Goal: Task Accomplishment & Management: Complete application form

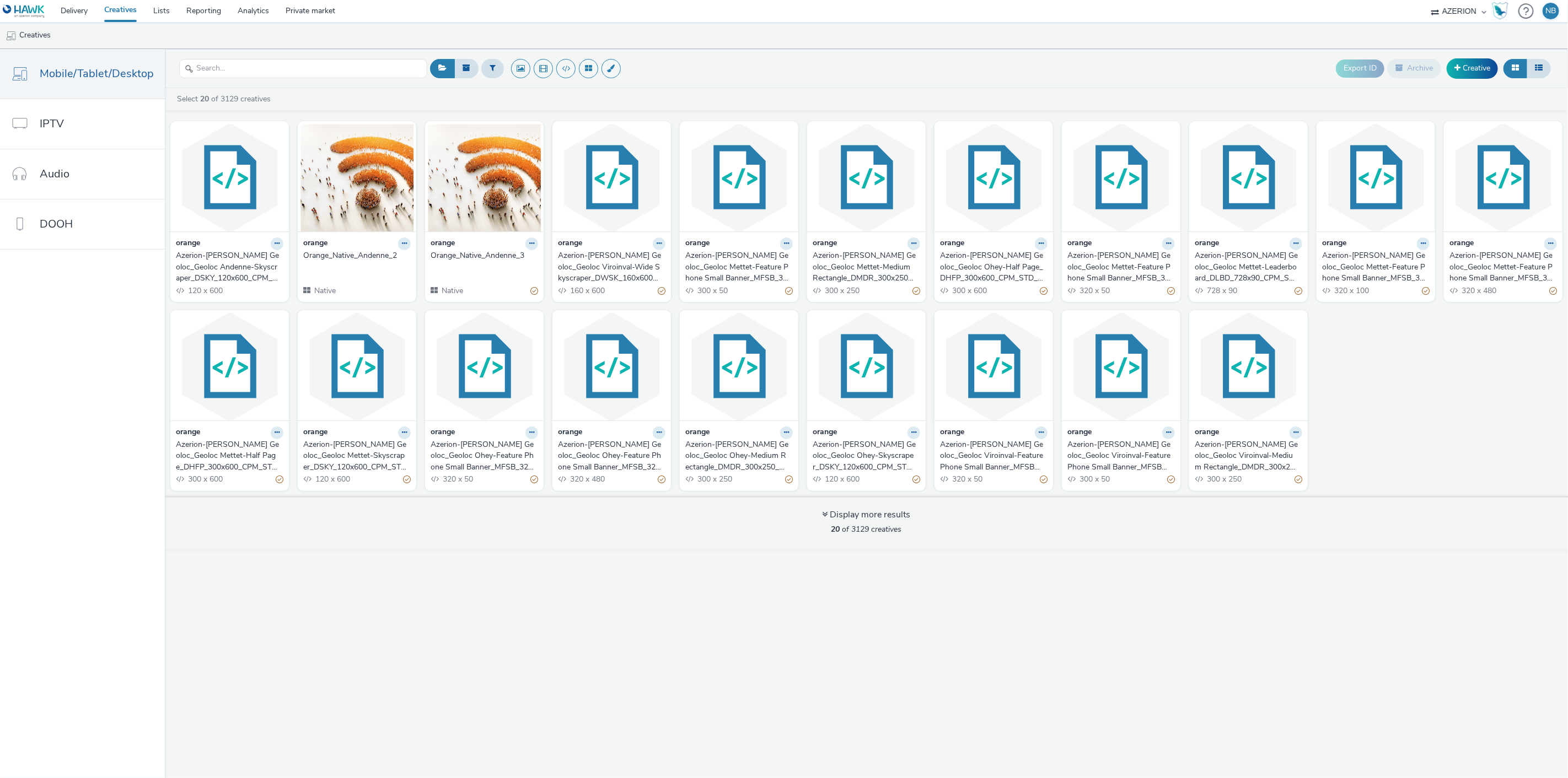
click at [831, 58] on div "Export ID Archive Creative" at bounding box center [990, 68] width 1127 height 27
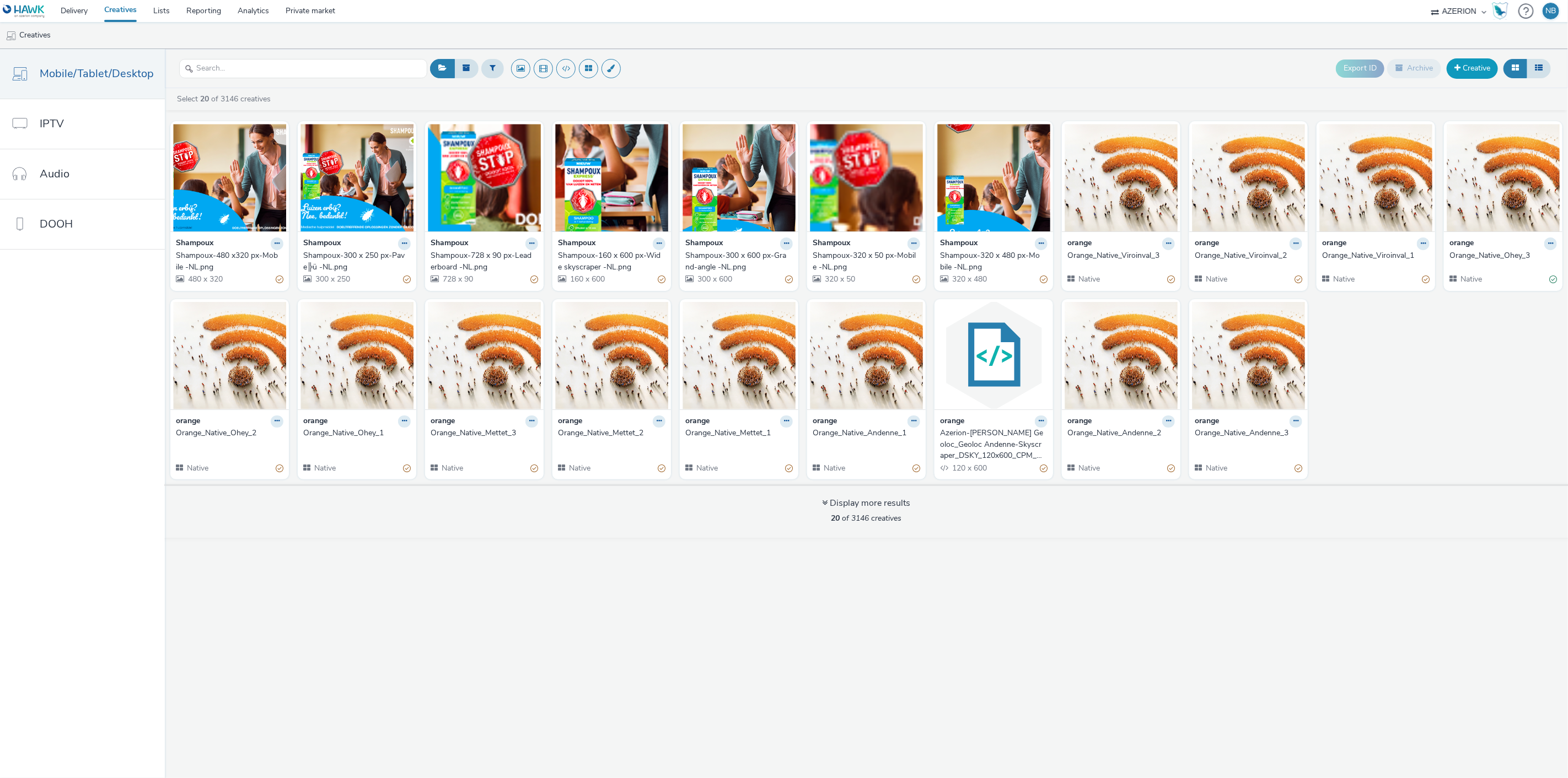
click at [1469, 70] on link "Creative" at bounding box center [1472, 68] width 51 height 20
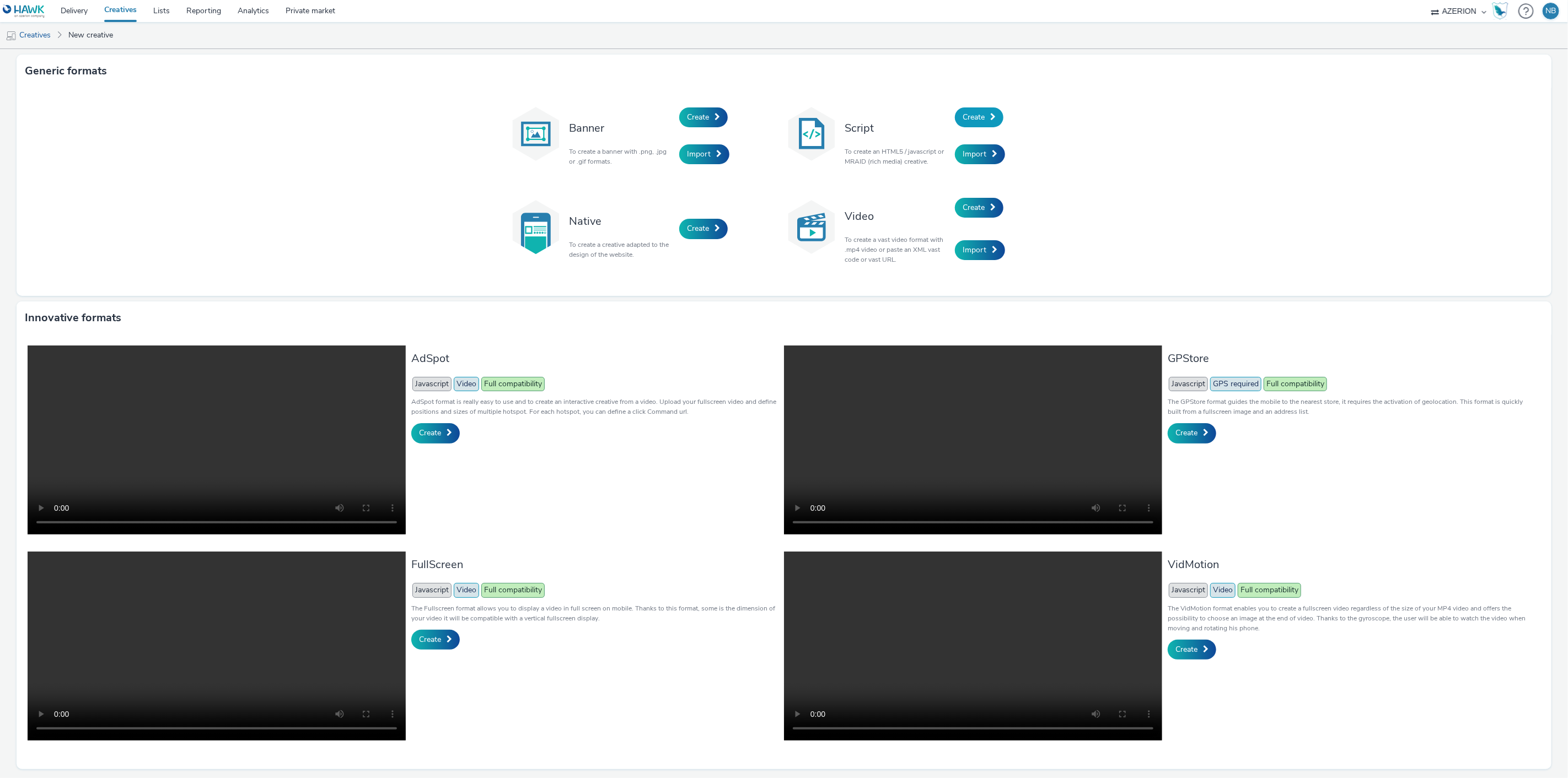
click at [990, 110] on link "Create" at bounding box center [979, 117] width 48 height 20
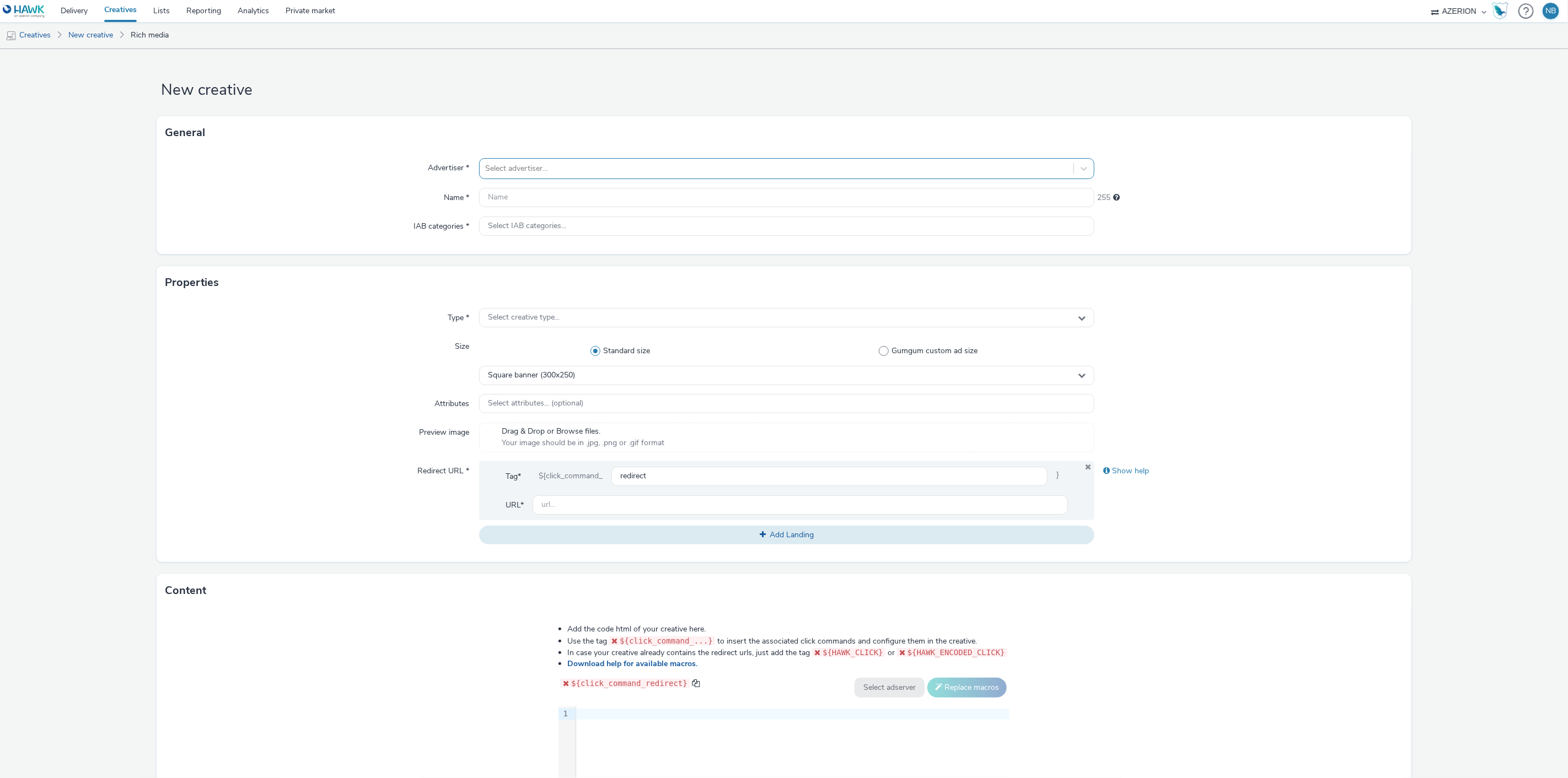
click at [519, 166] on div at bounding box center [777, 168] width 584 height 13
type input "orange"
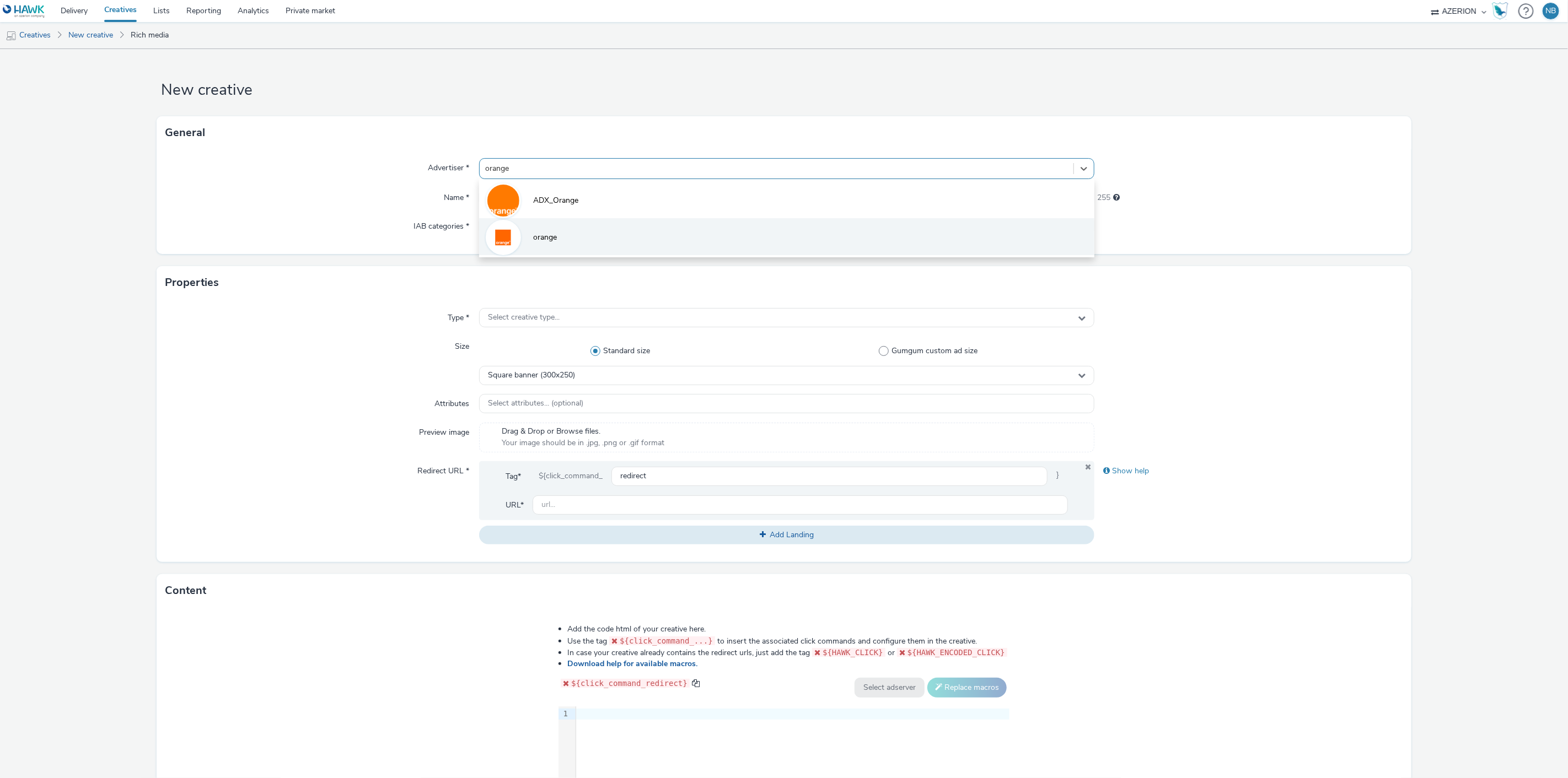
click at [521, 246] on li "orange" at bounding box center [786, 237] width 616 height 37
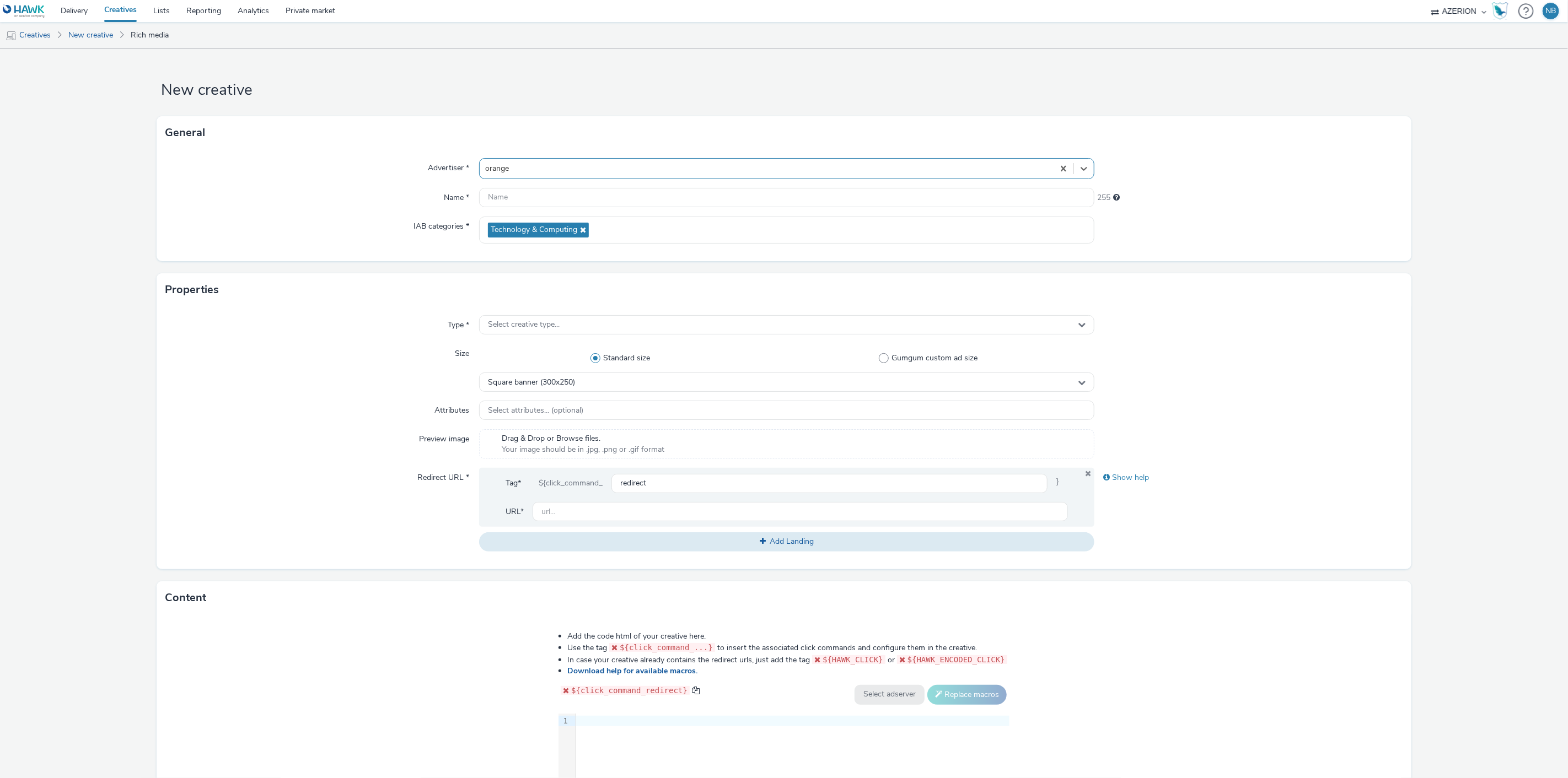
click at [519, 212] on div "Advertiser * option orange, selected. Select is focused ,type to refine list, p…" at bounding box center [784, 206] width 1254 height 112
click at [526, 204] on input "text" at bounding box center [786, 198] width 616 height 19
paste input "Azerion-[PERSON_NAME] Geoloc_Geoloc Ohey-Feature Phone Small Banner_MFSB_320x10…"
type input "Azerion-[PERSON_NAME] Geoloc_Geoloc Ohey-Feature Phone Small Banner_MFSB_320x10…"
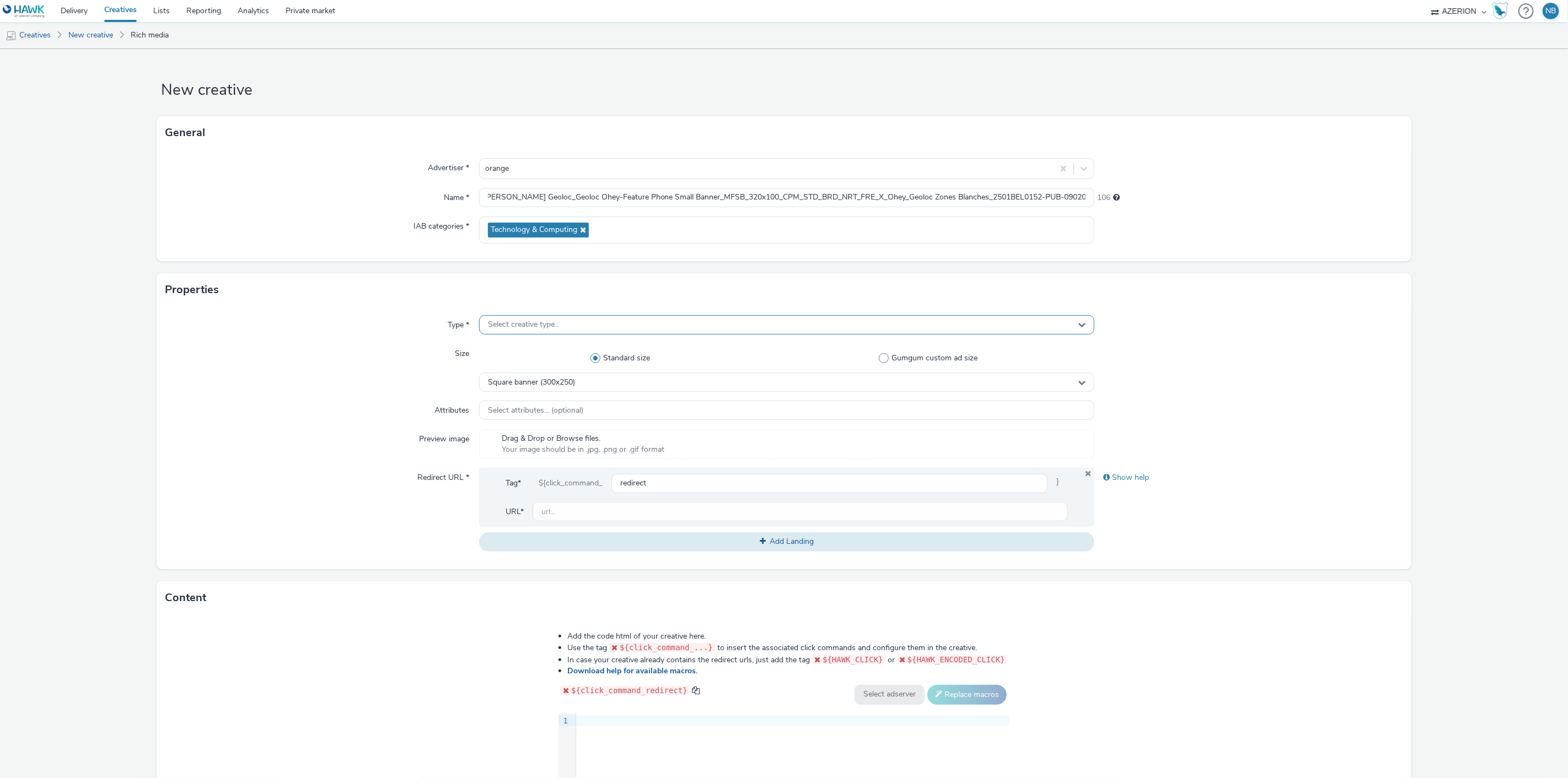
click at [524, 330] on div "Select creative type..." at bounding box center [786, 325] width 616 height 19
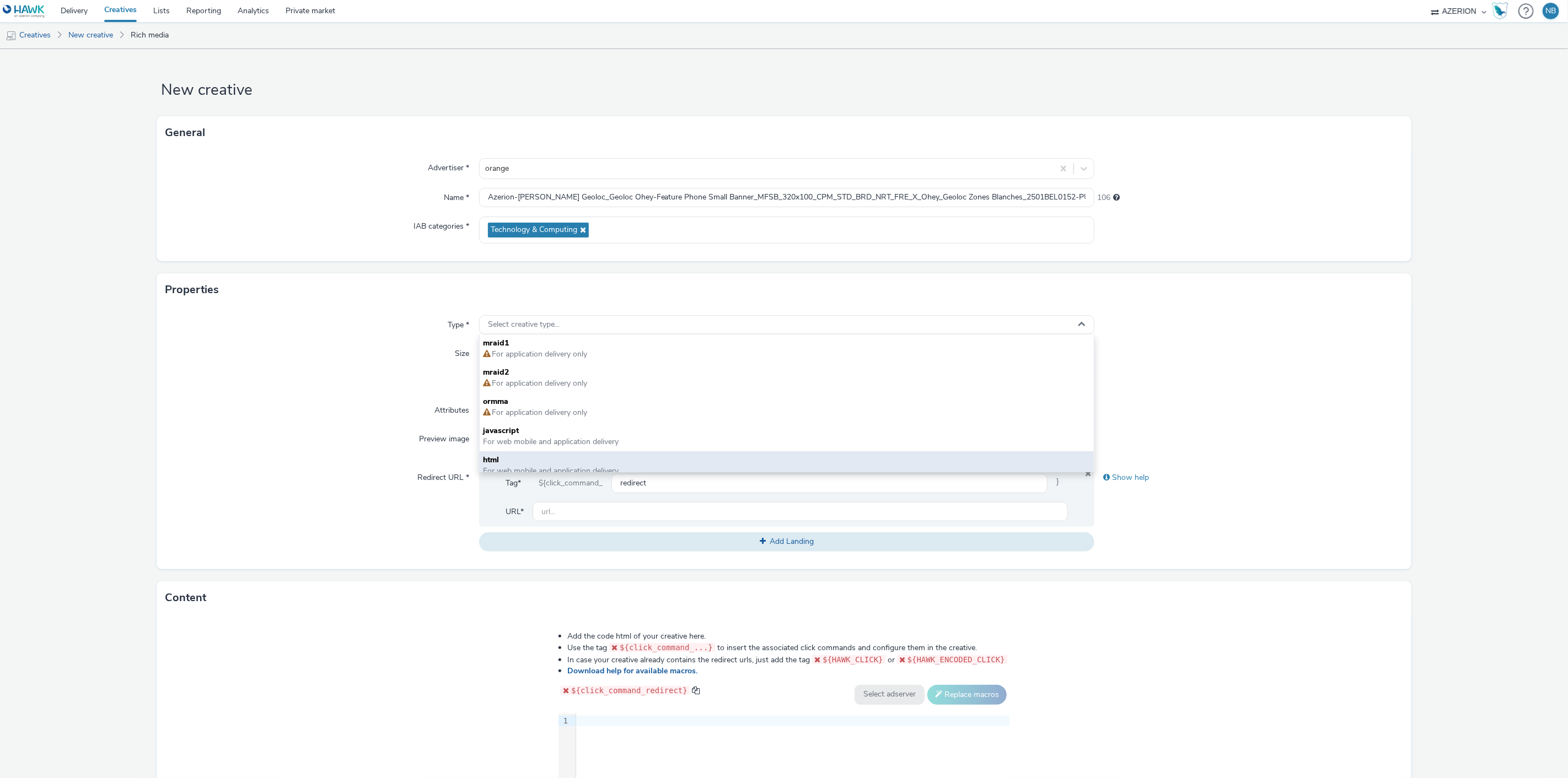
click at [505, 456] on span "html" at bounding box center [786, 460] width 608 height 11
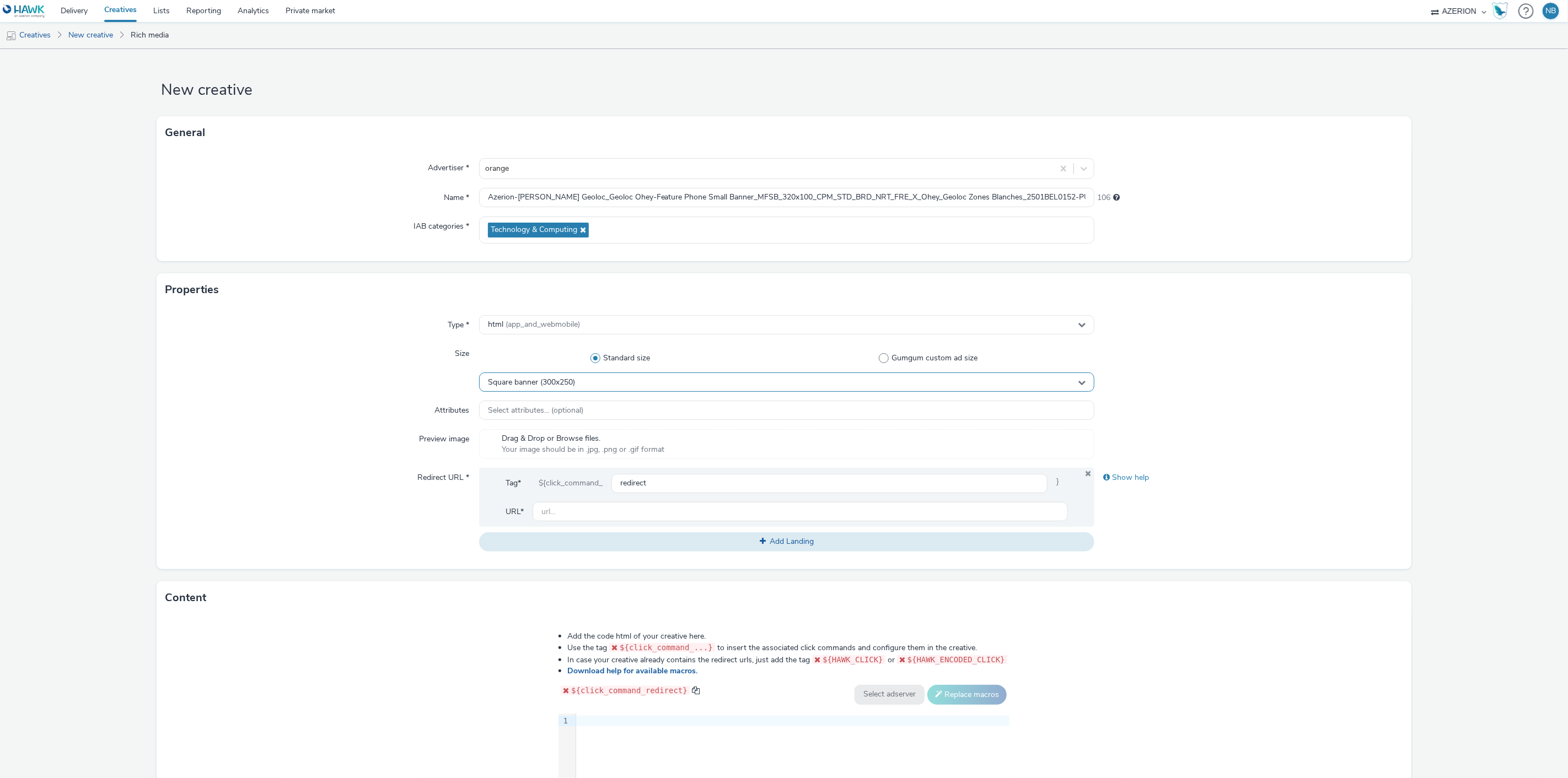
click at [533, 379] on span "Square banner (300x250)" at bounding box center [531, 383] width 87 height 10
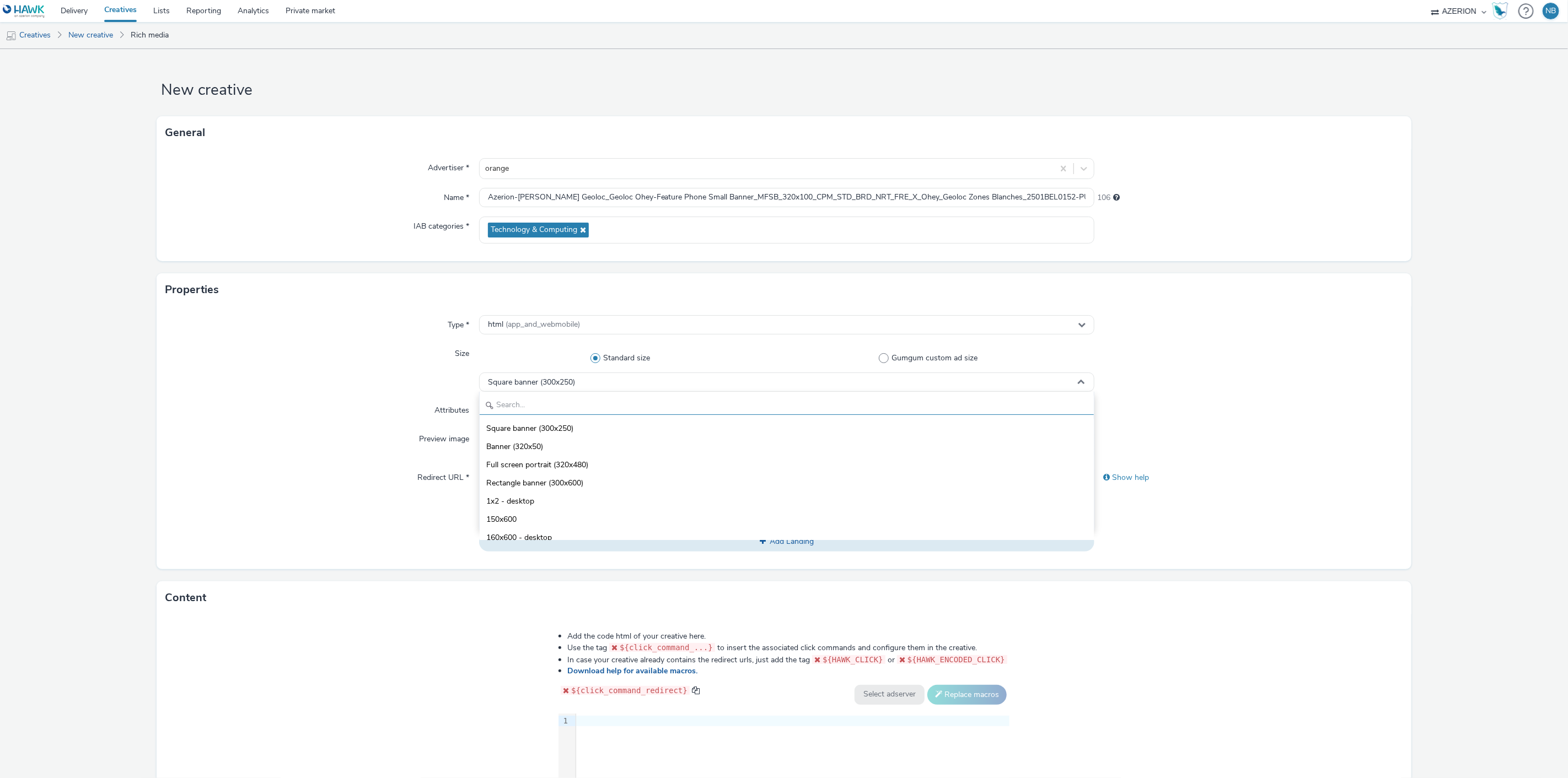
click at [519, 408] on input "text" at bounding box center [786, 406] width 615 height 19
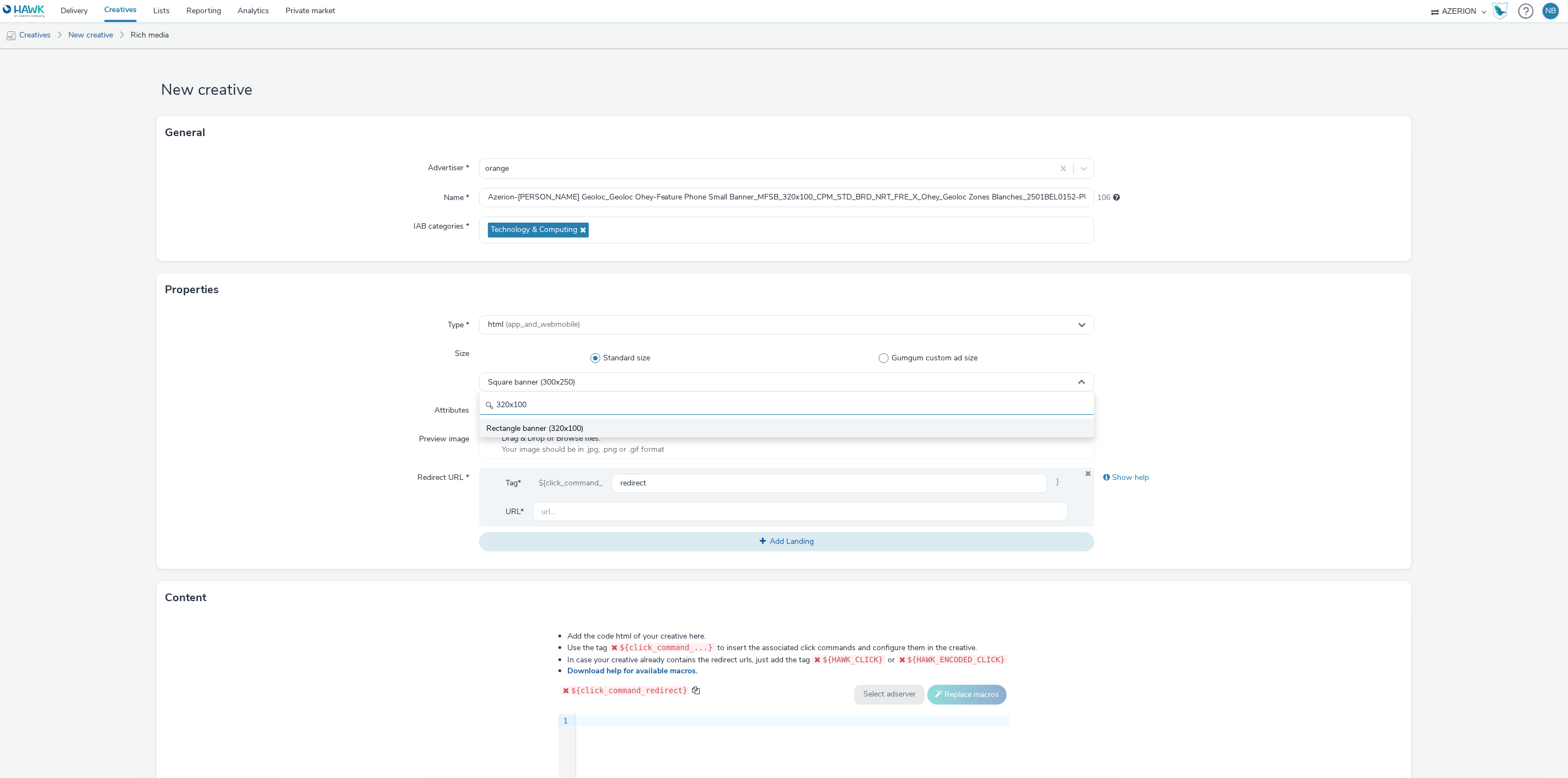
type input "320x100"
click at [562, 432] on span "Rectangle banner (320x100)" at bounding box center [535, 429] width 97 height 11
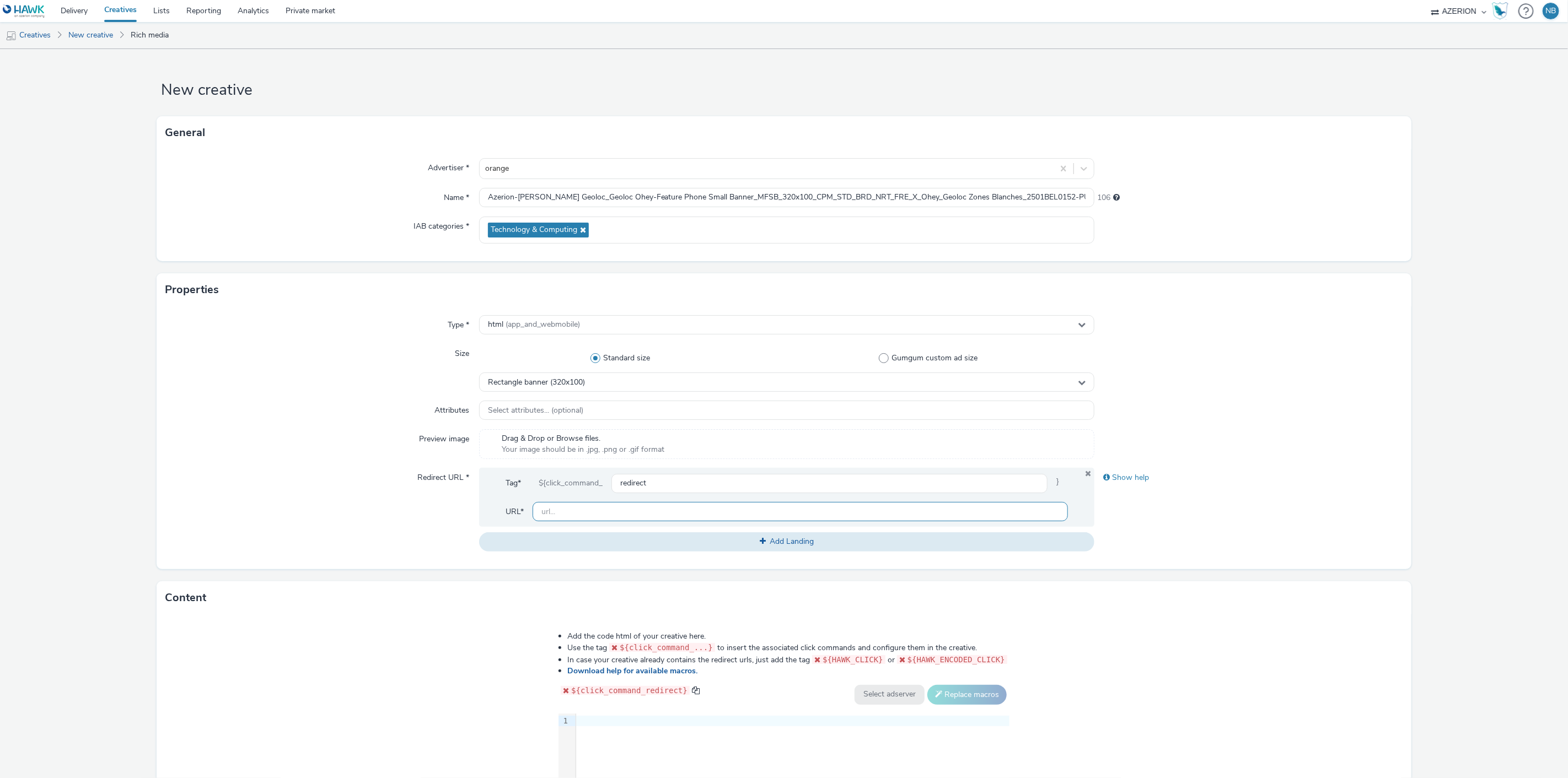
click at [637, 511] on input "text" at bounding box center [800, 512] width 536 height 19
paste input "https://www.orange.be/fr/orange-est-disponible-chez-vous?utm_source=azerion&utm…"
type input "https://www.orange.be/fr/orange-est-disponible-chez-vous?utm_source=azerion&utm…"
click at [585, 406] on div "Select attributes... (optional)" at bounding box center [786, 410] width 616 height 19
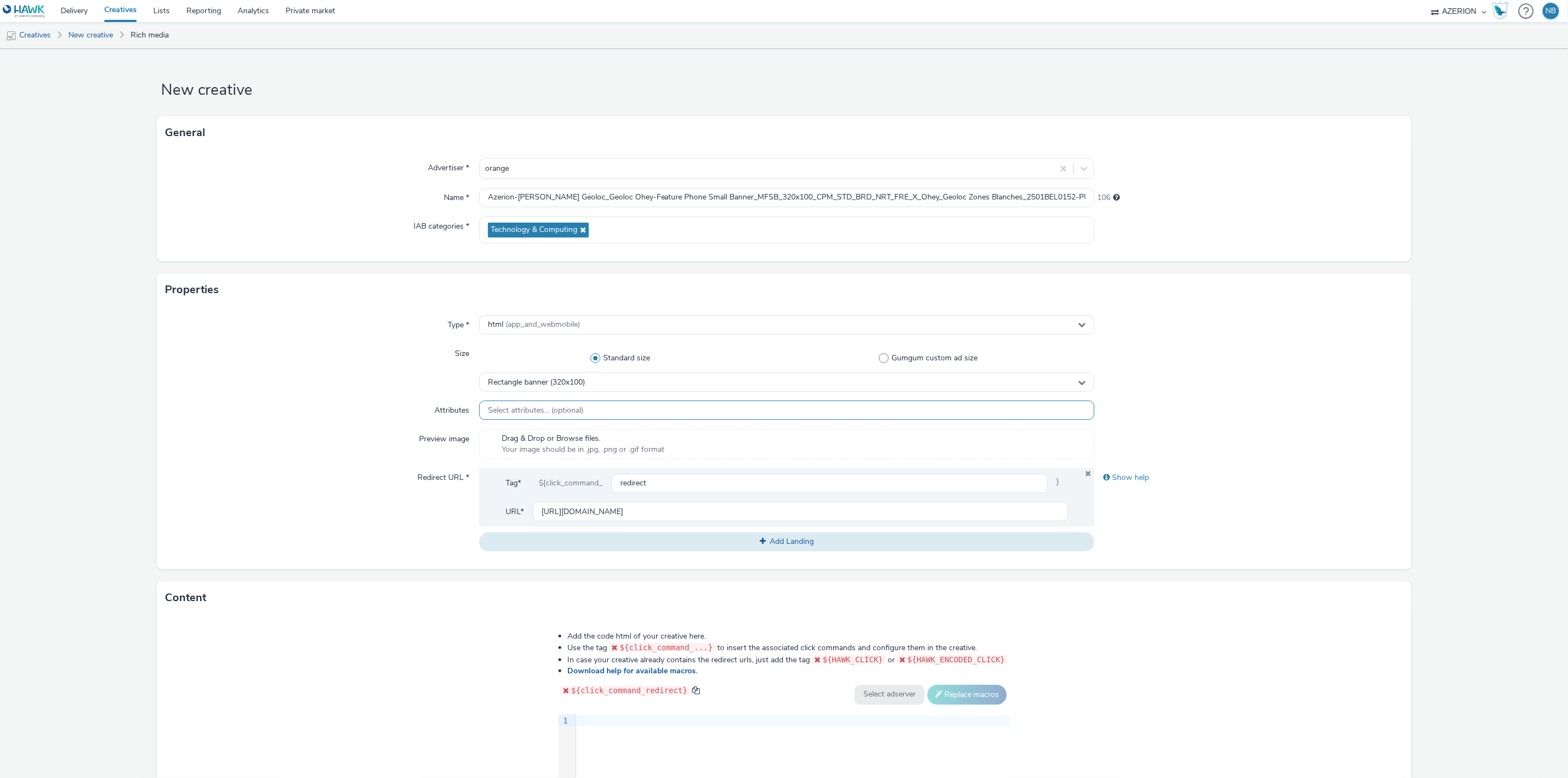
scroll to position [0, 0]
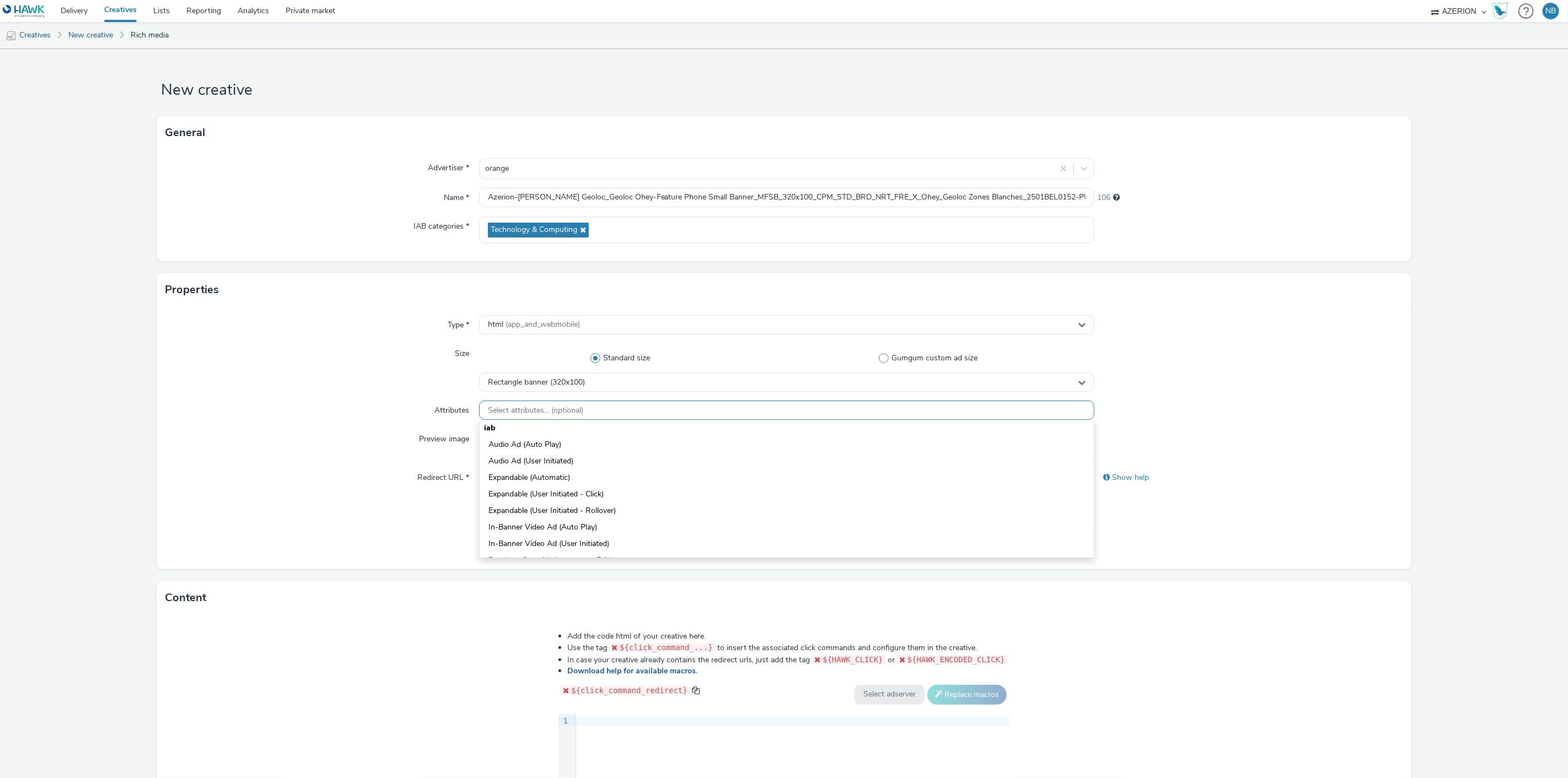
click at [585, 406] on div "Select attributes... (optional)" at bounding box center [786, 410] width 616 height 19
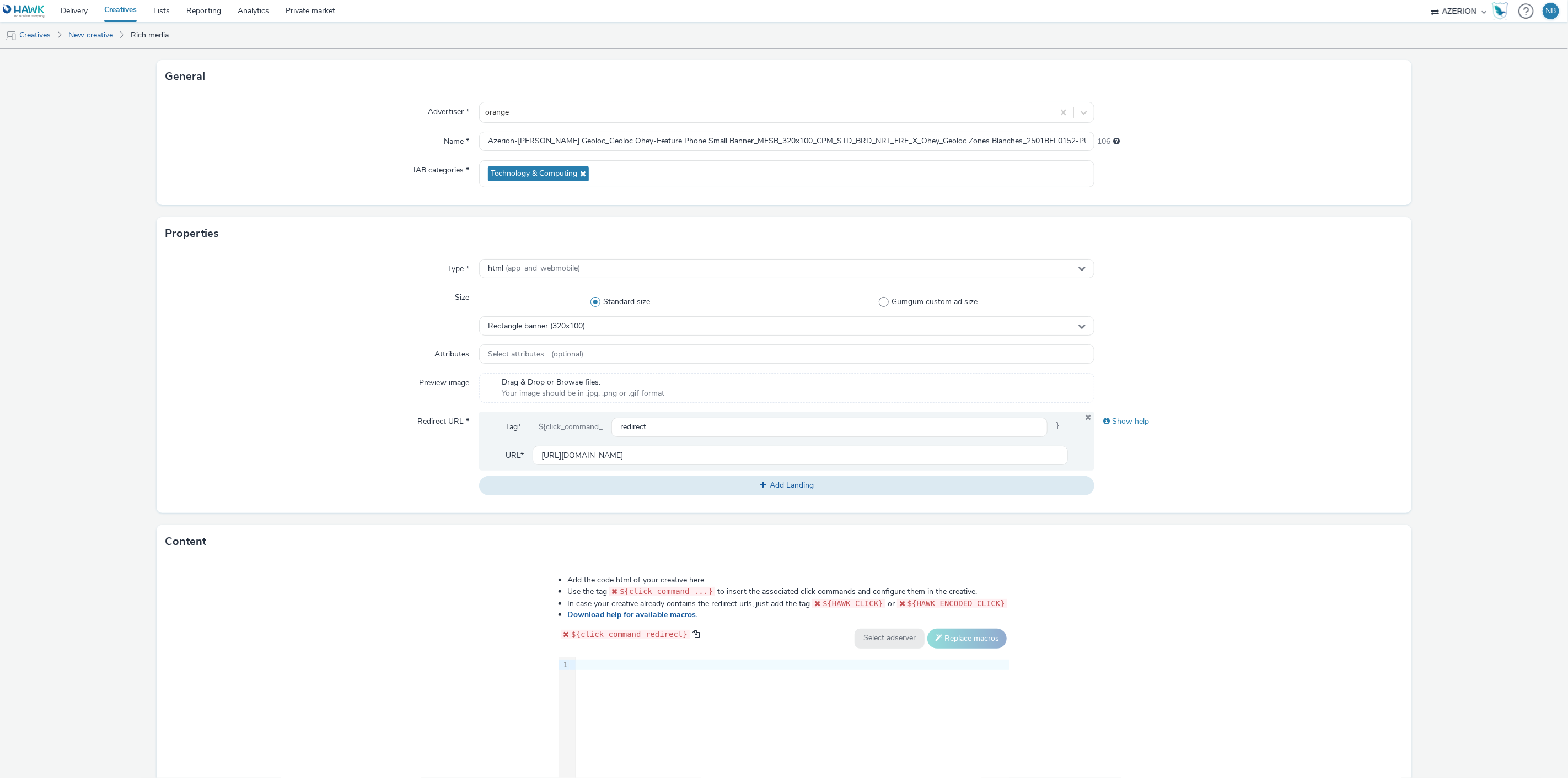
scroll to position [174, 0]
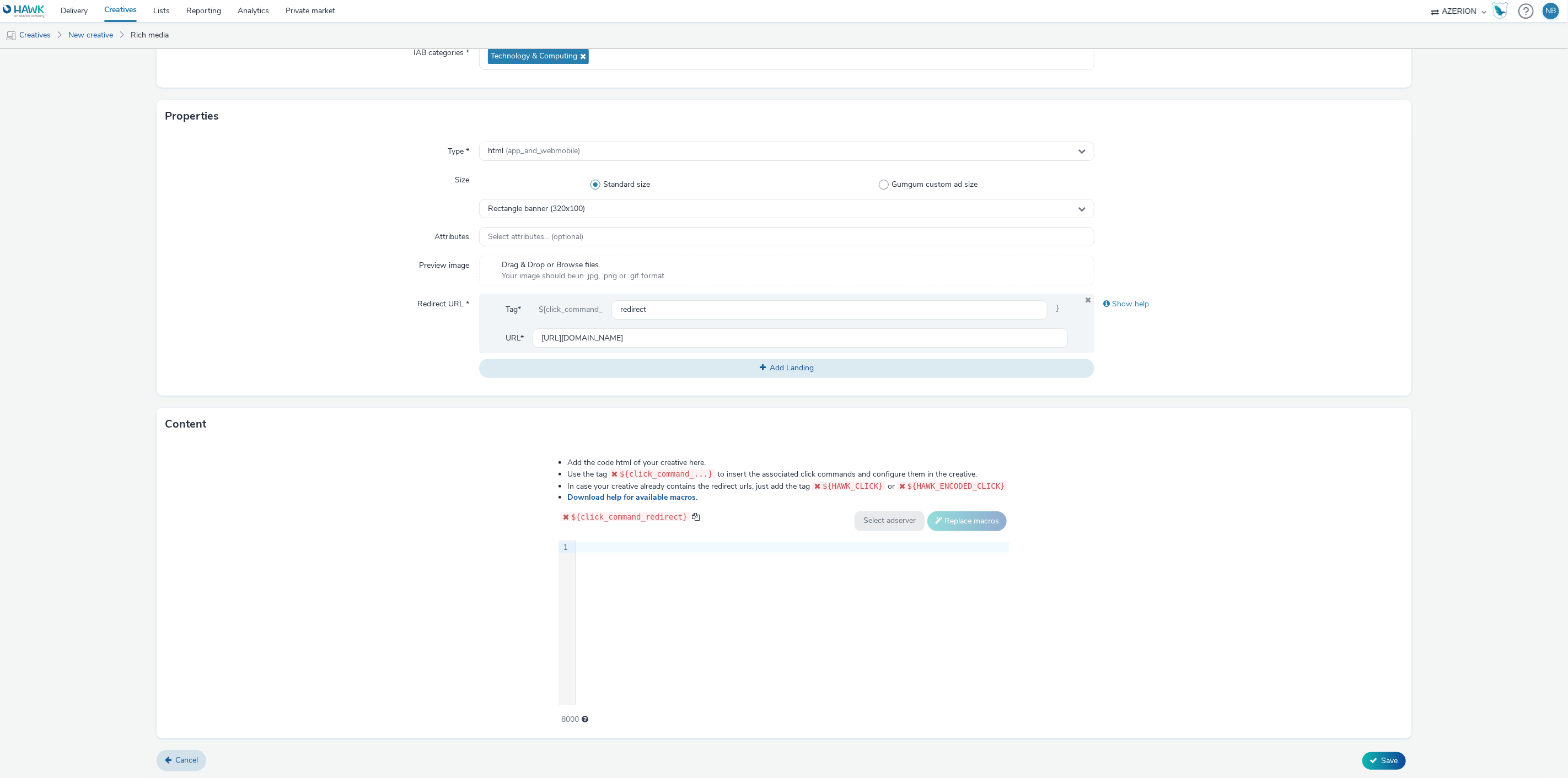
click at [652, 525] on div "${click_command_redirect}" at bounding box center [629, 521] width 141 height 20
click at [647, 546] on div at bounding box center [793, 548] width 433 height 11
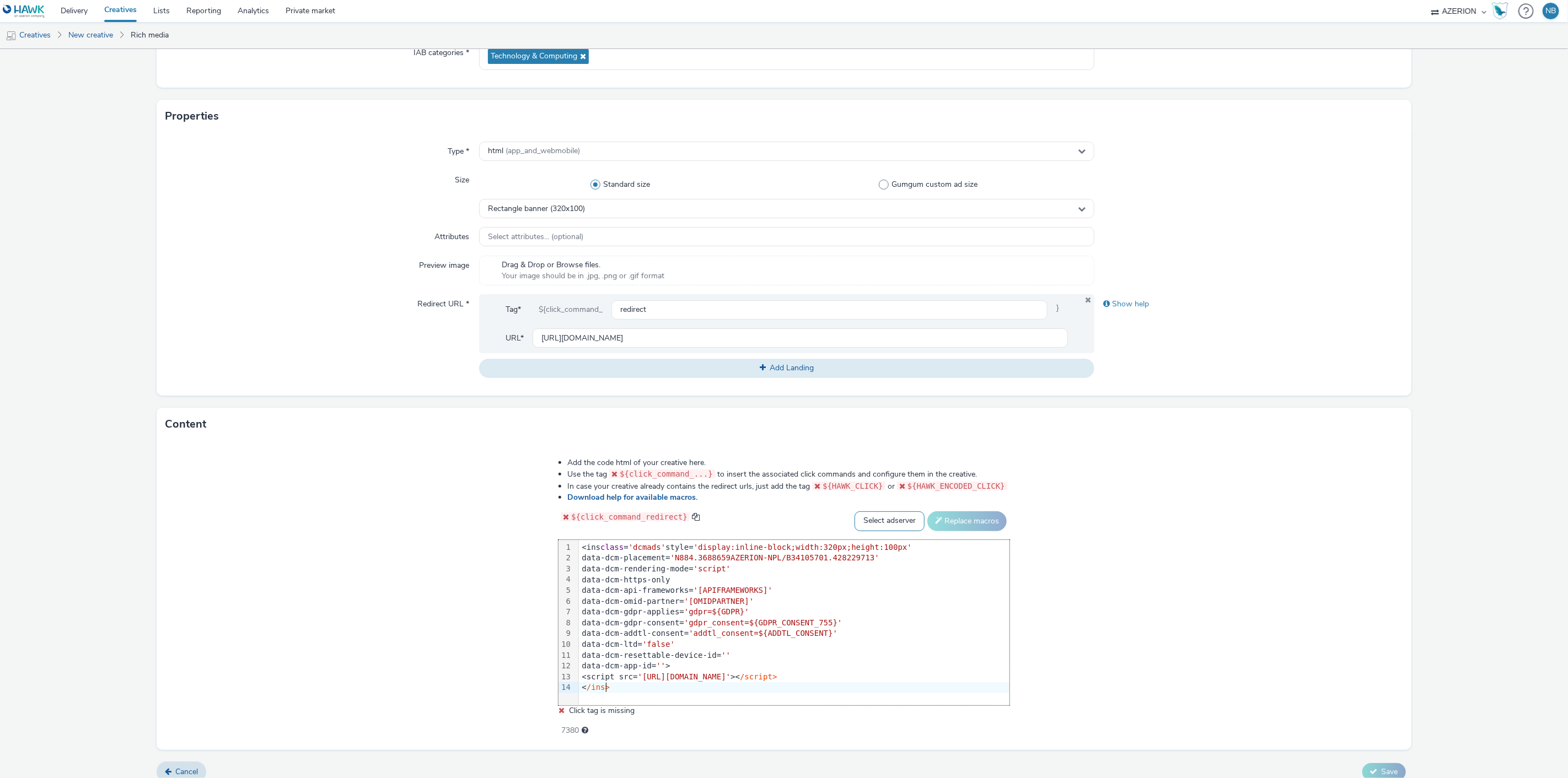
click at [878, 526] on select "Select adserver Sizmek DCM Adform Sting" at bounding box center [889, 521] width 70 height 20
select select "dcm"
click at [855, 512] on select "Select adserver Sizmek DCM Adform Sting" at bounding box center [889, 521] width 70 height 20
click at [953, 512] on button "Replace macros" at bounding box center [966, 521] width 79 height 20
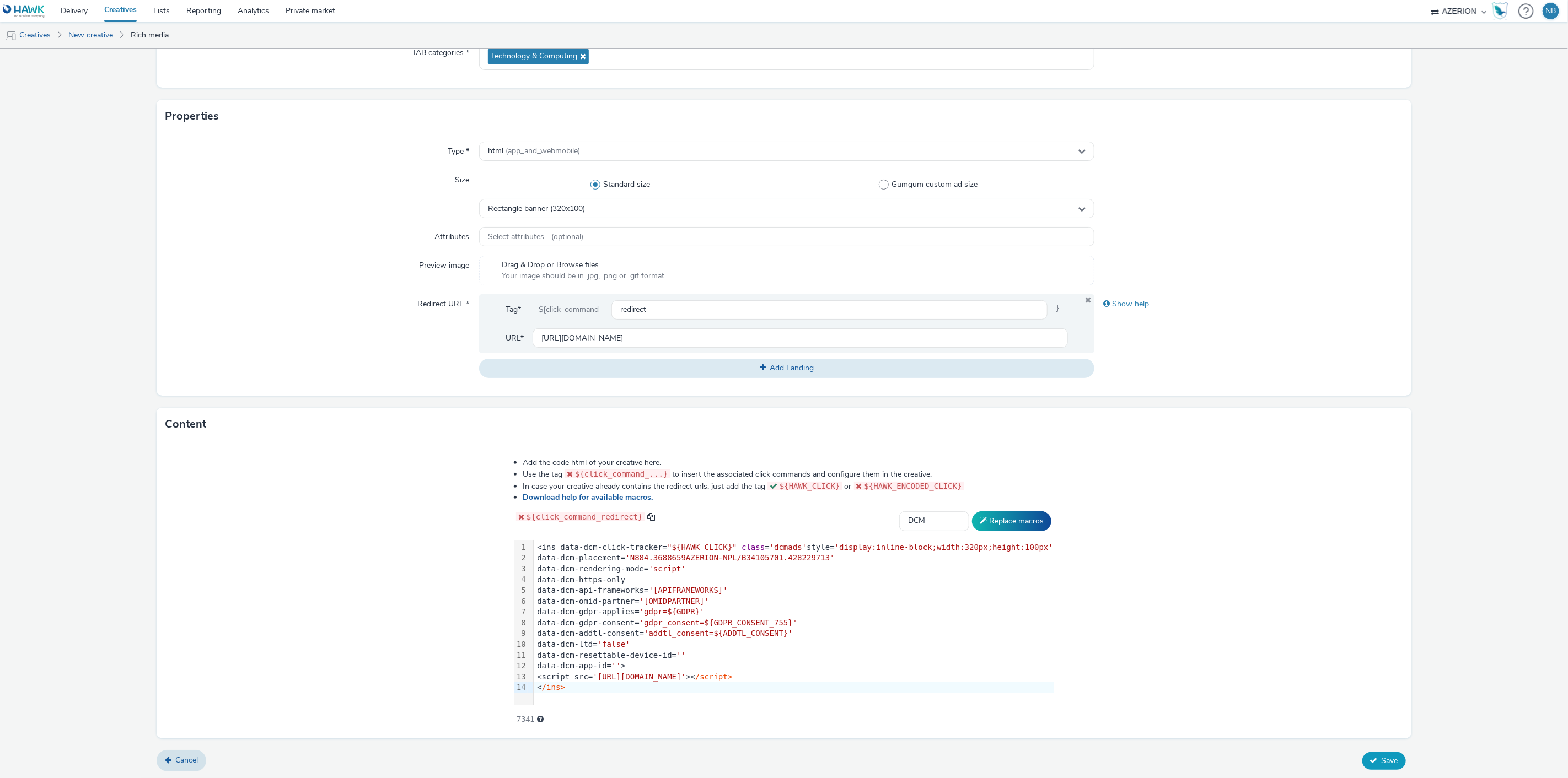
click at [1382, 759] on span "Save" at bounding box center [1390, 761] width 17 height 10
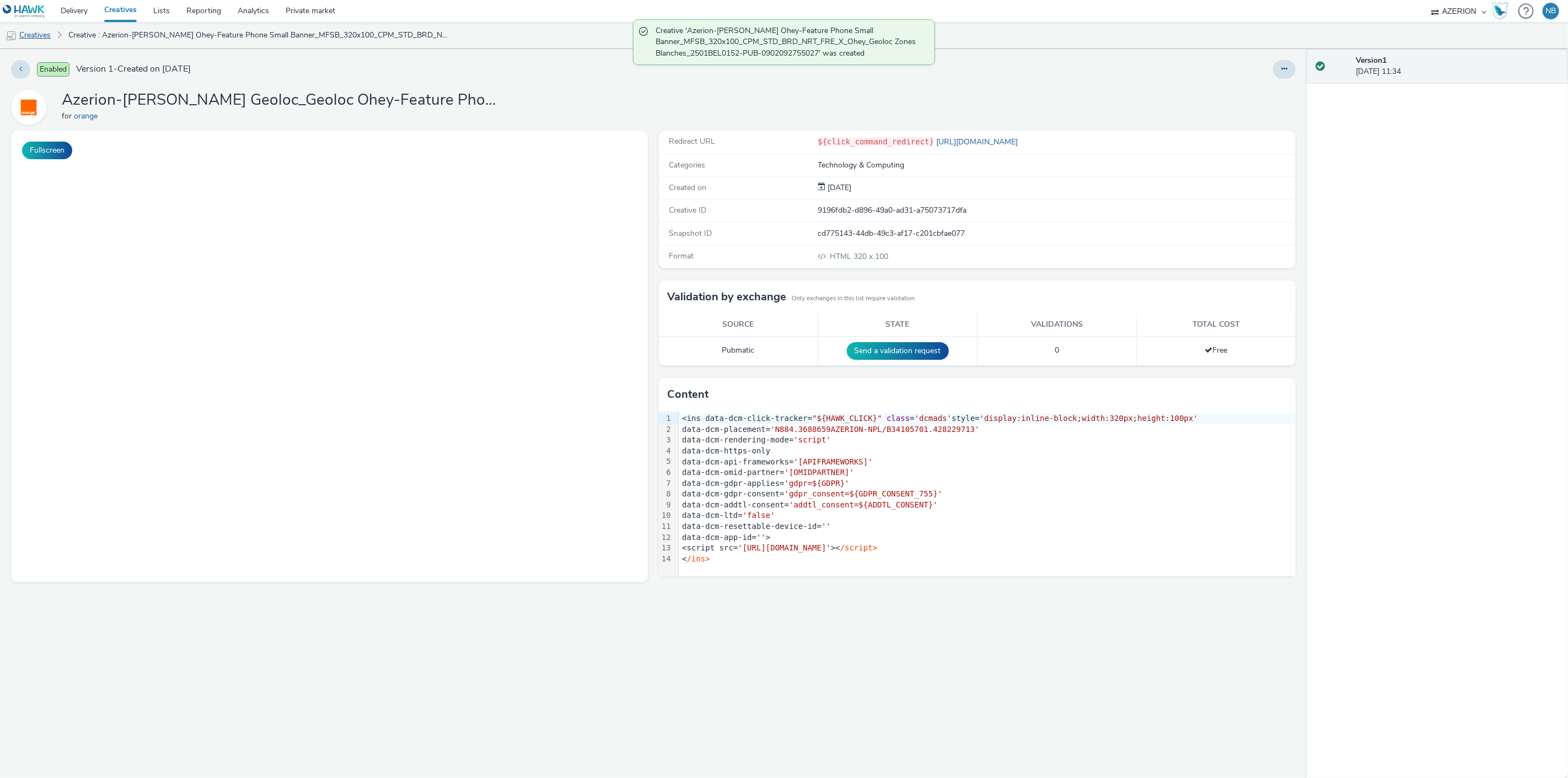
click at [26, 33] on link "Creatives" at bounding box center [28, 35] width 57 height 26
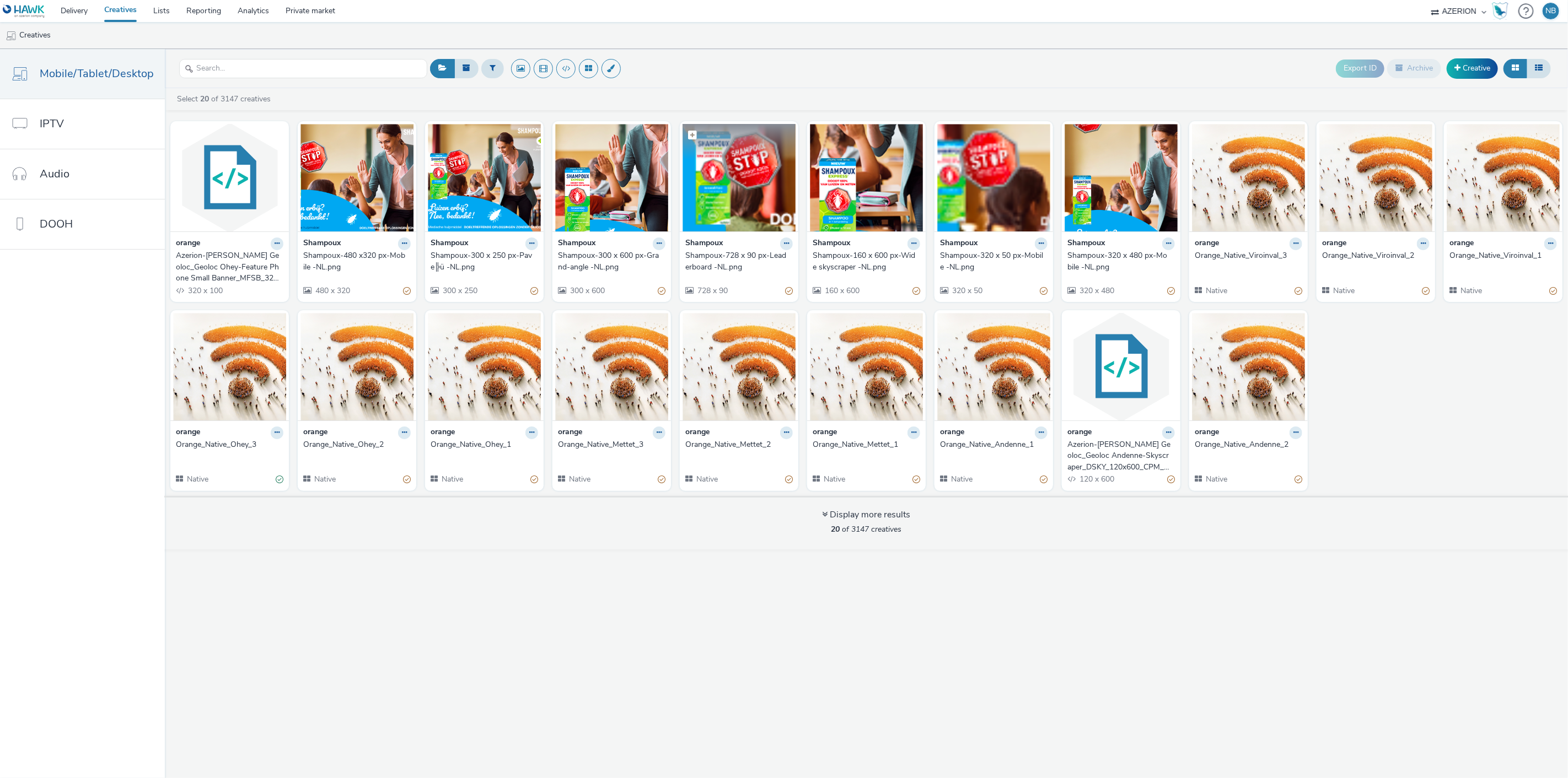
click at [731, 221] on img at bounding box center [739, 178] width 113 height 108
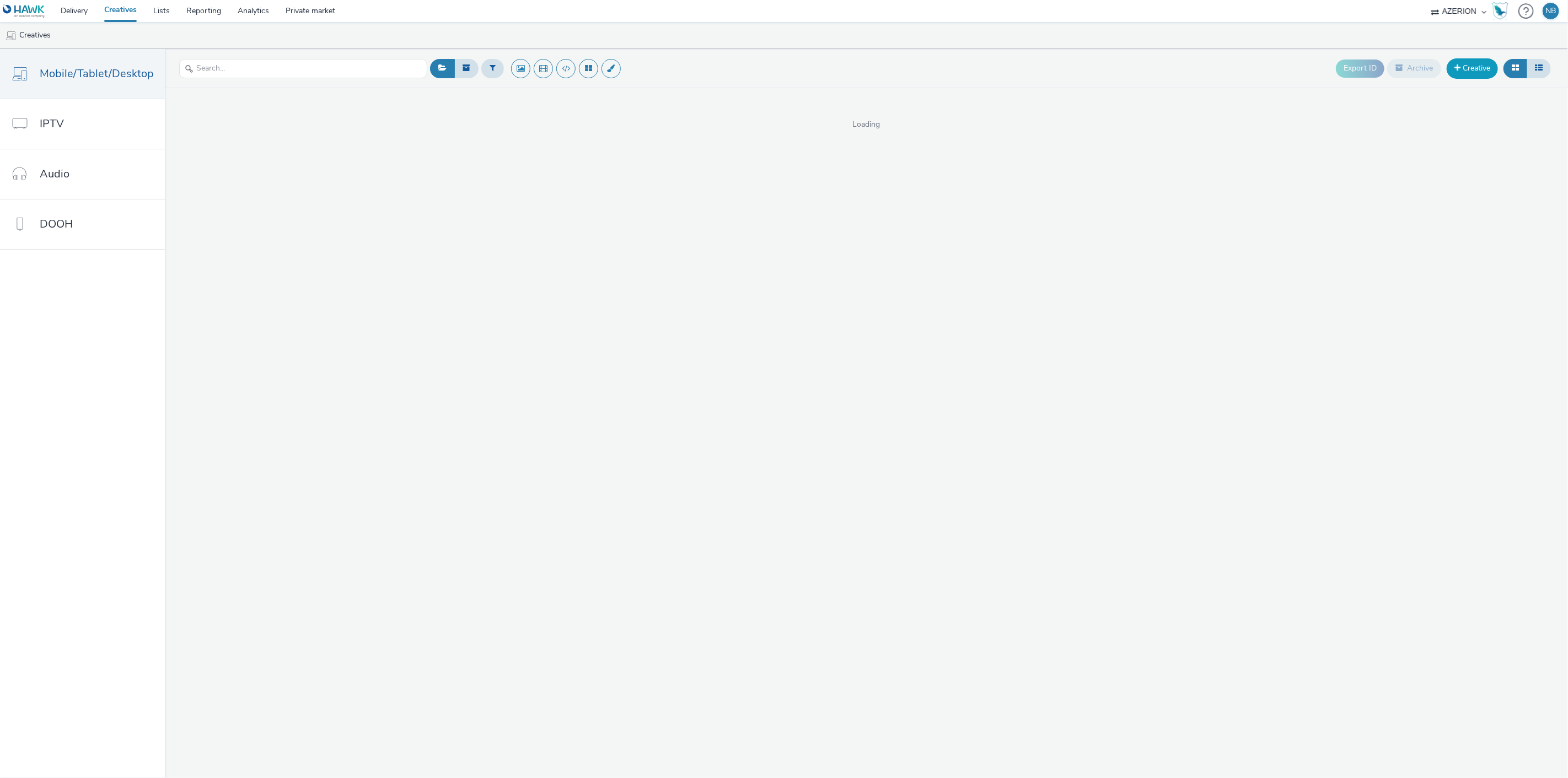
click at [1467, 70] on link "Creative" at bounding box center [1472, 68] width 51 height 20
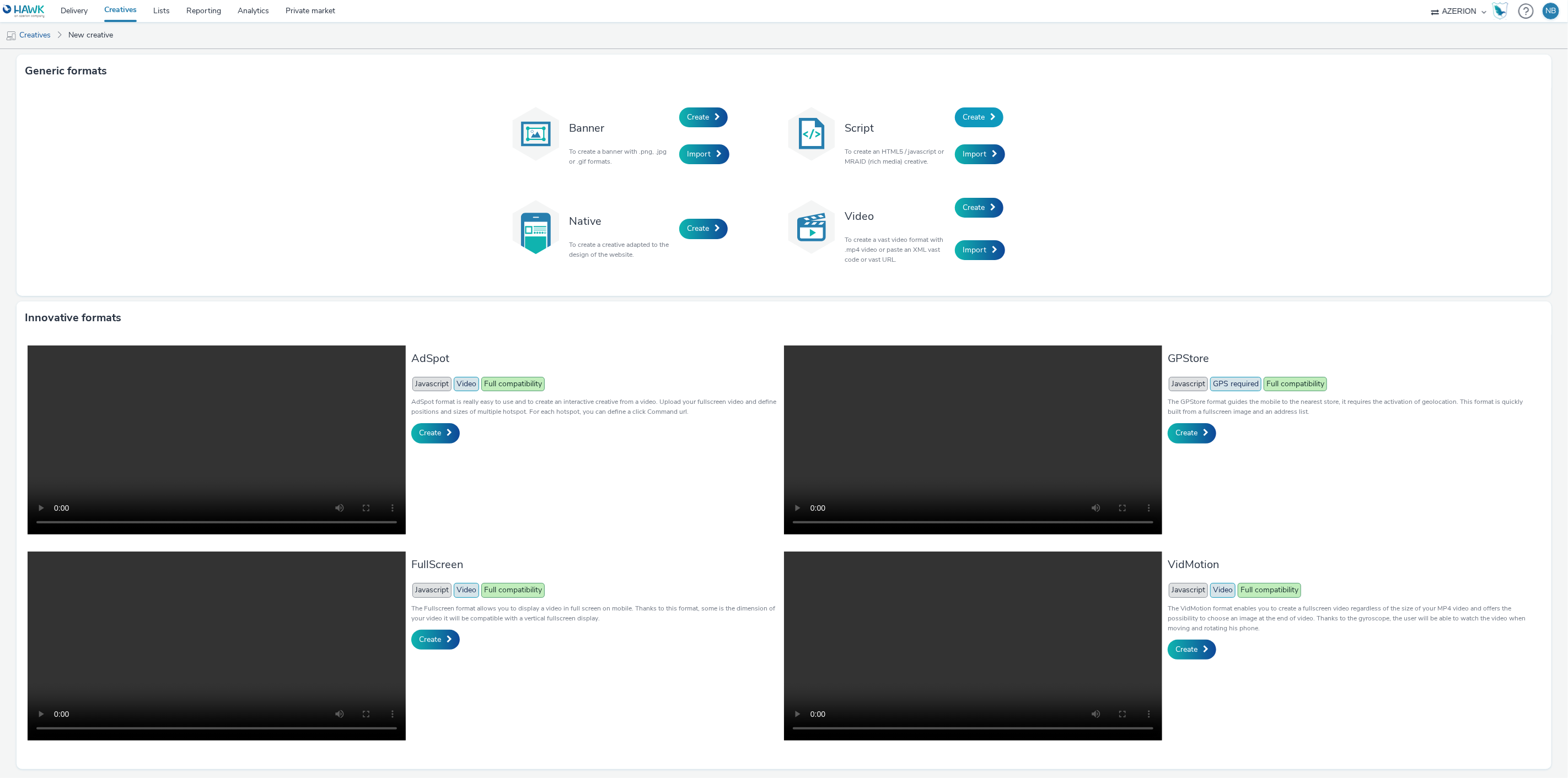
click at [979, 116] on span "Create" at bounding box center [973, 117] width 22 height 10
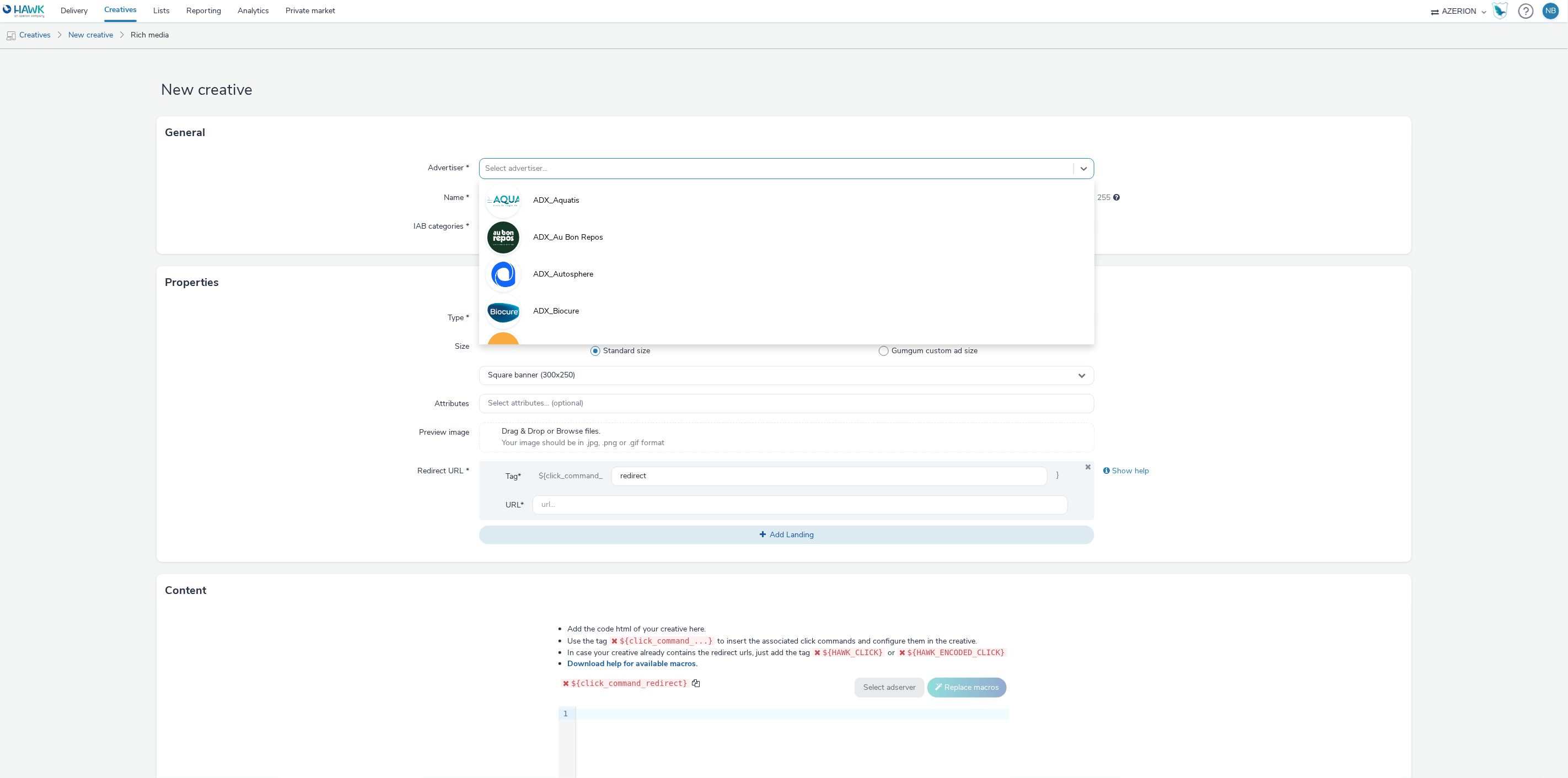
click at [493, 177] on div "Select advertiser..." at bounding box center [776, 169] width 594 height 18
type input "ora"
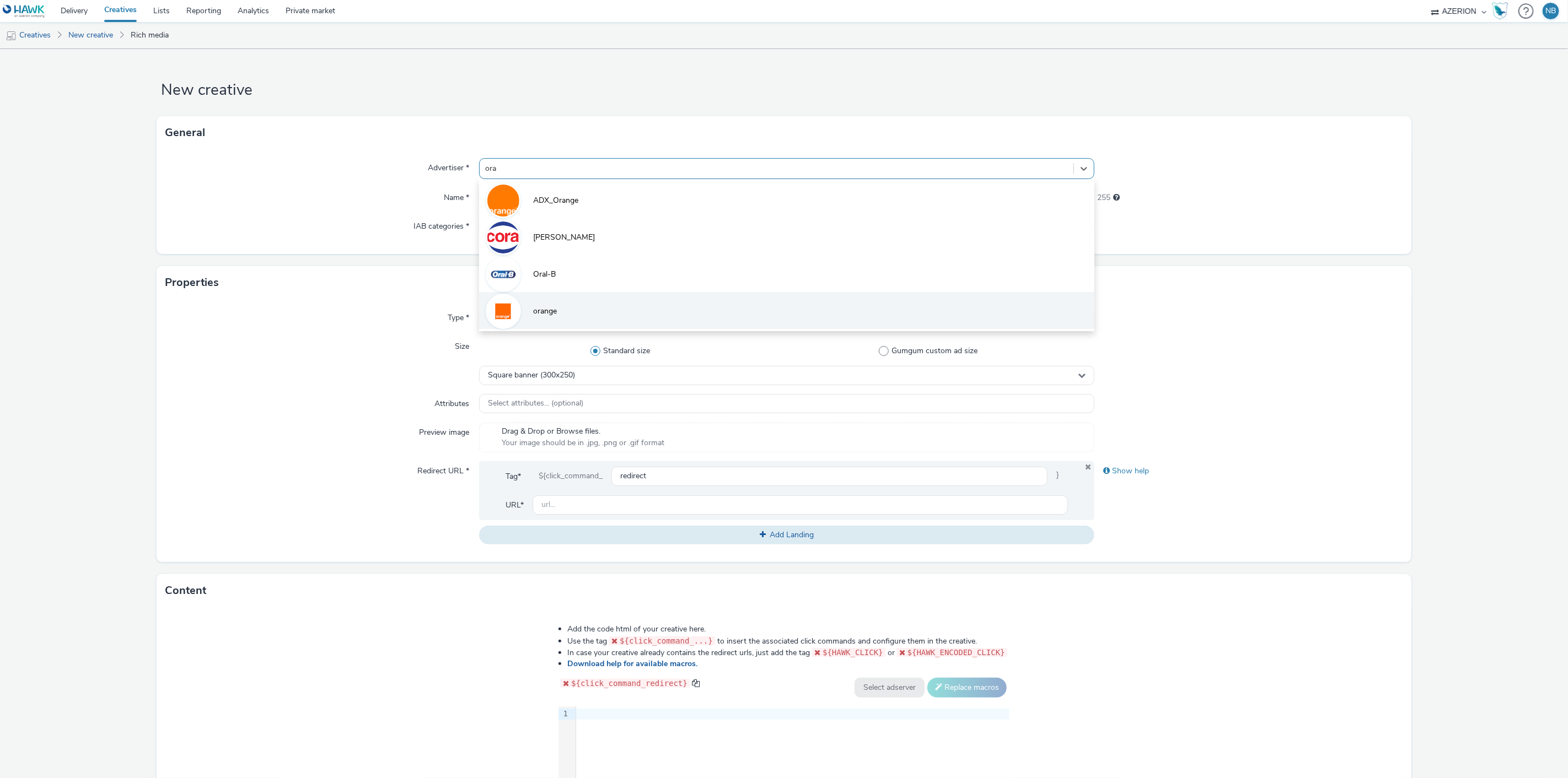
click at [533, 310] on span "orange" at bounding box center [545, 312] width 23 height 11
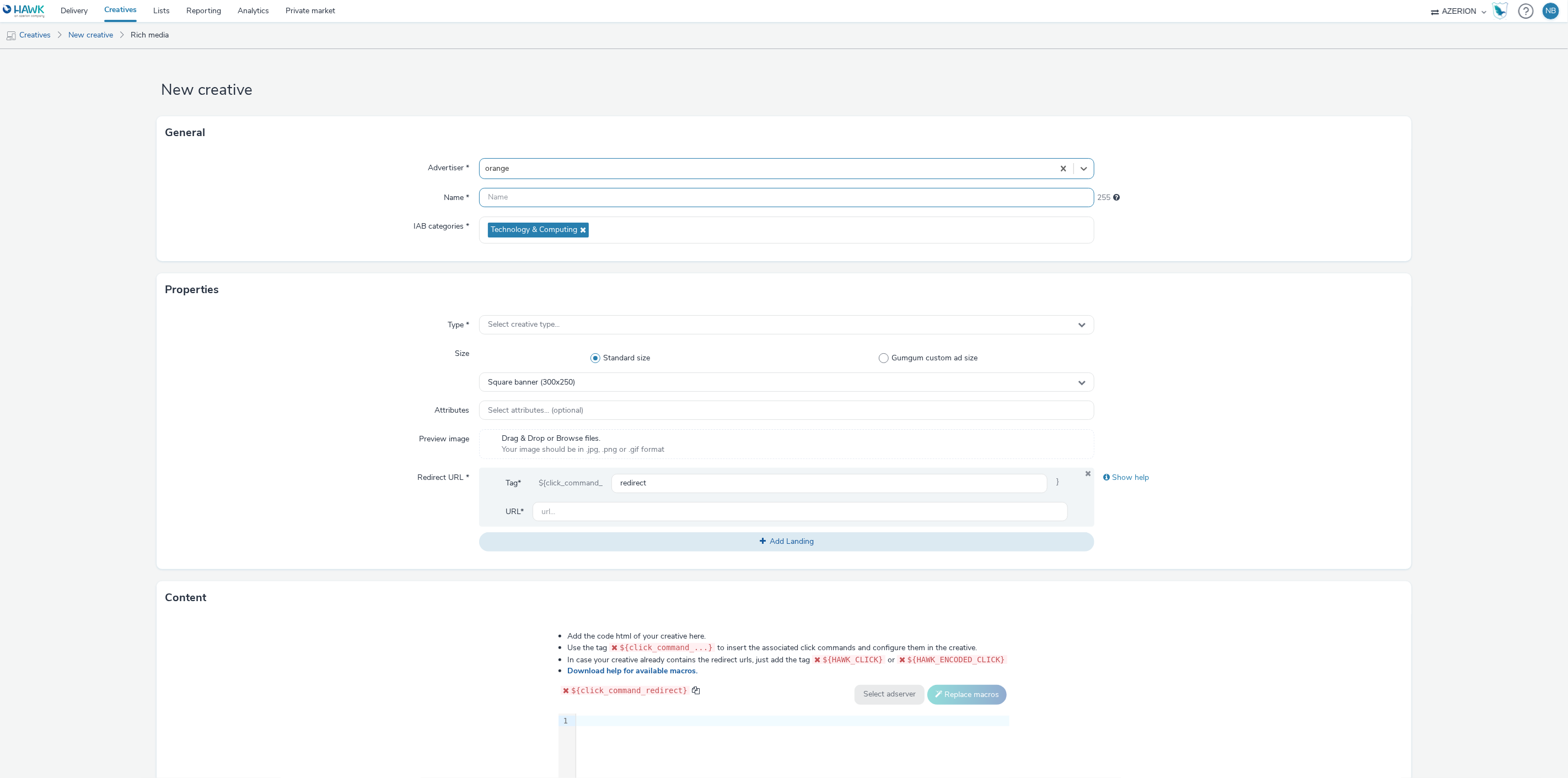
click at [524, 201] on input "text" at bounding box center [786, 198] width 616 height 19
paste input "Azerion-[PERSON_NAME] Geoloc_Geoloc Ohey-Leaderboard_DLBD_728x90_CPM_STD_BRD_NR…"
type input "Azerion-[PERSON_NAME] Geoloc_Geoloc Ohey-Leaderboard_DLBD_728x90_CPM_STD_BRD_NR…"
click at [539, 330] on div "Select creative type..." at bounding box center [786, 325] width 616 height 19
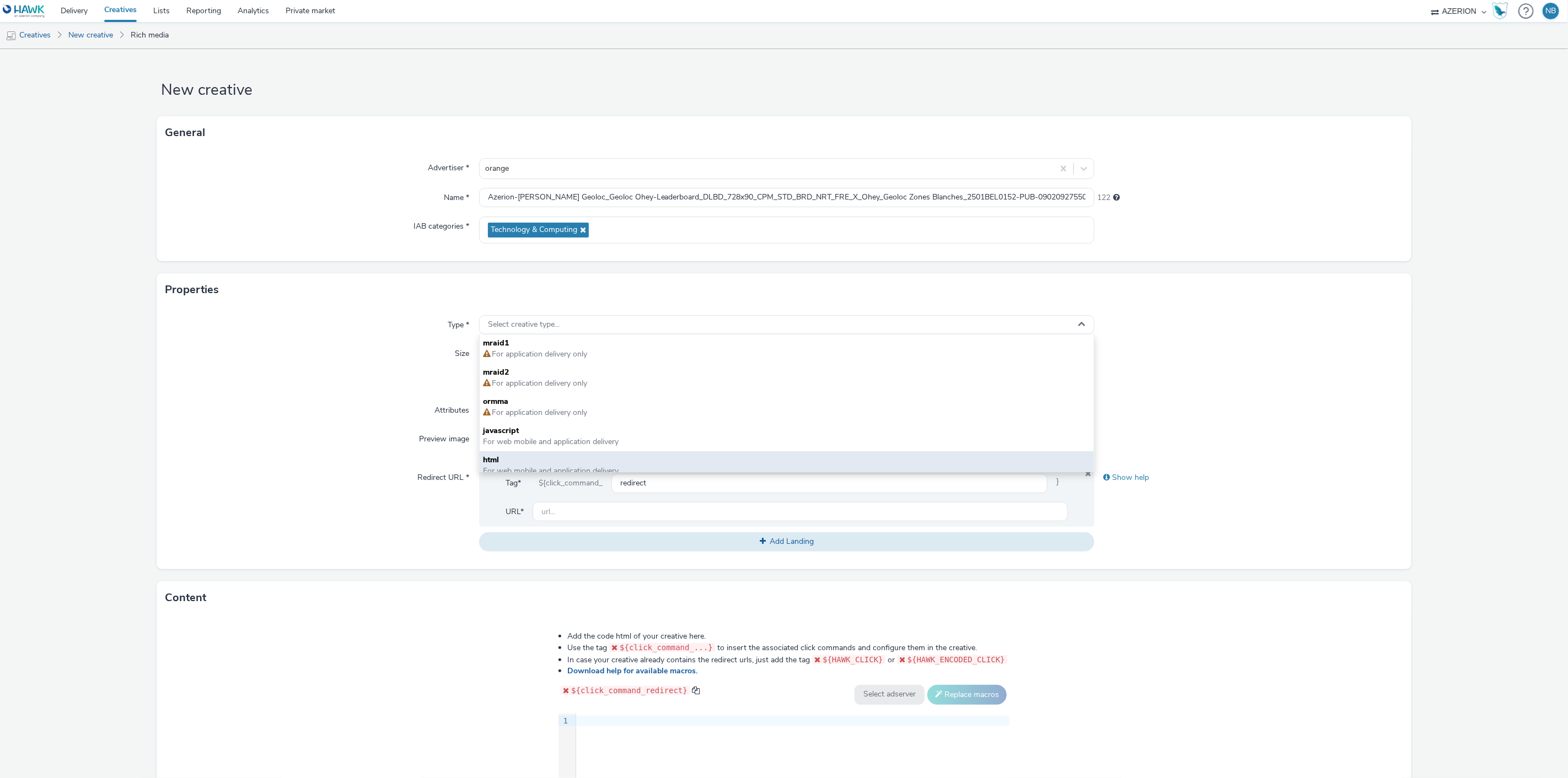
click at [499, 452] on div "html For web mobile and application delivery" at bounding box center [786, 466] width 615 height 29
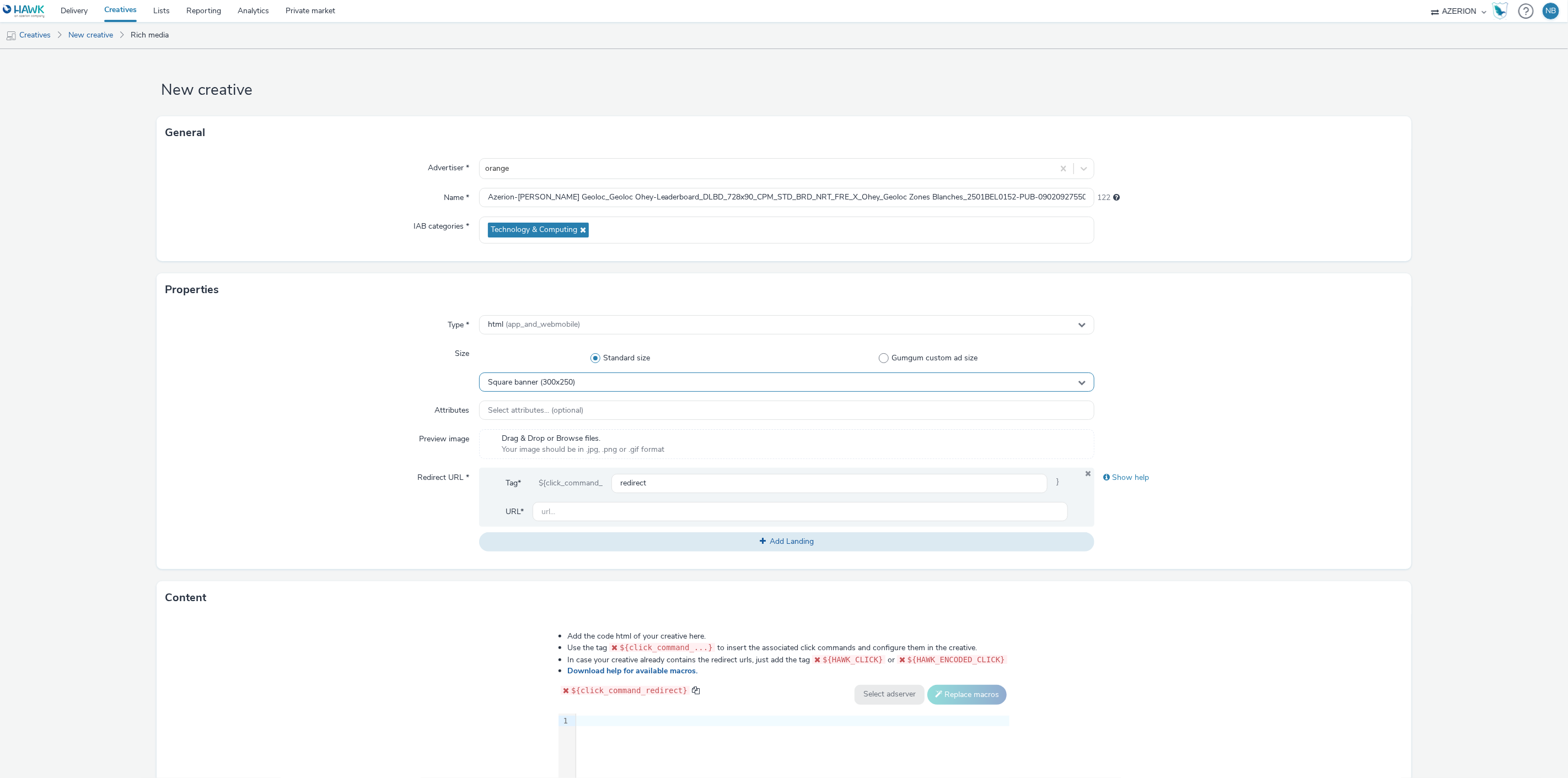
click at [525, 381] on span "Square banner (300x250)" at bounding box center [531, 383] width 87 height 10
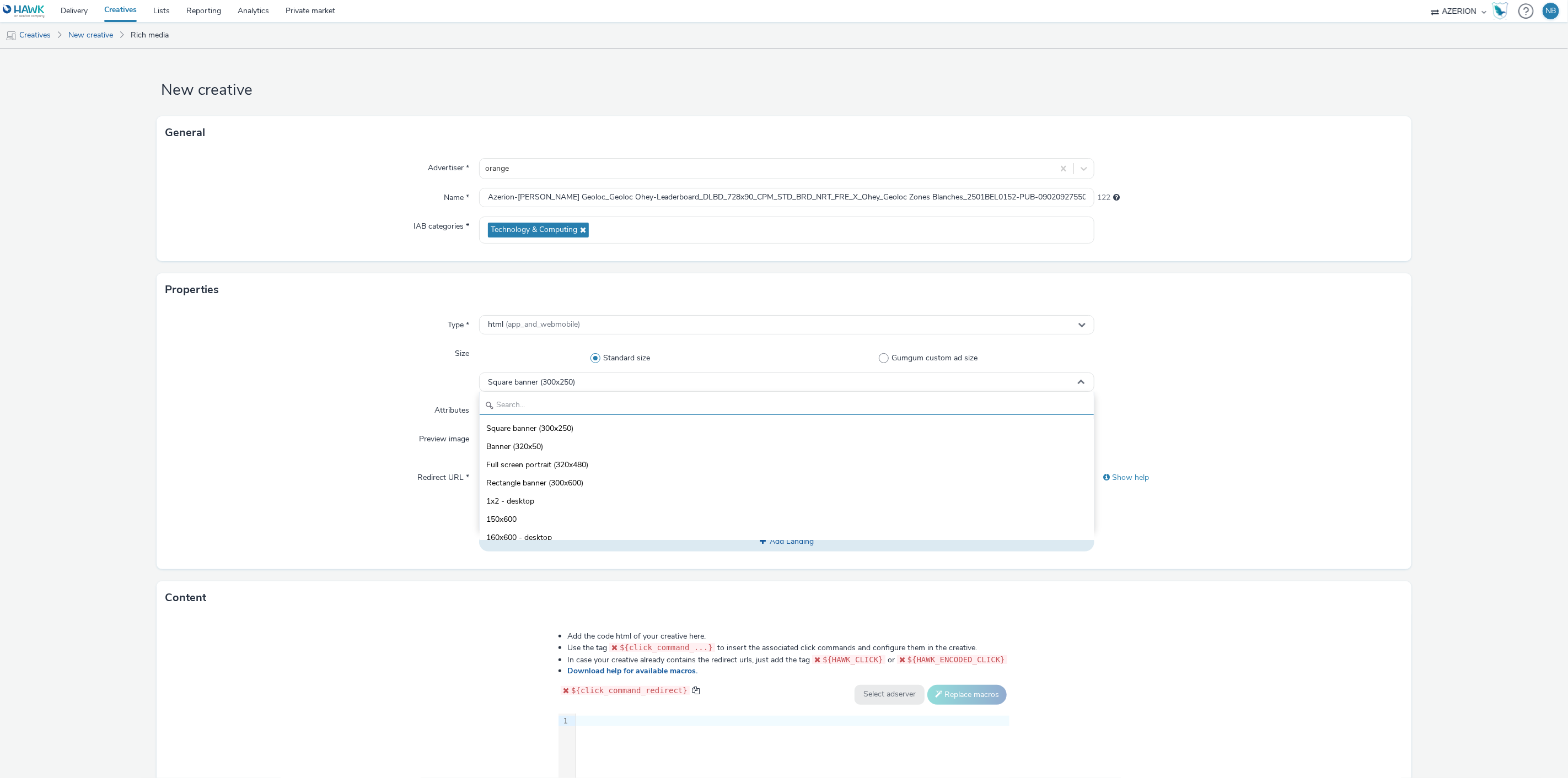
click at [517, 411] on input "text" at bounding box center [786, 406] width 615 height 19
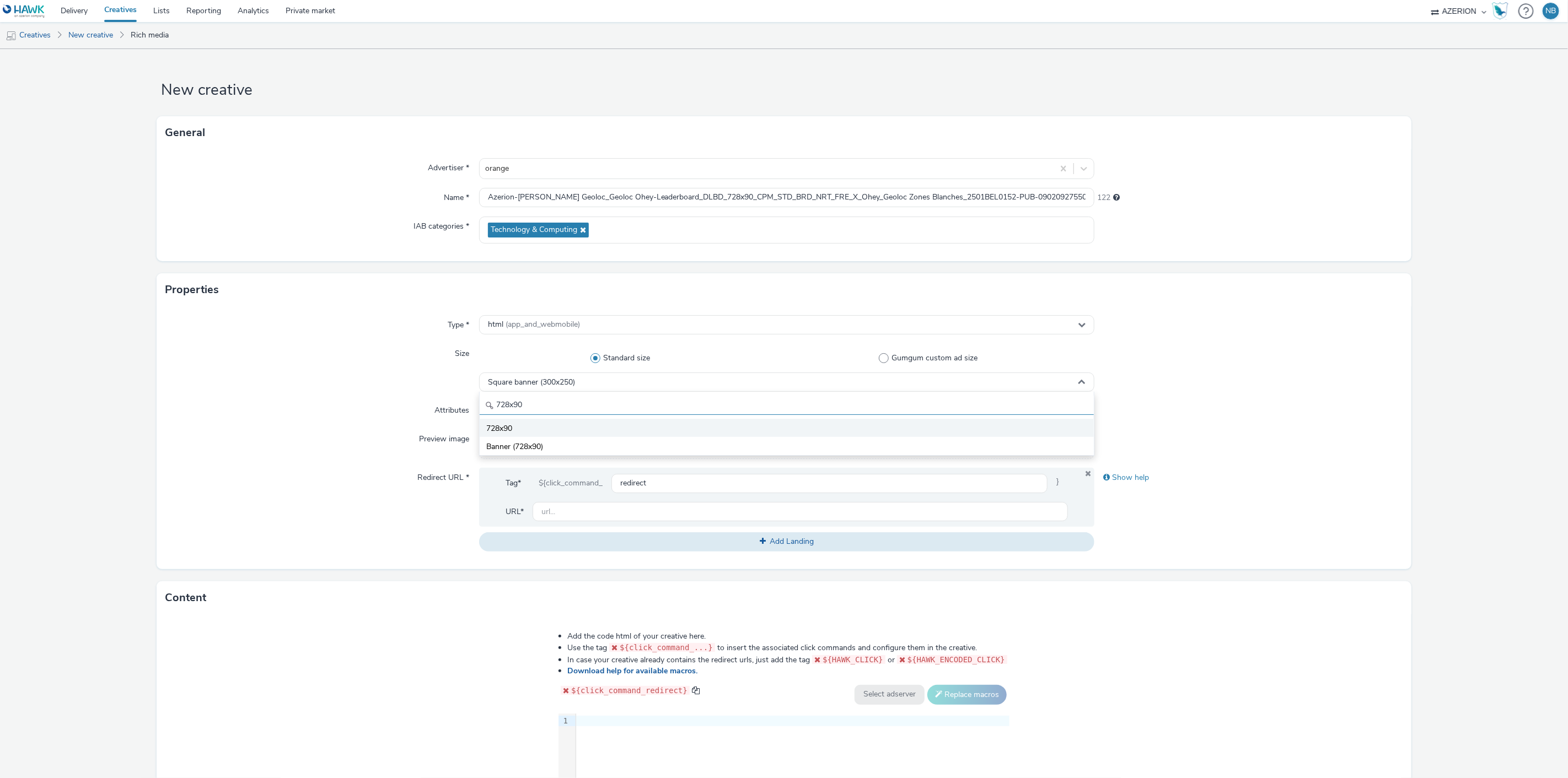
type input "728x90"
click at [526, 430] on li "728x90" at bounding box center [786, 428] width 615 height 18
click at [553, 412] on span "Select attributes... (optional)" at bounding box center [535, 411] width 95 height 10
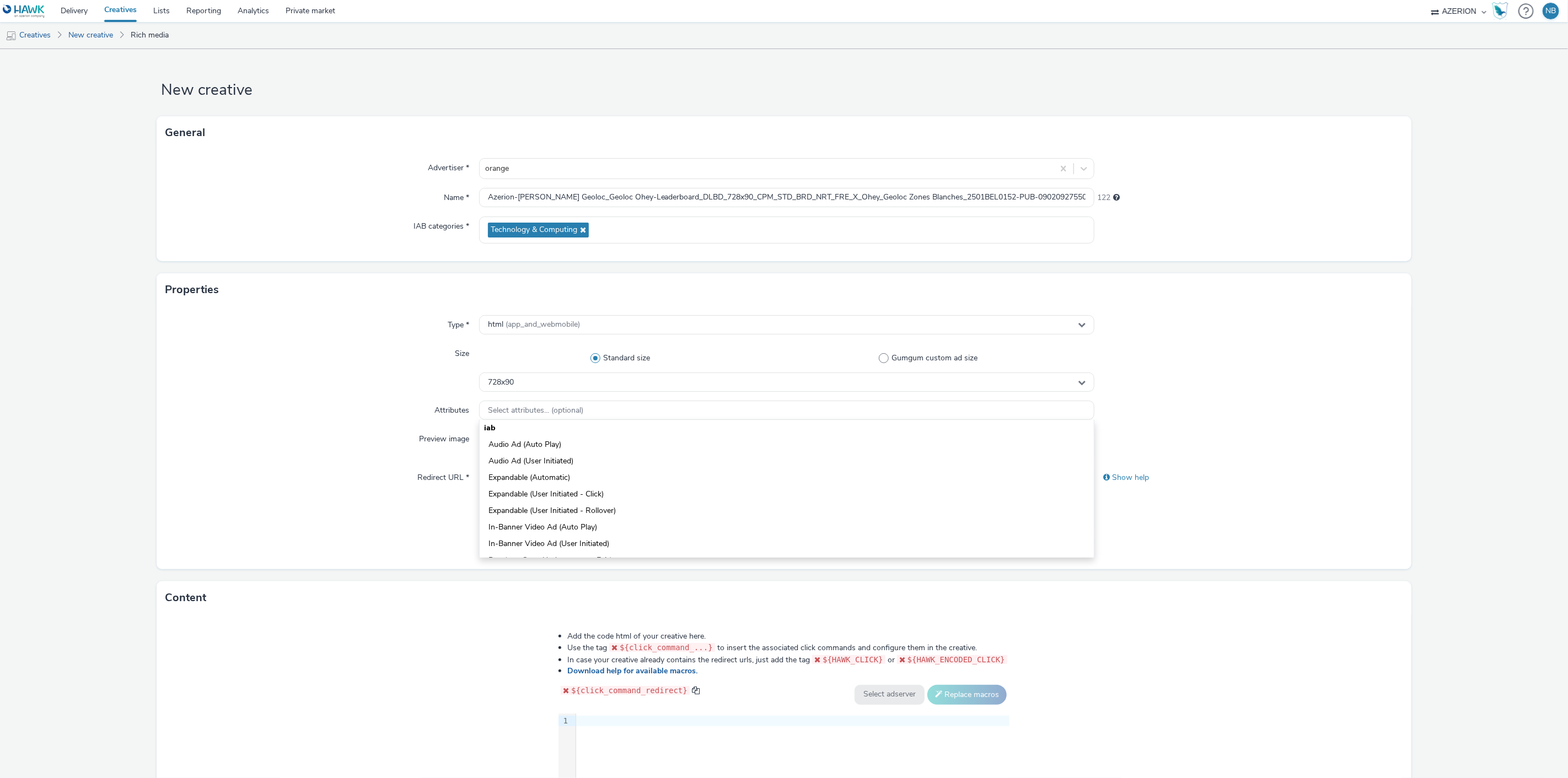
click at [268, 421] on div "Type * html (app_and_webmobile) Size Standard size Gumgum custom ad size 728x90…" at bounding box center [784, 437] width 1254 height 263
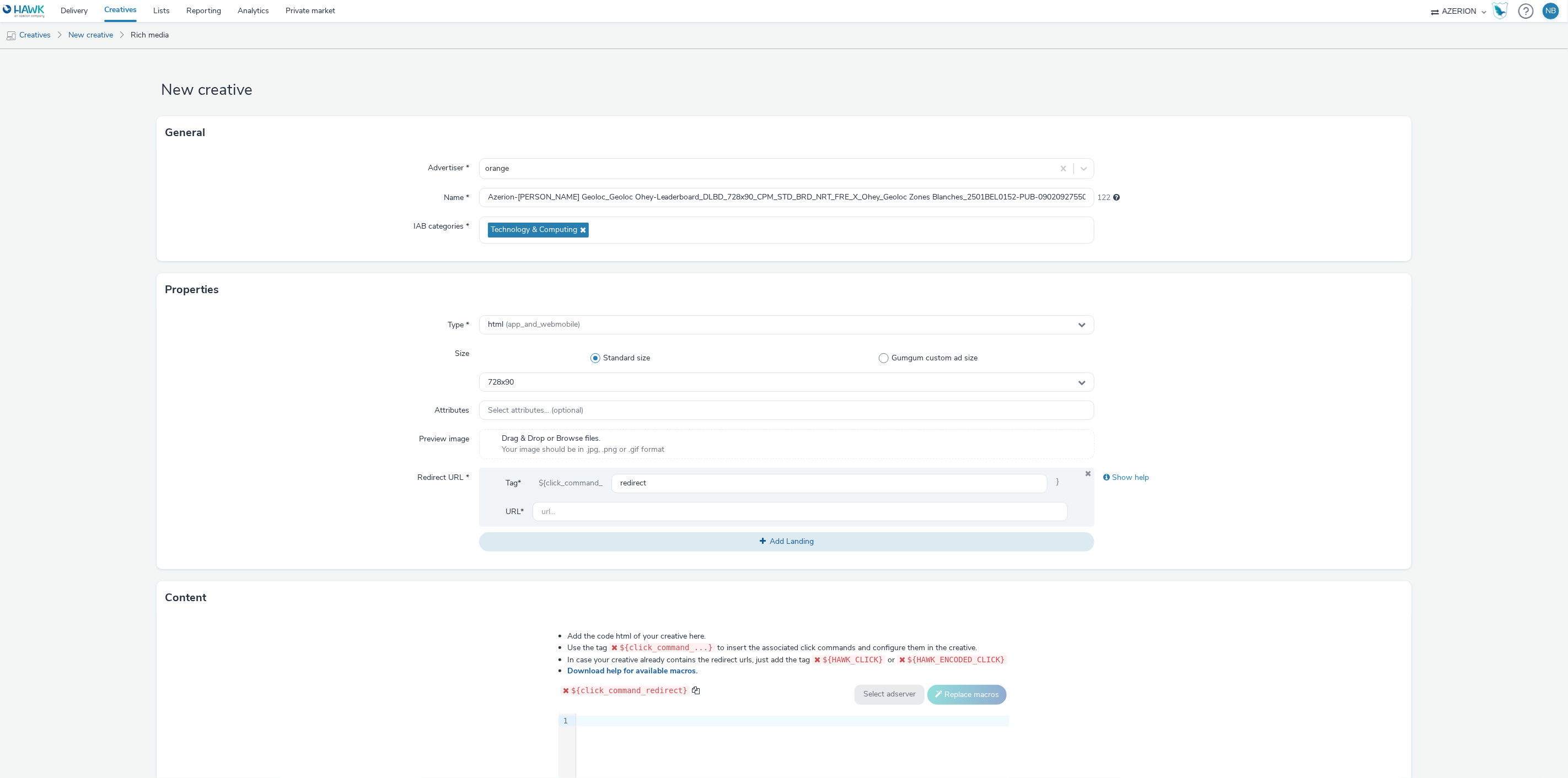
click at [642, 717] on div at bounding box center [793, 721] width 433 height 11
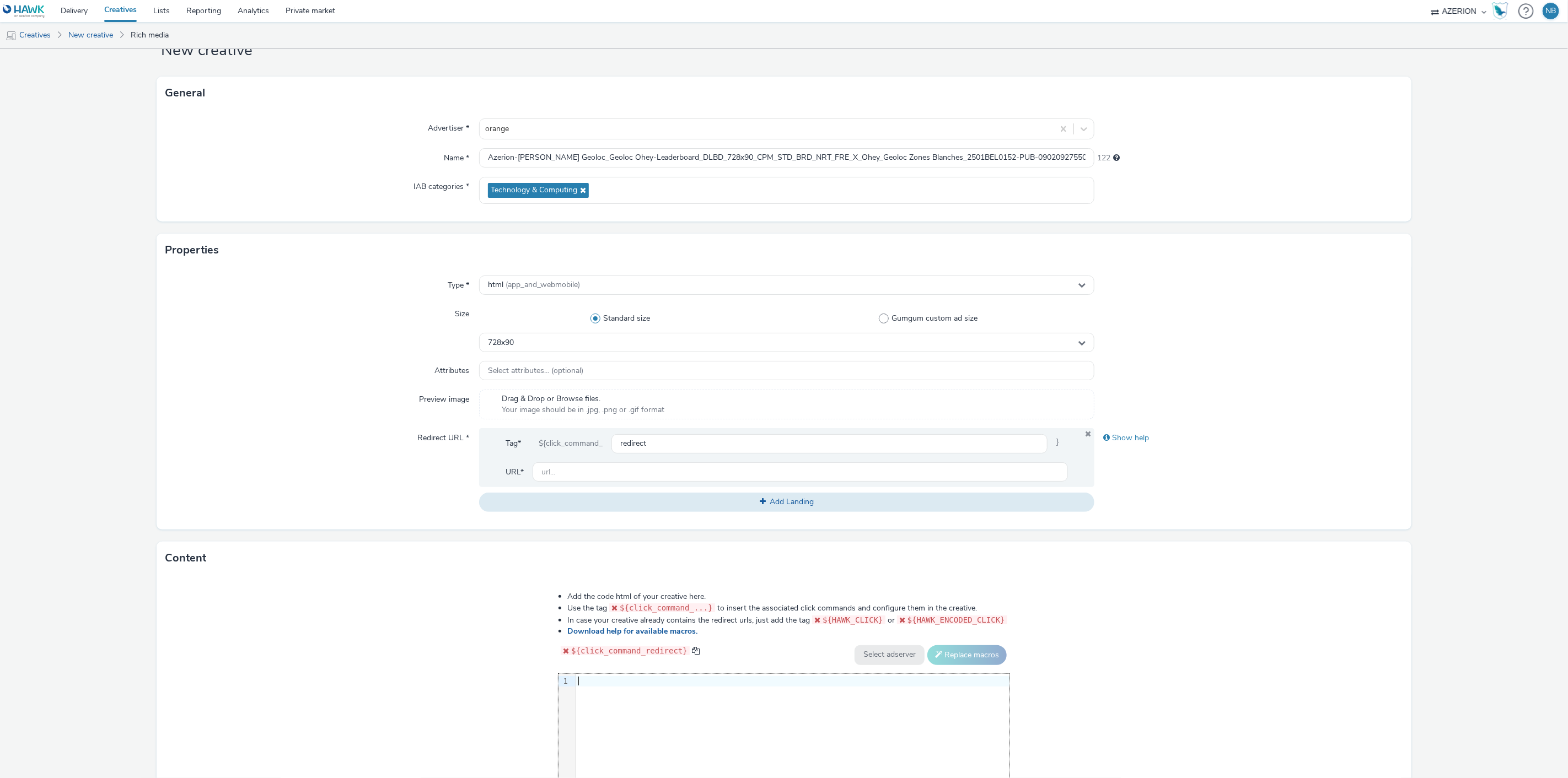
scroll to position [174, 0]
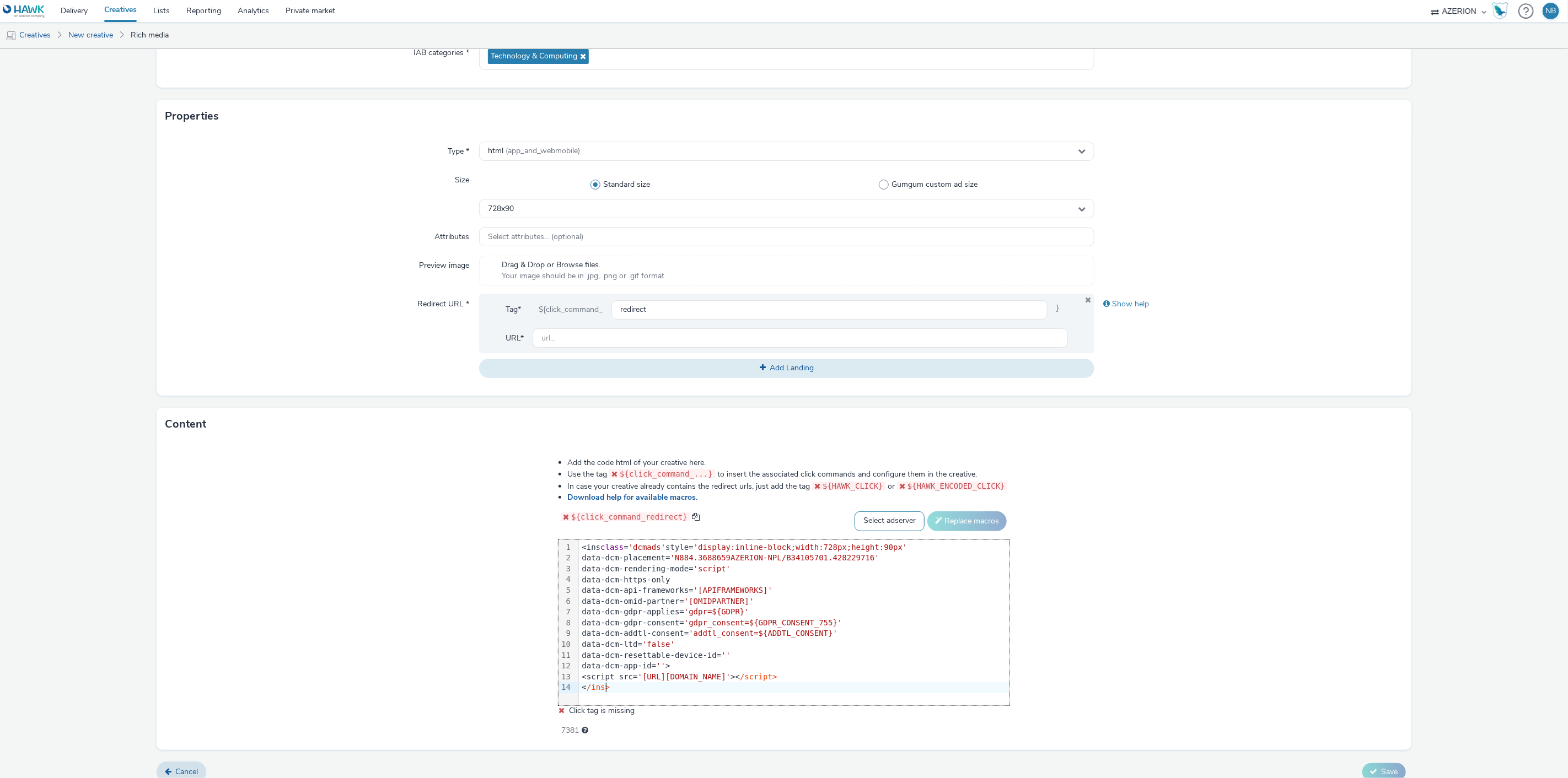
click at [880, 526] on select "Select adserver Sizmek DCM Adform Sting" at bounding box center [889, 521] width 70 height 20
select select "dcm"
click at [855, 512] on select "Select adserver Sizmek DCM Adform Sting" at bounding box center [889, 521] width 70 height 20
click at [936, 526] on button "Replace macros" at bounding box center [966, 521] width 79 height 20
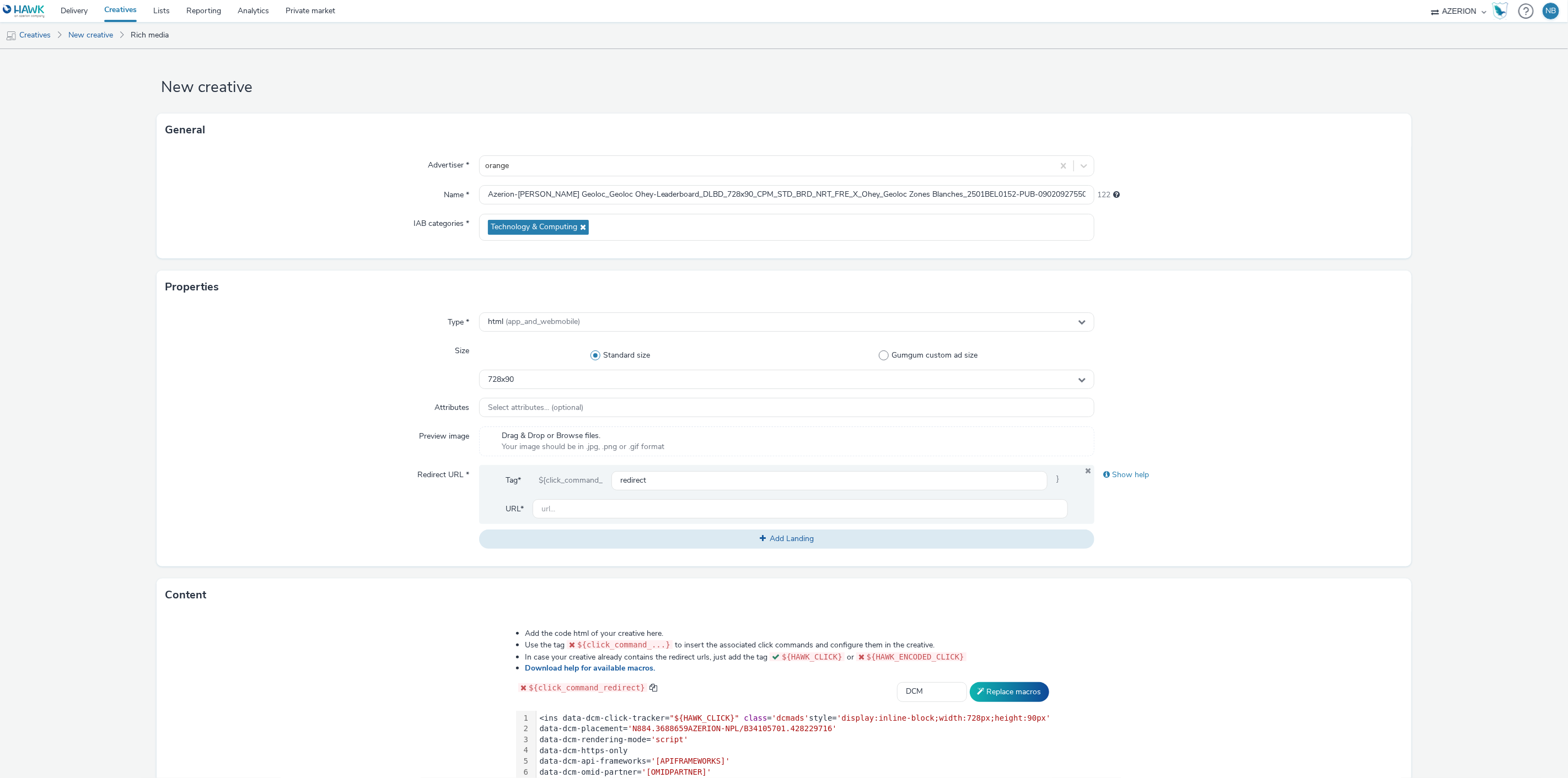
scroll to position [0, 0]
click at [624, 509] on input "text" at bounding box center [800, 512] width 536 height 19
paste input "https://www.orange.be/fr/orange-est-disponible-chez-vous?utm_source=azerion&utm…"
type input "https://www.orange.be/fr/orange-est-disponible-chez-vous?utm_source=azerion&utm…"
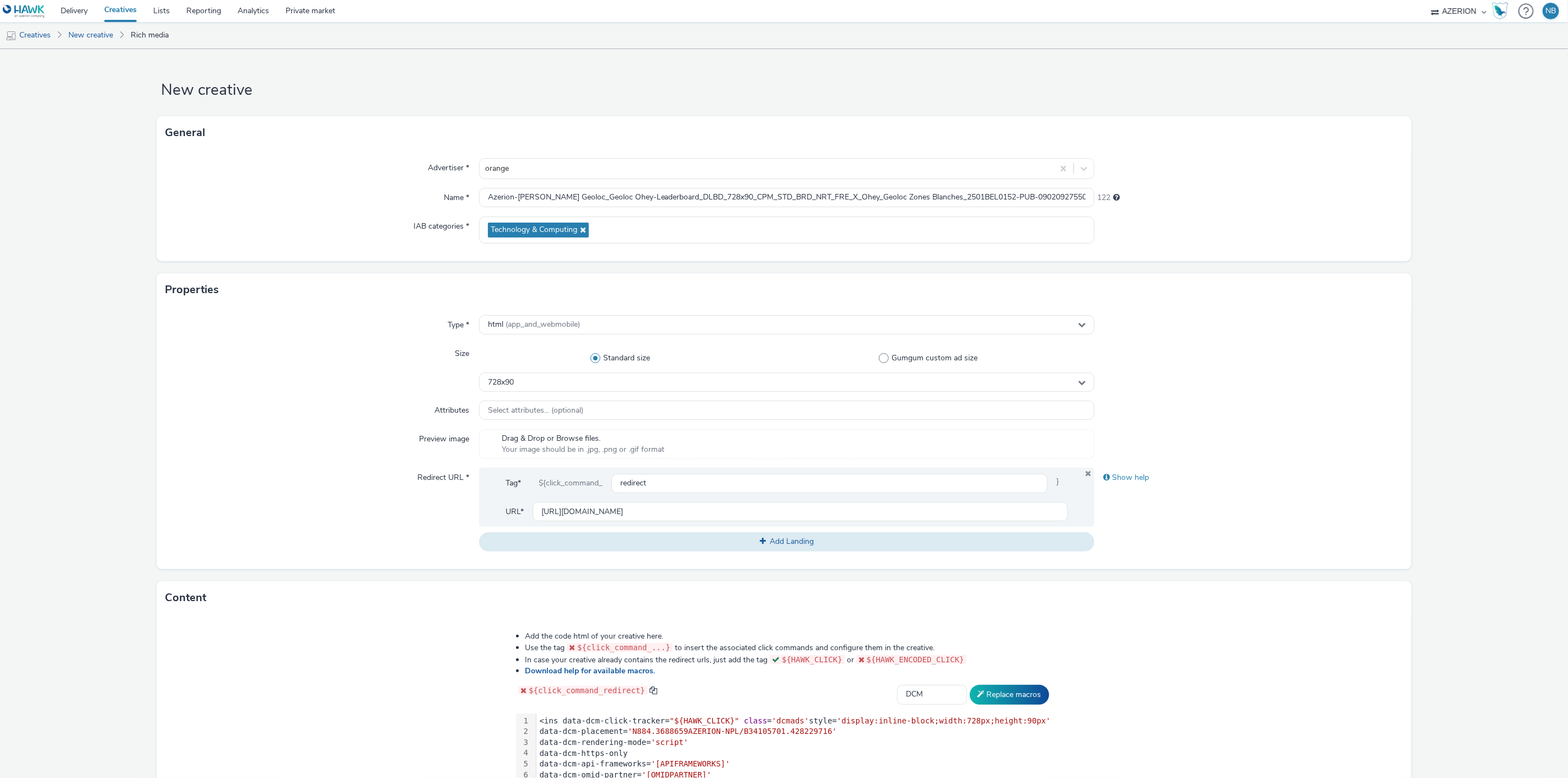
click at [1478, 318] on form "New creative General Advertiser * orange Name * Azerion-RON Geoloc_Geoloc Ohey-…" at bounding box center [784, 501] width 1568 height 904
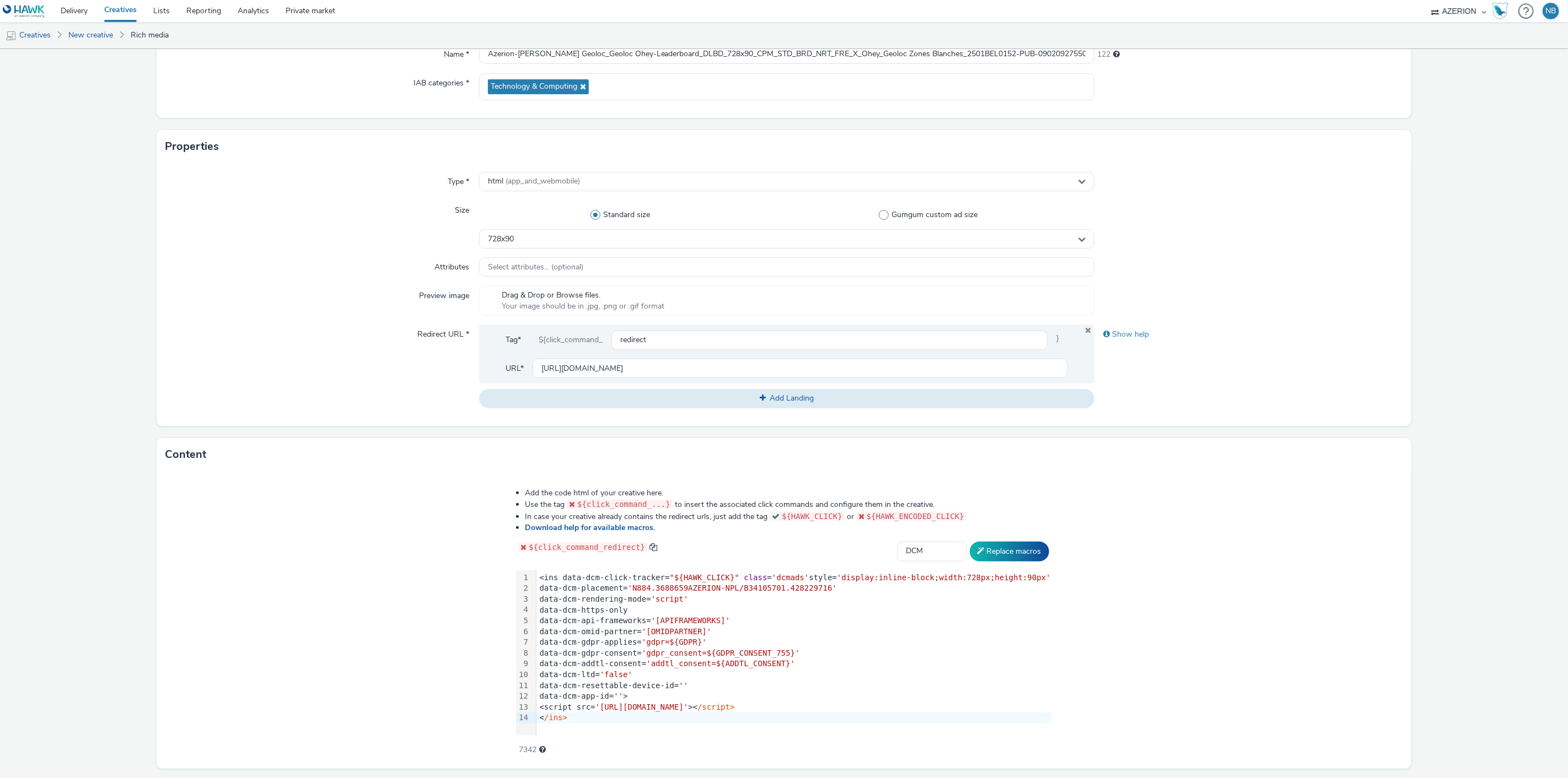
scroll to position [174, 0]
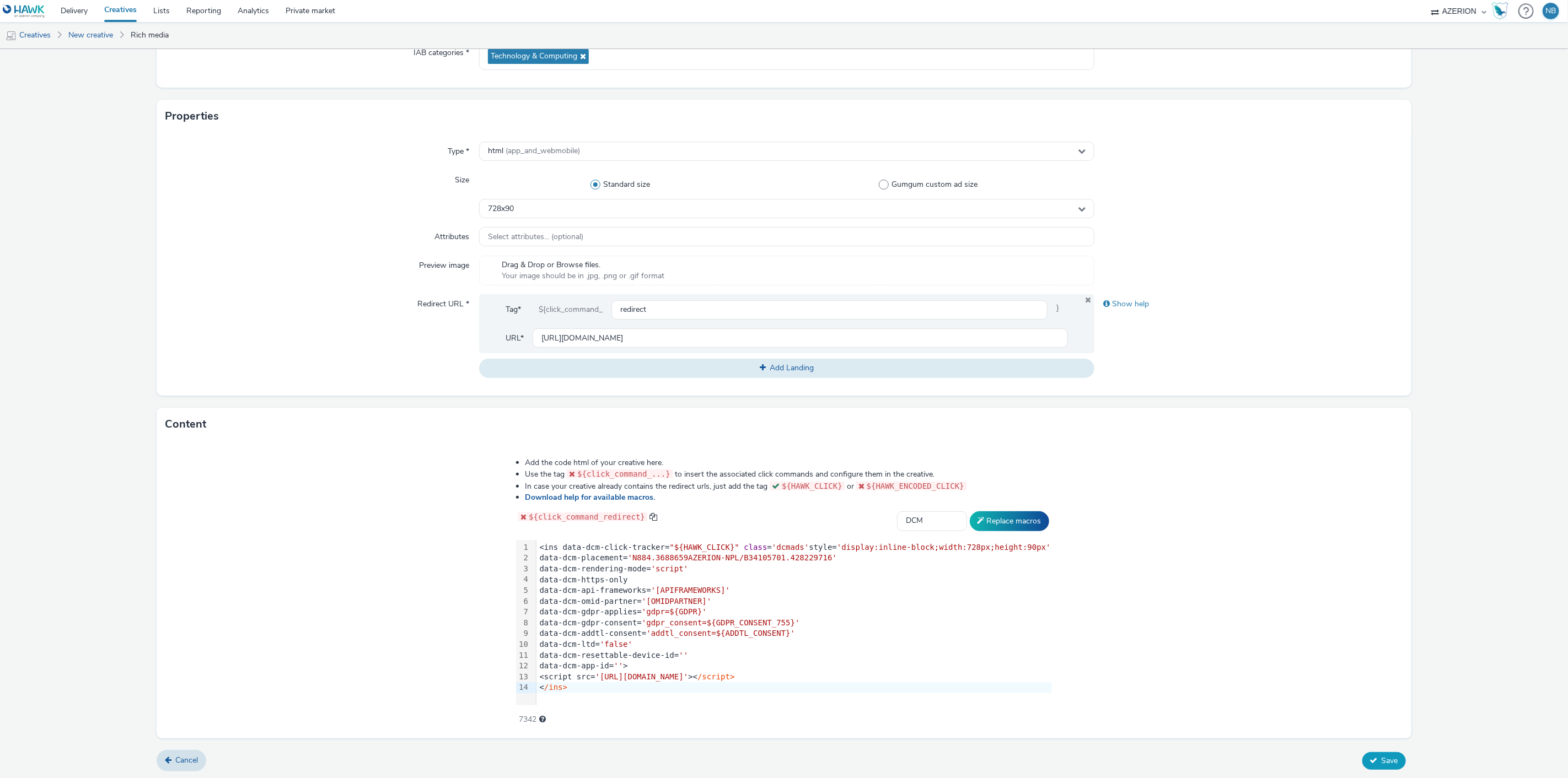
click at [1371, 761] on button "Save" at bounding box center [1384, 761] width 43 height 18
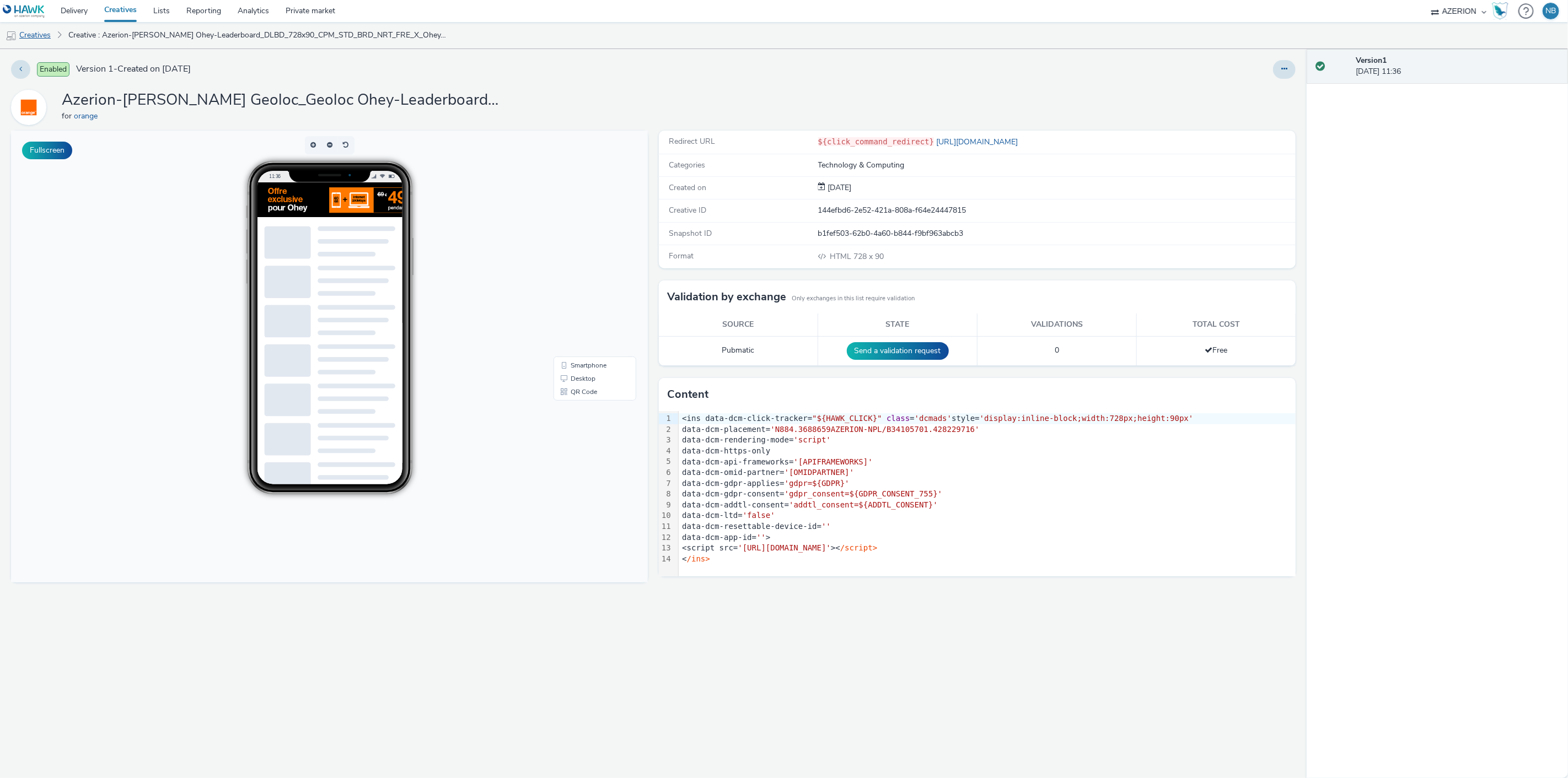
click at [43, 33] on link "Creatives" at bounding box center [28, 35] width 57 height 26
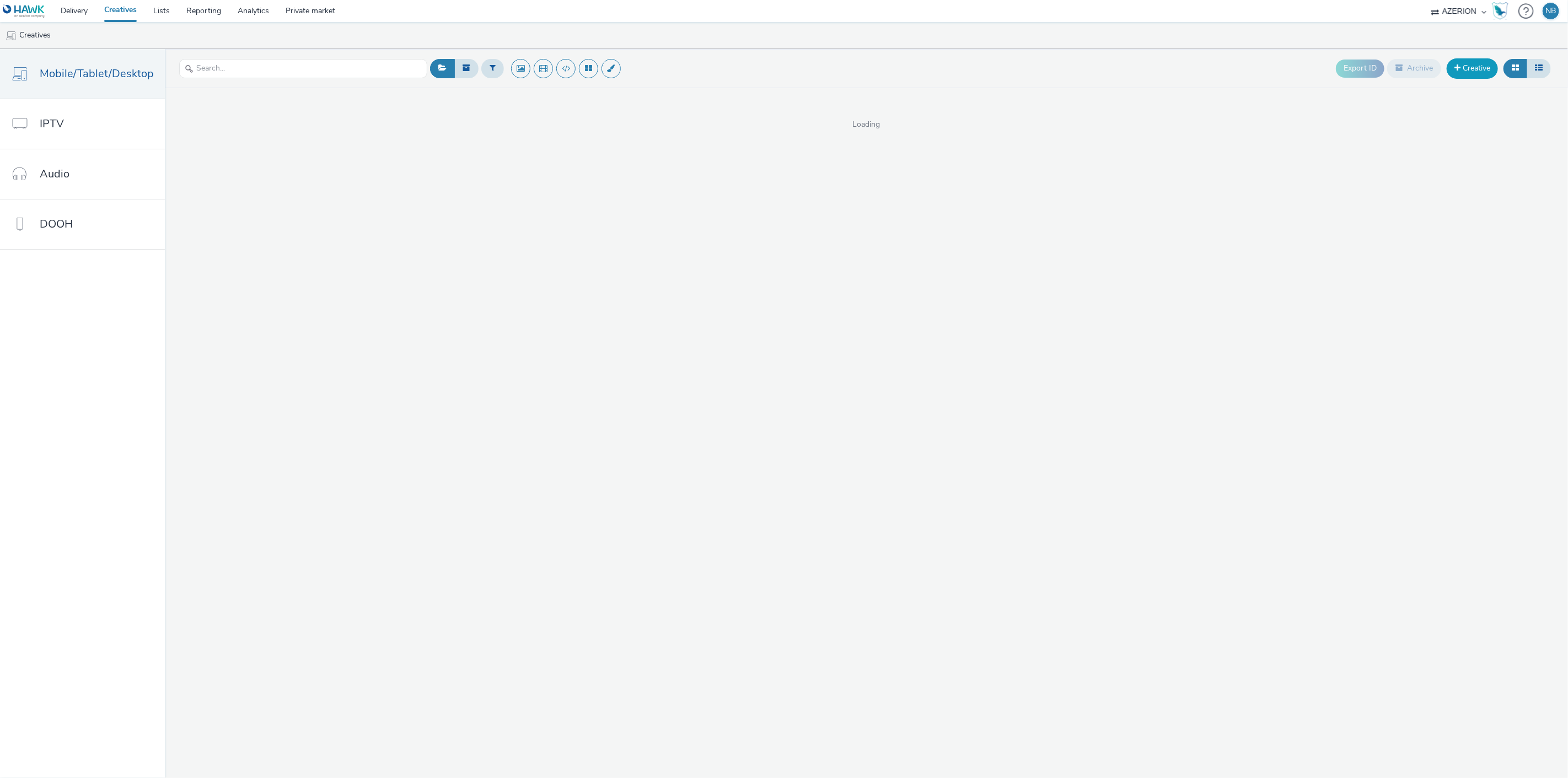
click at [1456, 69] on span at bounding box center [1457, 68] width 6 height 8
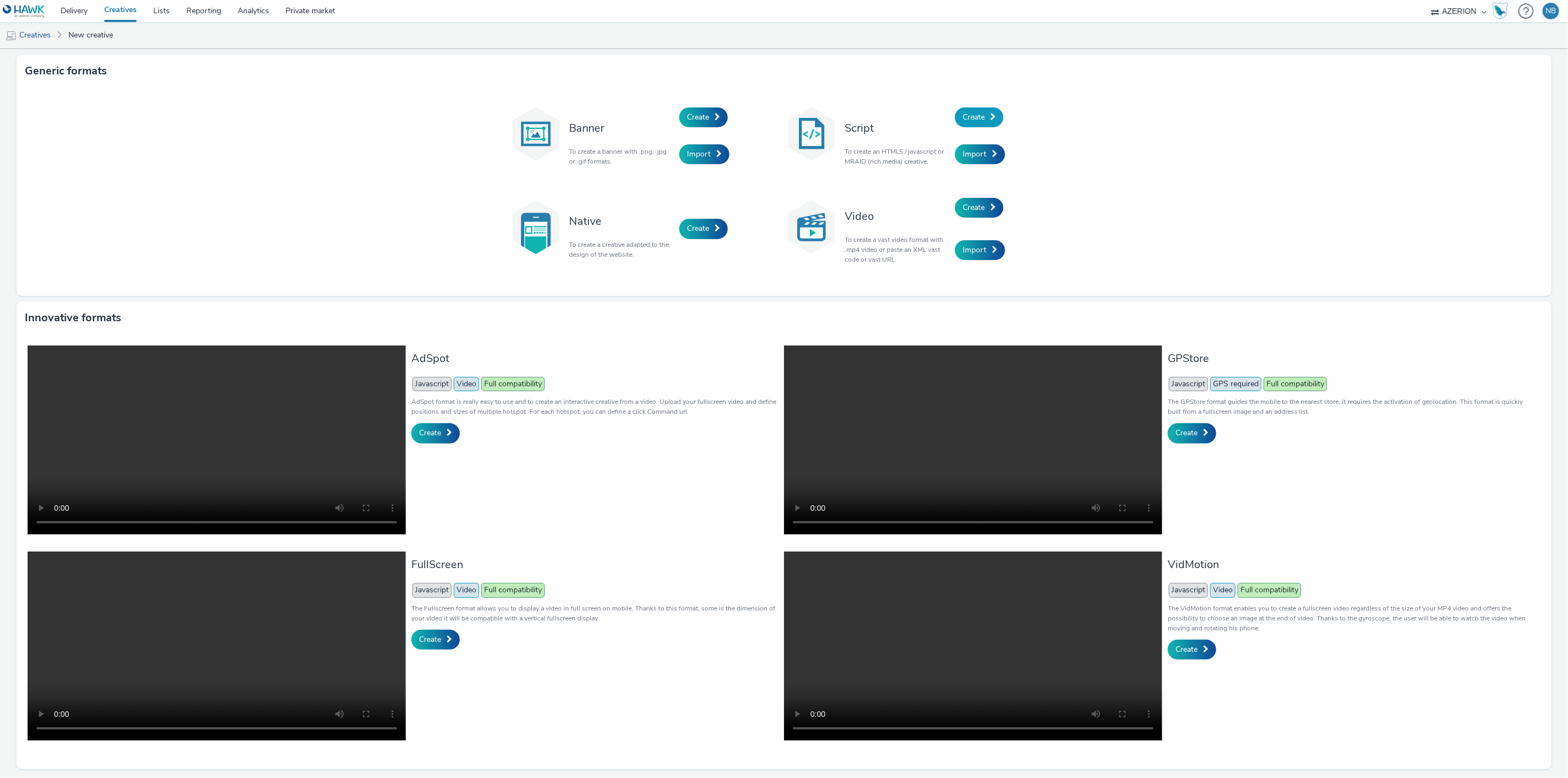
click at [979, 113] on span "Create" at bounding box center [973, 117] width 22 height 10
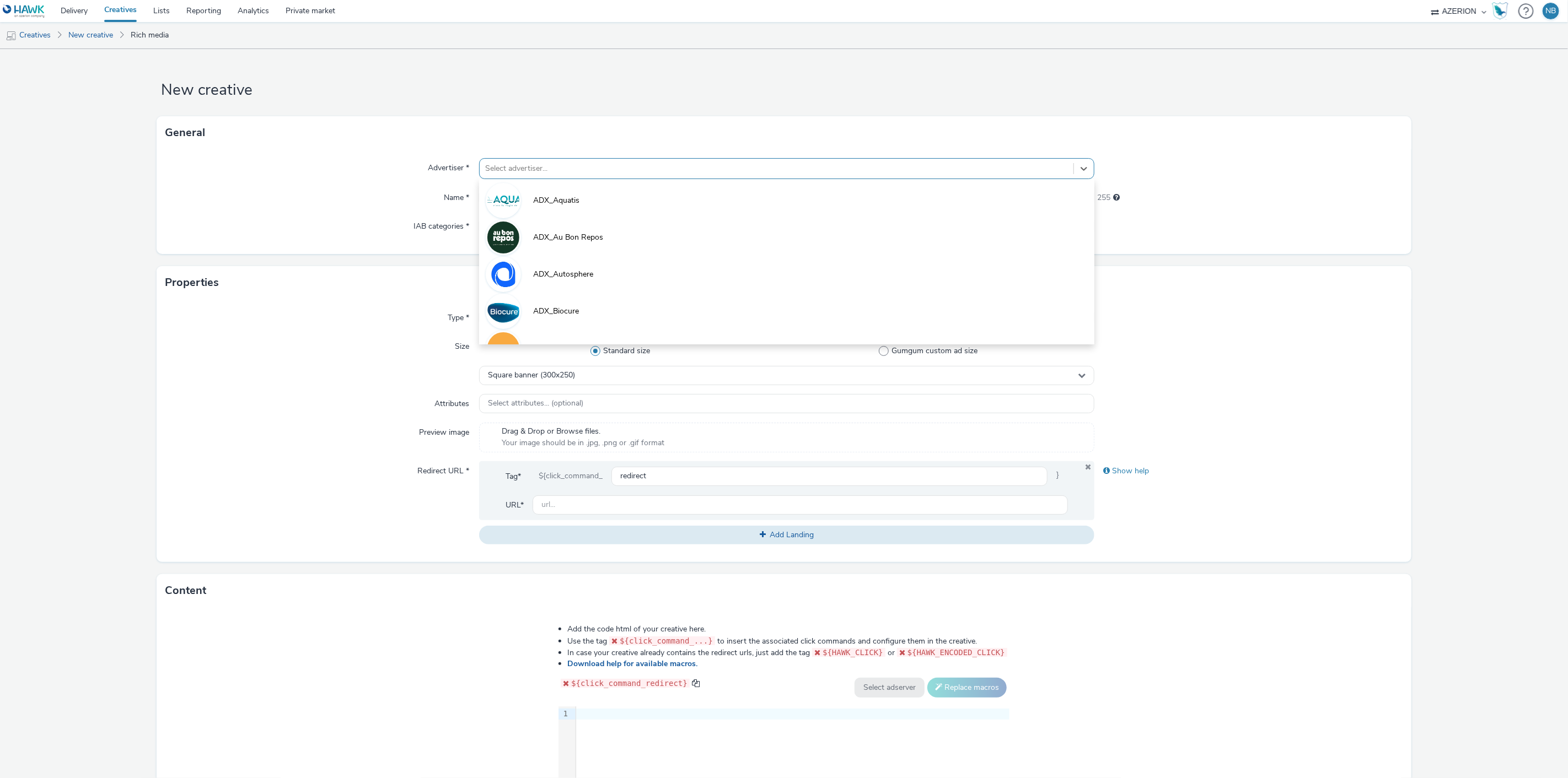
click at [679, 174] on div at bounding box center [777, 168] width 584 height 13
type input "orange"
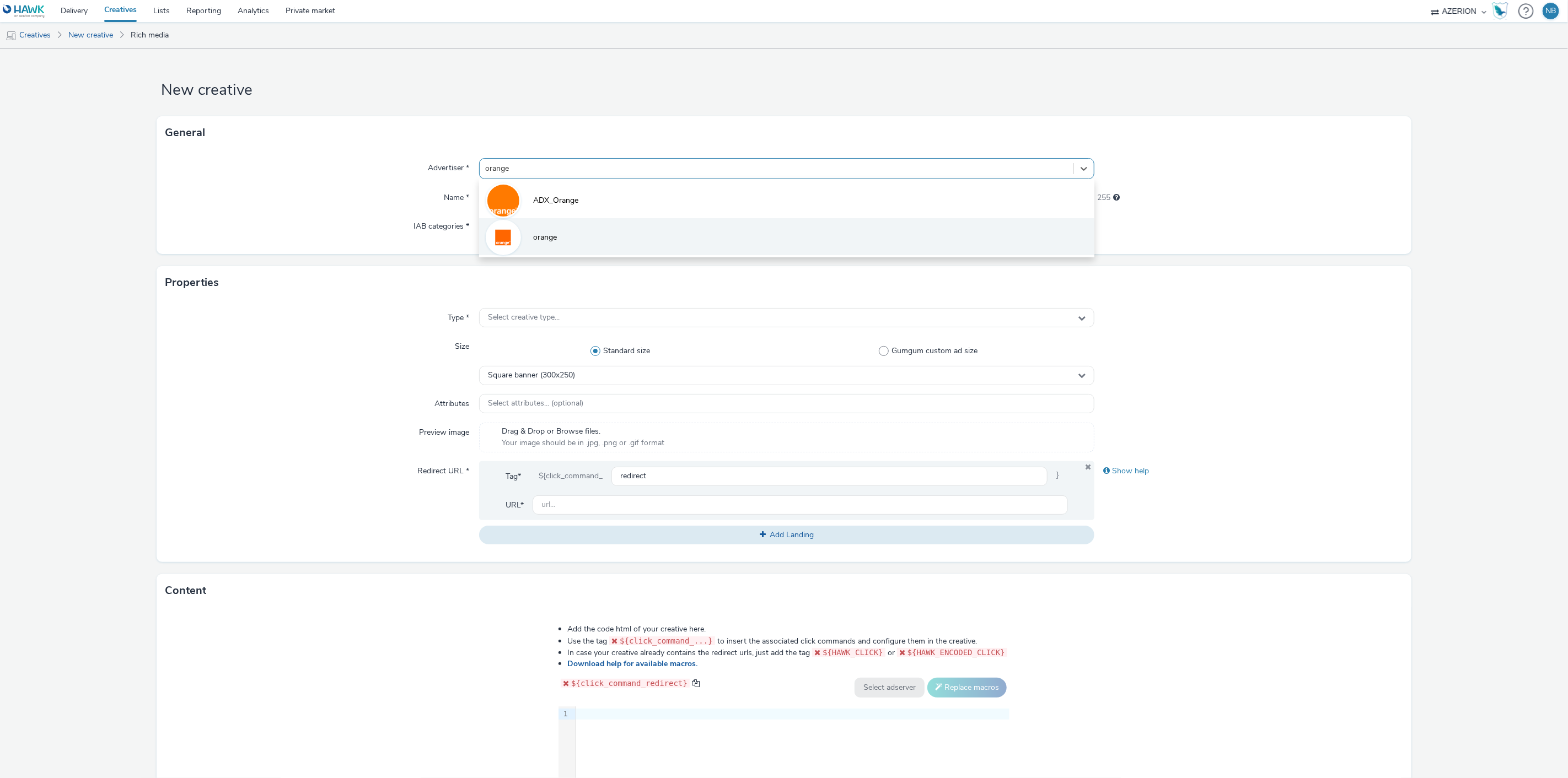
click at [537, 243] on span "orange" at bounding box center [545, 237] width 23 height 11
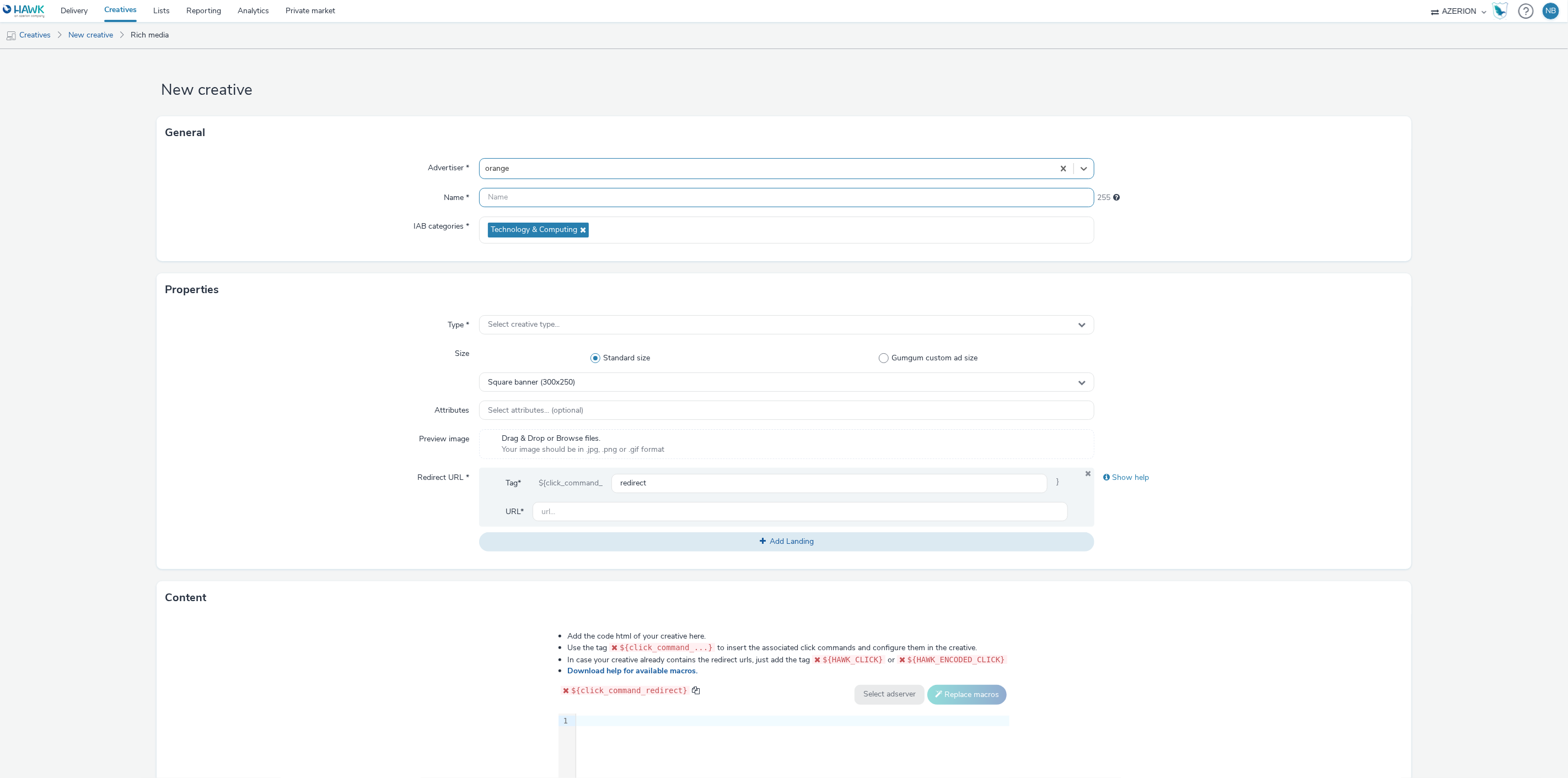
click at [517, 197] on input "text" at bounding box center [786, 198] width 616 height 19
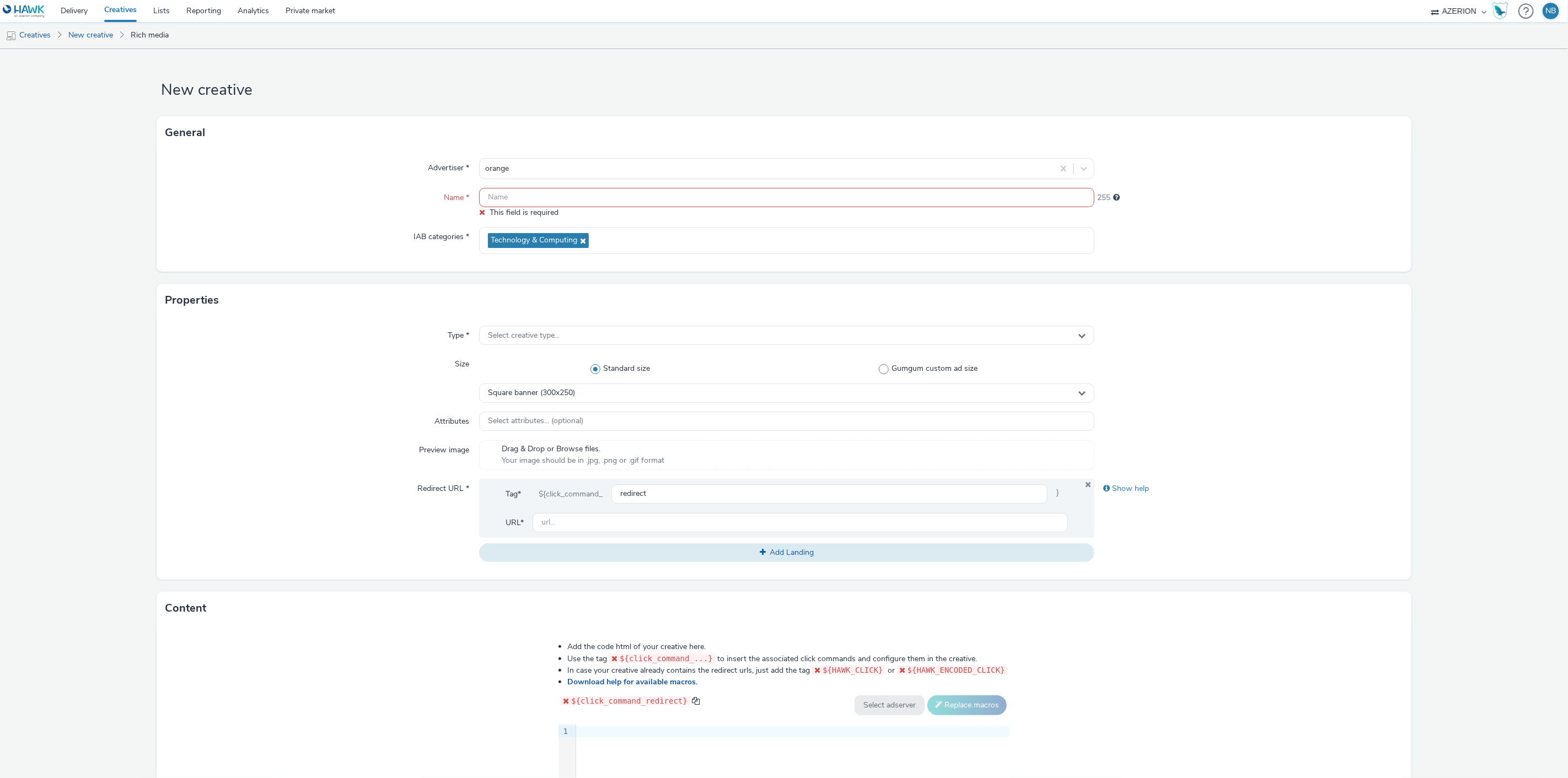
click at [553, 196] on input "text" at bounding box center [786, 198] width 616 height 19
paste input "Azerion-RON Geoloc_Geoloc Viroinval-Feature Phone Small Banner_MFSB_320x100_CPM…"
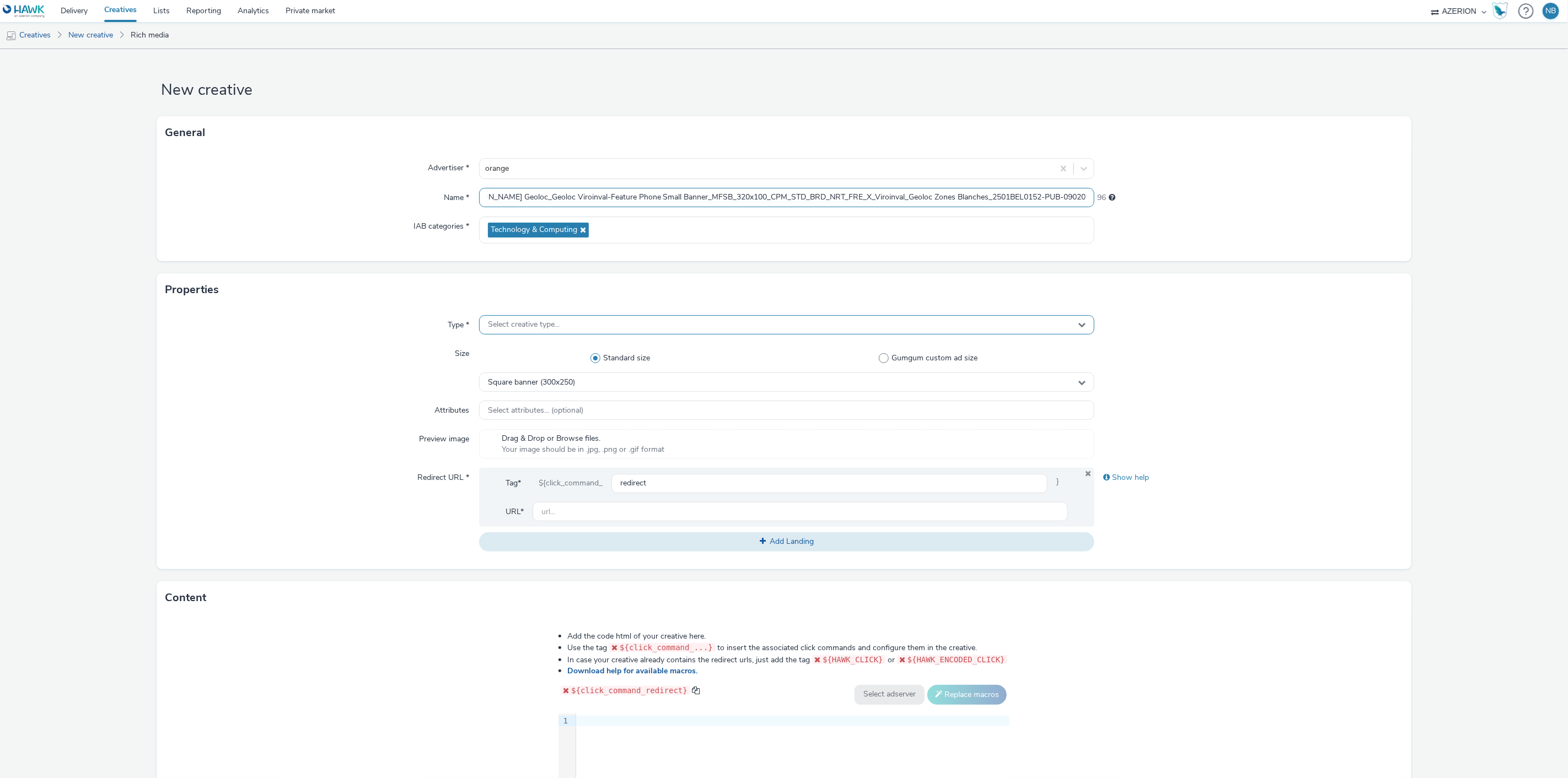
type input "Azerion-RON Geoloc_Geoloc Viroinval-Feature Phone Small Banner_MFSB_320x100_CPM…"
click at [530, 326] on span "Select creative type..." at bounding box center [524, 325] width 72 height 10
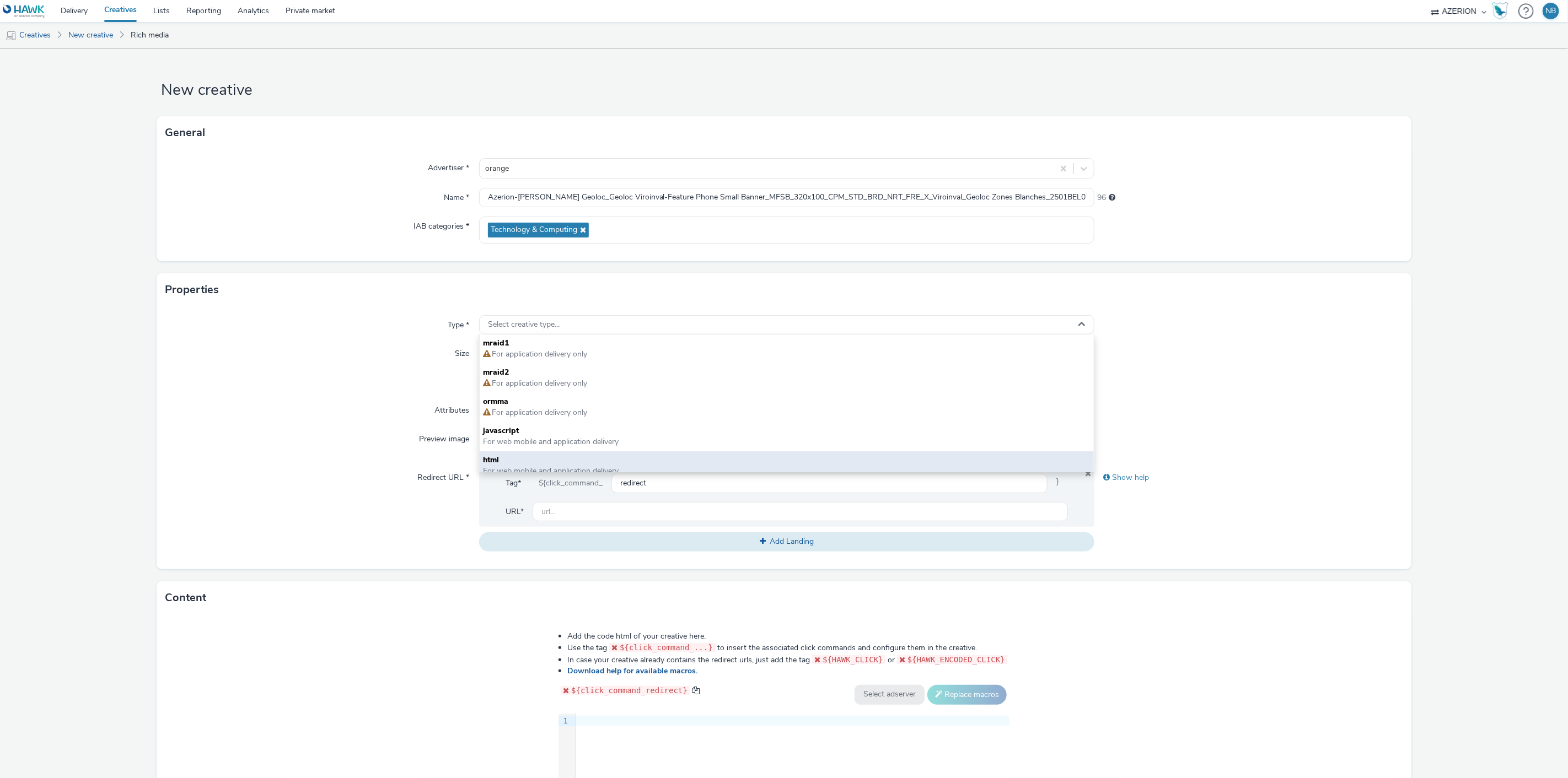
click at [501, 458] on span "html" at bounding box center [786, 460] width 608 height 11
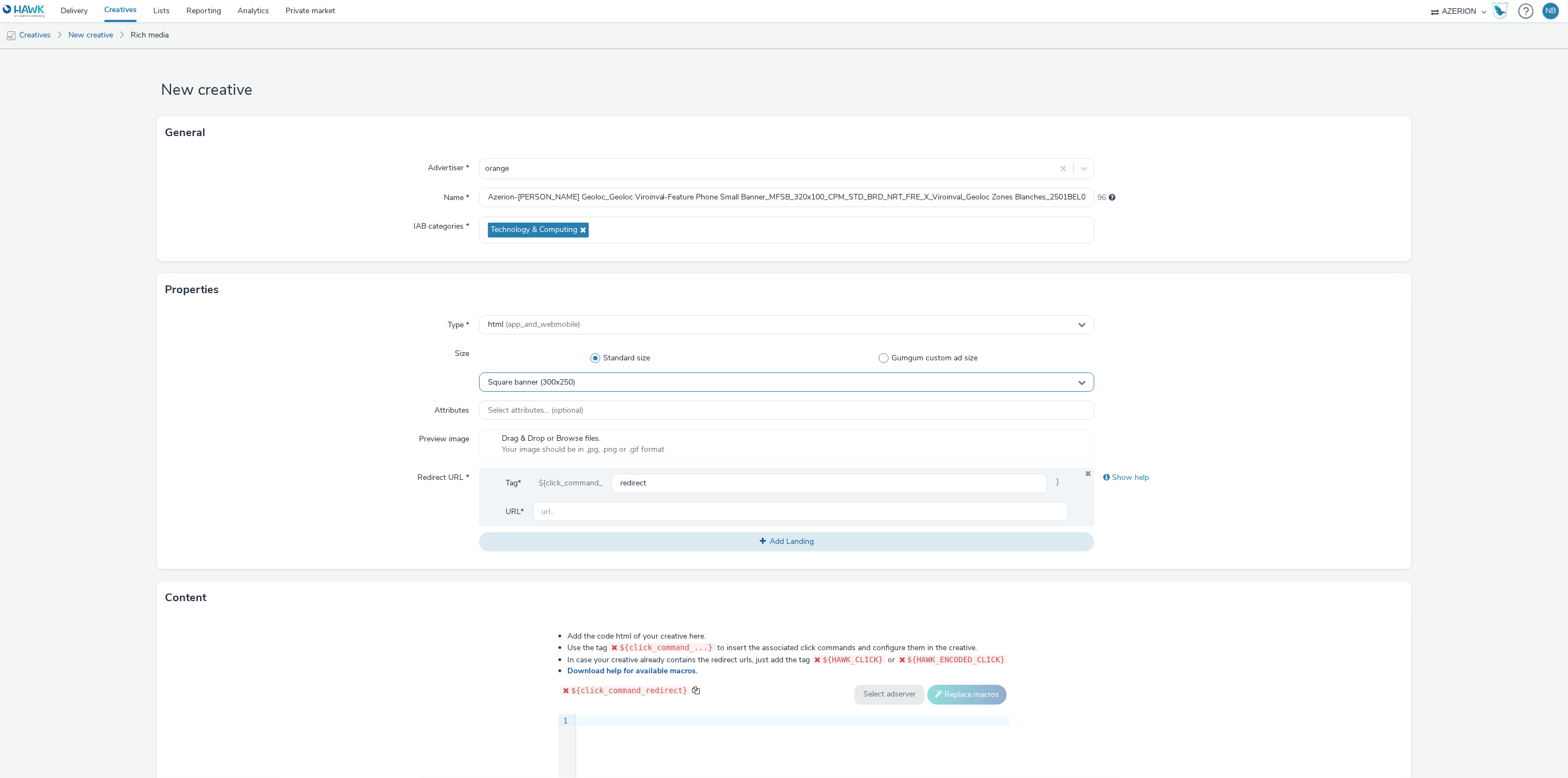
click at [581, 383] on div "Square banner (300x250)" at bounding box center [786, 382] width 616 height 19
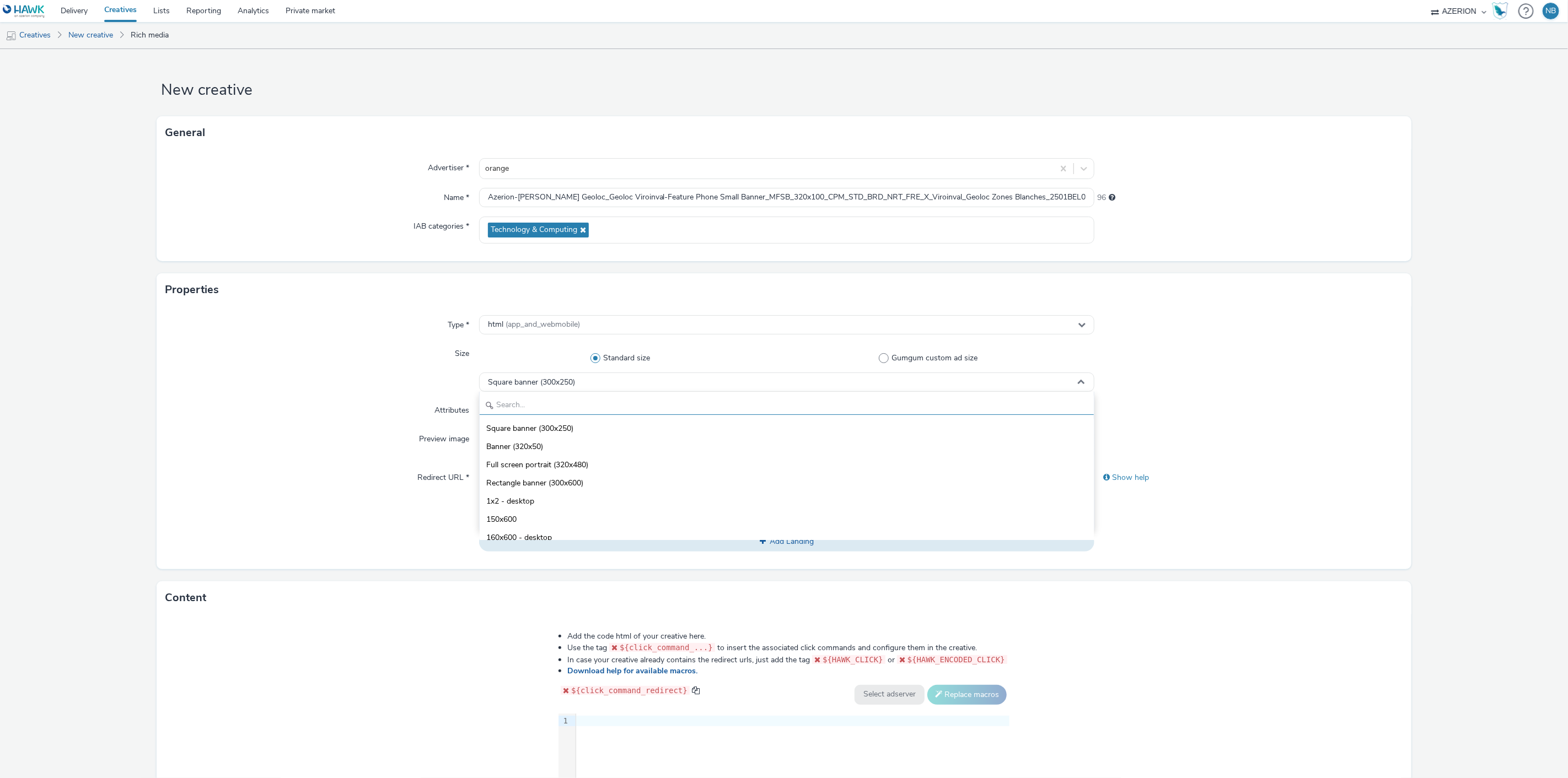
click at [546, 408] on input "text" at bounding box center [786, 406] width 615 height 19
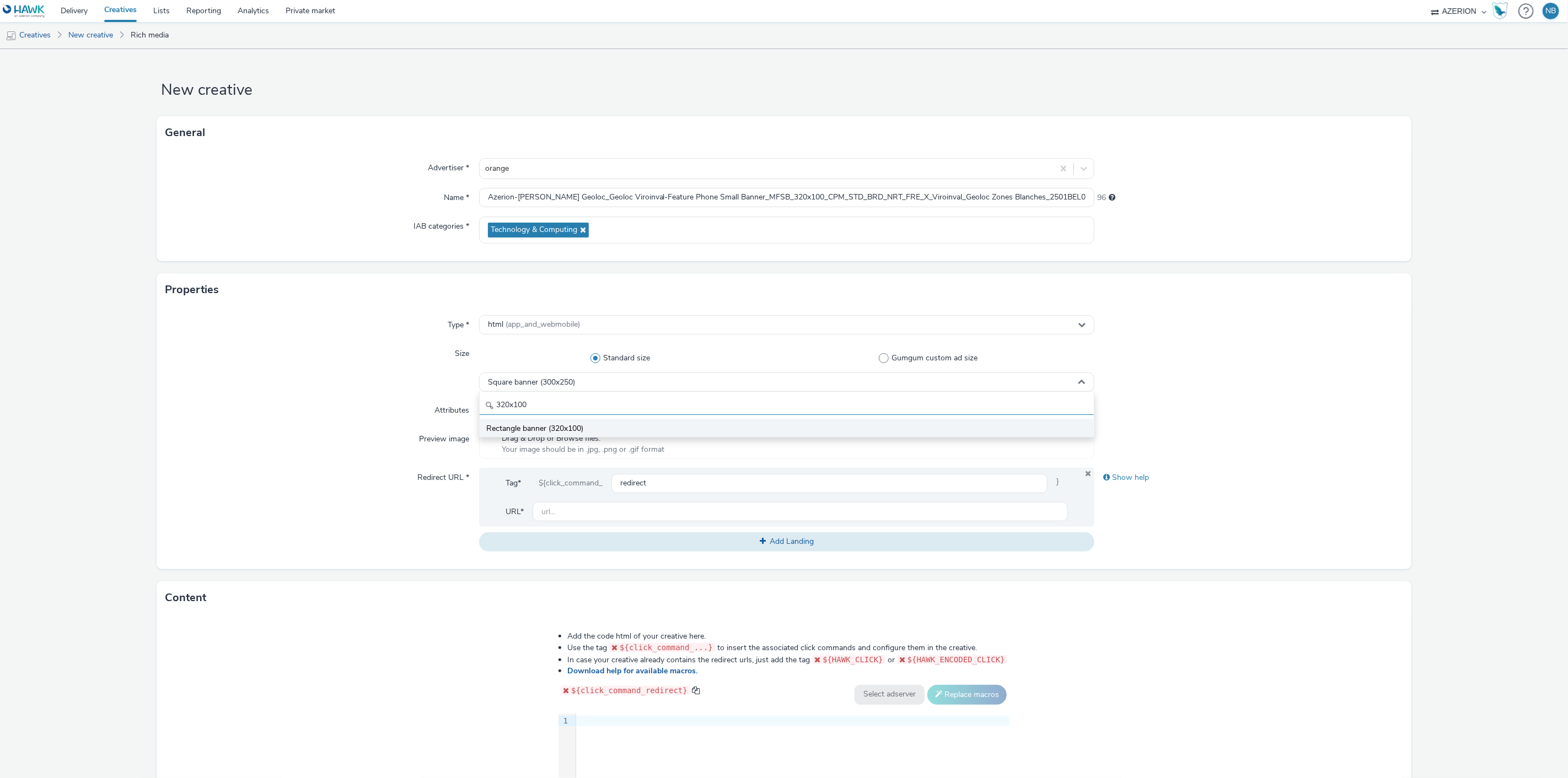
type input "320x100"
click at [546, 423] on span "Rectangle banner (320x100)" at bounding box center [535, 429] width 97 height 11
click at [559, 412] on span "Select attributes... (optional)" at bounding box center [535, 411] width 95 height 10
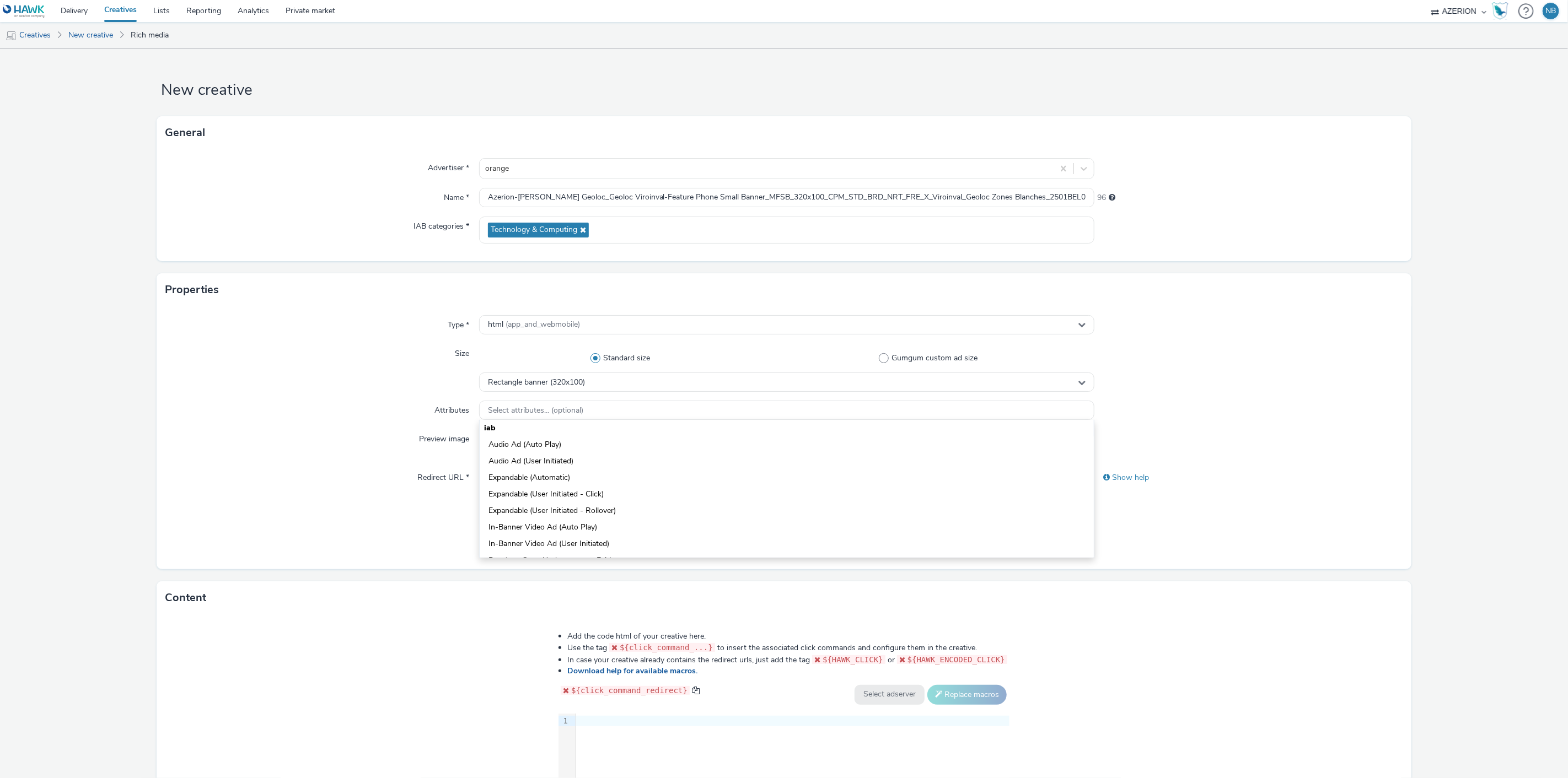
click at [146, 417] on form "New creative General Advertiser * orange Name * Azerion-RON Geoloc_Geoloc Viroi…" at bounding box center [784, 501] width 1568 height 904
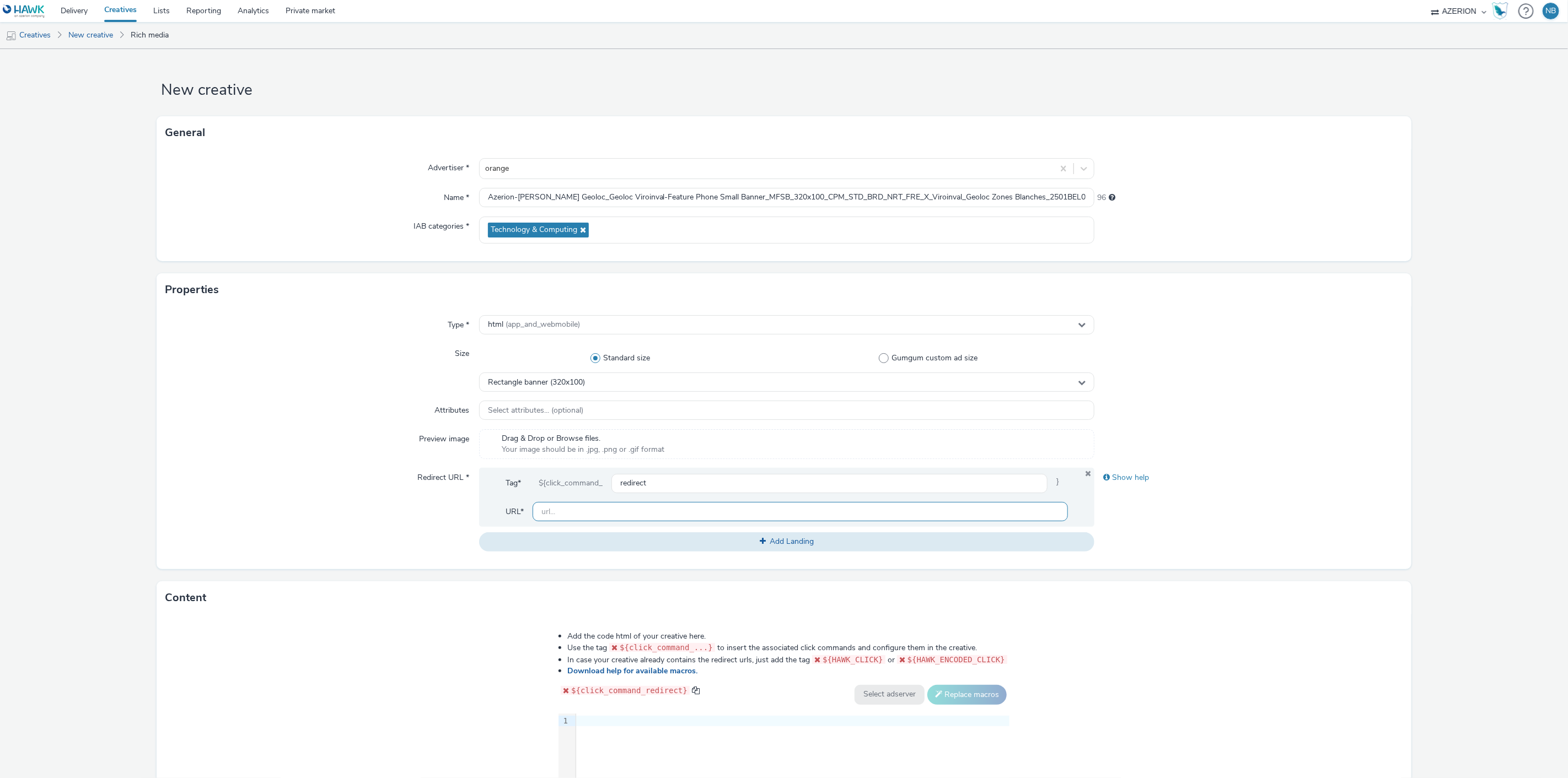
click at [583, 515] on input "text" at bounding box center [800, 512] width 536 height 19
paste input "https://www.orange.be/fr/orange-est-disponible-chez-vous?utm_source=azerion&utm…"
type input "https://www.orange.be/fr/orange-est-disponible-chez-vous?utm_source=azerion&utm…"
click at [59, 428] on form "New creative General Advertiser * orange Name * Azerion-RON Geoloc_Geoloc Viroi…" at bounding box center [784, 501] width 1568 height 904
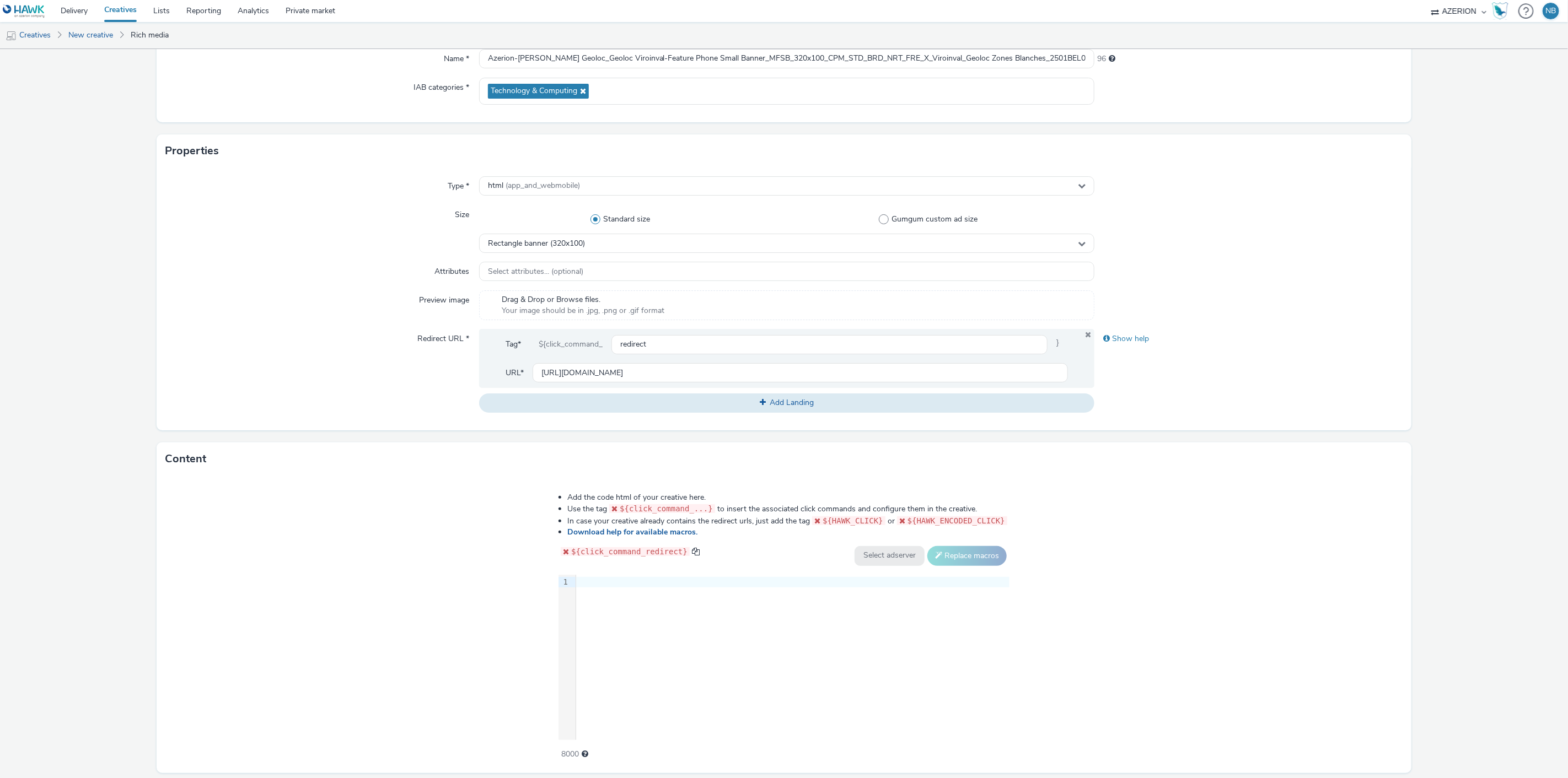
scroll to position [174, 0]
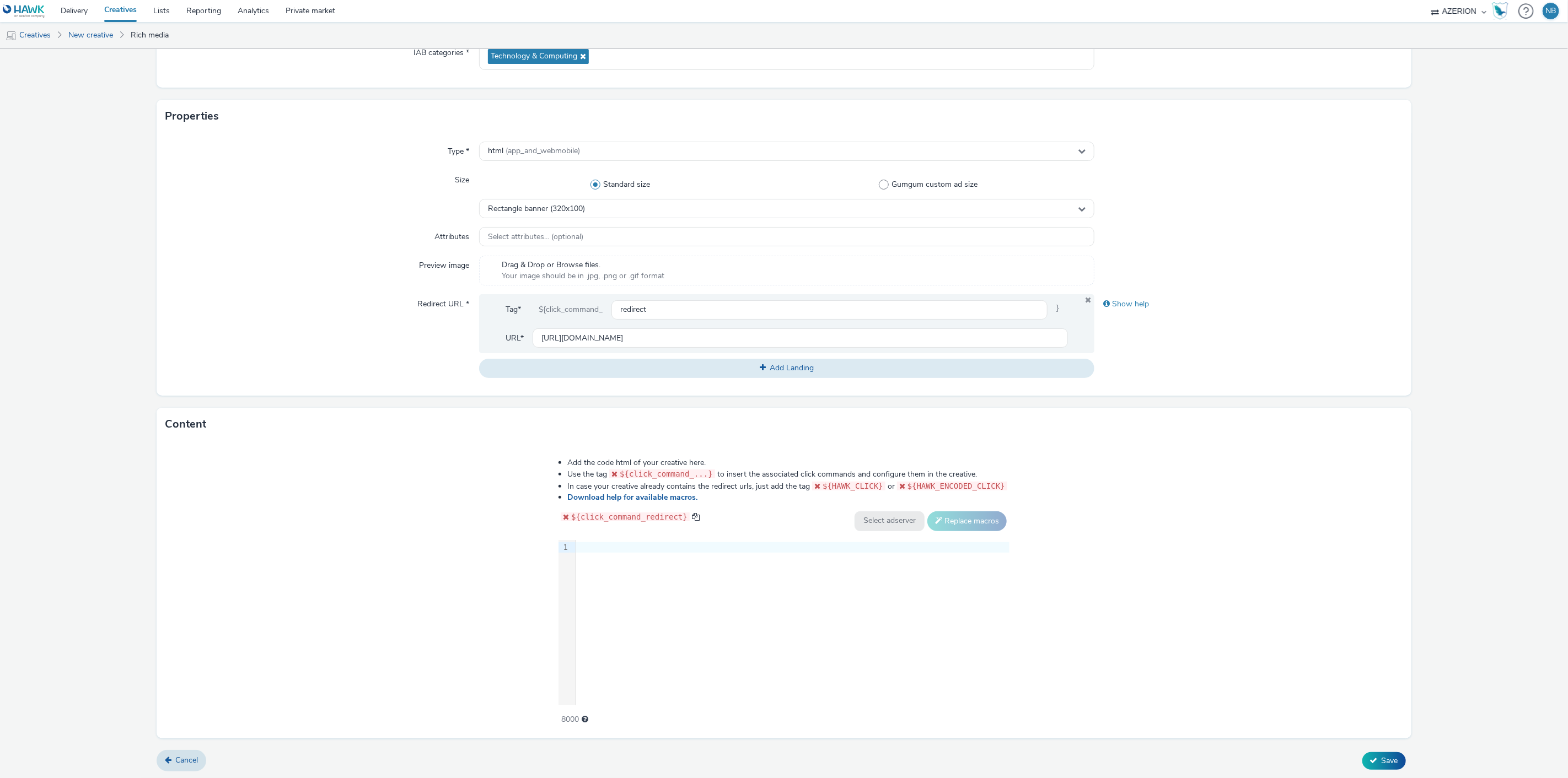
click at [682, 588] on div "9 1 ›" at bounding box center [784, 623] width 451 height 166
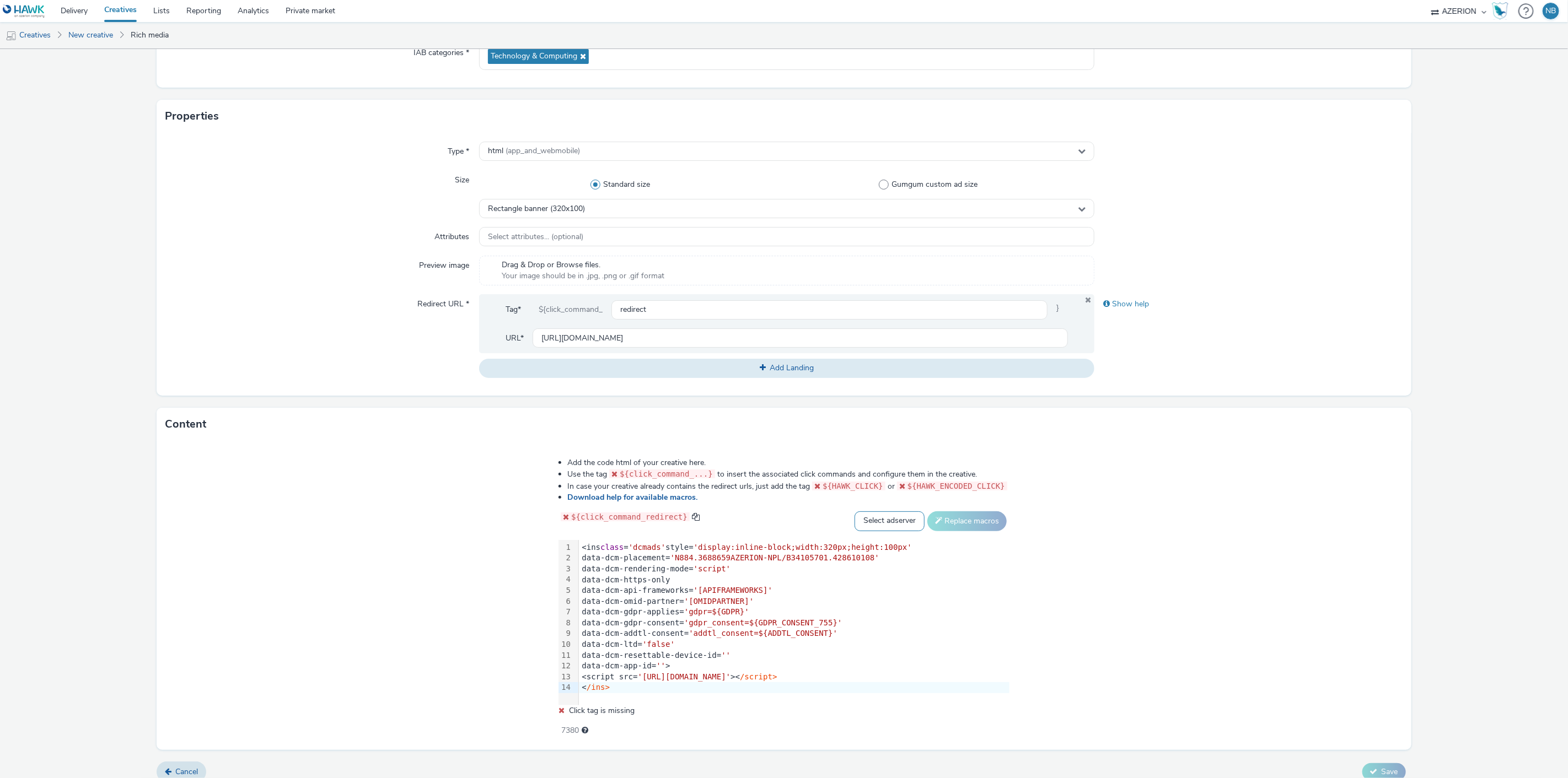
click at [888, 514] on select "Select adserver Sizmek DCM Adform Sting" at bounding box center [889, 521] width 70 height 20
select select "dcm"
click at [855, 512] on select "Select adserver Sizmek DCM Adform Sting" at bounding box center [889, 521] width 70 height 20
click at [960, 519] on button "Replace macros" at bounding box center [966, 521] width 79 height 20
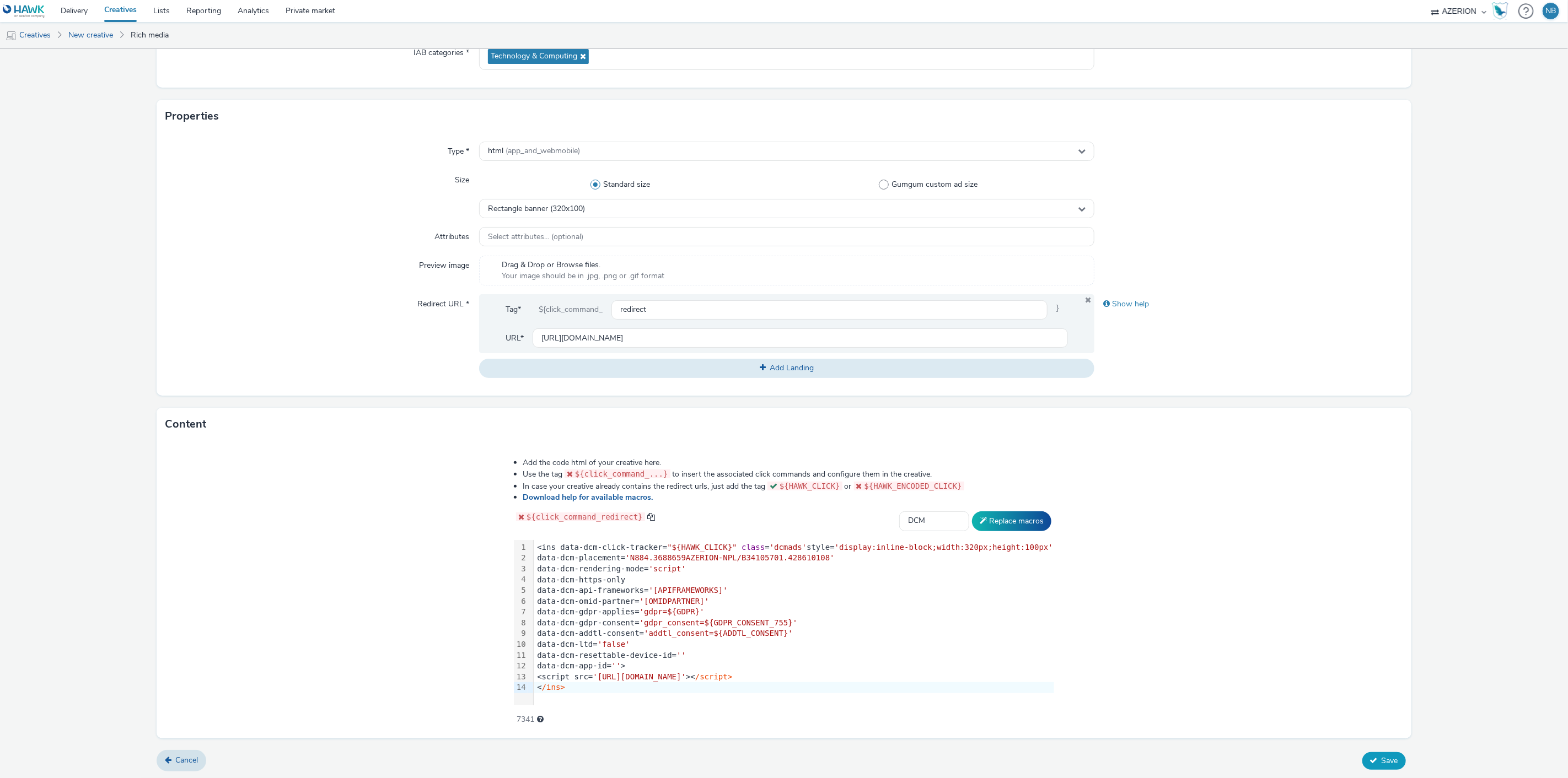
click at [1382, 762] on span "Save" at bounding box center [1390, 761] width 17 height 10
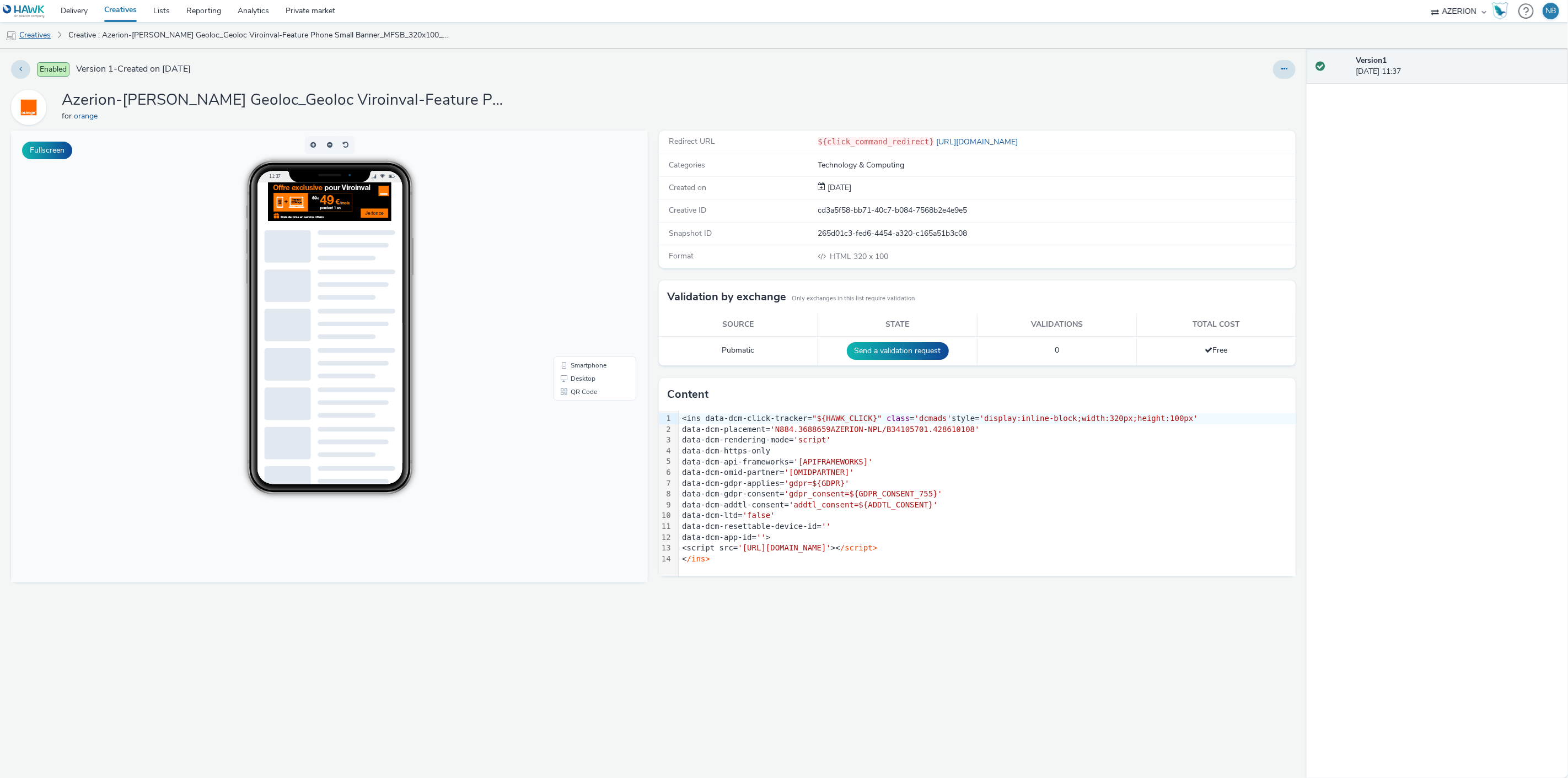
click at [34, 40] on link "Creatives" at bounding box center [28, 35] width 57 height 26
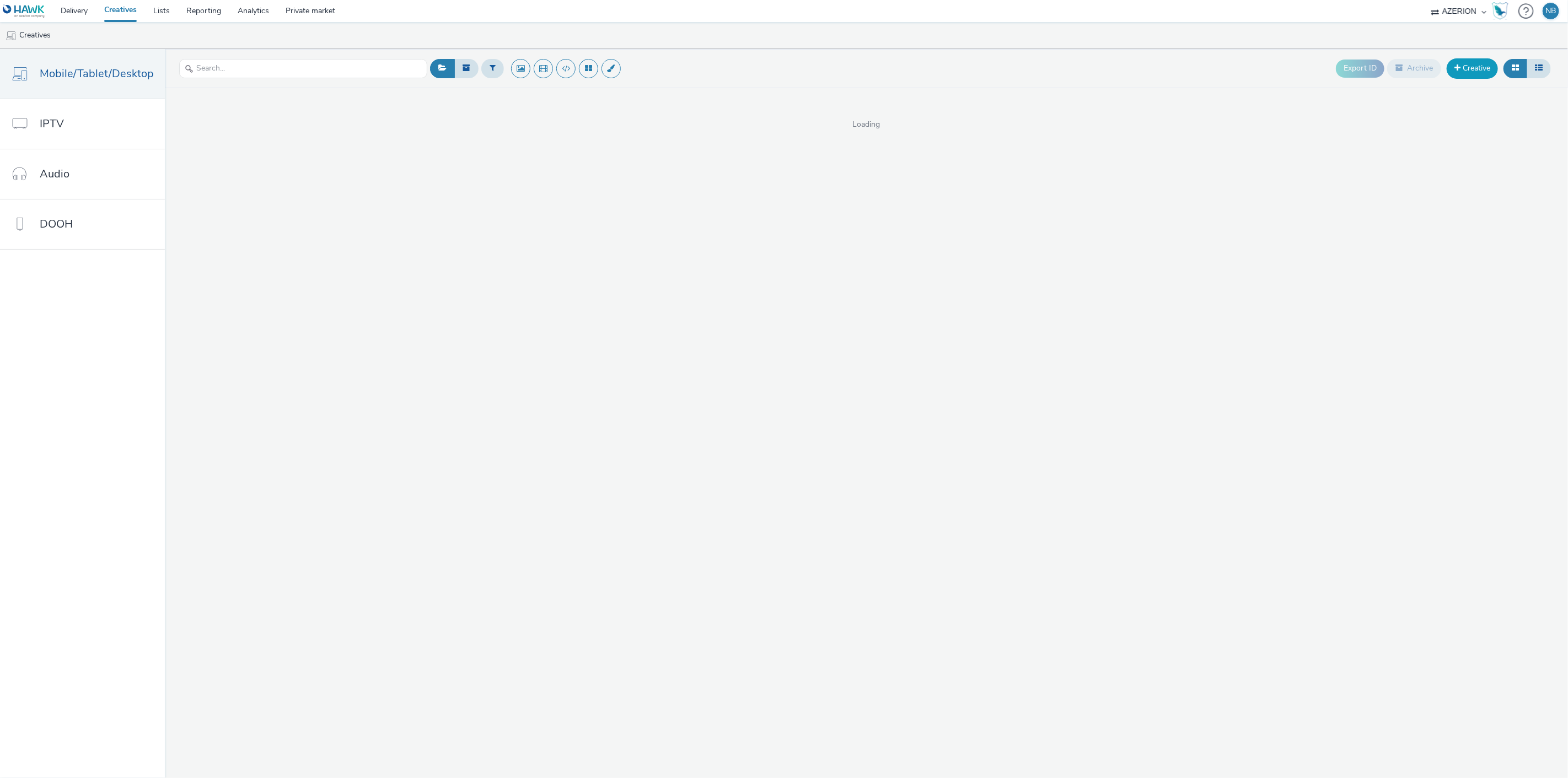
click at [1460, 72] on link "Creative" at bounding box center [1472, 68] width 51 height 20
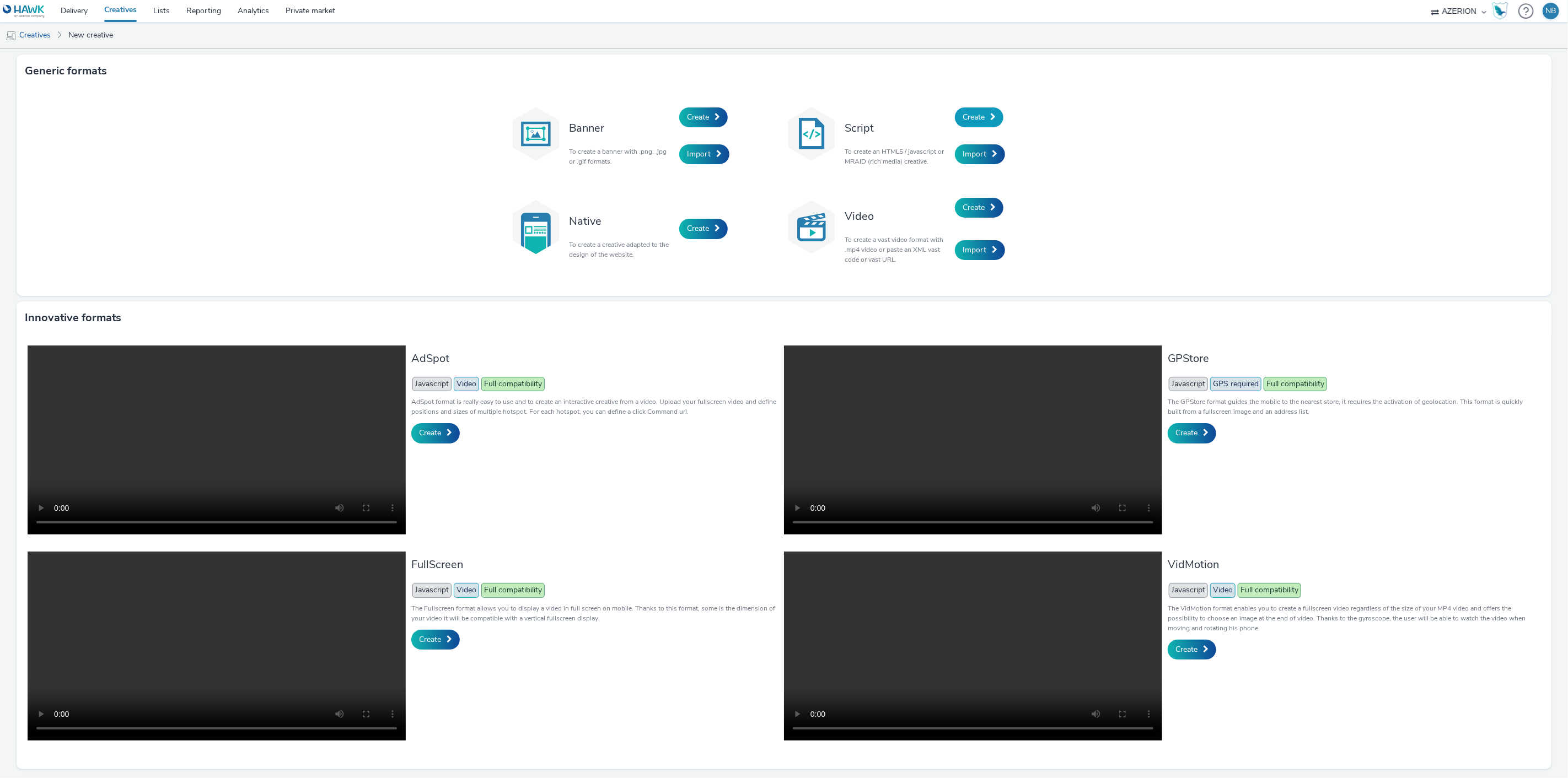
click at [976, 121] on span "Create" at bounding box center [973, 117] width 22 height 10
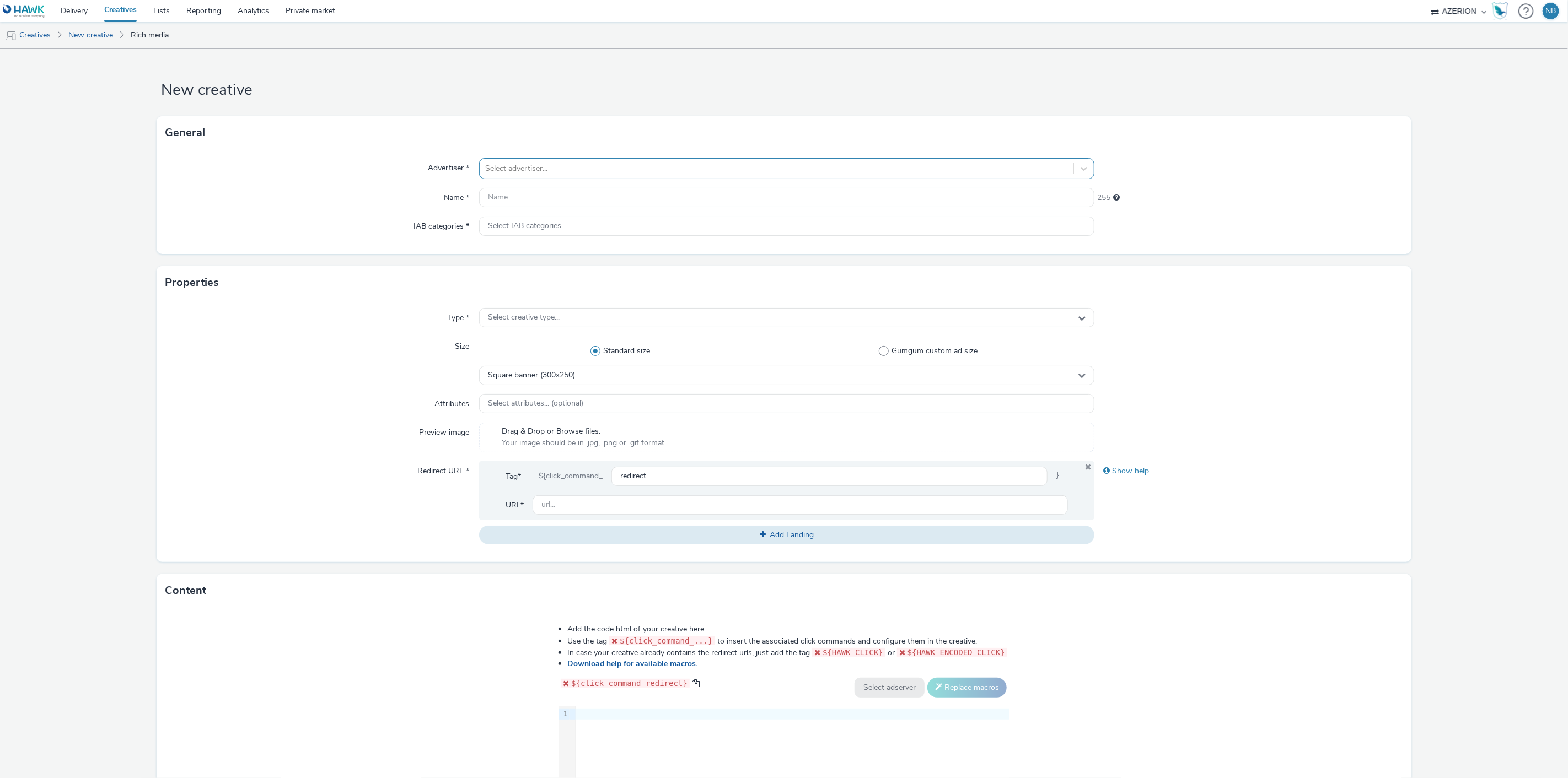
click at [556, 172] on div at bounding box center [777, 168] width 584 height 13
type input "orange"
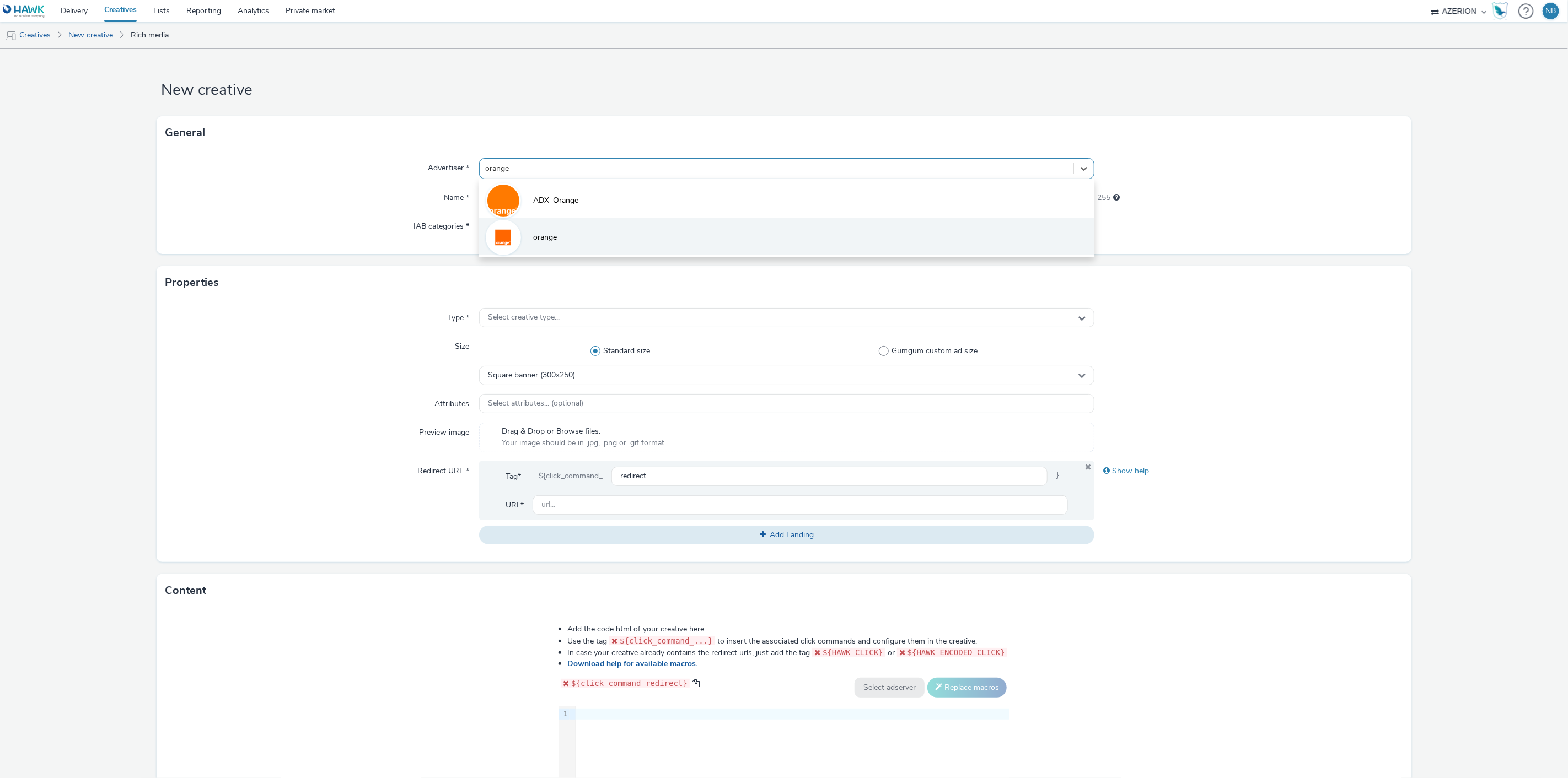
click at [533, 235] on span "orange" at bounding box center [545, 237] width 23 height 11
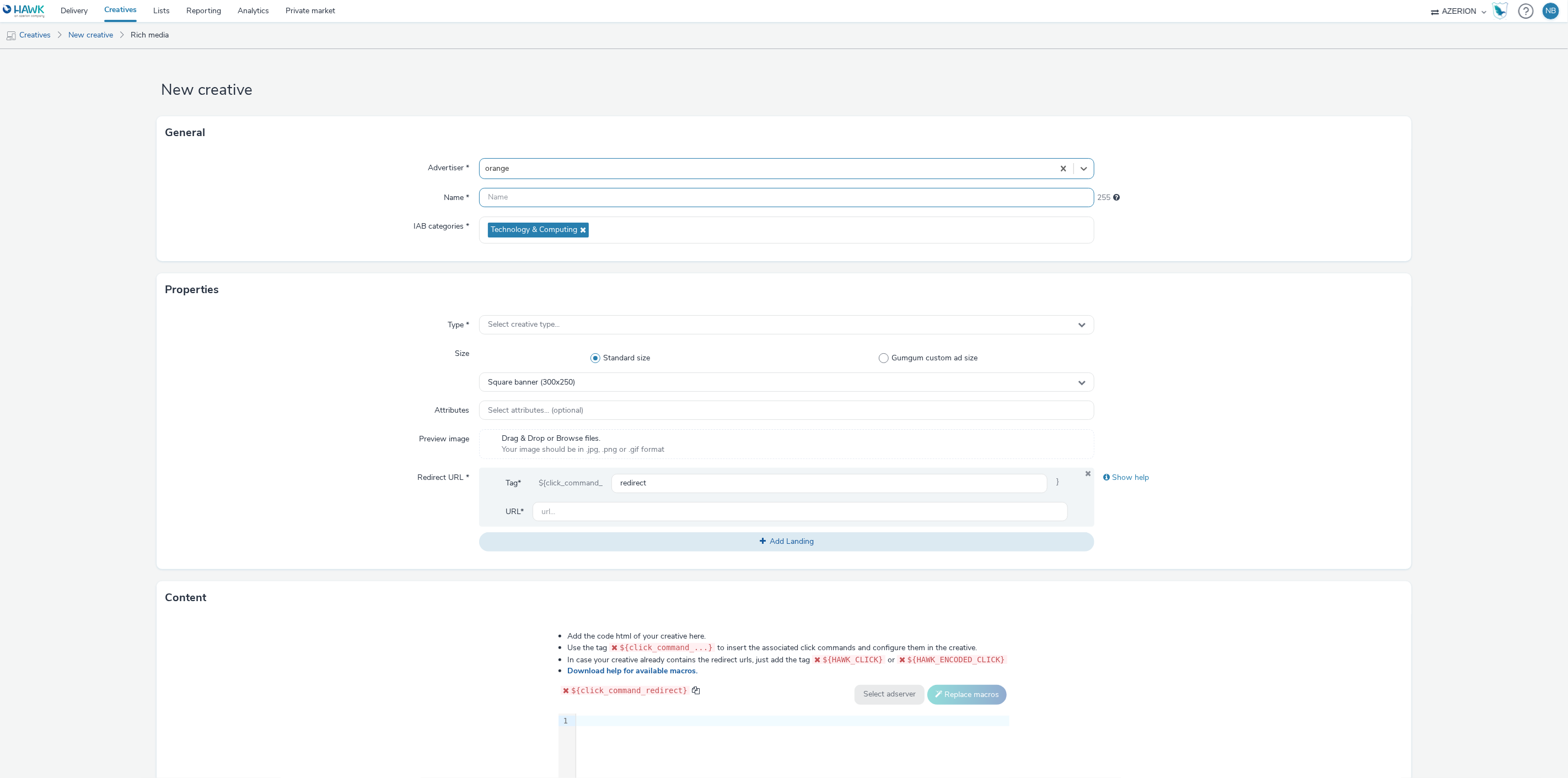
click at [511, 202] on input "text" at bounding box center [786, 198] width 616 height 19
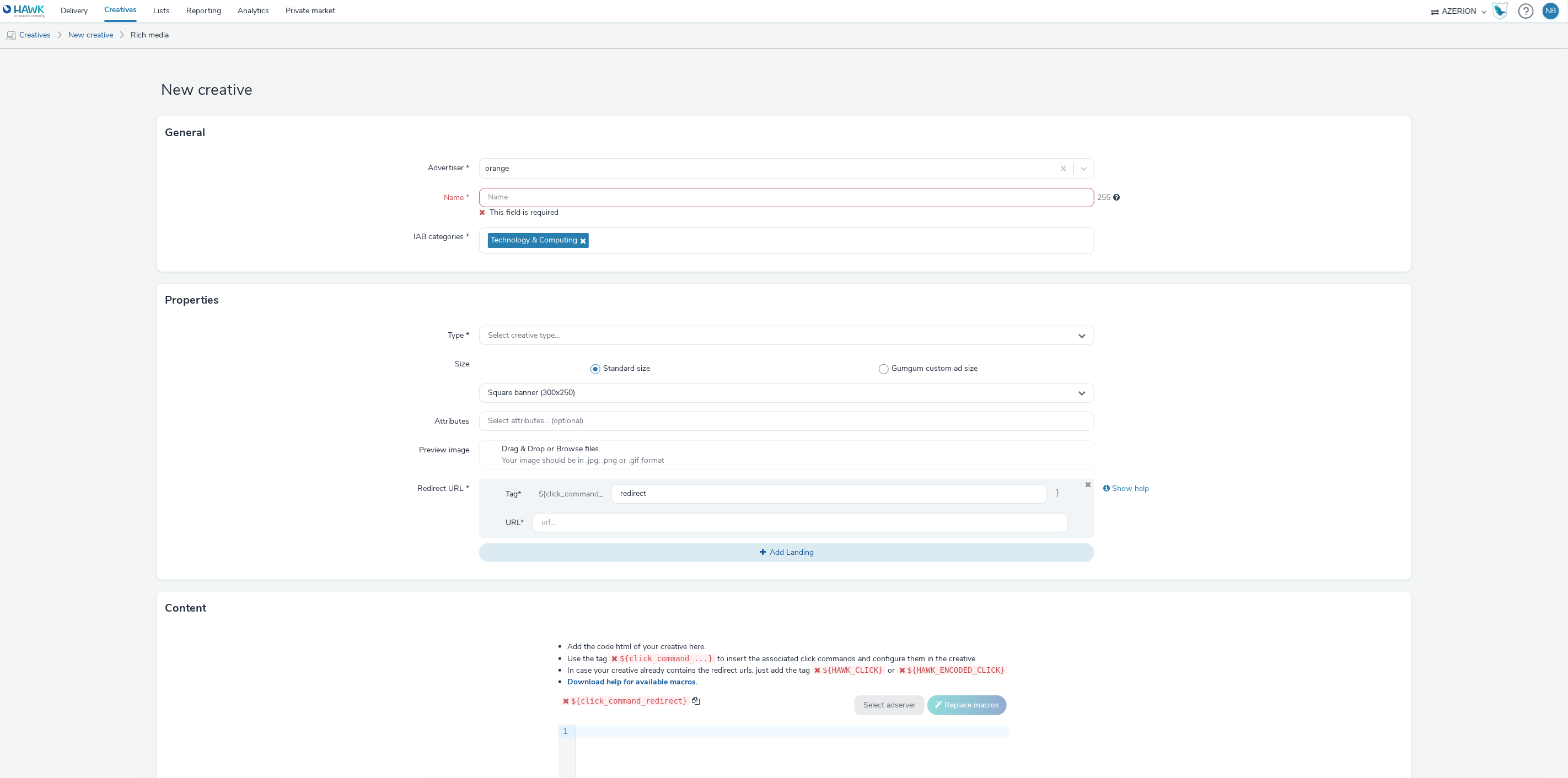
click at [553, 210] on span "This field is required" at bounding box center [524, 212] width 69 height 10
click at [503, 201] on input "text" at bounding box center [786, 198] width 616 height 19
paste input "Azerion-[PERSON_NAME] Geoloc_Geoloc Andenne-Wide Skyscraper_DWSK_160x600_CPM_ST…"
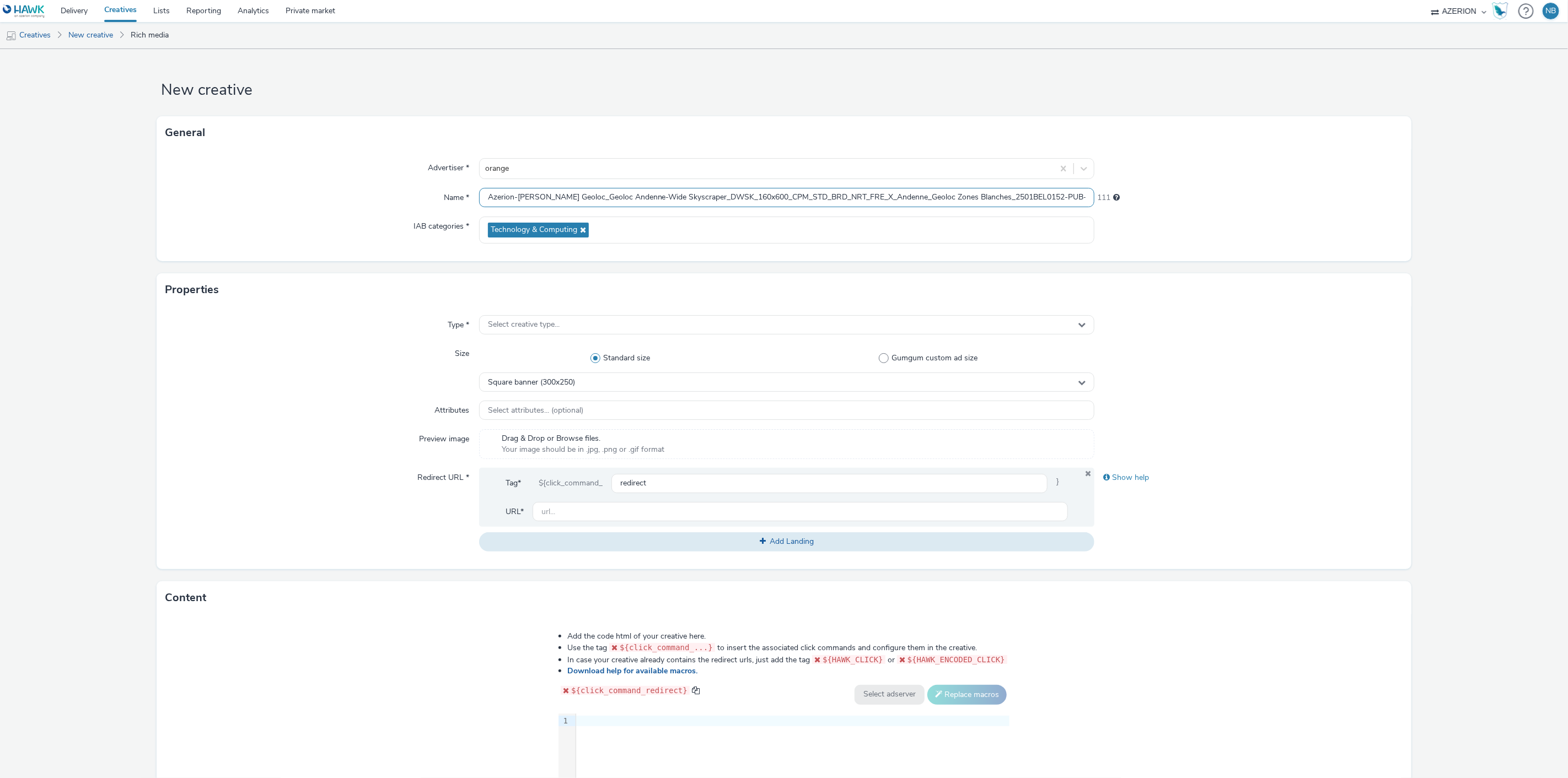
scroll to position [0, 24]
type input "Azerion-[PERSON_NAME] Geoloc_Geoloc Andenne-Wide Skyscraper_DWSK_160x600_CPM_ST…"
click at [95, 282] on form "New creative General Advertiser * orange Name * Azerion-RON Geoloc_Geoloc Anden…" at bounding box center [784, 501] width 1568 height 904
click at [541, 326] on span "Select creative type..." at bounding box center [524, 325] width 72 height 10
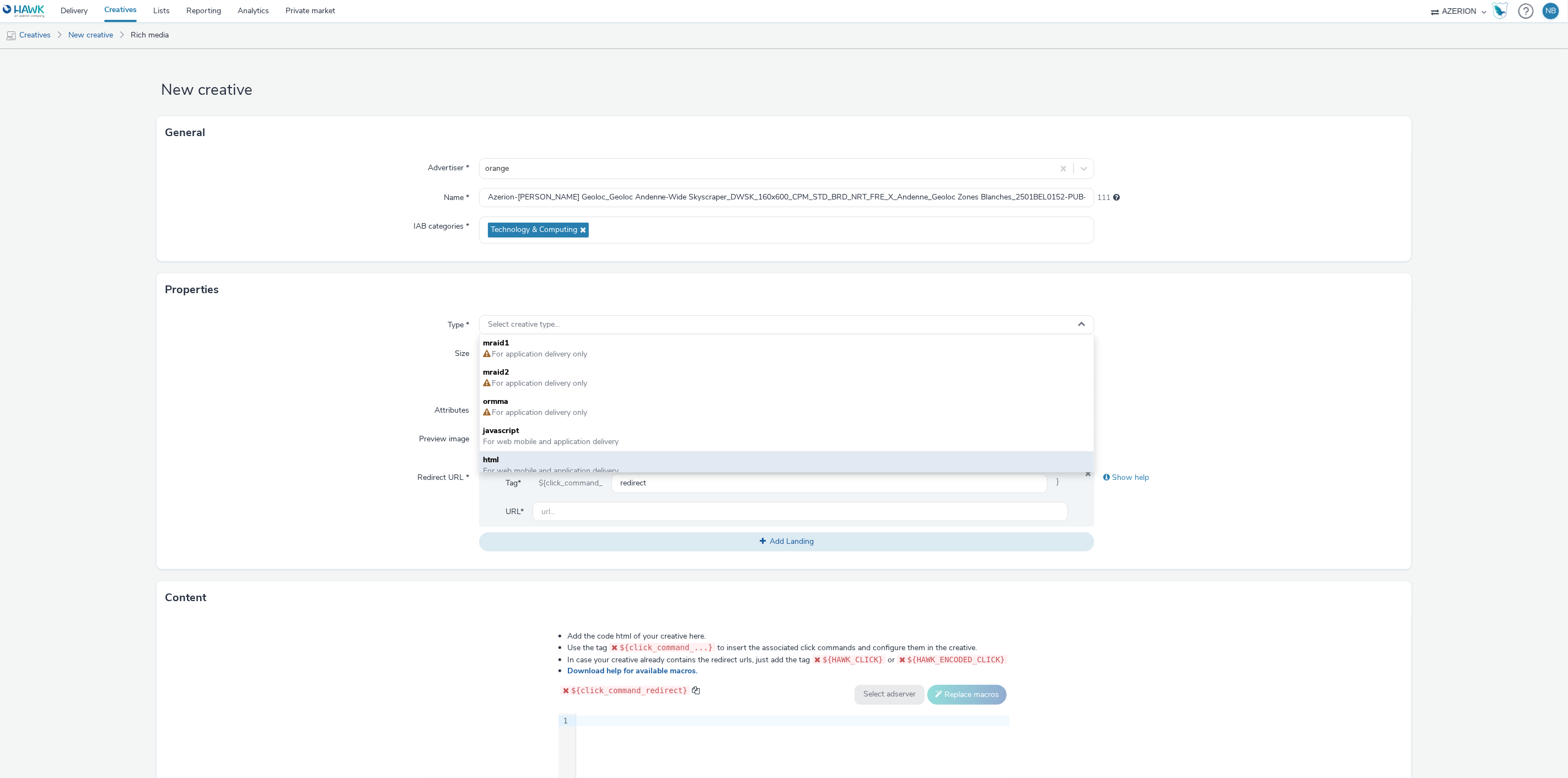
click at [517, 462] on span "html" at bounding box center [786, 460] width 608 height 11
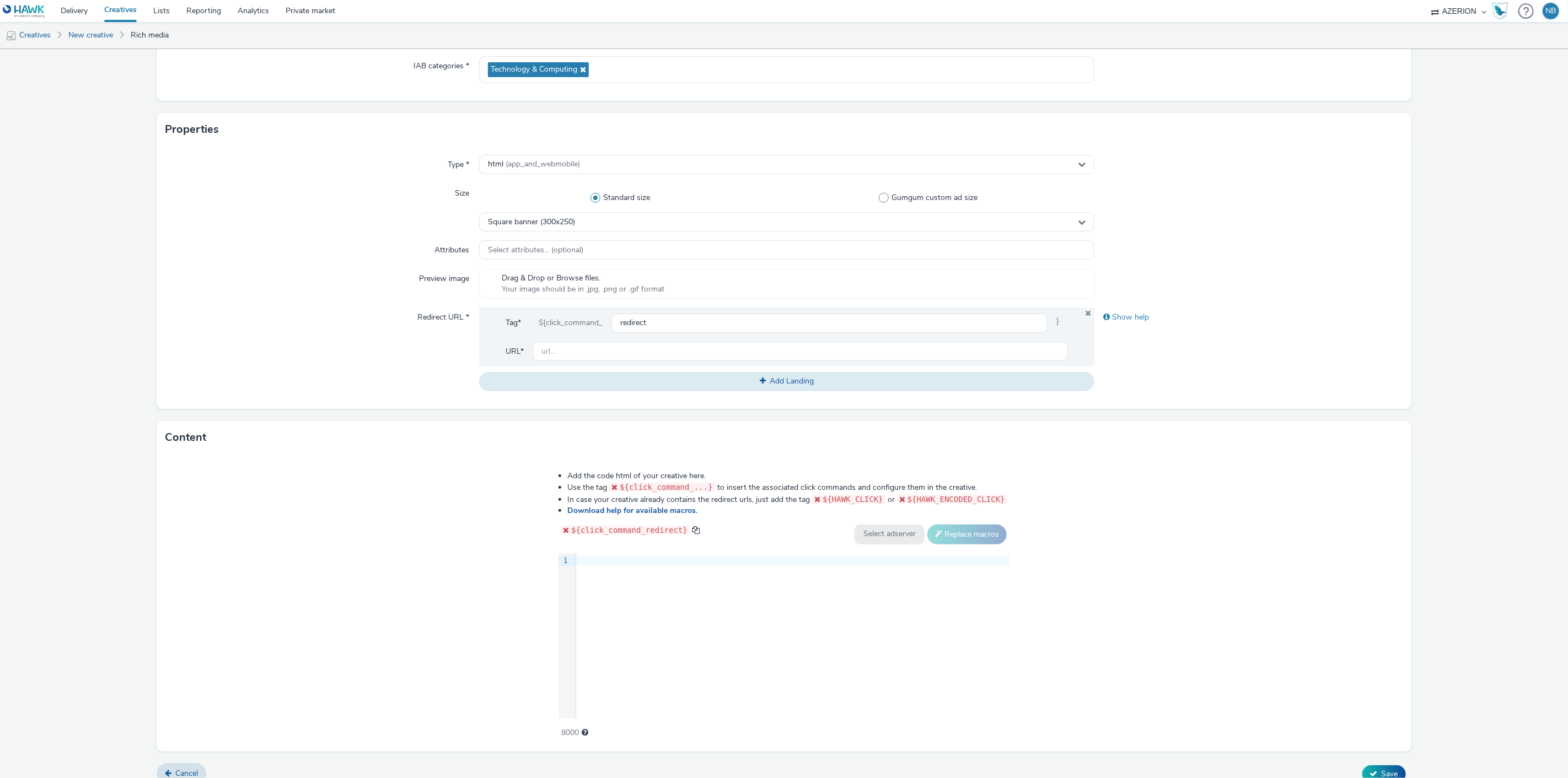
scroll to position [174, 0]
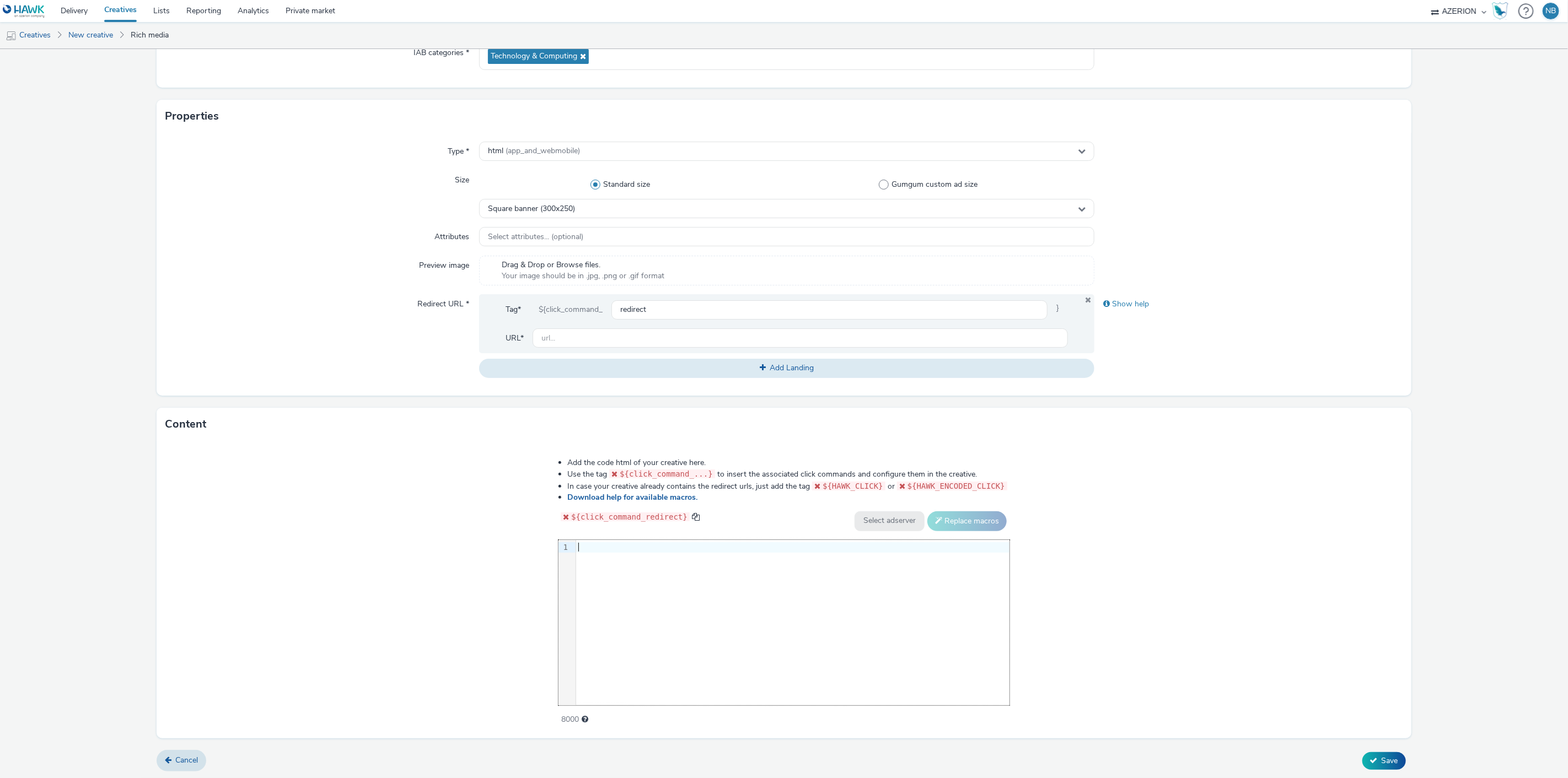
click at [652, 580] on div "9 1 ›" at bounding box center [784, 623] width 451 height 166
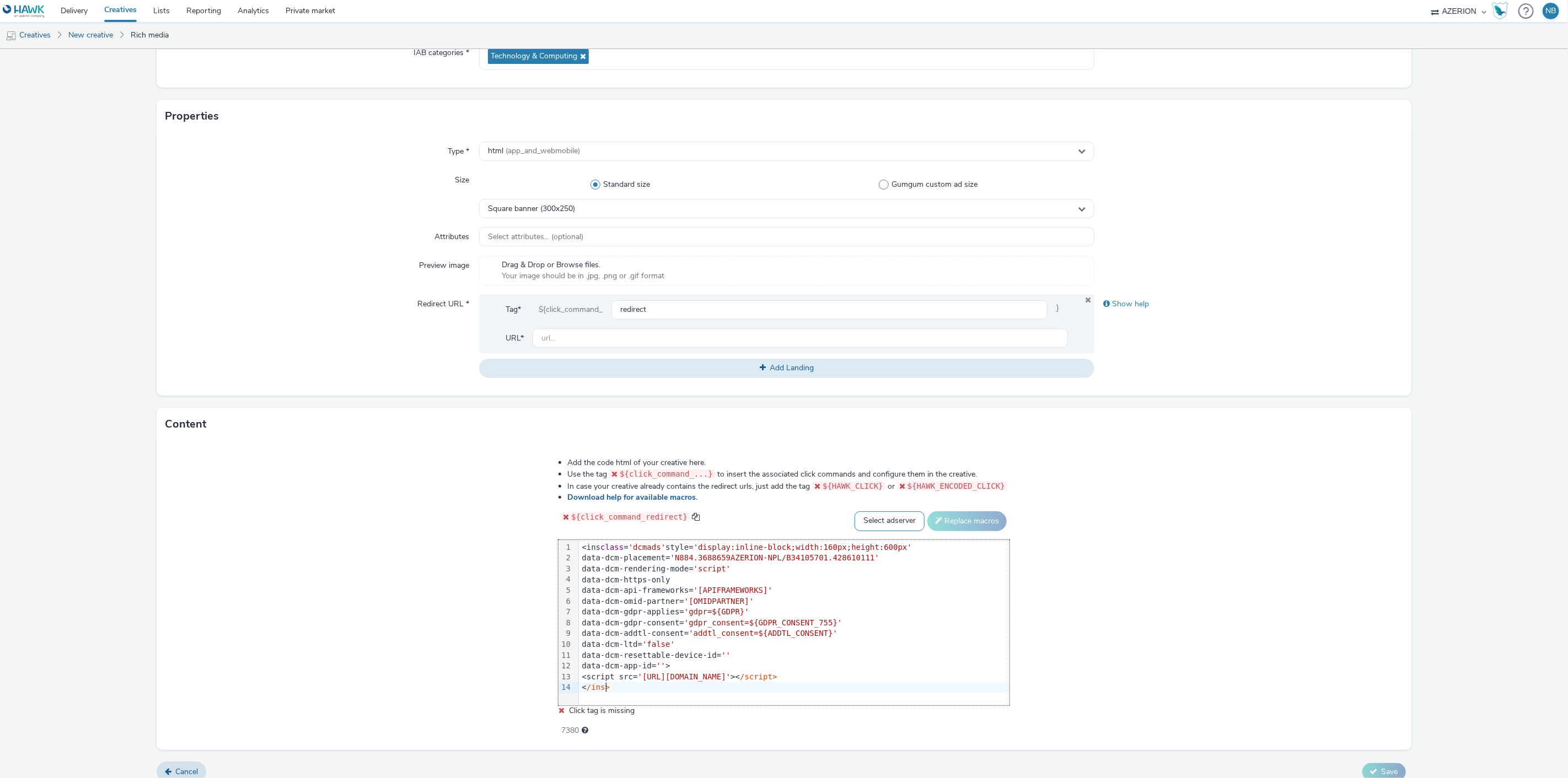
click at [864, 520] on select "Select adserver Sizmek DCM Adform Sting" at bounding box center [889, 521] width 70 height 20
select select "dcm"
click at [855, 512] on select "Select adserver Sizmek DCM Adform Sting" at bounding box center [889, 521] width 70 height 20
click at [952, 519] on button "Replace macros" at bounding box center [966, 521] width 79 height 20
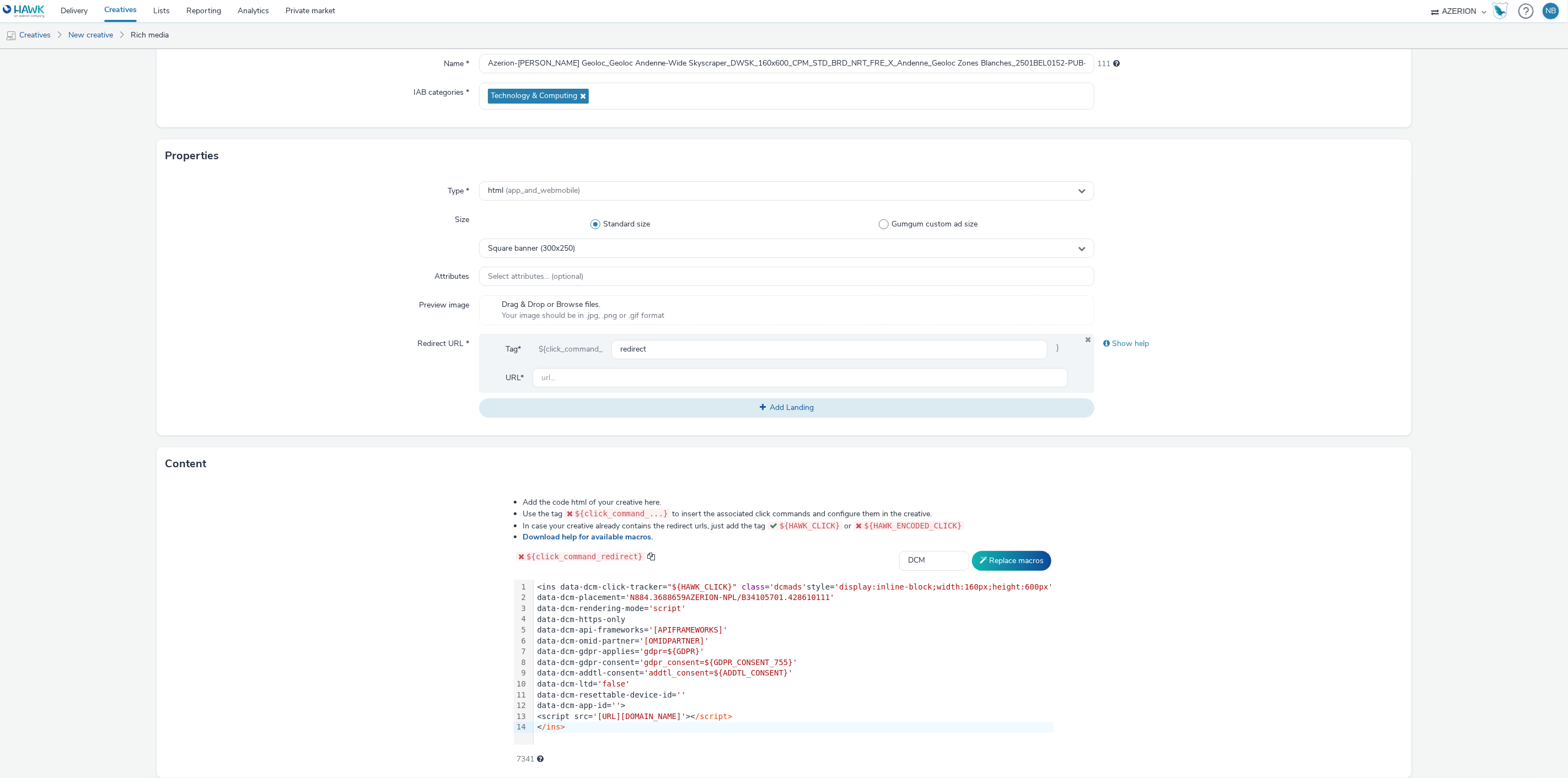
scroll to position [112, 0]
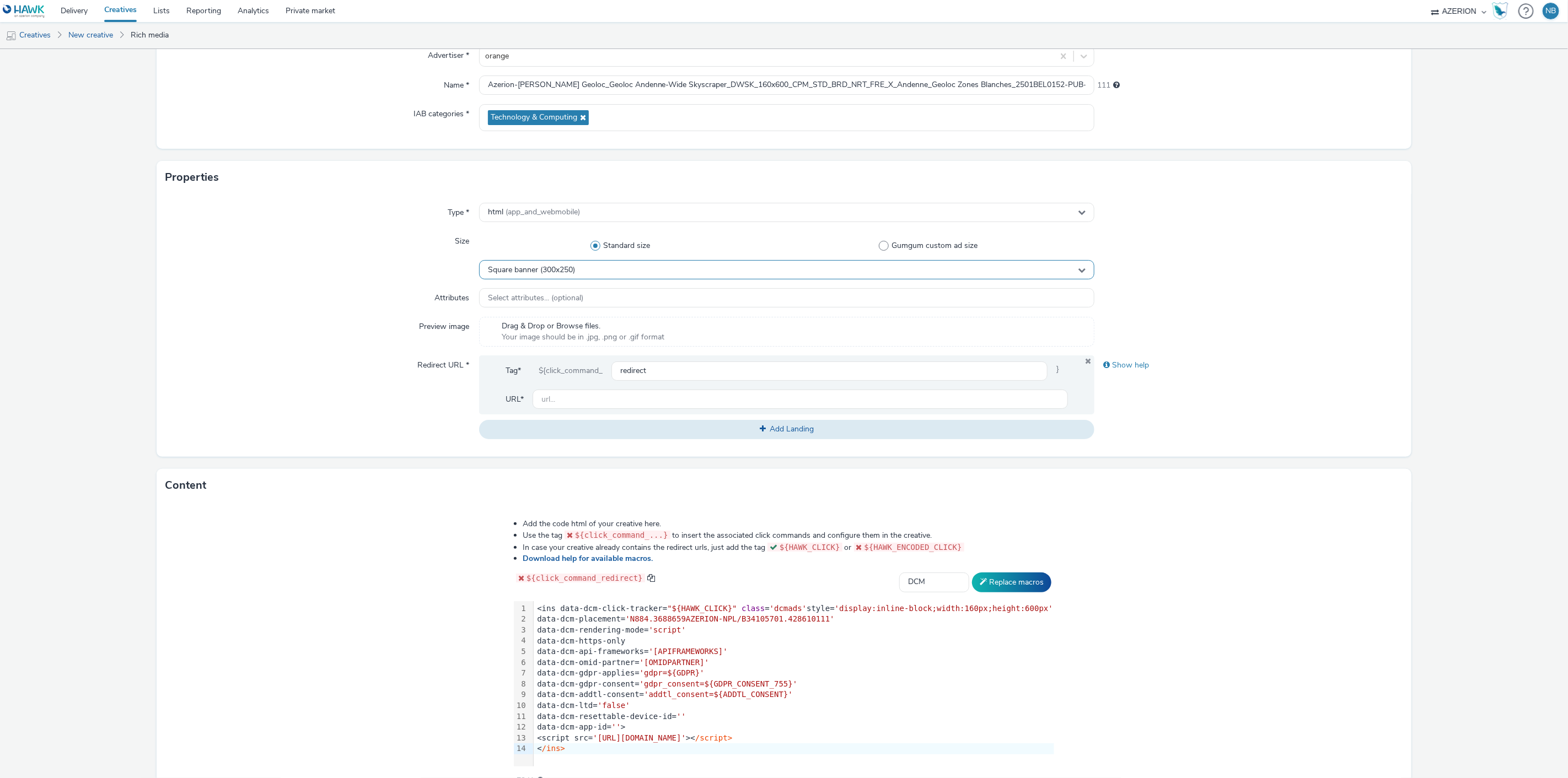
click at [557, 273] on span "Square banner (300x250)" at bounding box center [531, 270] width 87 height 10
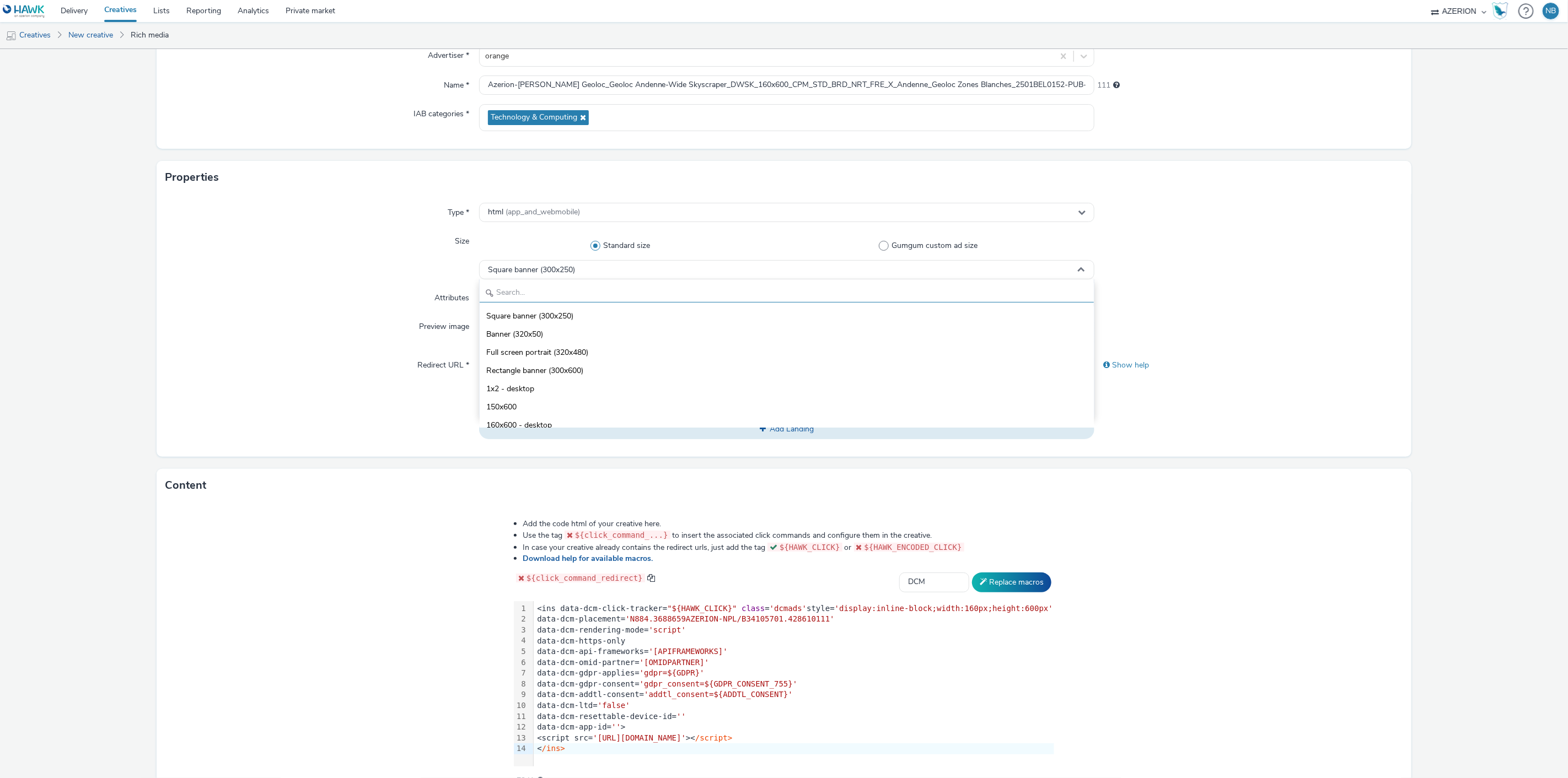
click at [524, 298] on input "text" at bounding box center [786, 293] width 615 height 19
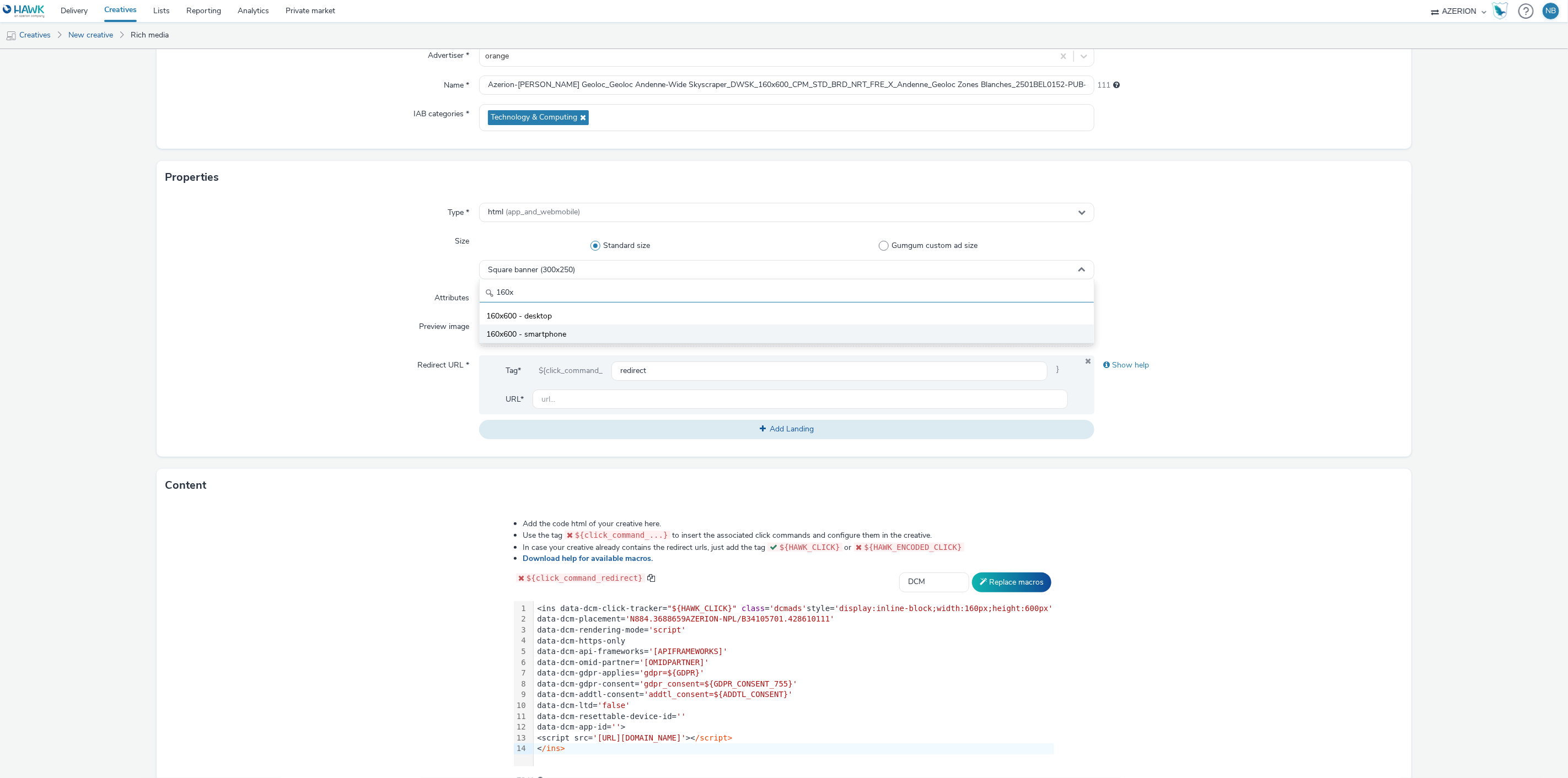
type input "160x"
click at [537, 328] on li "160x600 - smartphone" at bounding box center [786, 334] width 615 height 18
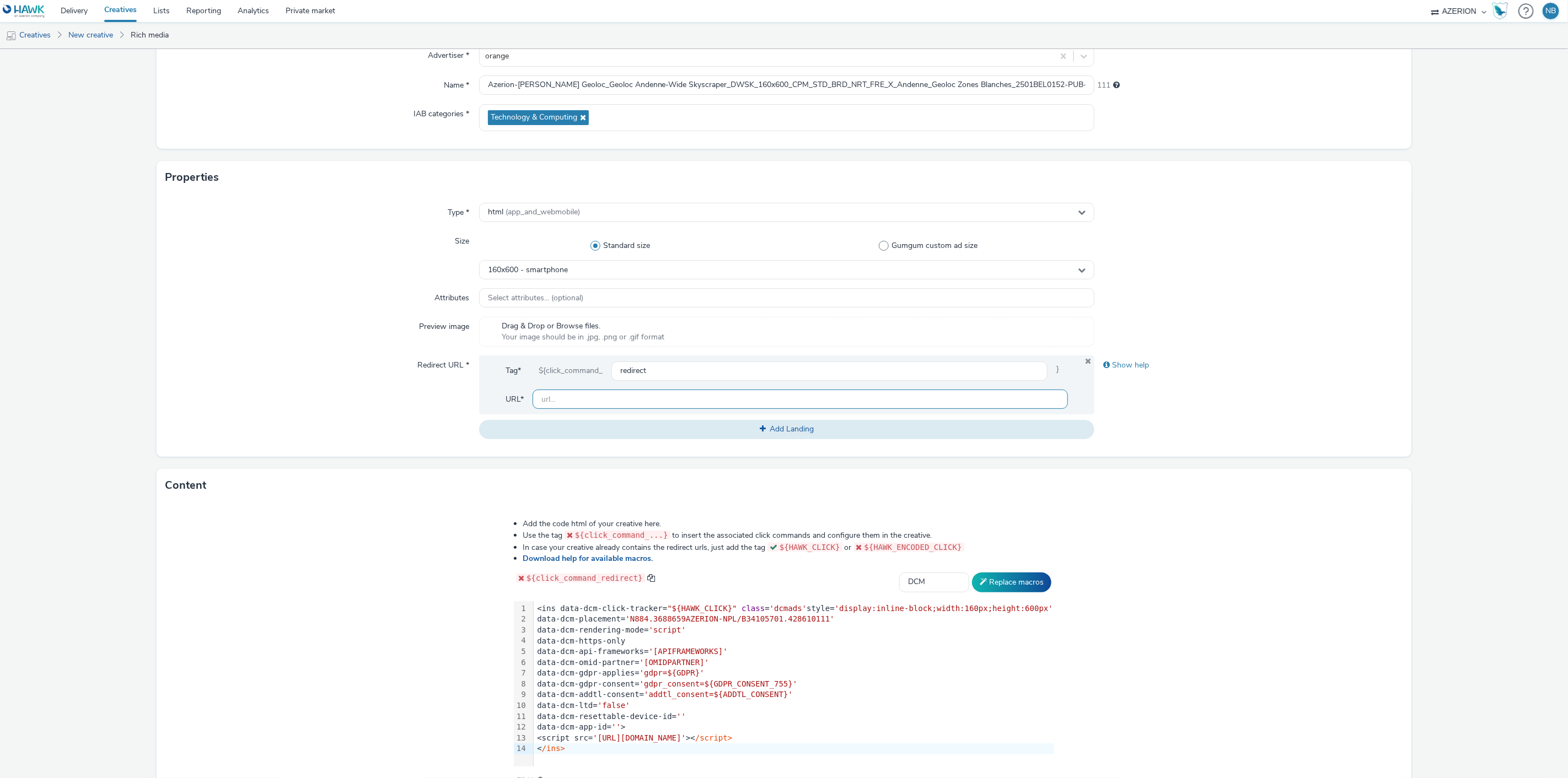
click at [599, 400] on input "text" at bounding box center [800, 399] width 536 height 19
paste input "https://www.orange.be/fr/orange-est-disponible-chez-vous?utm_source=azerion&utm…"
type input "https://www.orange.be/fr/orange-est-disponible-chez-vous?utm_source=azerion&utm…"
click at [55, 360] on form "New creative General Advertiser * orange Name * Azerion-RON Geoloc_Geoloc Anden…" at bounding box center [784, 388] width 1568 height 904
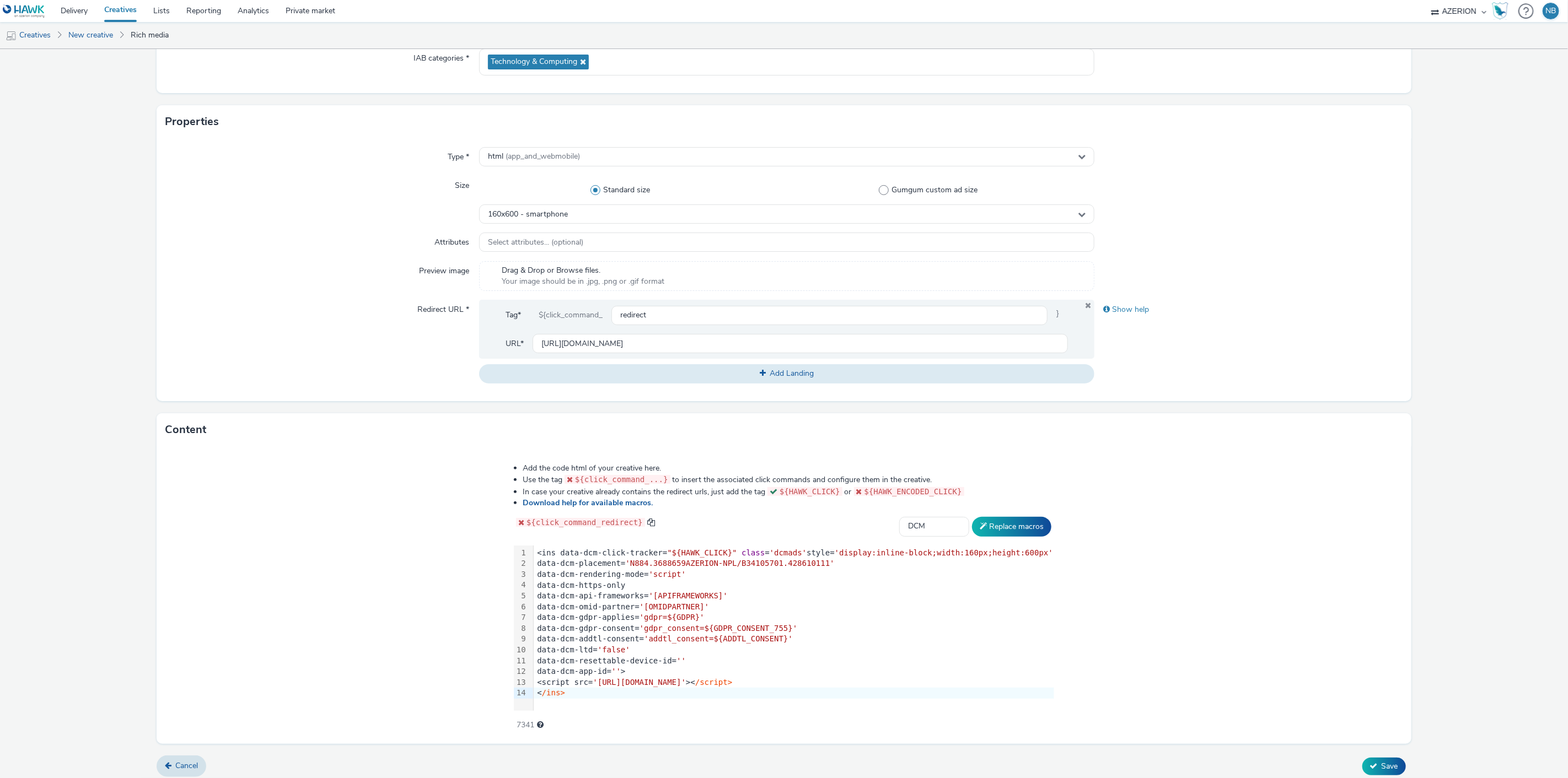
scroll to position [174, 0]
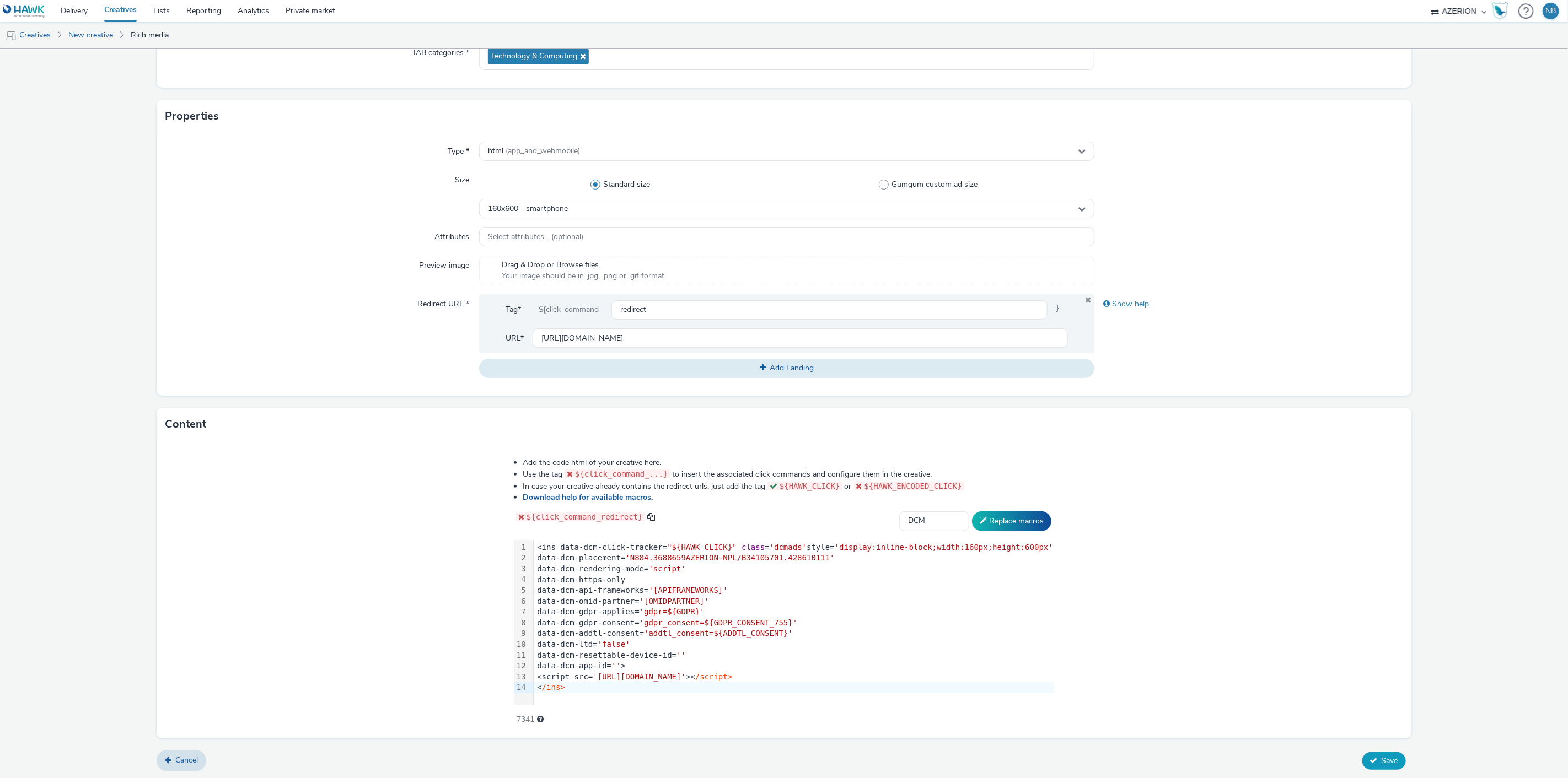
click at [1382, 759] on span "Save" at bounding box center [1390, 761] width 17 height 10
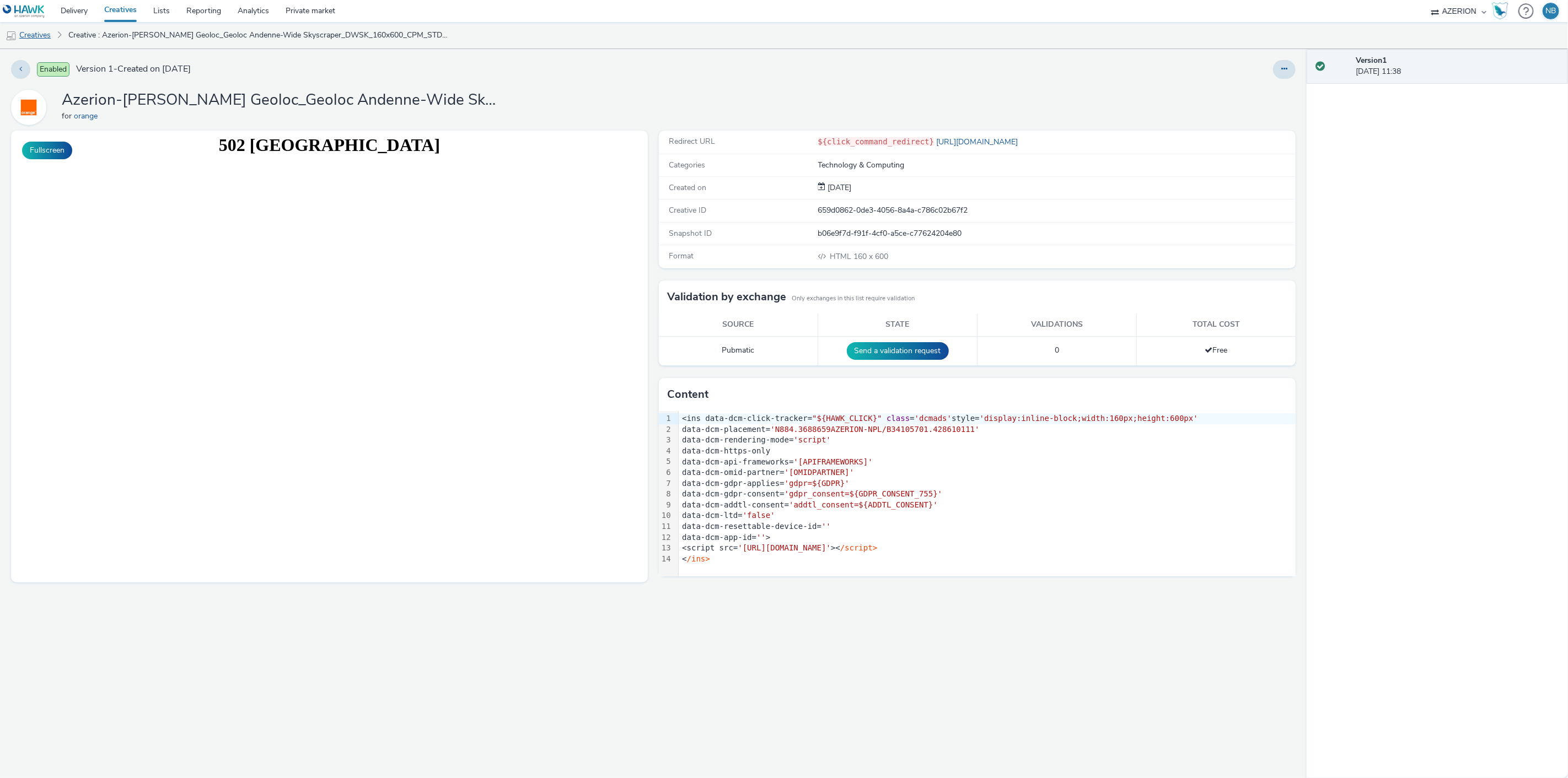
click at [39, 41] on link "Creatives" at bounding box center [28, 35] width 57 height 26
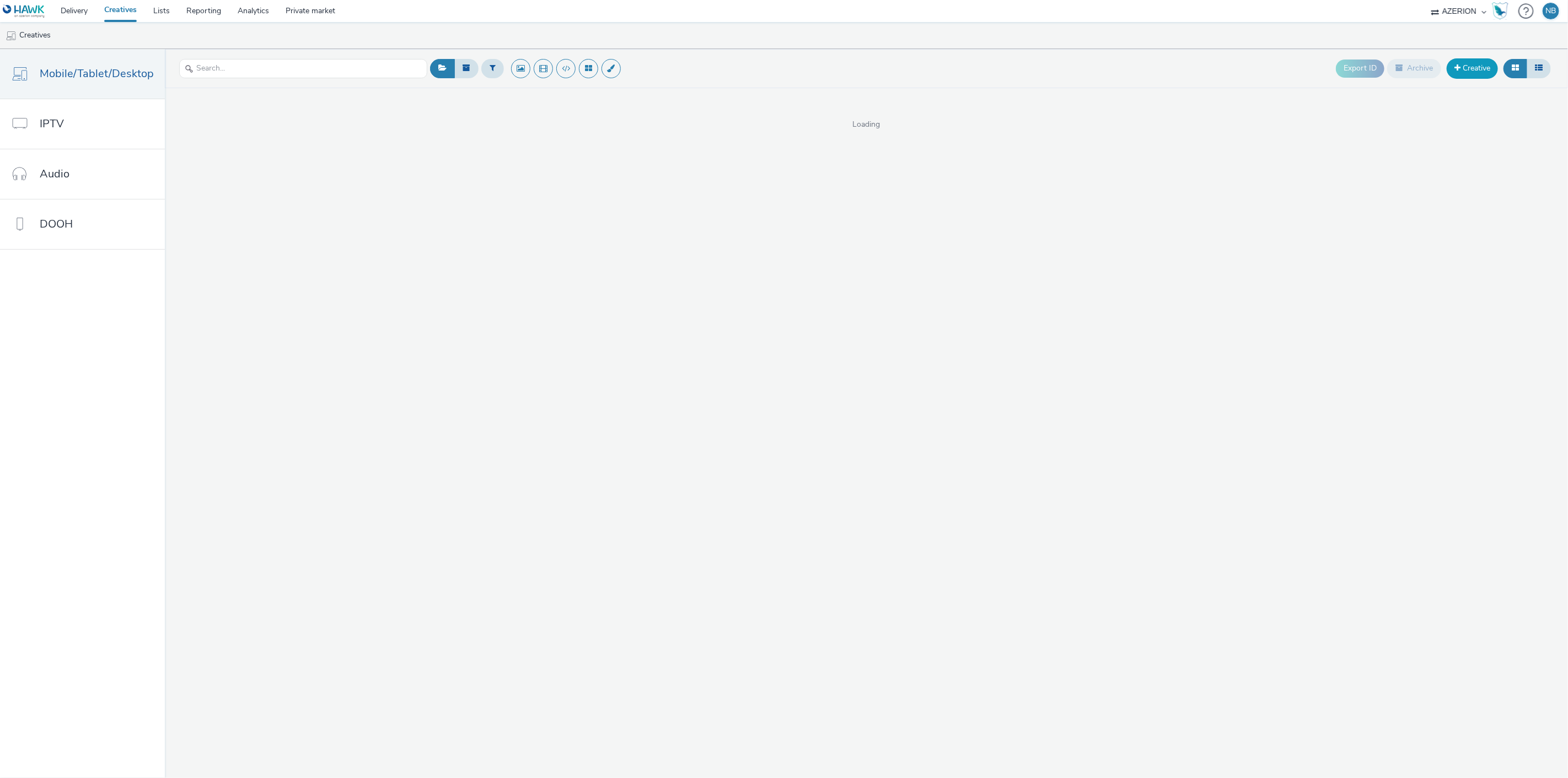
click at [1476, 72] on link "Creative" at bounding box center [1472, 68] width 51 height 20
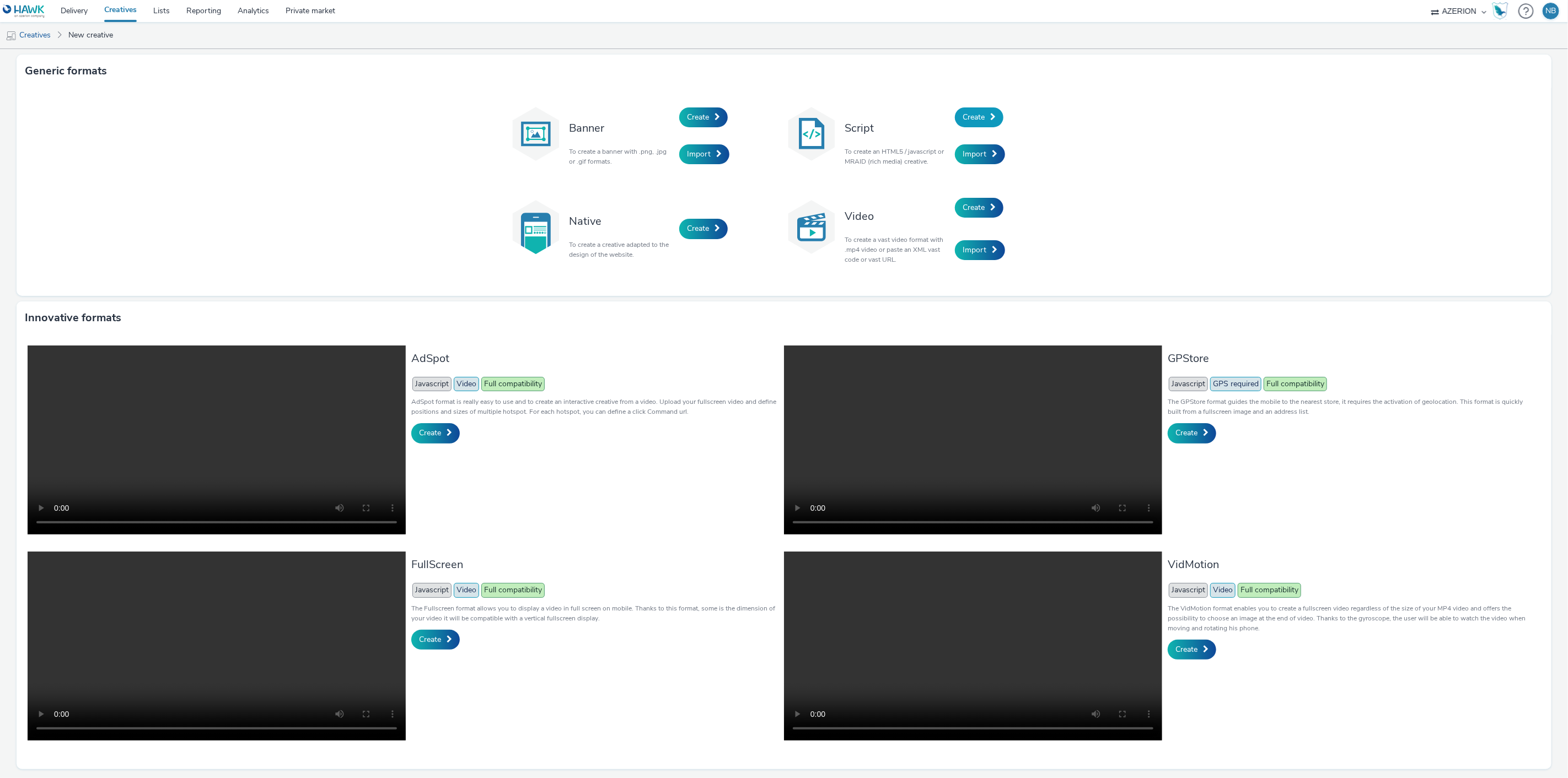
click at [968, 114] on span "Create" at bounding box center [973, 117] width 22 height 10
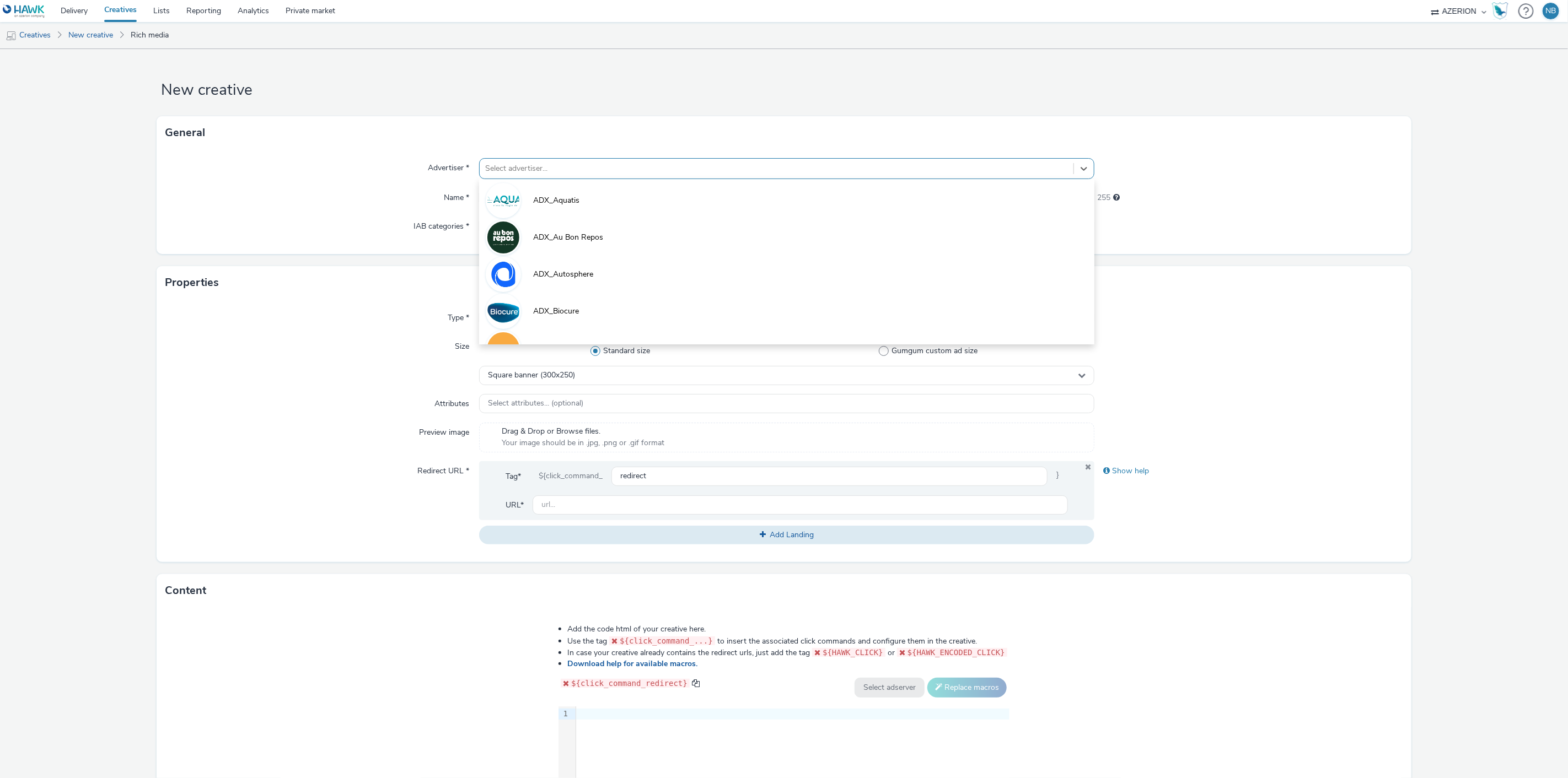
click at [556, 172] on div at bounding box center [777, 168] width 584 height 13
type input "oran"
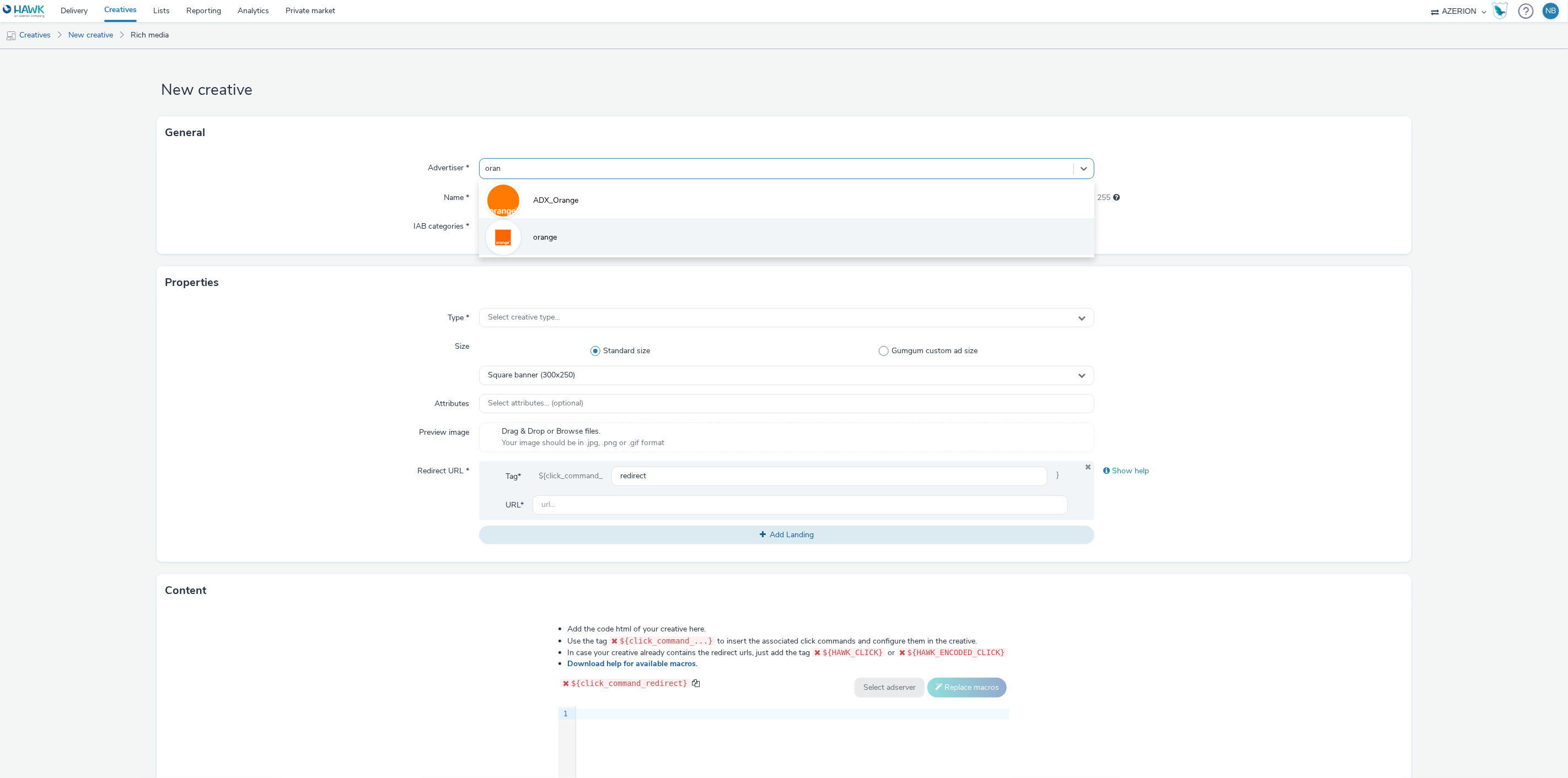
click at [559, 234] on li "orange" at bounding box center [786, 237] width 616 height 37
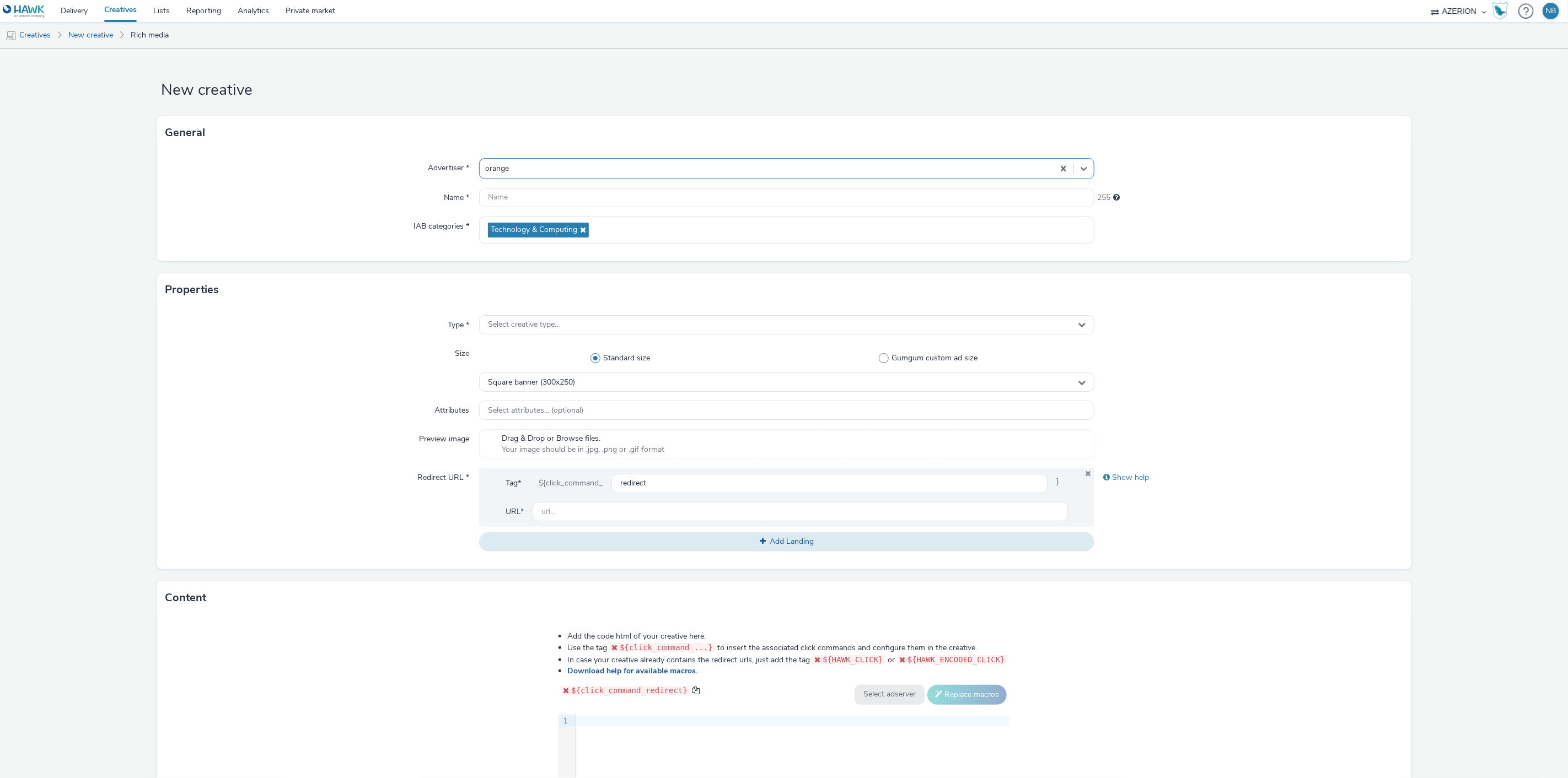
click at [559, 181] on div "Advertiser * option orange, selected. Select is focused ,type to refine list, p…" at bounding box center [784, 206] width 1254 height 112
click at [559, 196] on input "text" at bounding box center [786, 198] width 616 height 19
paste input "Azerion-[PERSON_NAME] Geoloc_Geoloc Andenne-Medium Rectangle_DMDR_300x250_CPM_S…"
type input "Azerion-[PERSON_NAME] Geoloc_Geoloc Andenne-Medium Rectangle_DMDR_300x250_CPM_S…"
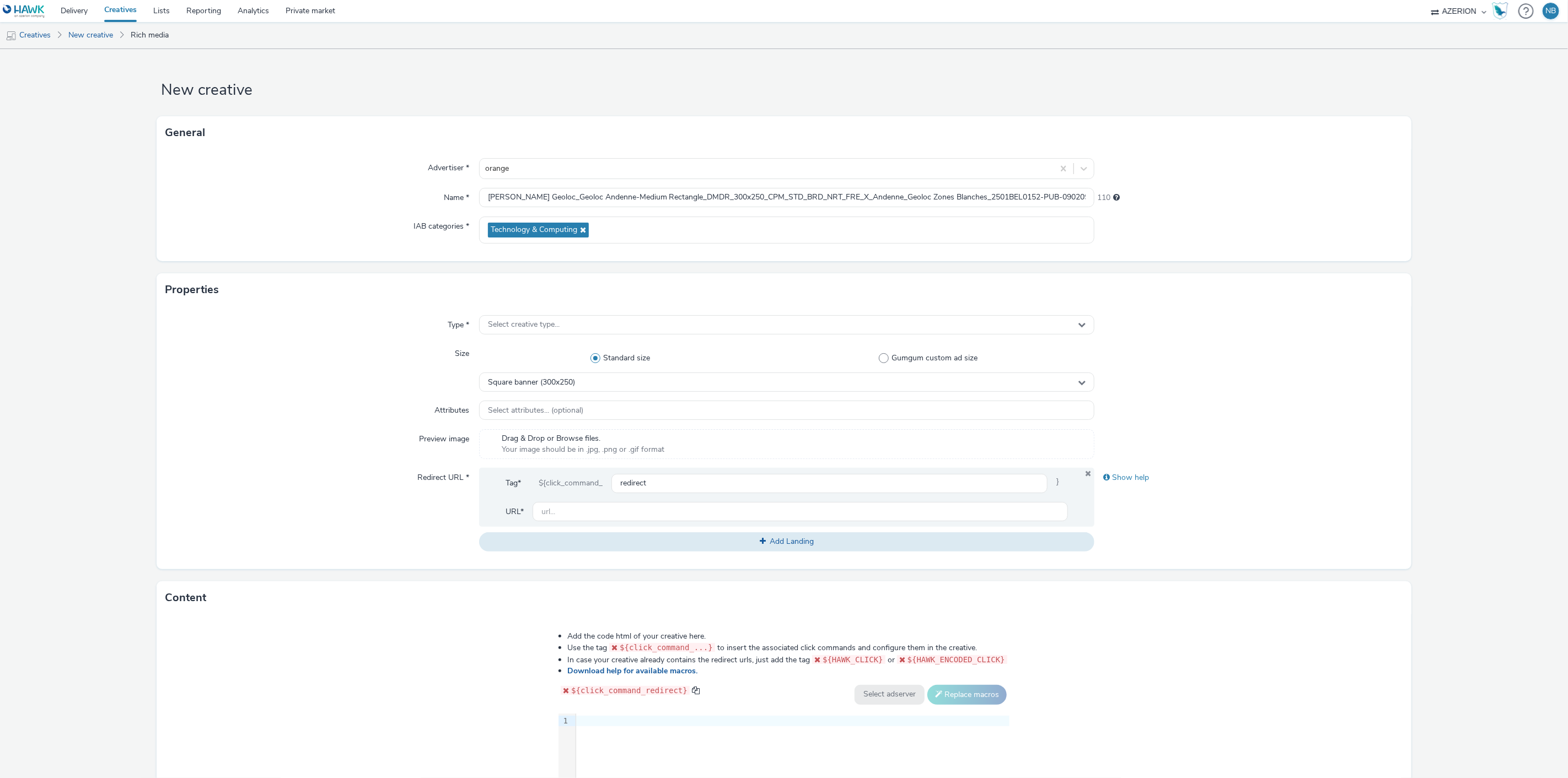
scroll to position [0, 0]
click at [502, 327] on span "Select creative type..." at bounding box center [524, 325] width 72 height 10
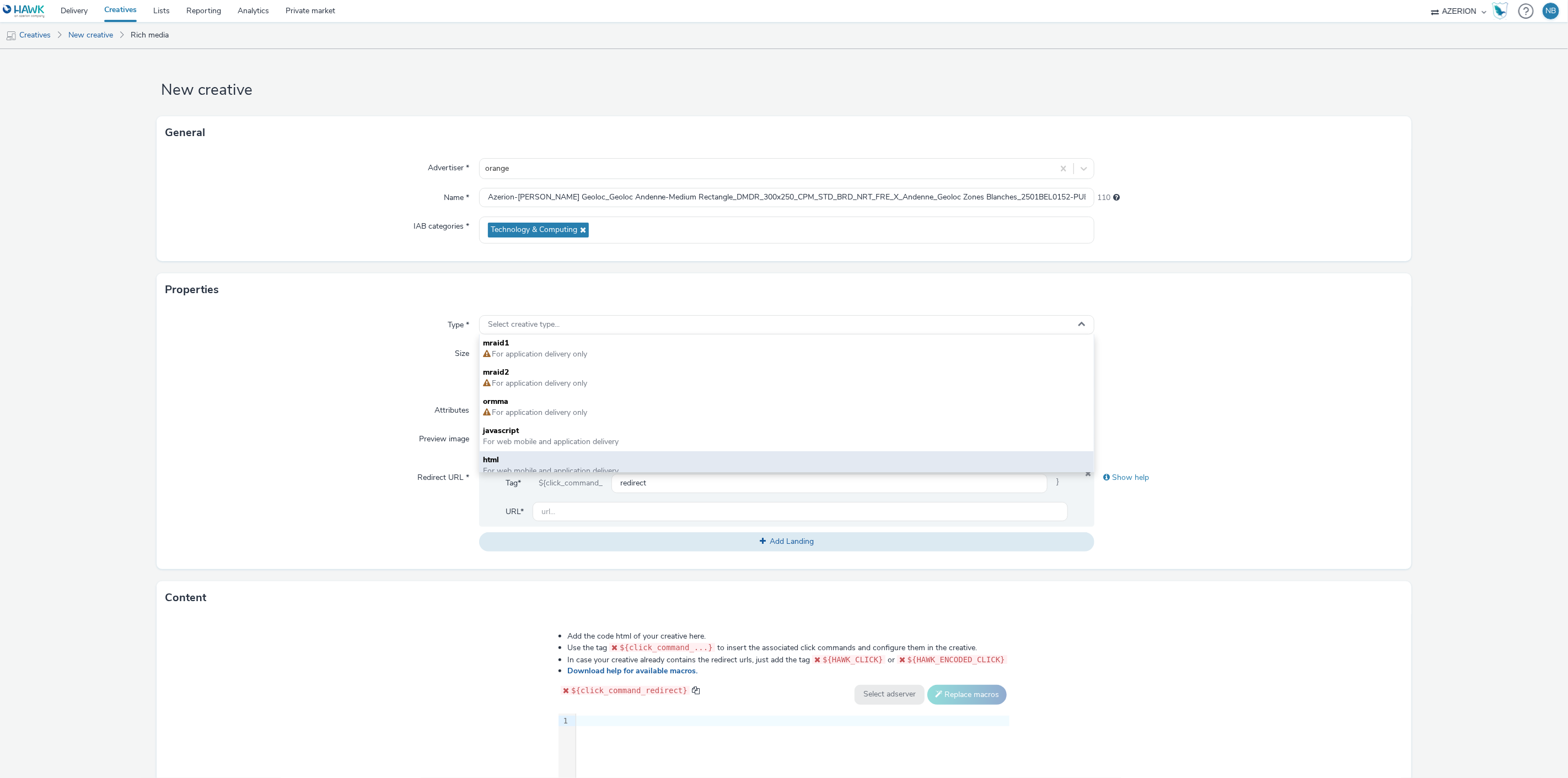
click at [510, 457] on span "html" at bounding box center [786, 460] width 608 height 11
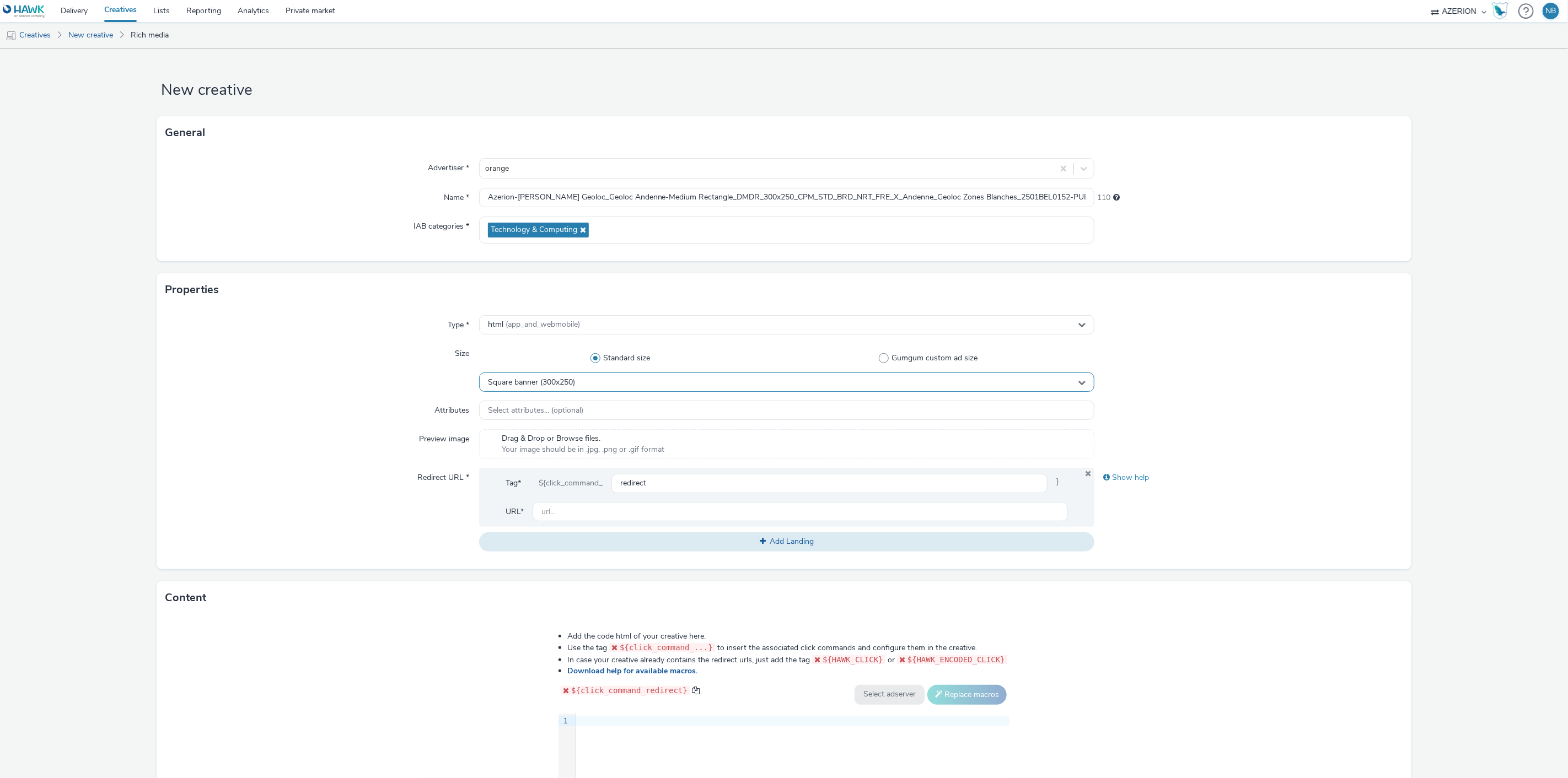
click at [561, 379] on span "Square banner (300x250)" at bounding box center [531, 383] width 87 height 10
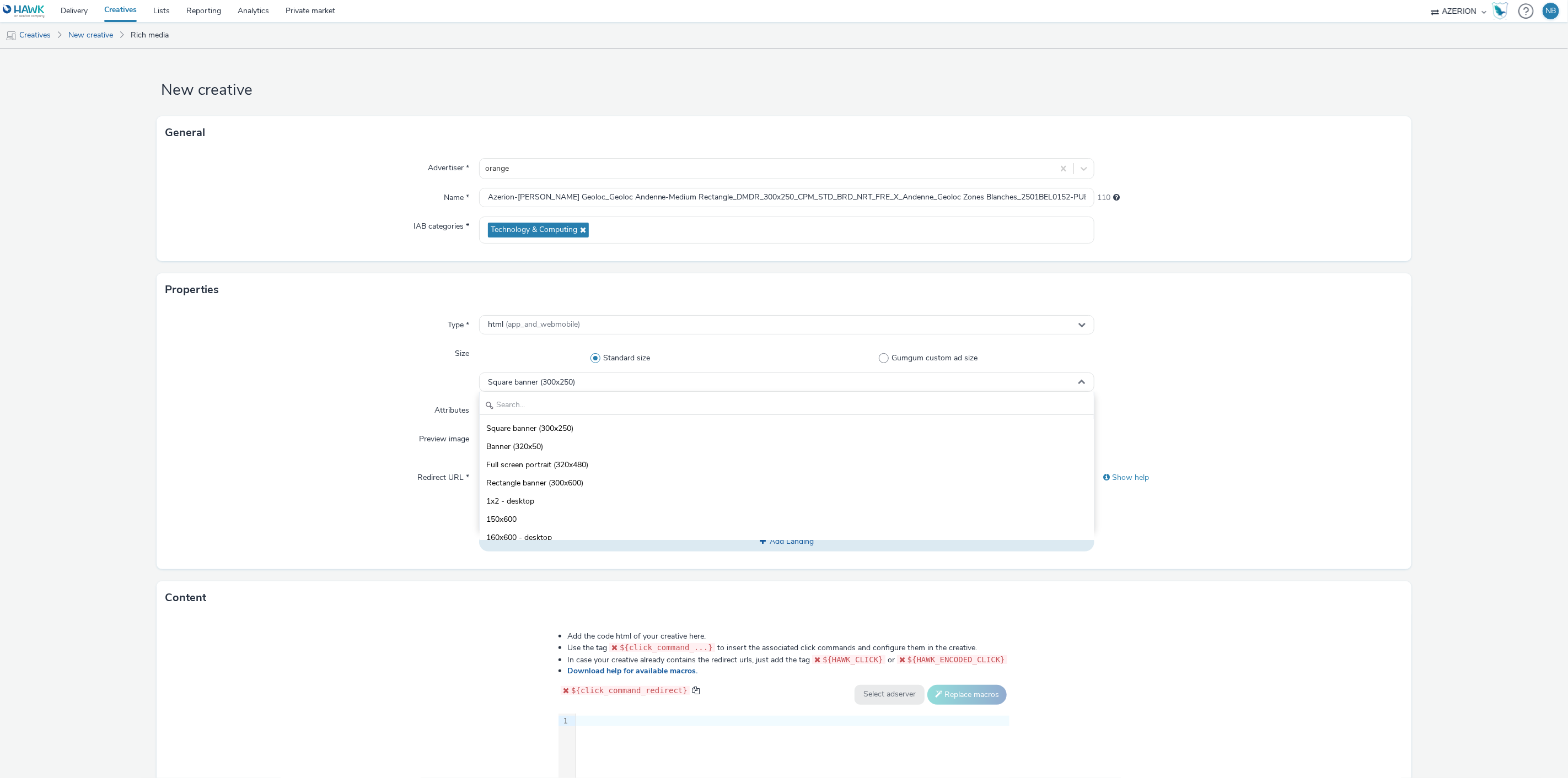
click at [188, 397] on div "Type * html (app_and_webmobile) Size Standard size Gumgum custom ad size Square…" at bounding box center [784, 437] width 1254 height 263
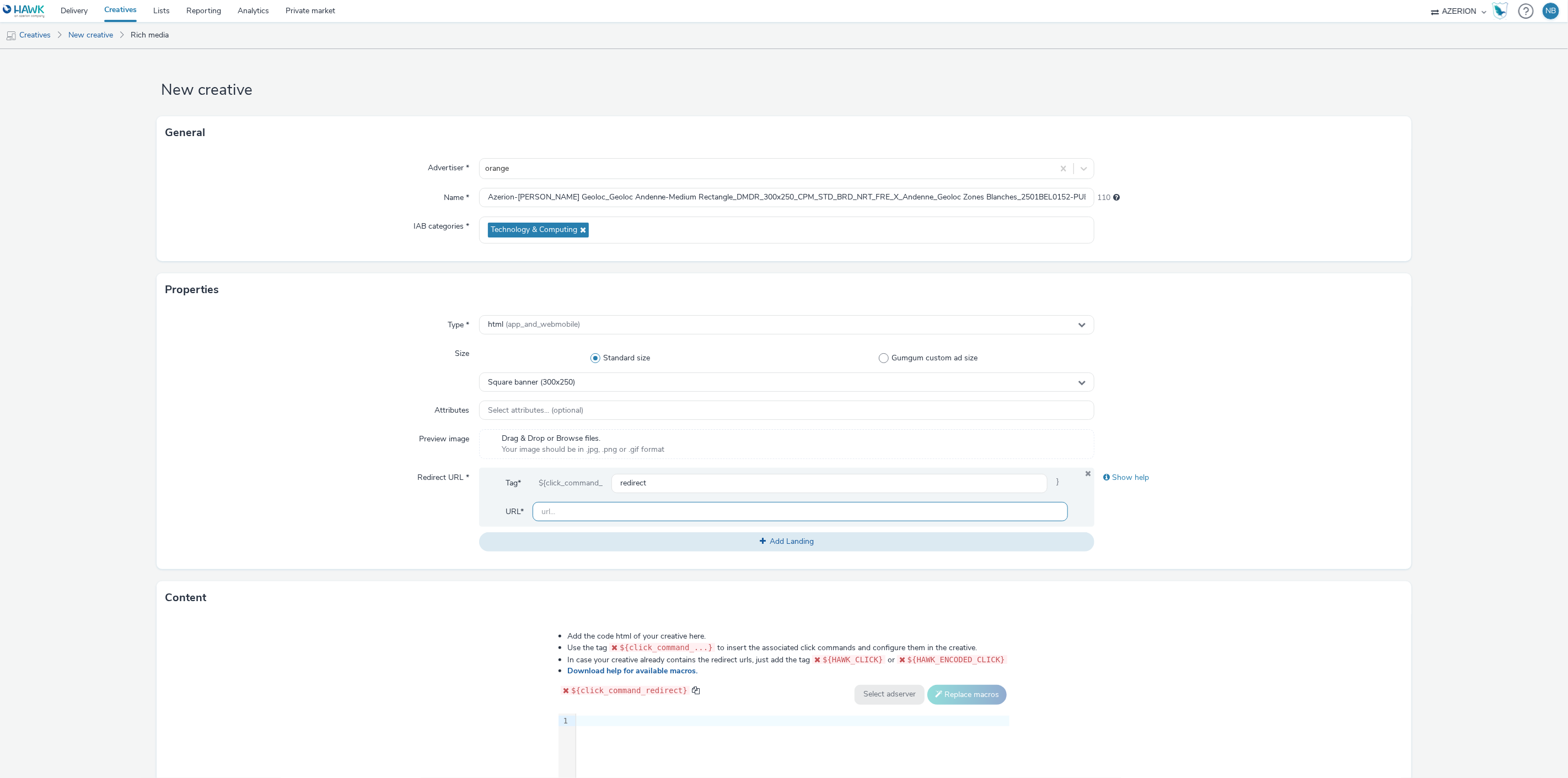
click at [571, 515] on input "text" at bounding box center [800, 512] width 536 height 19
paste input "https://www.orange.be/fr/orange-est-disponible-chez-vous?utm_source=azerion&utm…"
type input "https://www.orange.be/fr/orange-est-disponible-chez-vous?utm_source=azerion&utm…"
click at [527, 701] on div "Add the code html of your creative here. Use the tag ${click_command_...} to in…" at bounding box center [784, 759] width 530 height 271
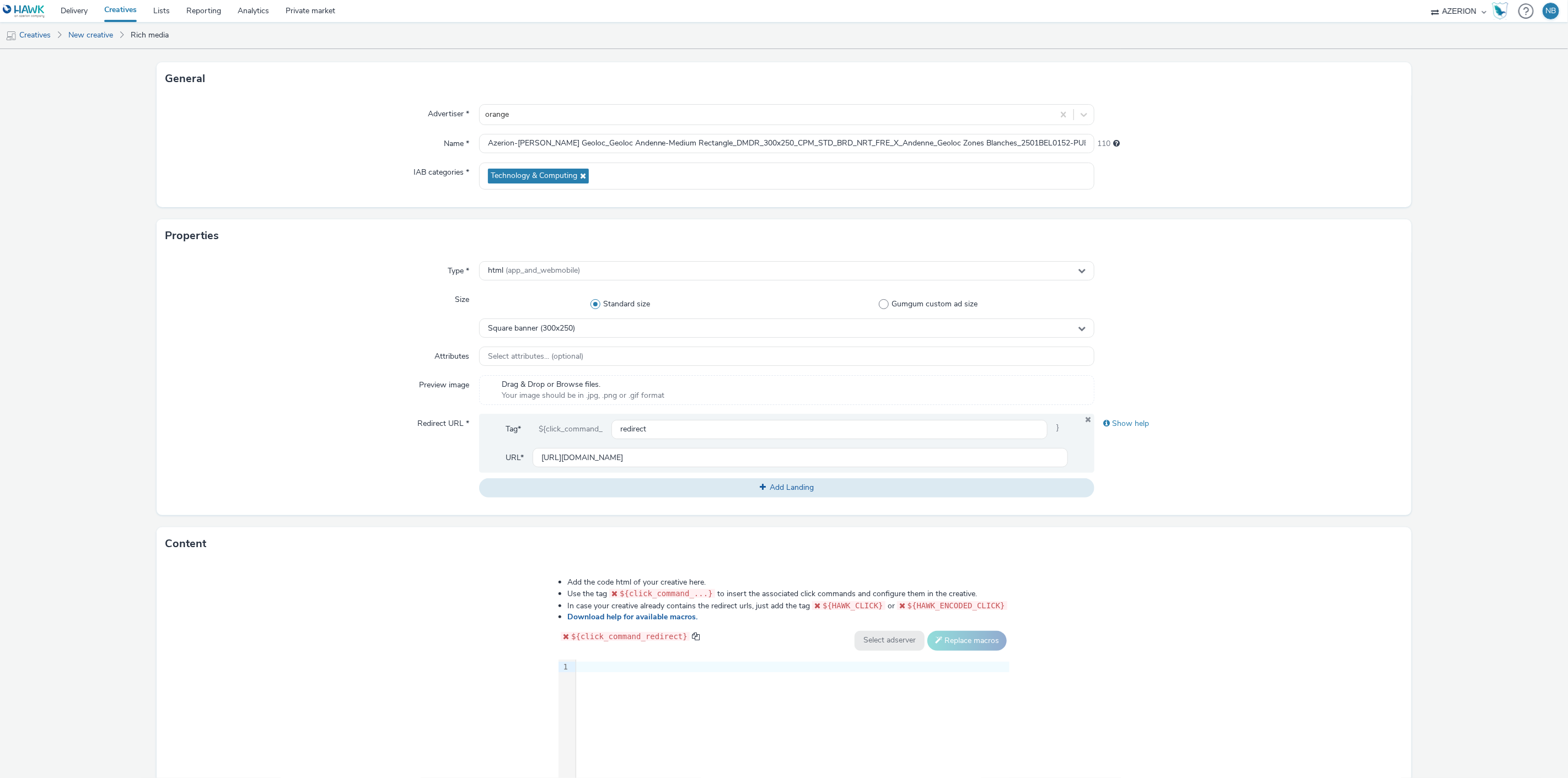
scroll to position [122, 0]
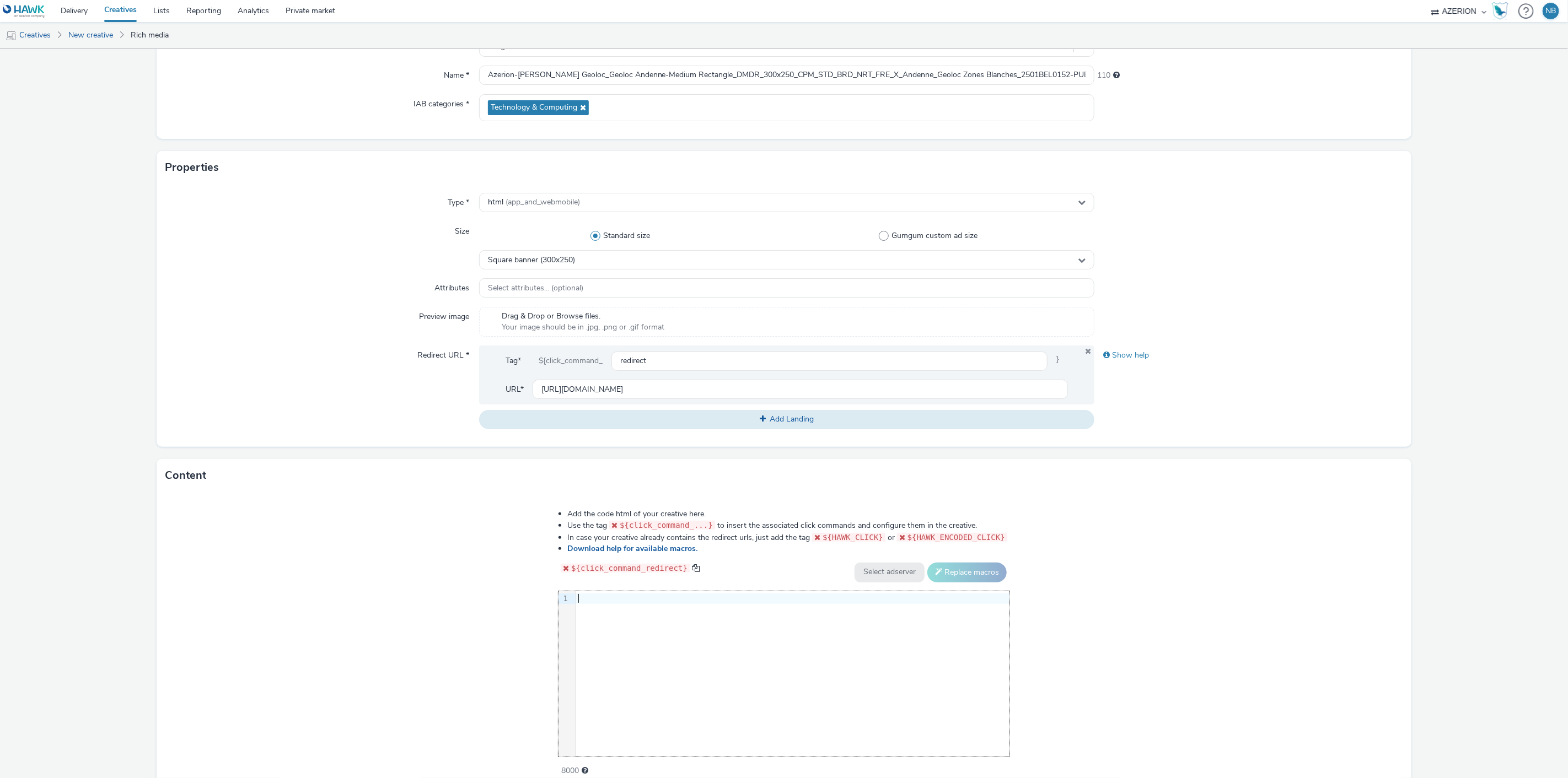
click at [666, 700] on div "9 1 ›" at bounding box center [784, 674] width 451 height 166
click at [685, 630] on div "9 1 ›" at bounding box center [784, 674] width 451 height 166
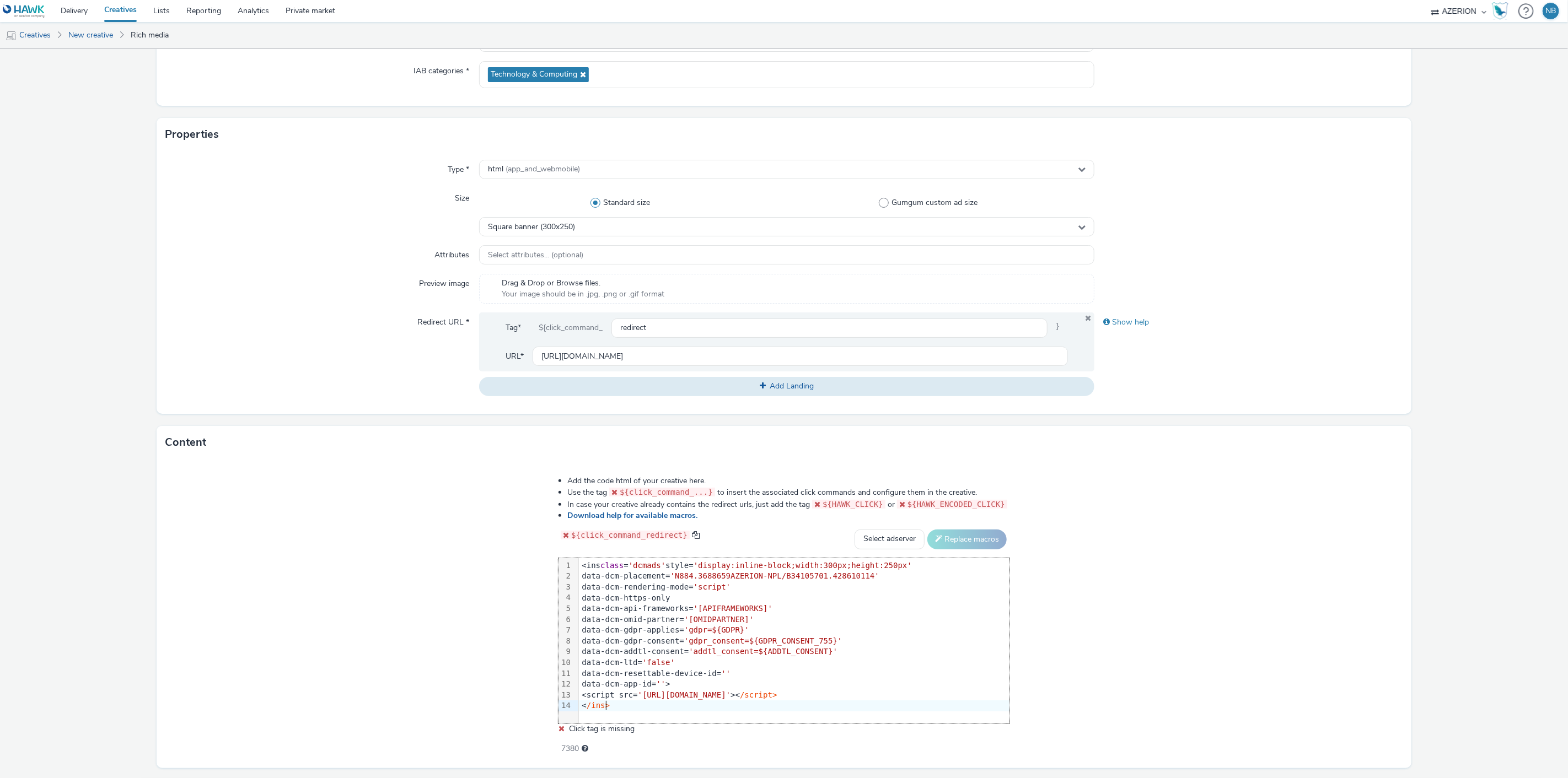
scroll to position [185, 0]
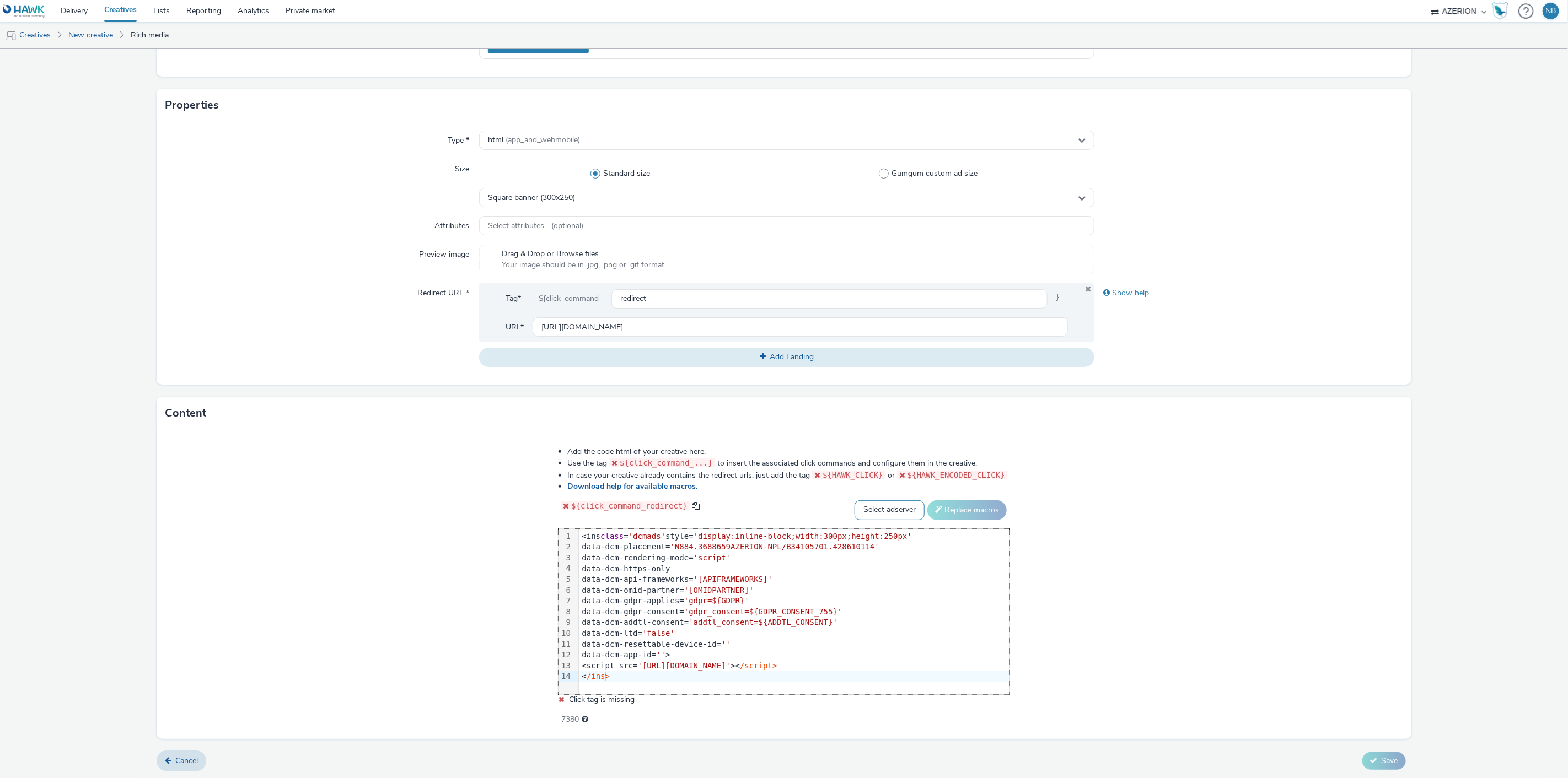
click at [880, 509] on select "Select adserver Sizmek DCM Adform Sting" at bounding box center [889, 510] width 70 height 20
select select "dcm"
click at [855, 501] on select "Select adserver Sizmek DCM Adform Sting" at bounding box center [889, 510] width 70 height 20
click at [957, 506] on button "Replace macros" at bounding box center [966, 510] width 79 height 20
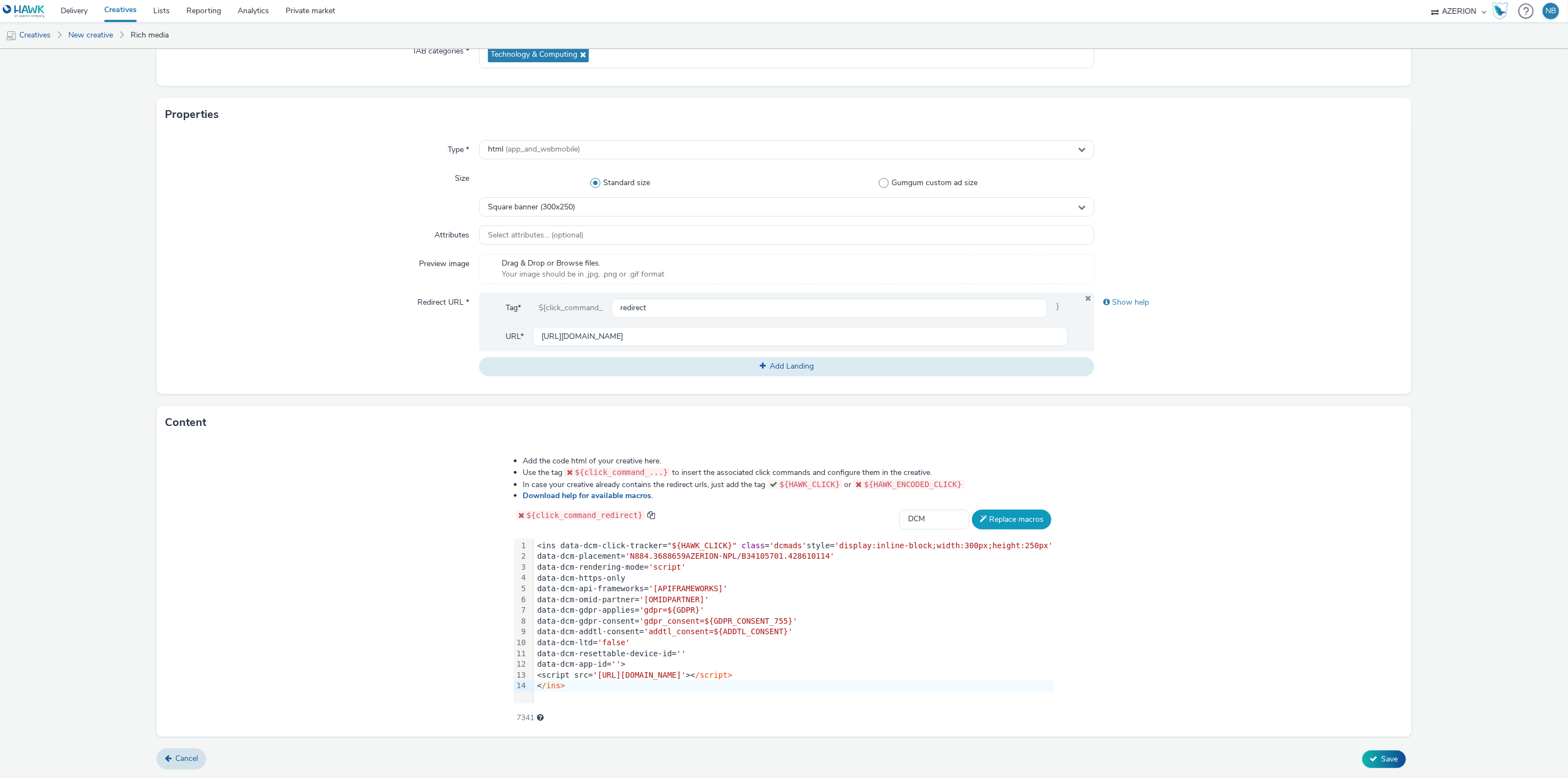
scroll to position [174, 0]
click at [974, 514] on button "Replace macros" at bounding box center [1011, 521] width 79 height 20
click at [1382, 763] on span "Save" at bounding box center [1390, 761] width 17 height 10
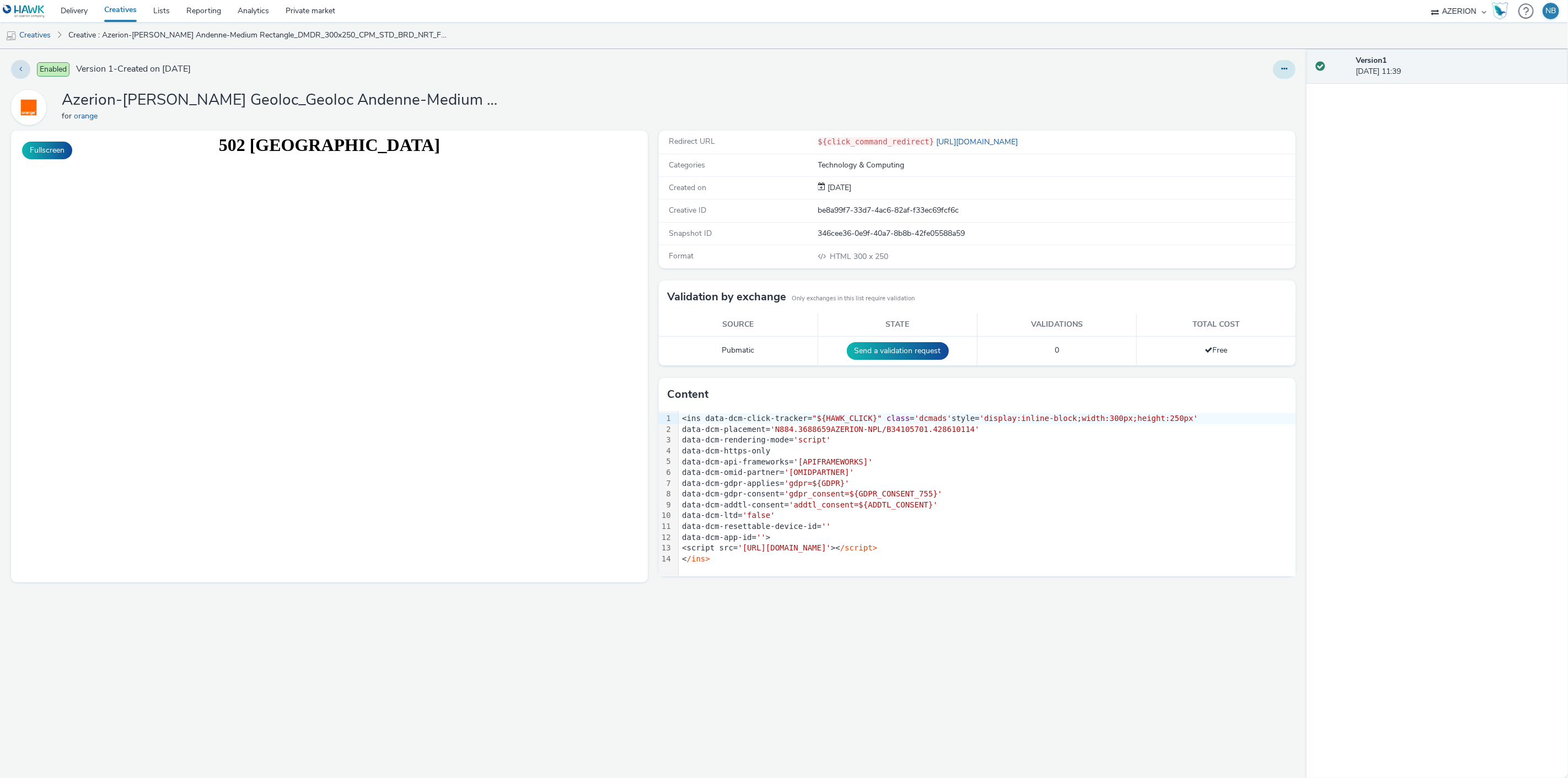
click at [1278, 65] on button at bounding box center [1284, 69] width 23 height 19
click at [59, 40] on li "Creatives" at bounding box center [31, 35] width 63 height 26
click at [34, 39] on link "Creatives" at bounding box center [28, 35] width 57 height 26
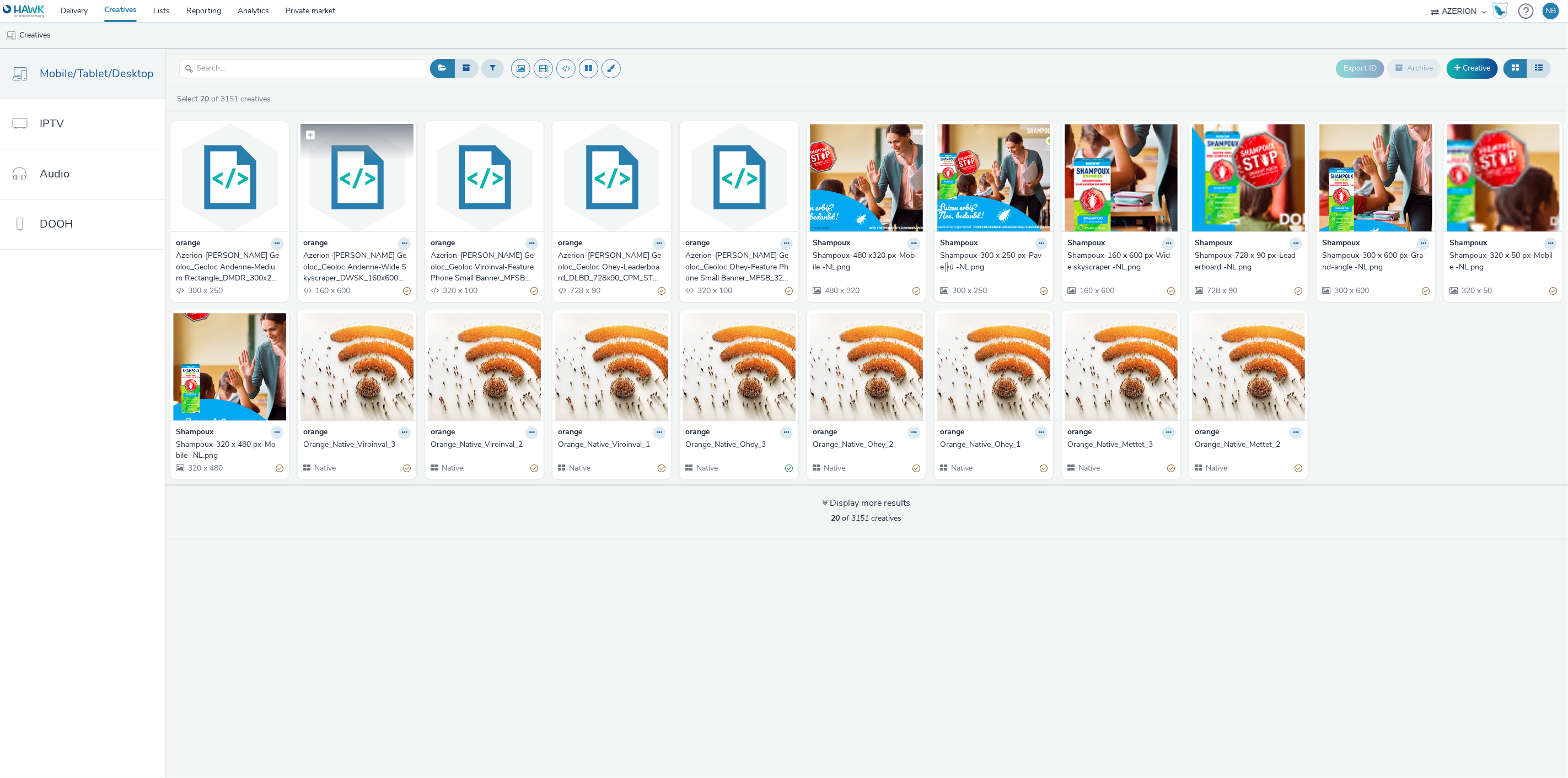
click at [328, 180] on img at bounding box center [357, 178] width 113 height 108
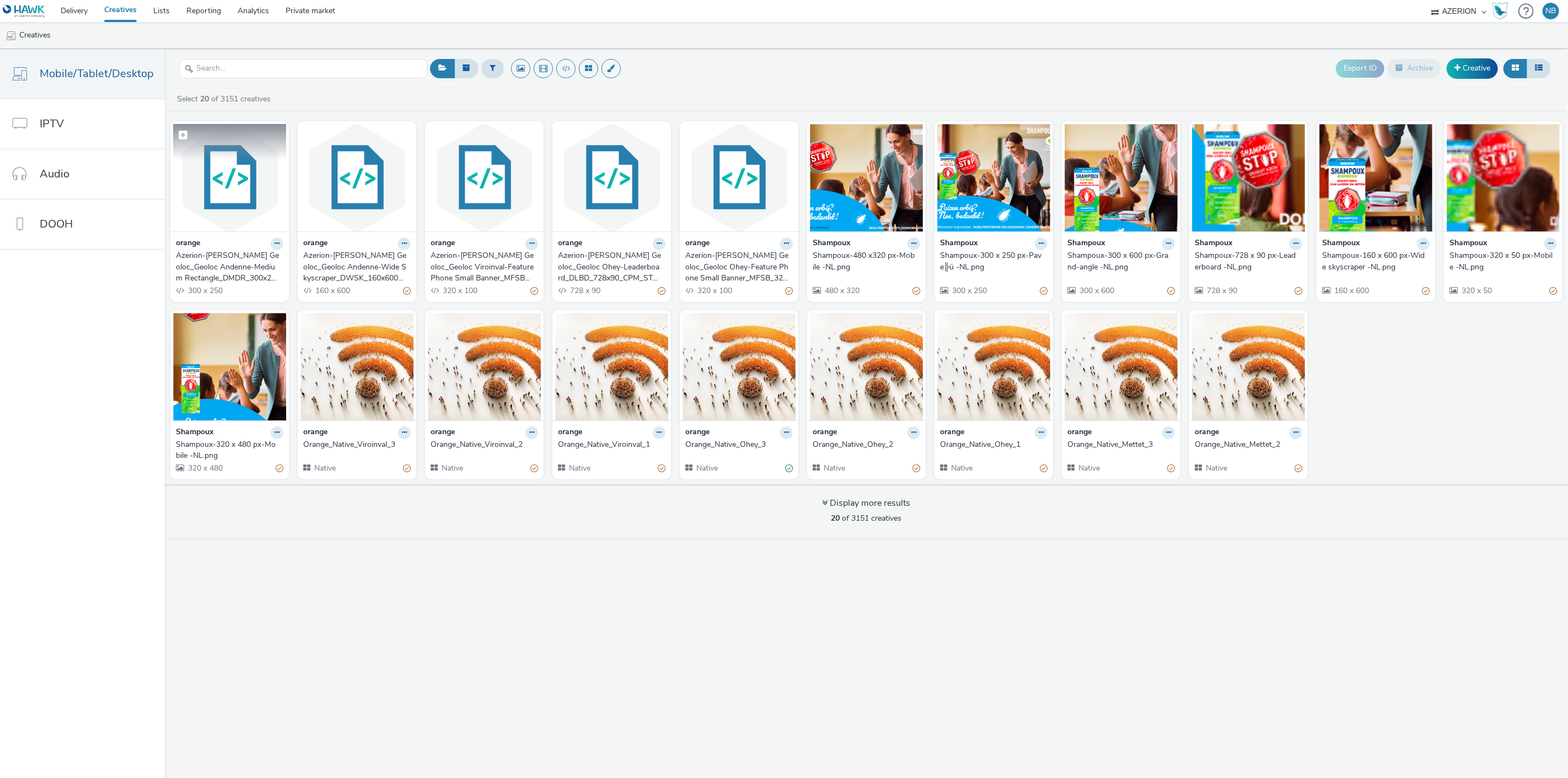
click at [232, 183] on img at bounding box center [230, 178] width 113 height 108
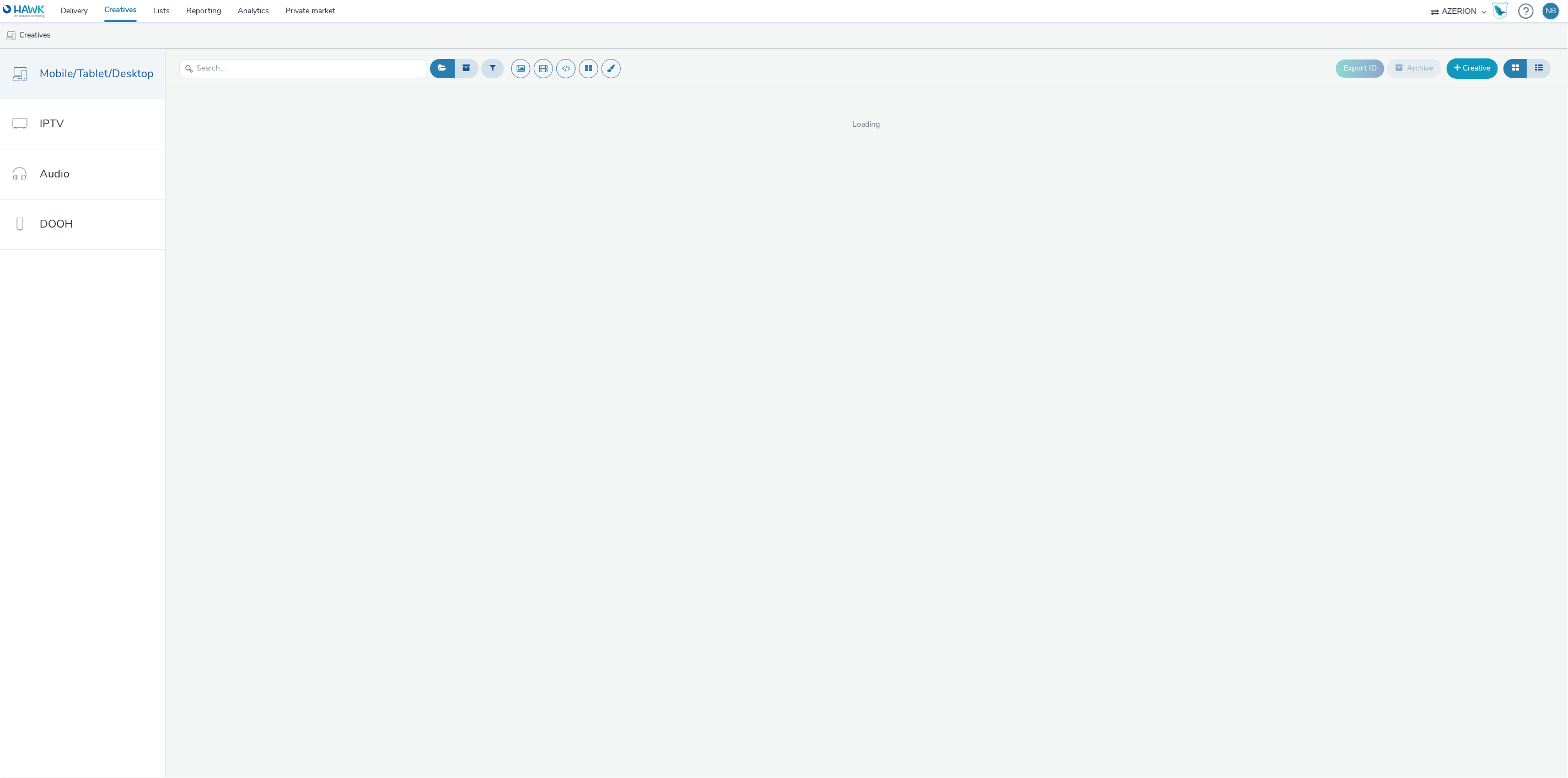
click at [1467, 62] on link "Creative" at bounding box center [1472, 68] width 51 height 20
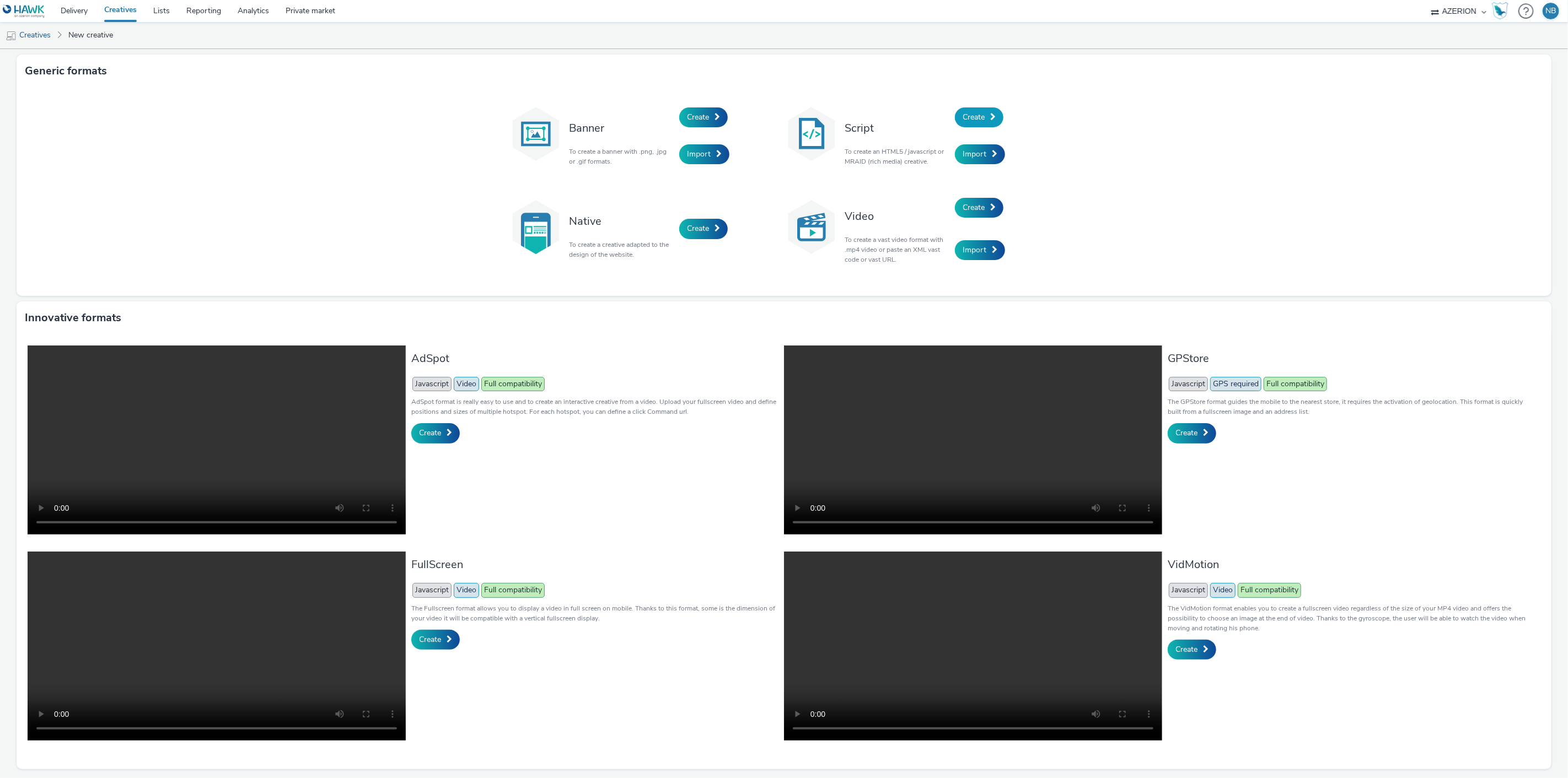
click at [972, 108] on link "Create" at bounding box center [979, 117] width 48 height 20
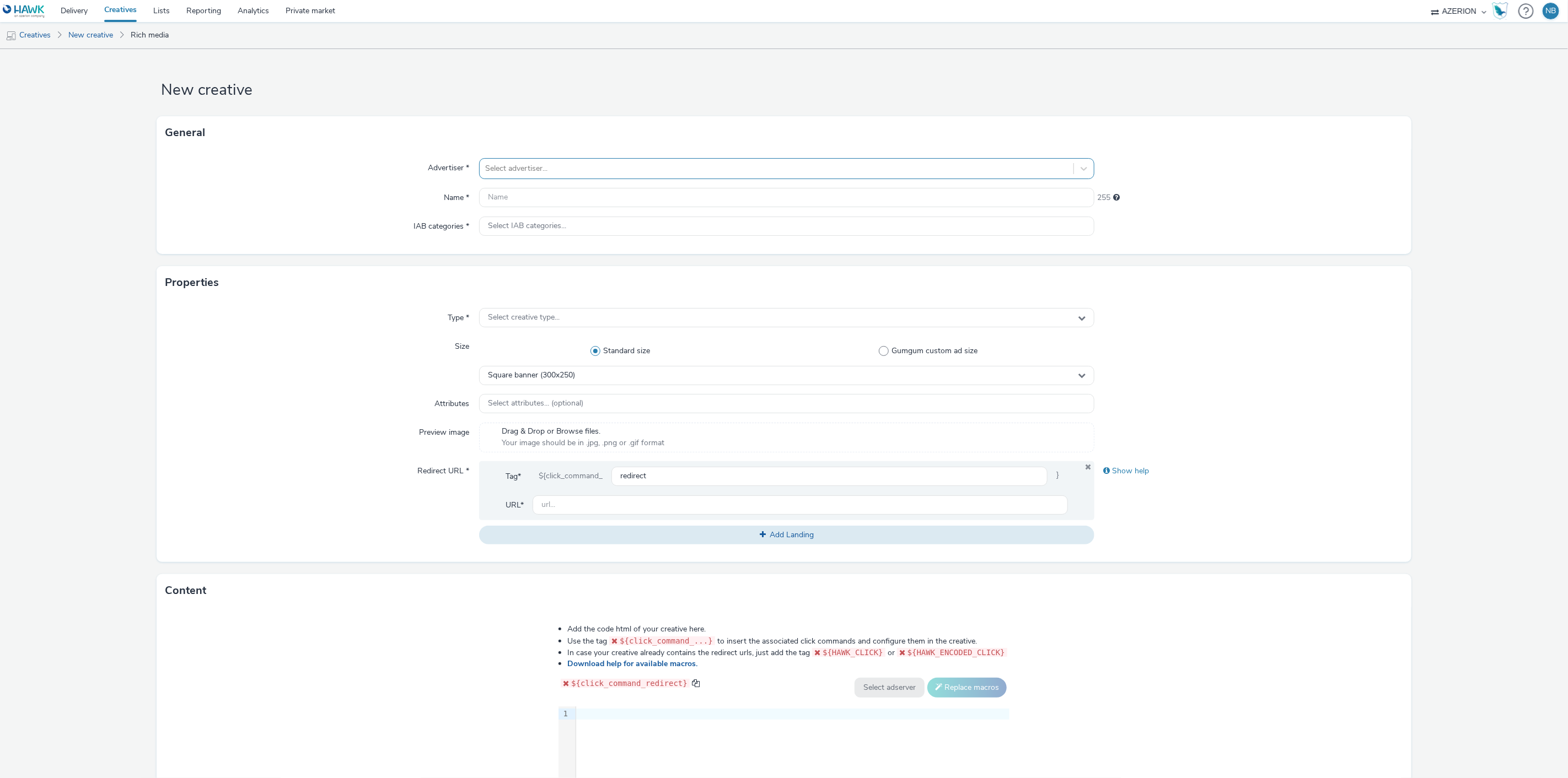
click at [497, 163] on div at bounding box center [777, 168] width 584 height 13
type input "oran"
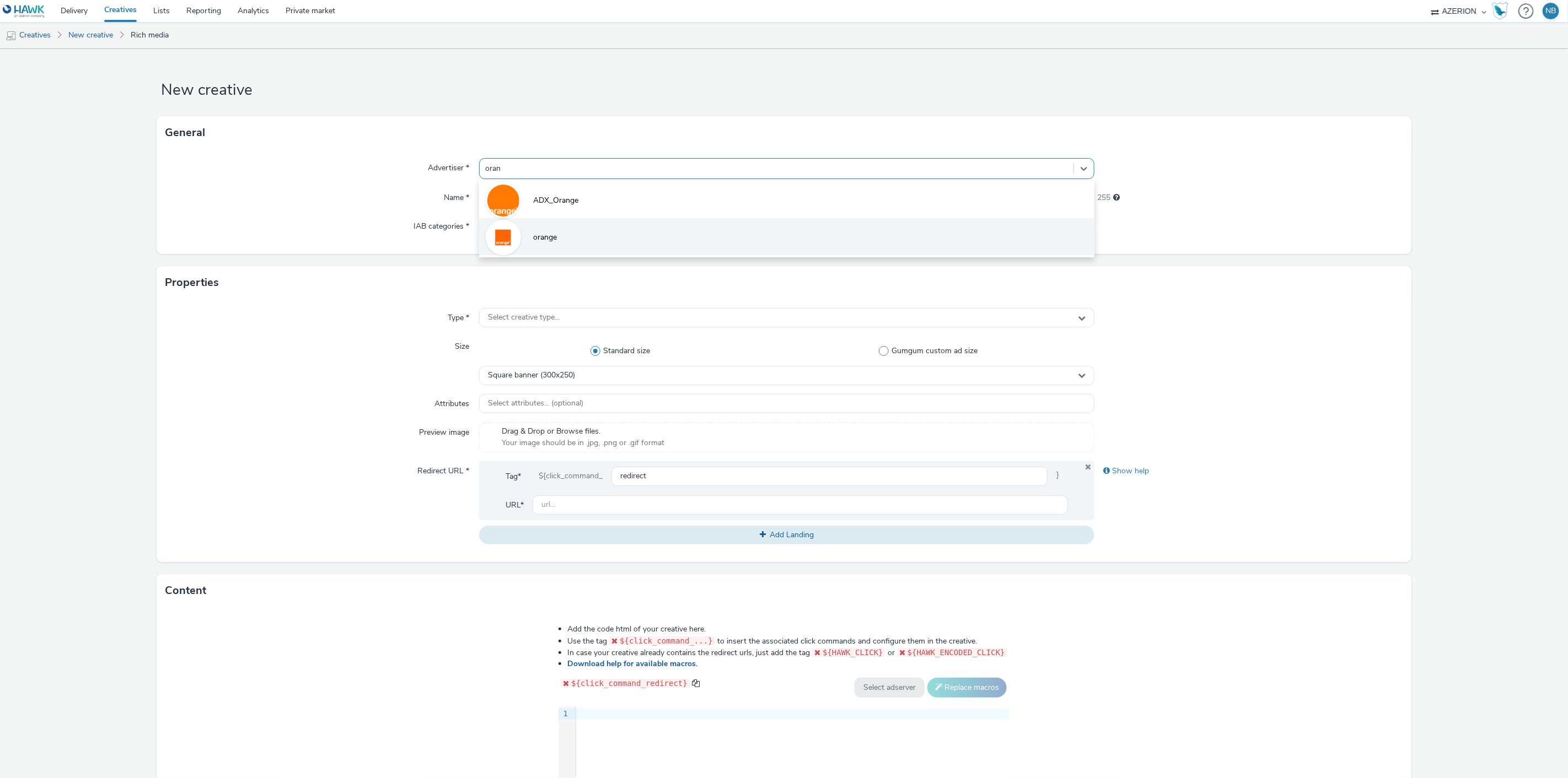
click at [597, 246] on li "orange" at bounding box center [786, 237] width 616 height 37
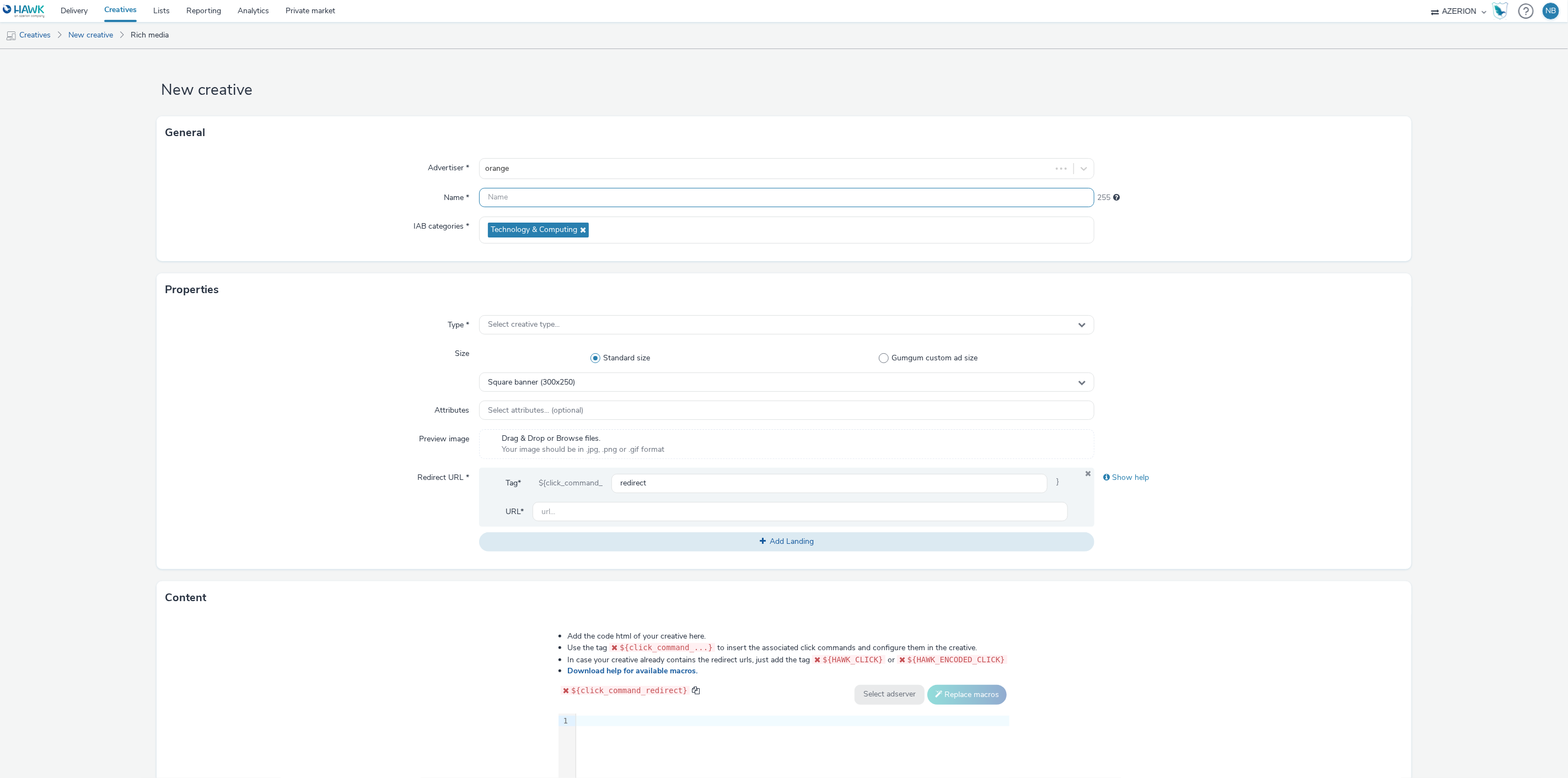
click at [518, 199] on input "text" at bounding box center [786, 198] width 616 height 19
paste input "Azerion-[PERSON_NAME] Geoloc_Geoloc Andenne-Feature Phone Small Banner_MFSB_300…"
type input "Azerion-[PERSON_NAME] Geoloc_Geoloc Andenne-Feature Phone Small Banner_MFSB_300…"
click at [103, 319] on form "New creative General Advertiser * orange Name * Azerion-RON Geoloc_Geoloc Anden…" at bounding box center [784, 501] width 1568 height 904
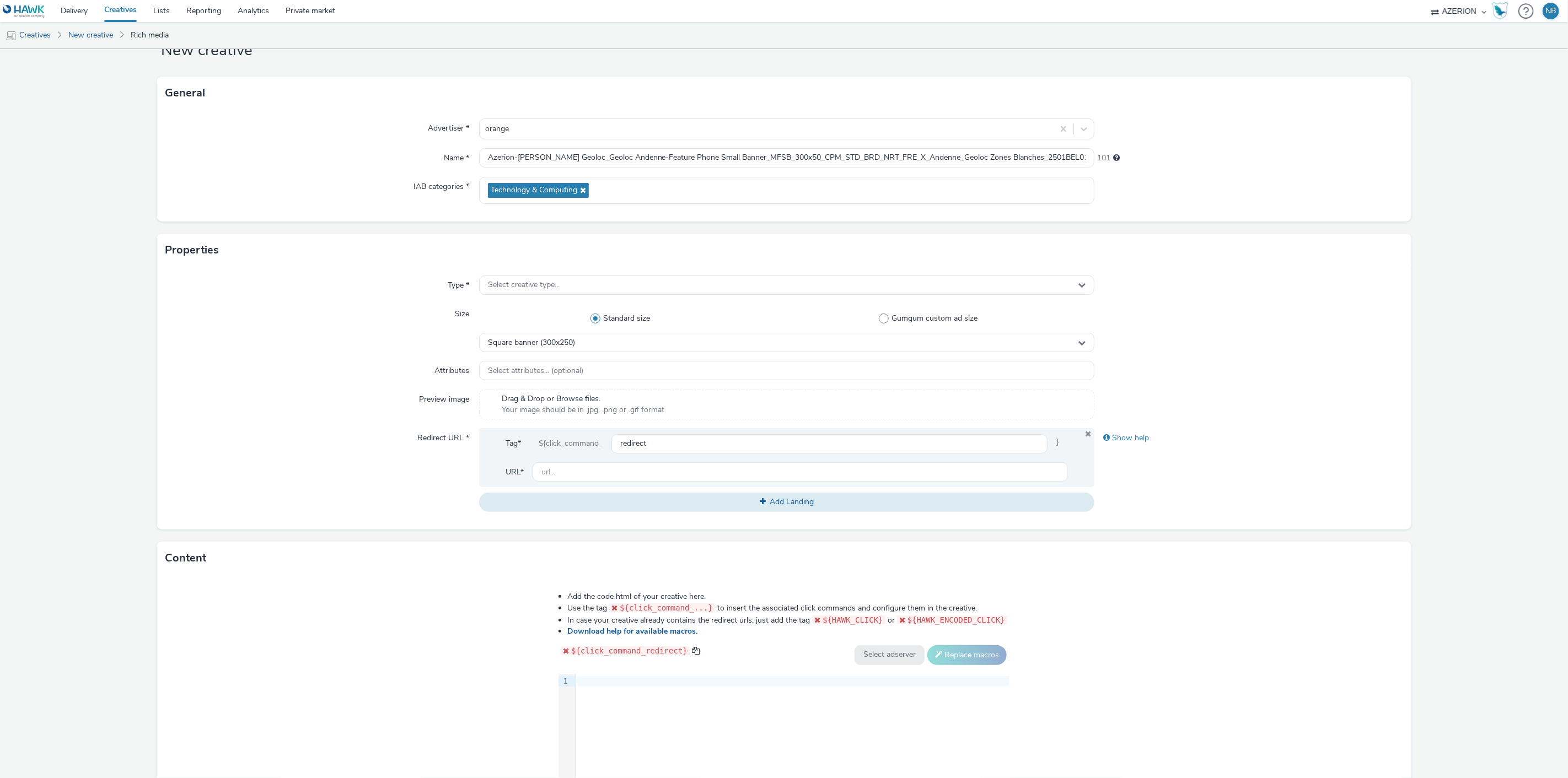
scroll to position [61, 0]
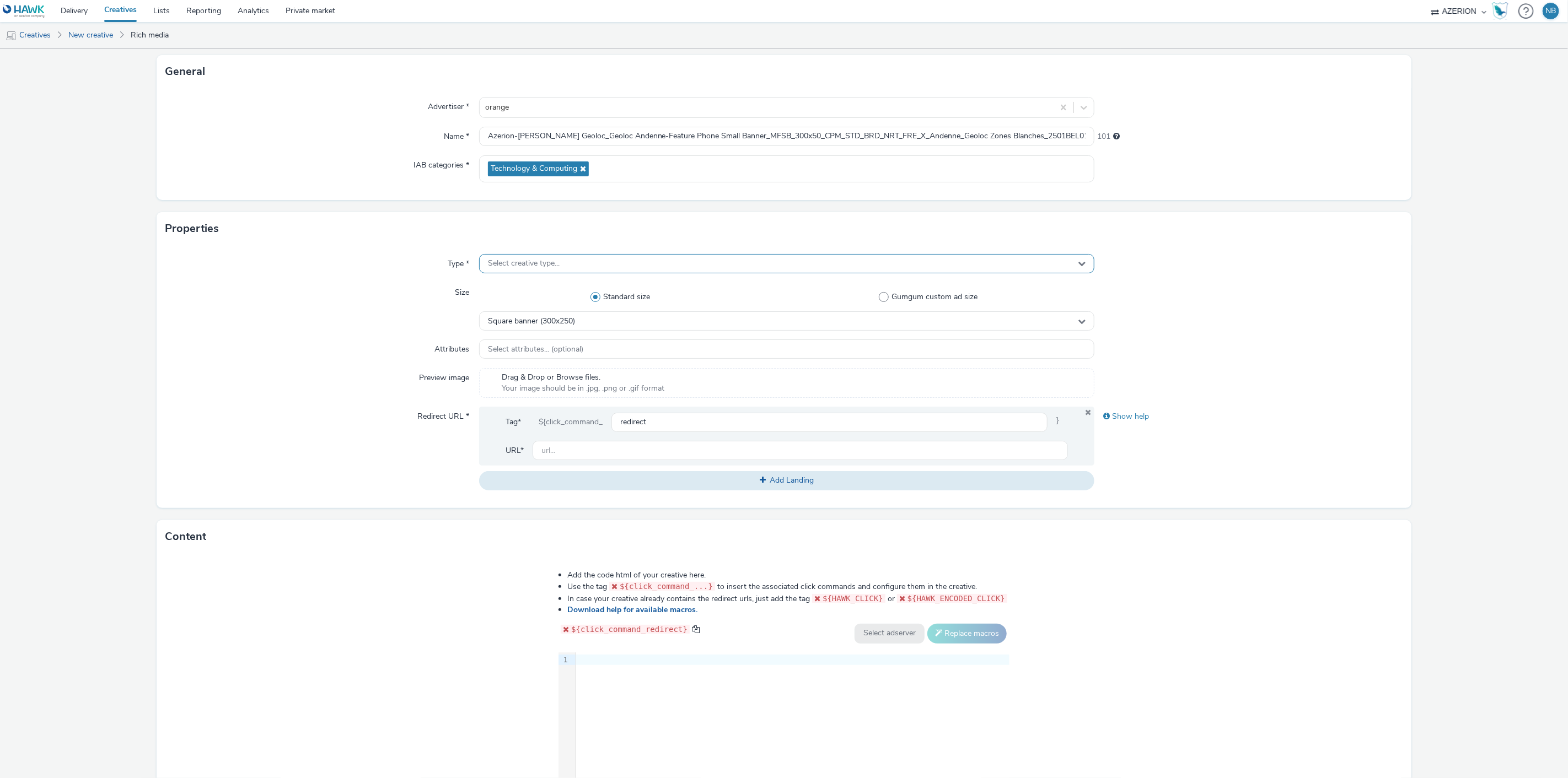
click at [511, 255] on div "Select creative type..." at bounding box center [786, 263] width 616 height 19
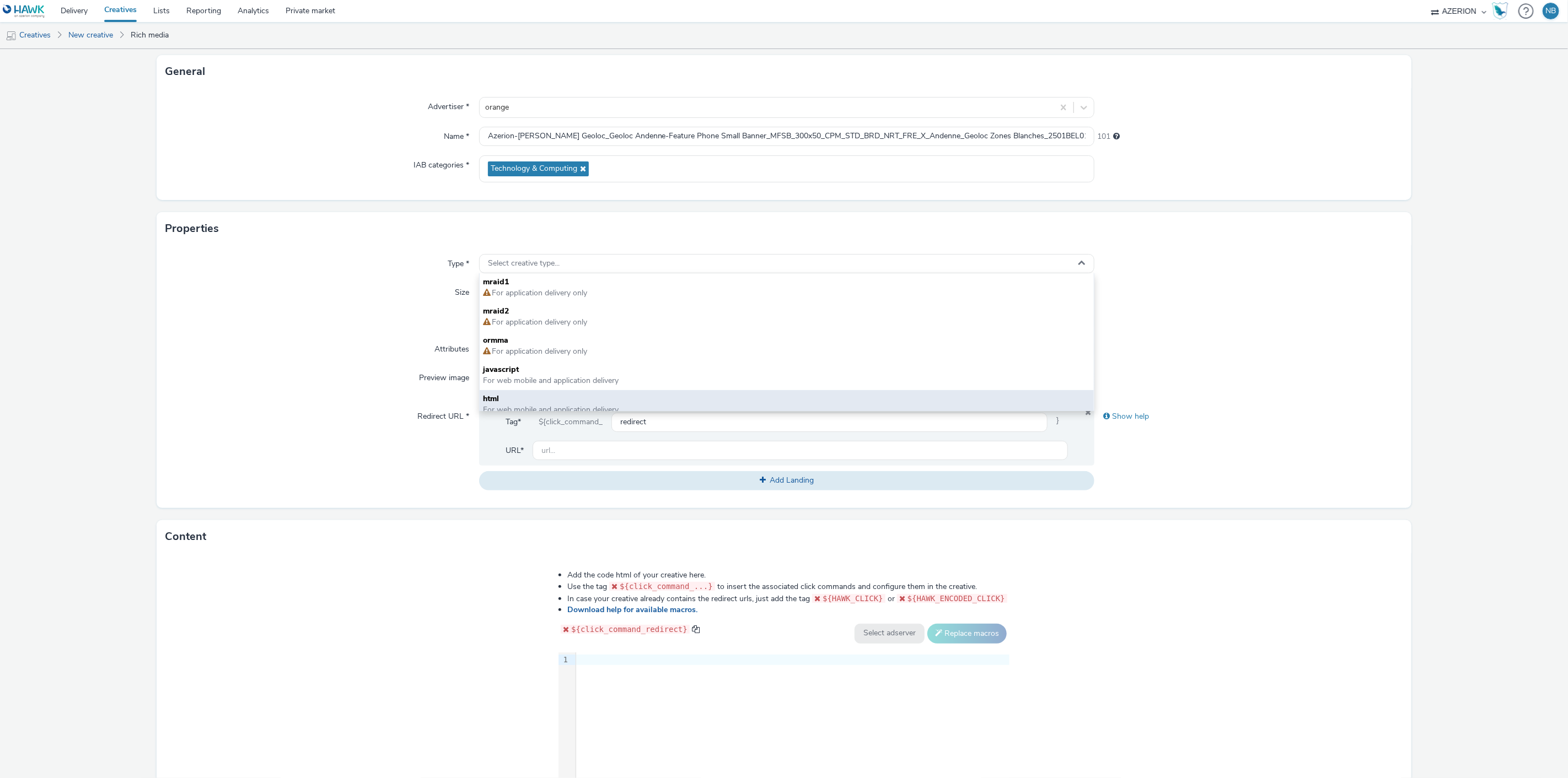
click at [506, 397] on span "html" at bounding box center [786, 399] width 608 height 11
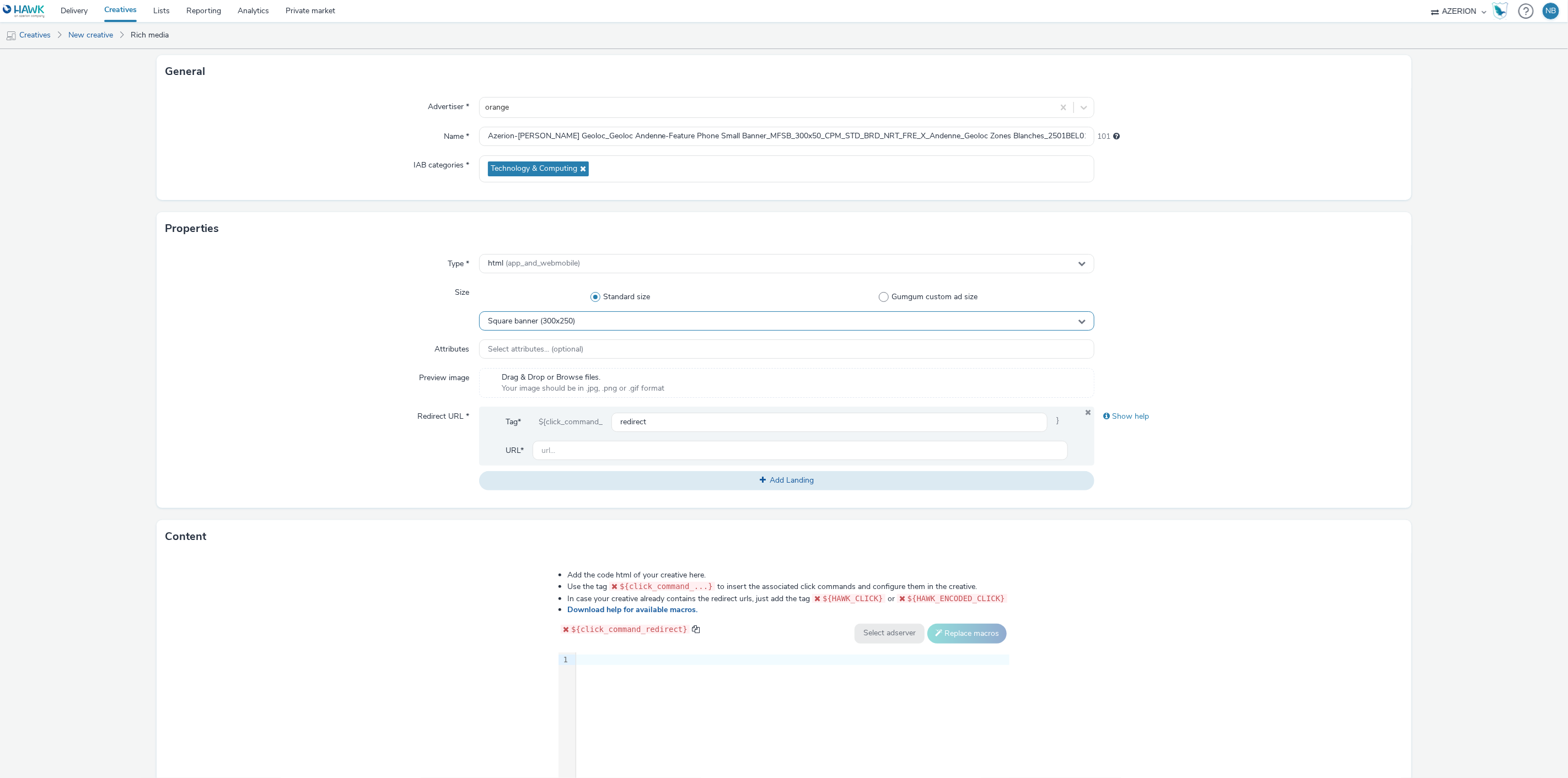
click at [544, 326] on span "Square banner (300x250)" at bounding box center [531, 322] width 87 height 10
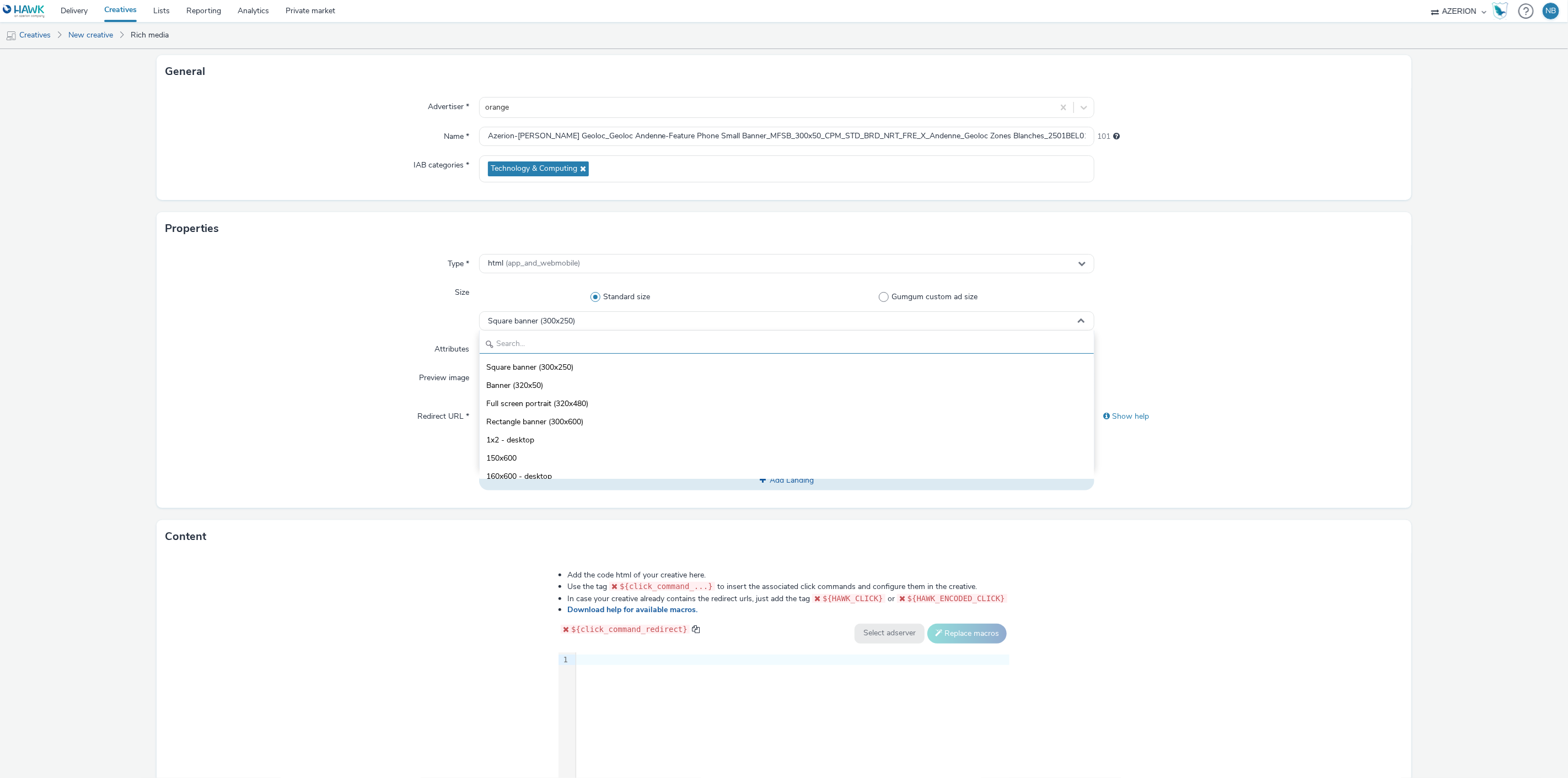
click at [559, 350] on input "text" at bounding box center [786, 344] width 615 height 19
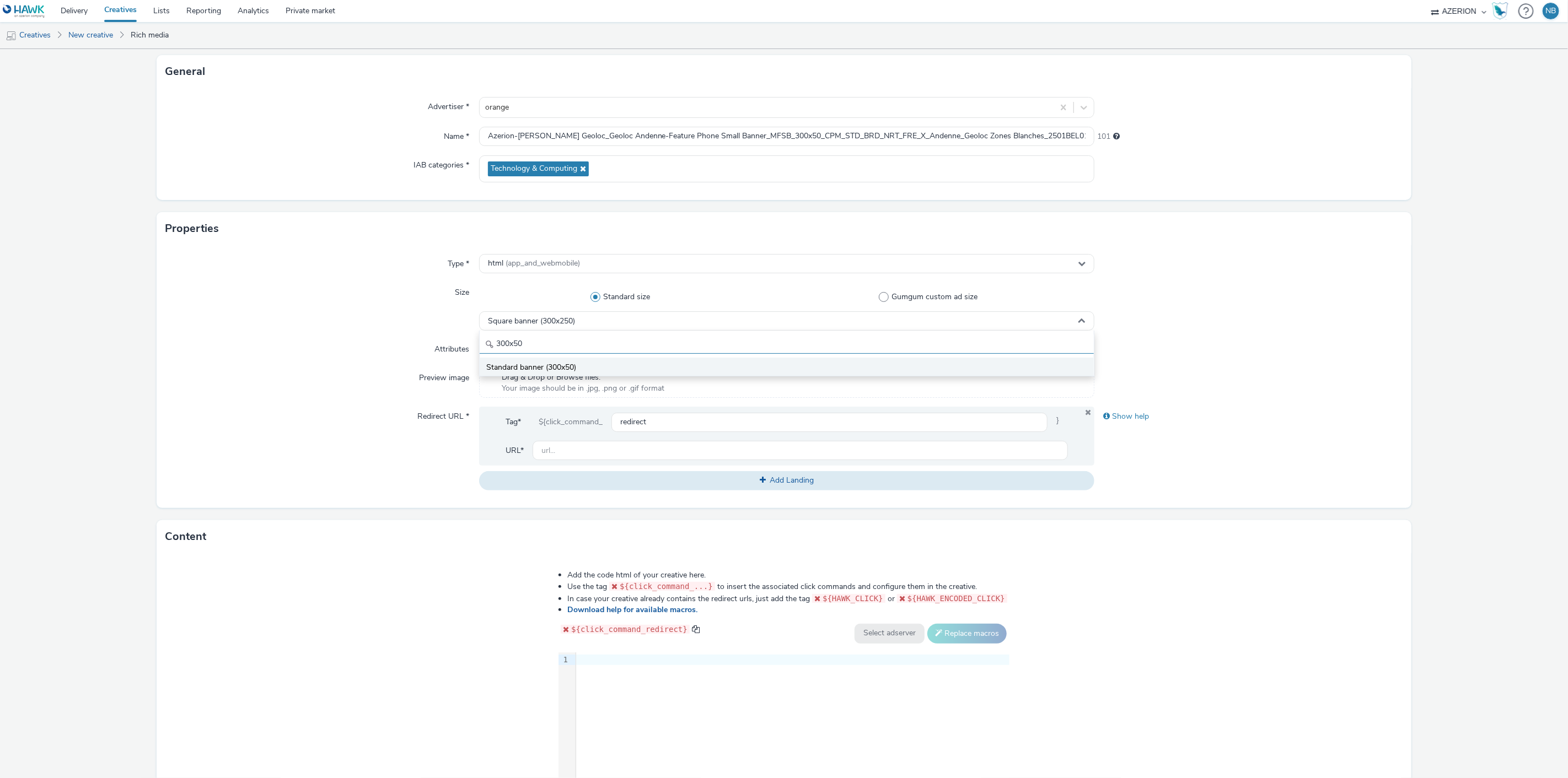
type input "300x50"
click at [570, 361] on li "Standard banner (300x50)" at bounding box center [786, 367] width 615 height 18
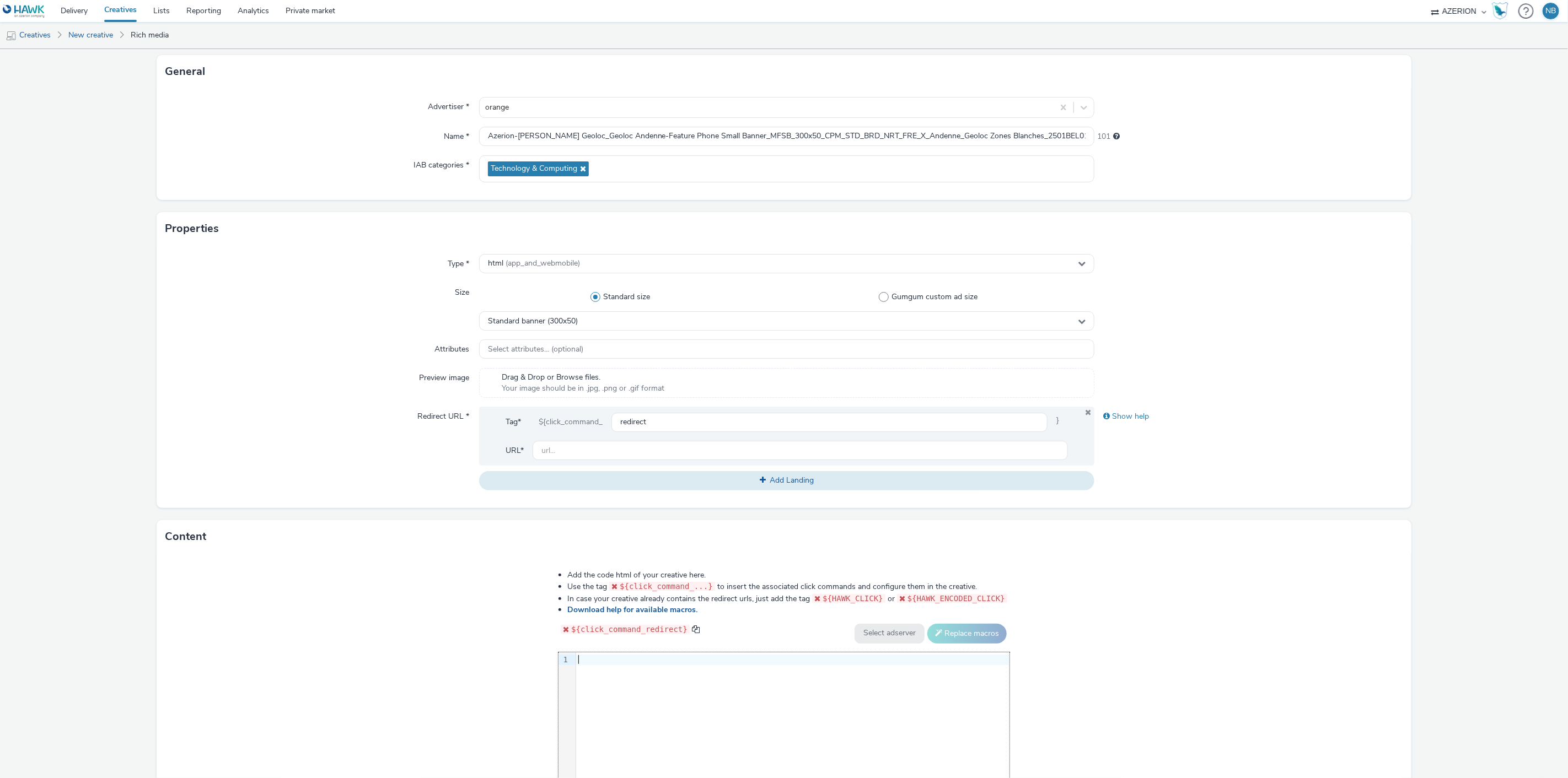
click at [723, 657] on div at bounding box center [793, 660] width 433 height 11
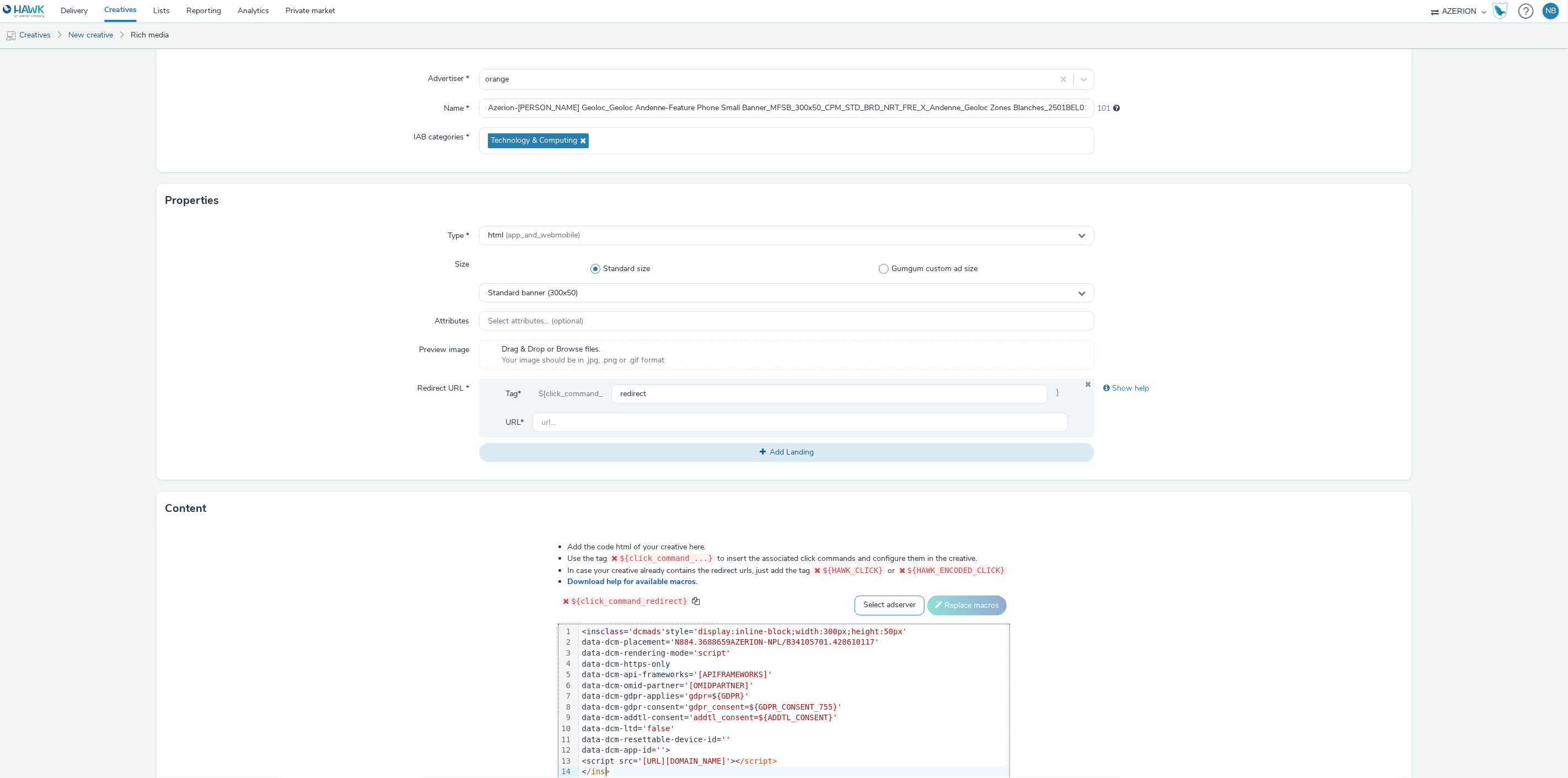
drag, startPoint x: 869, startPoint y: 602, endPoint x: 866, endPoint y: 613, distance: 11.4
click at [869, 602] on select "Select adserver Sizmek DCM Adform Sting" at bounding box center [889, 606] width 70 height 20
select select "dcm"
click at [855, 596] on select "Select adserver Sizmek DCM Adform Sting" at bounding box center [889, 606] width 70 height 20
click at [955, 605] on button "Replace macros" at bounding box center [966, 606] width 79 height 20
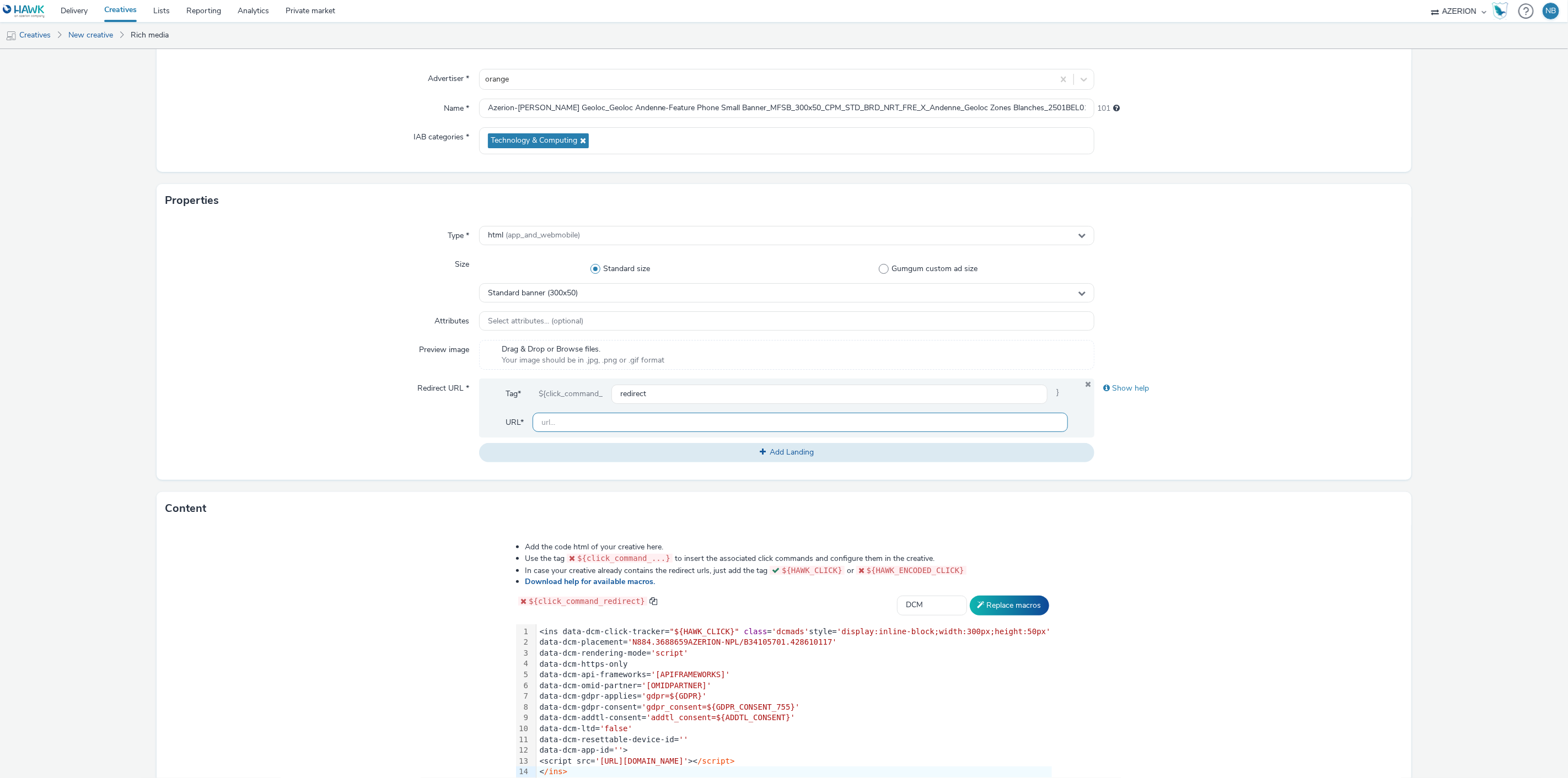
click at [591, 426] on input "text" at bounding box center [800, 423] width 536 height 19
paste input "https://www.orange.be/fr/orange-est-disponible-chez-vous?utm_source=azerion&utm…"
type input "https://www.orange.be/fr/orange-est-disponible-chez-vous?utm_source=azerion&utm…"
click at [53, 337] on form "New creative General Advertiser * orange Name * Azerion-RON Geoloc_Geoloc Anden…" at bounding box center [784, 412] width 1568 height 904
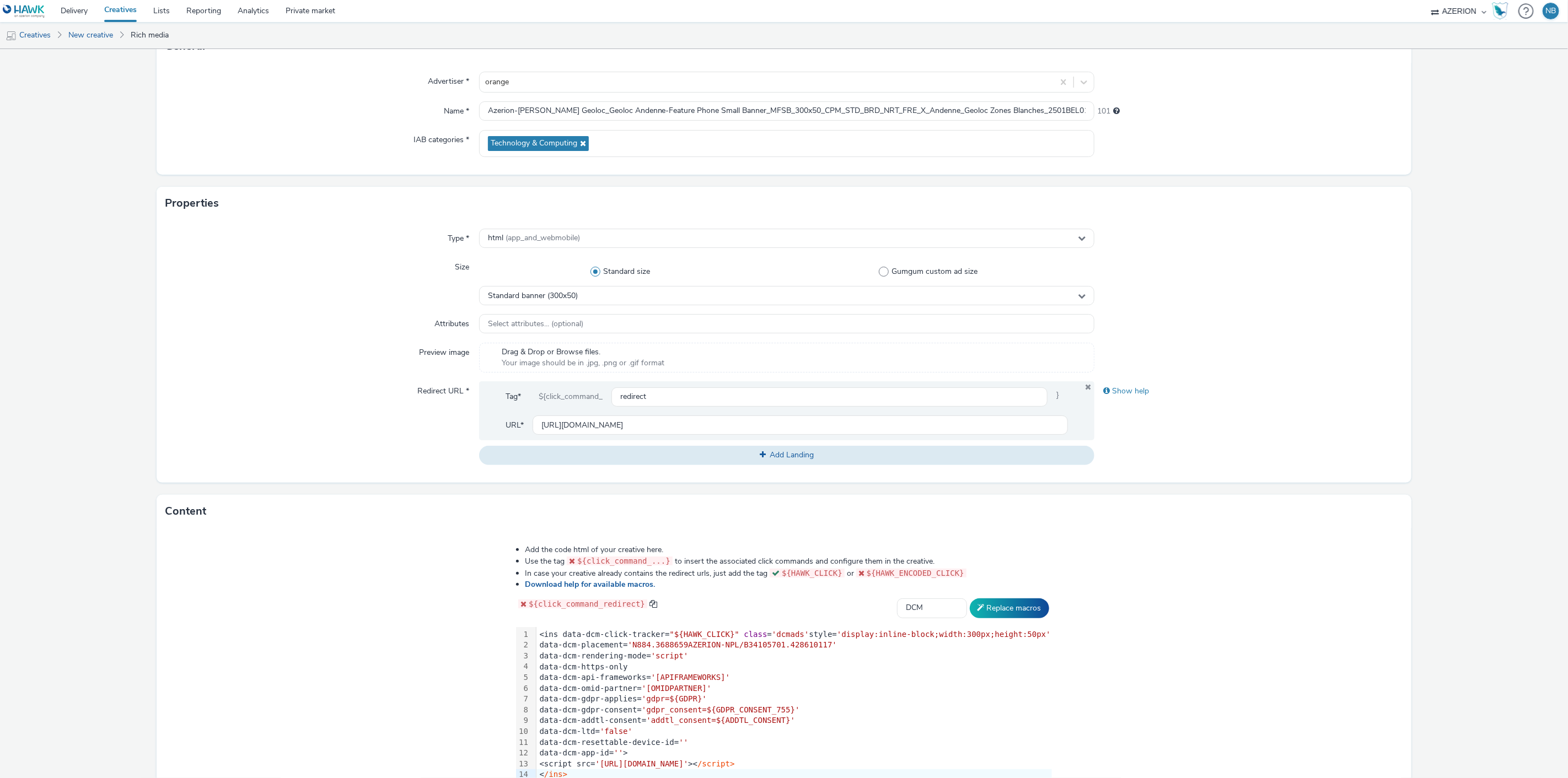
scroll to position [174, 0]
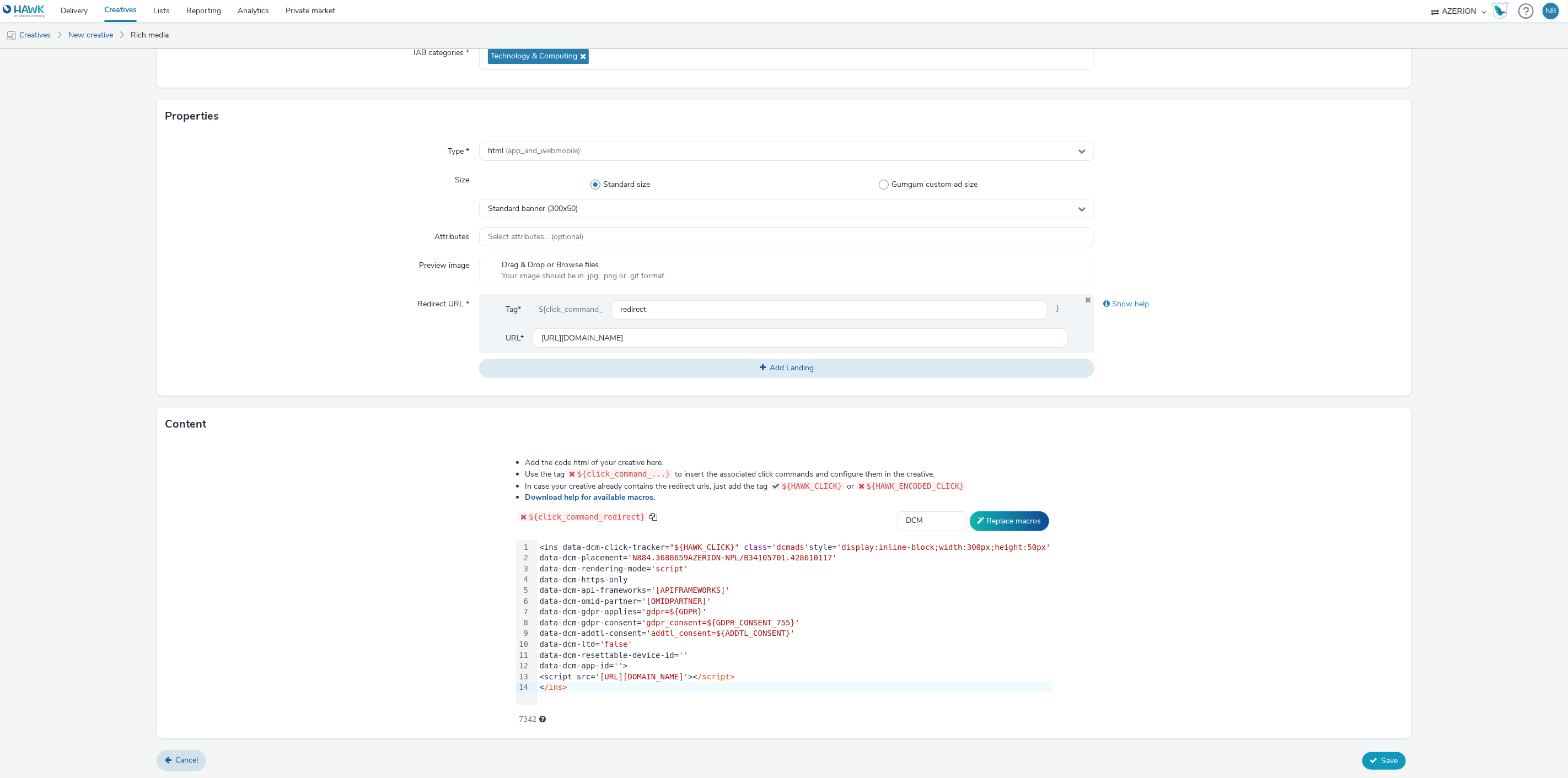
click at [1382, 759] on span "Save" at bounding box center [1390, 761] width 17 height 10
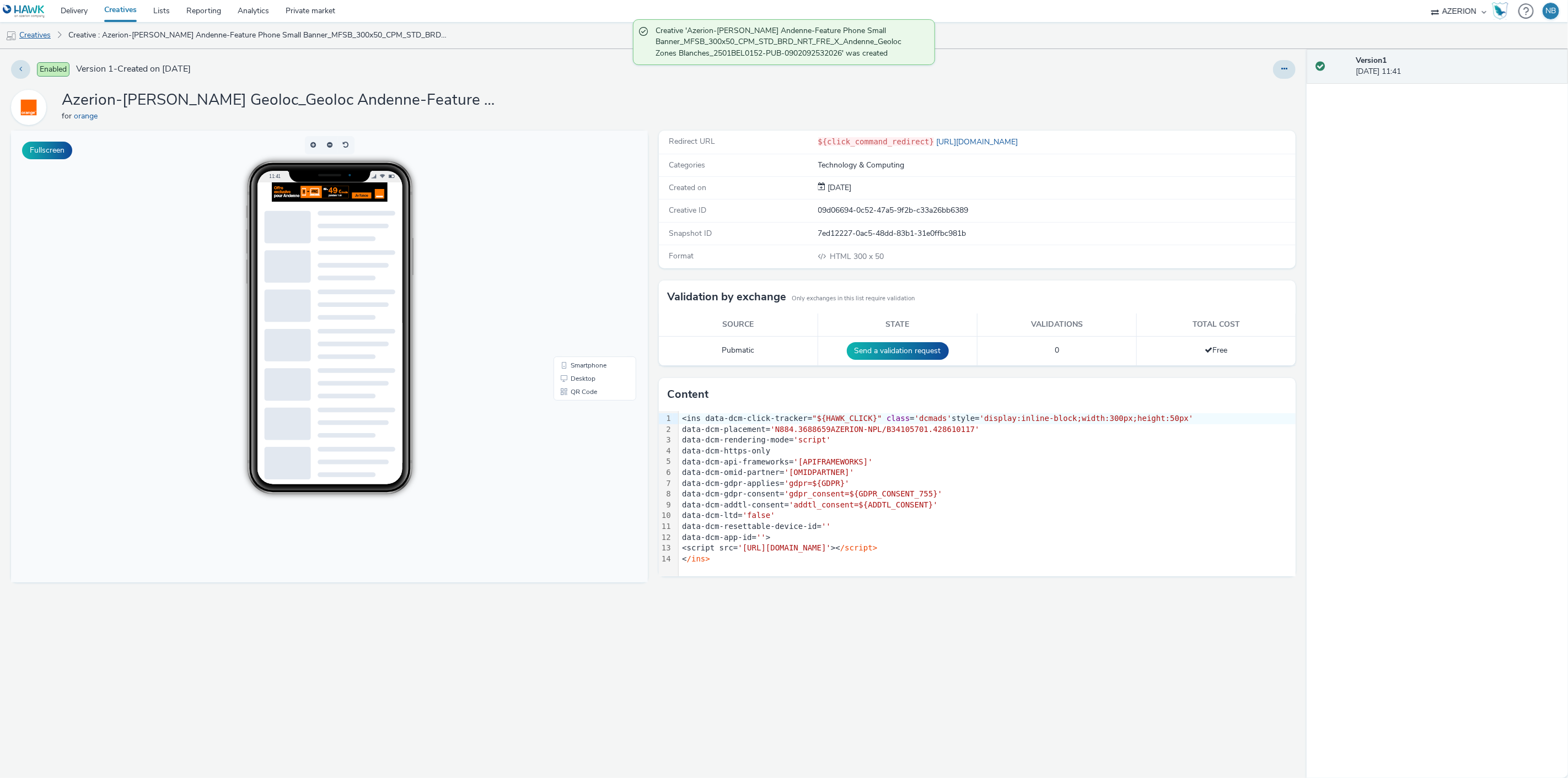
click at [40, 34] on link "Creatives" at bounding box center [28, 35] width 57 height 26
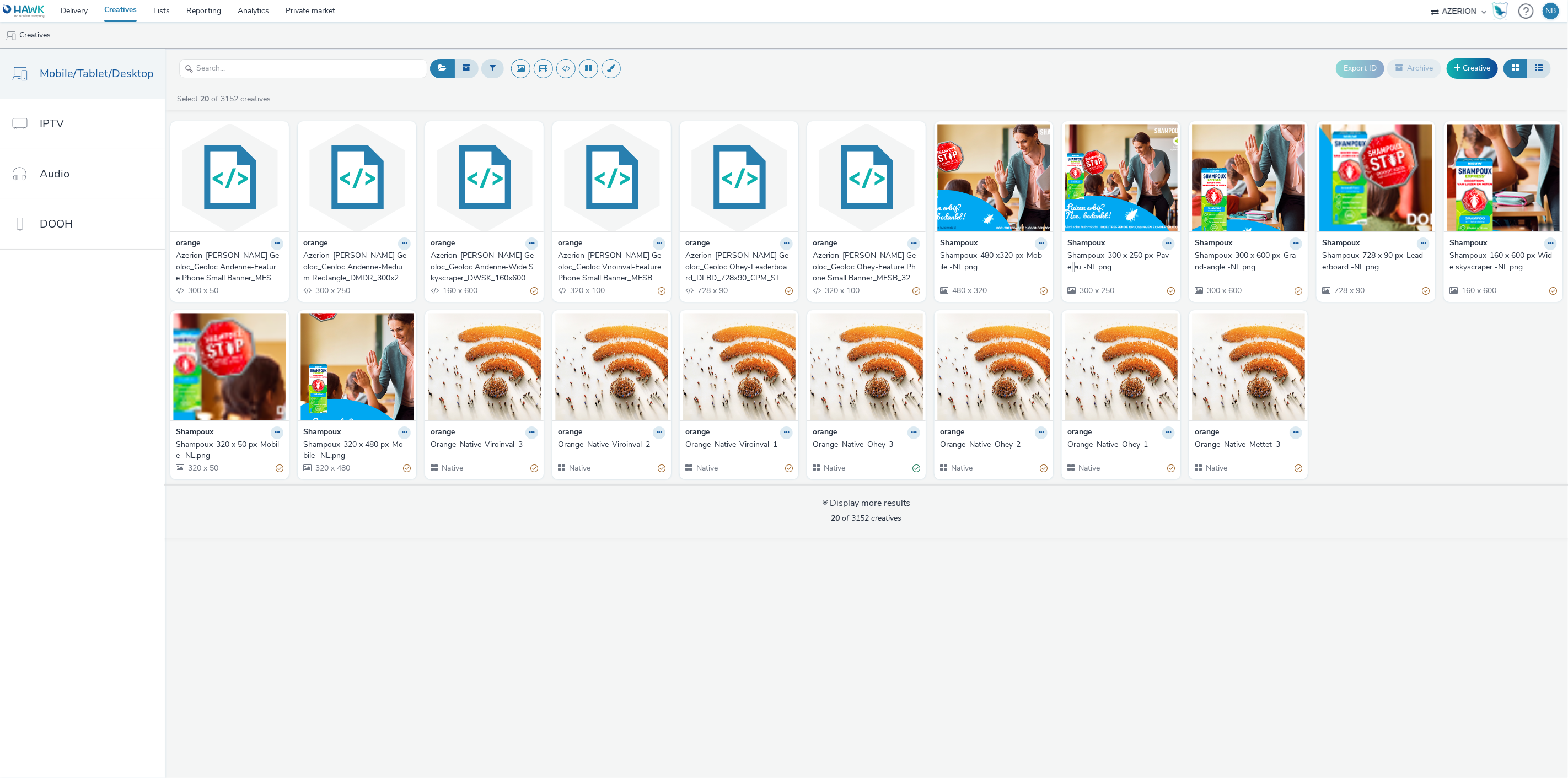
click at [1473, 55] on div "Export ID Archive Creative" at bounding box center [1445, 68] width 218 height 27
click at [1475, 79] on div "Export ID Archive Creative" at bounding box center [1445, 68] width 218 height 27
click at [1478, 72] on link "Creative" at bounding box center [1472, 68] width 51 height 20
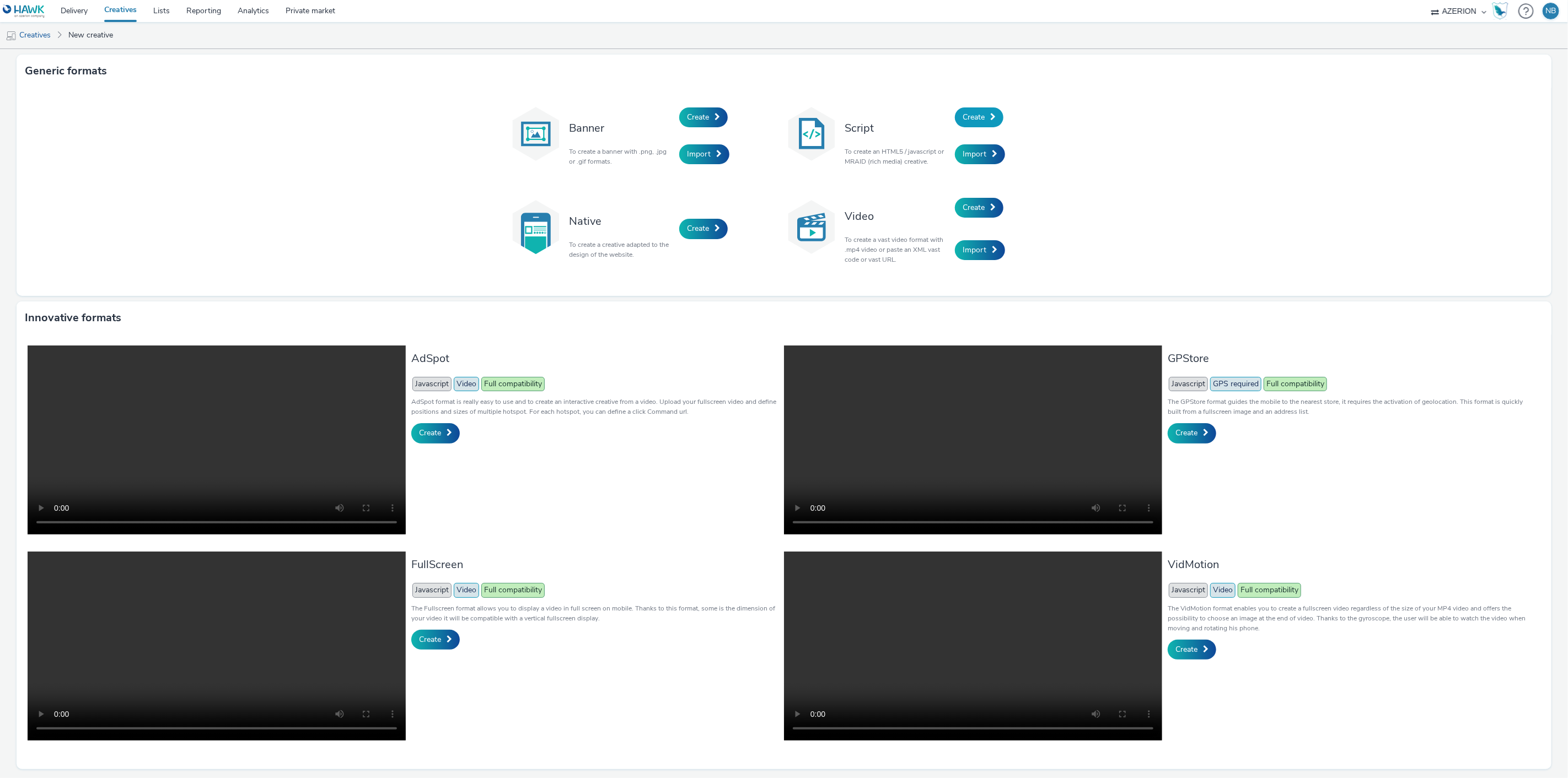
click at [973, 114] on span "Create" at bounding box center [973, 117] width 22 height 10
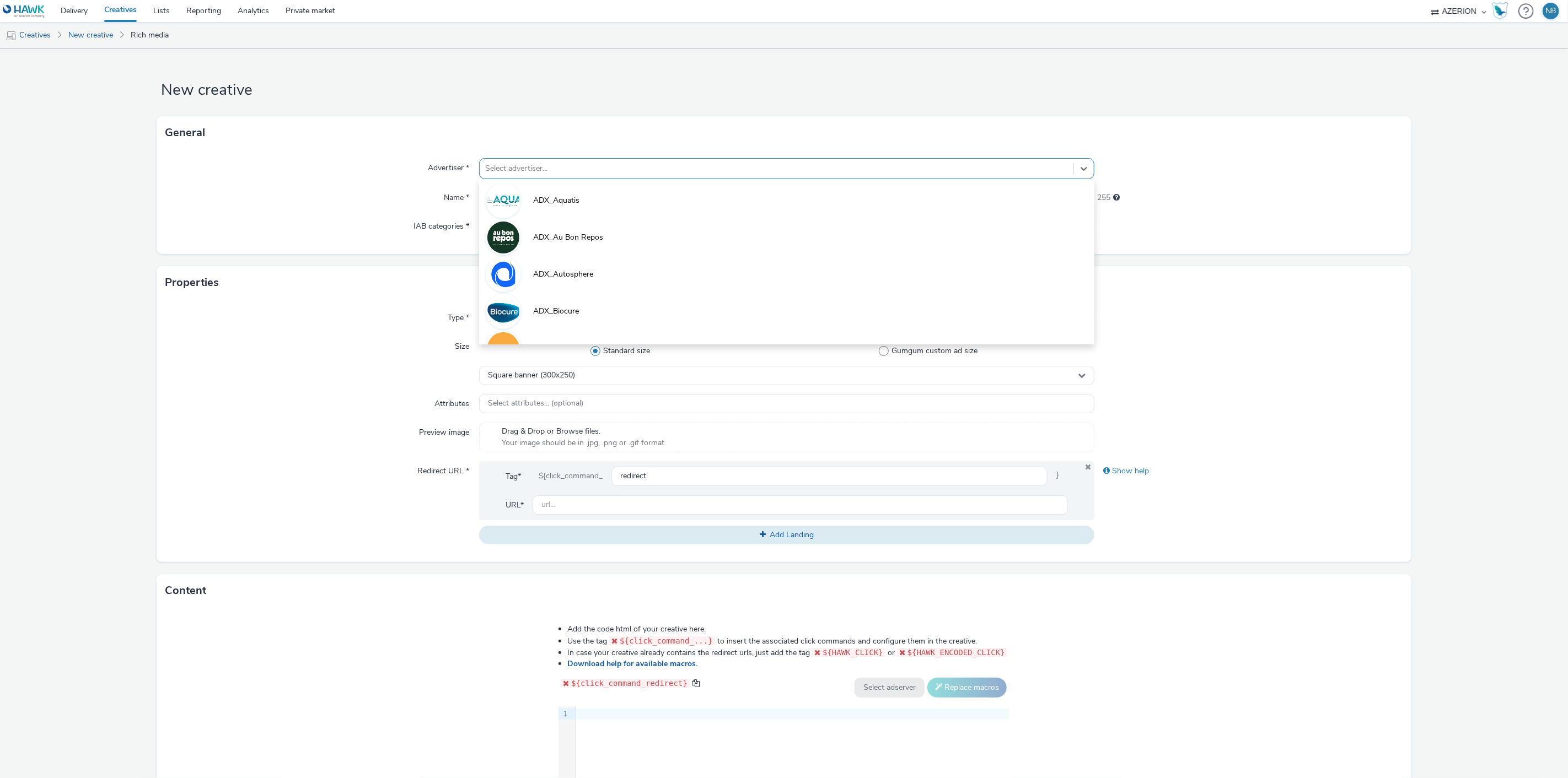
click at [536, 162] on div at bounding box center [777, 168] width 584 height 13
type input "orange"
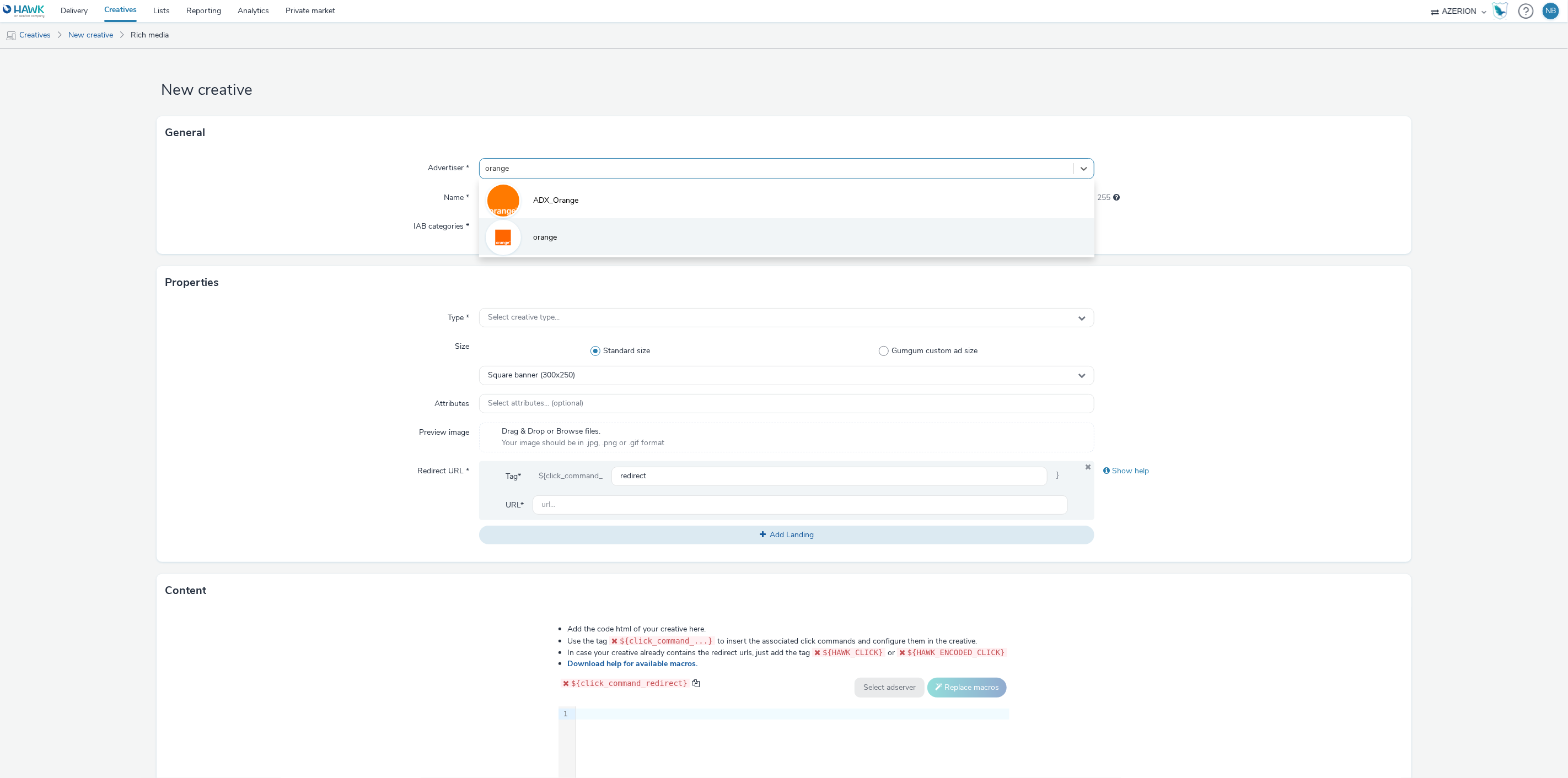
click at [534, 243] on span "orange" at bounding box center [545, 237] width 23 height 11
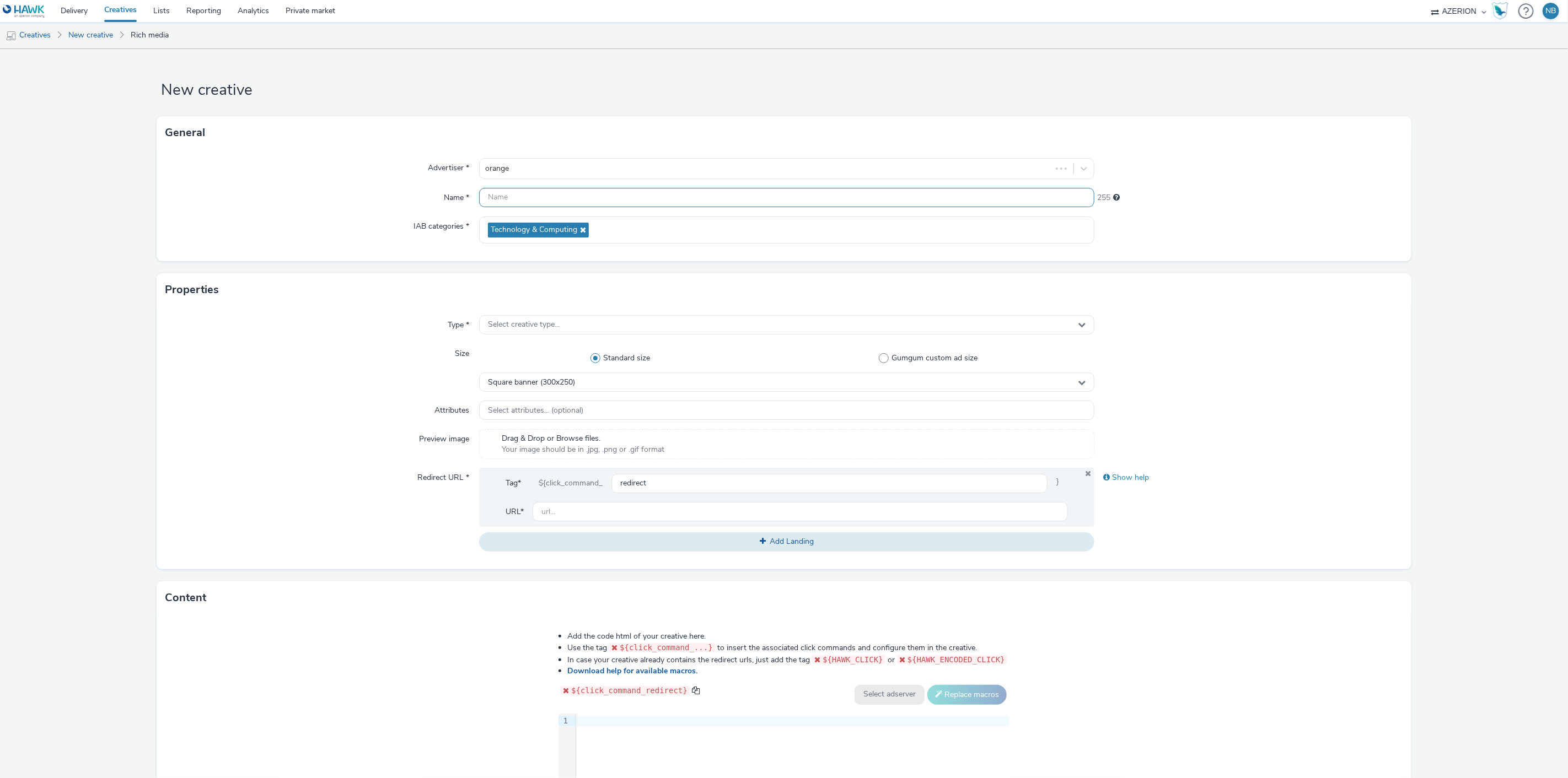
click at [539, 188] on input "text" at bounding box center [786, 198] width 616 height 19
paste input "Azerion-[PERSON_NAME] Geoloc_Geoloc Andenne-Feature Phone Small Banner_MFSB_320…"
type input "Azerion-[PERSON_NAME] Geoloc_Geoloc Andenne-Feature Phone Small Banner_MFSB_320…"
click at [166, 362] on div "Size" at bounding box center [322, 368] width 313 height 48
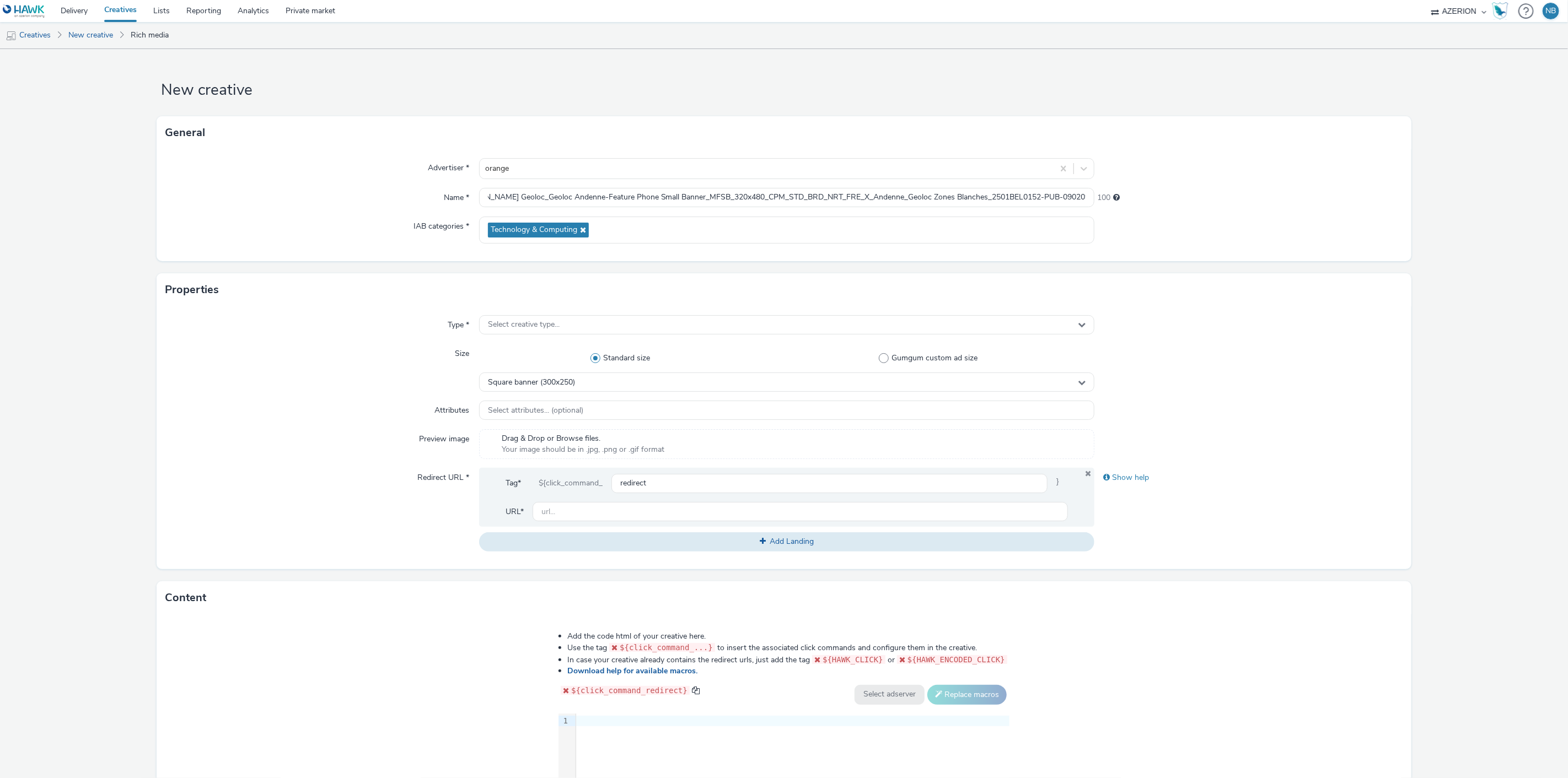
scroll to position [0, 0]
click at [502, 333] on div "Select creative type..." at bounding box center [786, 325] width 616 height 19
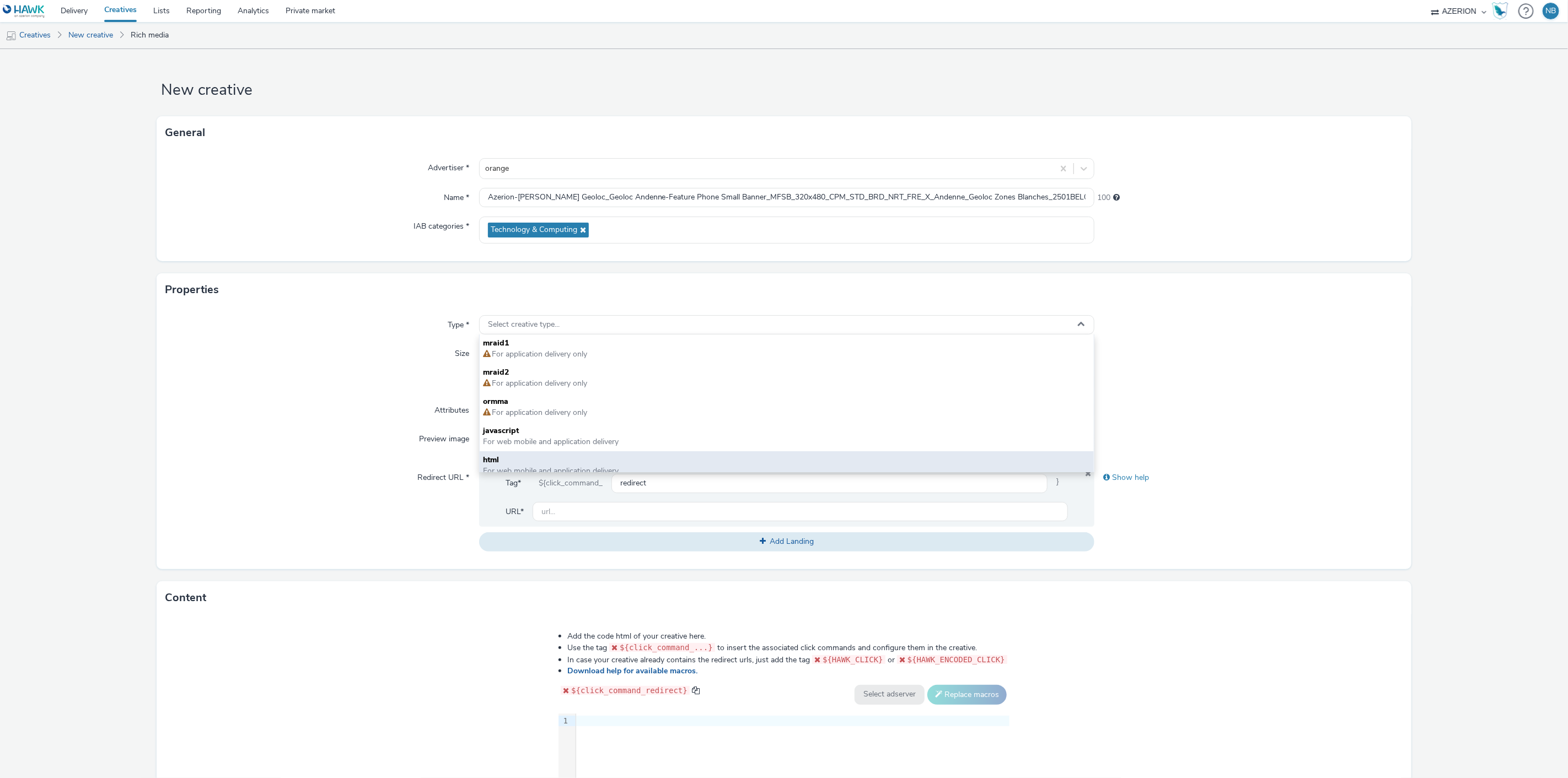
click at [503, 461] on span "html" at bounding box center [786, 460] width 608 height 11
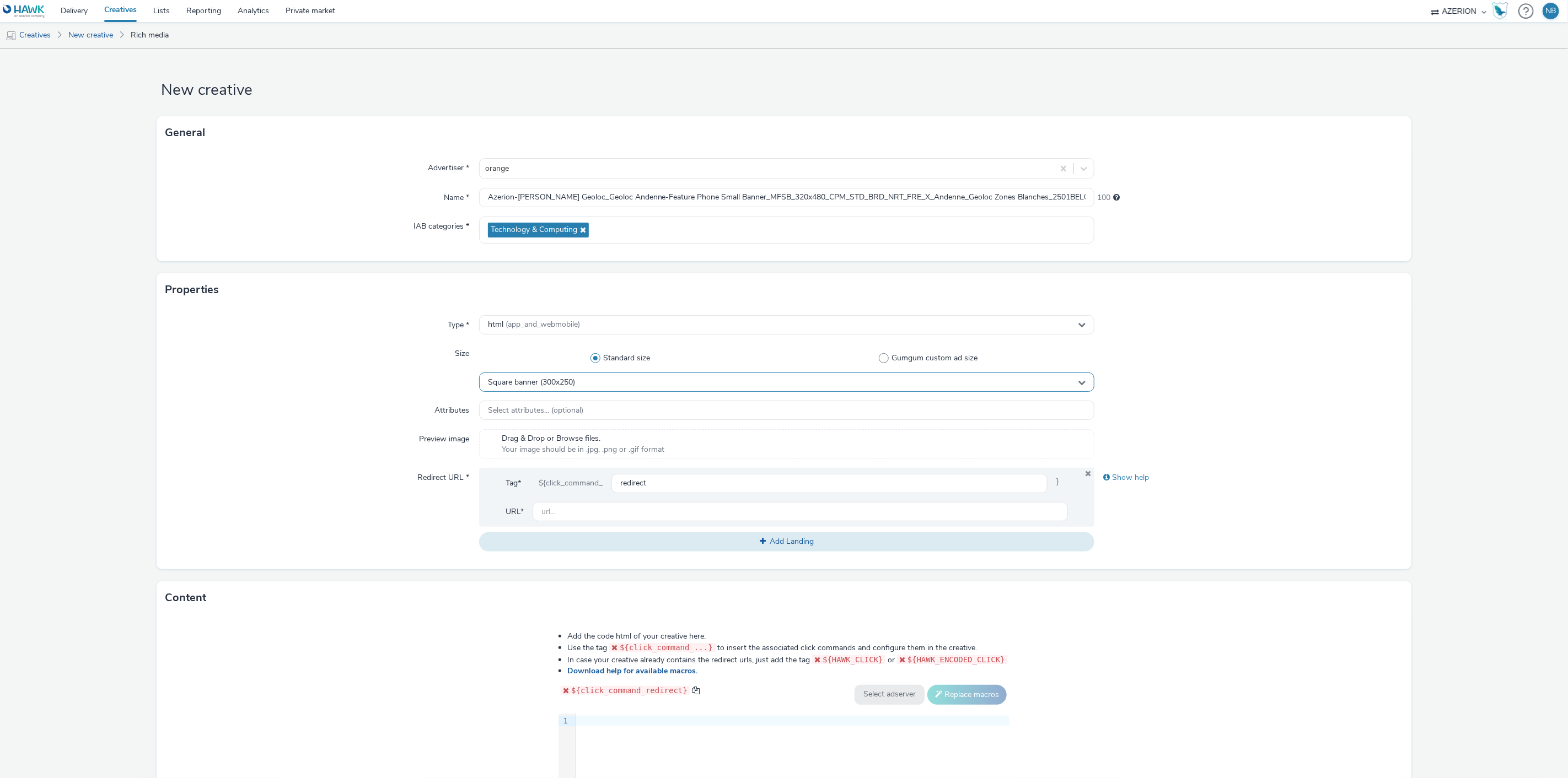
click at [532, 377] on div "Square banner (300x250)" at bounding box center [786, 382] width 616 height 19
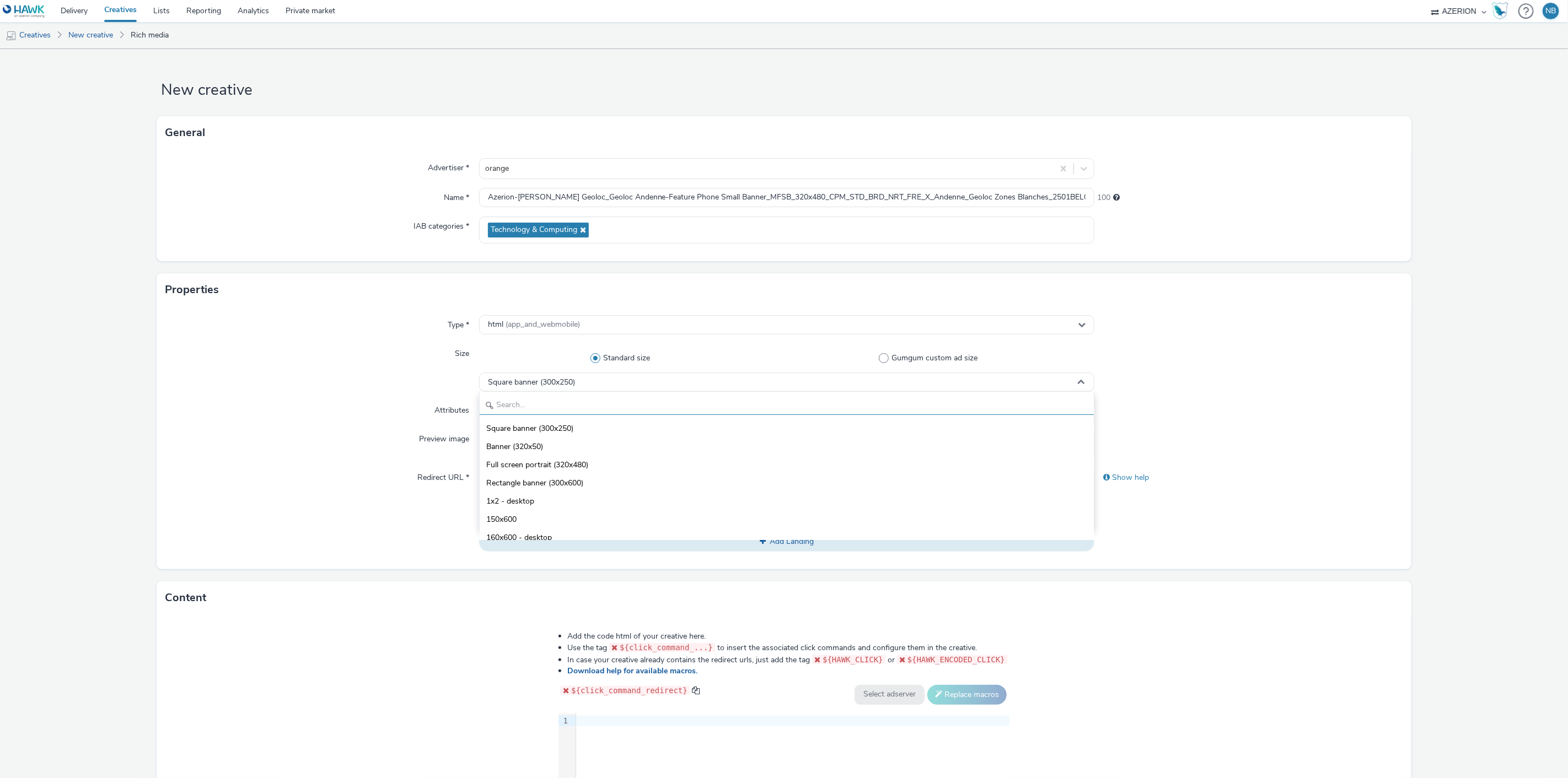
click at [557, 408] on input "text" at bounding box center [786, 406] width 615 height 19
type input "3"
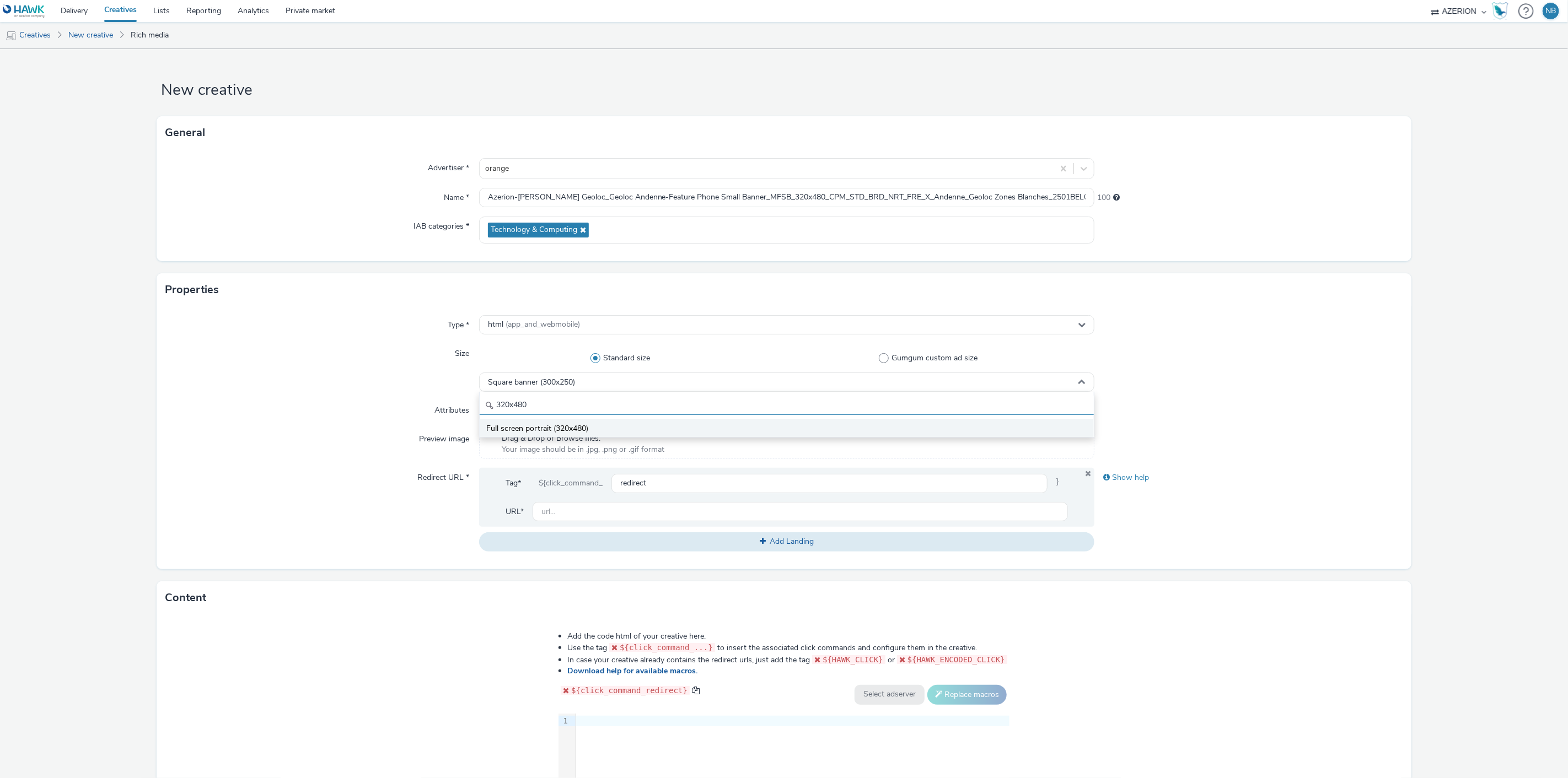
type input "320x480"
click at [542, 434] on span "Full screen portrait (320x480)" at bounding box center [537, 429] width 102 height 11
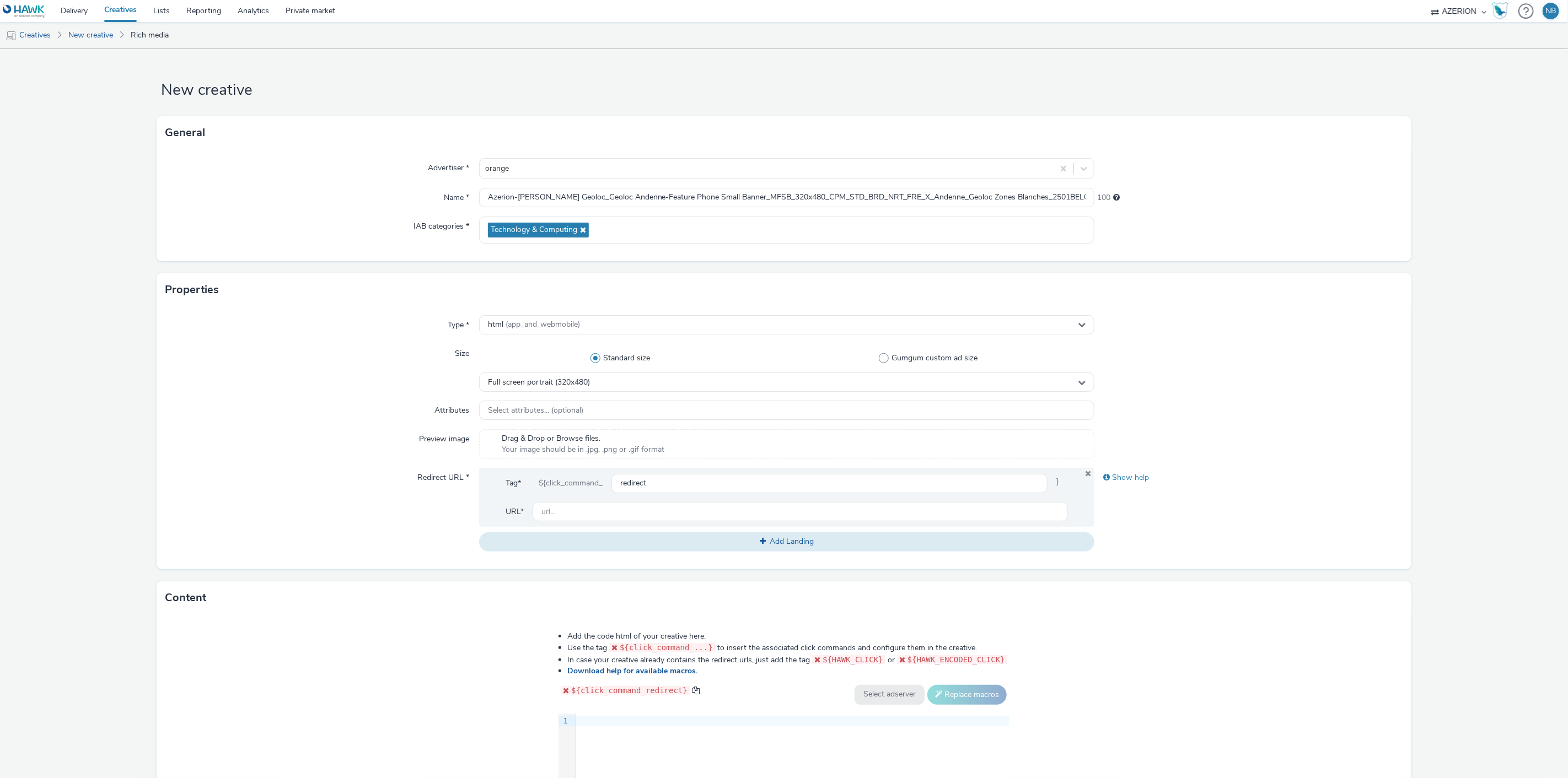
scroll to position [174, 0]
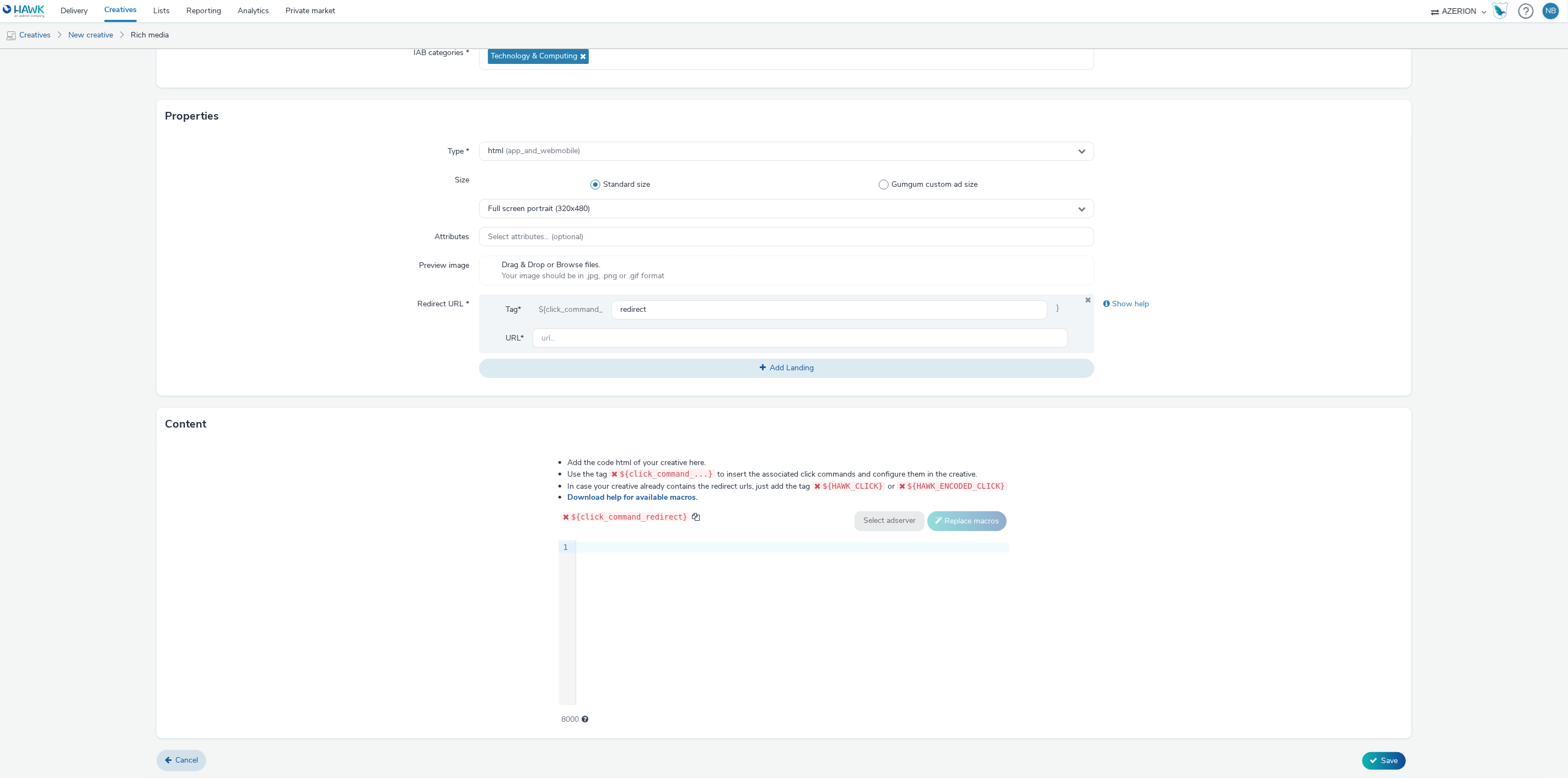
click at [643, 548] on div at bounding box center [793, 548] width 433 height 11
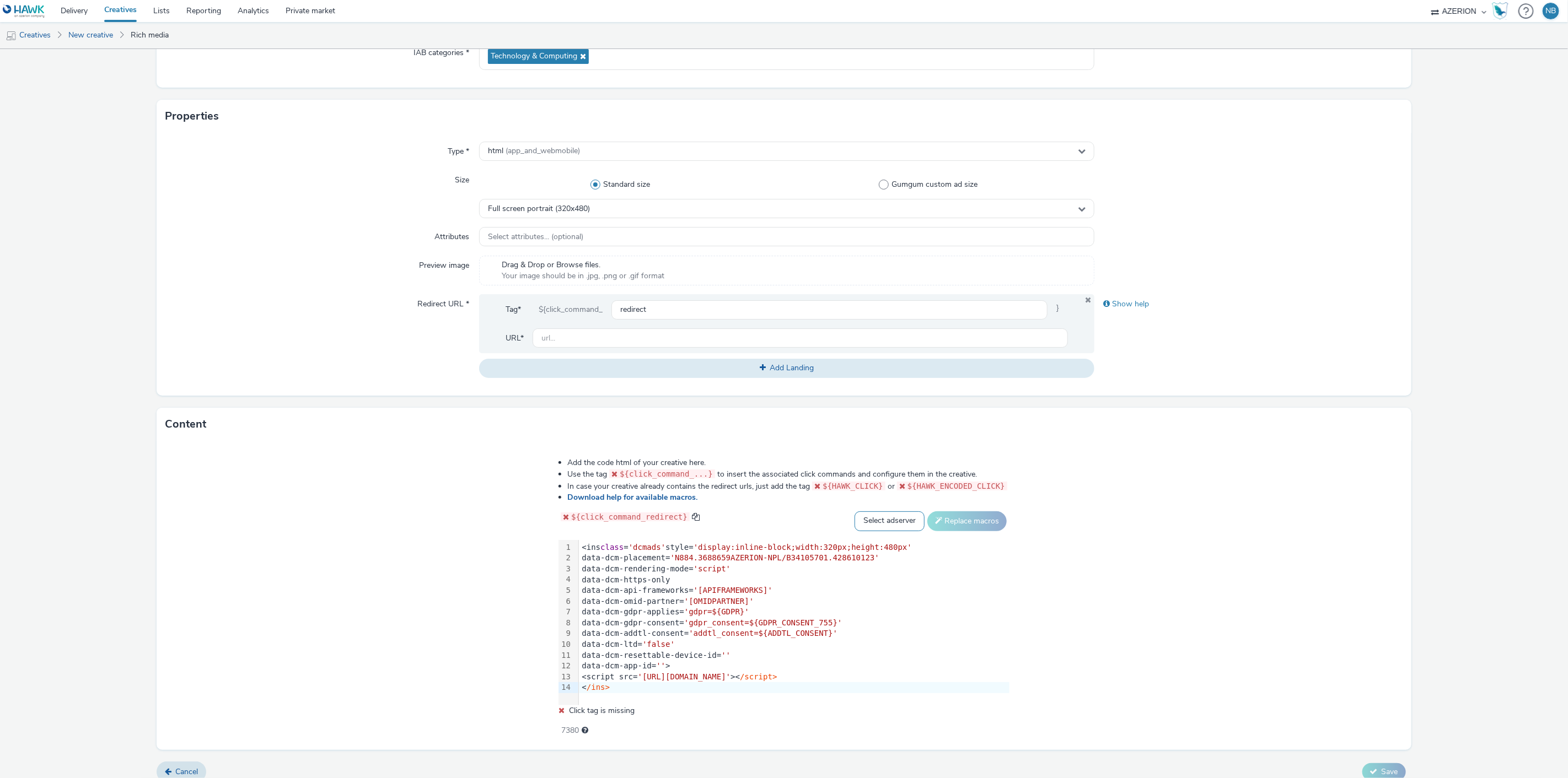
drag, startPoint x: 864, startPoint y: 523, endPoint x: 864, endPoint y: 530, distance: 7.0
click at [864, 523] on select "Select adserver Sizmek DCM Adform Sting" at bounding box center [889, 521] width 70 height 20
select select "dcm"
click at [855, 512] on select "Select adserver Sizmek DCM Adform Sting" at bounding box center [889, 521] width 70 height 20
click at [957, 529] on button "Replace macros" at bounding box center [966, 521] width 79 height 20
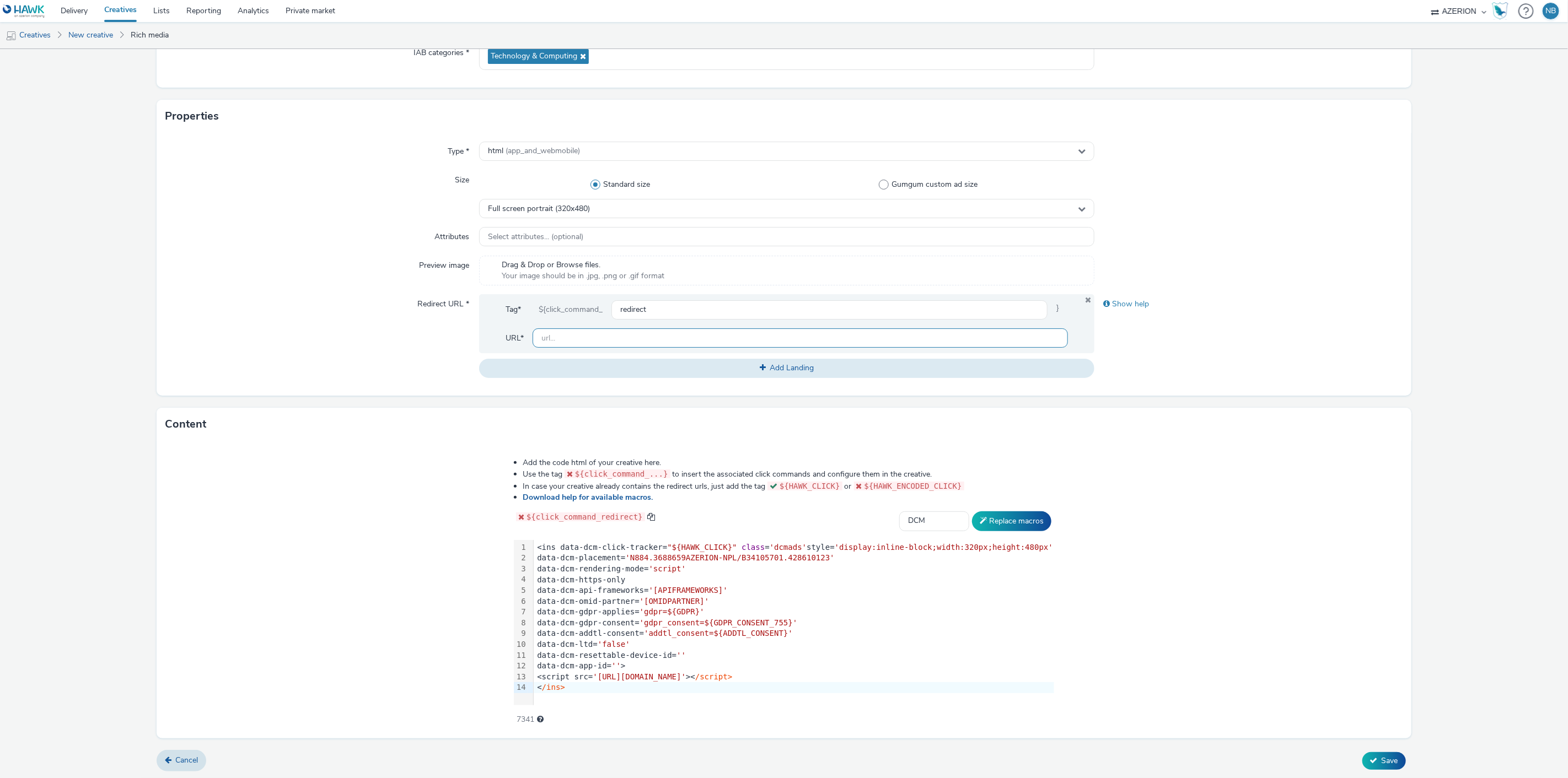
click at [593, 343] on input "text" at bounding box center [800, 338] width 536 height 19
paste input "https://www.orange.be/fr/orange-est-disponible-chez-vous?utm_source=azerion&utm…"
type input "https://www.orange.be/fr/orange-est-disponible-chez-vous?utm_source=azerion&utm…"
click at [73, 317] on form "New creative General Advertiser * orange Name * Azerion-RON Geoloc_Geoloc Anden…" at bounding box center [784, 327] width 1568 height 904
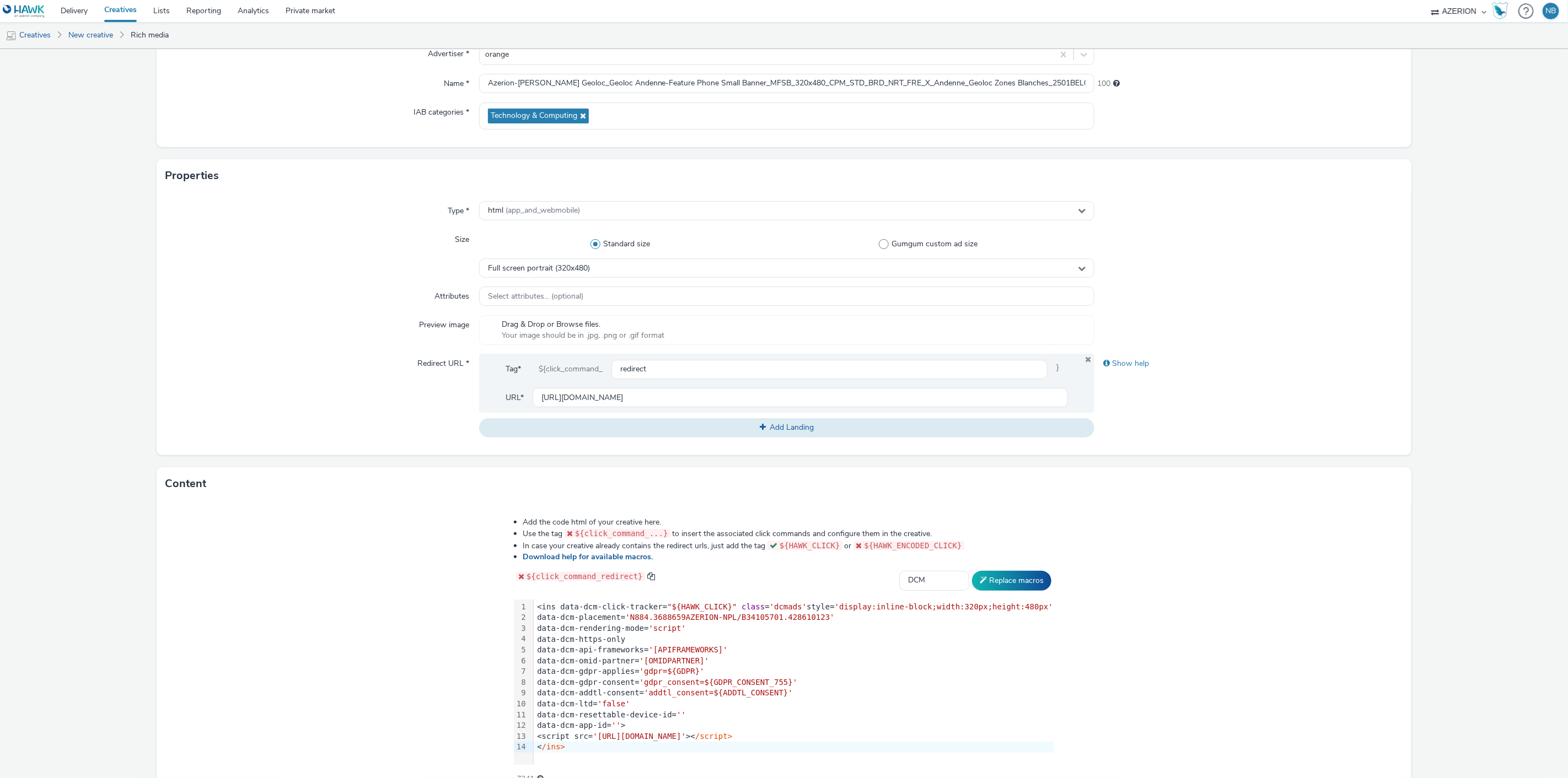
scroll to position [174, 0]
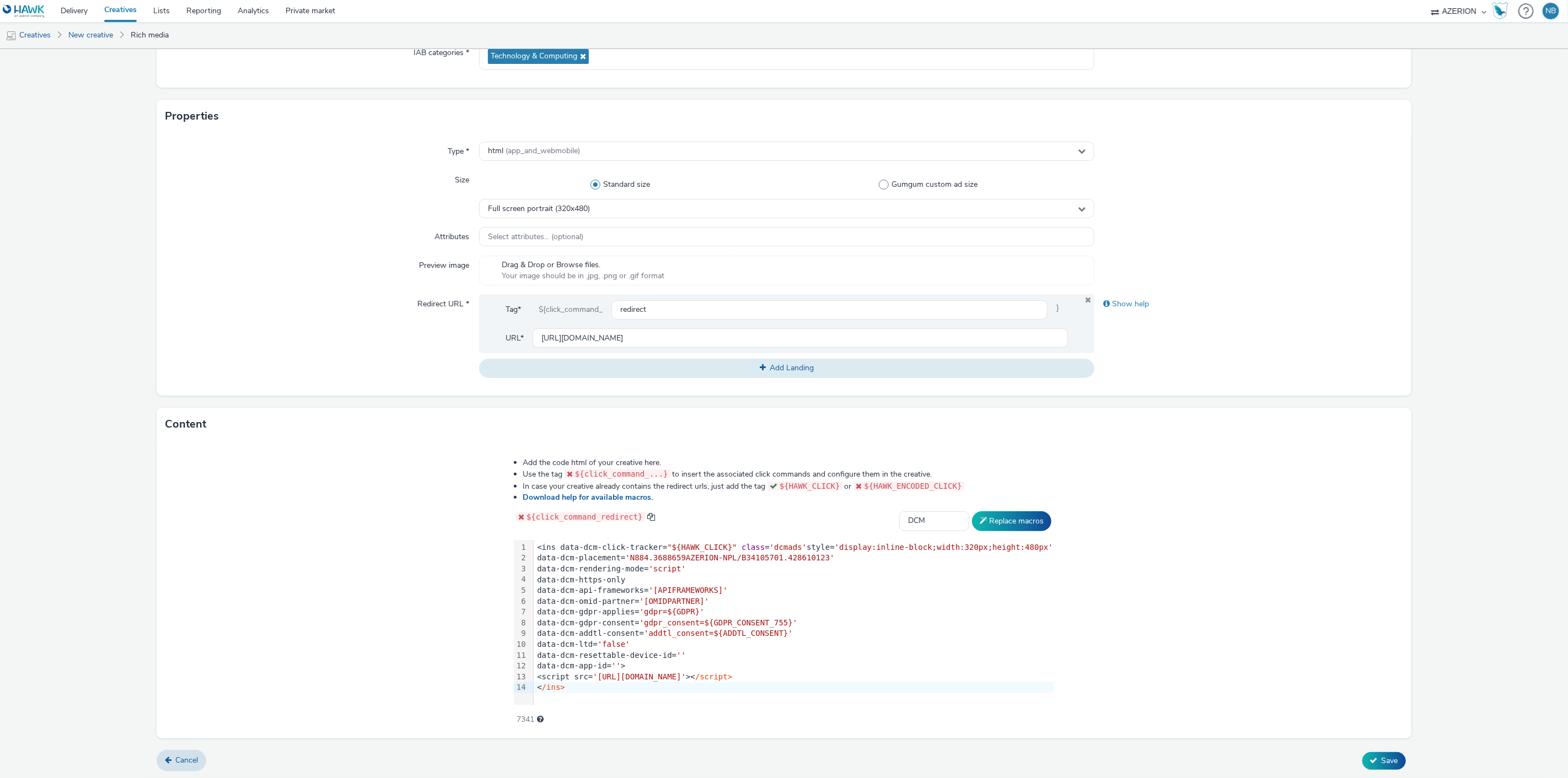
click at [1402, 768] on div "Cancel Save" at bounding box center [784, 761] width 1254 height 20
click at [1385, 759] on span "Save" at bounding box center [1390, 761] width 17 height 10
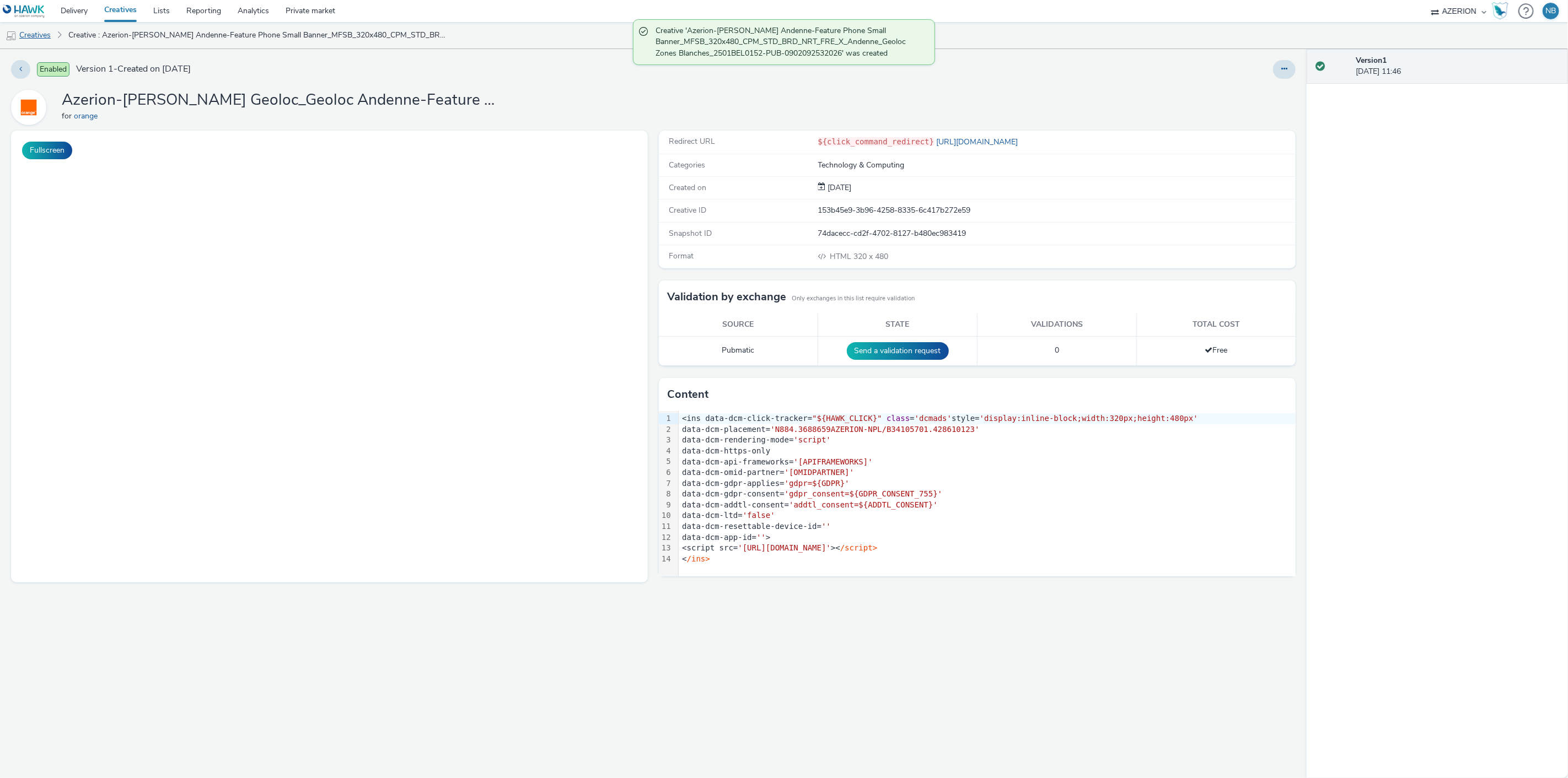
click at [44, 40] on link "Creatives" at bounding box center [28, 35] width 57 height 26
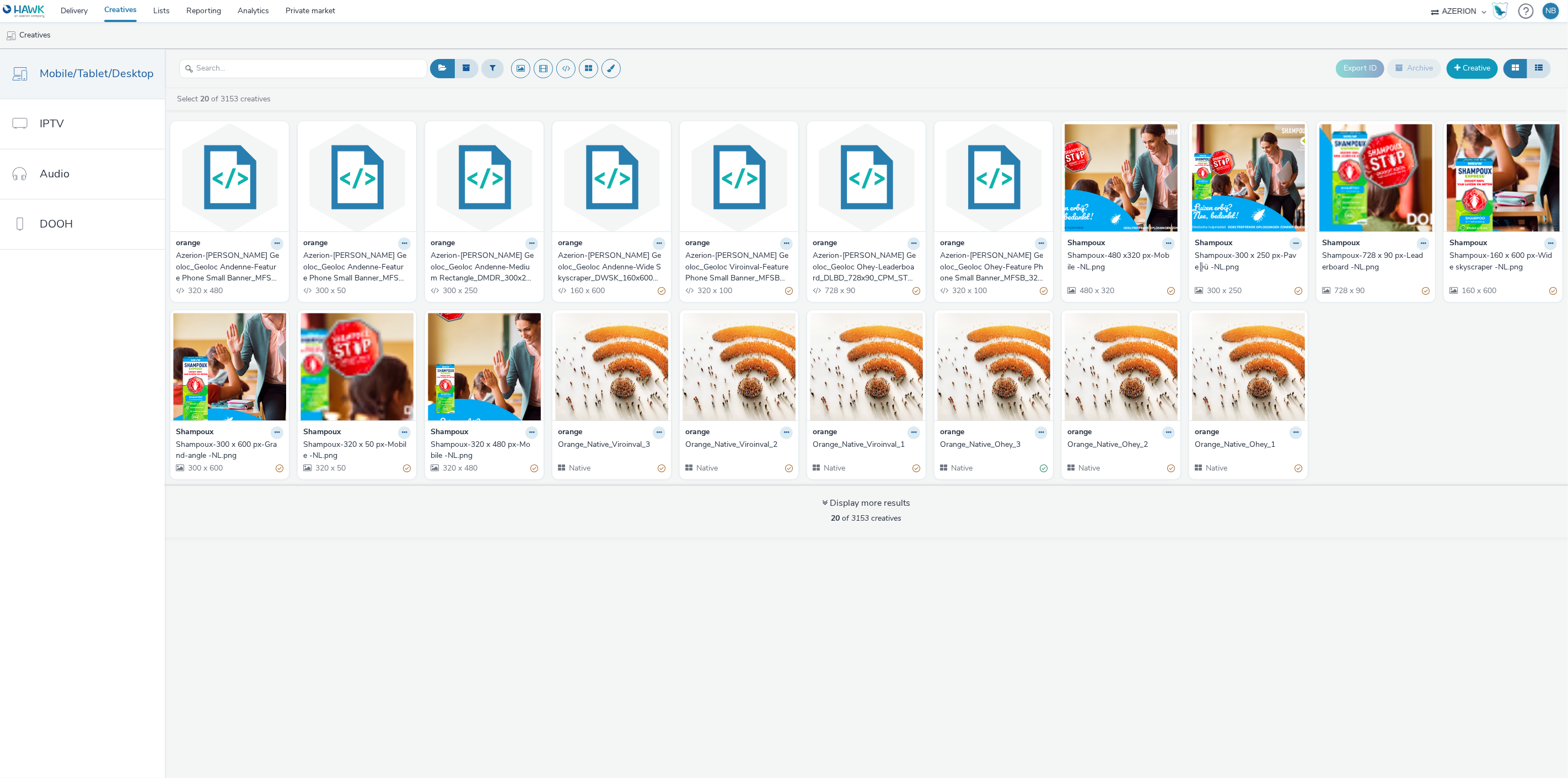
click at [1465, 70] on link "Creative" at bounding box center [1472, 68] width 51 height 20
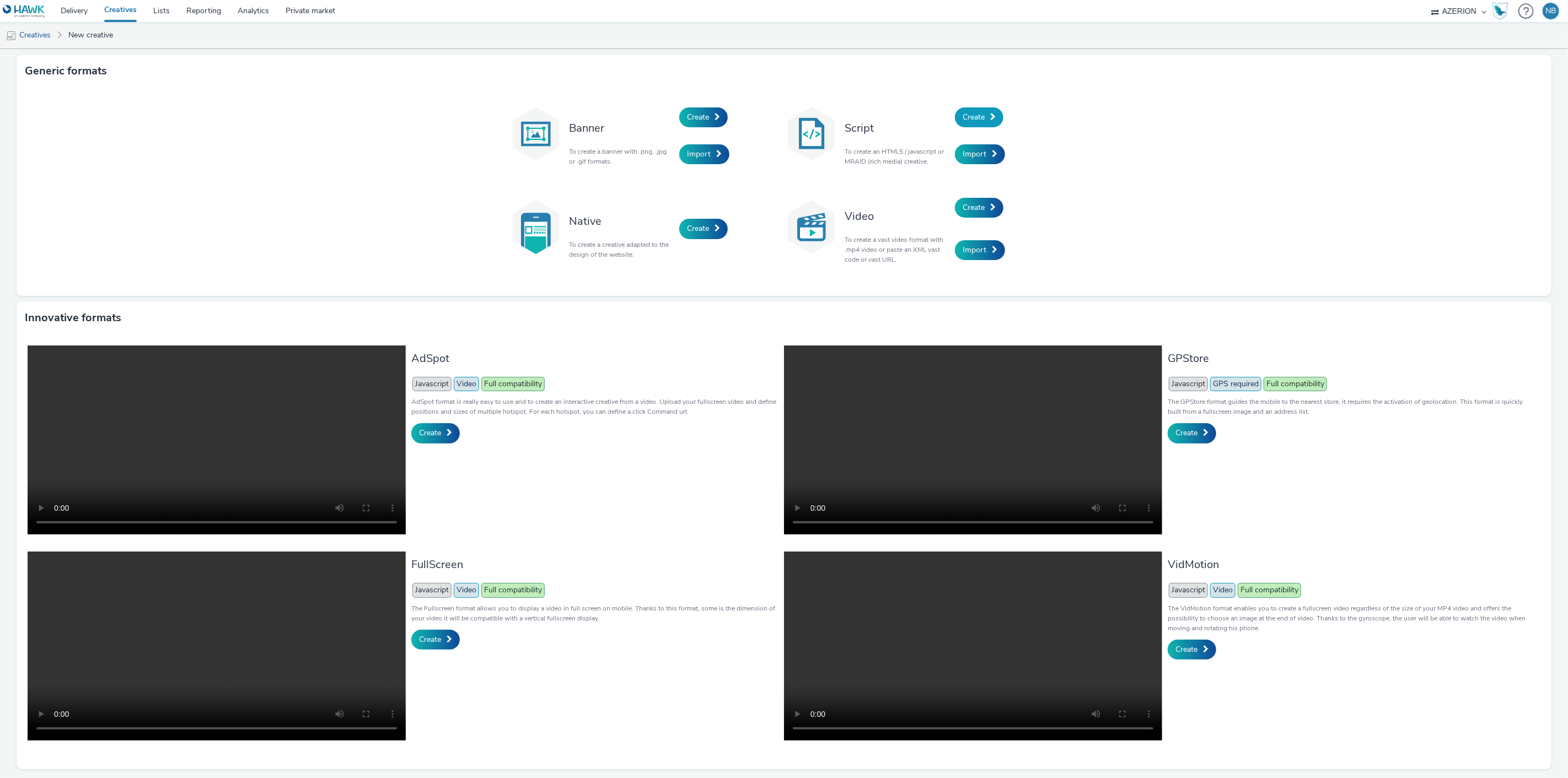
click at [1030, 124] on div "Create" at bounding box center [1007, 117] width 105 height 37
click at [984, 117] on link "Create" at bounding box center [979, 117] width 48 height 20
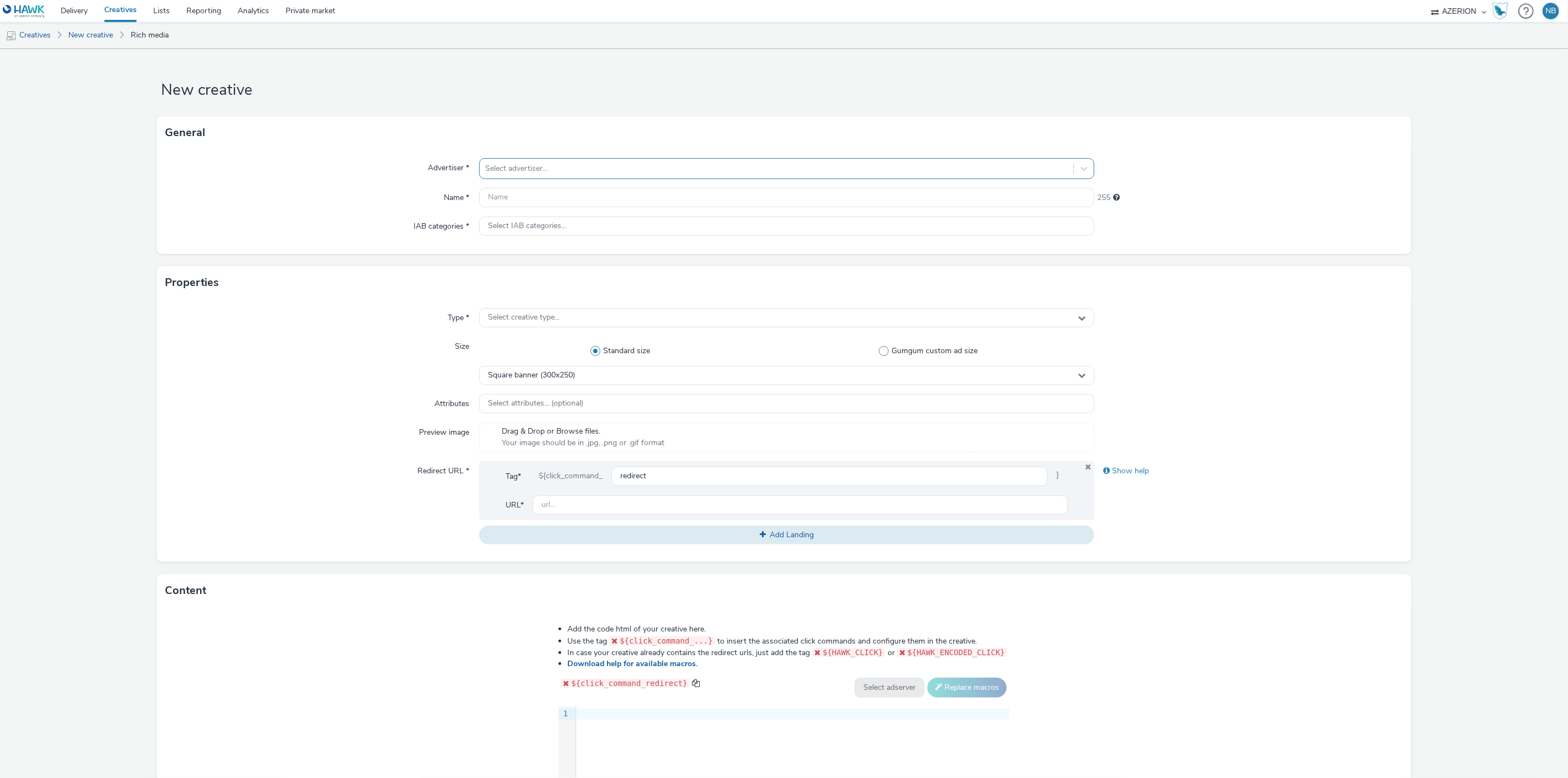
click at [541, 161] on div "Select advertiser..." at bounding box center [776, 169] width 594 height 18
type input "orange"
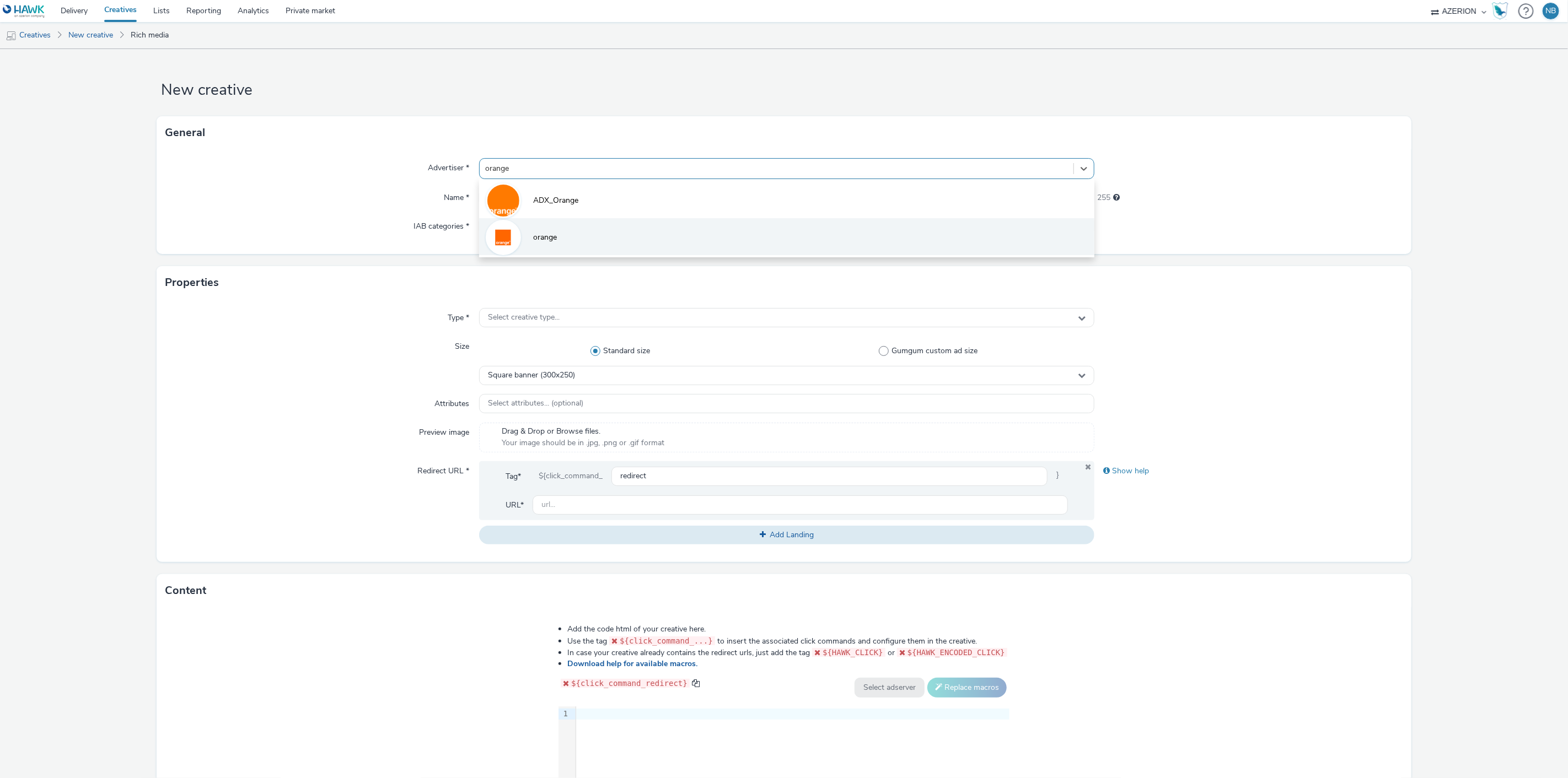
click at [548, 248] on li "orange" at bounding box center [786, 237] width 616 height 37
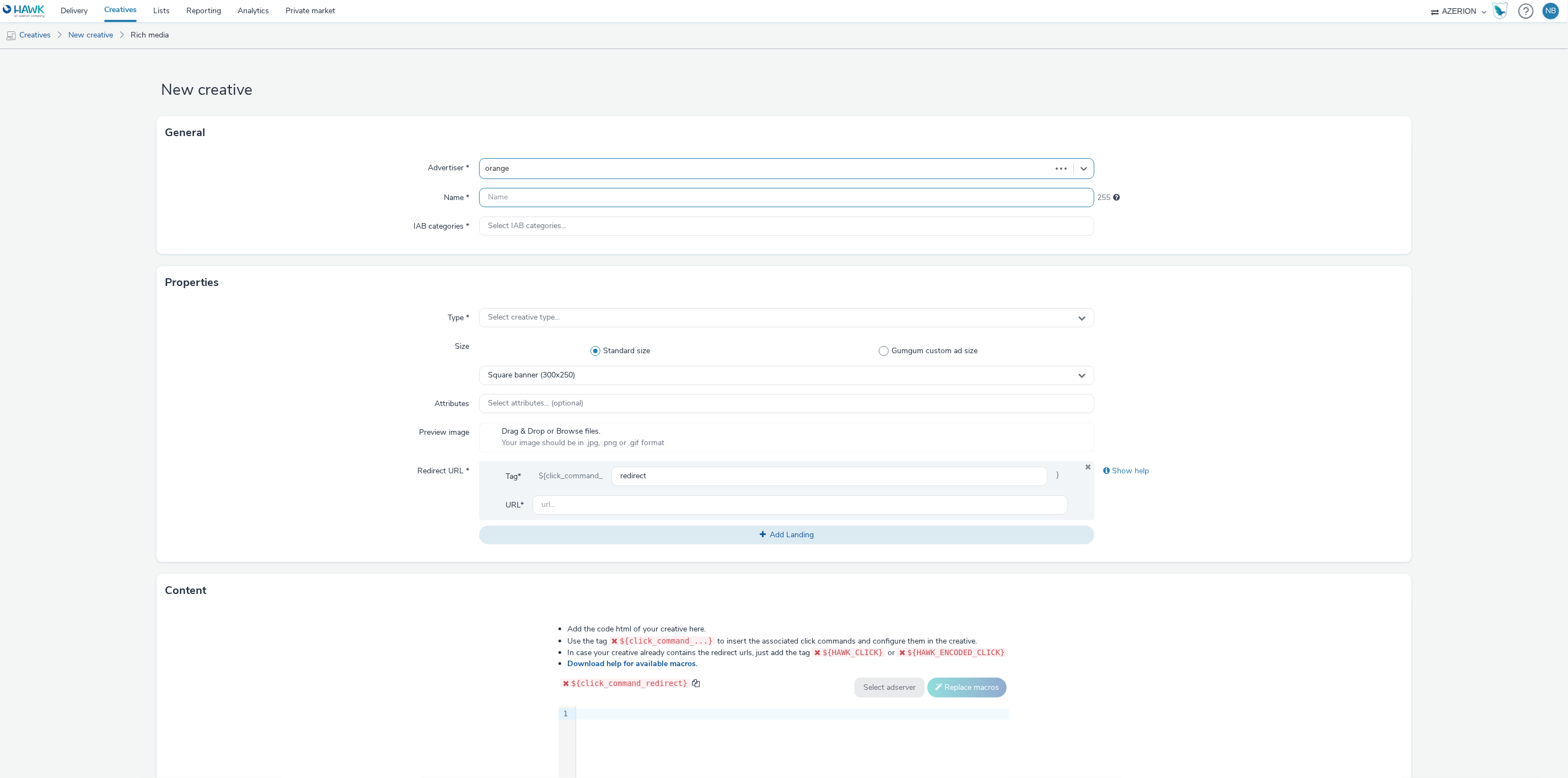
drag, startPoint x: 545, startPoint y: 213, endPoint x: 550, endPoint y: 191, distance: 22.6
click at [545, 208] on div "Advertiser * option orange, selected. Select is focused ,type to refine list, p…" at bounding box center [784, 202] width 1254 height 105
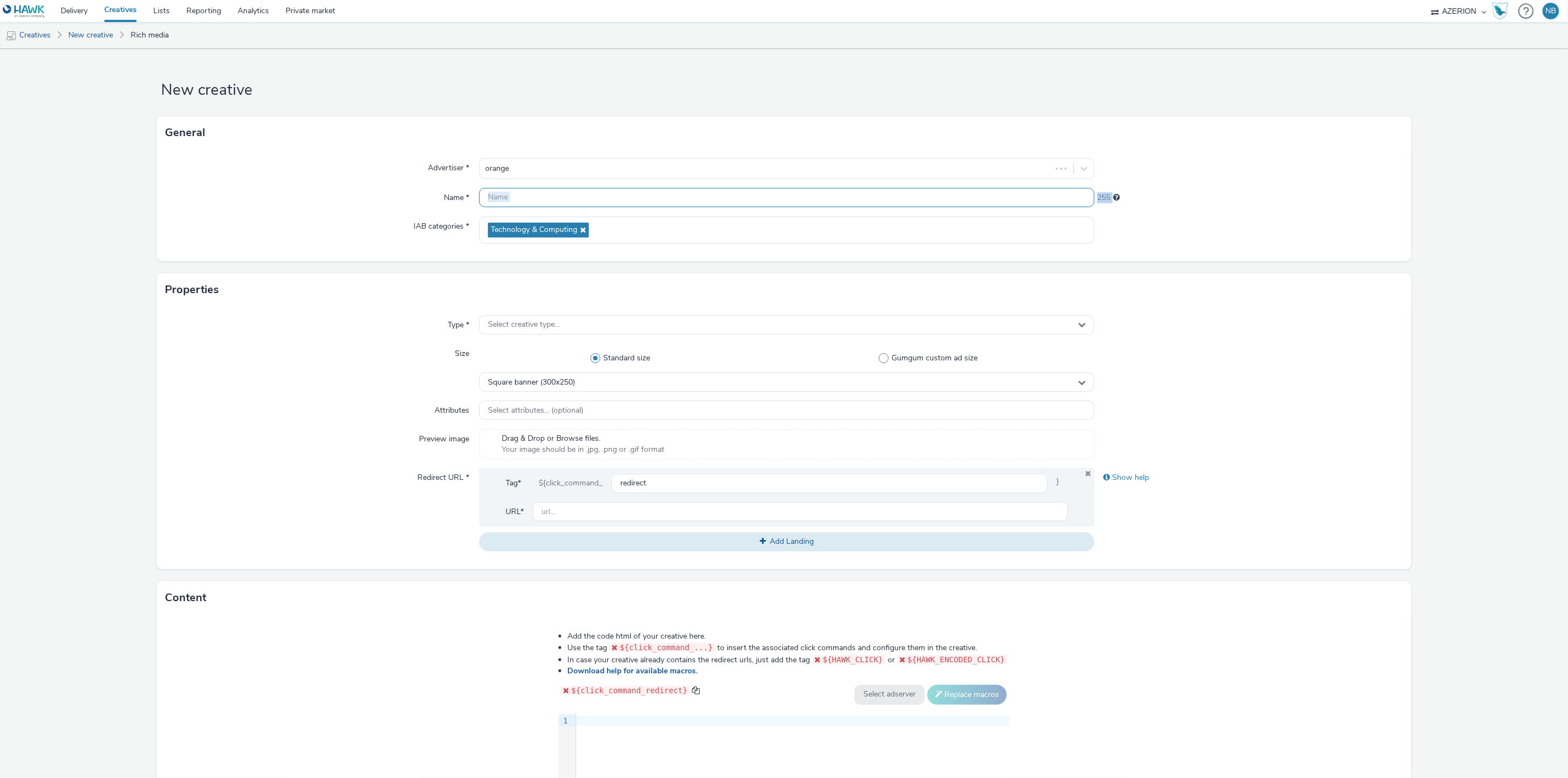
click at [550, 190] on input "text" at bounding box center [786, 198] width 616 height 19
paste input "Azerion-[PERSON_NAME] Geoloc_Geoloc Andenne-Billboard_DBLB_970x250_CPM_STD_BRD_…"
type input "Azerion-[PERSON_NAME] Geoloc_Geoloc Andenne-Billboard_DBLB_970x250_CPM_STD_BRD_…"
click at [86, 333] on form "New creative General Advertiser * orange Name * Azerion-RON Geoloc_Geoloc Anden…" at bounding box center [784, 501] width 1568 height 904
click at [602, 384] on div "Square banner (300x250)" at bounding box center [786, 382] width 616 height 19
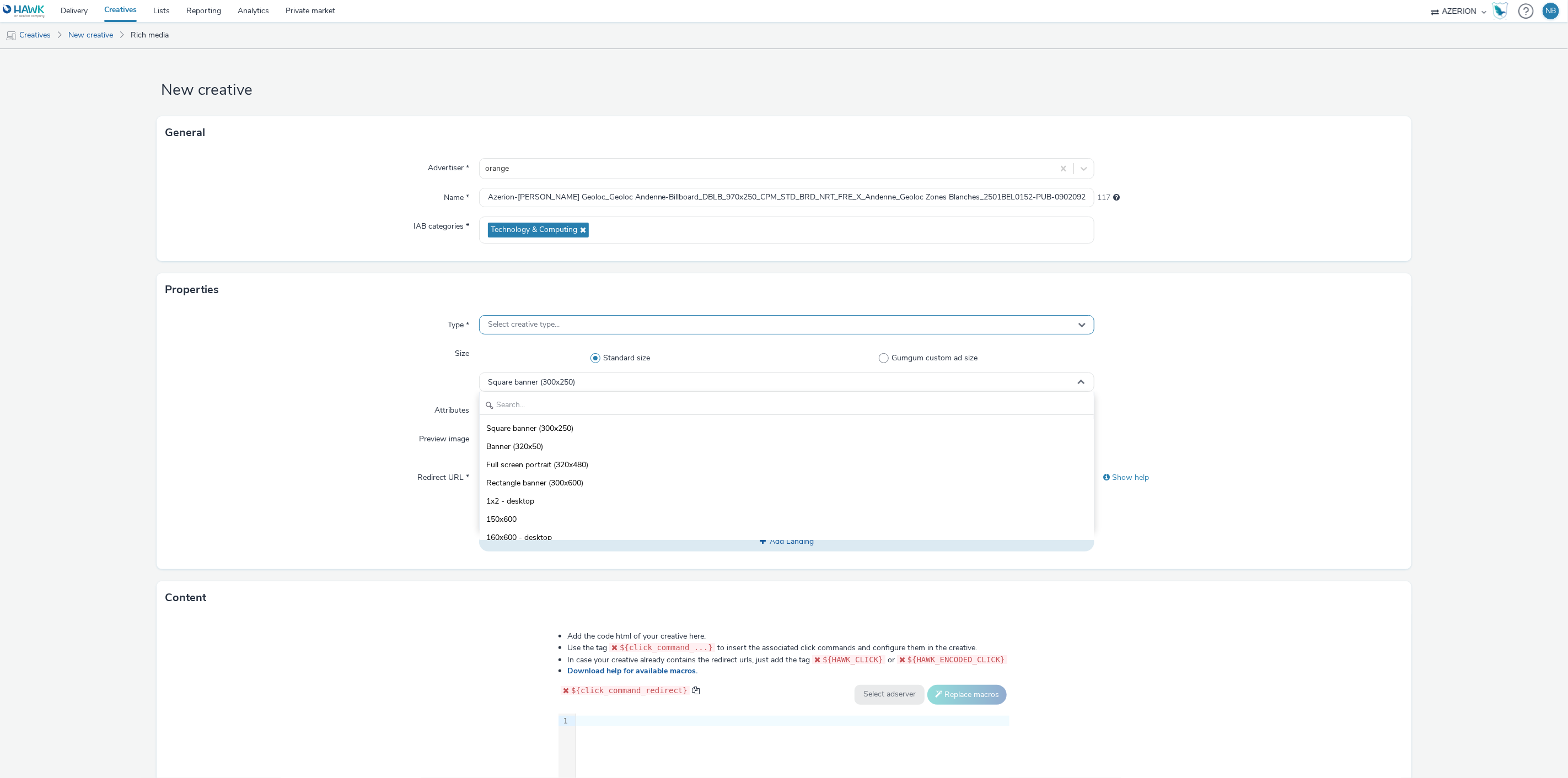
click at [543, 316] on div "Select creative type..." at bounding box center [786, 325] width 616 height 19
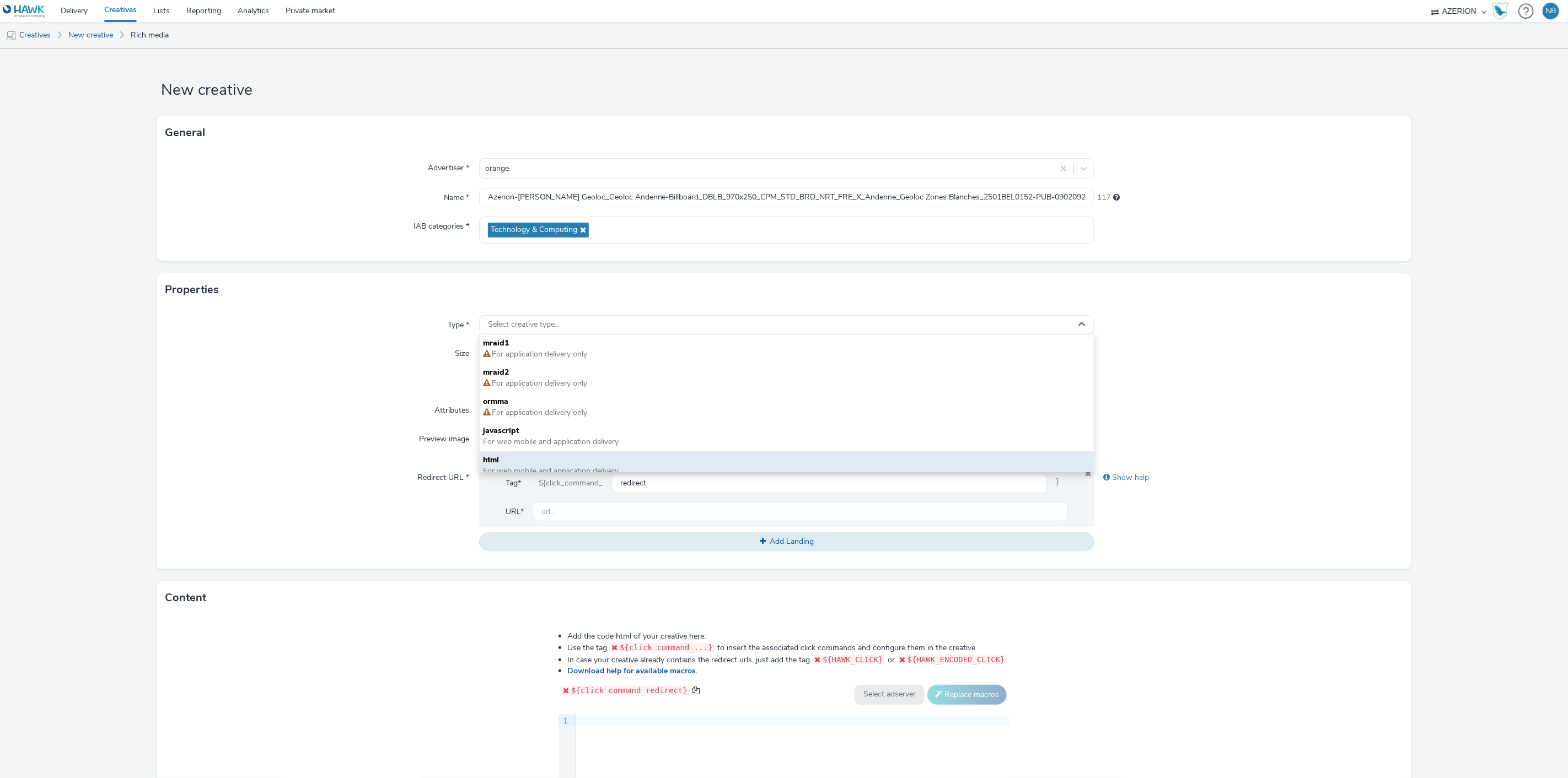
click at [517, 457] on span "html" at bounding box center [786, 460] width 608 height 11
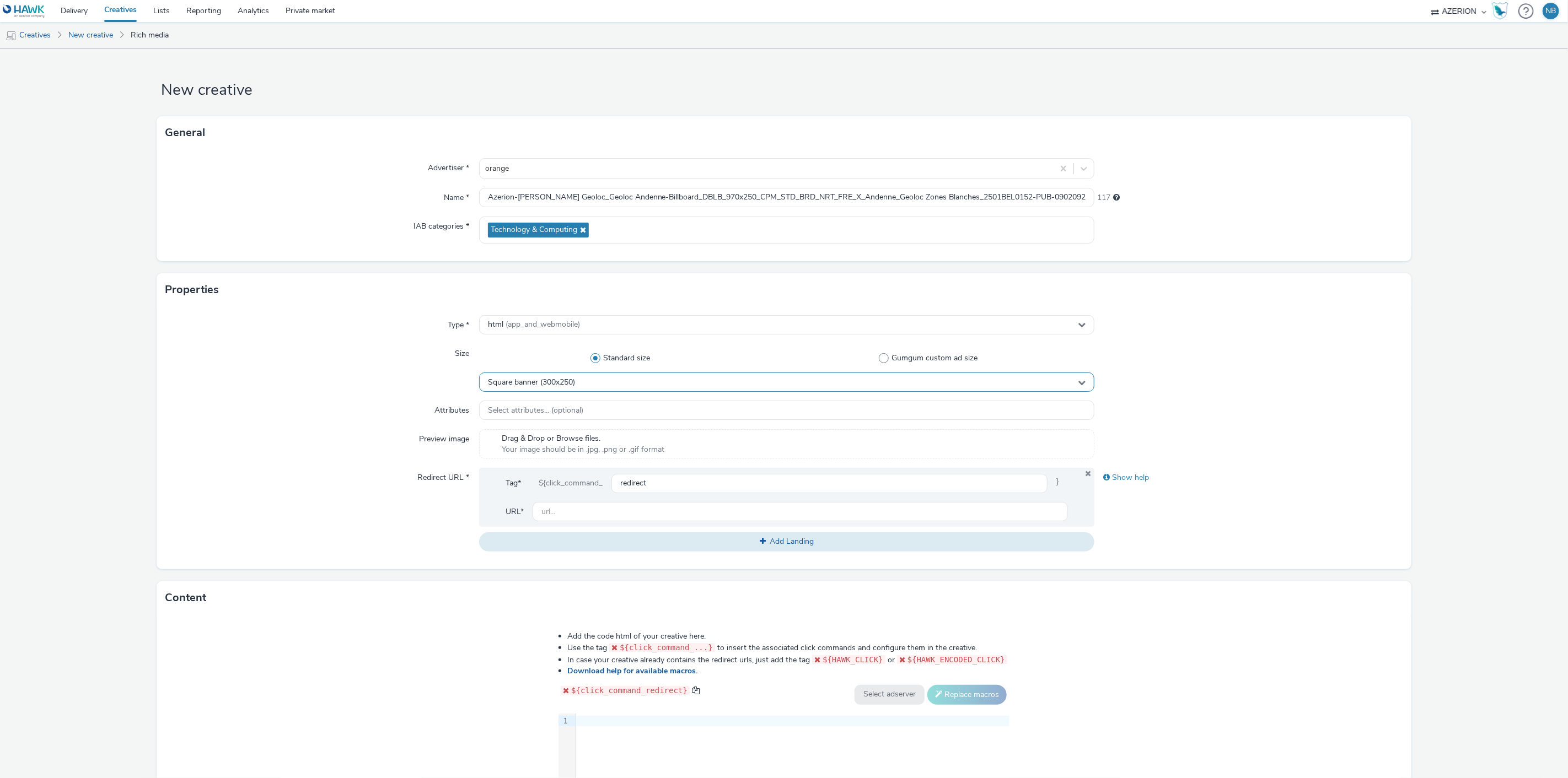
click at [559, 383] on span "Square banner (300x250)" at bounding box center [531, 383] width 87 height 10
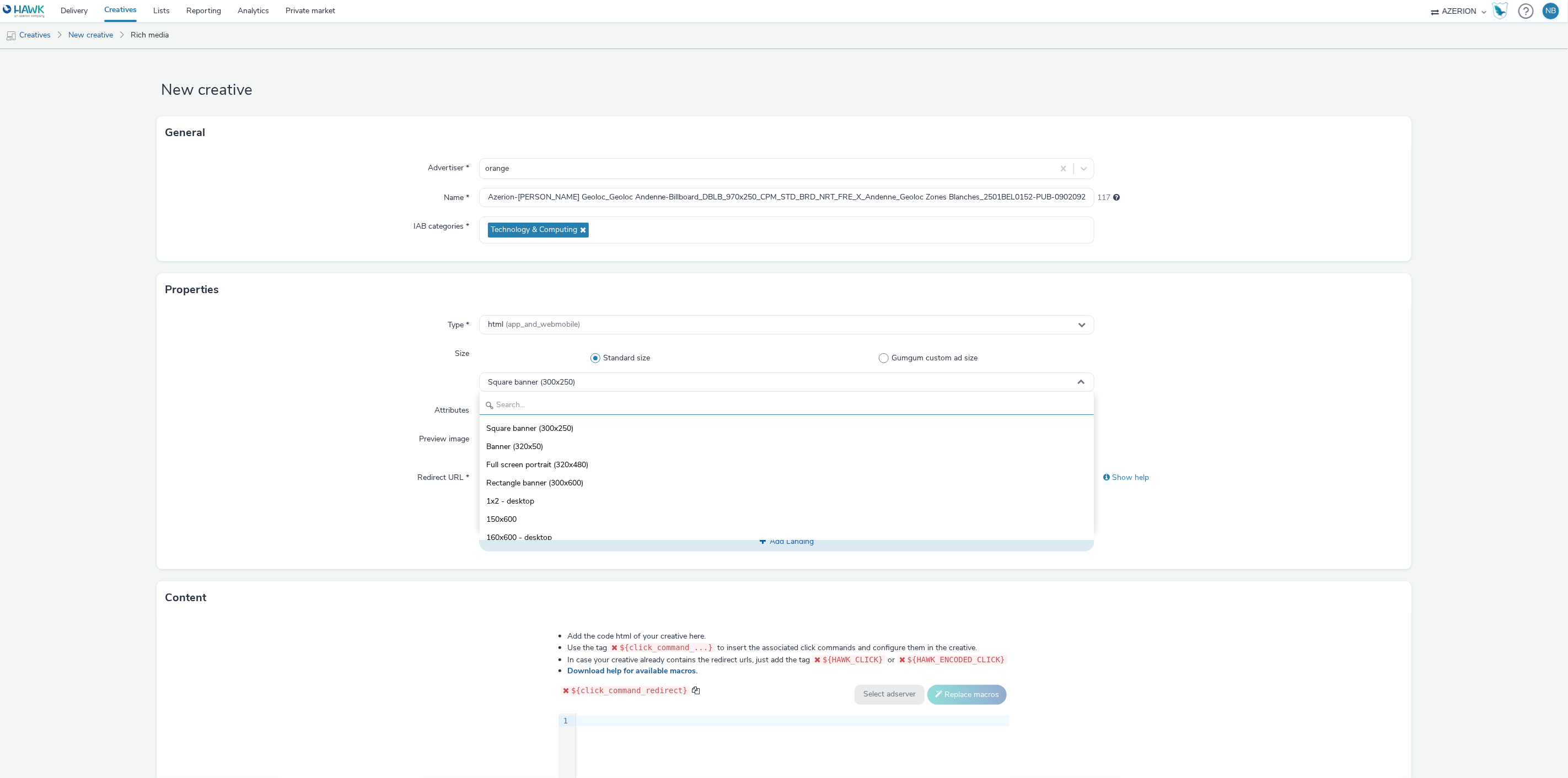
click at [548, 410] on input "text" at bounding box center [786, 406] width 615 height 19
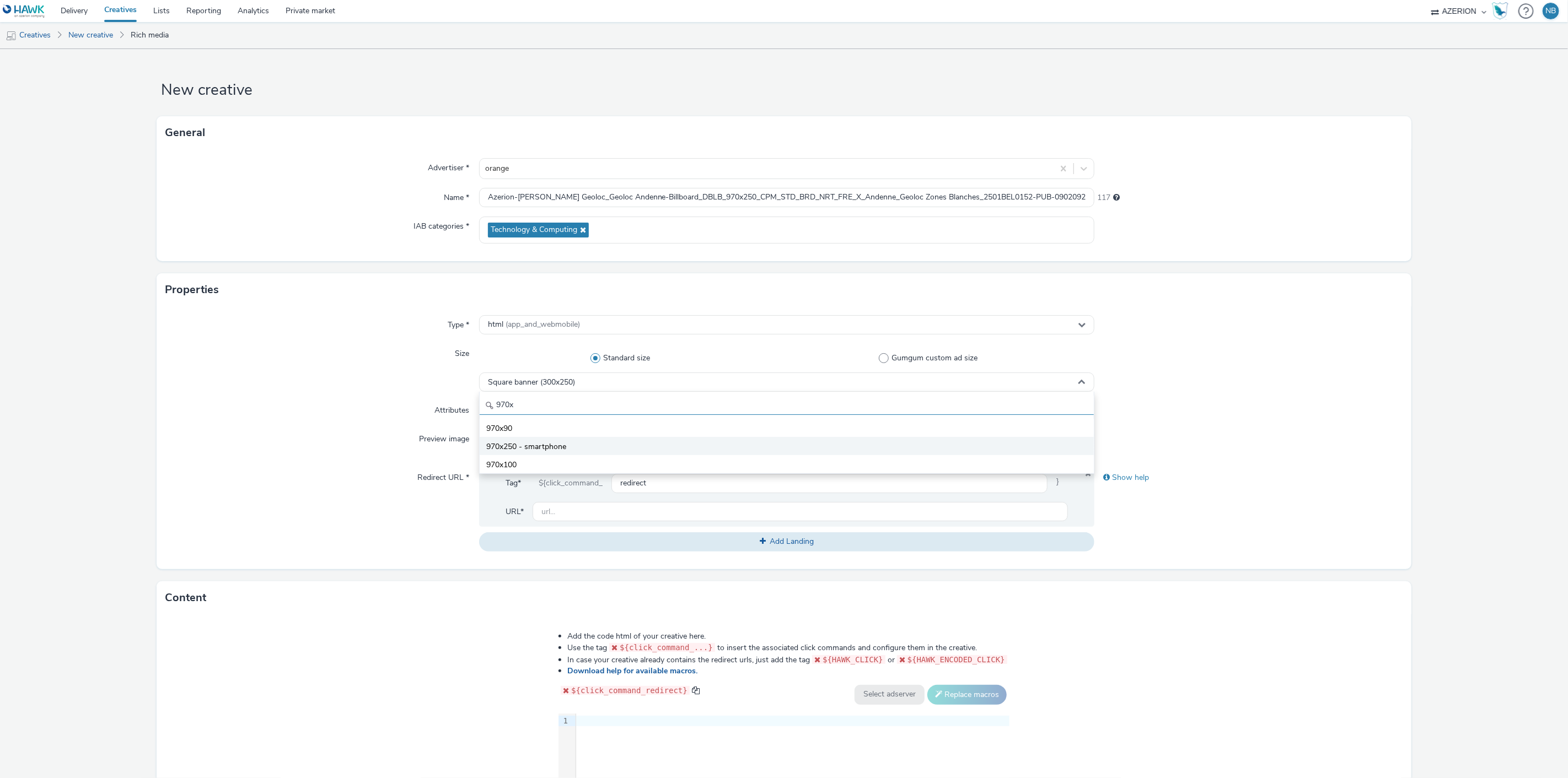
type input "970x"
click at [562, 439] on li "970x250 - smartphone" at bounding box center [786, 446] width 615 height 18
click at [604, 504] on input "text" at bounding box center [800, 512] width 536 height 19
paste input "https://www.orange.be/fr/orange-est-disponible-chez-vous?utm_source=azerion&utm…"
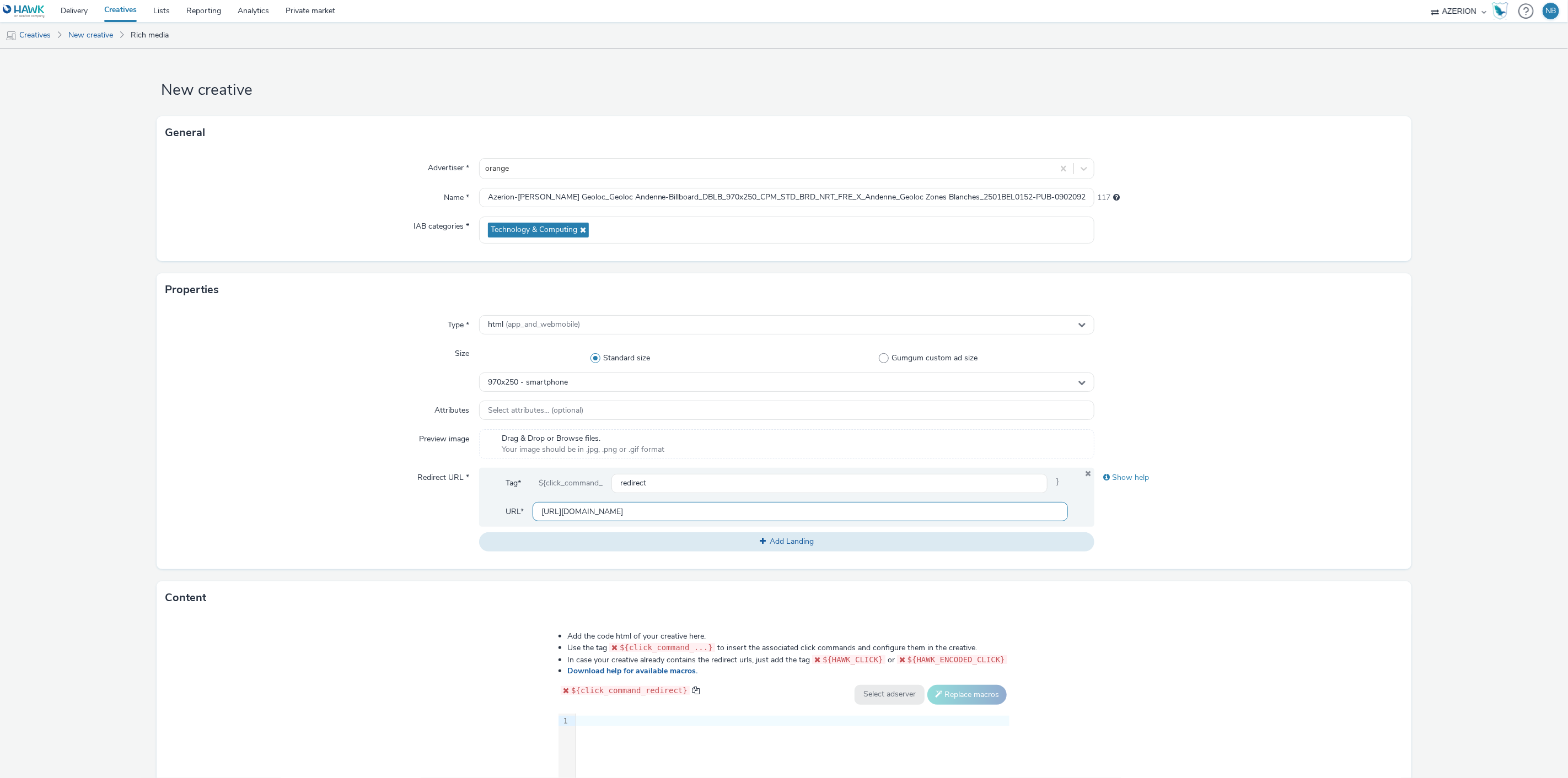
type input "https://www.orange.be/fr/orange-est-disponible-chez-vous?utm_source=azerion&utm…"
click at [53, 438] on form "New creative General Advertiser * orange Name * Azerion-RON Geoloc_Geoloc Anden…" at bounding box center [784, 501] width 1568 height 904
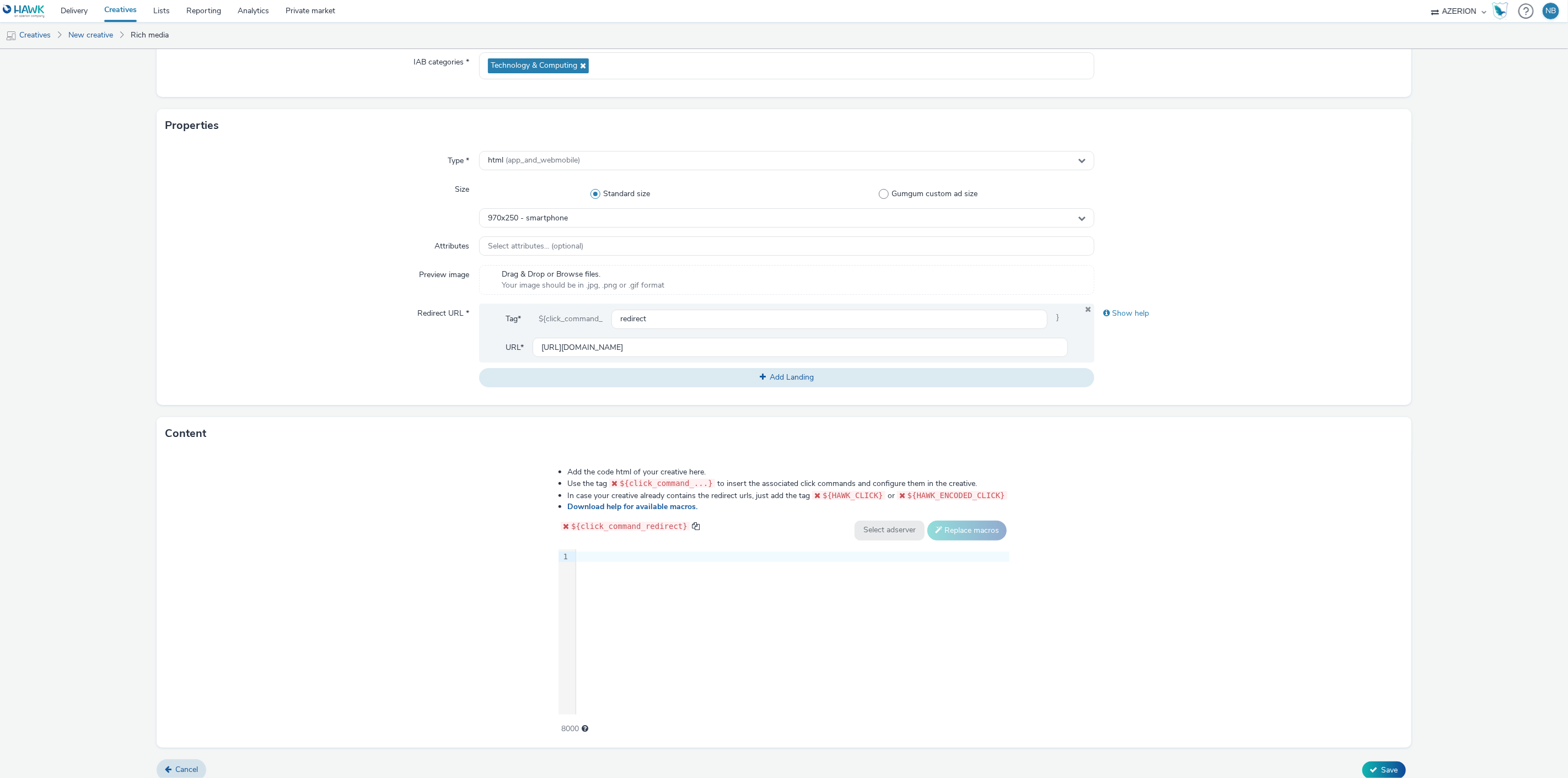
scroll to position [174, 0]
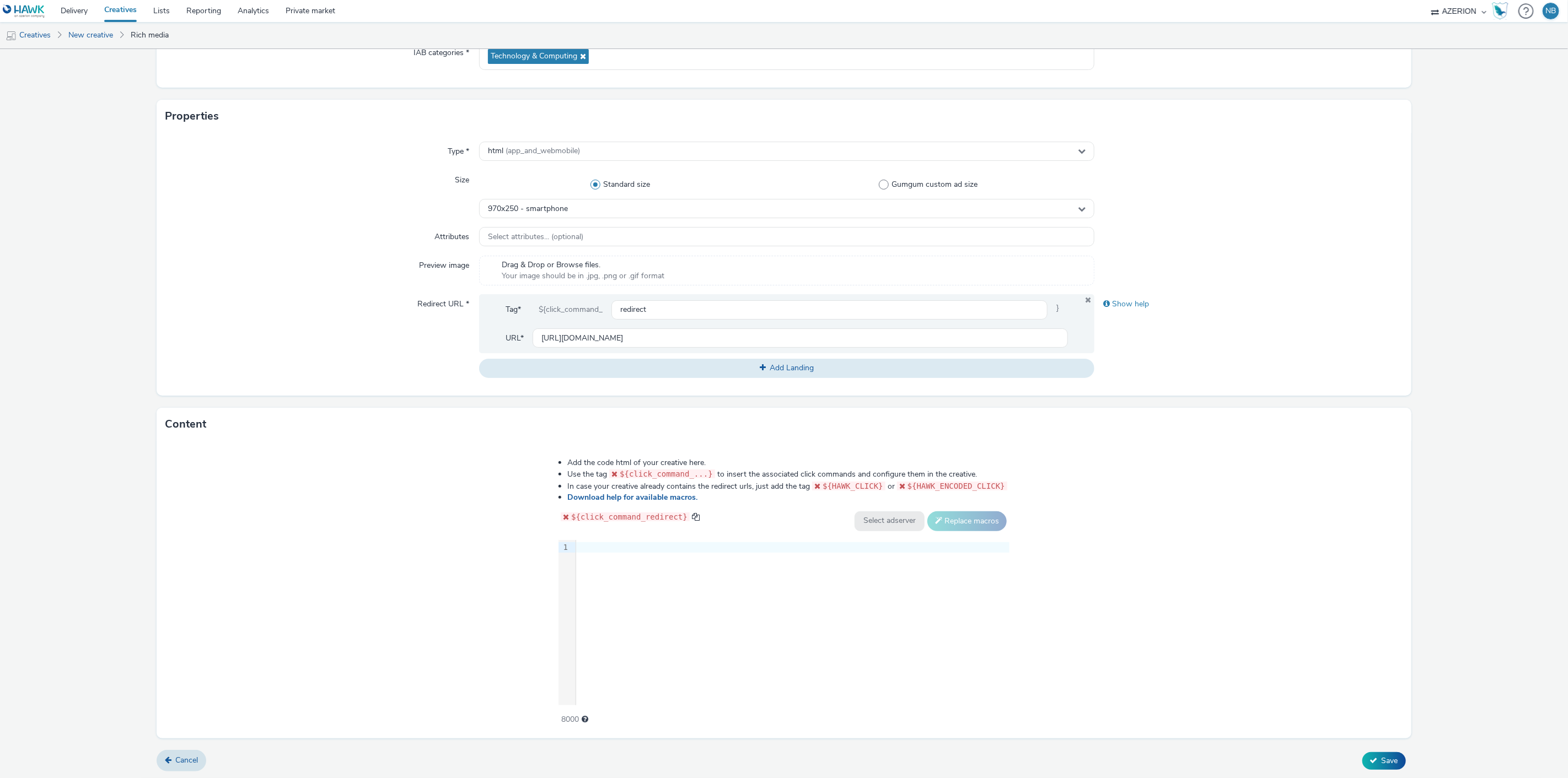
click at [698, 556] on div "9 1 ›" at bounding box center [784, 623] width 451 height 166
click at [687, 570] on div "9 1 ›" at bounding box center [784, 623] width 451 height 166
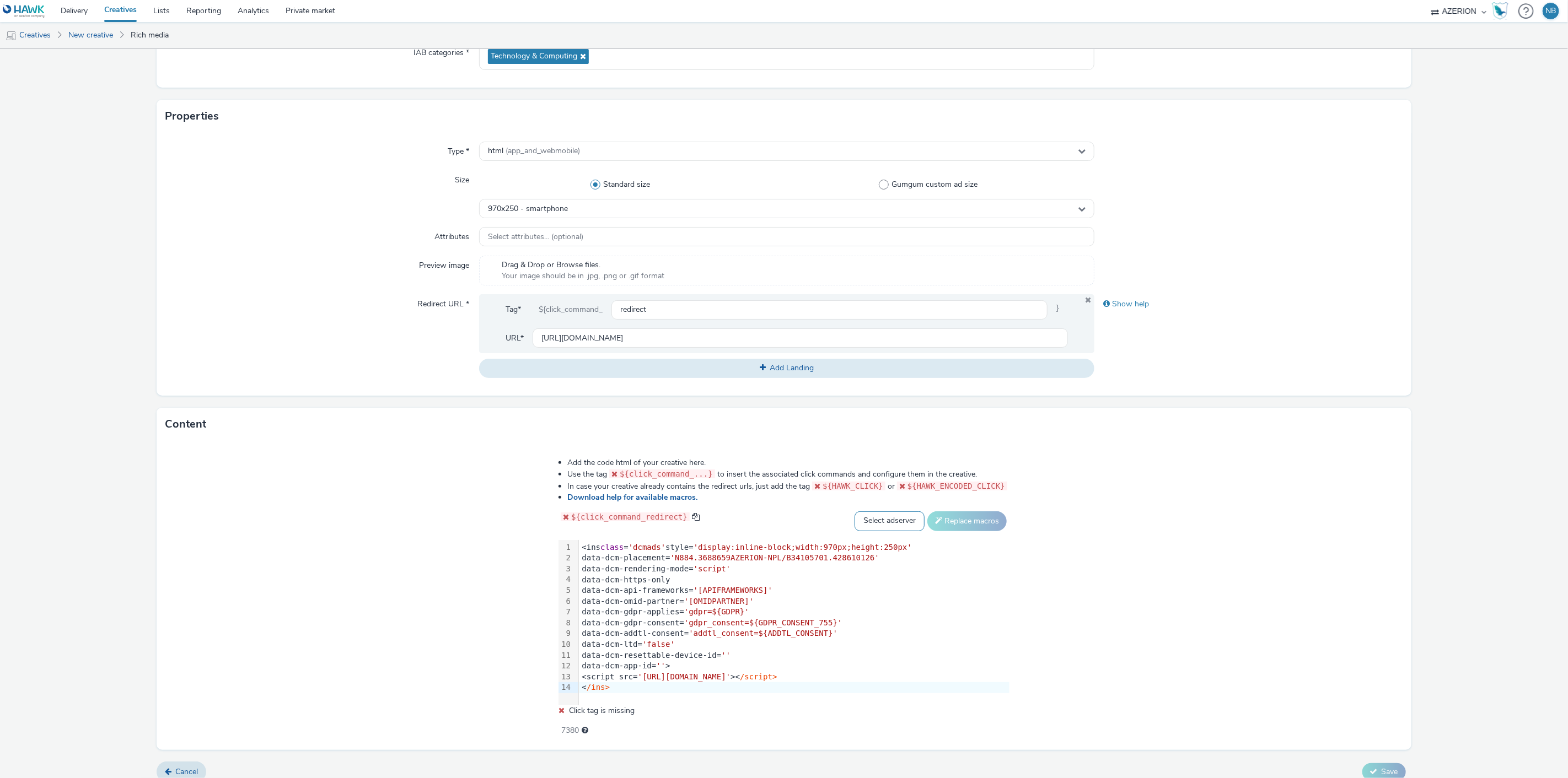
click at [902, 527] on select "Select adserver Sizmek DCM Adform Sting" at bounding box center [889, 521] width 70 height 20
select select "dcm"
click at [855, 512] on select "Select adserver Sizmek DCM Adform Sting" at bounding box center [889, 521] width 70 height 20
click at [949, 515] on button "Replace macros" at bounding box center [966, 521] width 79 height 20
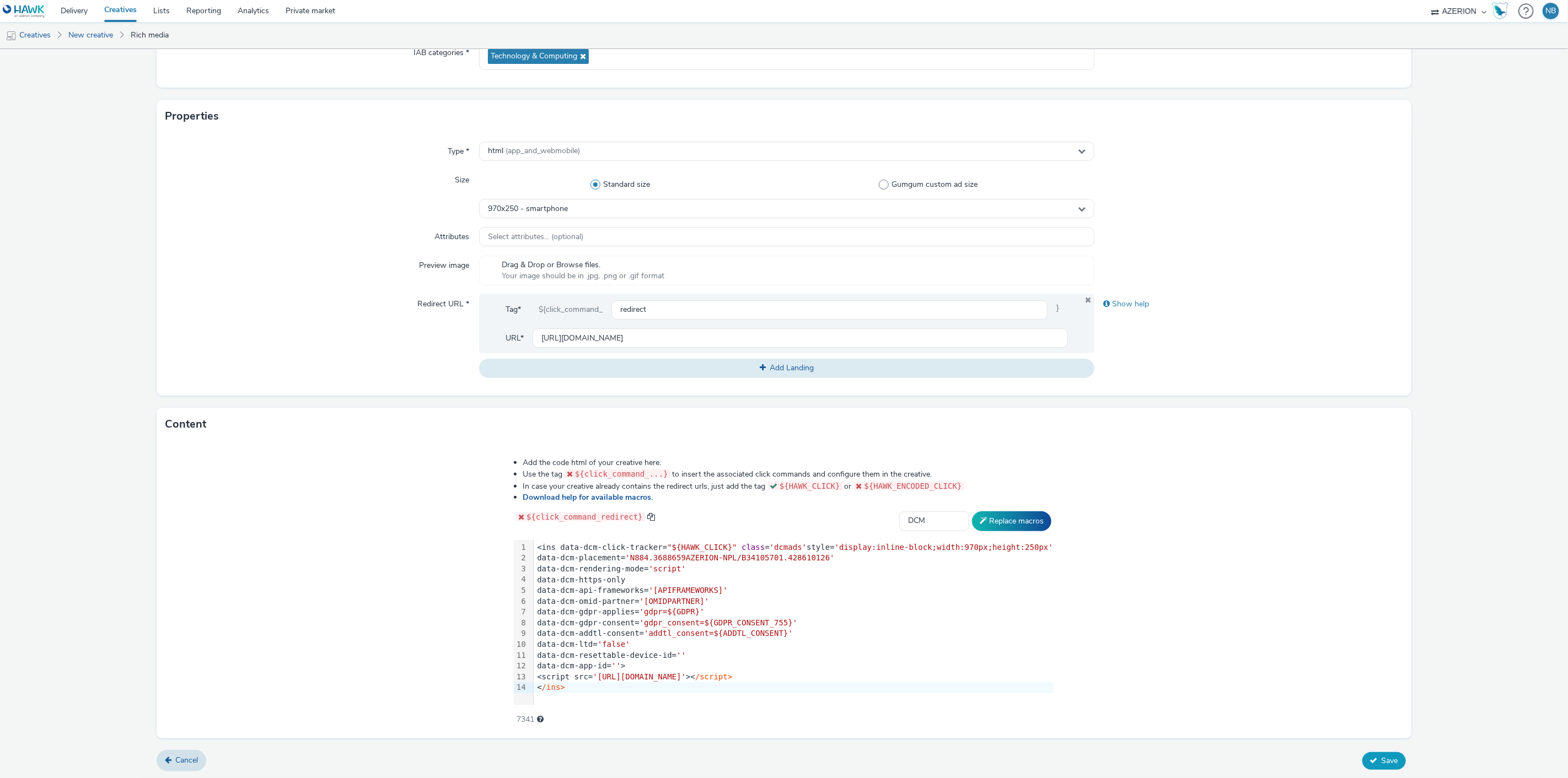
click at [1382, 757] on span "Save" at bounding box center [1390, 761] width 17 height 10
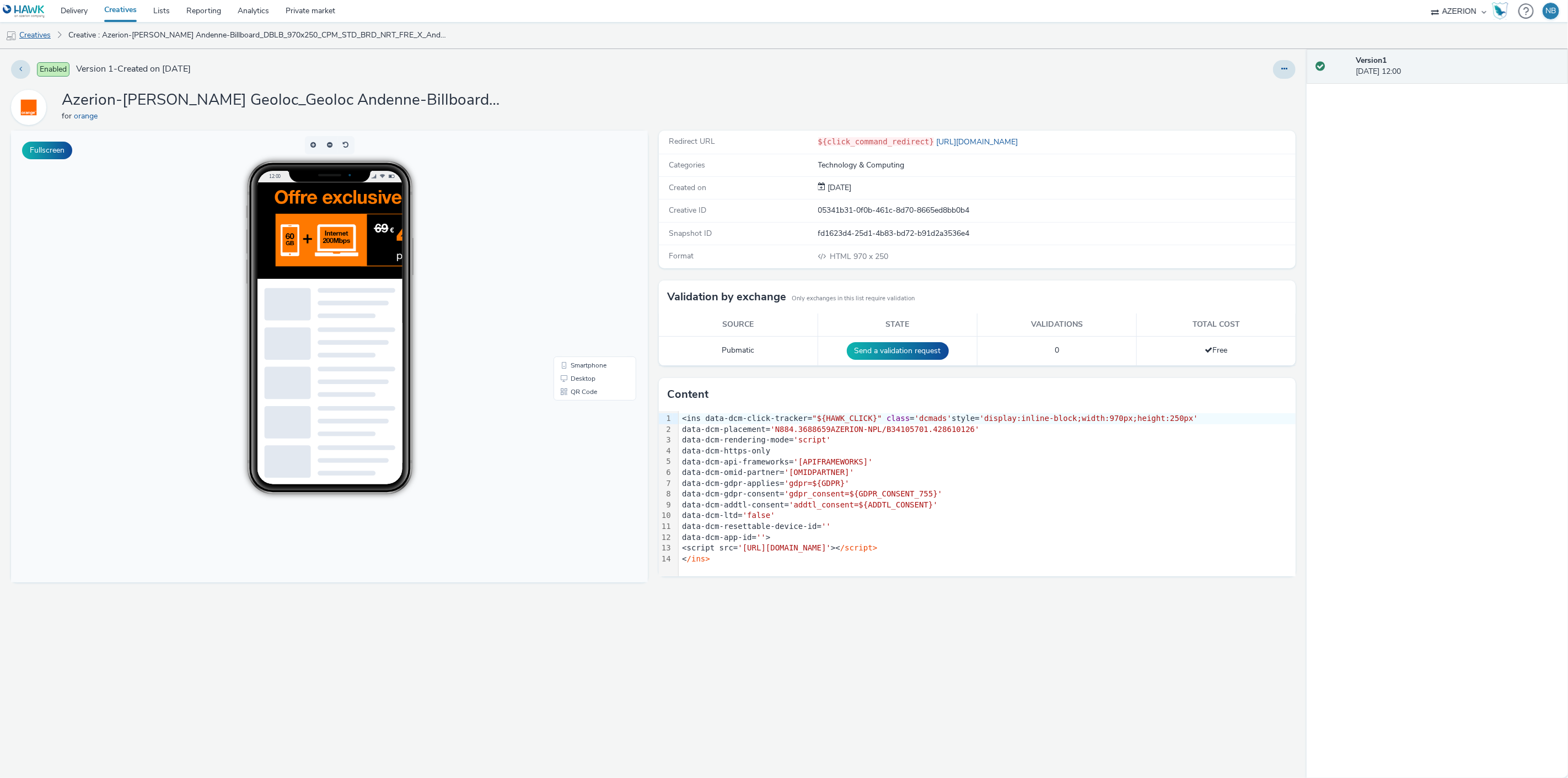
click at [53, 30] on link "Creatives" at bounding box center [28, 35] width 57 height 26
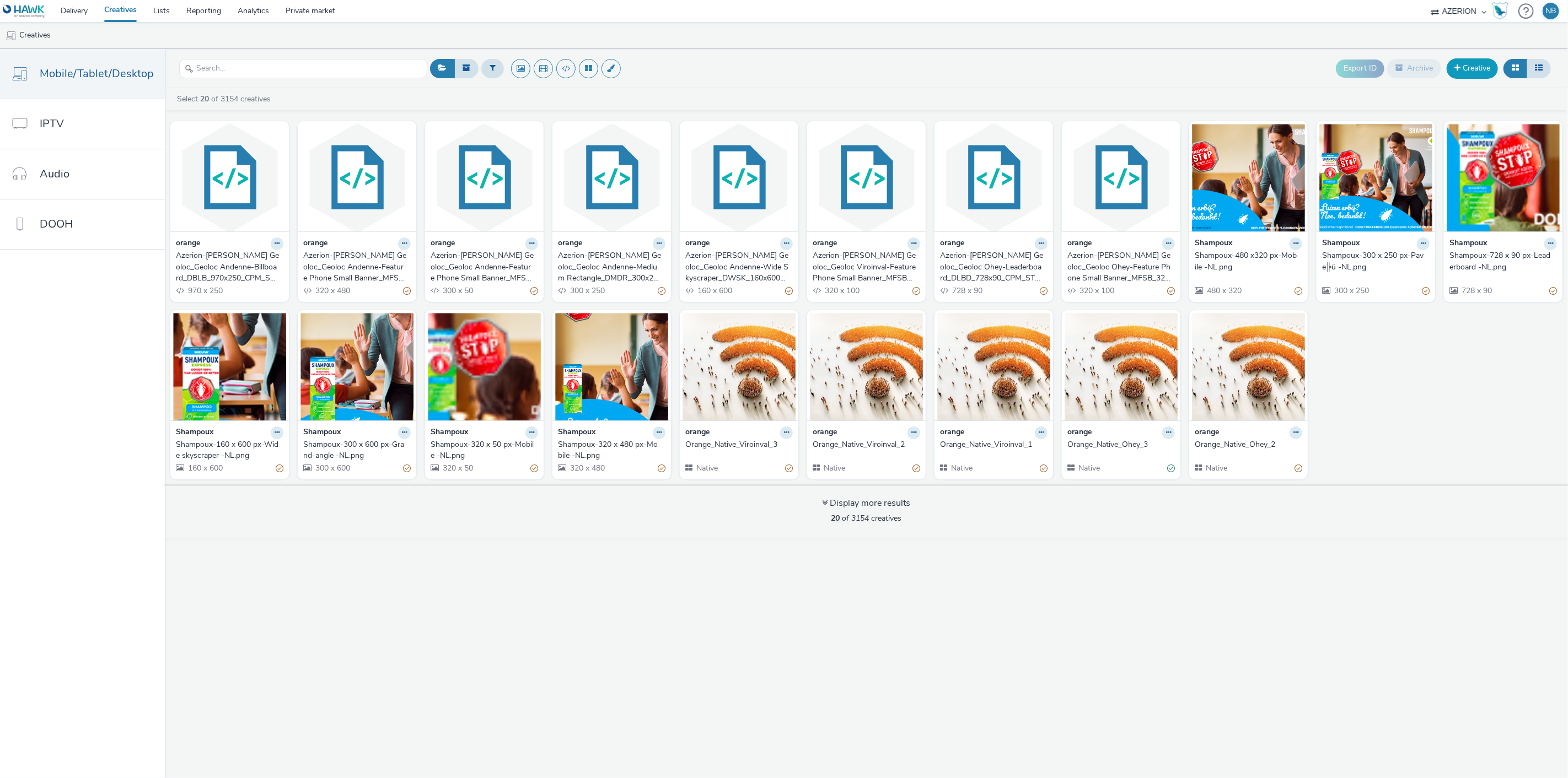
click at [1467, 65] on link "Creative" at bounding box center [1472, 68] width 51 height 20
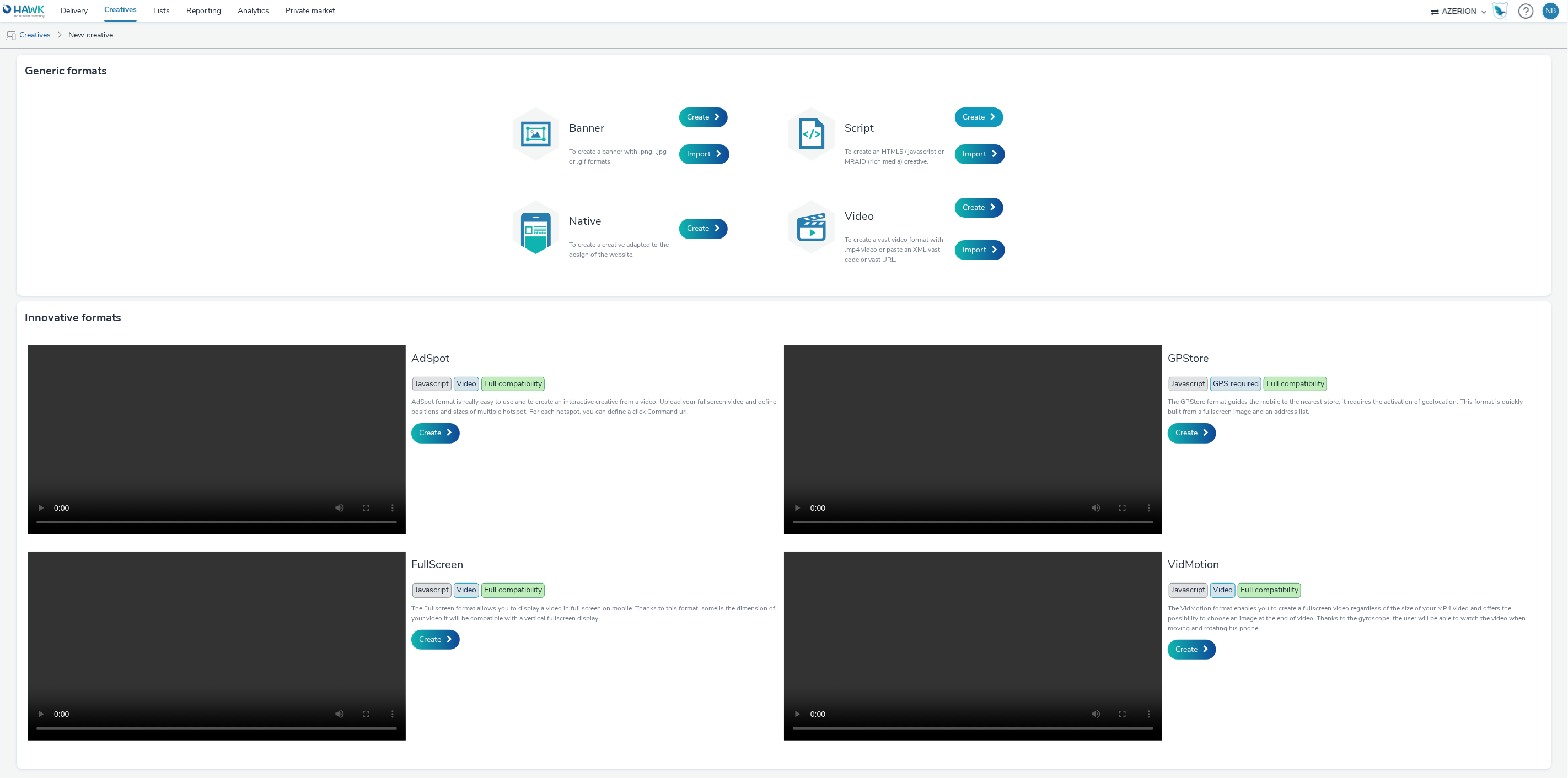
click at [968, 118] on span "Create" at bounding box center [973, 117] width 22 height 10
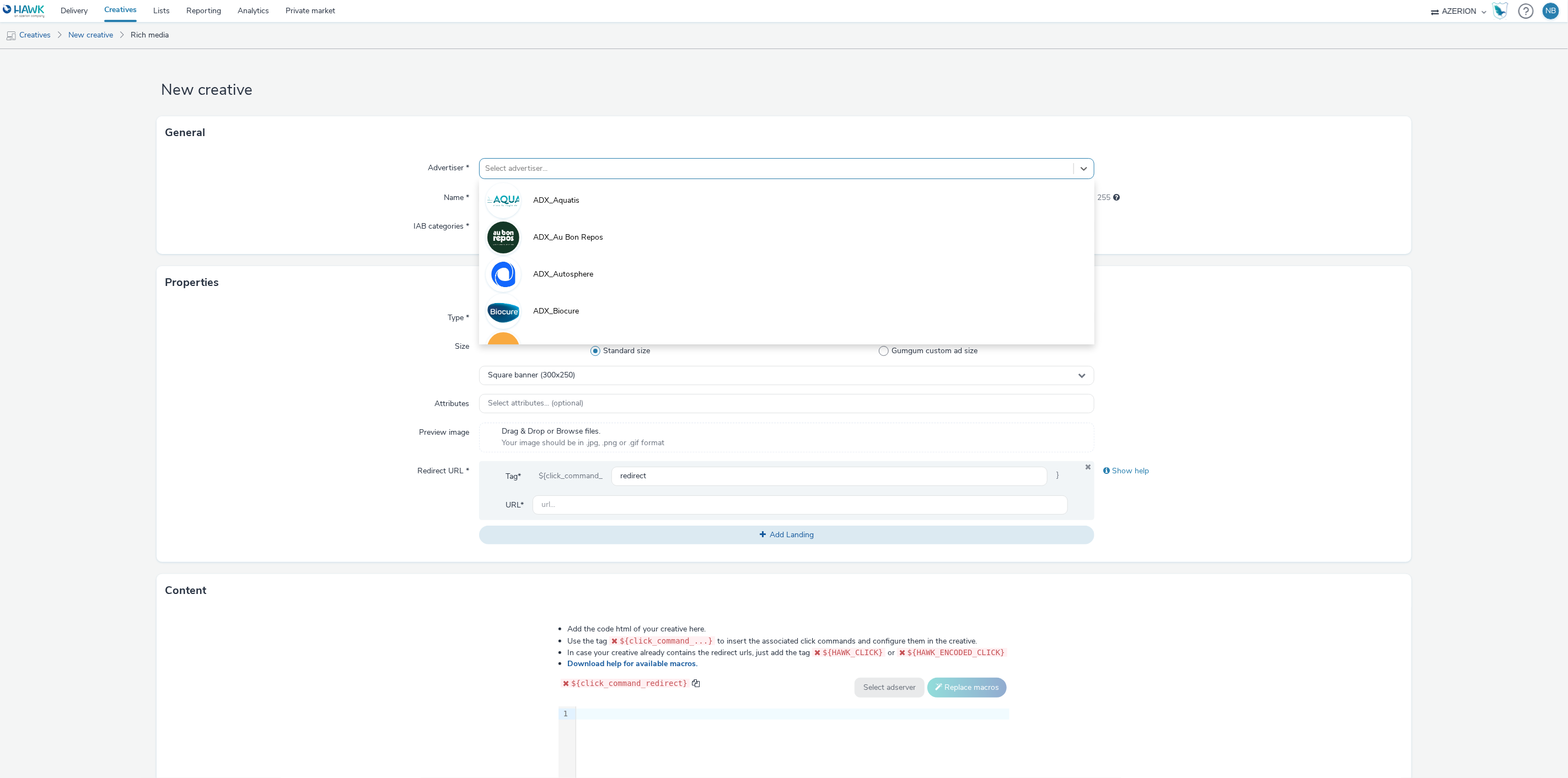
click at [564, 175] on div "Select advertiser..." at bounding box center [776, 169] width 594 height 18
type input "orange"
drag, startPoint x: 535, startPoint y: 249, endPoint x: 65, endPoint y: 457, distance: 514.0
click at [535, 249] on li "orange" at bounding box center [786, 237] width 616 height 37
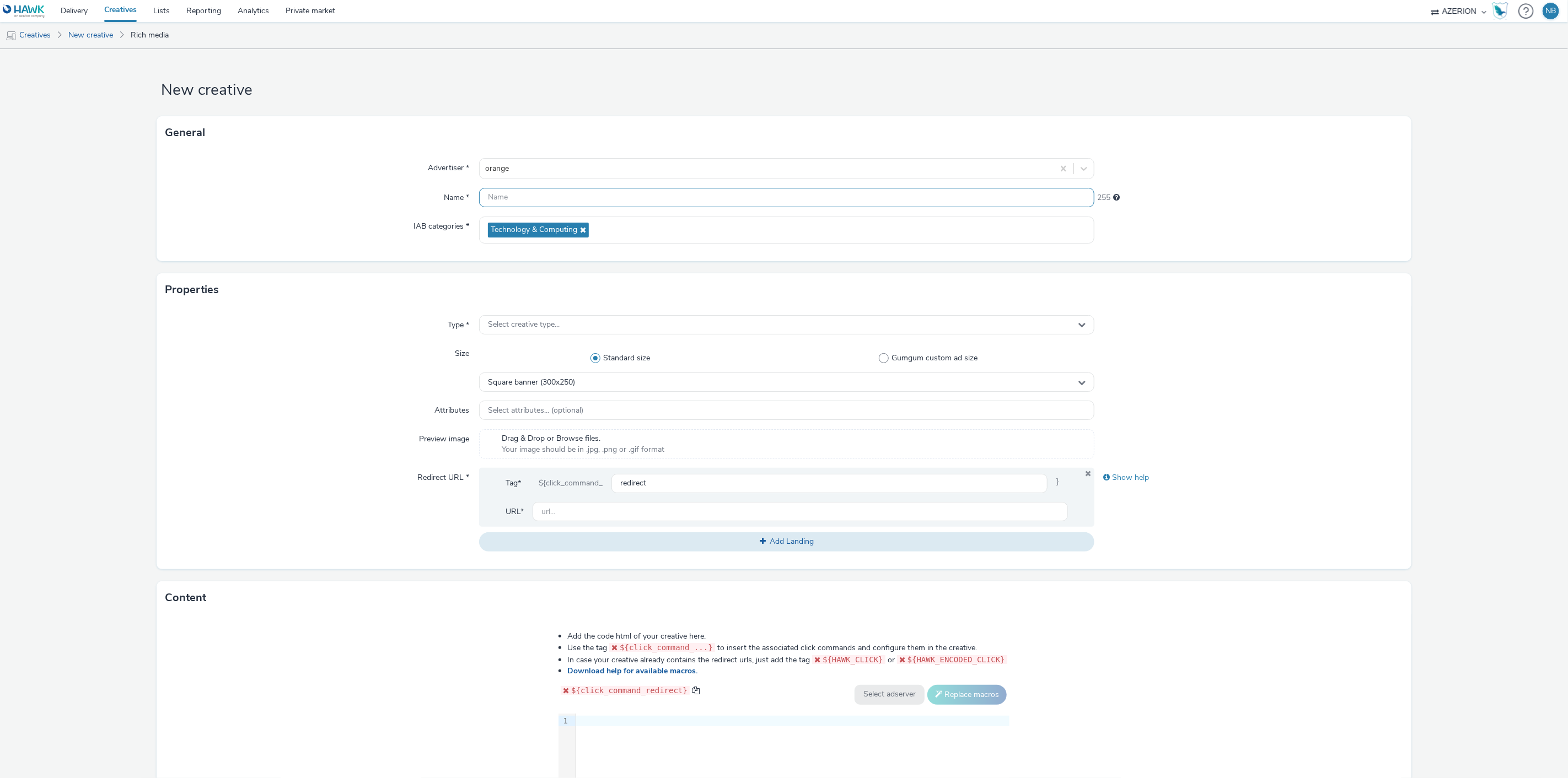
click at [555, 195] on input "text" at bounding box center [786, 198] width 616 height 19
paste input "Azerion-[PERSON_NAME] Geoloc_Geoloc Viroinval-Feature Phone Small Banner_MFSB_3…"
type input "Azerion-[PERSON_NAME] Geoloc_Geoloc Viroinval-Feature Phone Small Banner_MFSB_3…"
click at [526, 317] on div "Select creative type..." at bounding box center [786, 325] width 616 height 19
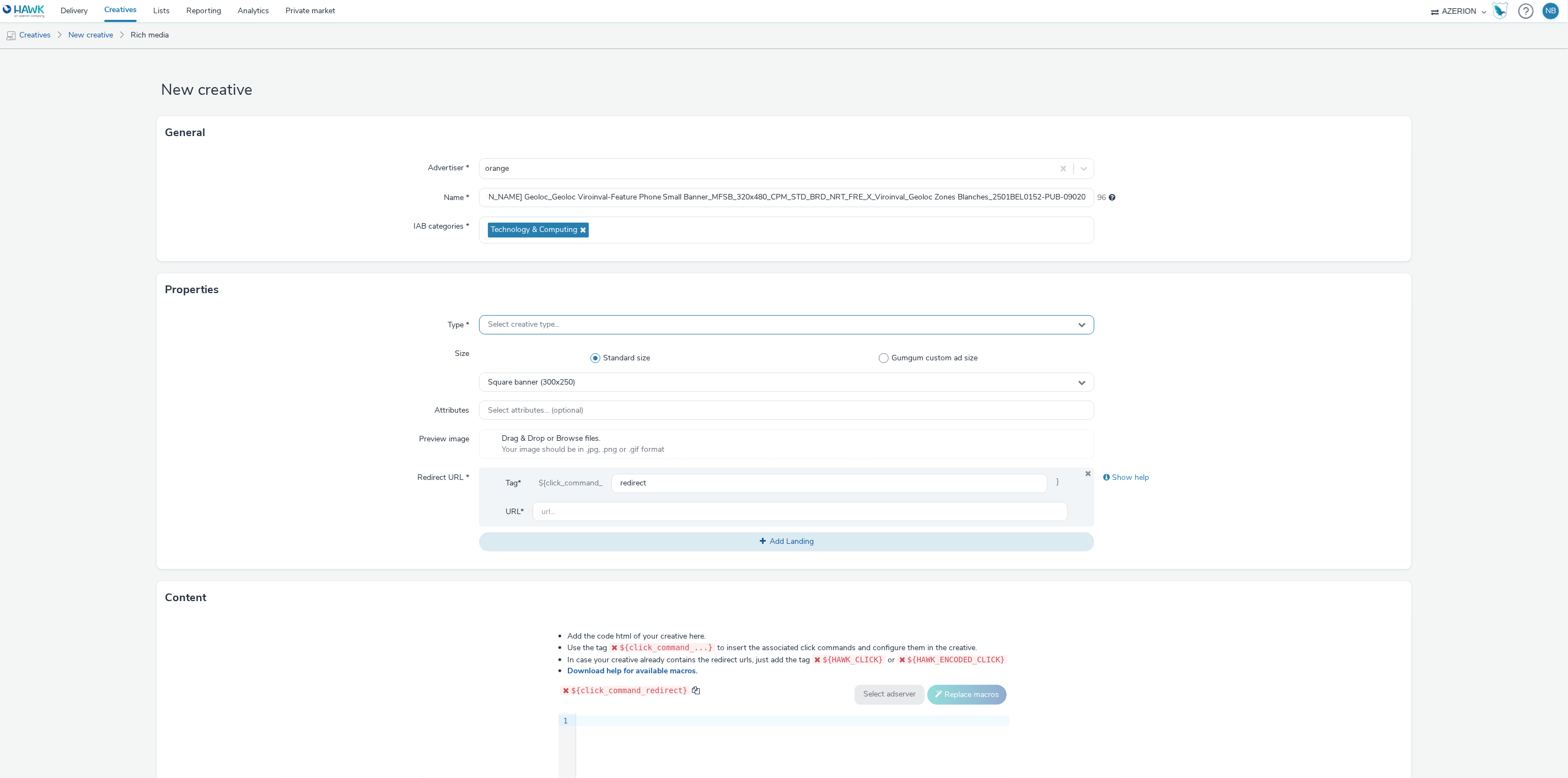
scroll to position [0, 0]
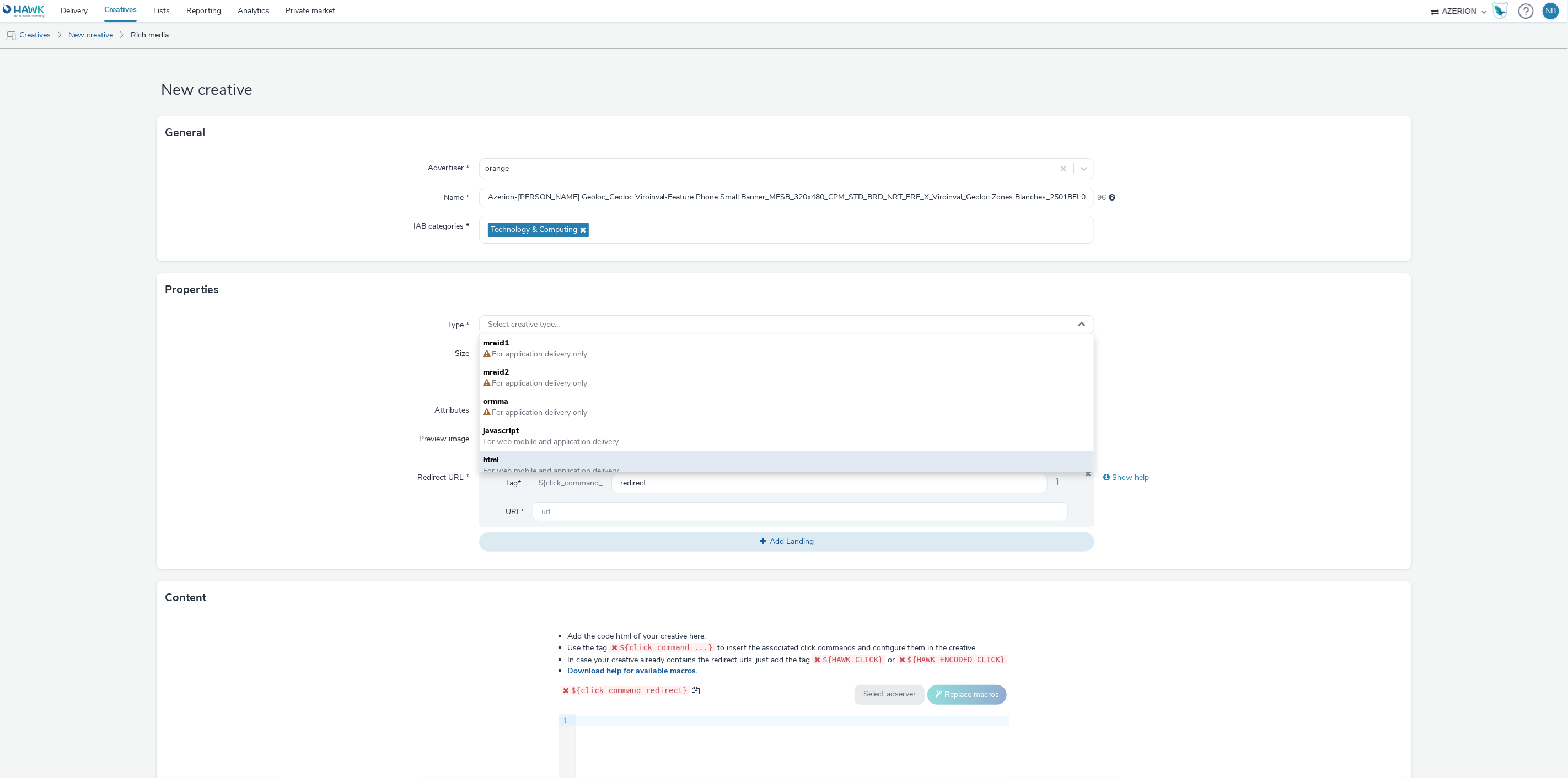
click at [506, 453] on div "html For web mobile and application delivery" at bounding box center [786, 466] width 615 height 29
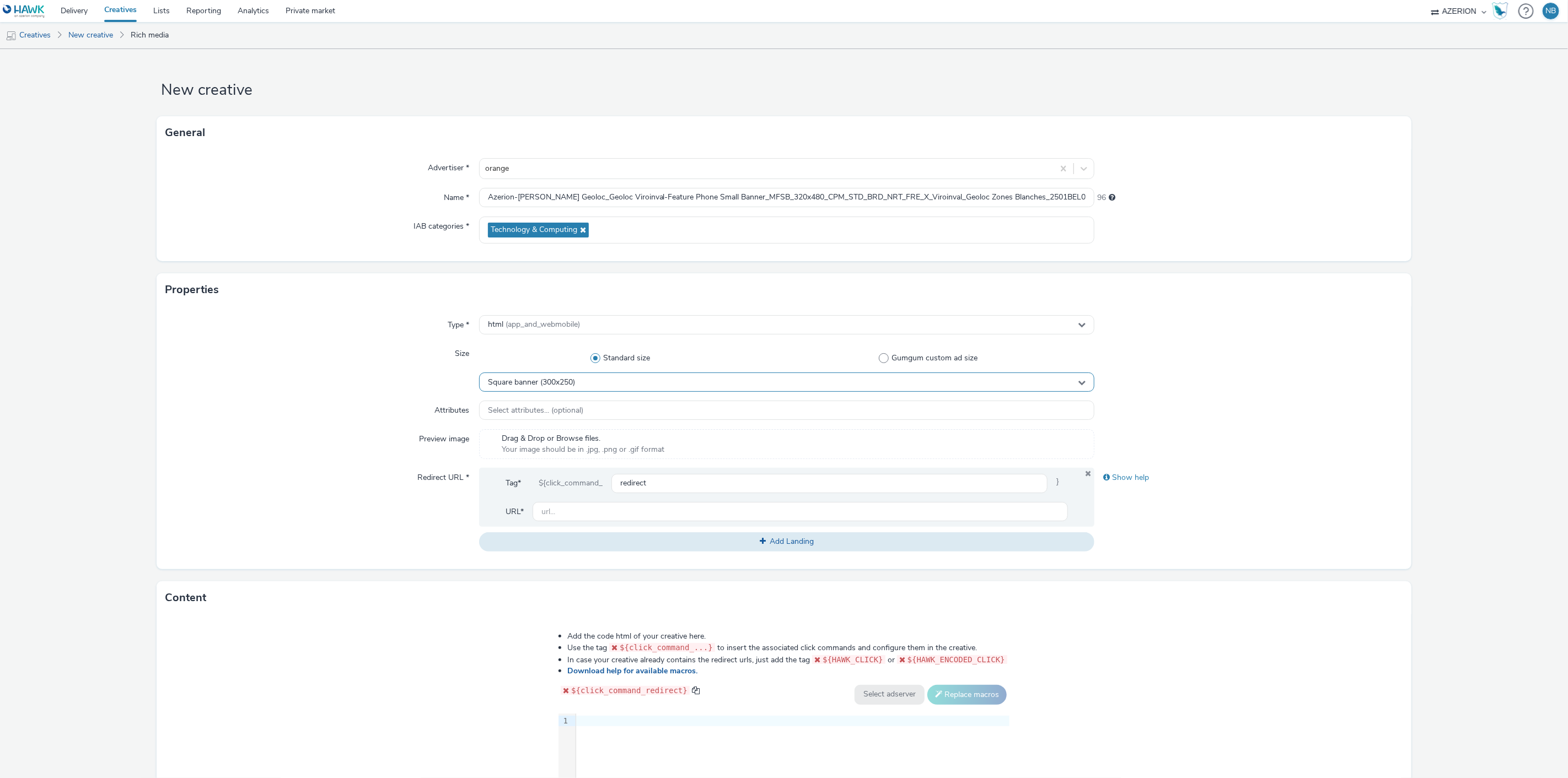
click at [553, 386] on span "Square banner (300x250)" at bounding box center [531, 383] width 87 height 10
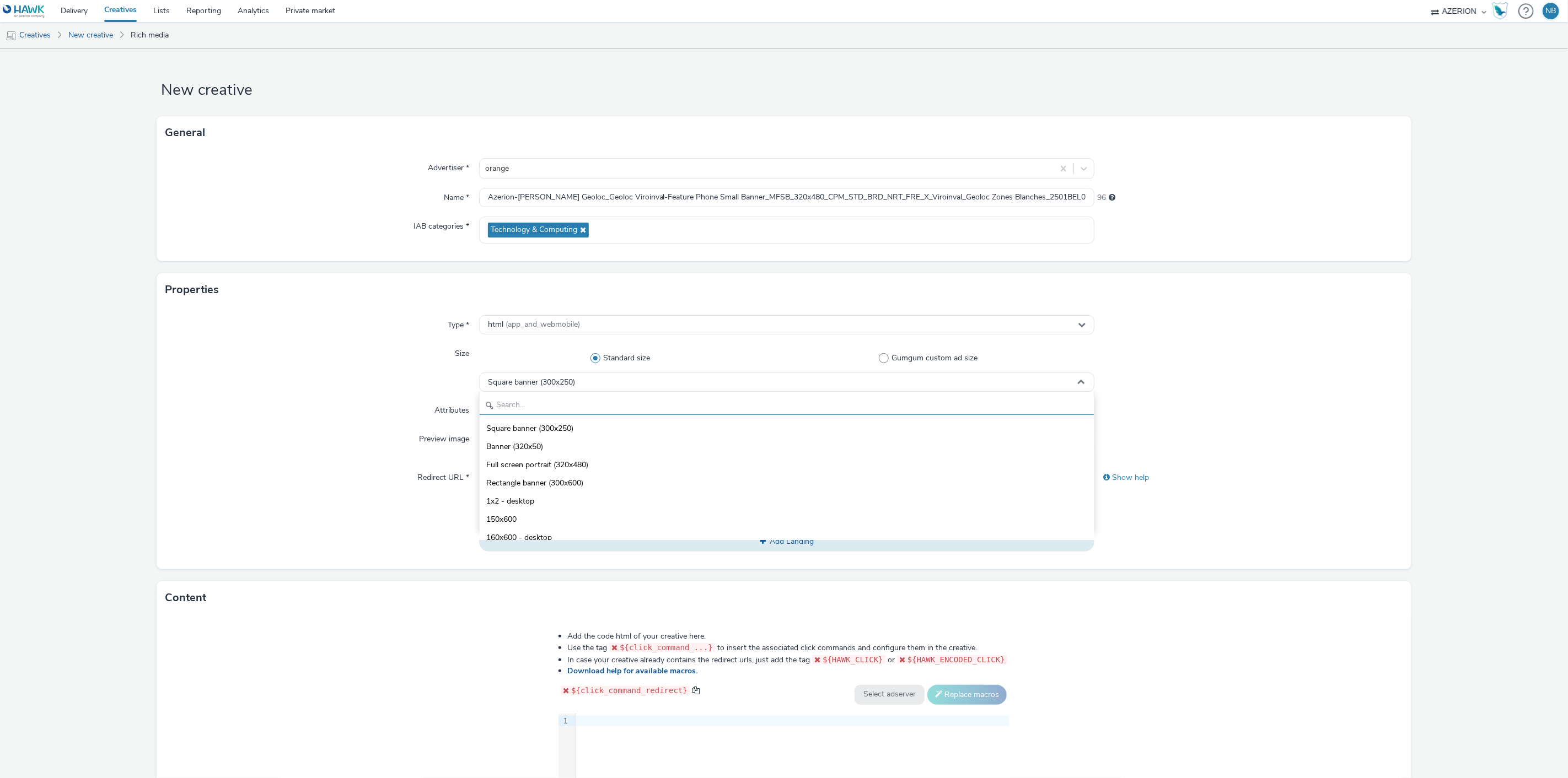
click at [526, 401] on input "text" at bounding box center [786, 406] width 615 height 19
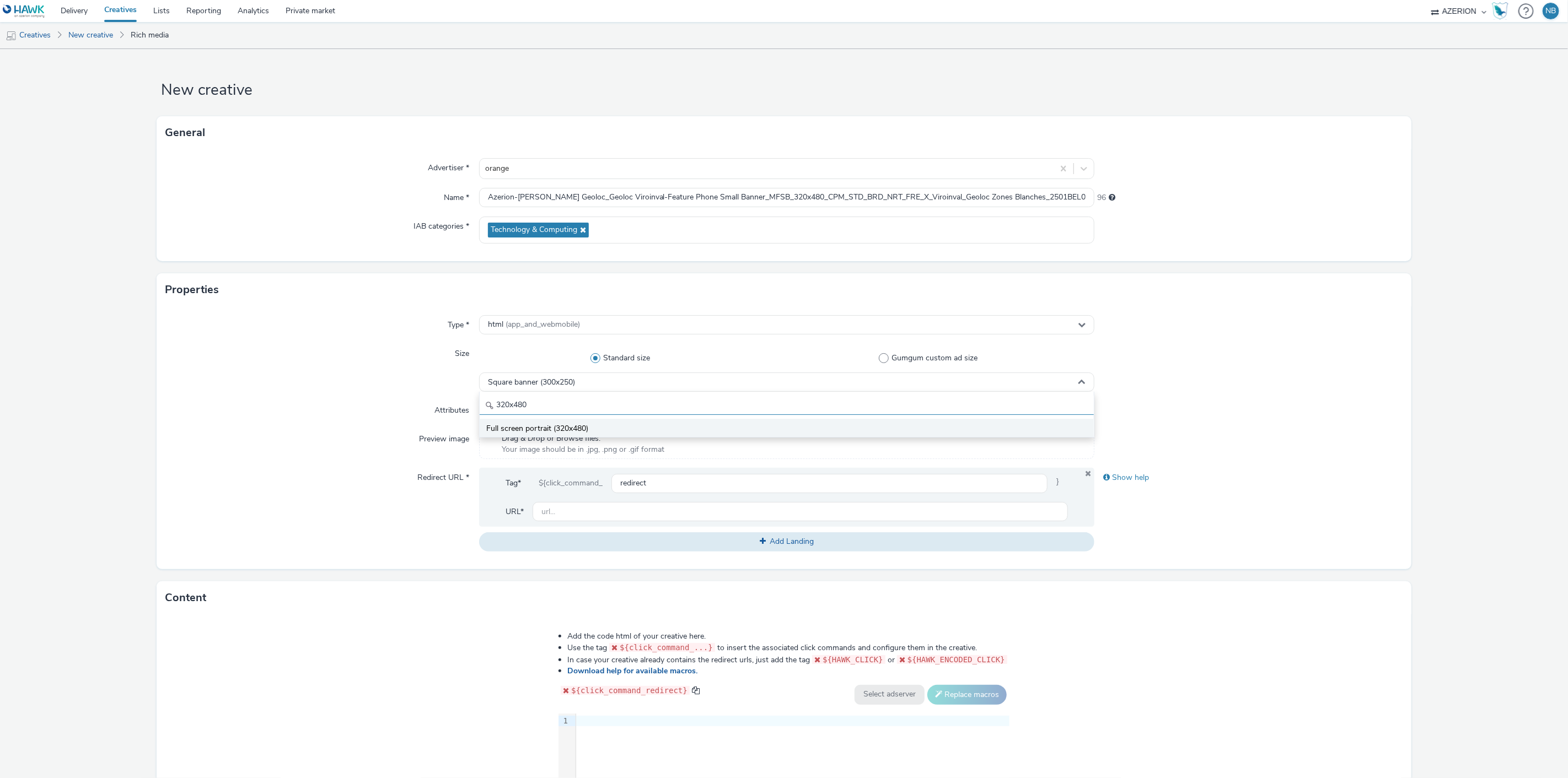
type input "320x480"
click at [539, 426] on span "Full screen portrait (320x480)" at bounding box center [537, 429] width 102 height 11
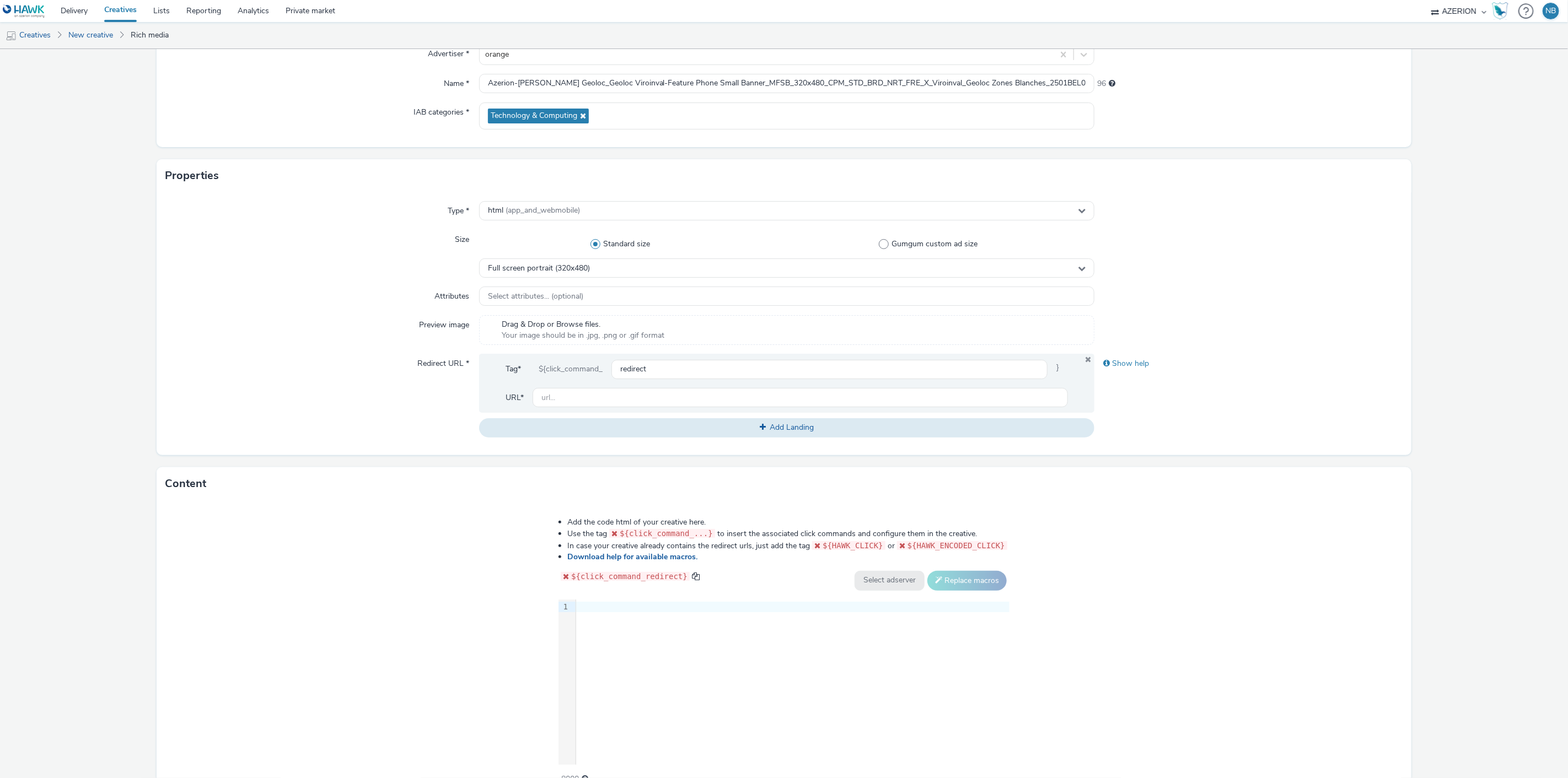
scroll to position [174, 0]
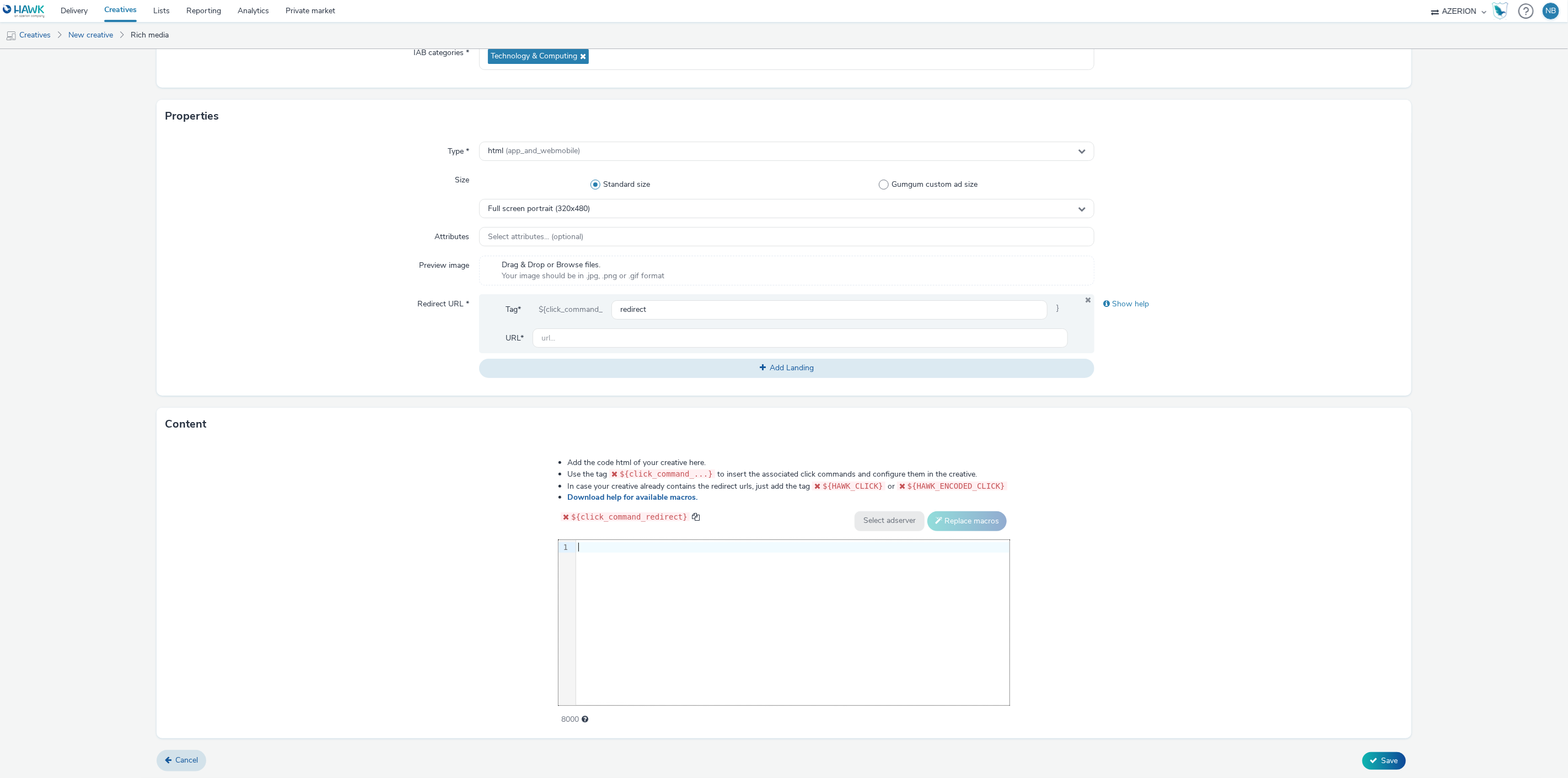
click at [675, 546] on div at bounding box center [793, 548] width 433 height 11
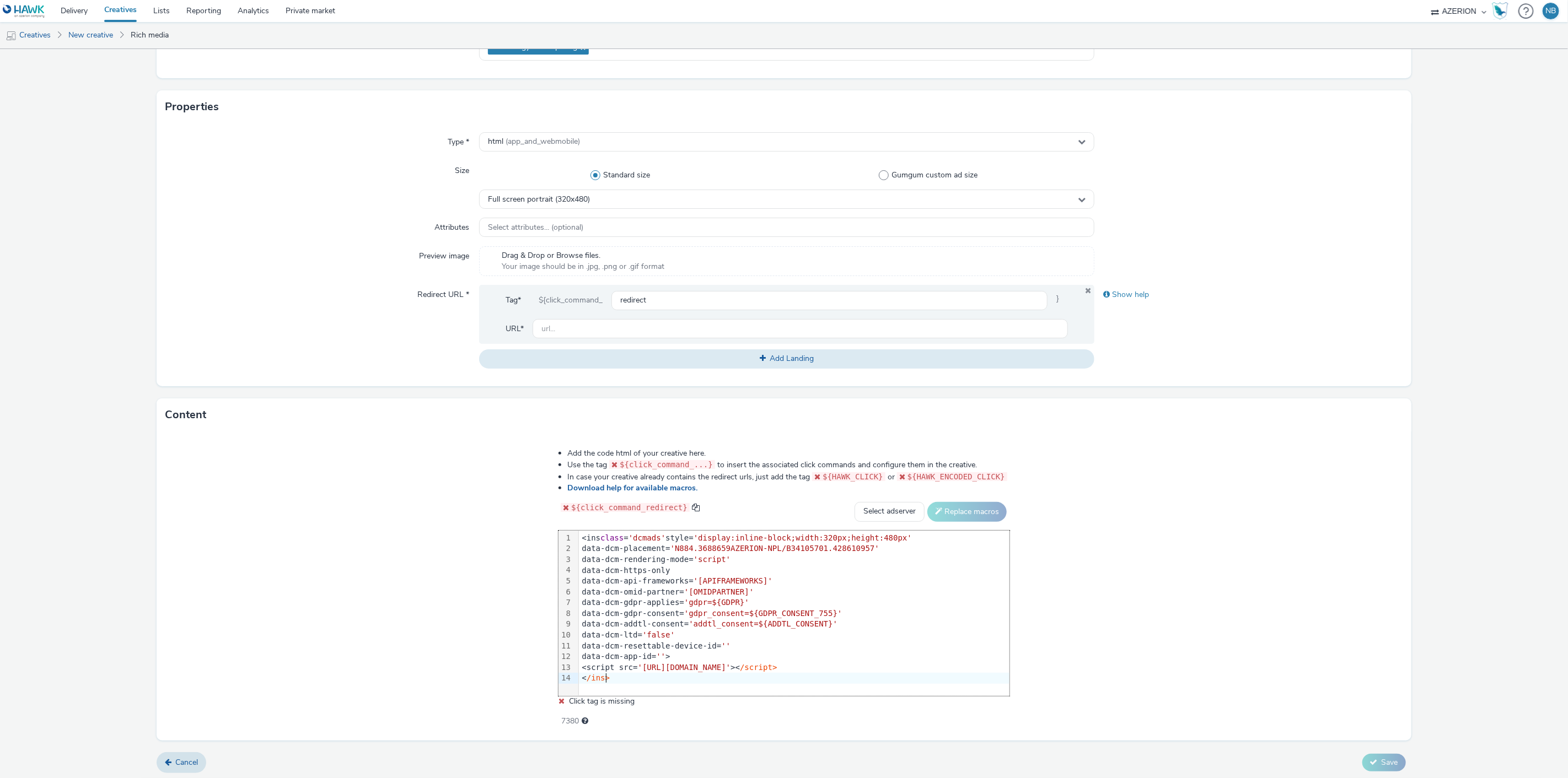
scroll to position [185, 0]
click at [869, 515] on select "Select adserver Sizmek DCM Adform Sting" at bounding box center [889, 510] width 70 height 20
select select "dcm"
click at [855, 501] on select "Select adserver Sizmek DCM Adform Sting" at bounding box center [889, 510] width 70 height 20
click at [598, 631] on div "data-dcm-ltd= 'false'" at bounding box center [794, 634] width 430 height 11
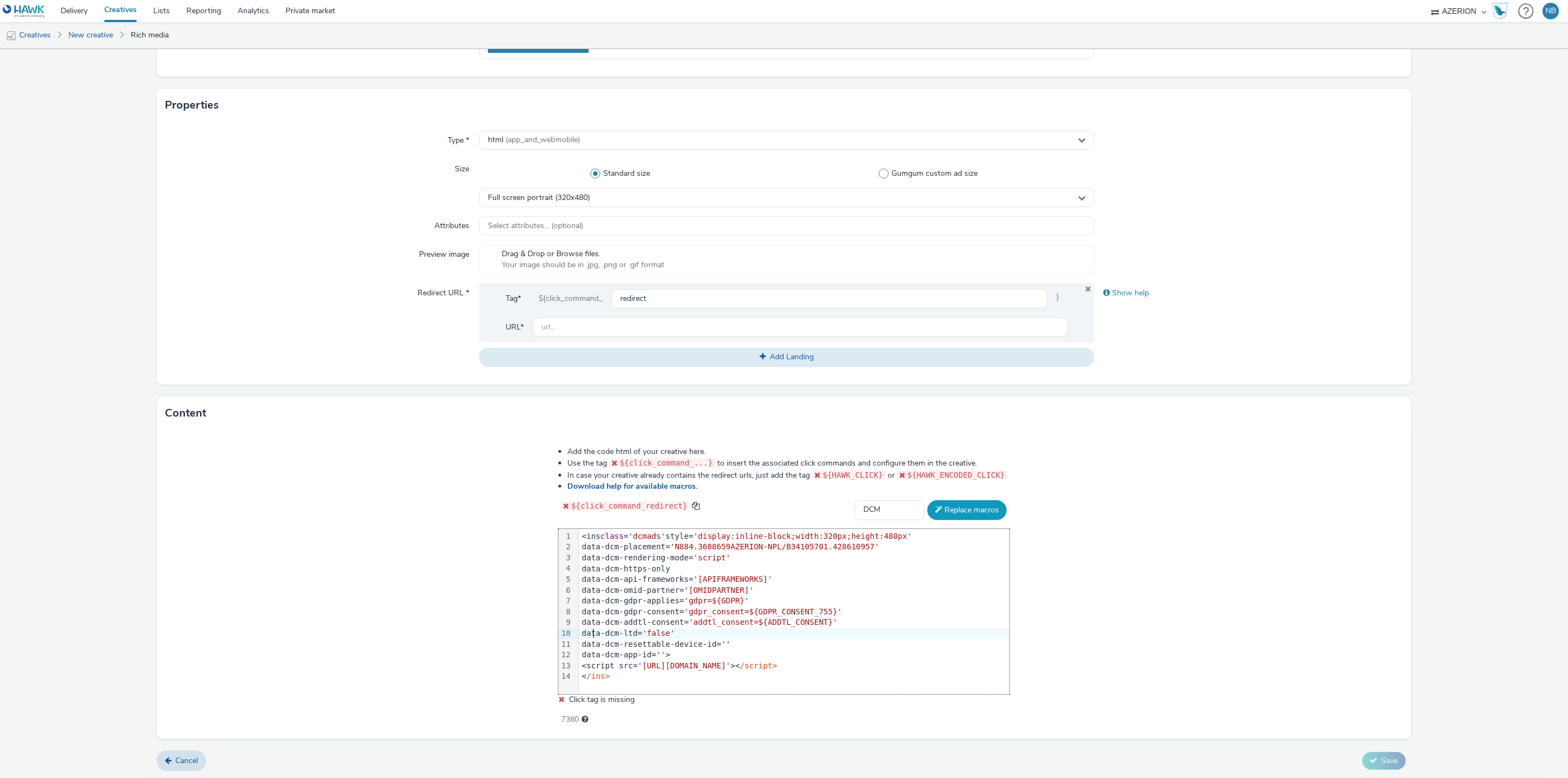
click at [976, 506] on button "Replace macros" at bounding box center [966, 510] width 79 height 20
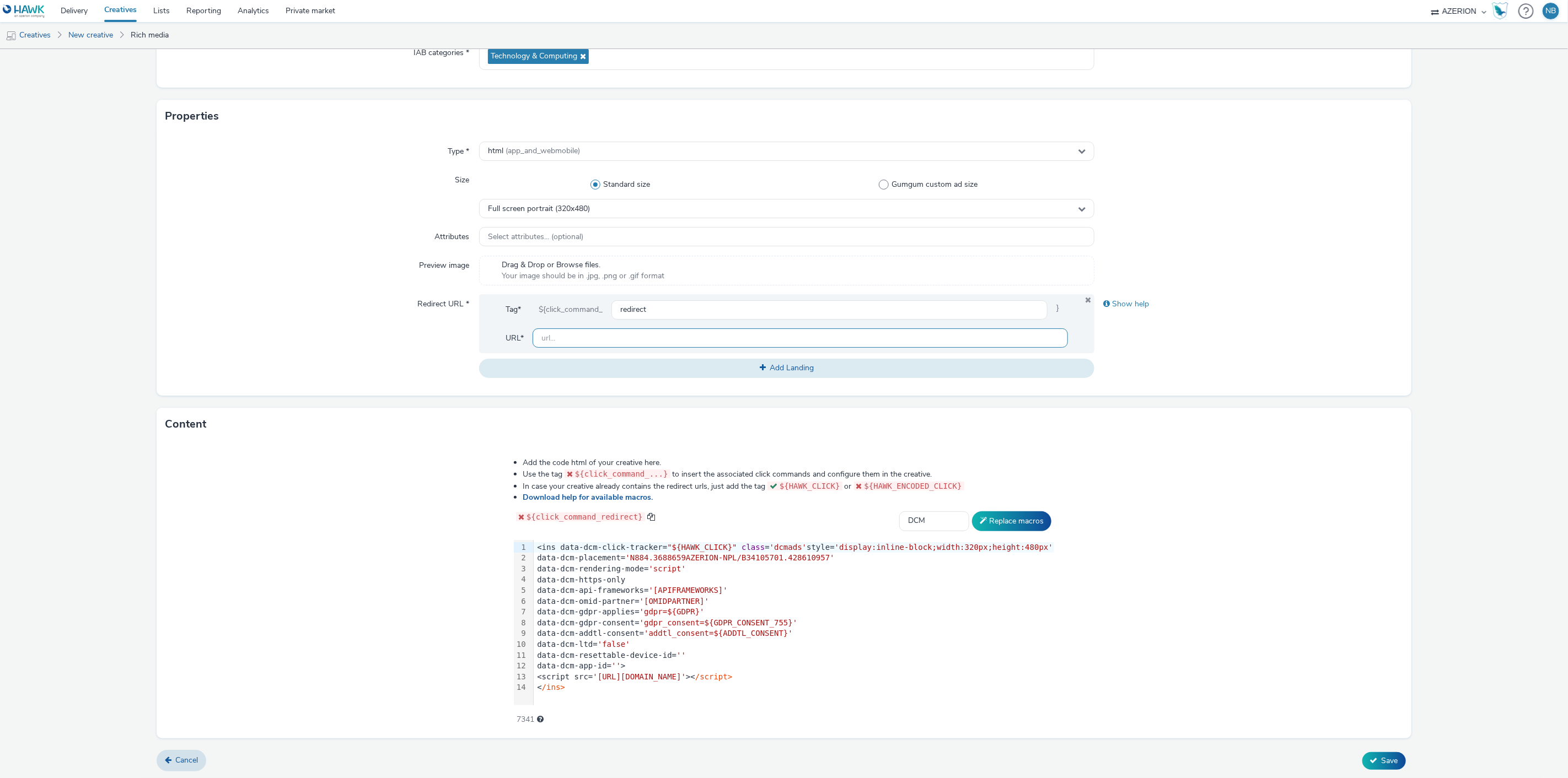
click at [564, 333] on input "text" at bounding box center [800, 338] width 536 height 19
paste input "https://www.orange.be/fr/orange-est-disponible-chez-vous?utm_source=azerion&utm…"
type input "https://www.orange.be/fr/orange-est-disponible-chez-vous?utm_source=azerion&utm…"
click at [78, 241] on form "New creative General Advertiser * orange Name * Azerion-RON Geoloc_Geoloc Viroi…" at bounding box center [784, 327] width 1568 height 904
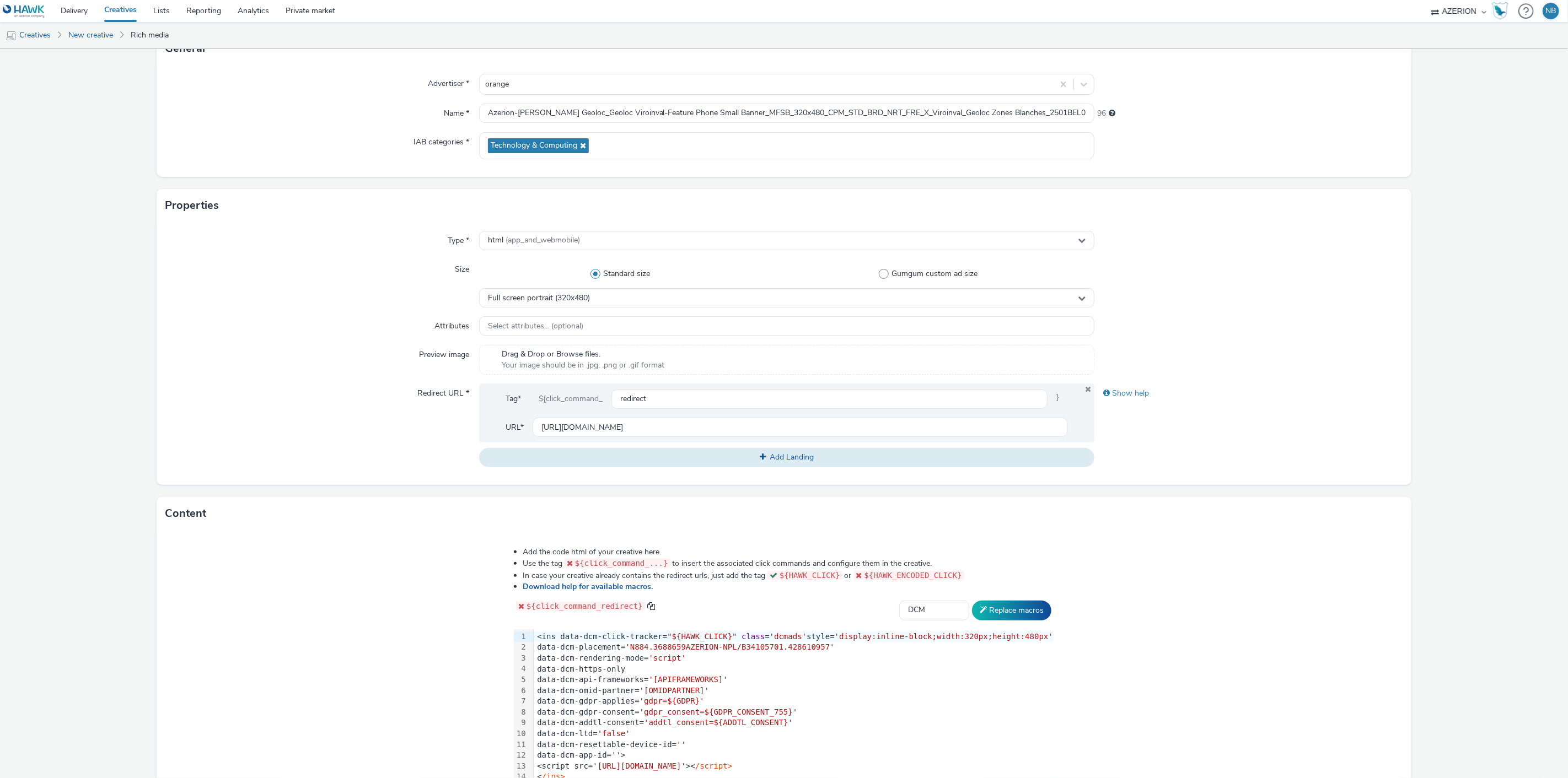
scroll to position [174, 0]
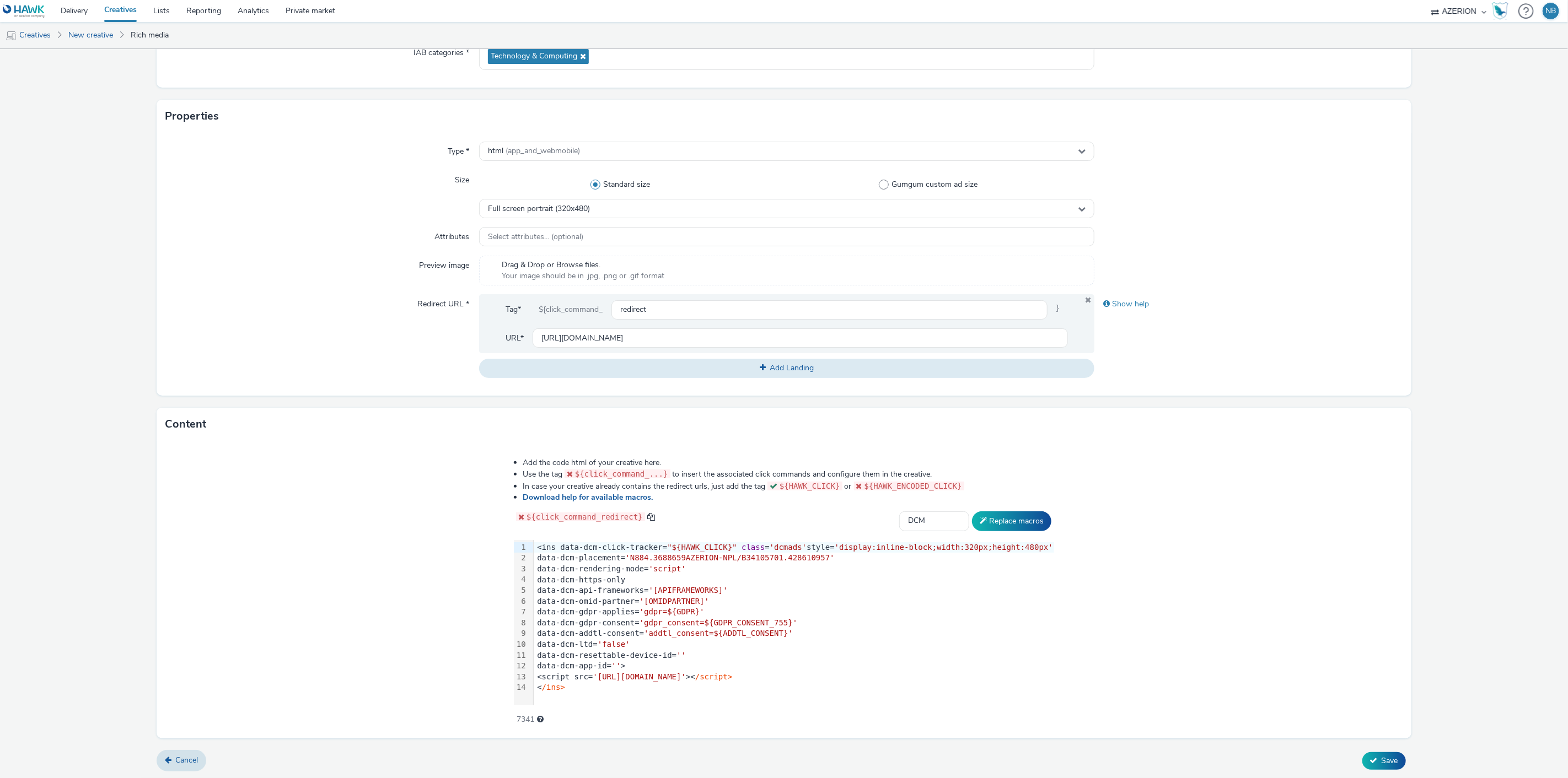
click at [1369, 748] on form "New creative General Advertiser * orange Name * Azerion-RON Geoloc_Geoloc Viroi…" at bounding box center [784, 327] width 1568 height 904
click at [1363, 754] on button "Save" at bounding box center [1384, 761] width 43 height 18
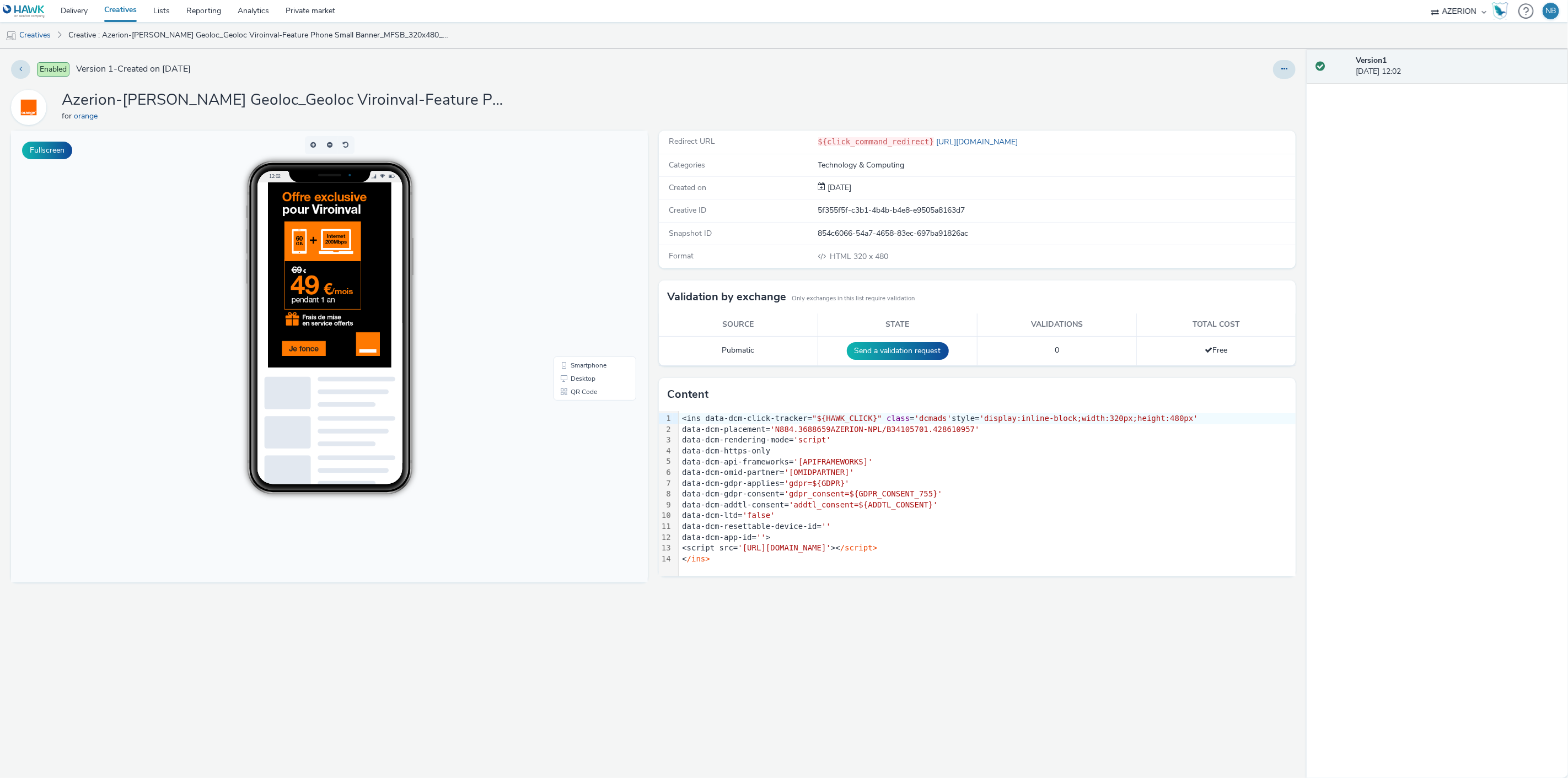
drag, startPoint x: 47, startPoint y: 31, endPoint x: 58, endPoint y: 32, distance: 11.0
click at [47, 31] on link "Creatives" at bounding box center [28, 35] width 57 height 26
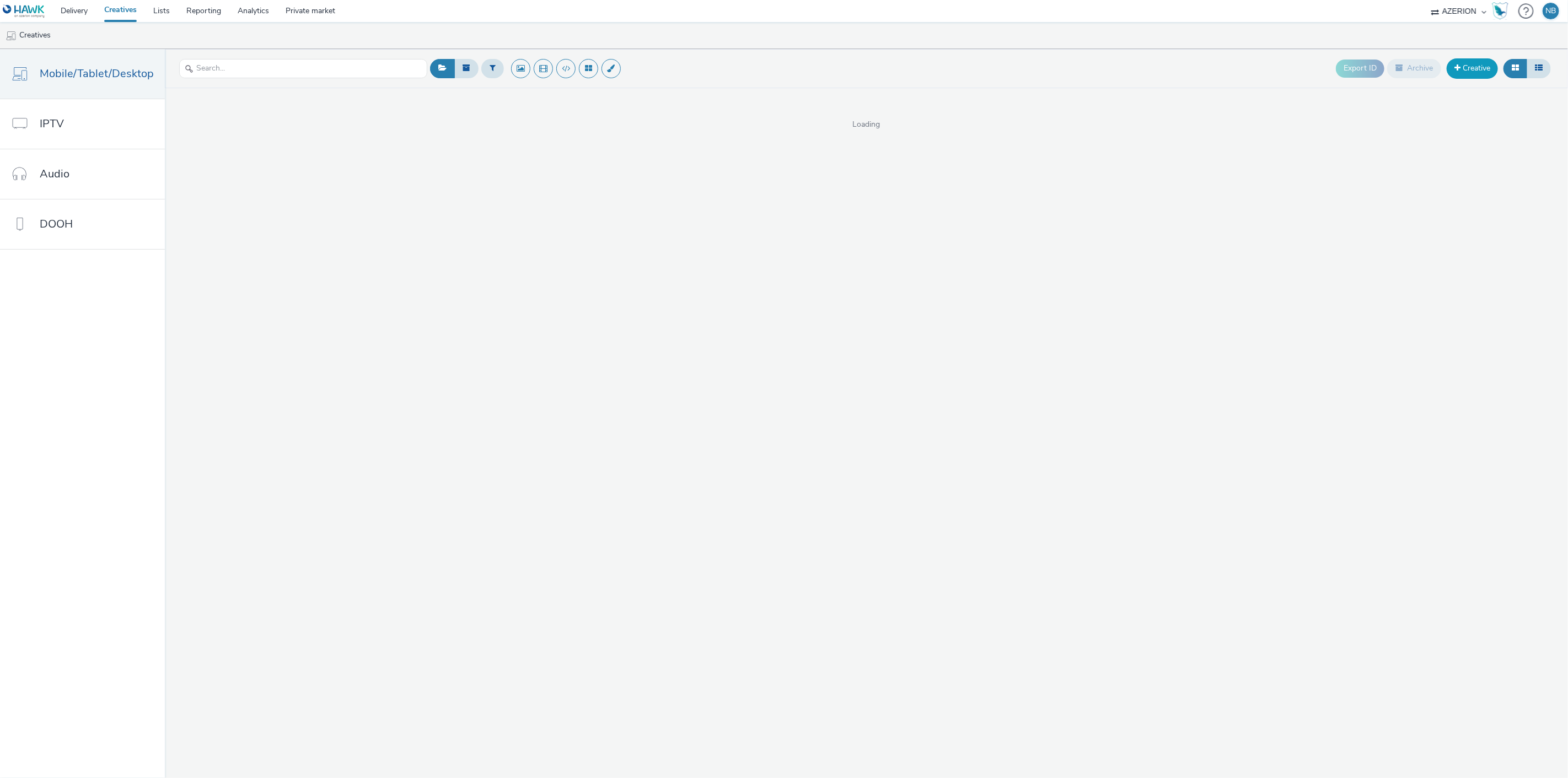
click at [1473, 70] on link "Creative" at bounding box center [1472, 68] width 51 height 20
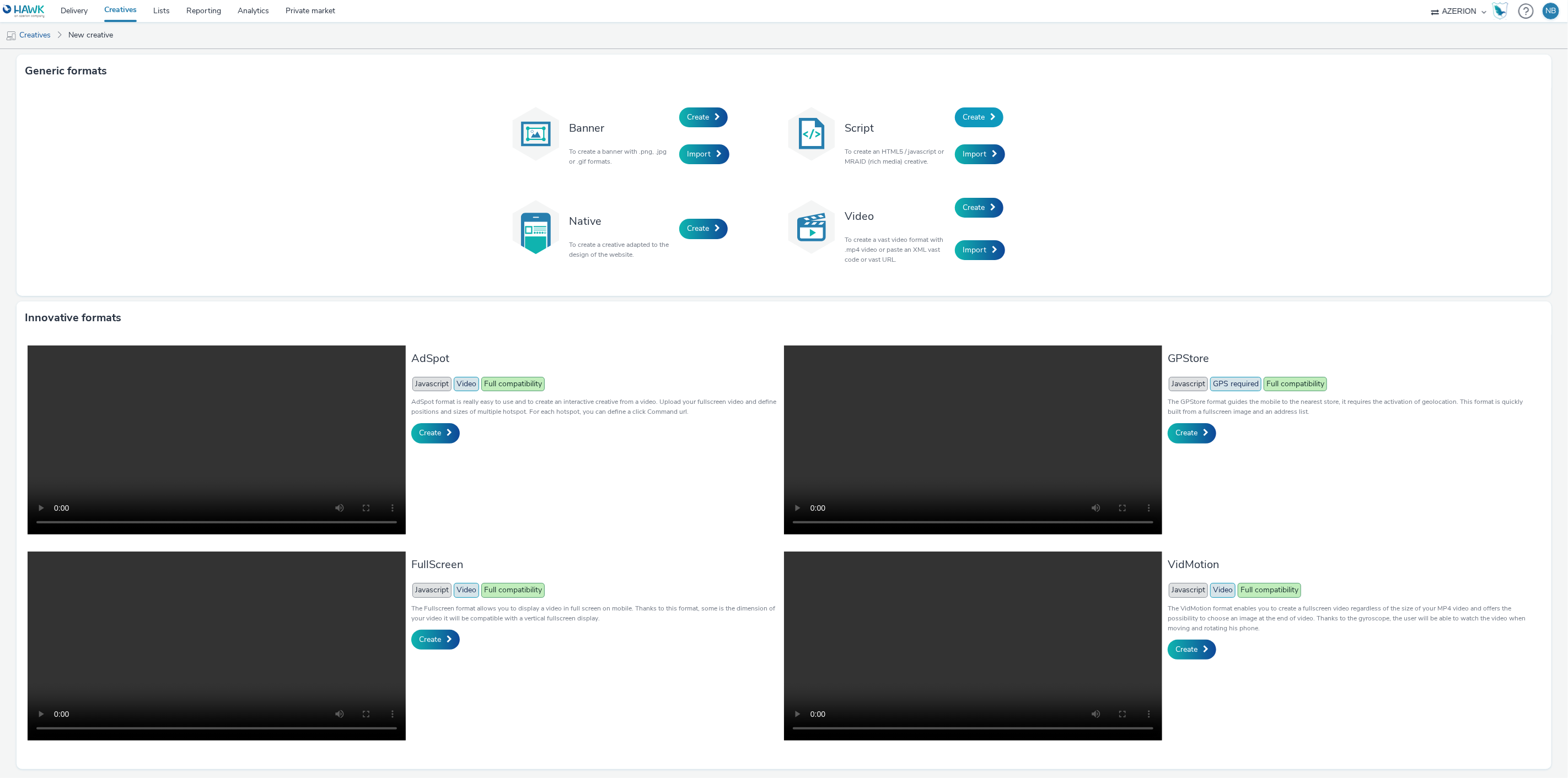
click at [962, 114] on span "Create" at bounding box center [973, 117] width 22 height 10
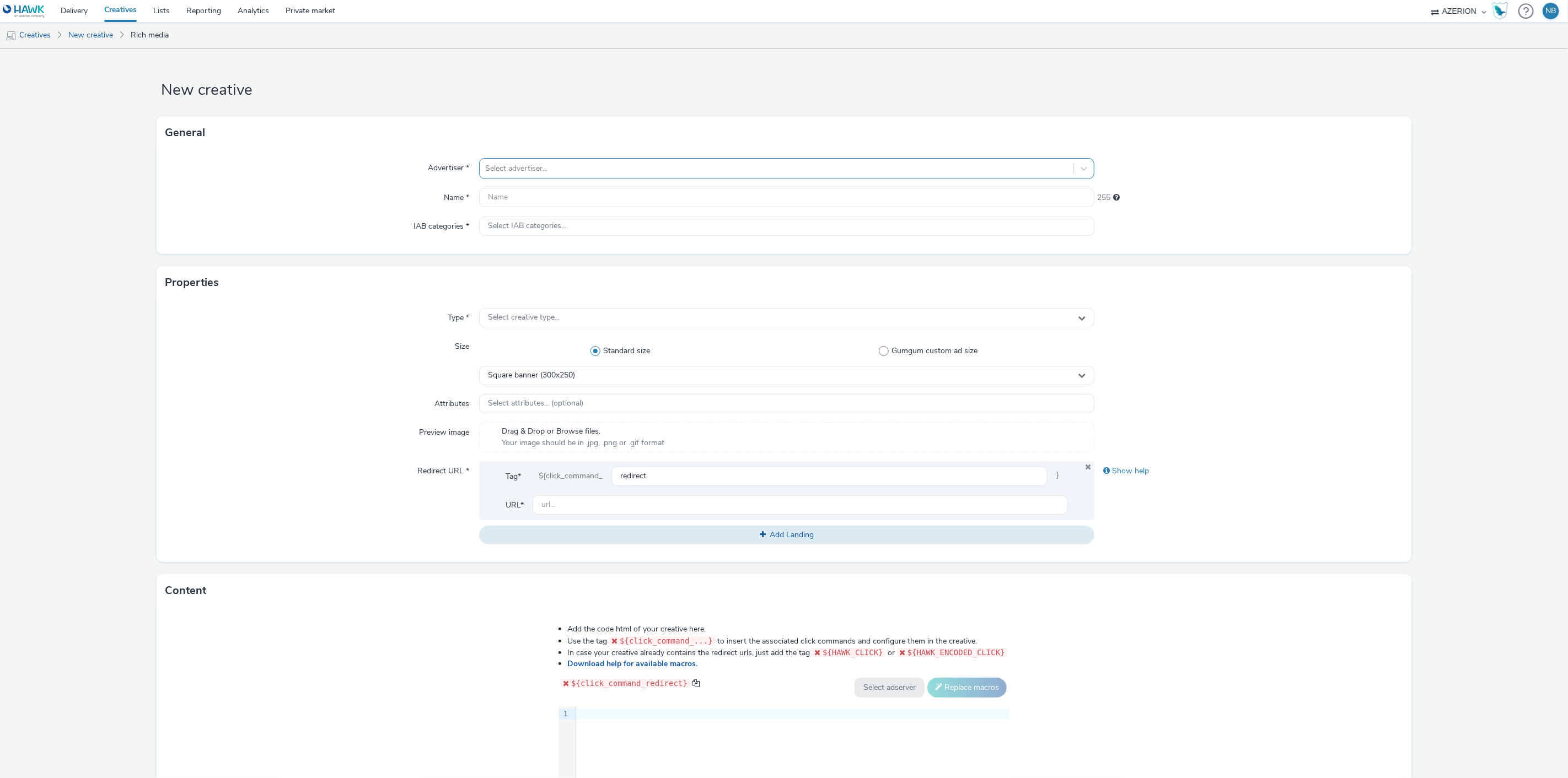
click at [585, 161] on div "Select advertiser..." at bounding box center [776, 169] width 594 height 18
type input "orange"
click at [536, 246] on li "orange" at bounding box center [786, 237] width 616 height 37
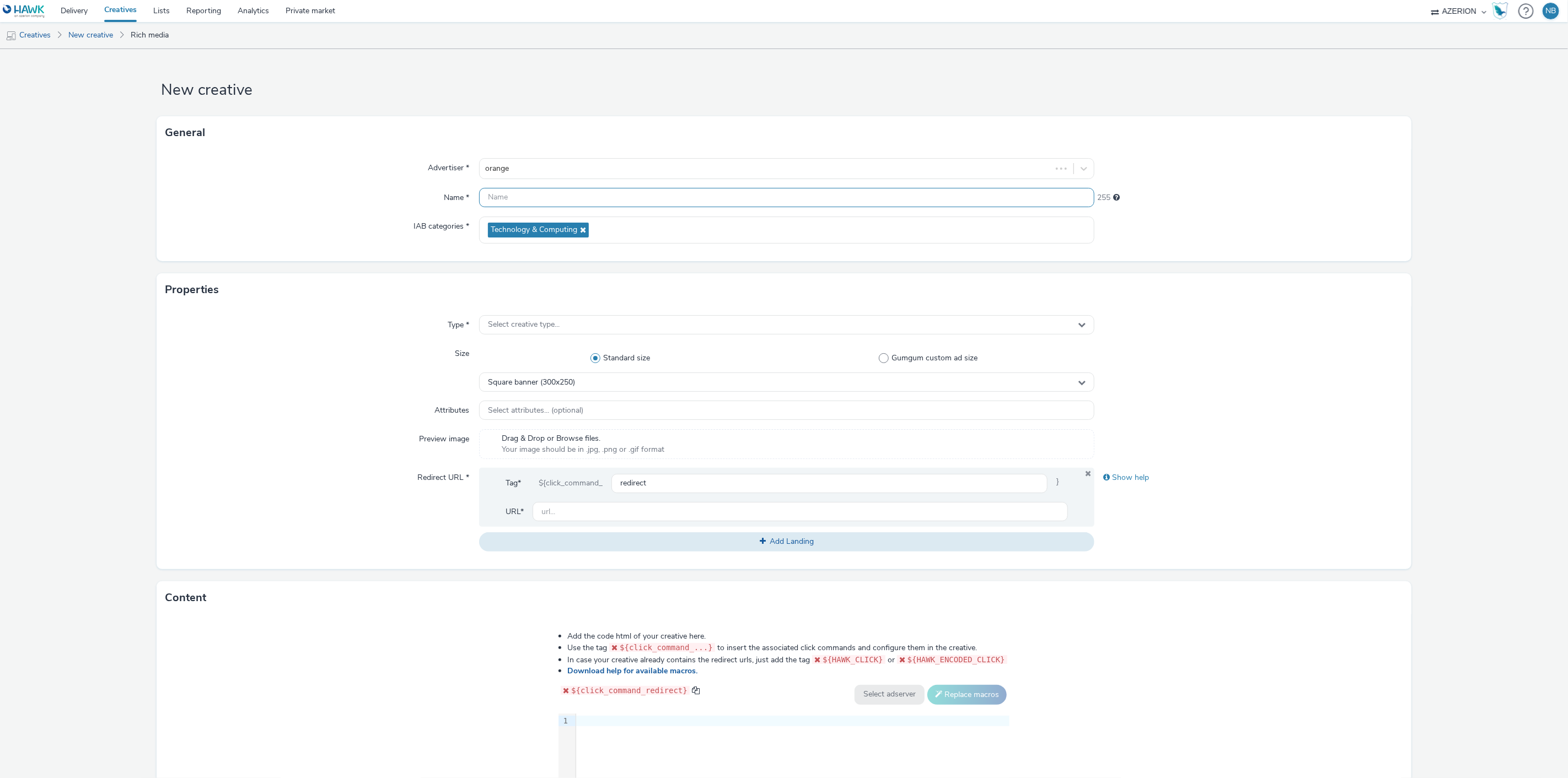
click at [536, 201] on input "text" at bounding box center [786, 198] width 616 height 19
paste input "Azerion-[PERSON_NAME] Geoloc_Geoloc Viroinval-Leaderboard_DLBD_728x90_CPM_STD_B…"
type input "Azerion-[PERSON_NAME] Geoloc_Geoloc Viroinval-Leaderboard_DLBD_728x90_CPM_STD_B…"
click at [535, 334] on div "Select creative type..." at bounding box center [786, 325] width 616 height 19
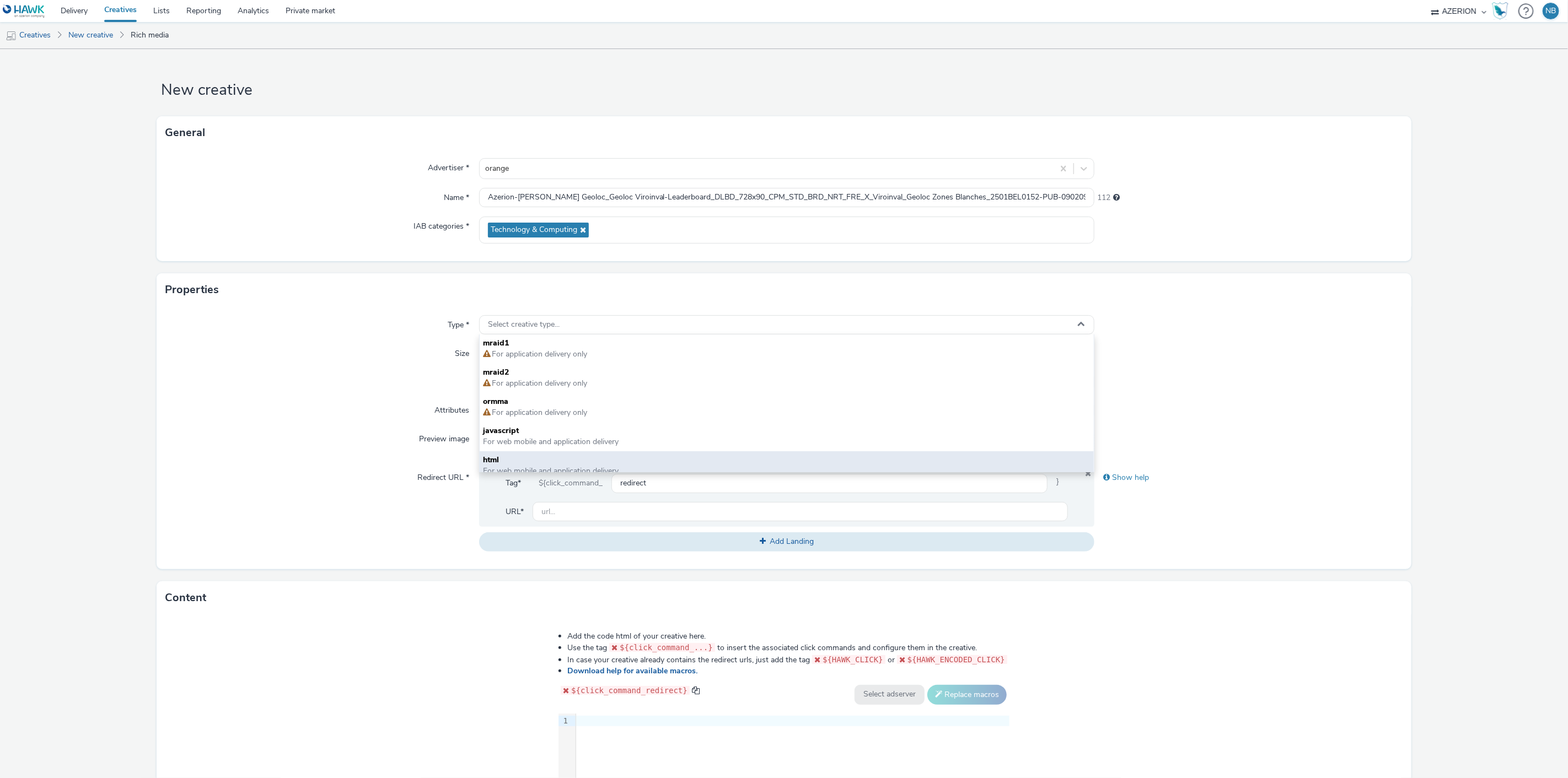
click at [502, 459] on span "html" at bounding box center [786, 460] width 608 height 11
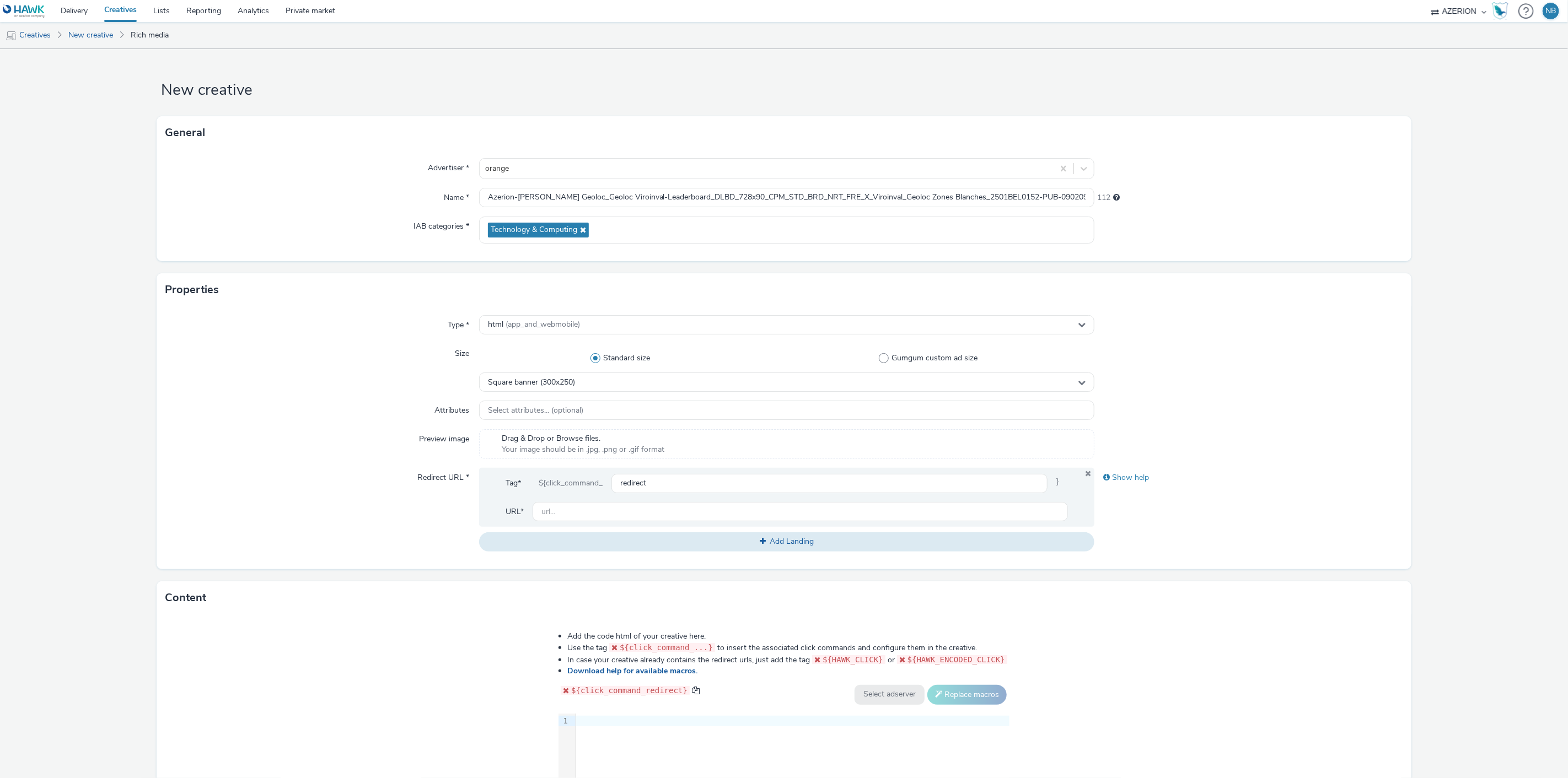
click at [177, 365] on div "Size" at bounding box center [322, 368] width 313 height 48
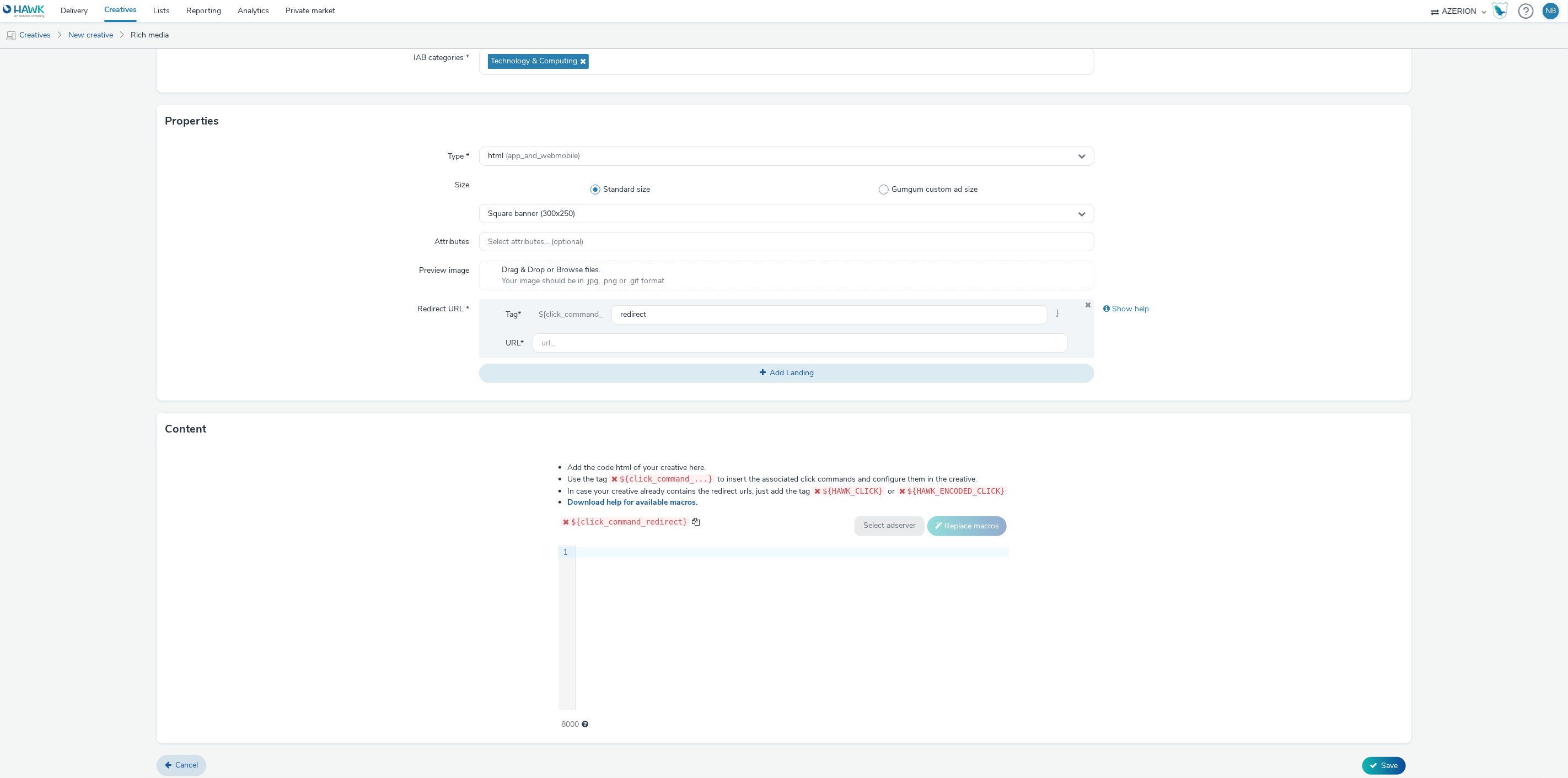
scroll to position [174, 0]
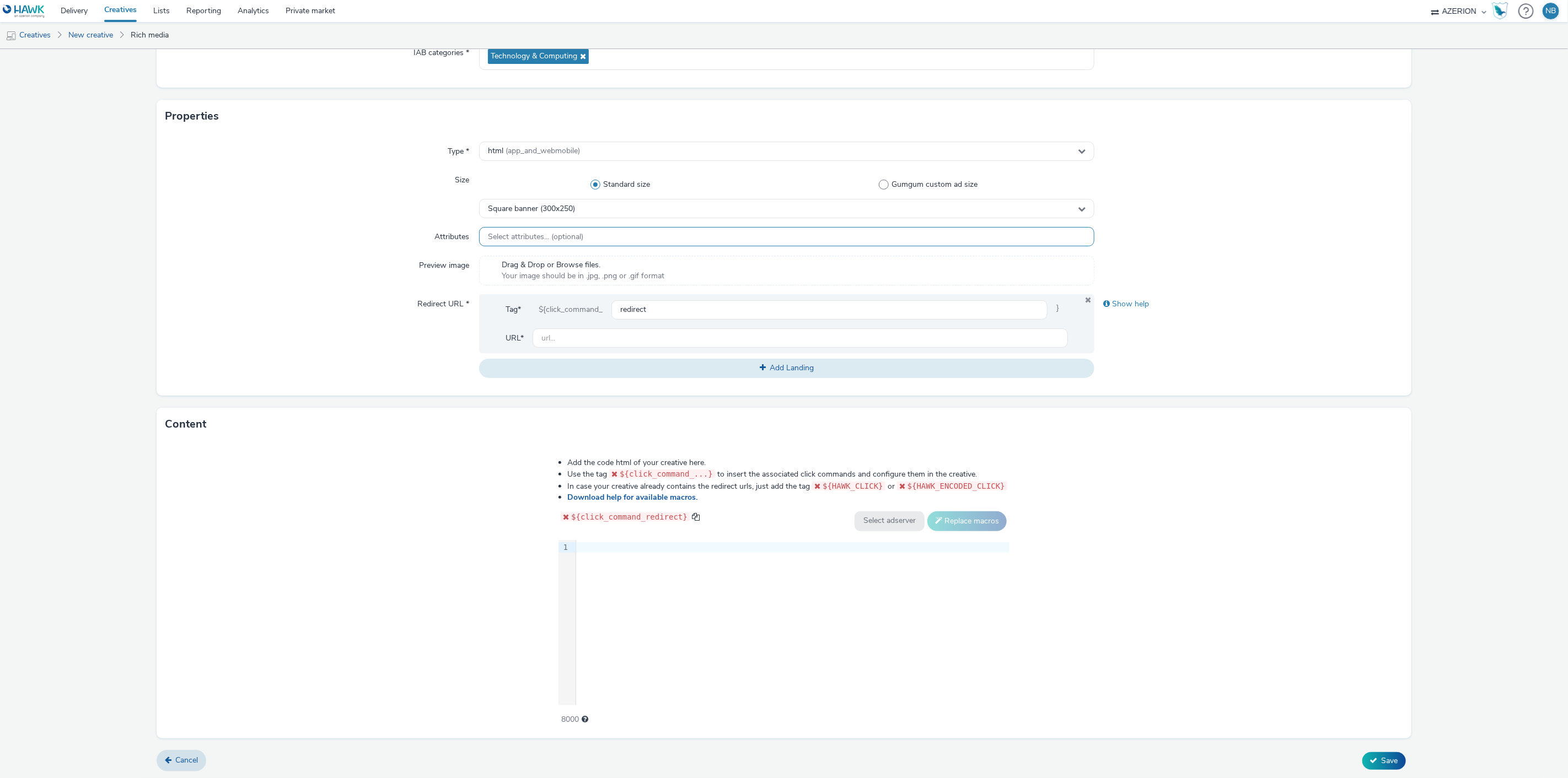
click at [522, 232] on span "Select attributes... (optional)" at bounding box center [535, 237] width 95 height 10
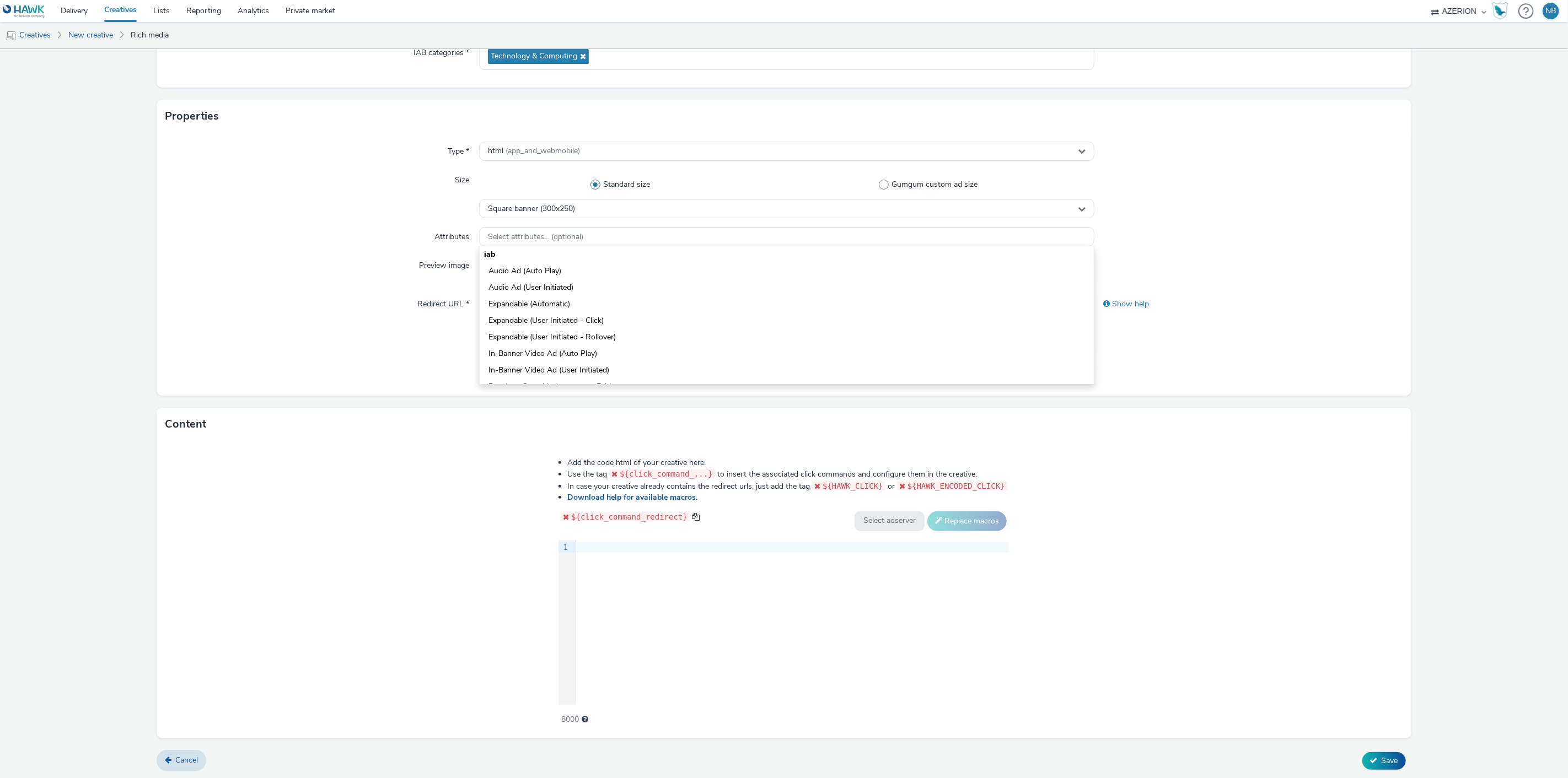
click at [110, 258] on form "New creative General Advertiser * orange Name * Azerion-RON Geoloc_Geoloc Viroi…" at bounding box center [784, 327] width 1568 height 904
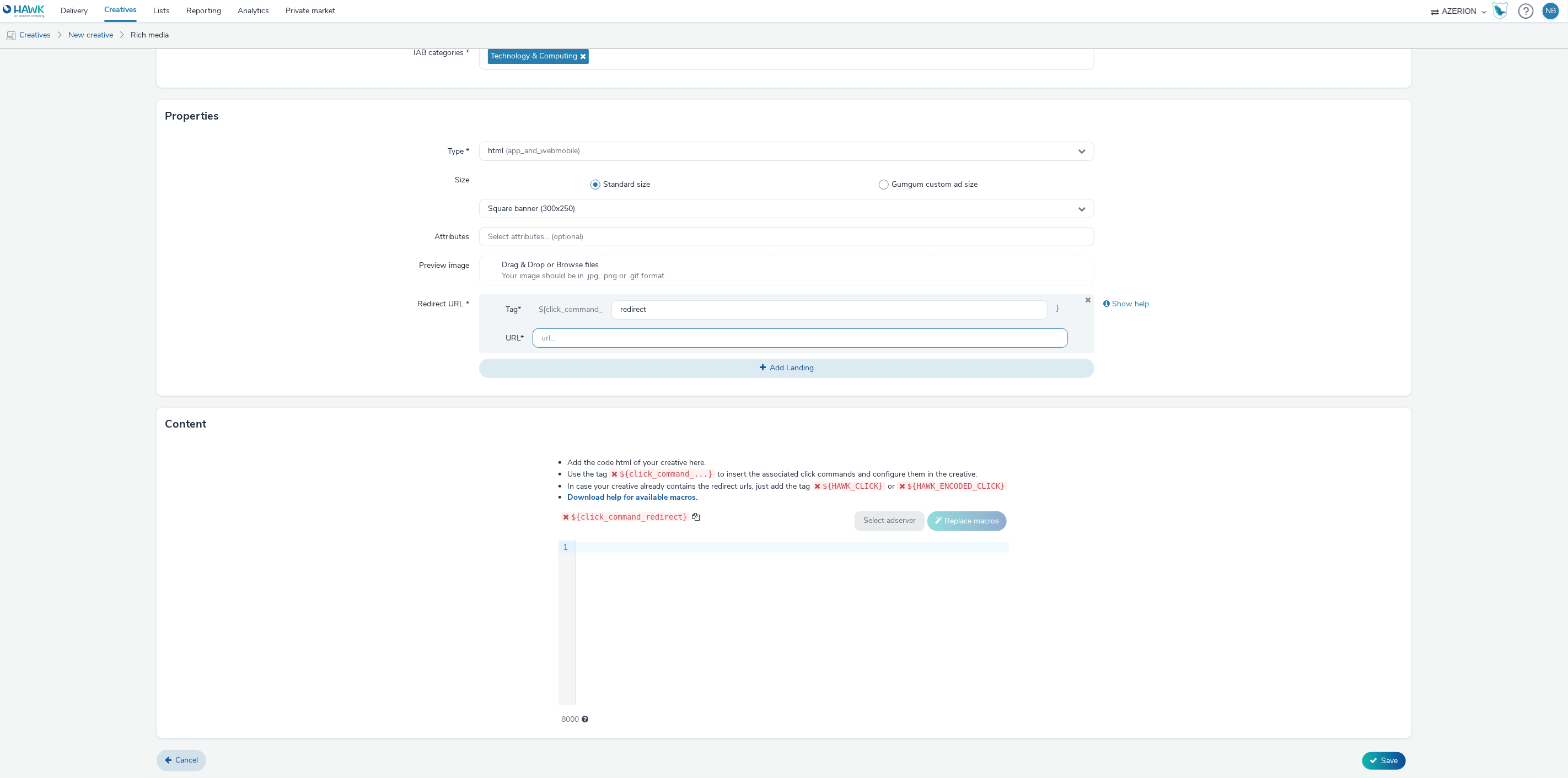
click at [583, 332] on input "text" at bounding box center [800, 338] width 536 height 19
paste input "https://www.orange.be/fr/orange-est-disponible-chez-vous?utm_source=azerion&utm…"
type input "https://www.orange.be/fr/orange-est-disponible-chez-vous?utm_source=azerion&utm…"
click at [769, 577] on div "9 1 ›" at bounding box center [784, 623] width 451 height 166
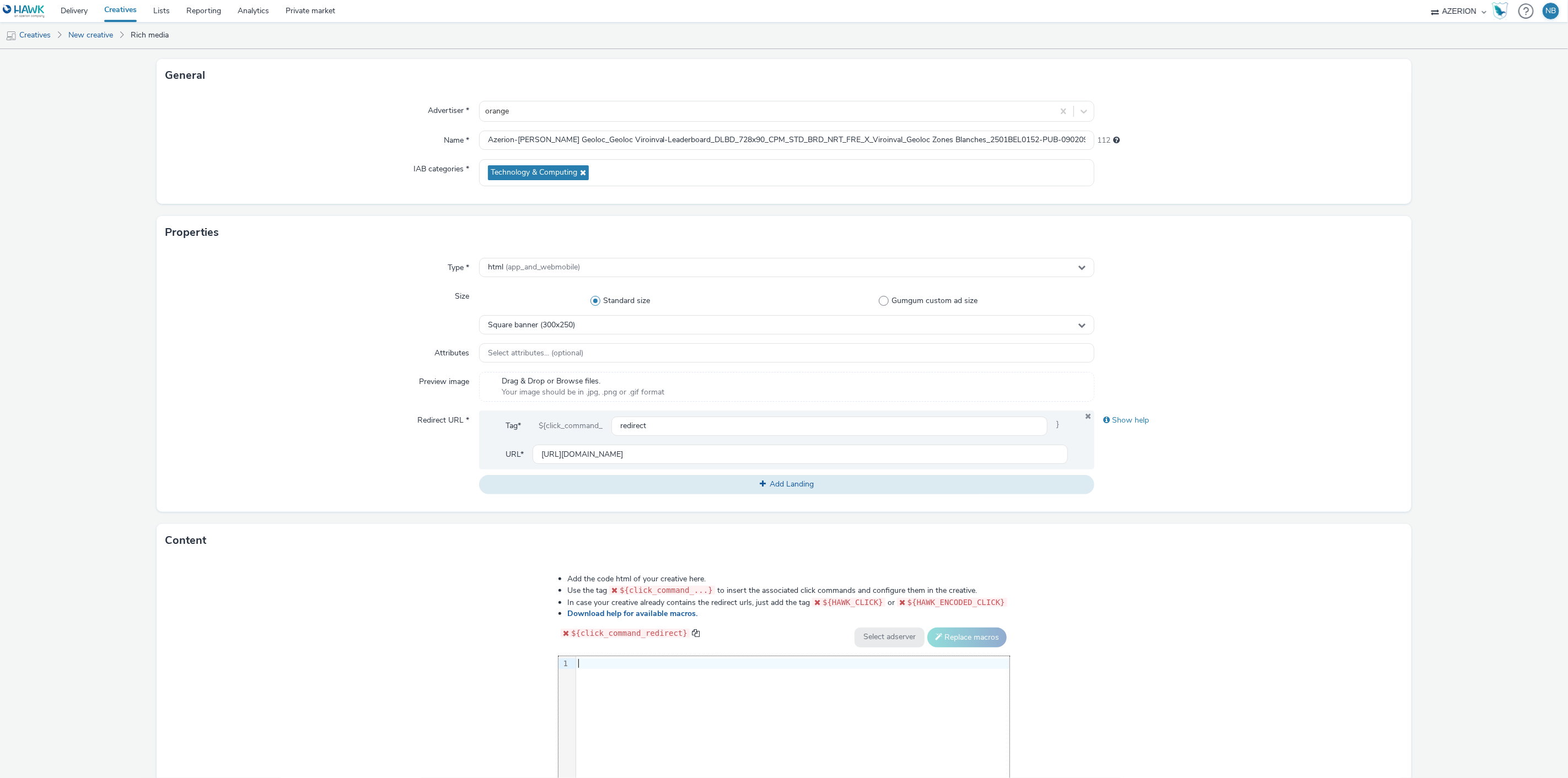
scroll to position [174, 0]
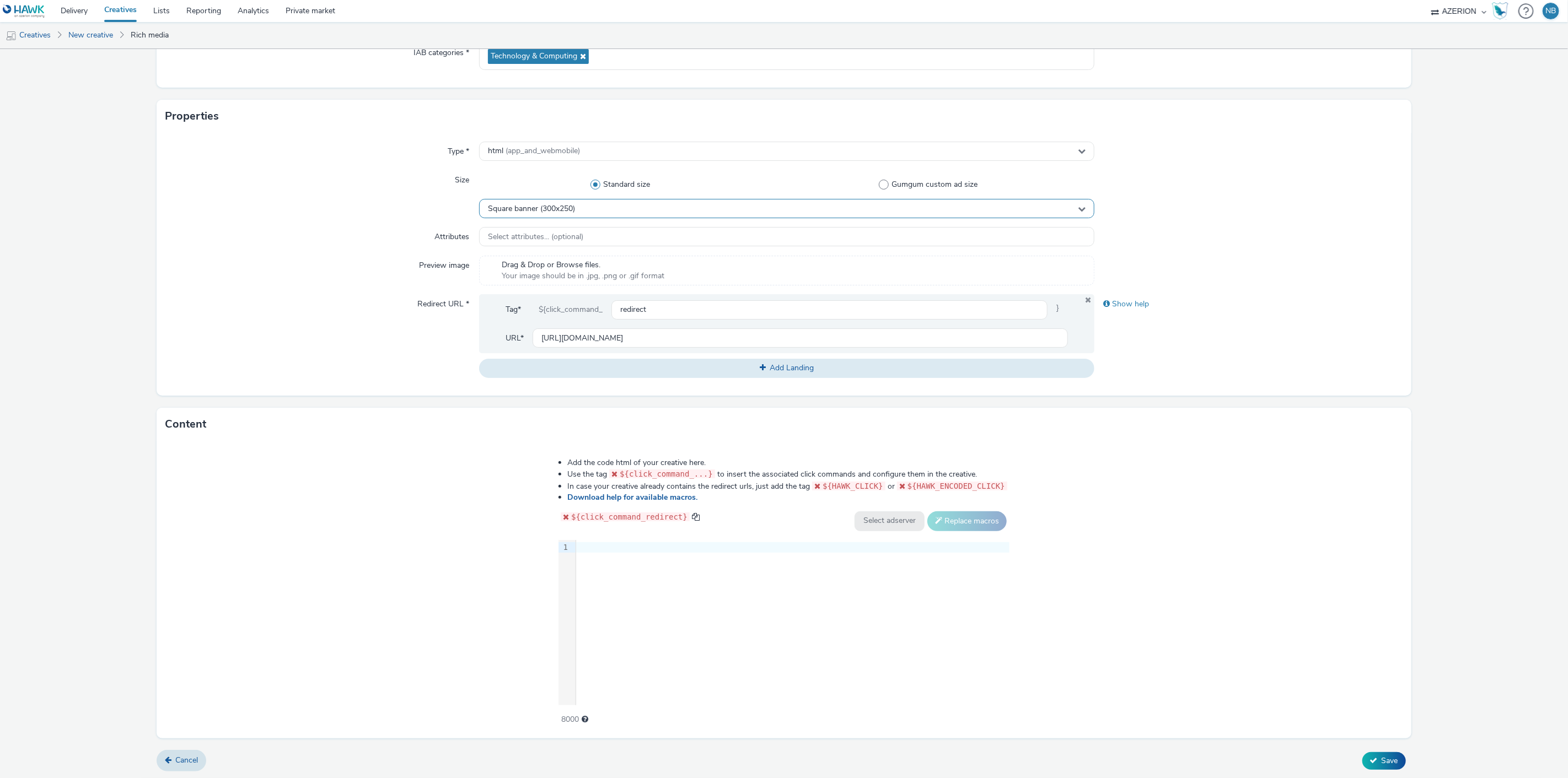
click at [550, 206] on span "Square banner (300x250)" at bounding box center [531, 209] width 87 height 10
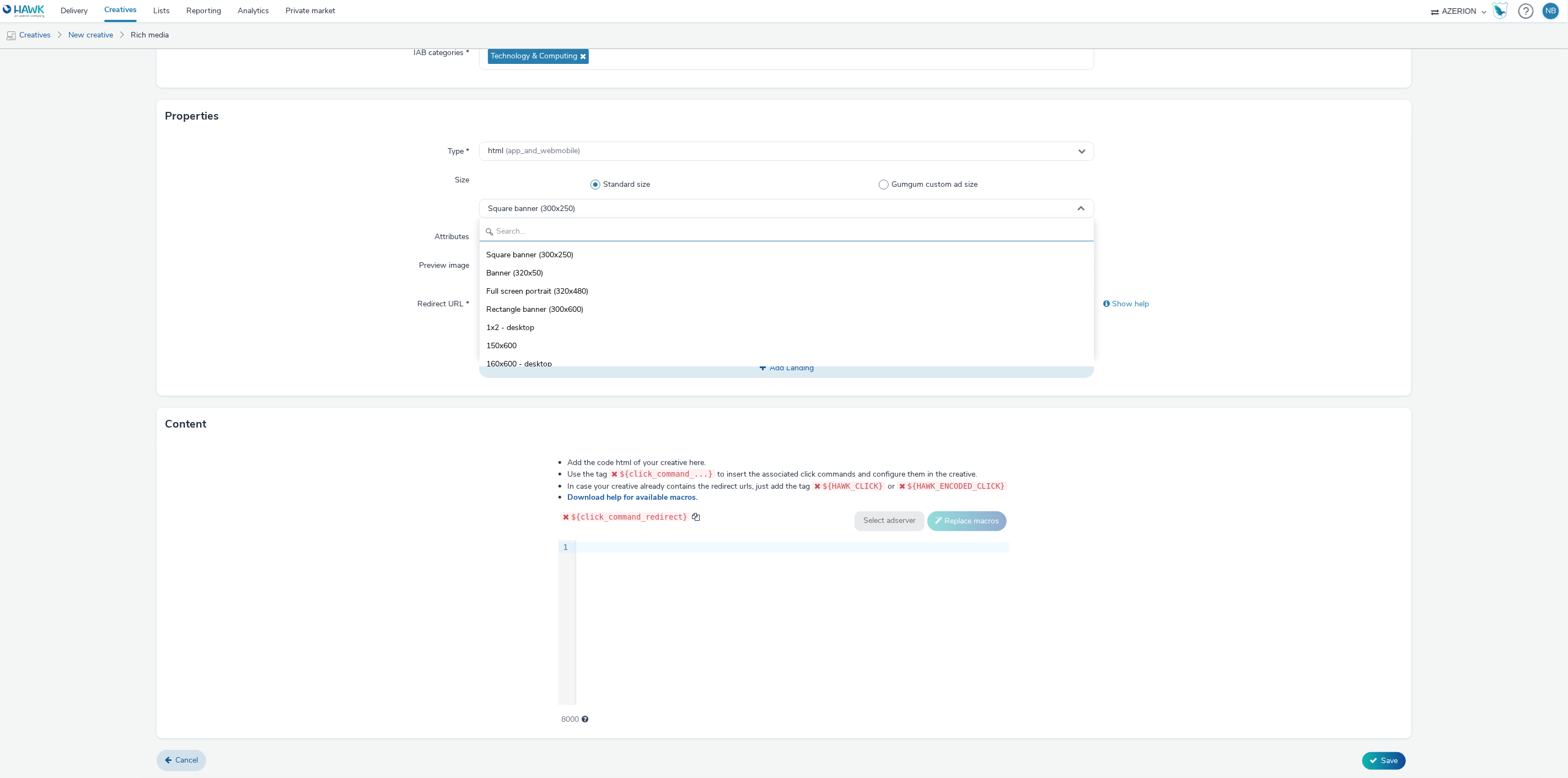
click at [559, 237] on input "text" at bounding box center [786, 232] width 615 height 19
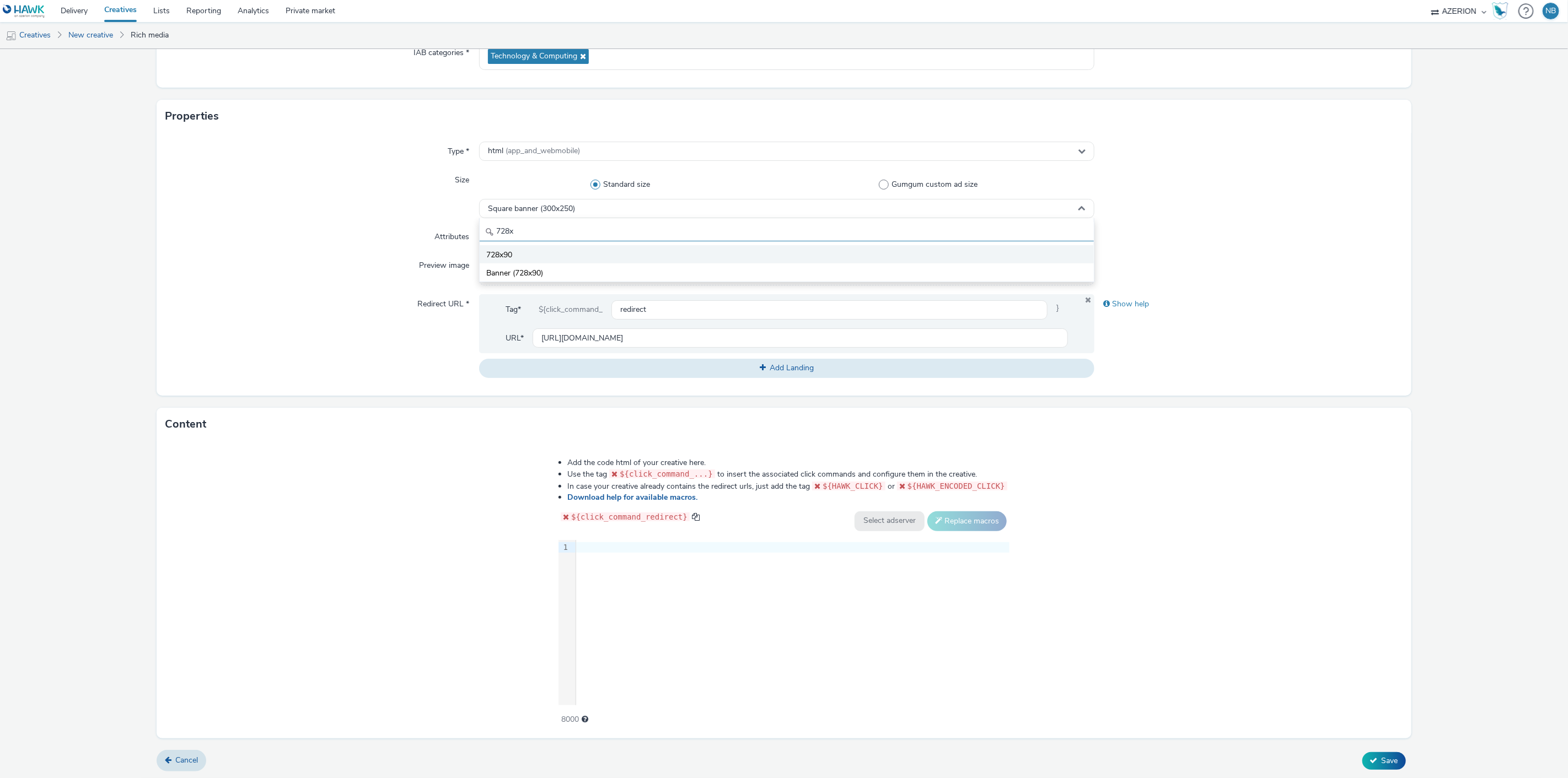
type input "728x"
click at [529, 259] on li "728x90" at bounding box center [786, 255] width 615 height 18
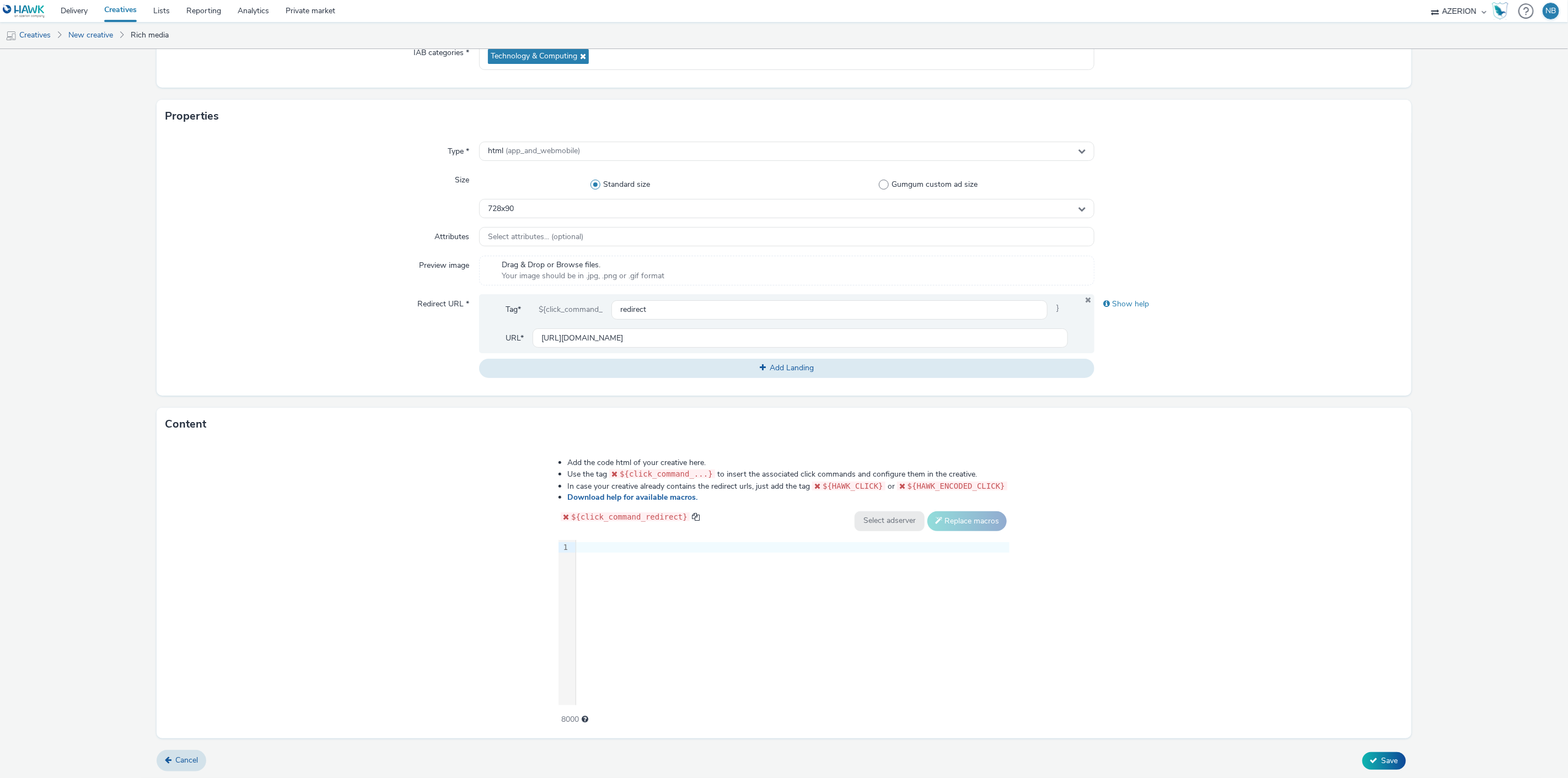
click at [595, 548] on div at bounding box center [793, 548] width 433 height 11
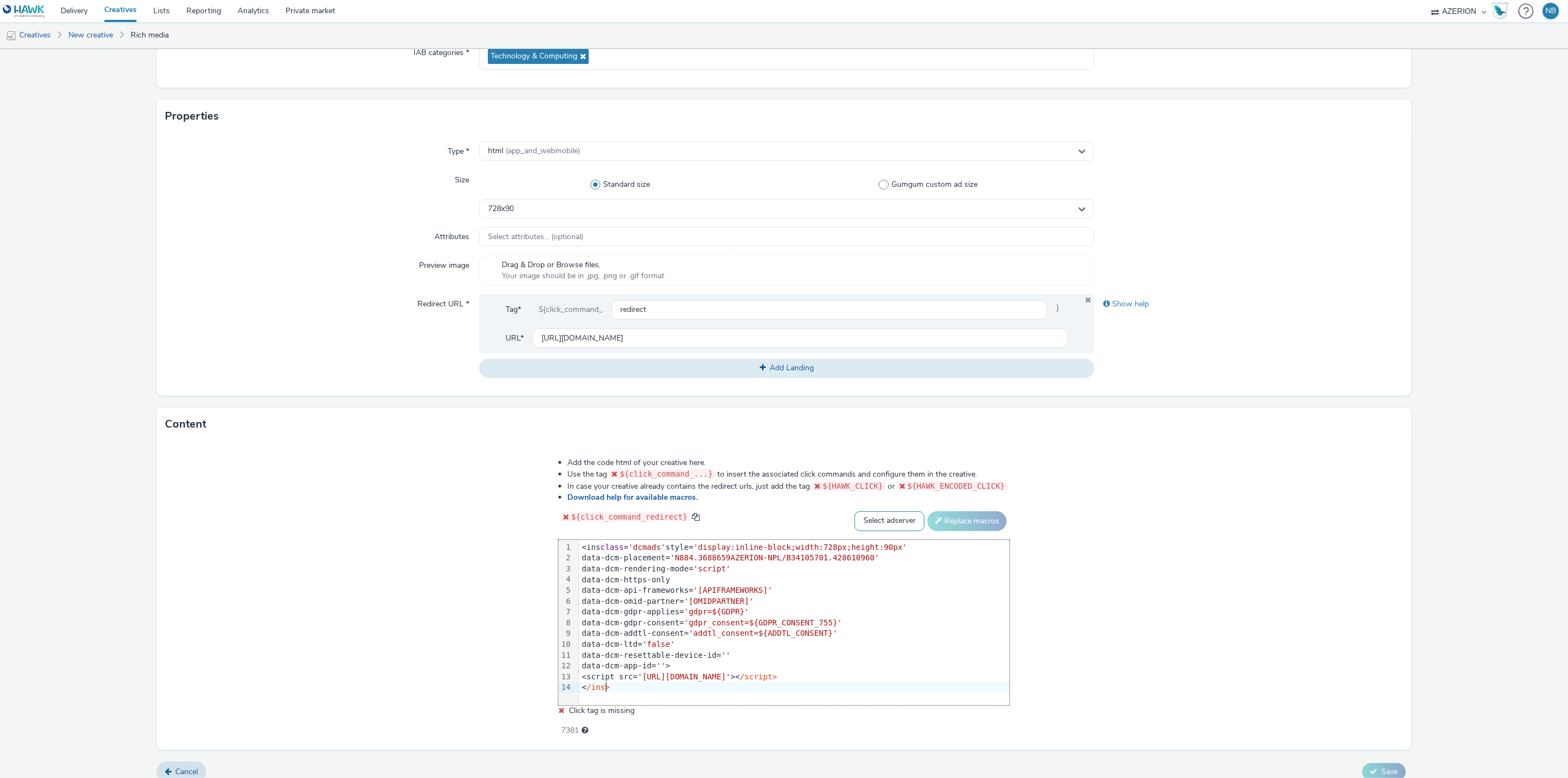
click at [878, 519] on select "Select adserver Sizmek DCM Adform Sting" at bounding box center [889, 521] width 70 height 20
select select "dcm"
click at [855, 512] on select "Select adserver Sizmek DCM Adform Sting" at bounding box center [889, 521] width 70 height 20
click at [952, 519] on button "Replace macros" at bounding box center [966, 521] width 79 height 20
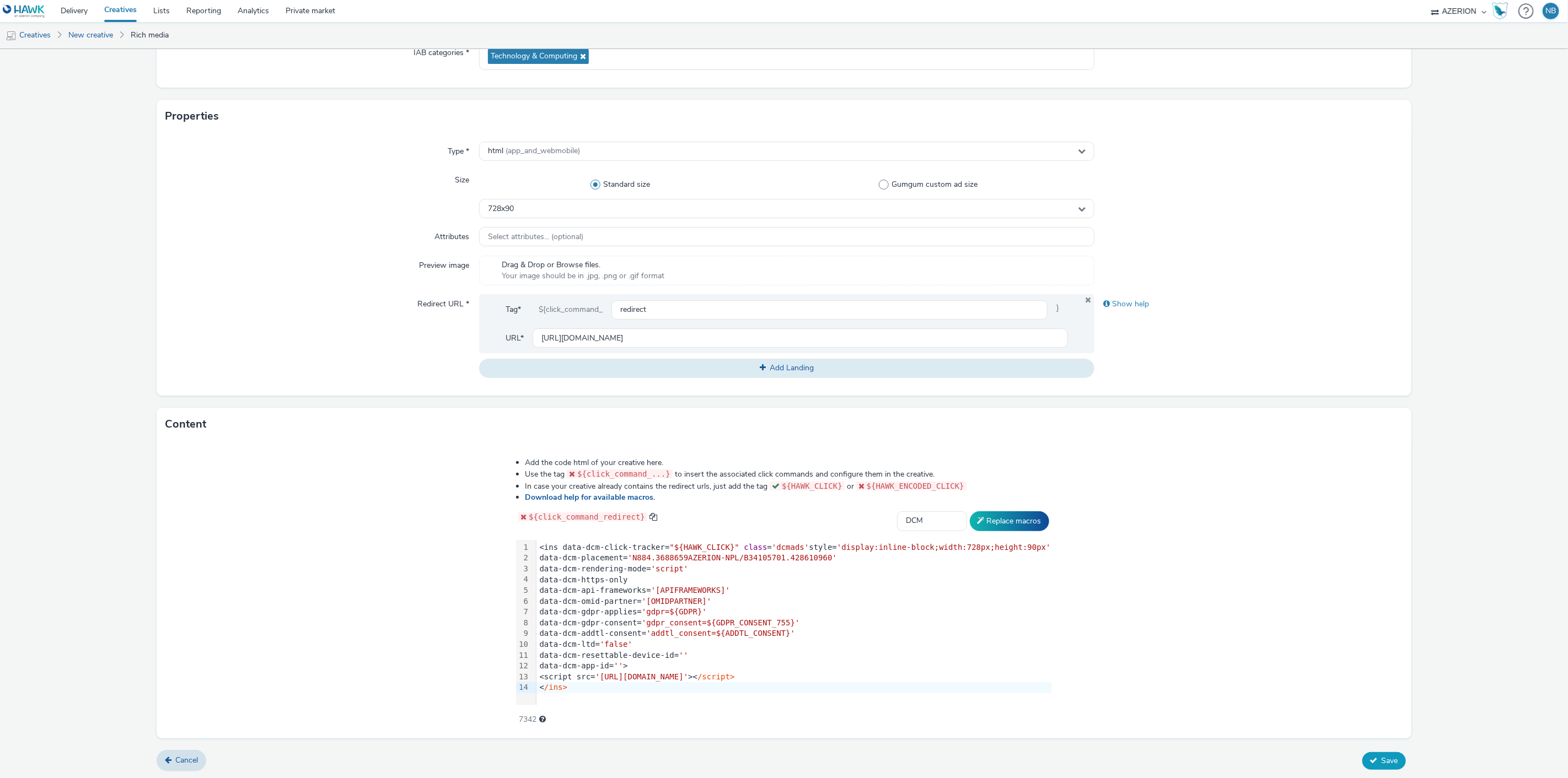
click at [1382, 757] on span "Save" at bounding box center [1390, 761] width 17 height 10
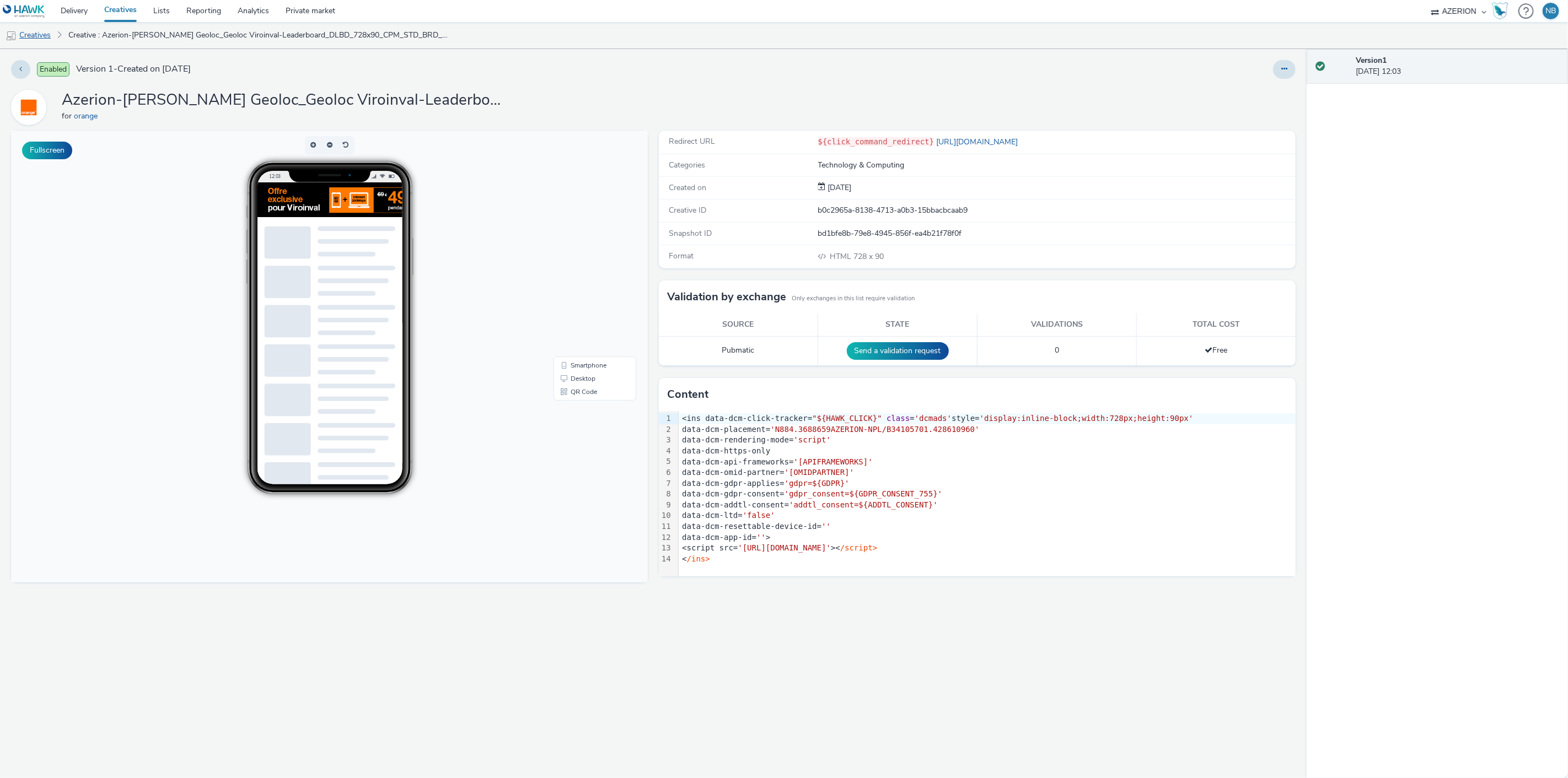
click at [26, 37] on link "Creatives" at bounding box center [28, 35] width 57 height 26
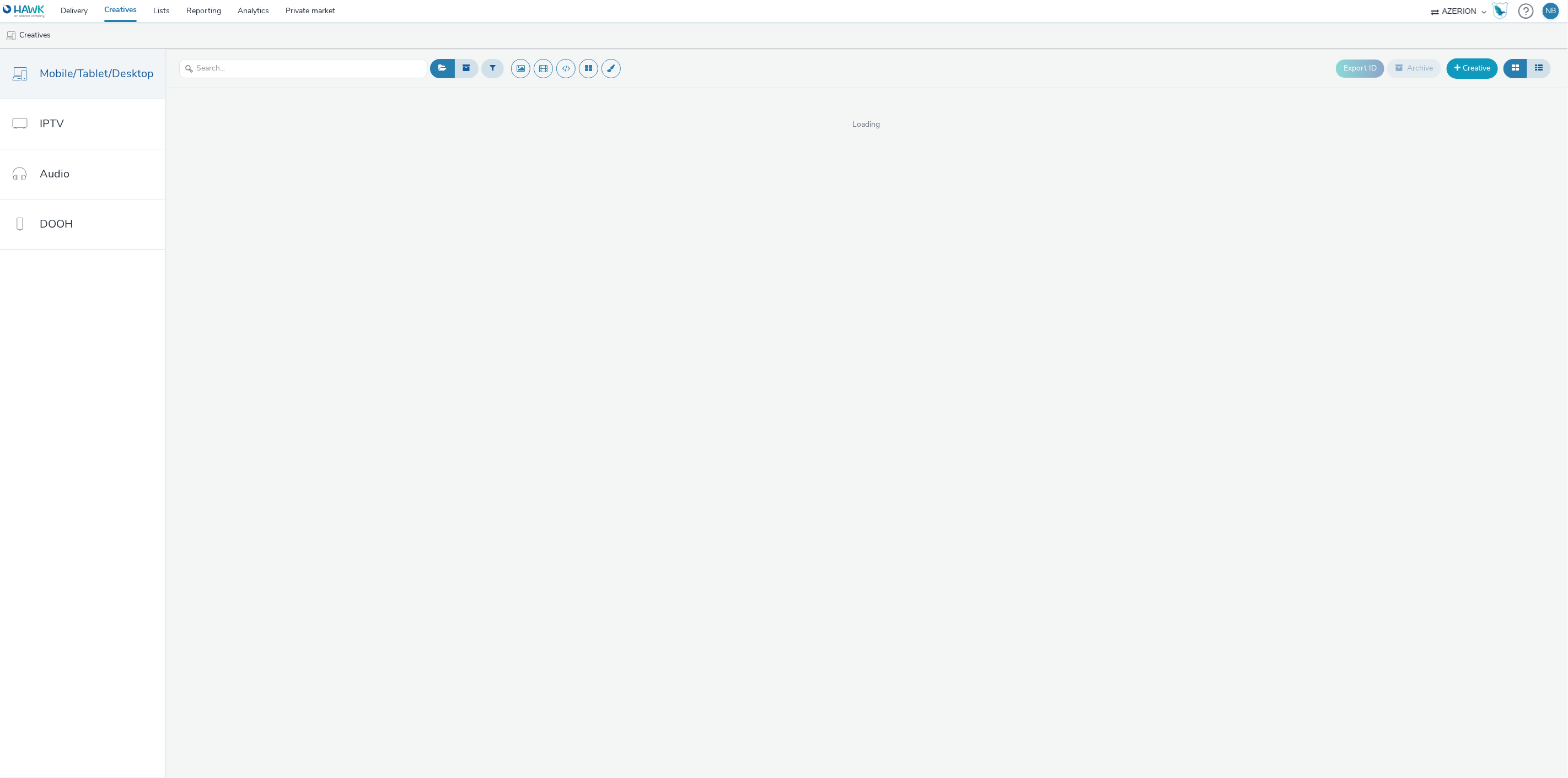
click at [1465, 63] on link "Creative" at bounding box center [1472, 68] width 51 height 20
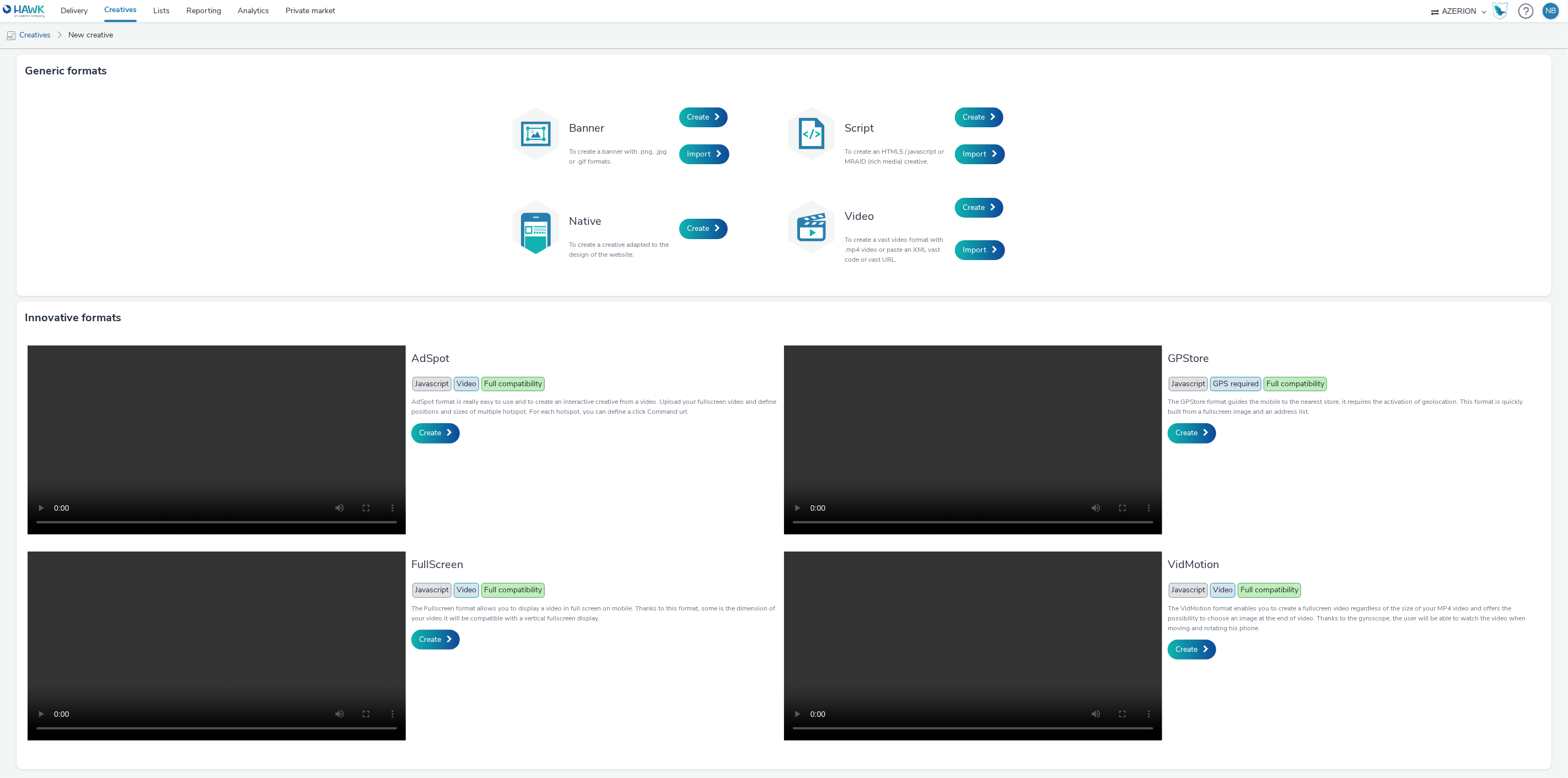
click at [1004, 114] on div "Create" at bounding box center [1007, 117] width 105 height 37
click at [980, 117] on span "Create" at bounding box center [973, 117] width 22 height 10
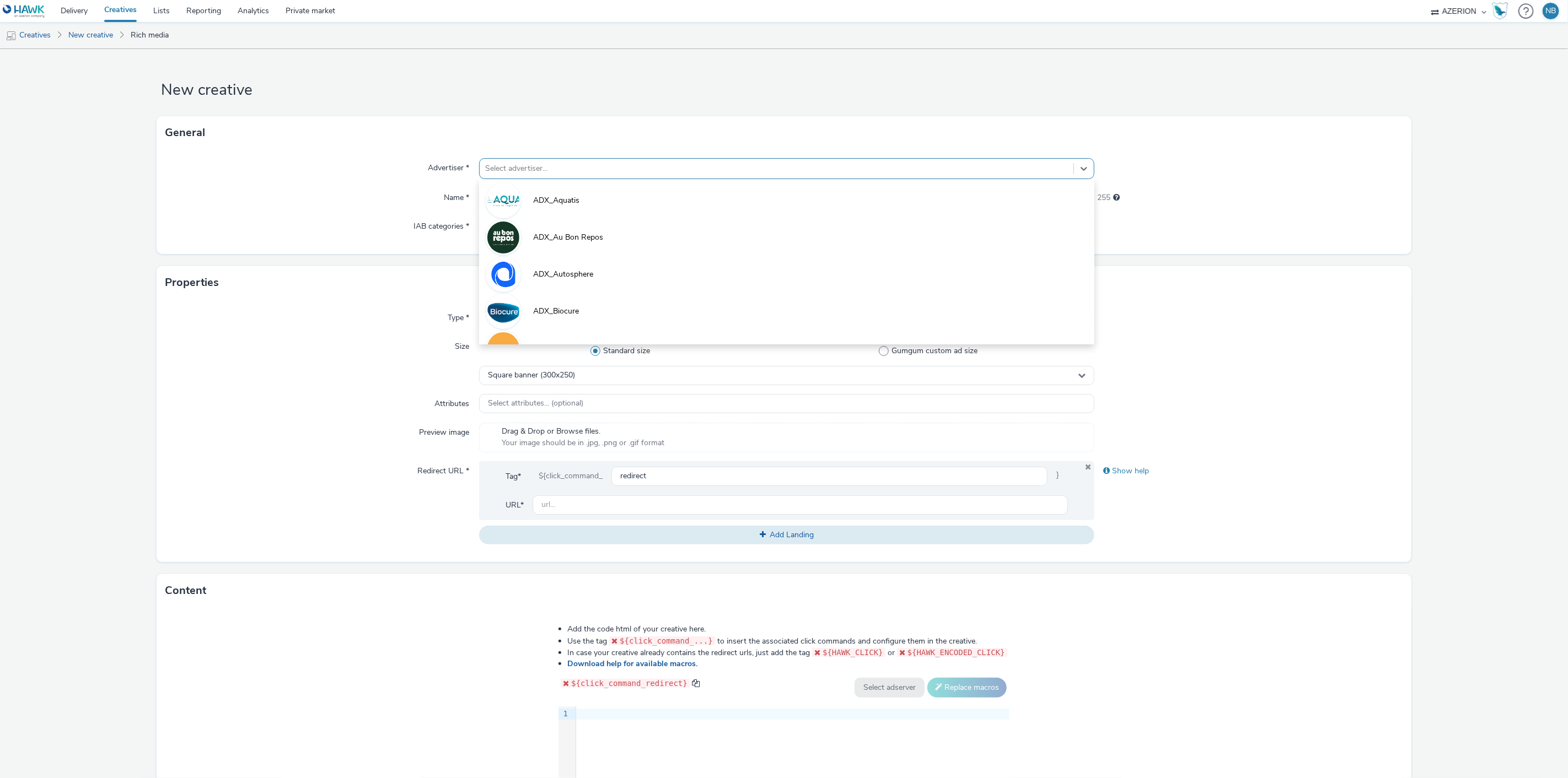
click at [554, 173] on div at bounding box center [777, 168] width 584 height 13
type input "orange"
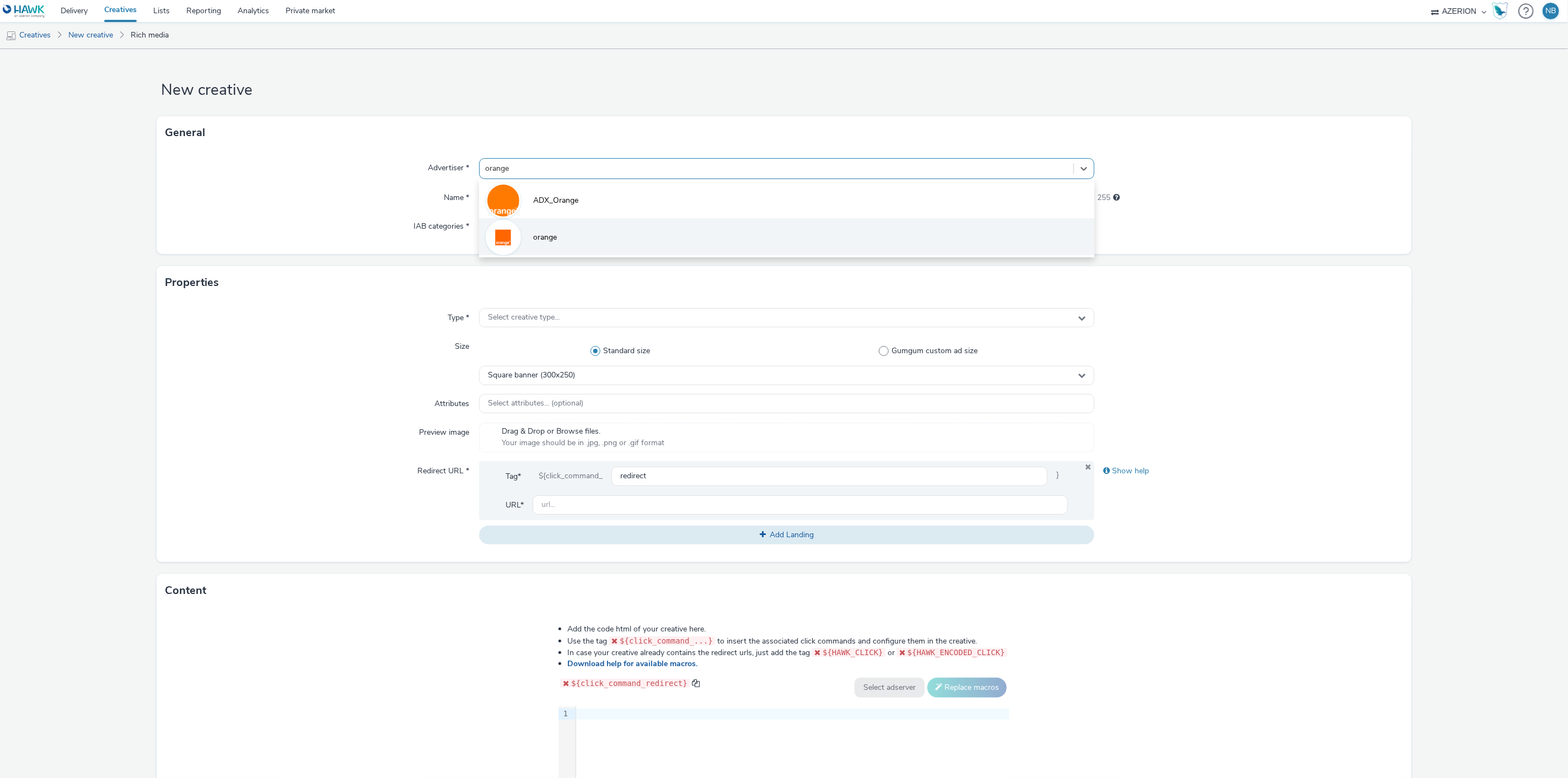
click at [540, 240] on span "orange" at bounding box center [545, 237] width 23 height 11
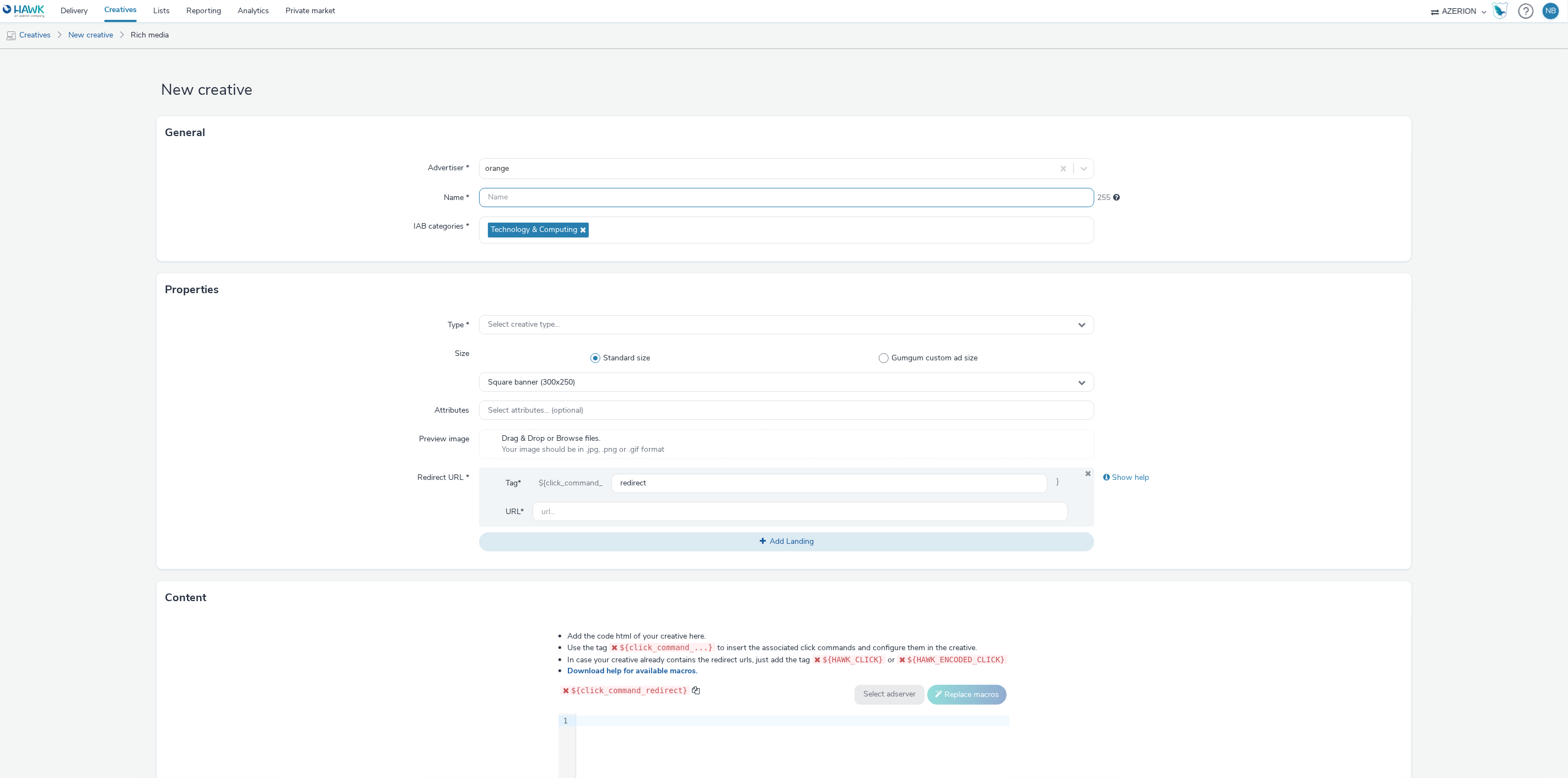
click at [546, 199] on input "text" at bounding box center [786, 198] width 616 height 19
paste input "Azerion-[PERSON_NAME] Geoloc_Geoloc Andenne-Half Page_DHFP_300x600_CPM_STD_BRD_…"
type input "Azerion-[PERSON_NAME] Geoloc_Geoloc Andenne-Half Page_DHFP_300x600_CPM_STD_BRD_…"
click at [139, 349] on form "New creative General Advertiser * orange Name * Azerion-RON Geoloc_Geoloc Anden…" at bounding box center [784, 501] width 1568 height 904
click at [542, 330] on div "Select creative type..." at bounding box center [786, 325] width 616 height 19
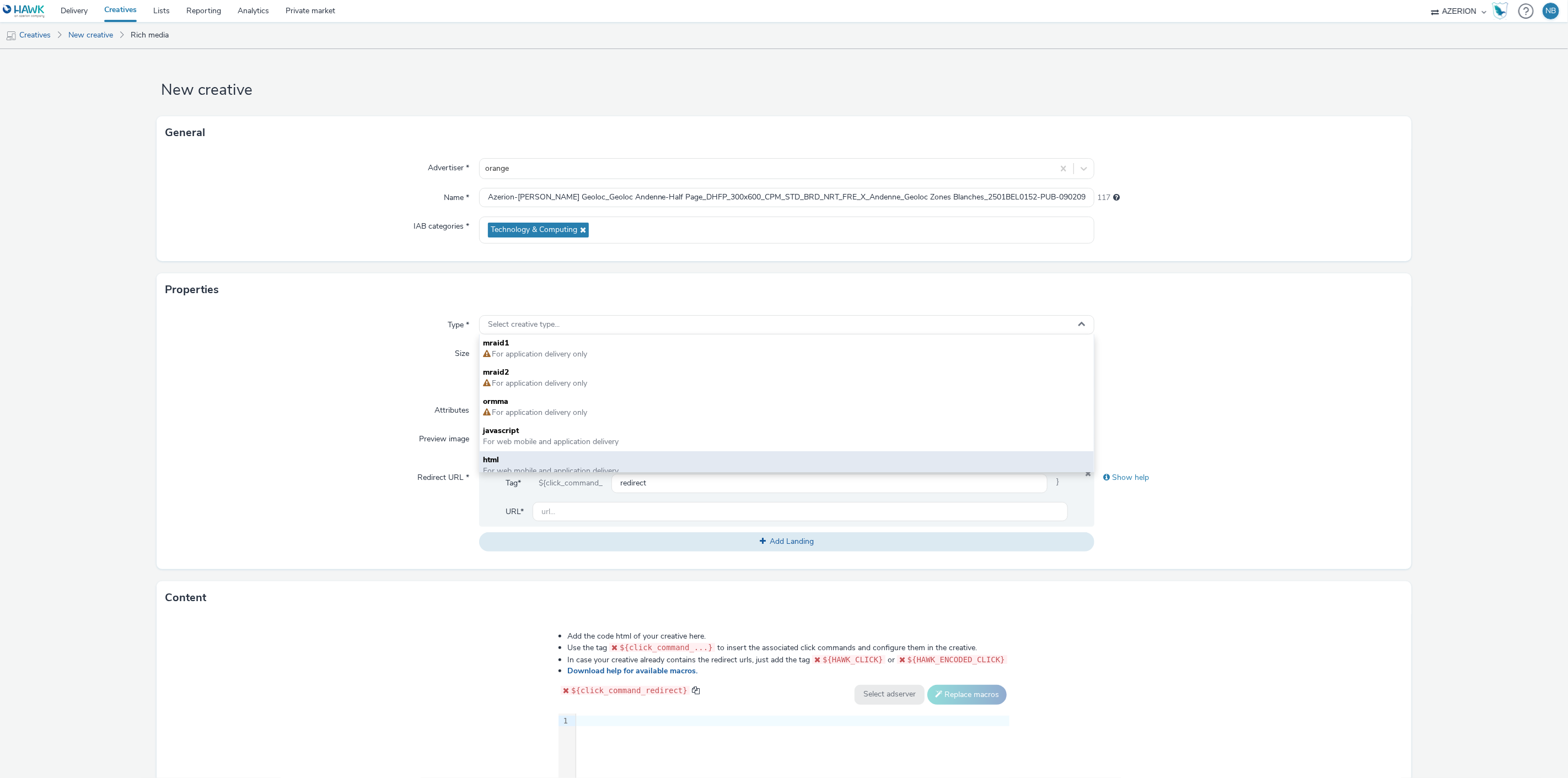
click at [518, 454] on div "html For web mobile and application delivery" at bounding box center [786, 466] width 615 height 29
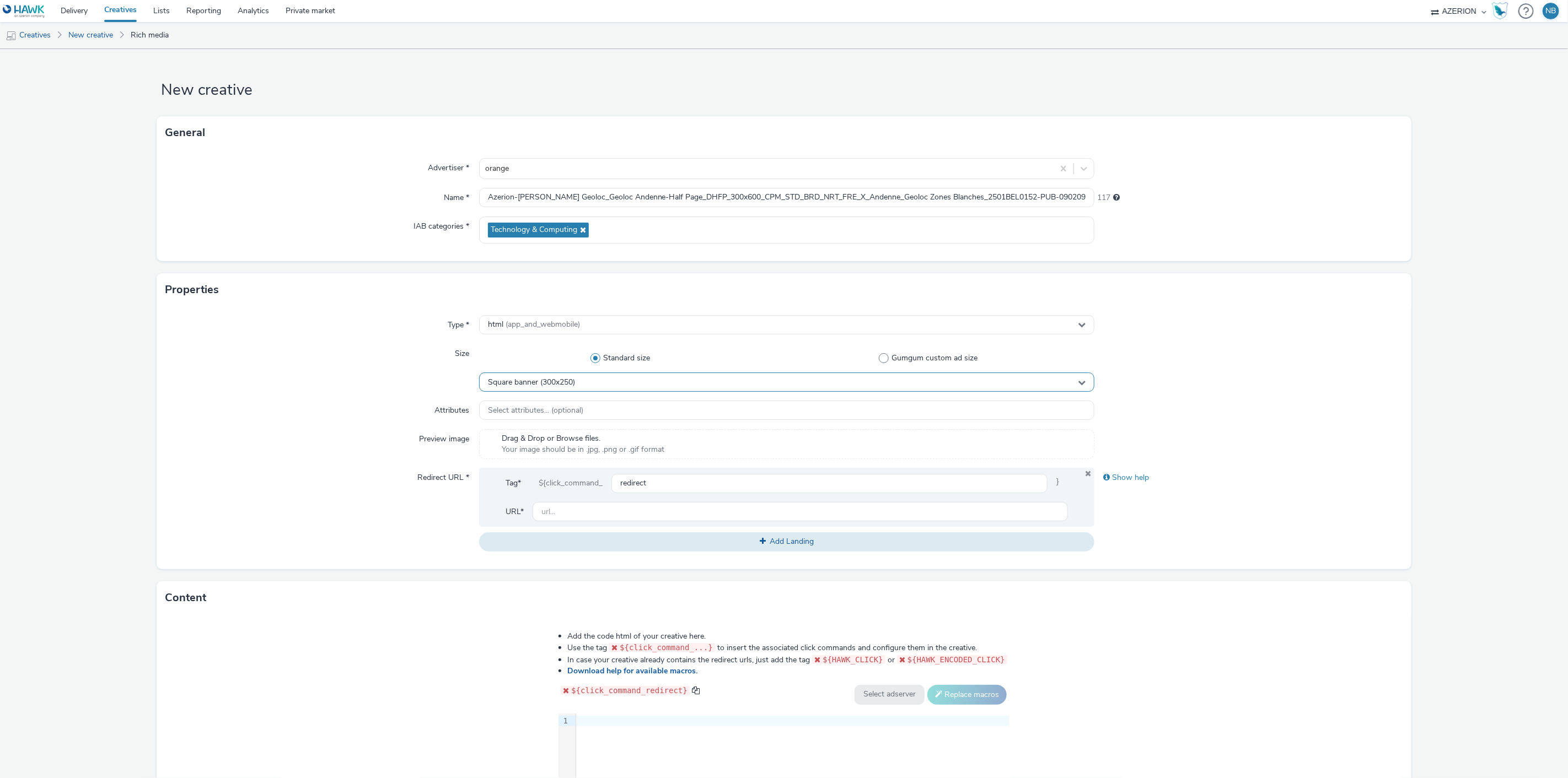
click at [544, 374] on div "Square banner (300x250)" at bounding box center [786, 382] width 616 height 19
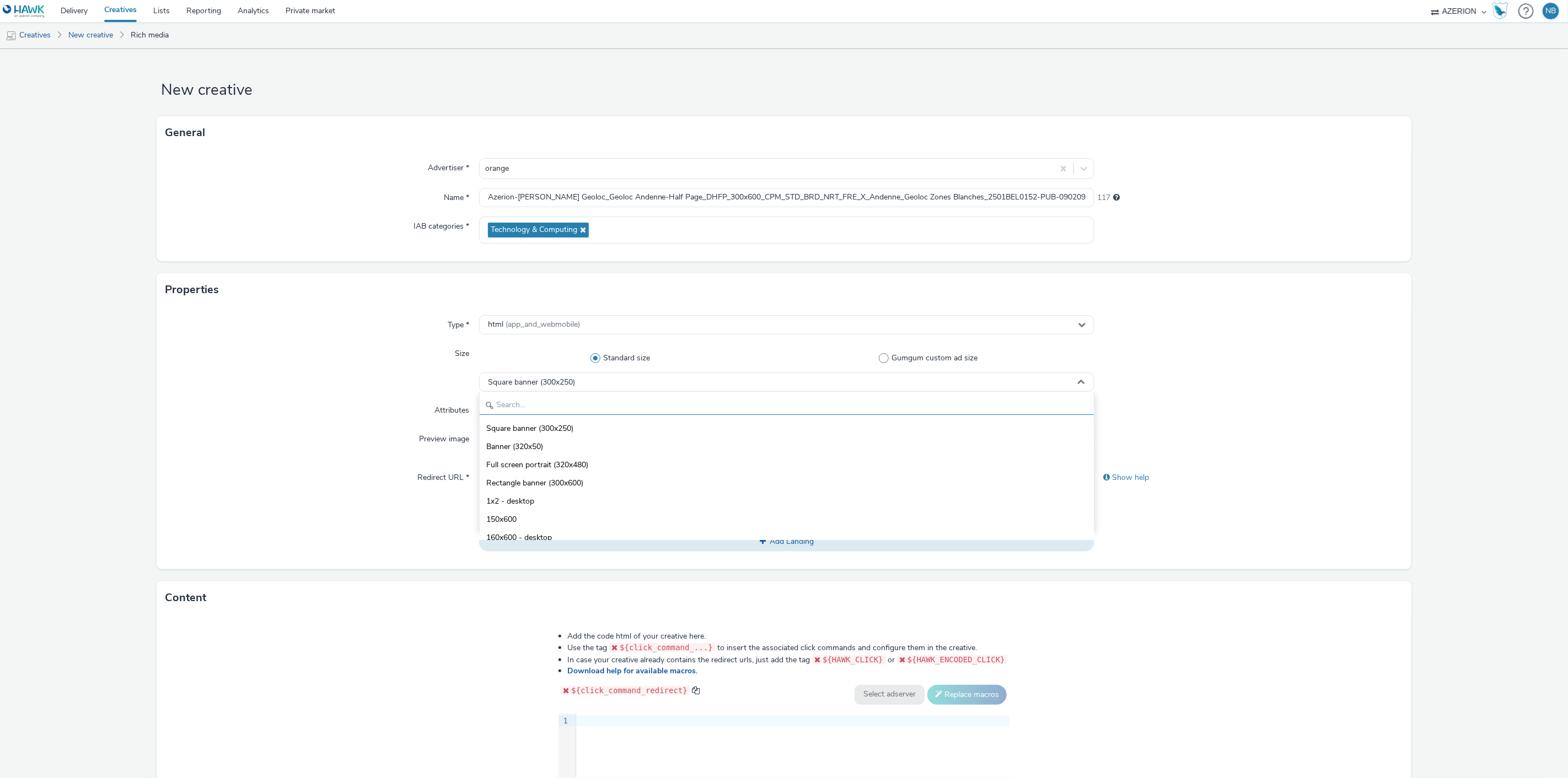
click at [540, 405] on input "text" at bounding box center [786, 406] width 615 height 19
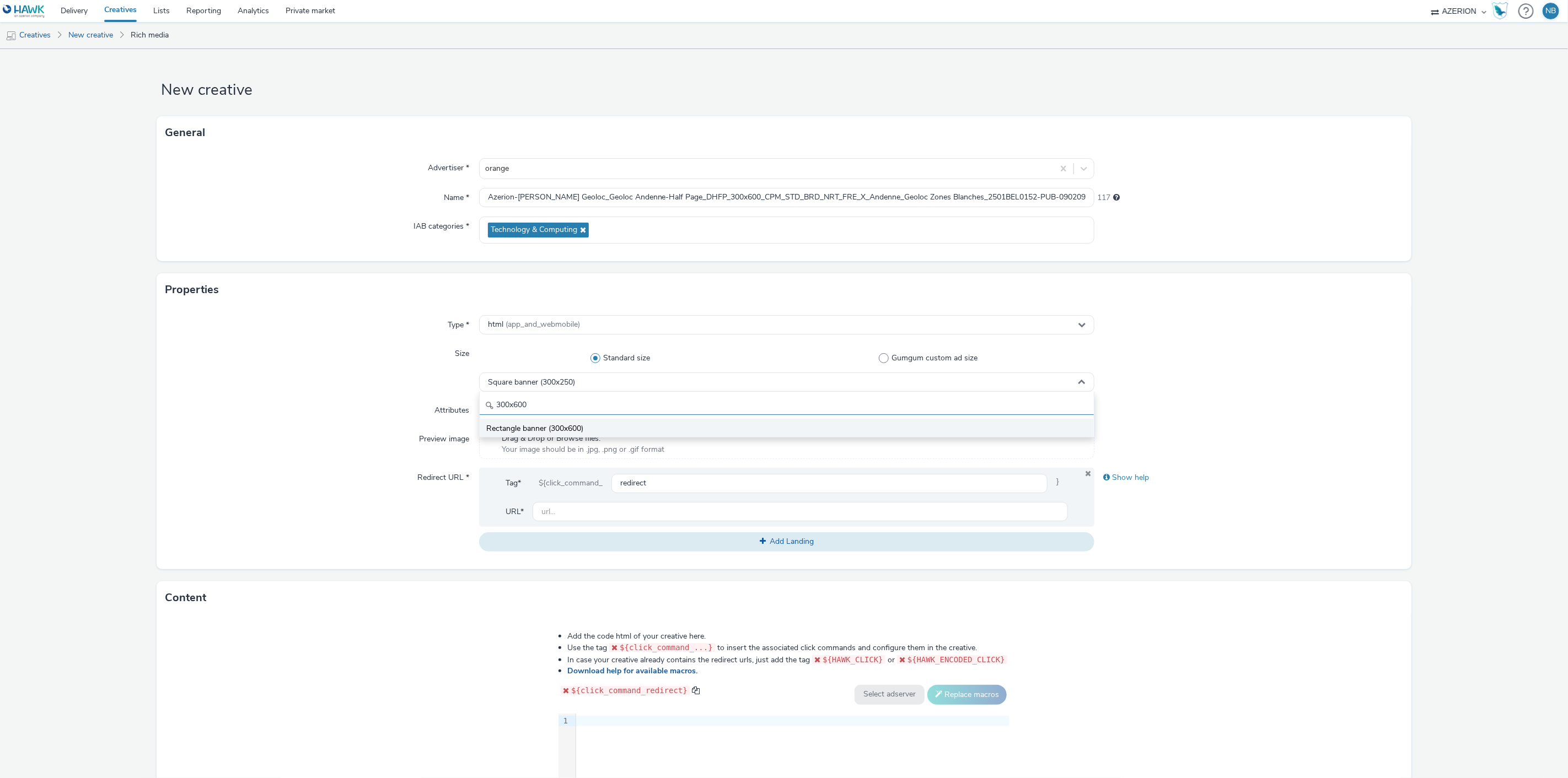
type input "300x600"
click at [564, 422] on li "Rectangle banner (300x600)" at bounding box center [786, 428] width 615 height 18
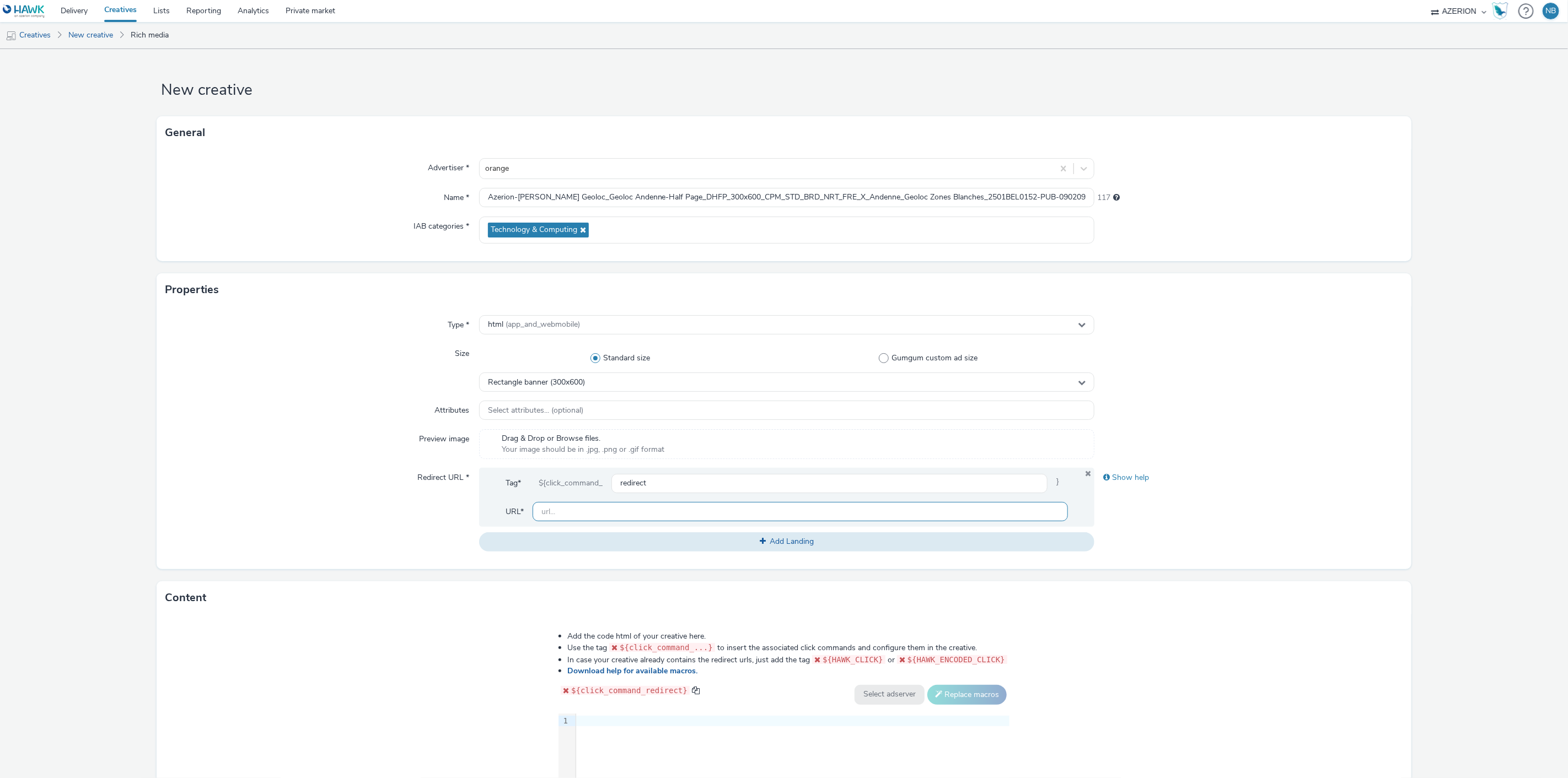
click at [602, 518] on input "text" at bounding box center [800, 512] width 536 height 19
paste input "https://www.orange.be/fr/orange-est-disponible-chez-vous?utm_source=azerion&utm…"
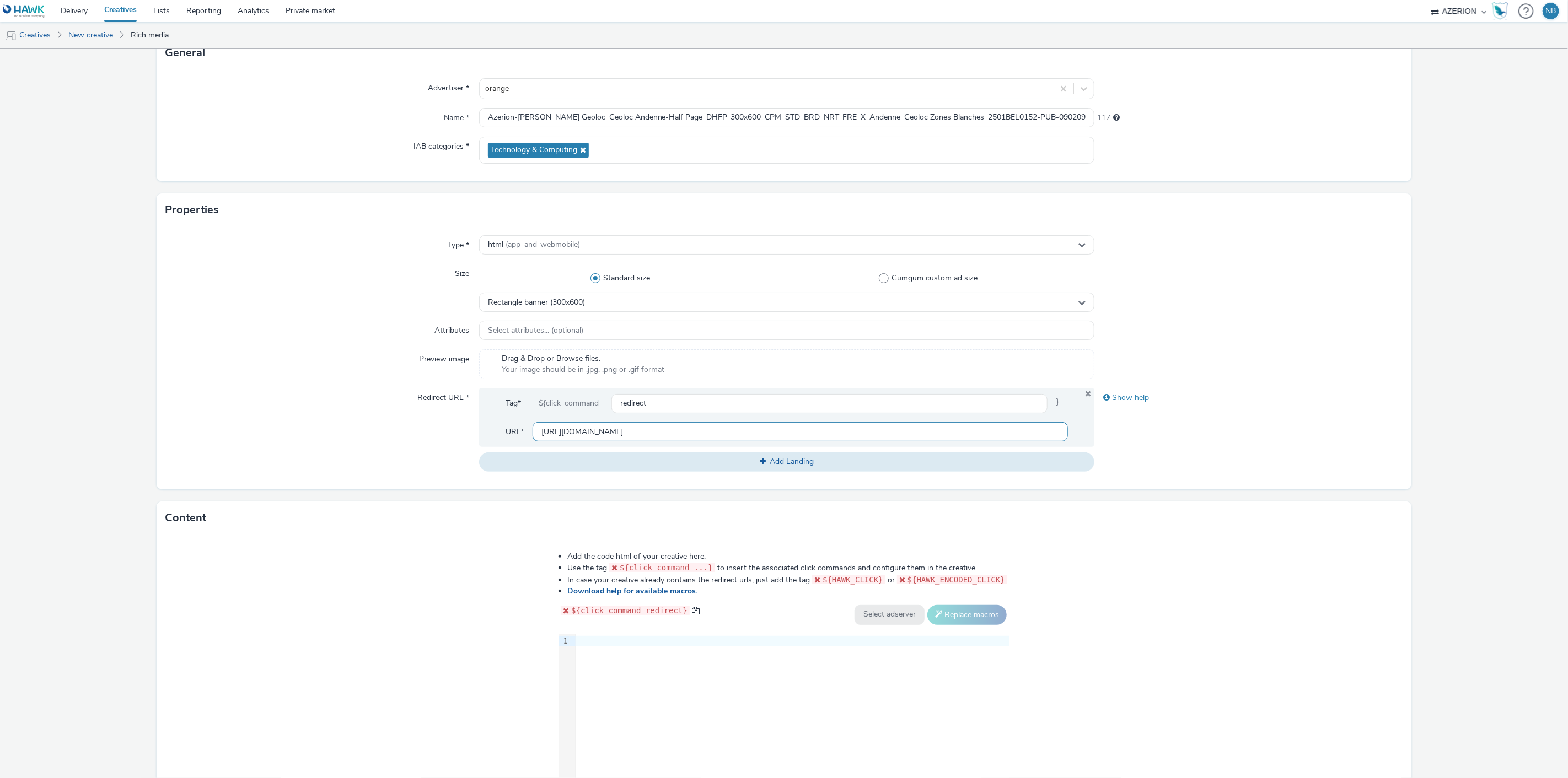
scroll to position [174, 0]
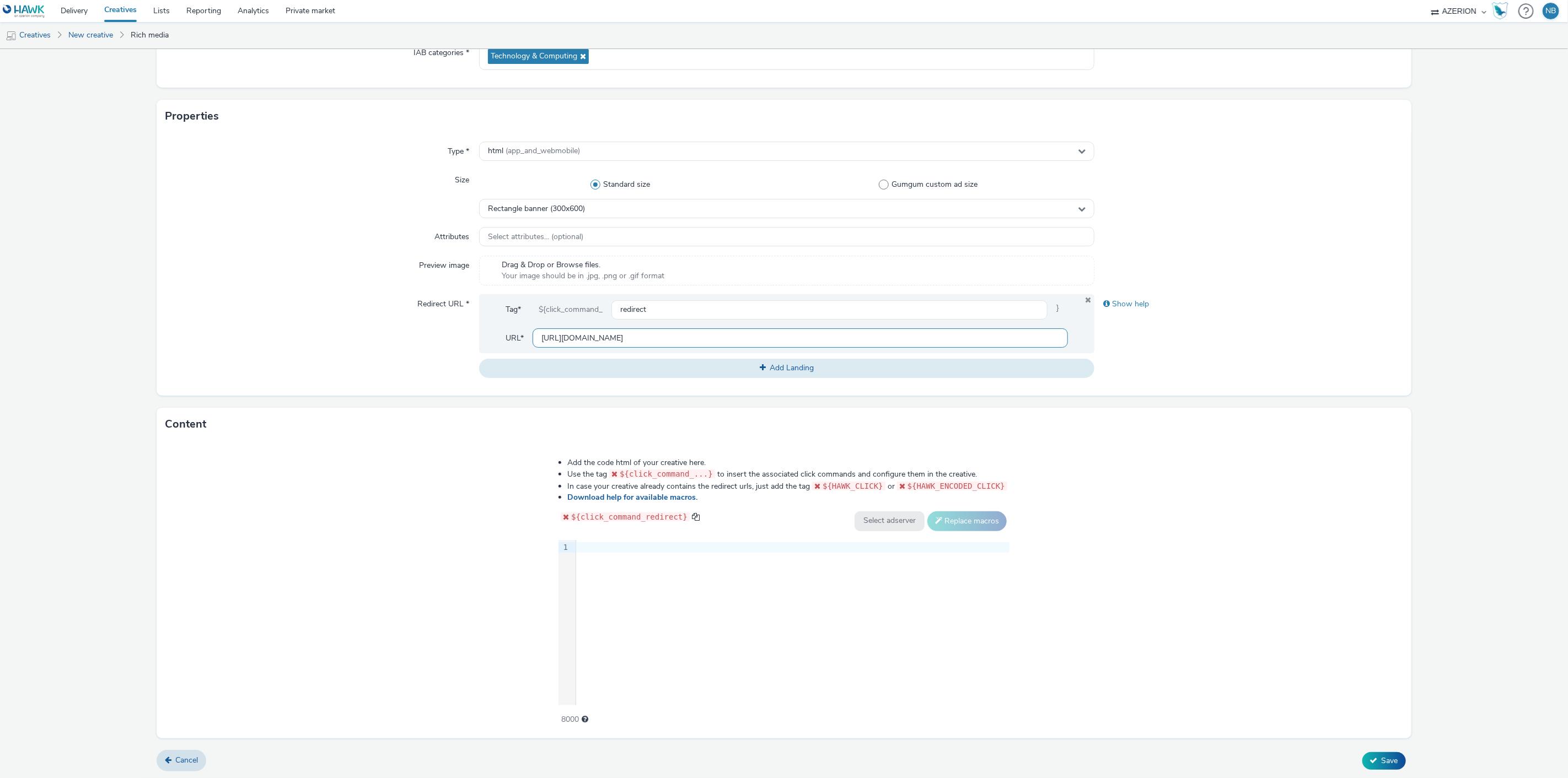
type input "https://www.orange.be/fr/orange-est-disponible-chez-vous?utm_source=azerion&utm…"
click at [648, 545] on div at bounding box center [793, 548] width 433 height 11
click at [641, 546] on div at bounding box center [793, 548] width 433 height 11
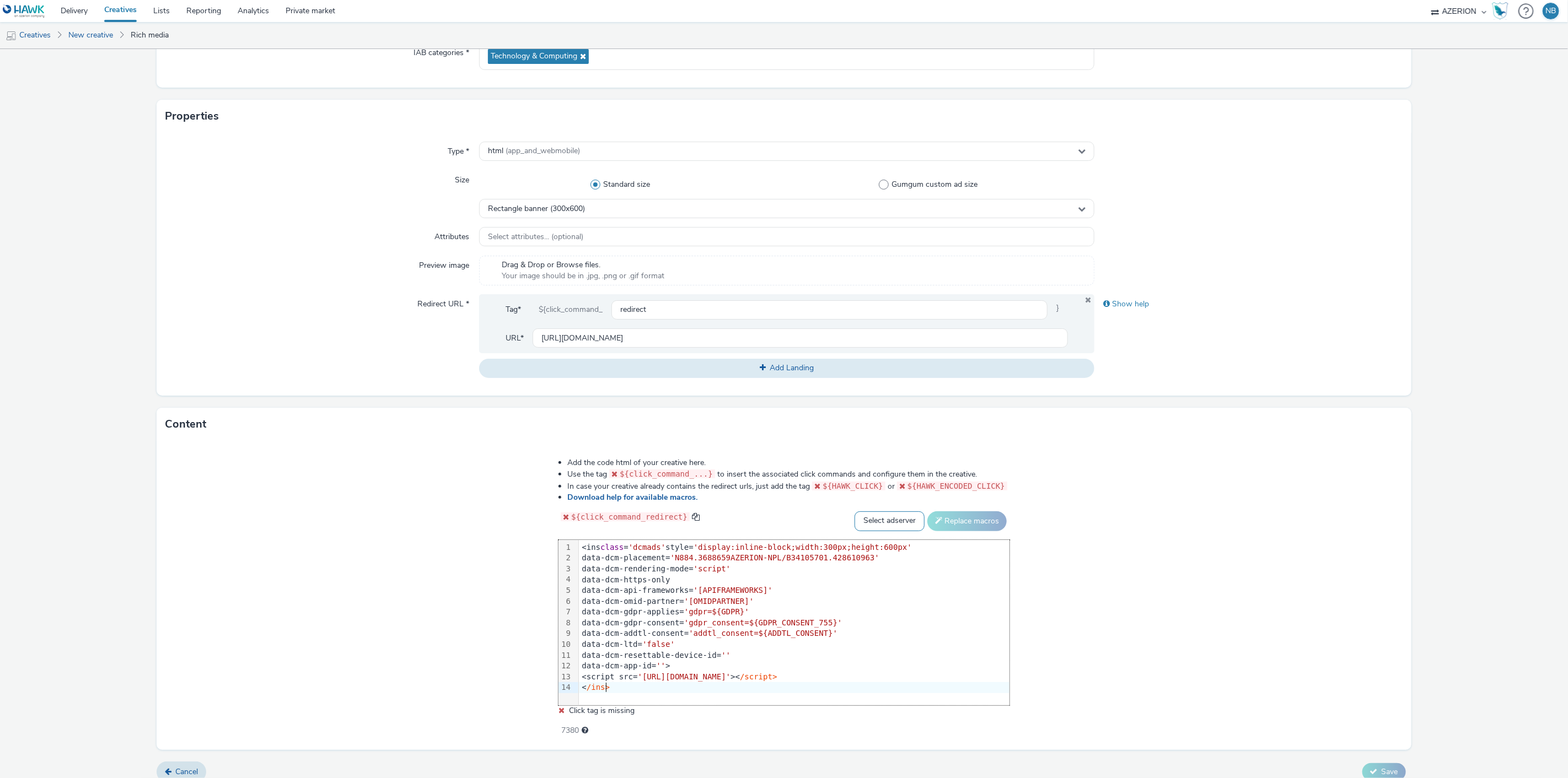
click at [885, 515] on select "Select adserver Sizmek DCM Adform Sting" at bounding box center [889, 521] width 70 height 20
select select "dcm"
click at [855, 512] on select "Select adserver Sizmek DCM Adform Sting" at bounding box center [889, 521] width 70 height 20
click at [950, 528] on button "Replace macros" at bounding box center [966, 521] width 79 height 20
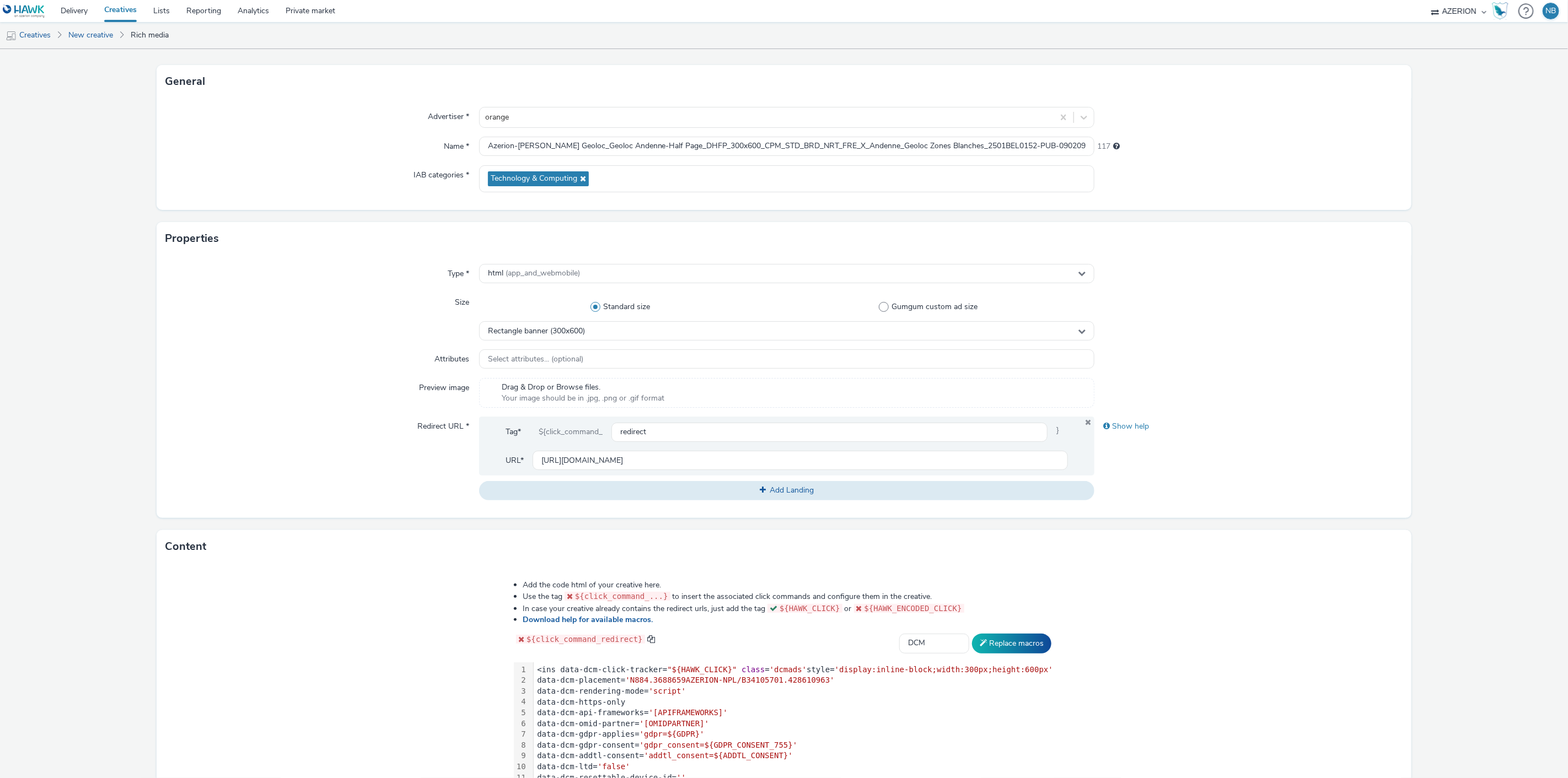
scroll to position [174, 0]
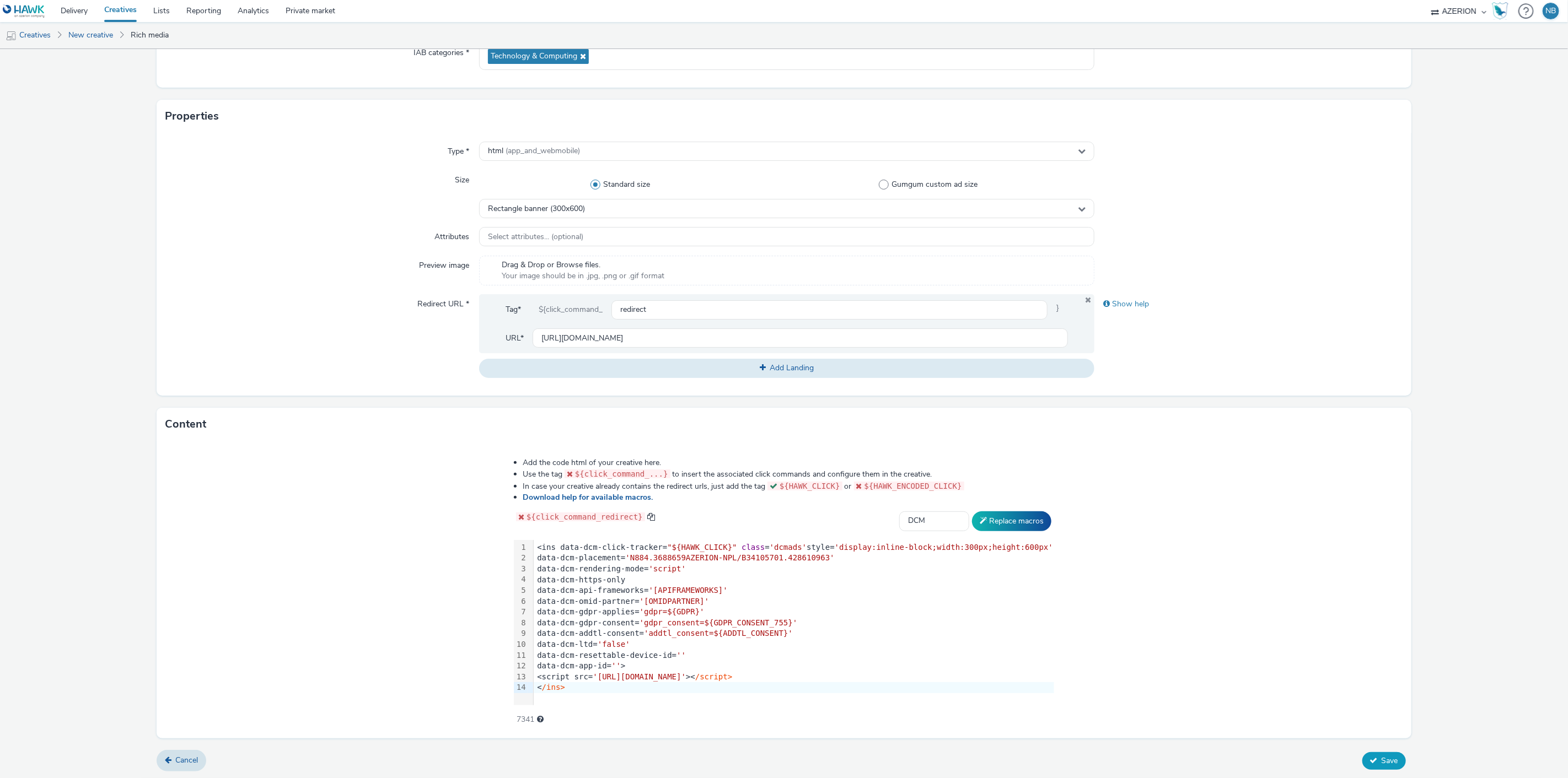
click at [1382, 759] on span "Save" at bounding box center [1390, 761] width 17 height 10
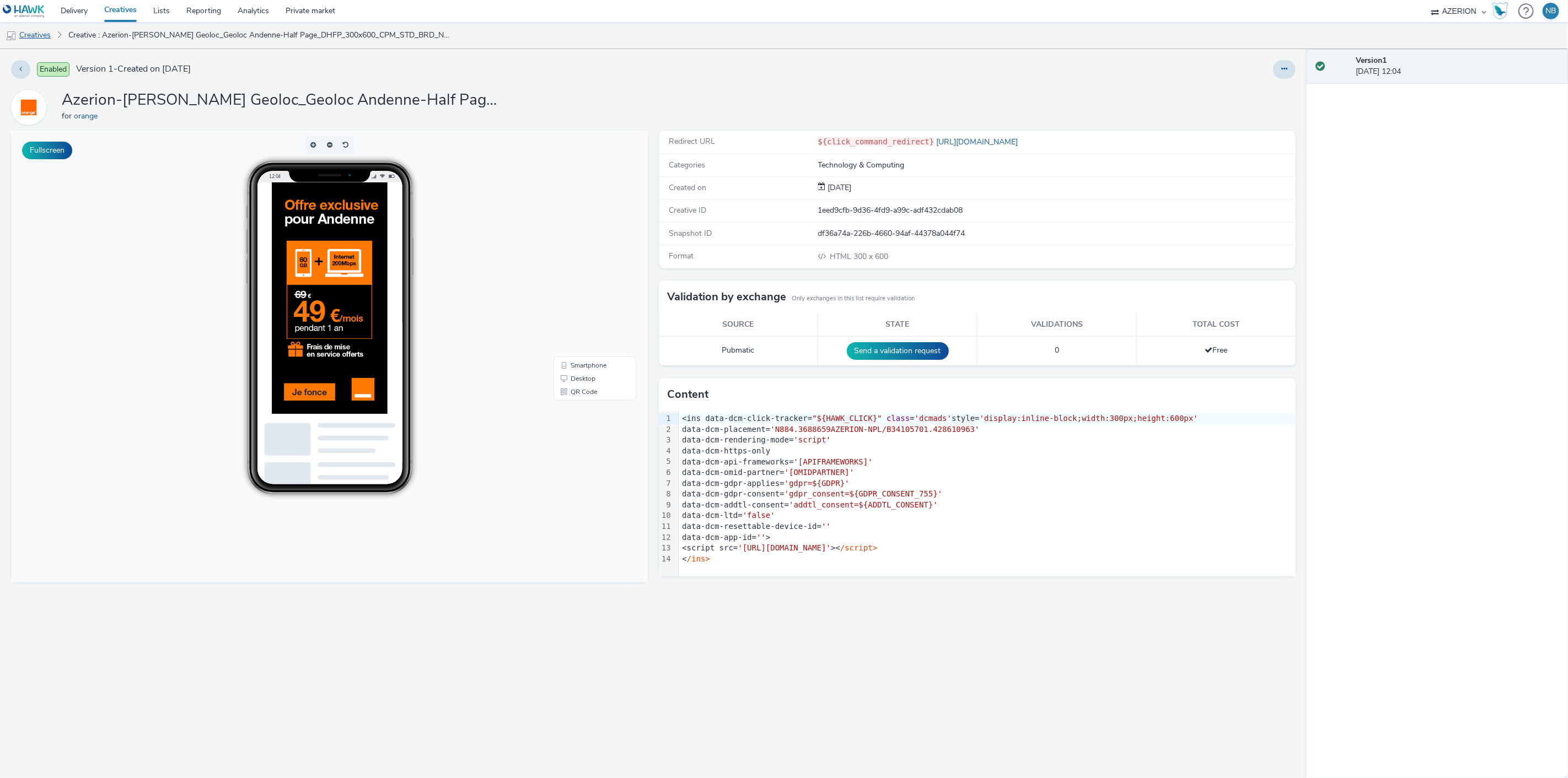
click at [26, 32] on link "Creatives" at bounding box center [28, 35] width 57 height 26
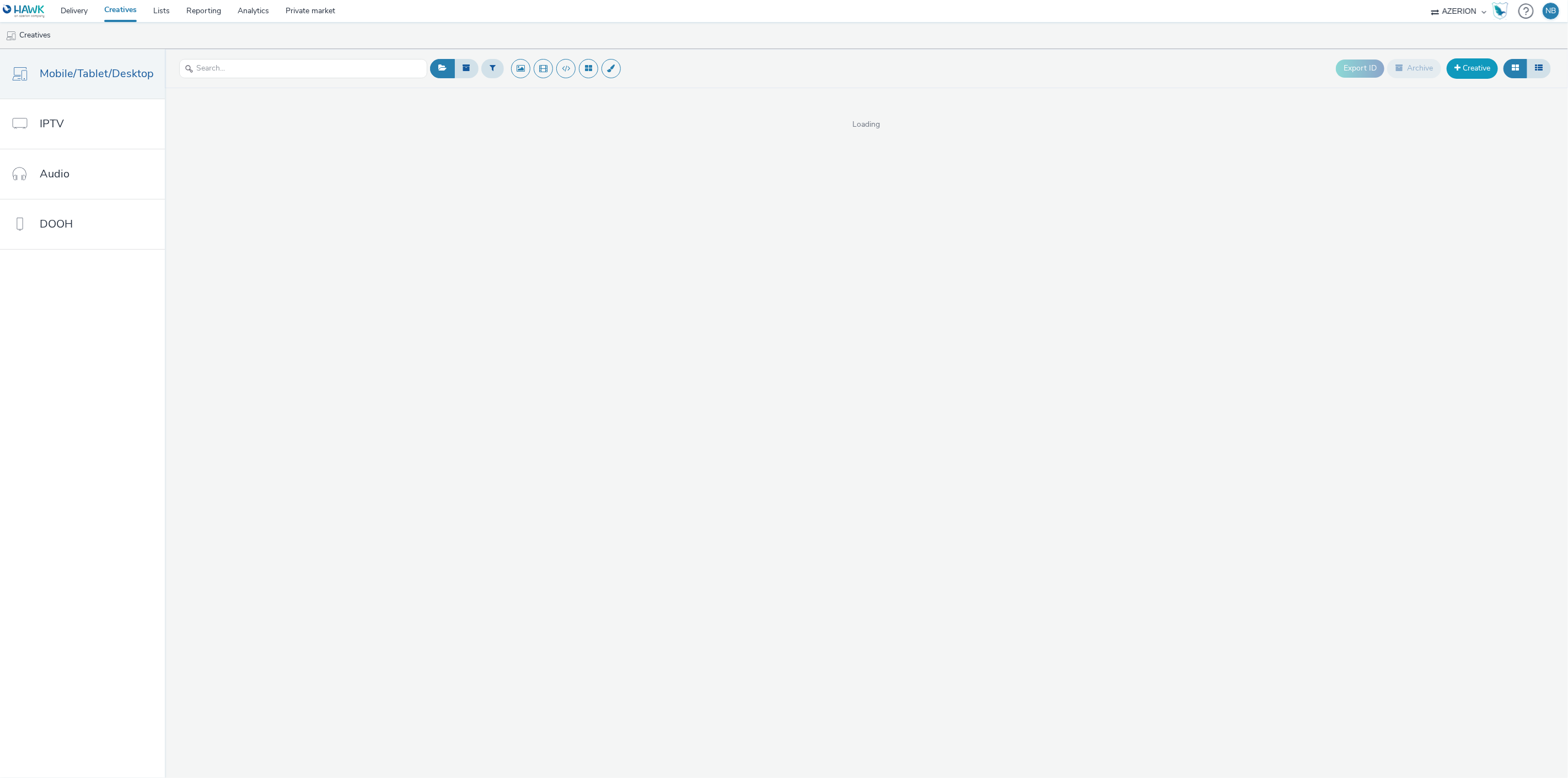
click at [1470, 70] on link "Creative" at bounding box center [1472, 68] width 51 height 20
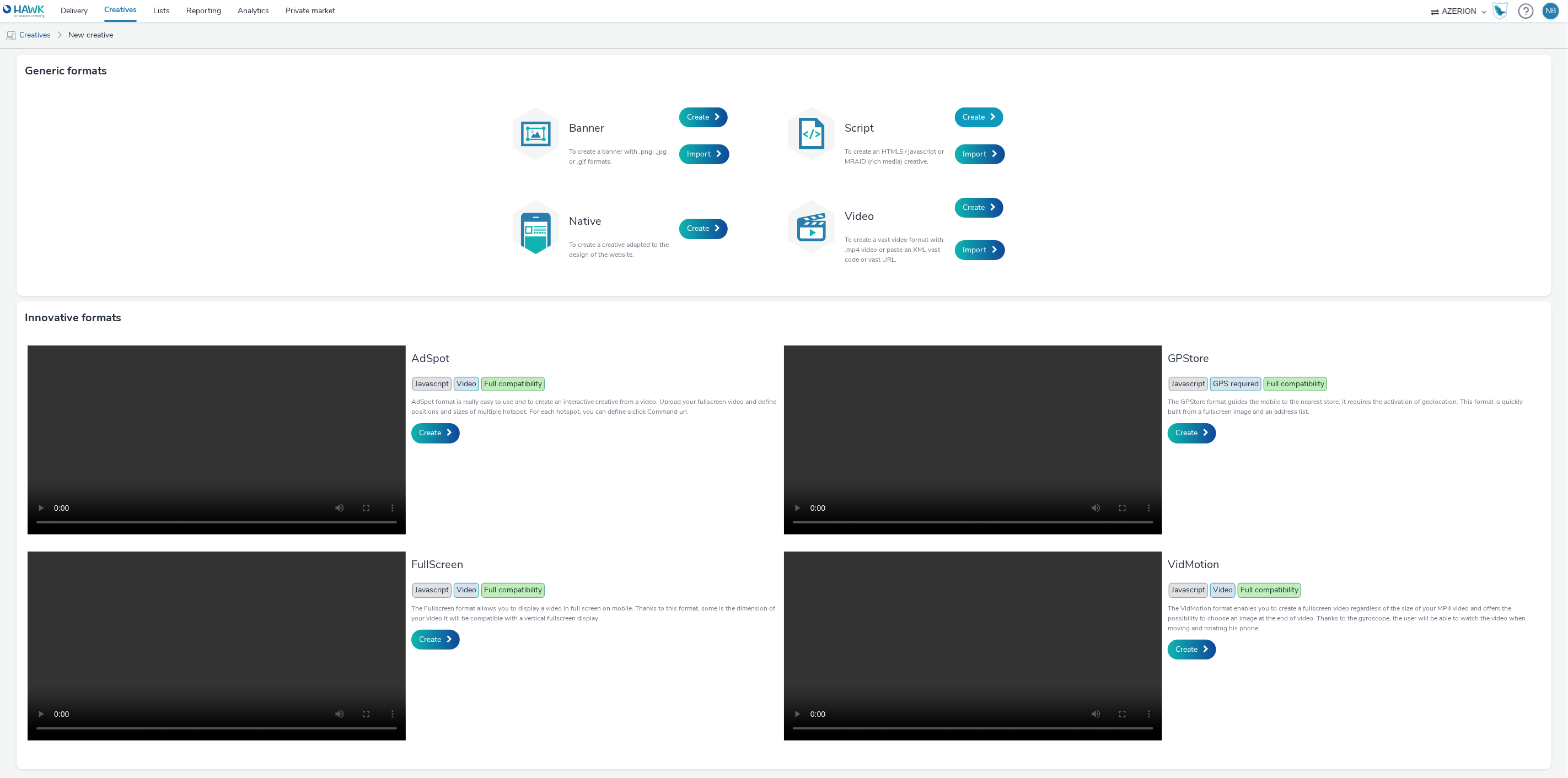
click at [968, 114] on span "Create" at bounding box center [973, 117] width 22 height 10
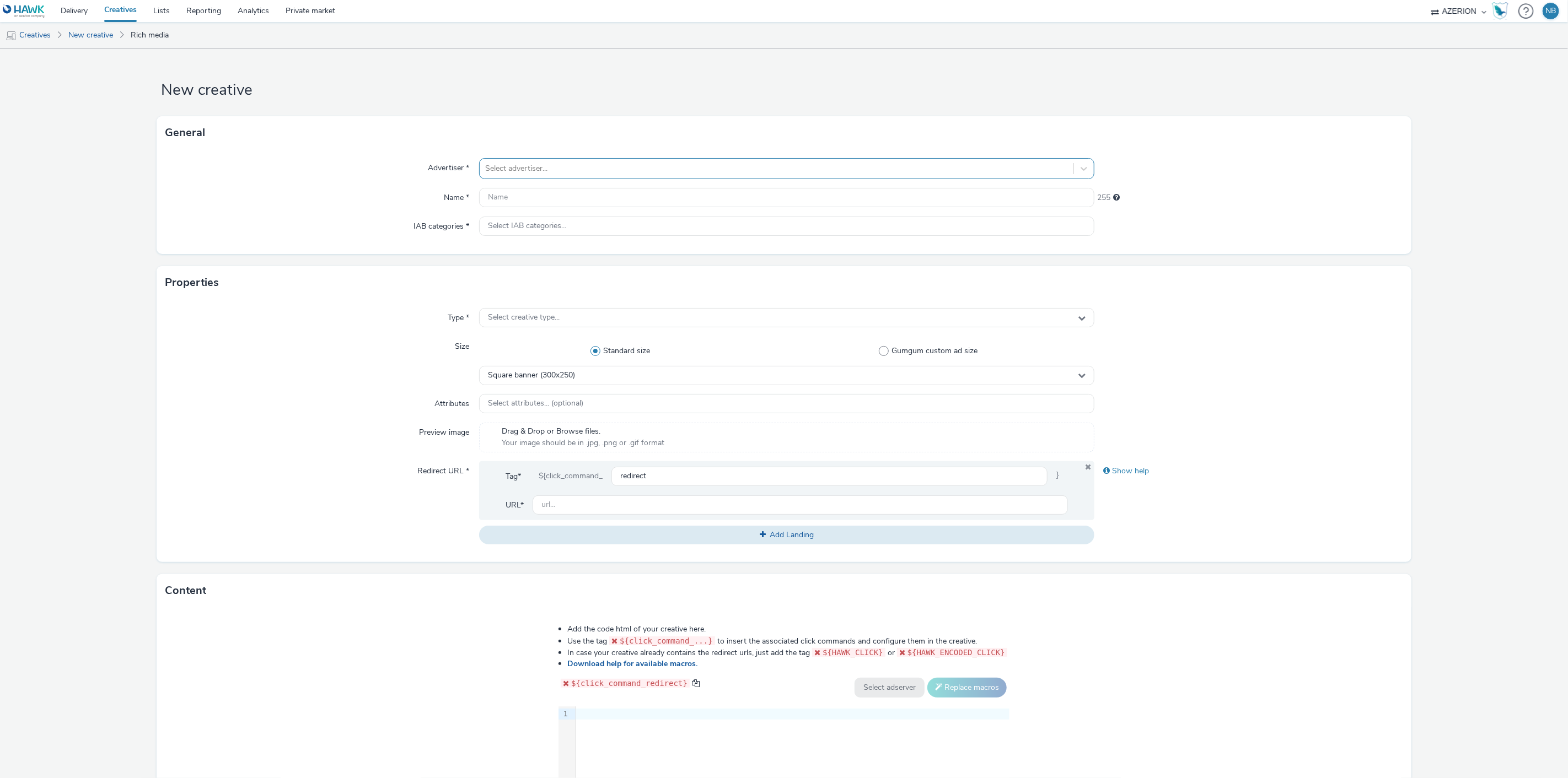
click at [625, 175] on div "Select advertiser..." at bounding box center [776, 169] width 594 height 18
type input "ora"
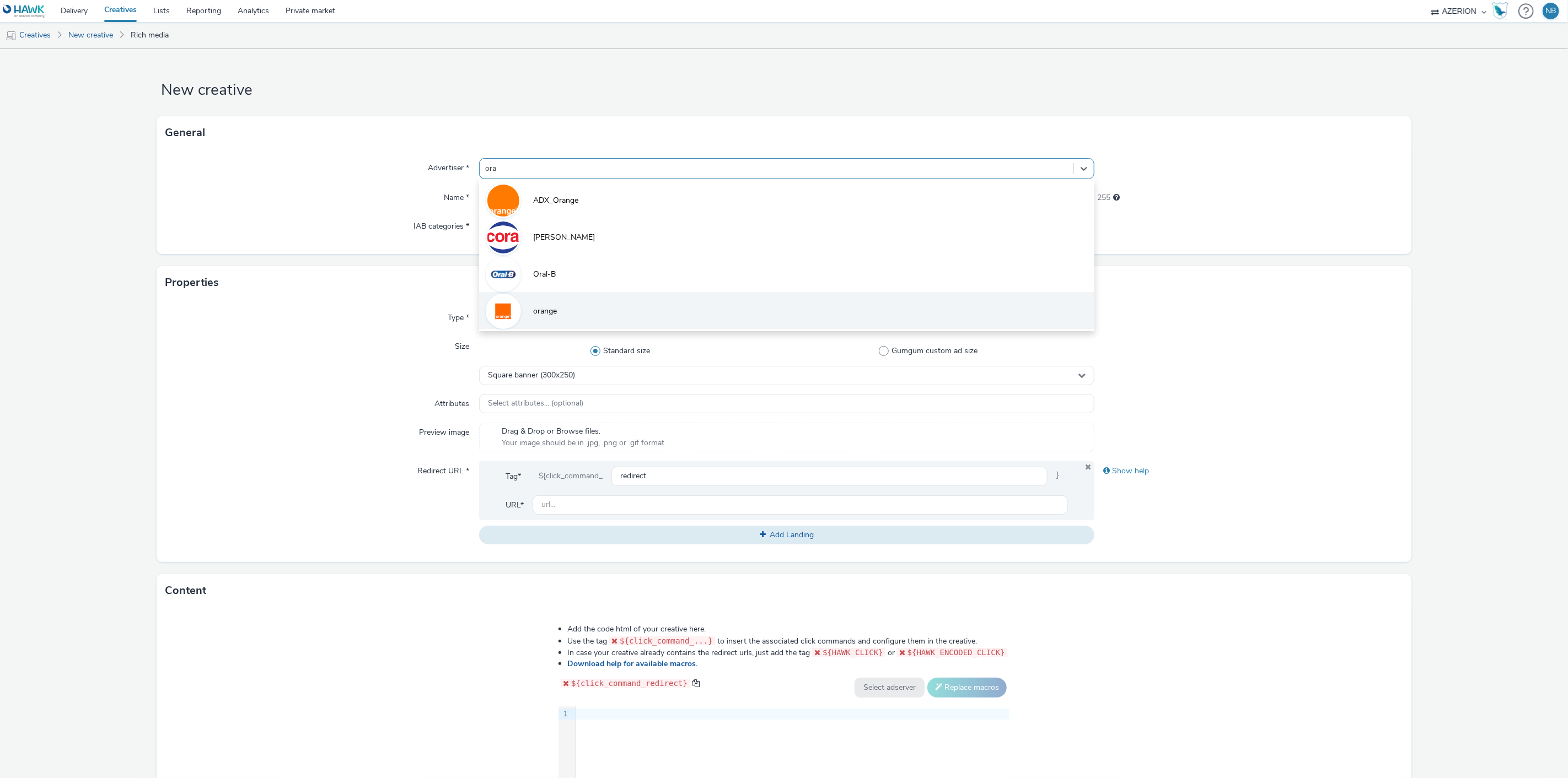
click at [557, 304] on li "orange" at bounding box center [786, 311] width 616 height 37
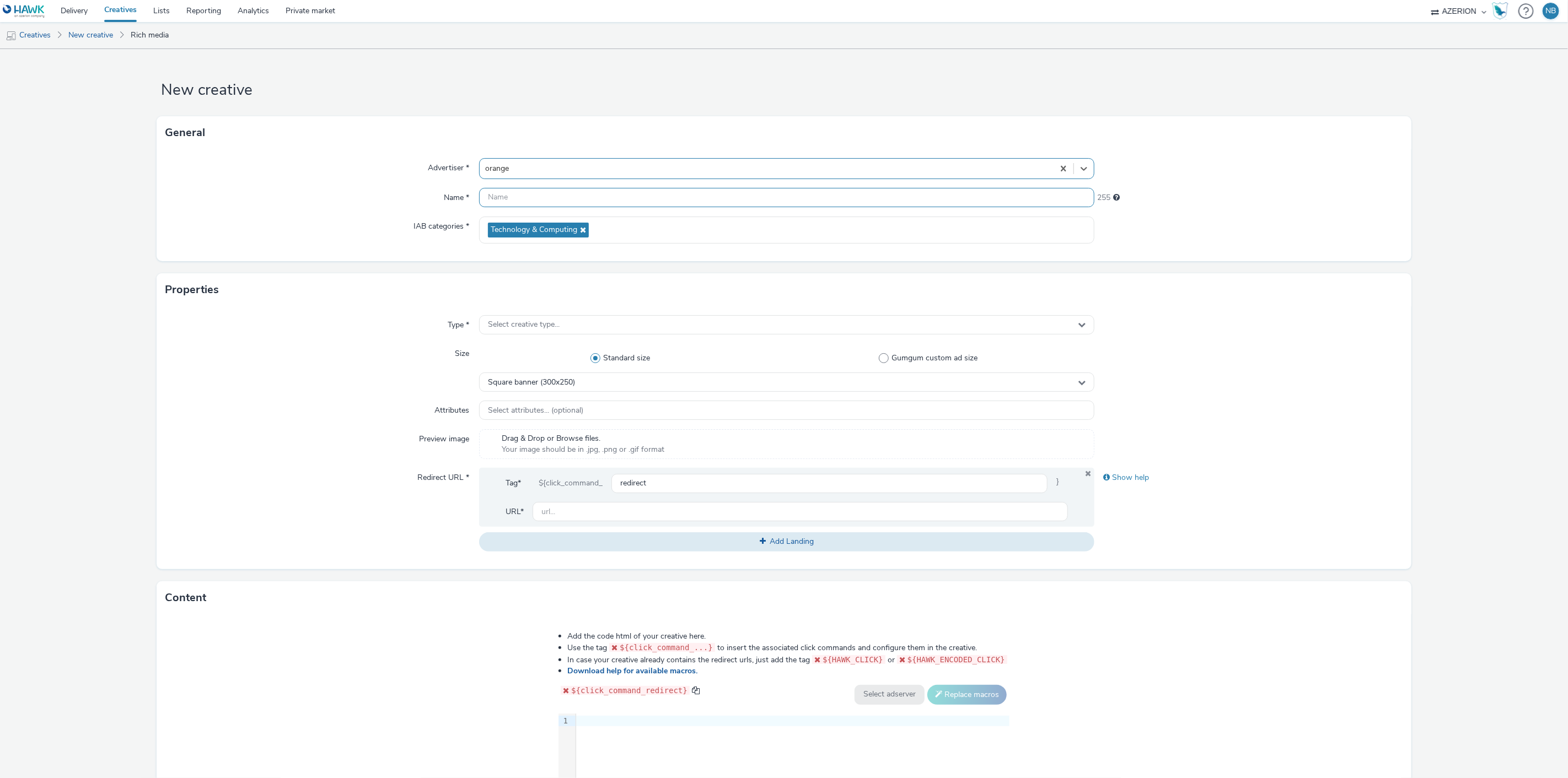
click at [555, 201] on input "text" at bounding box center [786, 198] width 616 height 19
paste input "Azerion-[PERSON_NAME] Geoloc_Geoloc Andenne-Feature Phone Small Banner_MFSB_320…"
type input "Azerion-[PERSON_NAME] Geoloc_Geoloc Andenne-Feature Phone Small Banner_MFSB_320…"
click at [510, 317] on div "Select creative type..." at bounding box center [786, 325] width 616 height 19
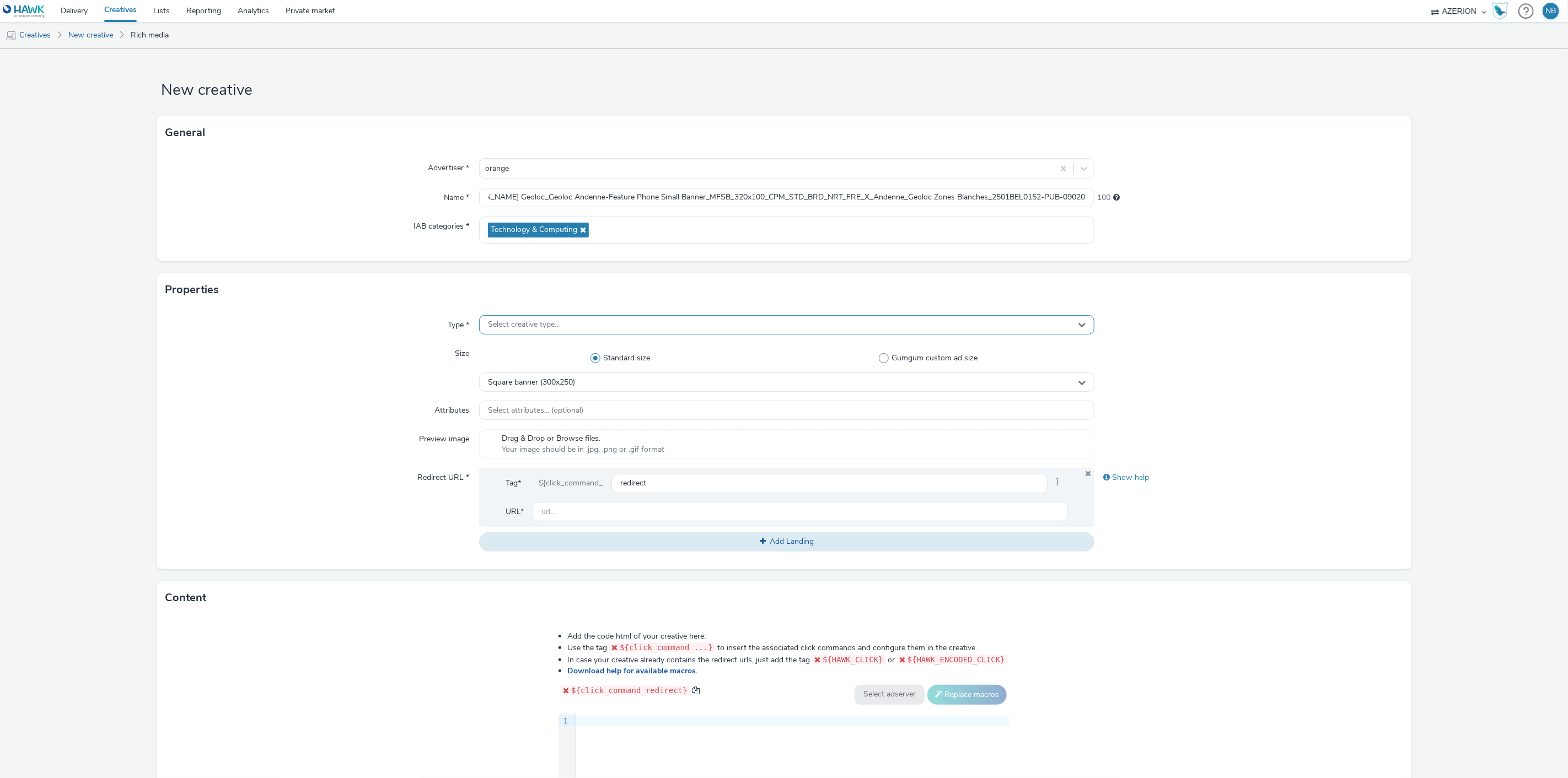
scroll to position [0, 0]
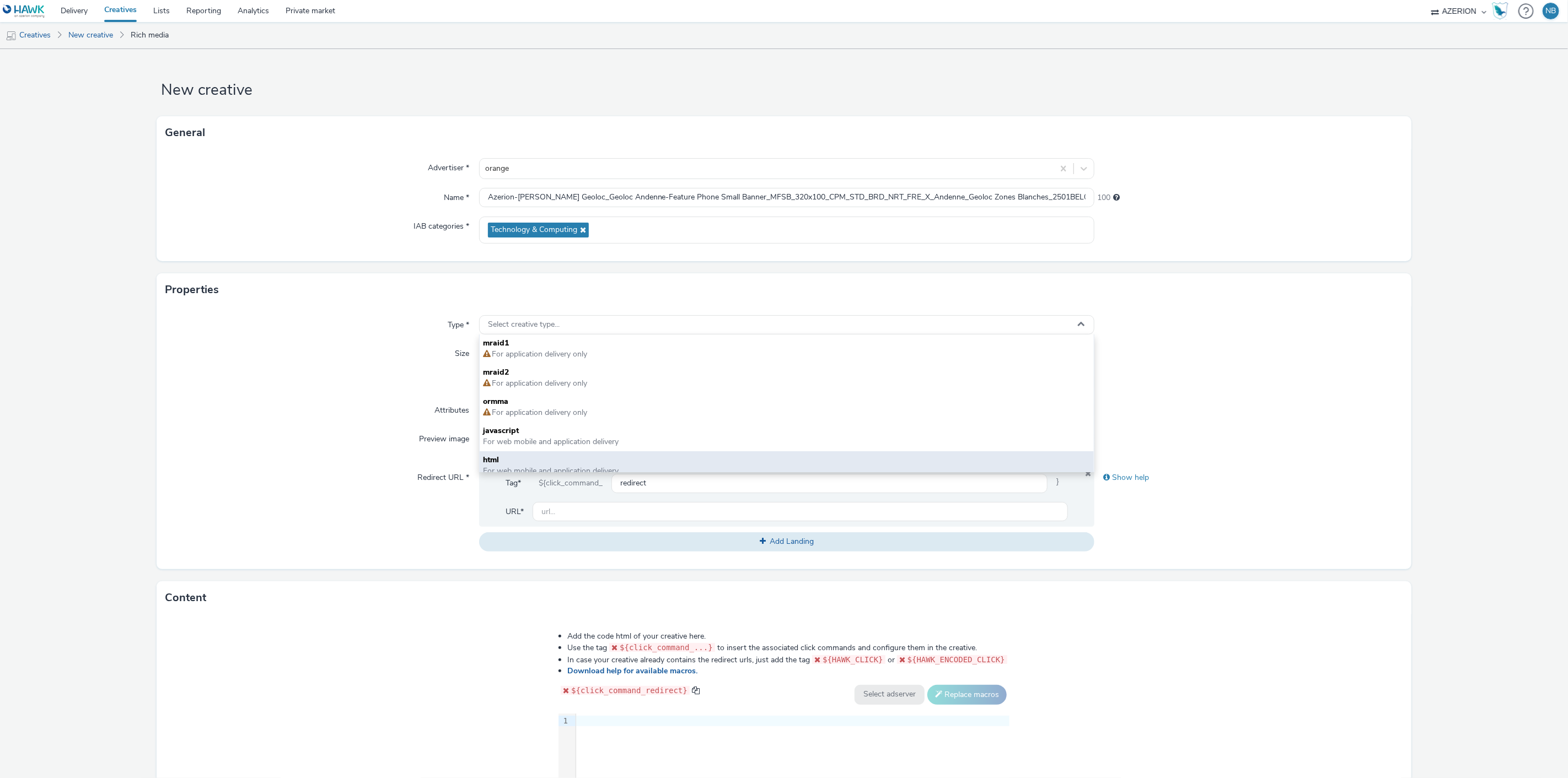
click at [499, 457] on span "html" at bounding box center [786, 460] width 608 height 11
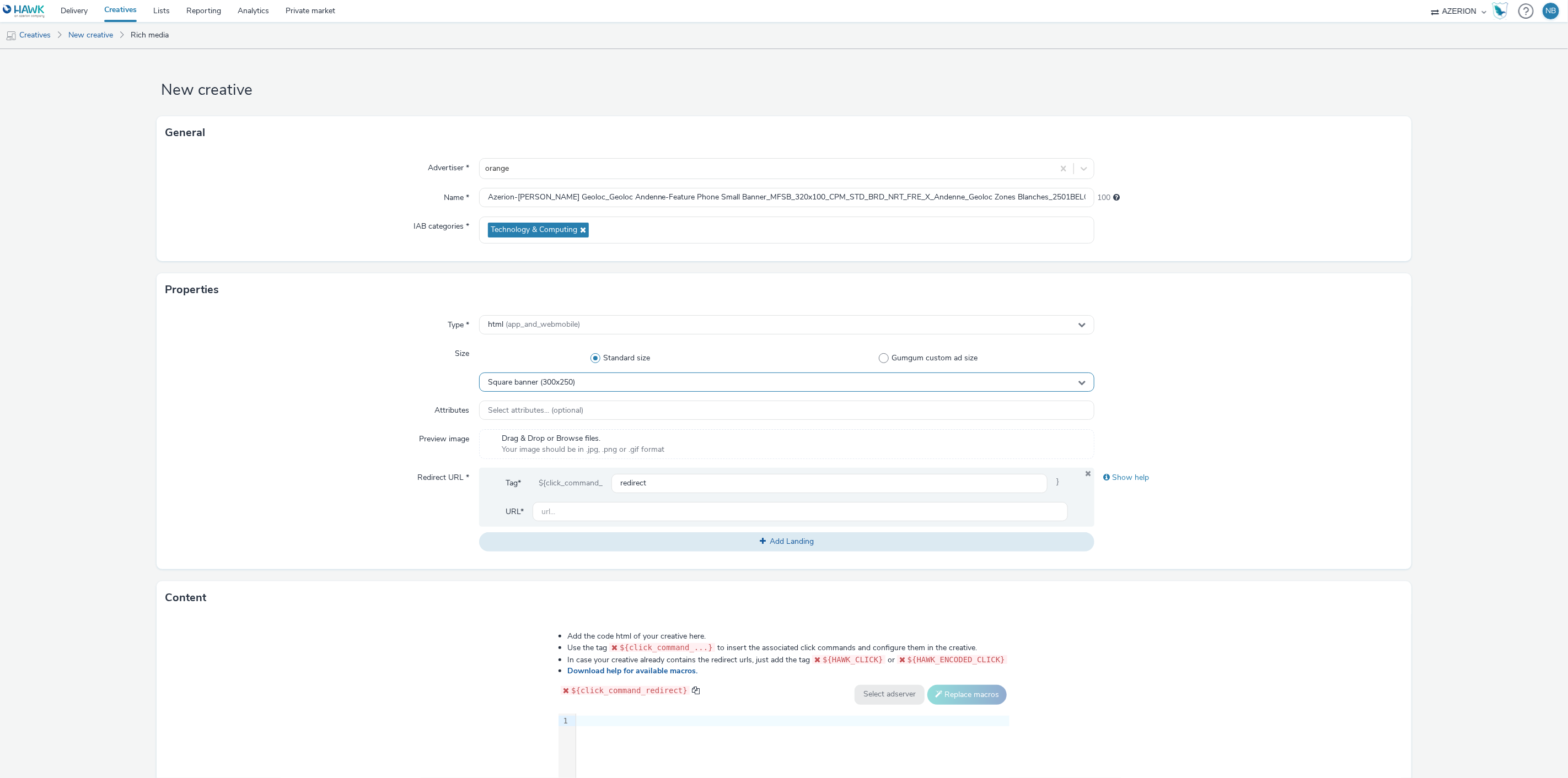
click at [572, 380] on span "Square banner (300x250)" at bounding box center [531, 383] width 87 height 10
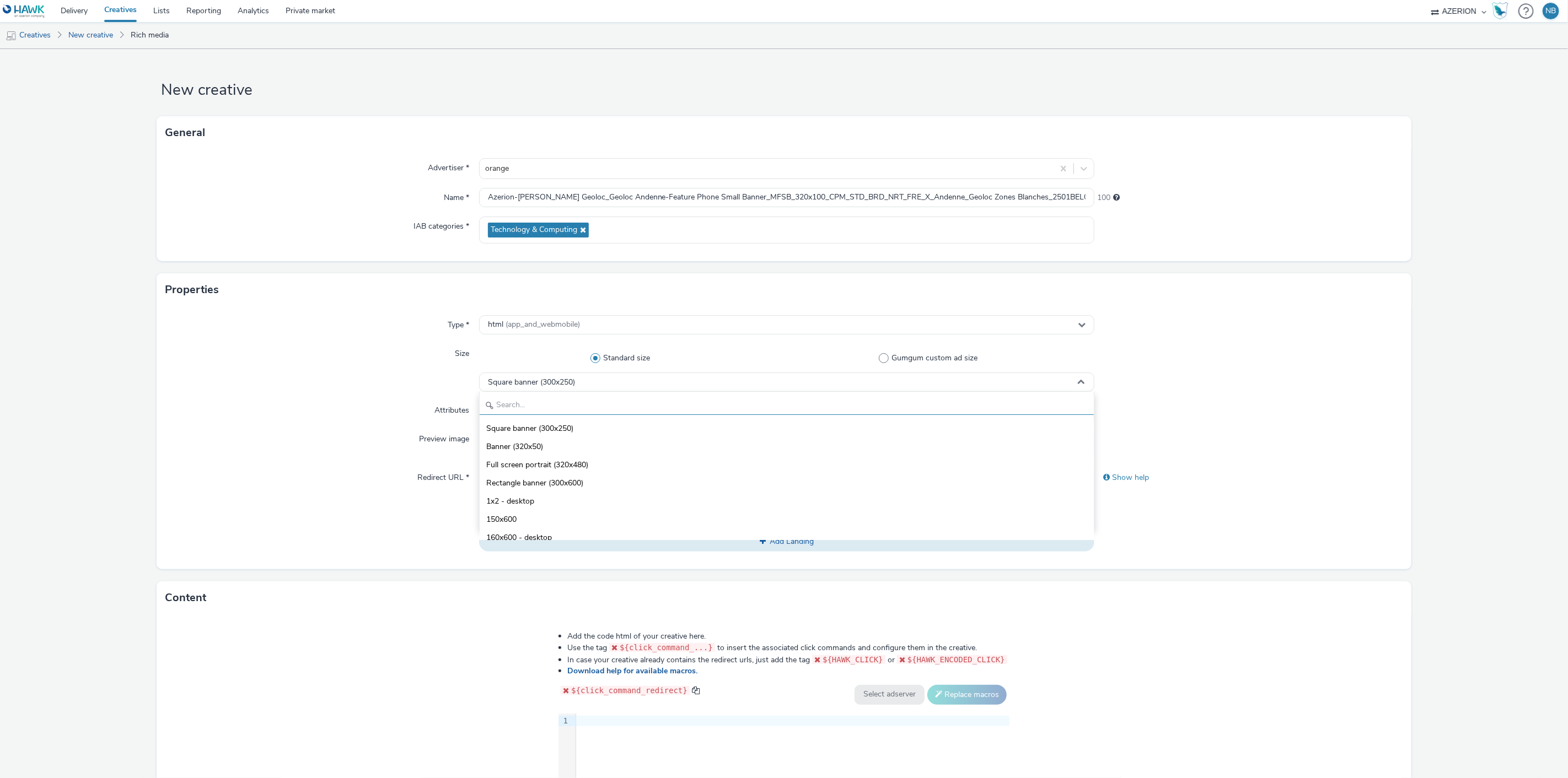
click at [576, 400] on input "text" at bounding box center [786, 406] width 615 height 19
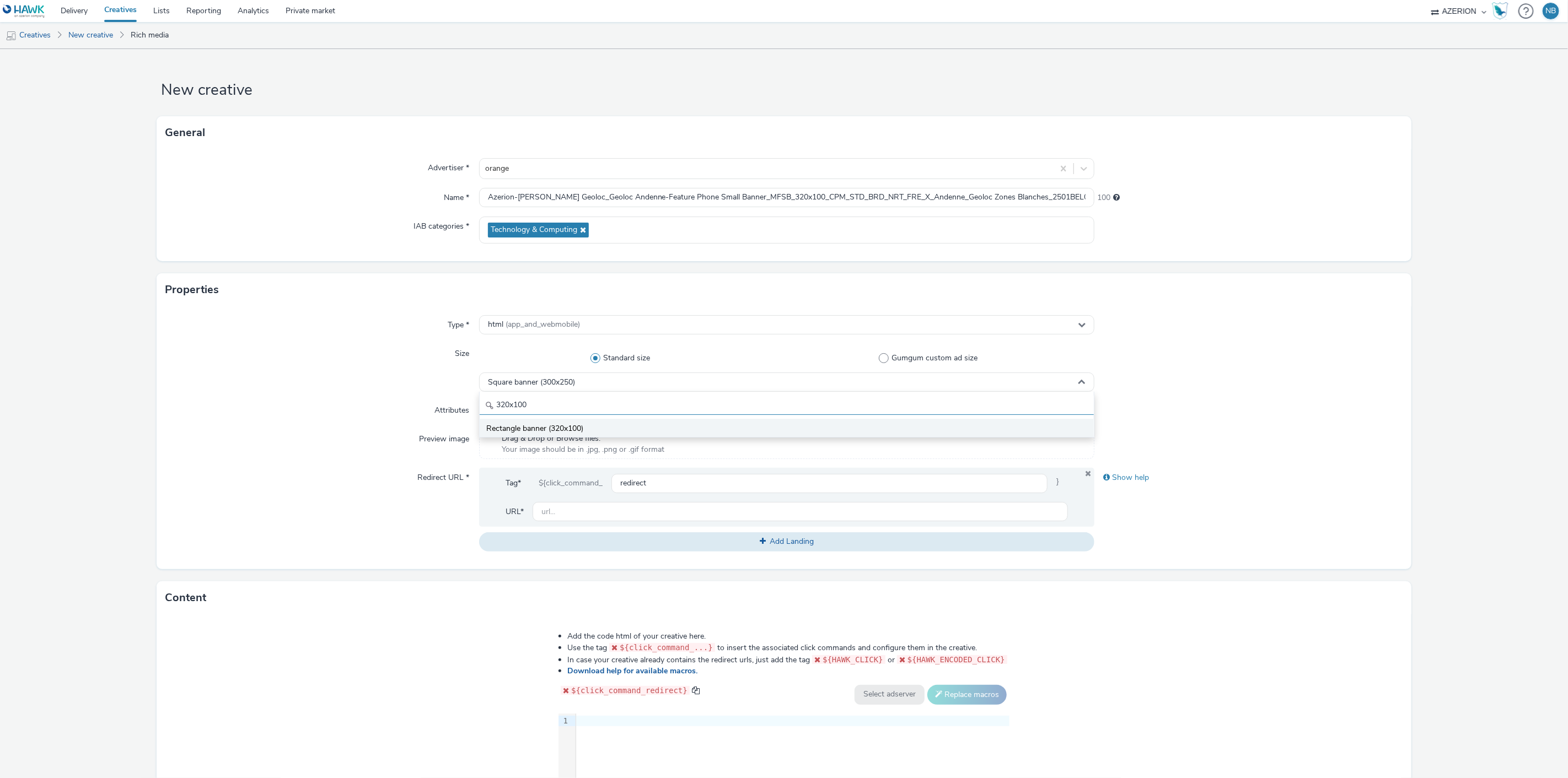
type input "320x100"
click at [576, 420] on li "Rectangle banner (320x100)" at bounding box center [786, 428] width 615 height 18
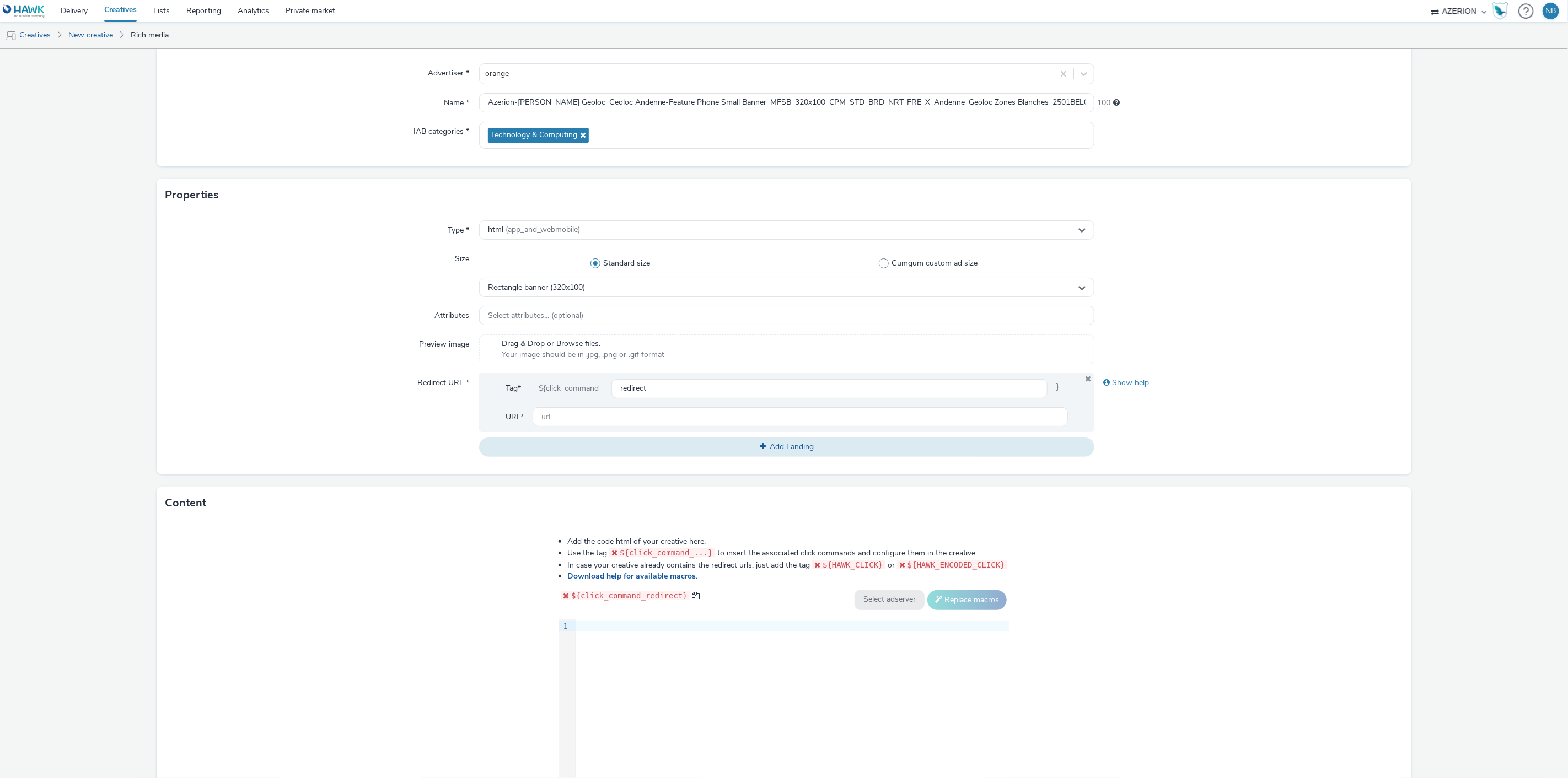
scroll to position [174, 0]
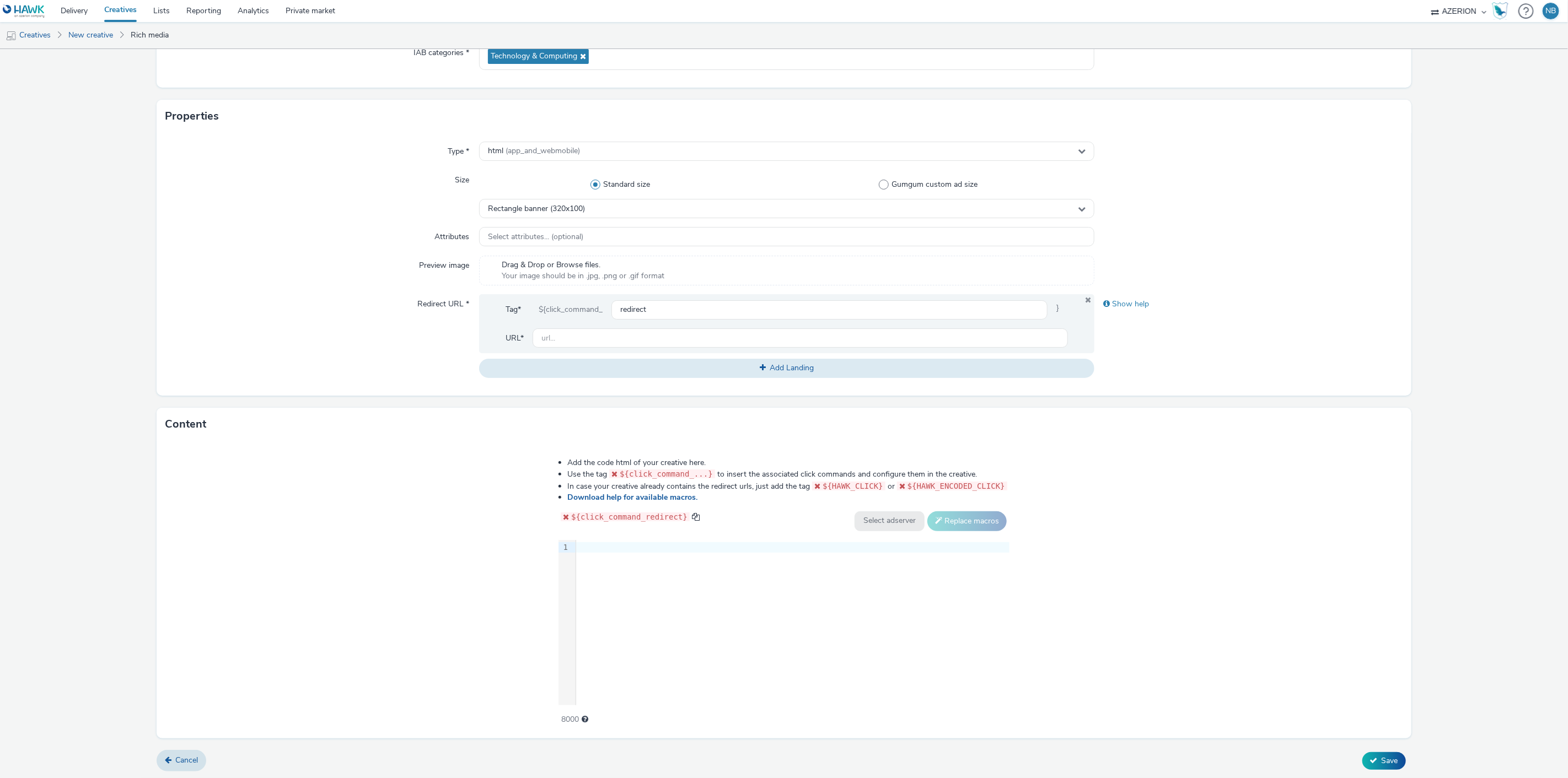
click at [608, 553] on div at bounding box center [793, 548] width 433 height 15
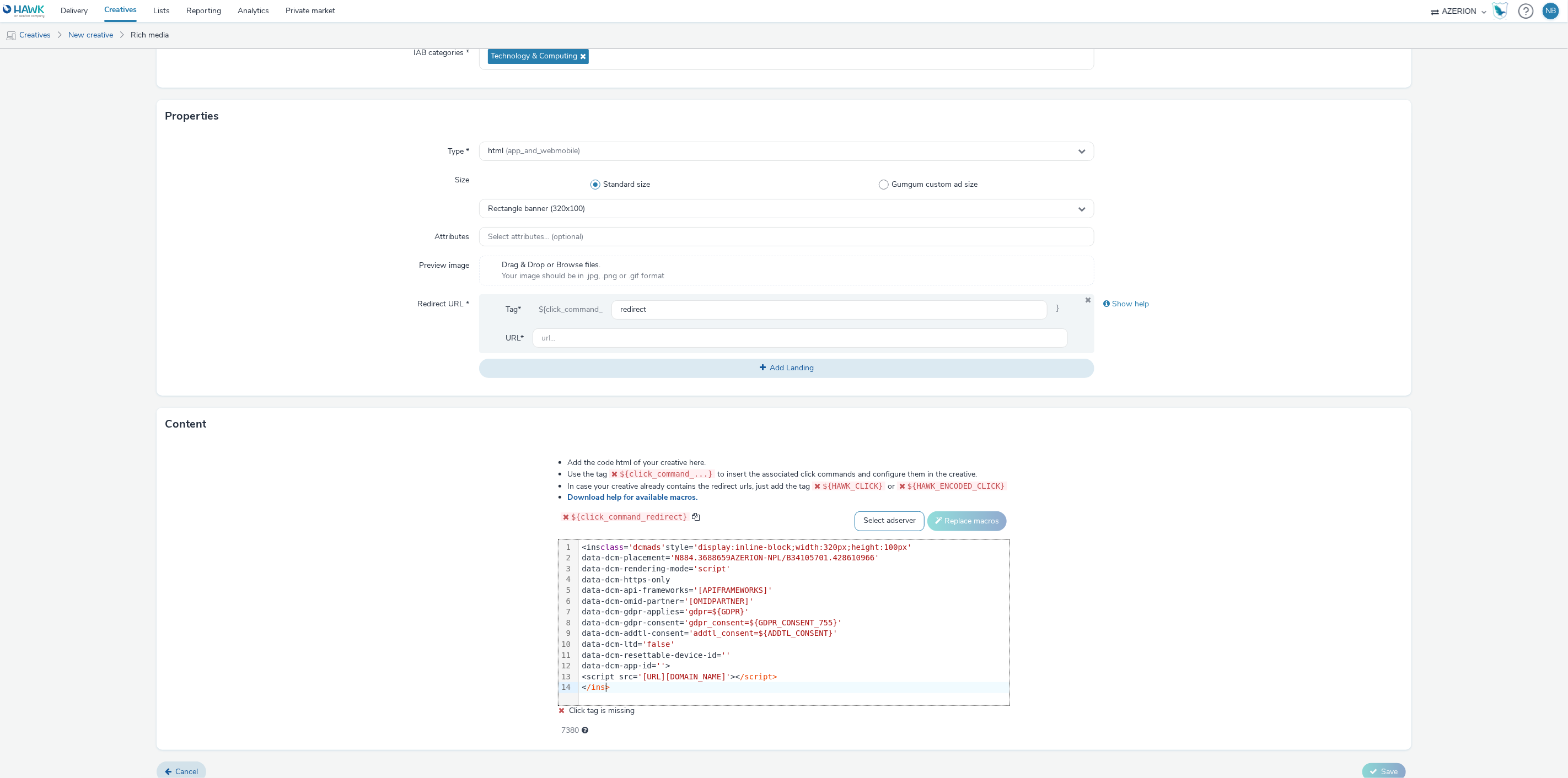
click at [877, 527] on select "Select adserver Sizmek DCM Adform Sting" at bounding box center [889, 521] width 70 height 20
select select "dcm"
click at [855, 512] on select "Select adserver Sizmek DCM Adform Sting" at bounding box center [889, 521] width 70 height 20
click at [955, 523] on button "Replace macros" at bounding box center [966, 521] width 79 height 20
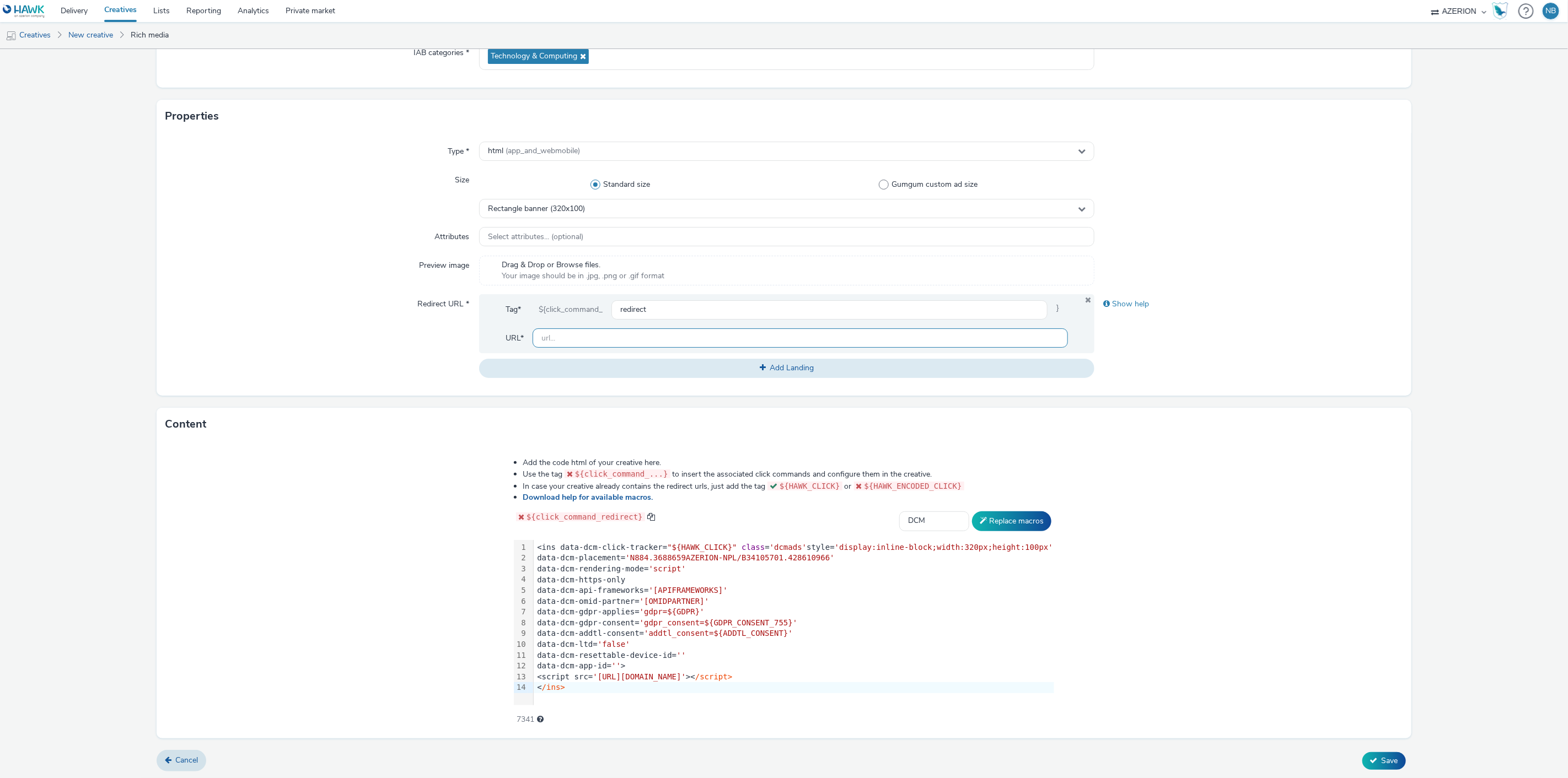
click at [581, 329] on input "text" at bounding box center [800, 338] width 536 height 19
paste input "https://www.orange.be/fr/orange-est-disponible-chez-vous?utm_source=azerion&utm…"
type input "https://www.orange.be/fr/orange-est-disponible-chez-vous?utm_source=azerion&utm…"
click at [1483, 664] on form "New creative General Advertiser * orange Name * Azerion-RON Geoloc_Geoloc Anden…" at bounding box center [784, 327] width 1568 height 904
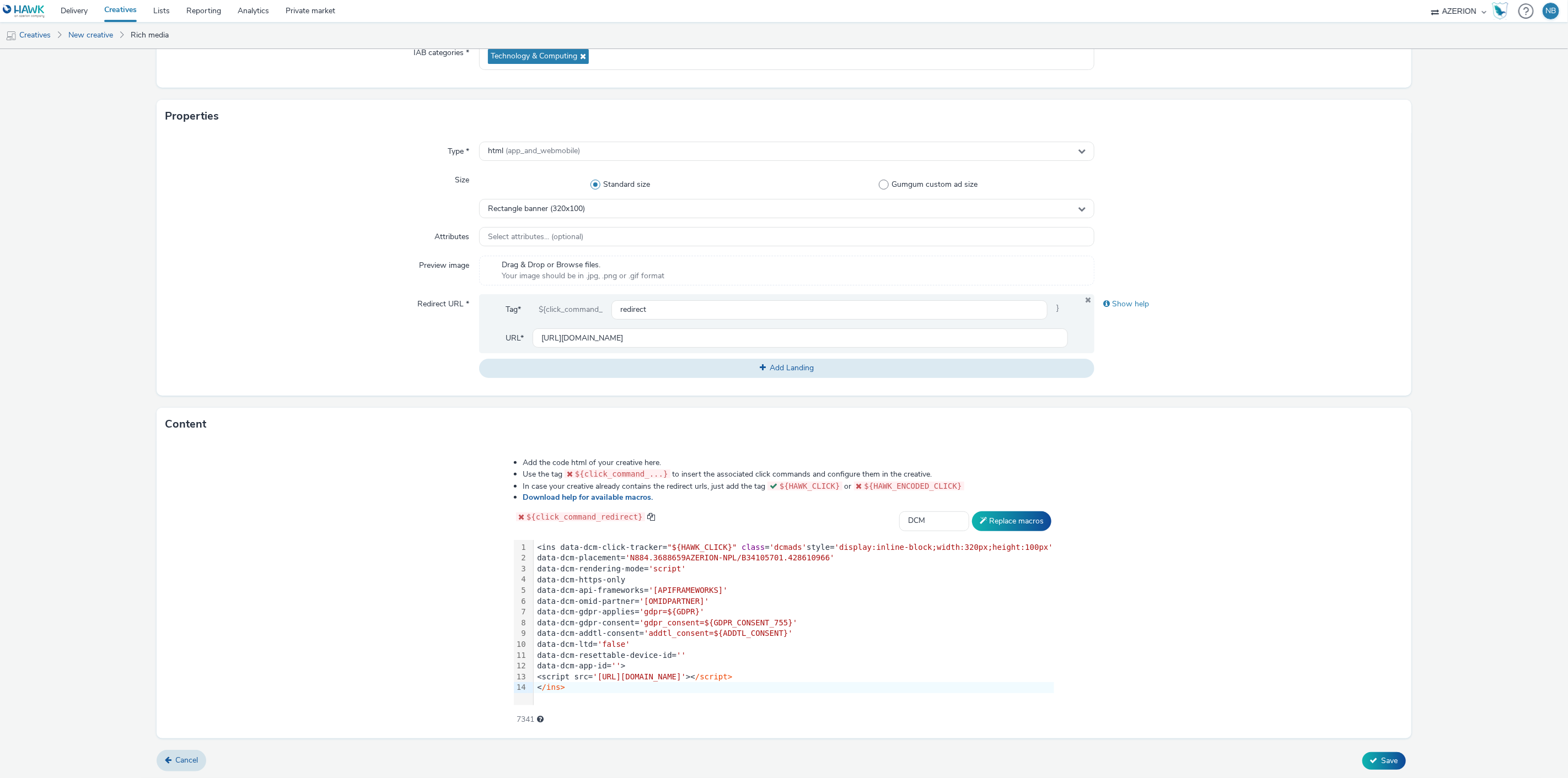
scroll to position [0, 0]
click at [1382, 759] on span "Save" at bounding box center [1390, 761] width 17 height 10
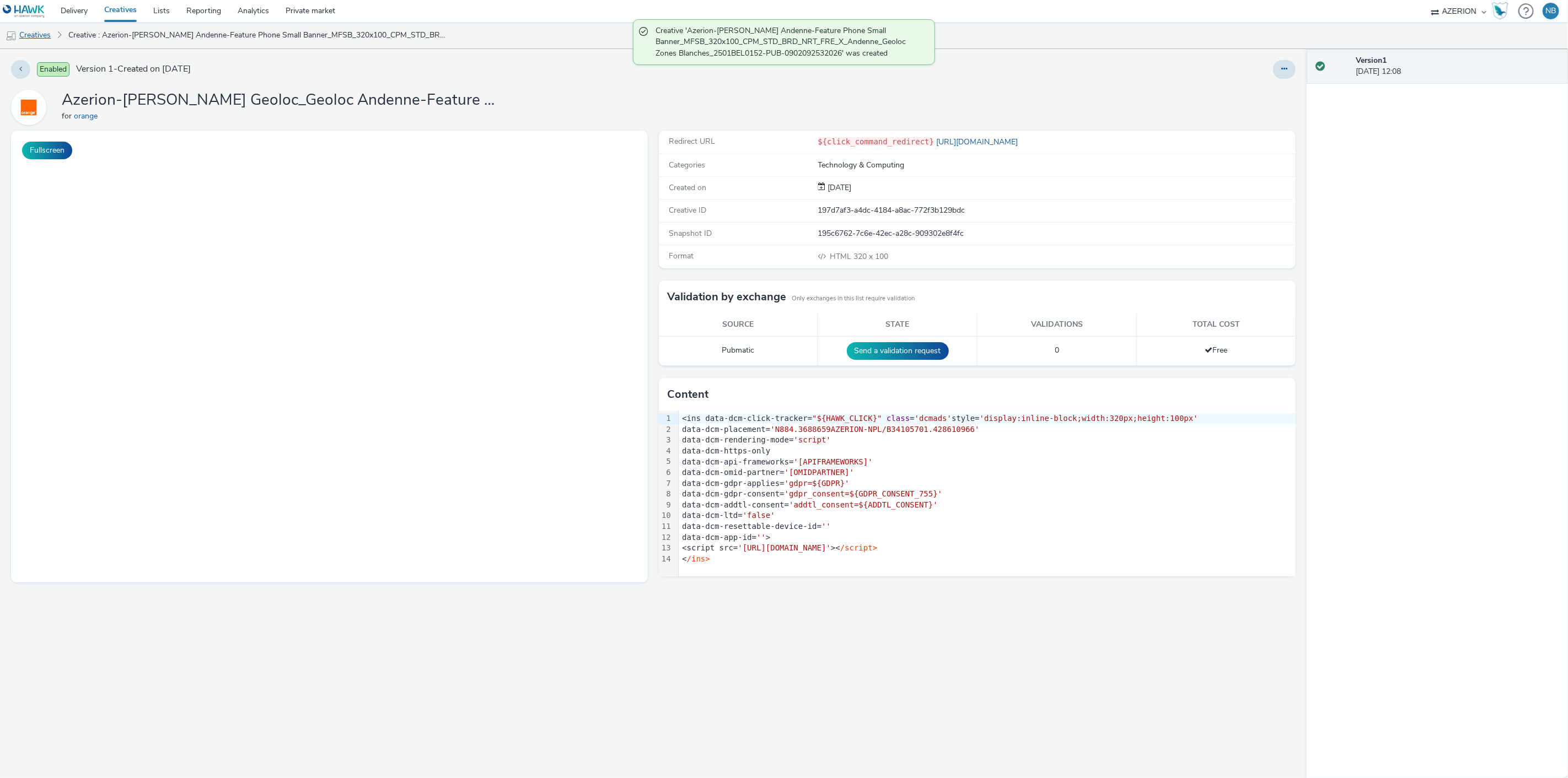
click at [37, 32] on link "Creatives" at bounding box center [28, 35] width 57 height 26
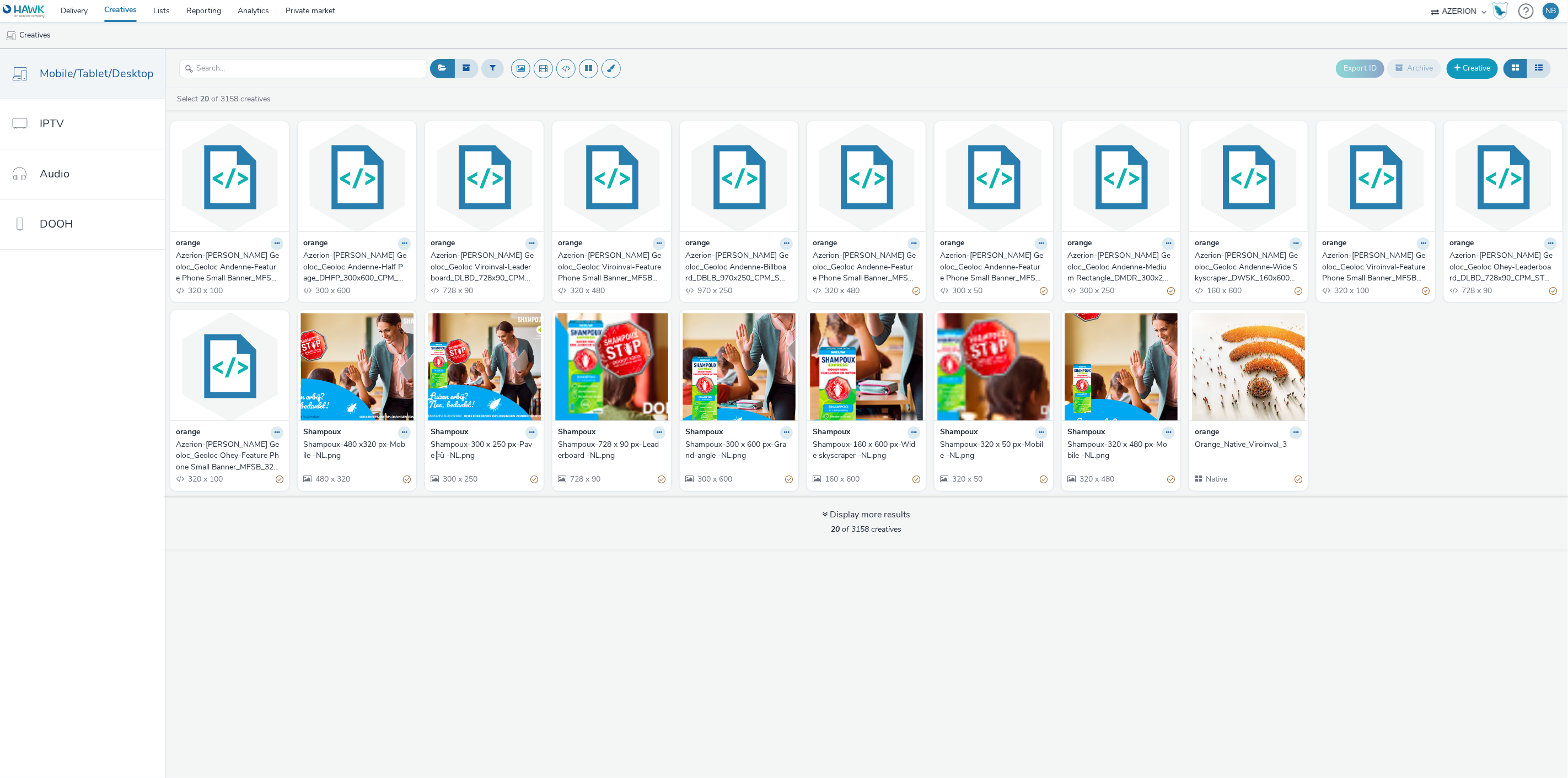
click at [1464, 67] on link "Creative" at bounding box center [1472, 68] width 51 height 20
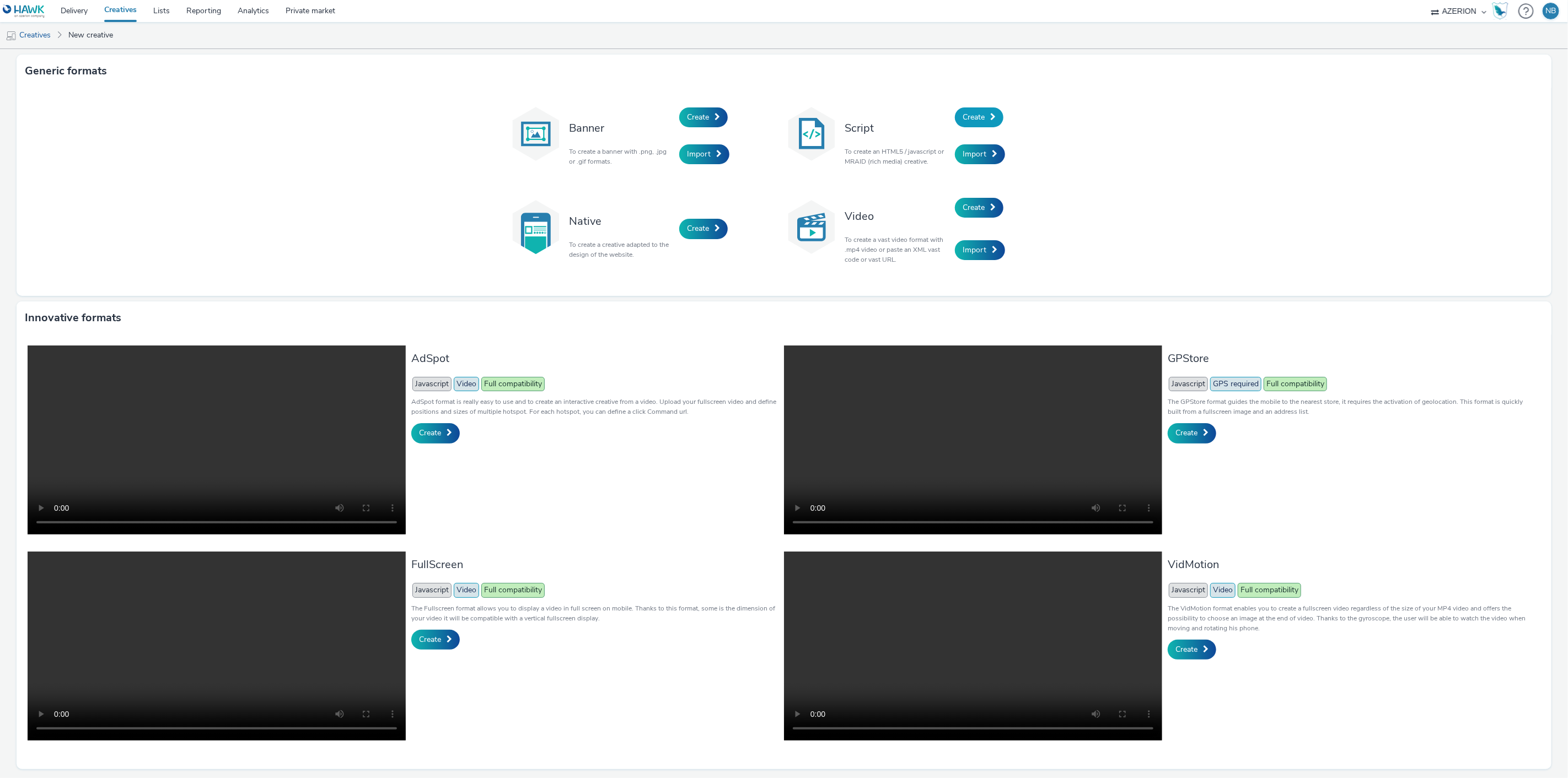
click at [962, 119] on span "Create" at bounding box center [973, 117] width 22 height 10
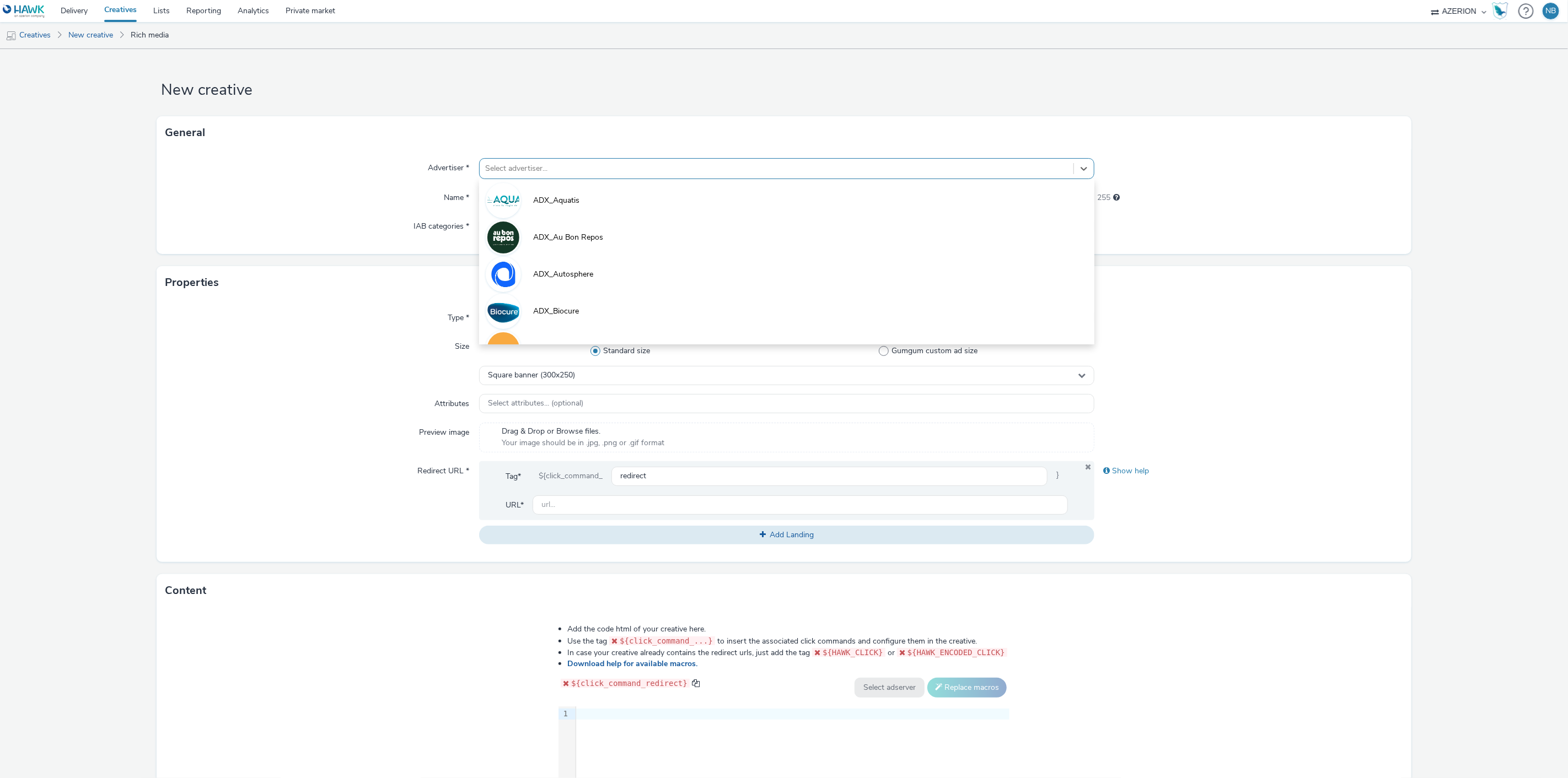
click at [581, 177] on div "Select advertiser..." at bounding box center [786, 168] width 616 height 21
type input "oran"
click at [544, 222] on li "orange" at bounding box center [786, 237] width 616 height 37
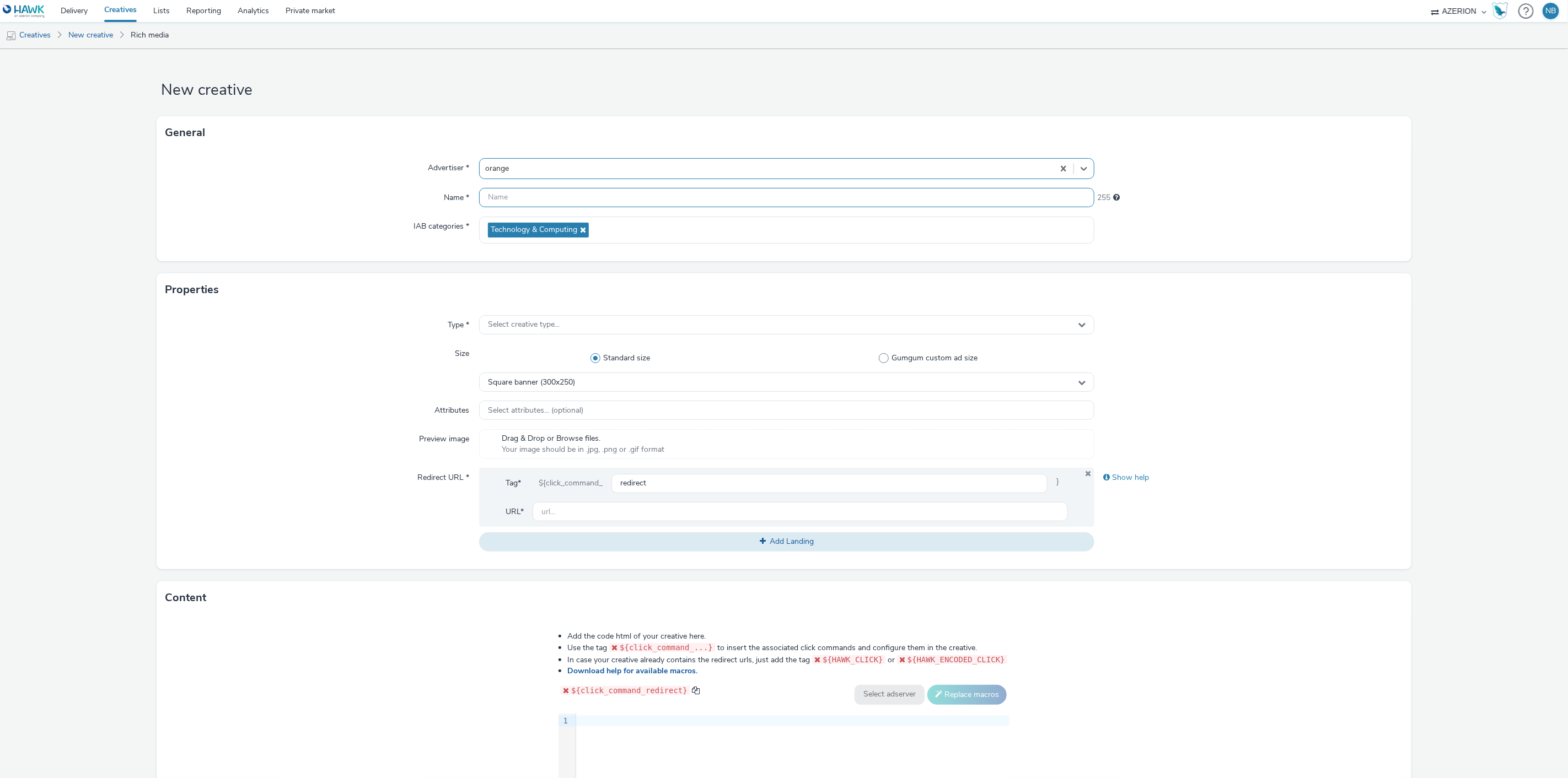
click at [549, 199] on input "text" at bounding box center [786, 198] width 616 height 19
paste input "Azerion-[PERSON_NAME] Geoloc_Geoloc Viroinval-Half Page_DHFP_300x600_CPM_STD_BR…"
type input "Azerion-[PERSON_NAME] Geoloc_Geoloc Viroinval-Half Page_DHFP_300x600_CPM_STD_BR…"
click at [547, 320] on span "Select creative type..." at bounding box center [524, 325] width 72 height 10
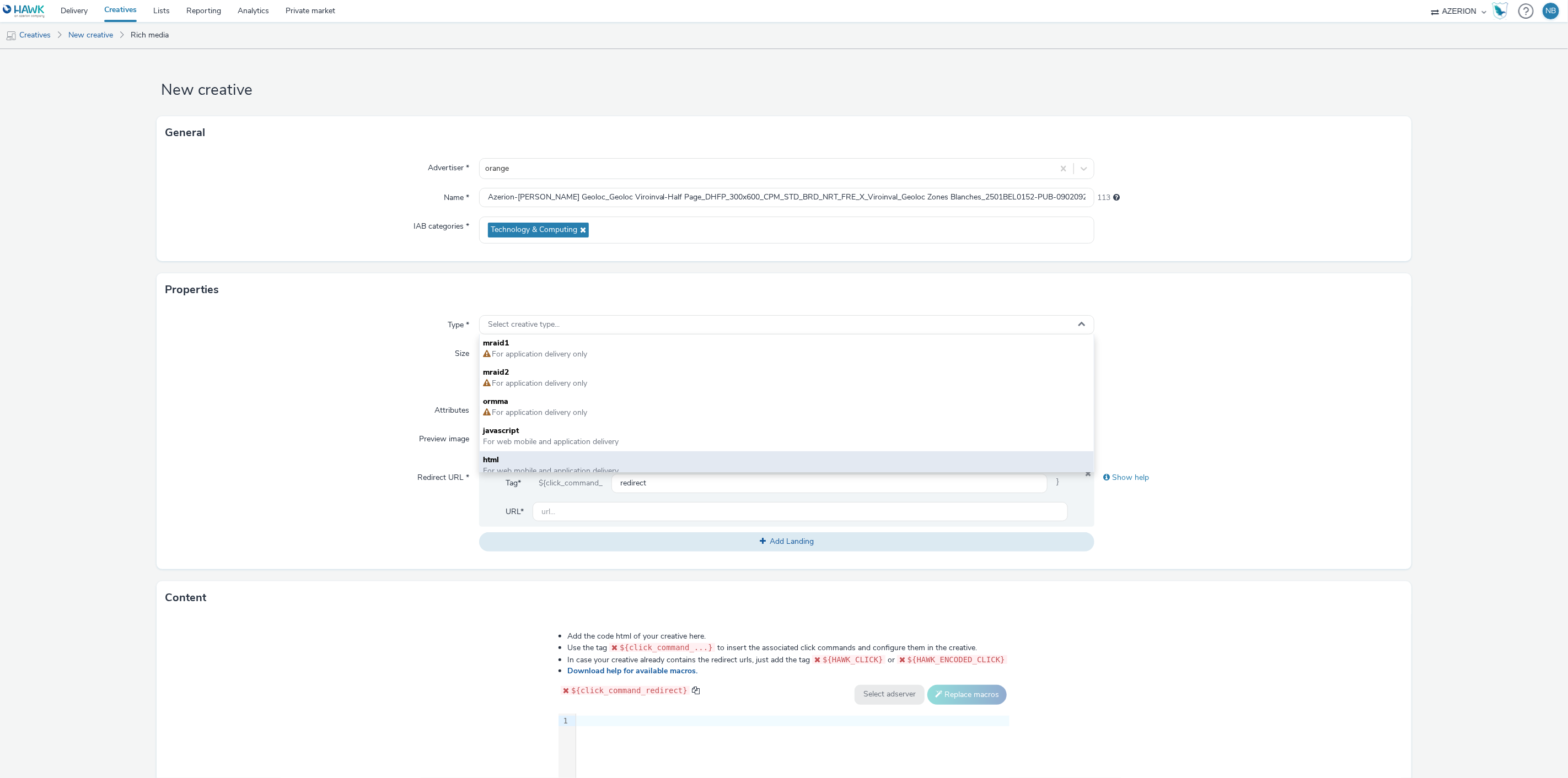
drag, startPoint x: 507, startPoint y: 450, endPoint x: 507, endPoint y: 457, distance: 7.0
click at [507, 457] on div "mraid1 For application delivery only mraid2 For application delivery only ormma…" at bounding box center [786, 403] width 615 height 138
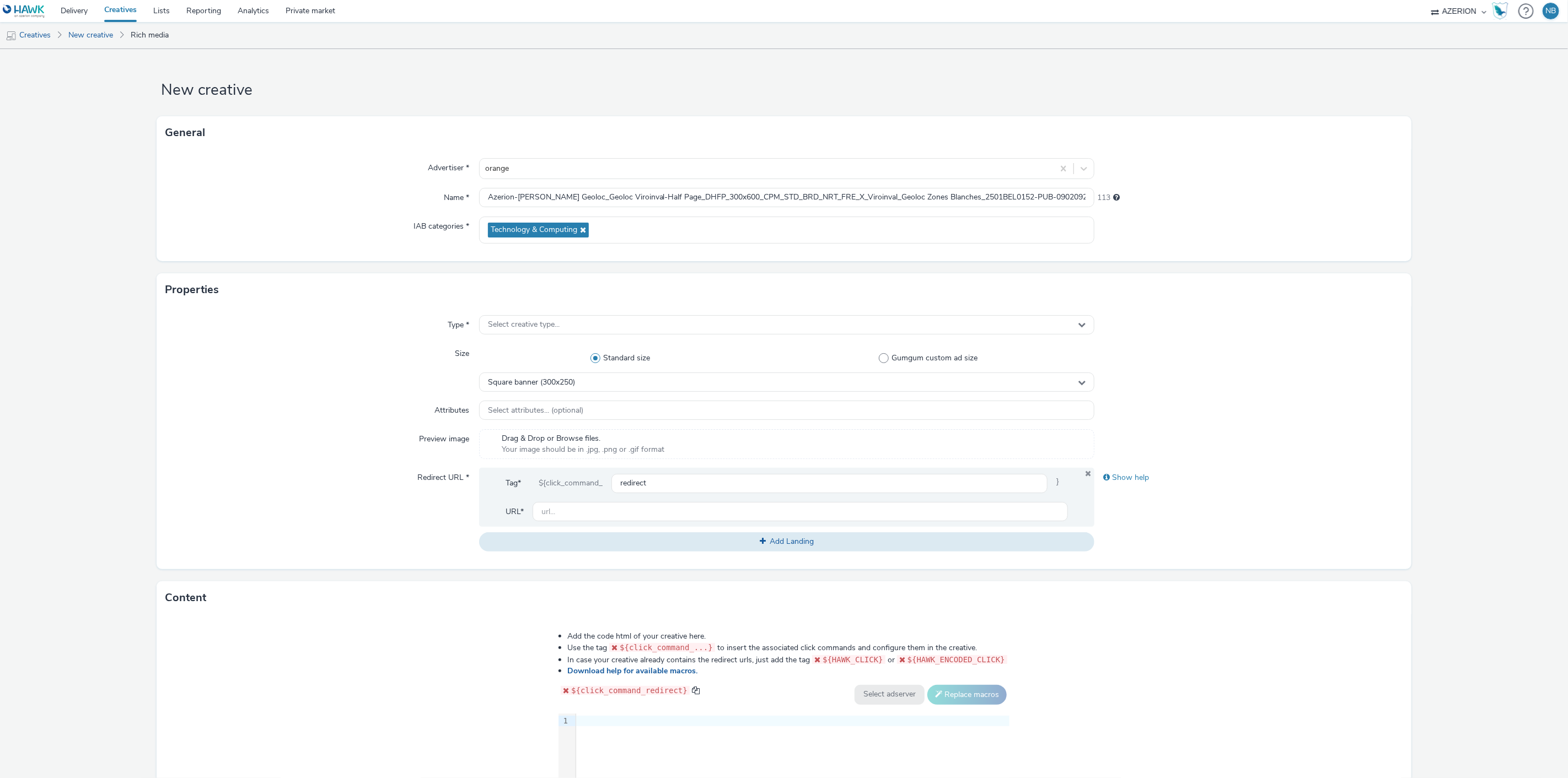
click at [540, 313] on div "Type * Select creative type... Size Standard size Gumgum custom ad size Square …" at bounding box center [784, 437] width 1254 height 263
click at [524, 316] on div "Select creative type..." at bounding box center [786, 325] width 616 height 19
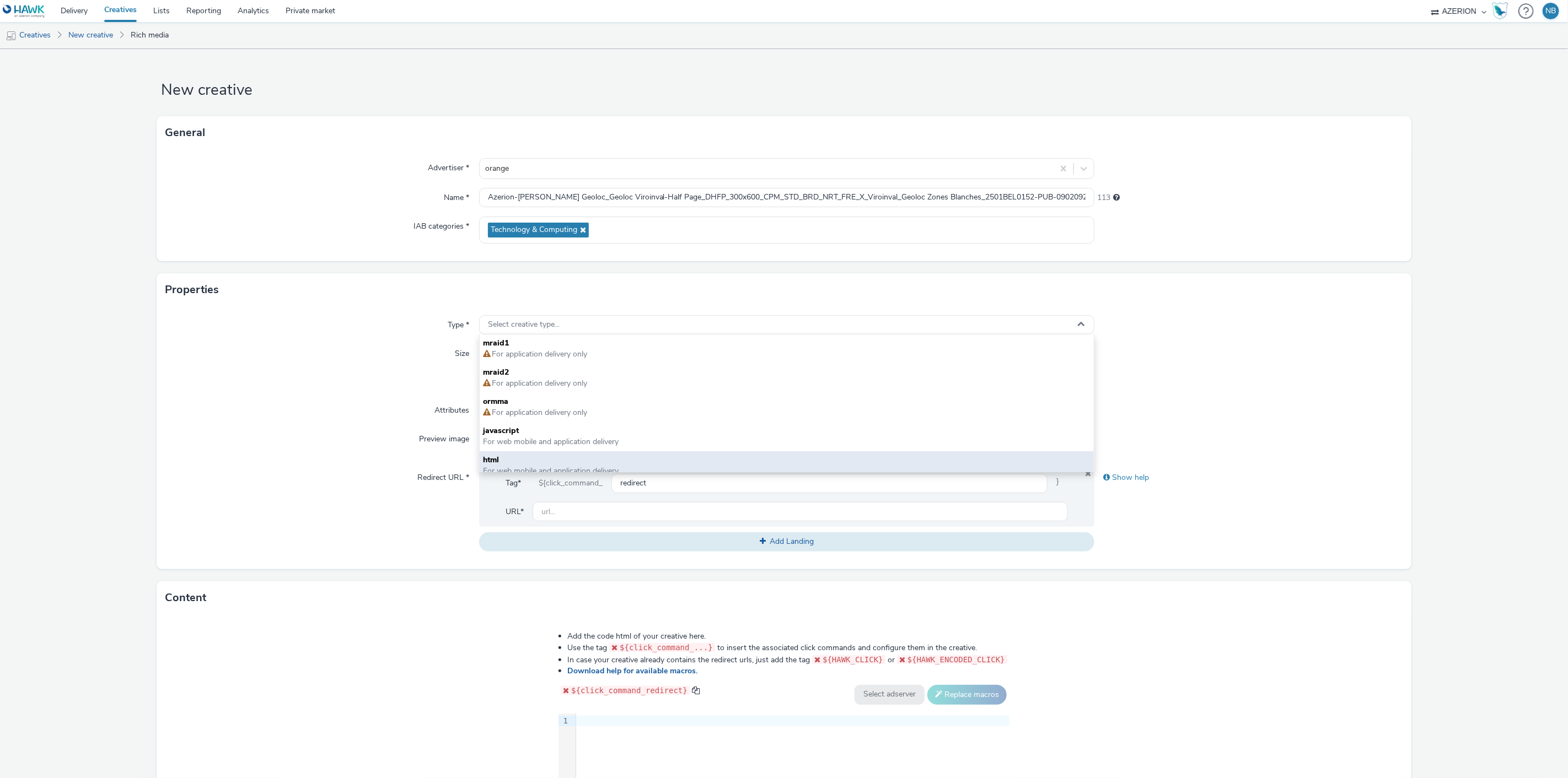
click at [524, 452] on div "html For web mobile and application delivery" at bounding box center [786, 466] width 615 height 29
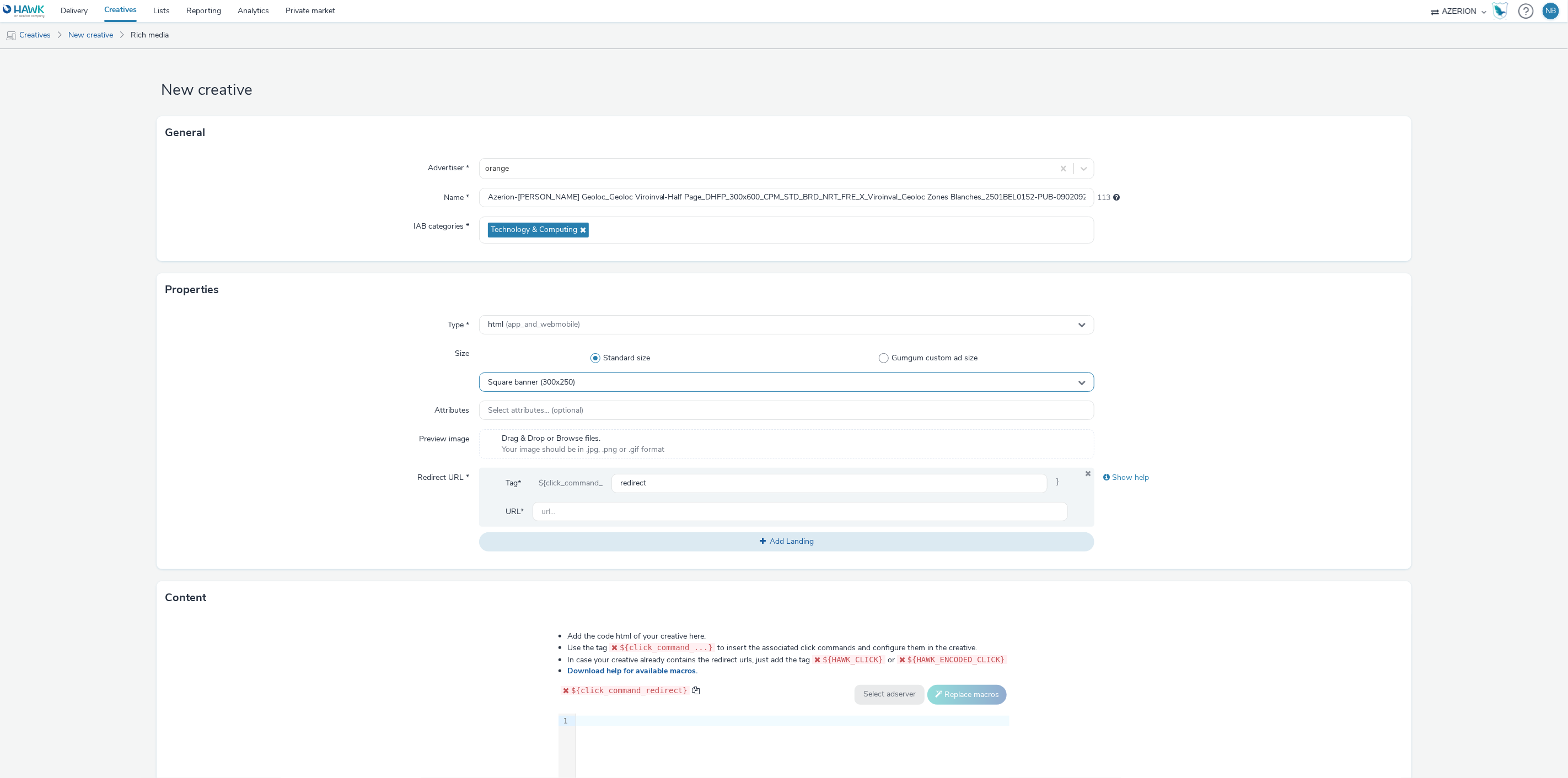
click at [562, 387] on span "Square banner (300x250)" at bounding box center [531, 383] width 87 height 10
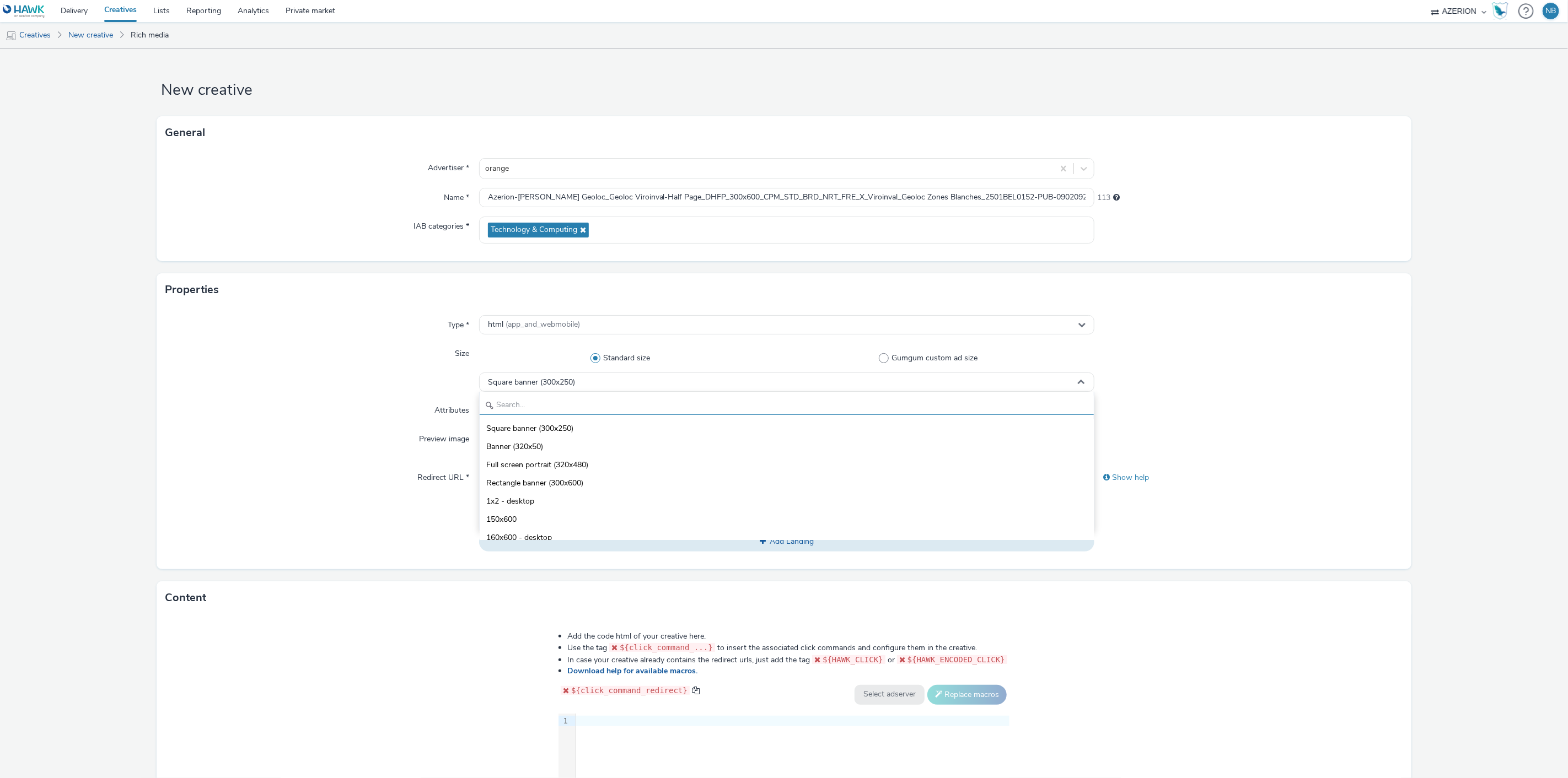
click at [546, 409] on input "text" at bounding box center [786, 406] width 615 height 19
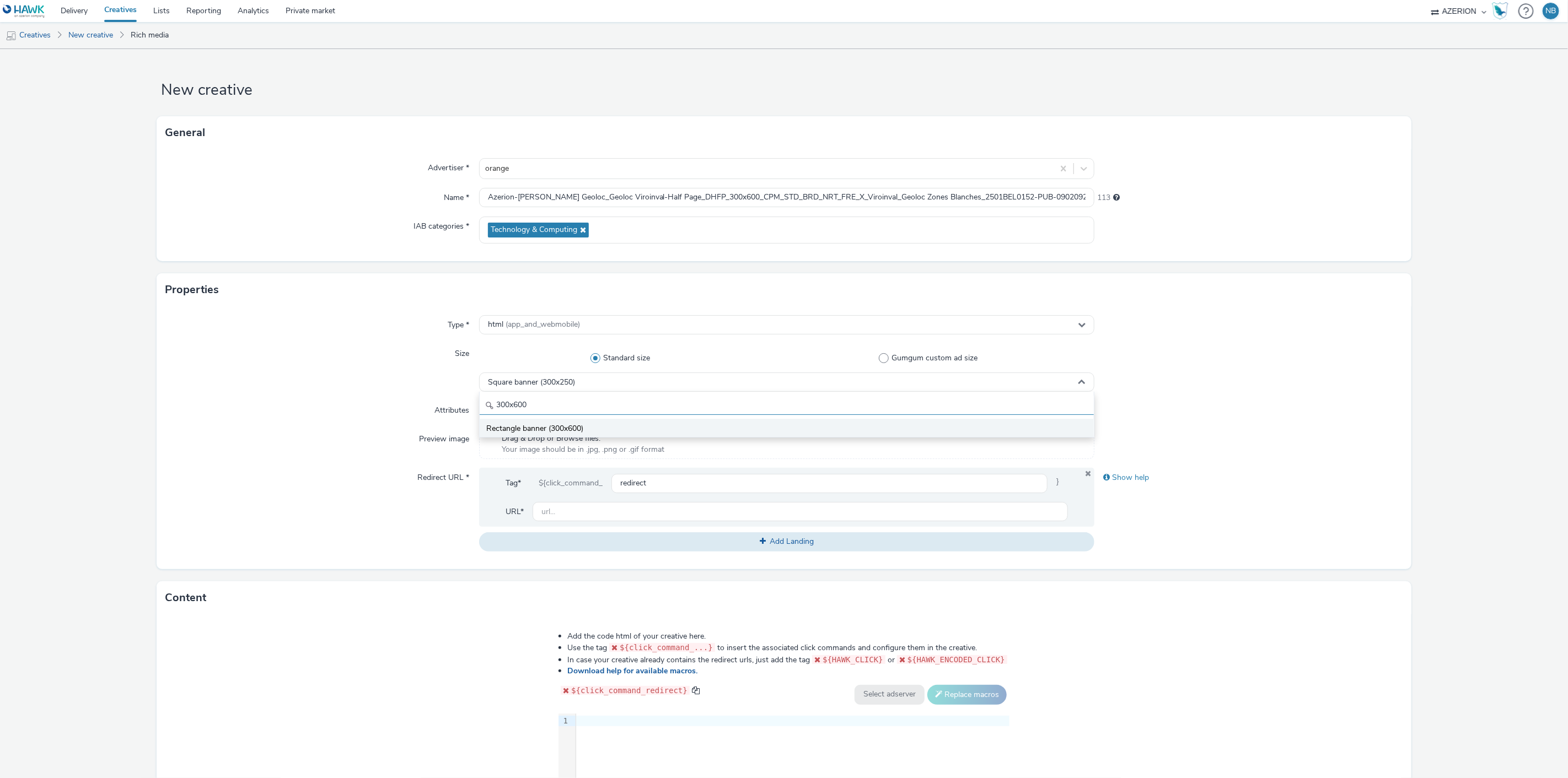
type input "300x600"
click at [559, 432] on span "Rectangle banner (300x600)" at bounding box center [535, 429] width 97 height 11
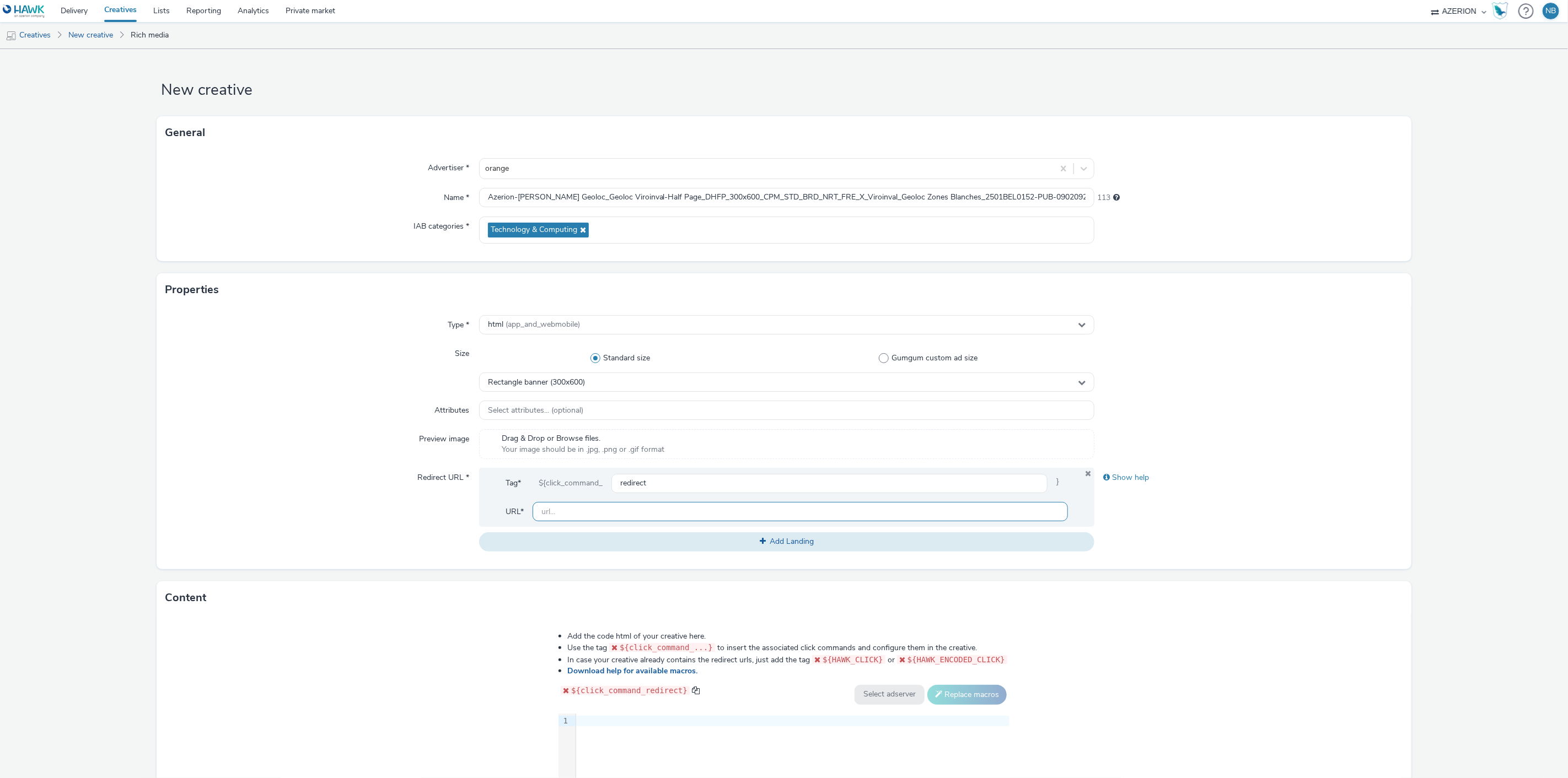
click at [577, 515] on input "text" at bounding box center [800, 512] width 536 height 19
paste input "https://www.orange.be/fr/orange-est-disponible-chez-vous?utm_source=azerion&utm…"
type input "https://www.orange.be/fr/orange-est-disponible-chez-vous?utm_source=azerion&utm…"
click at [101, 411] on form "New creative General Advertiser * orange Name * Azerion-RON Geoloc_Geoloc Viroi…" at bounding box center [784, 501] width 1568 height 904
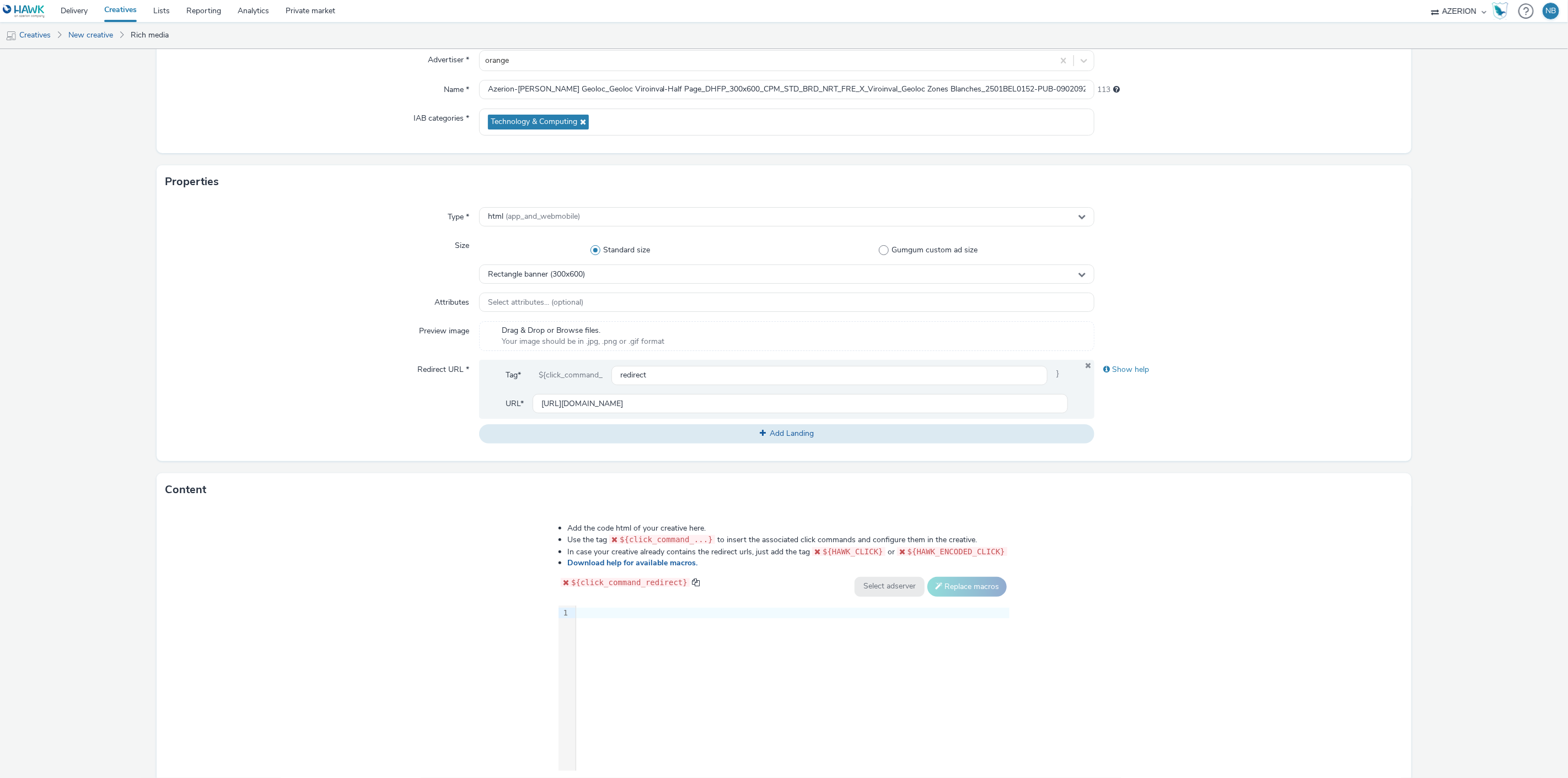
scroll to position [174, 0]
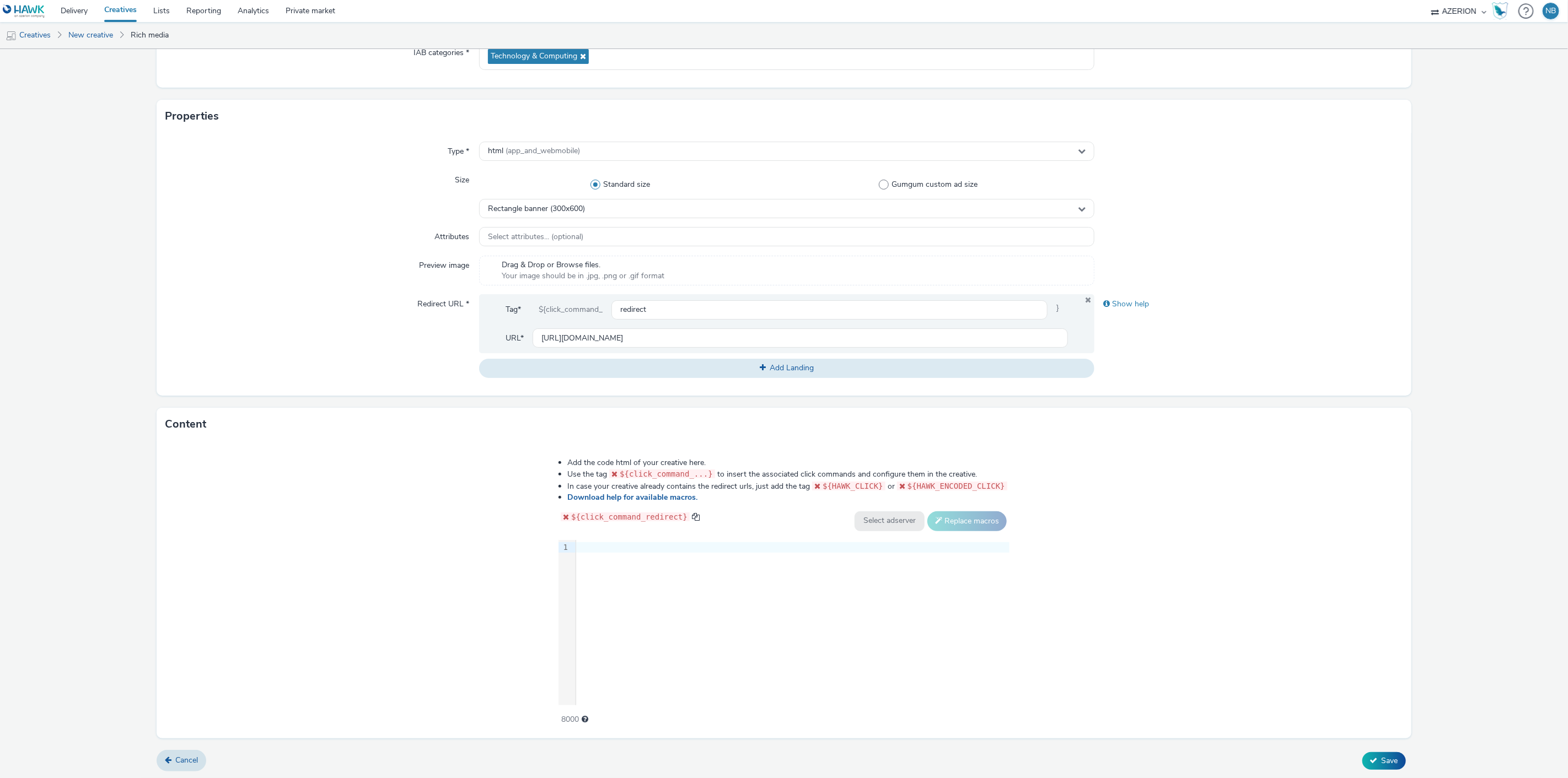
click at [657, 544] on div at bounding box center [793, 548] width 433 height 11
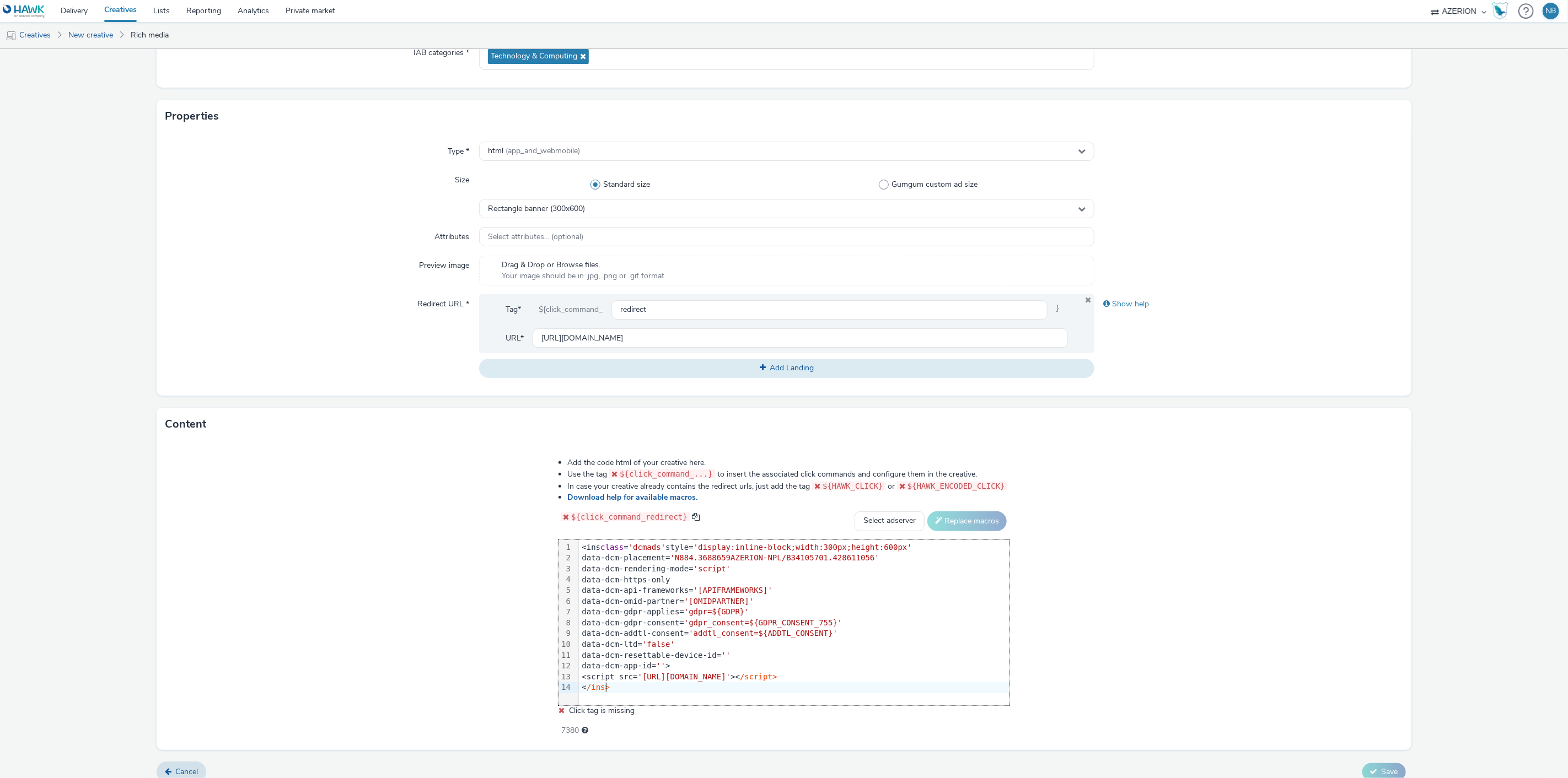
click at [906, 506] on div "Add the code html of your creative here. Use the tag ${click_command_...} to in…" at bounding box center [784, 591] width 530 height 283
click at [875, 522] on select "Select adserver Sizmek DCM Adform Sting" at bounding box center [889, 521] width 70 height 20
select select "dcm"
click at [855, 512] on select "Select adserver Sizmek DCM Adform Sting" at bounding box center [889, 521] width 70 height 20
click at [962, 523] on button "Replace macros" at bounding box center [966, 521] width 79 height 20
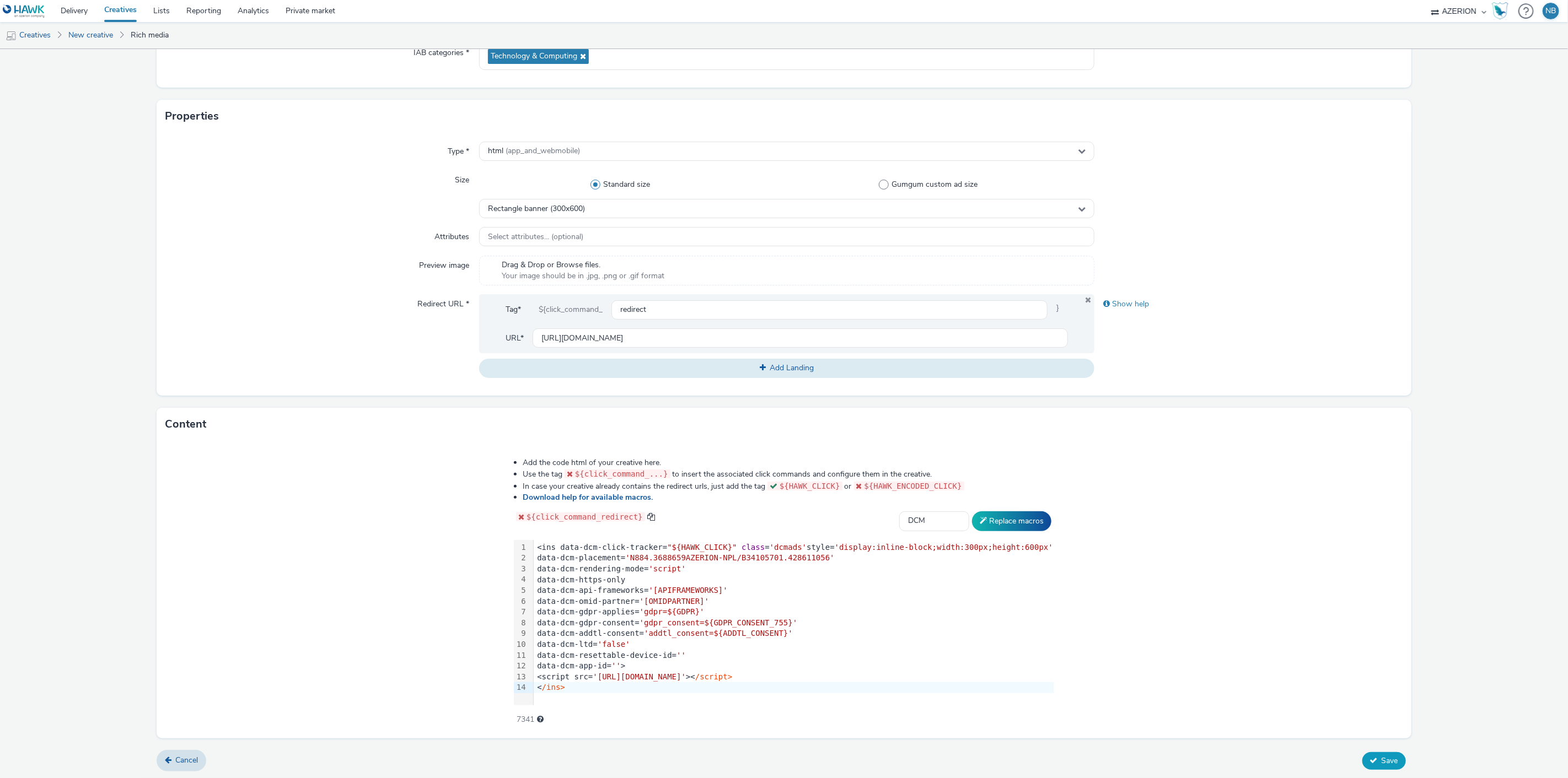
click at [1382, 756] on span "Save" at bounding box center [1390, 761] width 17 height 10
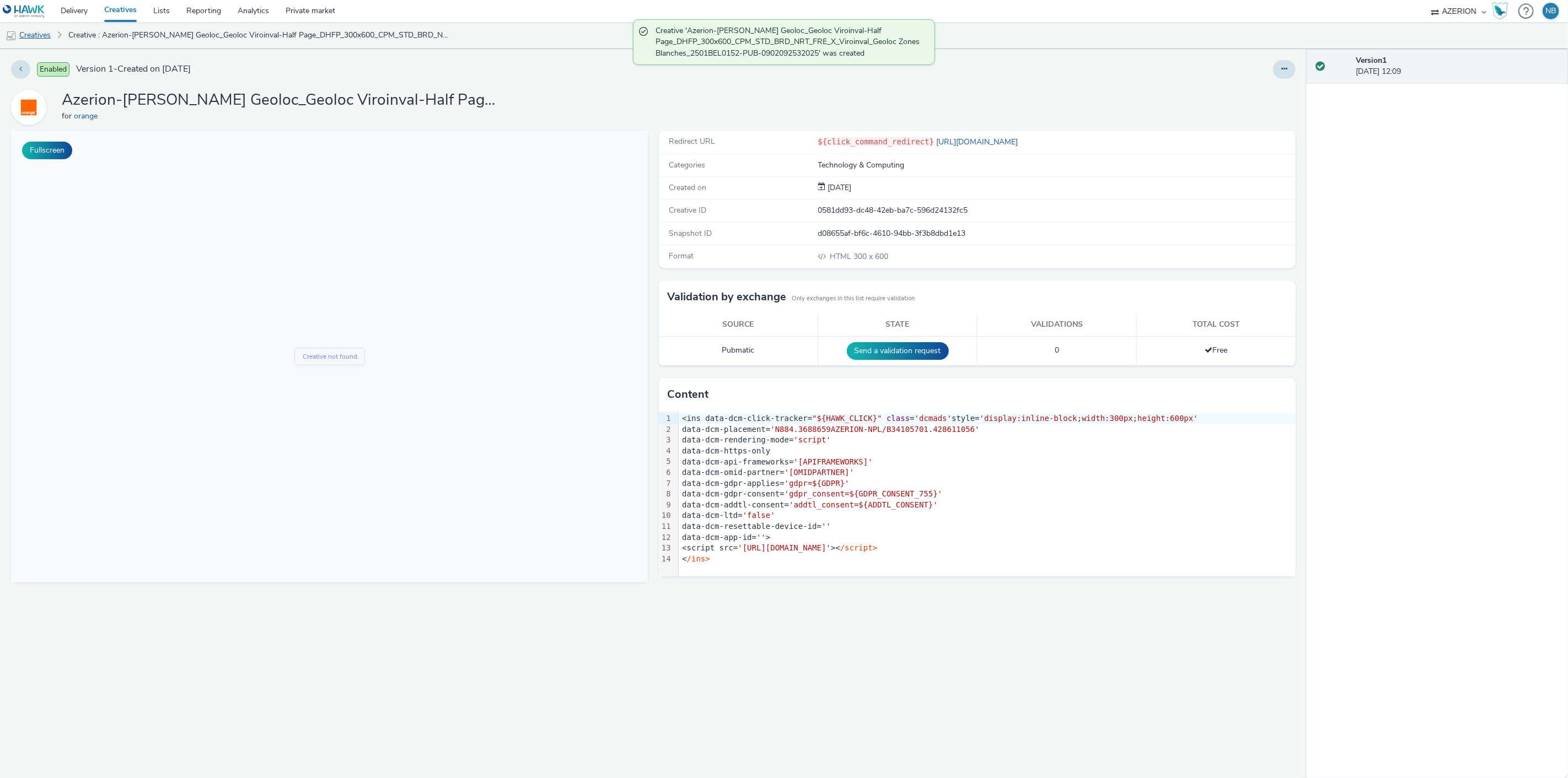
click at [30, 34] on link "Creatives" at bounding box center [28, 35] width 57 height 26
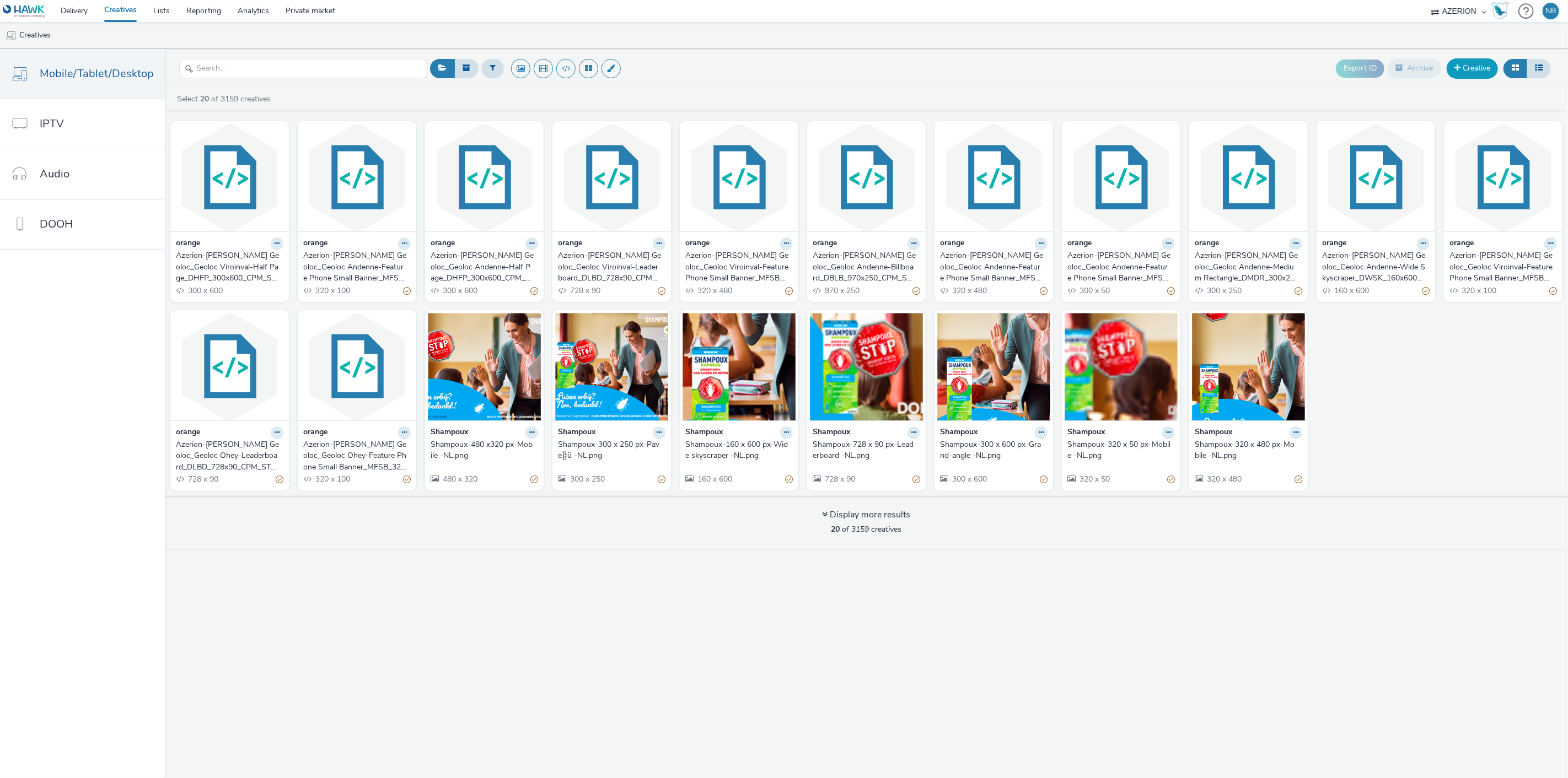
click at [1467, 72] on link "Creative" at bounding box center [1472, 68] width 51 height 20
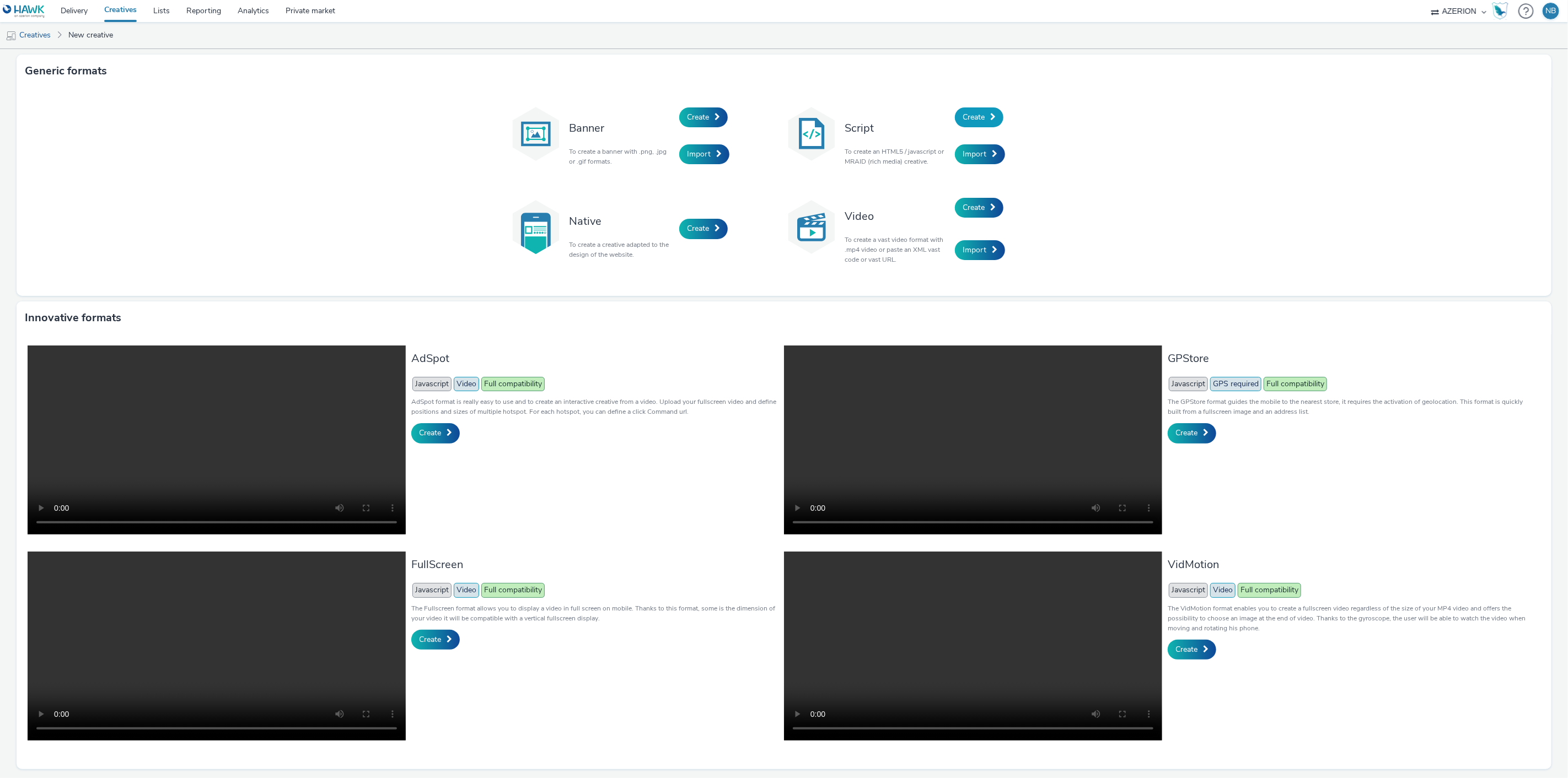
click at [990, 119] on span at bounding box center [993, 117] width 6 height 8
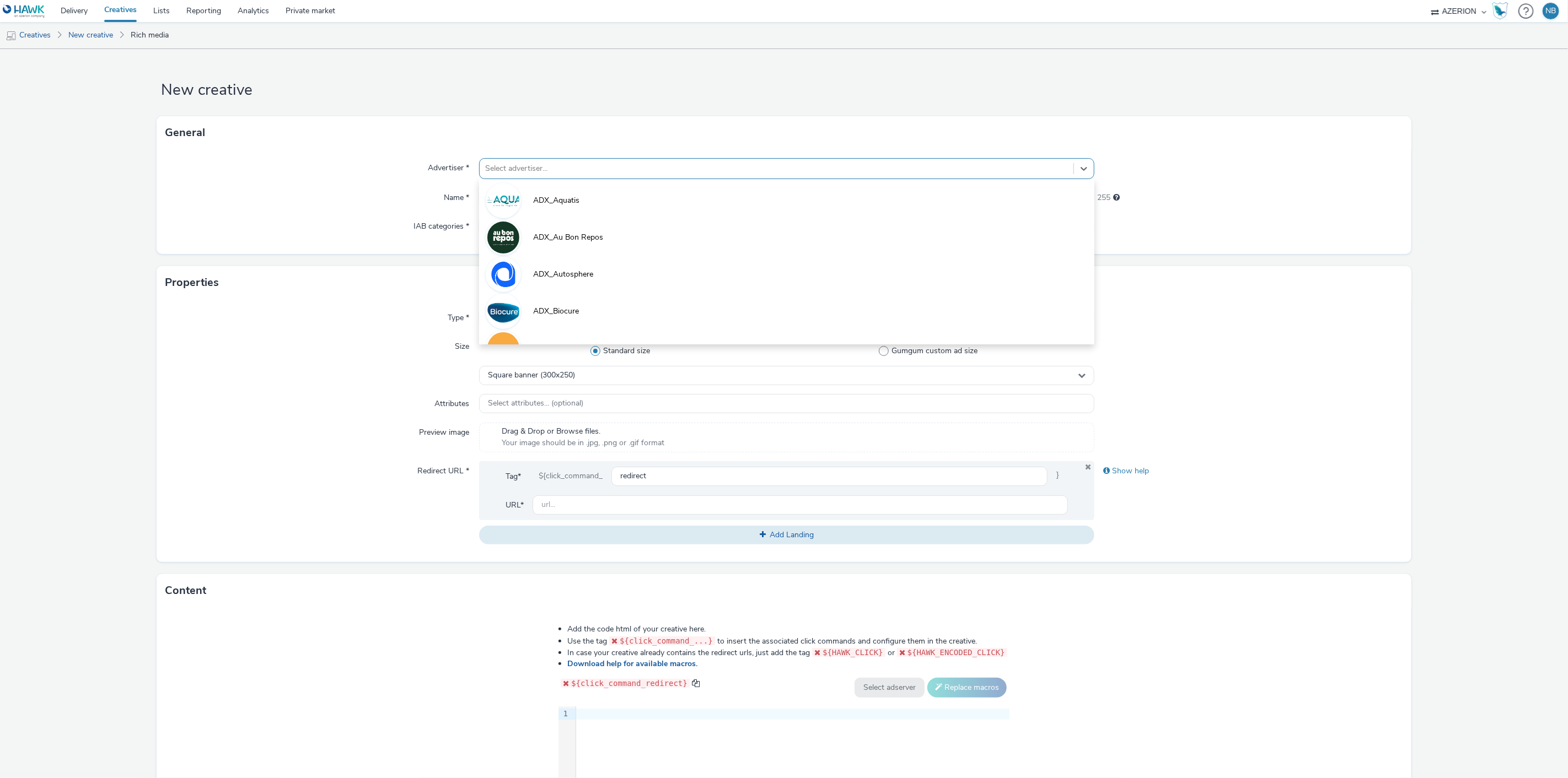
click at [594, 163] on div at bounding box center [777, 168] width 584 height 13
type input "orange"
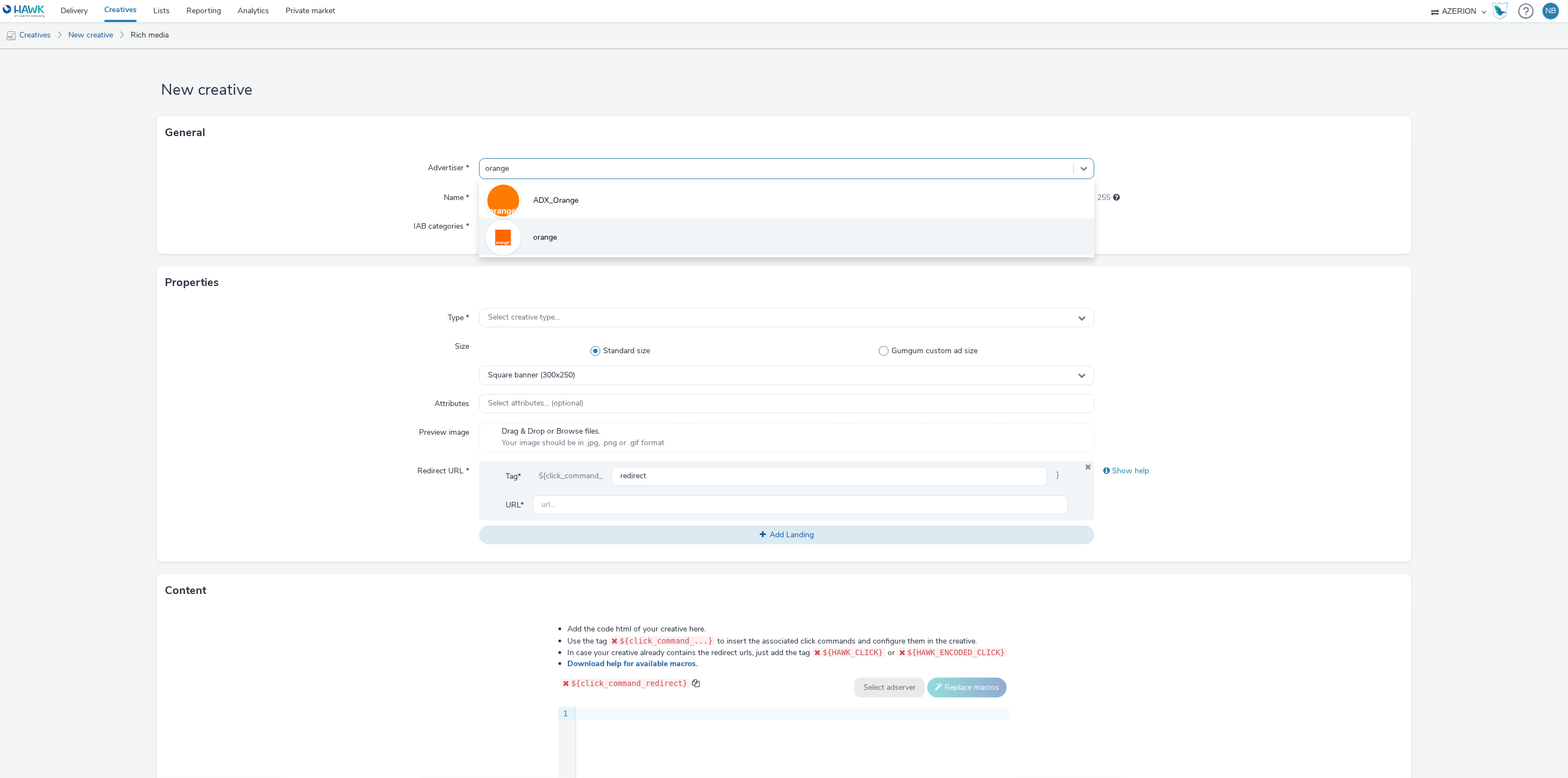
click at [517, 238] on div at bounding box center [503, 237] width 35 height 35
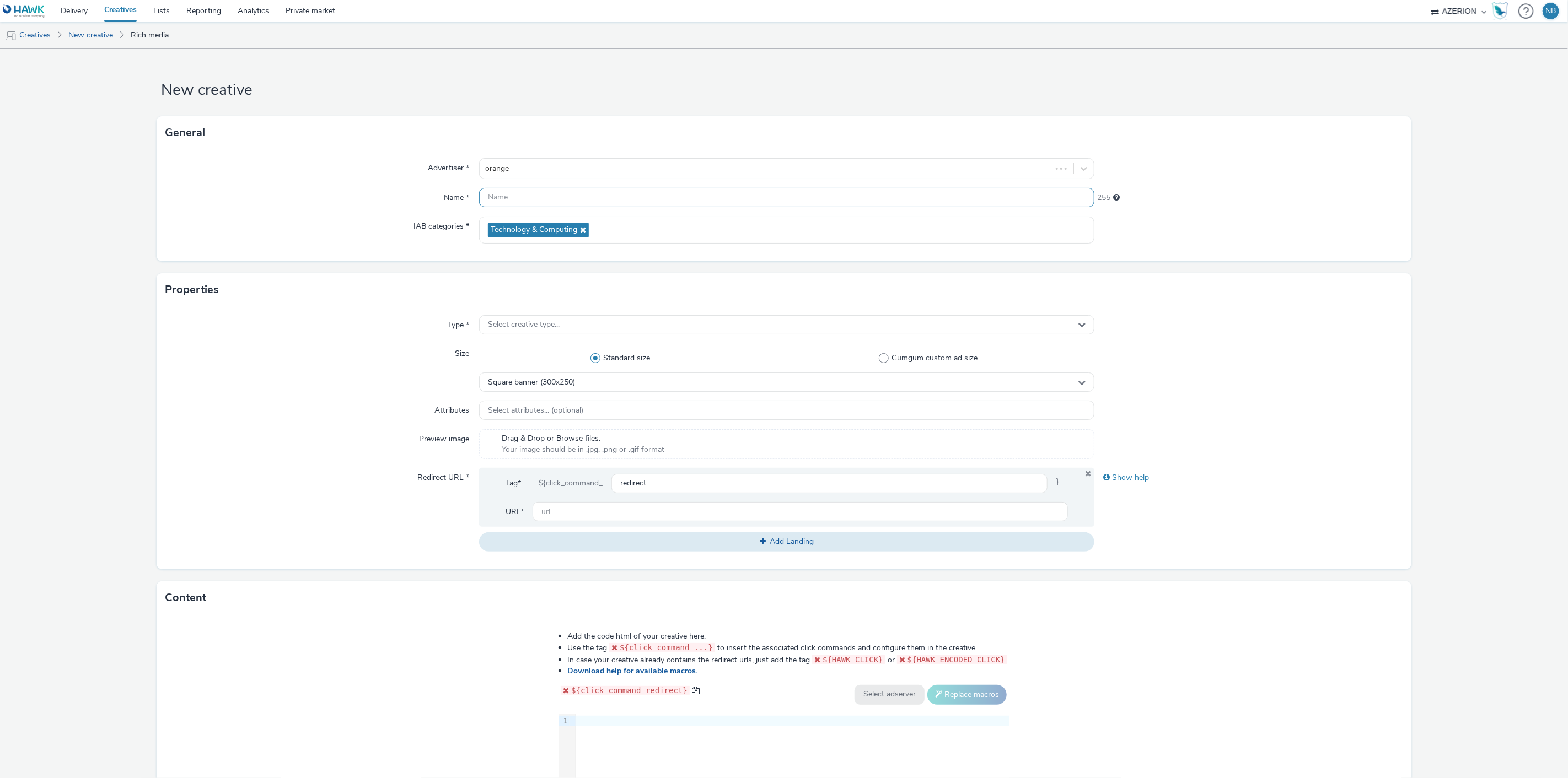
click at [535, 197] on input "text" at bounding box center [786, 198] width 616 height 19
paste input "Azerion-RON Geoloc_Geoloc Viroinval-Billboard_DBLB_970x250_CPM_STD_BRD_NRT_FRE_…"
type input "Azerion-RON Geoloc_Geoloc Viroinval-Billboard_DBLB_970x250_CPM_STD_BRD_NRT_FRE_…"
click at [526, 328] on span "Select creative type..." at bounding box center [524, 325] width 72 height 10
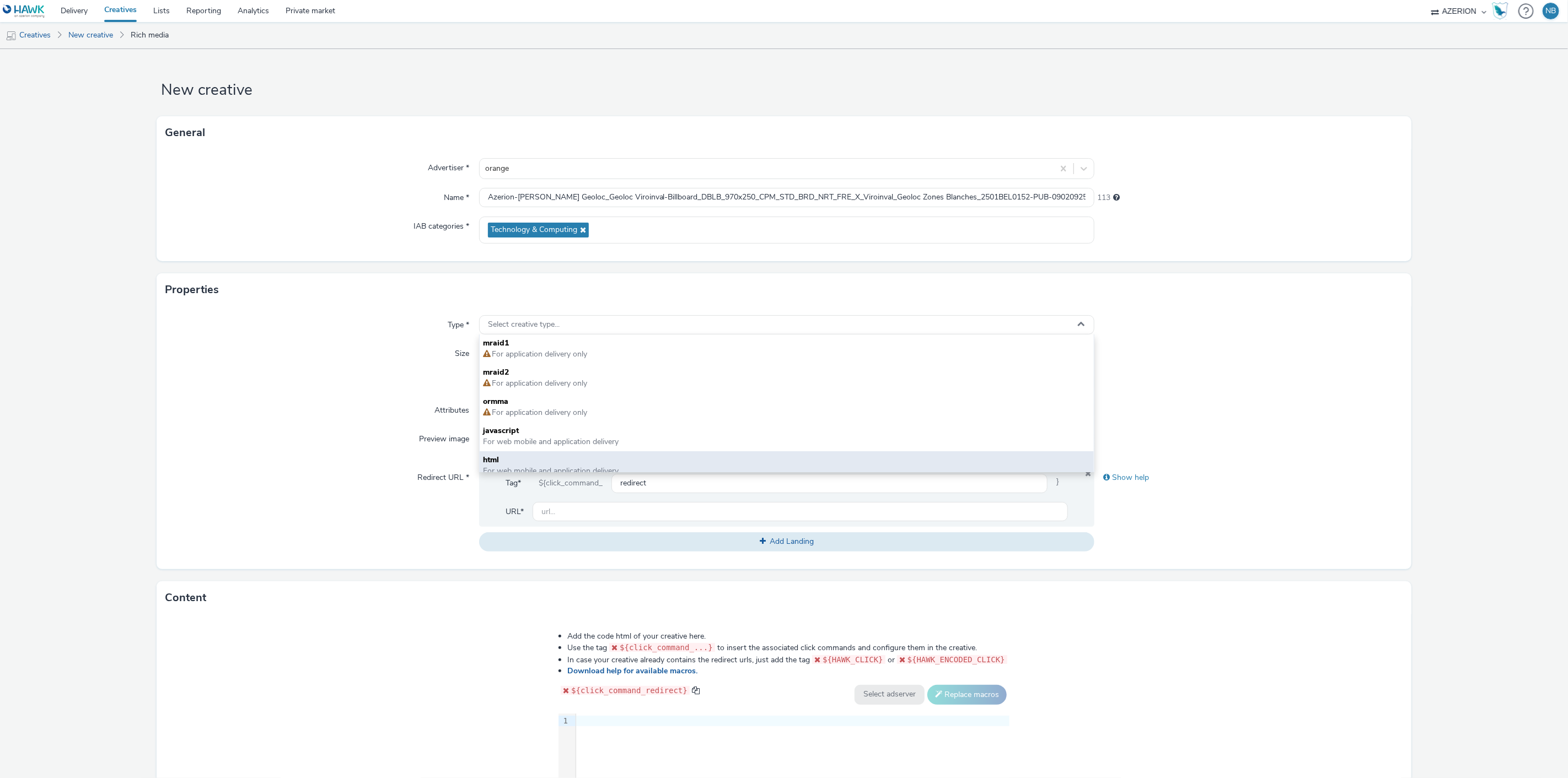
click at [501, 455] on span "html" at bounding box center [786, 460] width 608 height 11
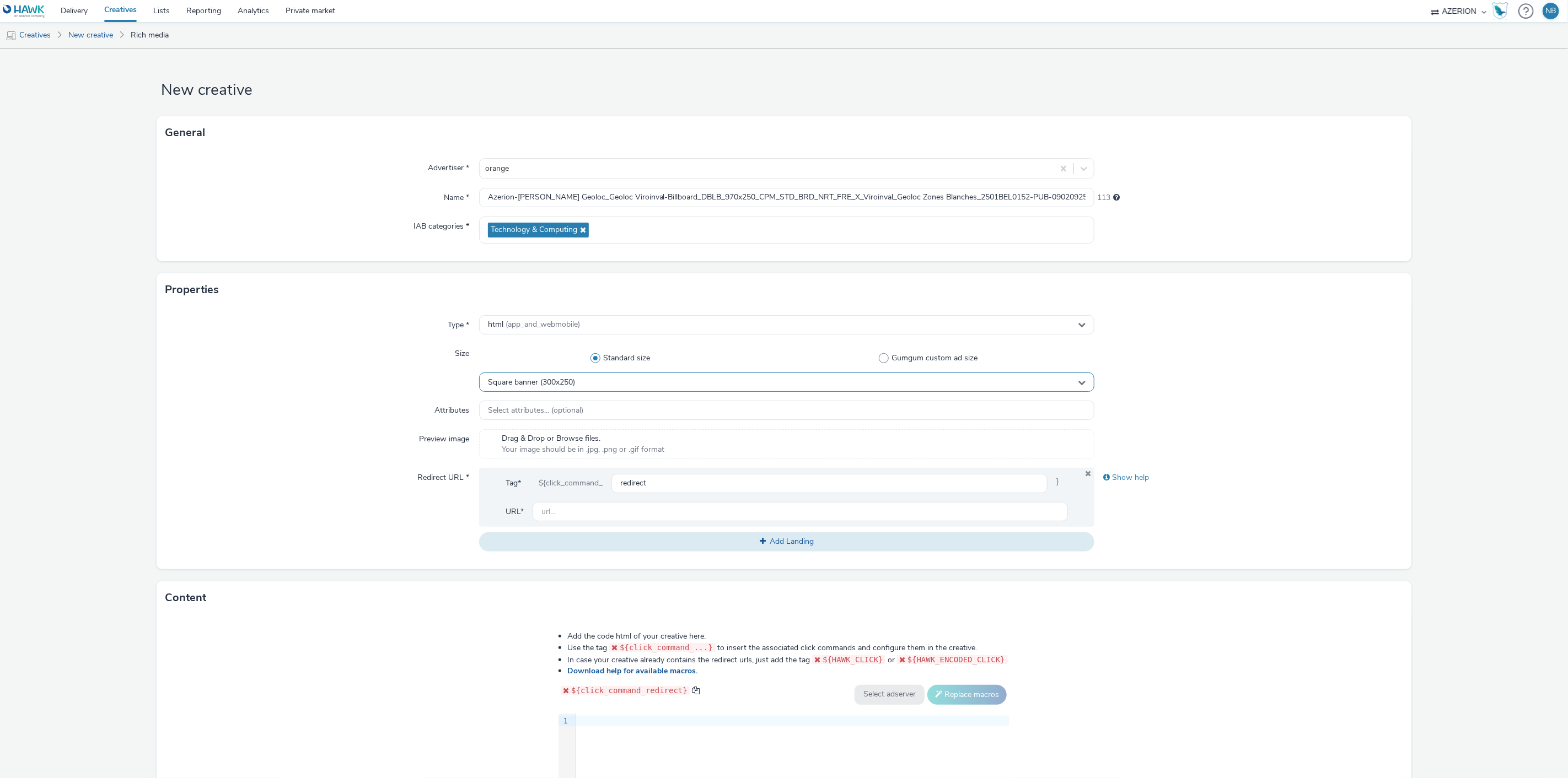
click at [533, 378] on span "Square banner (300x250)" at bounding box center [531, 383] width 87 height 10
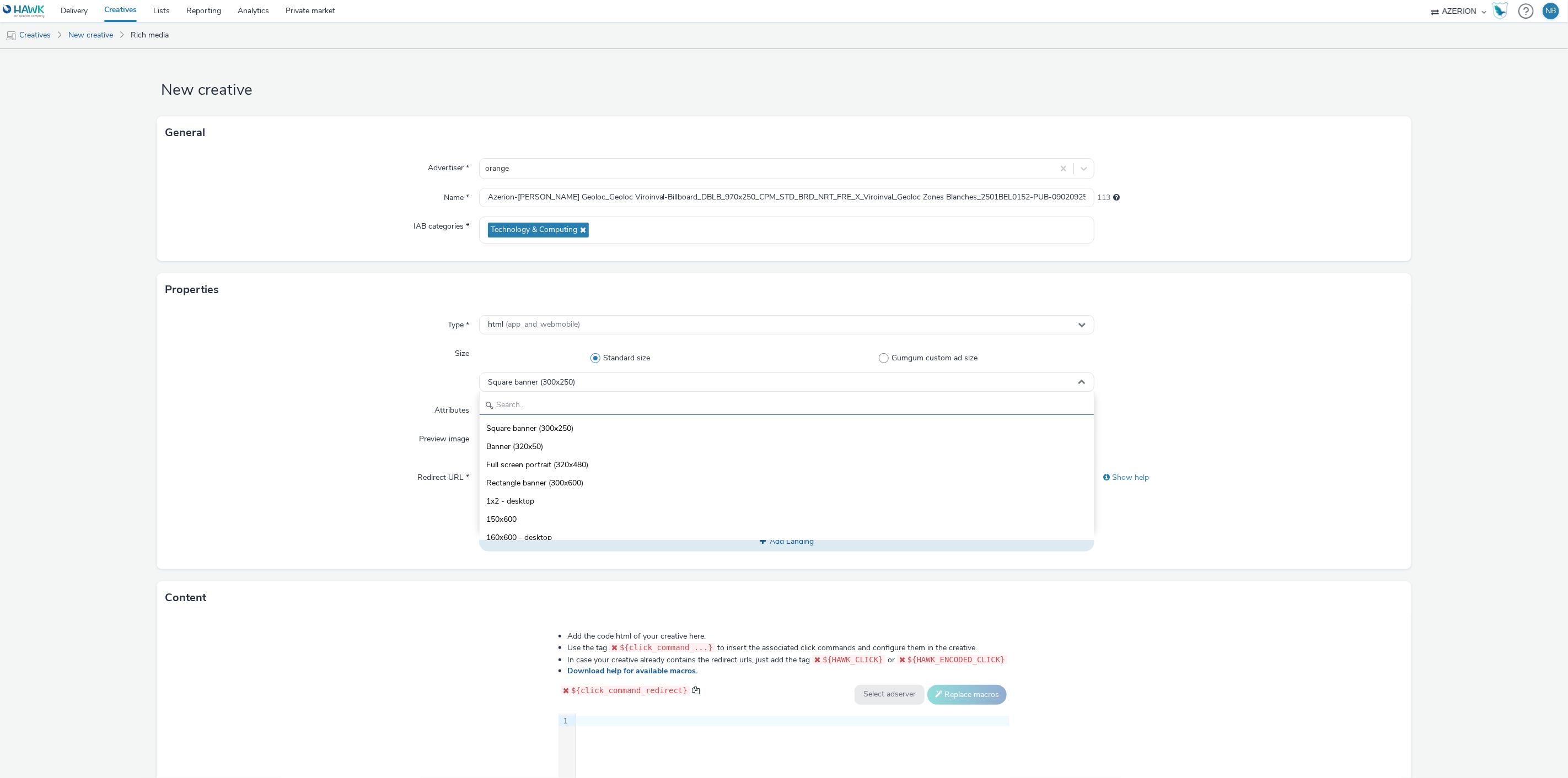
click at [523, 403] on input "text" at bounding box center [786, 406] width 615 height 19
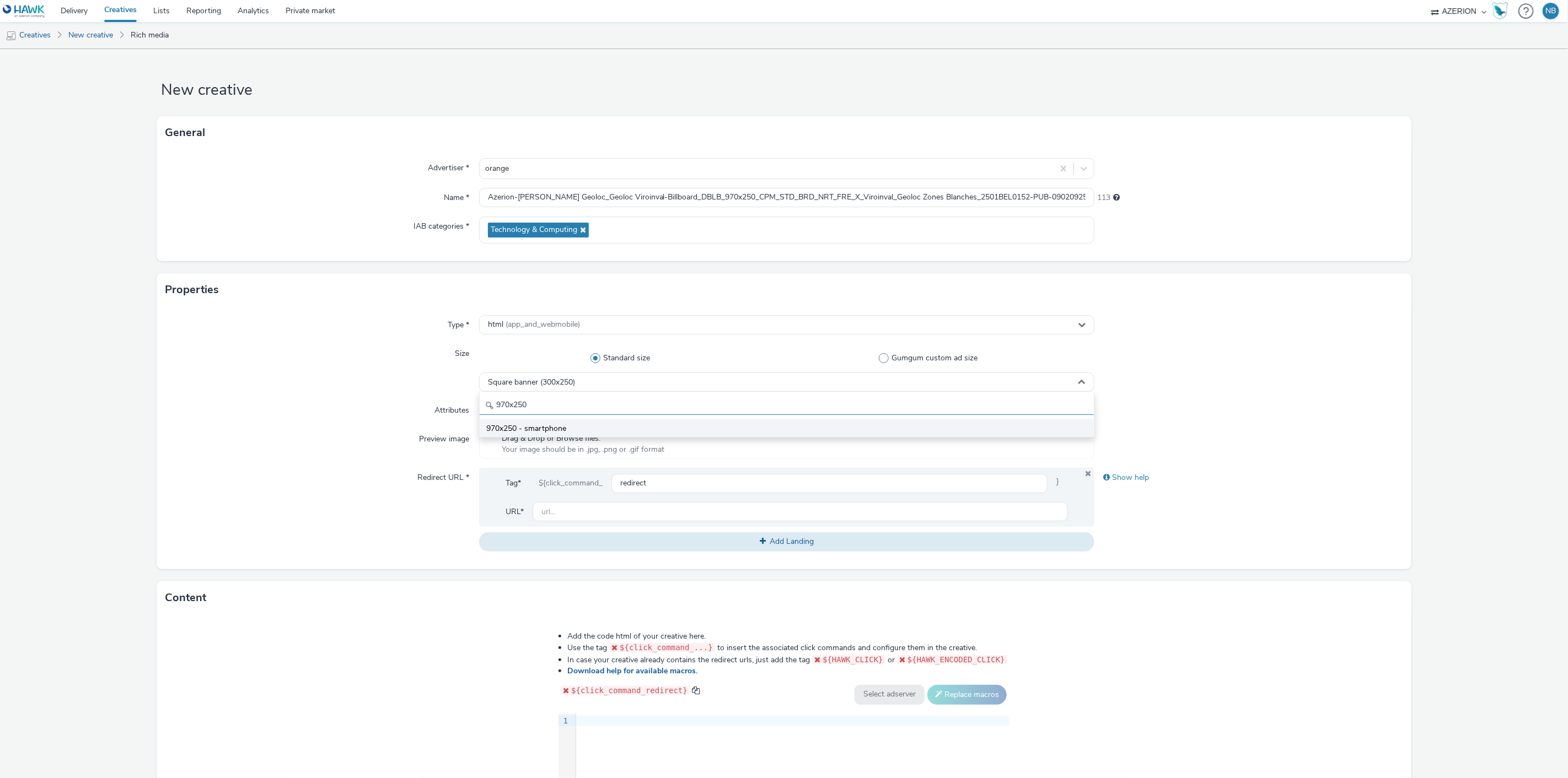
type input "970x250"
click at [528, 426] on span "970x250 - smartphone" at bounding box center [526, 429] width 80 height 11
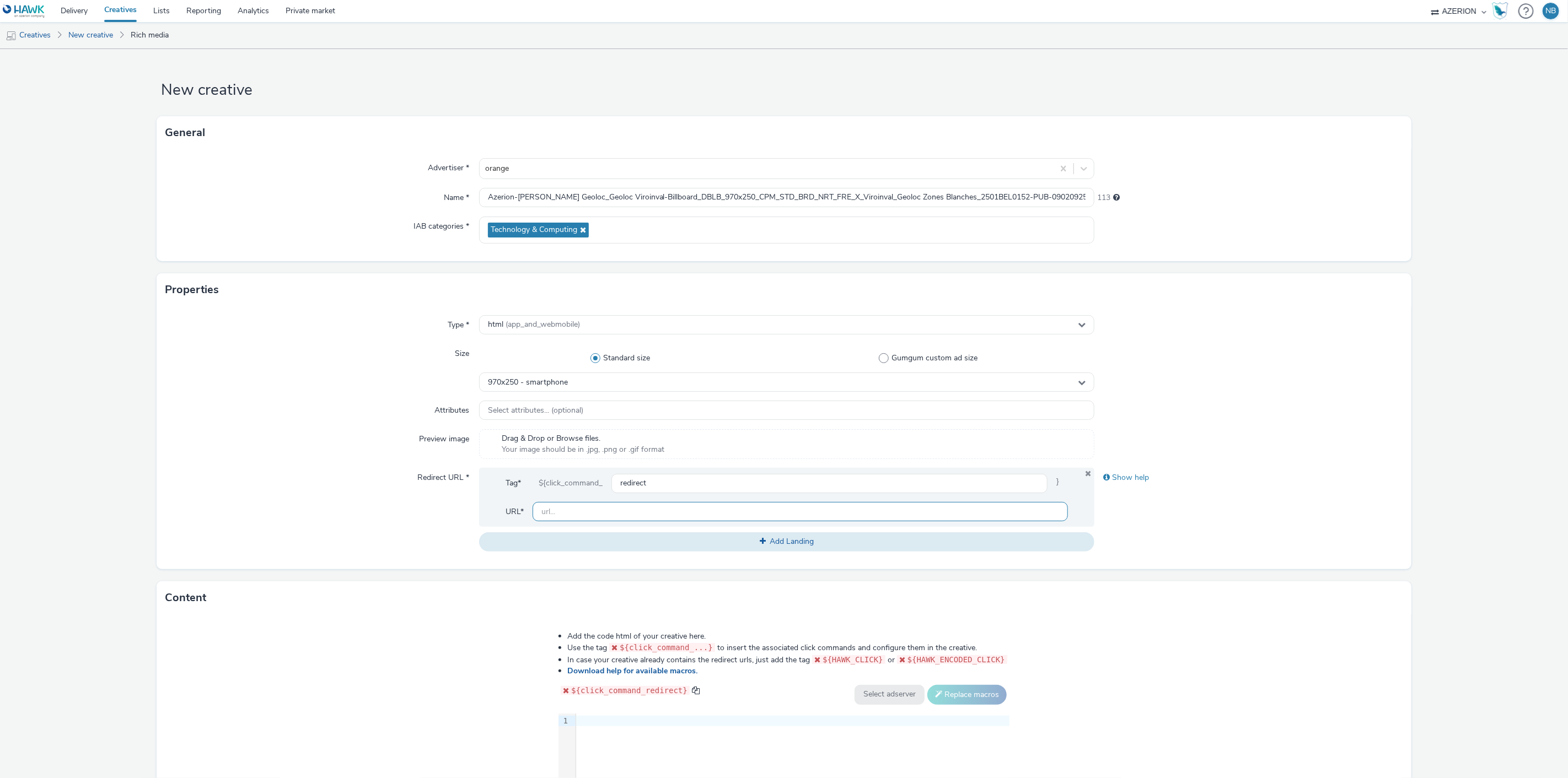
click at [619, 511] on input "text" at bounding box center [800, 512] width 536 height 19
paste input "[URL][DOMAIN_NAME]"
type input "[URL][DOMAIN_NAME]"
click at [103, 483] on form "New creative General Advertiser * orange Name * Azerion-RON Geoloc_Geoloc Viroi…" at bounding box center [784, 501] width 1568 height 904
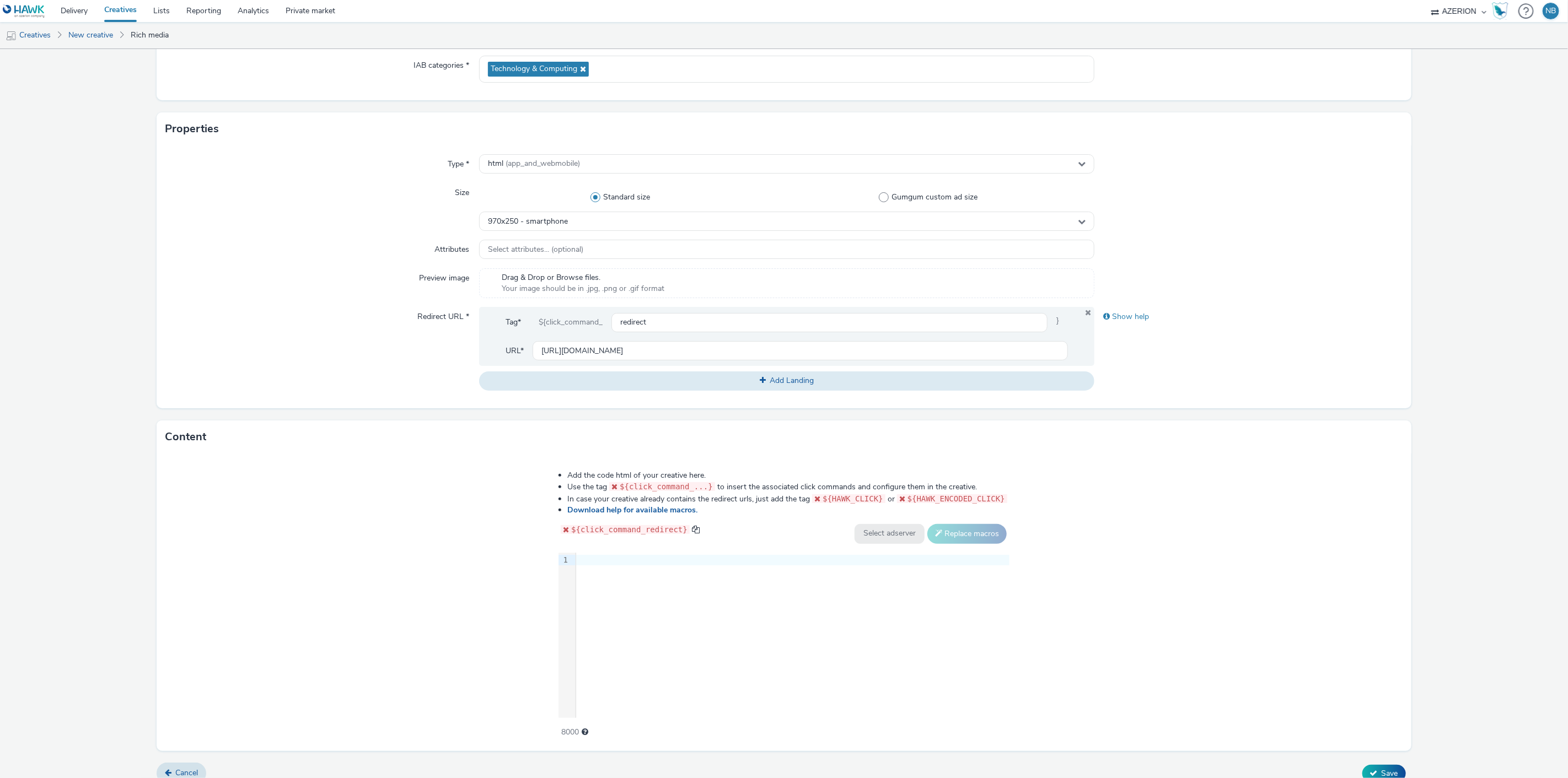
scroll to position [174, 0]
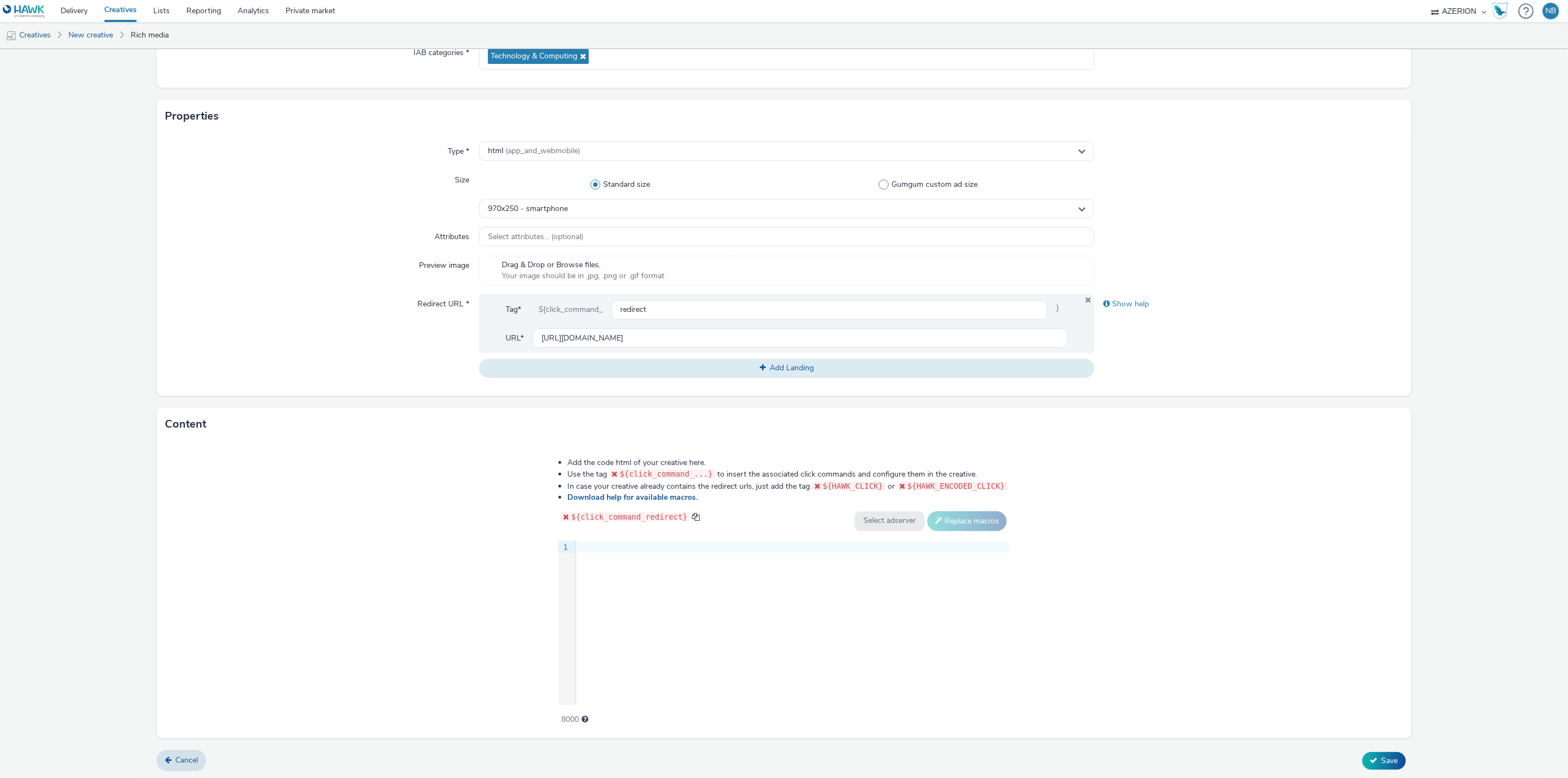
click at [658, 546] on div at bounding box center [793, 548] width 433 height 11
click at [605, 548] on div at bounding box center [793, 548] width 433 height 11
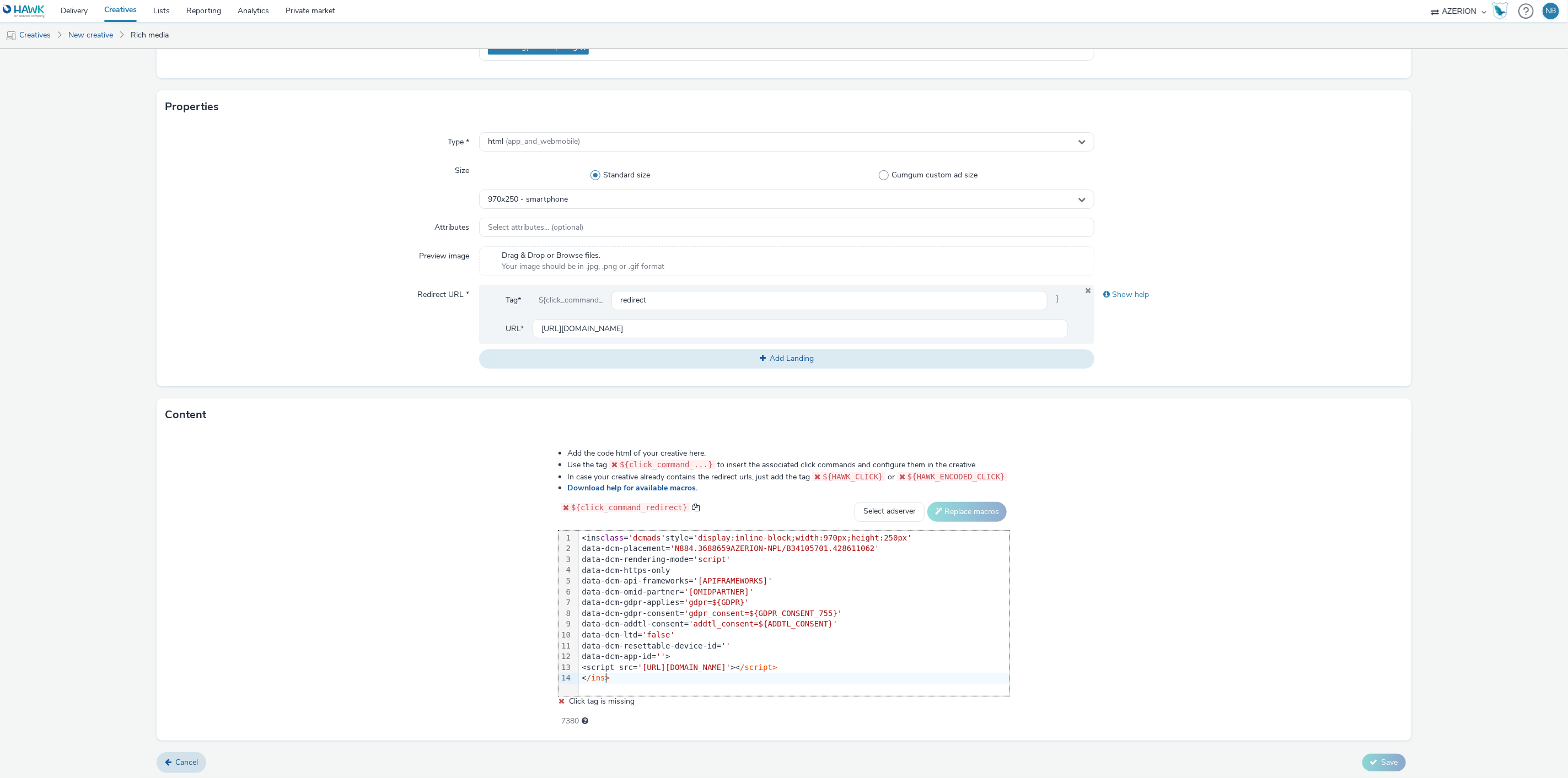
scroll to position [185, 0]
click at [857, 506] on select "Select adserver Sizmek DCM Adform Sting" at bounding box center [889, 510] width 70 height 20
select select "dcm"
click at [855, 501] on select "Select adserver Sizmek DCM Adform Sting" at bounding box center [889, 510] width 70 height 20
click at [953, 508] on button "Replace macros" at bounding box center [966, 510] width 79 height 20
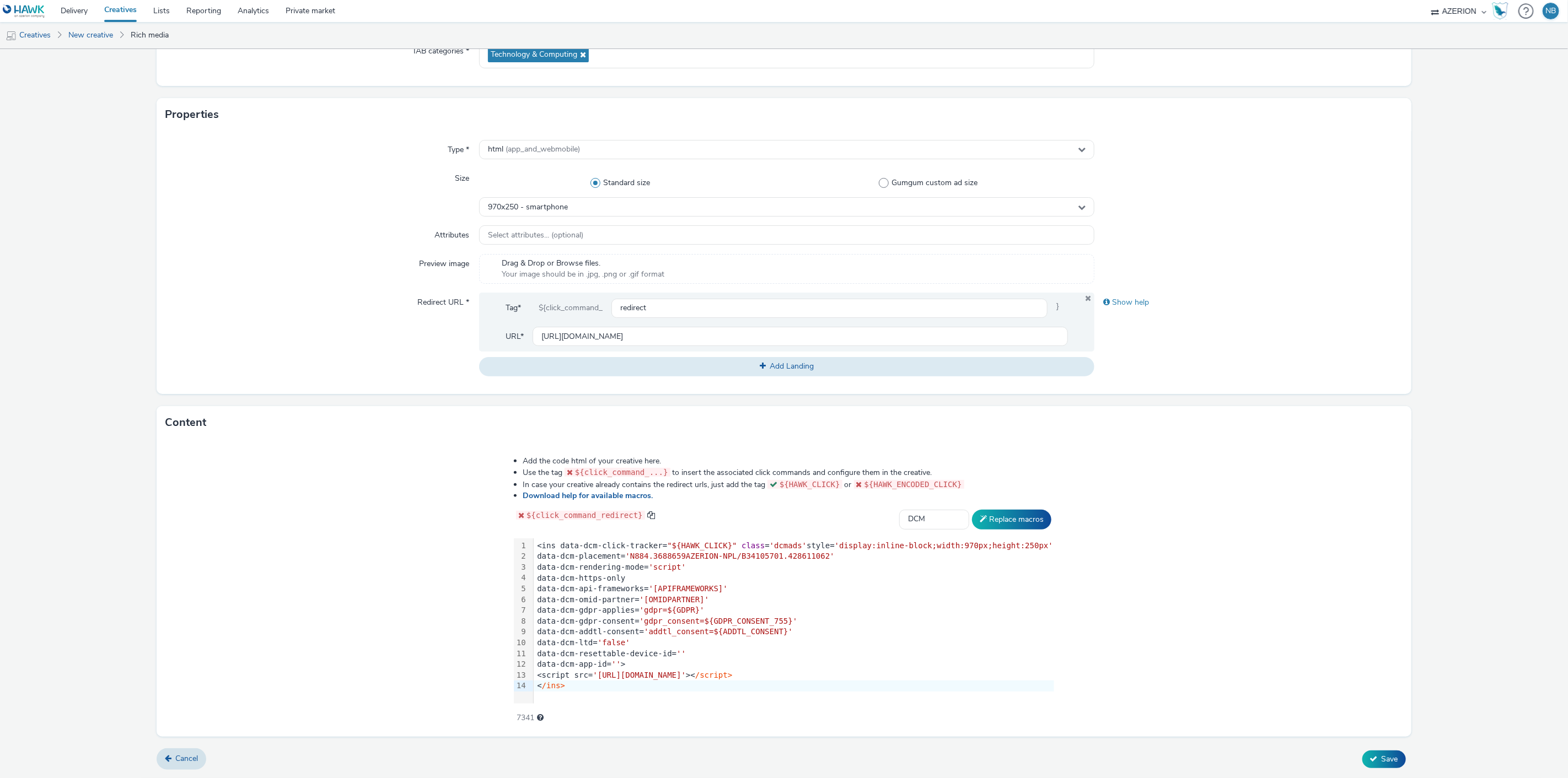
scroll to position [174, 0]
click at [1373, 767] on button "Save" at bounding box center [1384, 761] width 43 height 18
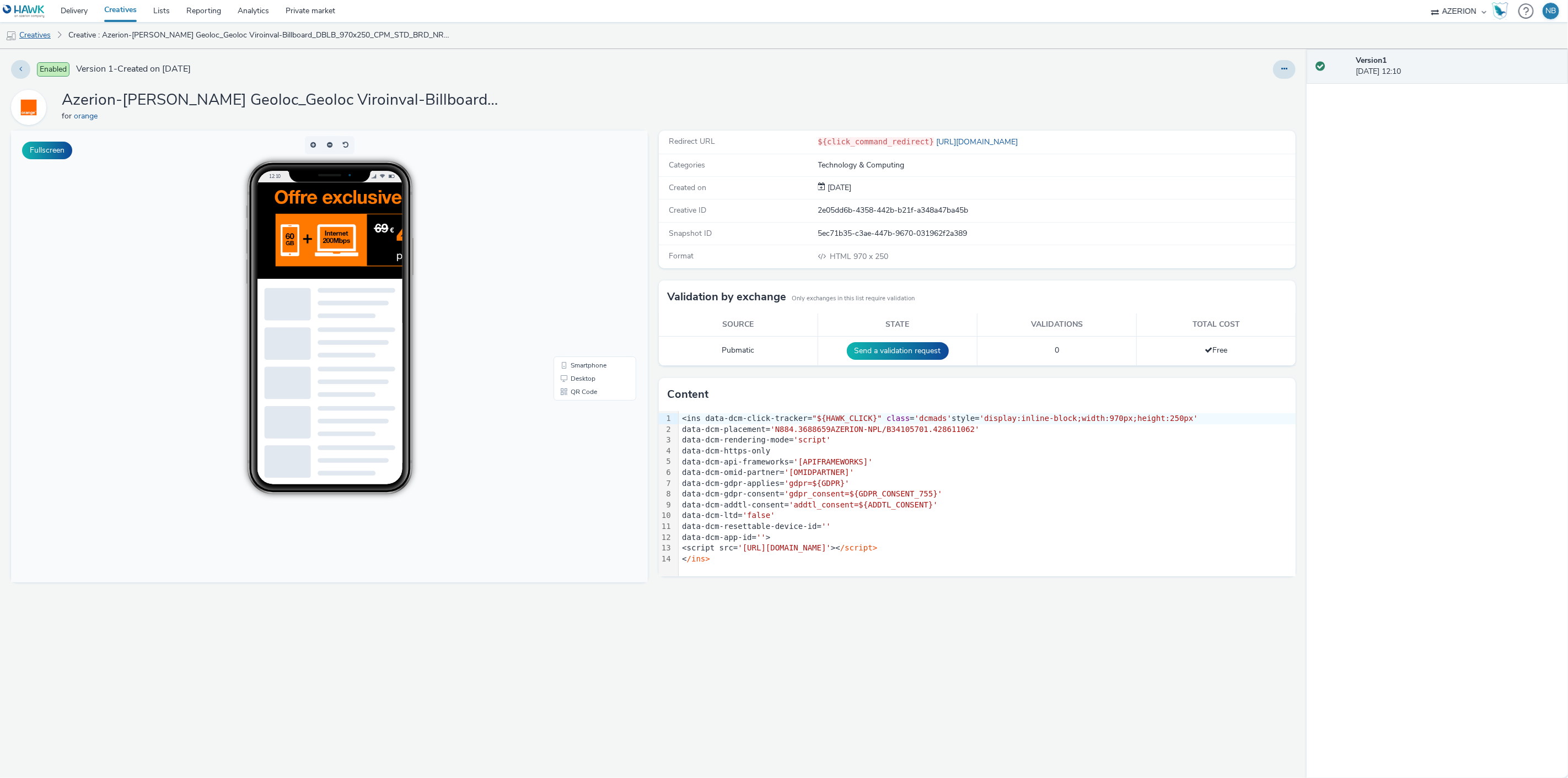
click at [37, 34] on link "Creatives" at bounding box center [28, 35] width 57 height 26
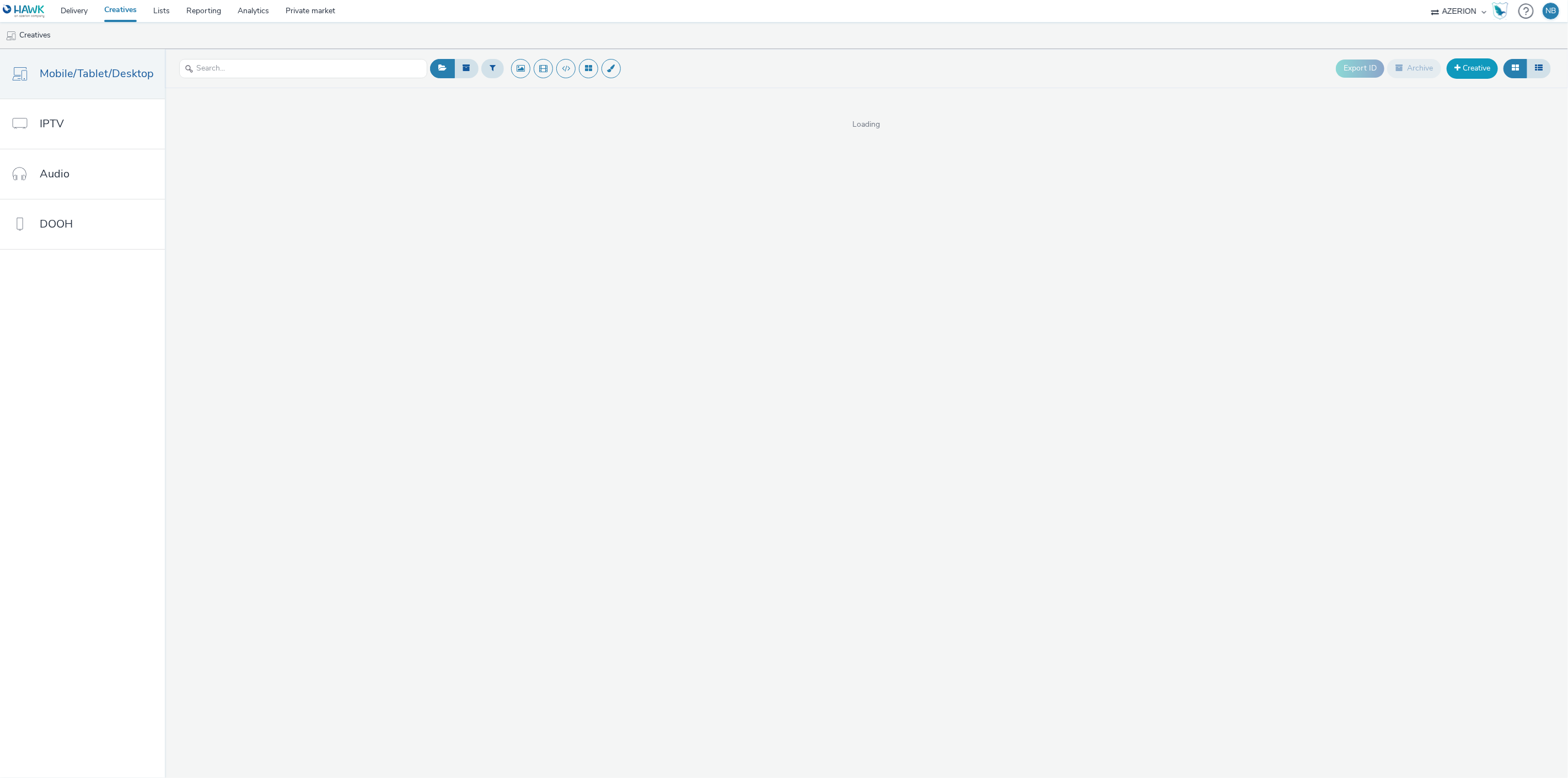
click at [1489, 70] on link "Creative" at bounding box center [1472, 68] width 51 height 20
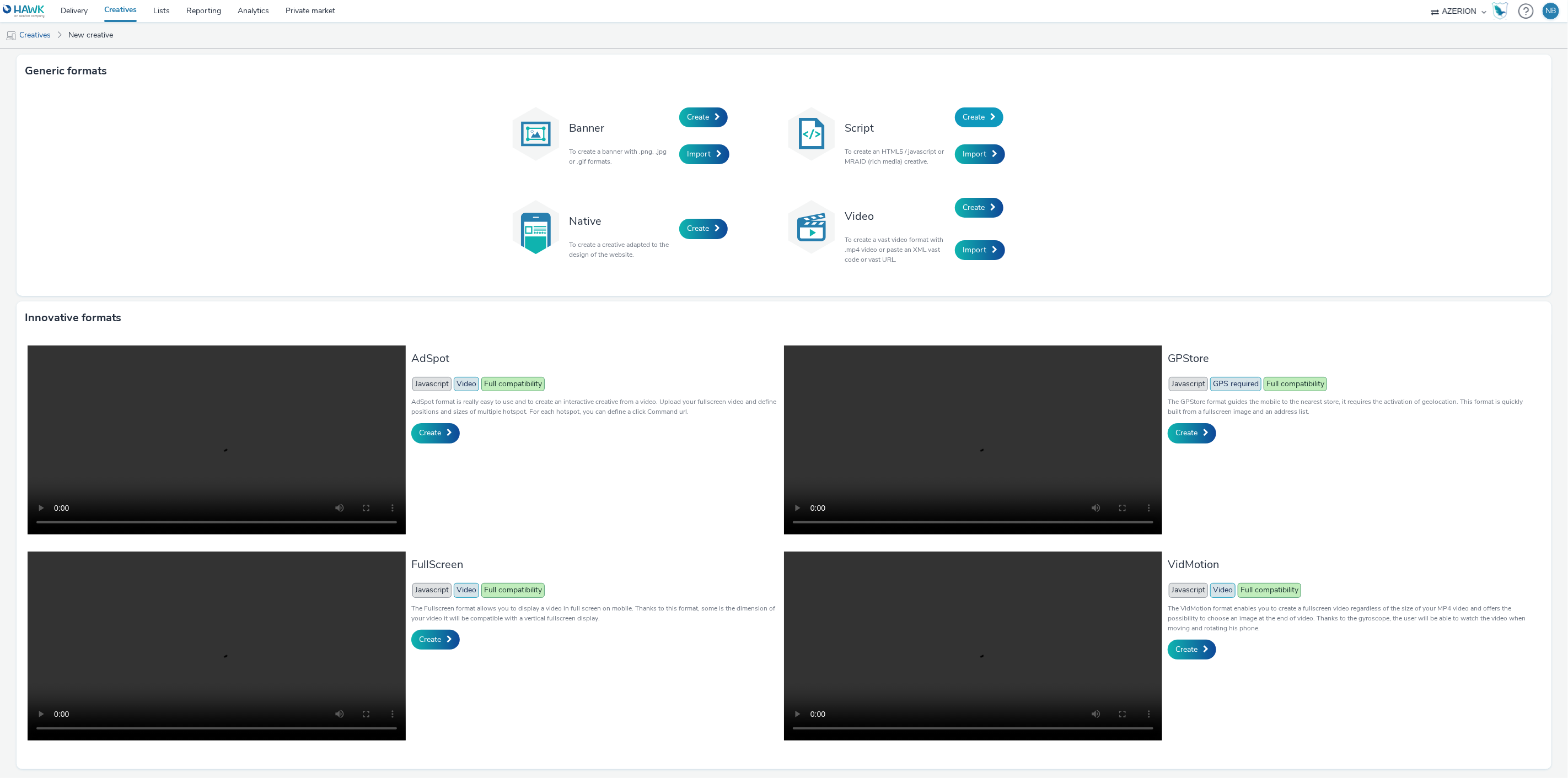
click at [984, 119] on link "Create" at bounding box center [979, 117] width 48 height 20
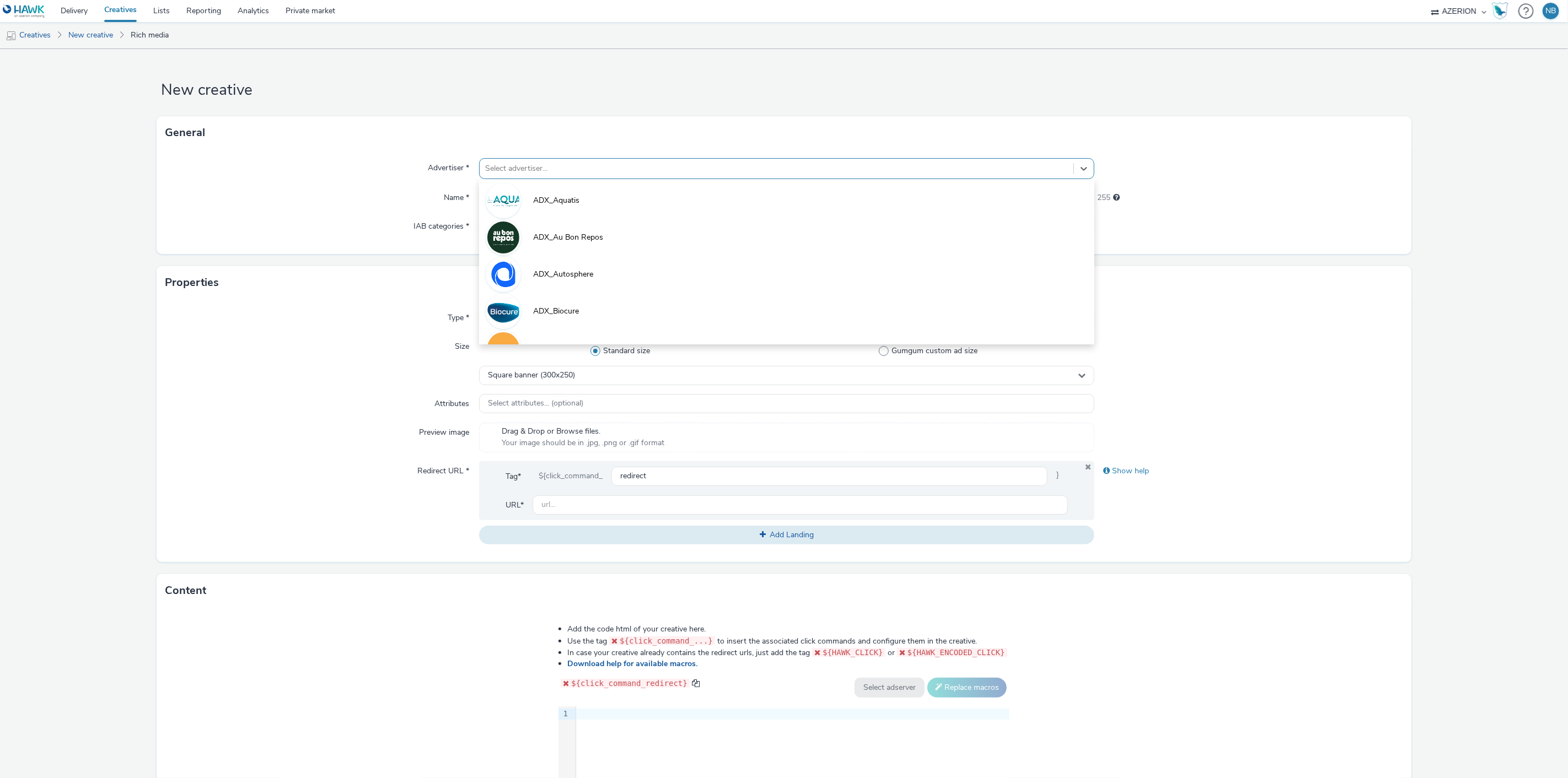
click at [586, 168] on div at bounding box center [777, 168] width 584 height 13
type input "orange"
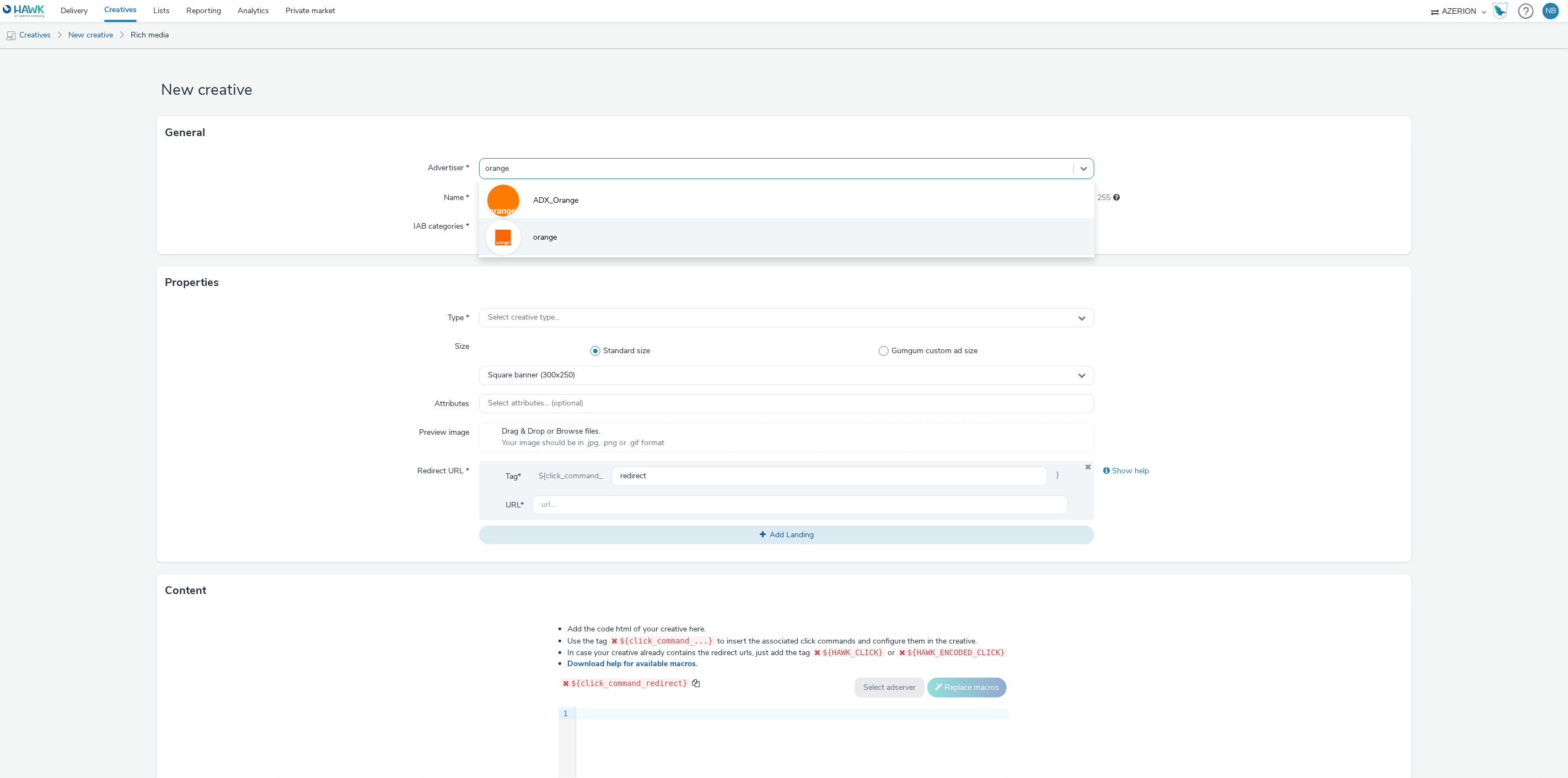
click at [522, 251] on li "orange" at bounding box center [786, 237] width 616 height 37
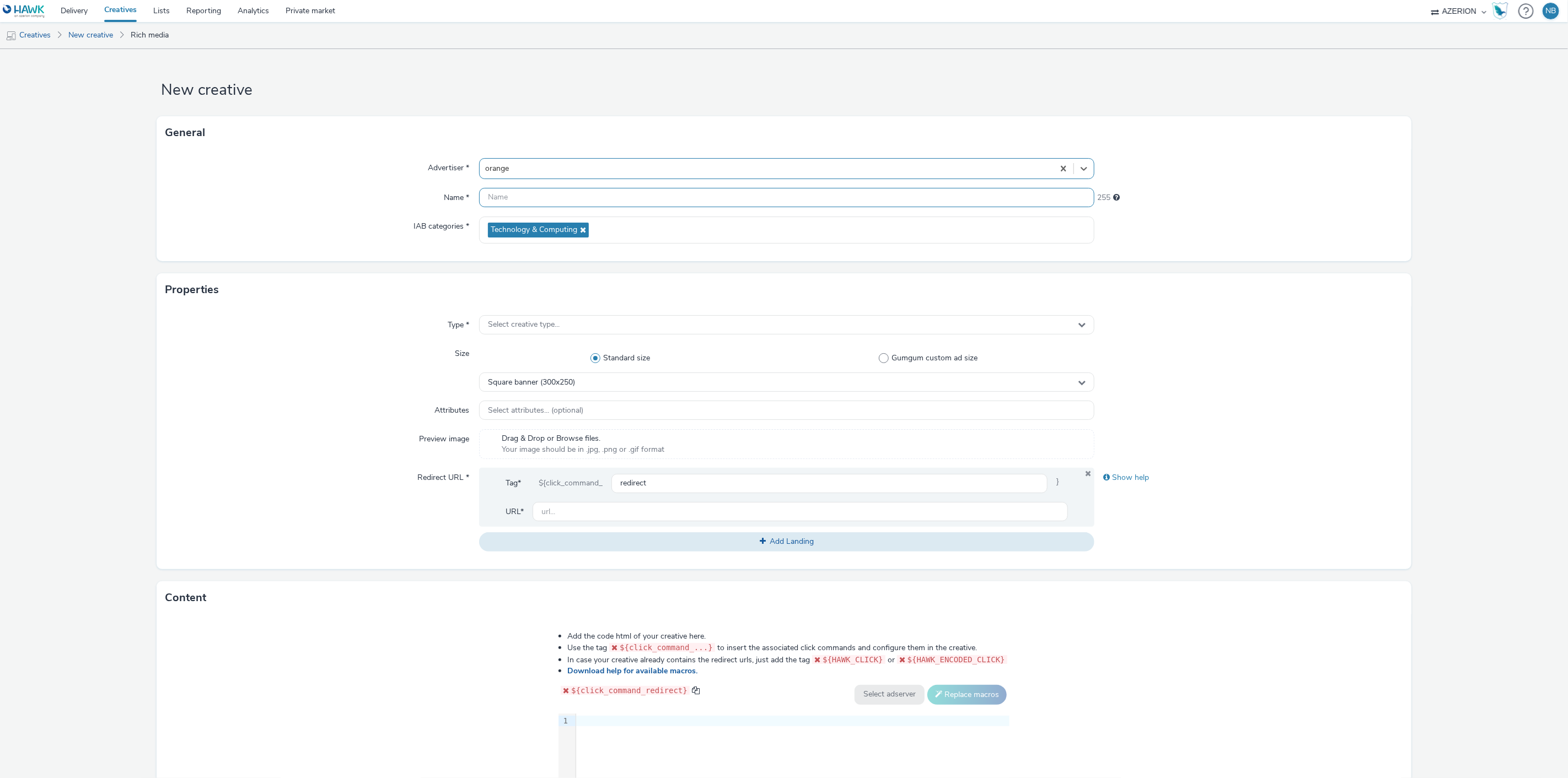
click at [532, 206] on input "text" at bounding box center [786, 198] width 616 height 19
paste input "Azerion-RON Geoloc_Geoloc Andenne-Feature Phone Small Banner_MFSB_320x50_CPM_ST…"
type input "Azerion-RON Geoloc_Geoloc Andenne-Feature Phone Small Banner_MFSB_320x50_CPM_ST…"
click at [526, 330] on div "Select creative type..." at bounding box center [786, 325] width 616 height 19
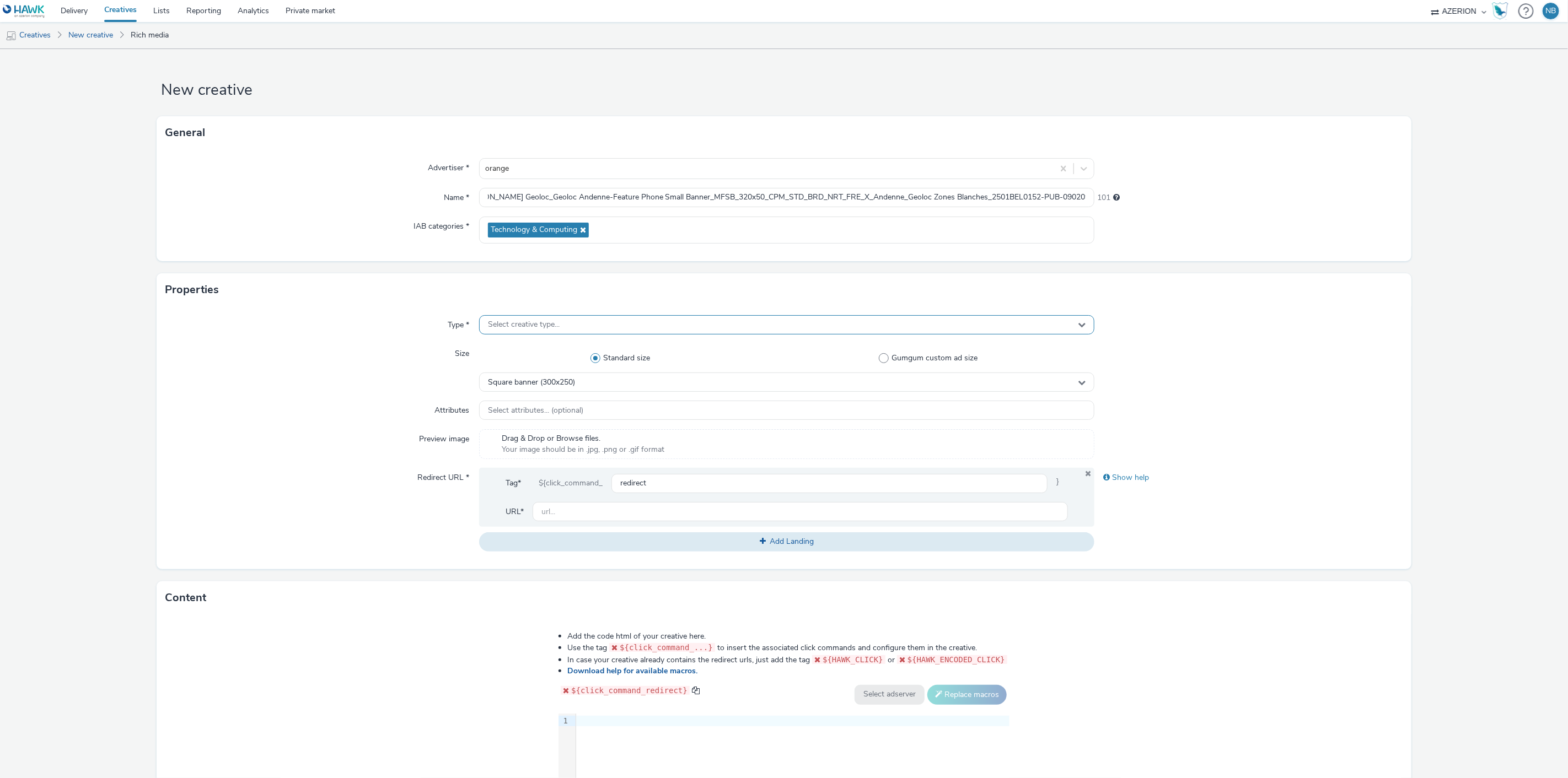
scroll to position [0, 0]
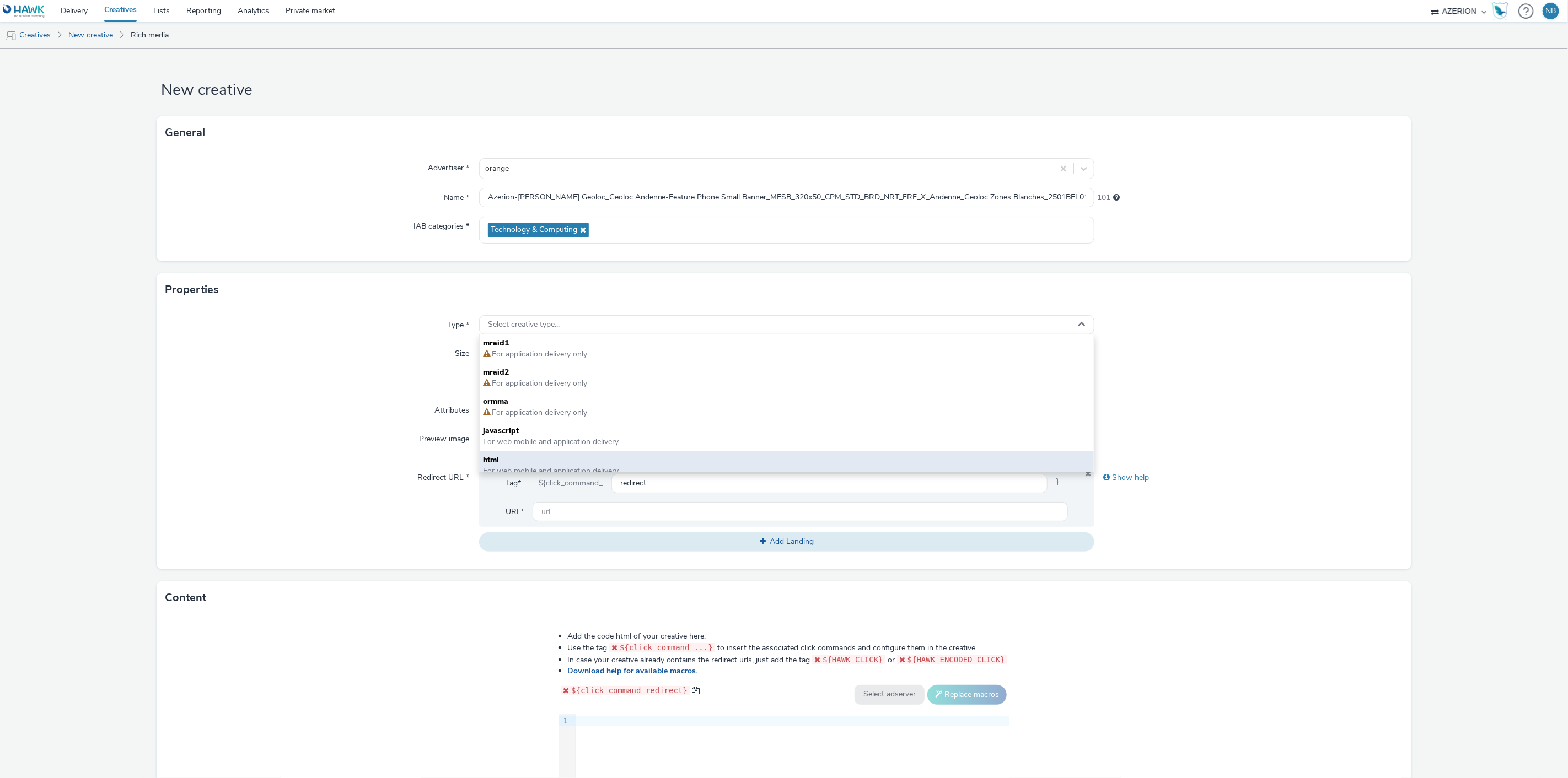
drag, startPoint x: 509, startPoint y: 450, endPoint x: 508, endPoint y: 458, distance: 8.1
click at [508, 458] on div "mraid1 For application delivery only mraid2 For application delivery only ormma…" at bounding box center [786, 403] width 615 height 138
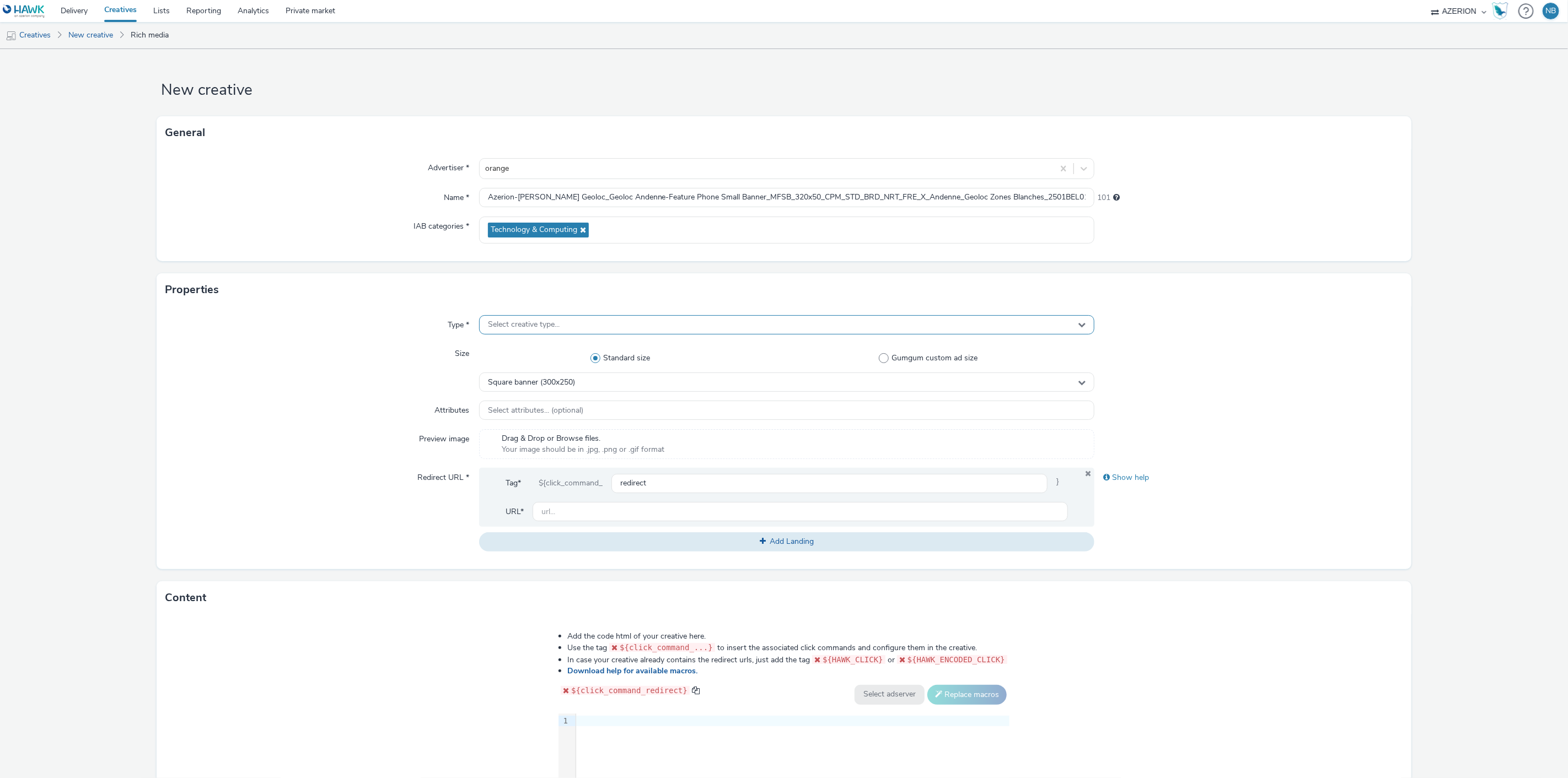
click at [524, 323] on span "Select creative type..." at bounding box center [524, 325] width 72 height 10
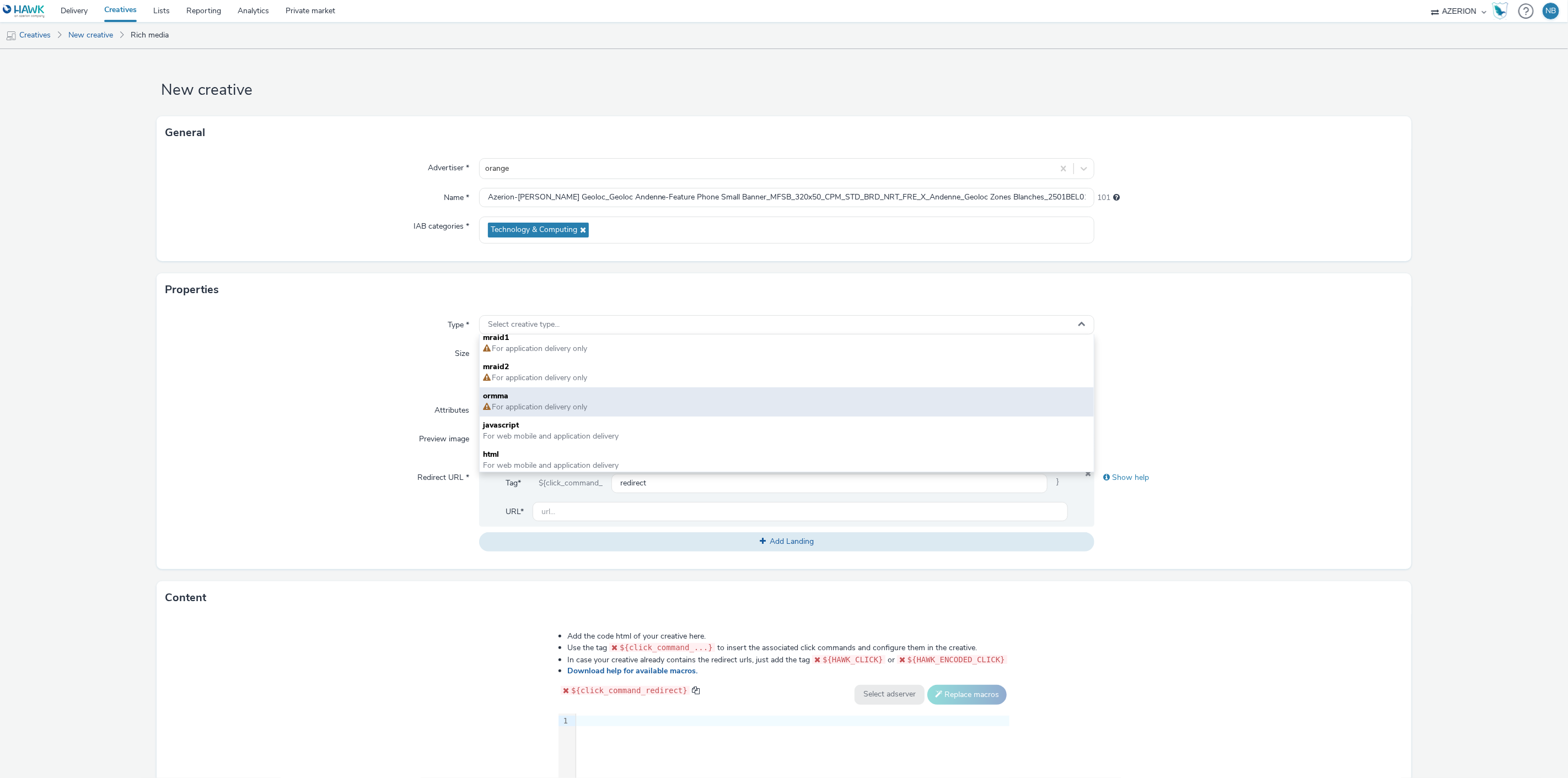
scroll to position [7, 0]
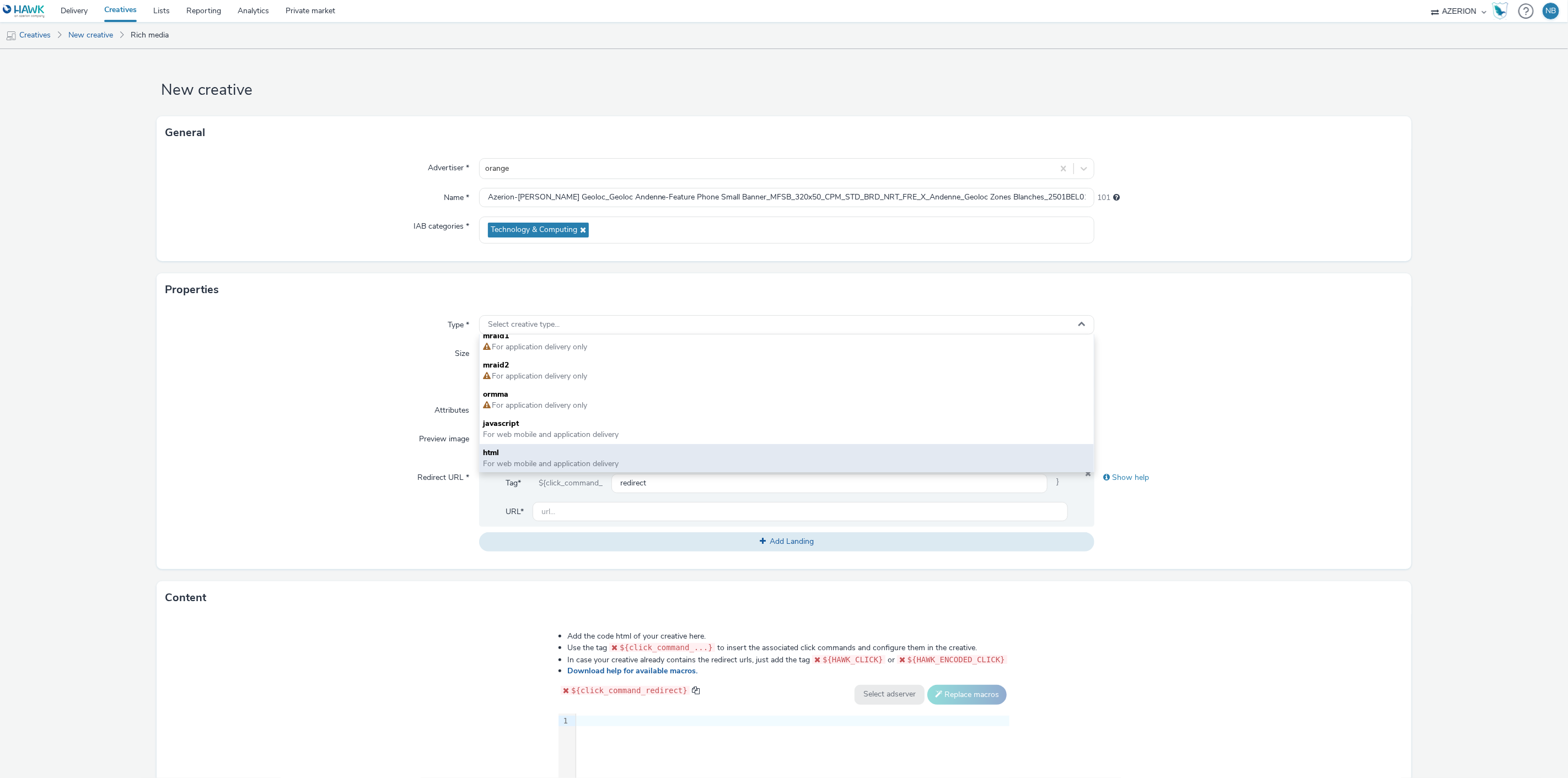
click at [508, 448] on span "html" at bounding box center [786, 453] width 608 height 11
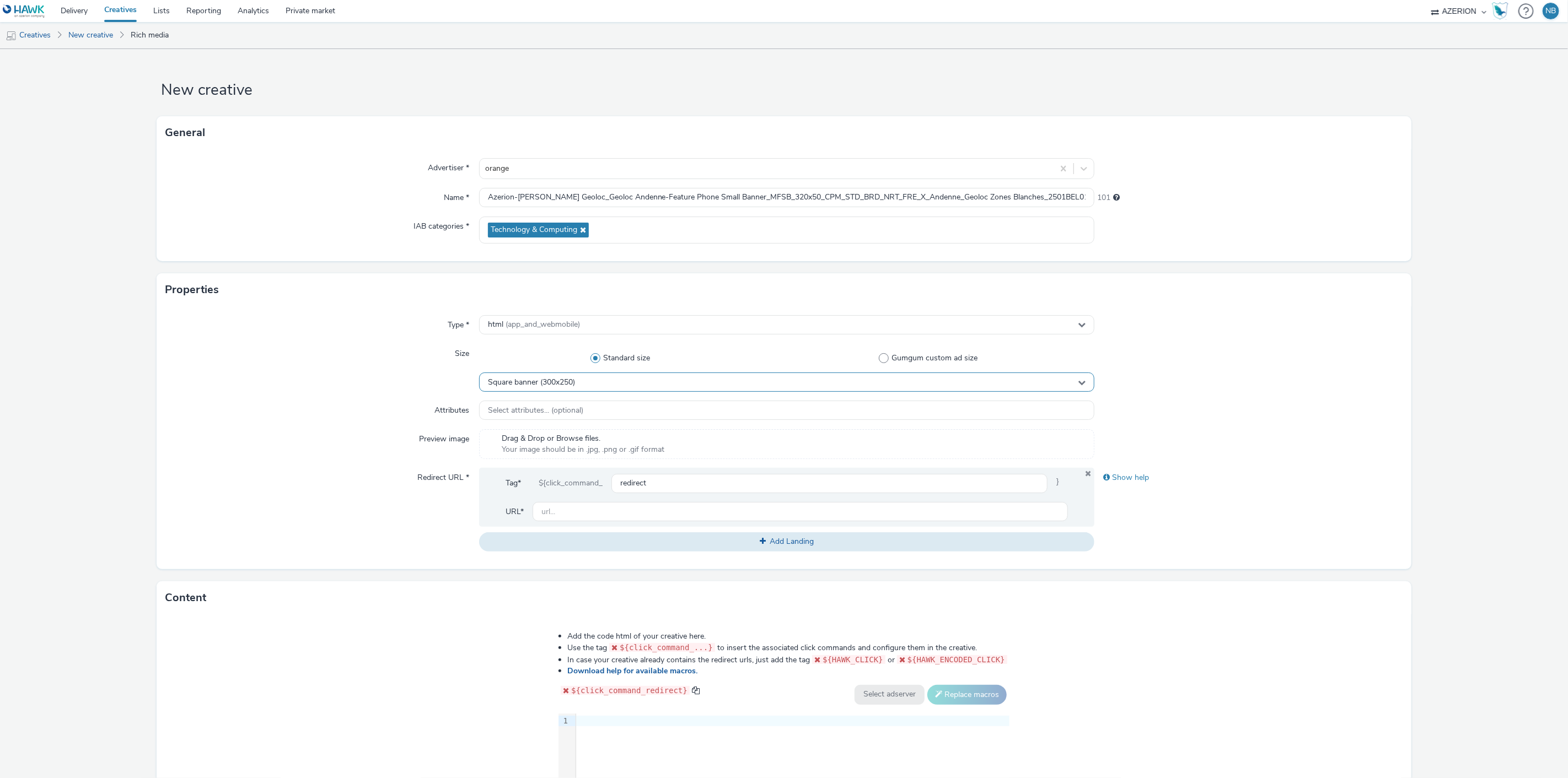
click at [529, 382] on span "Square banner (300x250)" at bounding box center [531, 383] width 87 height 10
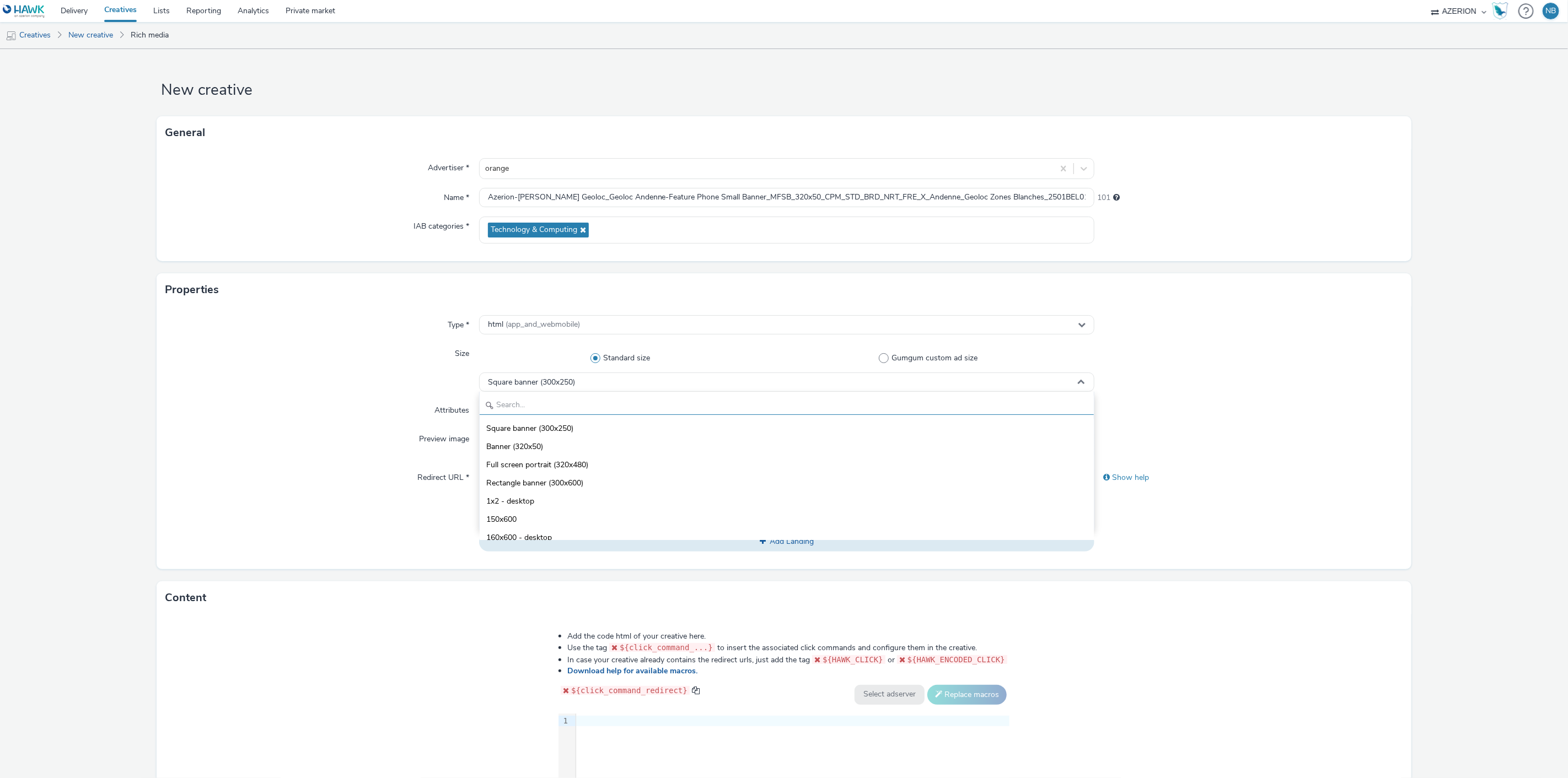
click at [532, 402] on input "text" at bounding box center [786, 406] width 615 height 19
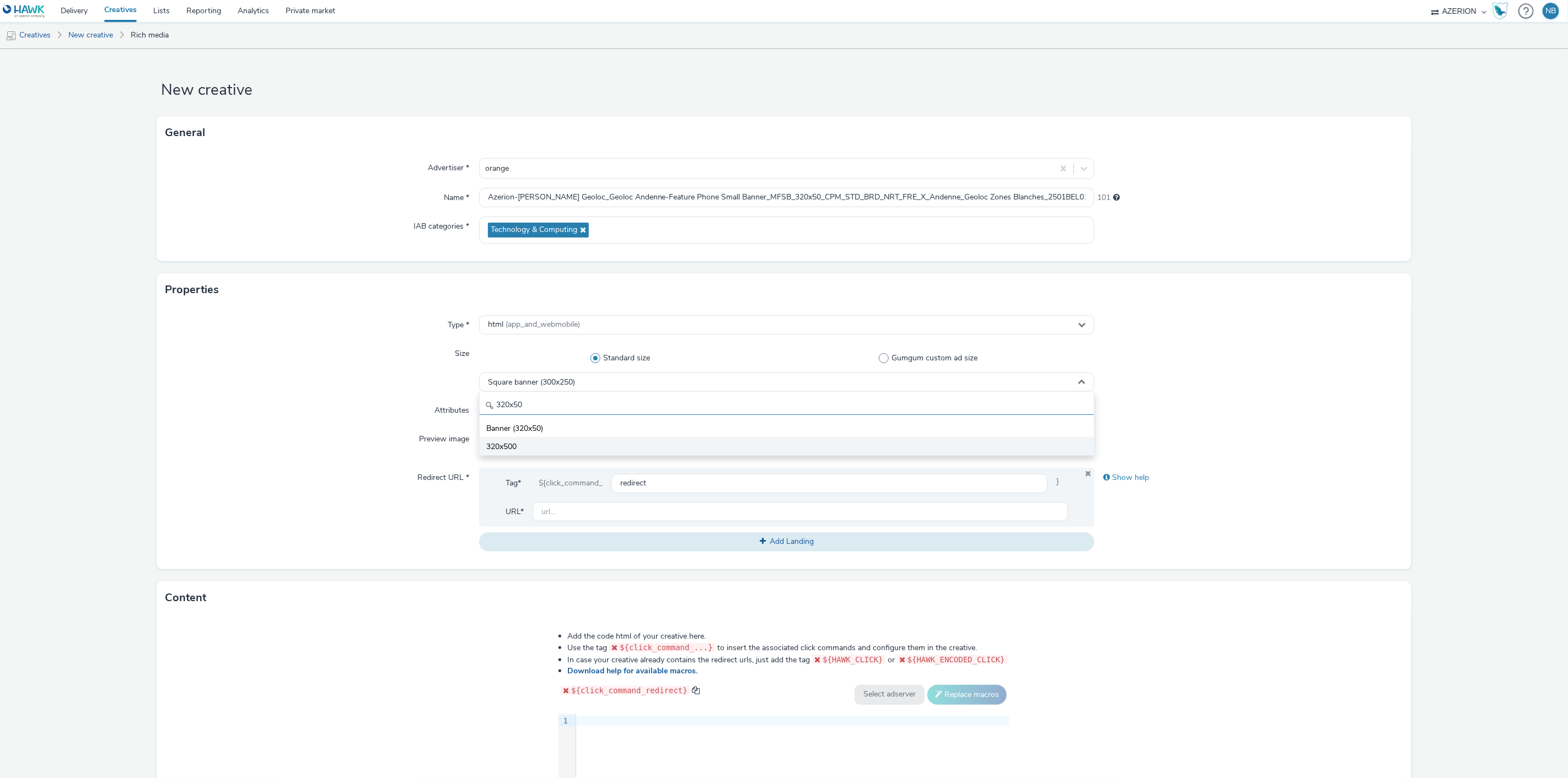
type input "320x50"
click at [534, 447] on li "320x500" at bounding box center [786, 446] width 615 height 18
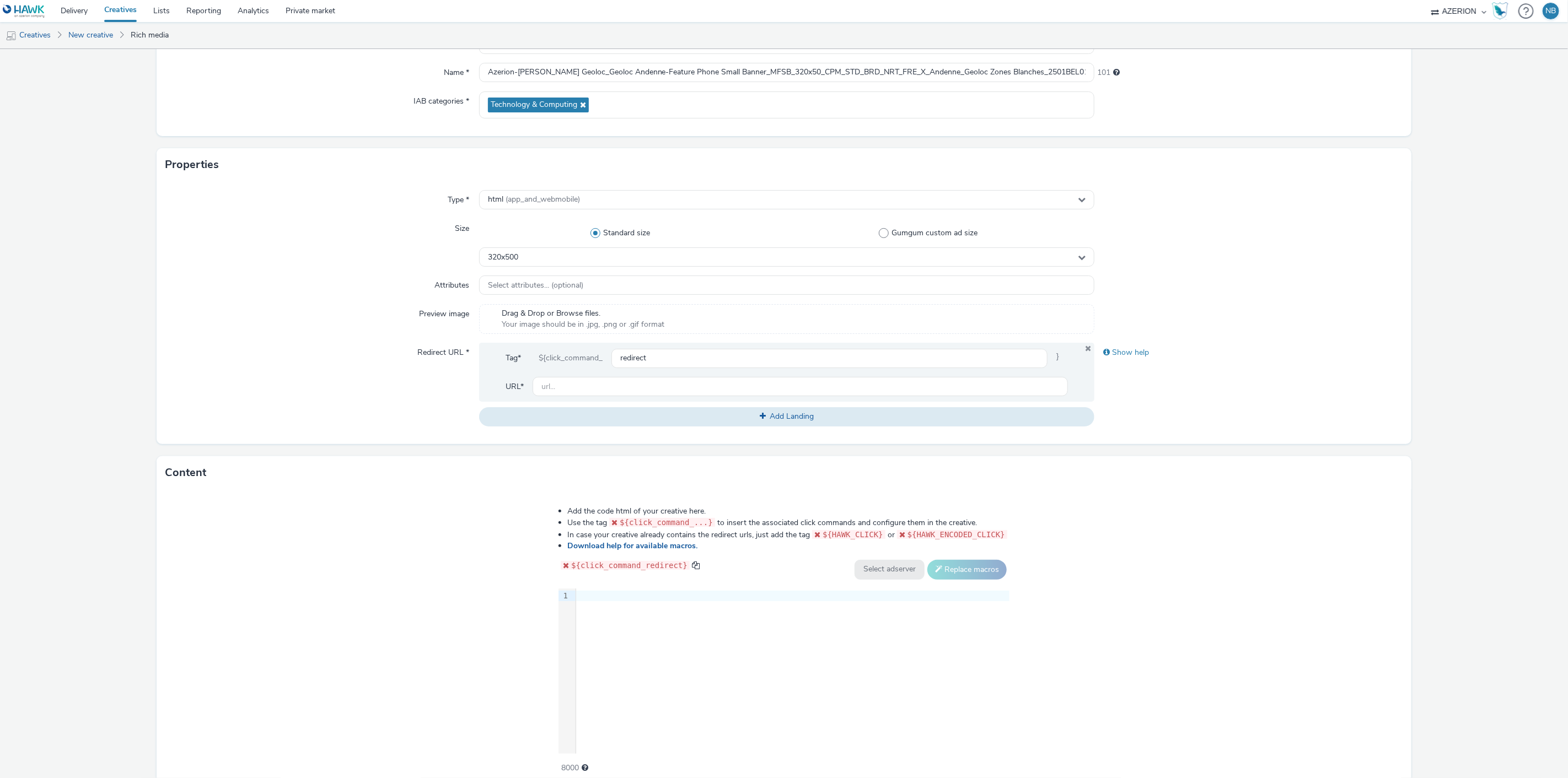
scroll to position [174, 0]
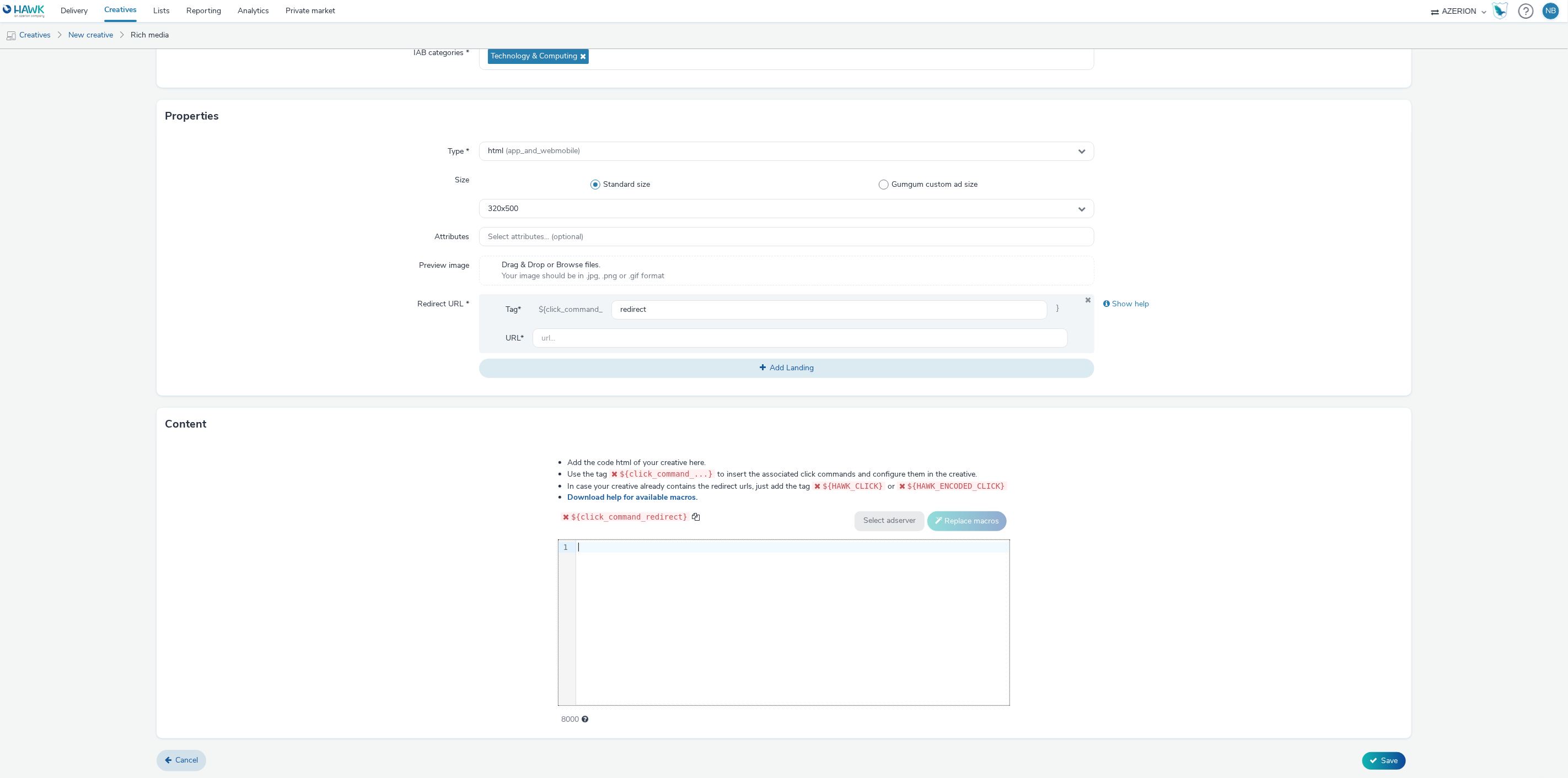
click at [597, 547] on div at bounding box center [793, 548] width 433 height 11
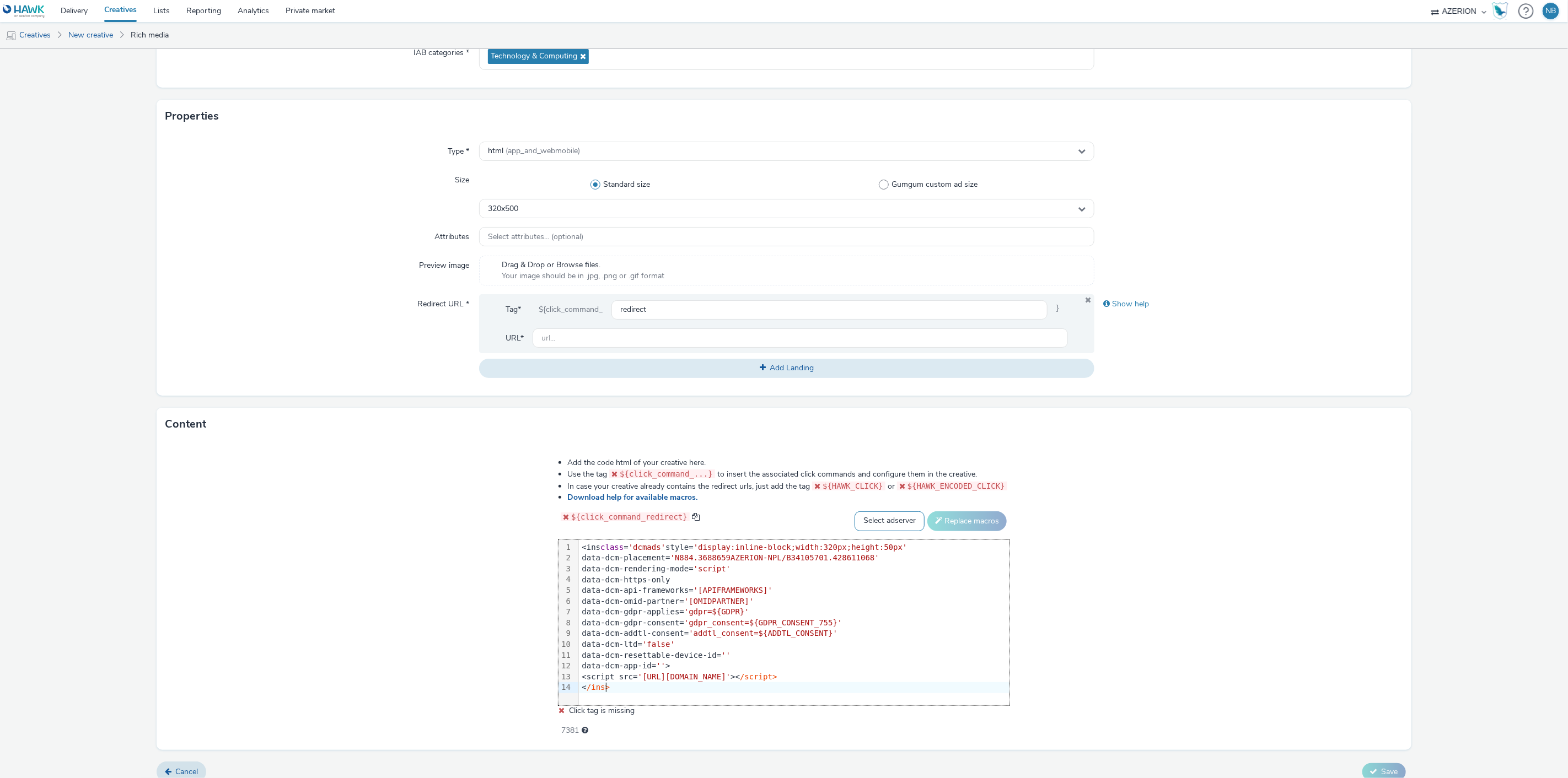
click at [885, 525] on select "Select adserver Sizmek DCM Adform Sting" at bounding box center [889, 521] width 70 height 20
select select "dcm"
click at [855, 512] on select "Select adserver Sizmek DCM Adform Sting" at bounding box center [889, 521] width 70 height 20
click at [950, 513] on button "Replace macros" at bounding box center [966, 521] width 79 height 20
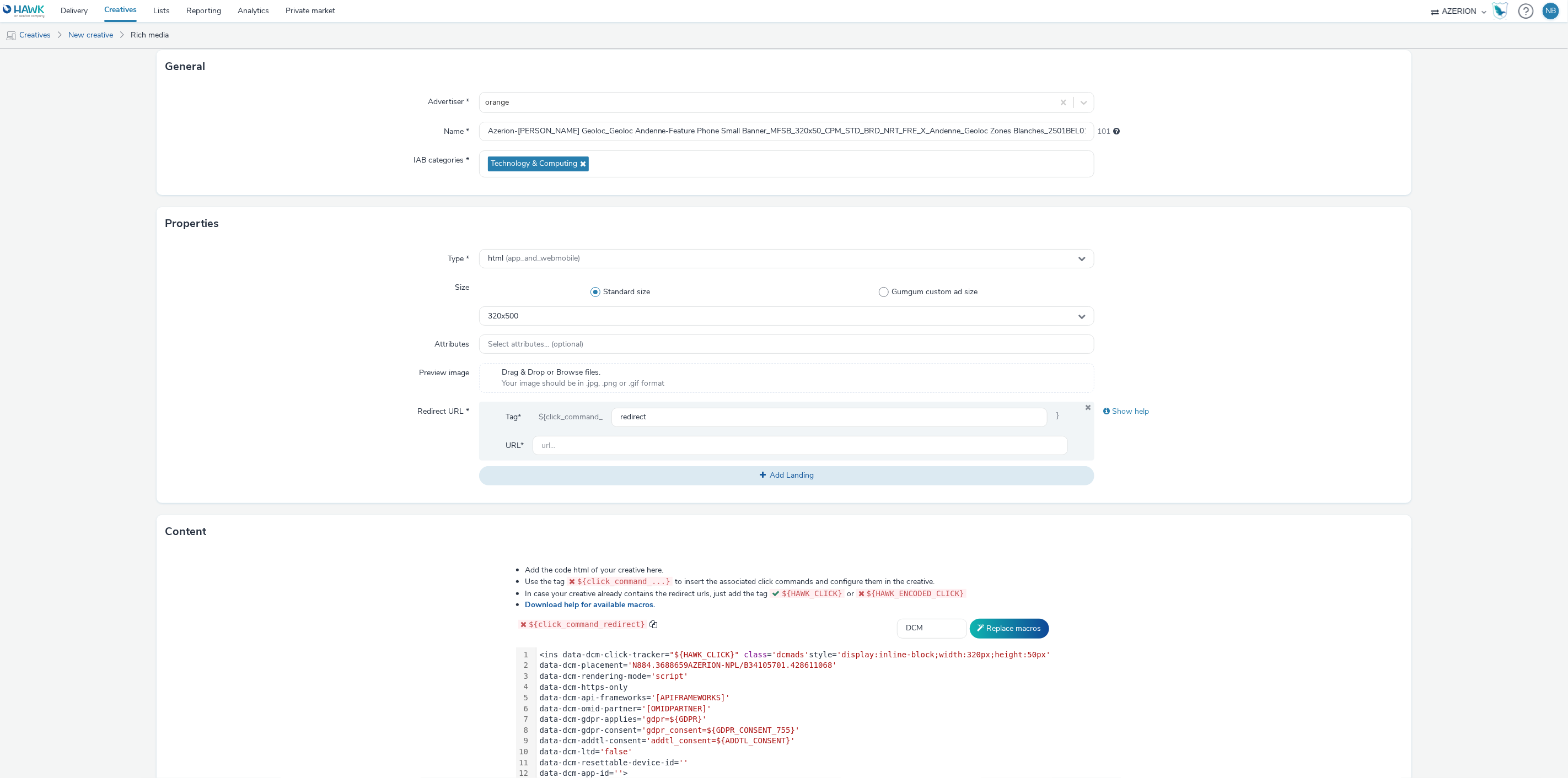
scroll to position [0, 0]
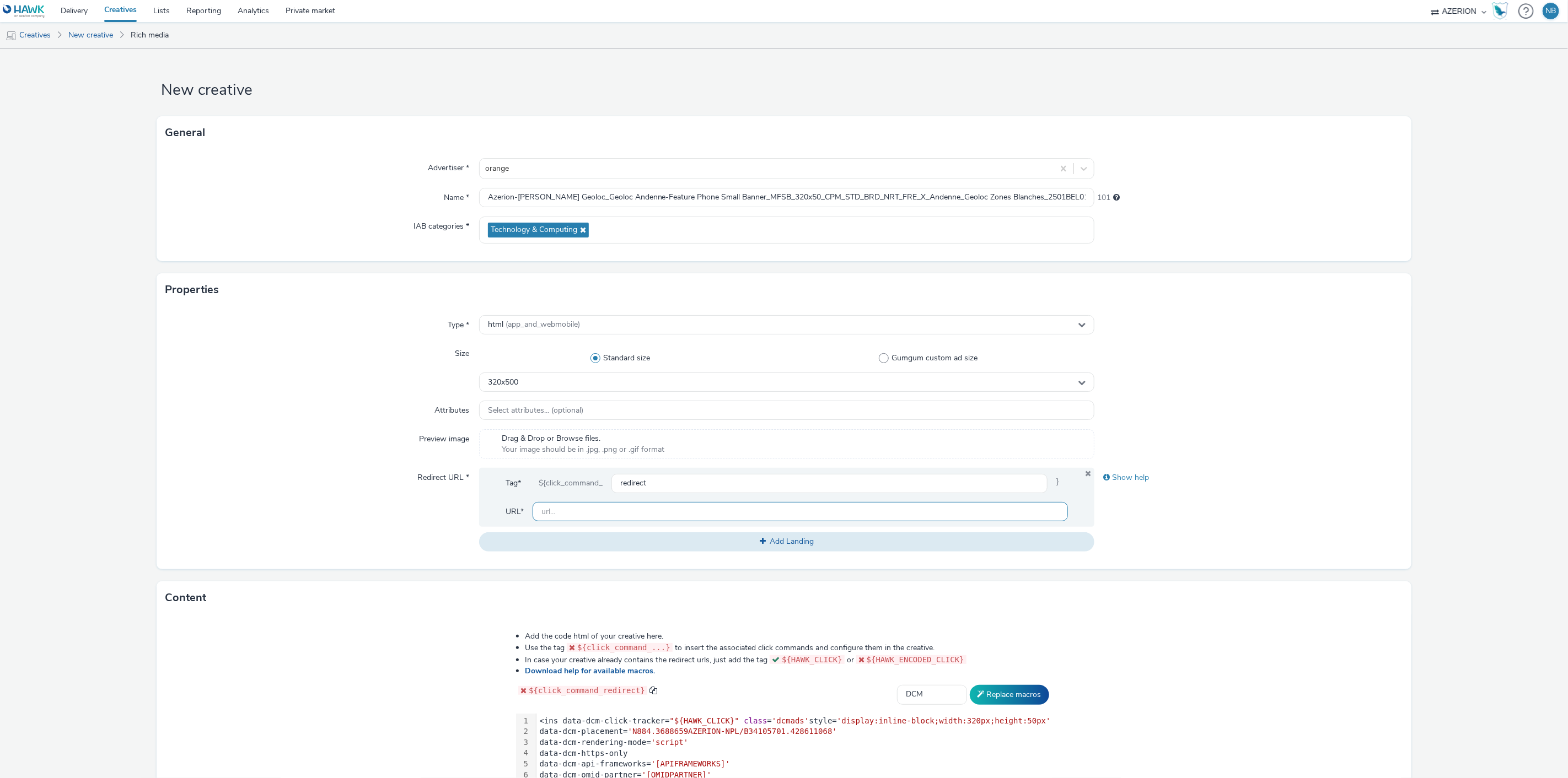
click at [567, 508] on input "text" at bounding box center [800, 512] width 536 height 19
paste input "https://www.orange.be/fr/orange-est-disponible-chez-vous?utm_source=azerion&utm…"
type input "https://www.orange.be/fr/orange-est-disponible-chez-vous?utm_source=azerion&utm…"
click at [83, 413] on form "New creative General Advertiser * orange Name * Azerion-RON Geoloc_Geoloc Anden…" at bounding box center [784, 501] width 1568 height 904
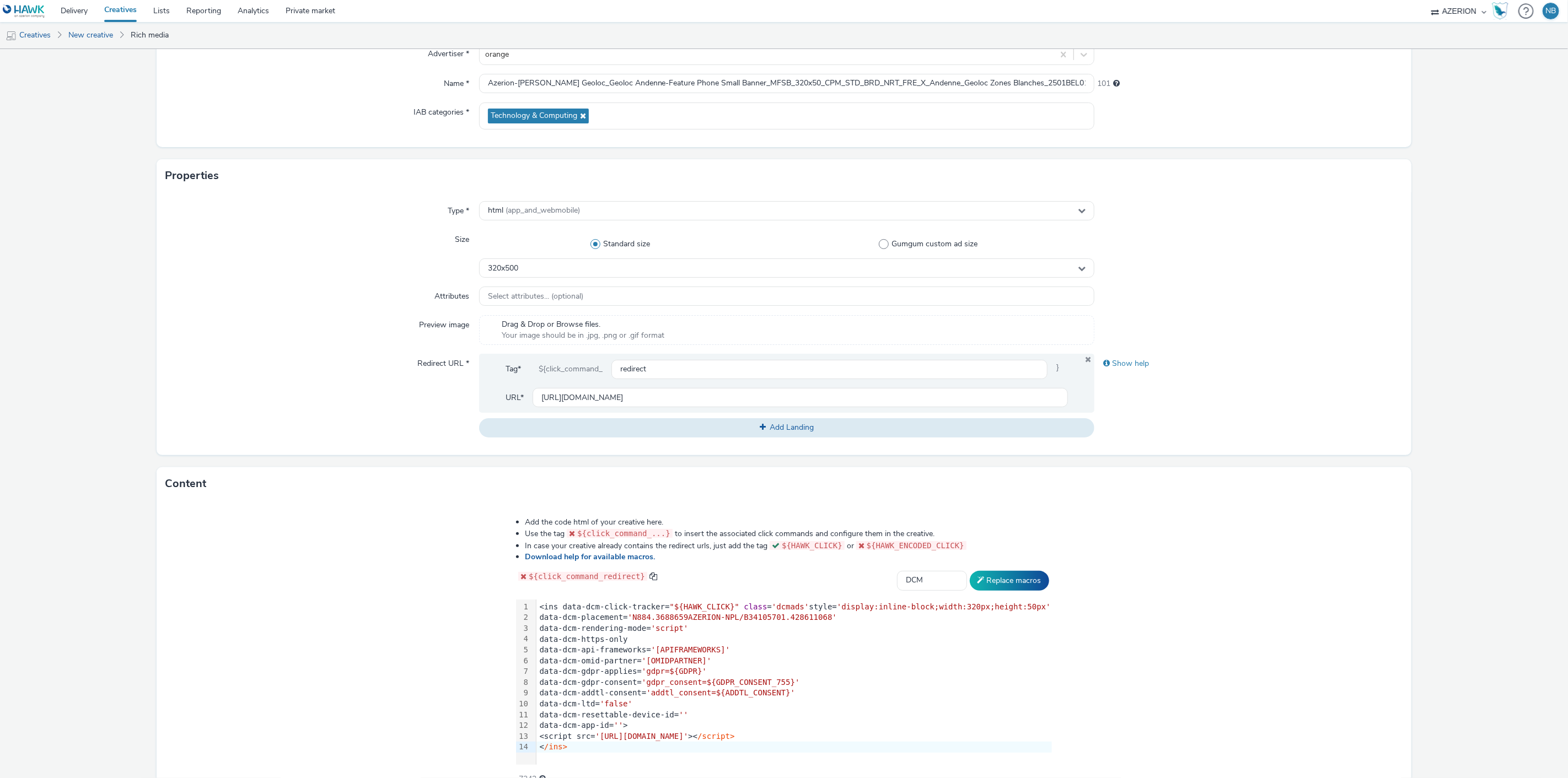
scroll to position [174, 0]
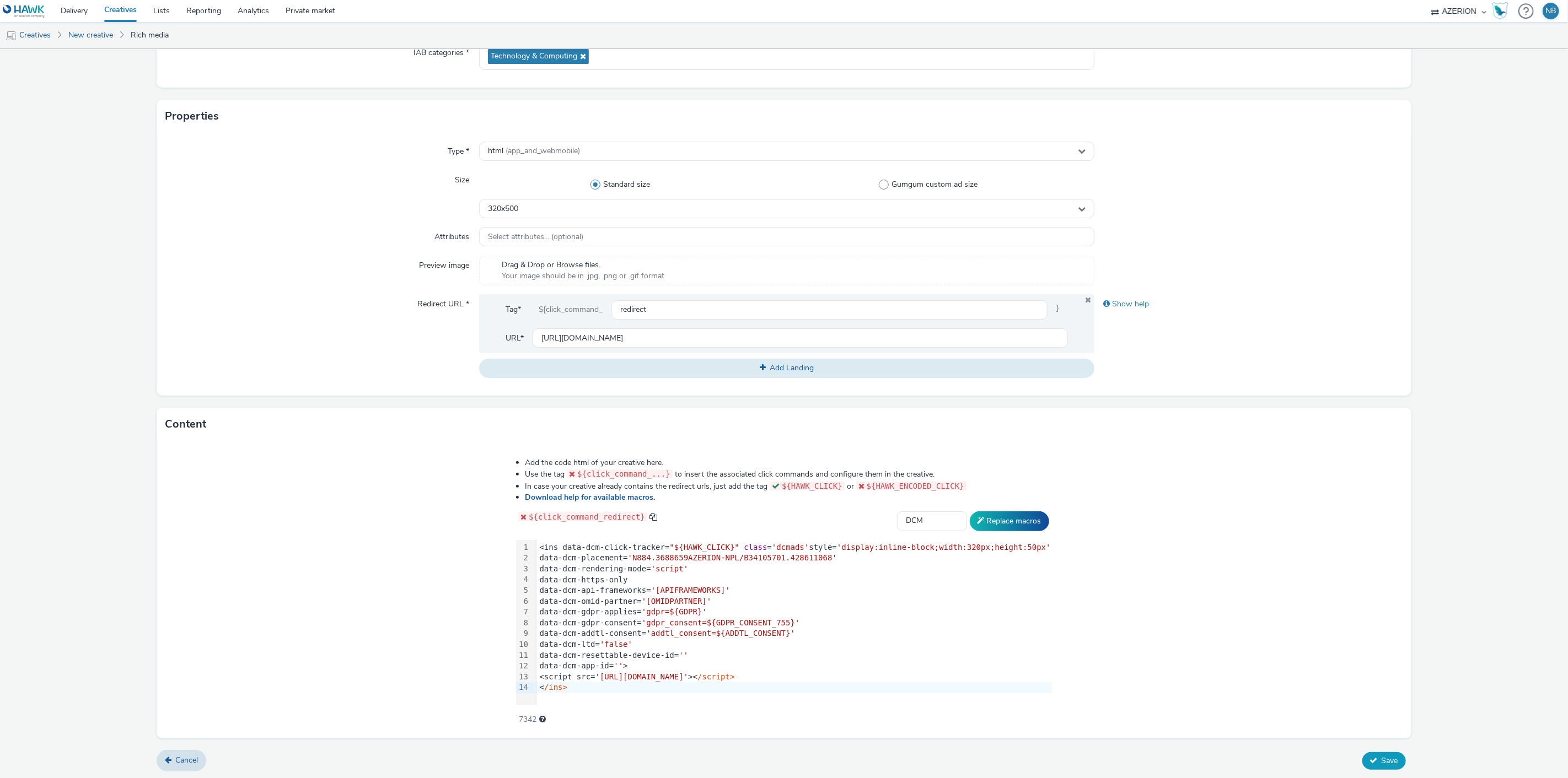
click at [1369, 762] on button "Save" at bounding box center [1384, 761] width 43 height 18
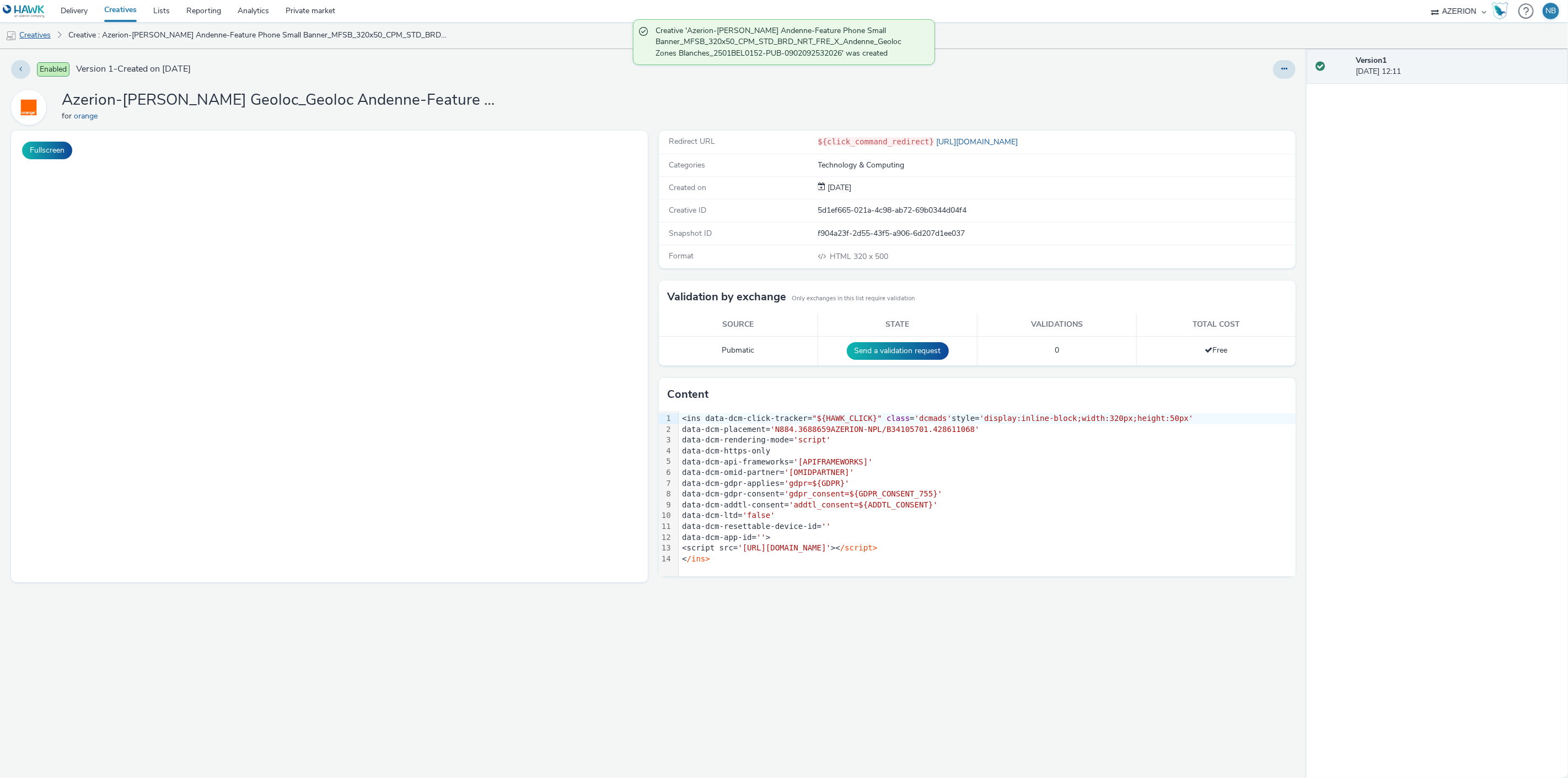
click at [20, 34] on link "Creatives" at bounding box center [28, 35] width 57 height 26
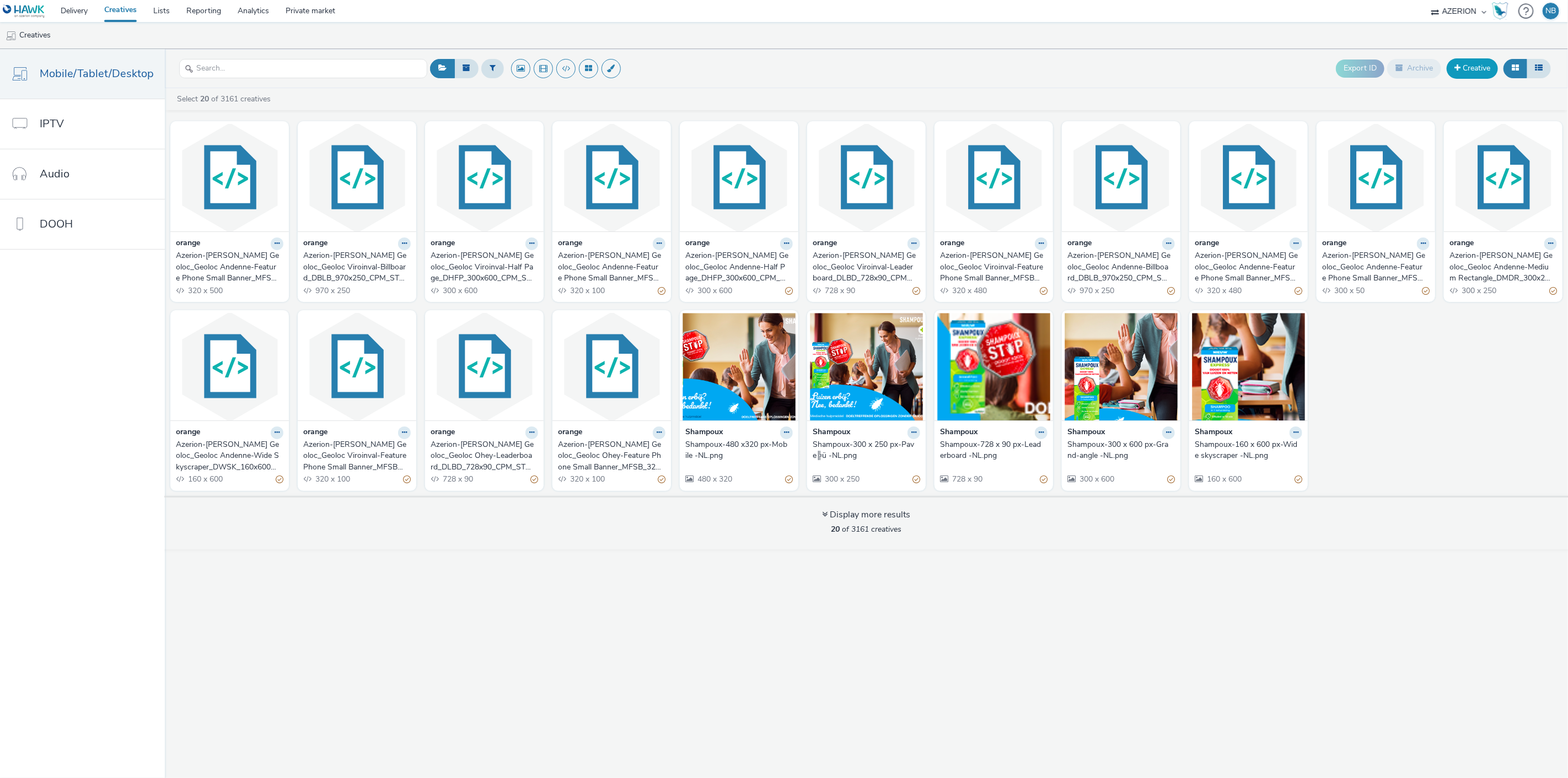
click at [1458, 67] on span at bounding box center [1457, 68] width 6 height 8
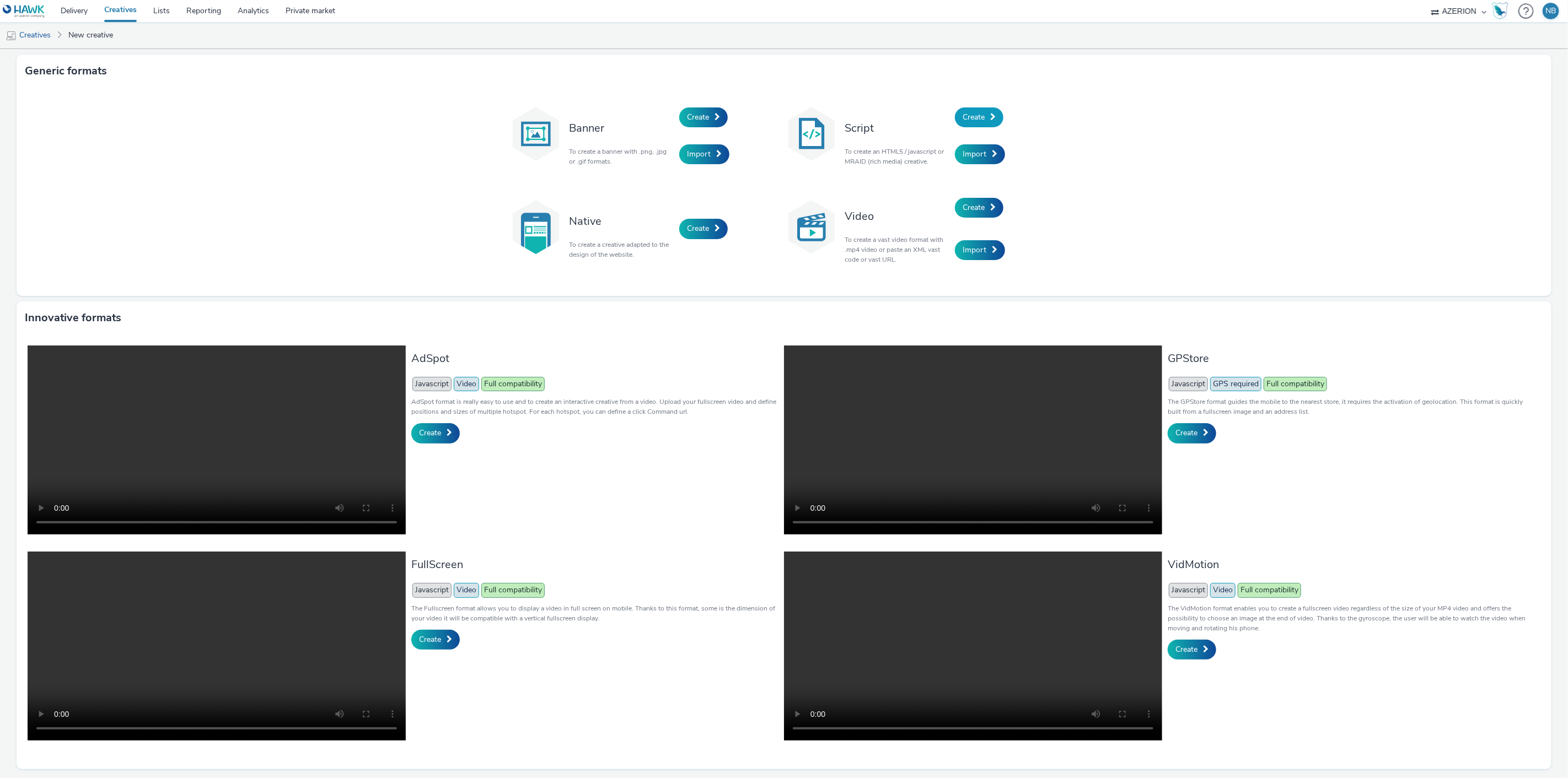
click at [971, 111] on link "Create" at bounding box center [979, 117] width 48 height 20
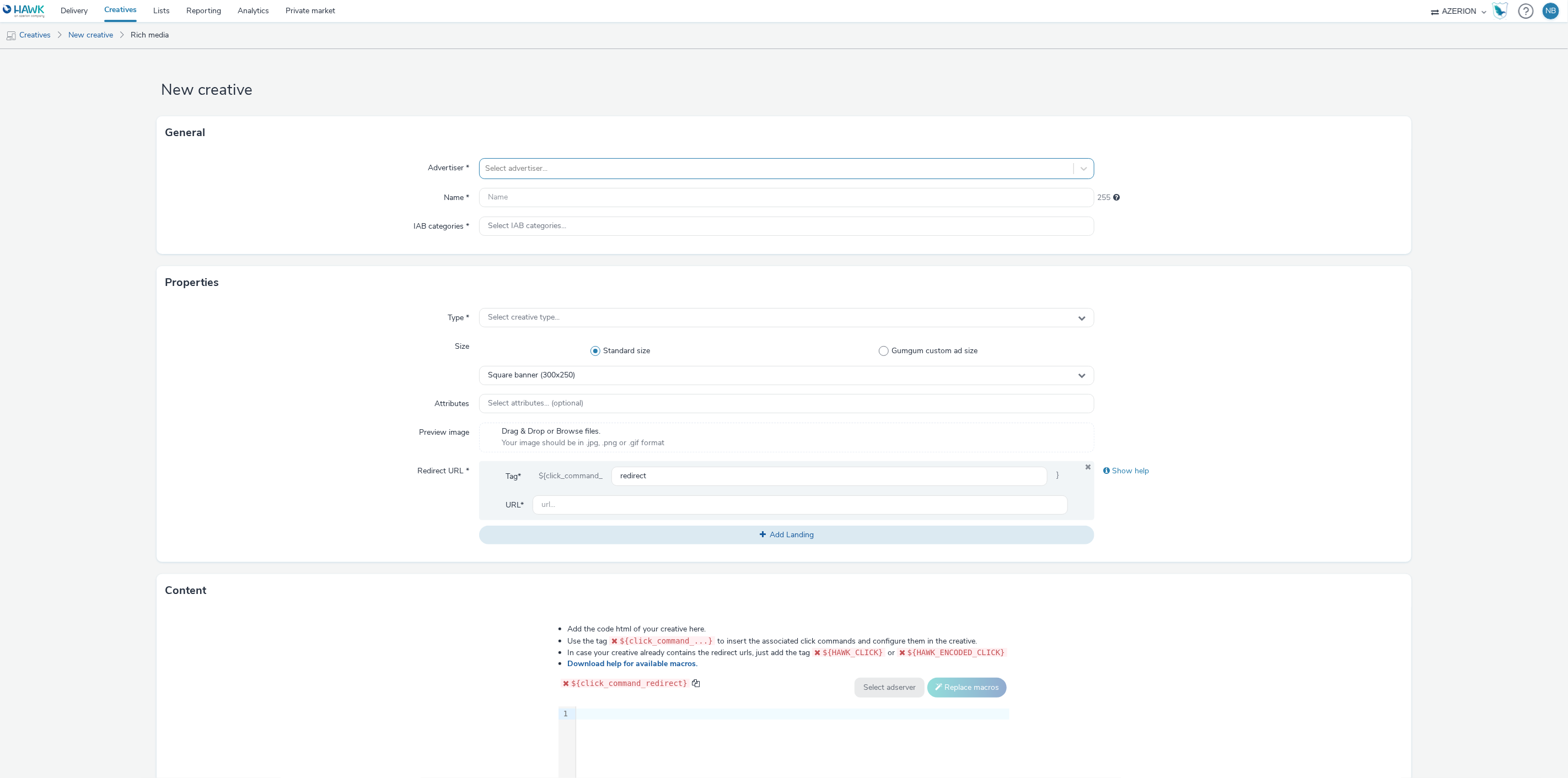
click at [568, 169] on div at bounding box center [777, 168] width 584 height 13
type input "orange"
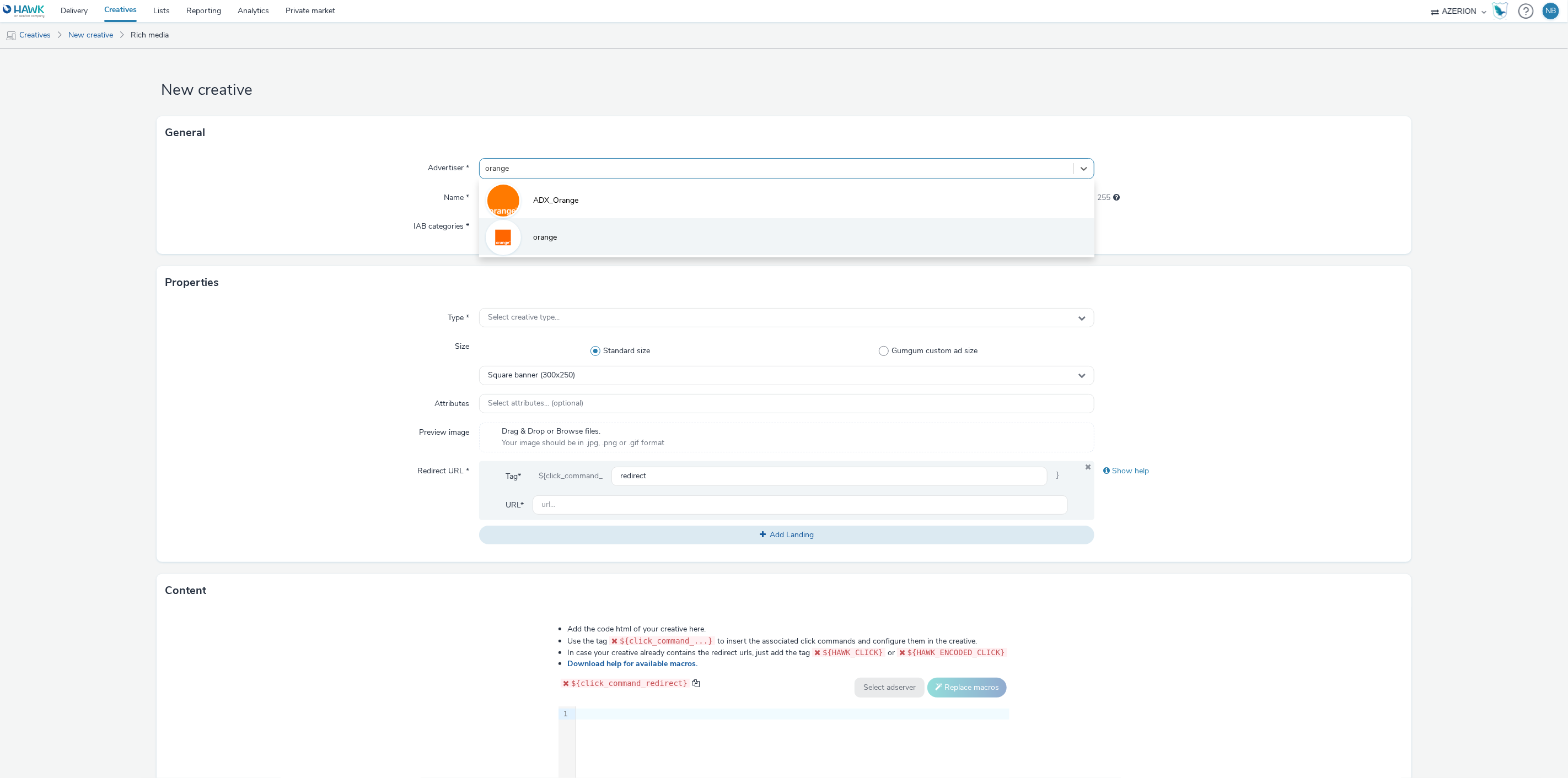
click at [548, 235] on span "orange" at bounding box center [545, 237] width 23 height 11
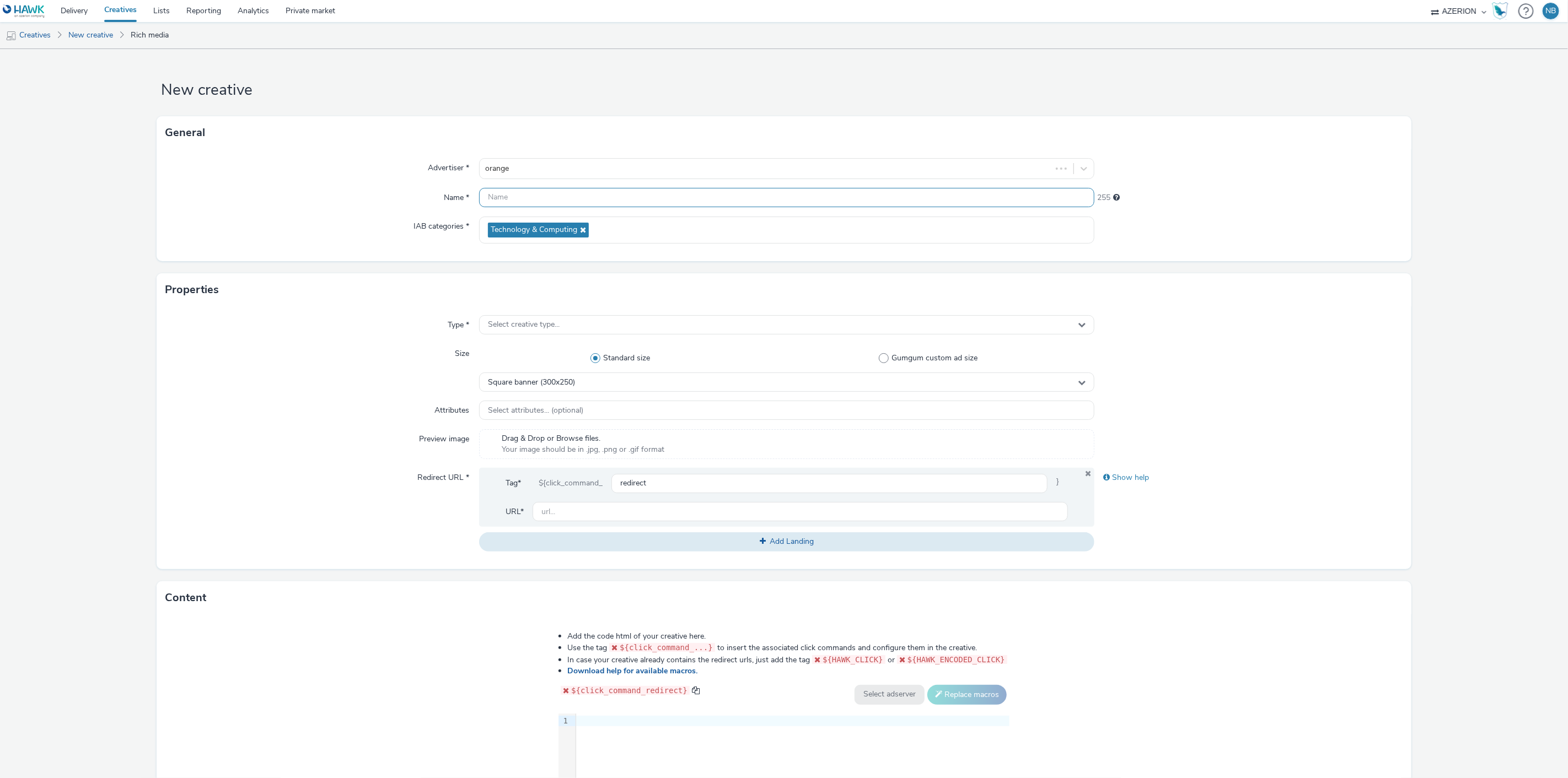
click at [553, 194] on input "text" at bounding box center [786, 198] width 616 height 19
paste input "Azerion-[PERSON_NAME] Andenne-Leaderboard_DLBD_728x90_CPM_STD_BRD_NRT_FRE_X_And…"
type input "Azerion-[PERSON_NAME] Andenne-Leaderboard_DLBD_728x90_CPM_STD_BRD_NRT_FRE_X_And…"
click at [538, 335] on div "Type * Select creative type... Size Standard size Gumgum custom ad size Square …" at bounding box center [784, 437] width 1254 height 263
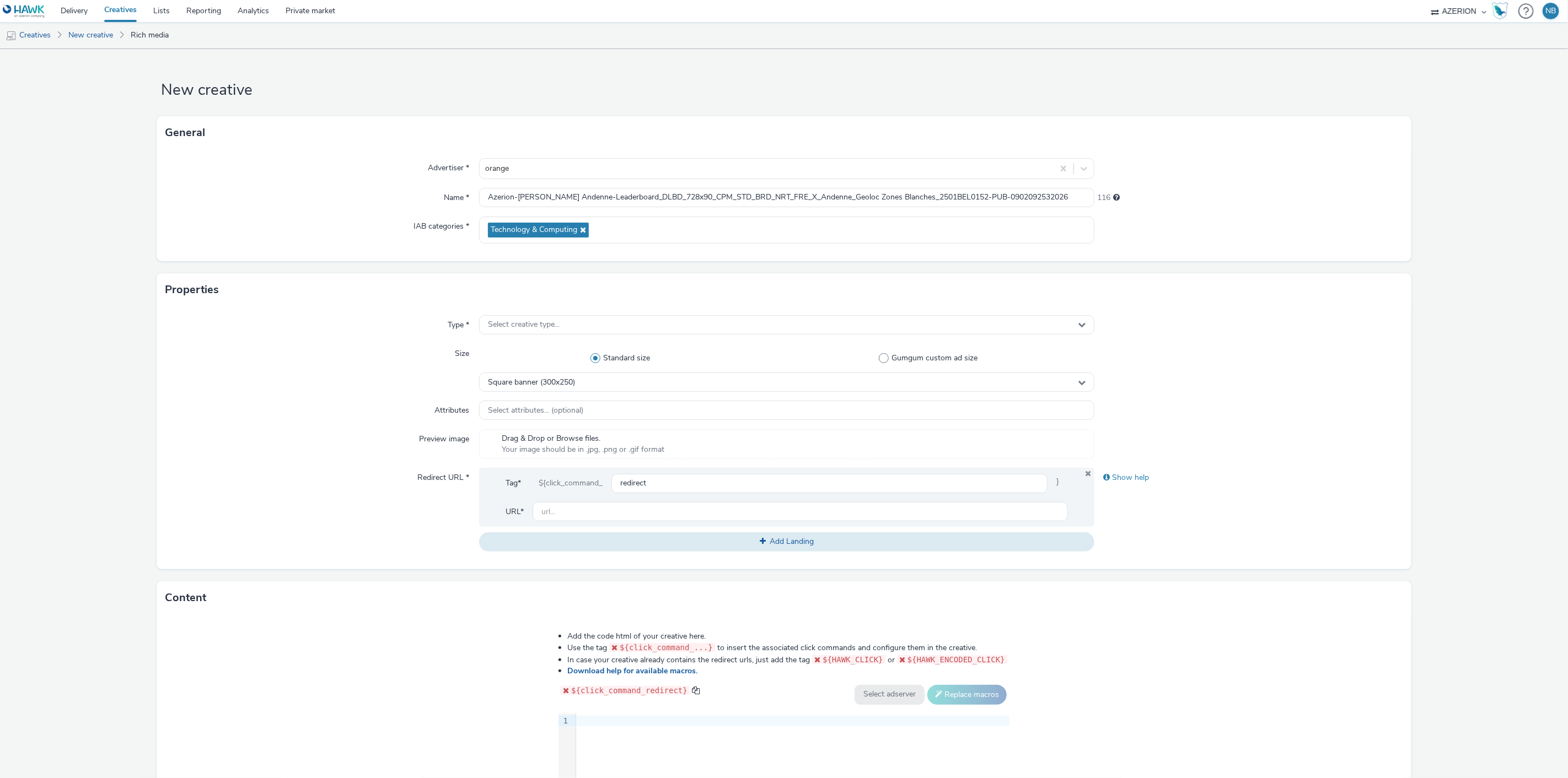
scroll to position [0, 0]
click at [539, 329] on span "Select creative type..." at bounding box center [524, 325] width 72 height 10
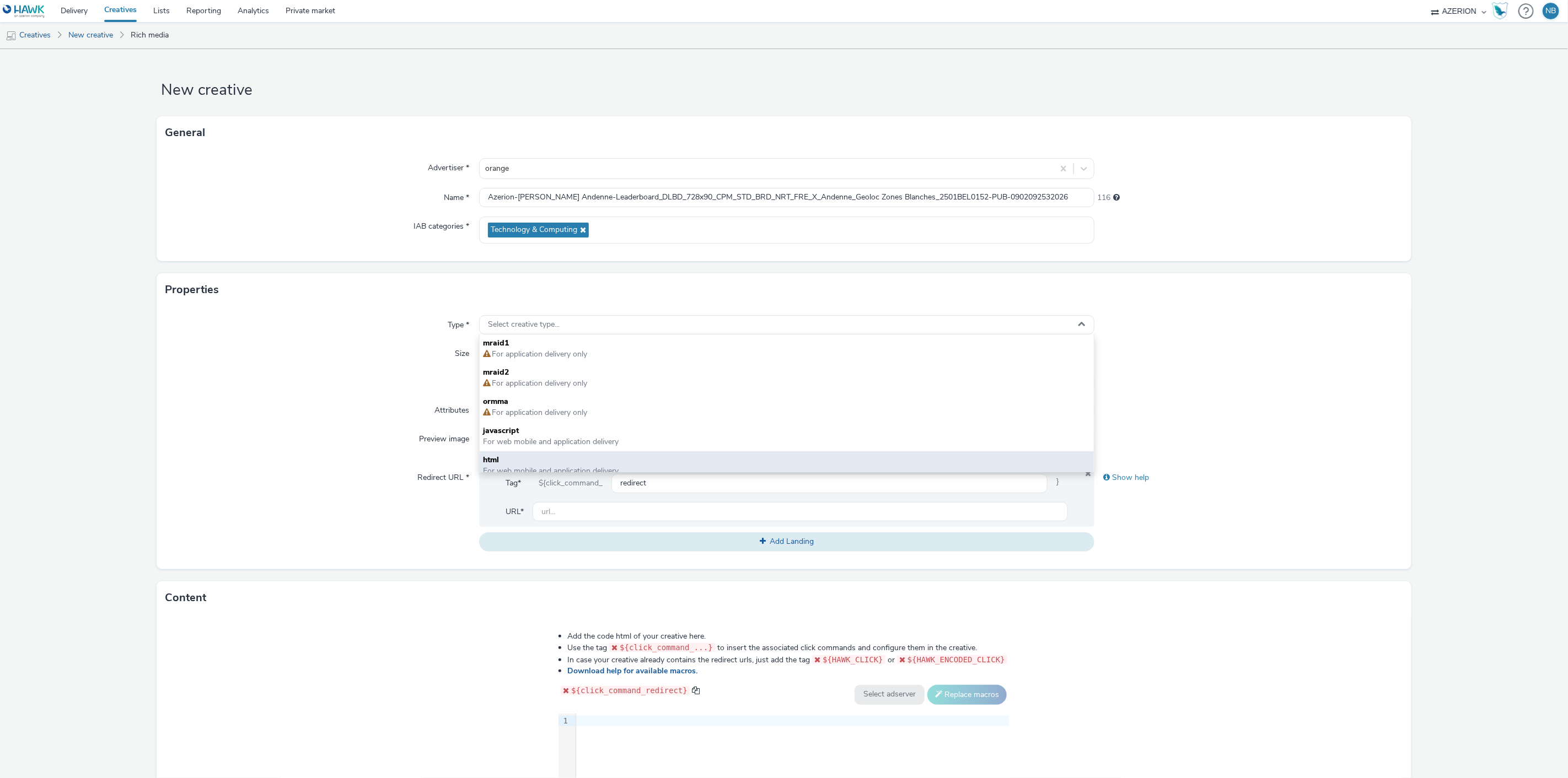
click at [510, 458] on span "html" at bounding box center [786, 460] width 608 height 11
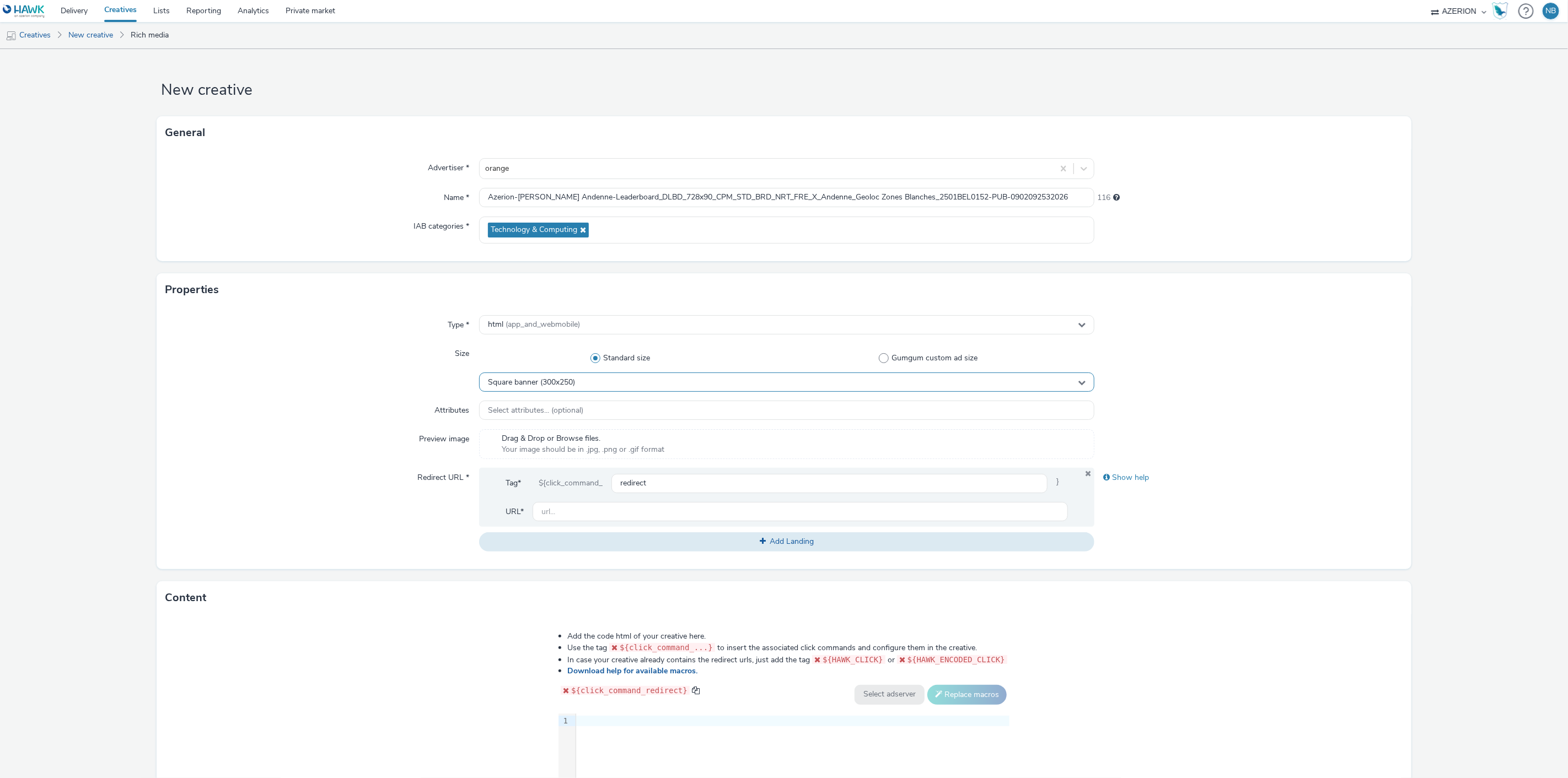
click at [535, 382] on span "Square banner (300x250)" at bounding box center [531, 383] width 87 height 10
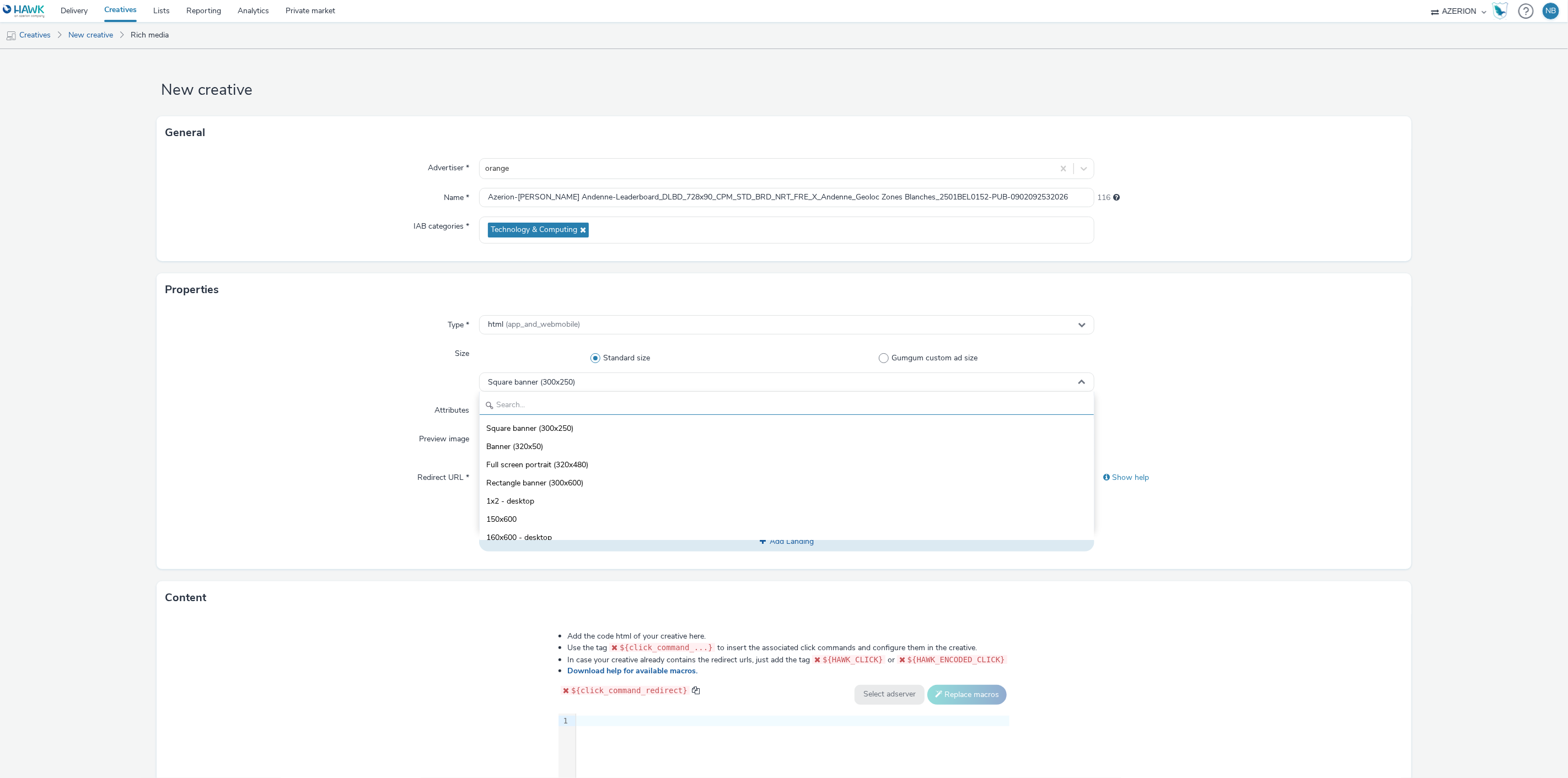
click at [538, 405] on input "text" at bounding box center [786, 406] width 615 height 19
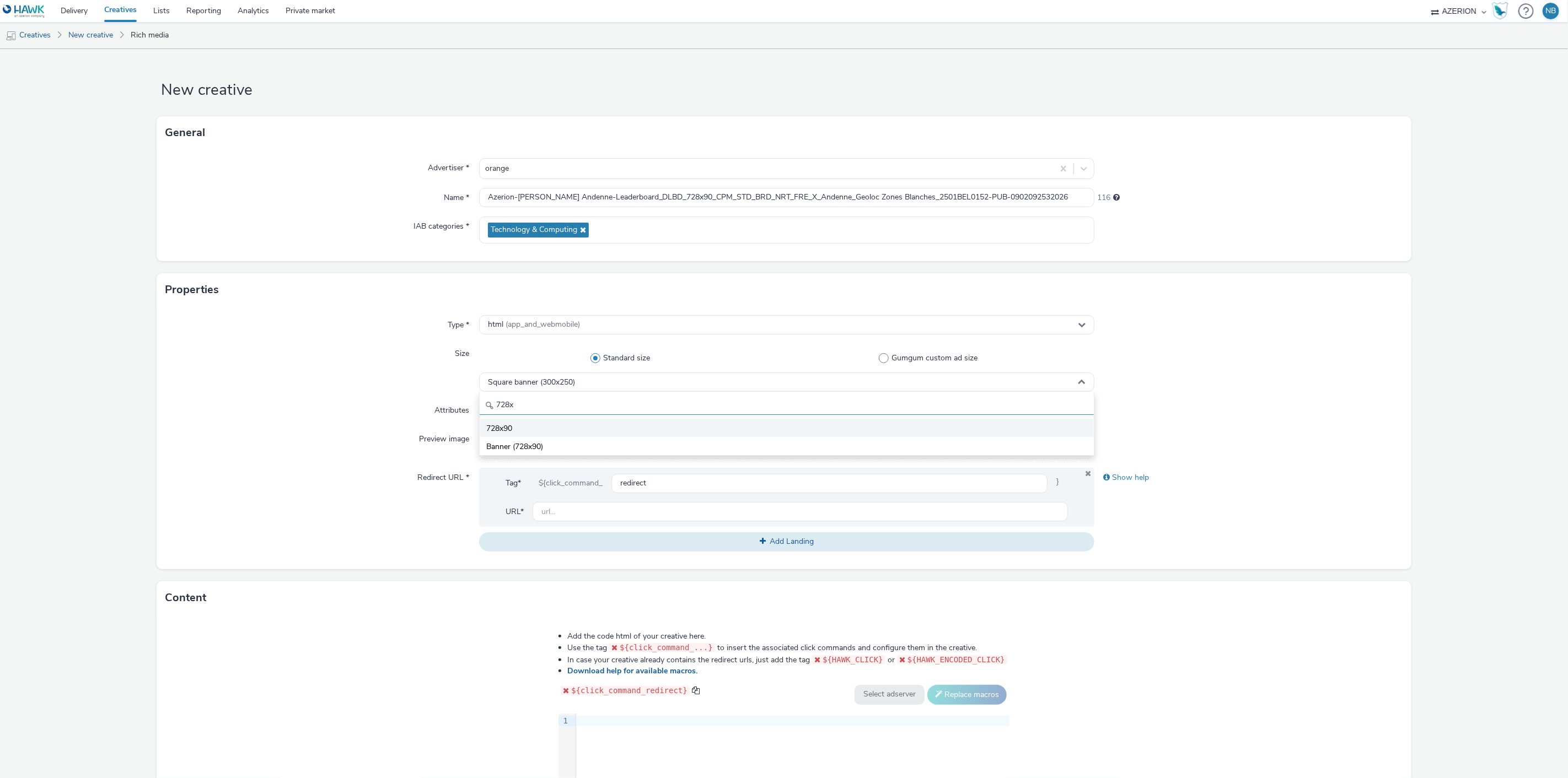
type input "728x"
click at [519, 428] on li "728x90" at bounding box center [786, 428] width 615 height 18
click at [527, 416] on div "Select attributes... (optional)" at bounding box center [786, 410] width 616 height 19
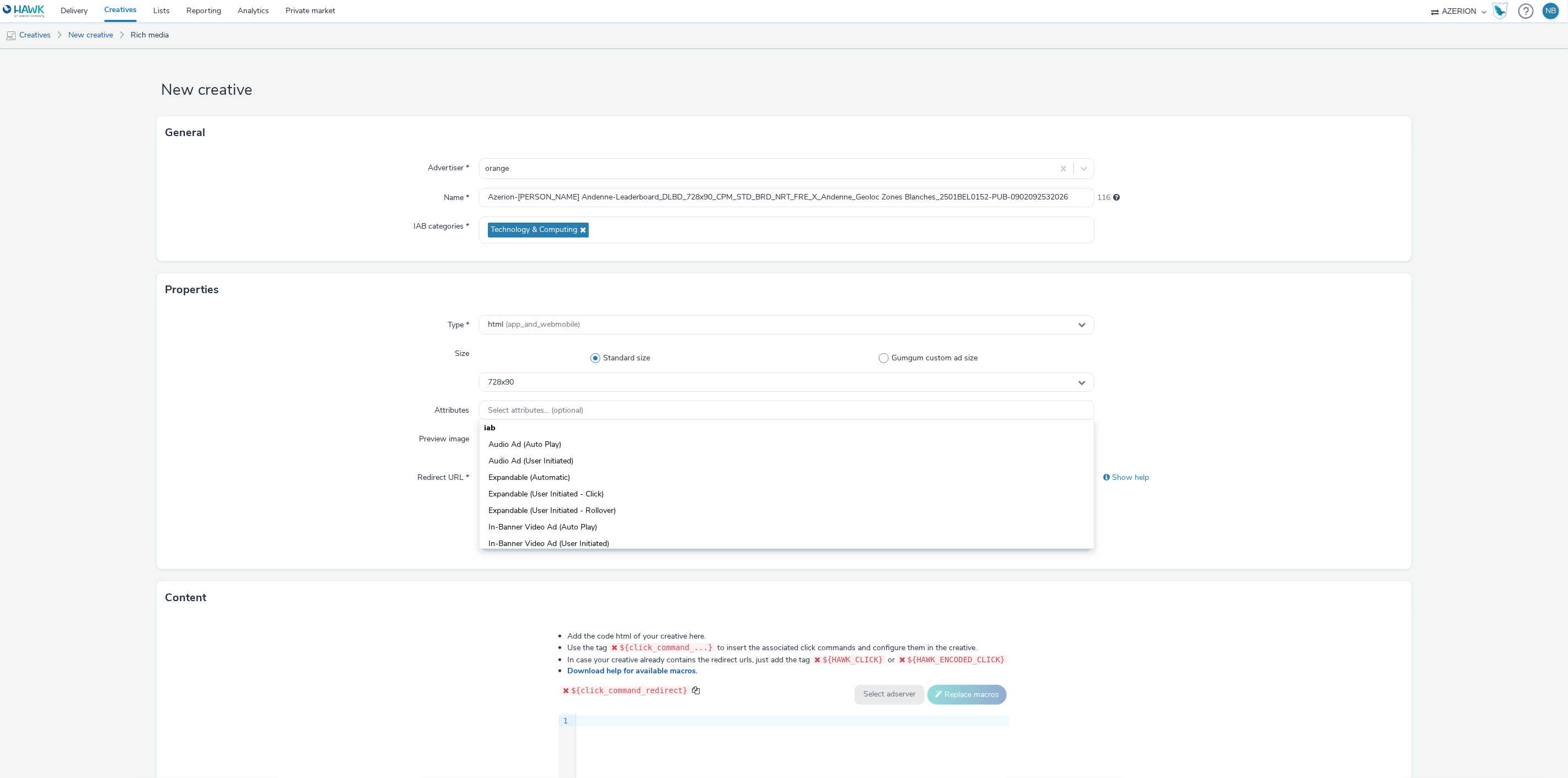
click at [296, 392] on div "Size" at bounding box center [322, 368] width 313 height 48
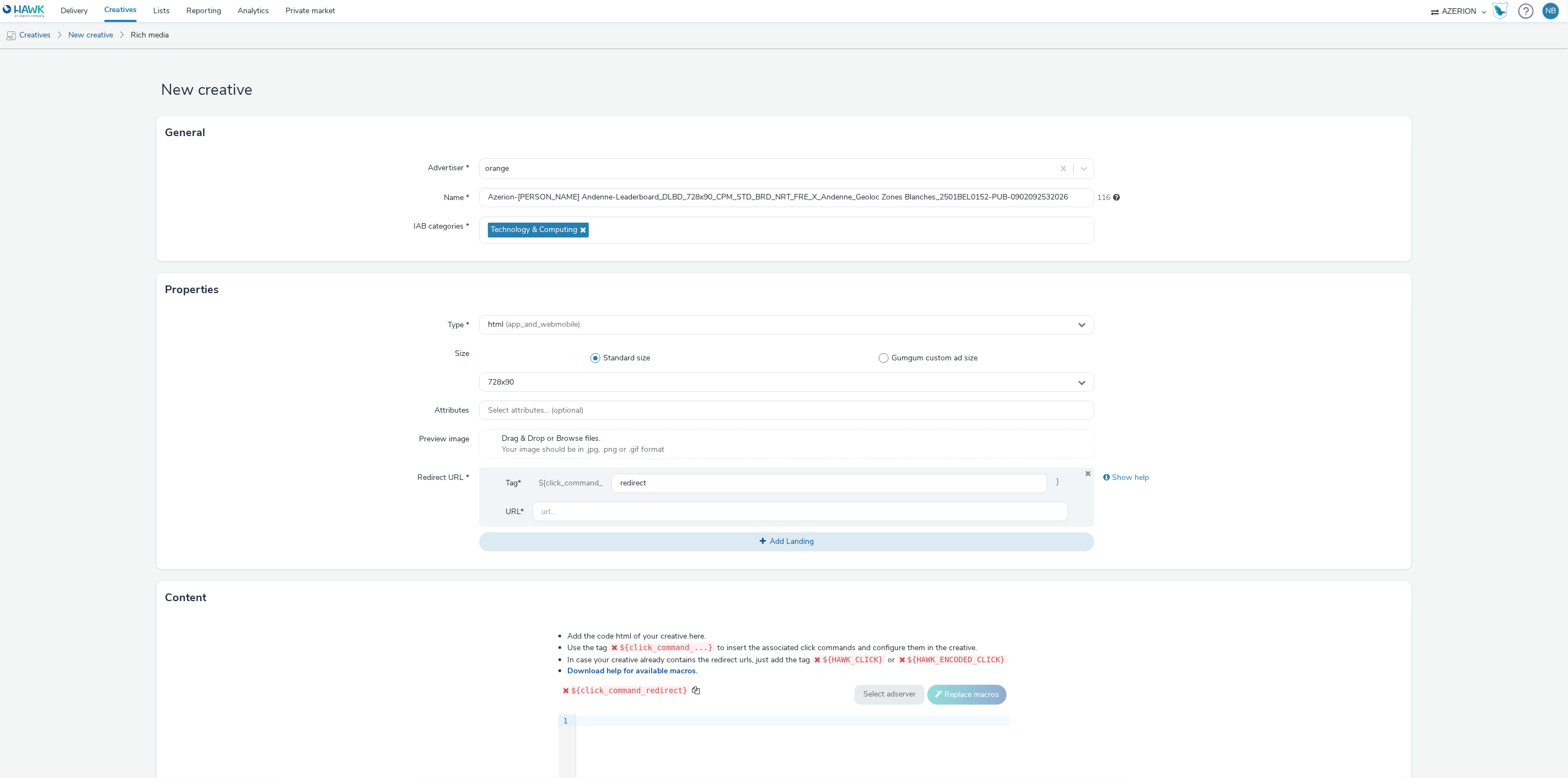
click at [674, 725] on div at bounding box center [793, 721] width 433 height 11
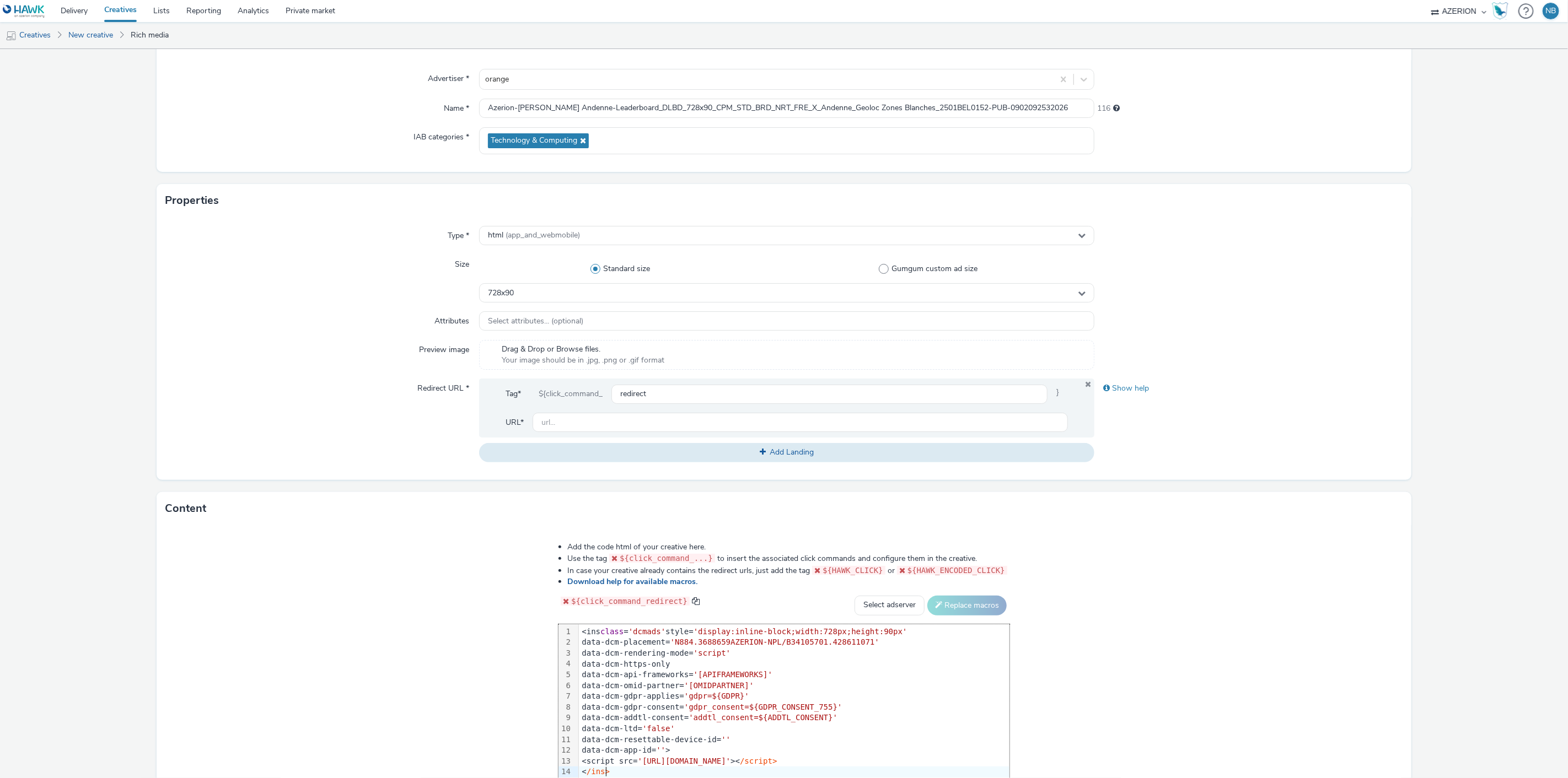
scroll to position [185, 0]
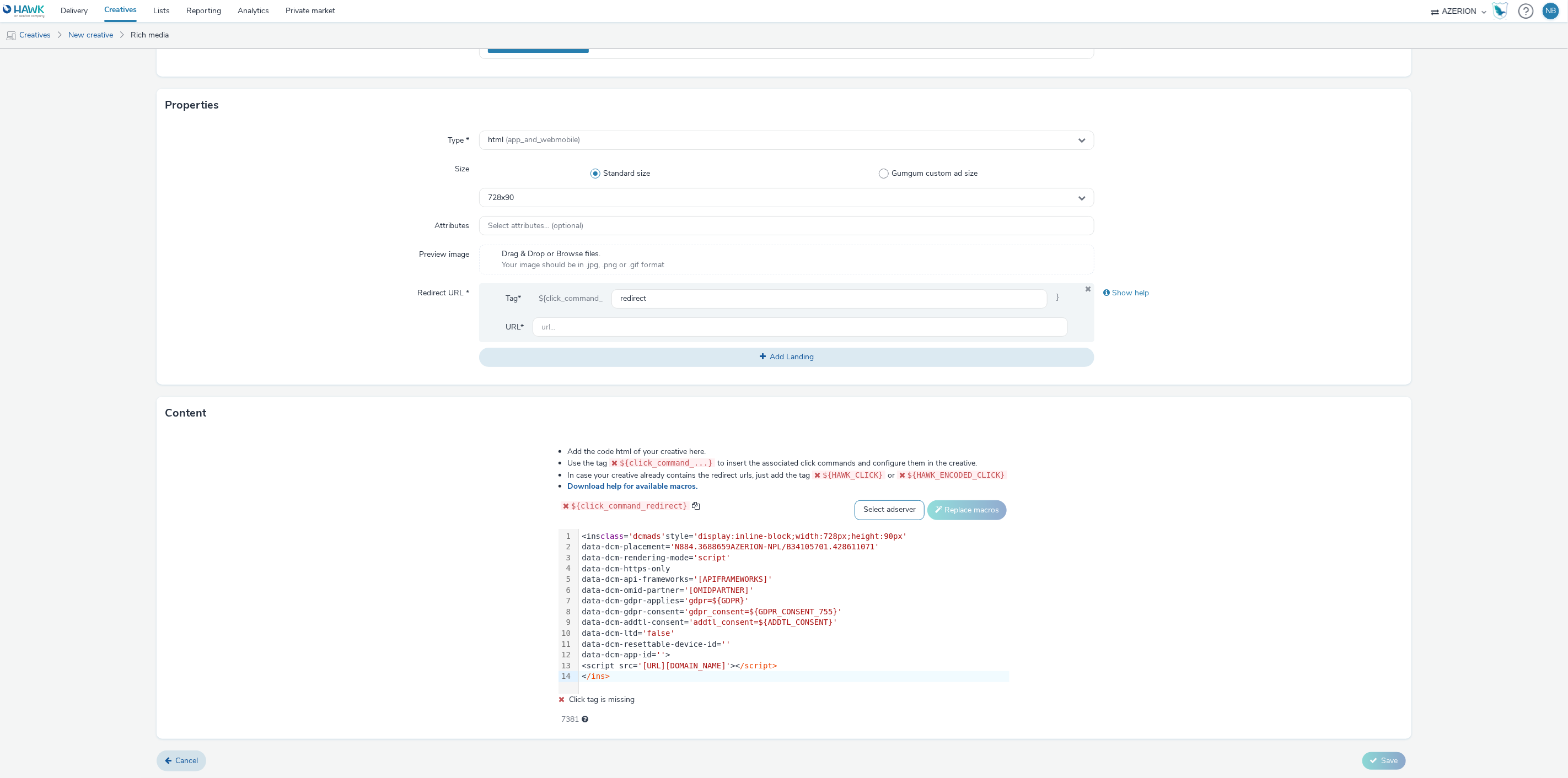
click at [880, 510] on select "Select adserver Sizmek DCM Adform Sting" at bounding box center [889, 510] width 70 height 20
drag, startPoint x: 869, startPoint y: 508, endPoint x: 869, endPoint y: 519, distance: 11.0
click at [869, 508] on select "Select adserver Sizmek DCM Adform Sting" at bounding box center [889, 510] width 70 height 20
select select "dcm"
click at [855, 501] on select "Select adserver Sizmek DCM Adform Sting" at bounding box center [889, 510] width 70 height 20
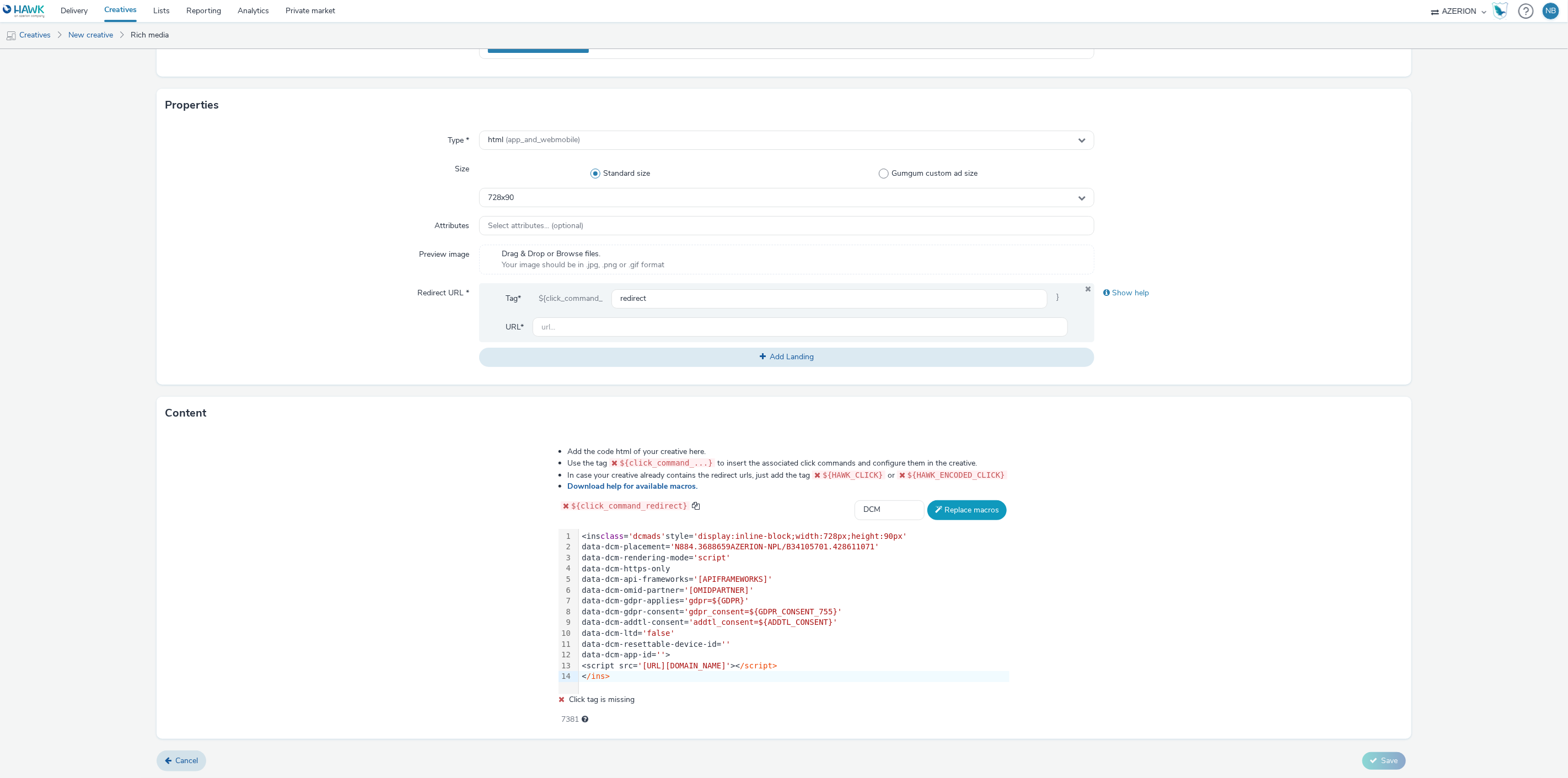
click at [940, 507] on button "Replace macros" at bounding box center [966, 510] width 79 height 20
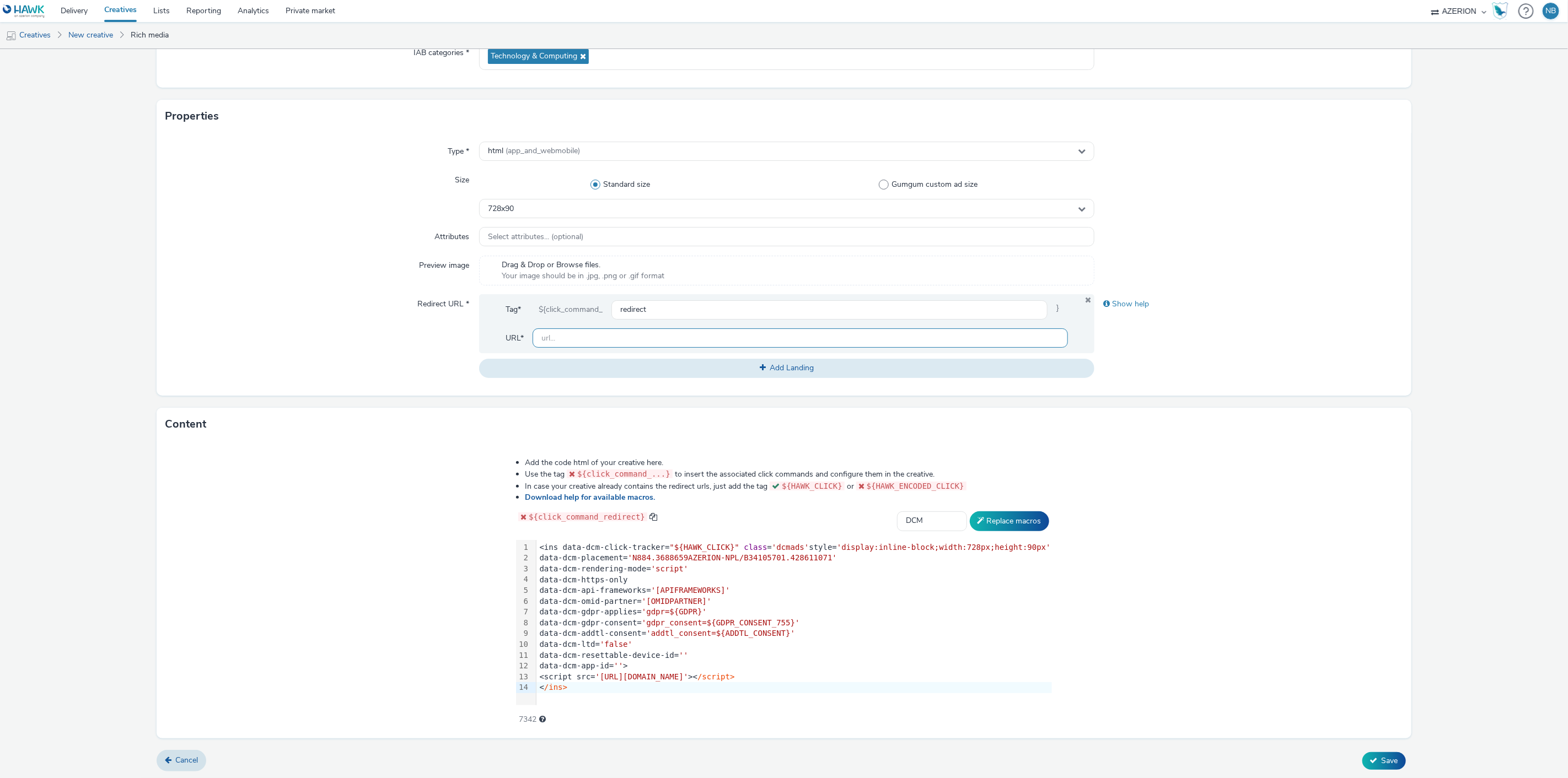
click at [583, 333] on input "text" at bounding box center [800, 338] width 536 height 19
paste input "https://www.orange.be/fr/orange-est-disponible-chez-vous?utm_source=azerion&utm…"
type input "https://www.orange.be/fr/orange-est-disponible-chez-vous?utm_source=azerion&utm…"
click at [59, 351] on form "New creative General Advertiser * orange Name * Azerion-RON Geoloc_Geoloc Anden…" at bounding box center [784, 327] width 1568 height 904
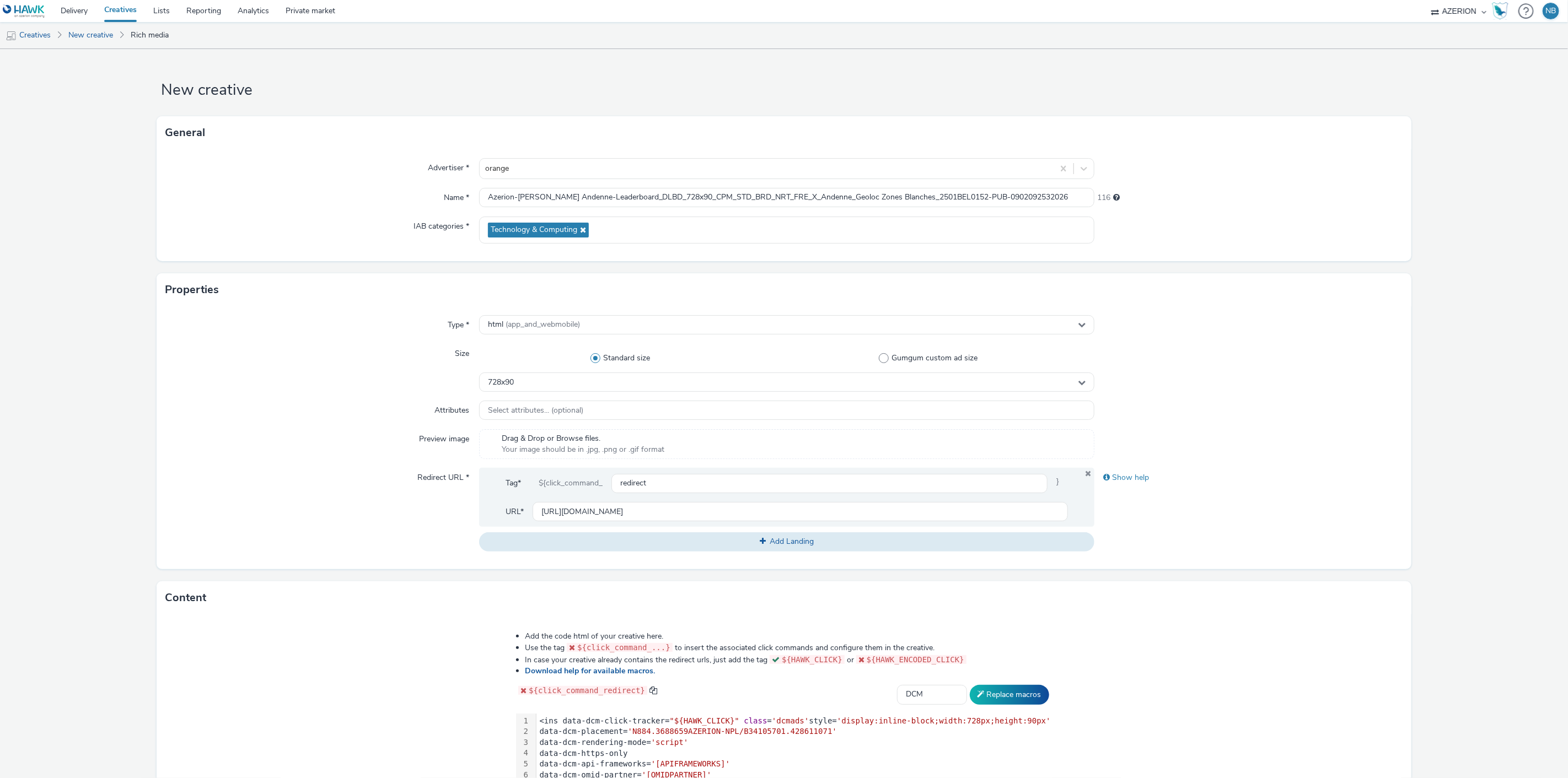
scroll to position [174, 0]
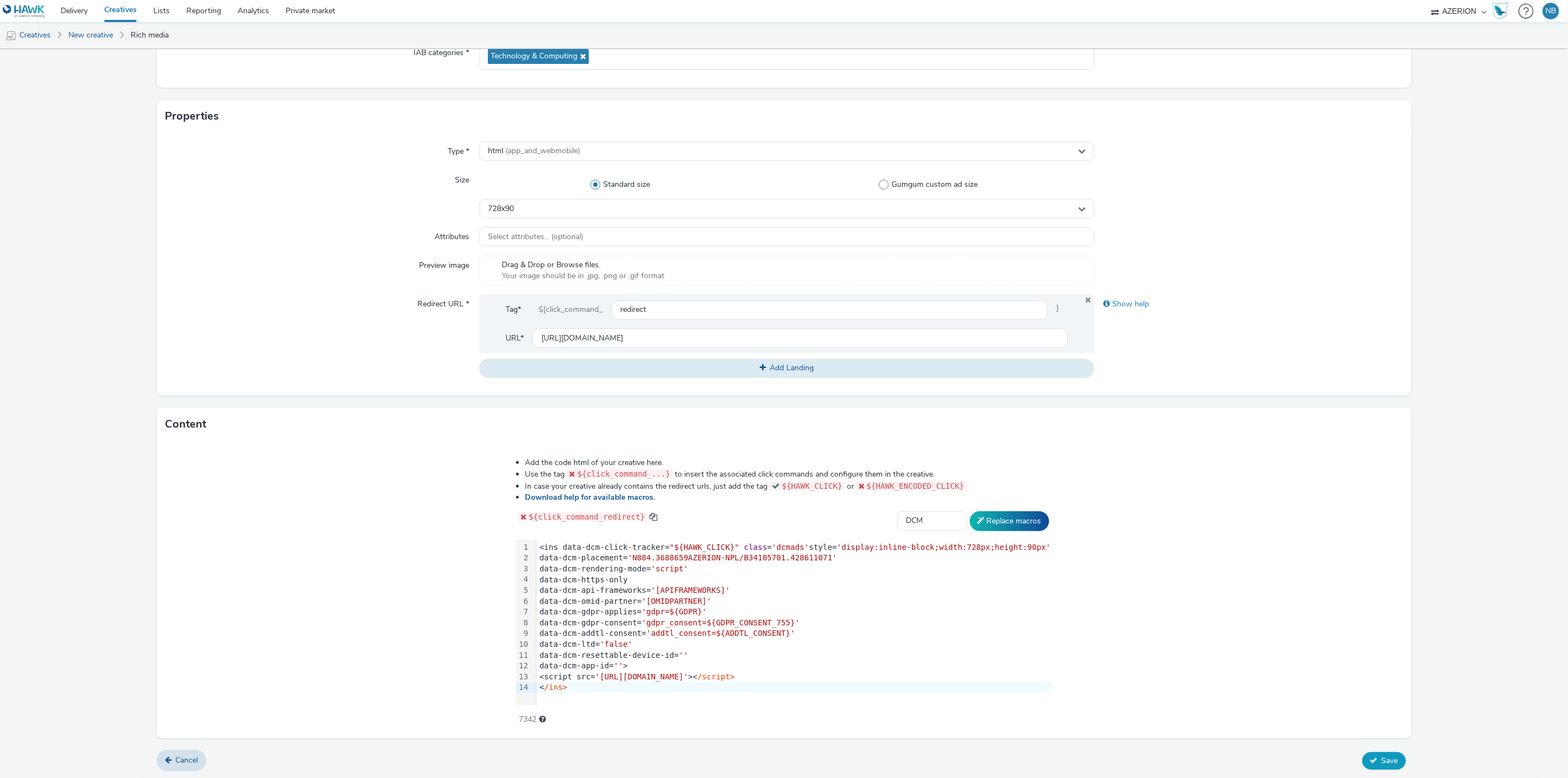
click at [1382, 757] on span "Save" at bounding box center [1390, 761] width 17 height 10
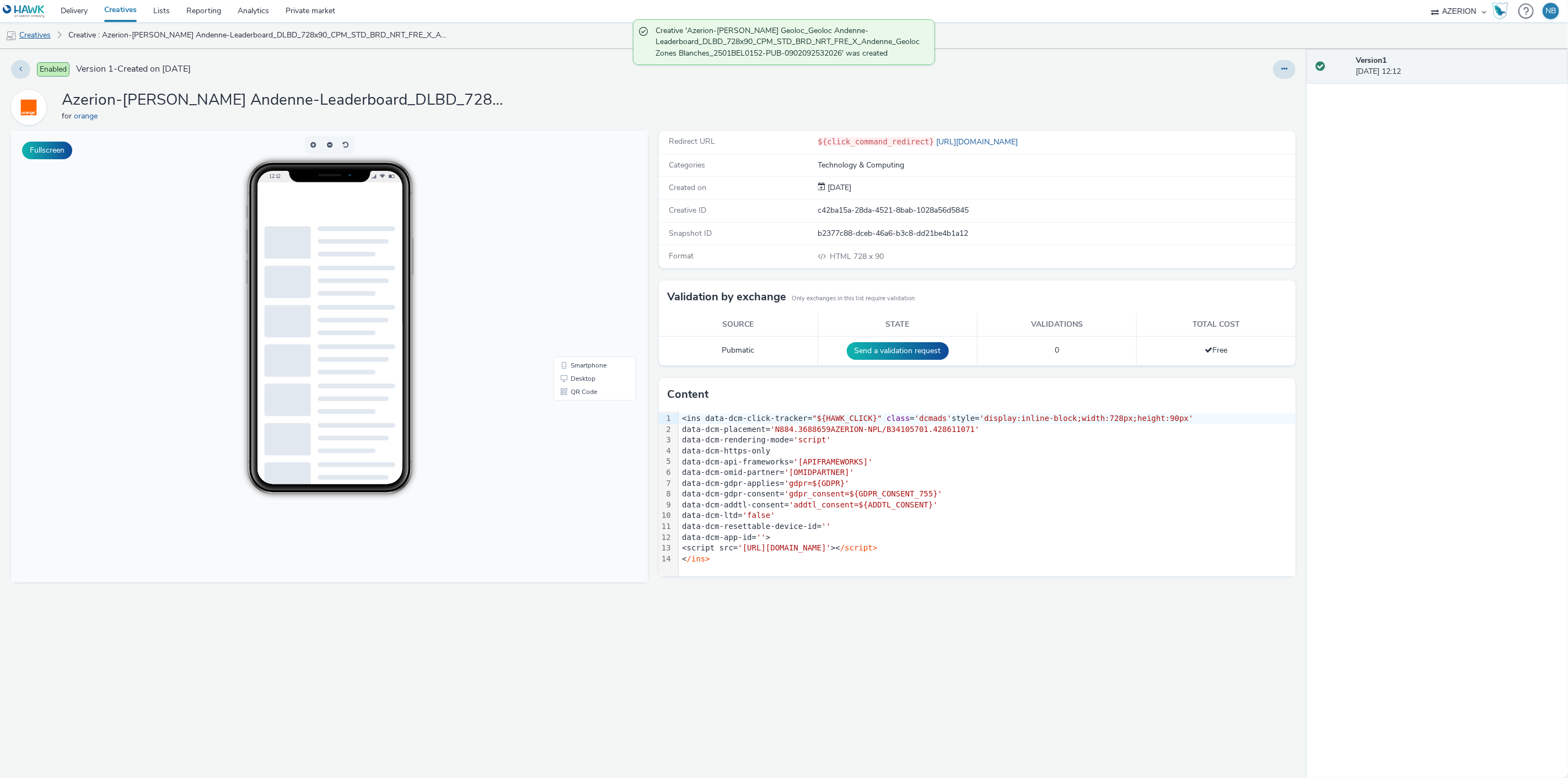
click at [37, 41] on link "Creatives" at bounding box center [28, 35] width 57 height 26
click at [37, 35] on link "Creatives" at bounding box center [28, 35] width 57 height 26
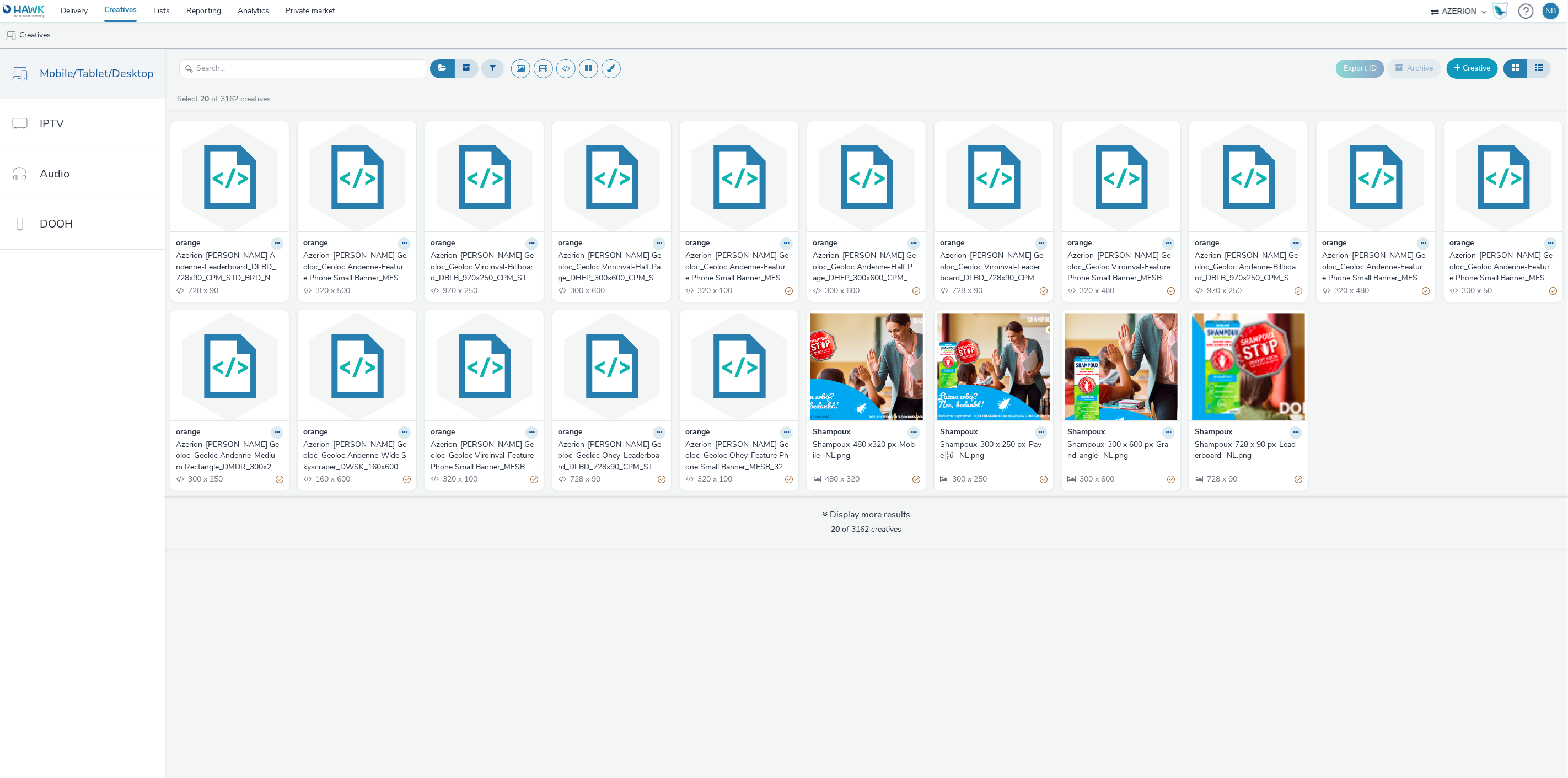
click at [1471, 59] on link "Creative" at bounding box center [1472, 68] width 51 height 20
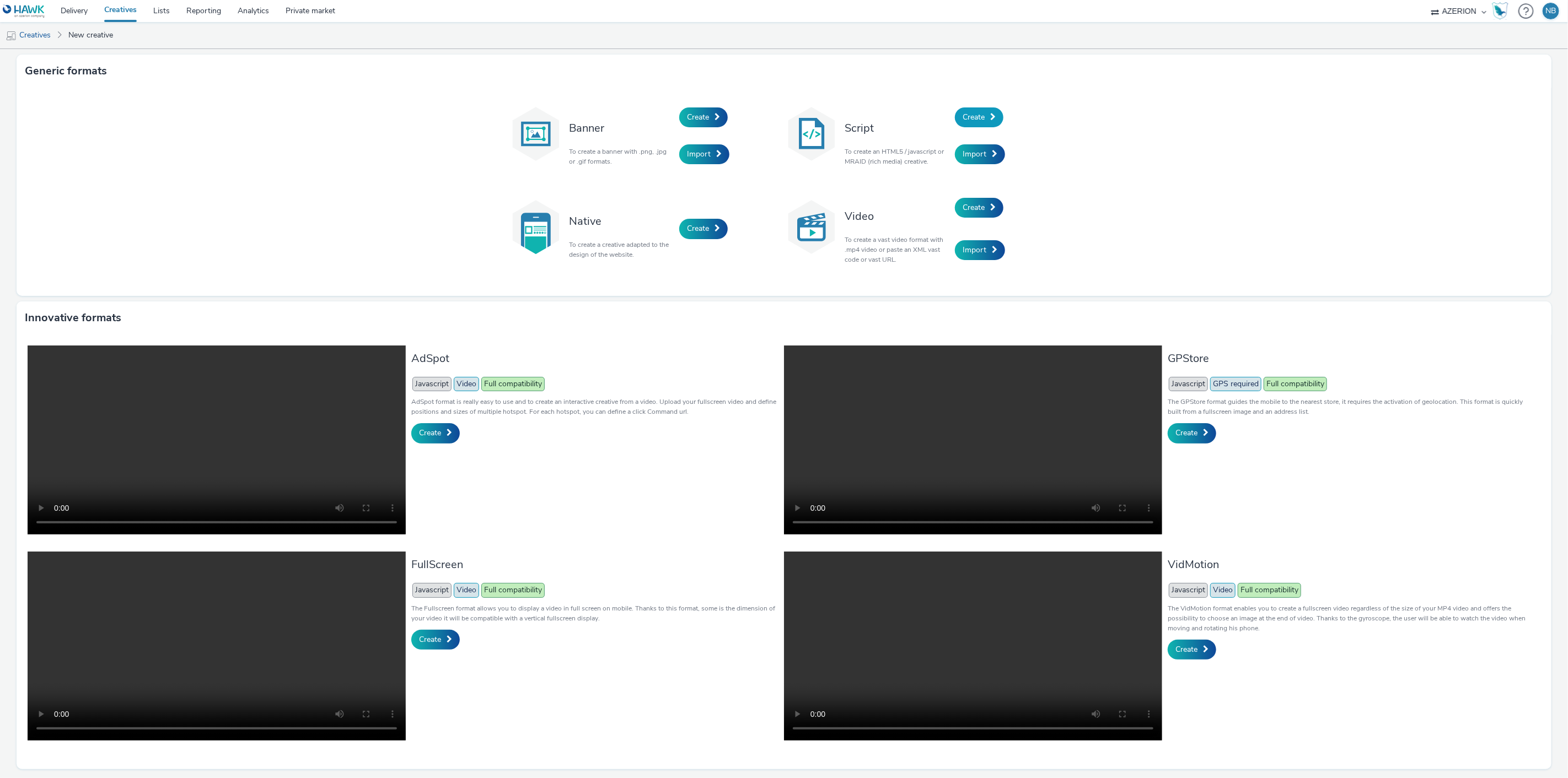
click at [977, 119] on span "Create" at bounding box center [973, 117] width 22 height 10
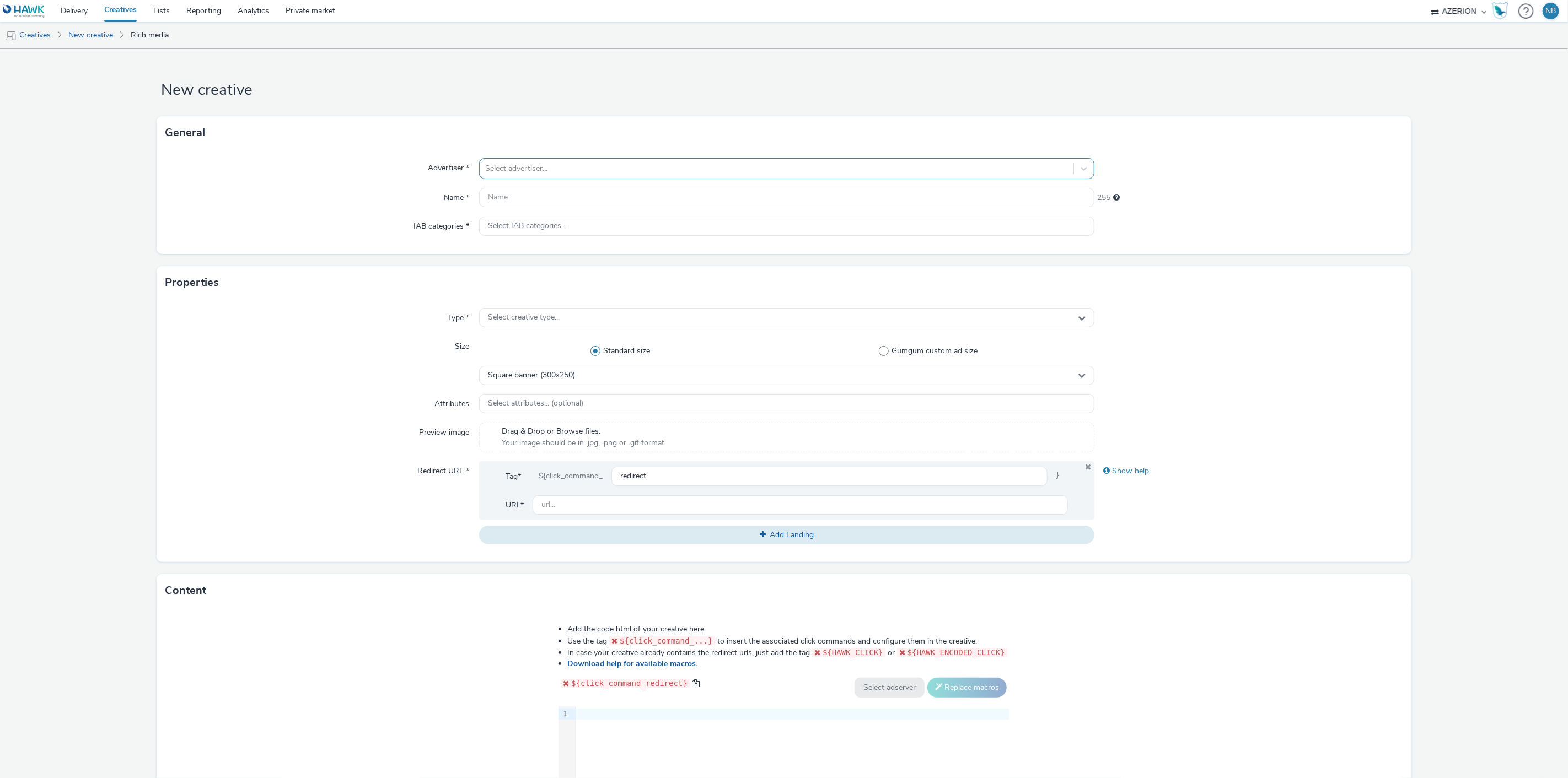
click at [679, 168] on div at bounding box center [777, 168] width 584 height 13
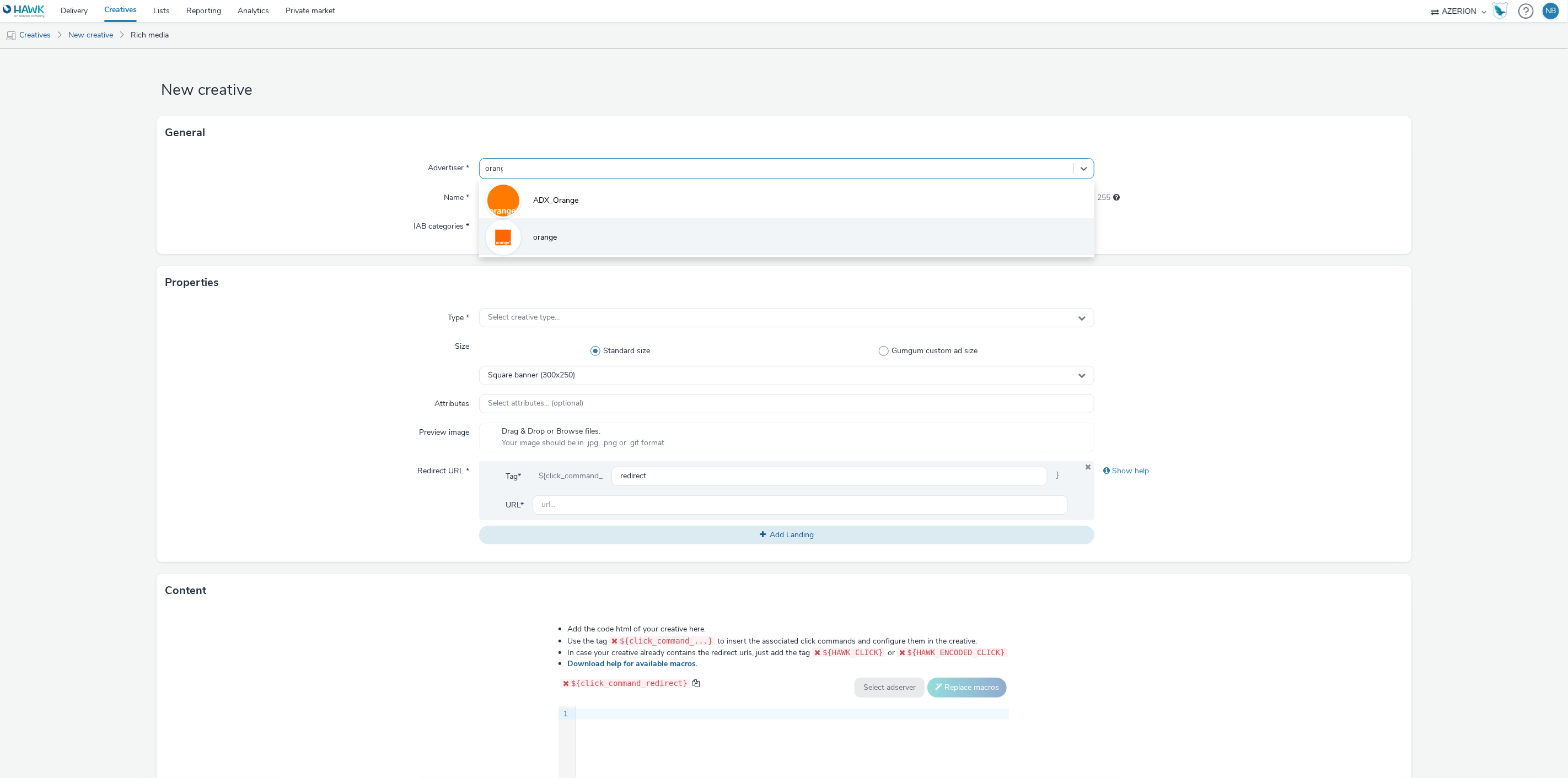
type input "orange"
click at [594, 219] on li "orange" at bounding box center [786, 237] width 616 height 37
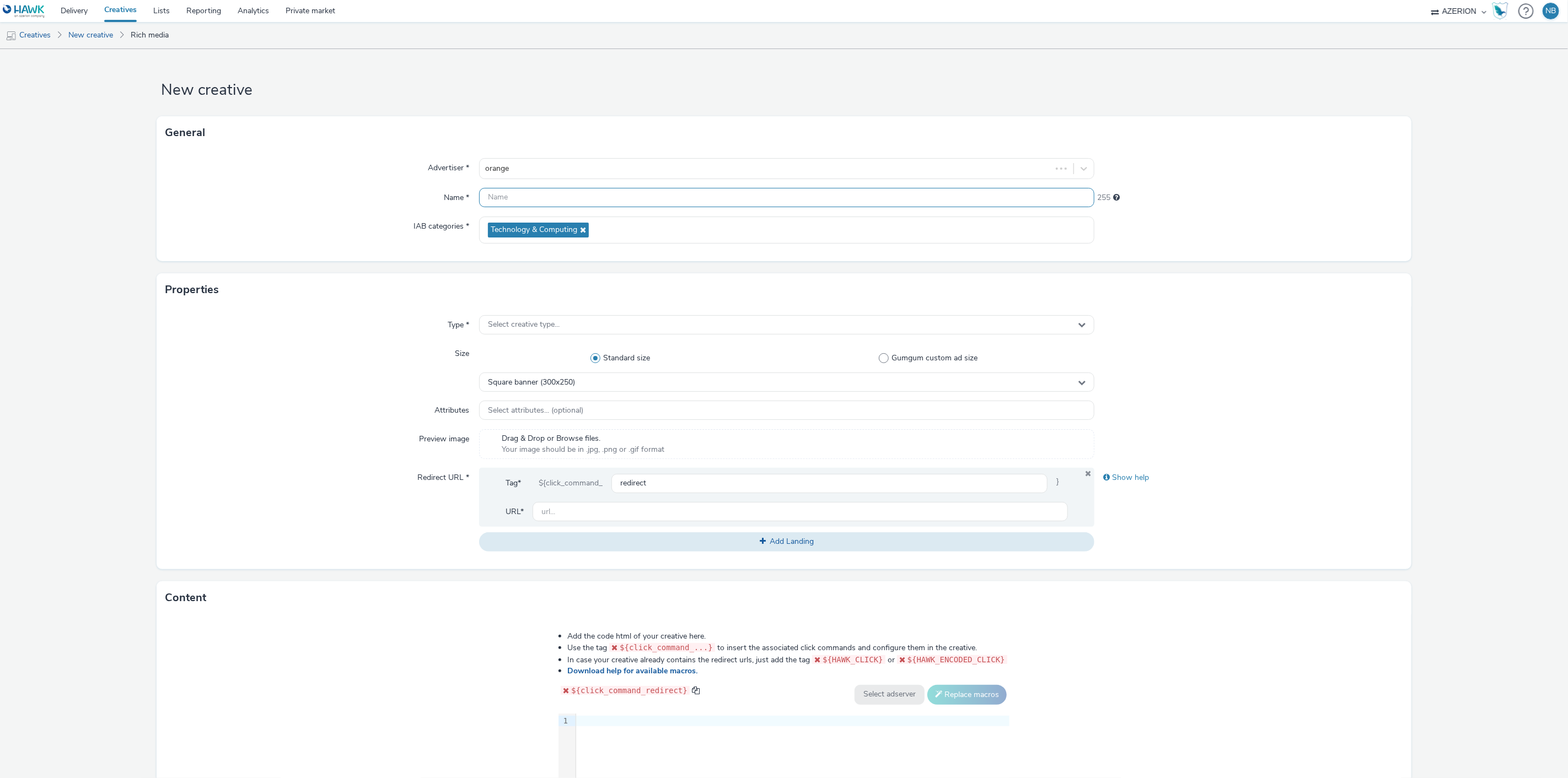
click at [580, 201] on input "text" at bounding box center [786, 198] width 616 height 19
paste input "Azerion-[PERSON_NAME] Geoloc_Geoloc Ohey-Wide Skyscraper_DWSK_160x600_CPM_STD_B…"
type input "Azerion-[PERSON_NAME] Geoloc_Geoloc Ohey-Wide Skyscraper_DWSK_160x600_CPM_STD_B…"
click at [522, 323] on span "Select creative type..." at bounding box center [524, 325] width 72 height 10
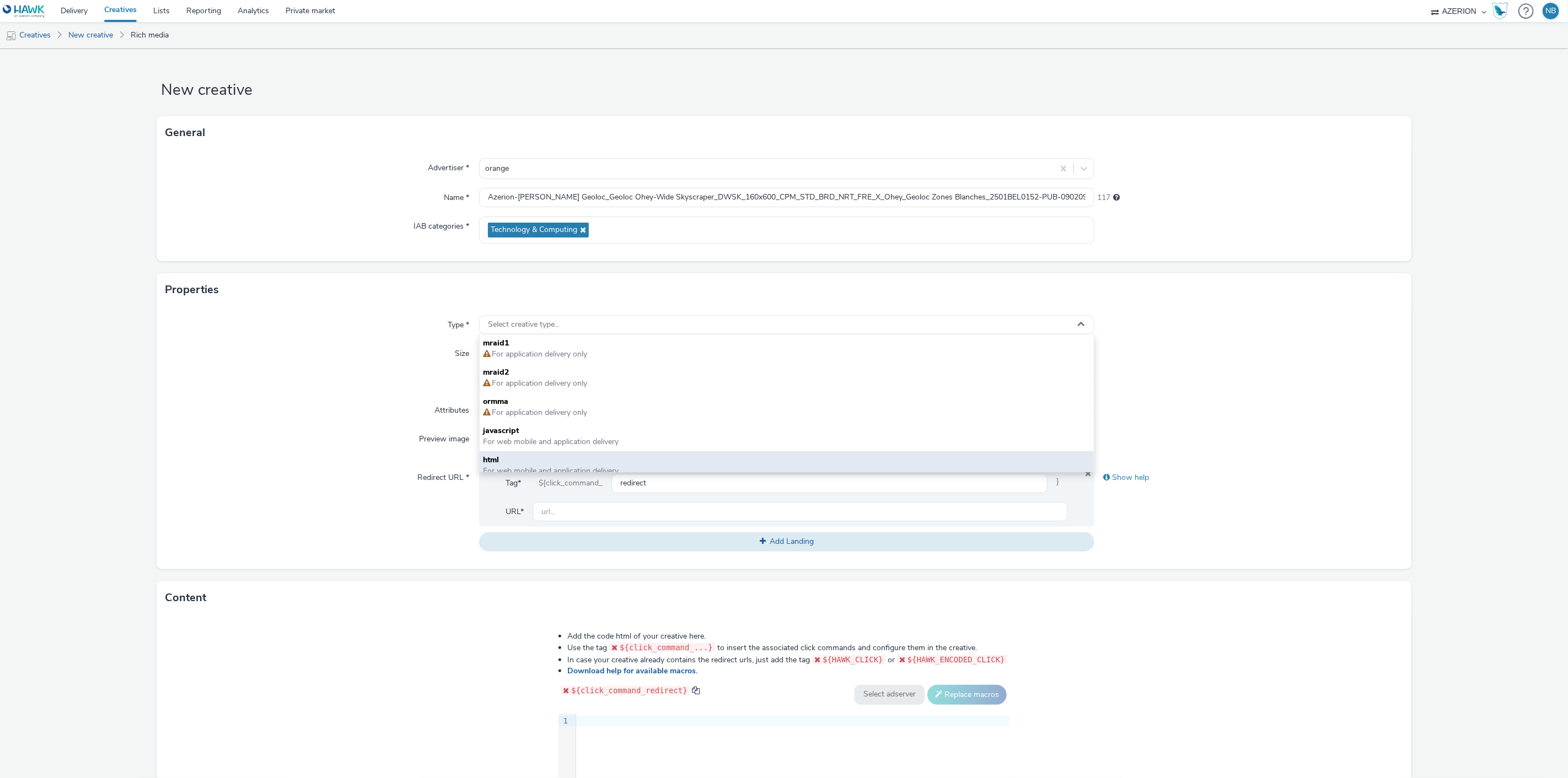
click at [525, 455] on span "html" at bounding box center [786, 460] width 608 height 11
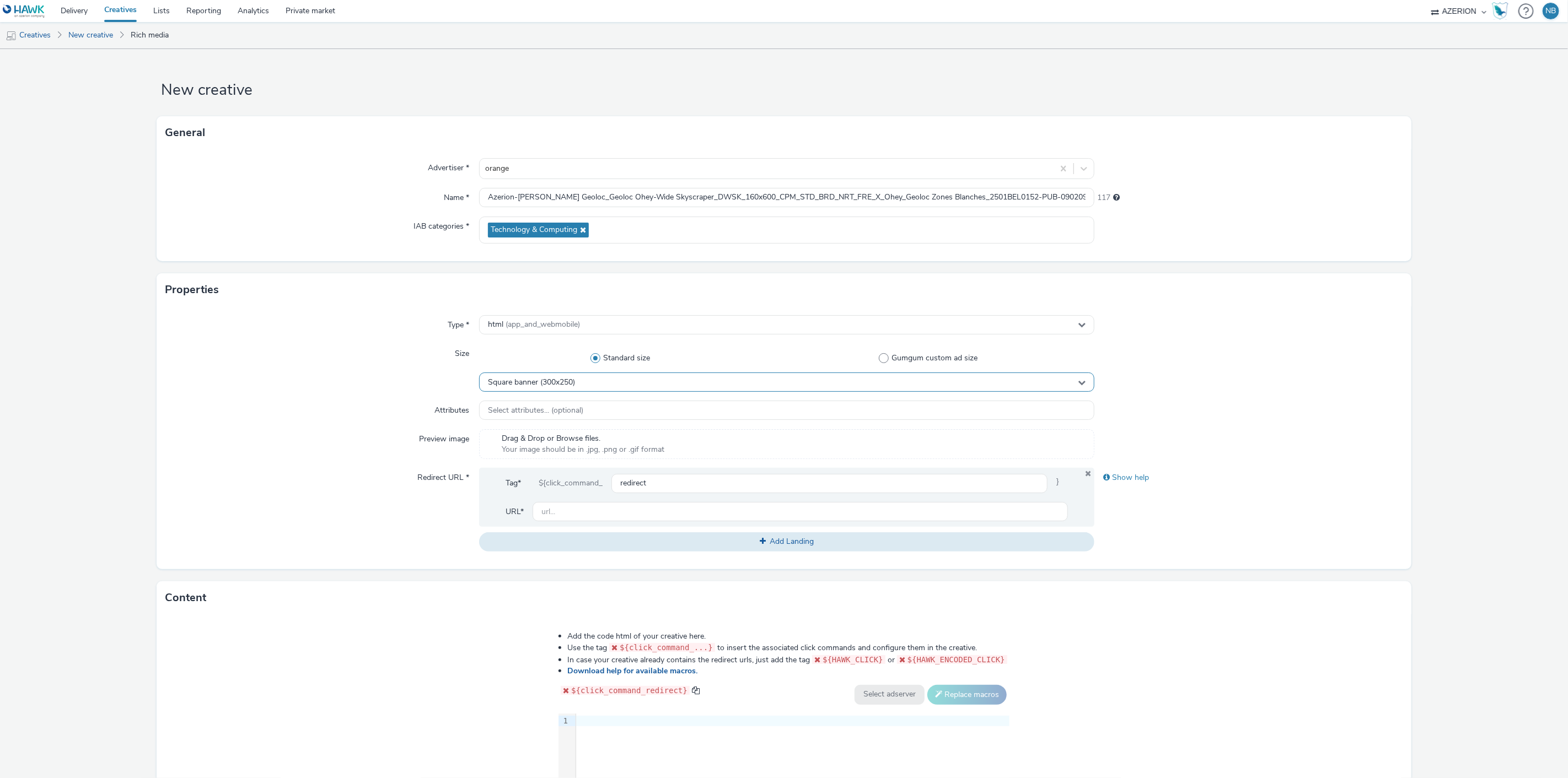
click at [538, 386] on span "Square banner (300x250)" at bounding box center [531, 383] width 87 height 10
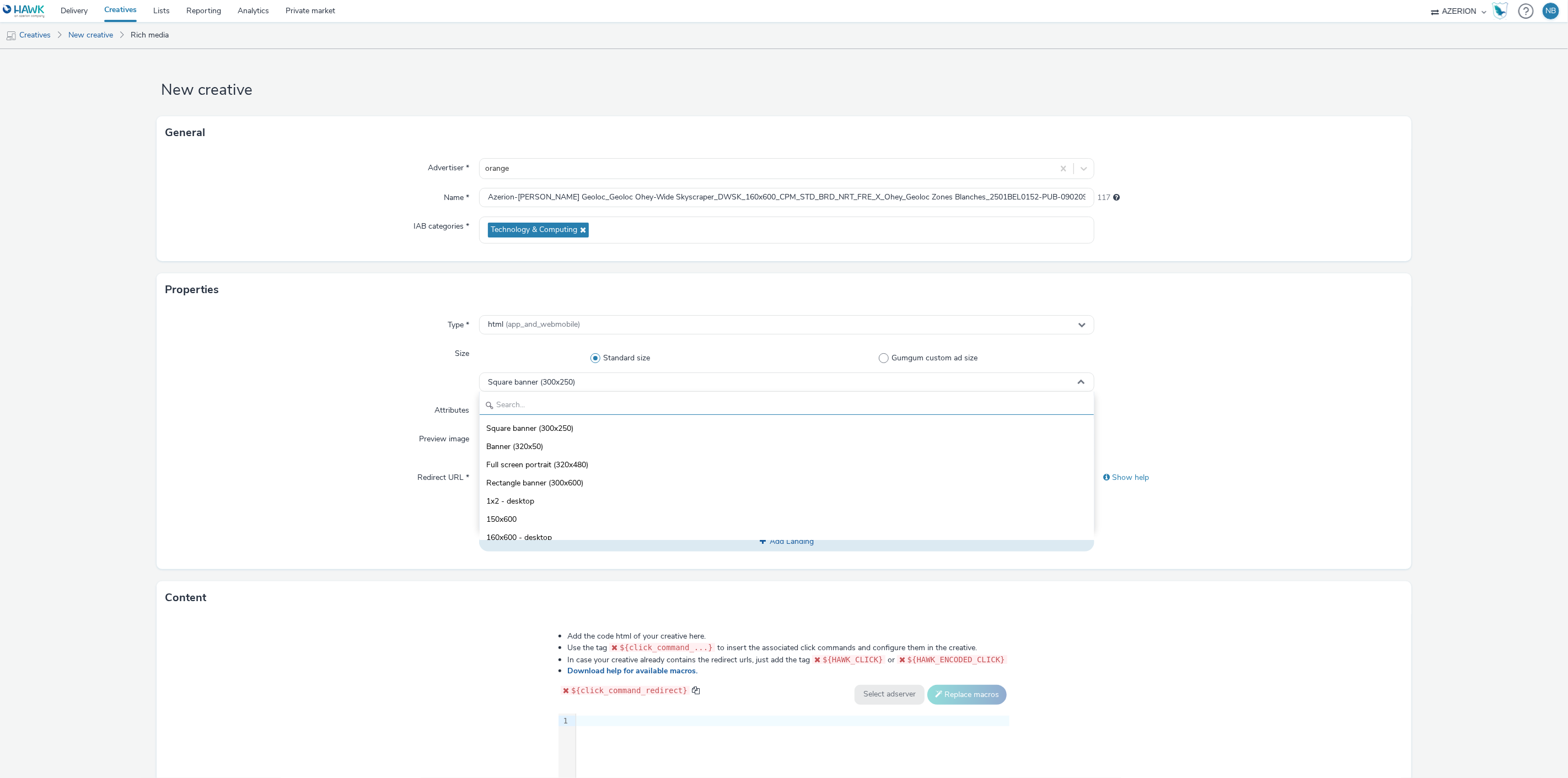
click at [542, 408] on input "text" at bounding box center [786, 406] width 615 height 19
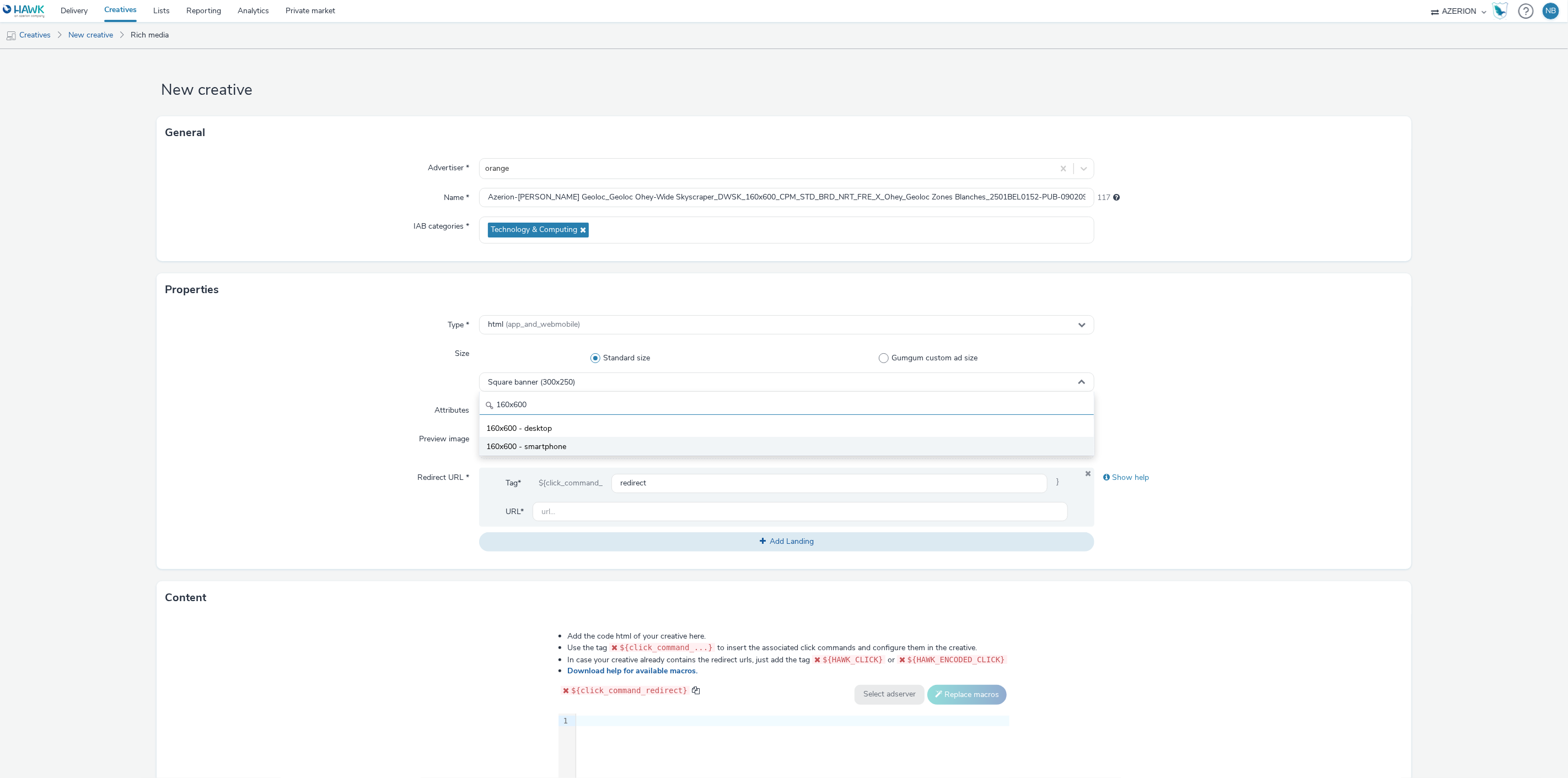
type input "160x600"
click at [544, 452] on span "160x600 - smartphone" at bounding box center [526, 447] width 80 height 11
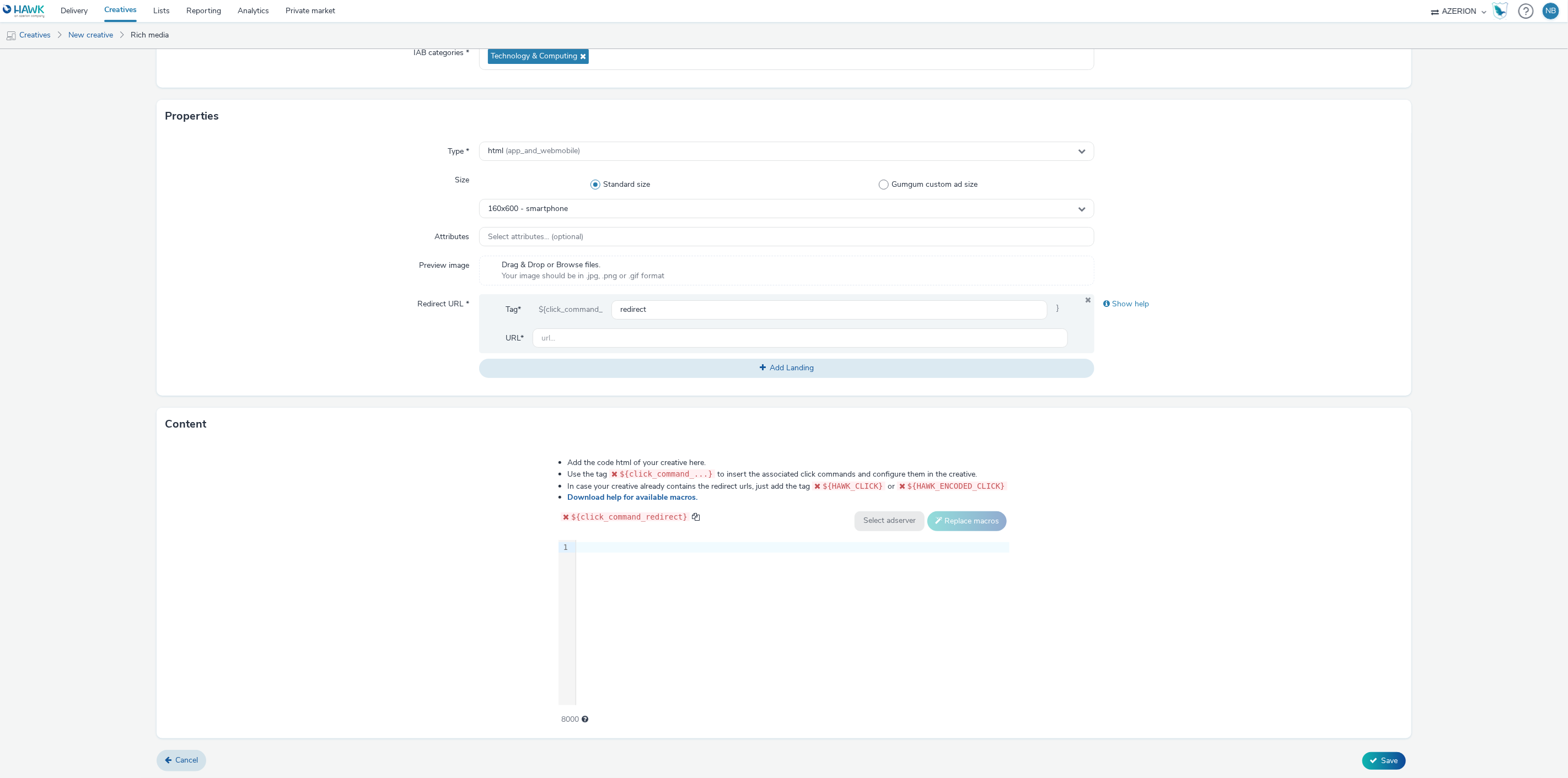
click at [637, 552] on div at bounding box center [793, 548] width 433 height 15
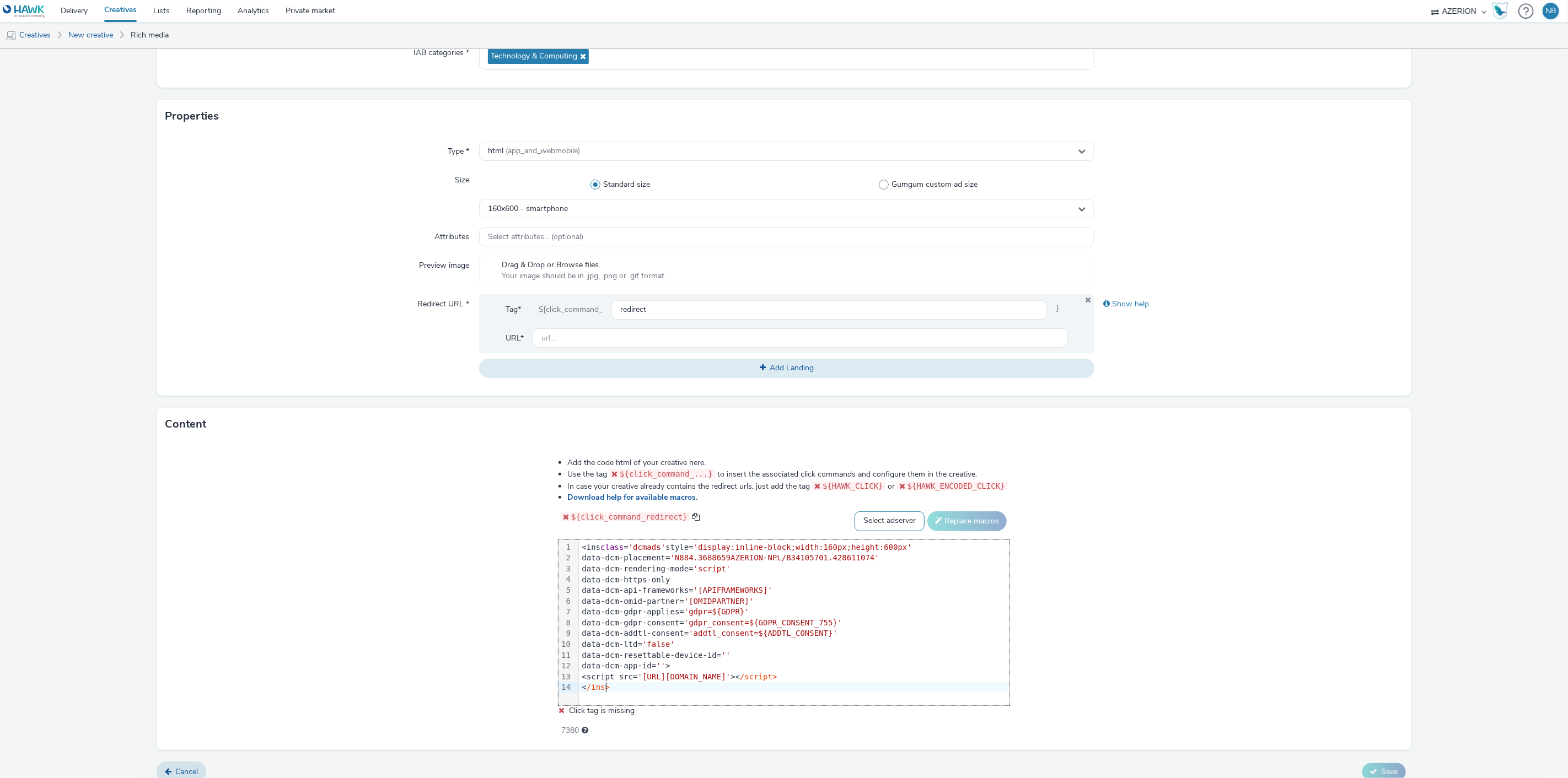
click at [857, 526] on select "Select adserver Sizmek DCM Adform Sting" at bounding box center [889, 521] width 70 height 20
select select "dcm"
click at [855, 512] on select "Select adserver Sizmek DCM Adform Sting" at bounding box center [889, 521] width 70 height 20
click at [953, 523] on button "Replace macros" at bounding box center [966, 521] width 79 height 20
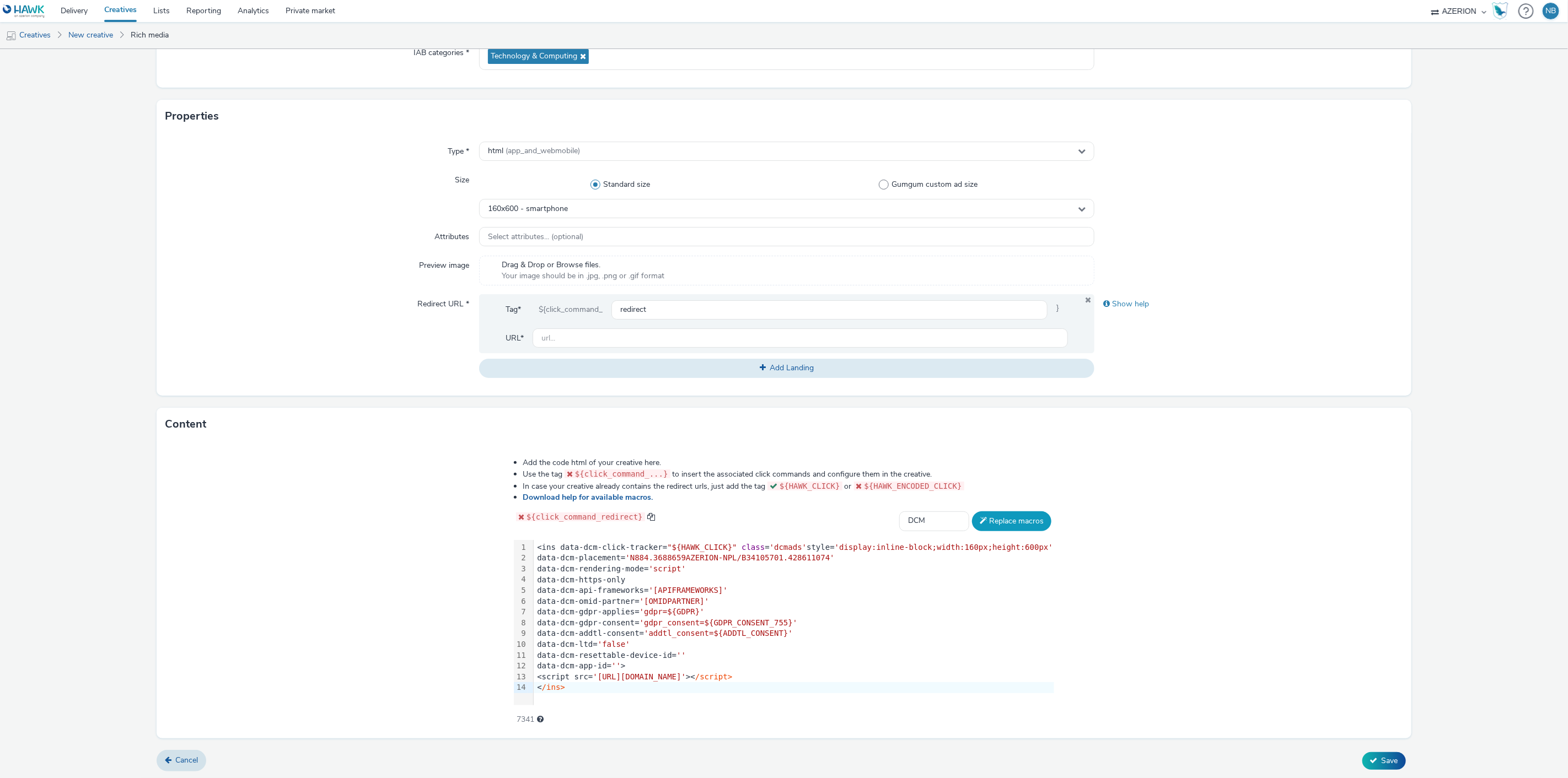
click at [995, 520] on button "Replace macros" at bounding box center [1011, 521] width 79 height 20
click at [979, 518] on button "Replace macros" at bounding box center [1011, 521] width 79 height 20
click at [571, 339] on input "text" at bounding box center [800, 338] width 536 height 19
paste input "https://www.orange.be/fr/orange-est-disponible-chez-vous?utm_source=azerion&utm…"
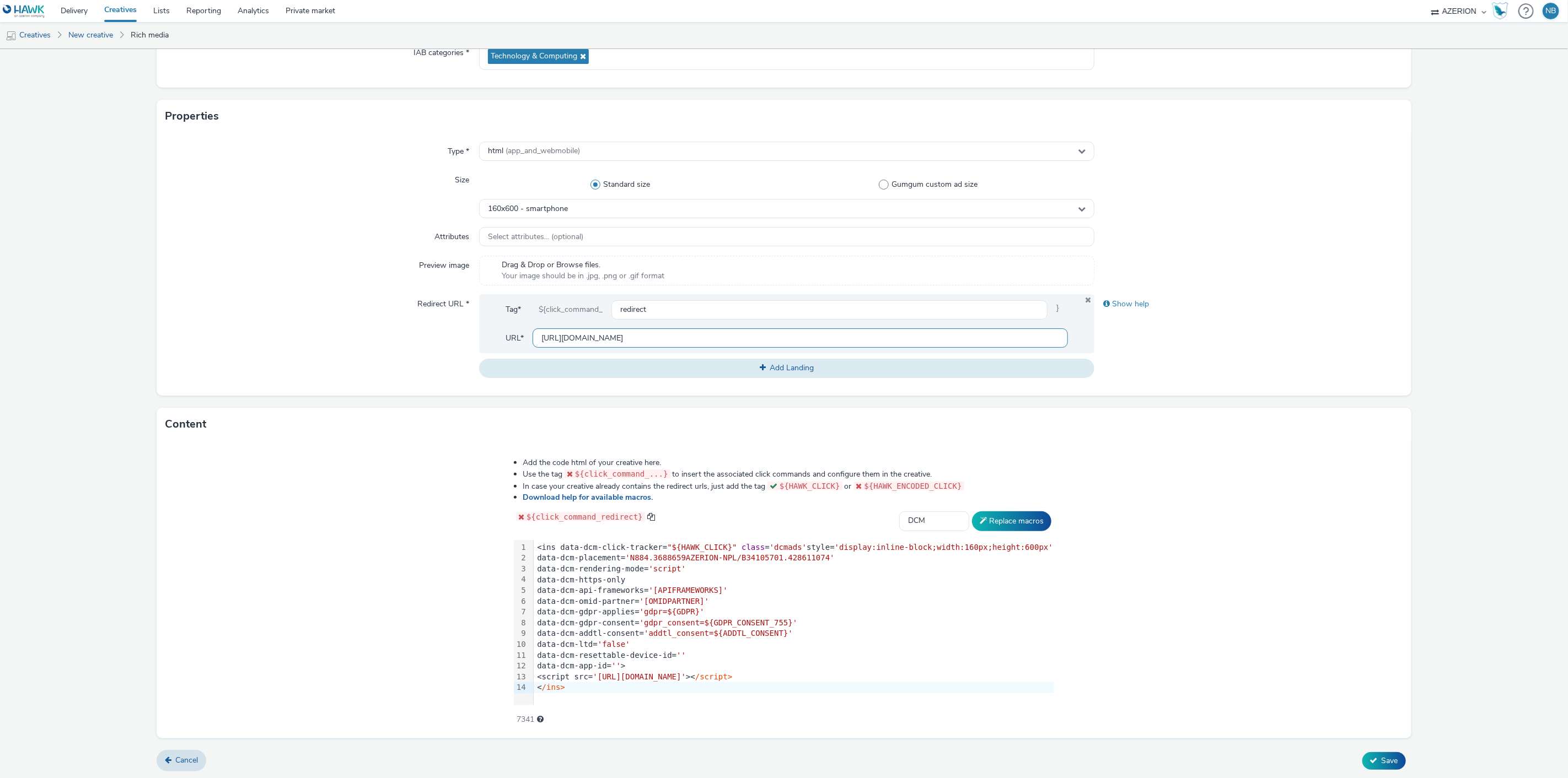
type input "https://www.orange.be/fr/orange-est-disponible-chez-vous?utm_source=azerion&utm…"
click at [1138, 351] on div "Show help" at bounding box center [1248, 336] width 308 height 83
drag, startPoint x: 982, startPoint y: 336, endPoint x: 1185, endPoint y: 339, distance: 203.0
click at [1185, 339] on div "Redirect URL * Tag* ${click_command_ redirect } URL* https://www.orange.be/fr/o…" at bounding box center [784, 336] width 1237 height 83
click at [1167, 355] on div "Show help" at bounding box center [1248, 336] width 308 height 83
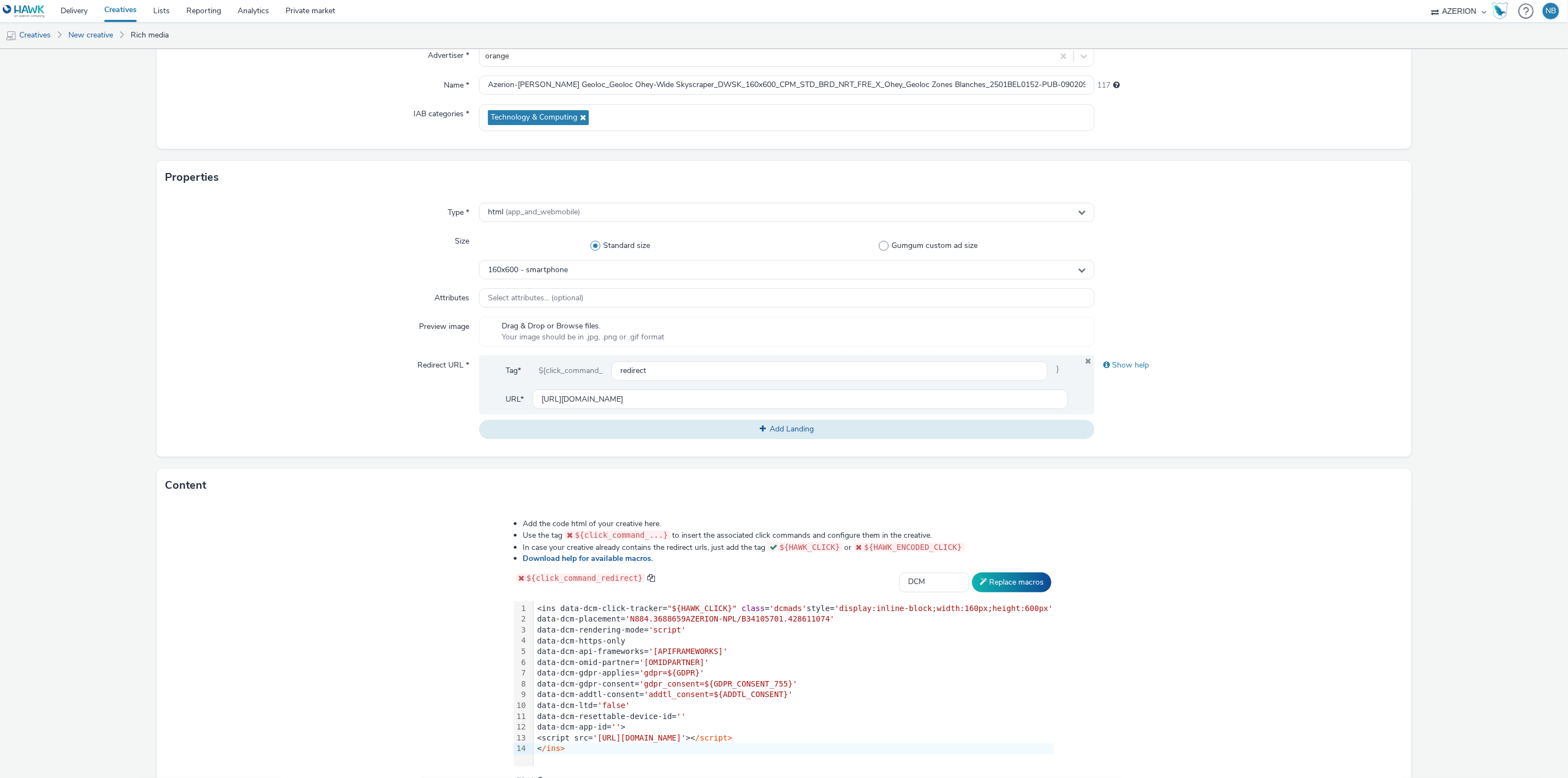
scroll to position [174, 0]
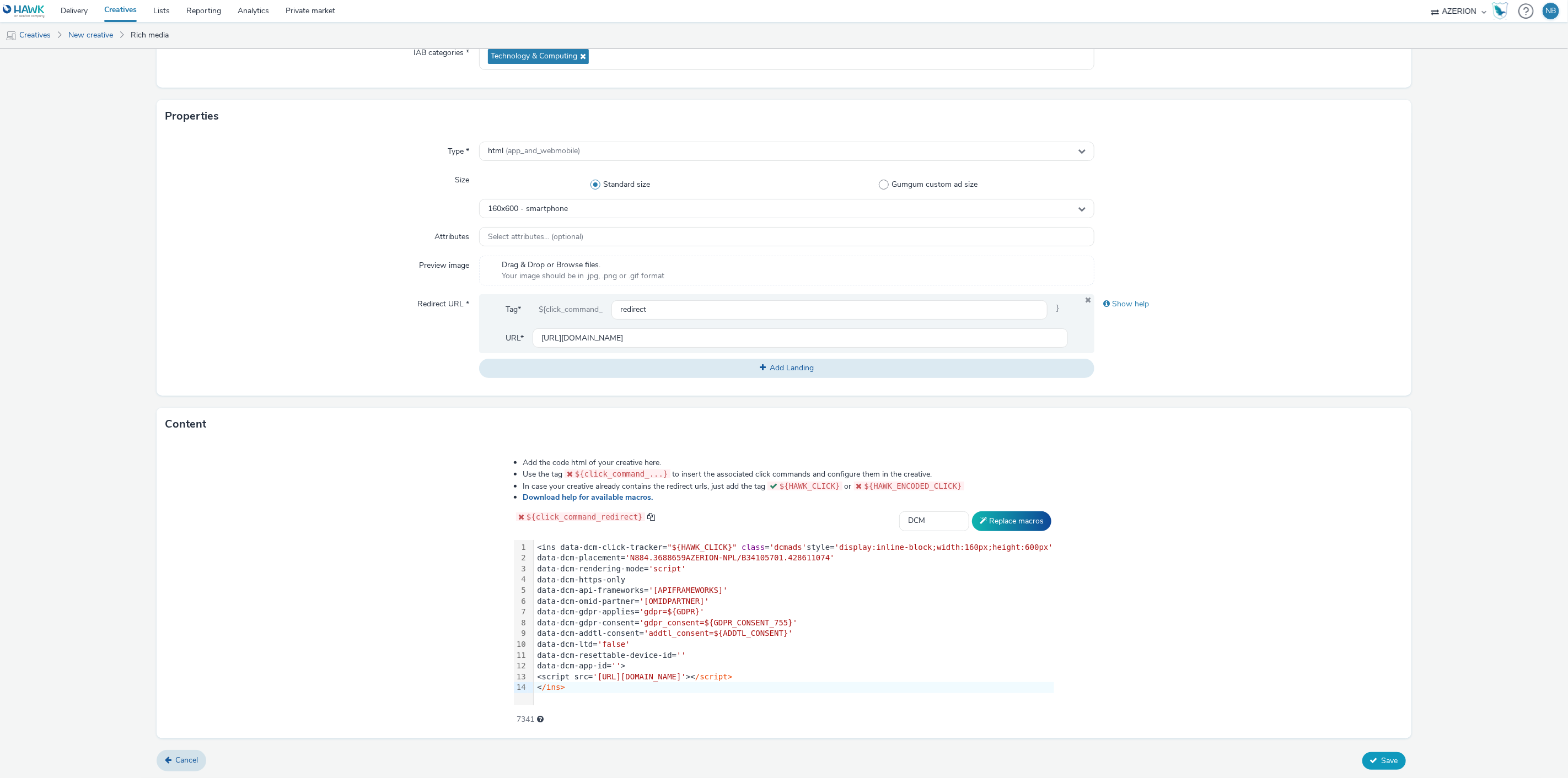
click at [1385, 759] on span "Save" at bounding box center [1390, 761] width 17 height 10
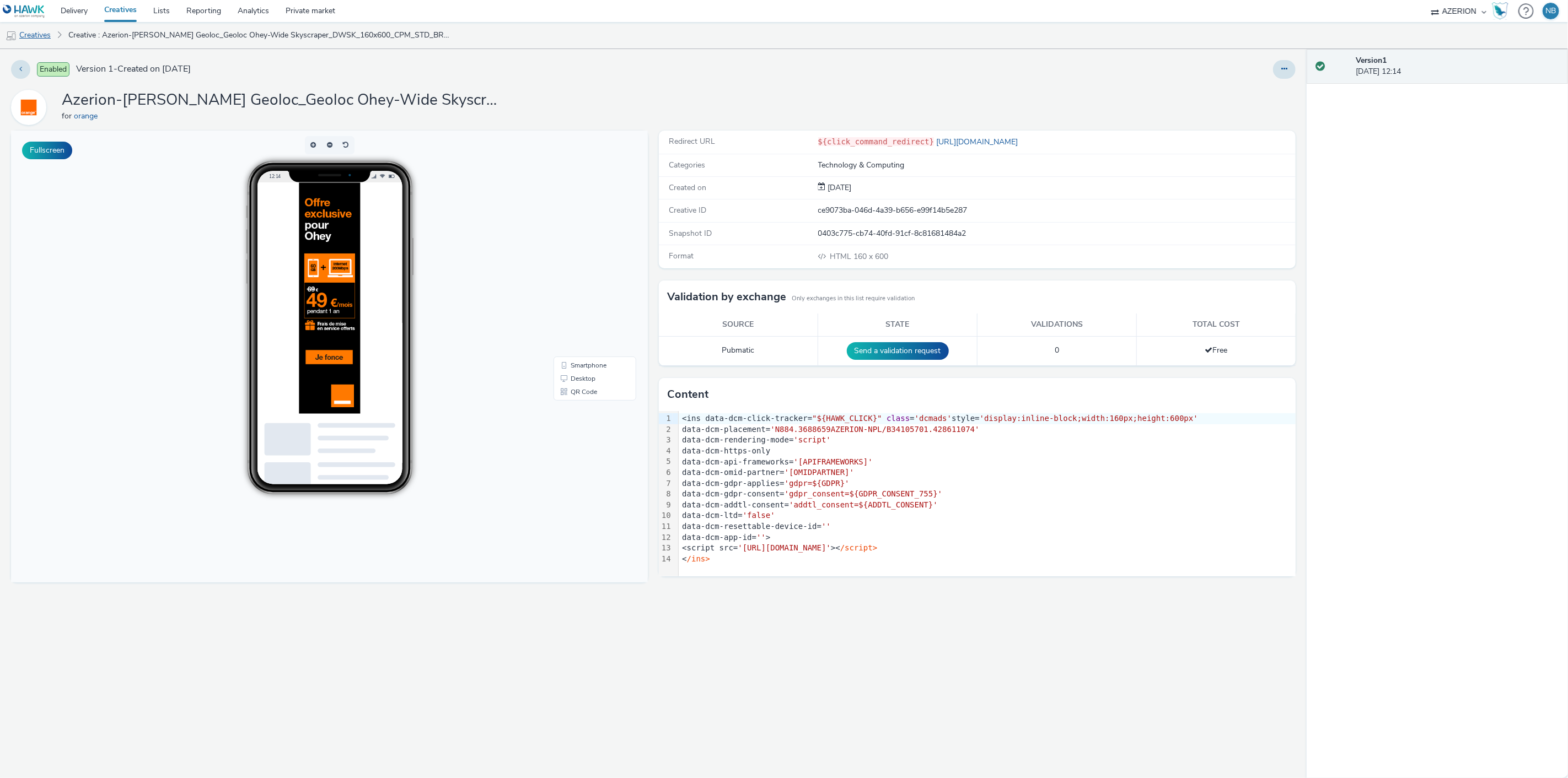
click at [34, 29] on link "Creatives" at bounding box center [28, 35] width 57 height 26
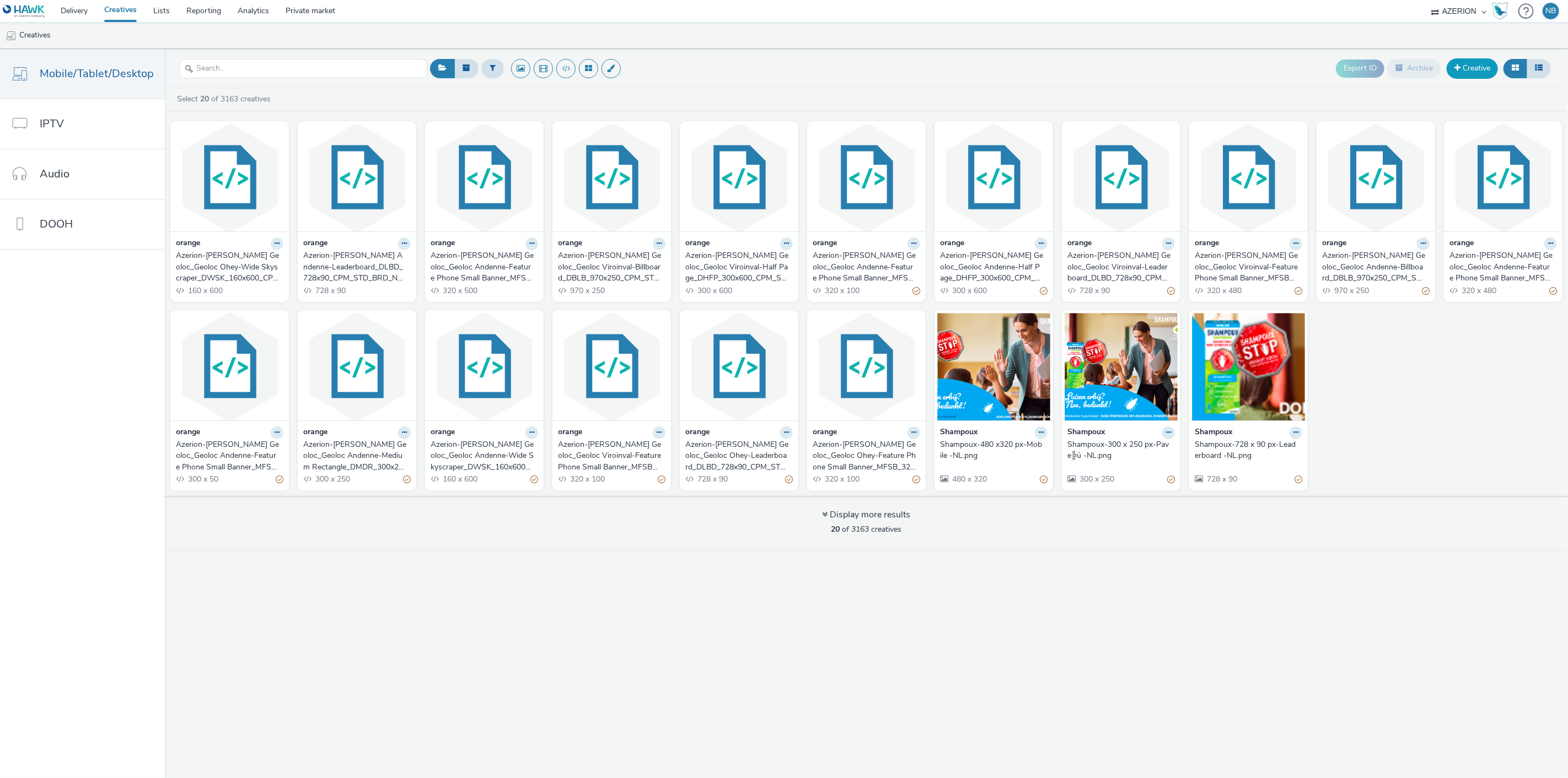
click at [1465, 72] on link "Creative" at bounding box center [1472, 68] width 51 height 20
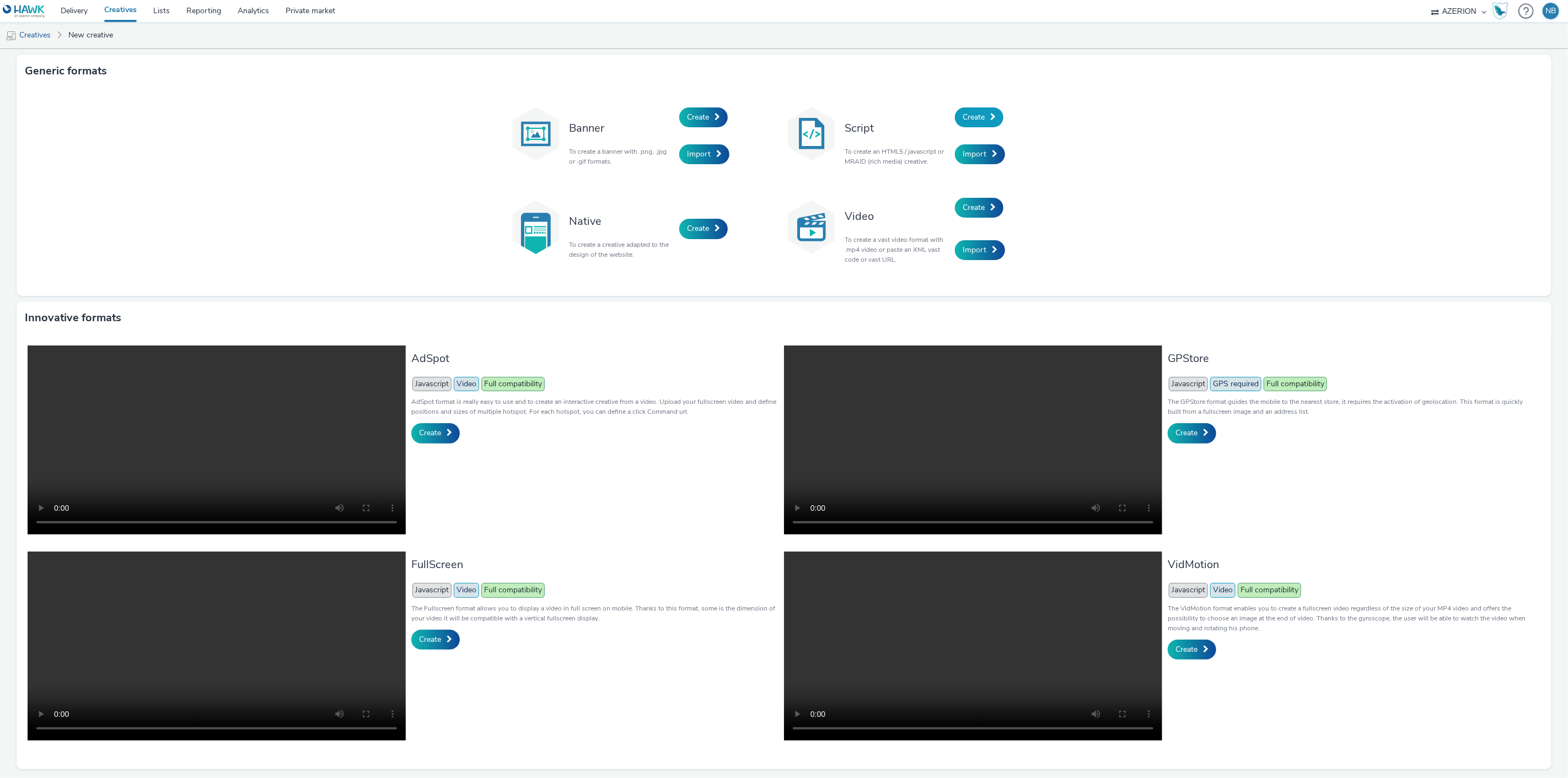
click at [965, 118] on span "Create" at bounding box center [973, 117] width 22 height 10
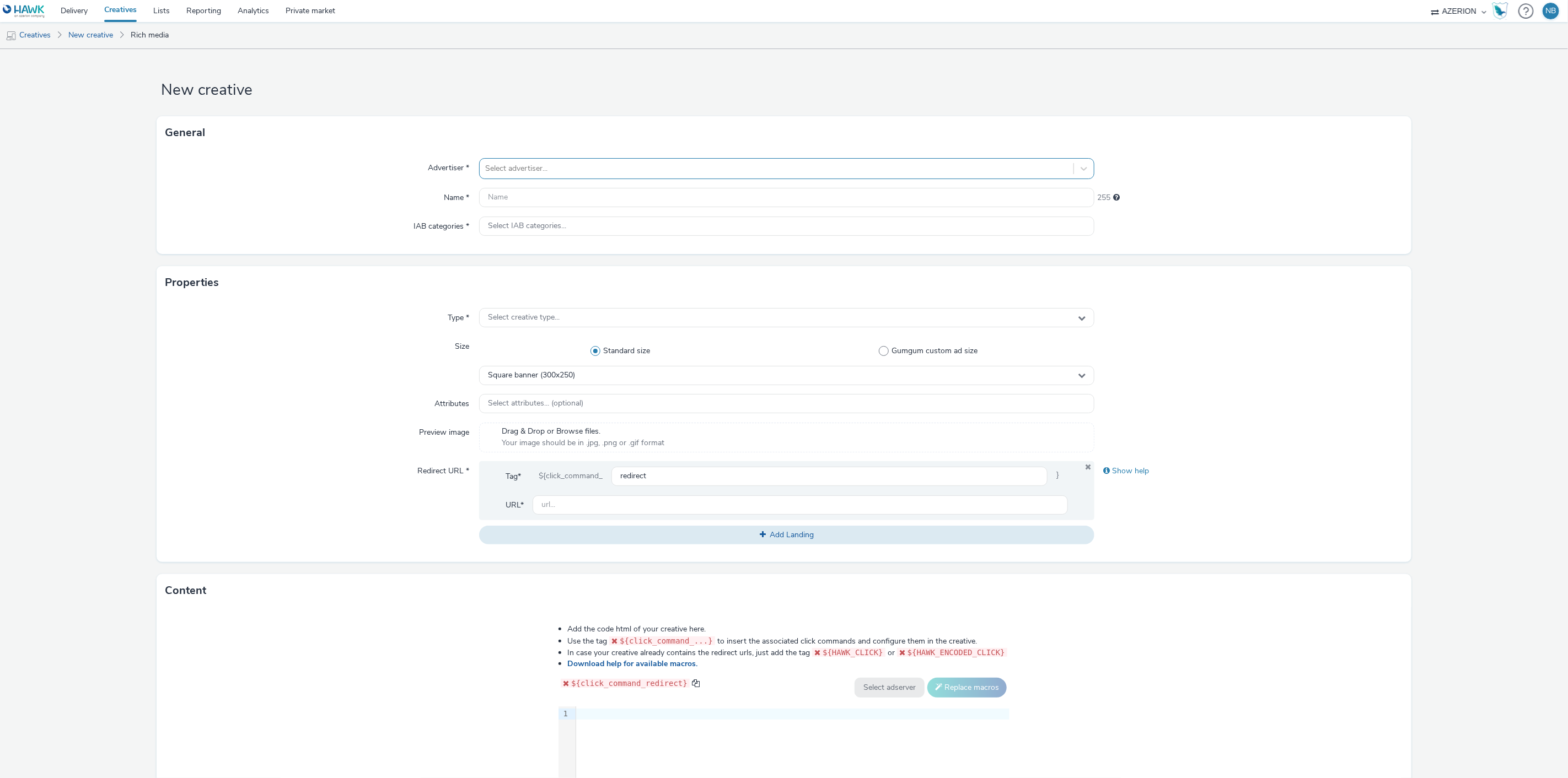
click at [580, 171] on div at bounding box center [777, 168] width 584 height 13
type input "orange"
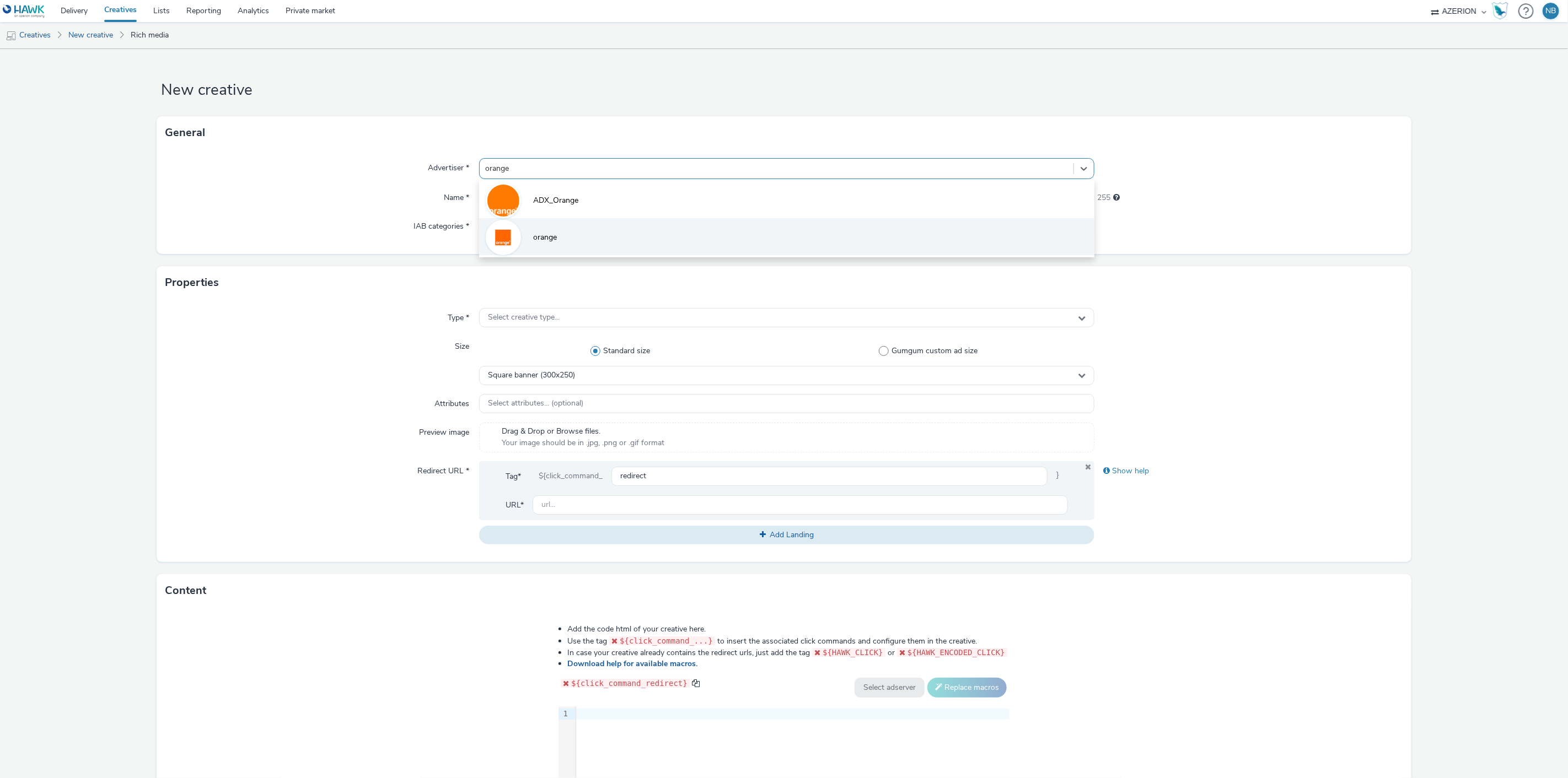
click at [537, 241] on span "orange" at bounding box center [545, 237] width 23 height 11
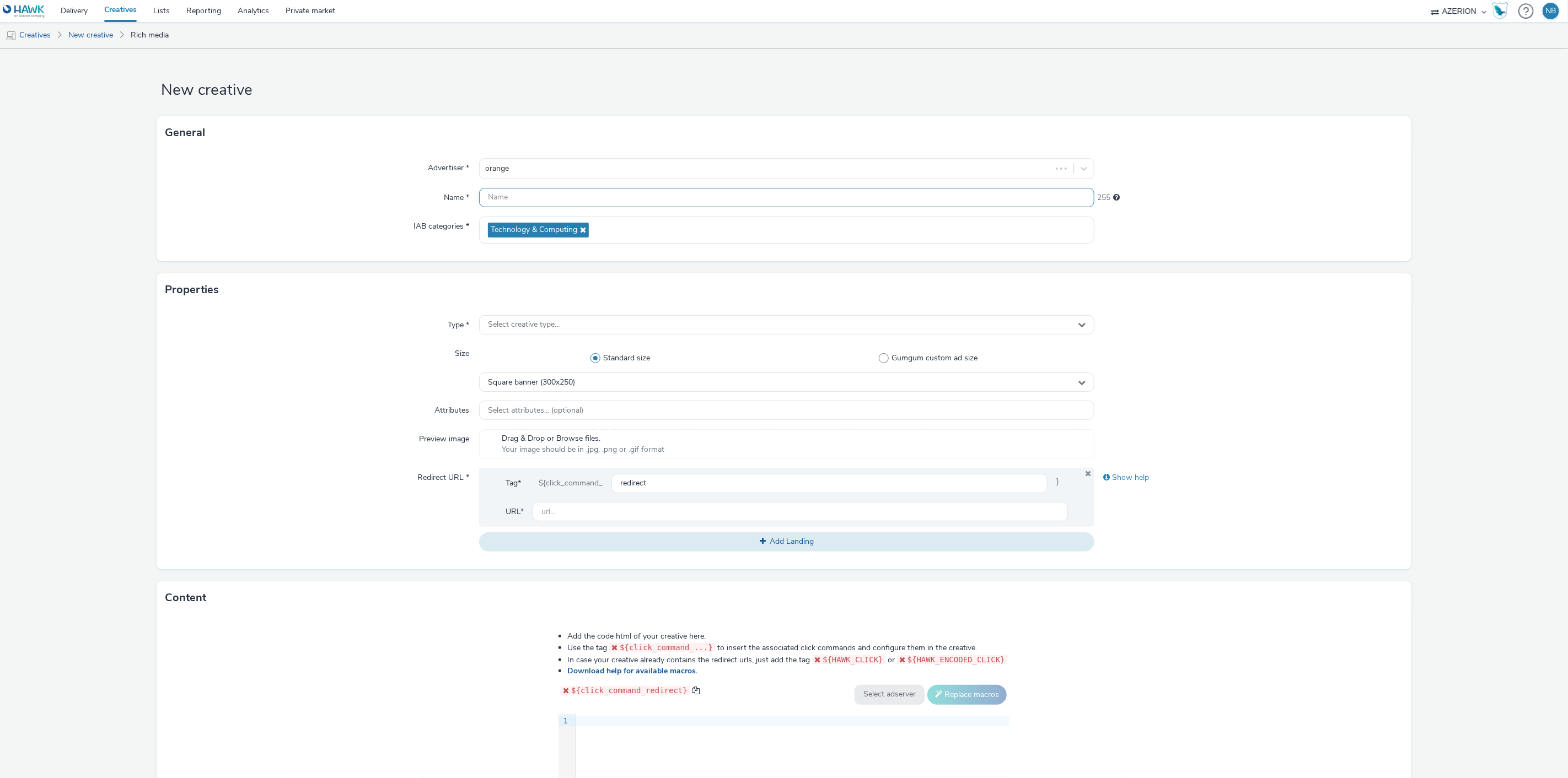
click at [531, 199] on input "text" at bounding box center [786, 198] width 616 height 19
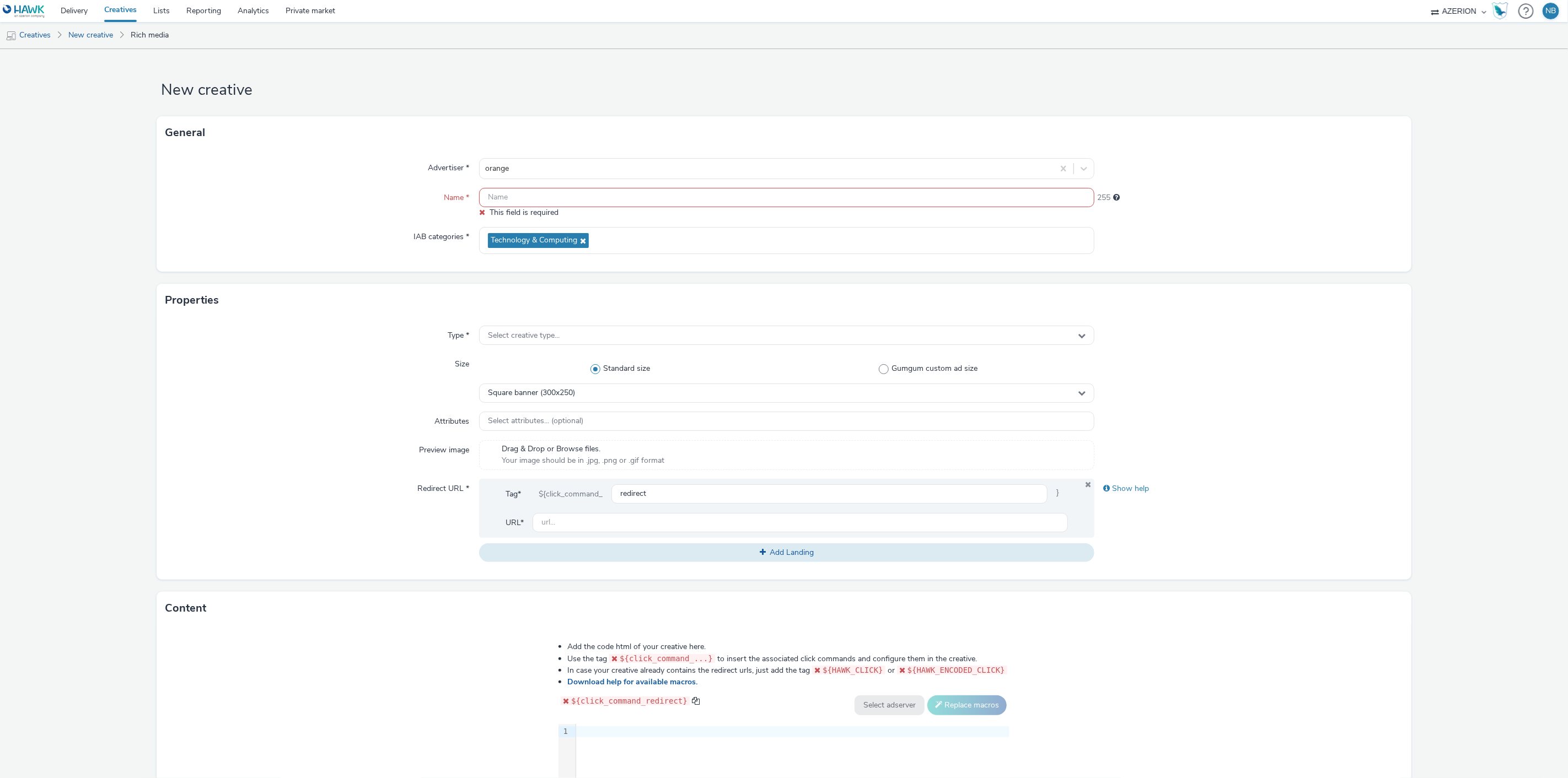
click at [505, 191] on div "Advertiser * orange Name * This field is required 255 IAB categories * Technolo…" at bounding box center [784, 210] width 1254 height 122
click at [506, 194] on input "text" at bounding box center [786, 198] width 616 height 19
paste input "Azerion-[PERSON_NAME] Geoloc_Geoloc Ohey-Feature Phone Small Banner_MFSB_300x50…"
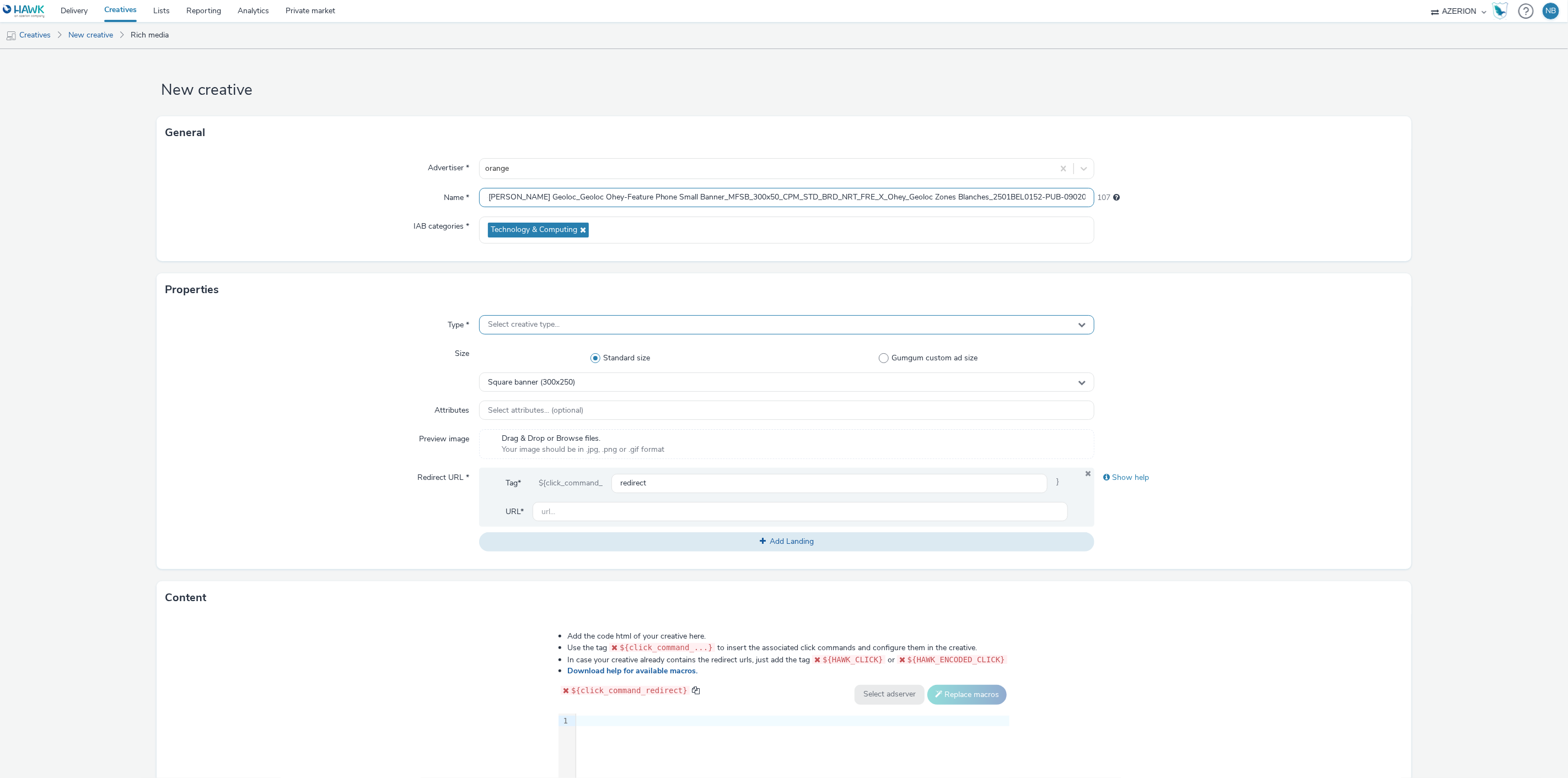
type input "Azerion-[PERSON_NAME] Geoloc_Geoloc Ohey-Feature Phone Small Banner_MFSB_300x50…"
click at [536, 326] on span "Select creative type..." at bounding box center [524, 325] width 72 height 10
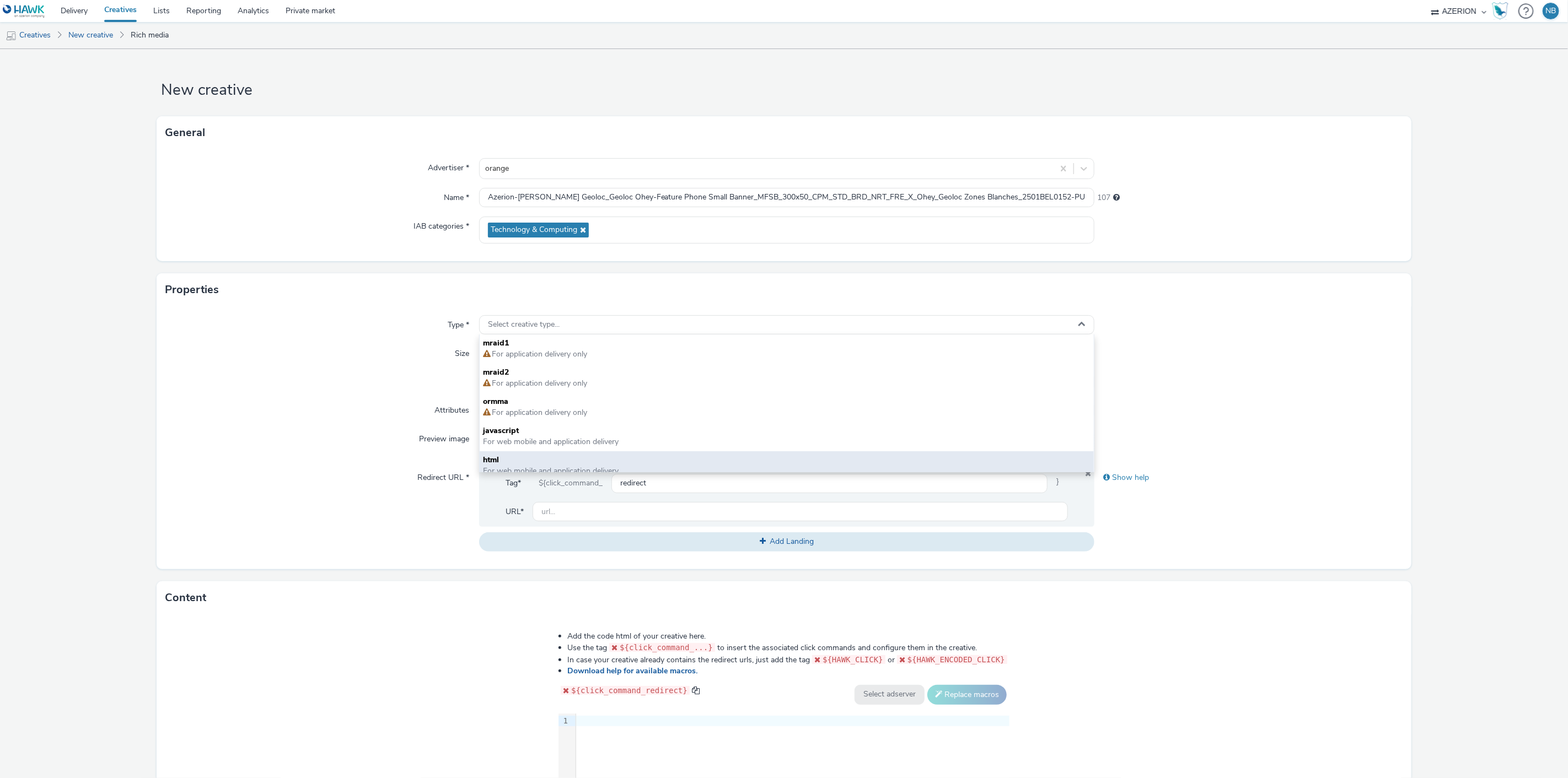
click at [515, 455] on span "html" at bounding box center [786, 460] width 608 height 11
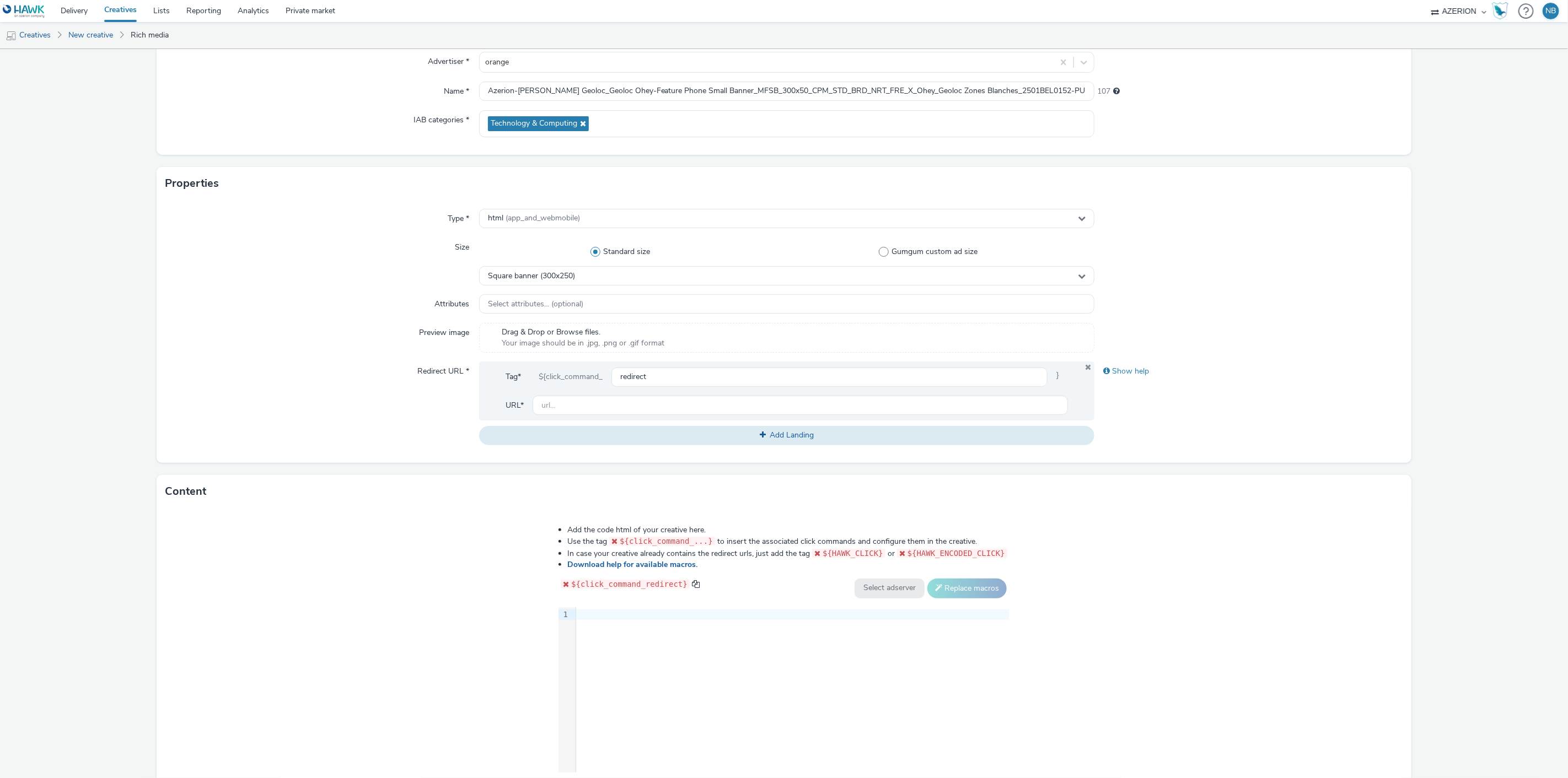
scroll to position [174, 0]
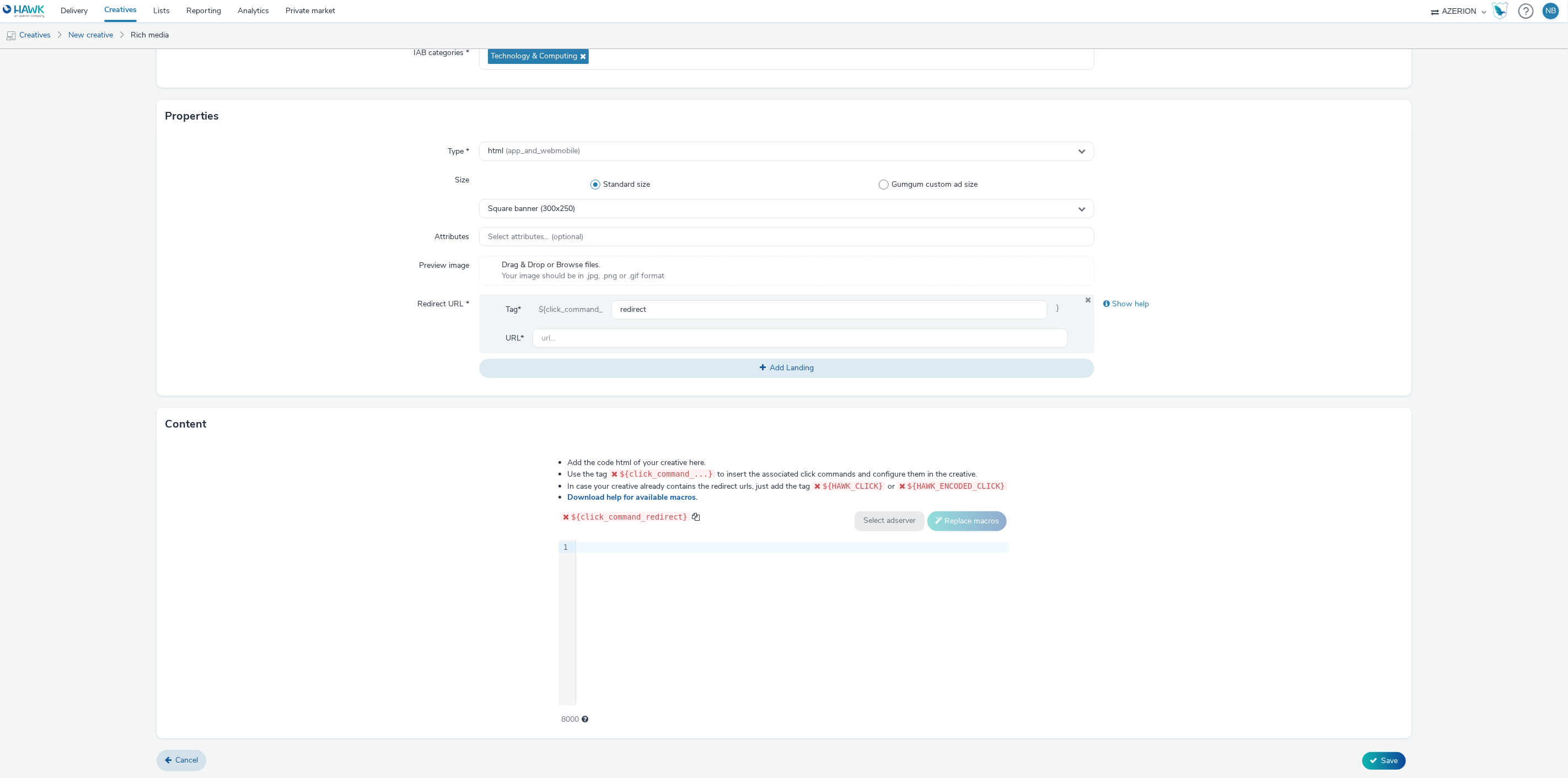
click at [649, 552] on div at bounding box center [793, 548] width 433 height 11
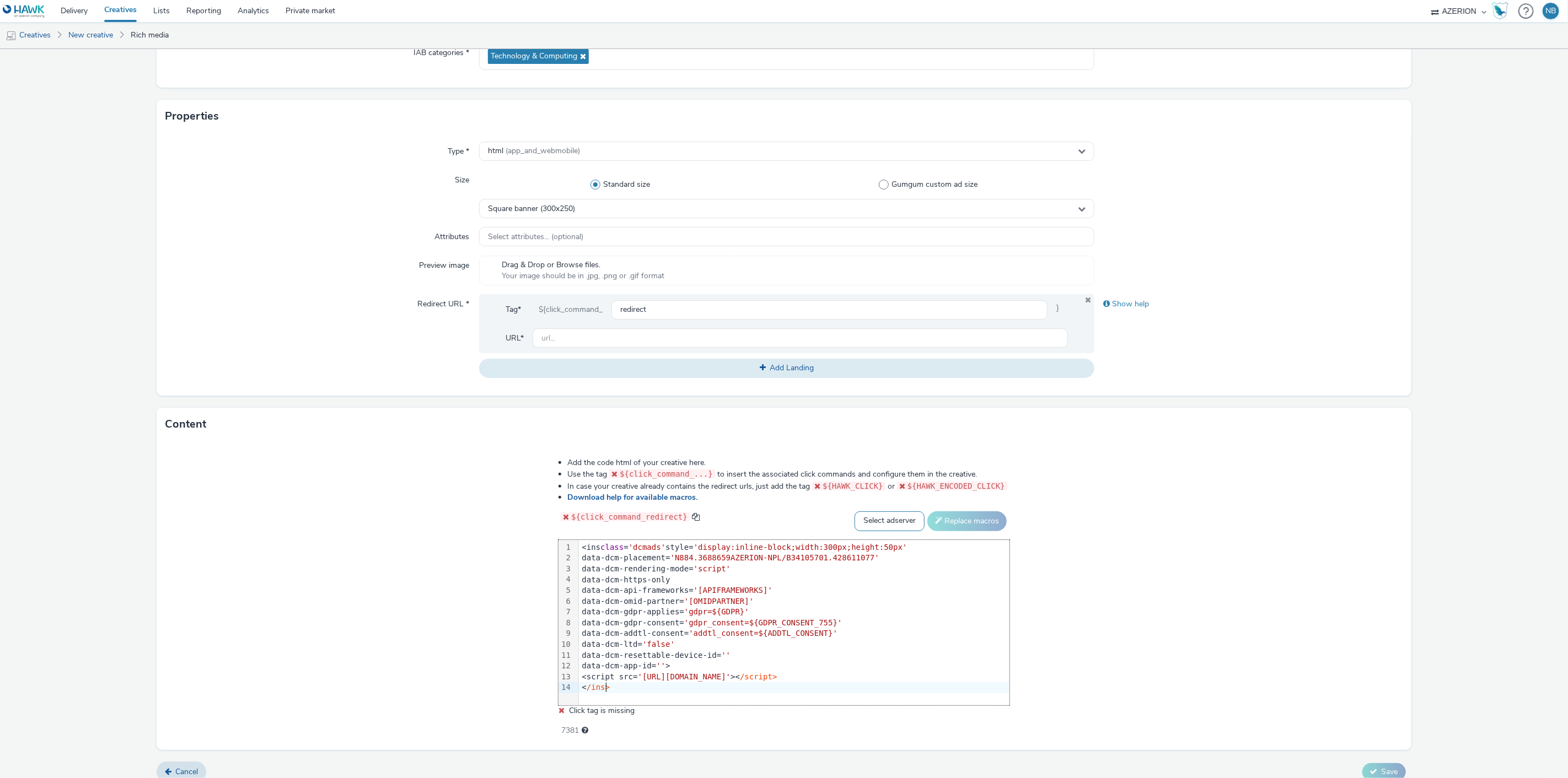
click at [891, 525] on select "Select adserver Sizmek DCM Adform Sting" at bounding box center [889, 521] width 70 height 20
select select "dcm"
click at [855, 512] on select "Select adserver Sizmek DCM Adform Sting" at bounding box center [889, 521] width 70 height 20
click at [951, 520] on button "Replace macros" at bounding box center [966, 521] width 79 height 20
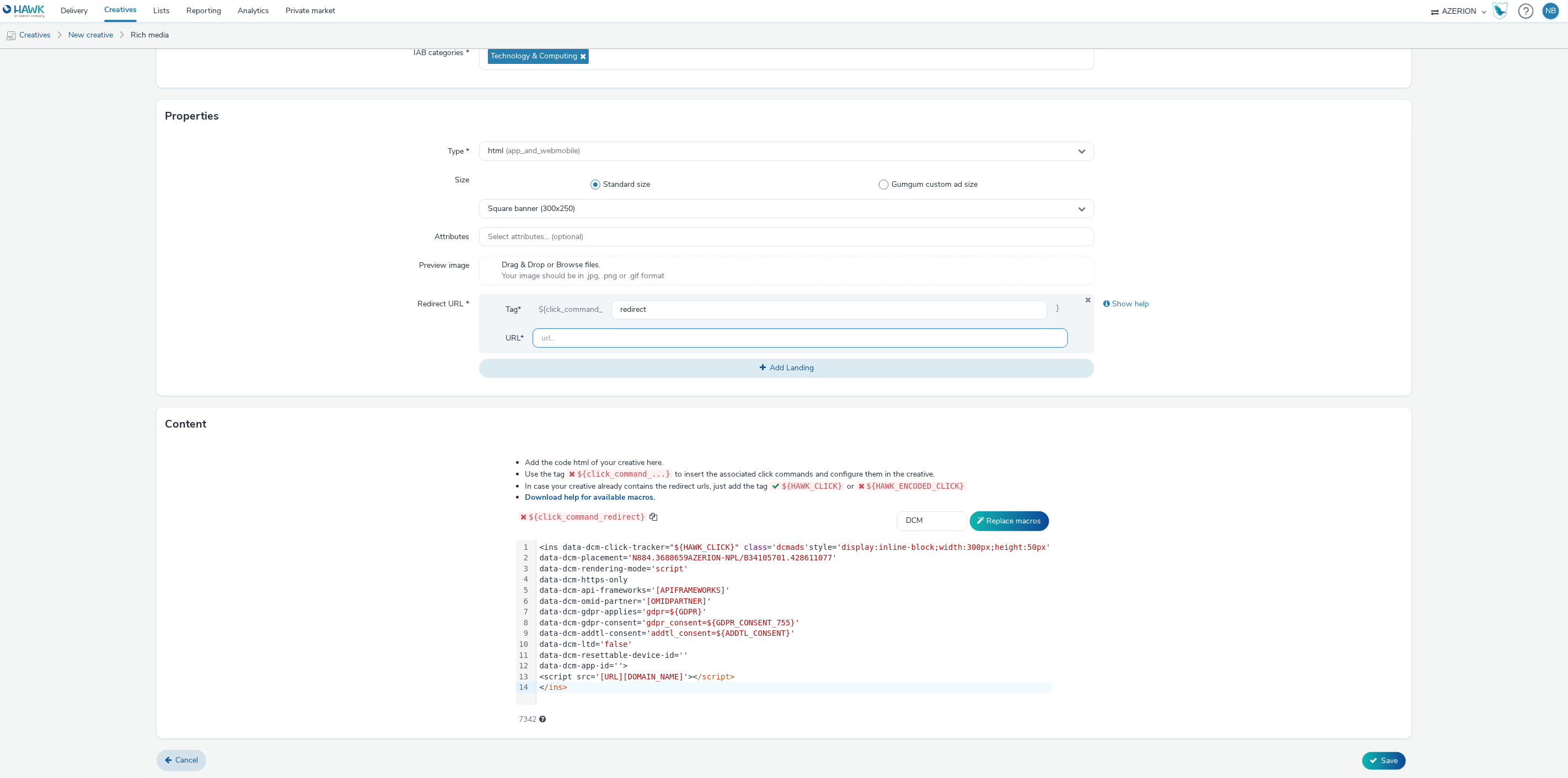
click at [629, 330] on input "text" at bounding box center [800, 338] width 536 height 19
paste input "https://www.orange.be/fr/orange-est-disponible-chez-vous?utm_source=azerion&utm…"
type input "https://www.orange.be/fr/orange-est-disponible-chez-vous?utm_source=azerion&utm…"
click at [1382, 761] on span "Save" at bounding box center [1390, 761] width 17 height 10
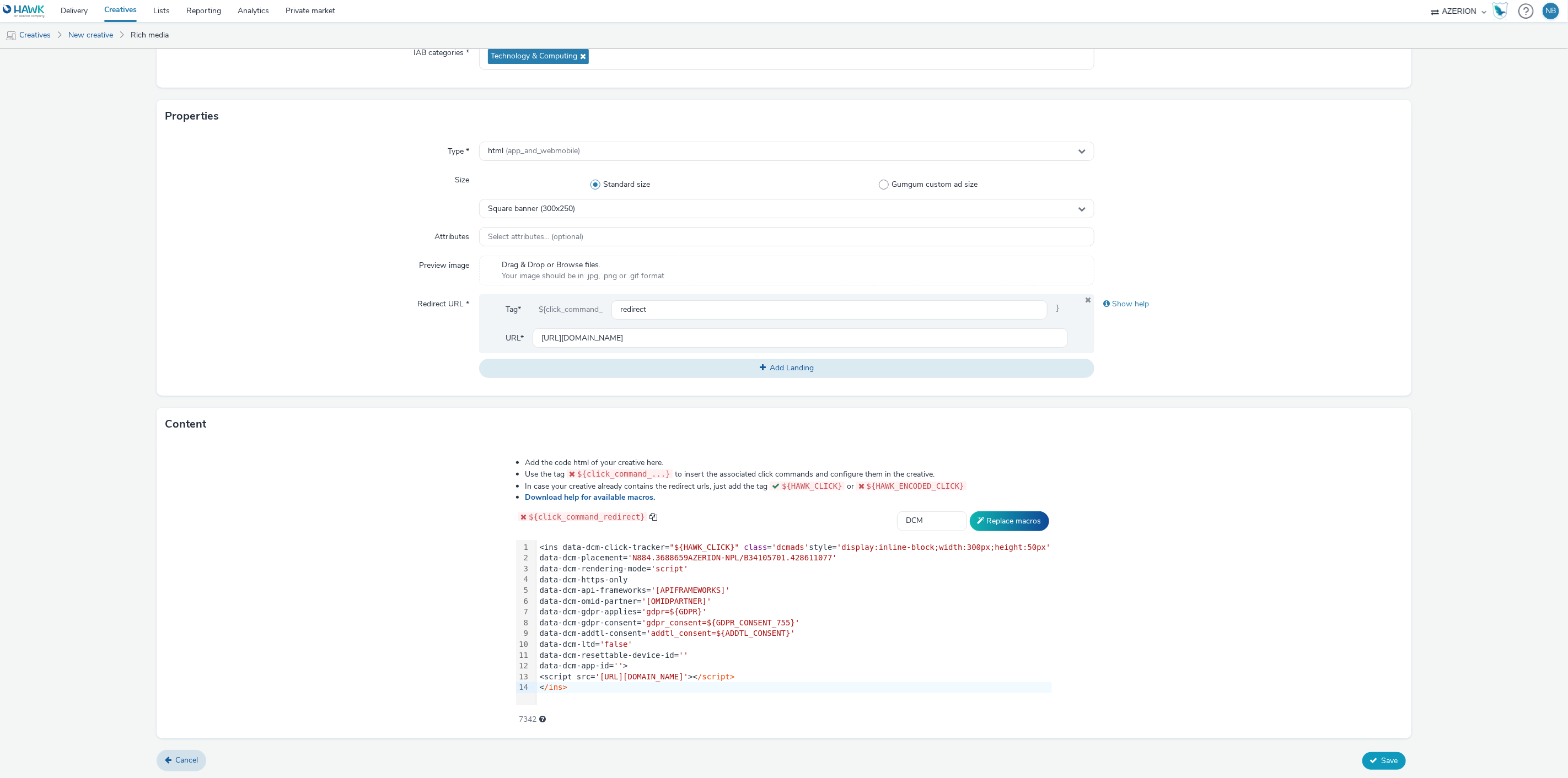
scroll to position [0, 0]
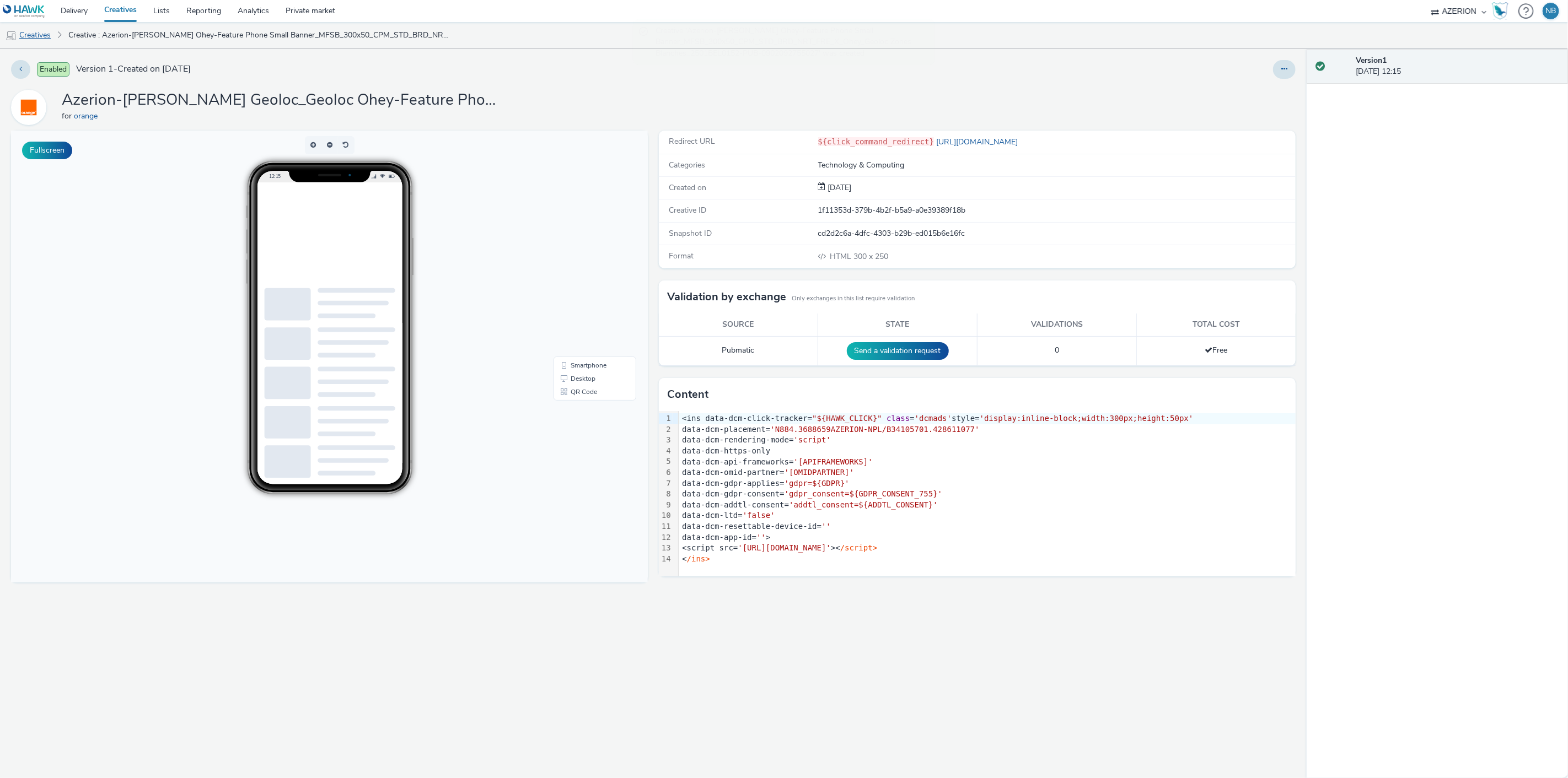
click at [26, 34] on link "Creatives" at bounding box center [28, 35] width 57 height 26
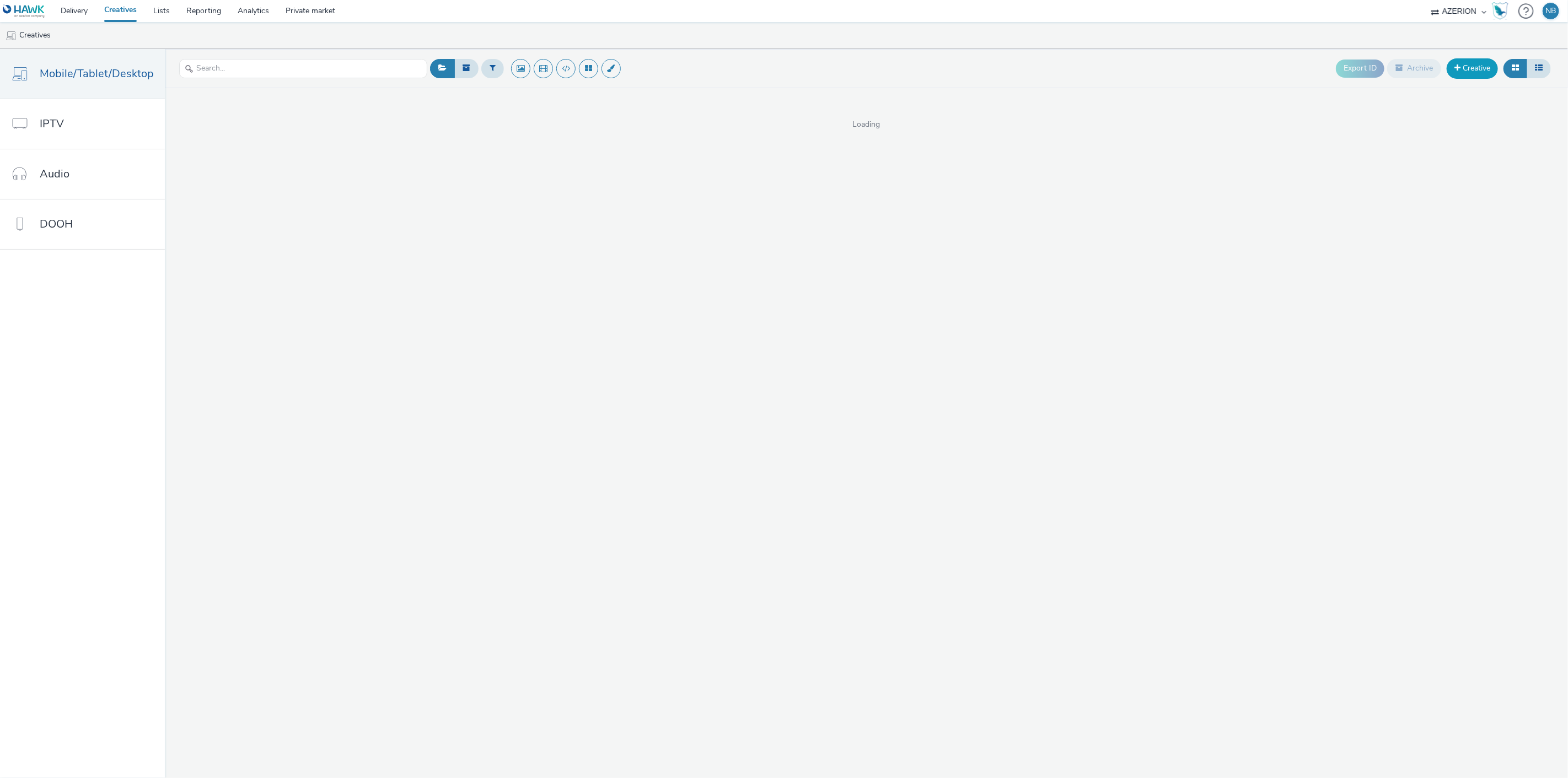
click at [1470, 72] on link "Creative" at bounding box center [1472, 68] width 51 height 20
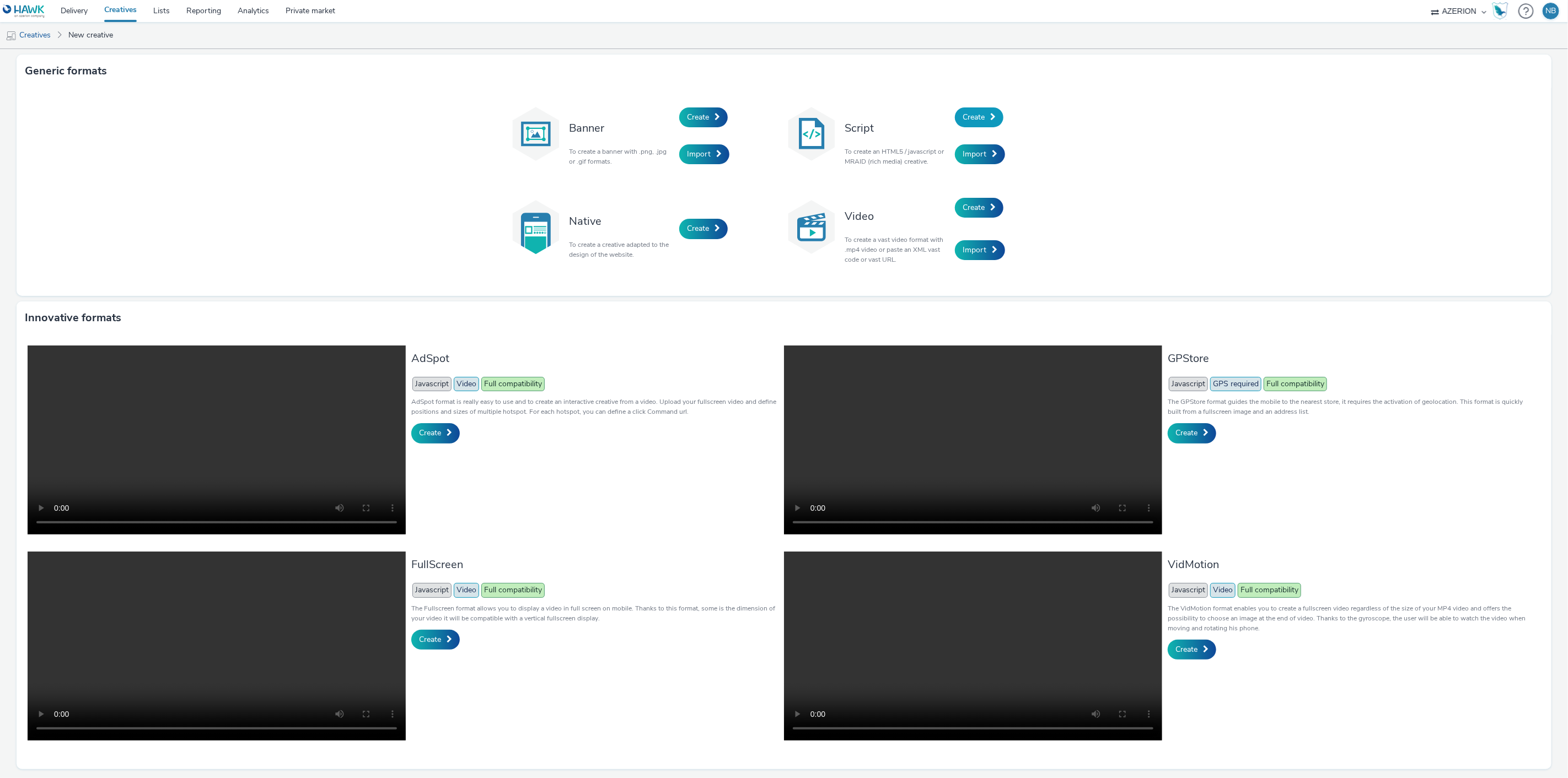
click at [962, 114] on span "Create" at bounding box center [973, 117] width 22 height 10
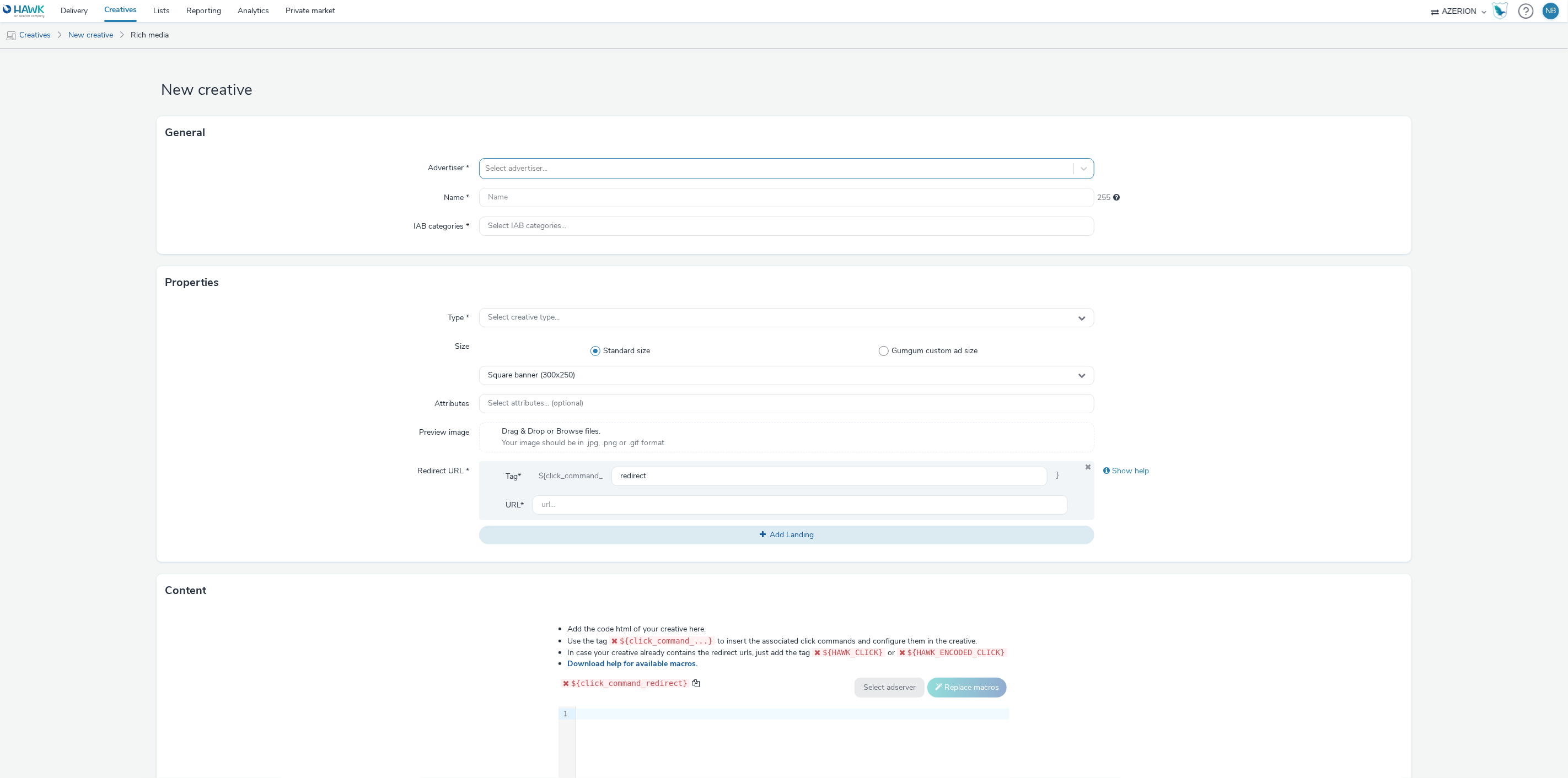
click at [584, 169] on div at bounding box center [777, 168] width 584 height 13
type input "orange"
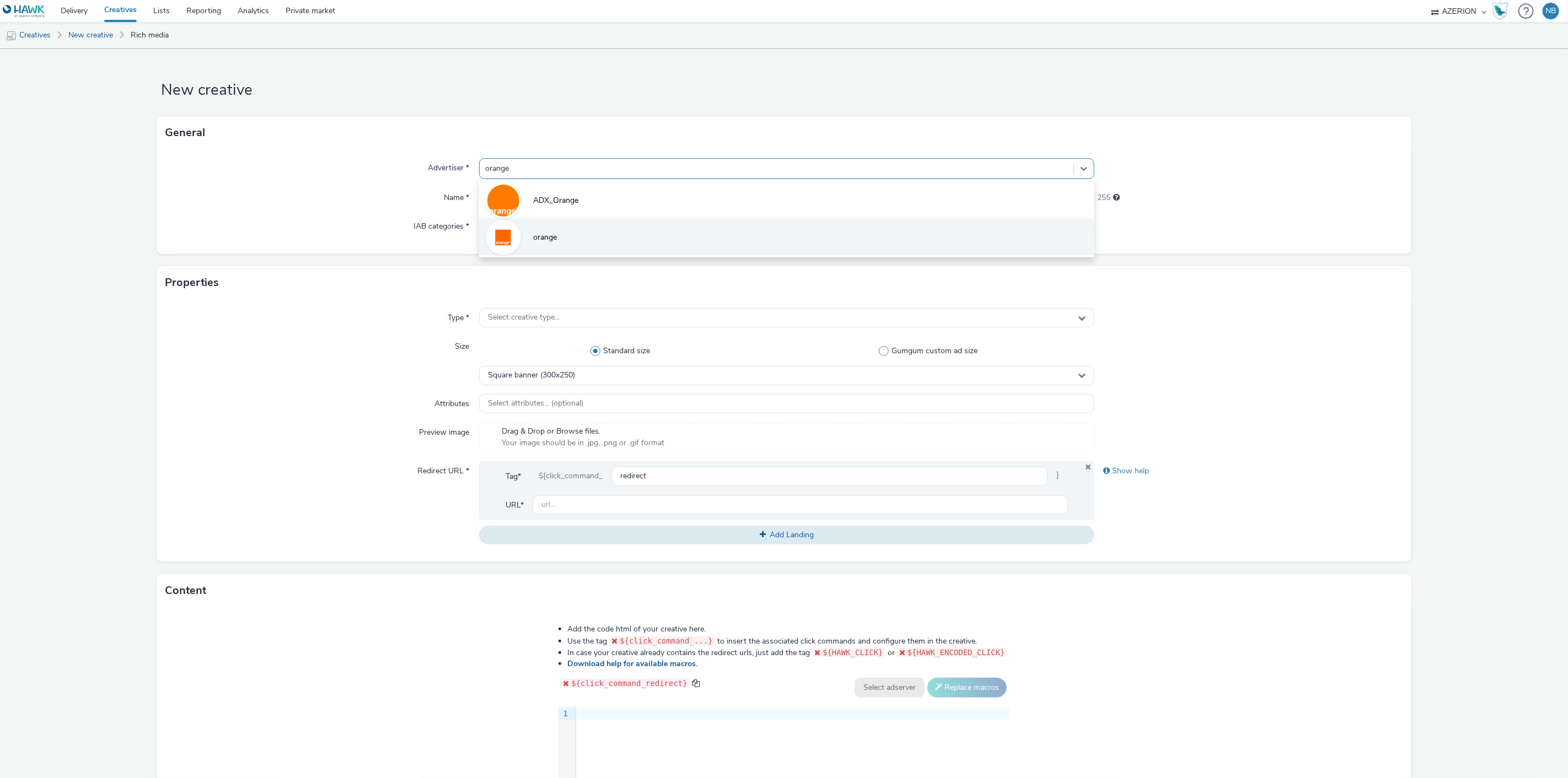
click at [547, 235] on span "orange" at bounding box center [545, 237] width 23 height 11
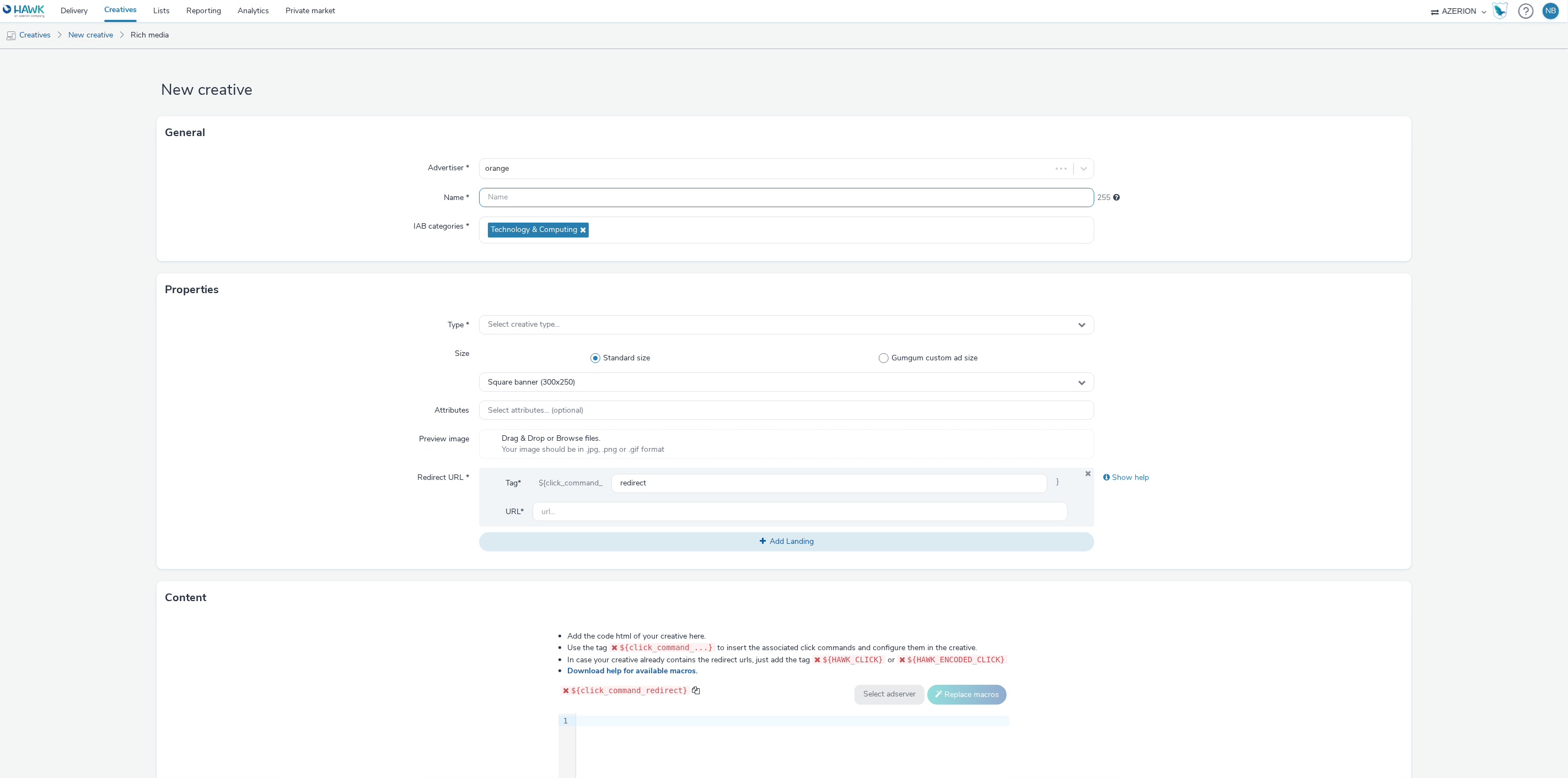
click at [553, 196] on input "text" at bounding box center [786, 198] width 616 height 19
paste input "Azerion-[PERSON_NAME] Ohey-Billboard_DBLB_970x250_CPM_STD_BRD_NRT_FRE_X_Ohey_Ge…"
type input "Azerion-[PERSON_NAME] Ohey-Billboard_DBLB_970x250_CPM_STD_BRD_NRT_FRE_X_Ohey_Ge…"
click at [152, 339] on form "New creative General Advertiser * orange Name * Azerion-RON Geoloc_Geoloc Ohey-…" at bounding box center [784, 501] width 1568 height 904
click at [507, 331] on div "Select creative type..." at bounding box center [786, 325] width 616 height 19
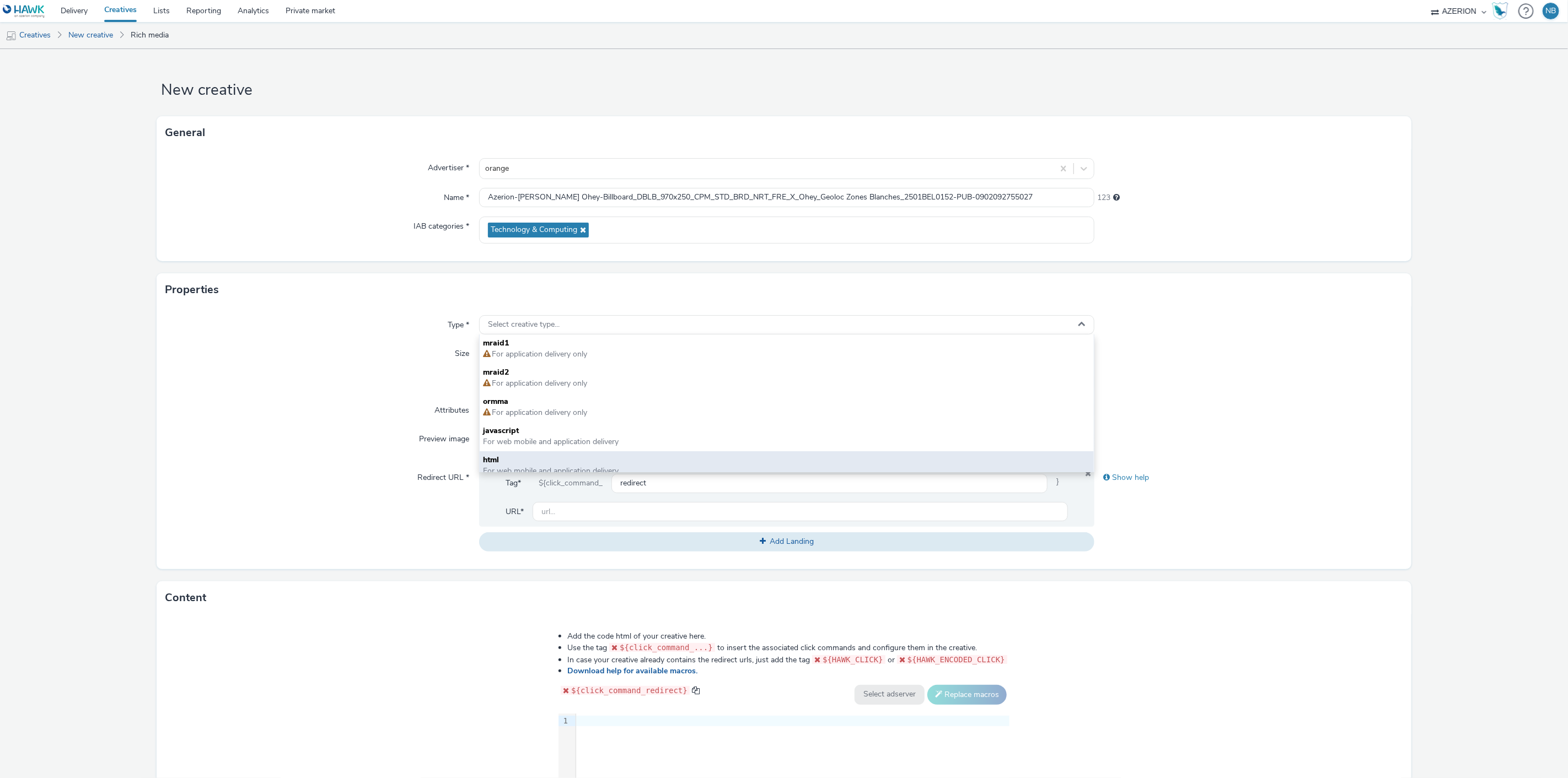
click at [513, 459] on span "html" at bounding box center [786, 460] width 608 height 11
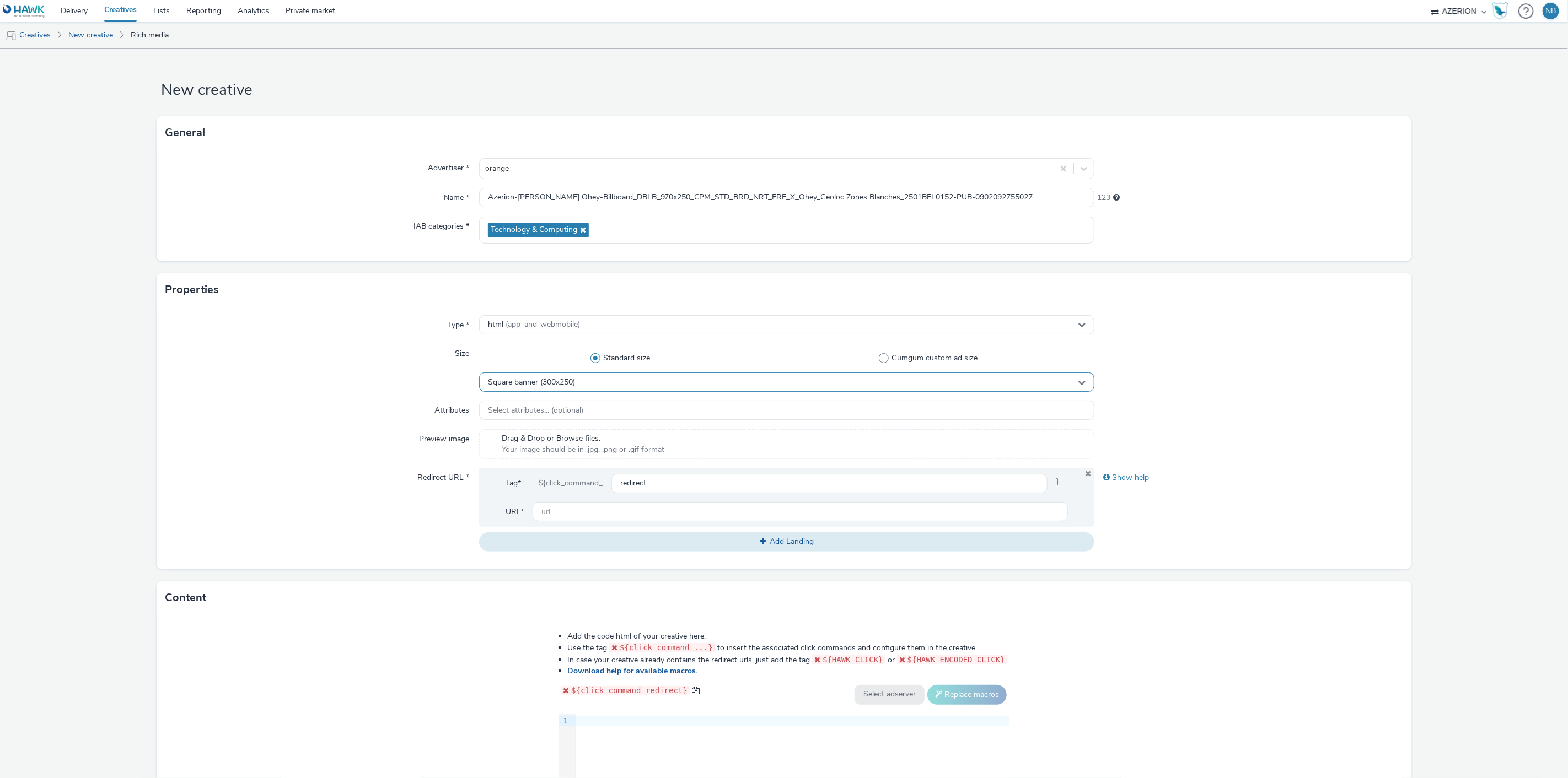
click at [549, 387] on span "Square banner (300x250)" at bounding box center [531, 383] width 87 height 10
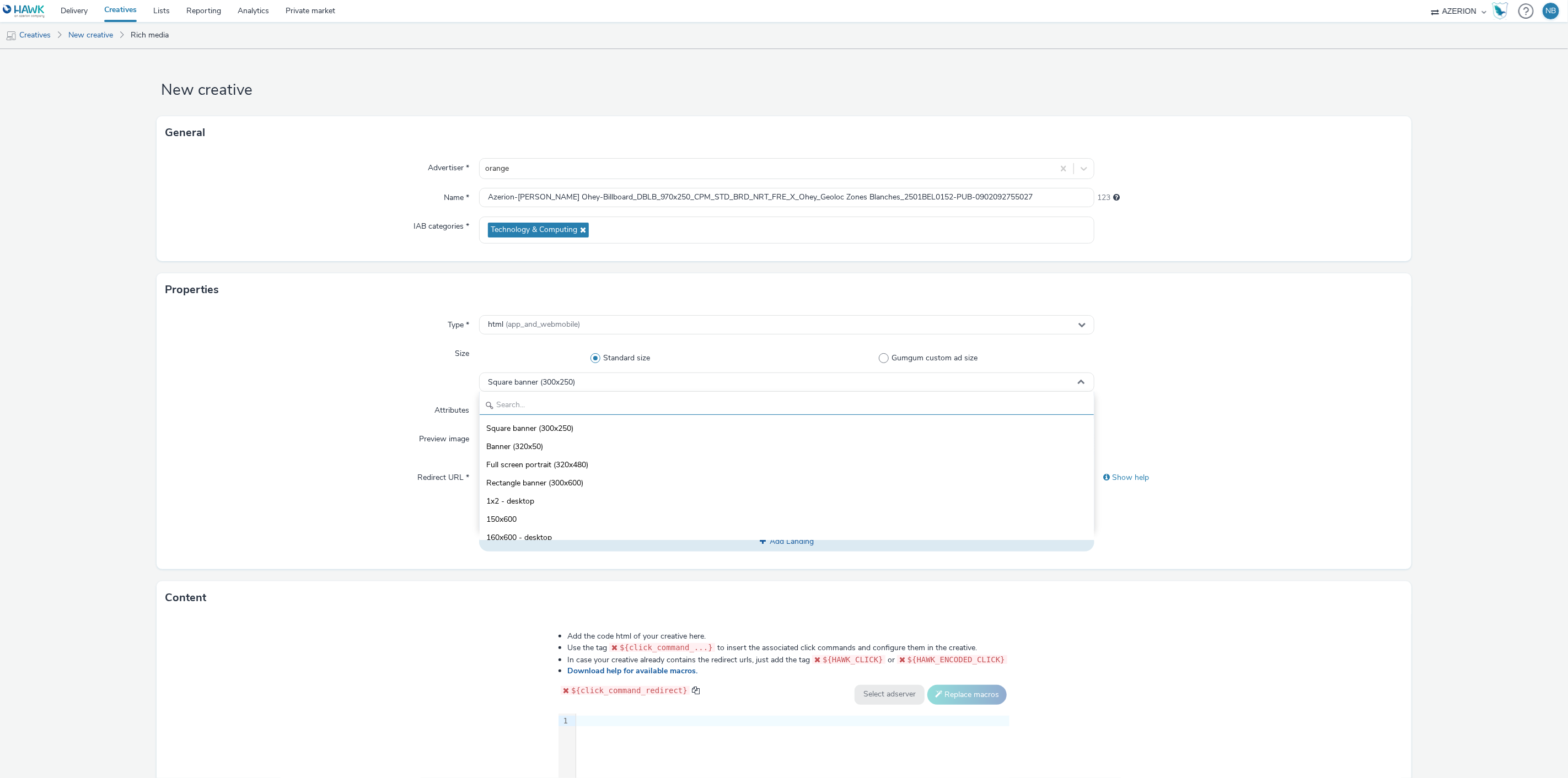
click at [548, 405] on input "text" at bounding box center [786, 406] width 615 height 19
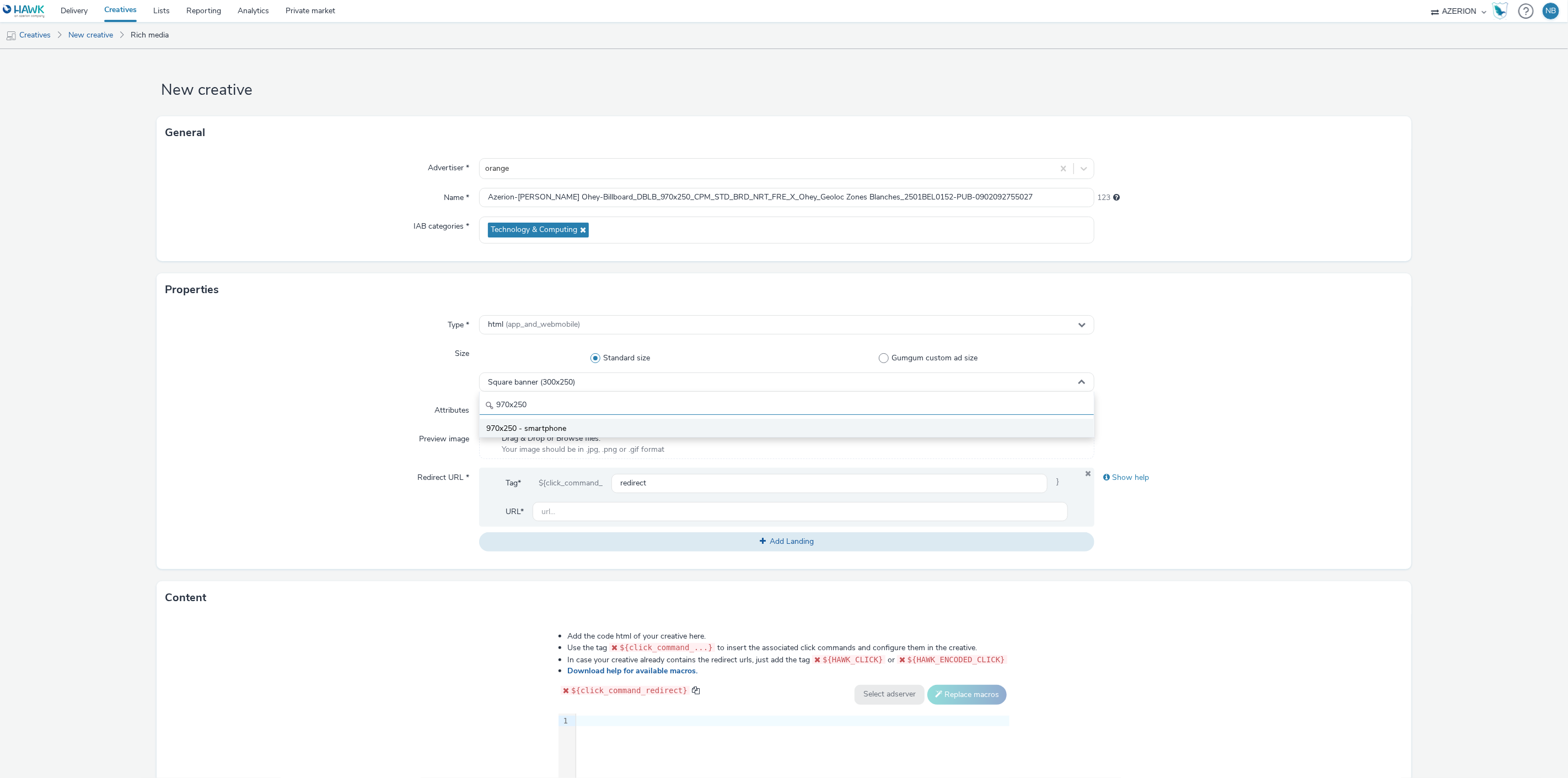
type input "970x250"
click at [551, 435] on li "970x250 - smartphone" at bounding box center [786, 428] width 615 height 18
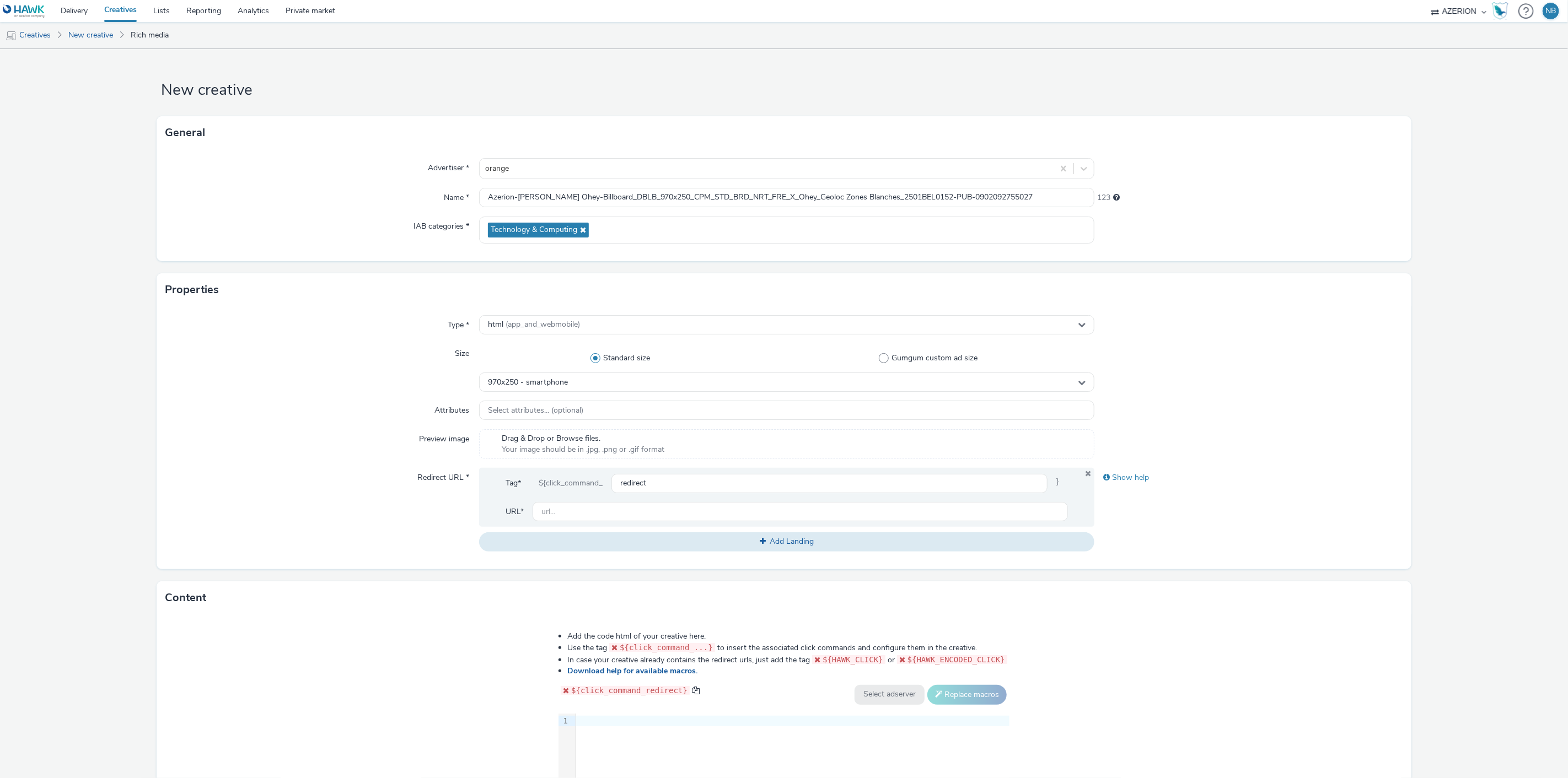
click at [646, 720] on div at bounding box center [793, 721] width 433 height 11
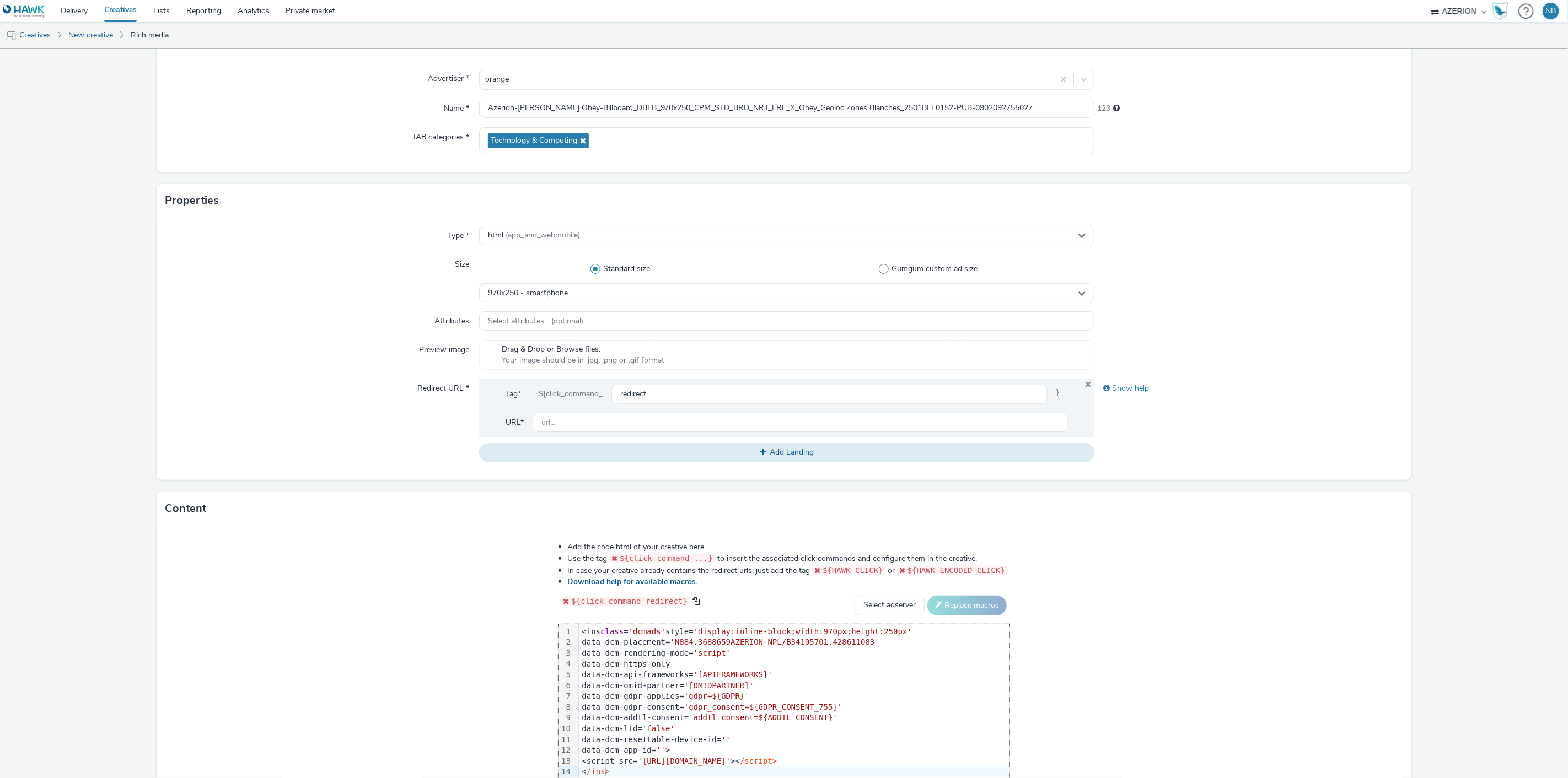
scroll to position [185, 0]
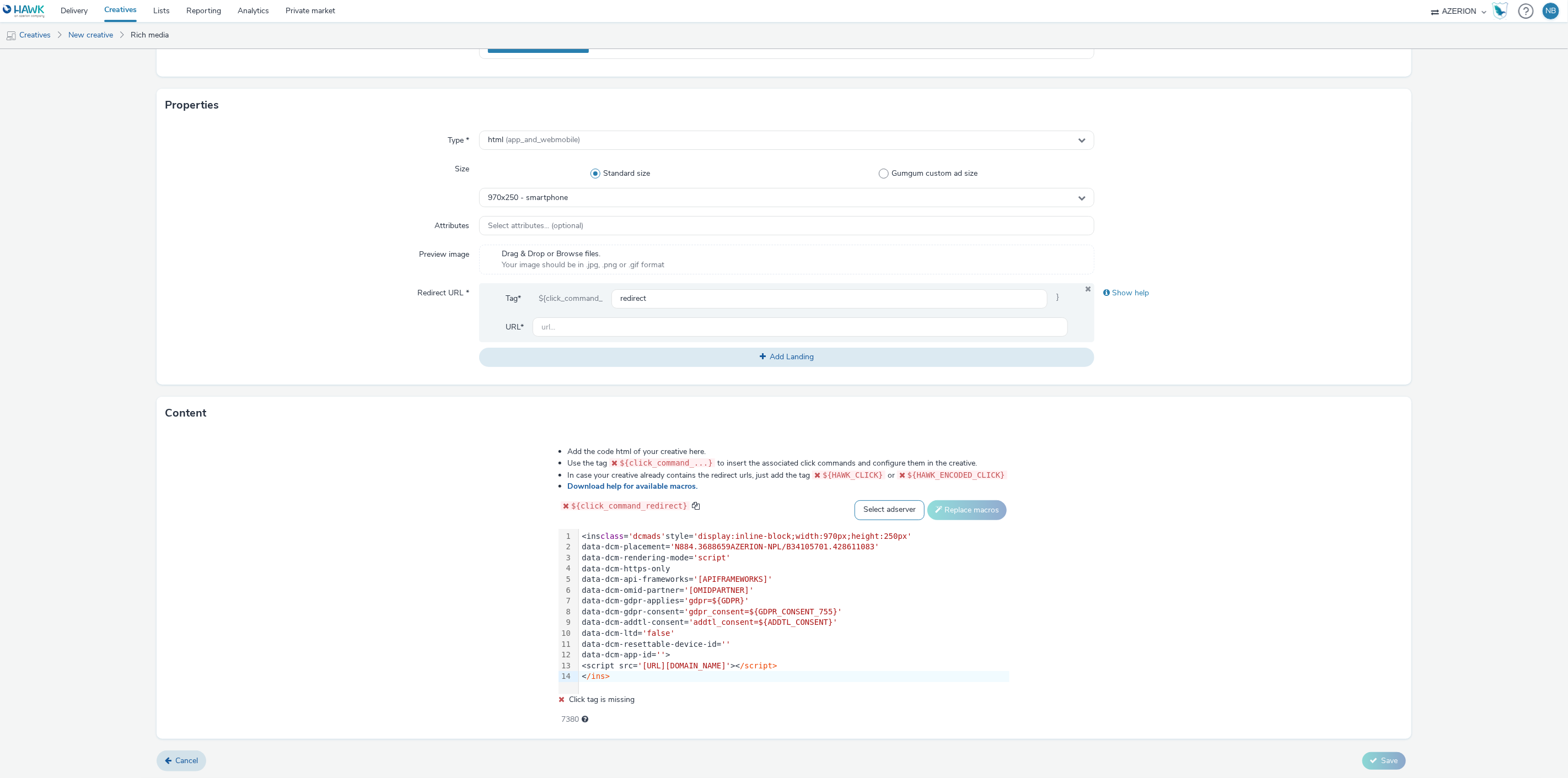
drag, startPoint x: 891, startPoint y: 503, endPoint x: 885, endPoint y: 515, distance: 13.4
click at [891, 503] on select "Select adserver Sizmek DCM Adform Sting" at bounding box center [889, 510] width 70 height 20
select select "dcm"
click at [855, 501] on select "Select adserver Sizmek DCM Adform Sting" at bounding box center [889, 510] width 70 height 20
click at [960, 512] on button "Replace macros" at bounding box center [966, 510] width 79 height 20
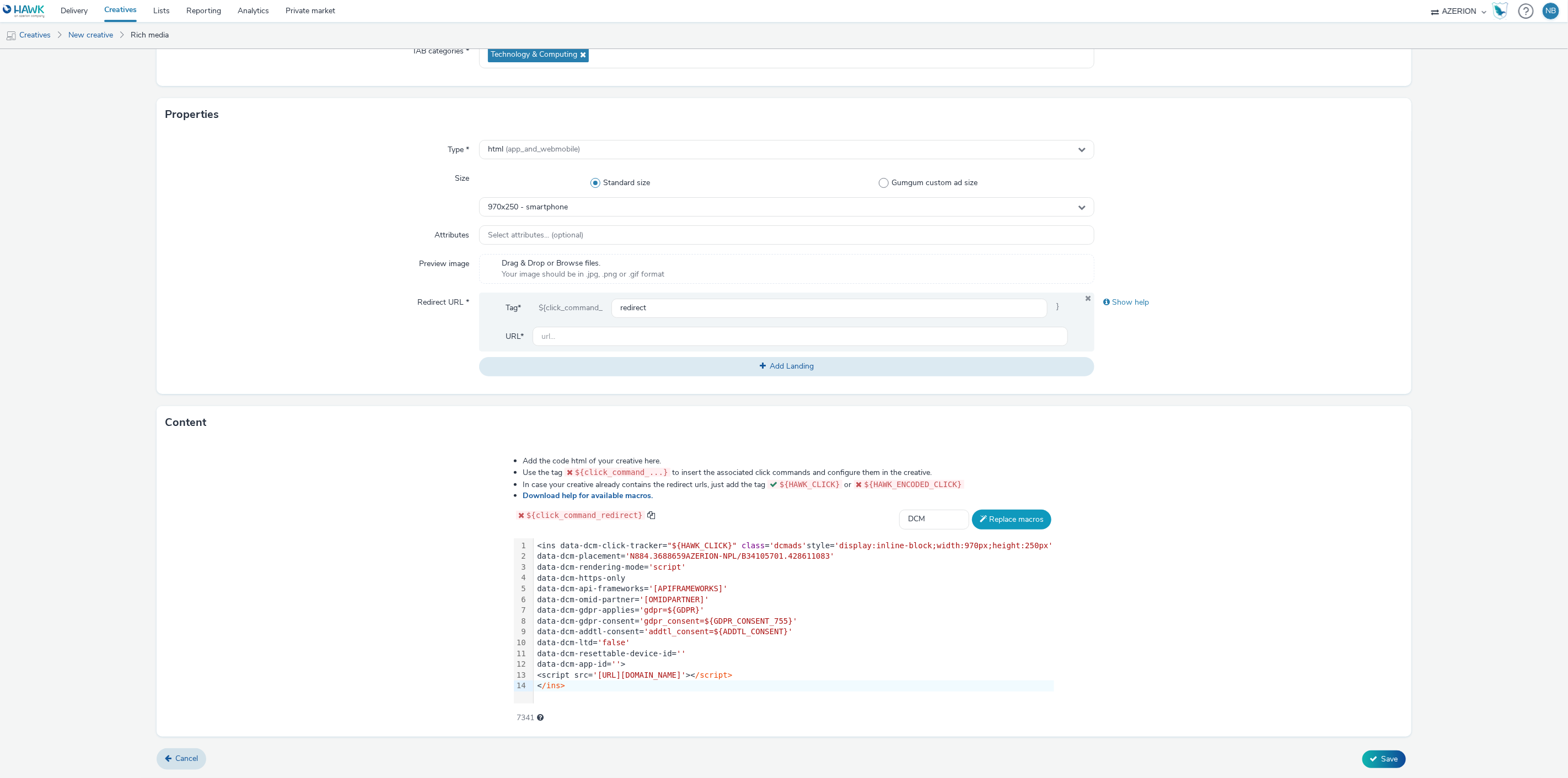
scroll to position [174, 0]
click at [591, 337] on input "text" at bounding box center [800, 338] width 536 height 19
paste input "https://www.orange.be/fr/orange-est-disponible-chez-vous?utm_source=azerion&utm…"
type input "https://www.orange.be/fr/orange-est-disponible-chez-vous?utm_source=azerion&utm…"
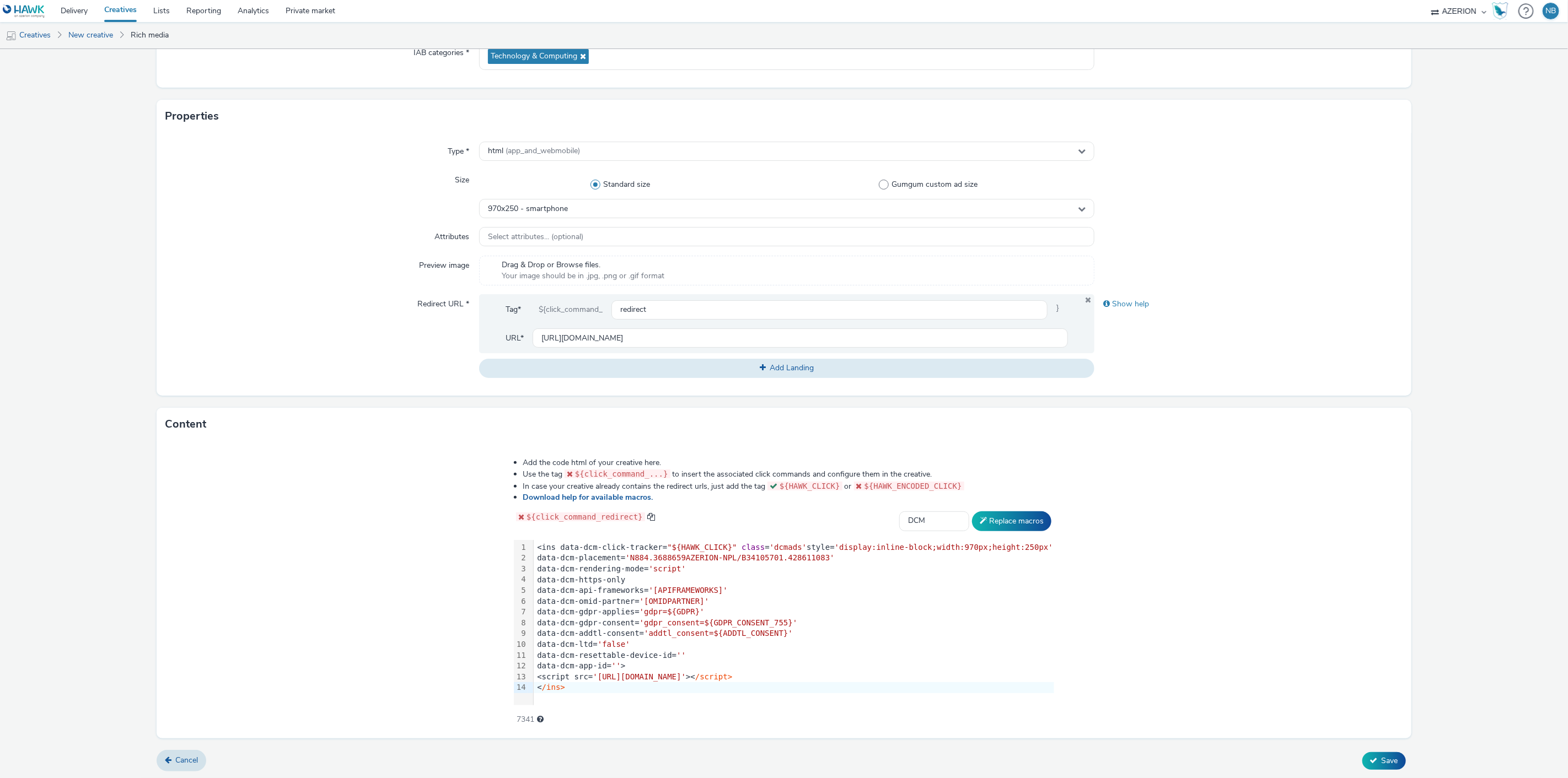
click at [87, 239] on form "New creative General Advertiser * orange Name * Azerion-RON Geoloc_Geoloc Ohey-…" at bounding box center [784, 327] width 1568 height 904
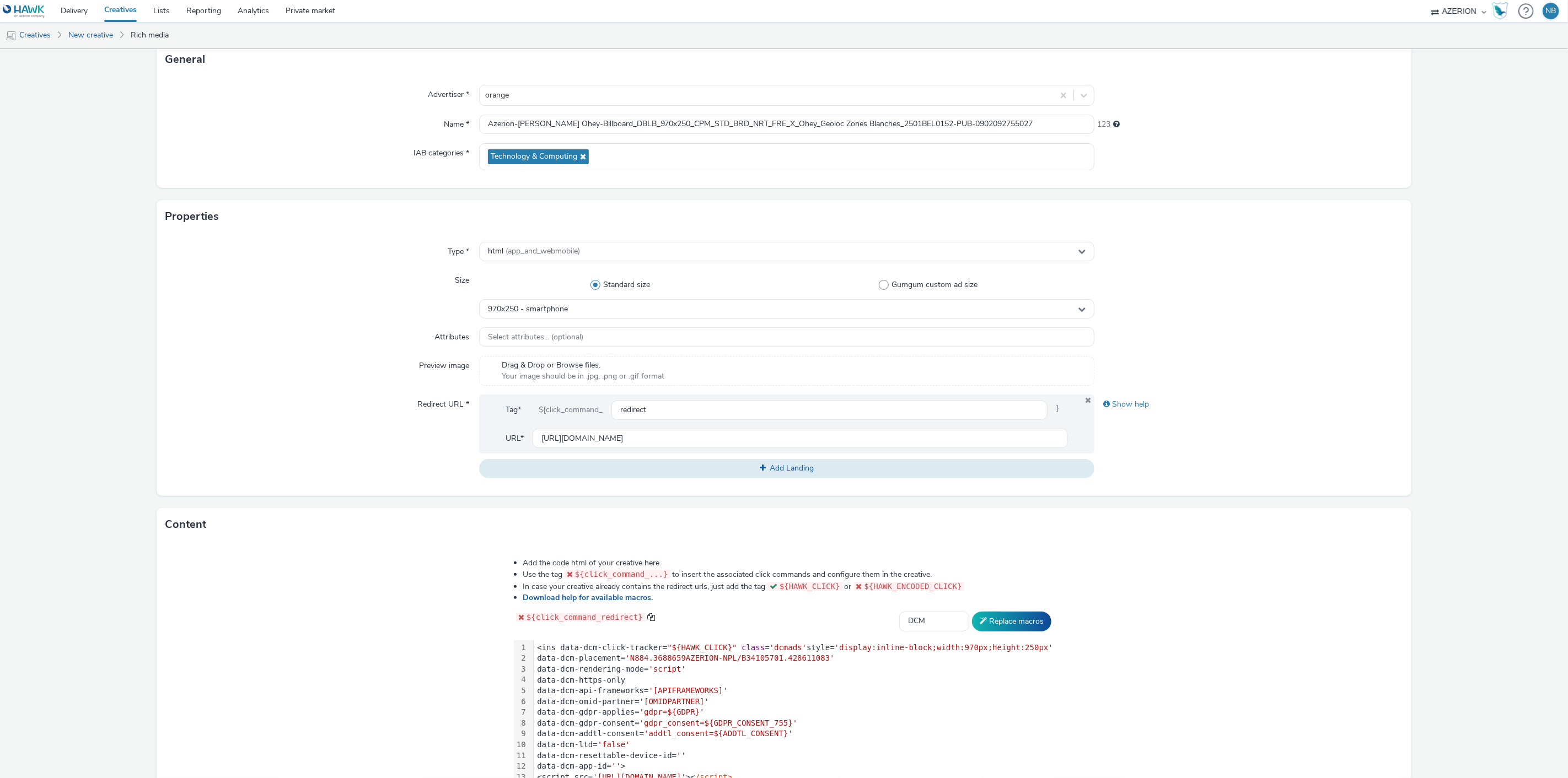
scroll to position [174, 0]
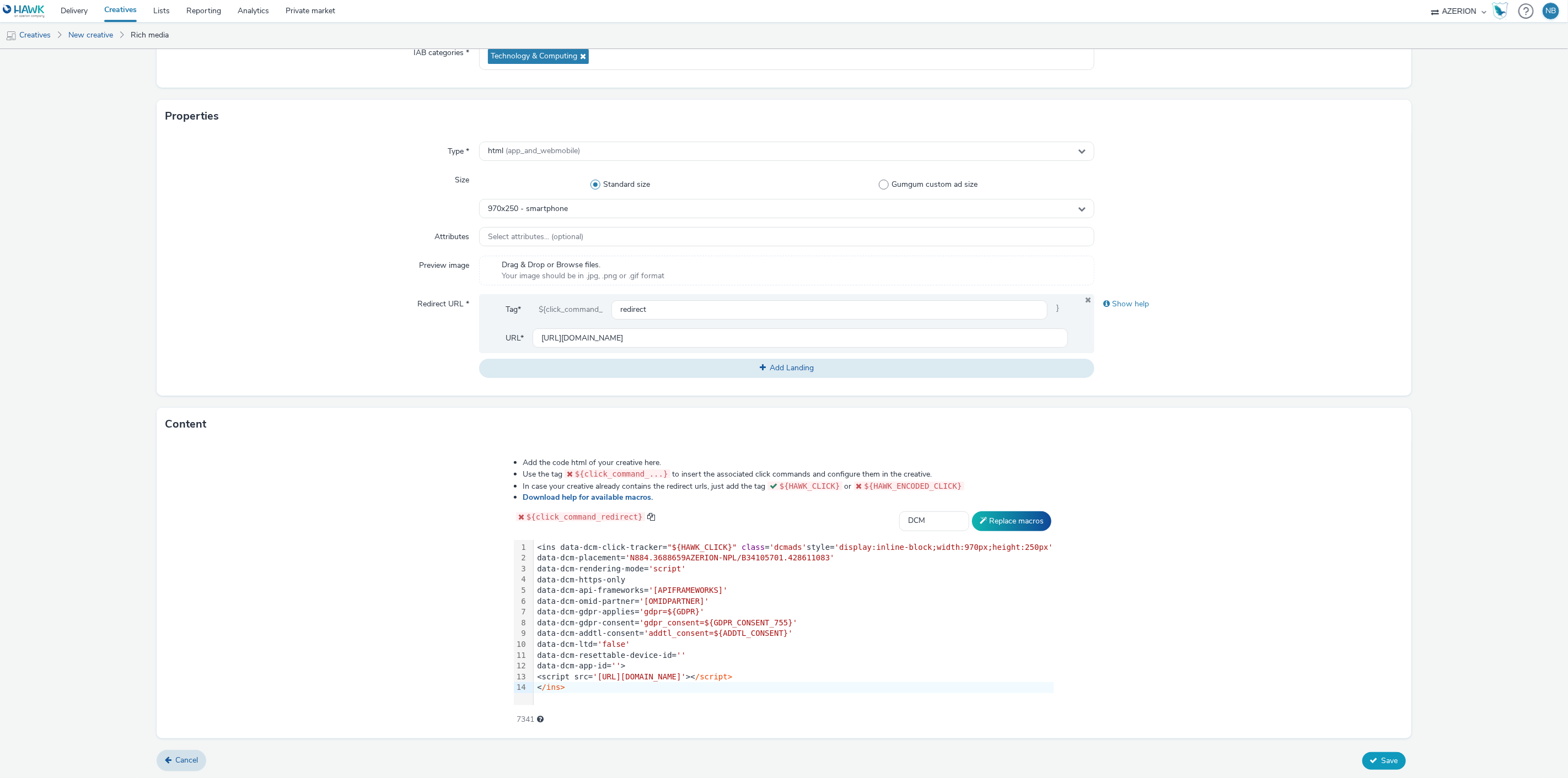
click at [1382, 756] on span "Save" at bounding box center [1390, 761] width 17 height 10
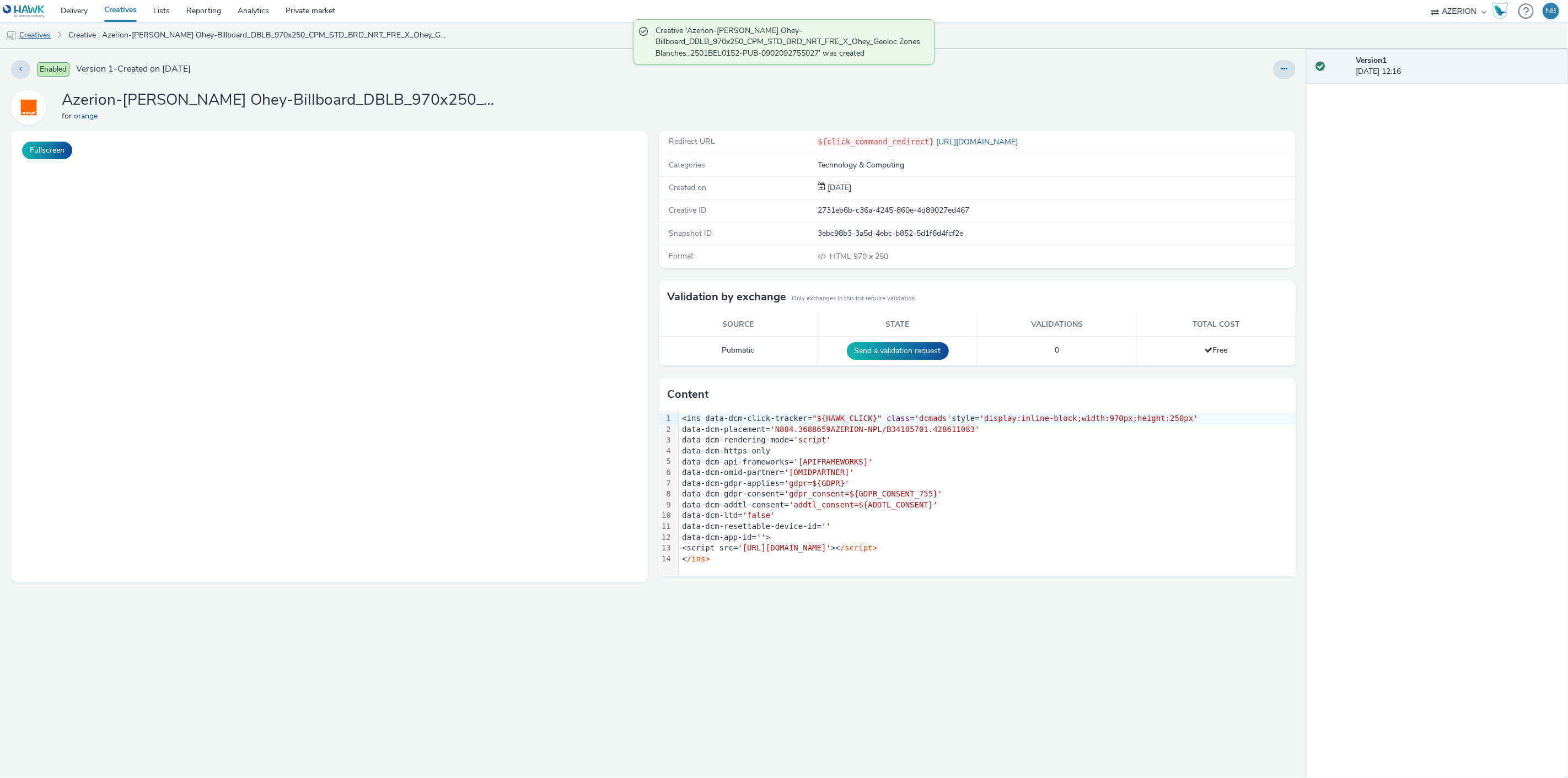
click at [44, 34] on link "Creatives" at bounding box center [28, 35] width 57 height 26
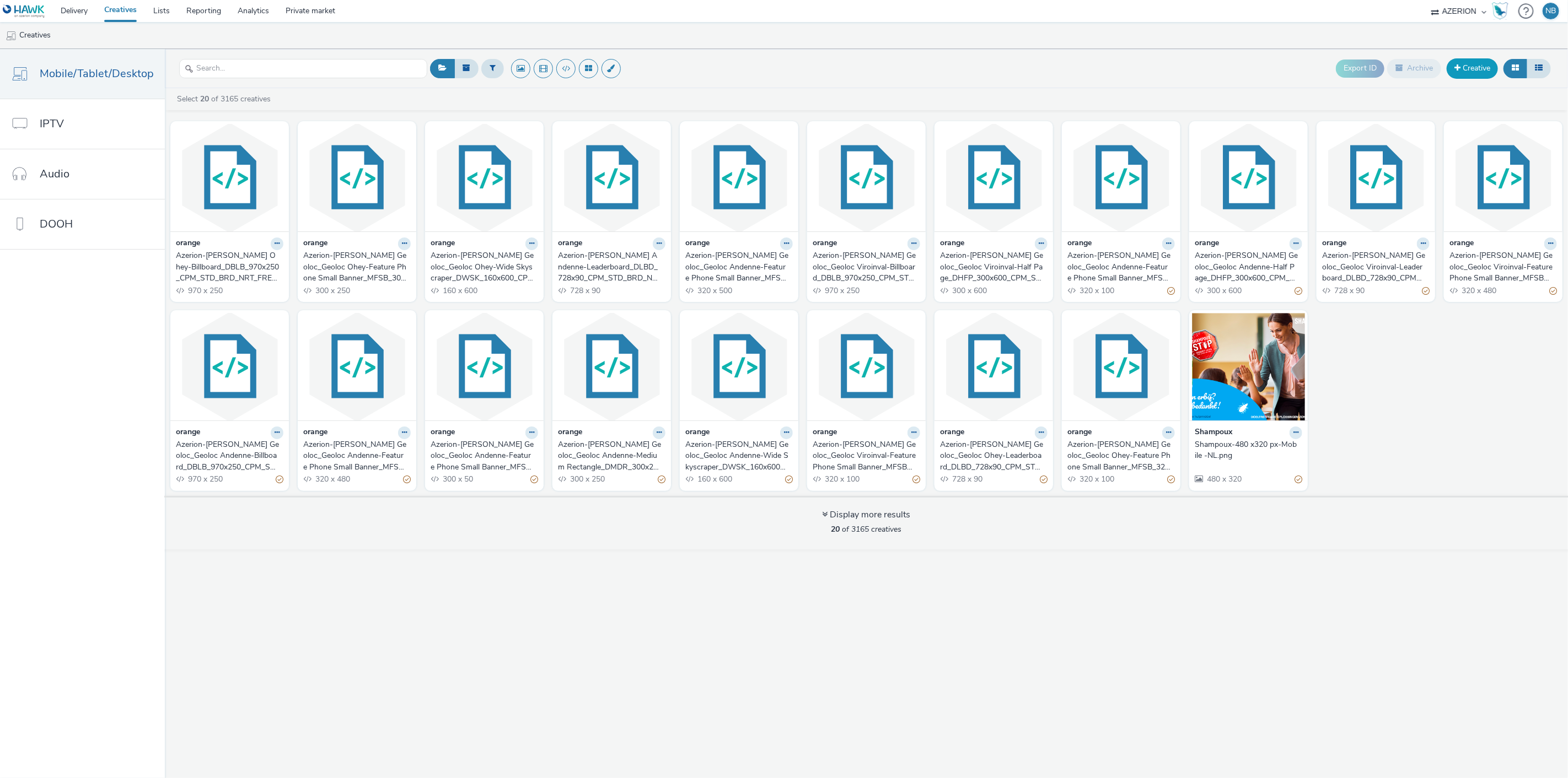
click at [1487, 67] on link "Creative" at bounding box center [1472, 68] width 51 height 20
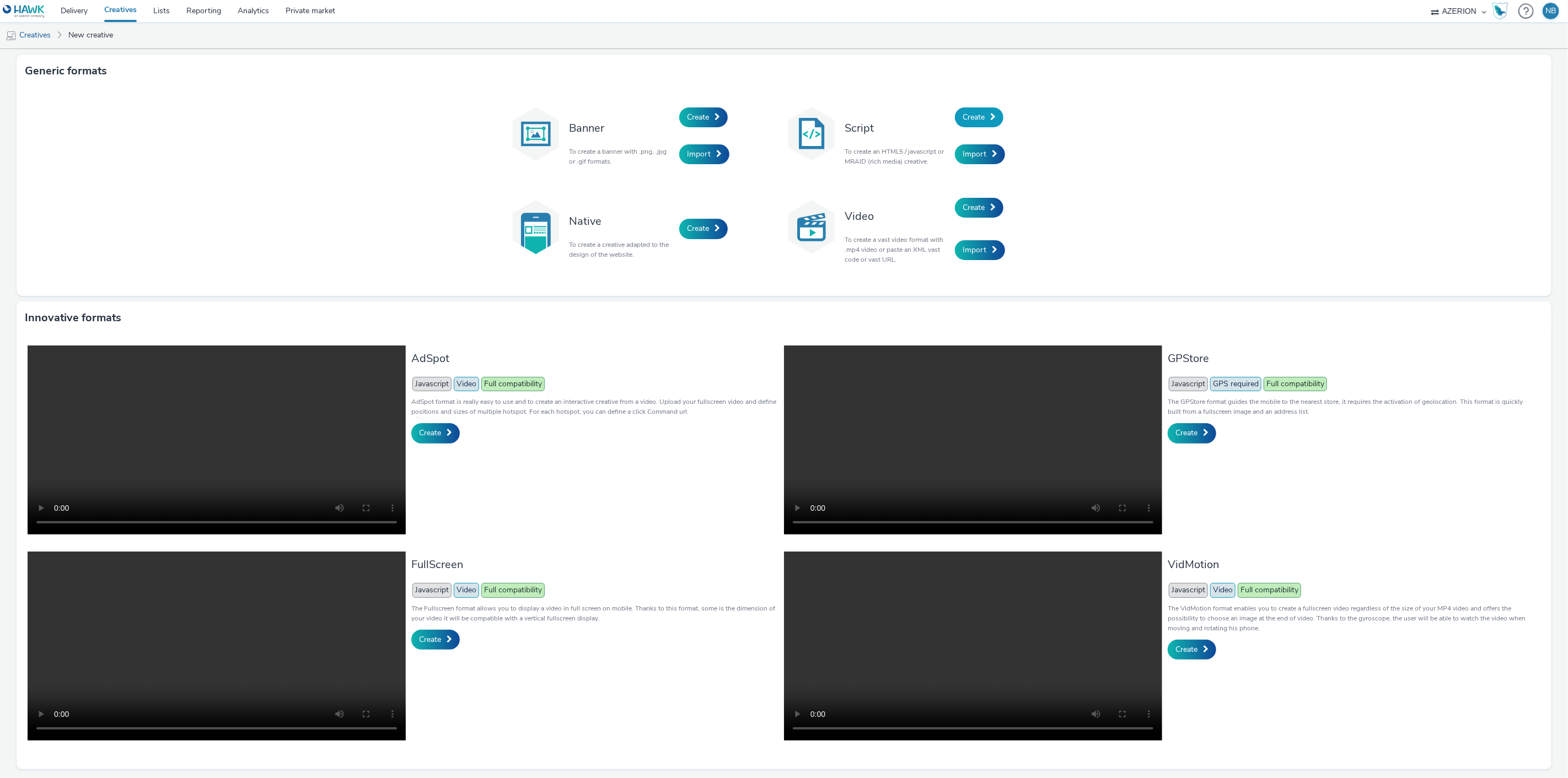
click at [979, 117] on span "Create" at bounding box center [973, 117] width 22 height 10
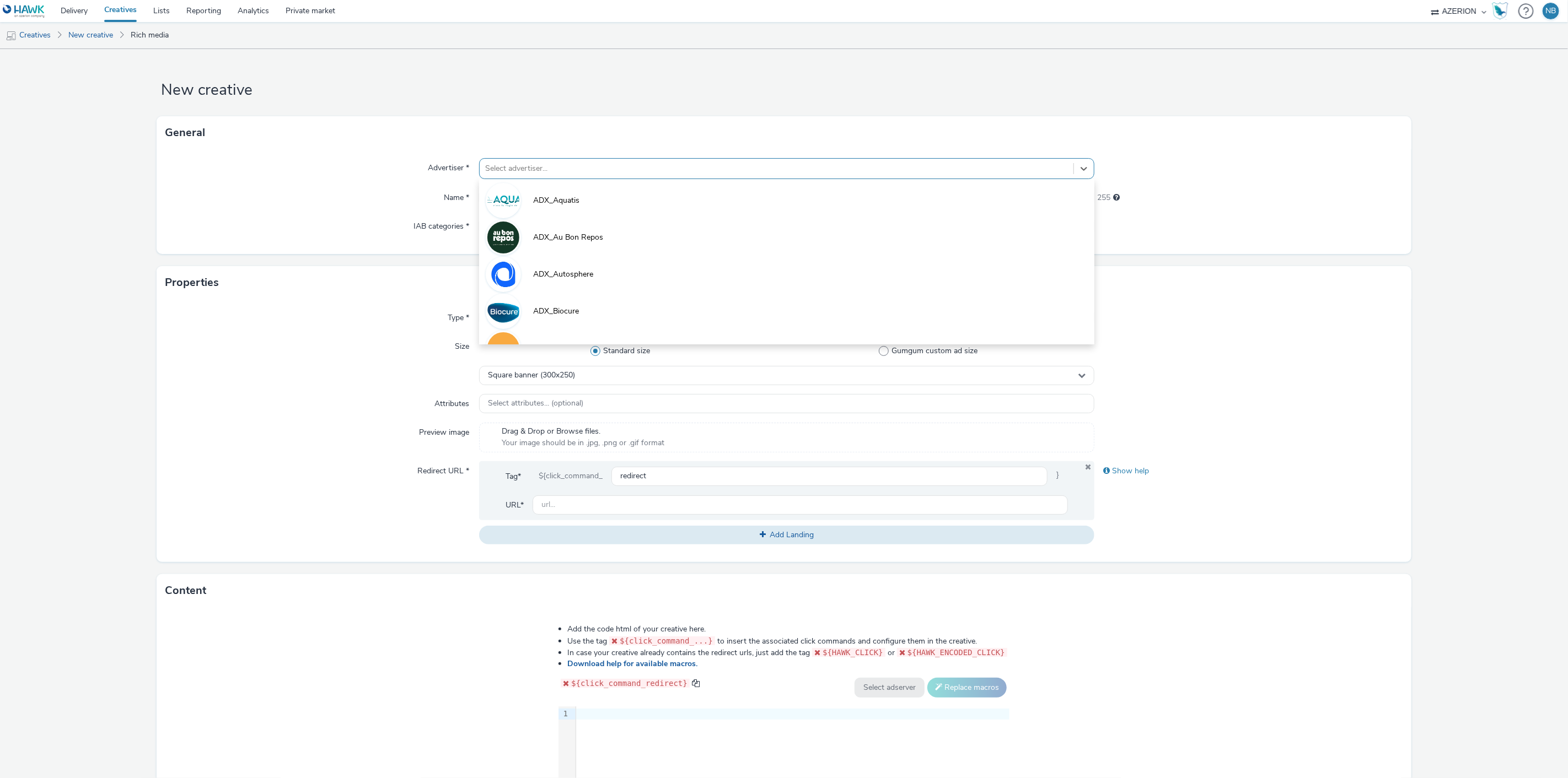
click at [543, 168] on div at bounding box center [777, 168] width 584 height 13
type input "orange"
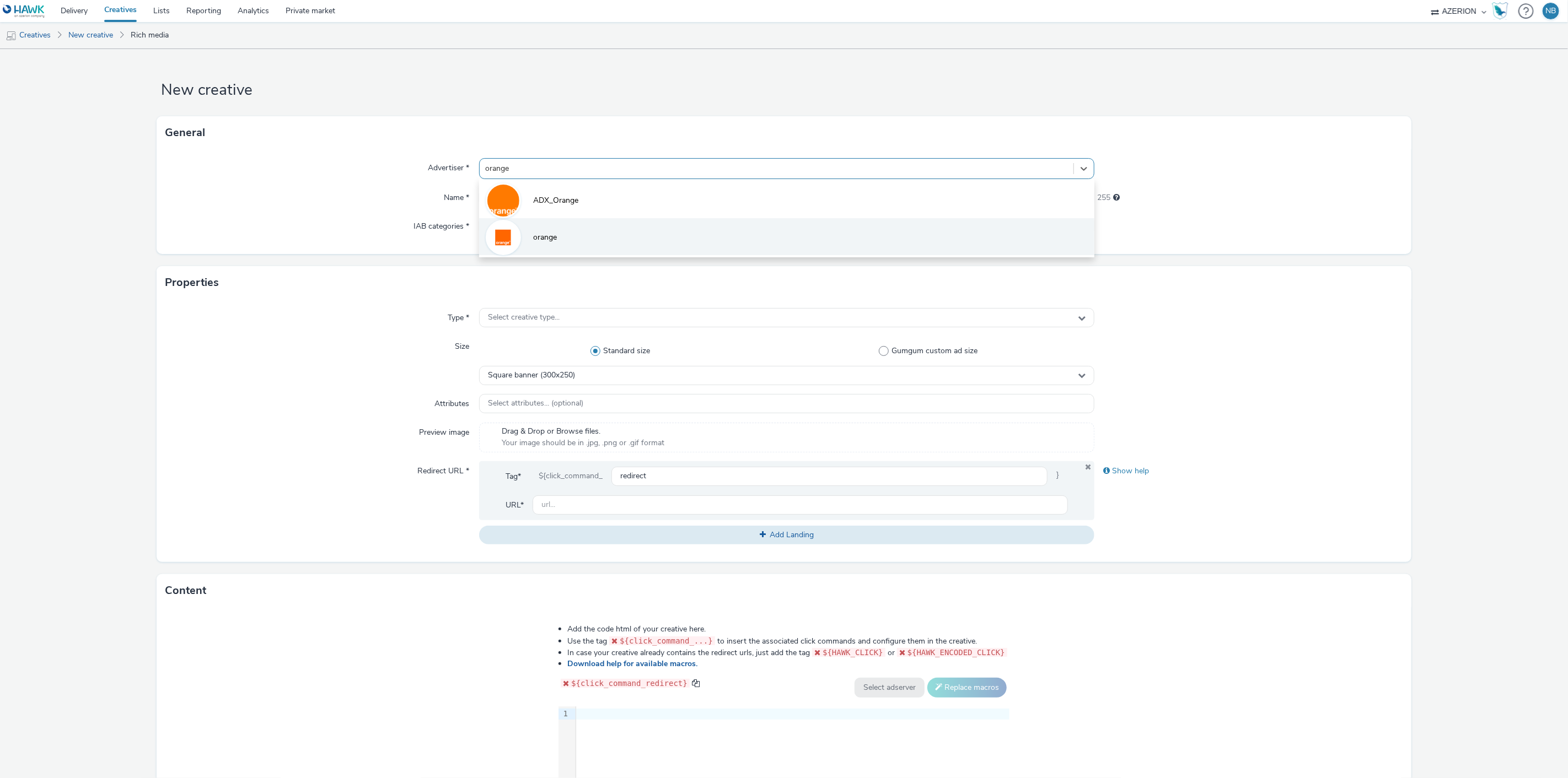
click at [537, 235] on span "orange" at bounding box center [545, 237] width 23 height 11
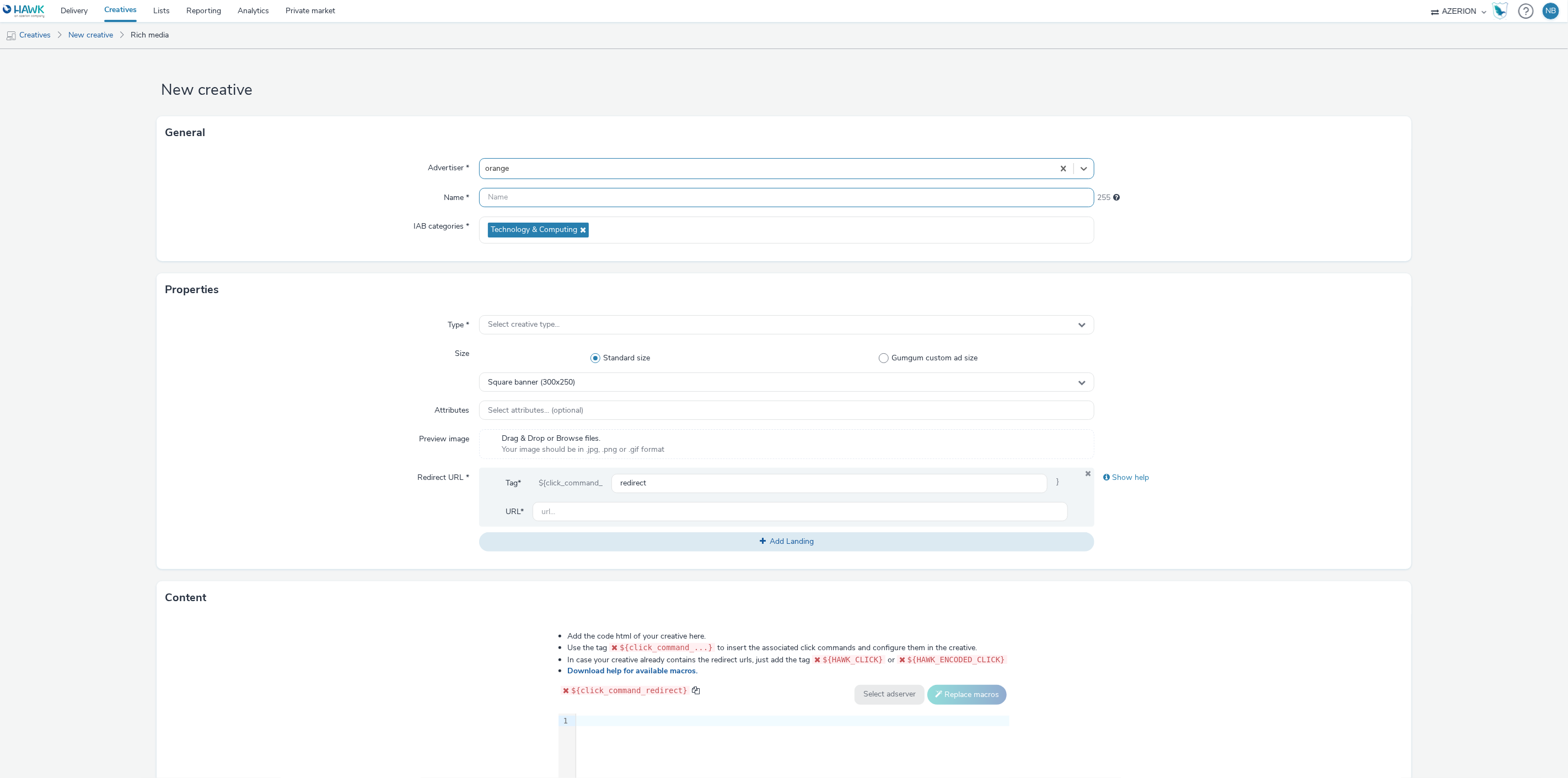
click at [535, 199] on input "text" at bounding box center [786, 198] width 616 height 19
paste input "Azerion-[PERSON_NAME] Geoloc_Geoloc Mettet-Billboard_DBLB_970x250_CPM_STD_BRD_N…"
type input "Azerion-[PERSON_NAME] Geoloc_Geoloc Mettet-Billboard_DBLB_970x250_CPM_STD_BRD_N…"
click at [172, 317] on div "Type *" at bounding box center [322, 325] width 313 height 20
click at [506, 366] on div "Standard size Gumgum custom ad size" at bounding box center [786, 359] width 616 height 29
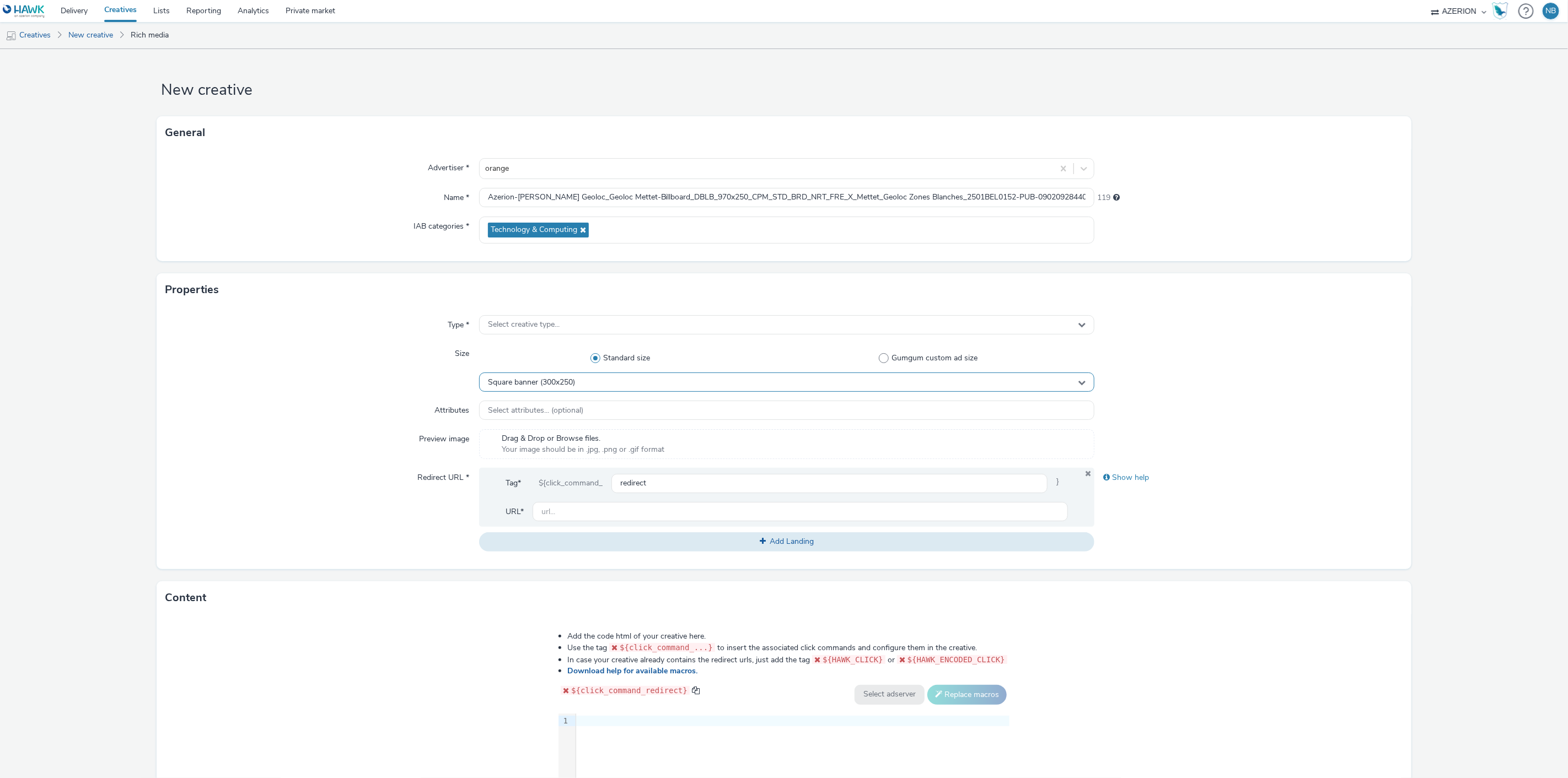
click at [518, 383] on span "Square banner (300x250)" at bounding box center [531, 383] width 87 height 10
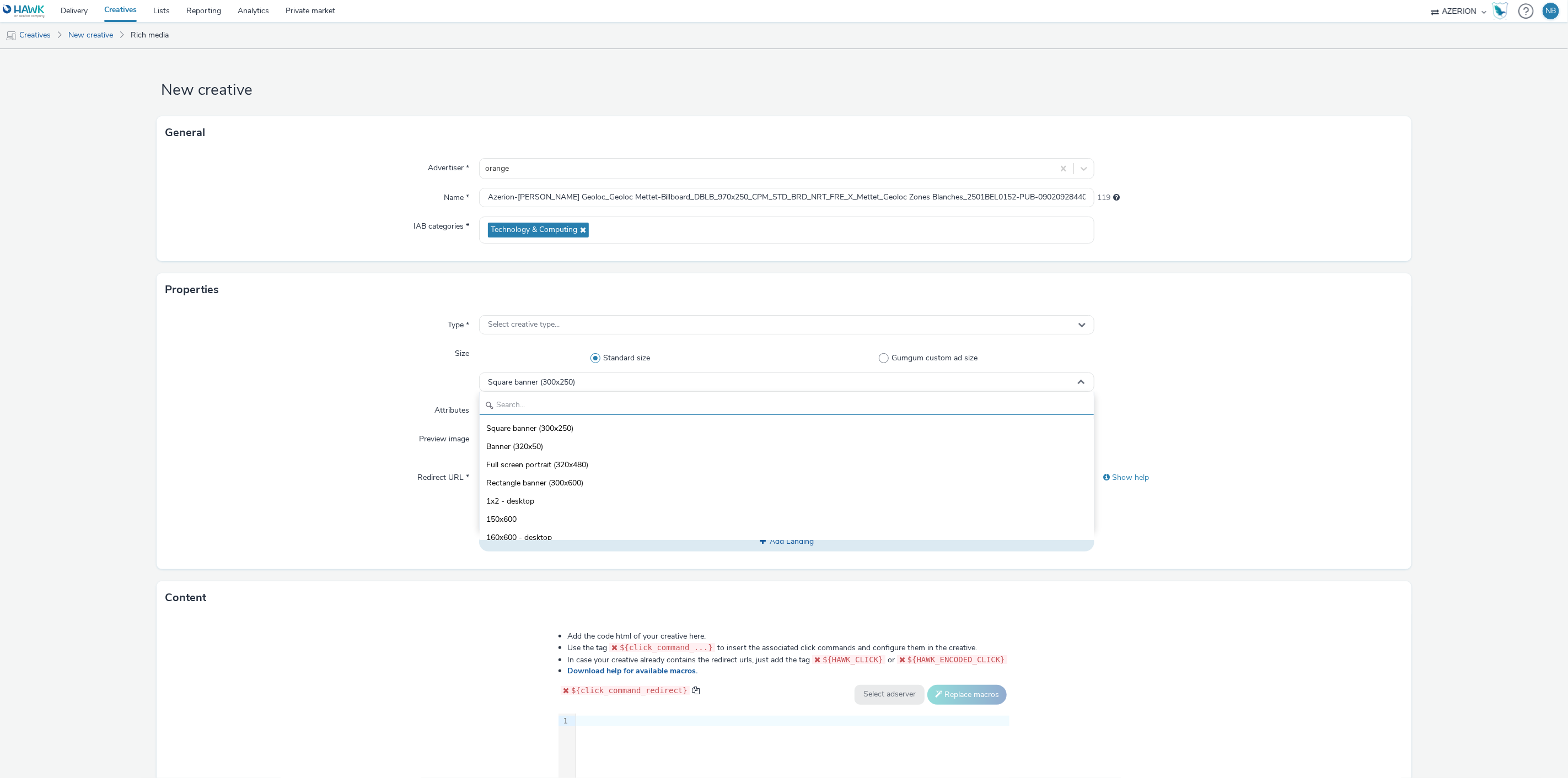
click at [570, 404] on input "text" at bounding box center [786, 406] width 615 height 19
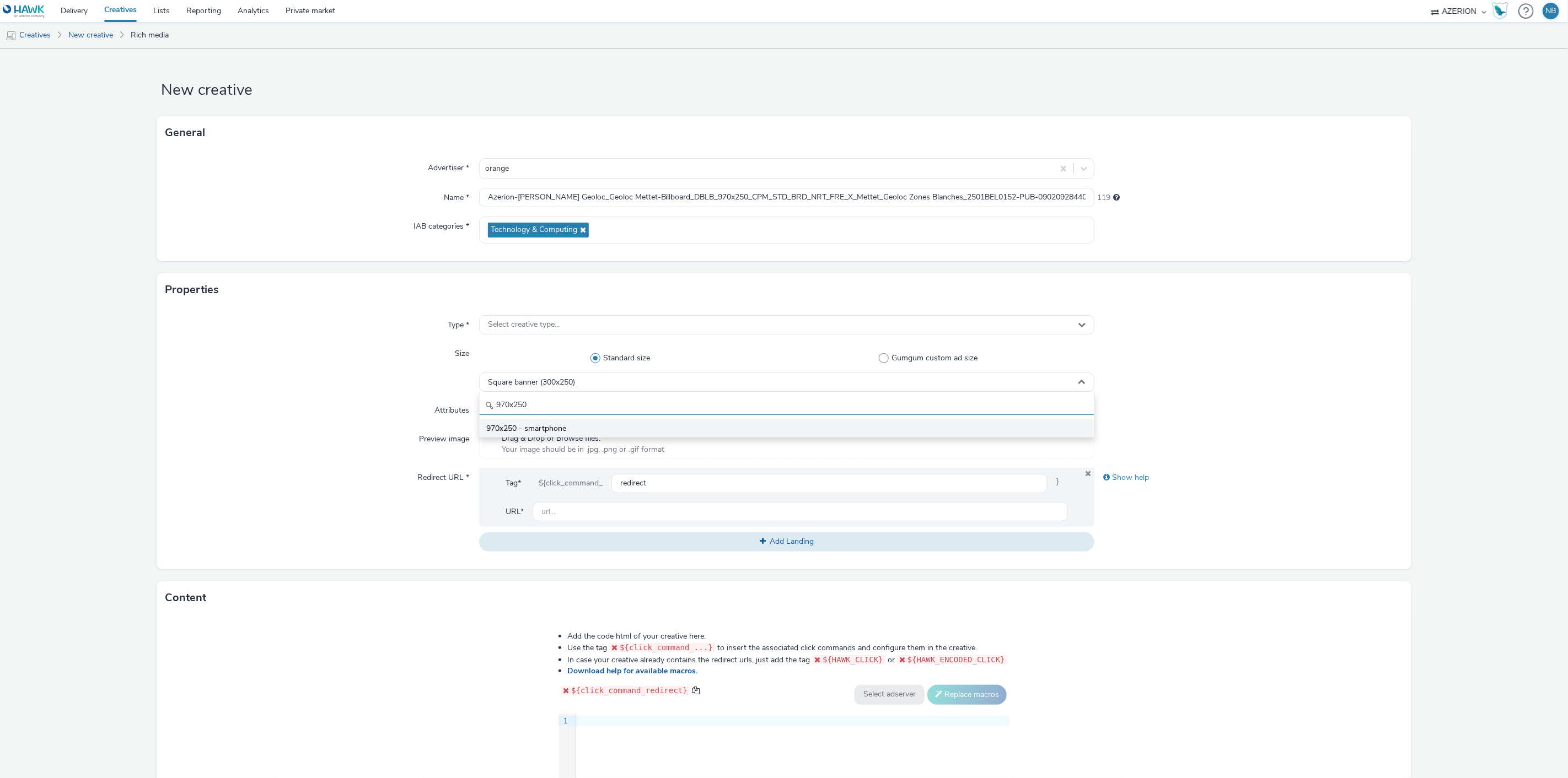
type input "970x250"
click at [570, 429] on li "970x250 - smartphone" at bounding box center [786, 428] width 615 height 18
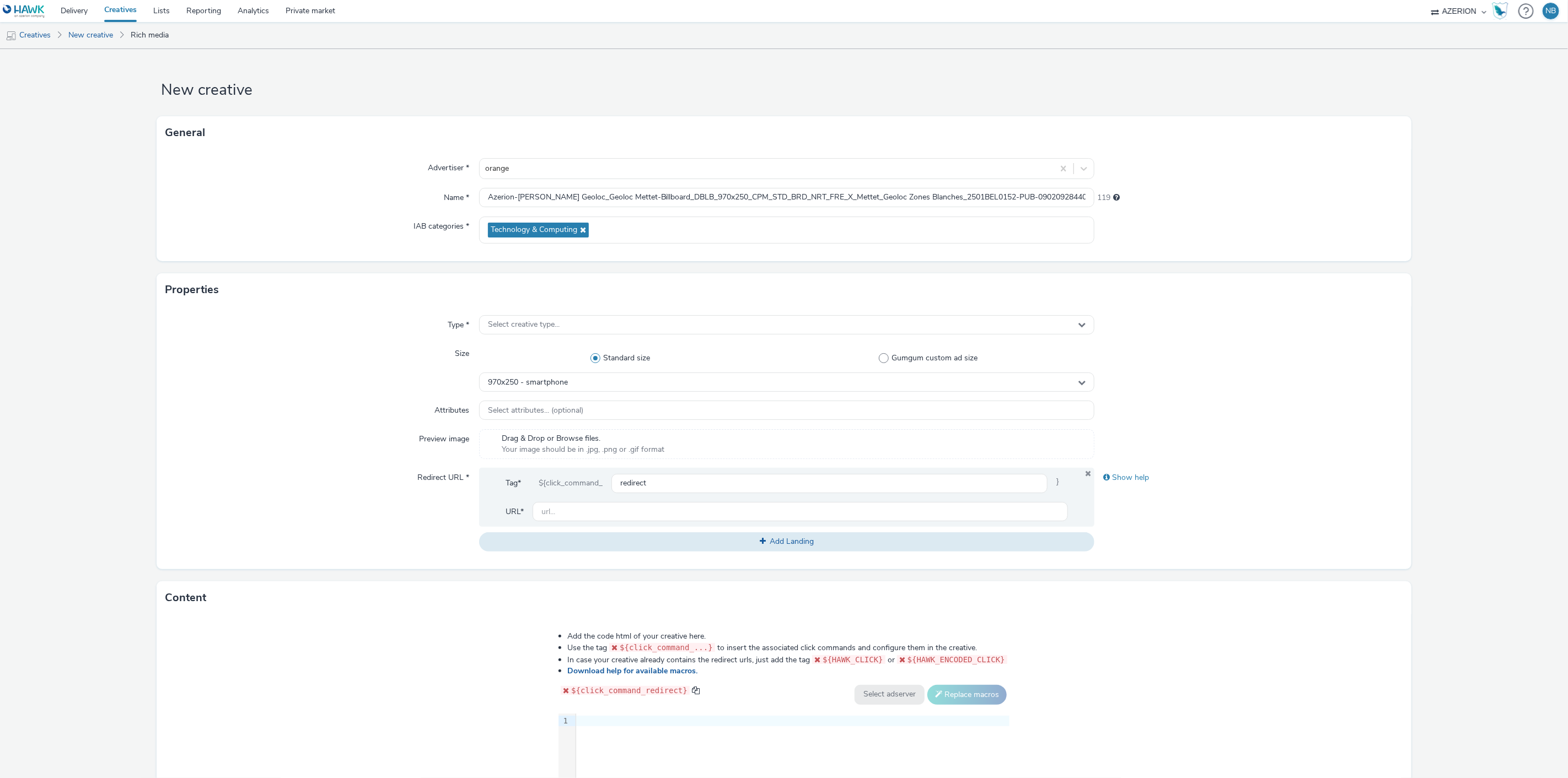
click at [538, 337] on div "Type * Select creative type... Size Standard size Gumgum custom ad size 970x250…" at bounding box center [784, 437] width 1254 height 263
click at [538, 328] on span "Select creative type..." at bounding box center [524, 325] width 72 height 10
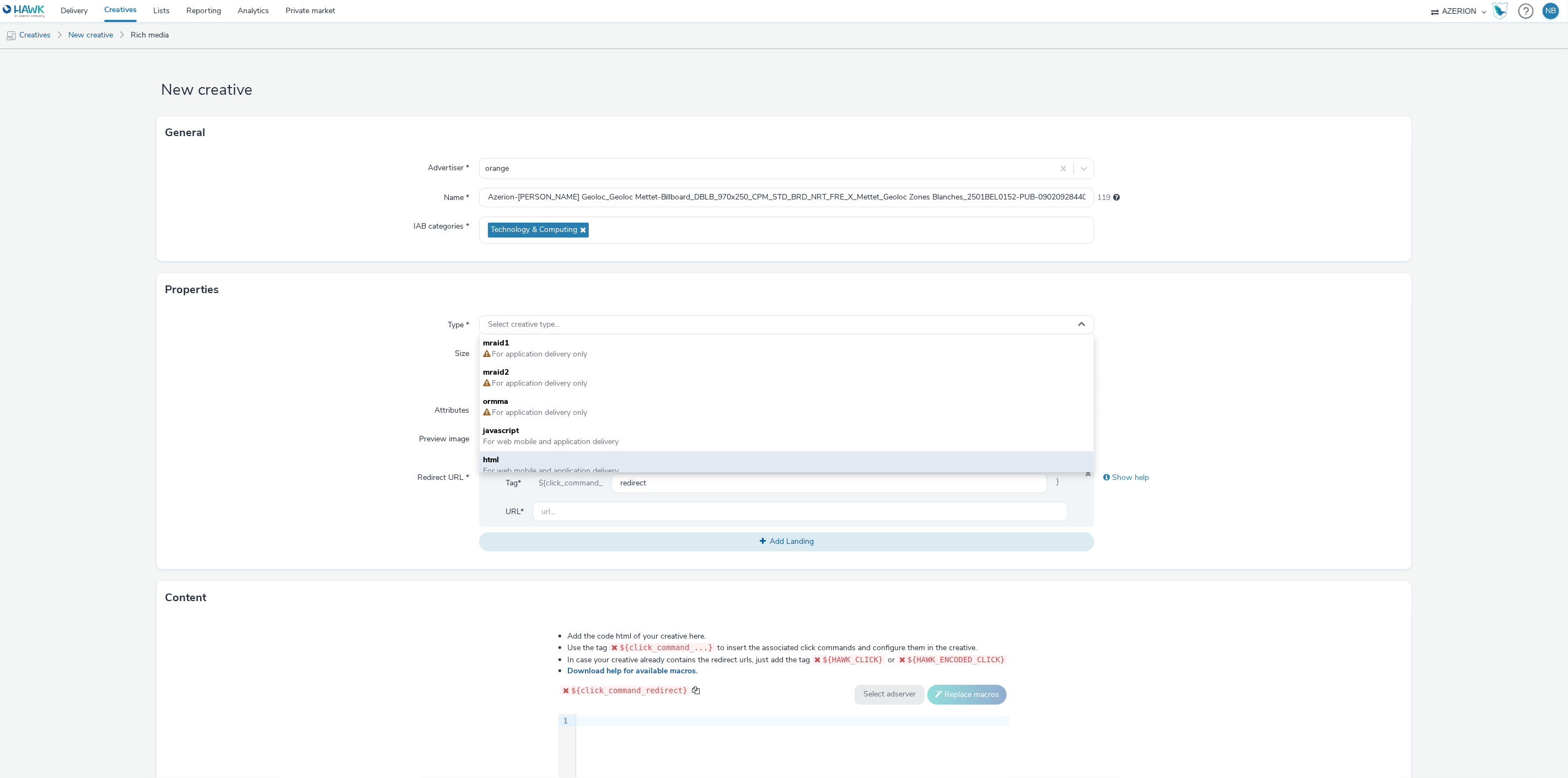
click at [512, 456] on span "html" at bounding box center [786, 460] width 608 height 11
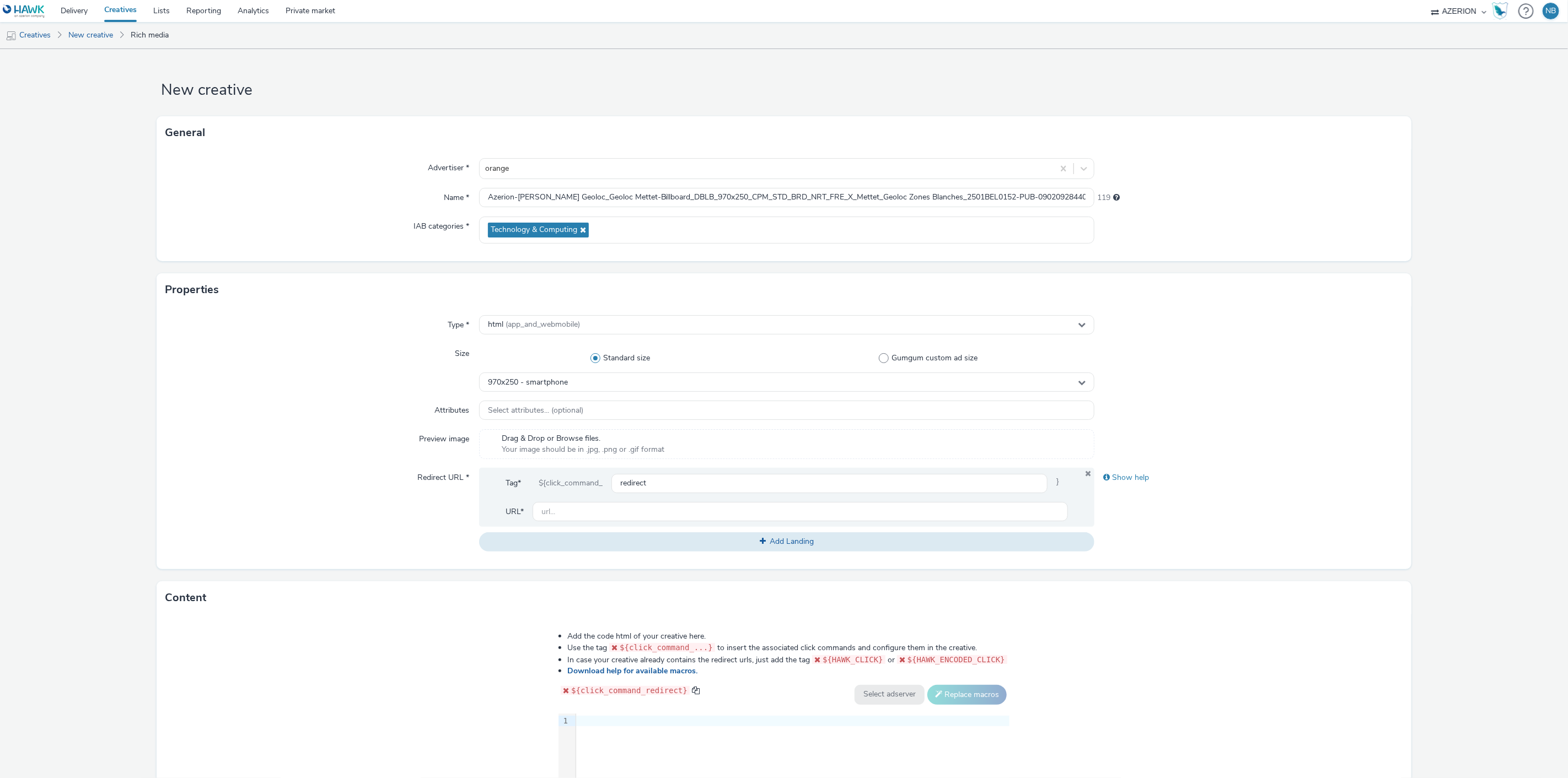
click at [617, 718] on div at bounding box center [793, 721] width 433 height 11
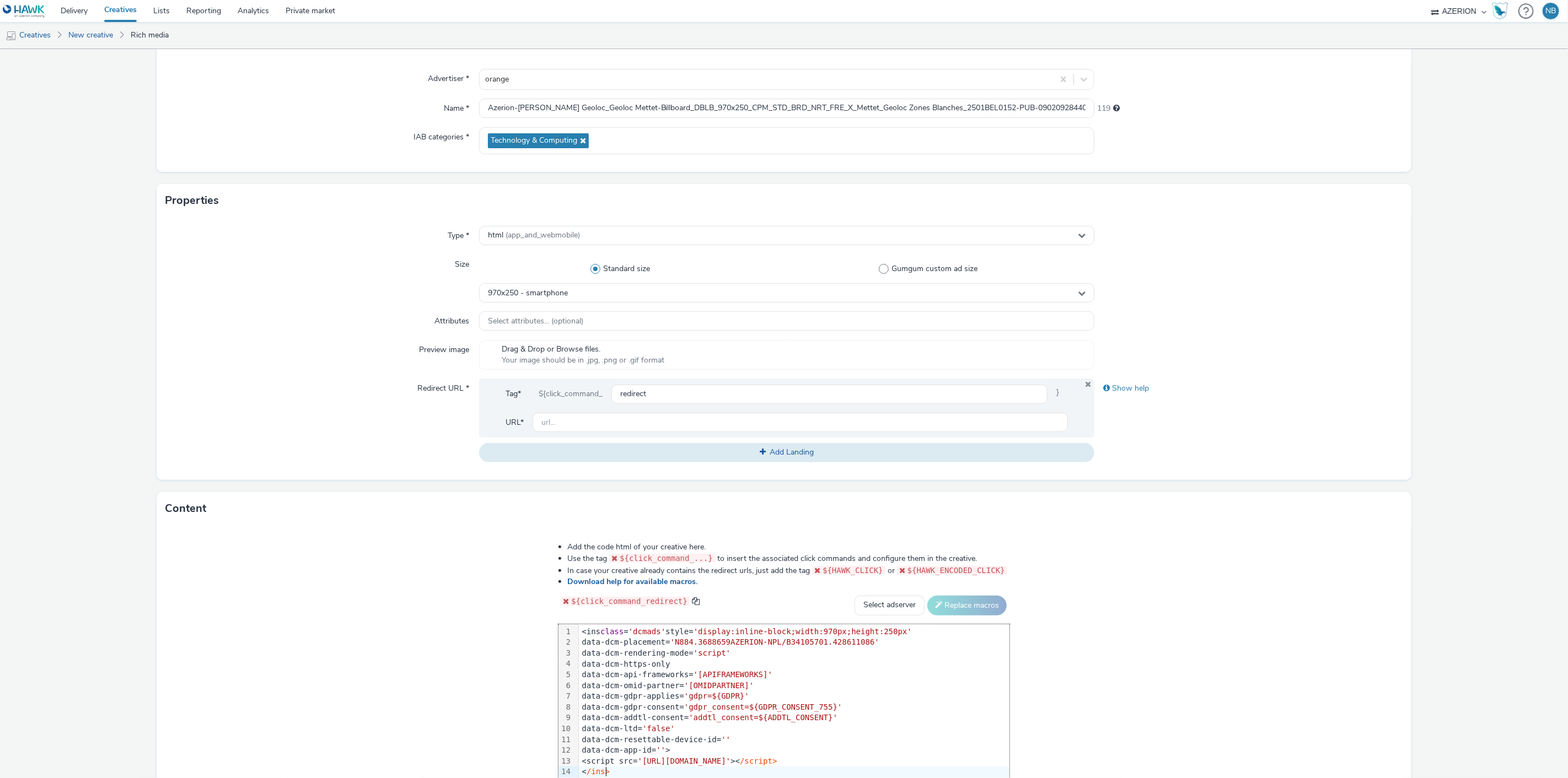
scroll to position [185, 0]
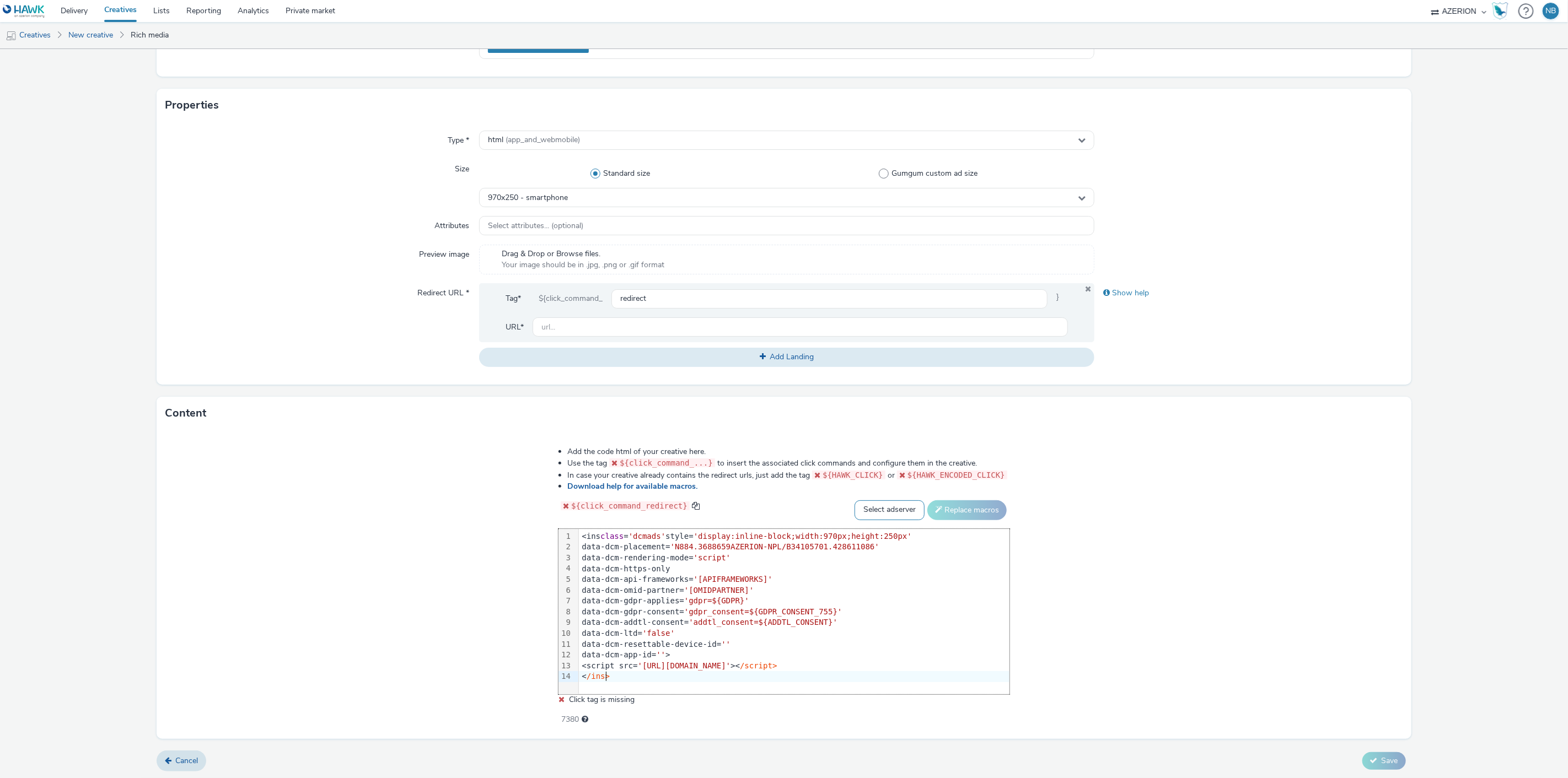
click at [872, 503] on select "Select adserver Sizmek DCM Adform Sting" at bounding box center [889, 510] width 70 height 20
select select "dcm"
click at [855, 501] on select "Select adserver Sizmek DCM Adform Sting" at bounding box center [889, 510] width 70 height 20
click at [946, 508] on button "Replace macros" at bounding box center [966, 510] width 79 height 20
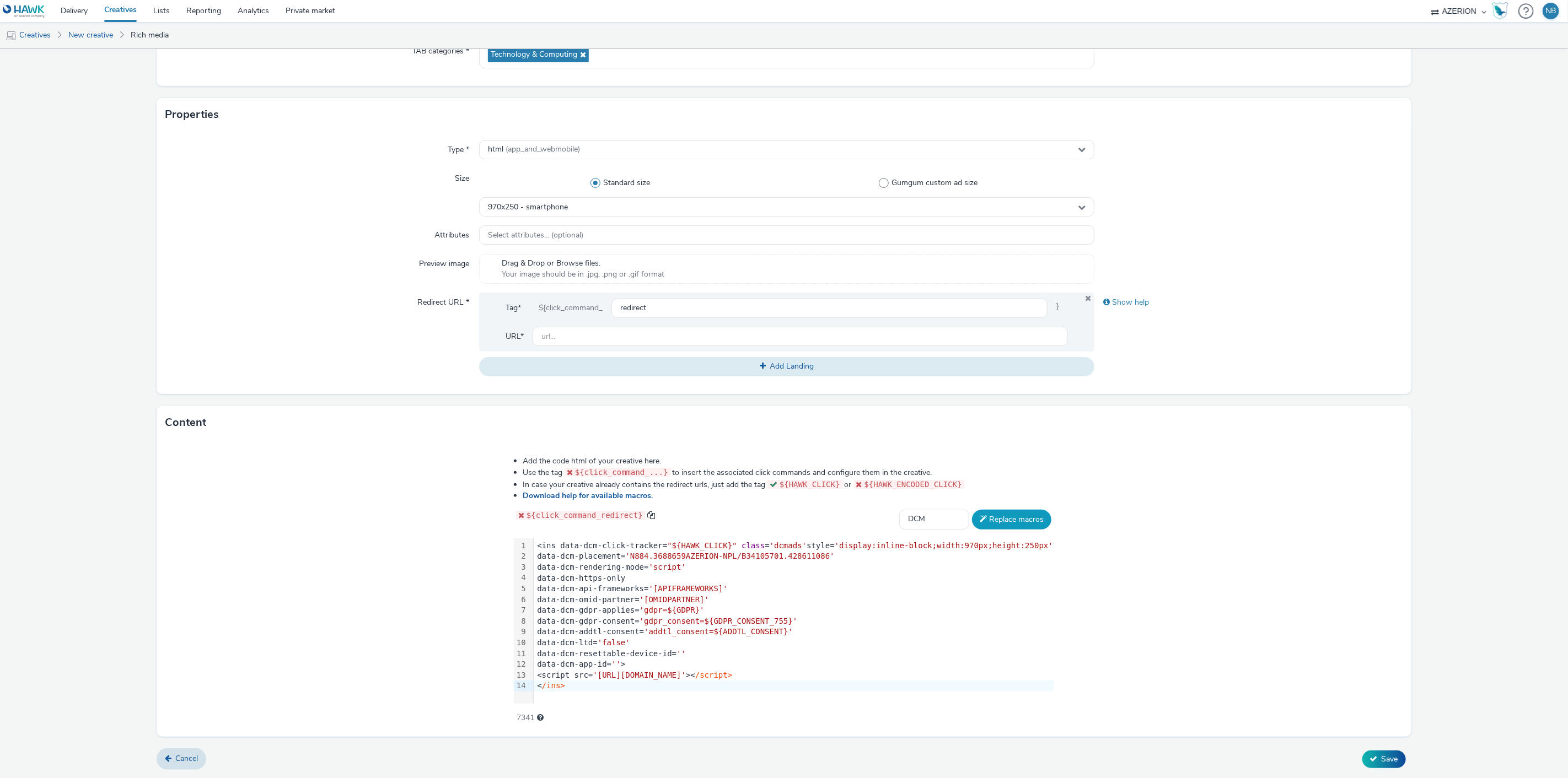
scroll to position [174, 0]
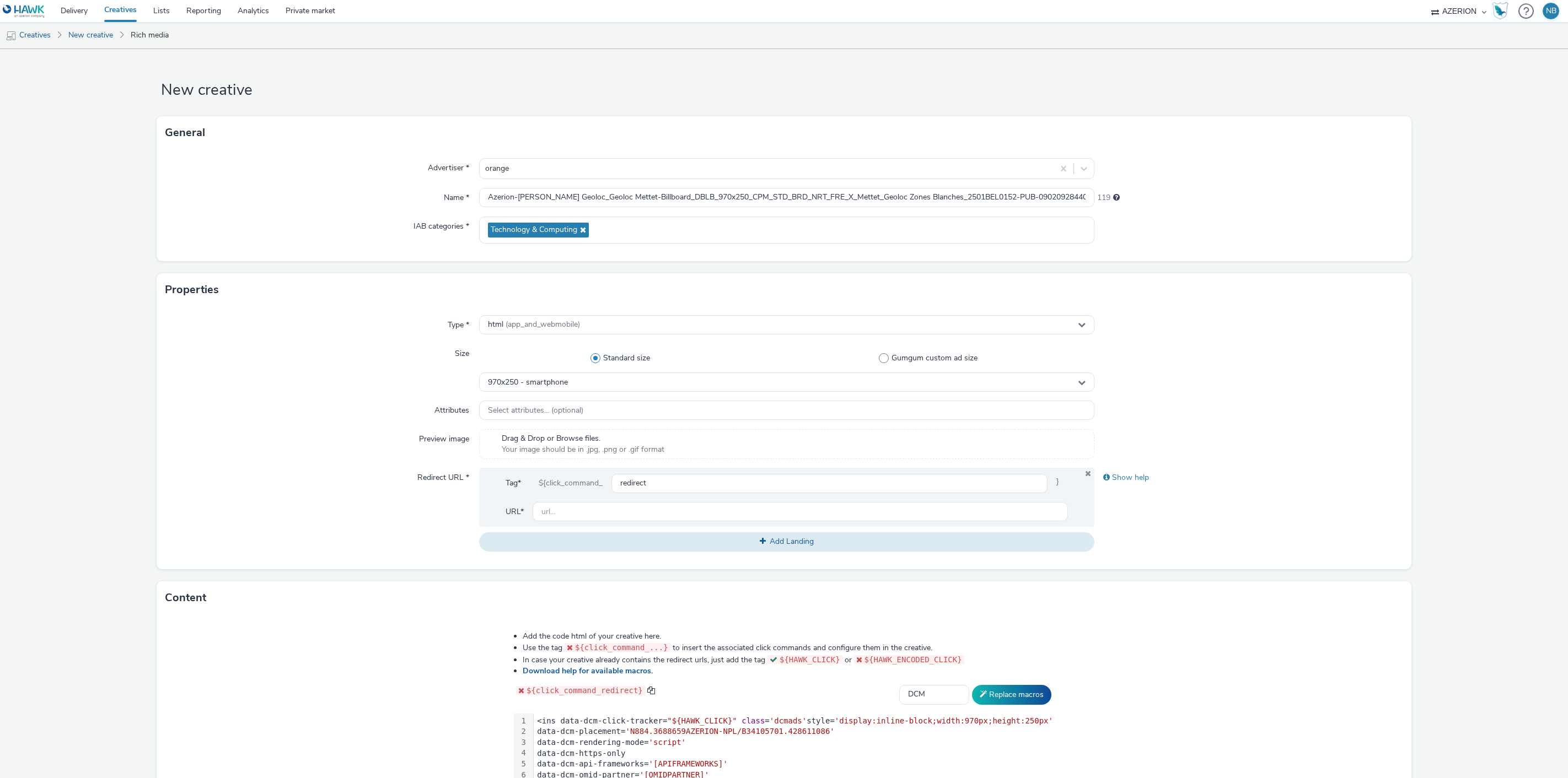
select select "dcm"
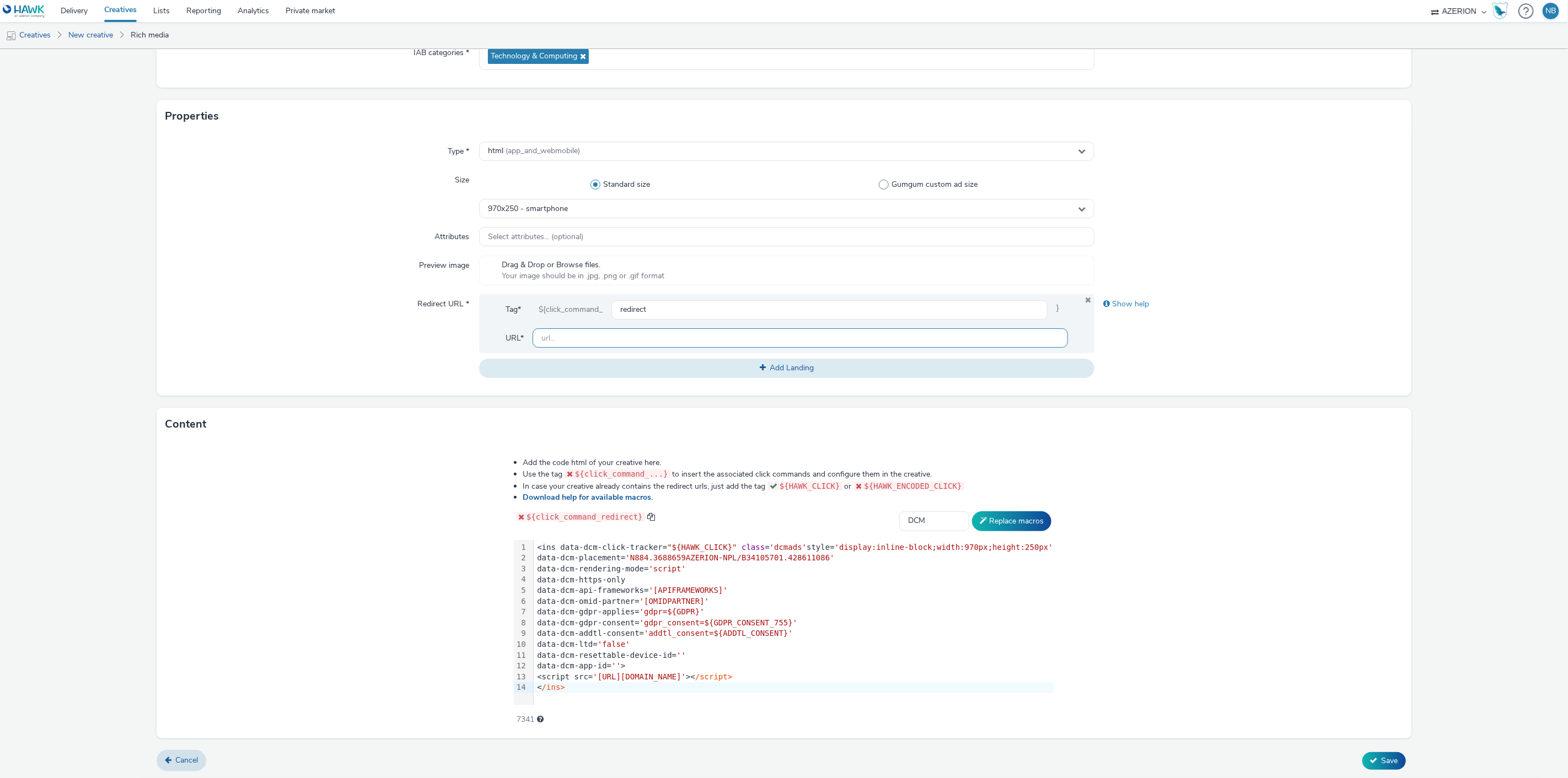
click at [627, 336] on input "text" at bounding box center [800, 338] width 536 height 19
paste input "https://www.orange.be/fr/orange-est-disponible-chez-vous?utm_source=azerion&utm…"
type input "[URL][DOMAIN_NAME]"
click at [108, 295] on form "New creative General Advertiser * orange Name * Azerion-RON Geoloc_Geoloc Mette…" at bounding box center [784, 327] width 1568 height 904
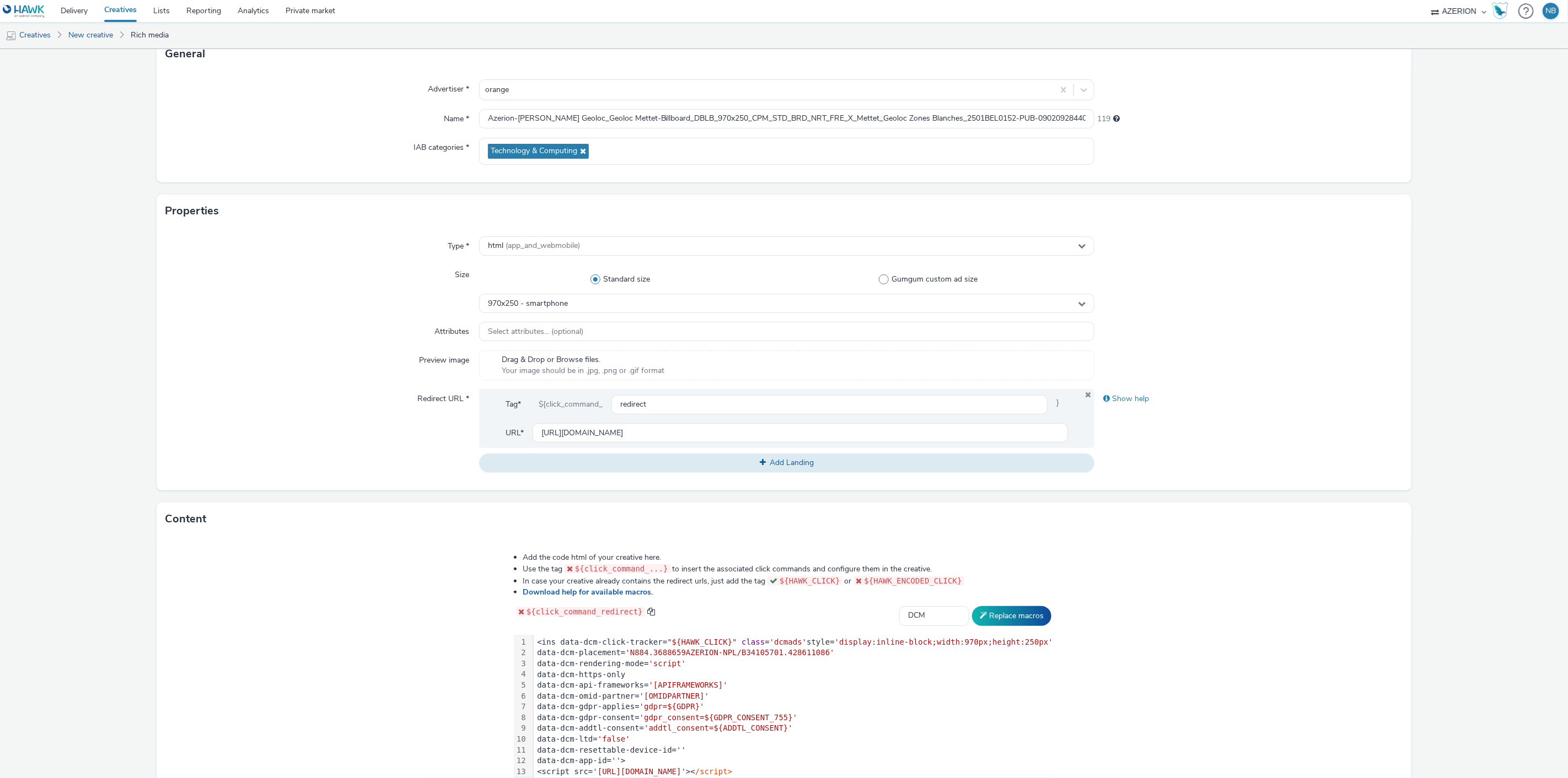
scroll to position [174, 0]
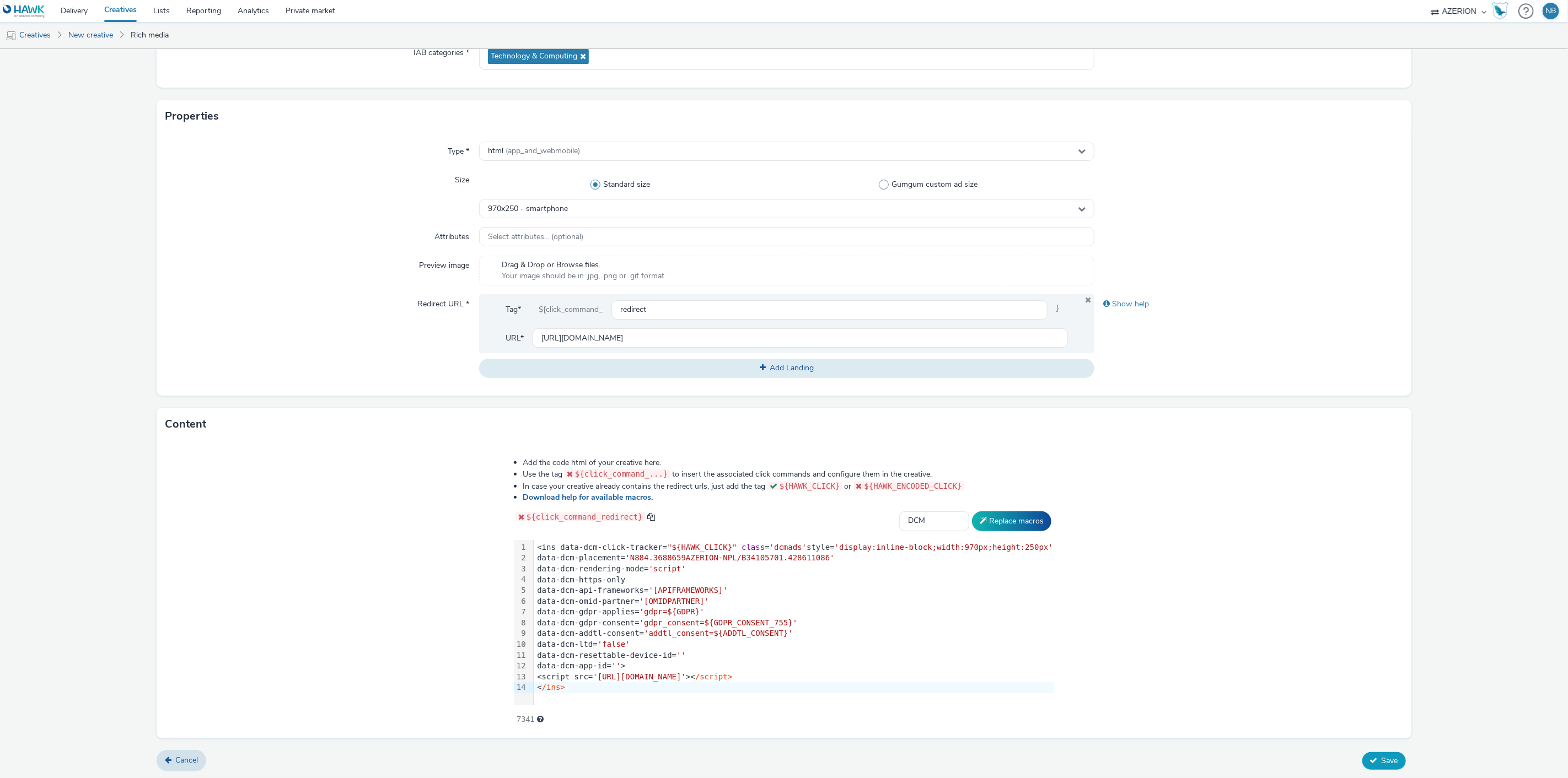
click at [1370, 757] on icon at bounding box center [1373, 760] width 8 height 8
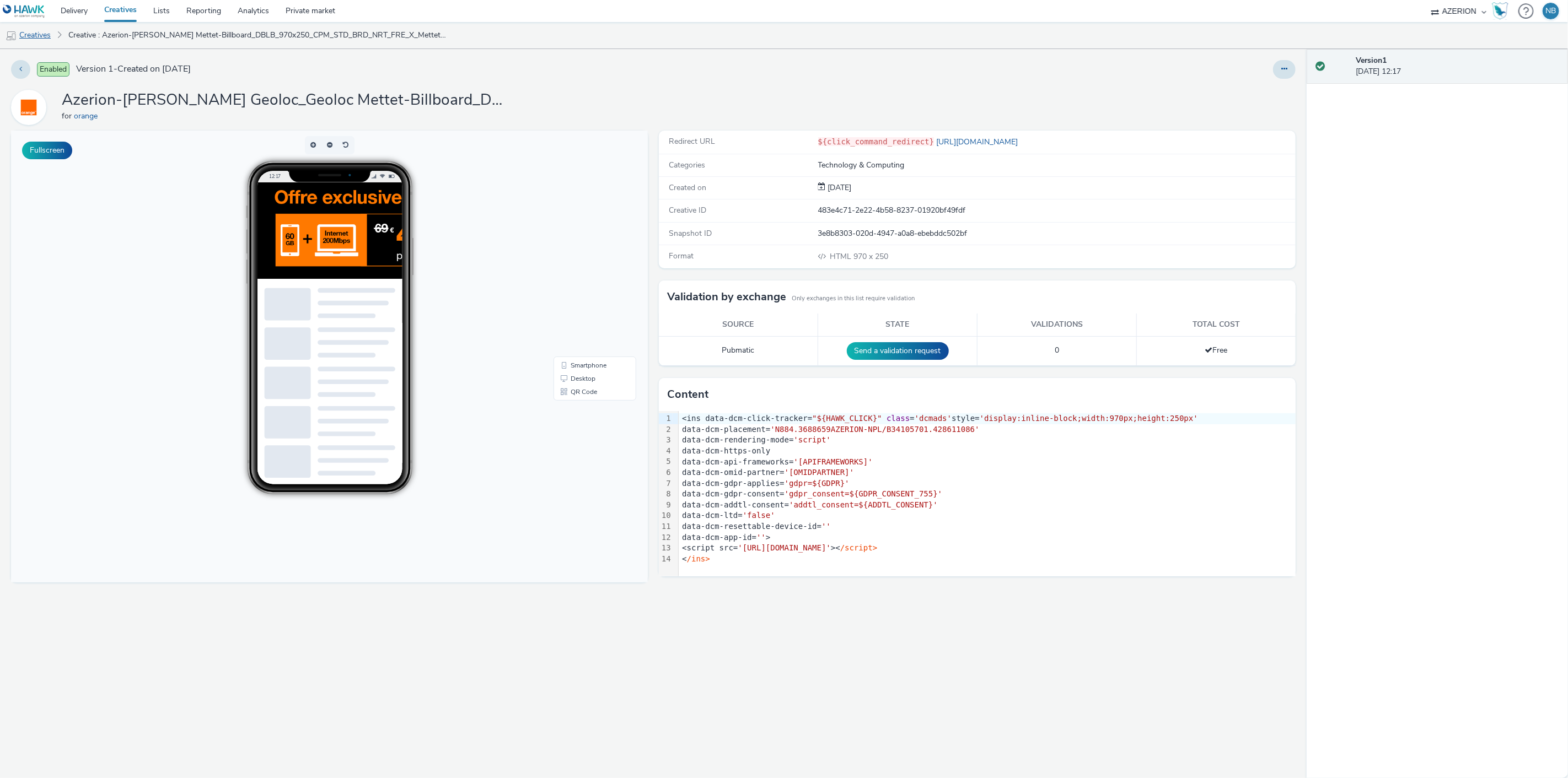
click at [30, 37] on link "Creatives" at bounding box center [28, 35] width 57 height 26
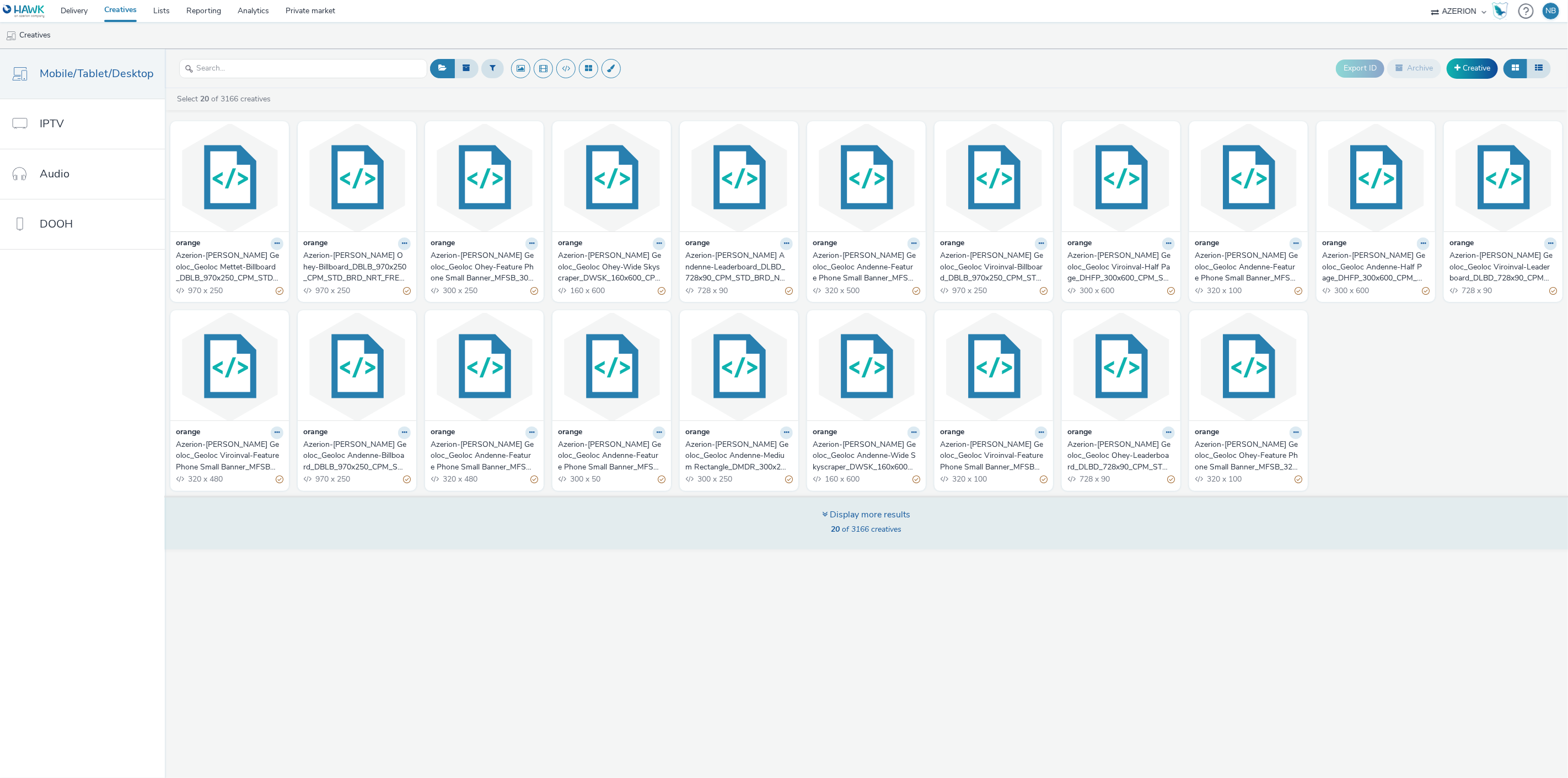
click at [938, 525] on div "Display more results 20 of 3166 creatives" at bounding box center [866, 523] width 1411 height 54
click at [838, 530] on strong "20" at bounding box center [835, 529] width 9 height 10
click at [811, 510] on div "Display more results 20 of 3166 creatives" at bounding box center [866, 523] width 1411 height 54
click at [840, 515] on div "Display more results" at bounding box center [866, 515] width 88 height 12
click at [866, 535] on div "Display more results 20 of 3166 creatives" at bounding box center [866, 523] width 88 height 30
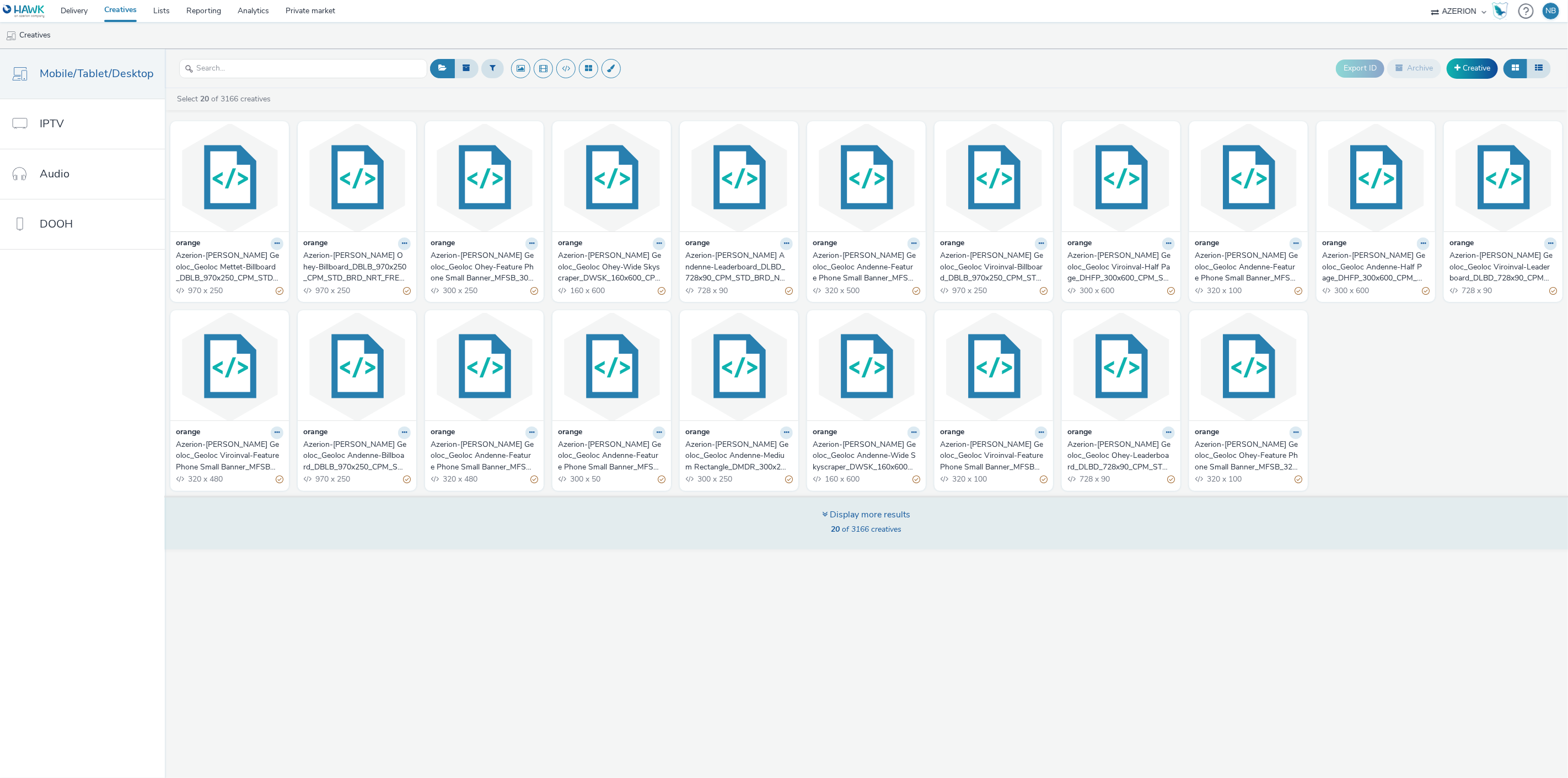
click at [866, 531] on span "20 of 3166 creatives" at bounding box center [866, 529] width 70 height 10
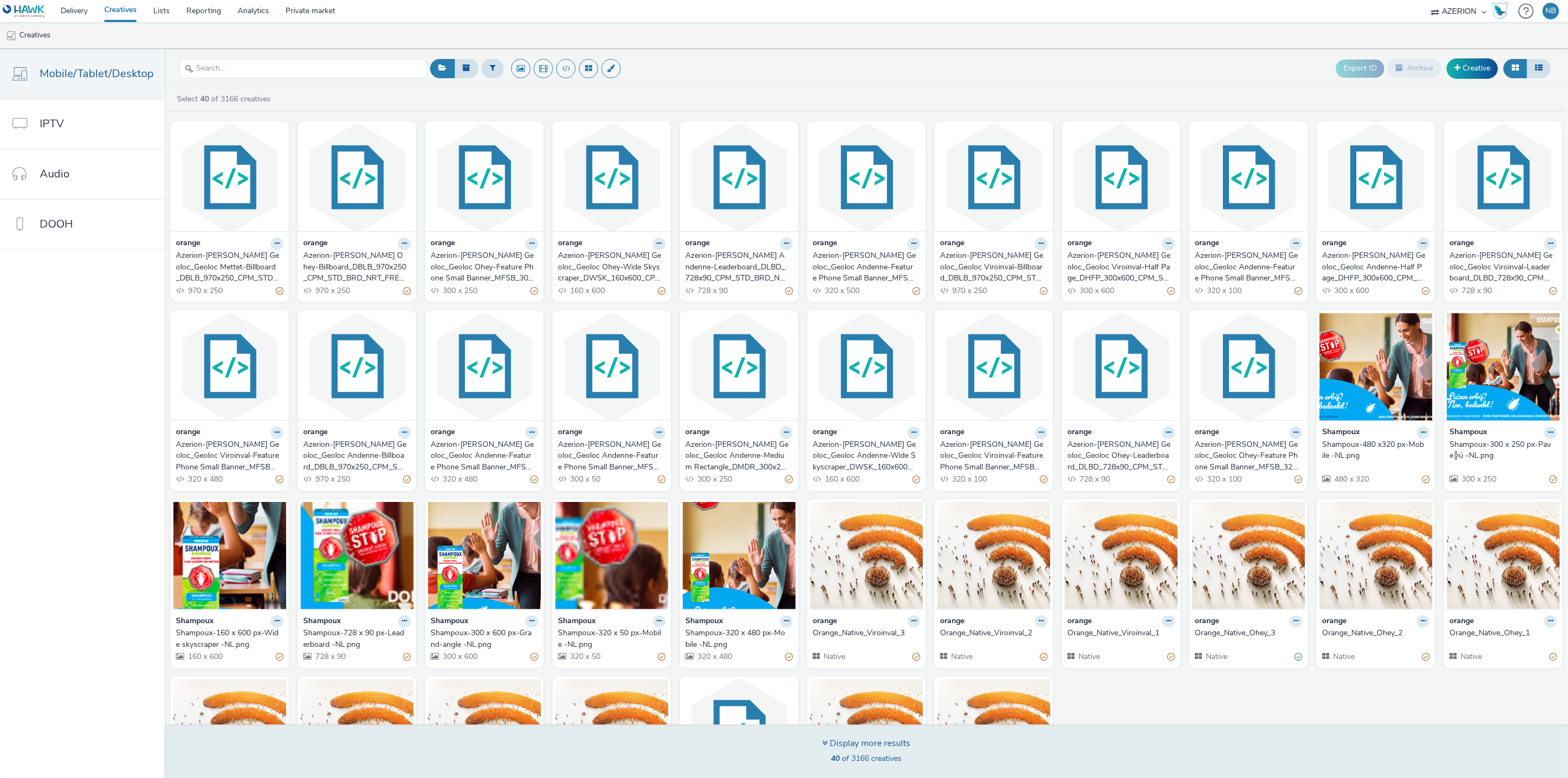
click at [864, 487] on label at bounding box center [866, 477] width 113 height 21
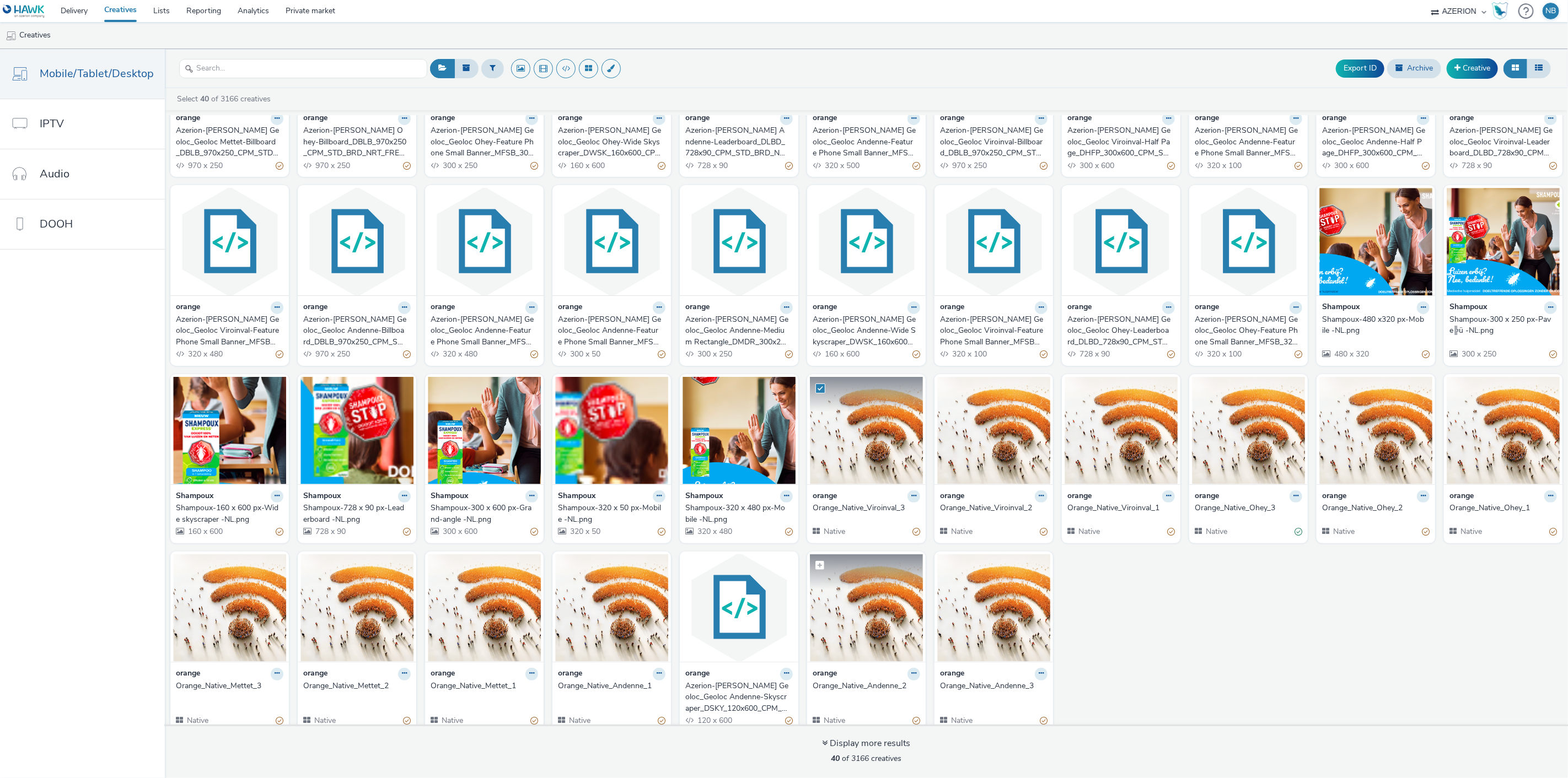
scroll to position [136, 0]
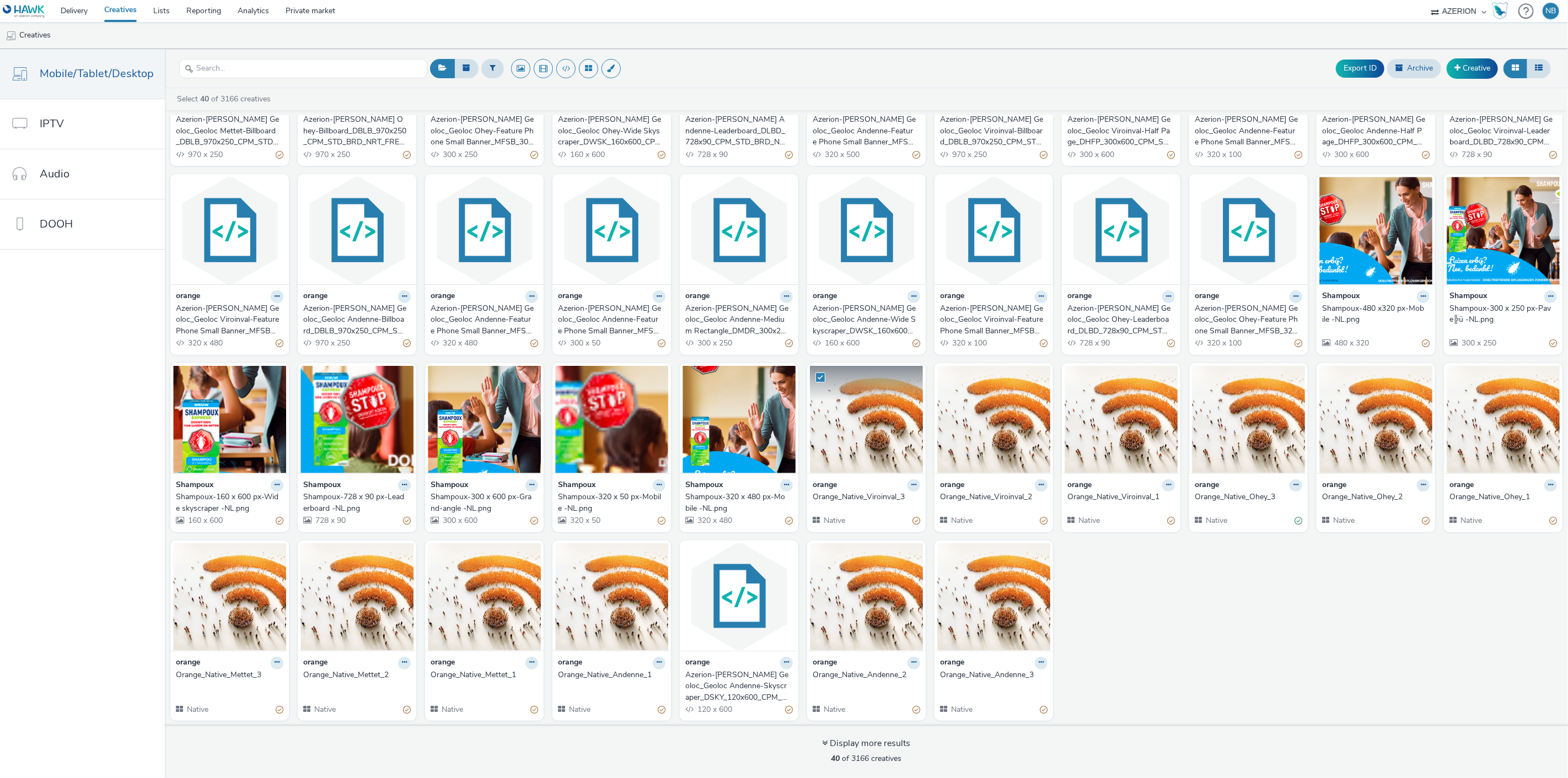
click at [816, 378] on span at bounding box center [820, 377] width 10 height 10
checkbox input "false"
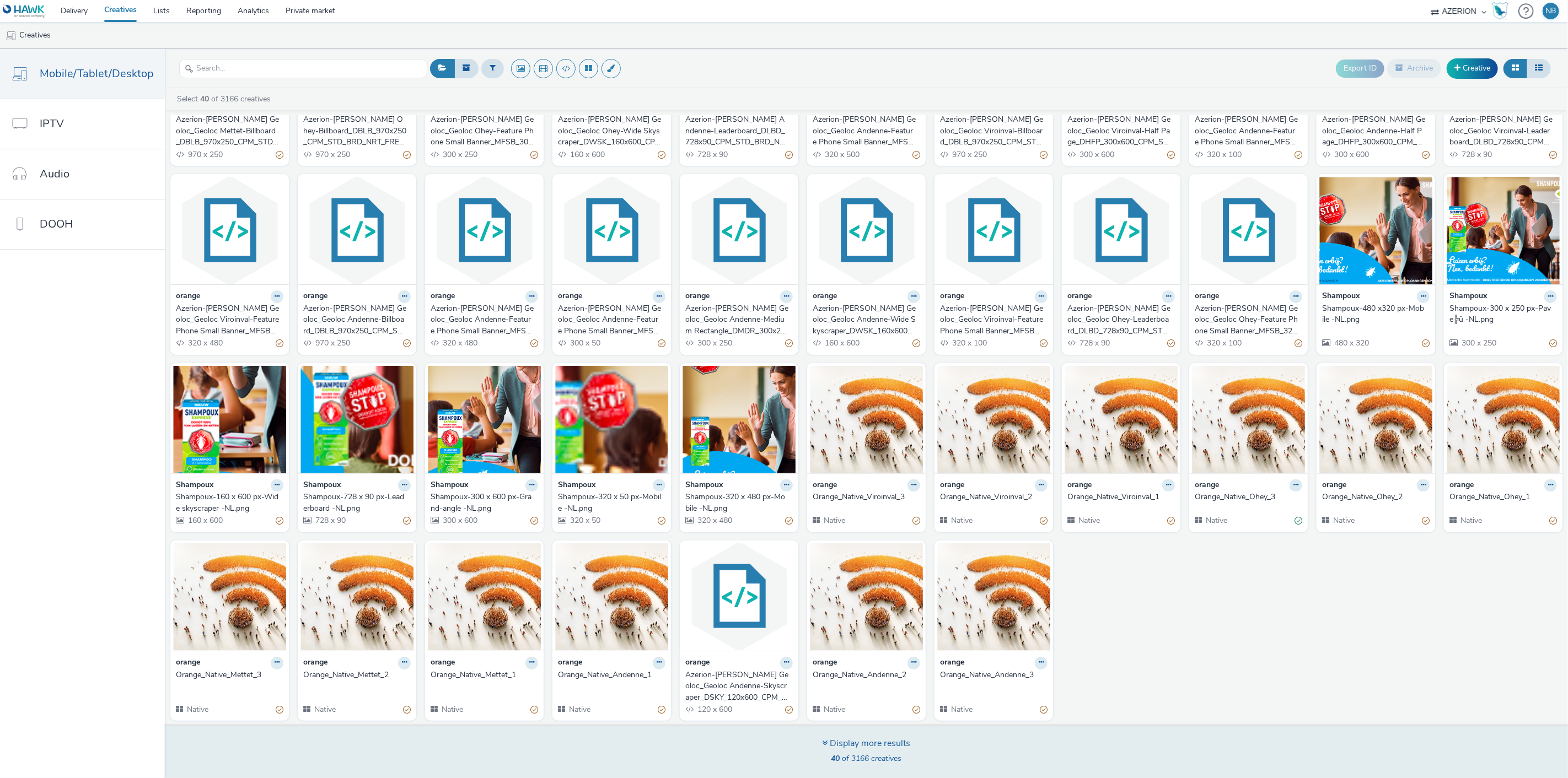
drag, startPoint x: 880, startPoint y: 745, endPoint x: 878, endPoint y: 728, distance: 17.1
click at [880, 745] on div "Display more results" at bounding box center [866, 744] width 88 height 12
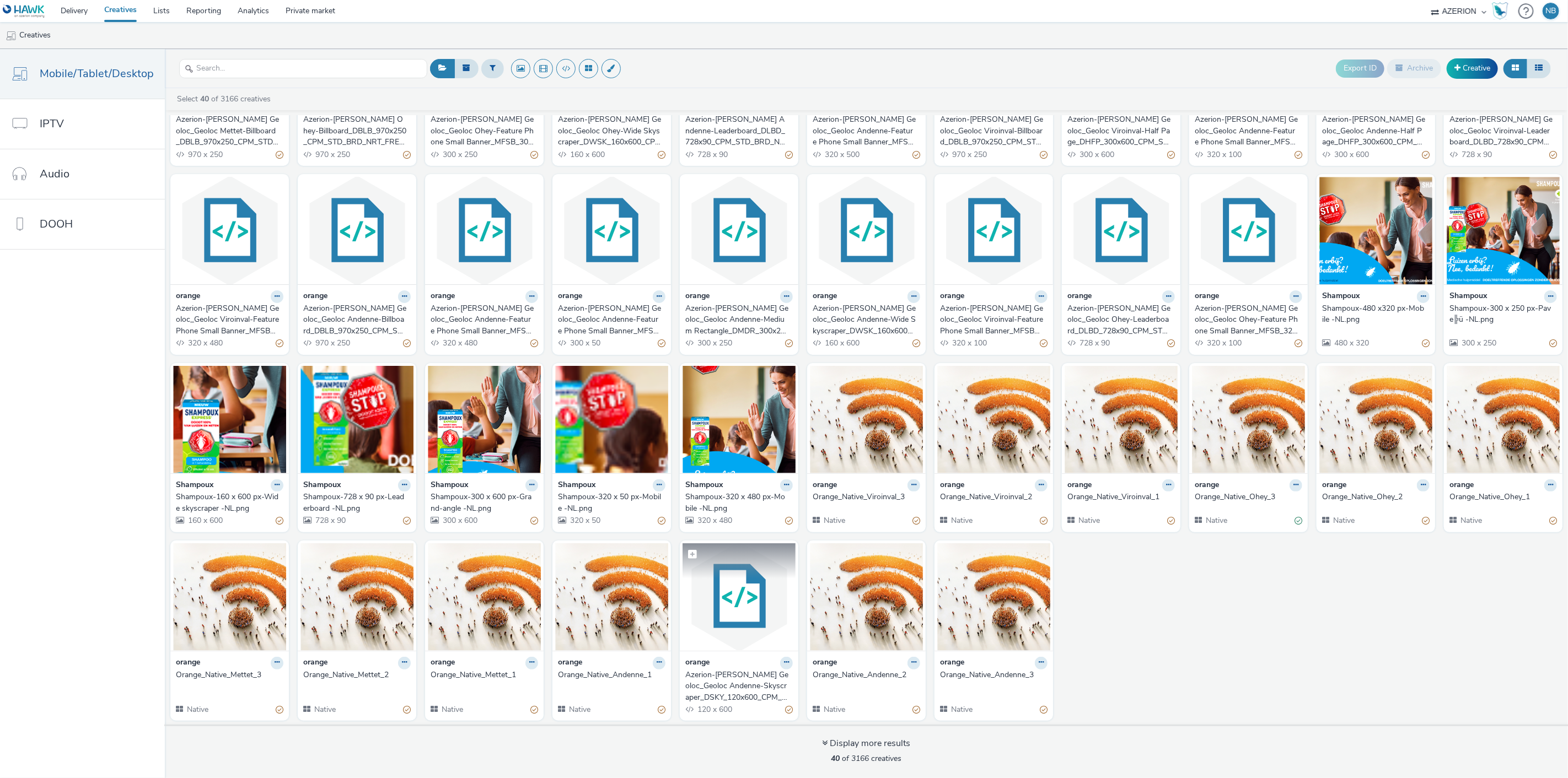
click at [751, 634] on img at bounding box center [739, 597] width 113 height 108
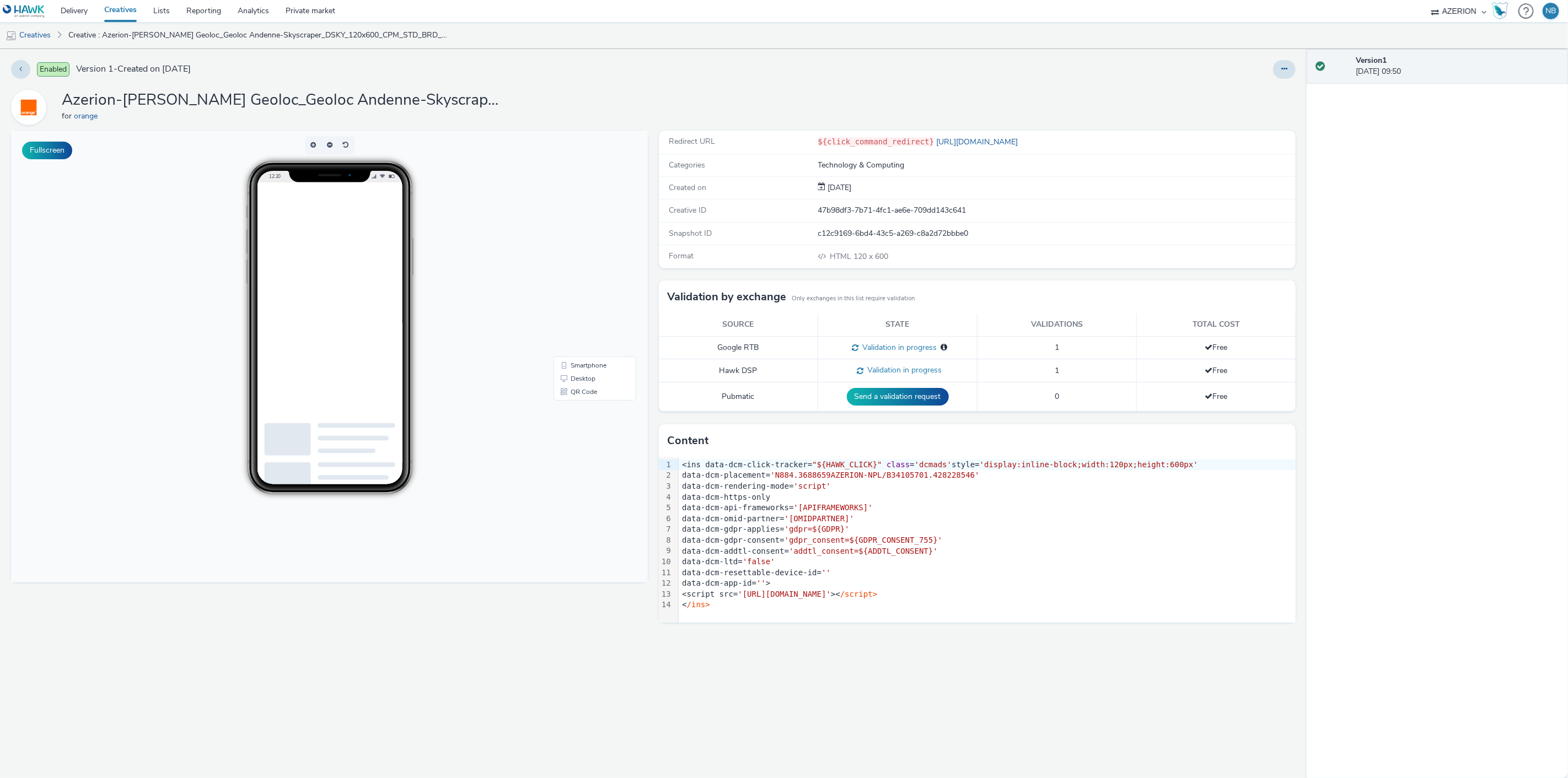
click at [1272, 63] on div at bounding box center [1038, 69] width 514 height 19
click at [1284, 72] on icon at bounding box center [1284, 68] width 6 height 8
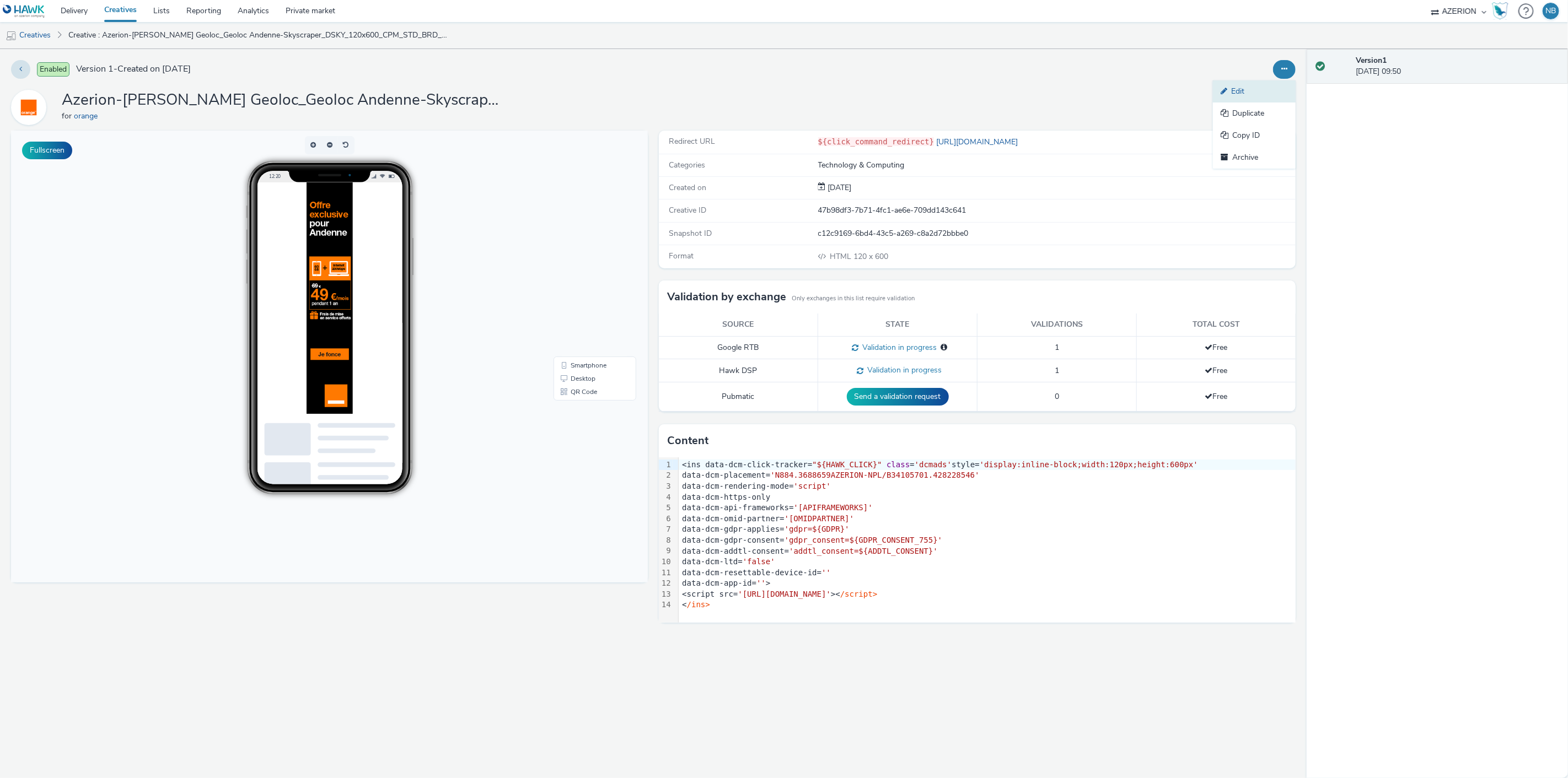
click at [1221, 94] on icon at bounding box center [1225, 90] width 10 height 8
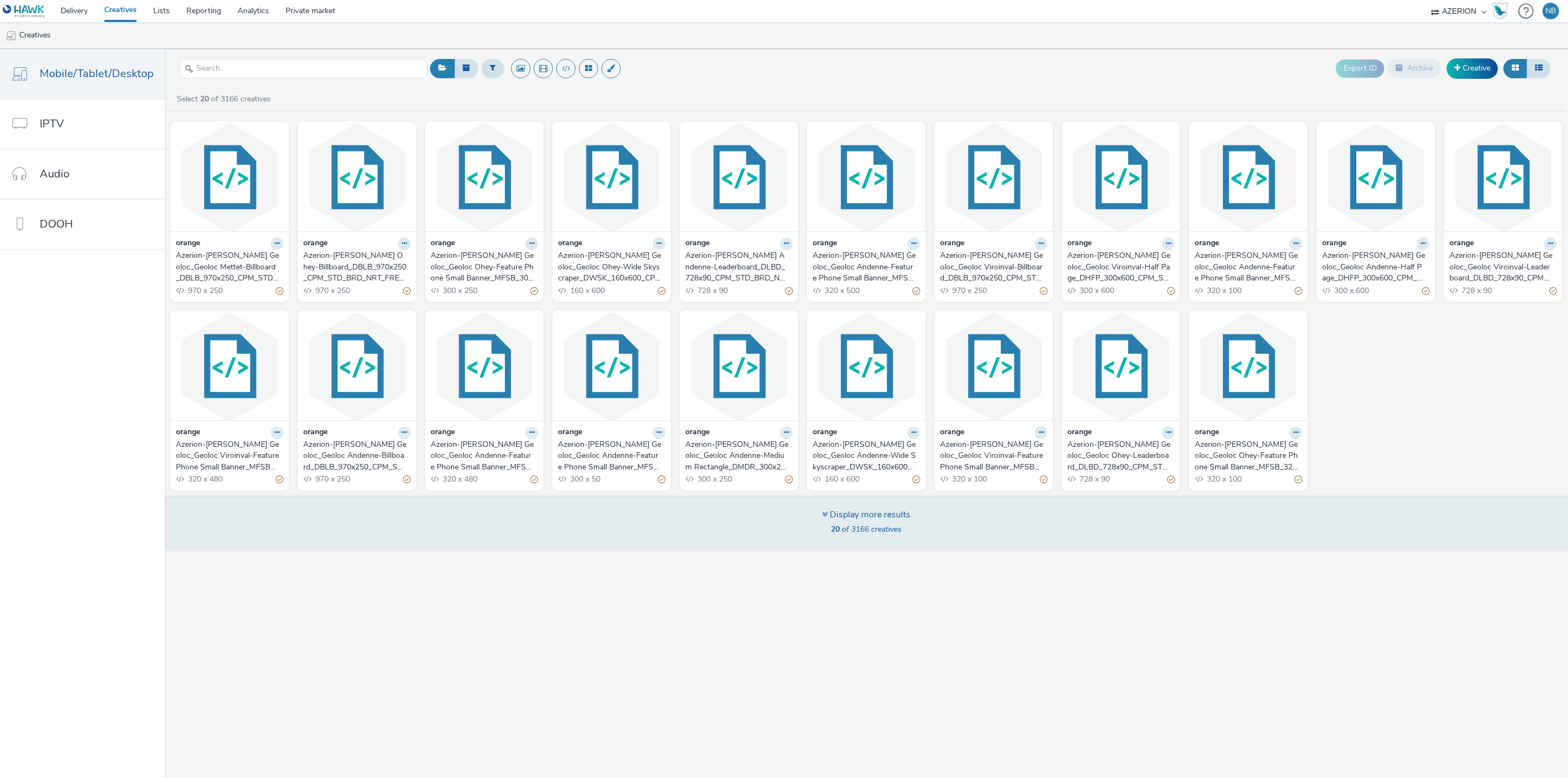
click at [946, 543] on div "Display more results 20 of 3166 creatives" at bounding box center [866, 523] width 1411 height 54
click at [931, 524] on div "Display more results 20 of 3166 creatives" at bounding box center [866, 523] width 1411 height 54
click at [917, 519] on div "Display more results 20 of 3166 creatives" at bounding box center [866, 523] width 1411 height 54
click at [800, 528] on div "Display more results 20 of 3166 creatives" at bounding box center [866, 523] width 1411 height 54
click at [857, 509] on div "Display more results" at bounding box center [866, 515] width 88 height 12
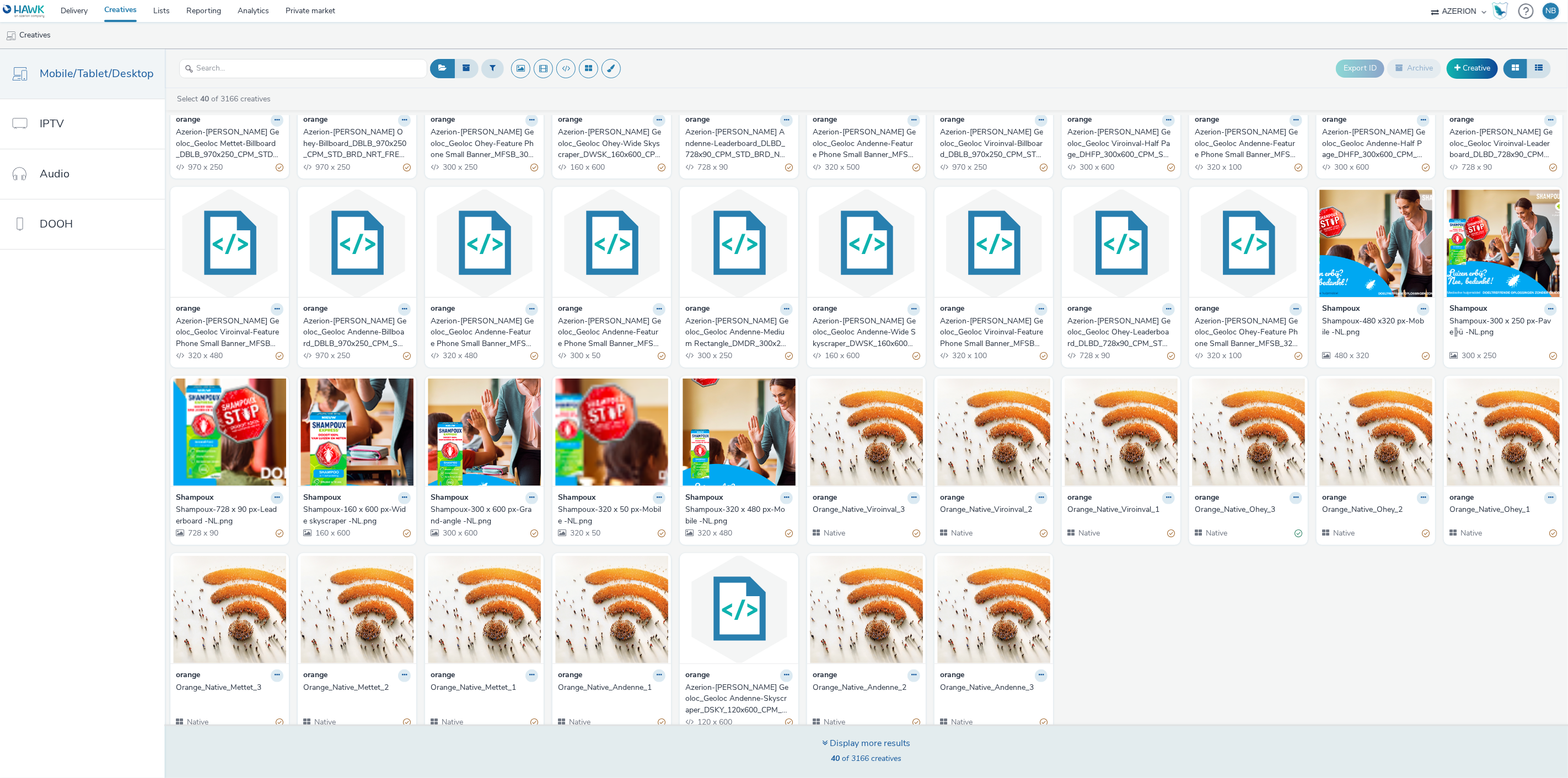
scroll to position [136, 0]
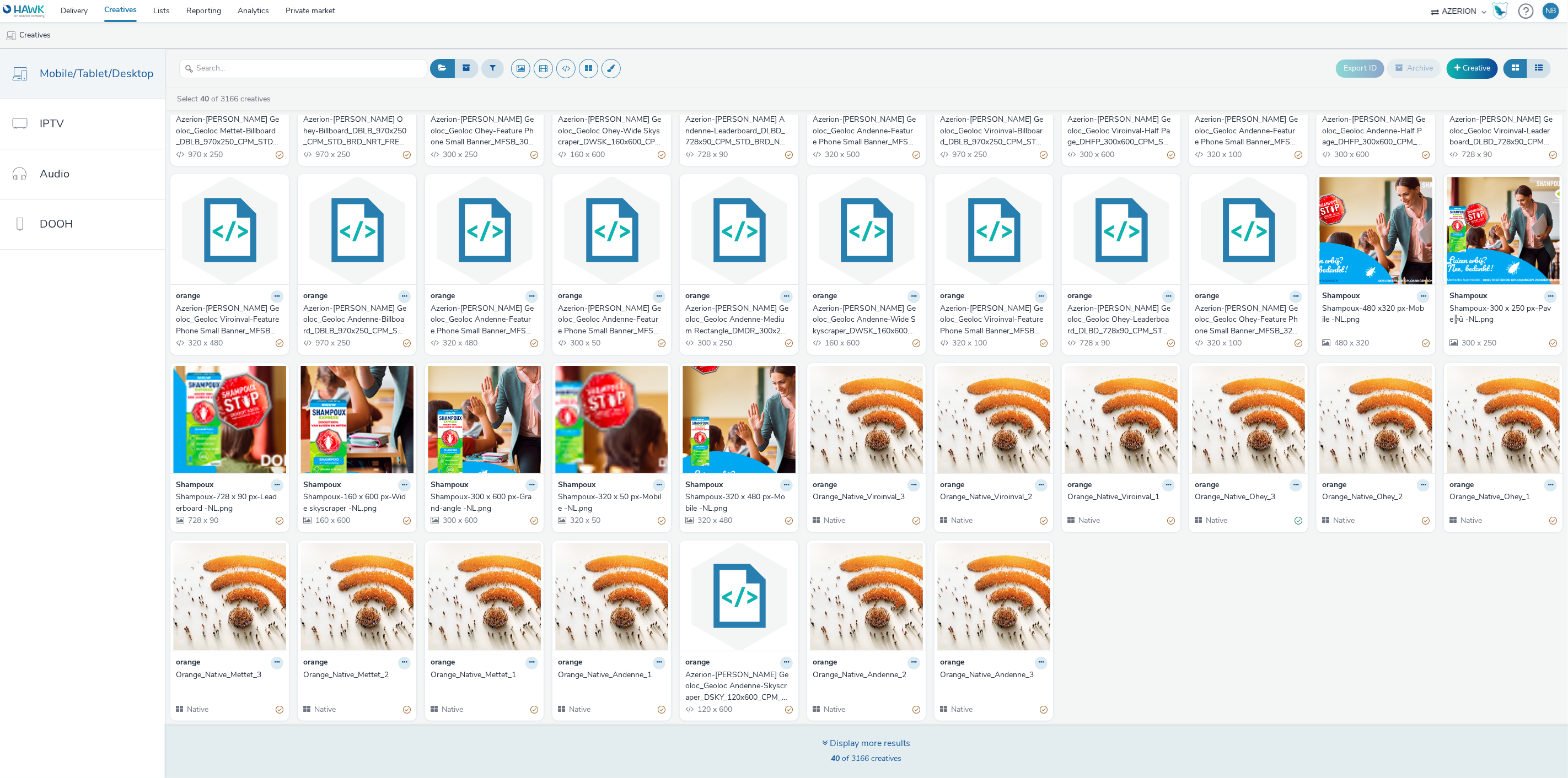
click at [855, 737] on div "Display more results 40 of 3166 creatives" at bounding box center [866, 752] width 1411 height 54
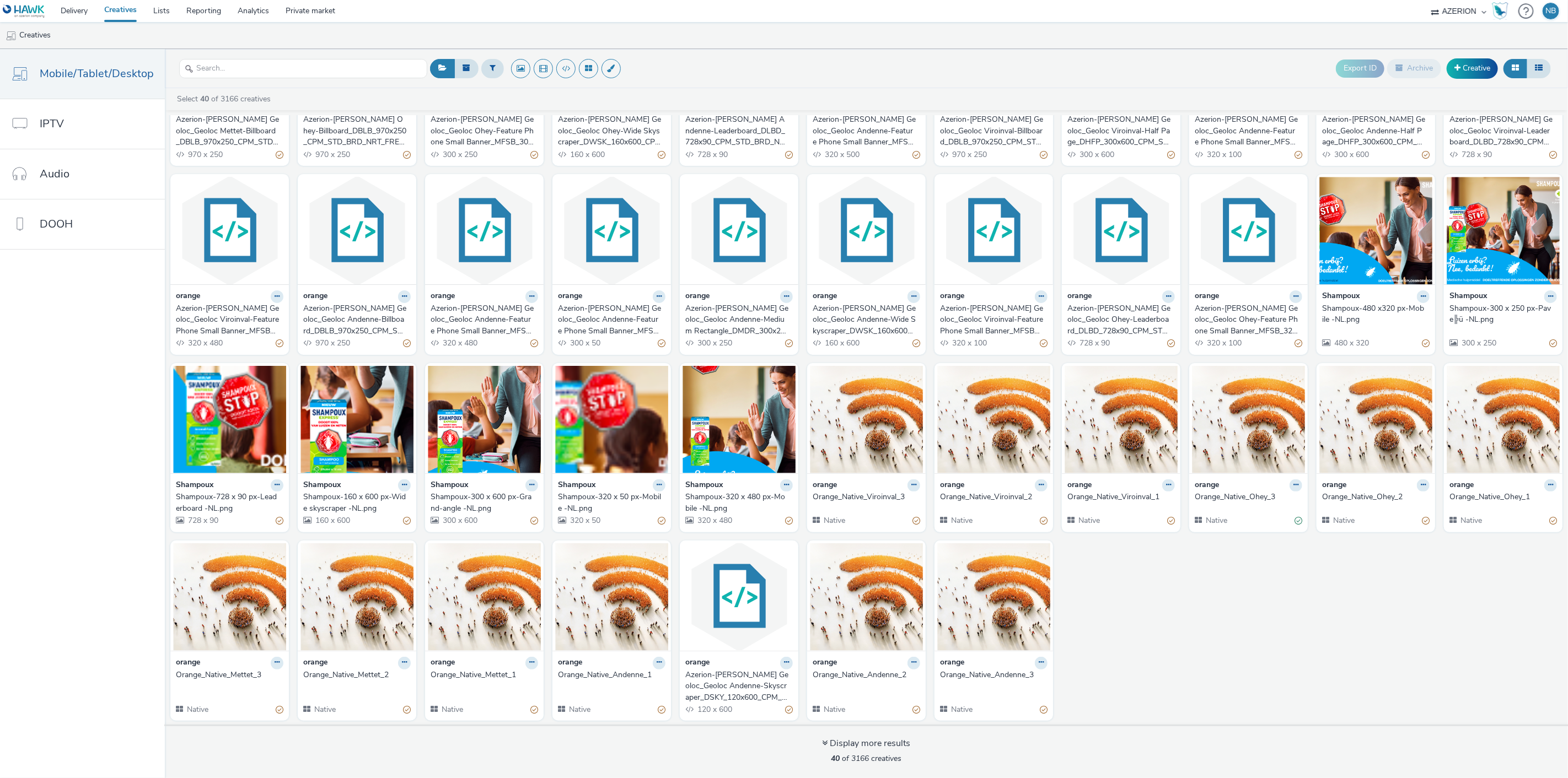
click at [1169, 634] on div "orange Azerion-[PERSON_NAME] Geoloc_Geoloc Mettet-Billboard_DBLB_970x250_CPM_ST…" at bounding box center [866, 352] width 1403 height 746
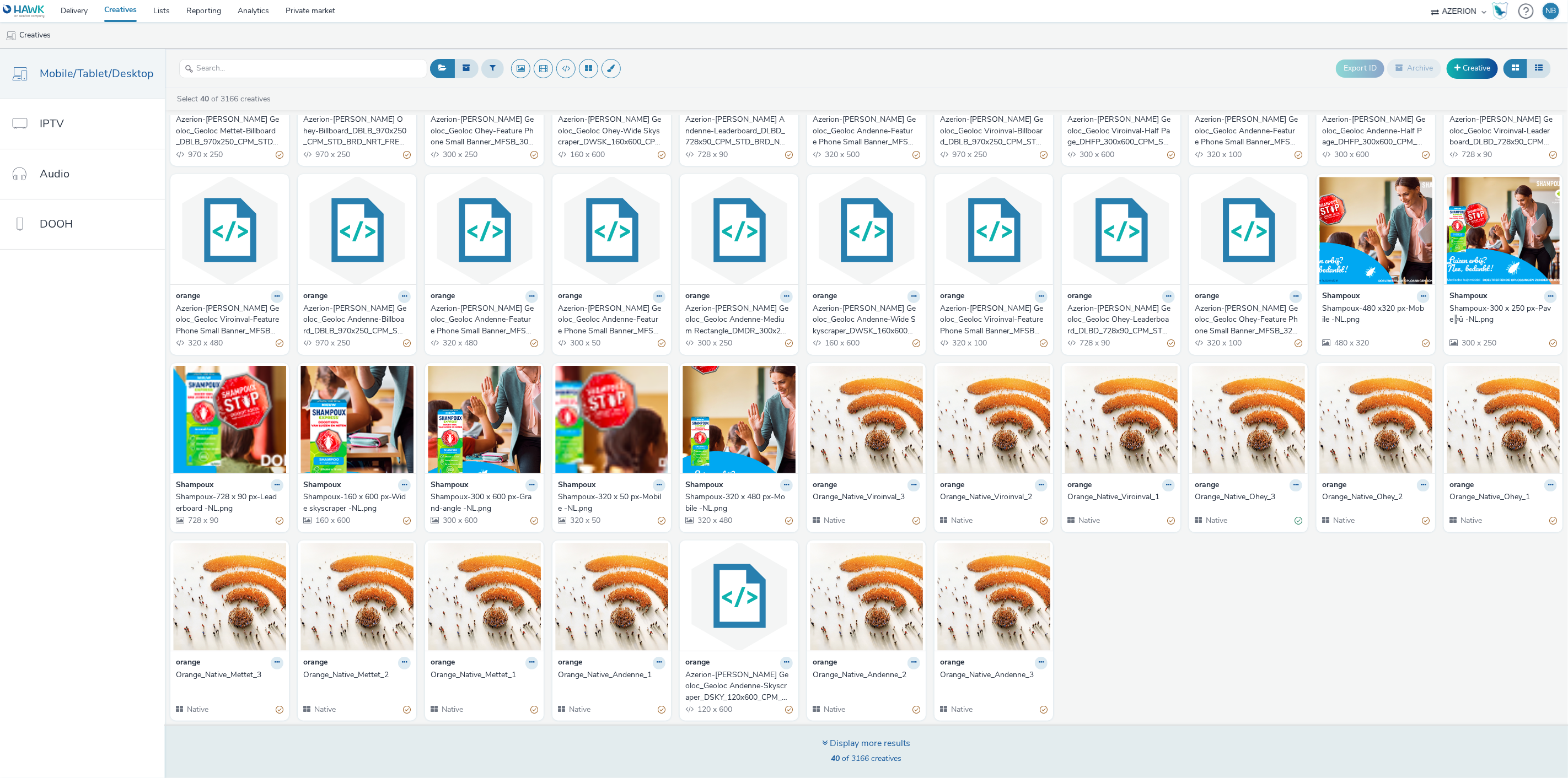
click at [835, 748] on div "Display more results" at bounding box center [866, 744] width 88 height 12
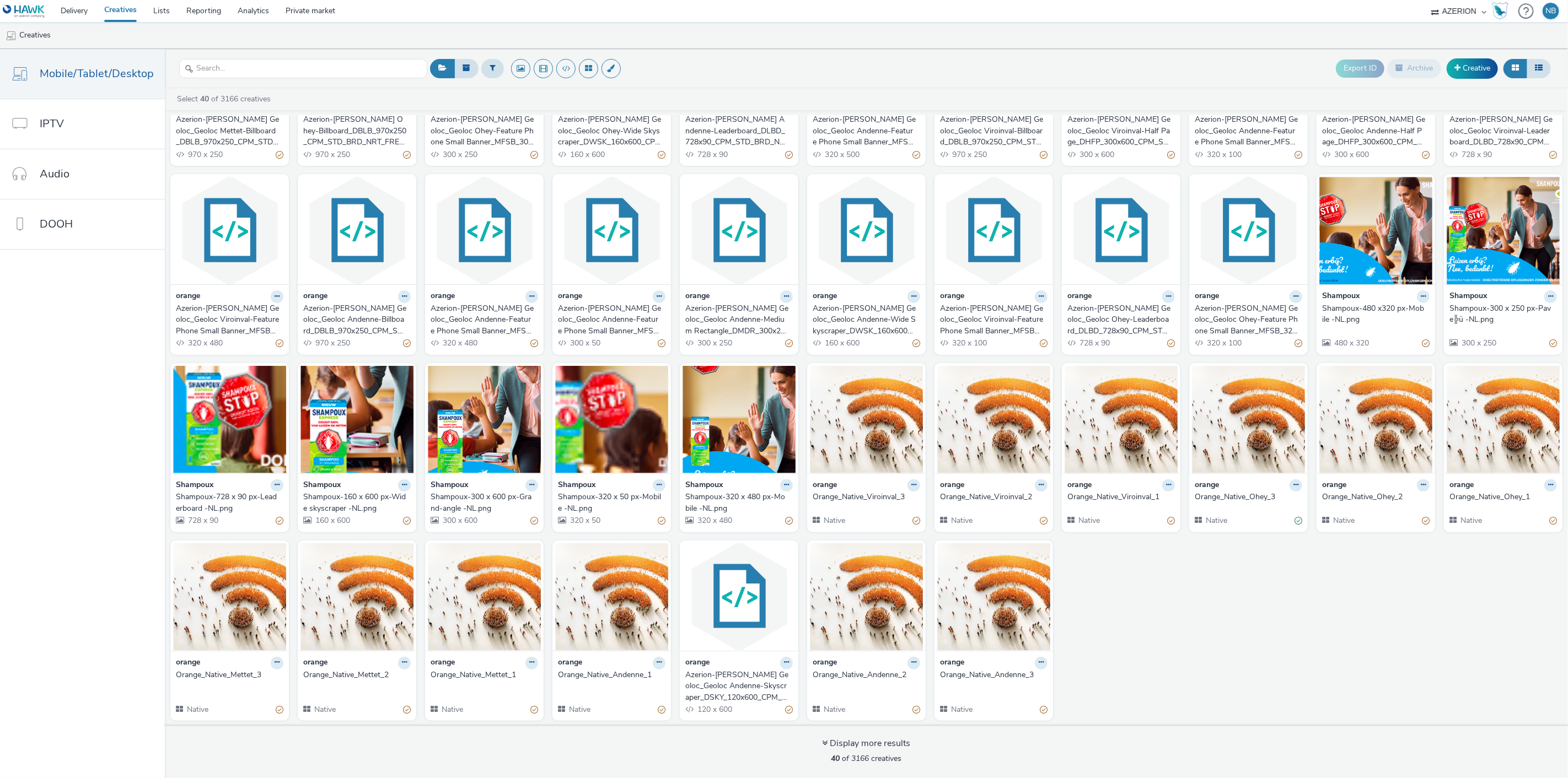
click at [1143, 605] on div "orange Azerion-[PERSON_NAME] Geoloc_Geoloc Mettet-Billboard_DBLB_970x250_CPM_ST…" at bounding box center [866, 352] width 1403 height 746
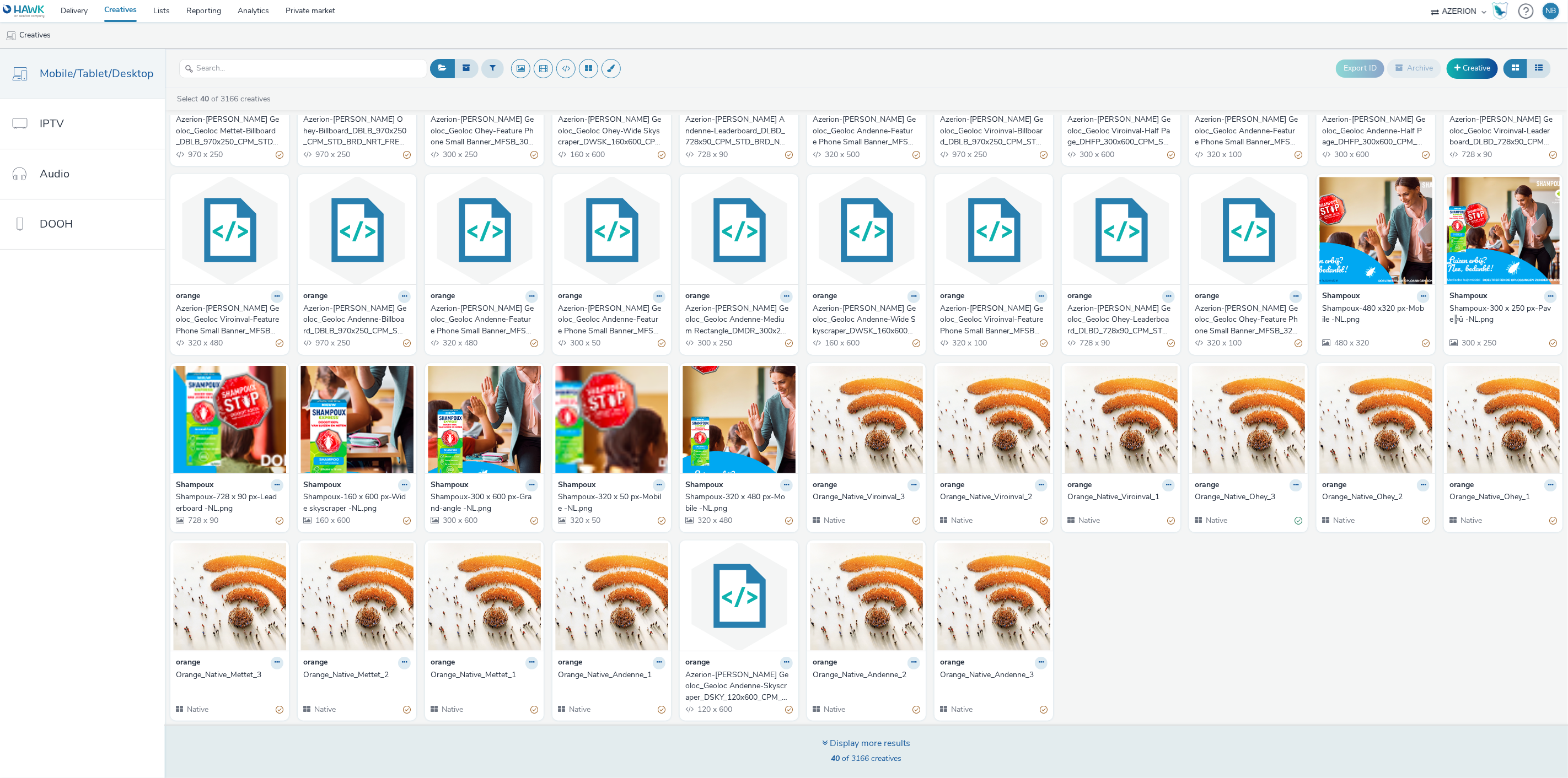
click at [890, 740] on div "Display more results" at bounding box center [866, 744] width 88 height 12
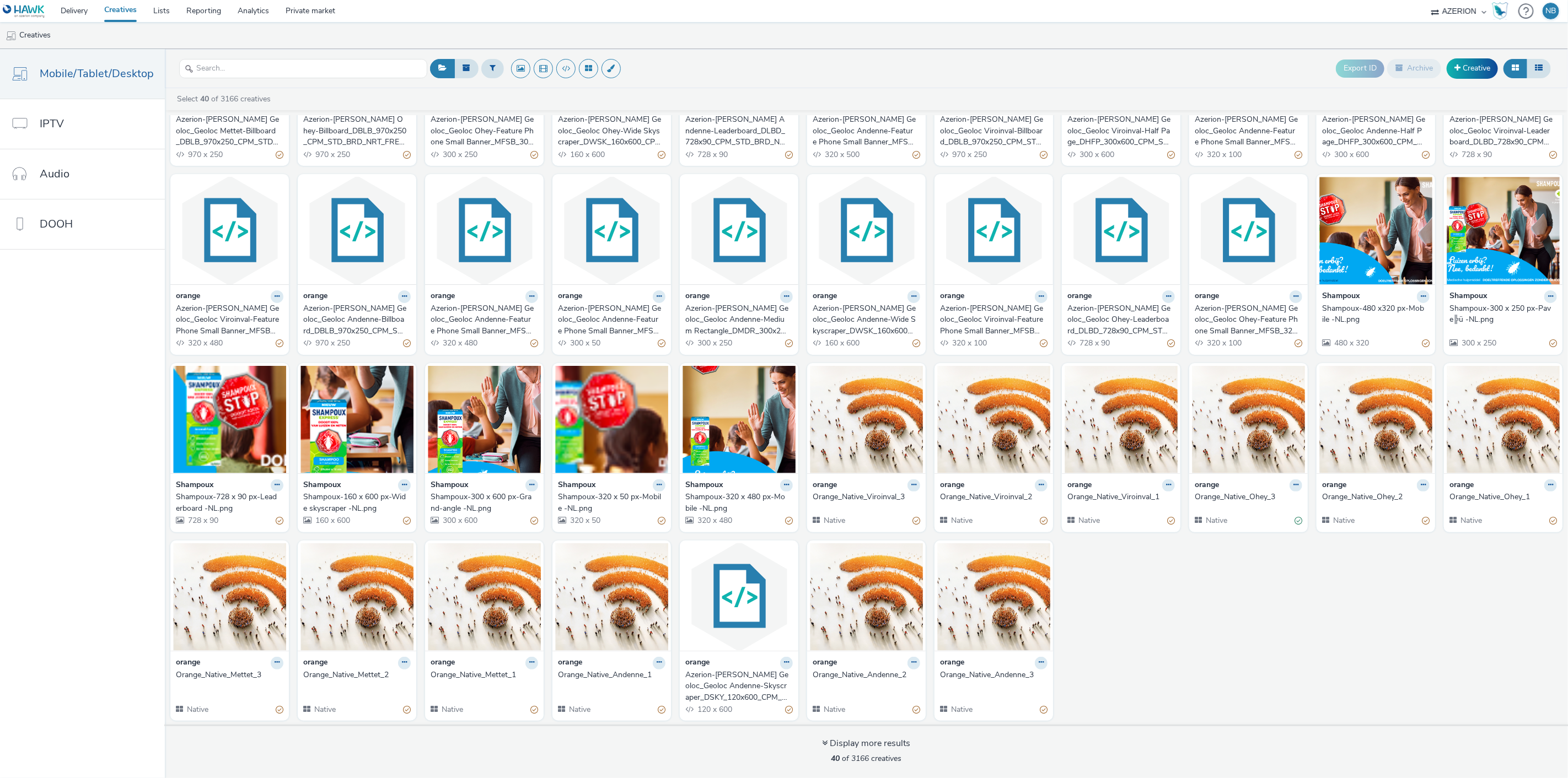
click at [1171, 583] on div "orange Azerion-[PERSON_NAME] Geoloc_Geoloc Mettet-Billboard_DBLB_970x250_CPM_ST…" at bounding box center [866, 352] width 1403 height 746
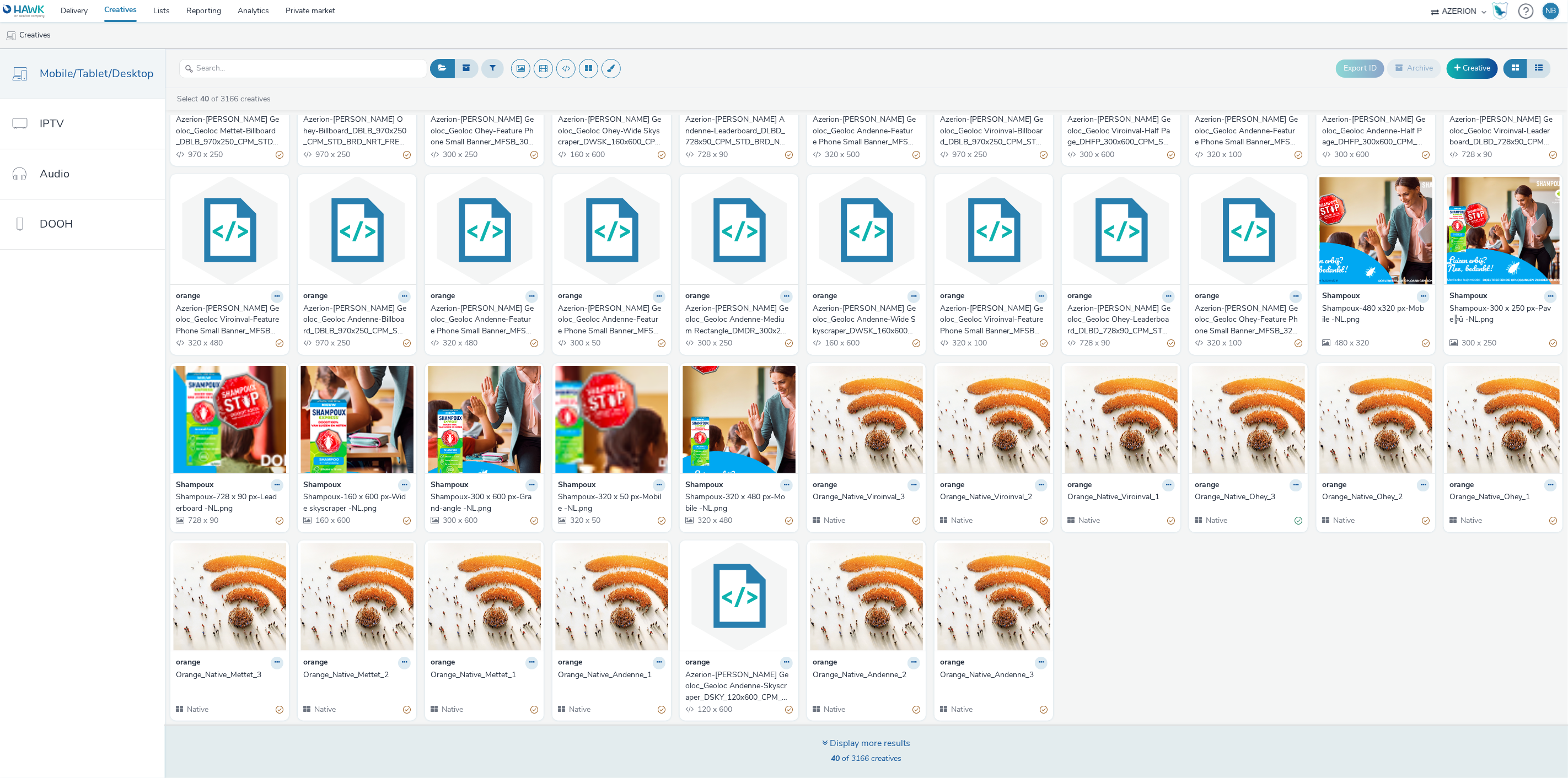
click at [860, 761] on span "40 of 3166 creatives" at bounding box center [866, 758] width 70 height 10
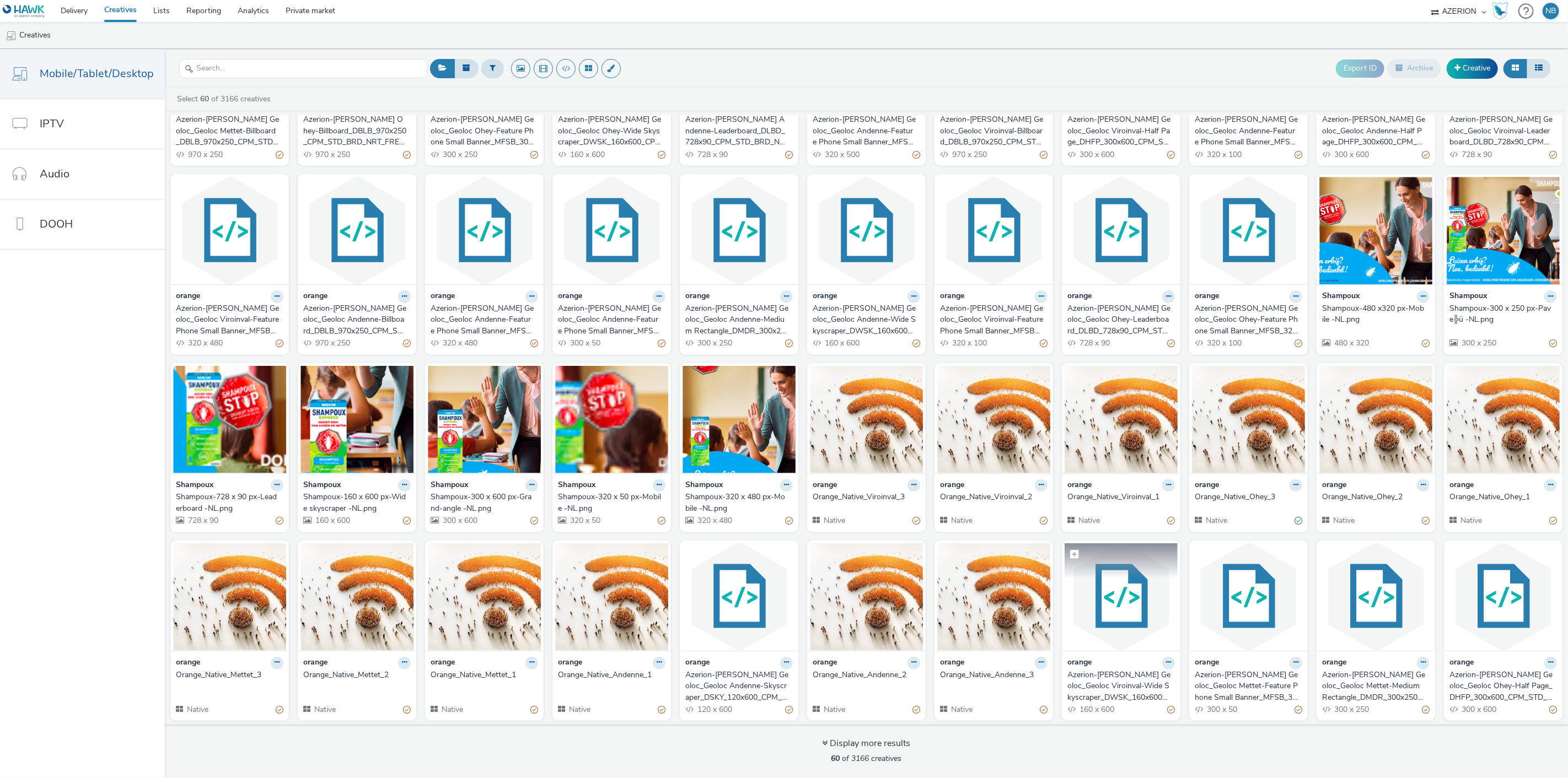
click at [1151, 619] on img at bounding box center [1121, 597] width 113 height 108
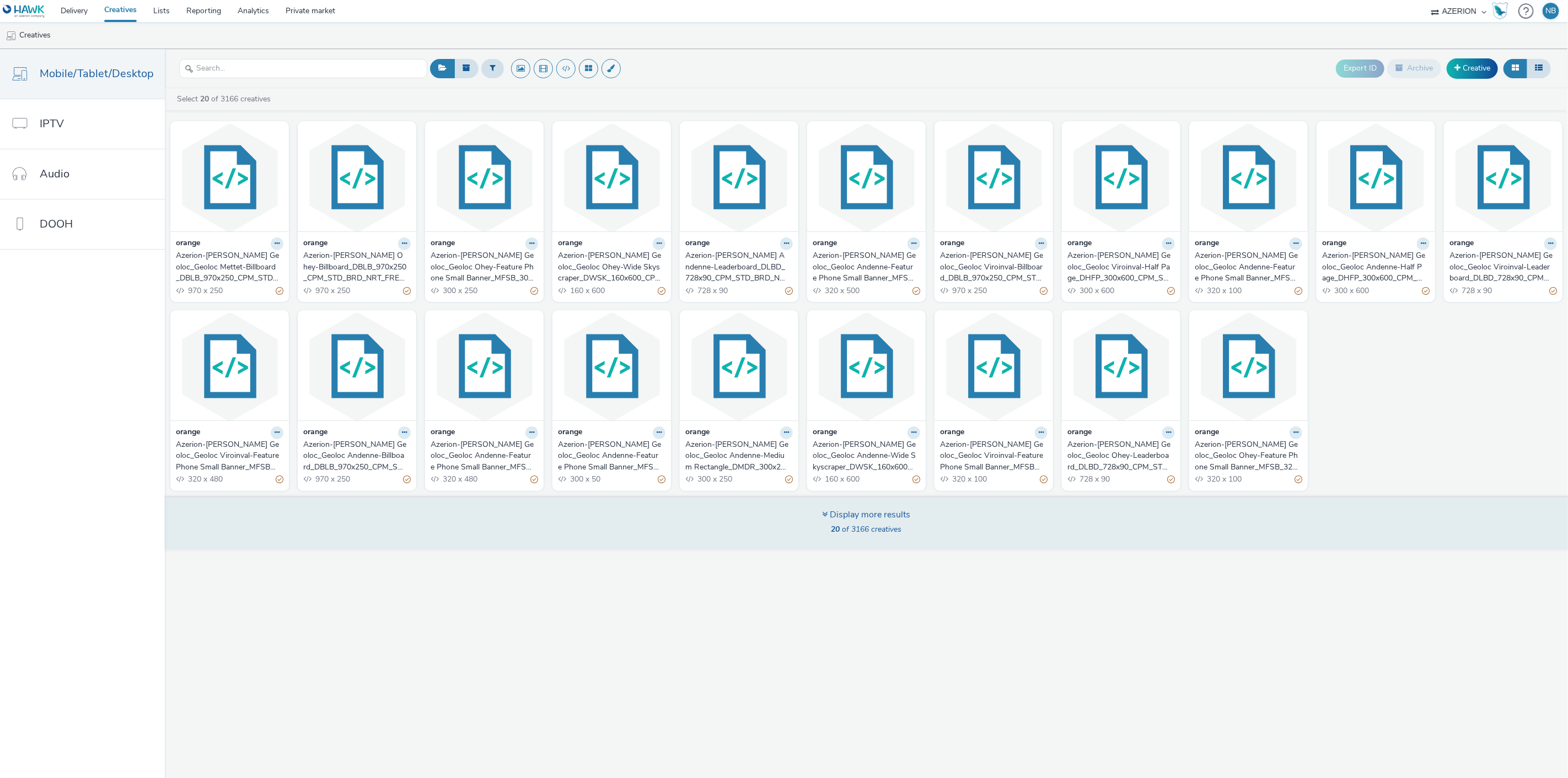
click at [875, 524] on span "20 of 3166 creatives" at bounding box center [866, 529] width 70 height 10
click at [857, 501] on div "Display more results 20 of 3166 creatives" at bounding box center [866, 523] width 1411 height 54
click at [877, 528] on span "20 of 3166 creatives" at bounding box center [866, 529] width 70 height 10
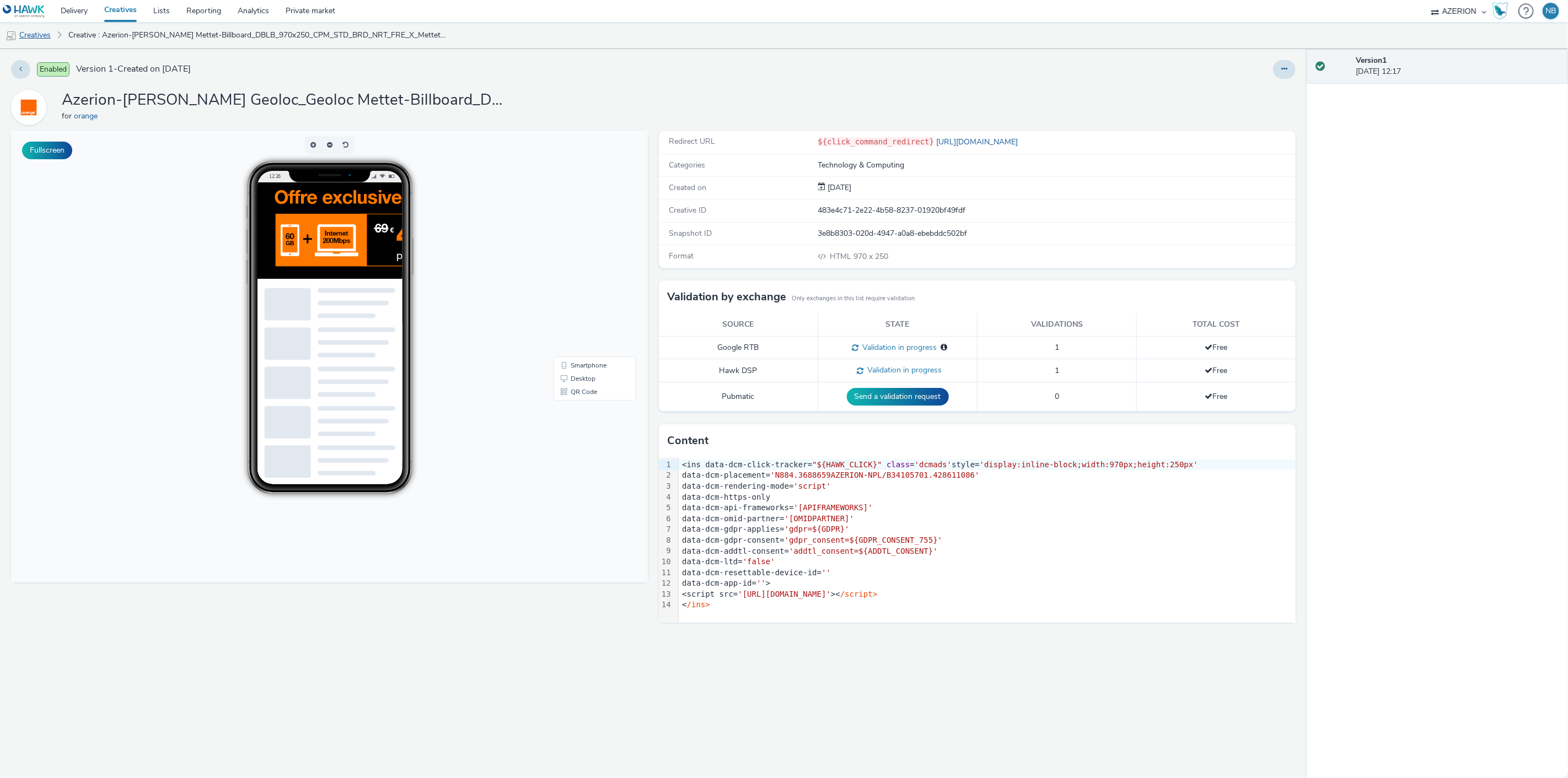
click at [32, 31] on link "Creatives" at bounding box center [28, 35] width 57 height 26
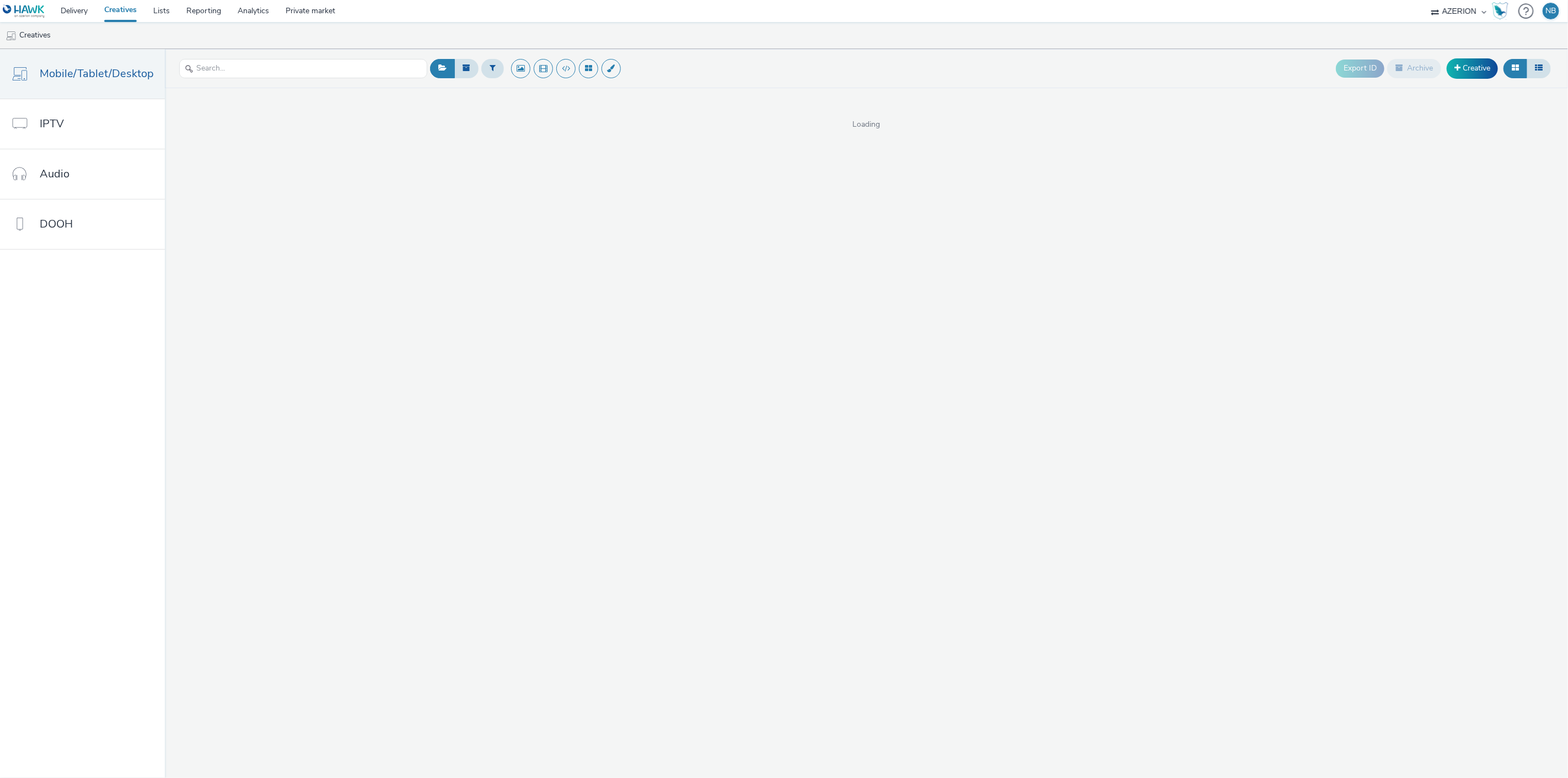
click at [754, 74] on div "Export ID Archive Creative" at bounding box center [990, 68] width 1127 height 27
click at [746, 46] on ul "Creatives" at bounding box center [784, 35] width 1568 height 26
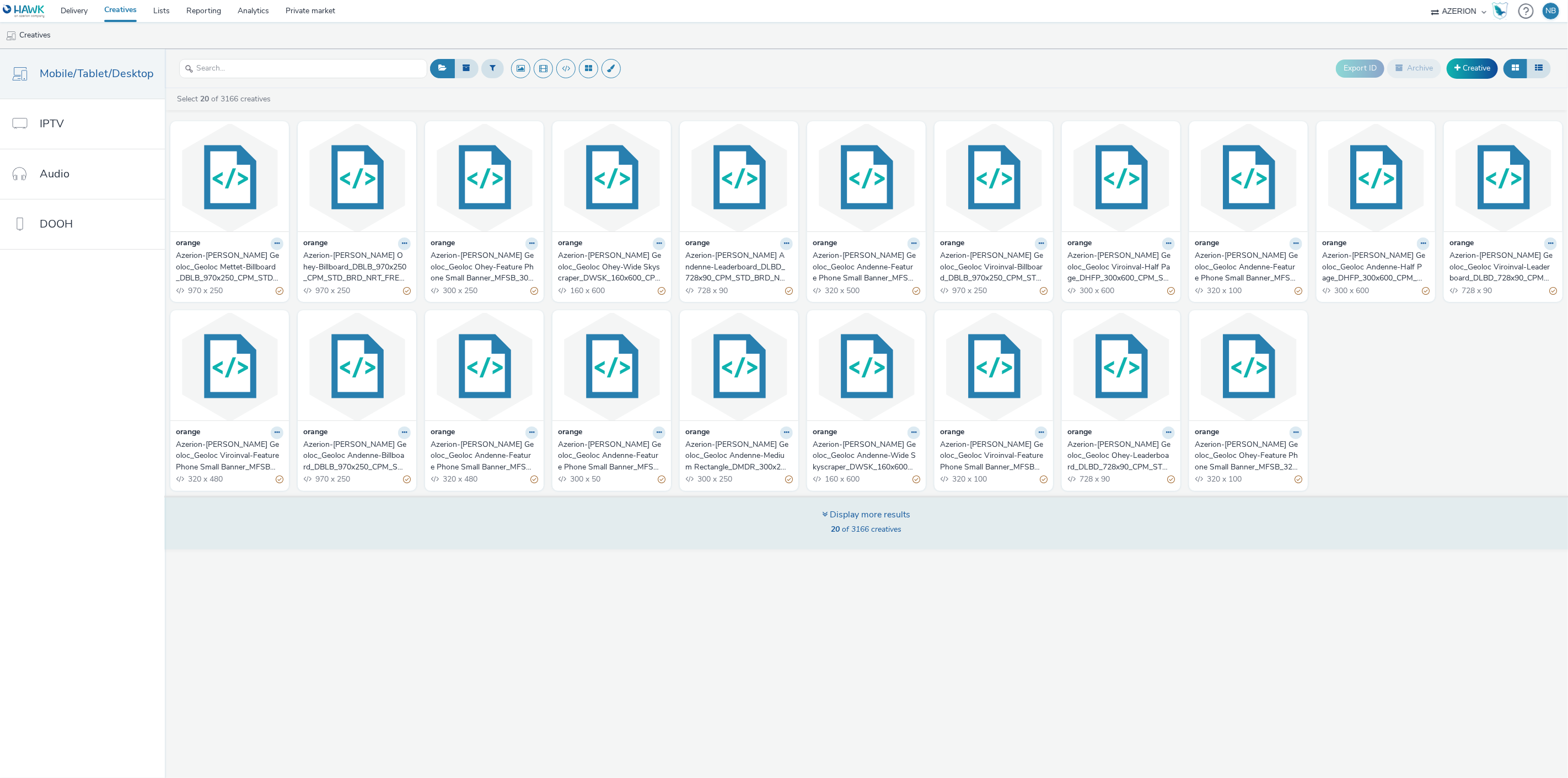
click at [859, 541] on div "Display more results 20 of 3166 creatives" at bounding box center [866, 523] width 1411 height 54
click at [857, 531] on span "20 of 3166 creatives" at bounding box center [866, 529] width 70 height 10
click at [866, 527] on span "20 of 3166 creatives" at bounding box center [866, 529] width 70 height 10
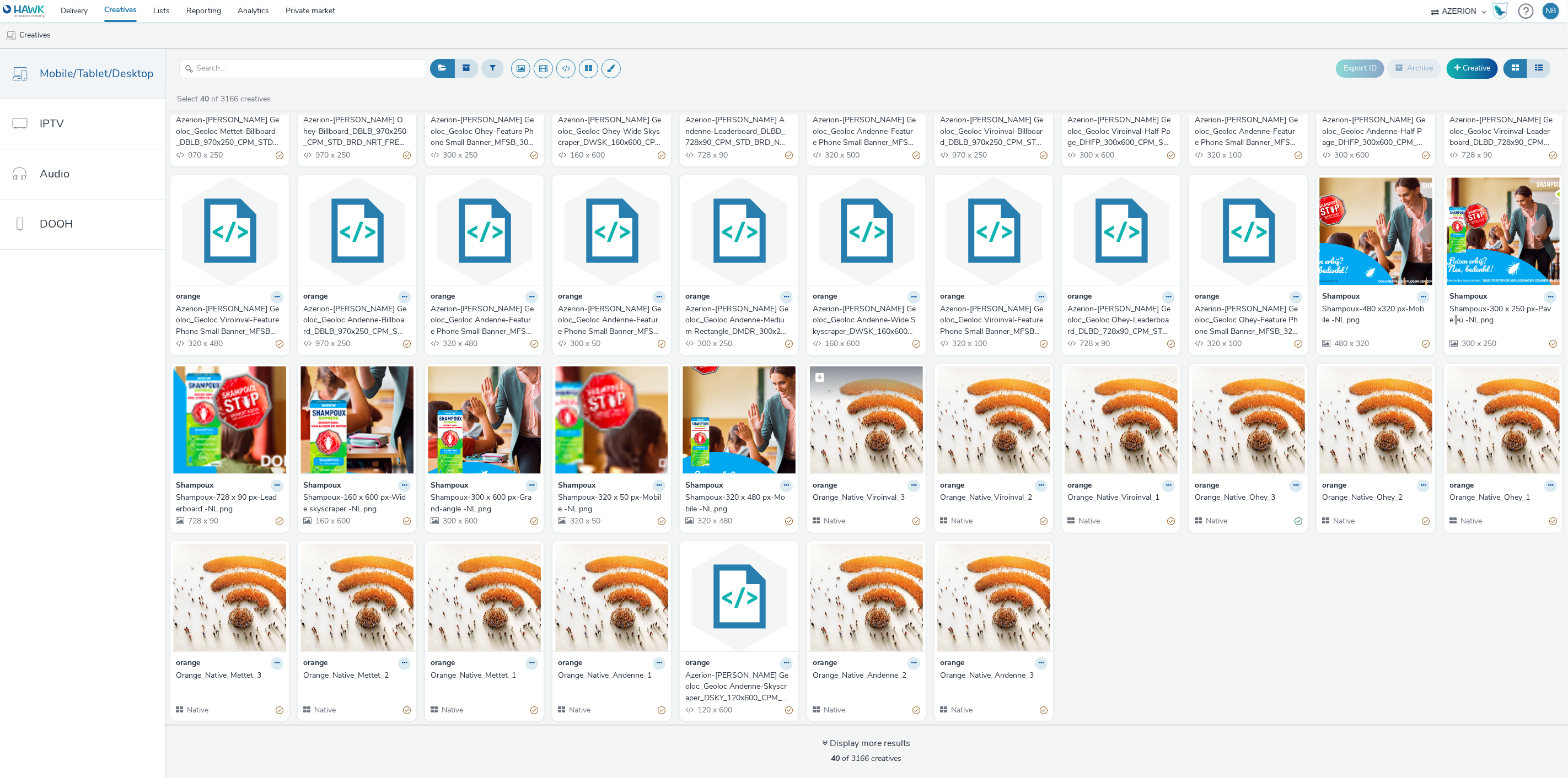
scroll to position [136, 0]
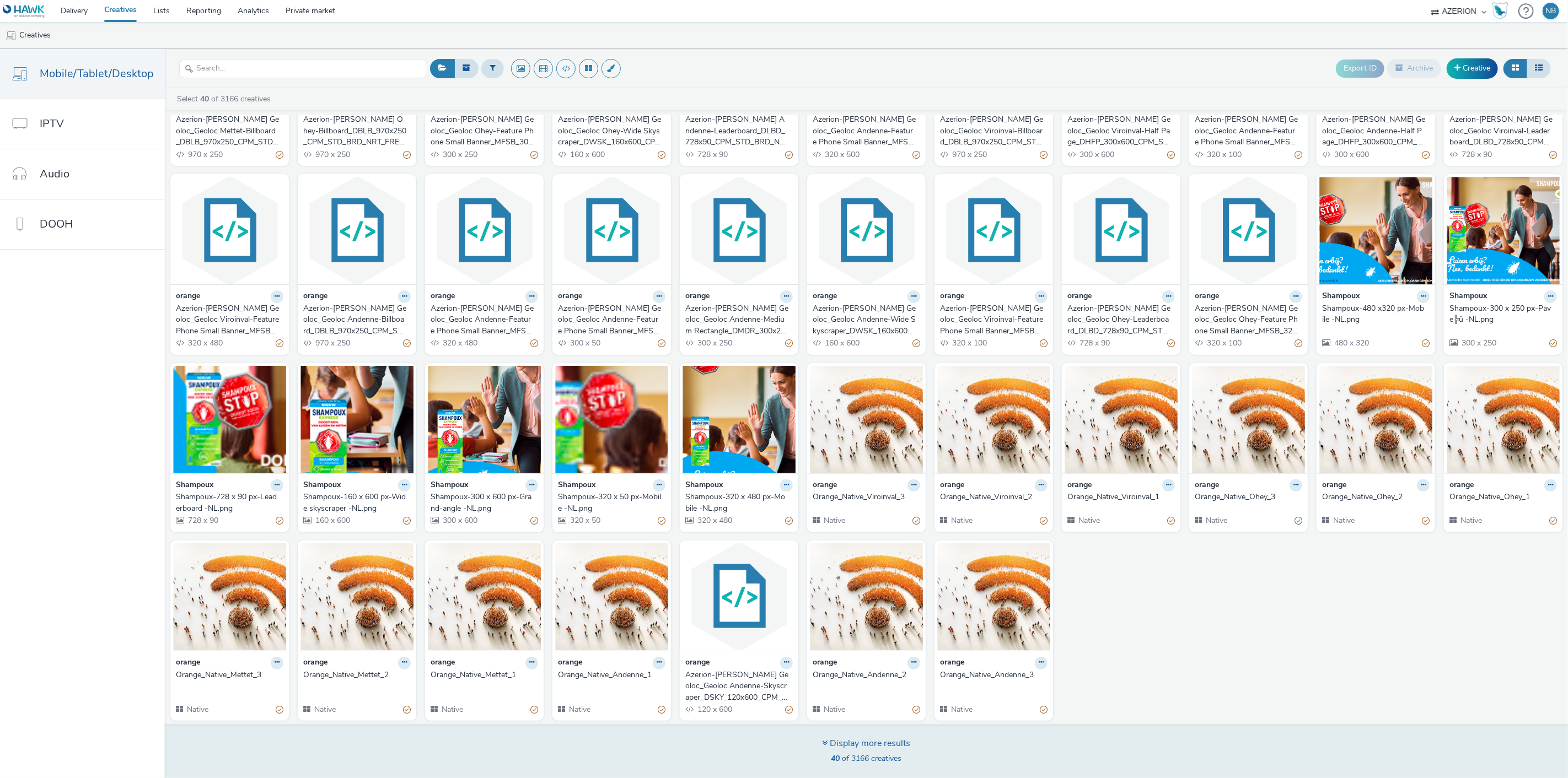
click at [850, 748] on div "Display more results" at bounding box center [866, 744] width 88 height 12
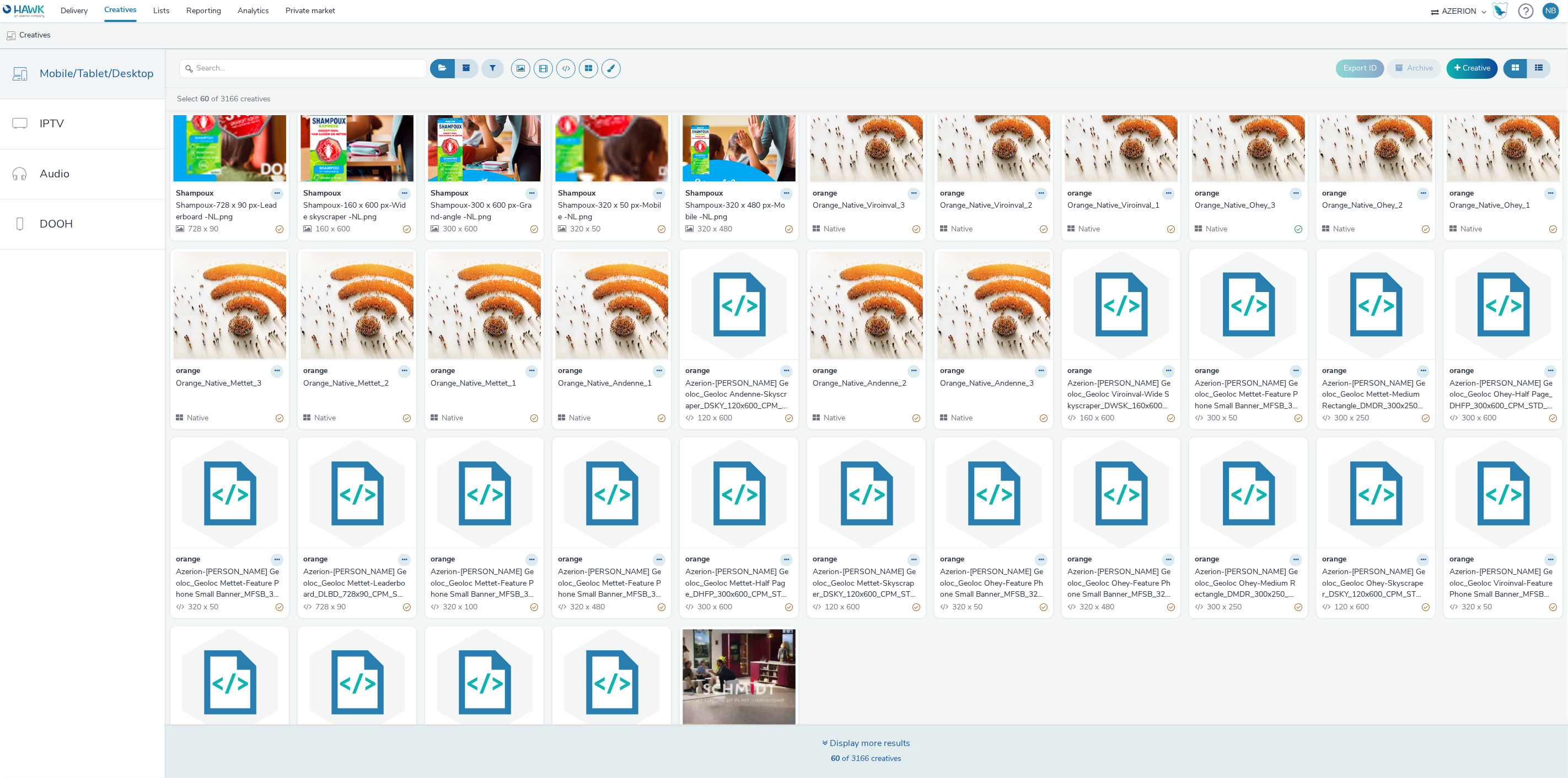
scroll to position [515, 0]
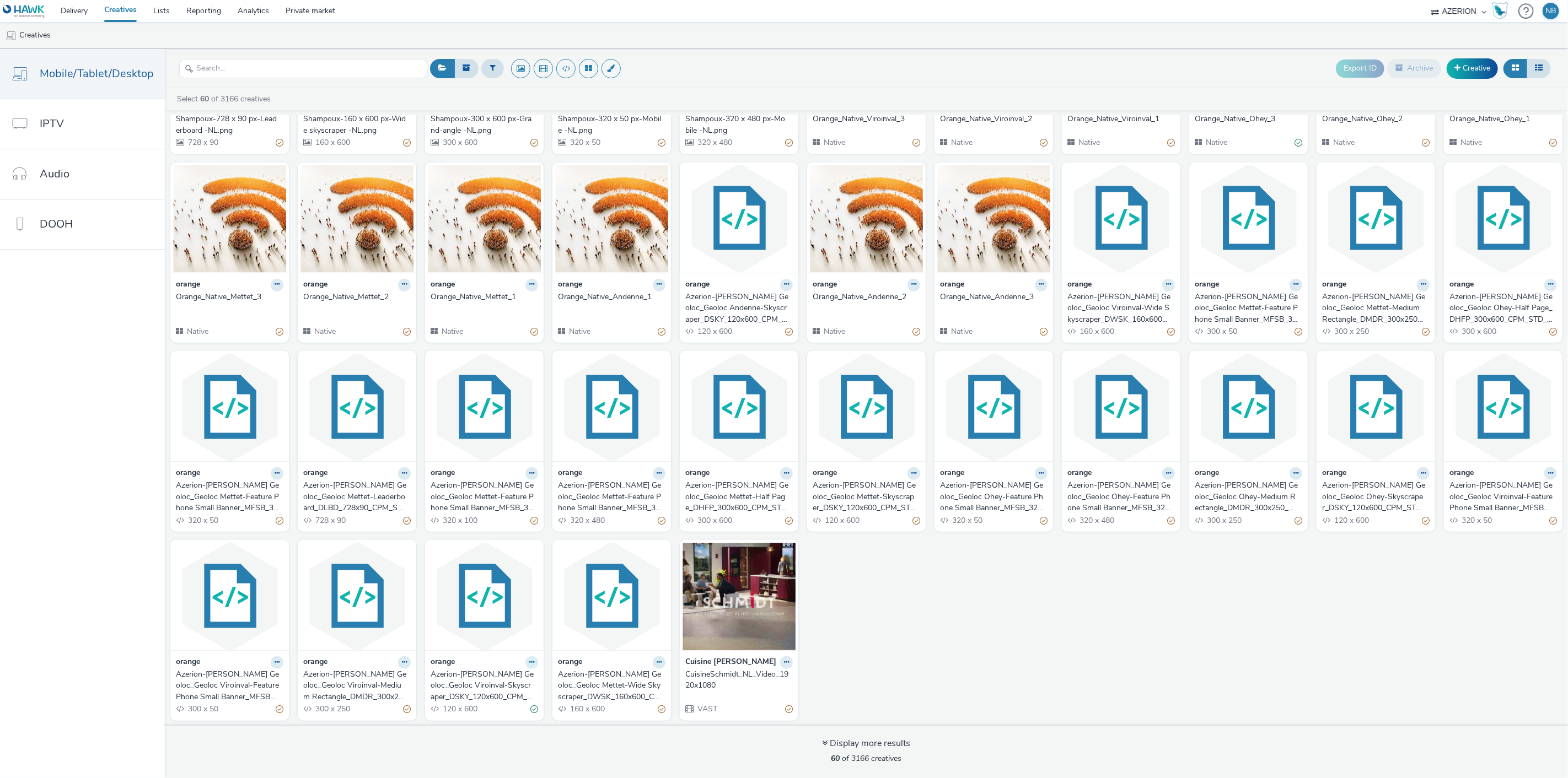
click at [530, 660] on button at bounding box center [532, 663] width 12 height 12
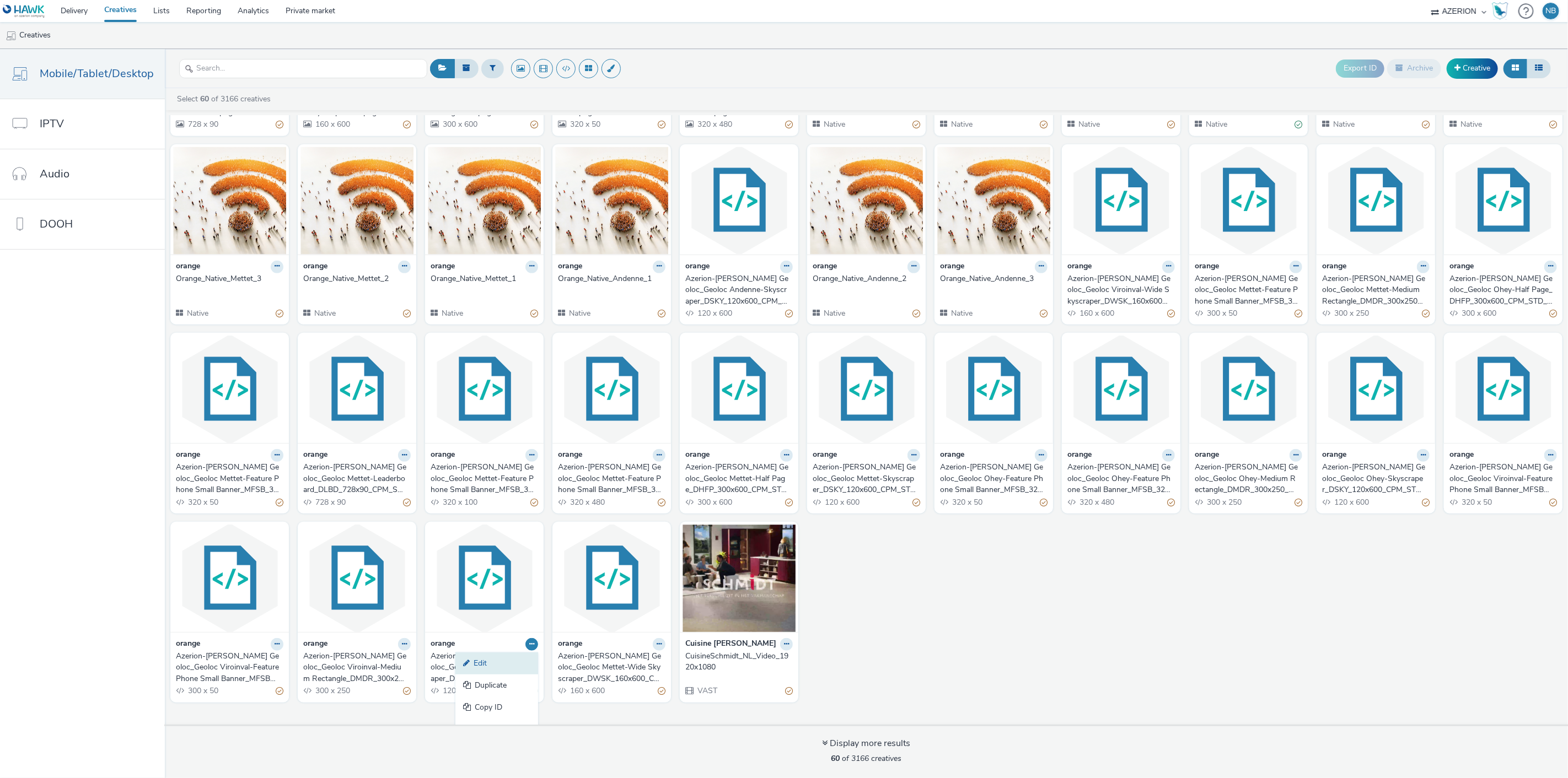
scroll to position [548, 0]
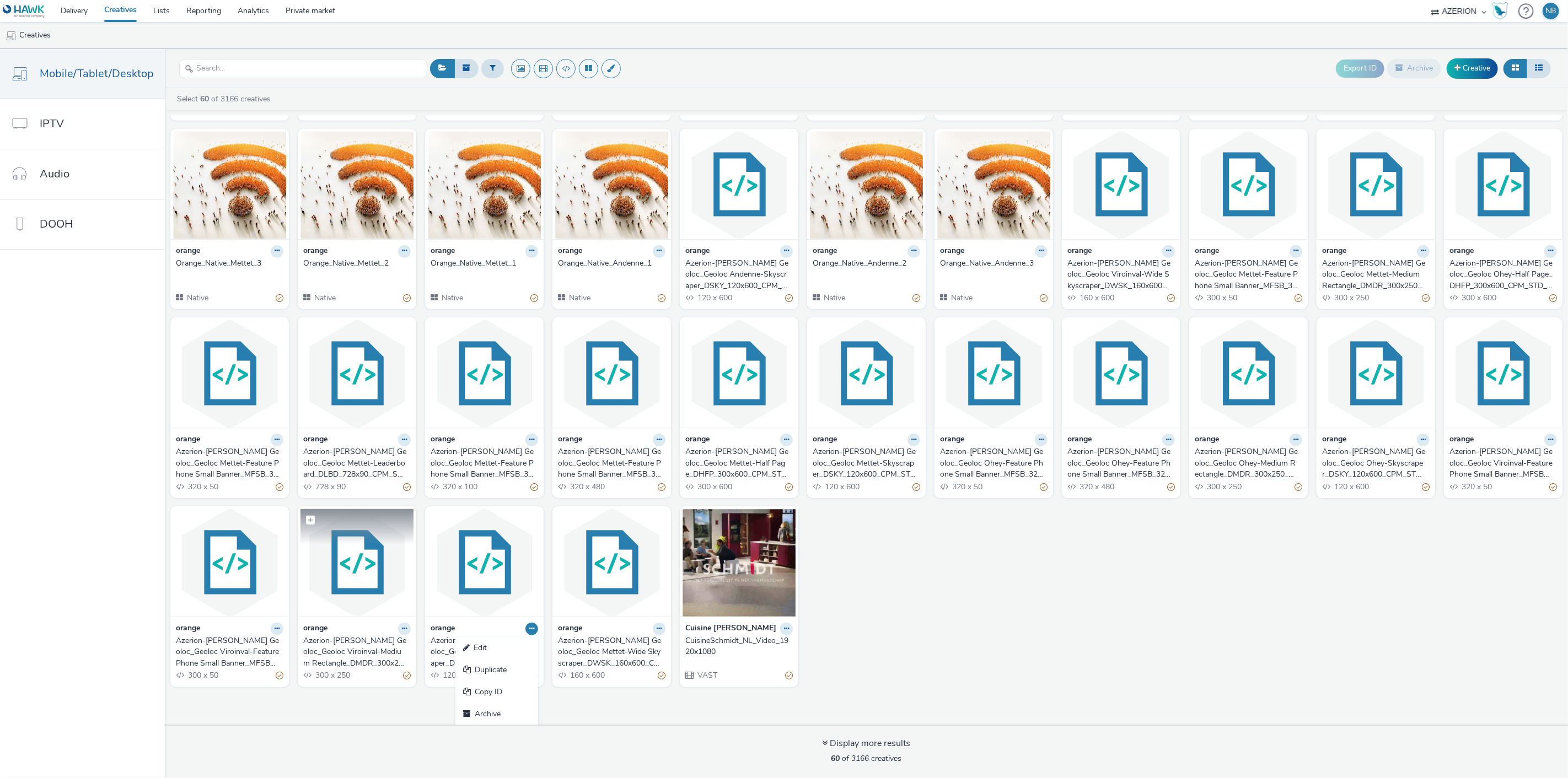
drag, startPoint x: 482, startPoint y: 638, endPoint x: 362, endPoint y: 581, distance: 132.8
click at [362, 581] on img at bounding box center [357, 563] width 113 height 108
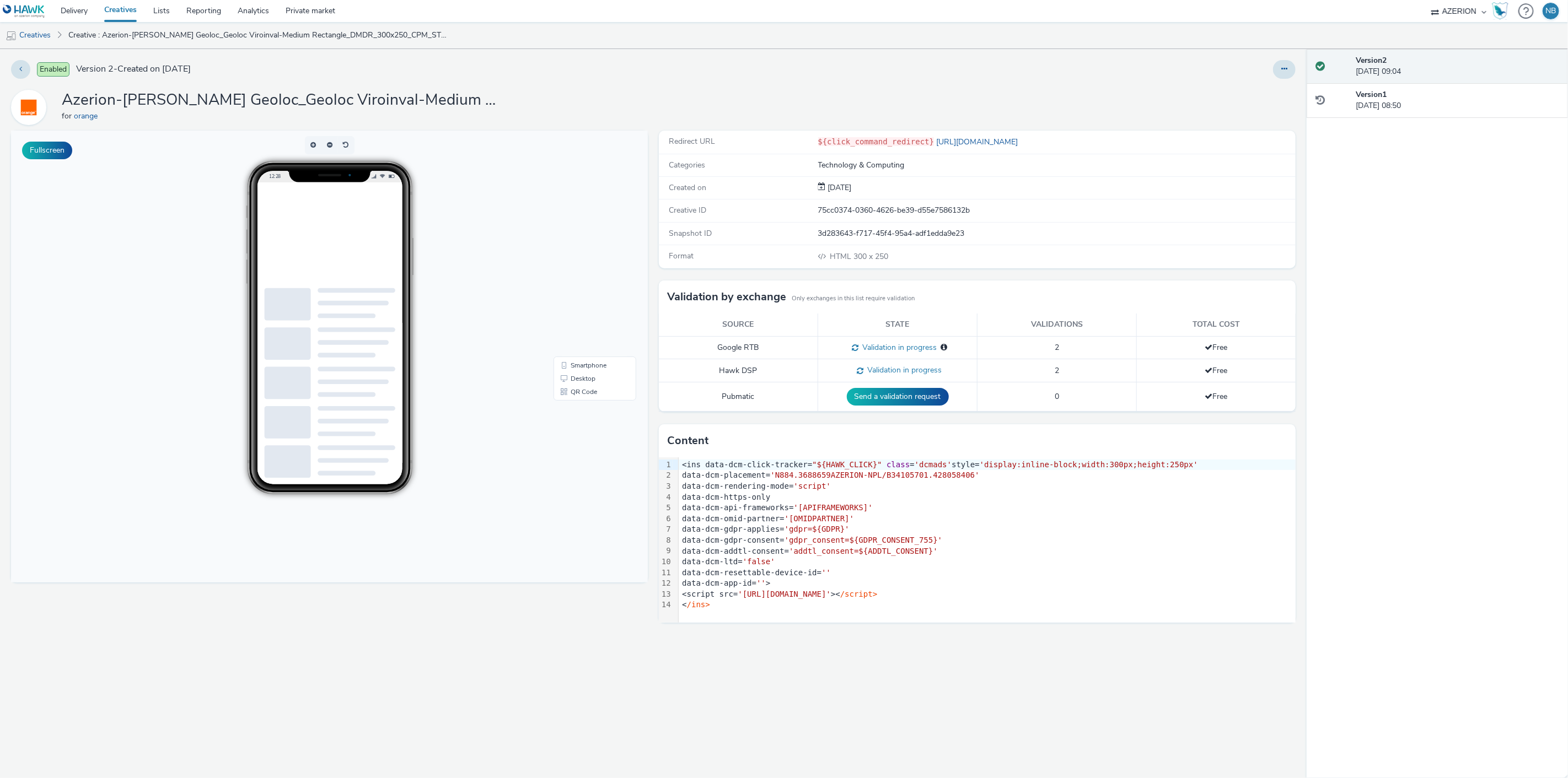
click at [1276, 85] on div "Enabled Version 2 - Created on 05 September 2025 Azerion-RON Geoloc_Geoloc Viro…" at bounding box center [653, 413] width 1307 height 729
click at [1287, 72] on icon at bounding box center [1284, 68] width 6 height 8
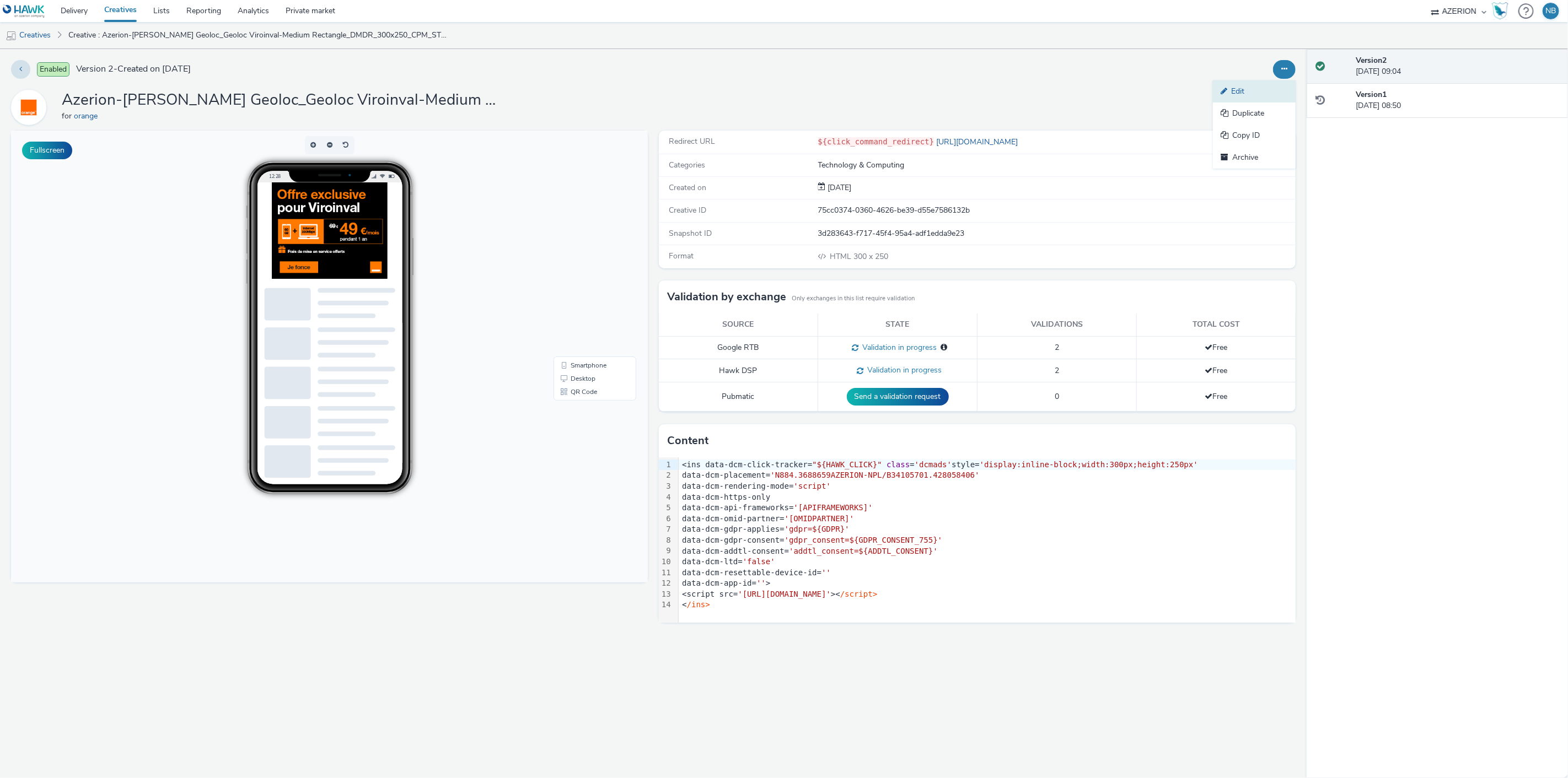
click at [1268, 86] on link "Edit" at bounding box center [1254, 92] width 83 height 22
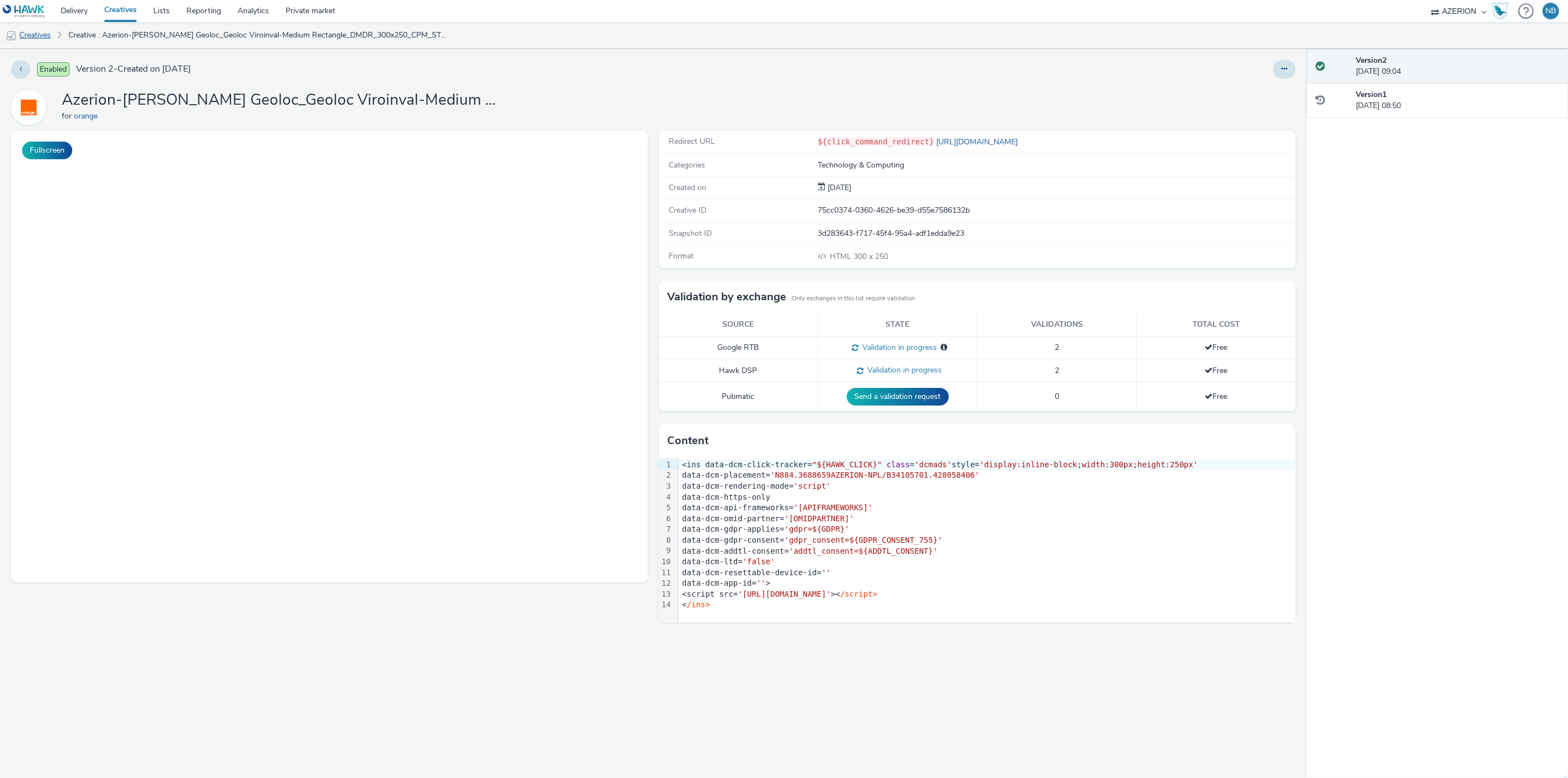
click at [32, 35] on link "Creatives" at bounding box center [28, 35] width 57 height 26
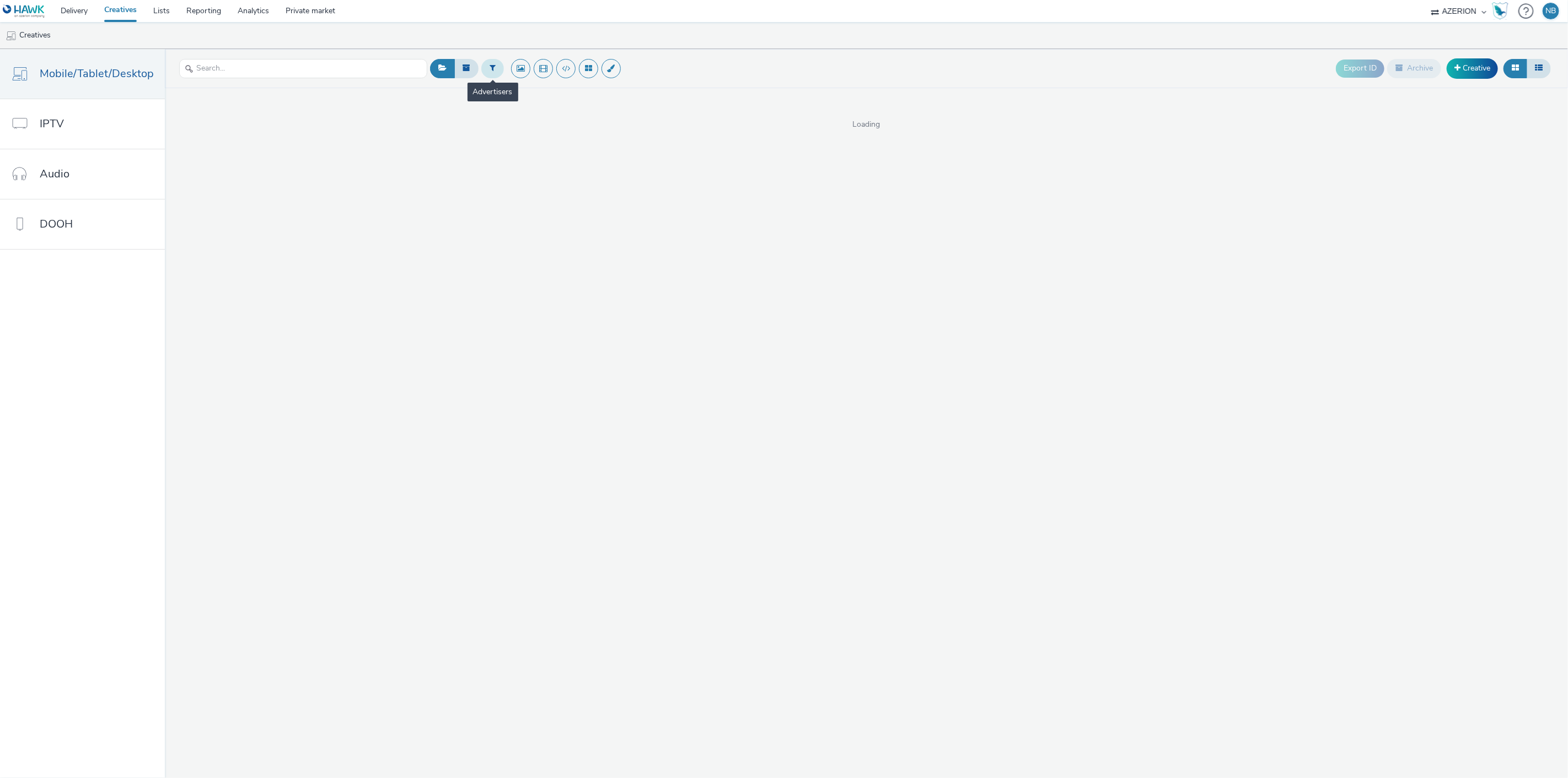
click at [495, 72] on button at bounding box center [493, 68] width 23 height 19
click at [545, 76] on div at bounding box center [548, 70] width 78 height 13
click at [343, 53] on header "Select advertiser... Export ID Archive Creative" at bounding box center [866, 68] width 1403 height 39
click at [330, 62] on input "text" at bounding box center [304, 69] width 248 height 19
type input "javascript"
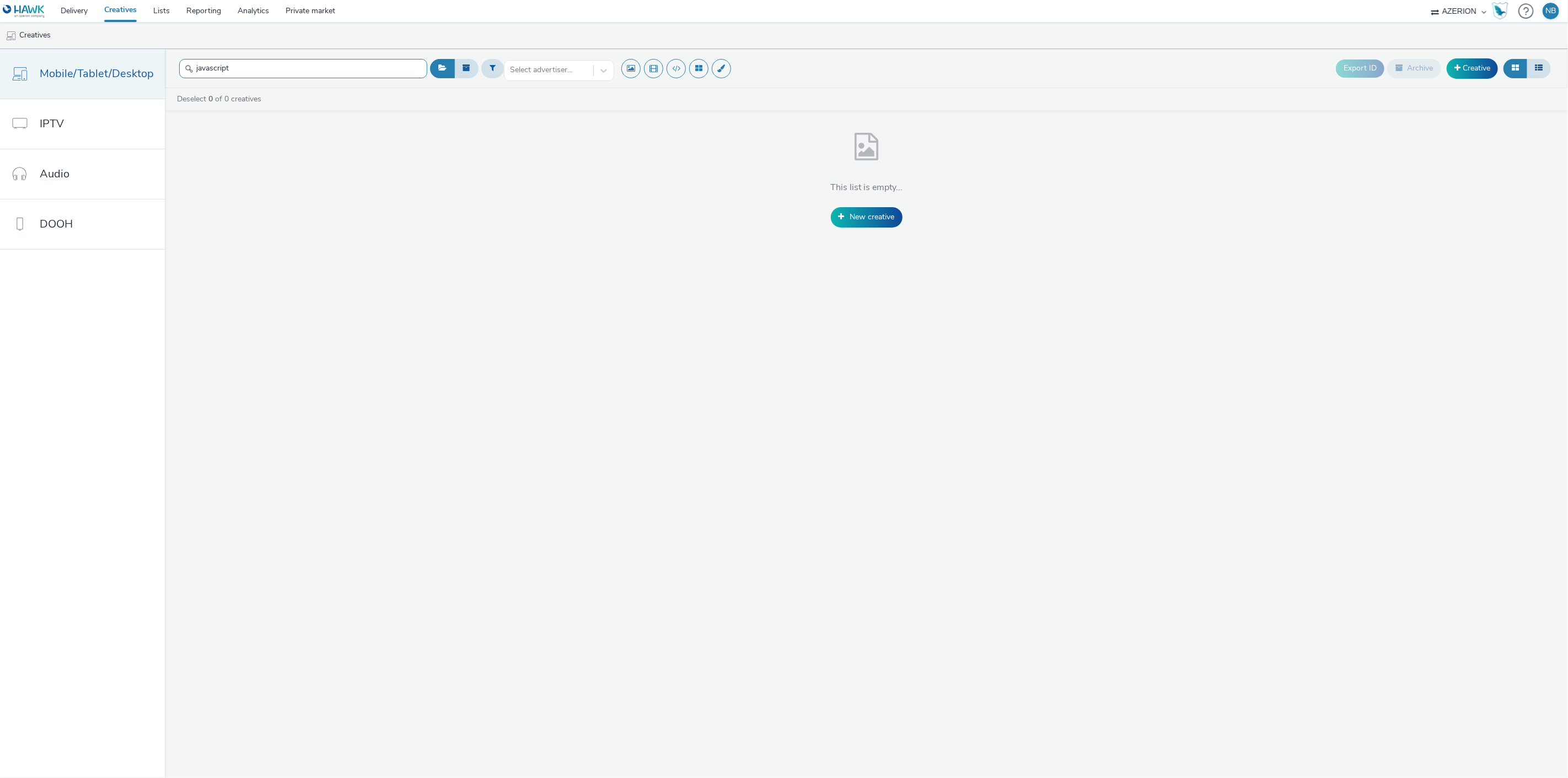
drag, startPoint x: 183, startPoint y: 67, endPoint x: 51, endPoint y: 65, distance: 132.0
click at [66, 65] on div "Mobile/Tablet/Desktop IPTV Audio DOOH javascript Select advertiser... Export ID…" at bounding box center [784, 413] width 1568 height 729
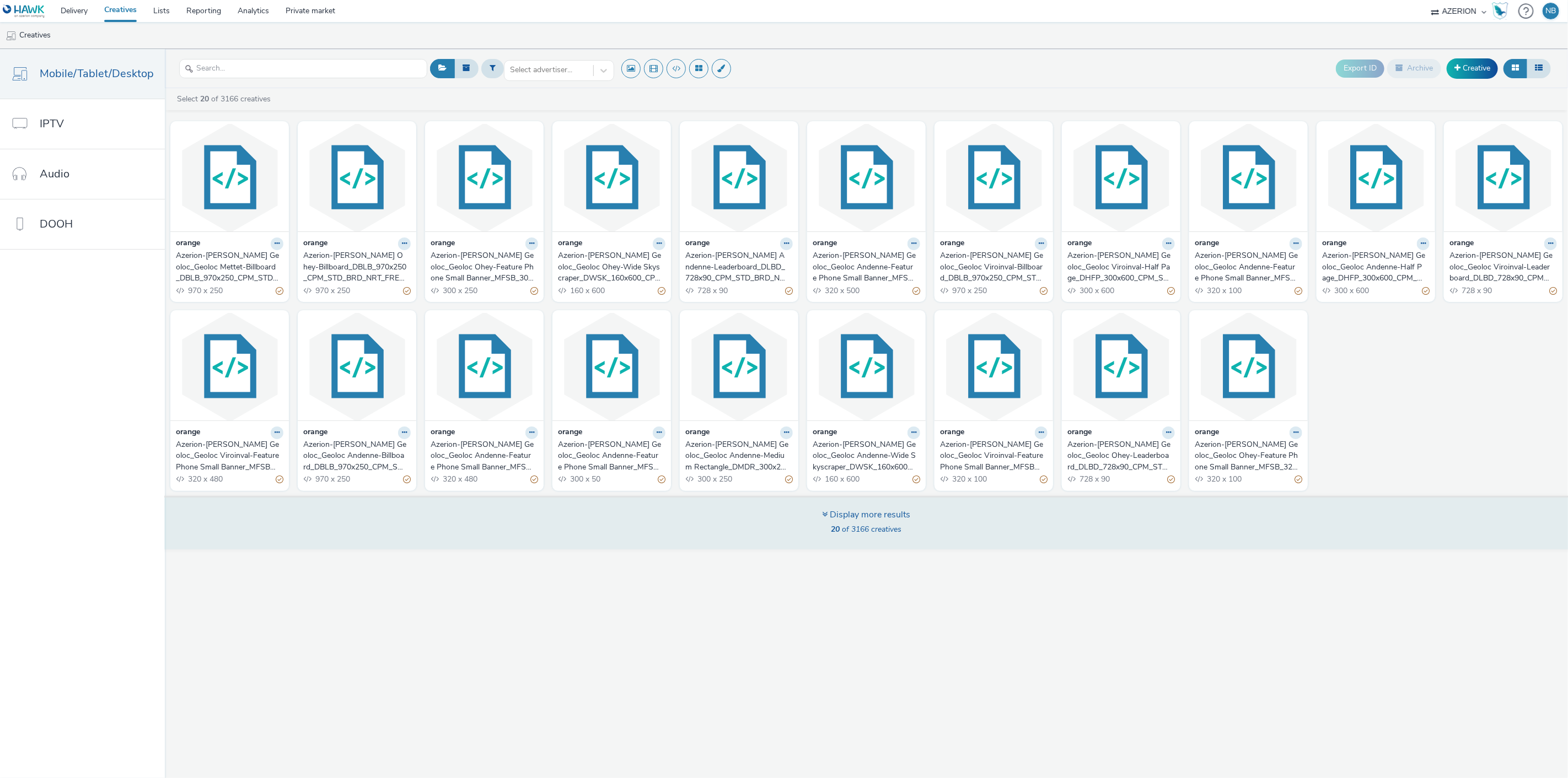
click at [916, 536] on div "Display more results 20 of 3166 creatives" at bounding box center [866, 523] width 1411 height 54
click at [864, 519] on div "Display more results" at bounding box center [866, 515] width 88 height 12
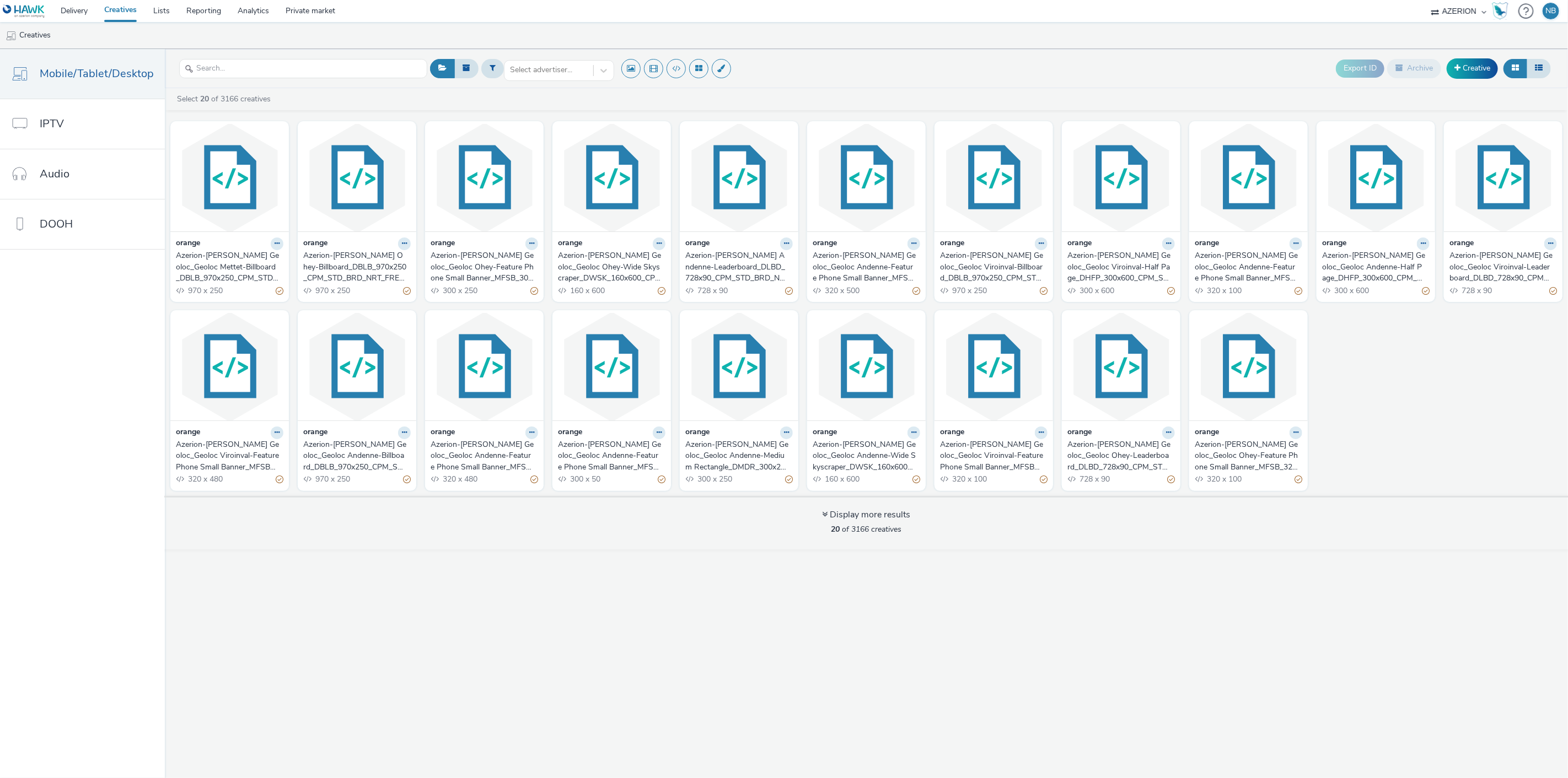
click at [1396, 368] on div "orange Azerion-[PERSON_NAME] Geoloc_Geoloc Mettet-Billboard_DBLB_970x250_CPM_ST…" at bounding box center [866, 306] width 1403 height 380
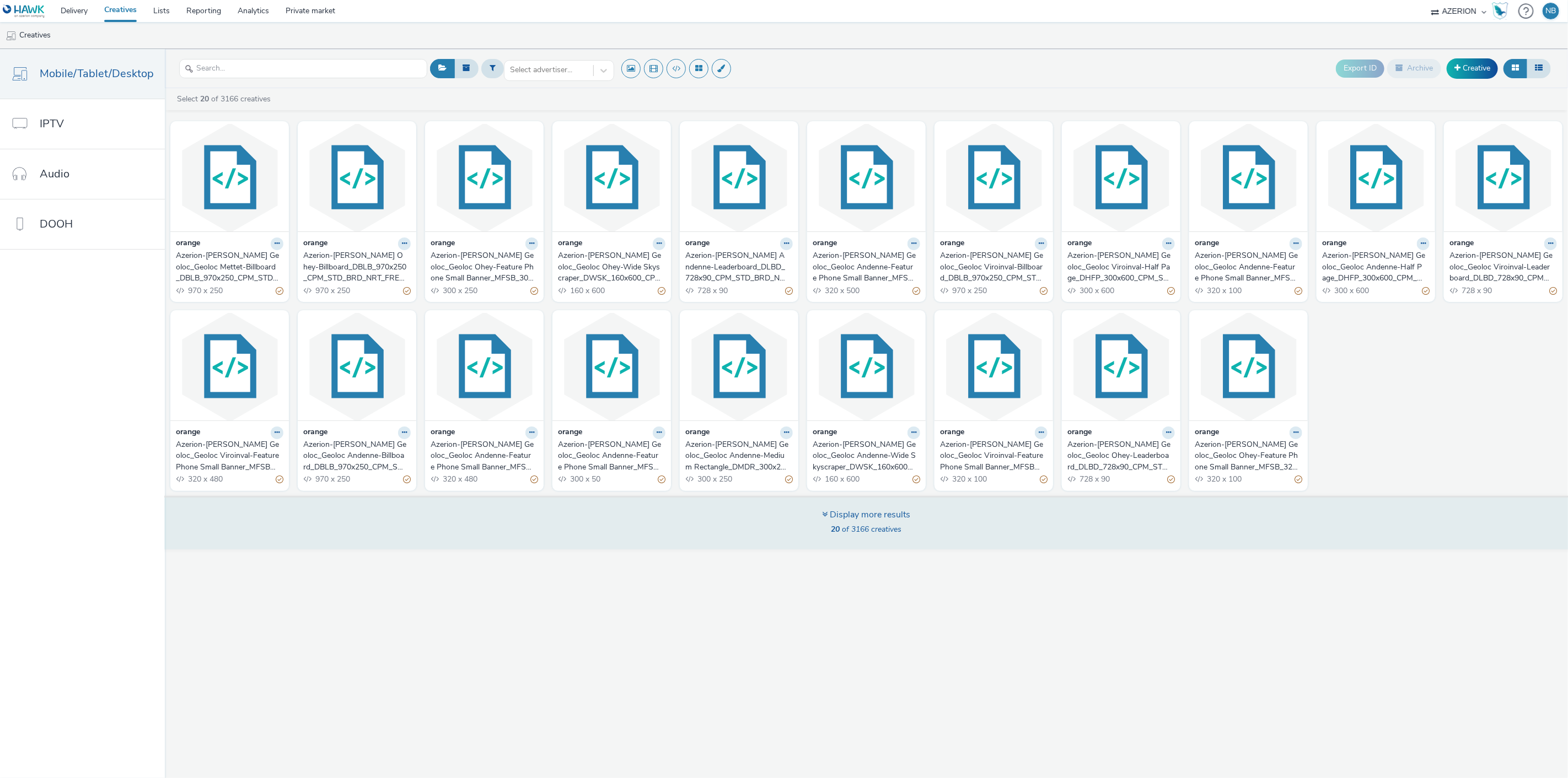
click at [855, 506] on div "Display more results 20 of 3166 creatives" at bounding box center [866, 523] width 1411 height 54
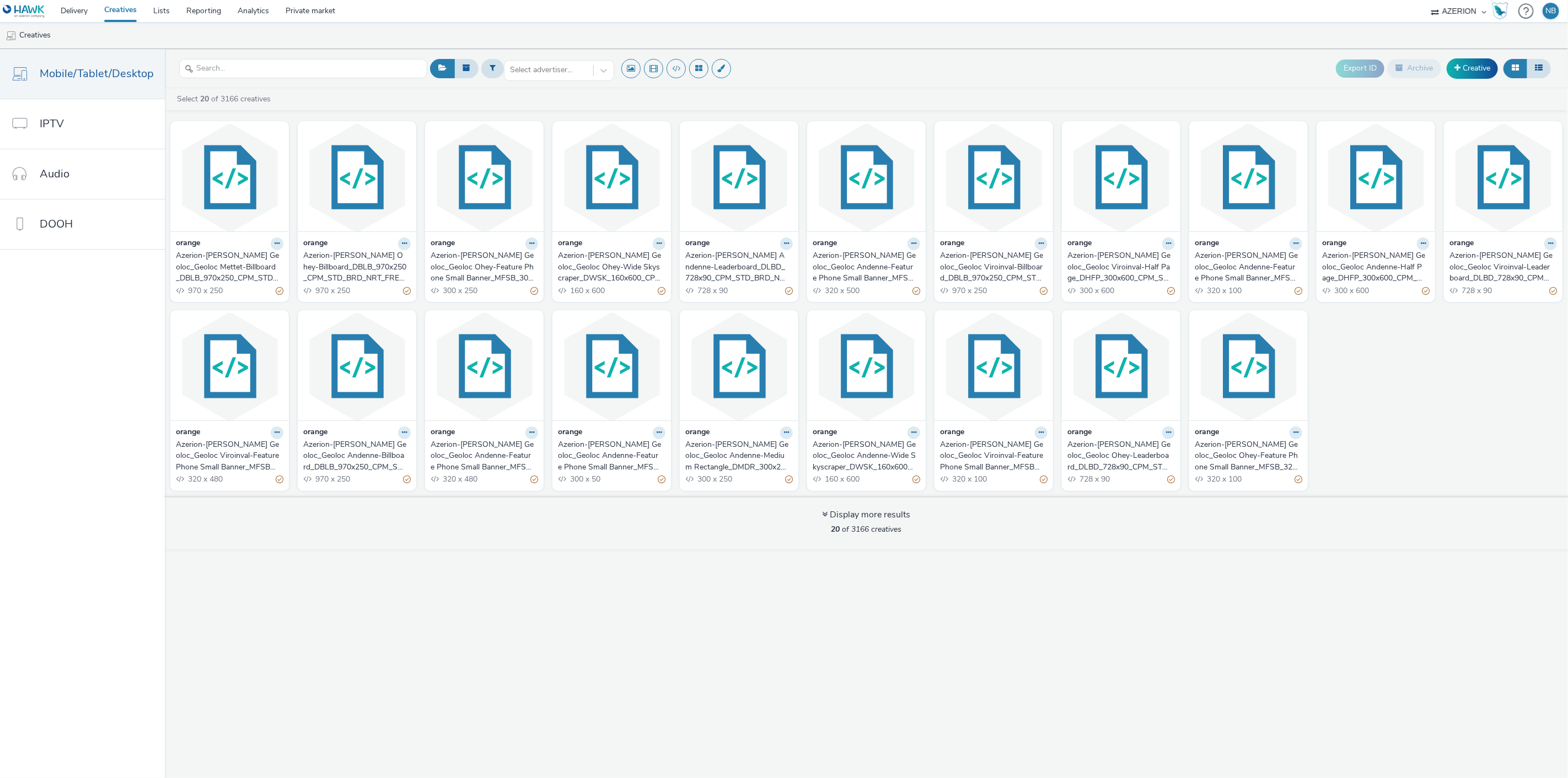
click at [1356, 349] on div "orange Azerion-[PERSON_NAME] Geoloc_Geoloc Mettet-Billboard_DBLB_970x250_CPM_ST…" at bounding box center [866, 306] width 1403 height 380
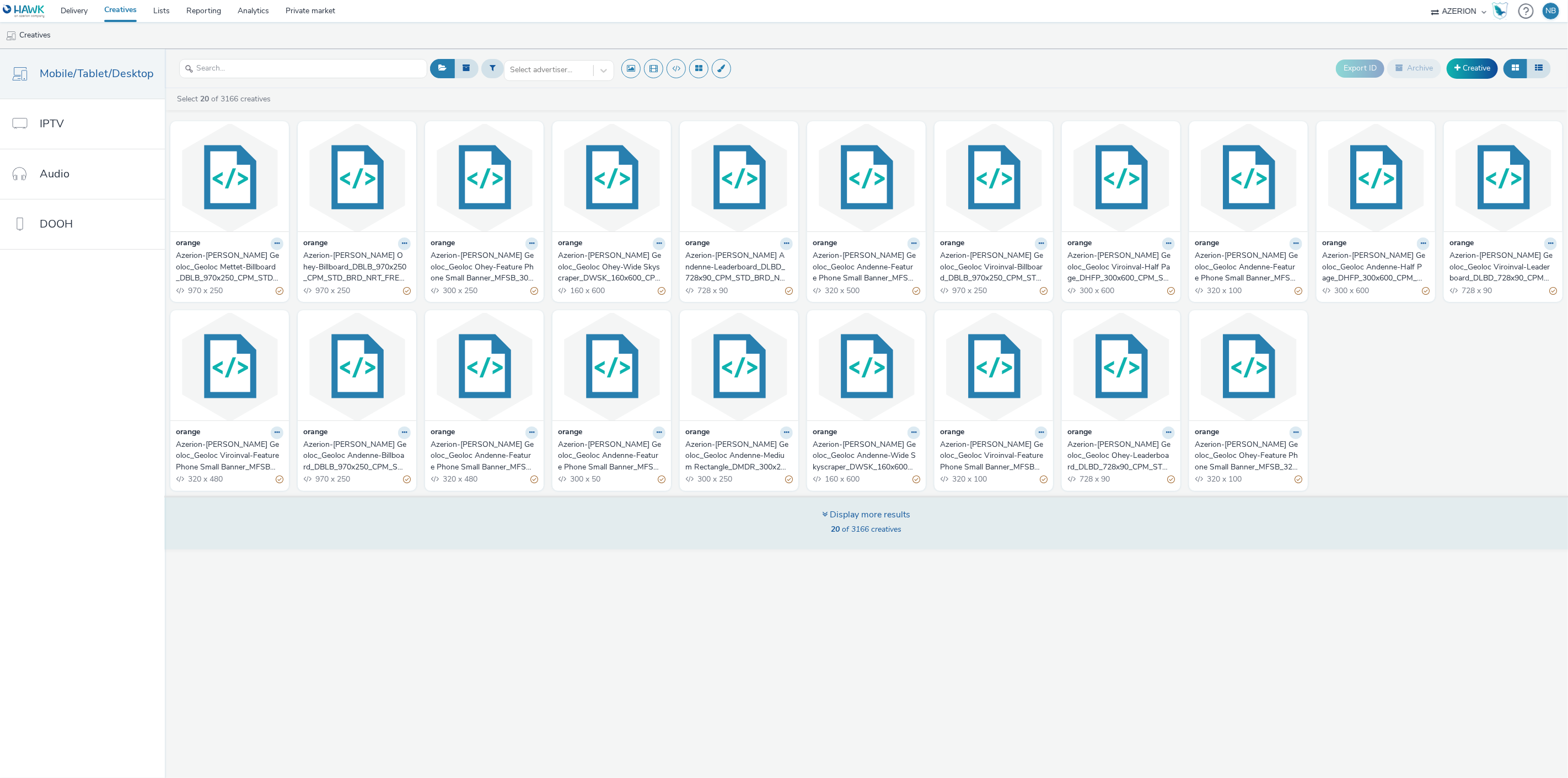
click at [773, 521] on div "Display more results 20 of 3166 creatives" at bounding box center [866, 523] width 1411 height 54
click at [962, 511] on div "Display more results 20 of 3166 creatives" at bounding box center [866, 523] width 1411 height 54
click at [869, 520] on div "Display more results" at bounding box center [866, 515] width 88 height 12
click at [869, 520] on div "Display more results" at bounding box center [866, 515] width 88 height 12
click at [853, 520] on div "Display more results" at bounding box center [866, 515] width 88 height 12
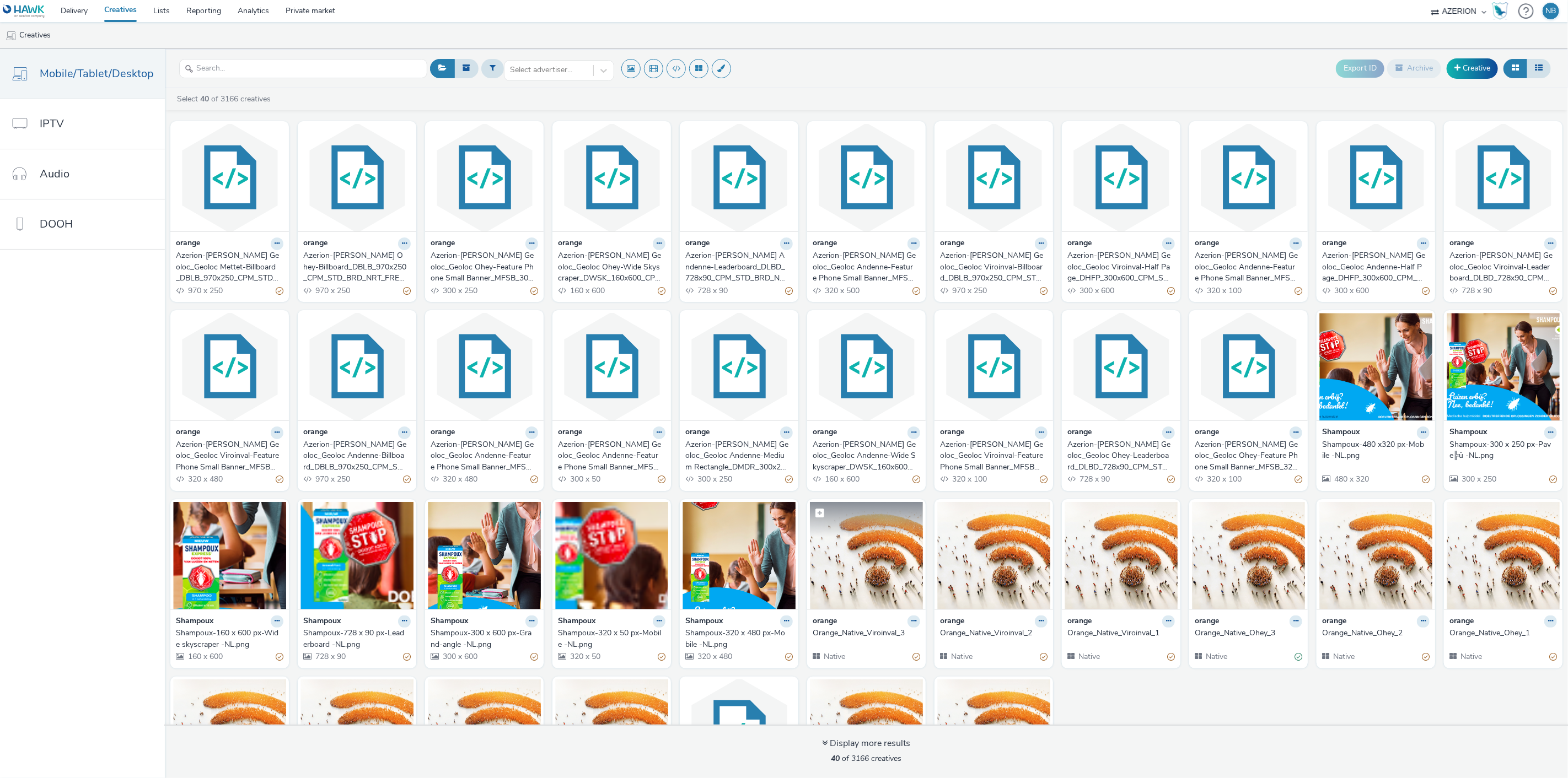
scroll to position [136, 0]
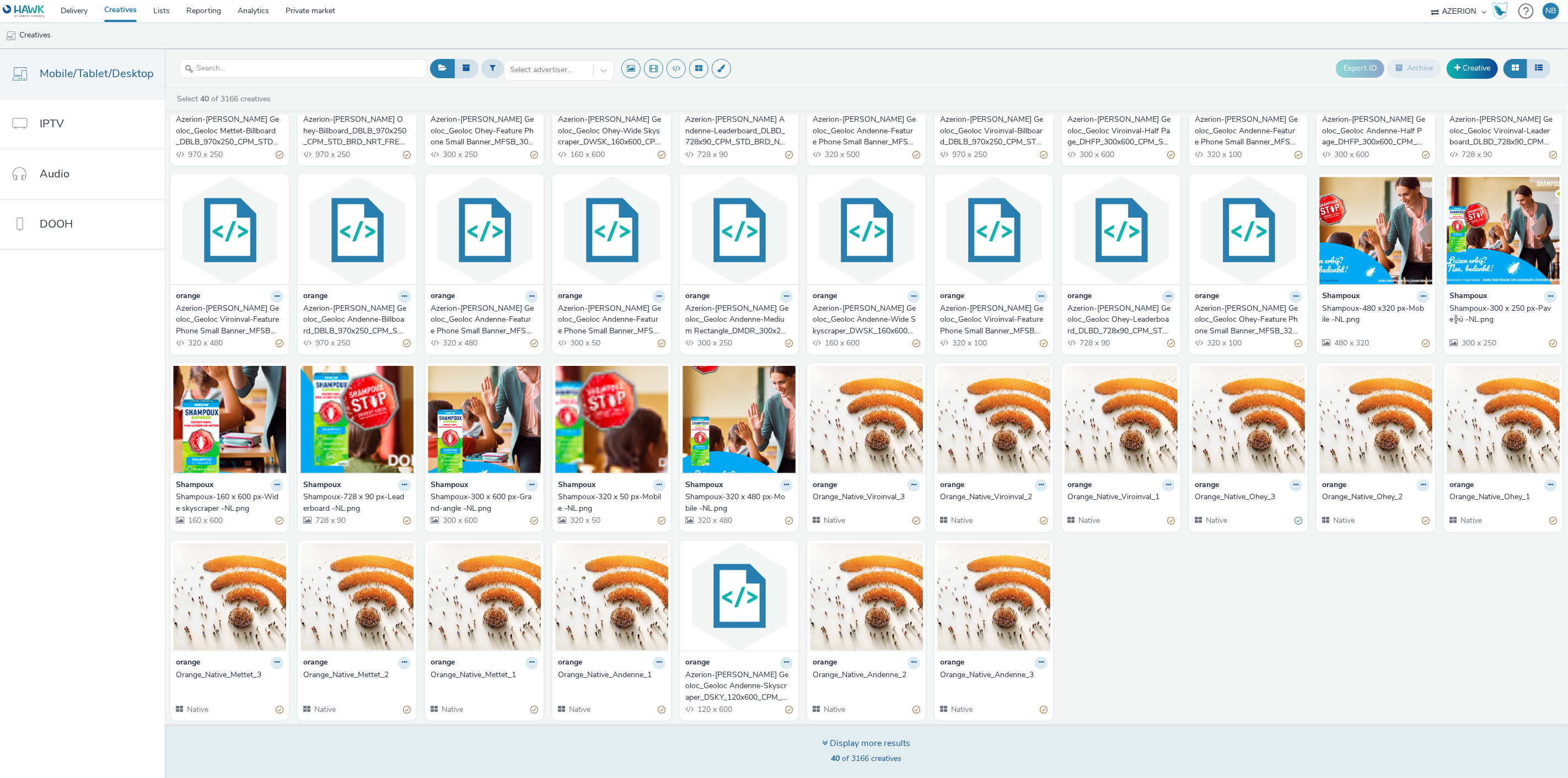
click at [861, 764] on div "40 of 3166 creatives" at bounding box center [866, 759] width 88 height 11
click at [845, 737] on div "Display more results 40 of 3166 creatives" at bounding box center [866, 752] width 1411 height 54
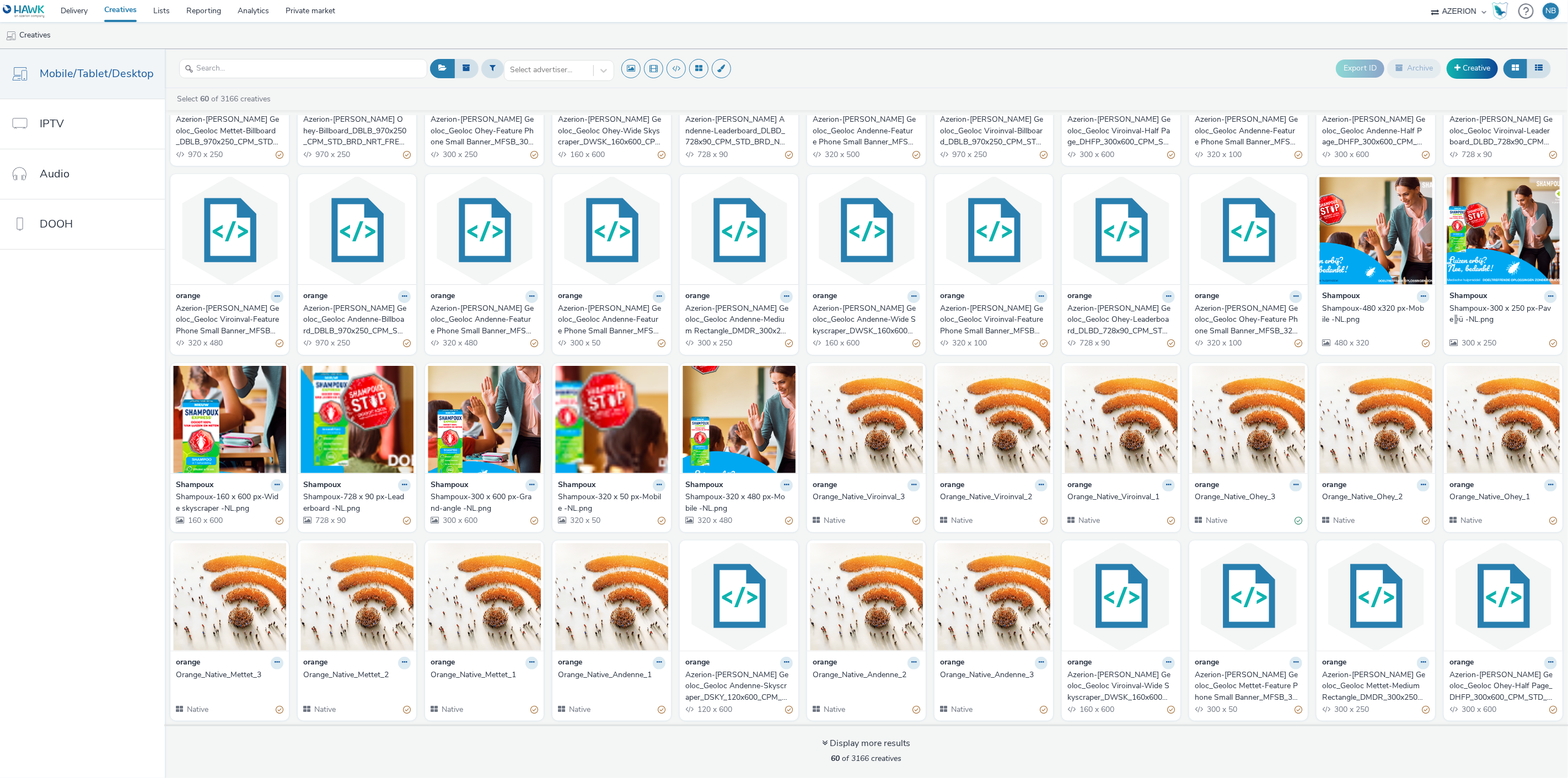
scroll to position [515, 0]
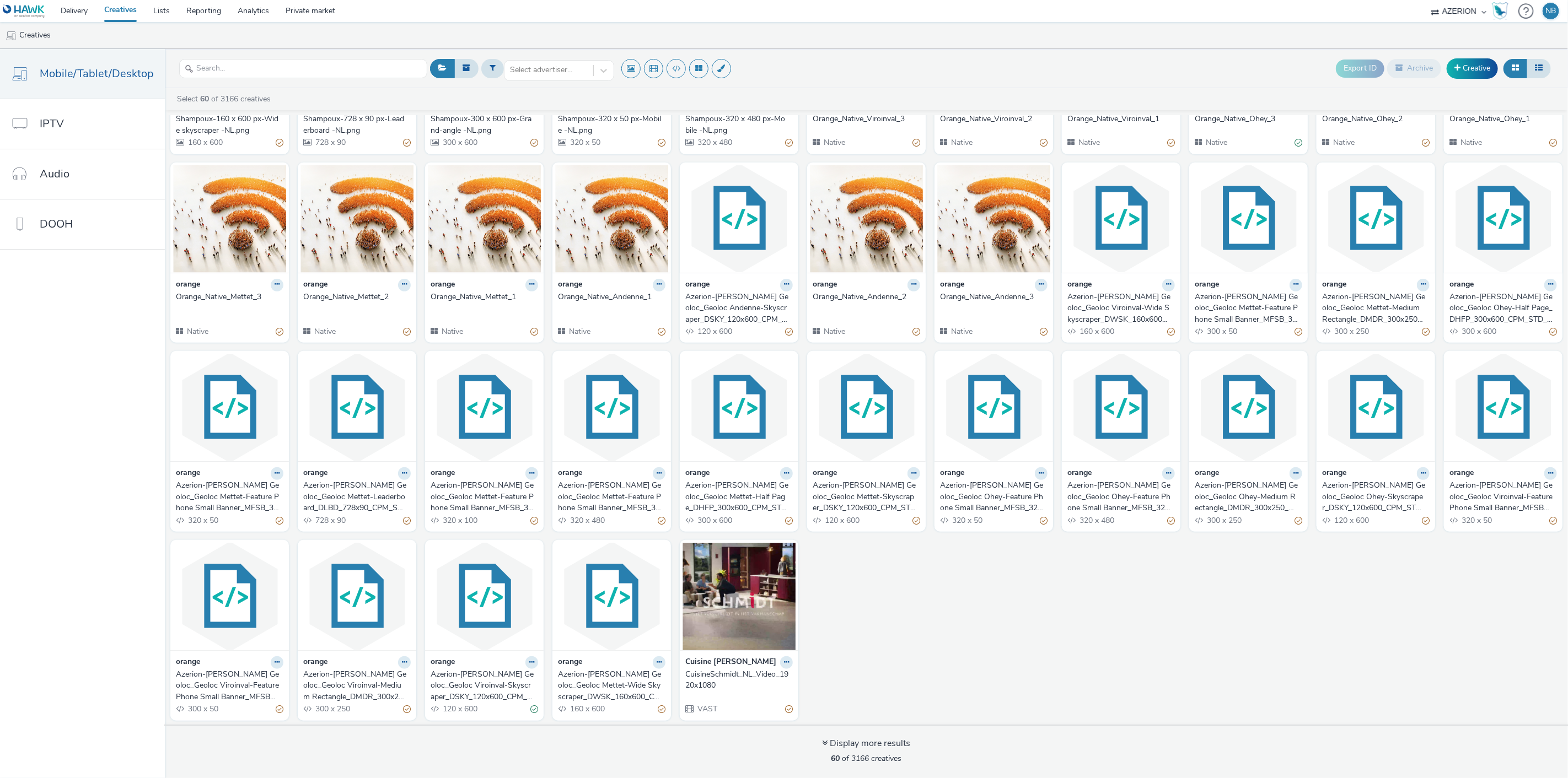
drag, startPoint x: 473, startPoint y: 688, endPoint x: 348, endPoint y: 692, distance: 125.1
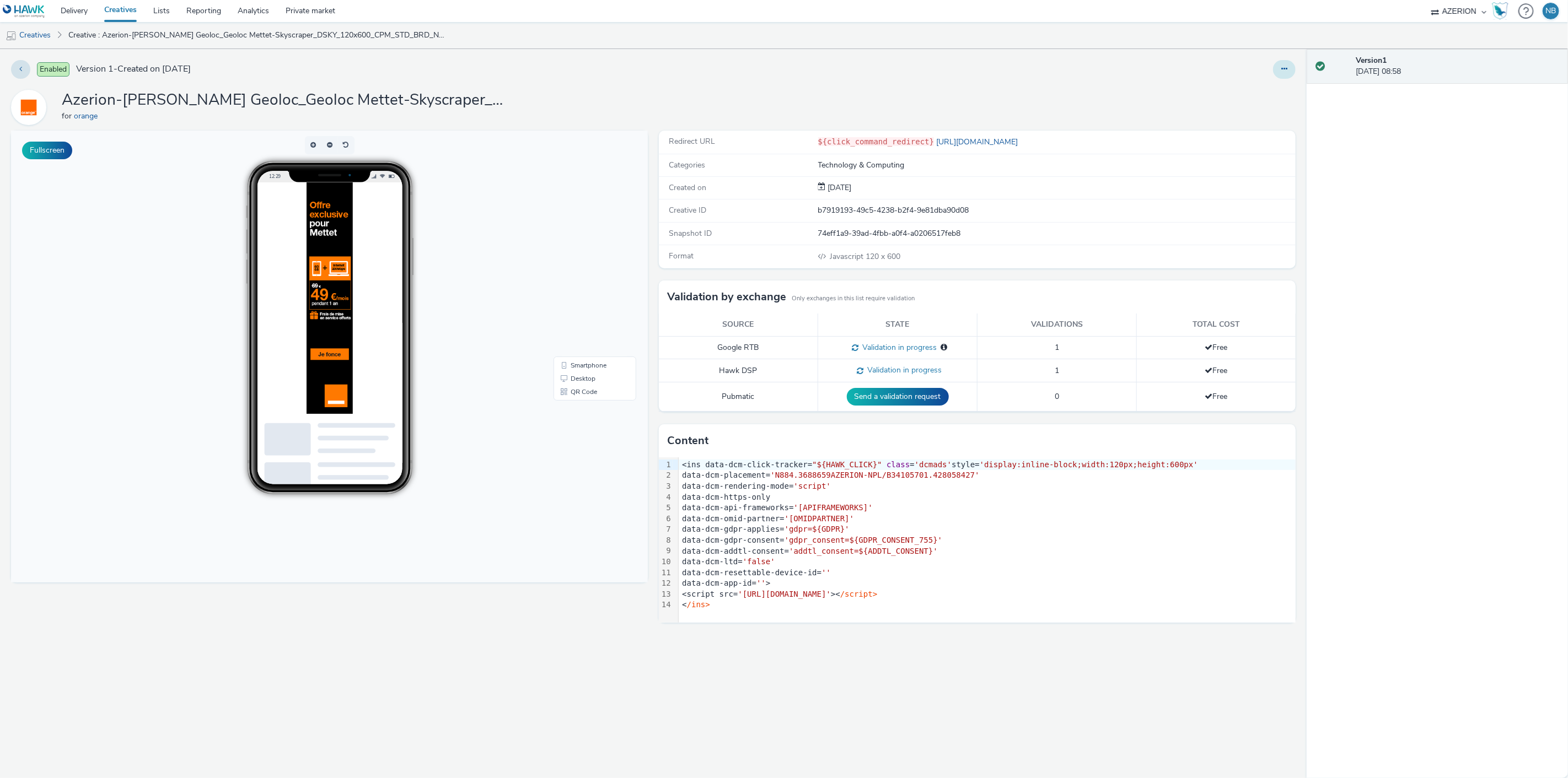
click at [1275, 70] on button at bounding box center [1284, 69] width 23 height 19
click at [1268, 84] on link "Edit" at bounding box center [1254, 92] width 83 height 22
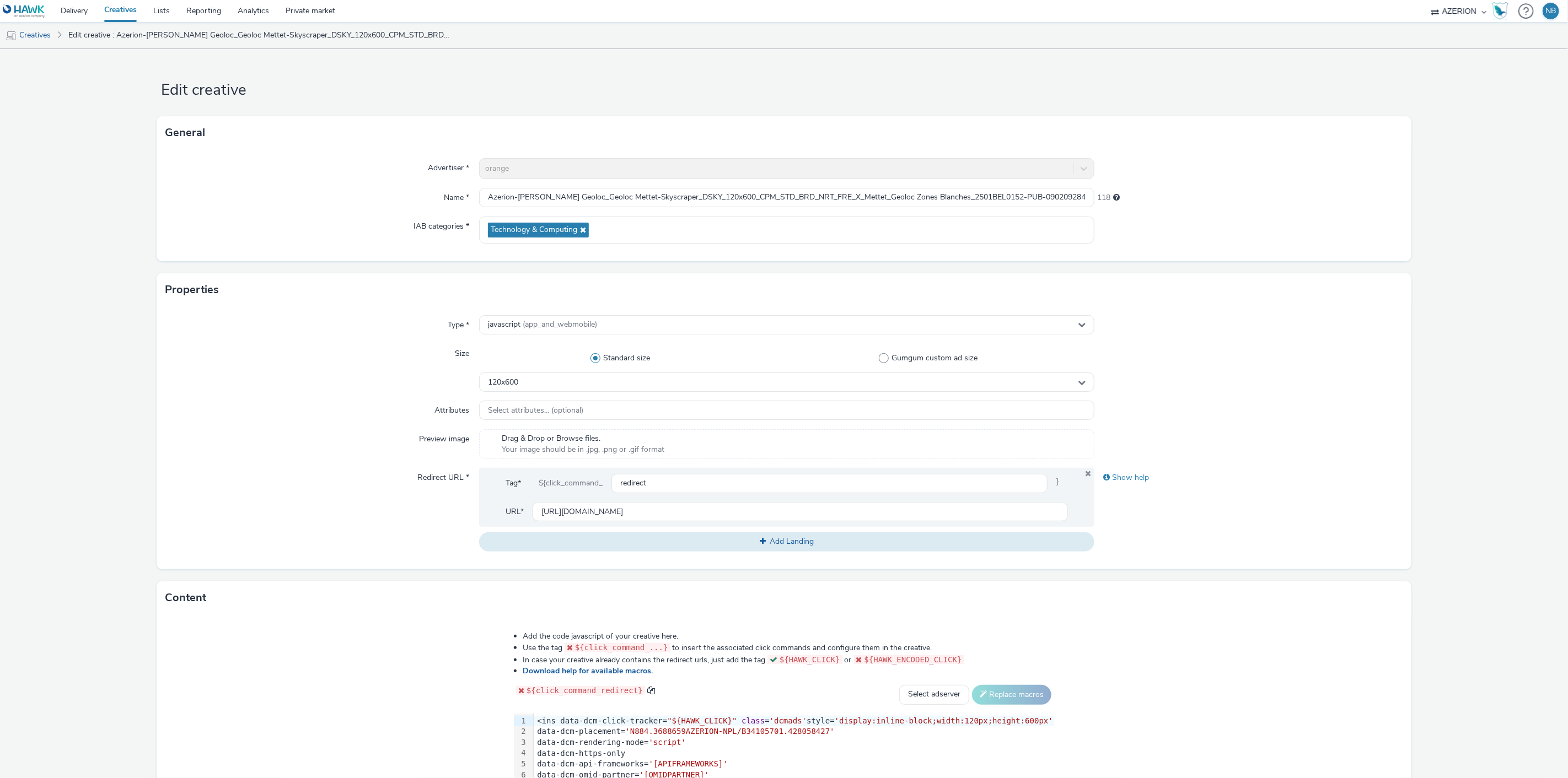
click at [1318, 298] on div "Properties" at bounding box center [784, 290] width 1254 height 33
click at [566, 257] on div "Advertiser * orange Name * Azerion-RON Geoloc_Geoloc Mettet-Skyscraper_DSKY_120…" at bounding box center [784, 206] width 1254 height 112
click at [567, 263] on form "Edit creative General Advertiser * orange Name * Azerion-RON Geoloc_Geoloc Mett…" at bounding box center [784, 501] width 1568 height 904
click at [615, 275] on div "Properties" at bounding box center [784, 290] width 1254 height 33
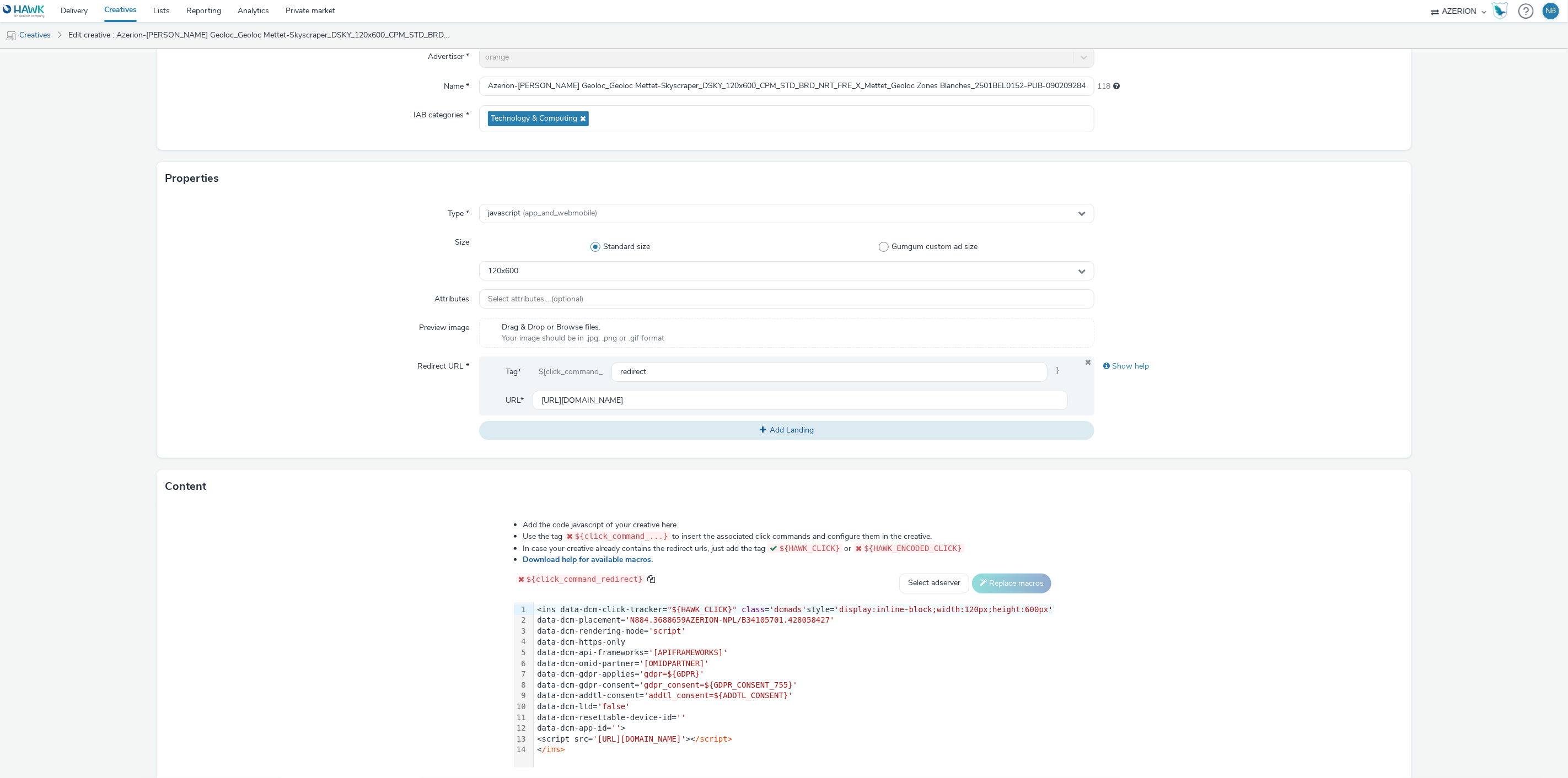
scroll to position [51, 0]
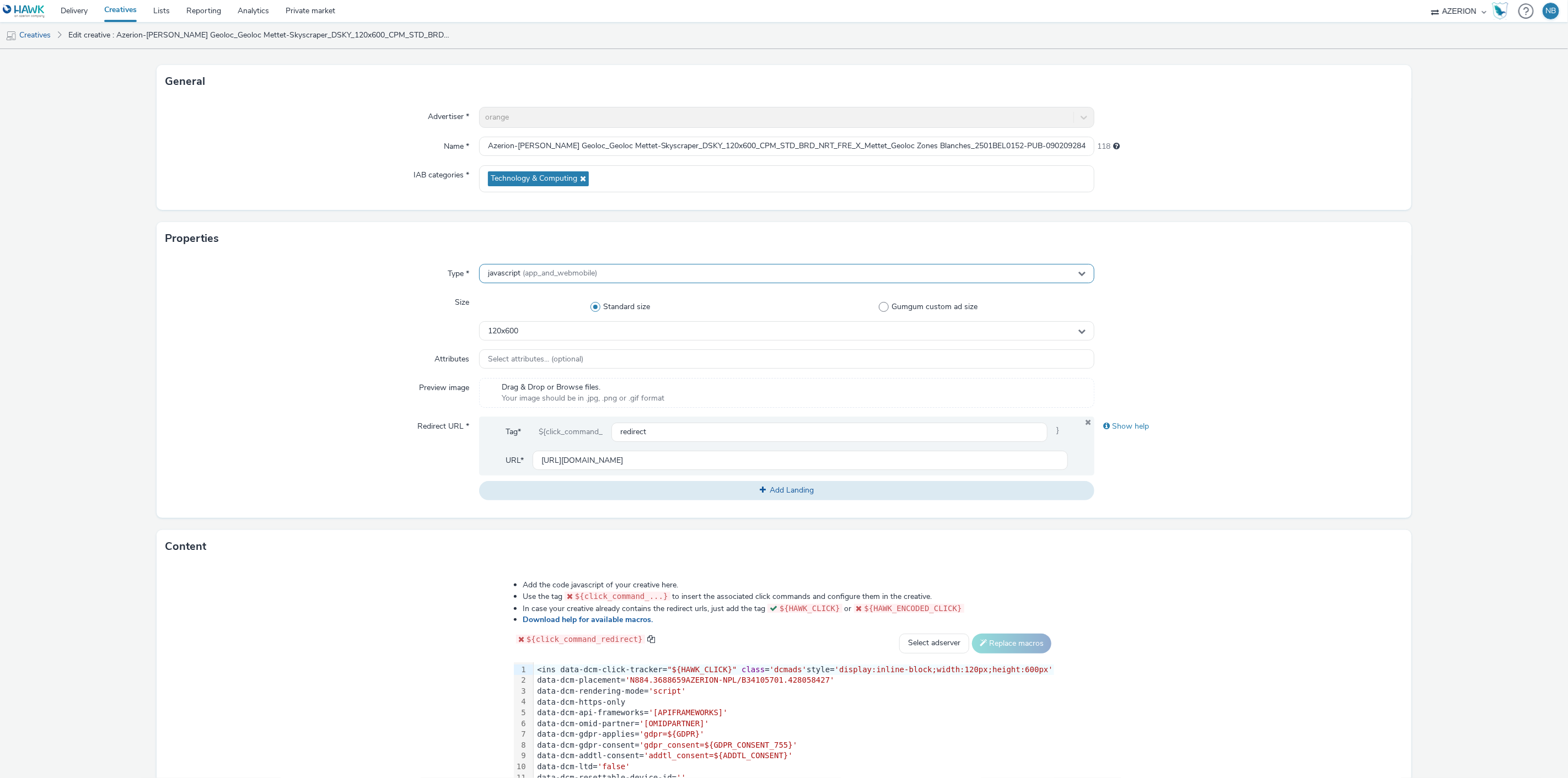
click at [526, 277] on span "(app_and_webmobile)" at bounding box center [560, 272] width 75 height 10
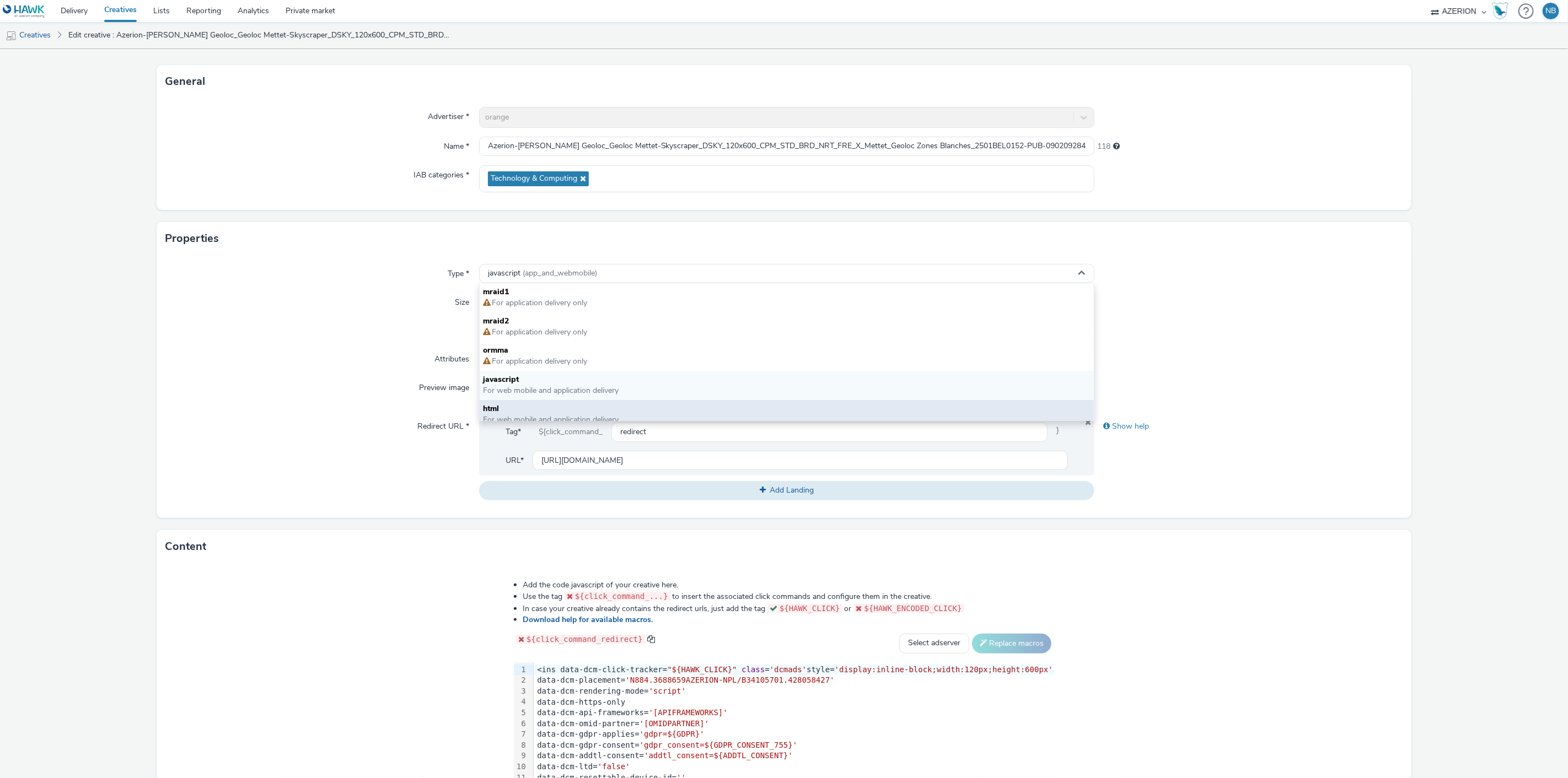
click at [493, 407] on span "html" at bounding box center [786, 409] width 608 height 11
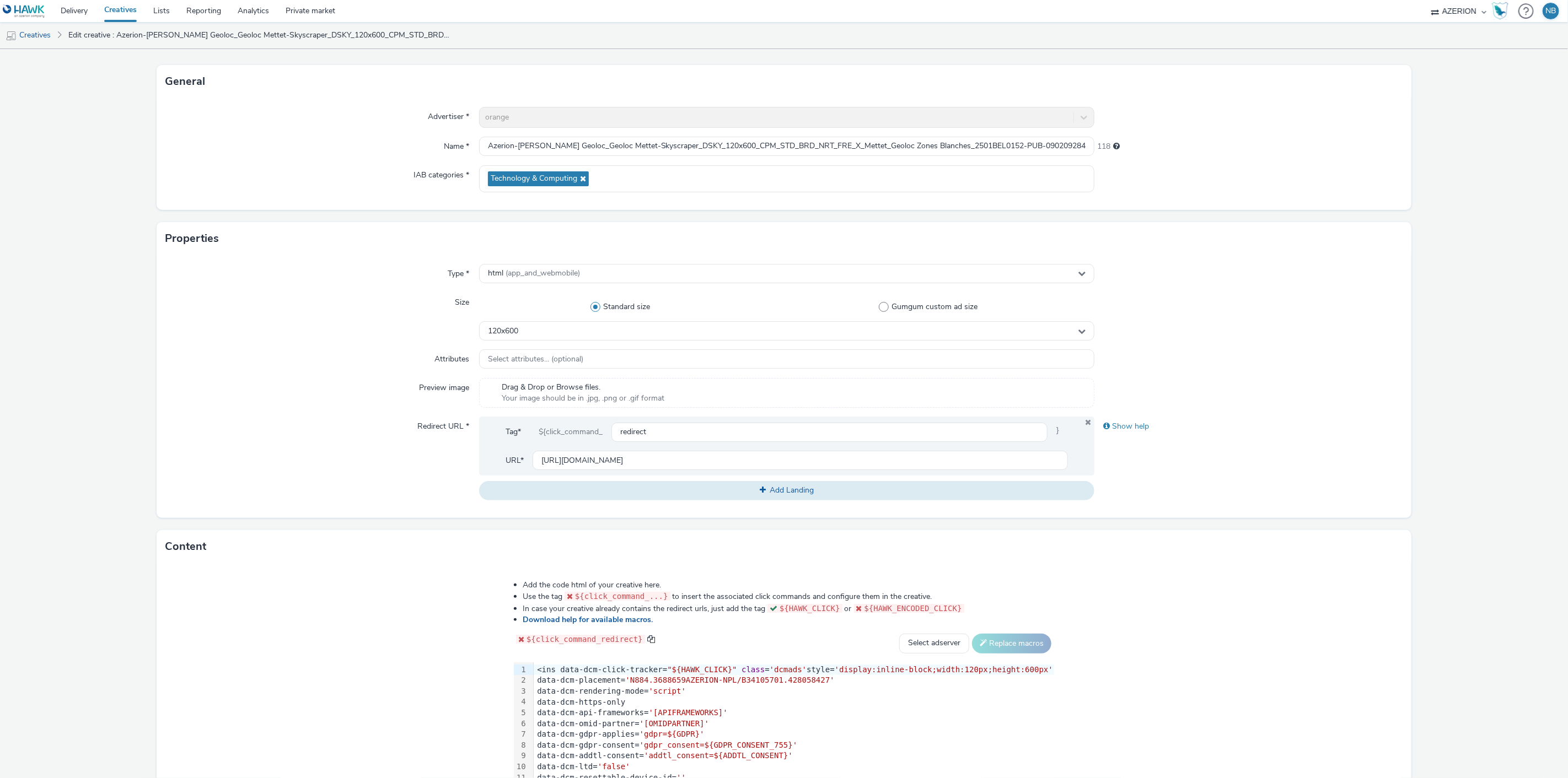
scroll to position [174, 0]
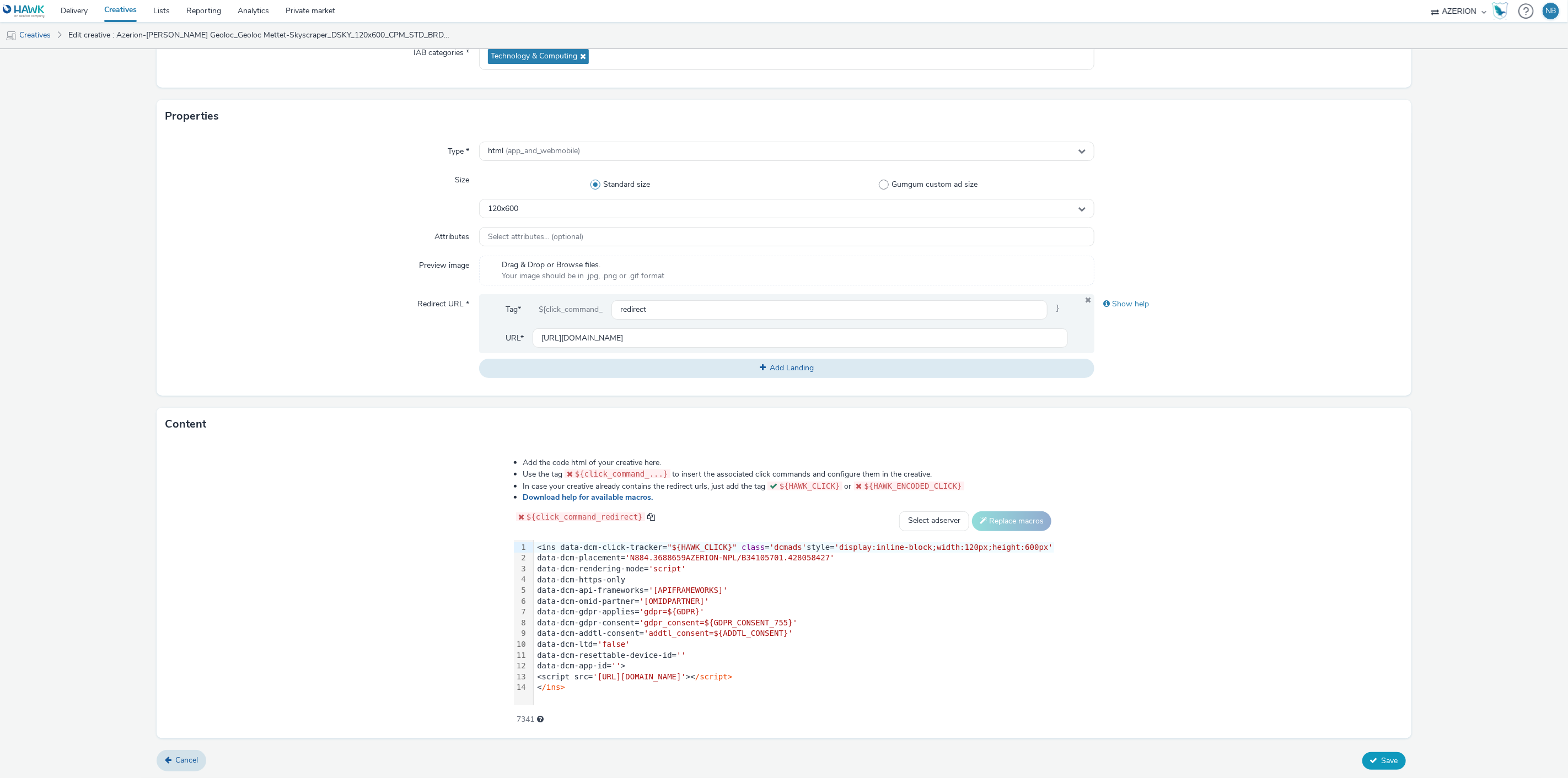
click at [1362, 758] on button "Save" at bounding box center [1384, 761] width 43 height 18
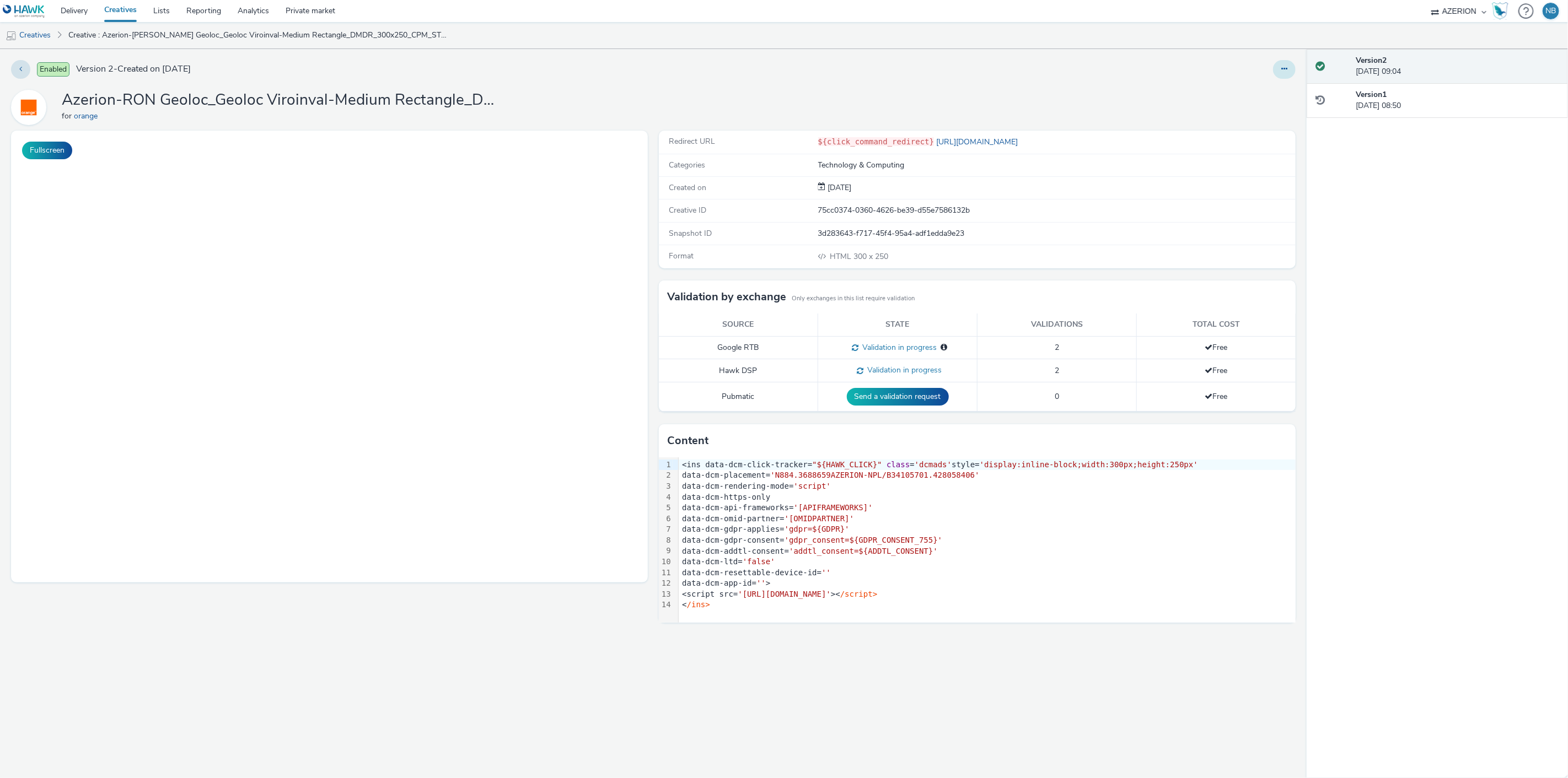
click at [1294, 70] on button at bounding box center [1284, 69] width 23 height 19
click at [1247, 83] on link "Edit" at bounding box center [1254, 92] width 83 height 22
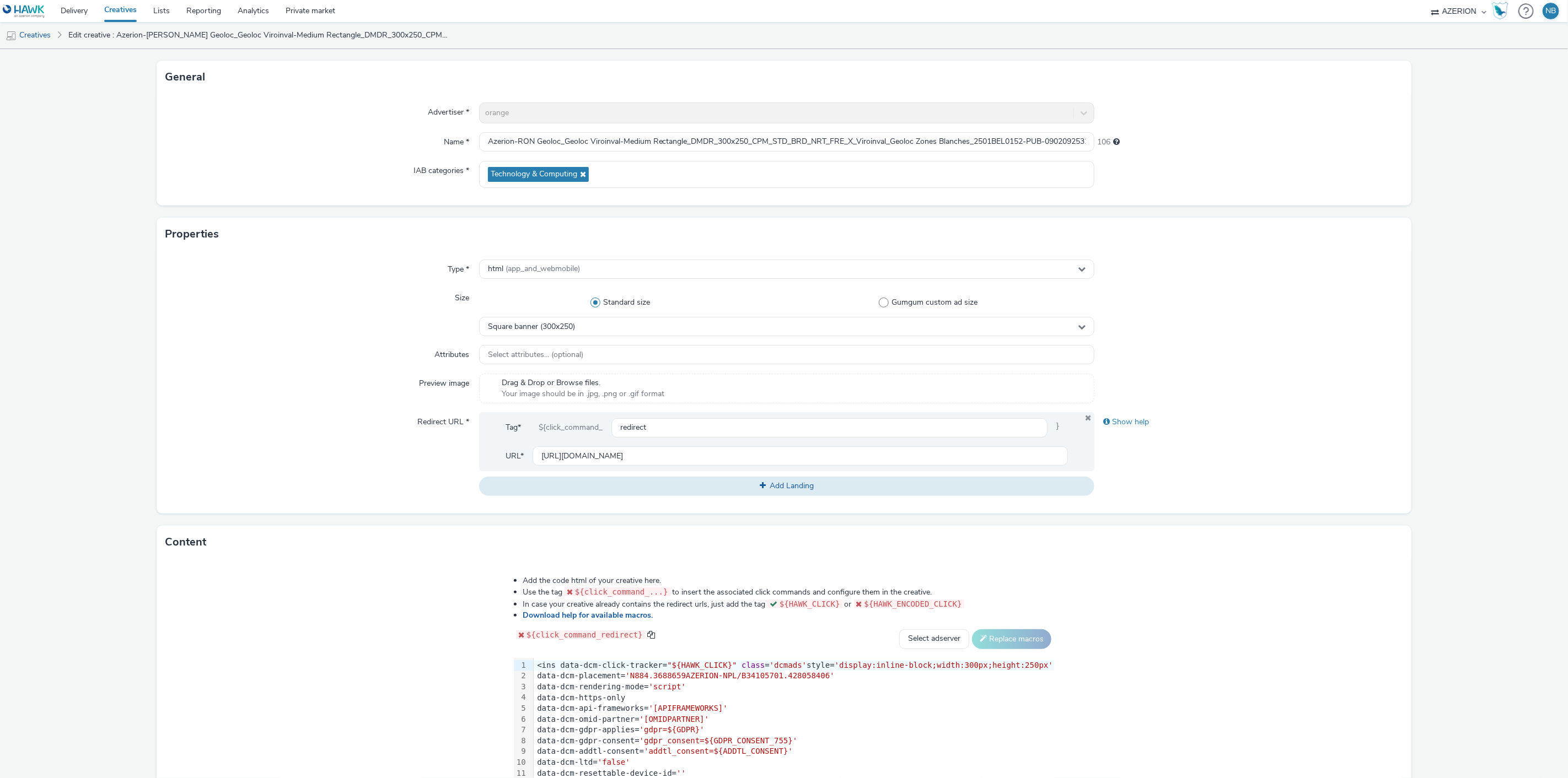
scroll to position [174, 0]
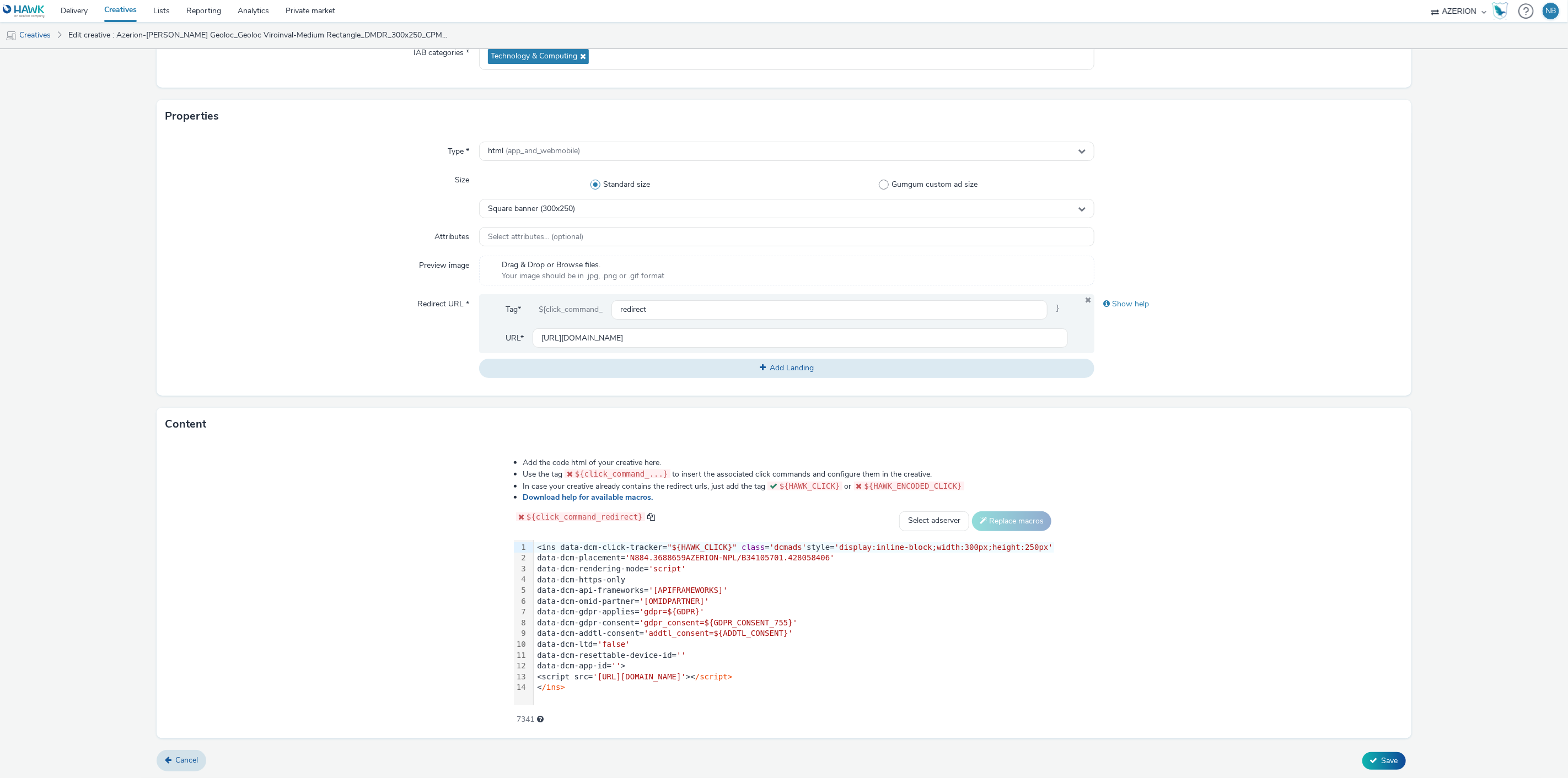
click at [354, 564] on div "Add the code html of your creative here. Use the tag ${click_command_...} to in…" at bounding box center [784, 590] width 1254 height 298
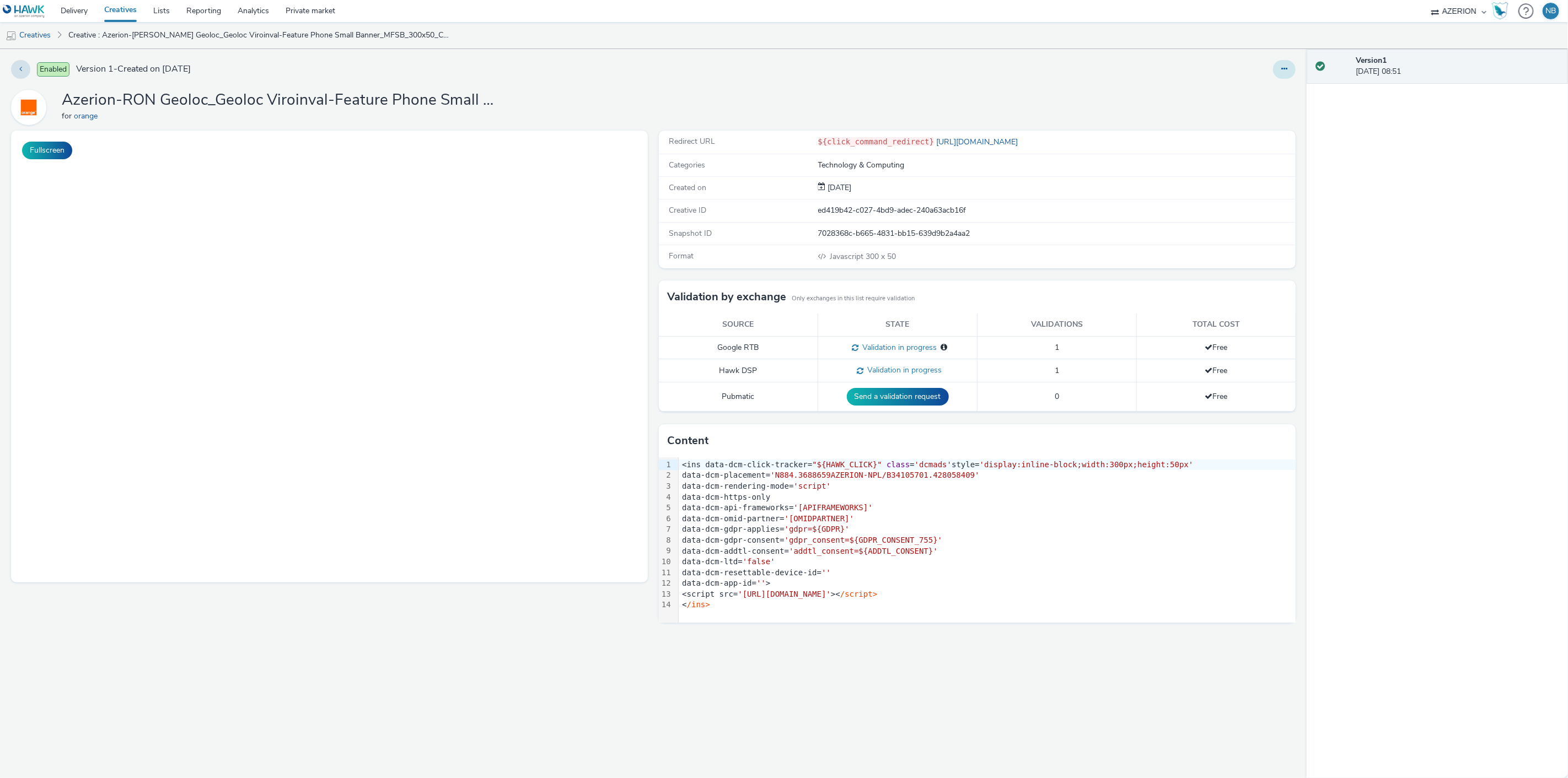
click at [1283, 74] on button at bounding box center [1284, 69] width 23 height 19
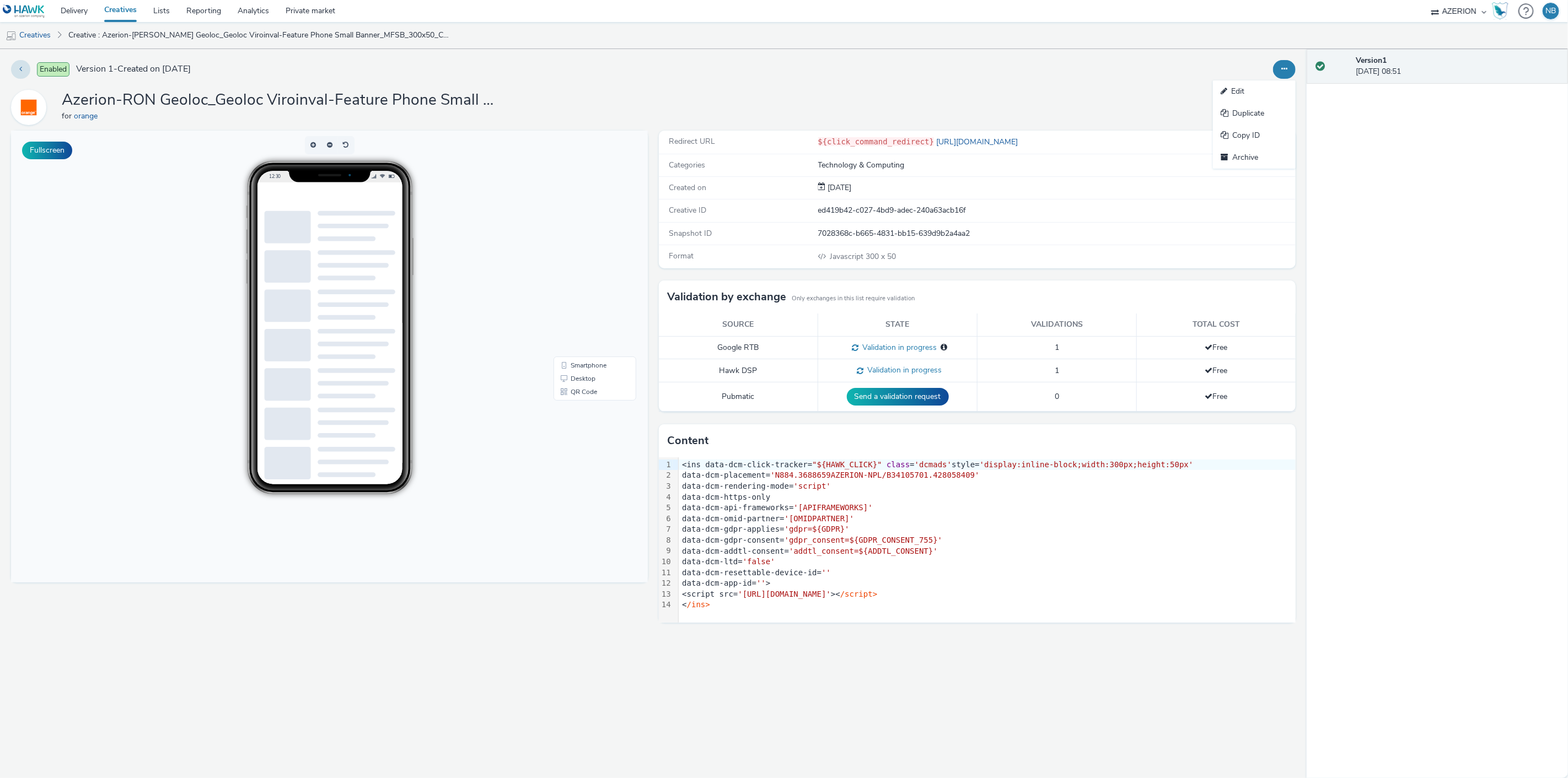
click at [1255, 92] on link "Edit" at bounding box center [1254, 92] width 83 height 22
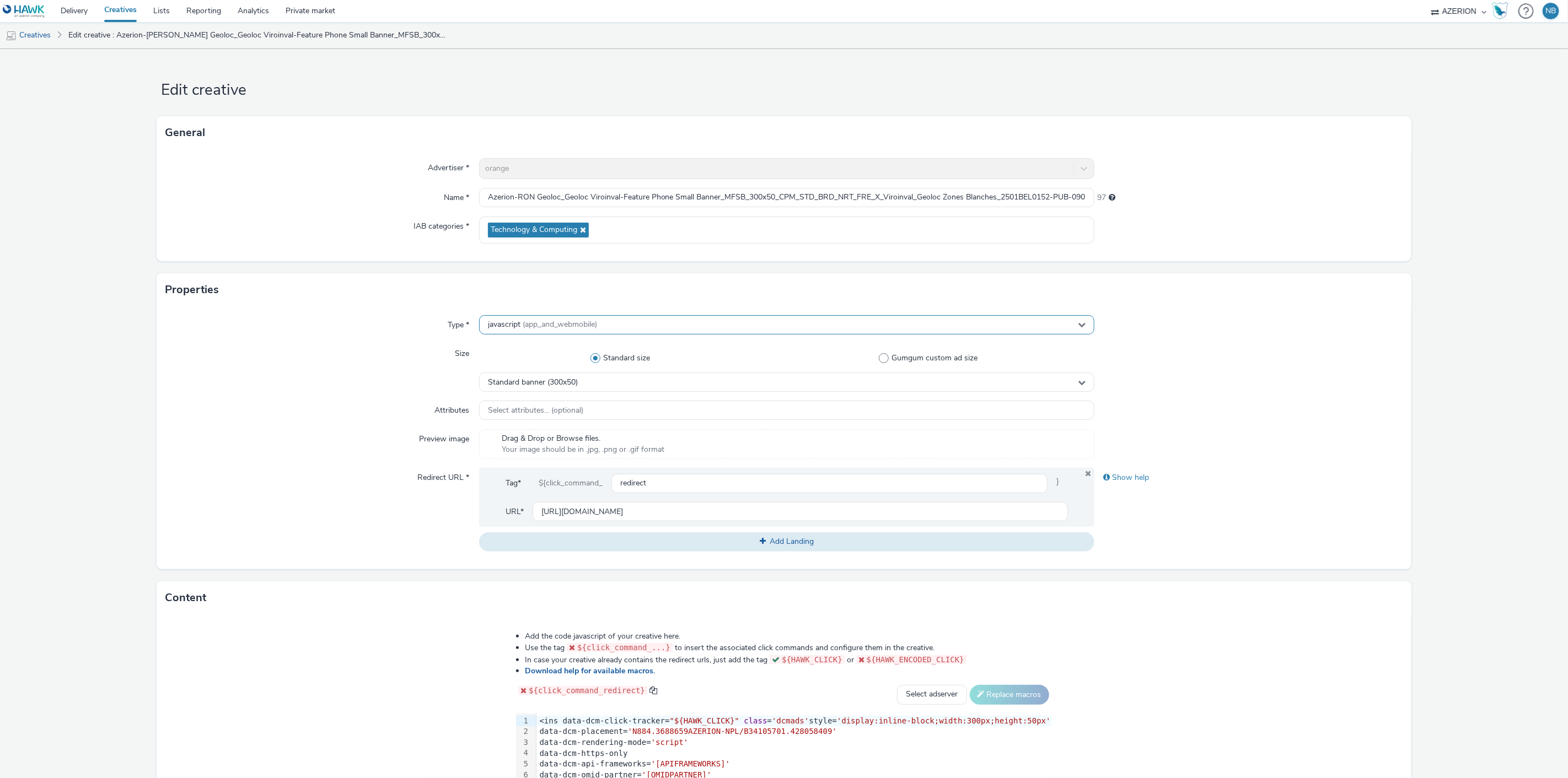
click at [515, 333] on div "javascript (app_and_webmobile)" at bounding box center [786, 325] width 616 height 19
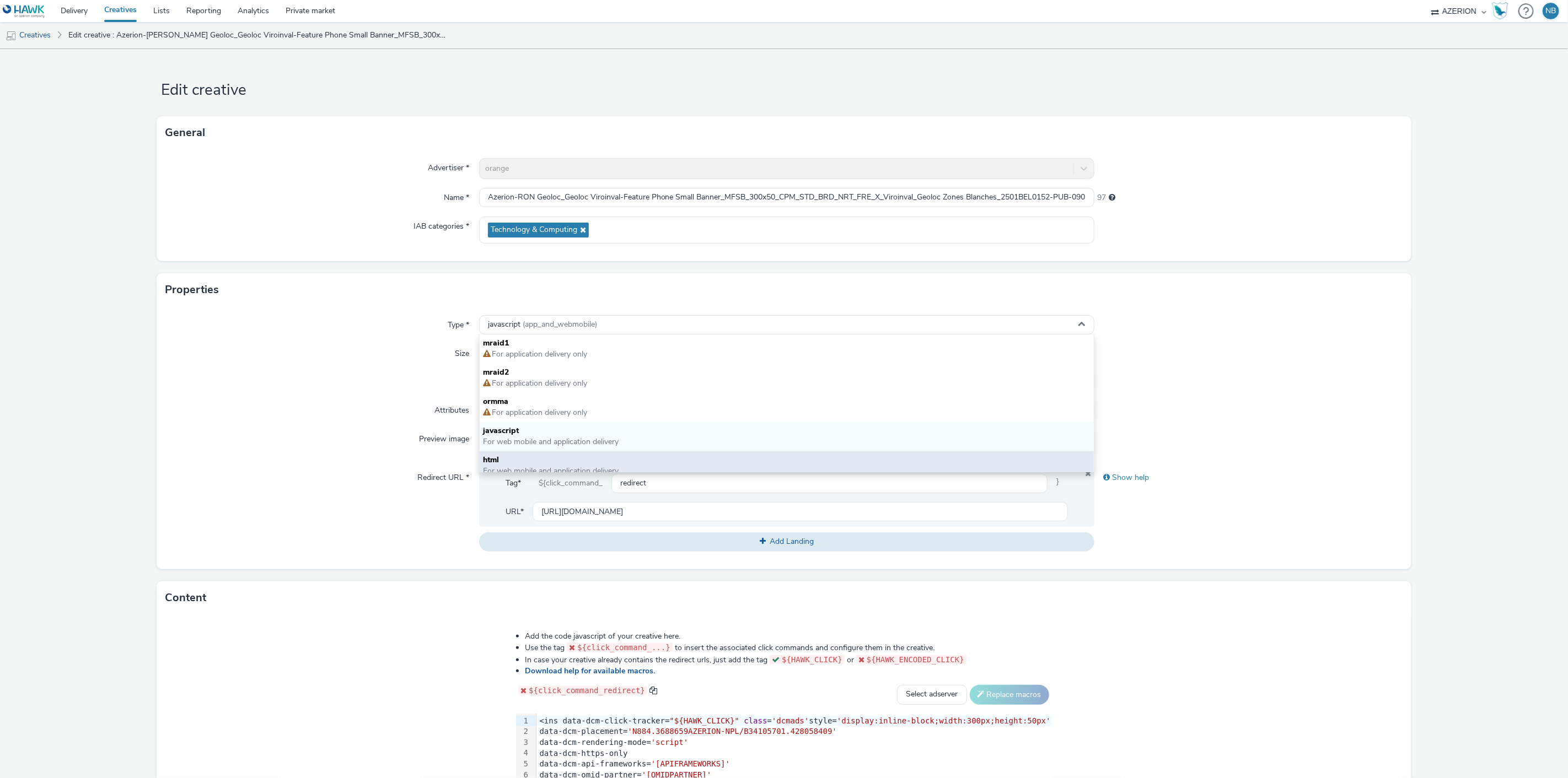
click at [517, 466] on span "For web mobile and application delivery" at bounding box center [550, 470] width 136 height 10
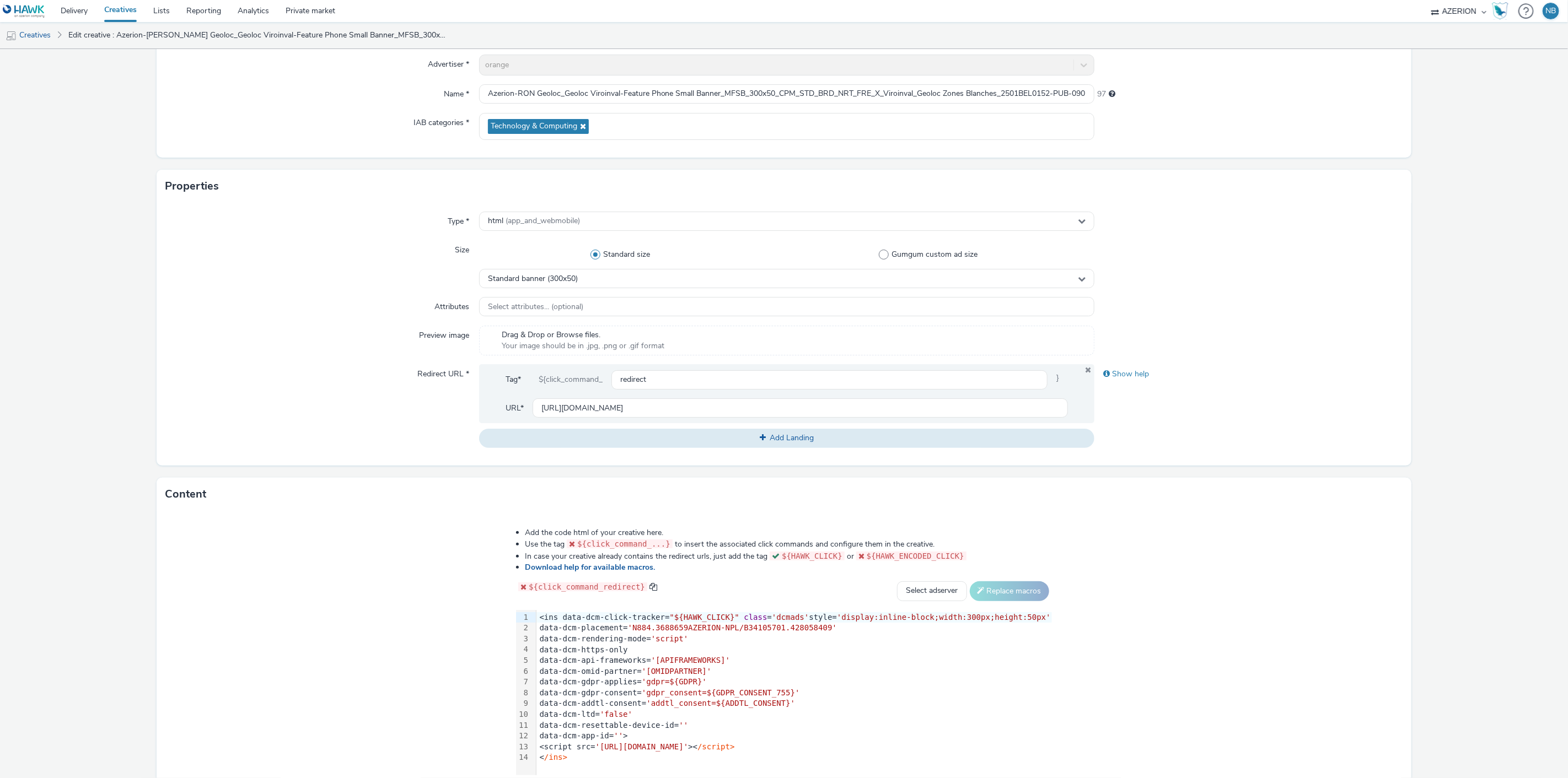
scroll to position [174, 0]
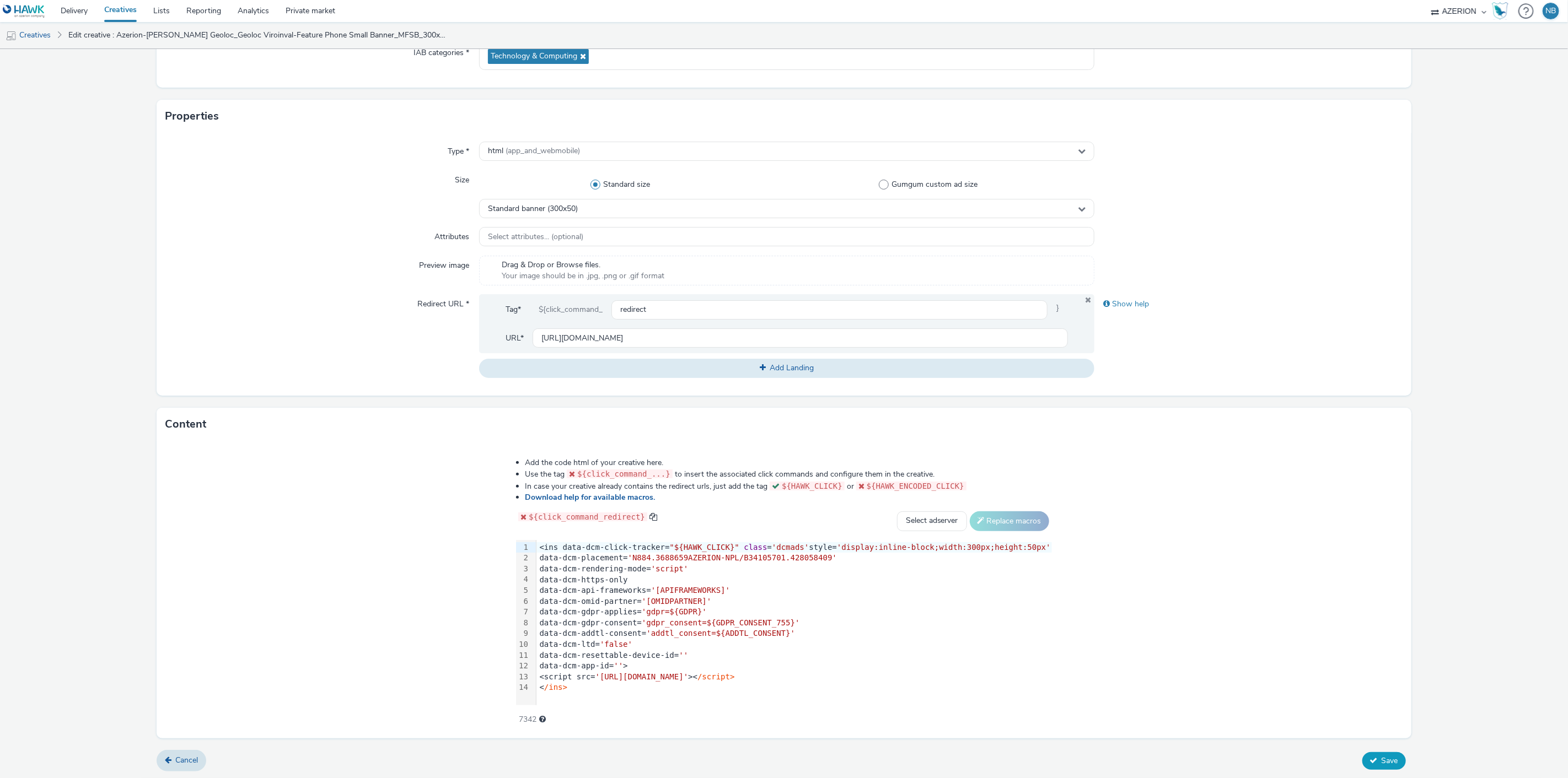
click at [1371, 759] on button "Save" at bounding box center [1384, 761] width 43 height 18
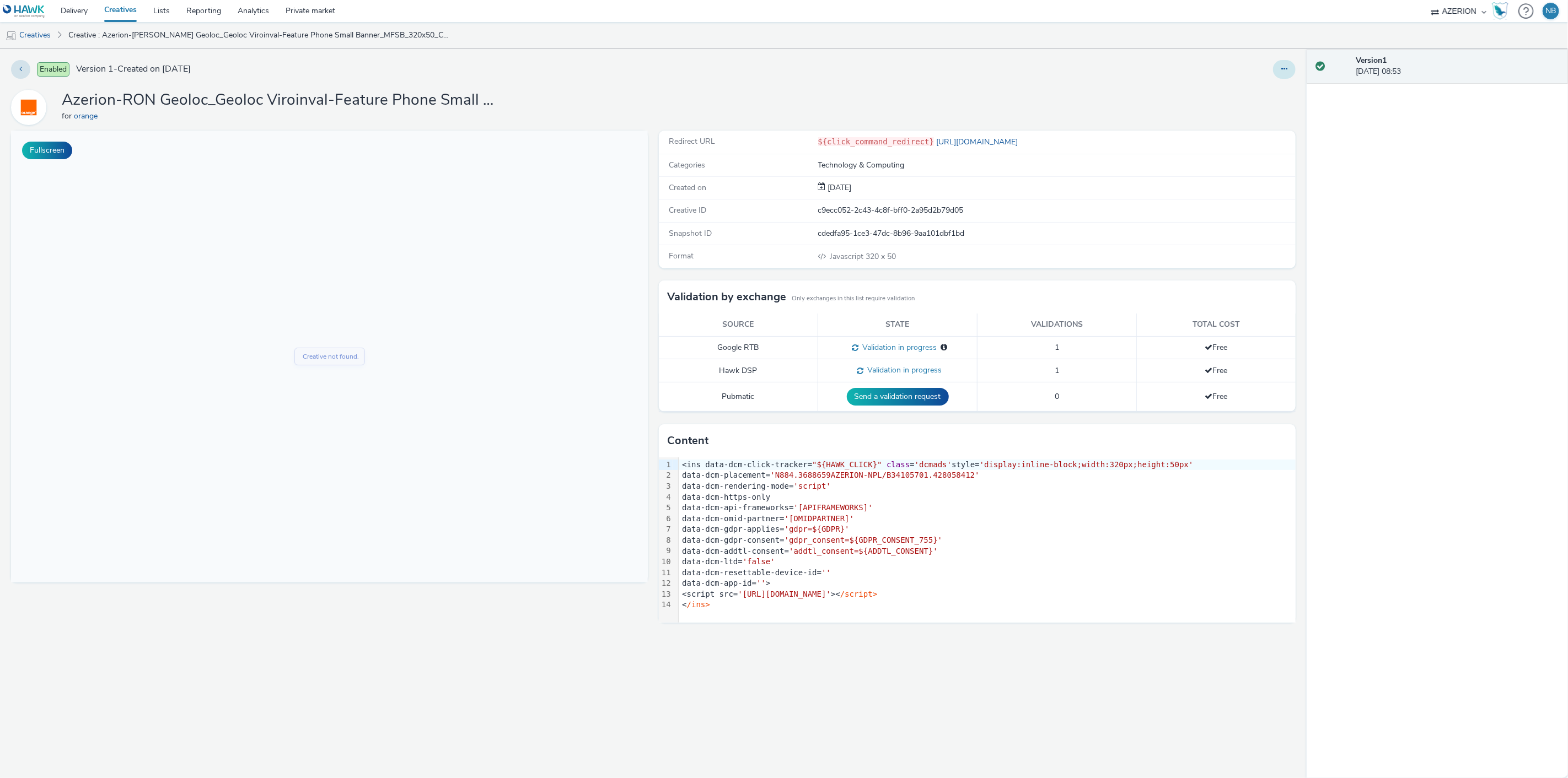
click at [1282, 68] on icon at bounding box center [1284, 68] width 6 height 8
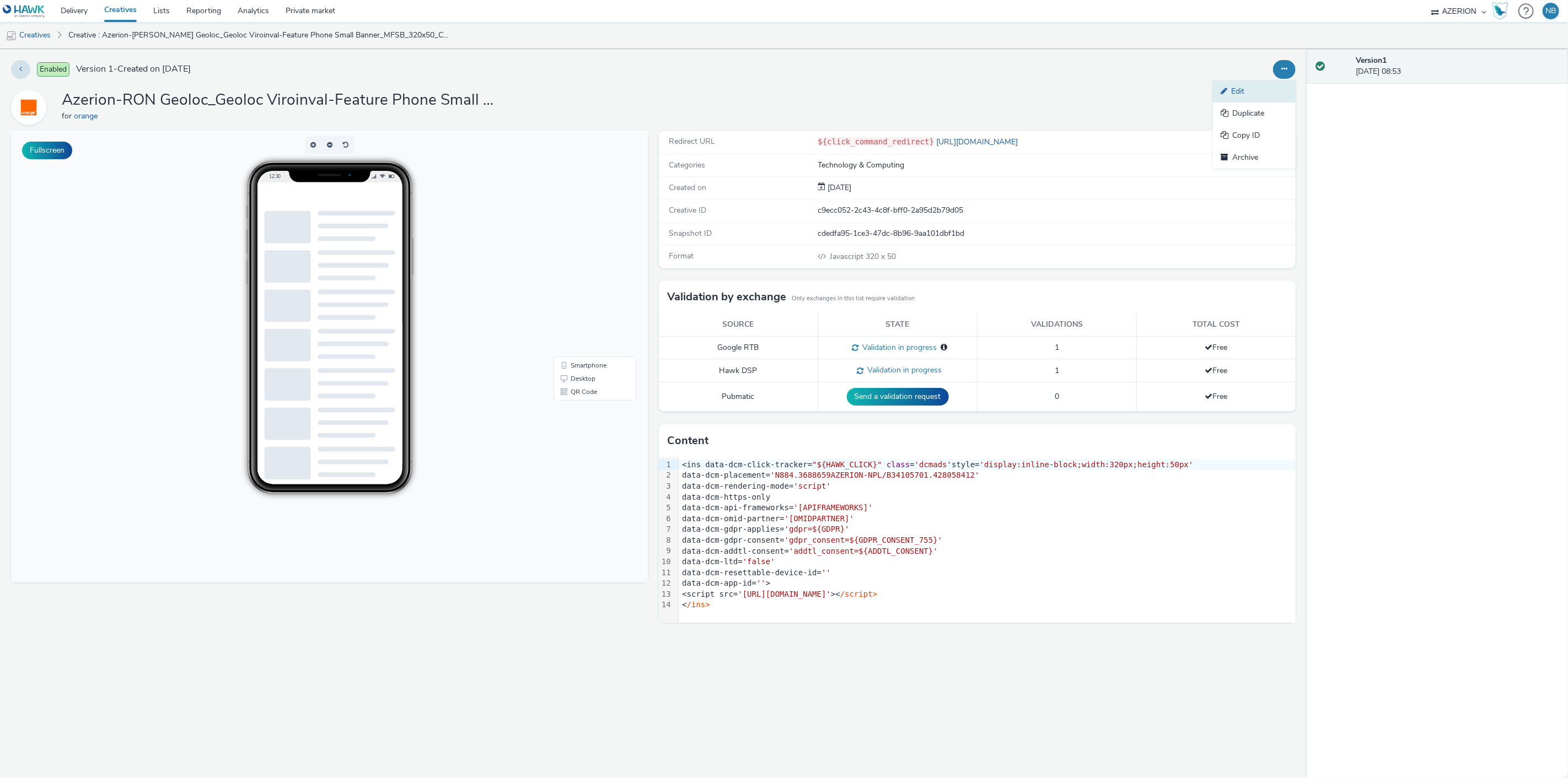
click at [1272, 97] on link "Edit" at bounding box center [1254, 92] width 83 height 22
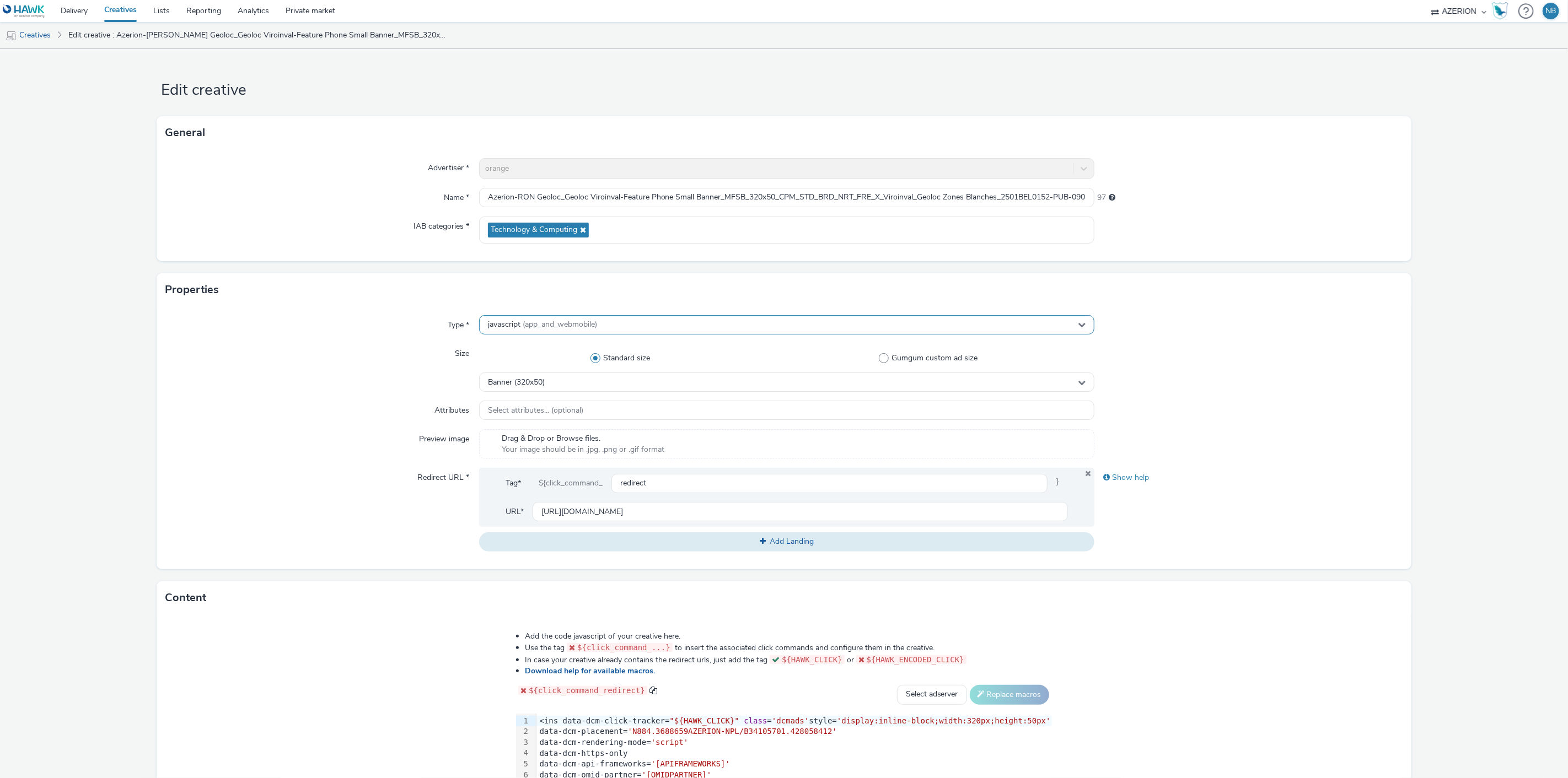
click at [499, 323] on span "javascript (app_and_webmobile)" at bounding box center [542, 325] width 109 height 10
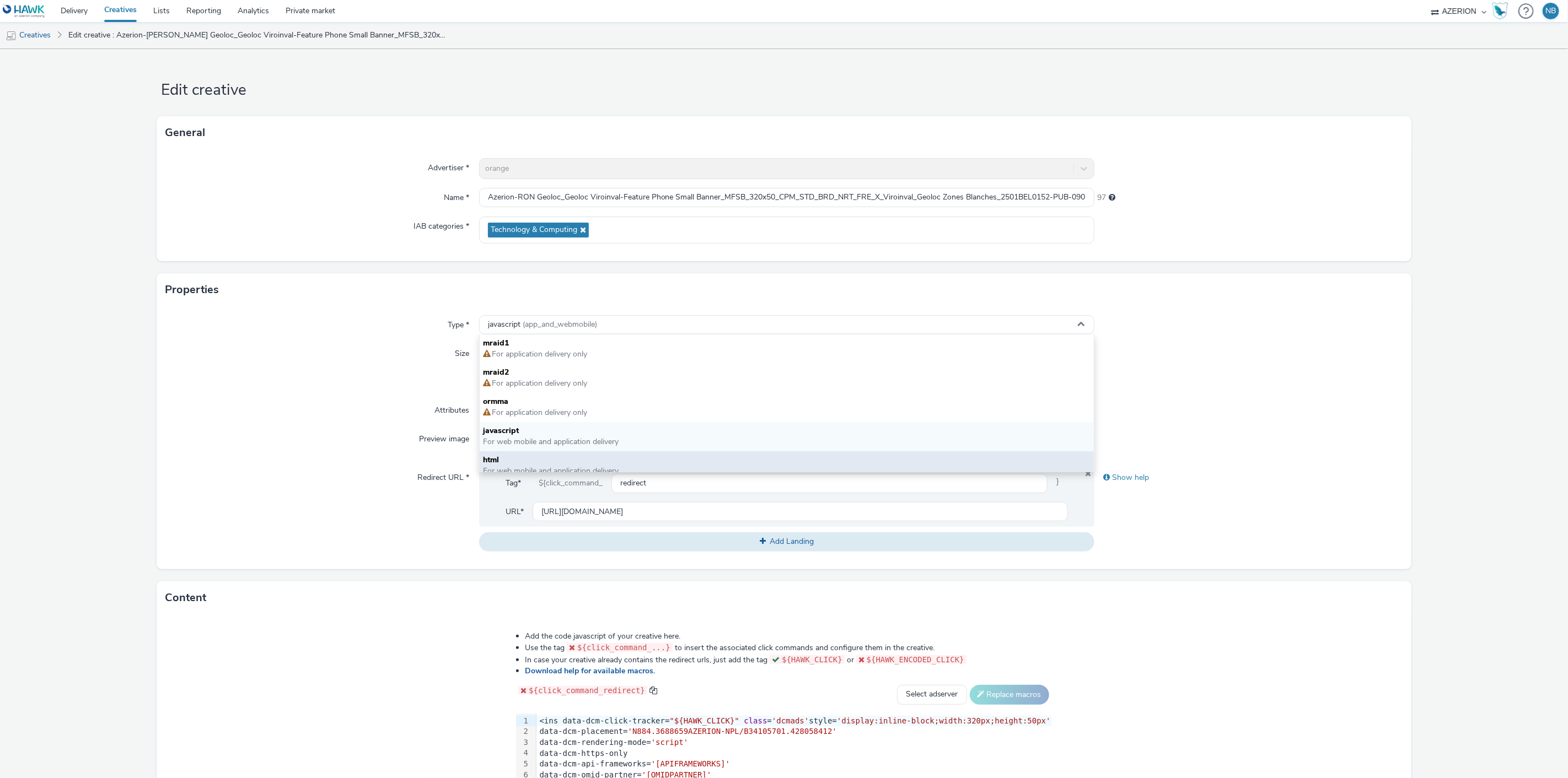
click at [514, 457] on span "html" at bounding box center [786, 460] width 608 height 11
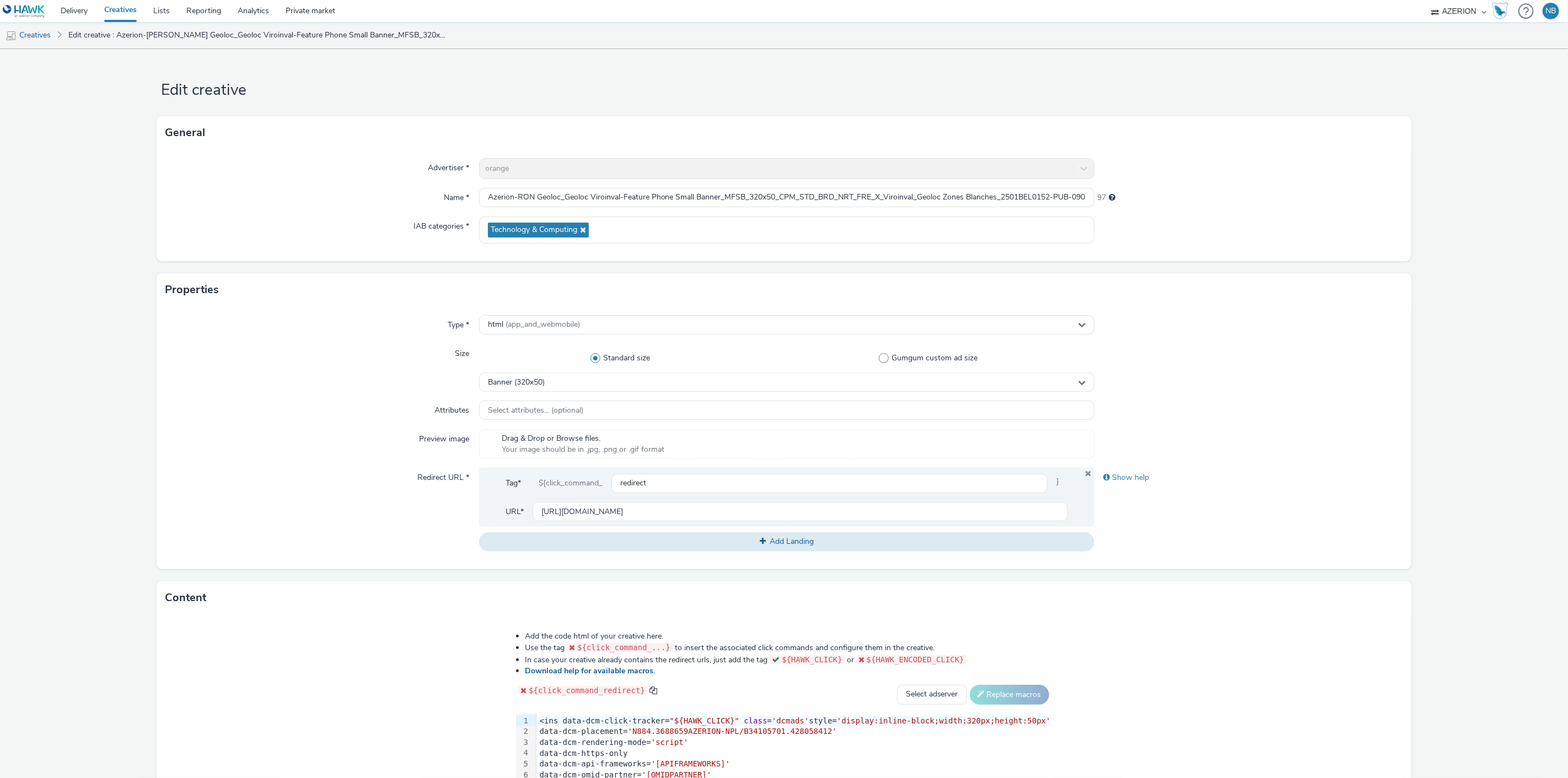
scroll to position [174, 0]
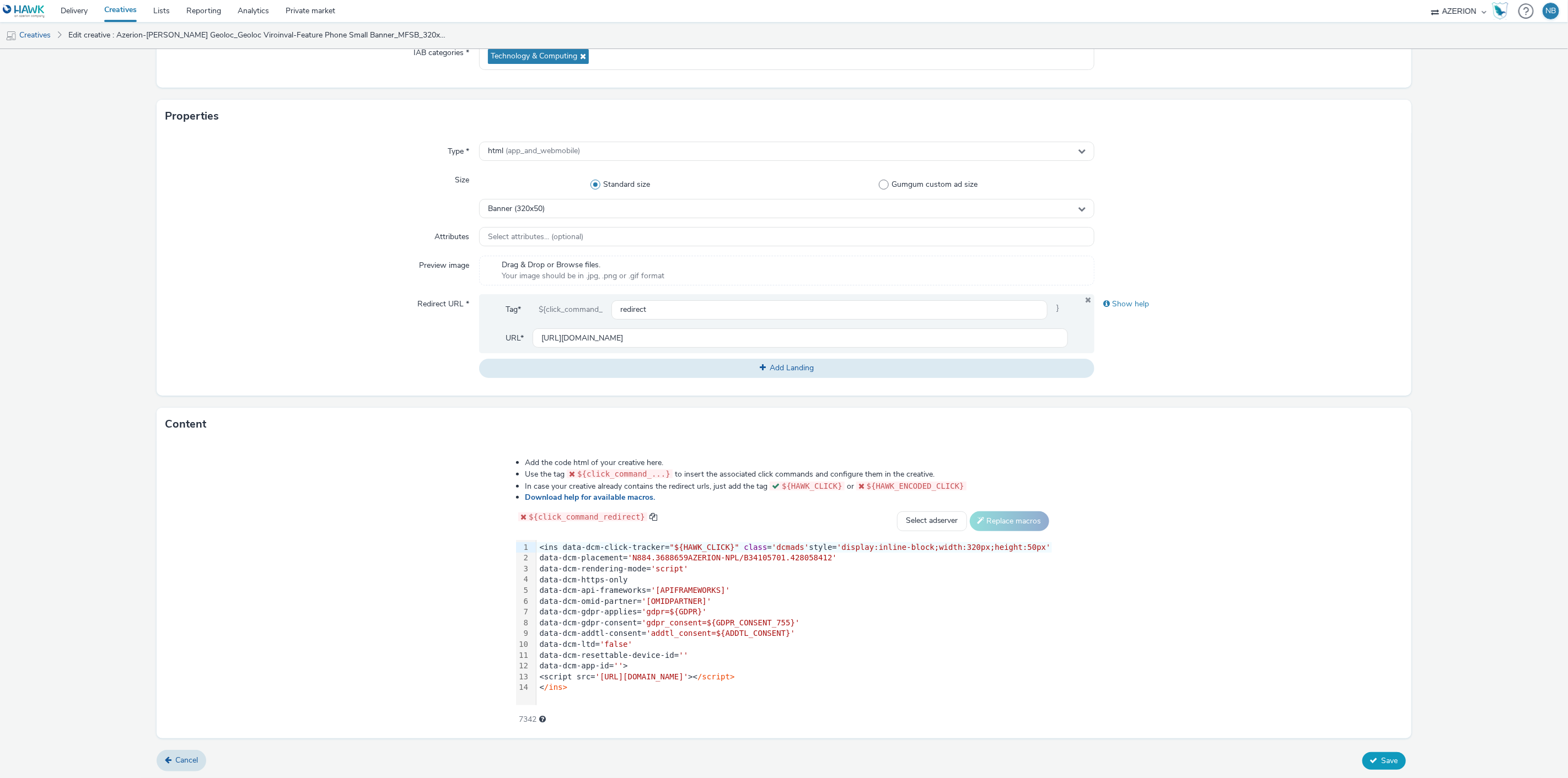
click at [1364, 768] on button "Save" at bounding box center [1384, 761] width 43 height 18
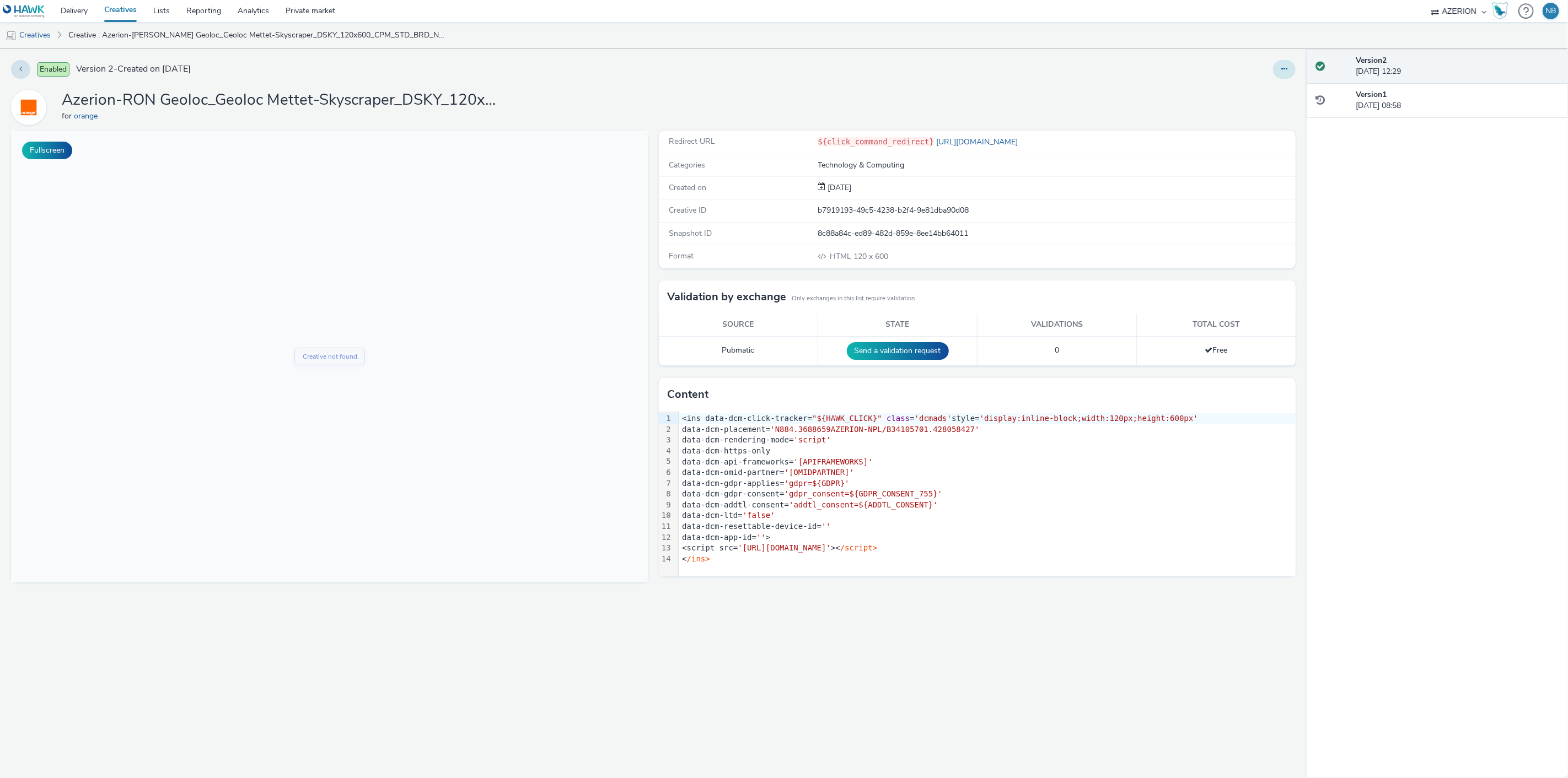
click at [1286, 70] on icon at bounding box center [1284, 68] width 6 height 8
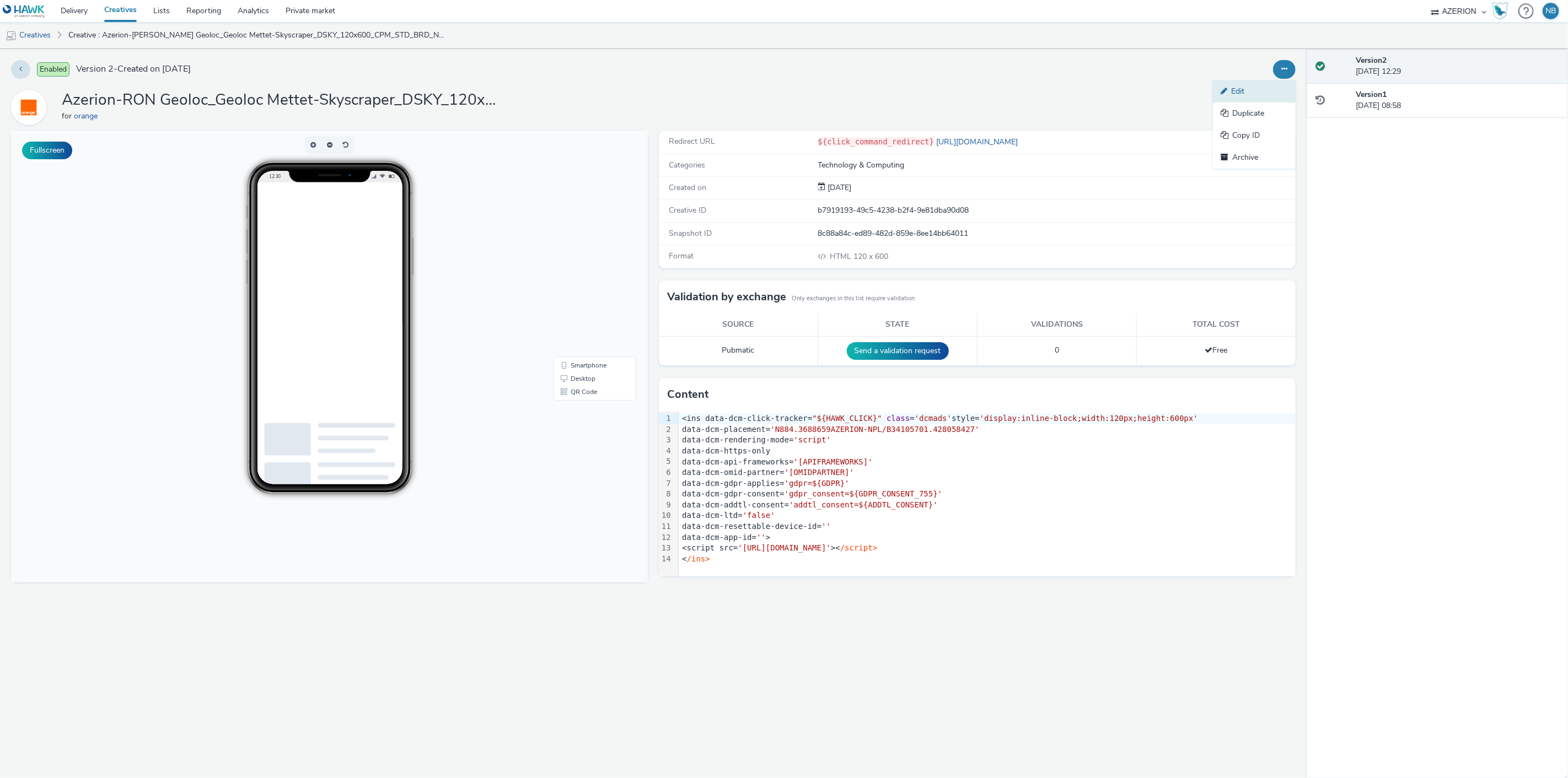
click at [1237, 97] on link "Edit" at bounding box center [1254, 92] width 83 height 22
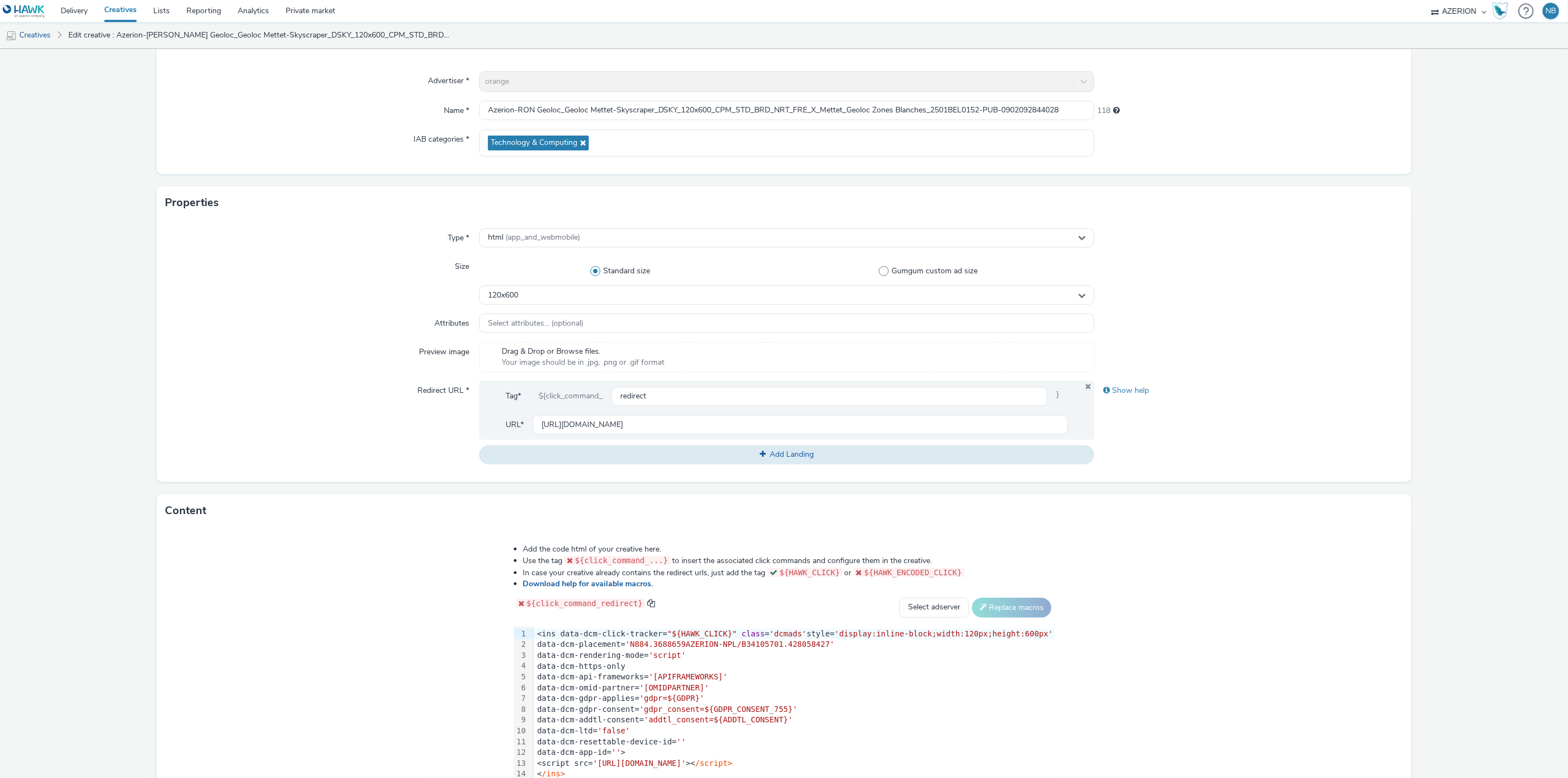
scroll to position [174, 0]
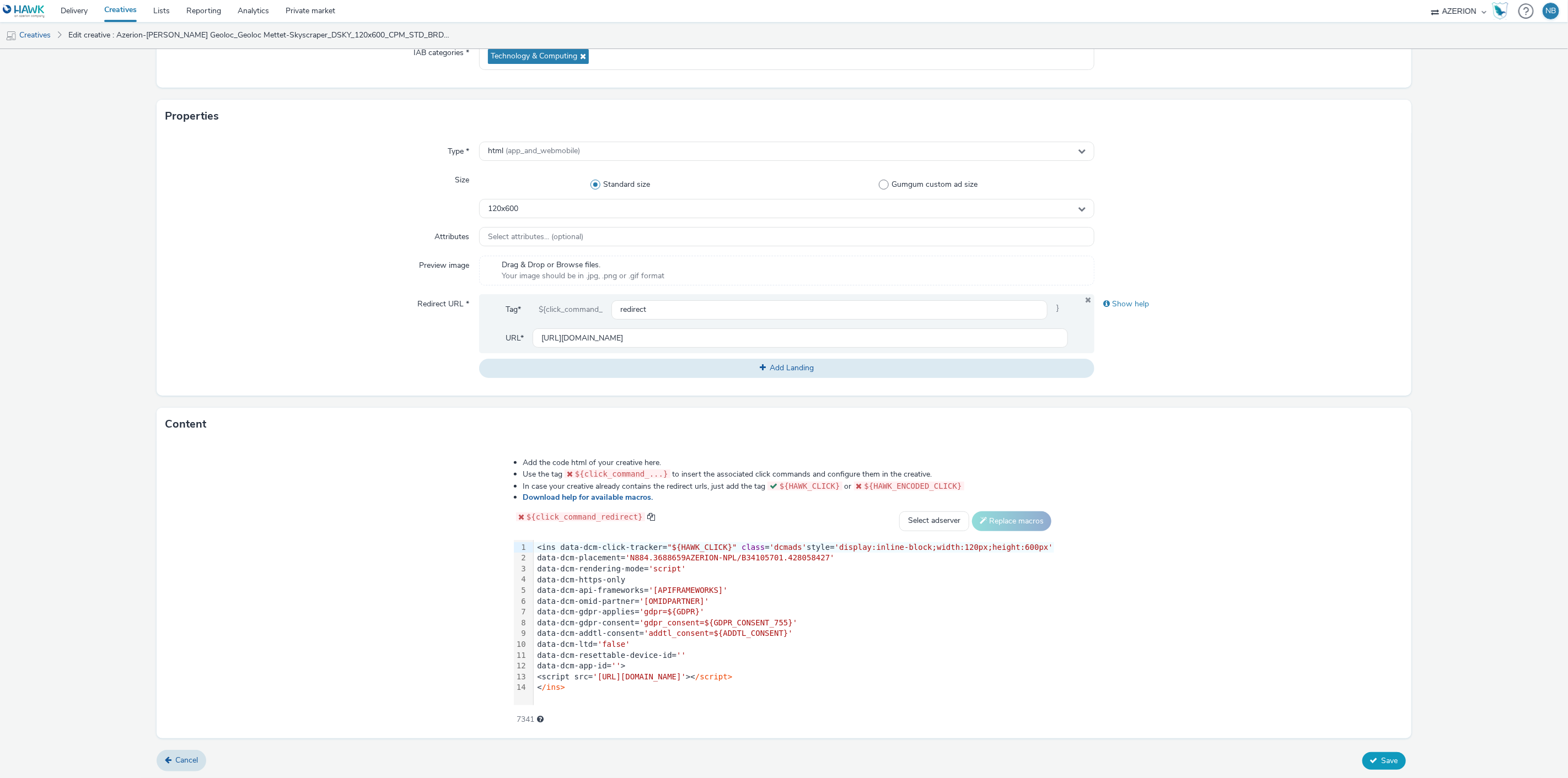
click at [1358, 751] on div "Cancel Save" at bounding box center [784, 761] width 1254 height 20
click at [1379, 753] on button "Save" at bounding box center [1384, 761] width 43 height 18
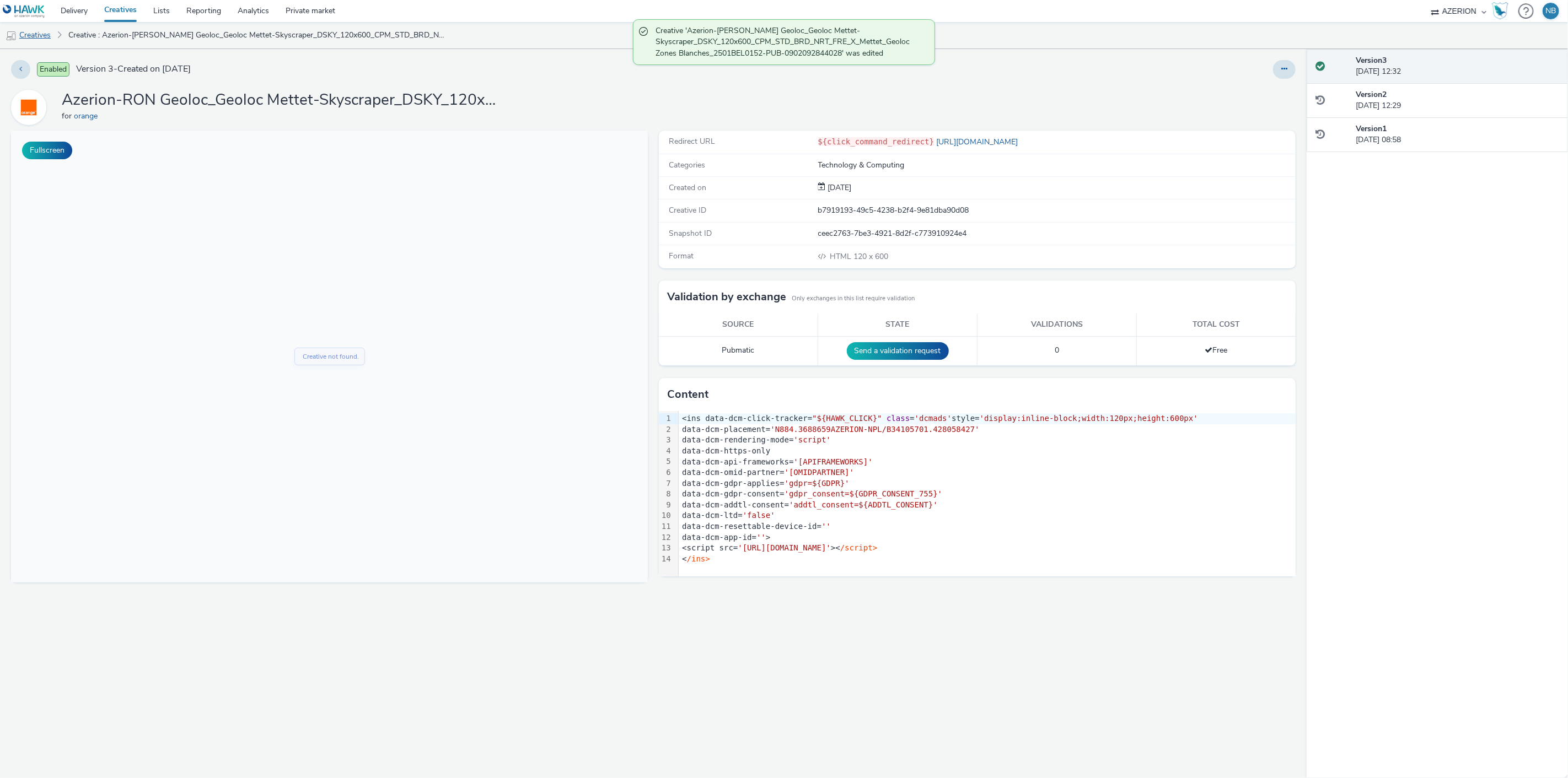
click at [48, 37] on link "Creatives" at bounding box center [28, 35] width 57 height 26
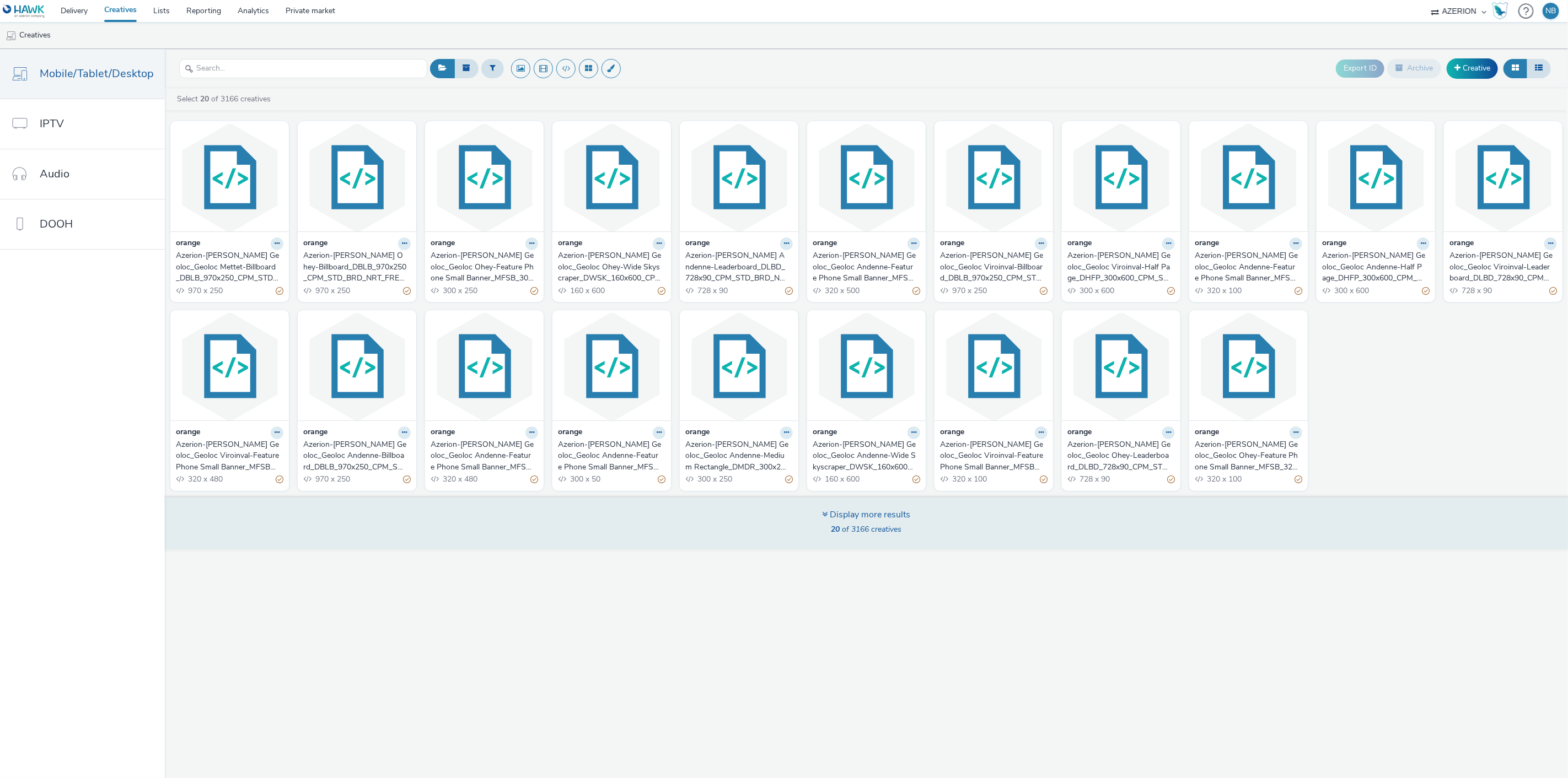
click at [842, 517] on div "Display more results" at bounding box center [866, 515] width 88 height 12
click at [852, 519] on div "Display more results" at bounding box center [866, 515] width 88 height 12
click at [851, 523] on div "Display more results 20 of 3166 creatives" at bounding box center [866, 523] width 88 height 30
click at [839, 526] on span "20 of 3166 creatives" at bounding box center [866, 529] width 70 height 10
click at [873, 548] on div "Display more results 20 of 3166 creatives" at bounding box center [866, 523] width 1411 height 54
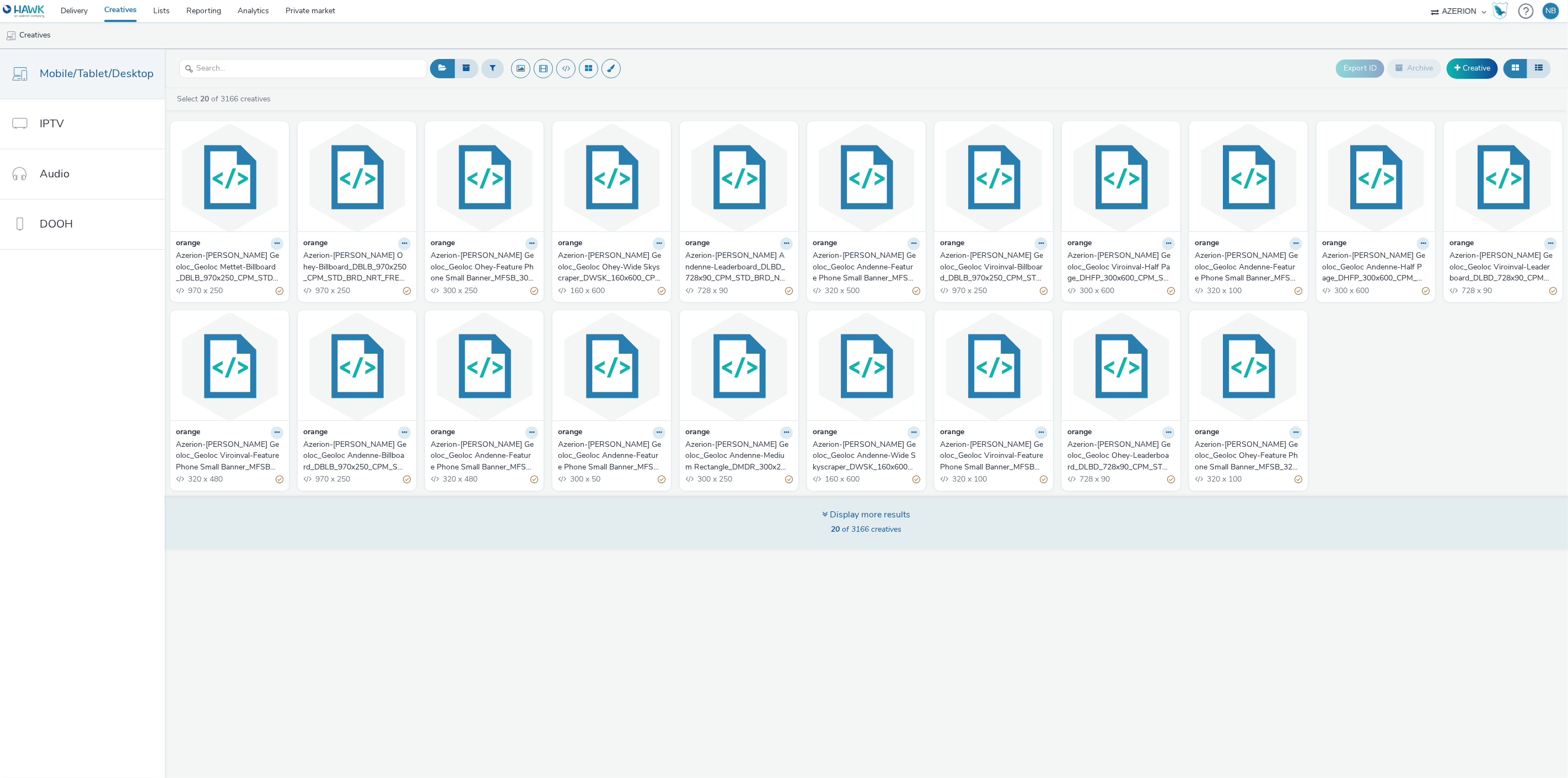
click at [809, 503] on div "Display more results 20 of 3166 creatives" at bounding box center [866, 523] width 1411 height 54
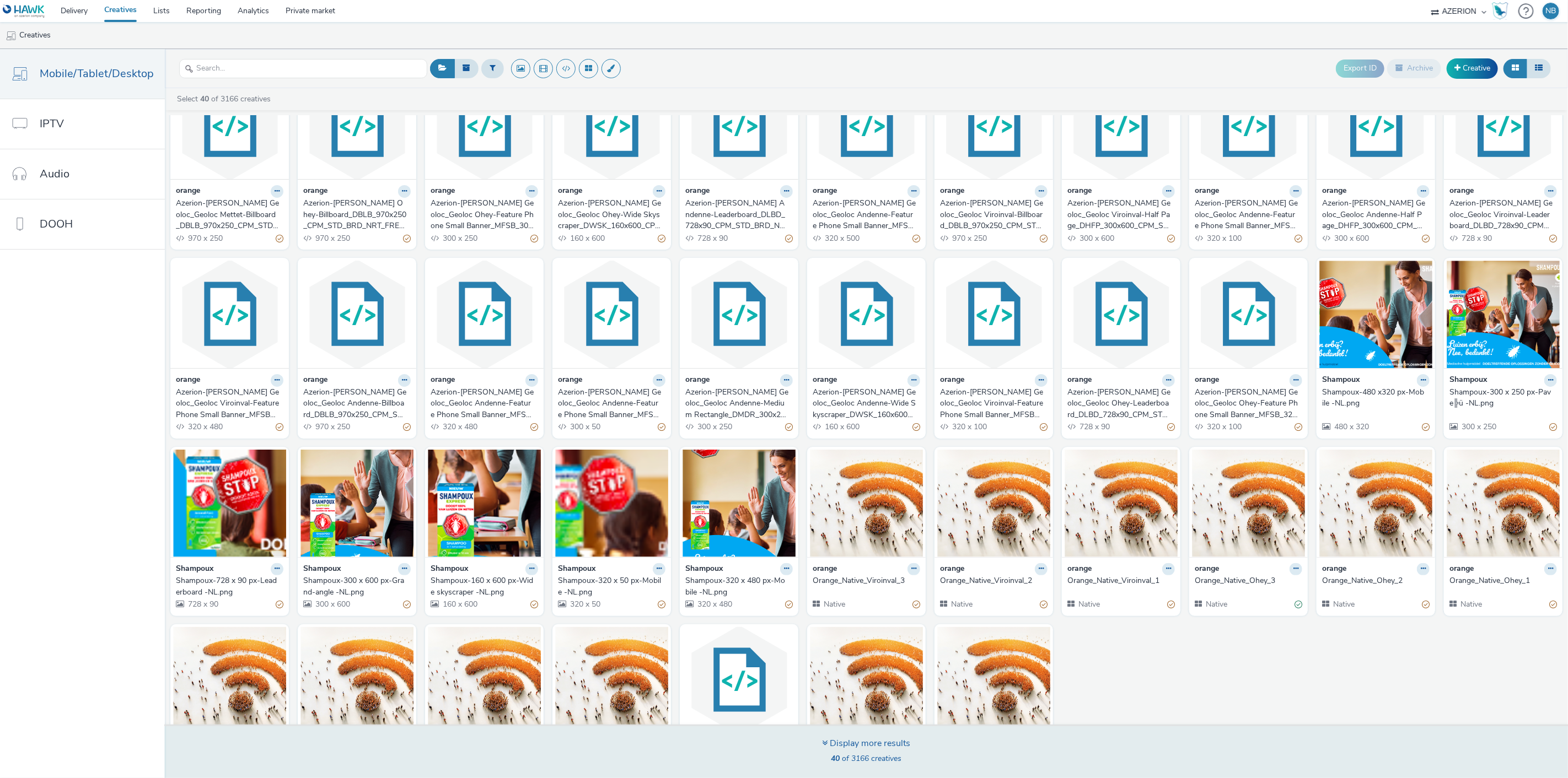
scroll to position [14, 0]
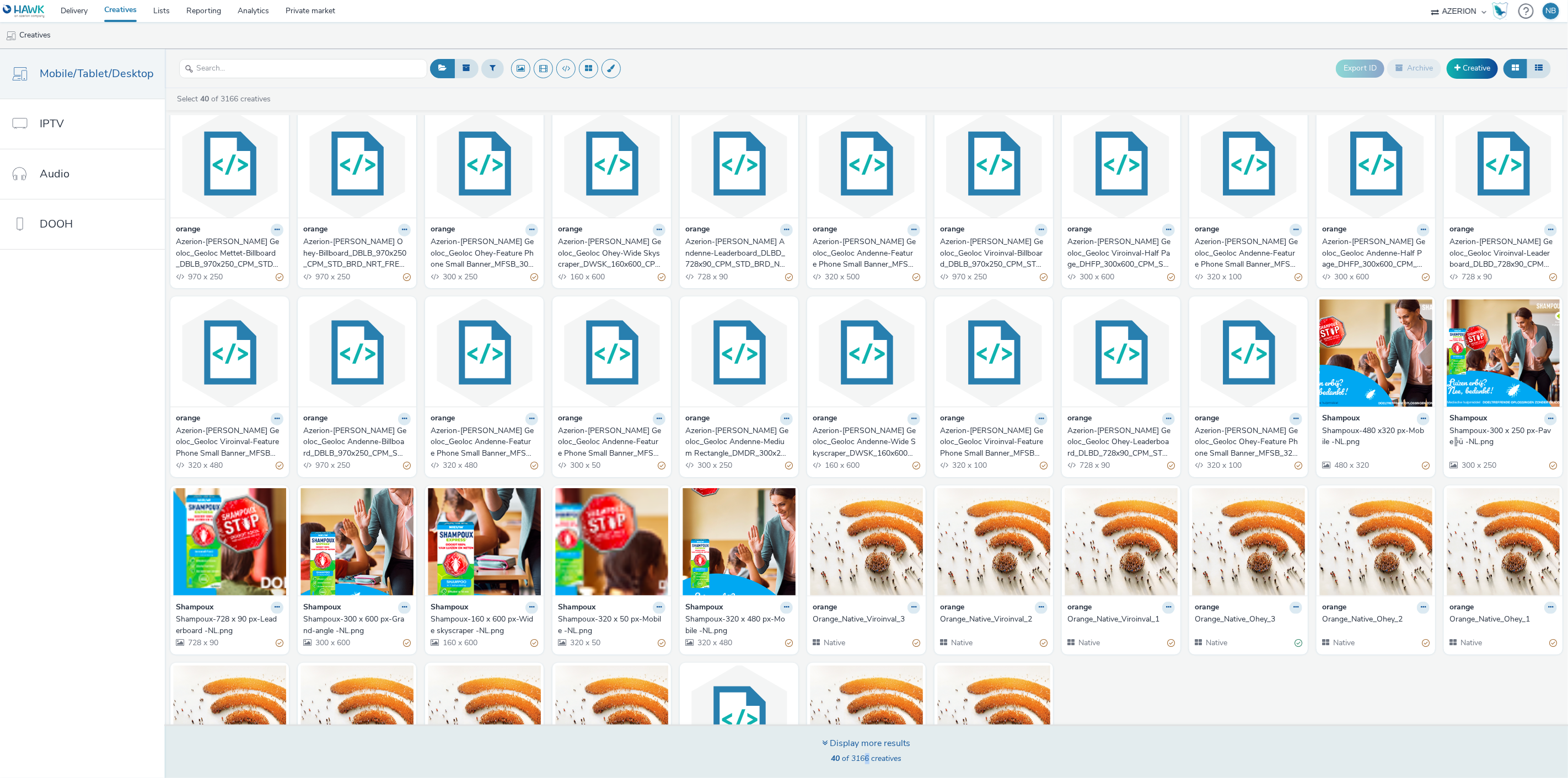
click at [866, 757] on span "40 of 3166 creatives" at bounding box center [866, 758] width 70 height 10
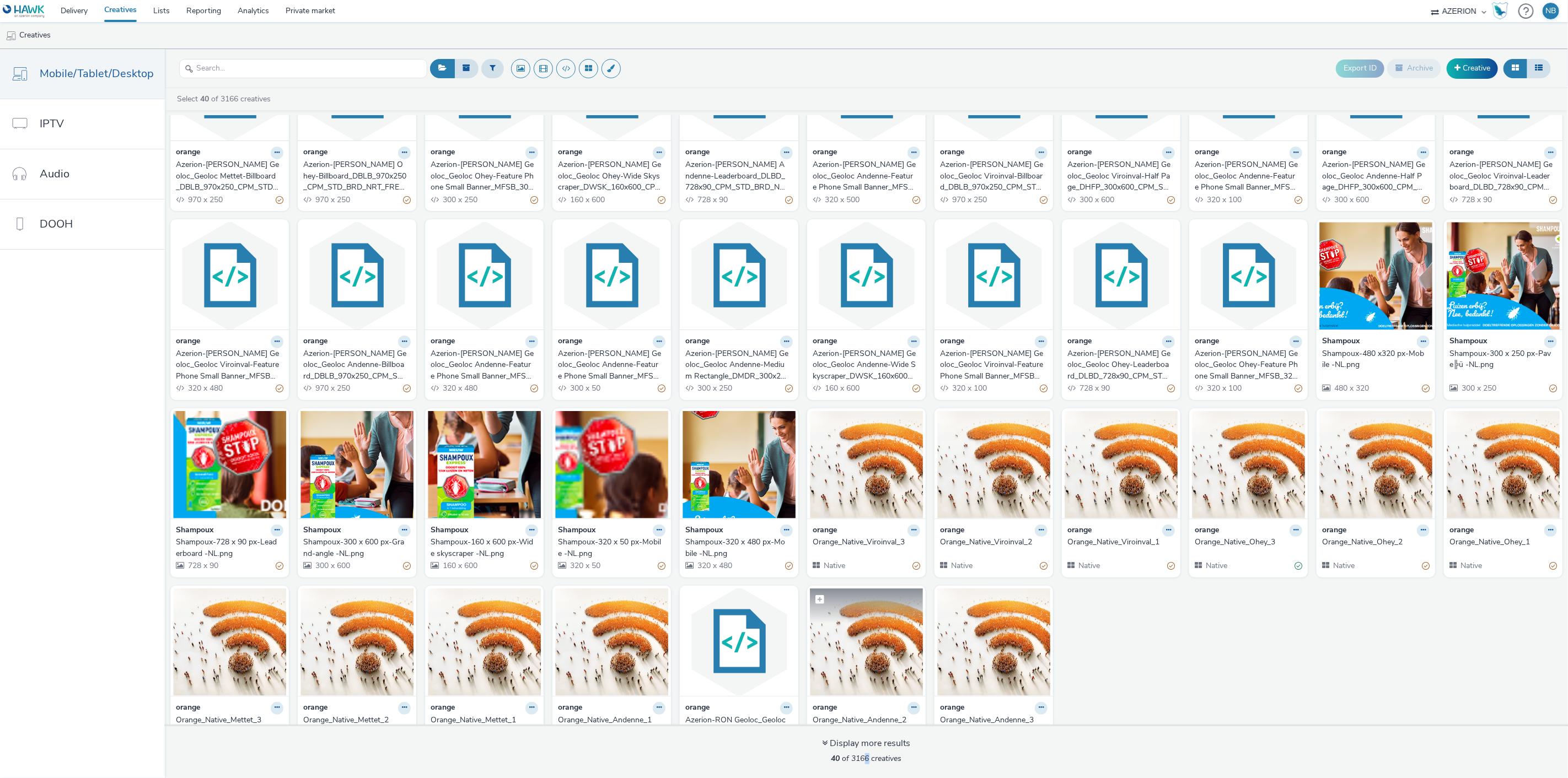
scroll to position [136, 0]
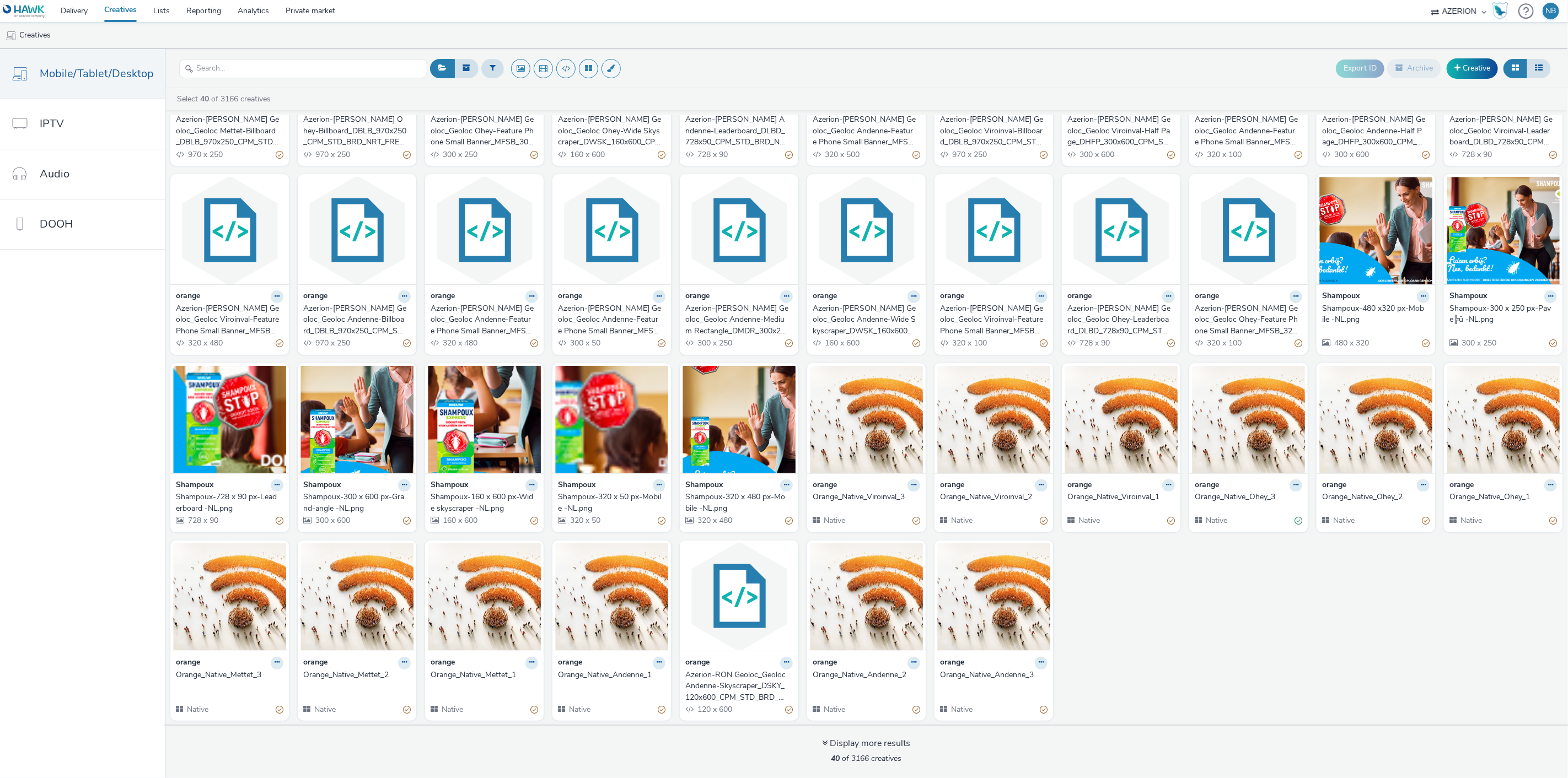
click at [1208, 645] on div "orange Azerion-[PERSON_NAME] Geoloc_Geoloc Mettet-Billboard_DBLB_970x250_CPM_ST…" at bounding box center [866, 352] width 1403 height 746
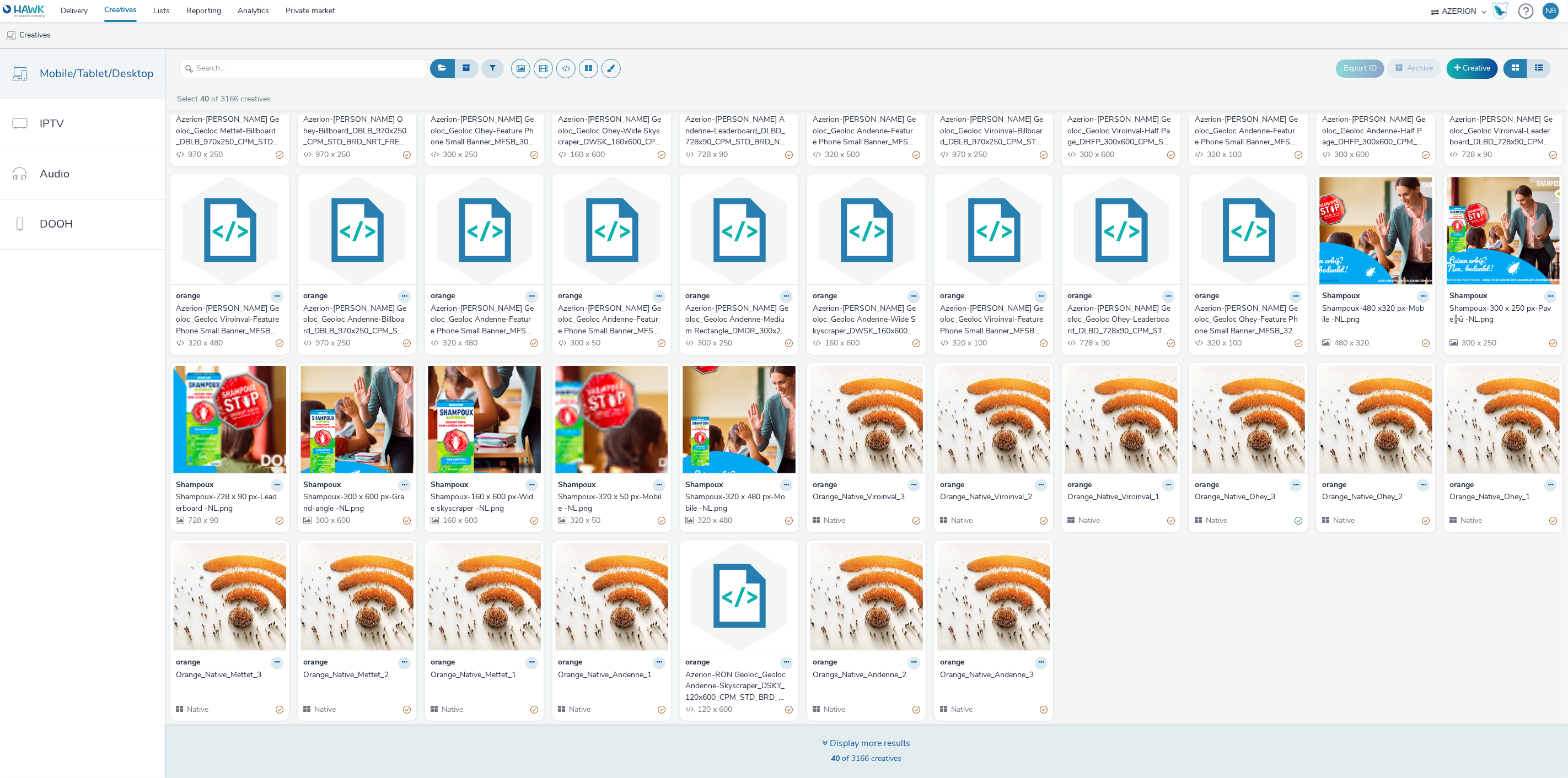
click at [849, 750] on div "Display more results" at bounding box center [866, 744] width 88 height 12
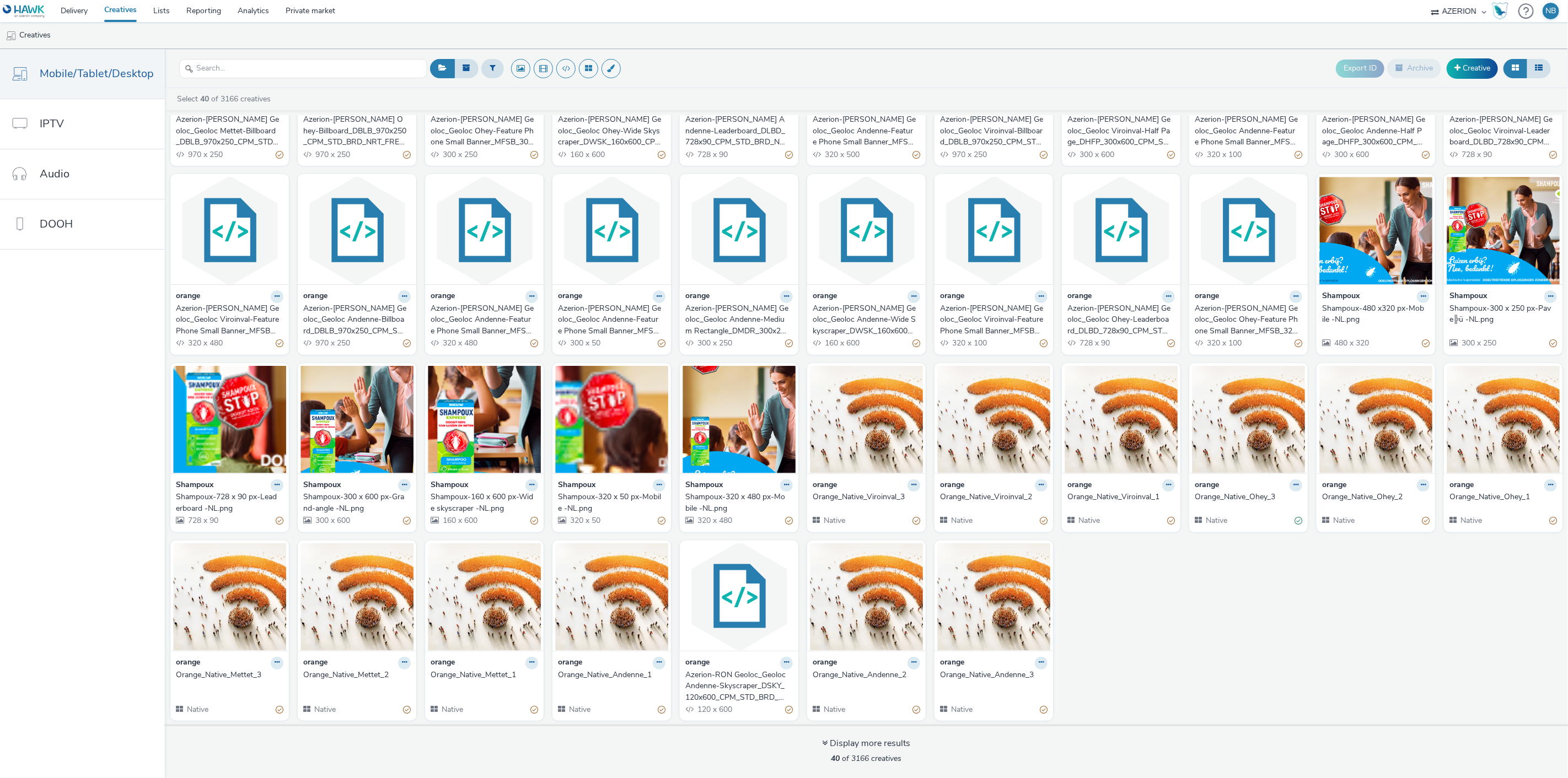
click at [1230, 641] on div "orange Azerion-[PERSON_NAME] Geoloc_Geoloc Mettet-Billboard_DBLB_970x250_CPM_ST…" at bounding box center [866, 352] width 1403 height 746
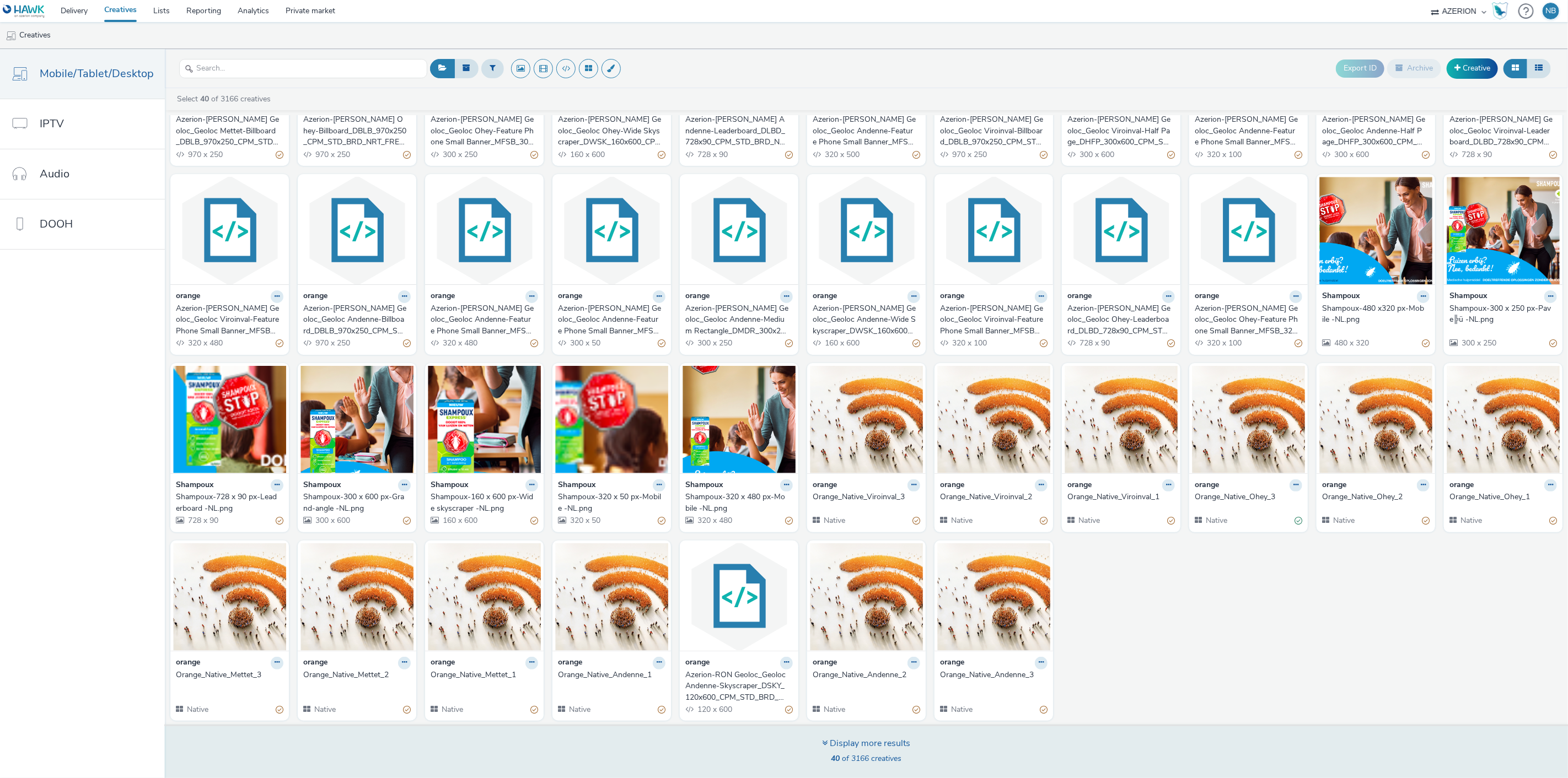
click at [897, 748] on div "Display more results" at bounding box center [866, 744] width 88 height 12
click at [897, 748] on div "Display more results" at bounding box center [866, 744] width 88 height 12
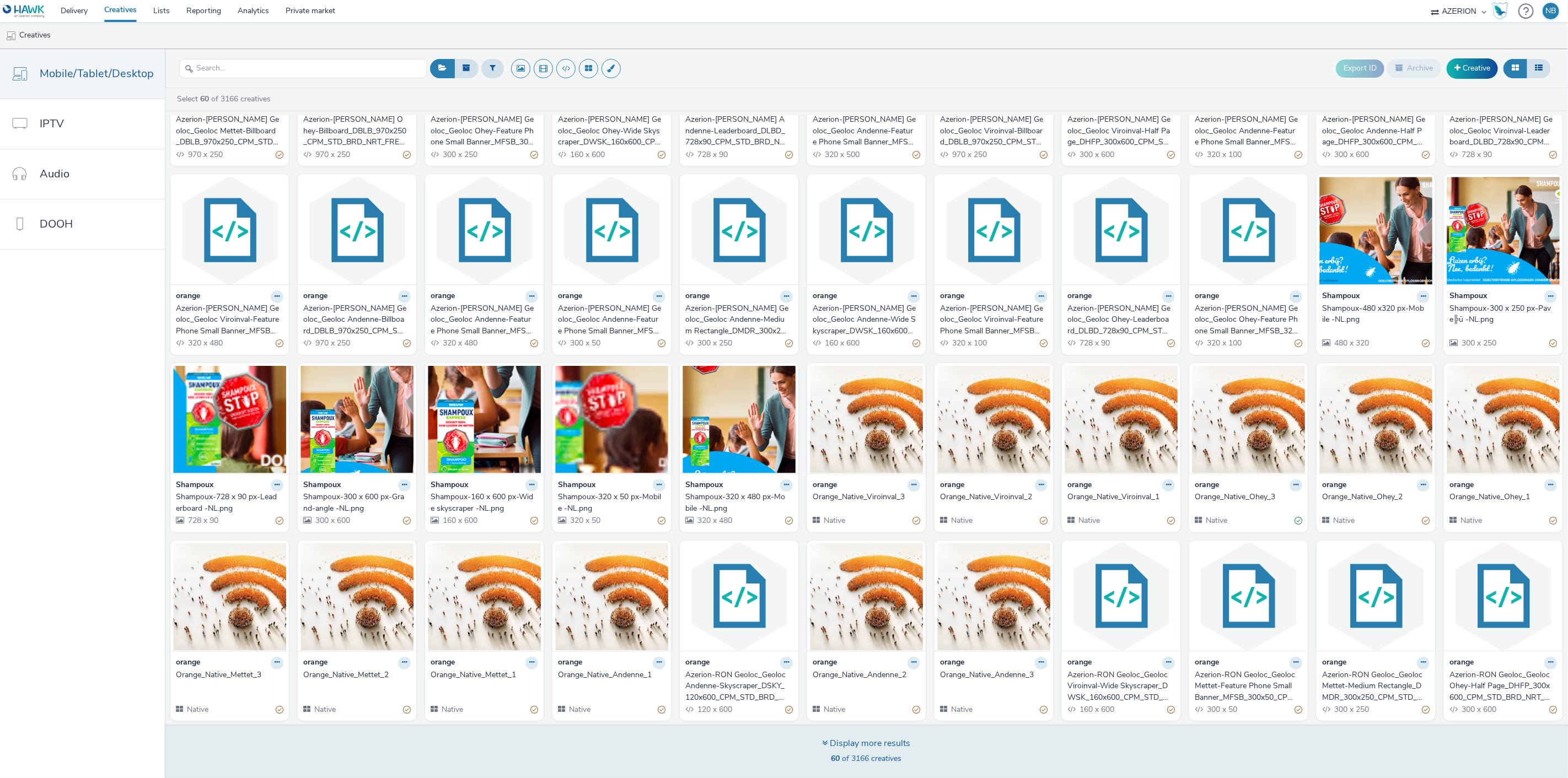
click at [881, 737] on div "Display more results" at bounding box center [866, 744] width 88 height 12
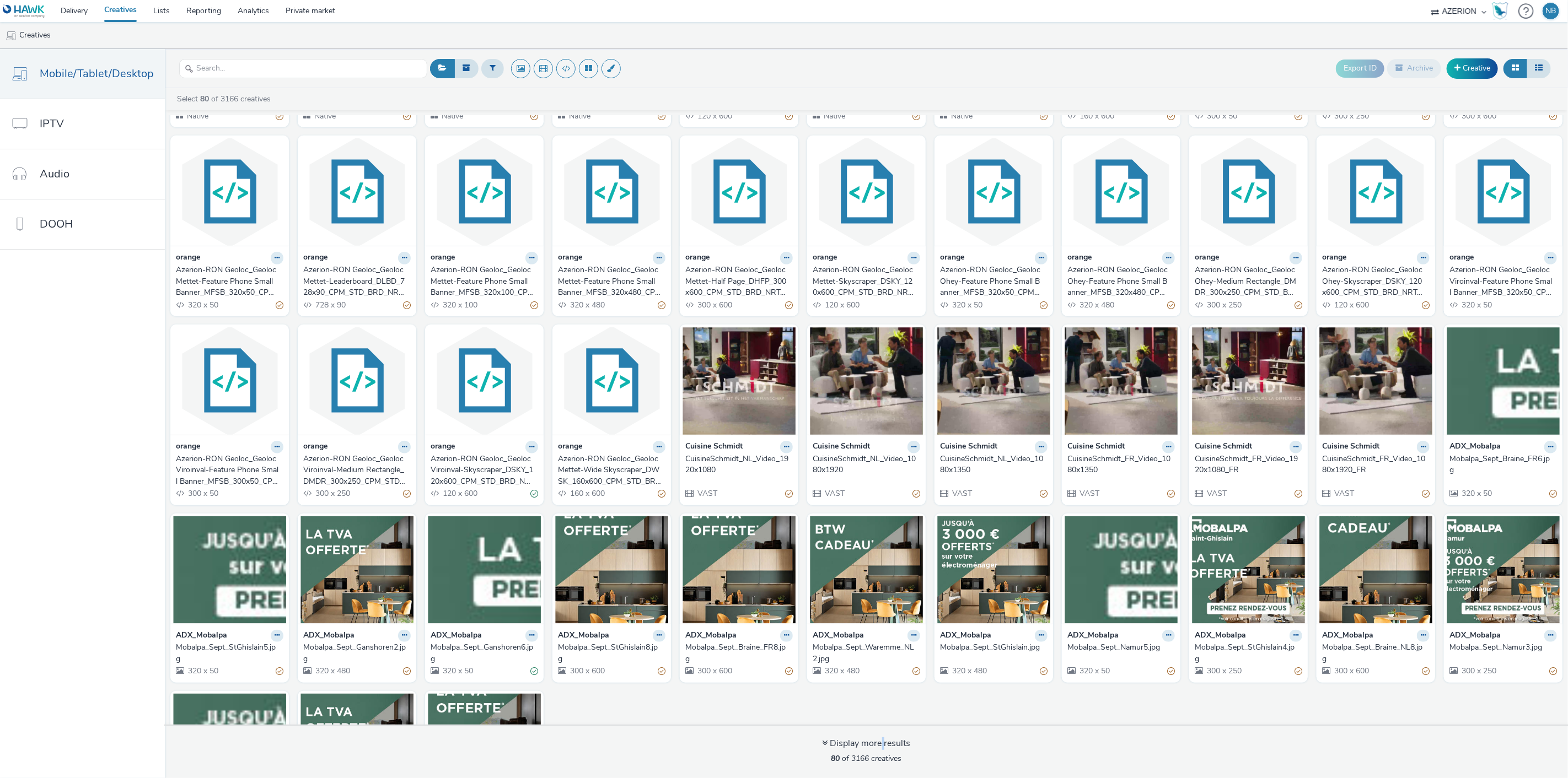
scroll to position [675, 0]
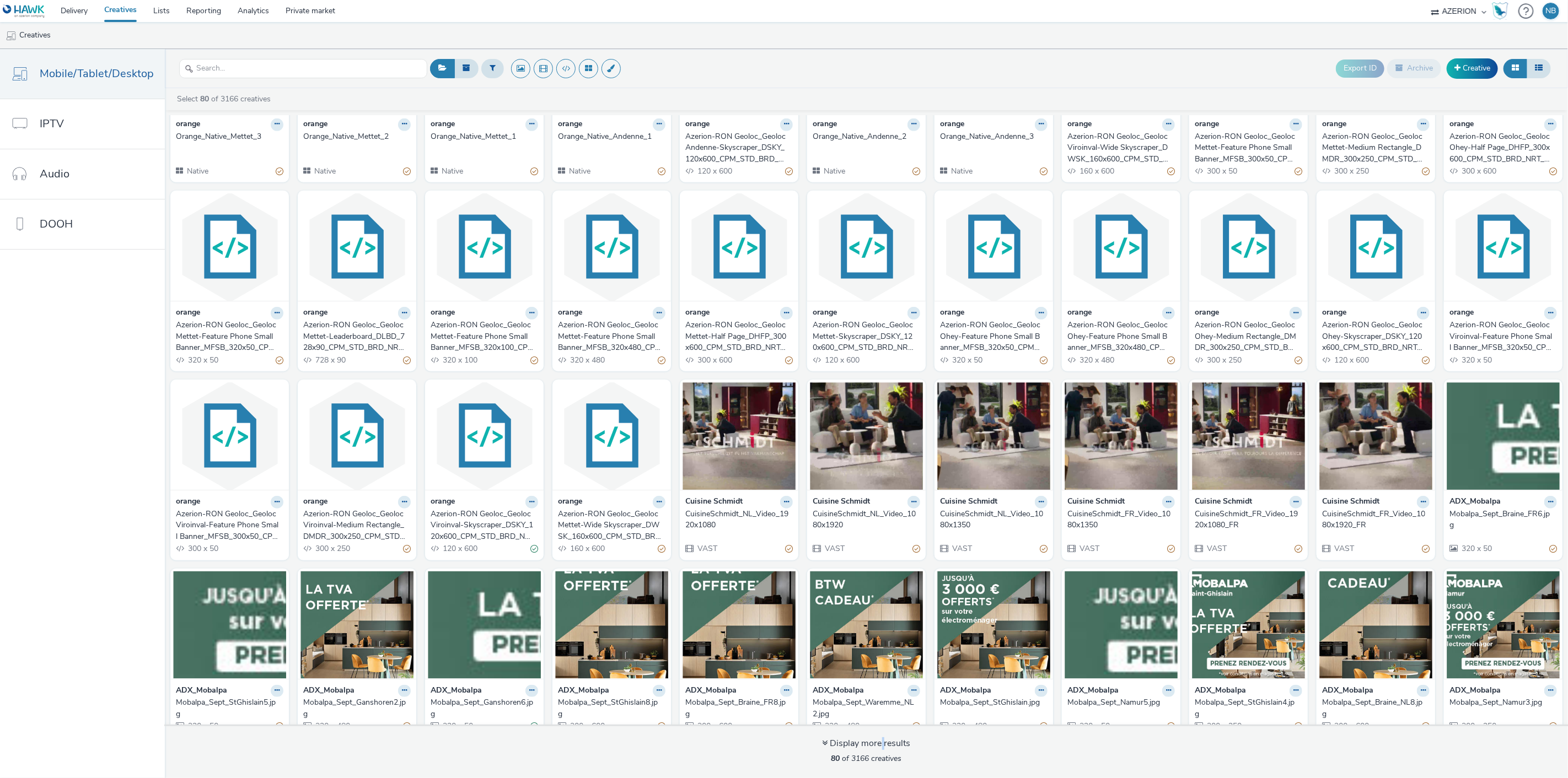
drag, startPoint x: 496, startPoint y: 515, endPoint x: 559, endPoint y: 521, distance: 63.3
click at [559, 521] on div "Azerion-RON Geoloc_Geoloc Mettet-Wide Skyscraper_DWSK_160x600_CPM_STD_BRD_NRT_F…" at bounding box center [609, 526] width 103 height 34
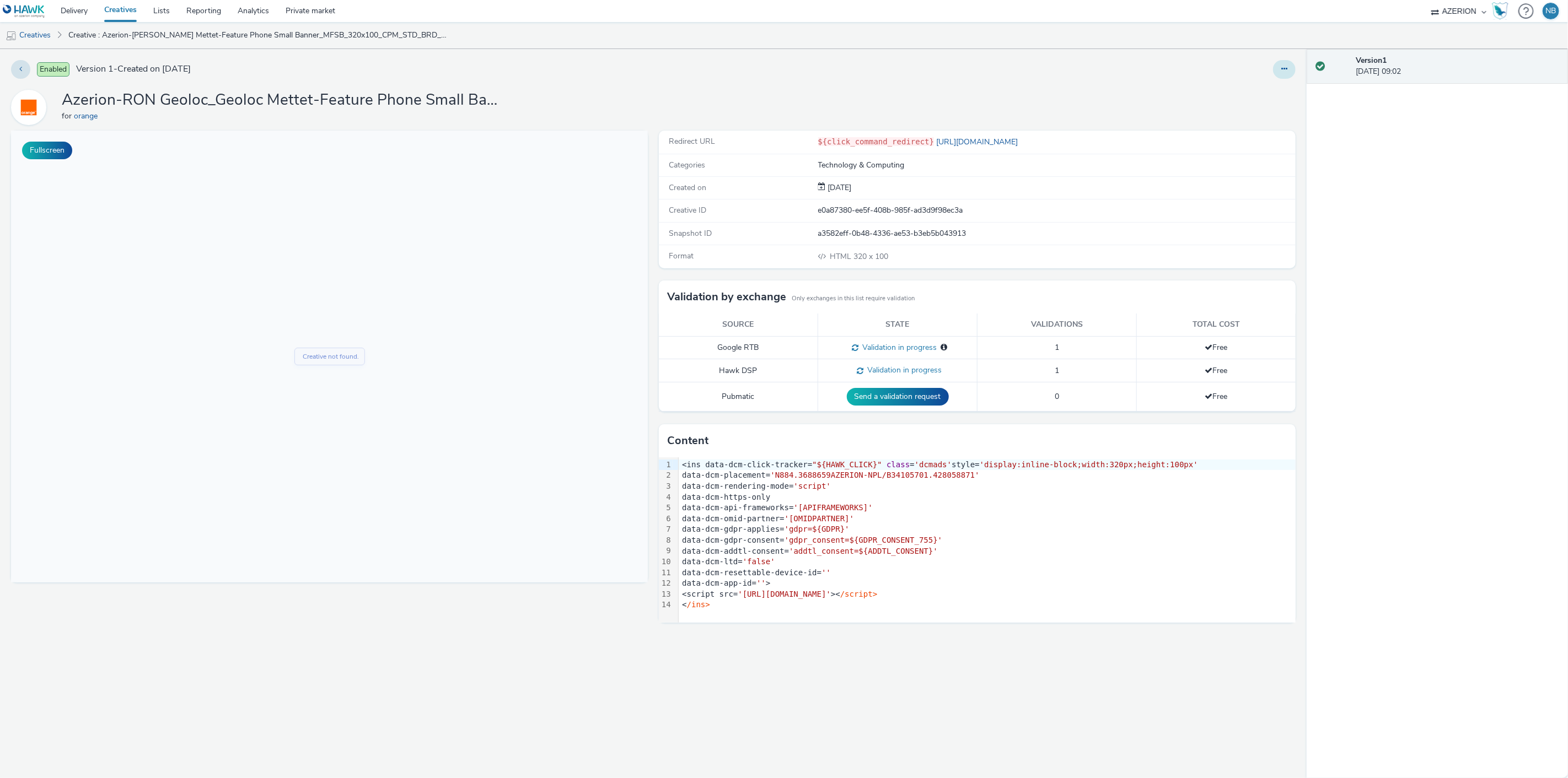
click at [1283, 69] on icon at bounding box center [1284, 68] width 6 height 8
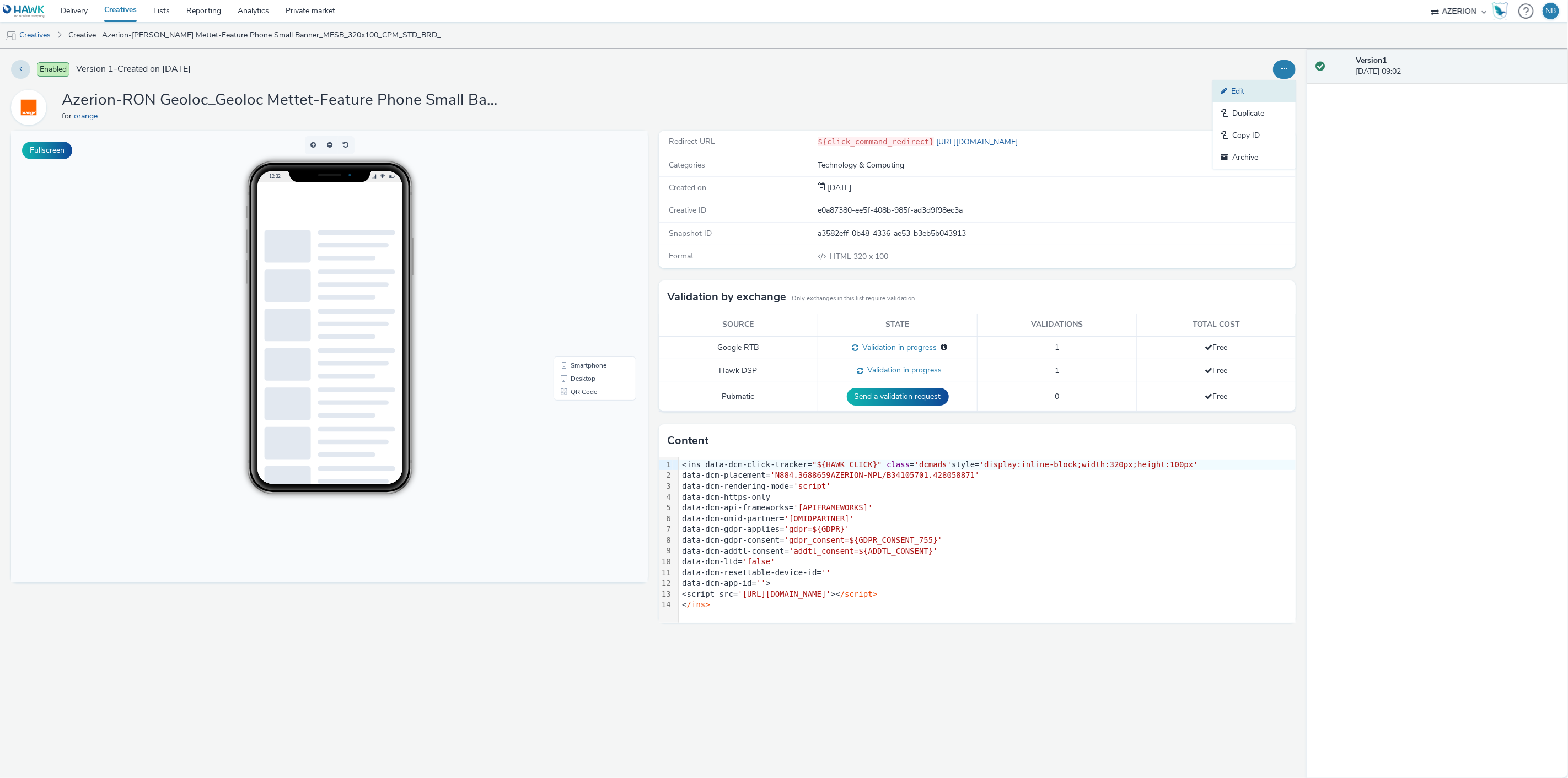
click at [1256, 89] on link "Edit" at bounding box center [1254, 92] width 83 height 22
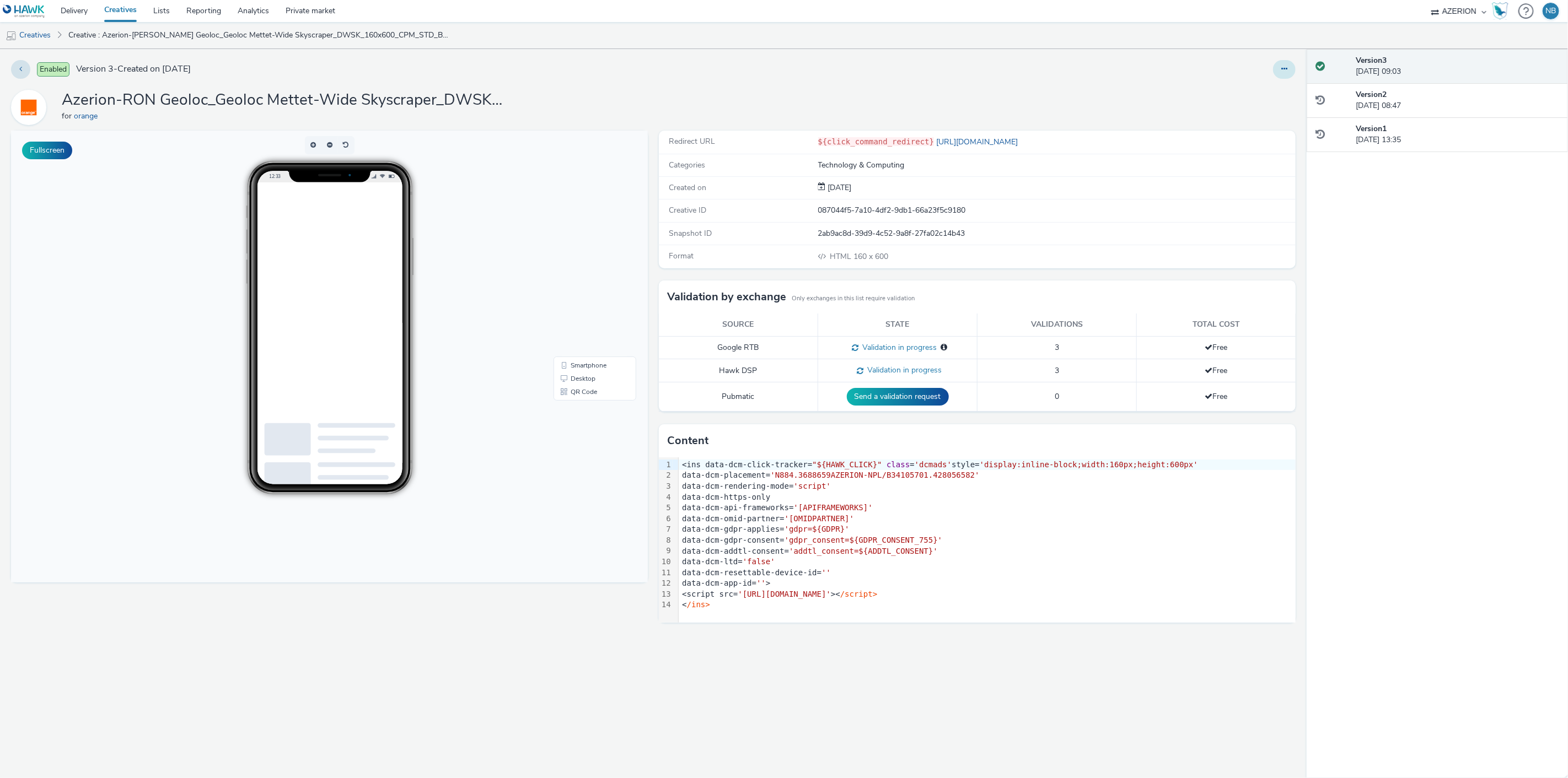
click at [1280, 70] on button at bounding box center [1284, 69] width 23 height 19
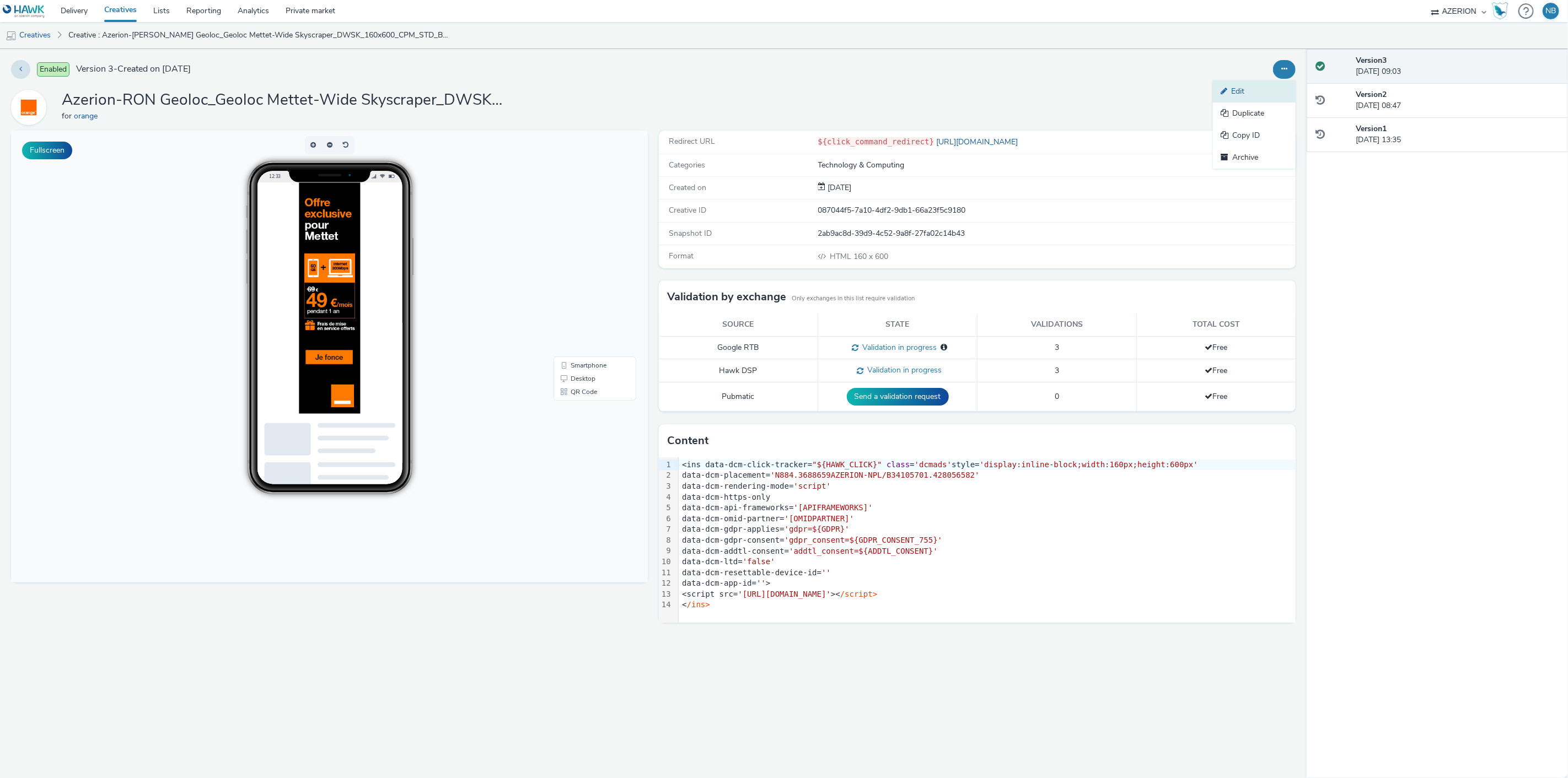
click at [1264, 89] on link "Edit" at bounding box center [1254, 92] width 83 height 22
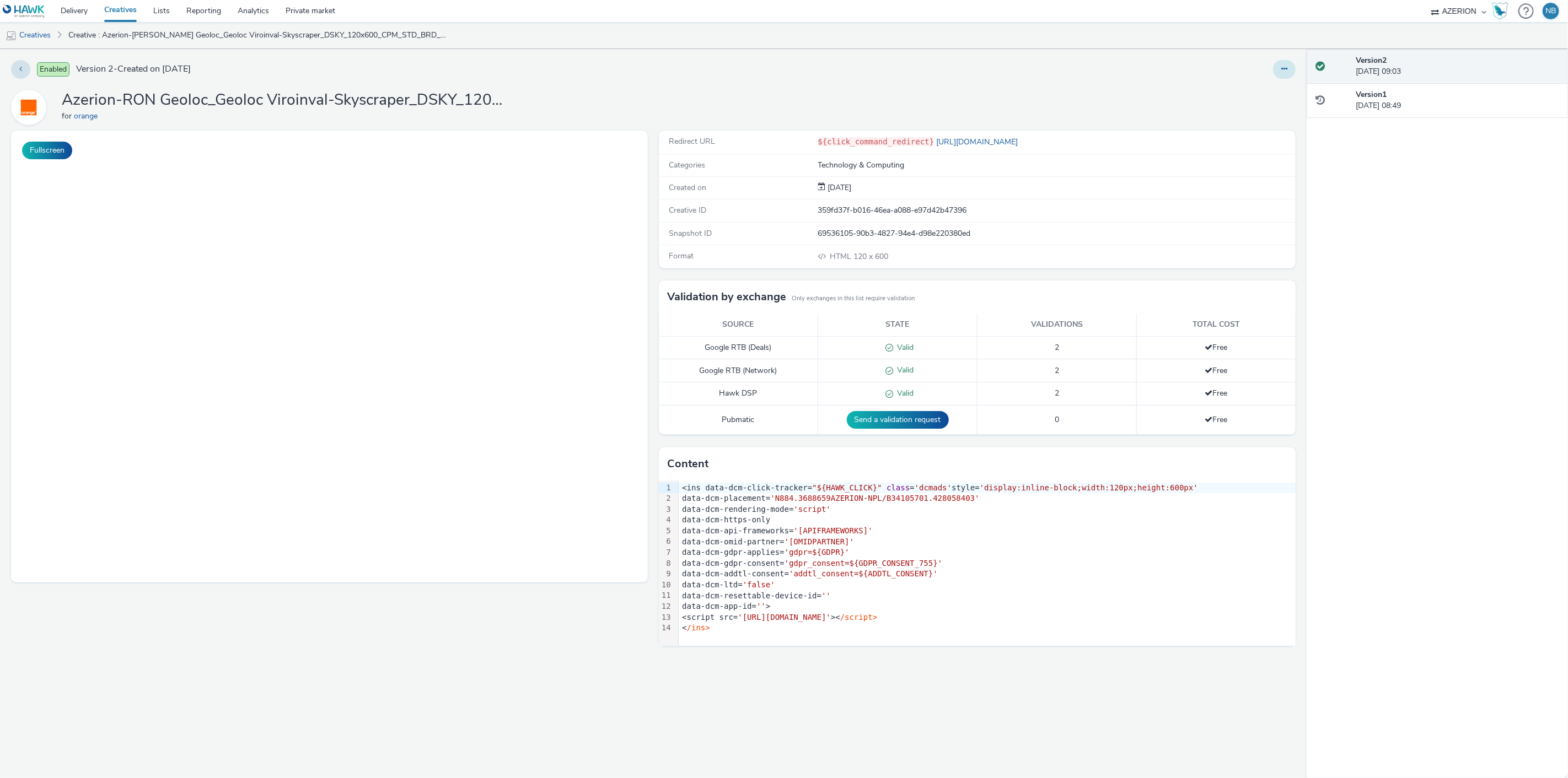
click at [1280, 70] on button at bounding box center [1284, 69] width 23 height 19
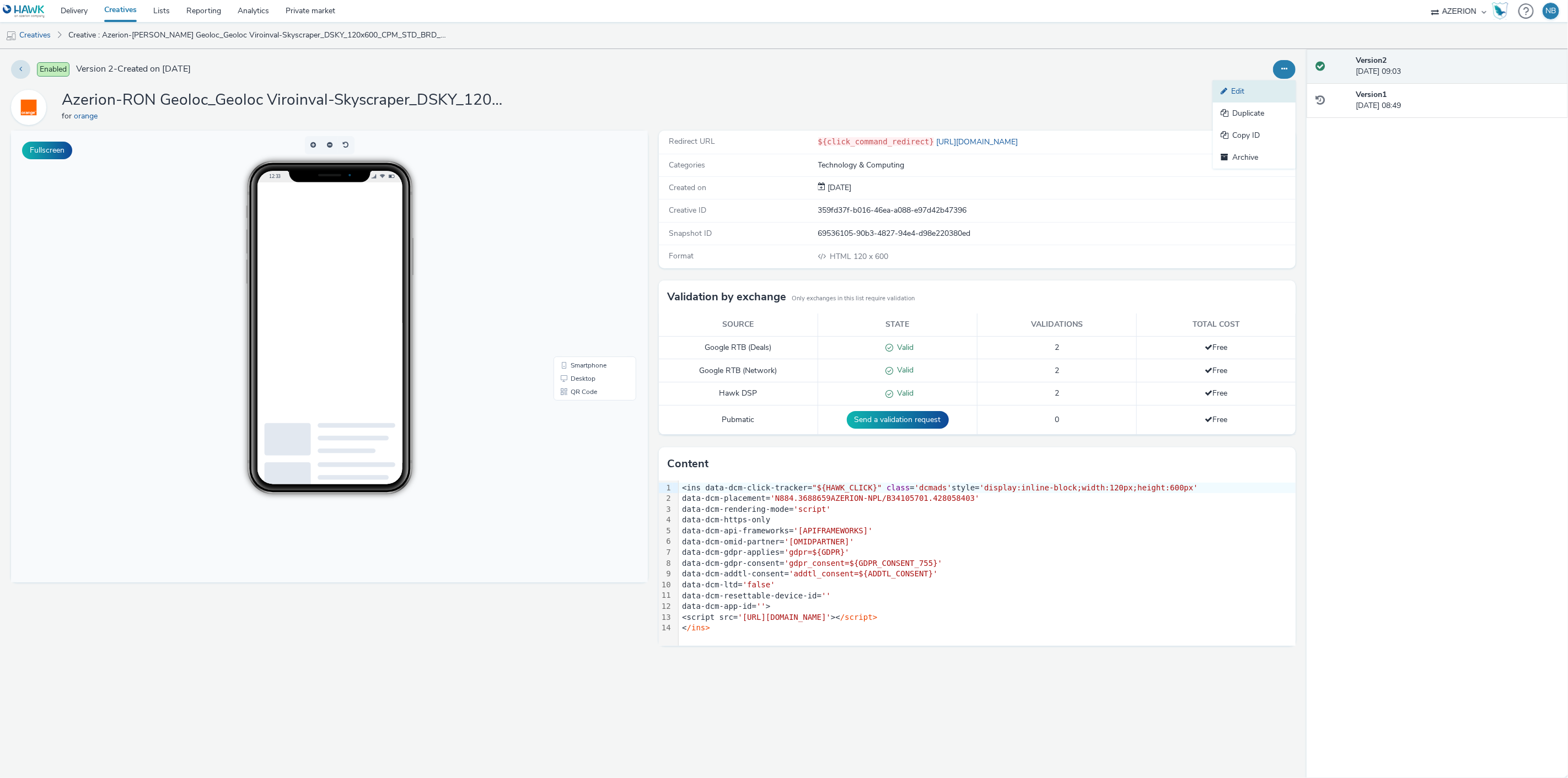
click at [1262, 97] on link "Edit" at bounding box center [1254, 92] width 83 height 22
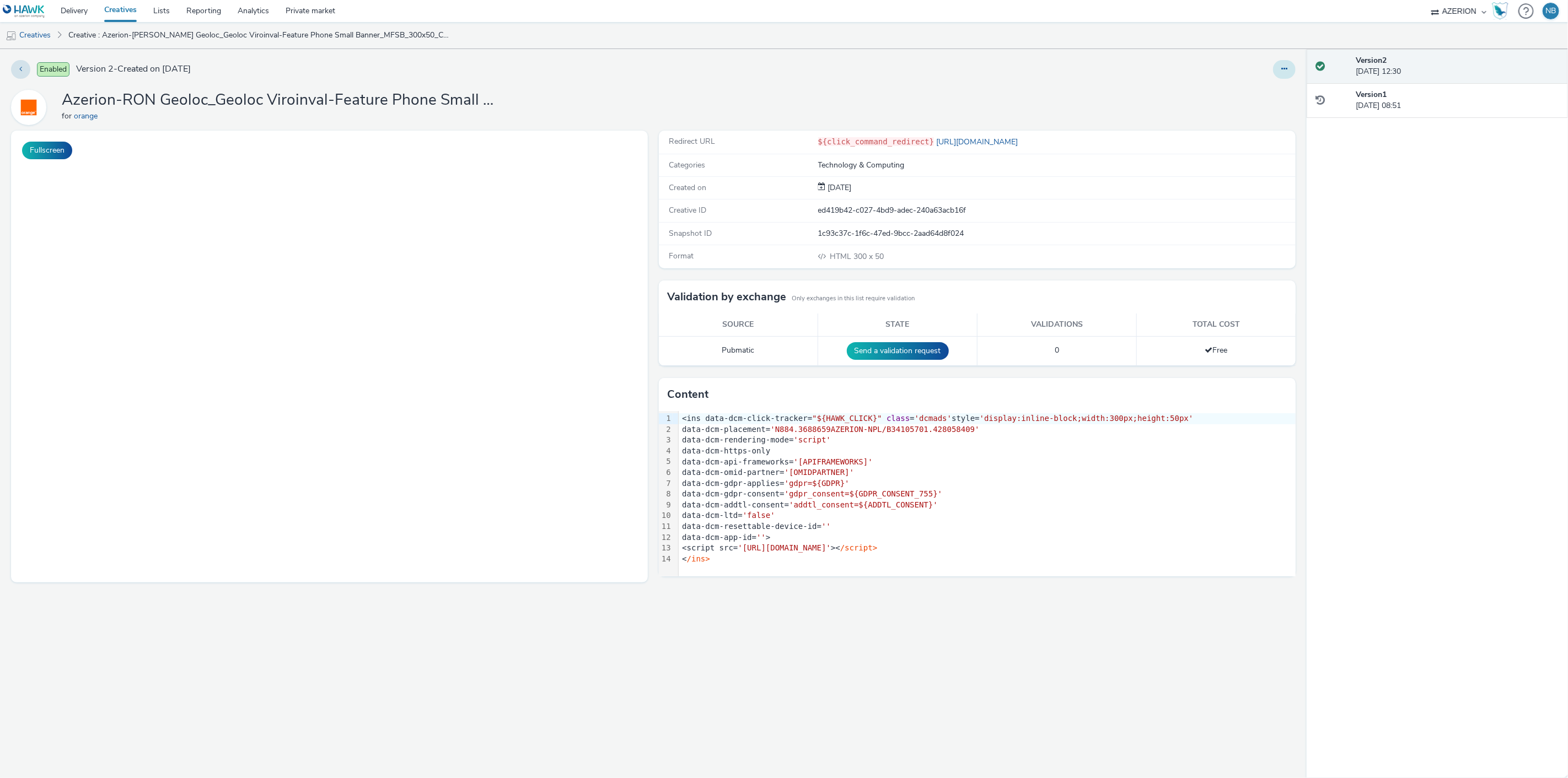
click at [1292, 63] on button at bounding box center [1284, 69] width 23 height 19
click at [1258, 83] on link "Edit" at bounding box center [1254, 92] width 83 height 22
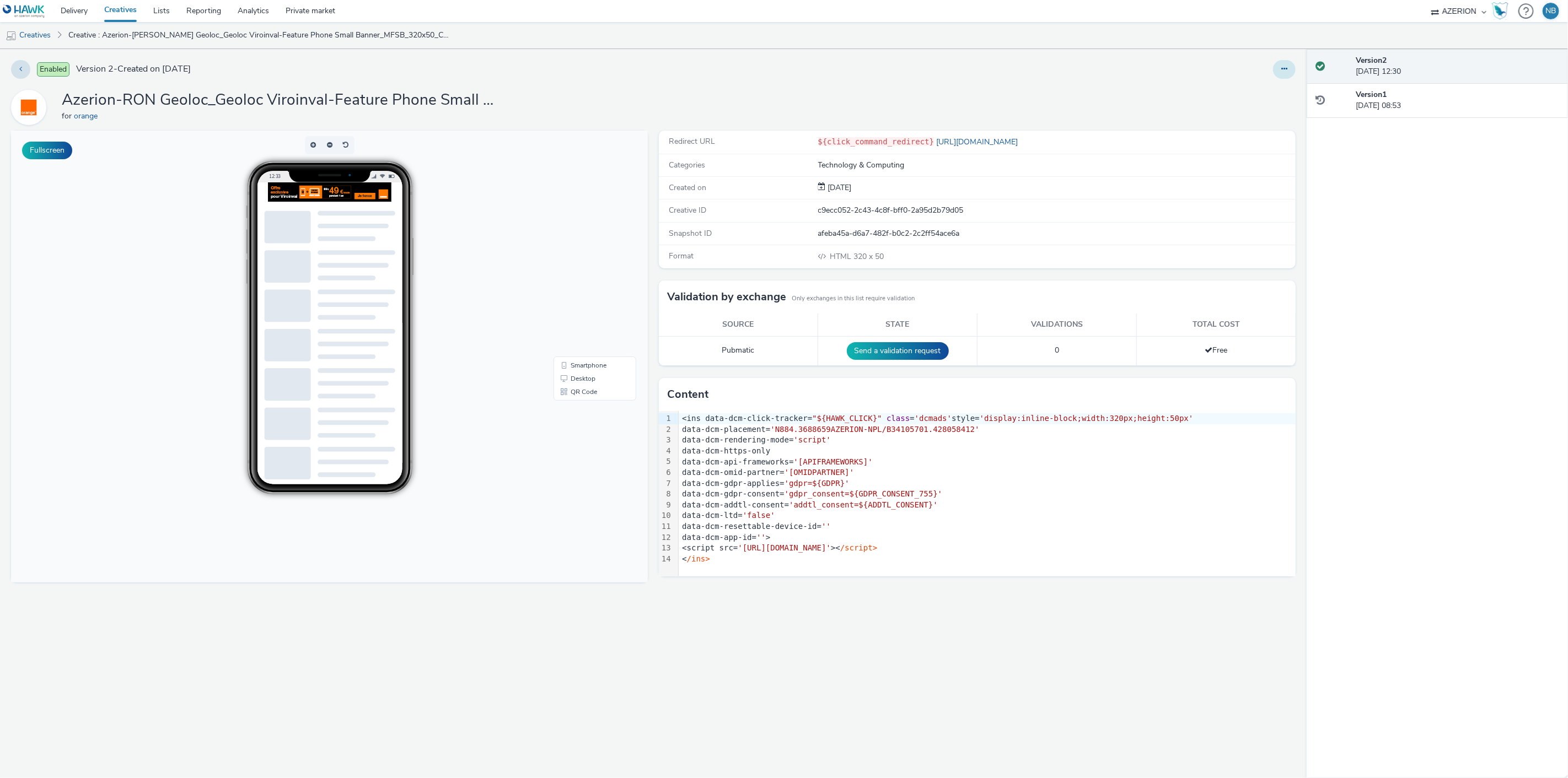
click at [1286, 68] on icon at bounding box center [1284, 68] width 6 height 8
click at [1264, 91] on link "Edit" at bounding box center [1254, 92] width 83 height 22
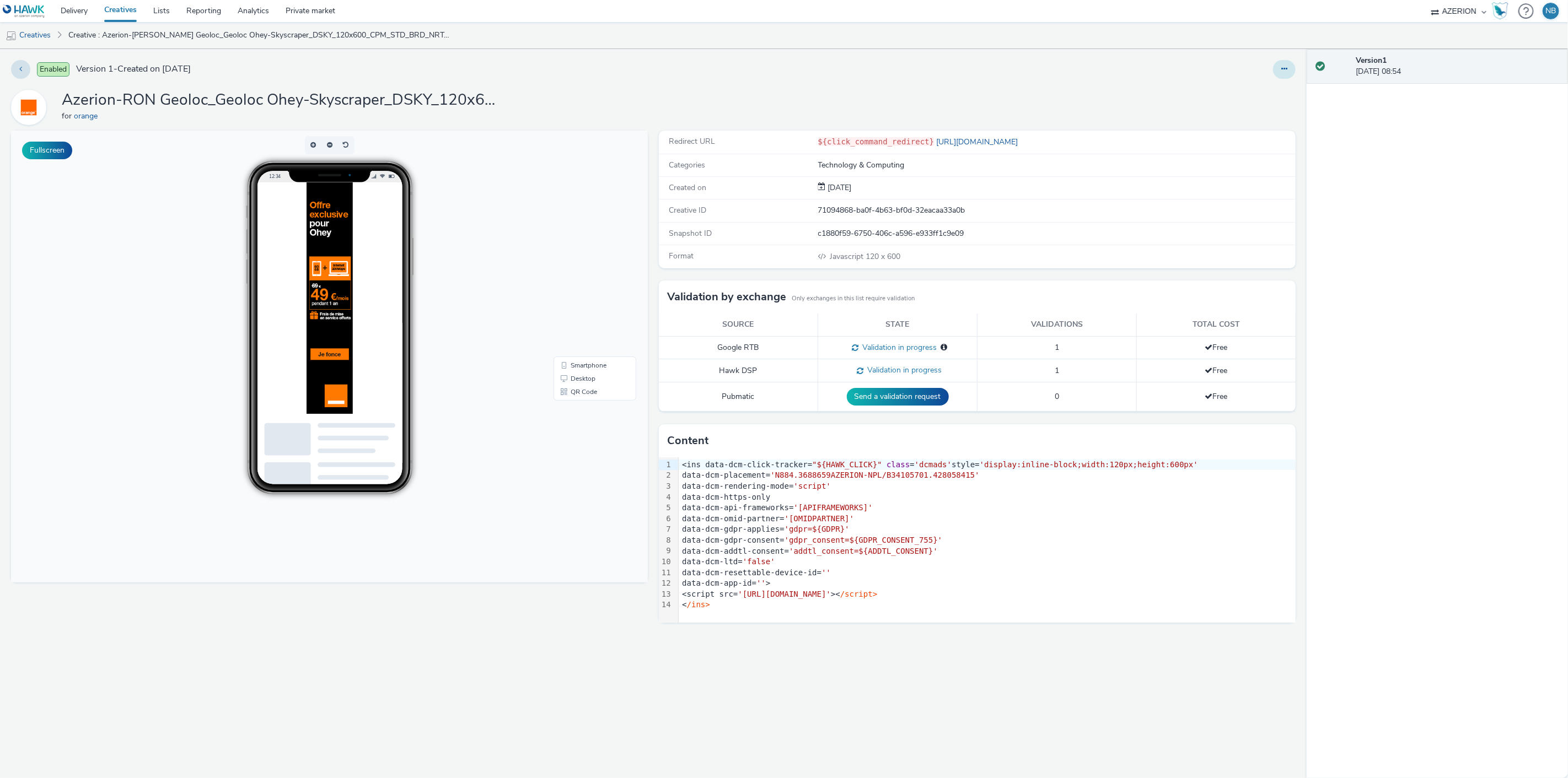
click at [1280, 70] on button at bounding box center [1284, 69] width 23 height 19
click at [1227, 97] on link "Edit" at bounding box center [1254, 92] width 83 height 22
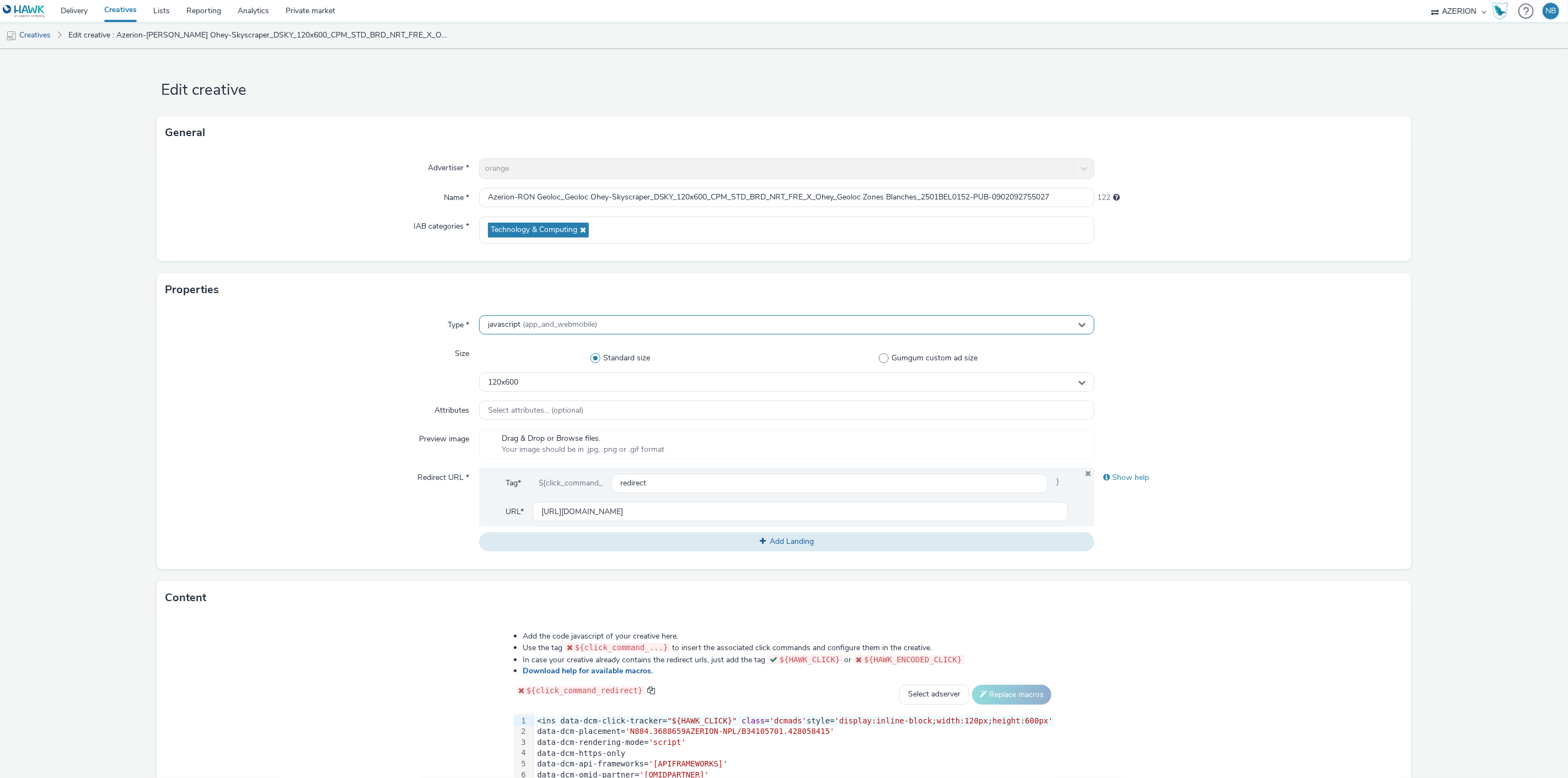
click at [568, 328] on span "(app_and_webmobile)" at bounding box center [560, 324] width 75 height 10
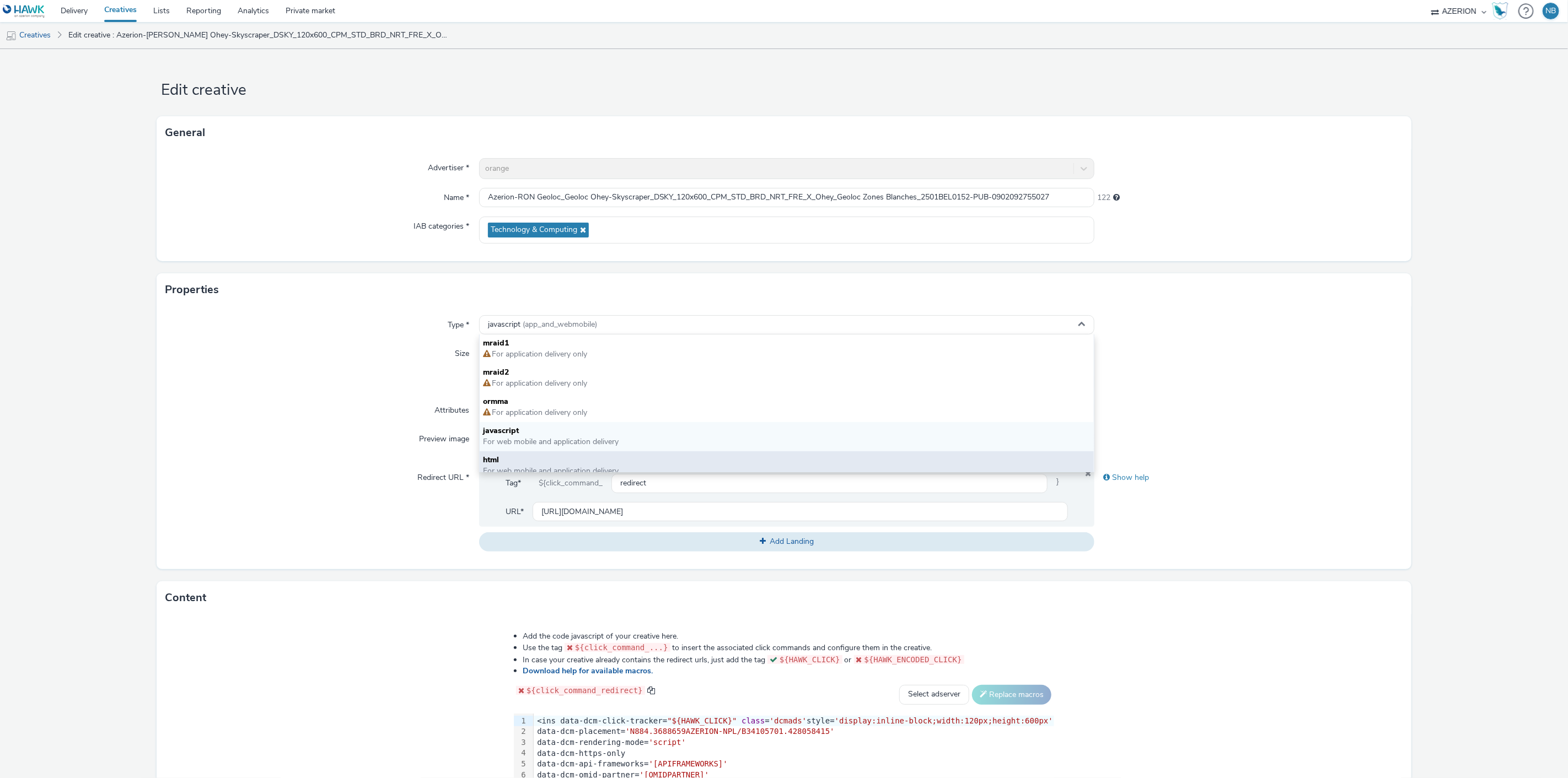
click at [506, 462] on span "html" at bounding box center [786, 460] width 608 height 11
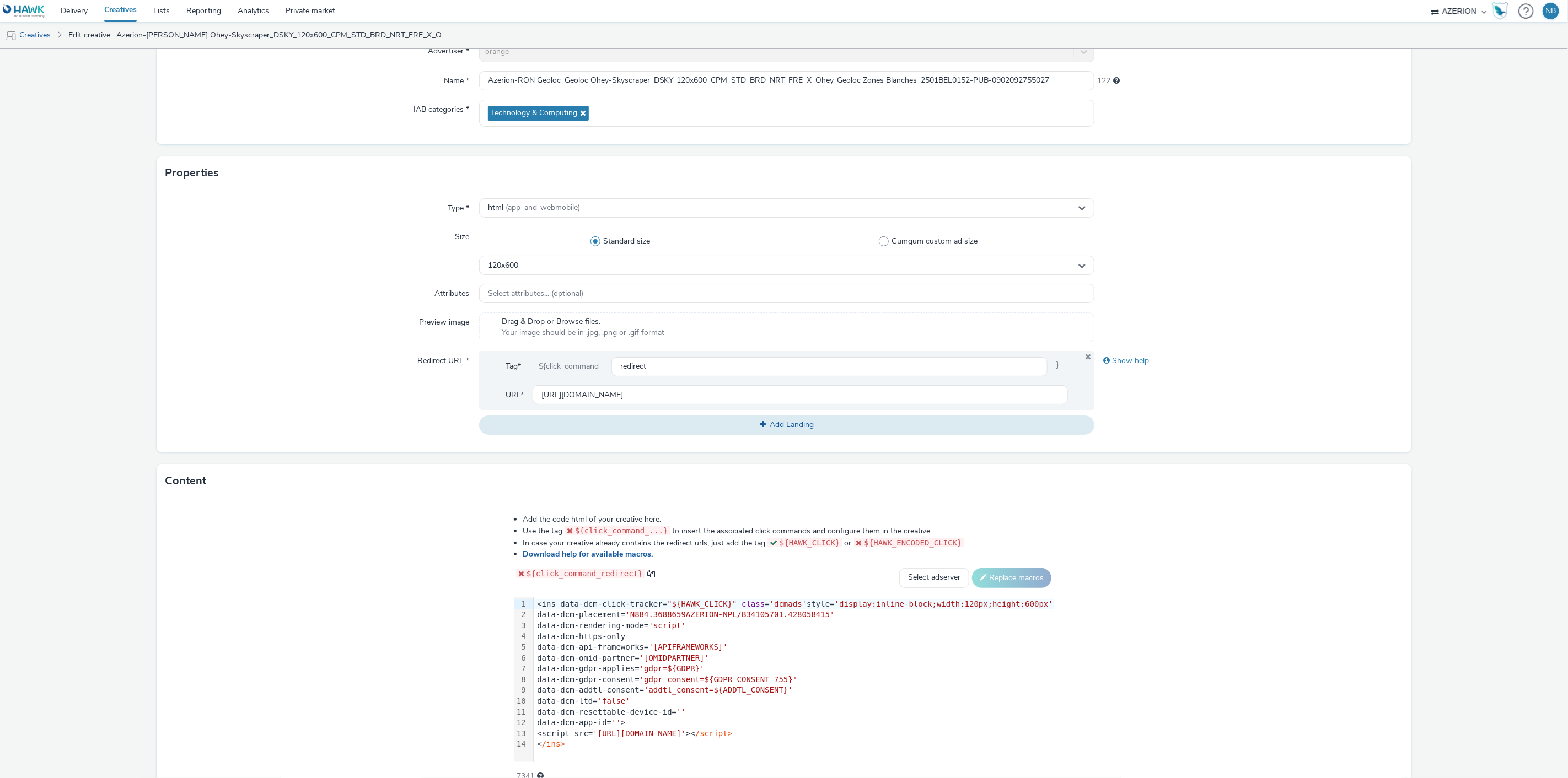
scroll to position [174, 0]
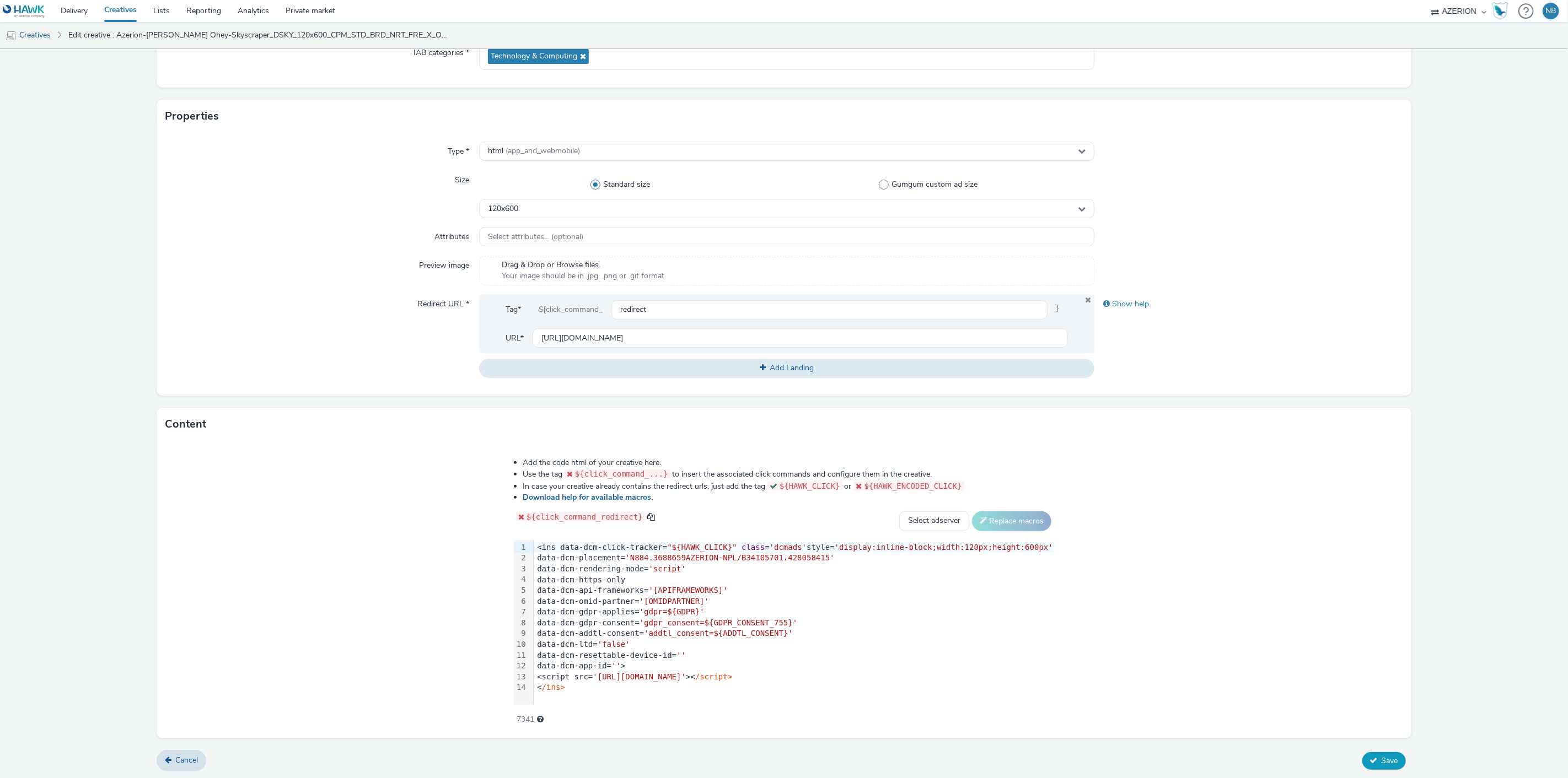
click at [1370, 758] on icon at bounding box center [1373, 760] width 8 height 8
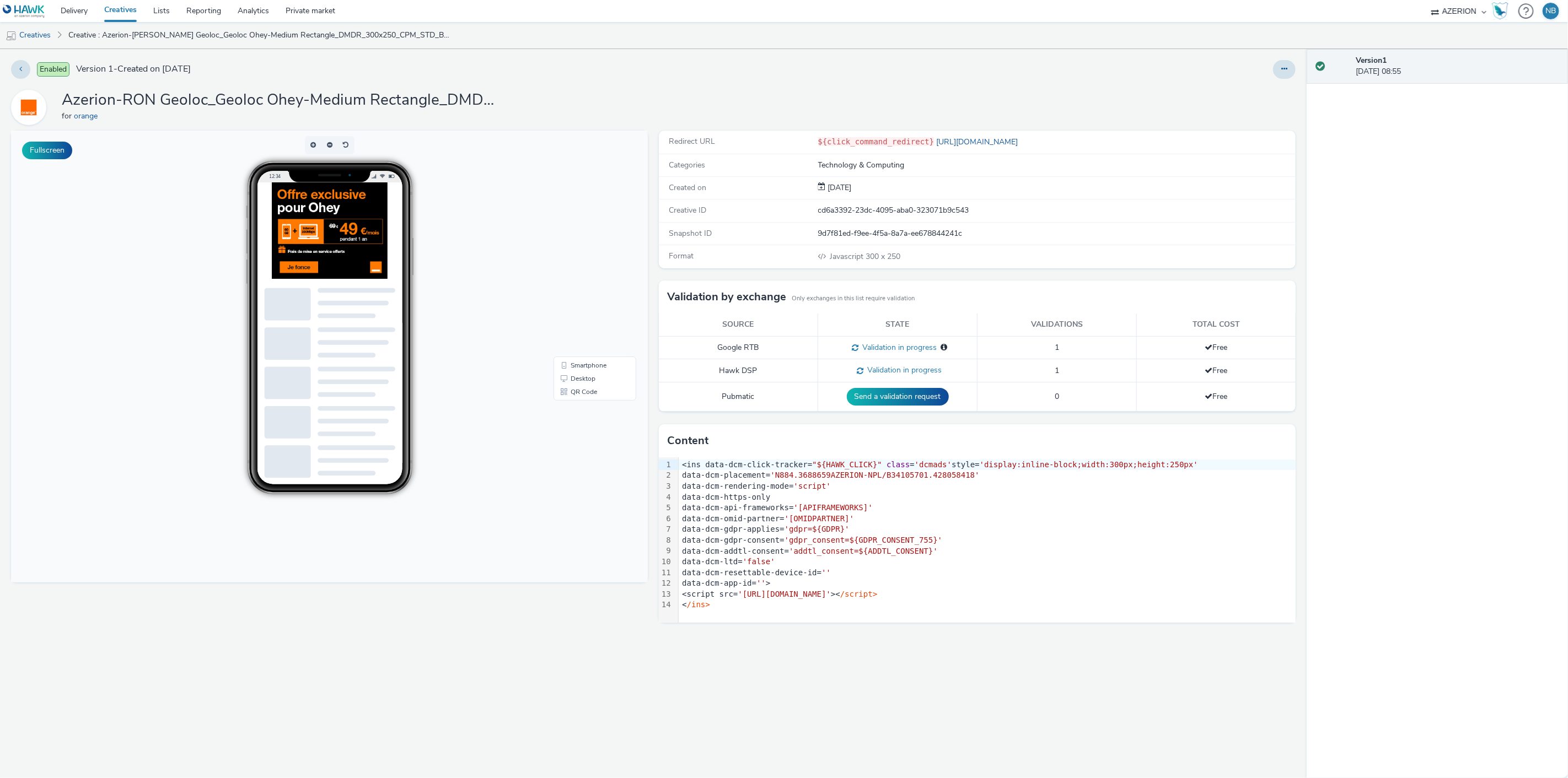
click at [1304, 78] on div "Enabled Version 1 - Created on [DATE] Azerion-[PERSON_NAME] Geoloc_Geoloc Ohey-…" at bounding box center [653, 413] width 1307 height 729
click at [1281, 68] on icon at bounding box center [1284, 68] width 6 height 8
click at [1261, 95] on link "Edit" at bounding box center [1254, 92] width 83 height 22
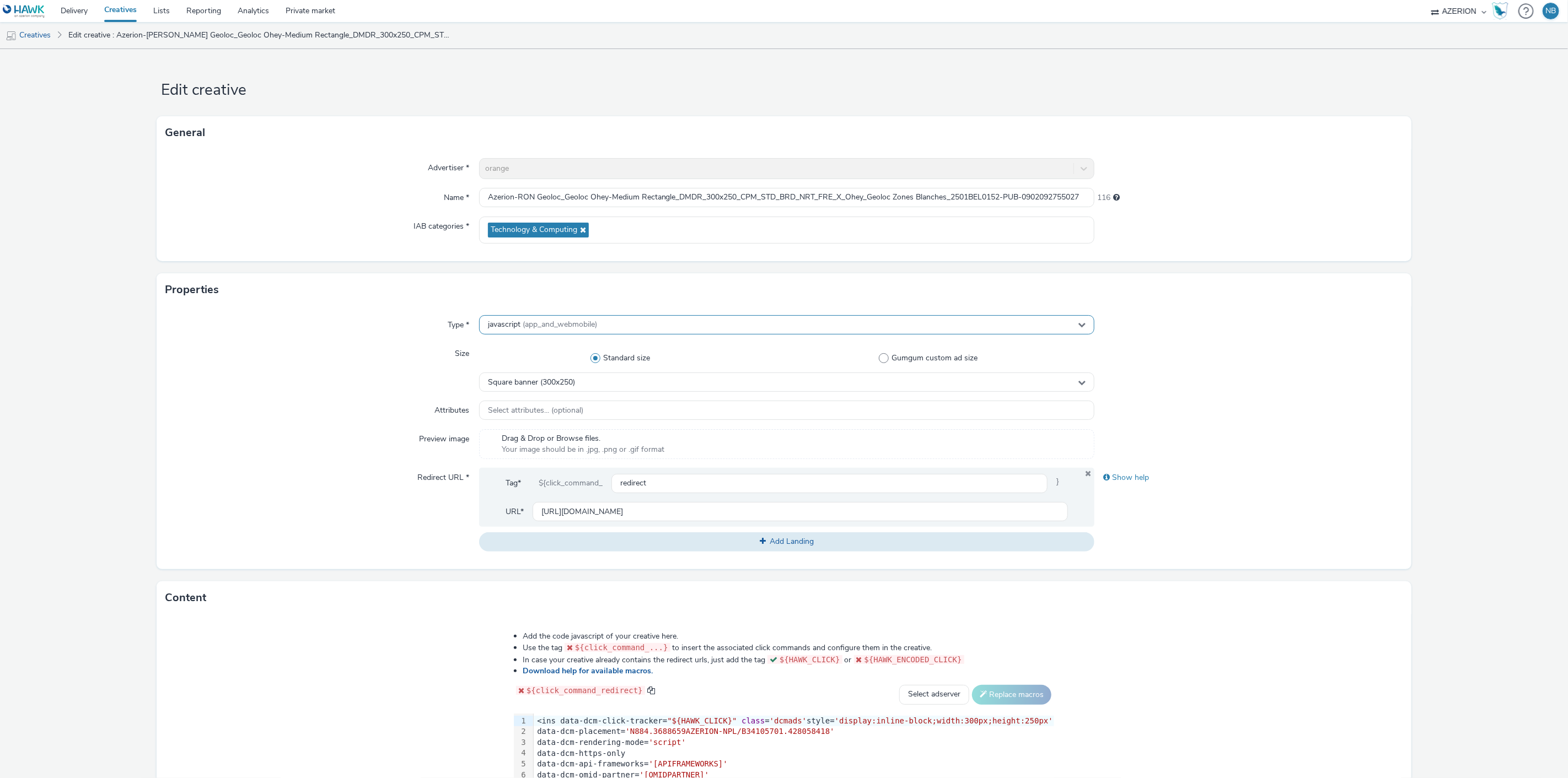
click at [522, 334] on div "javascript (app_and_webmobile)" at bounding box center [786, 325] width 616 height 19
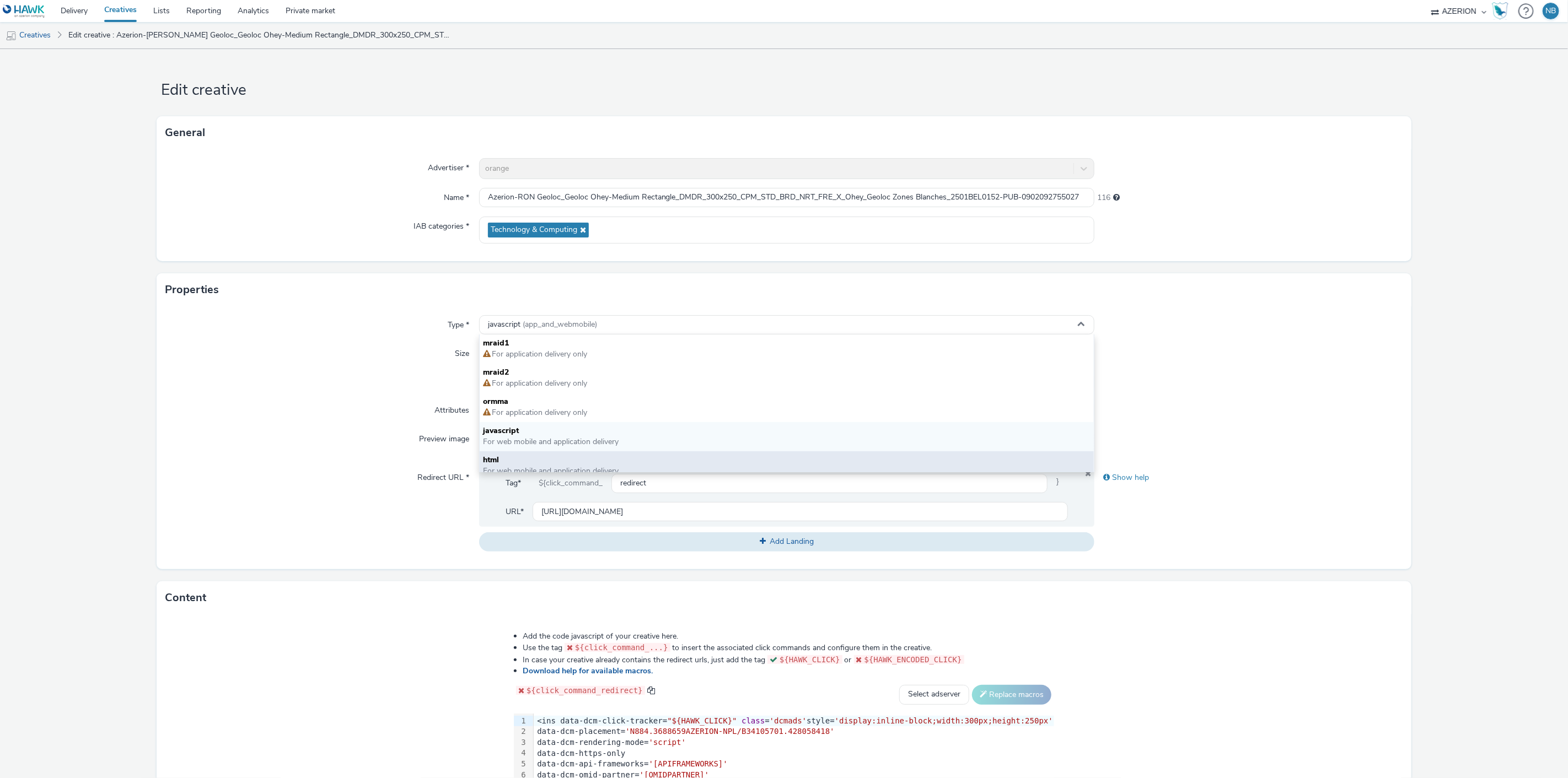
click at [501, 455] on span "html" at bounding box center [786, 460] width 608 height 11
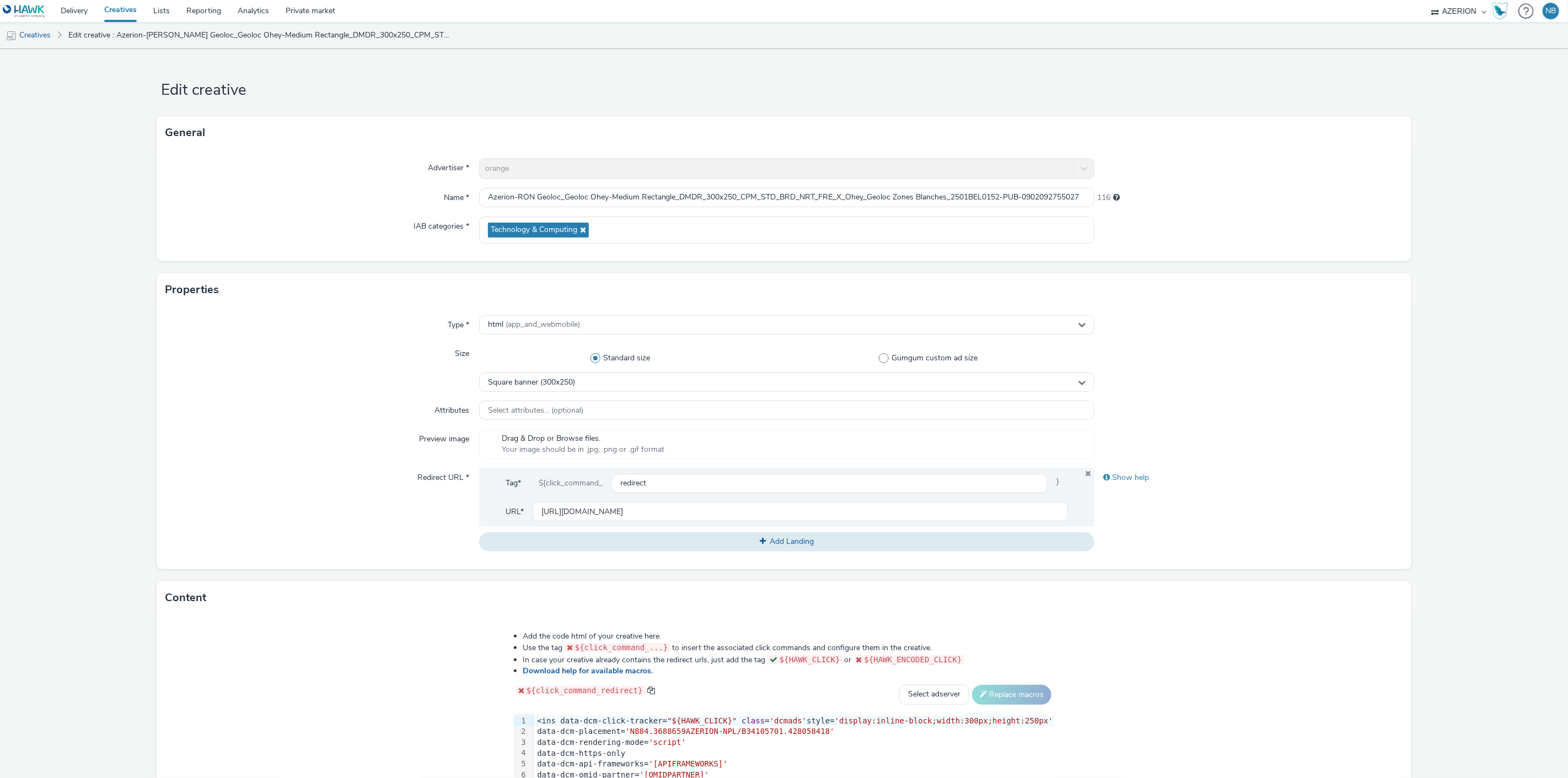
scroll to position [174, 0]
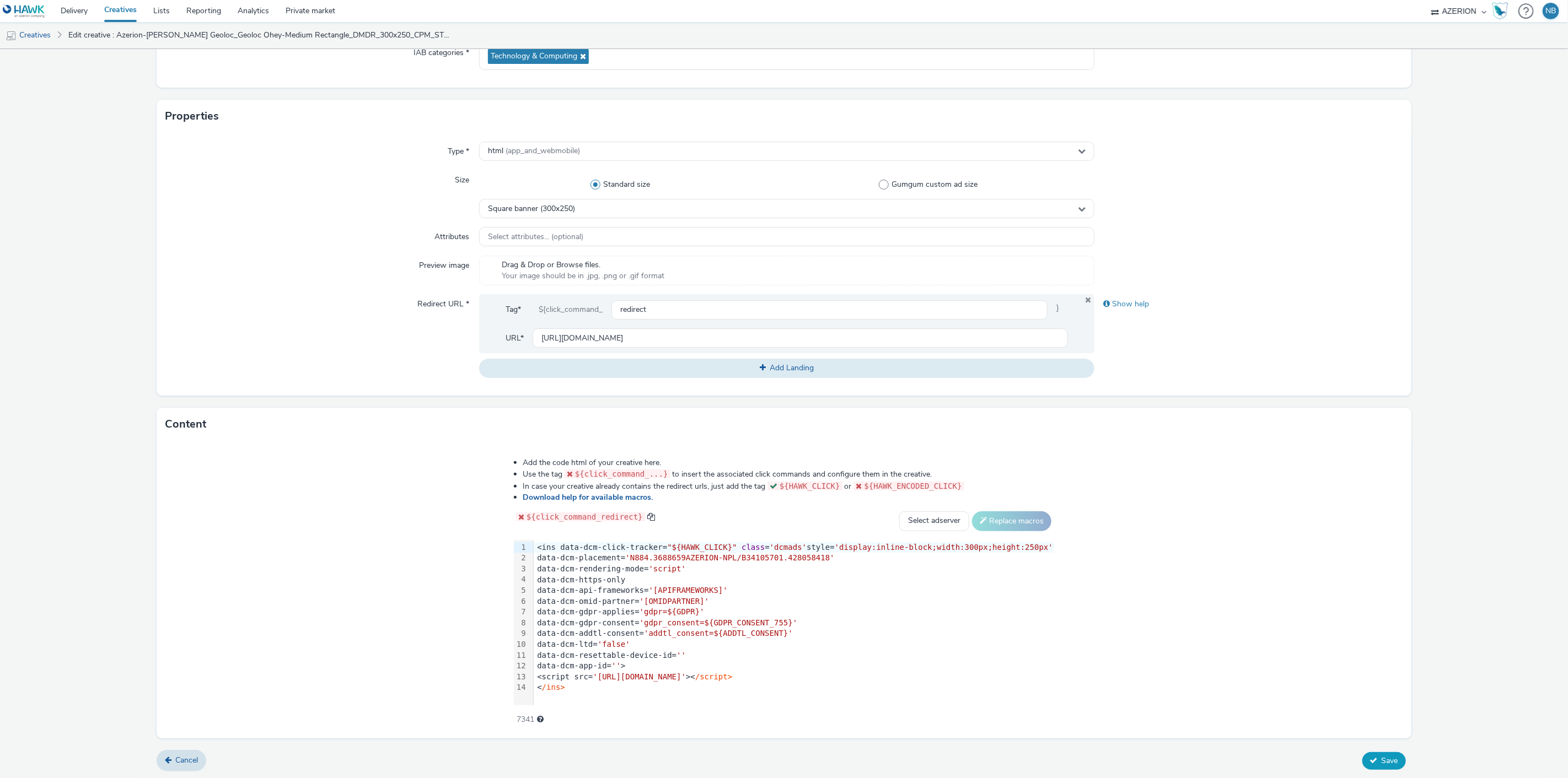
click at [1370, 759] on icon at bounding box center [1373, 760] width 8 height 8
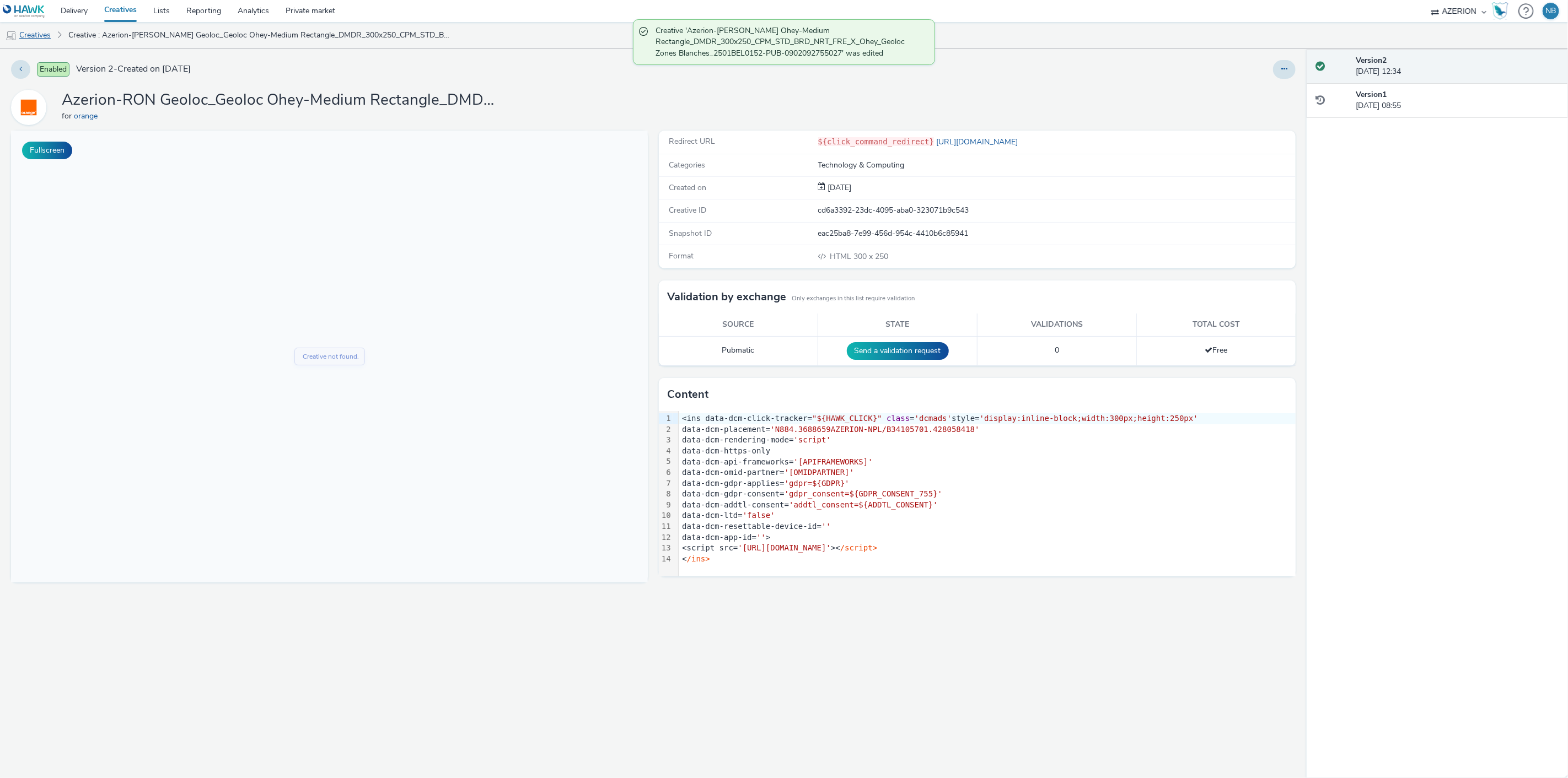
click at [26, 26] on link "Creatives" at bounding box center [28, 35] width 57 height 26
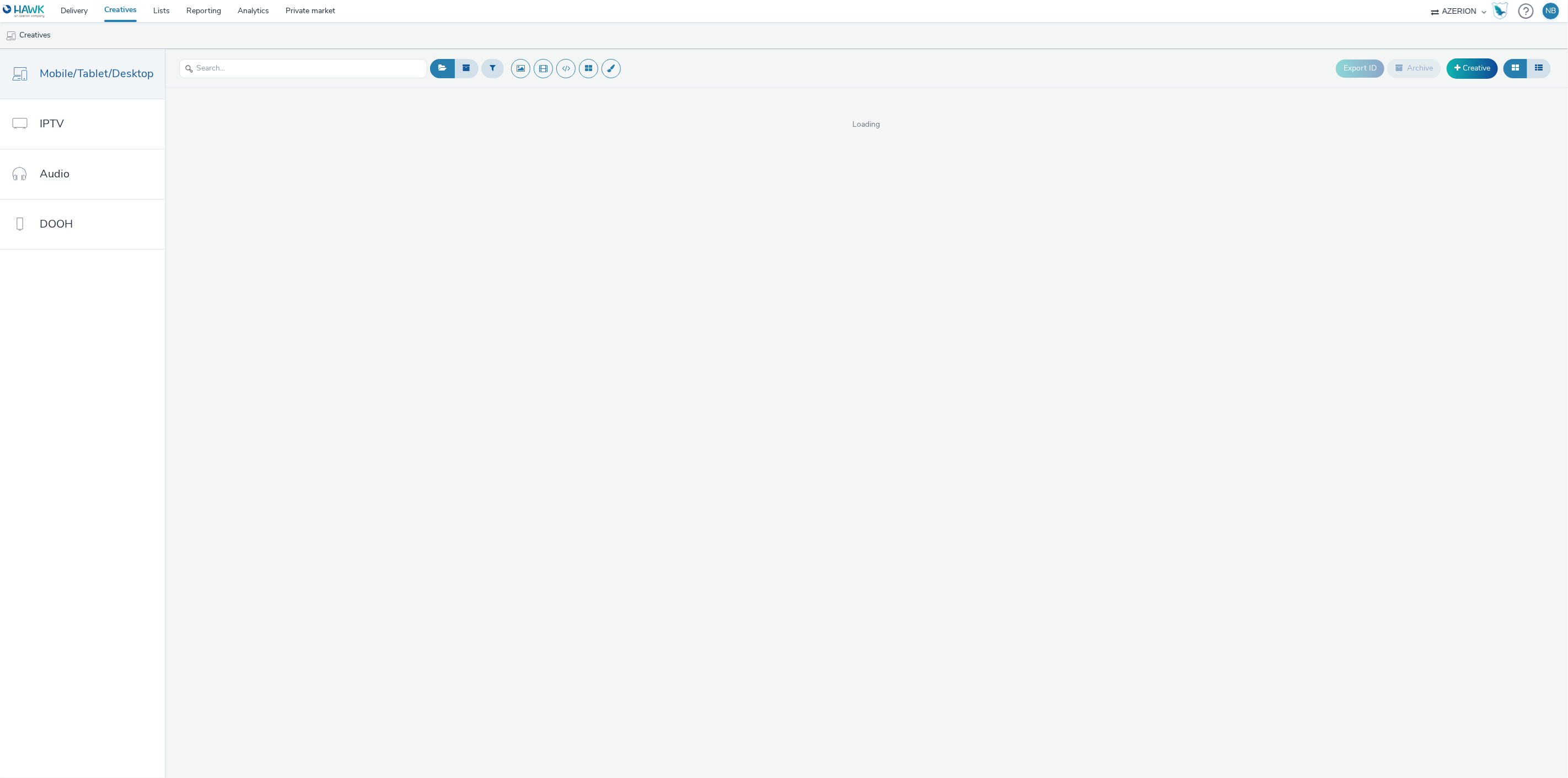
click at [468, 24] on ul "Creatives" at bounding box center [784, 35] width 1568 height 26
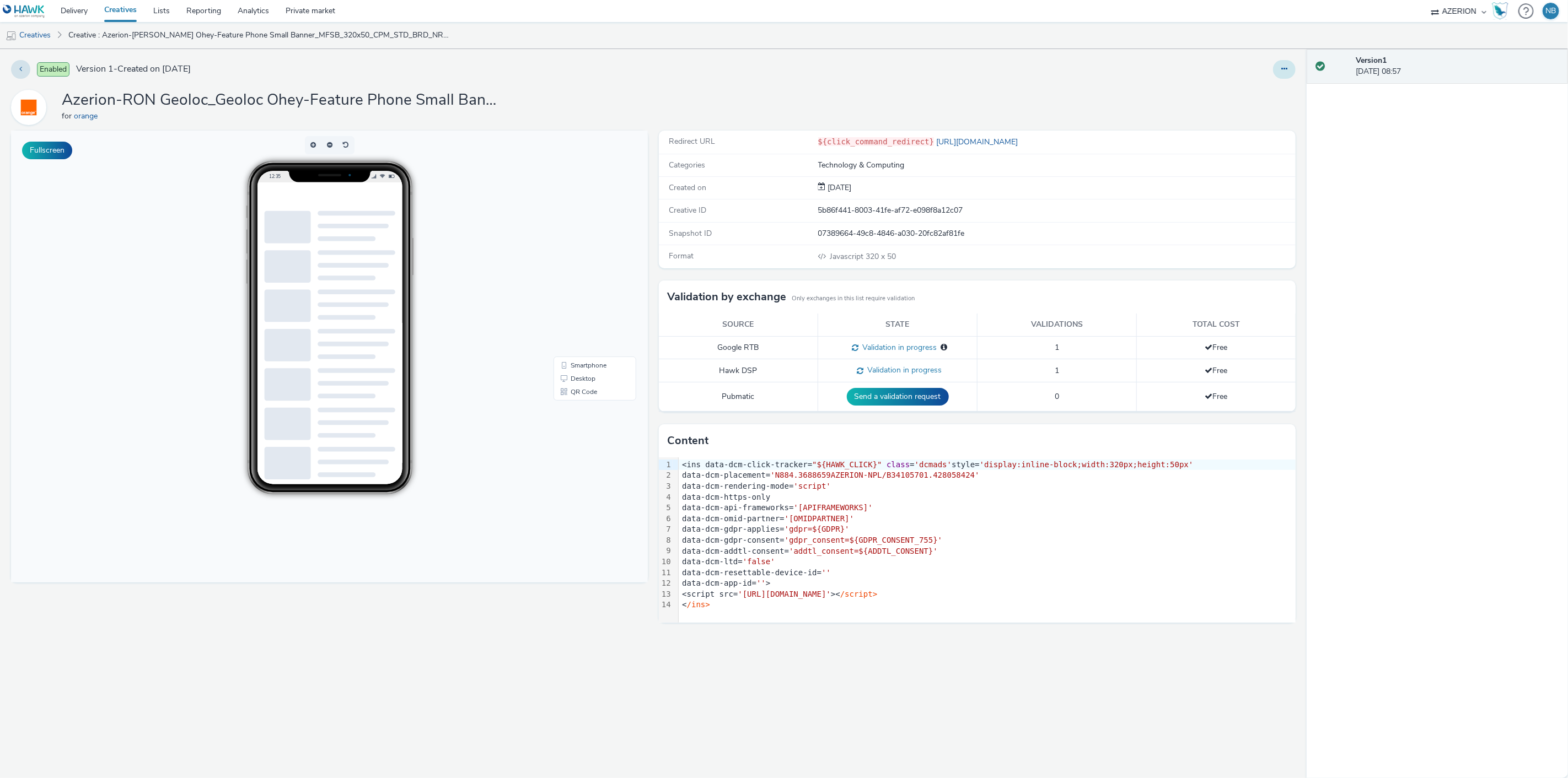
click at [1276, 76] on button at bounding box center [1284, 69] width 23 height 19
click at [1266, 90] on link "Edit" at bounding box center [1254, 92] width 83 height 22
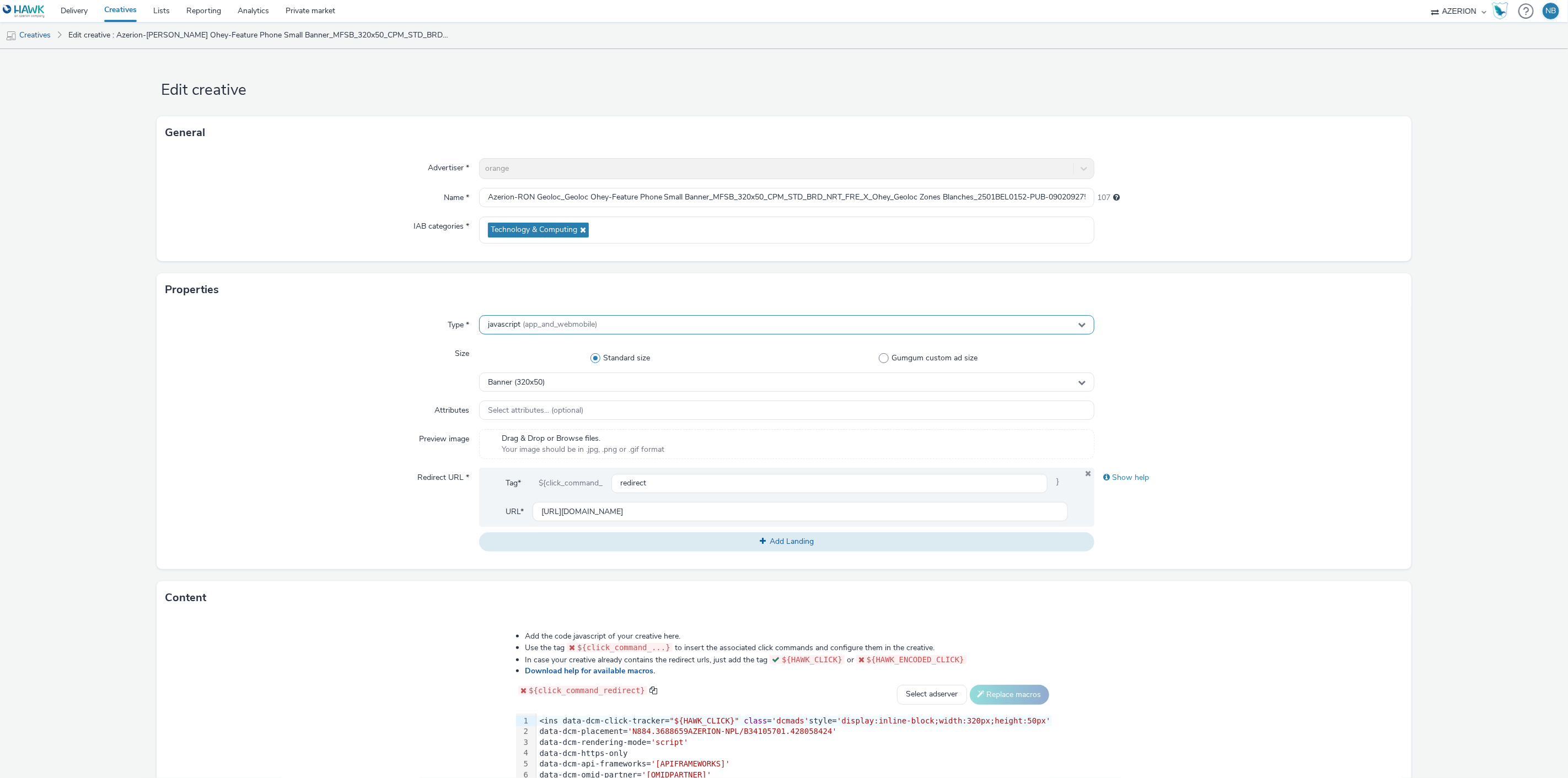
click at [531, 328] on span "(app_and_webmobile)" at bounding box center [560, 324] width 75 height 10
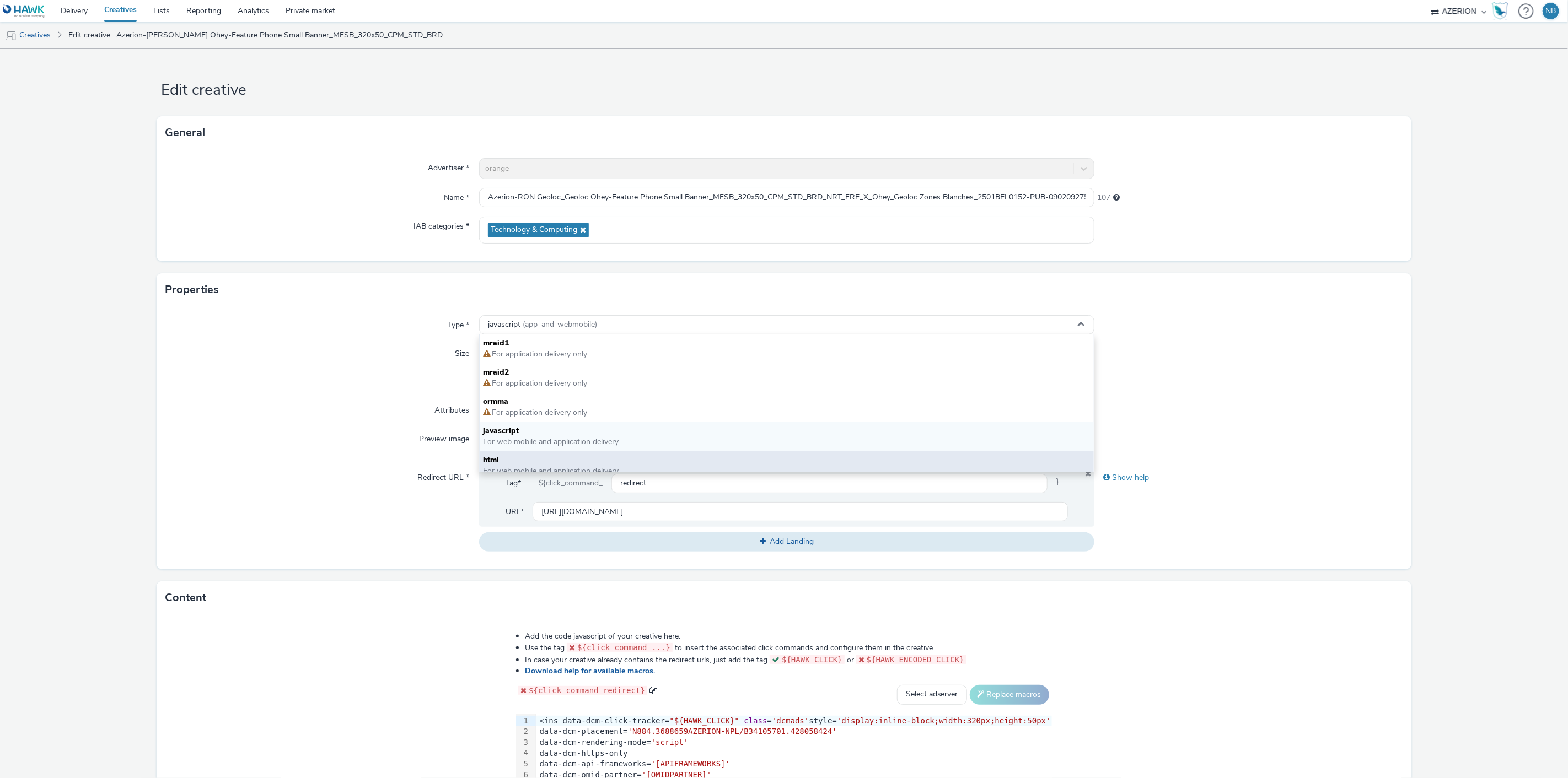
click at [492, 468] on span "For web mobile and application delivery" at bounding box center [550, 470] width 136 height 10
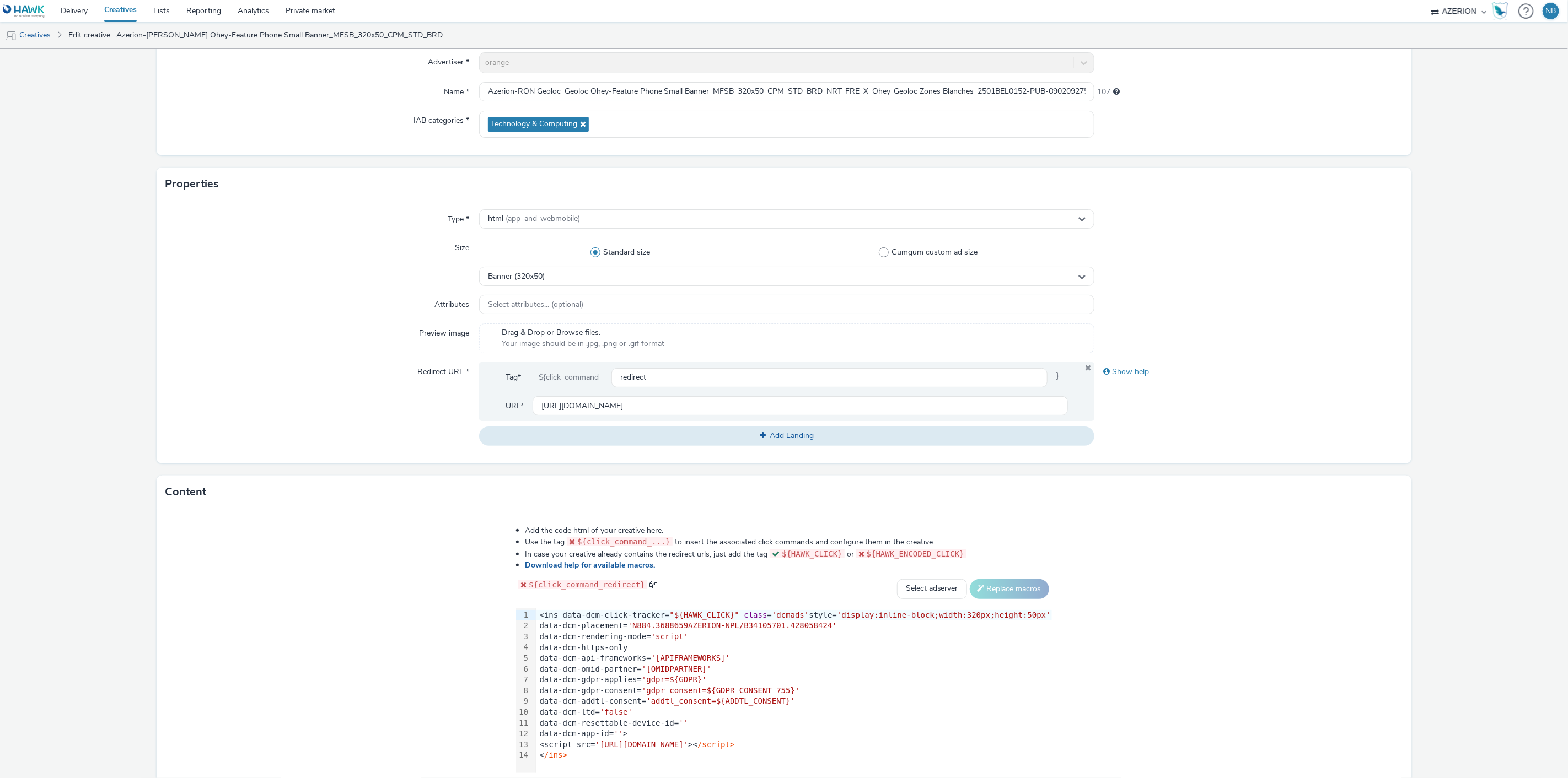
scroll to position [174, 0]
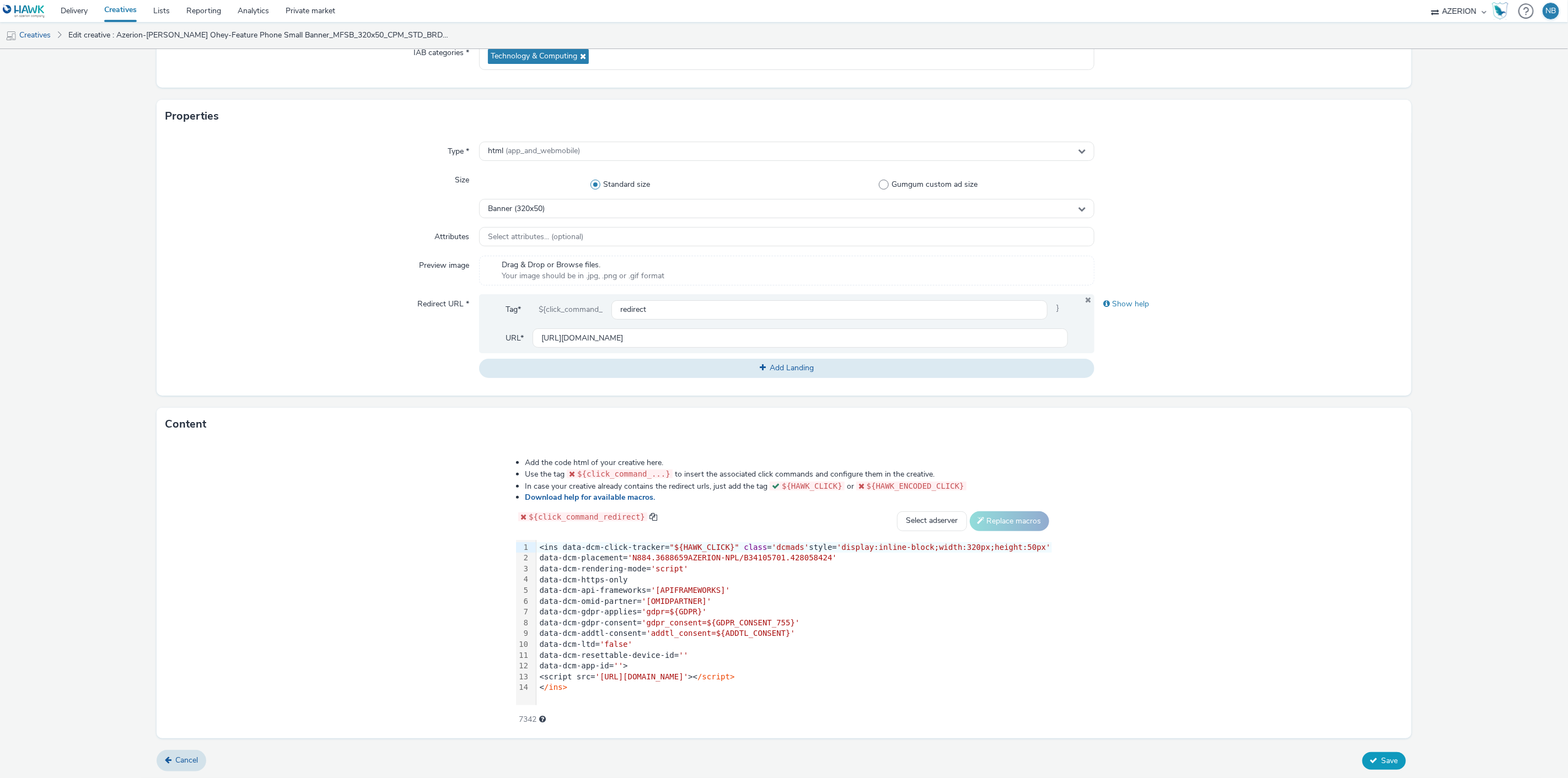
click at [1382, 757] on span "Save" at bounding box center [1390, 761] width 17 height 10
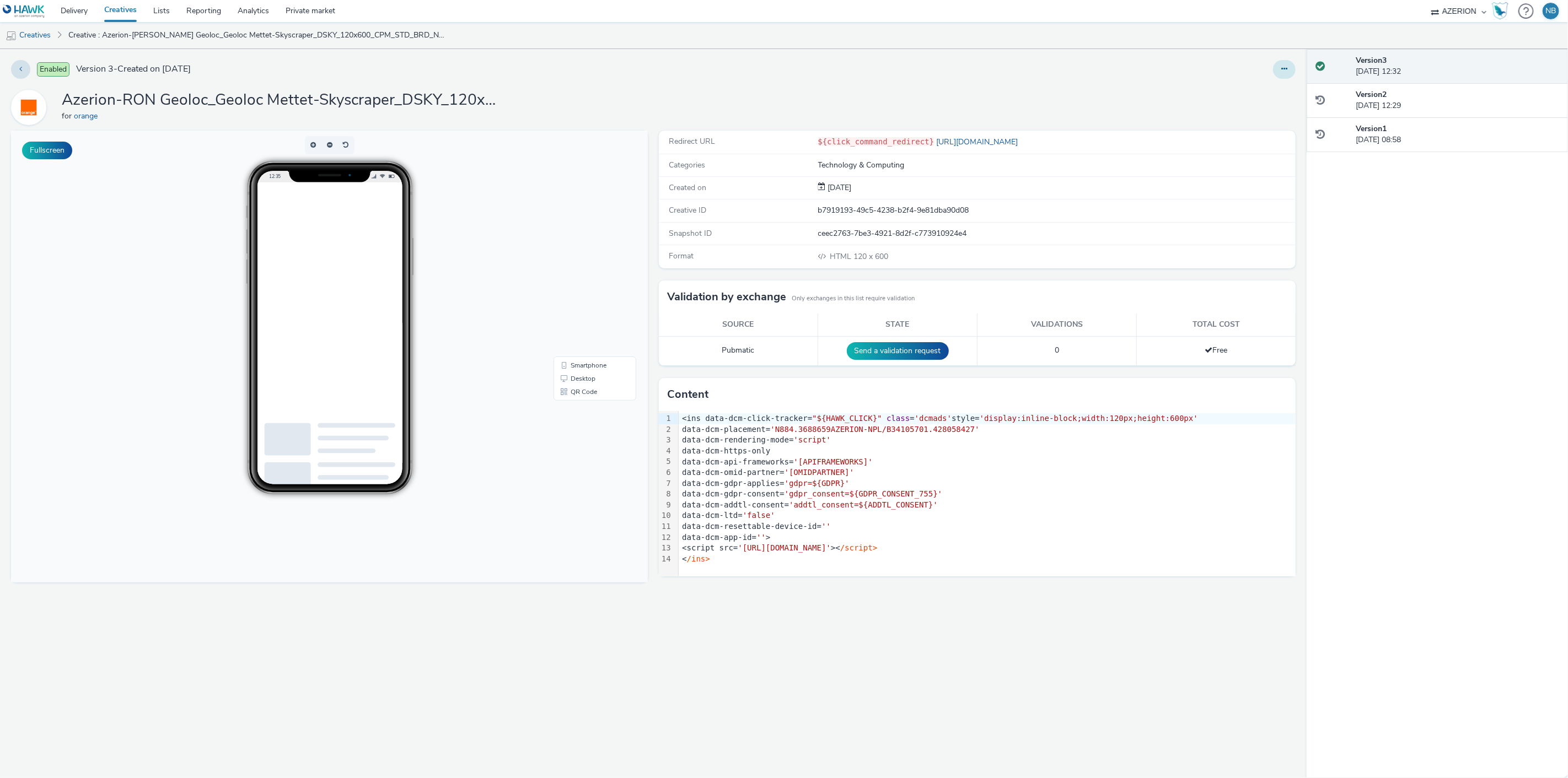
click at [1290, 69] on button at bounding box center [1284, 69] width 23 height 19
click at [1260, 84] on link "Edit" at bounding box center [1254, 92] width 83 height 22
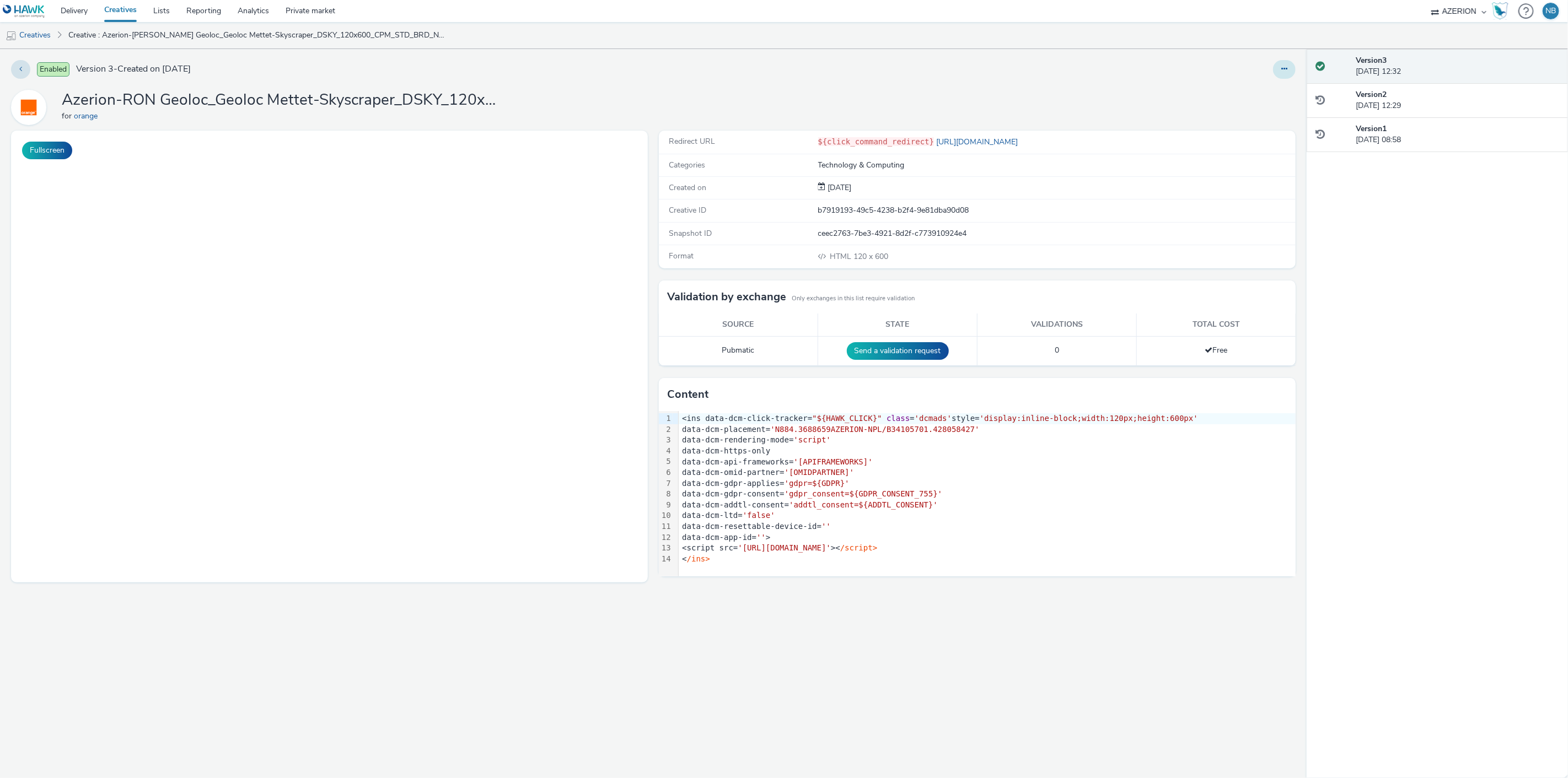
click at [1288, 72] on button at bounding box center [1284, 69] width 23 height 19
click at [1270, 86] on link "Edit" at bounding box center [1254, 92] width 83 height 22
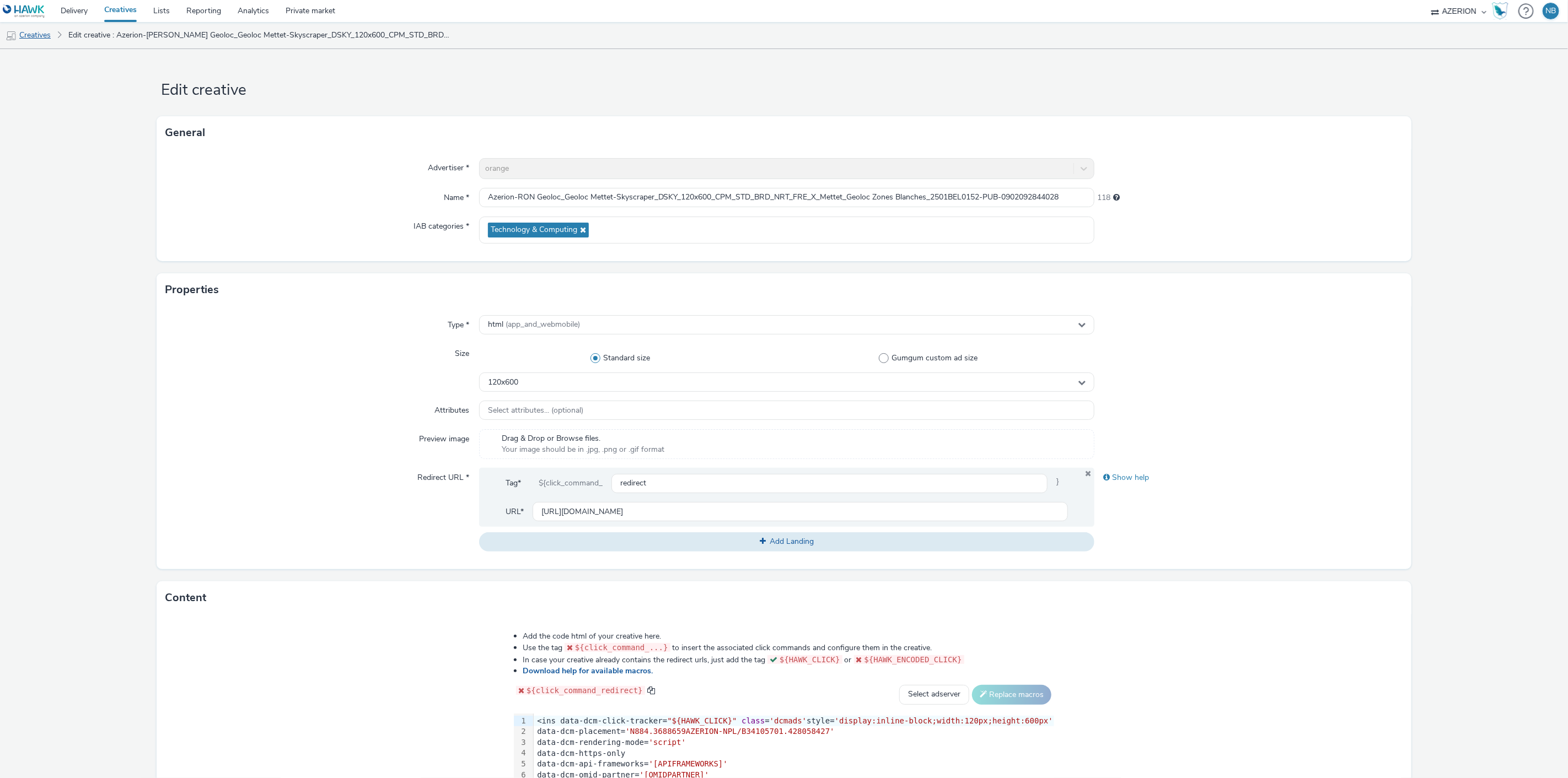
click at [11, 39] on img at bounding box center [11, 36] width 11 height 11
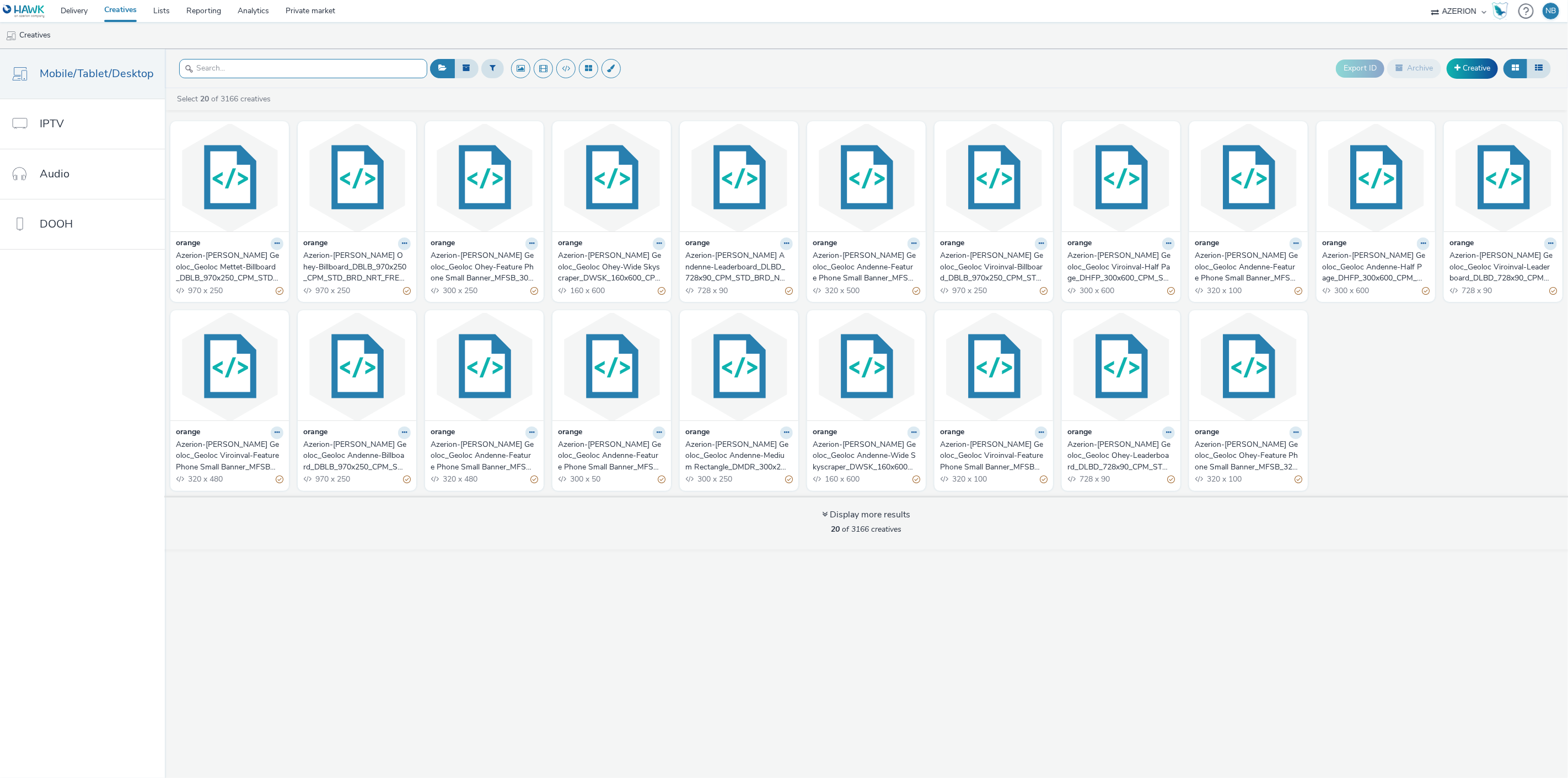
click at [421, 68] on input "text" at bounding box center [304, 69] width 248 height 19
click at [520, 65] on button at bounding box center [521, 69] width 19 height 19
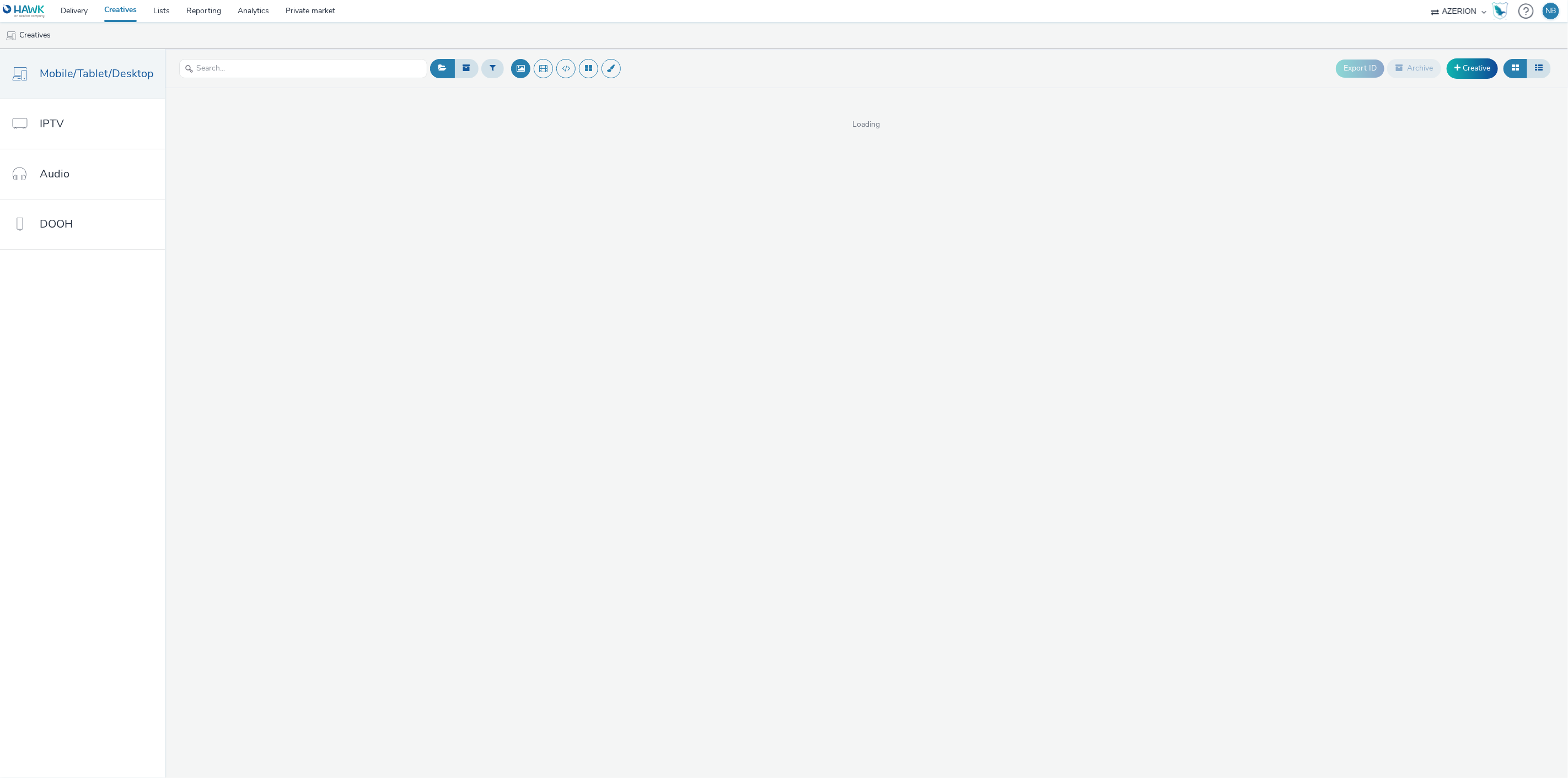
click at [332, 81] on div at bounding box center [304, 68] width 248 height 27
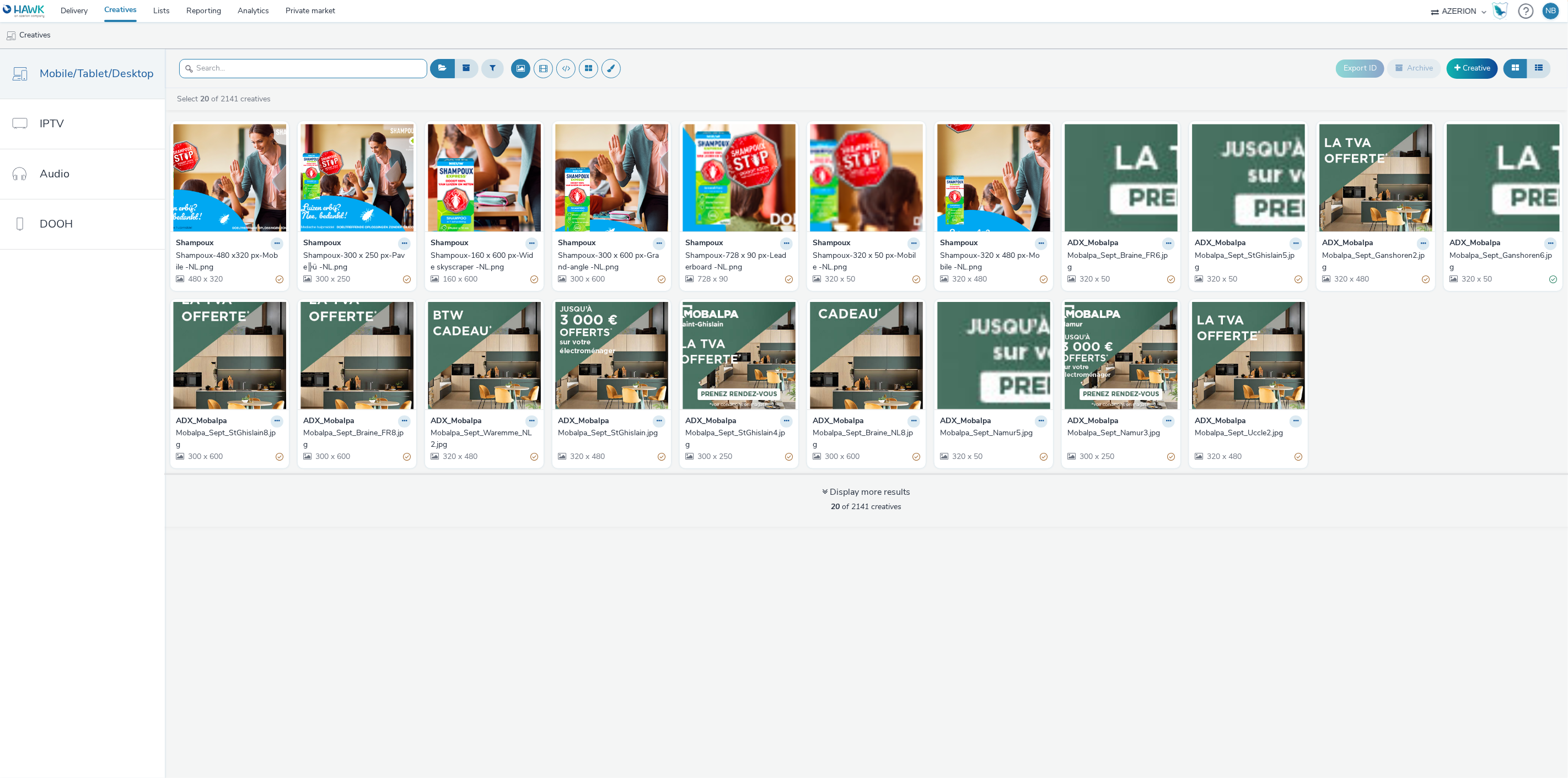
click at [330, 75] on input "text" at bounding box center [304, 69] width 248 height 19
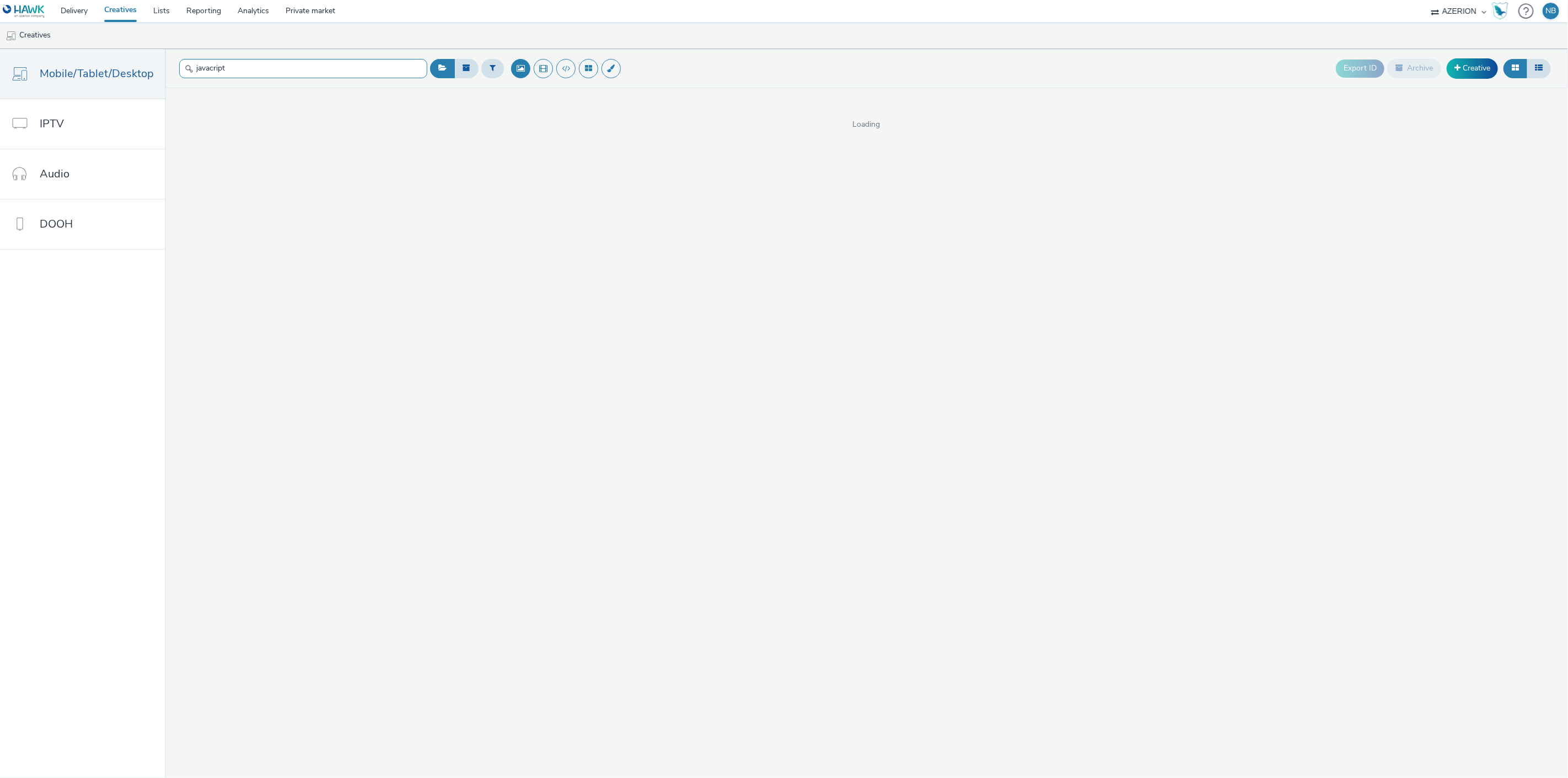
type input "javacript"
click at [1540, 70] on icon at bounding box center [1538, 68] width 8 height 8
click at [1522, 70] on button at bounding box center [1515, 68] width 23 height 19
